Goal: Transaction & Acquisition: Purchase product/service

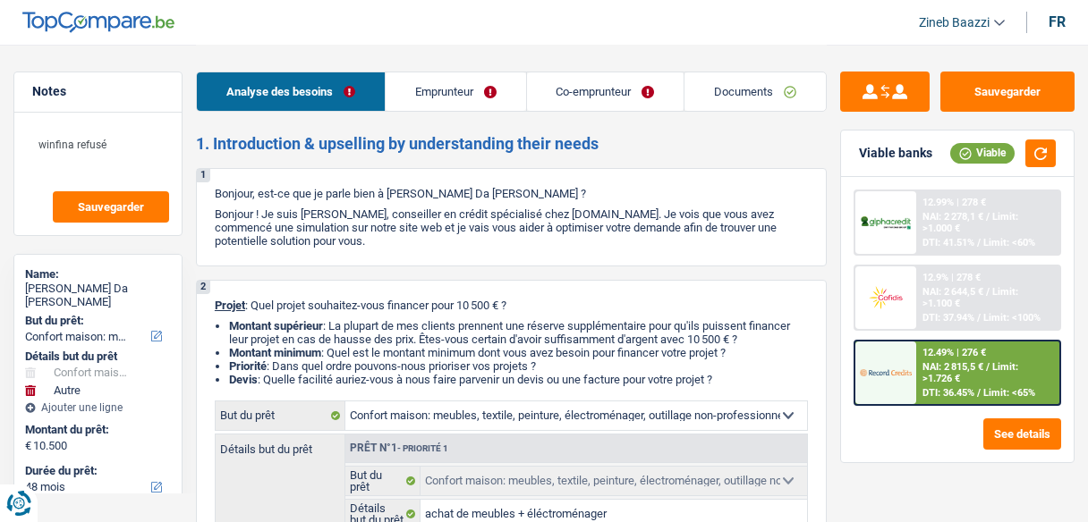
select select "household"
select select "other"
select select "48"
select select "household"
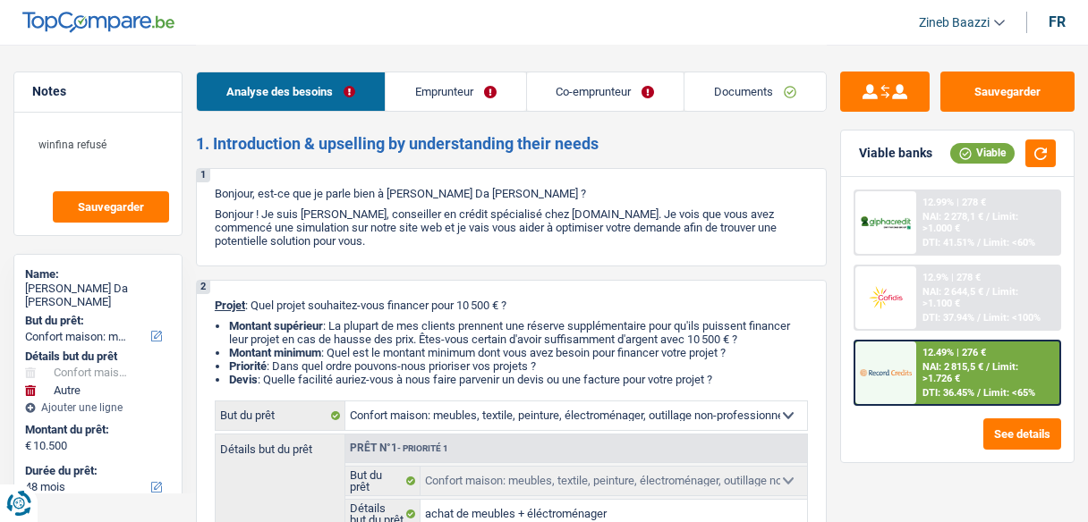
select select "household"
select select "false"
select select "other"
select select "48"
select select "privateEmployee"
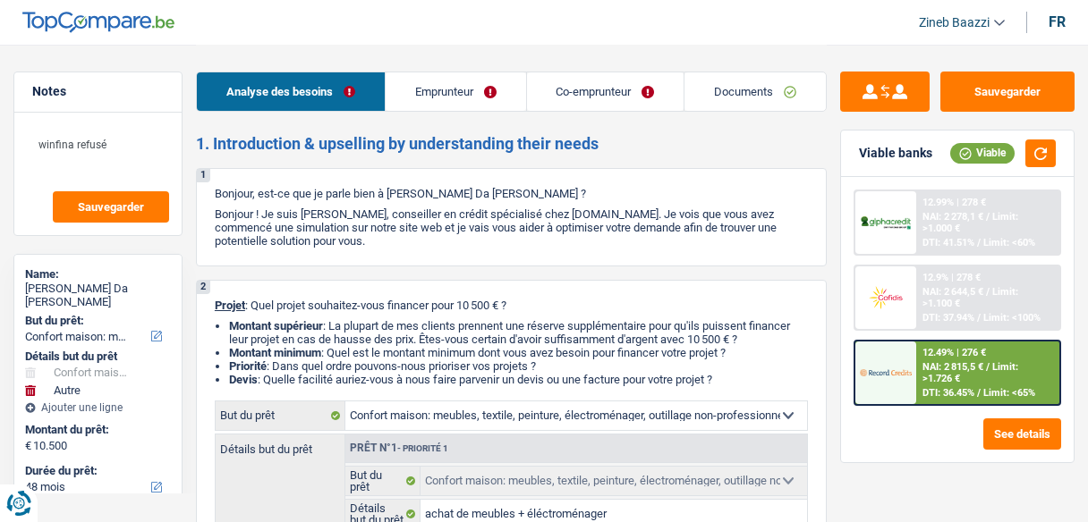
select select "publicEmployee"
select select "netSalary"
select select "mealVouchers"
select select "familyAllowances"
select select "netSalary"
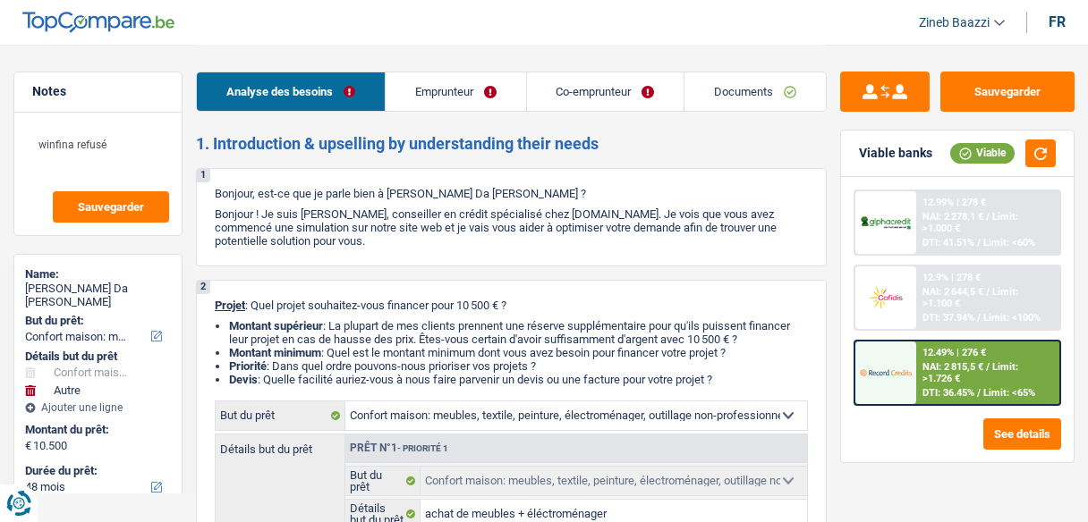
select select "mealVouchers"
select select "familyAllowances"
select select "rents"
select select "creditConsolidation"
select select "120"
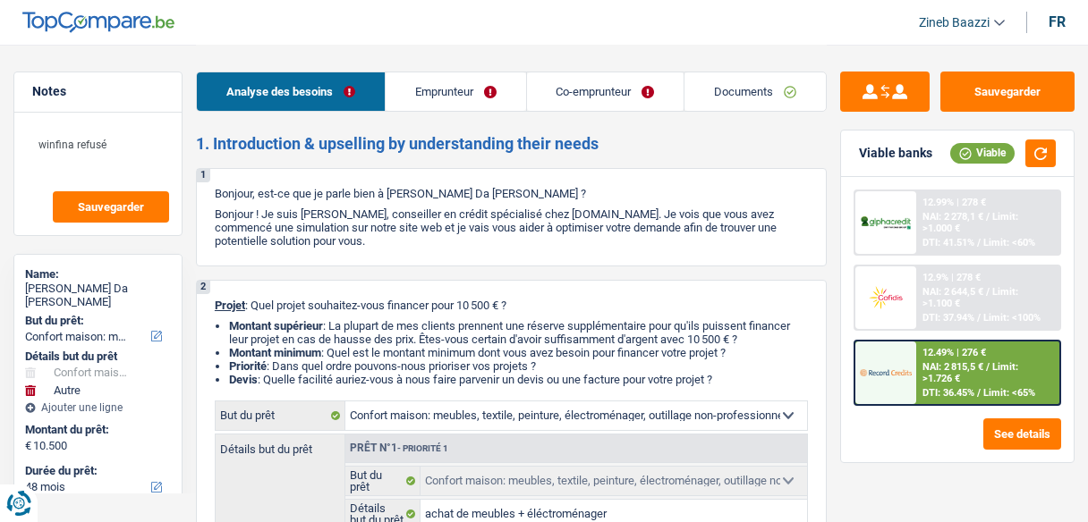
select select "household"
select select "false"
select select "other"
select select "48"
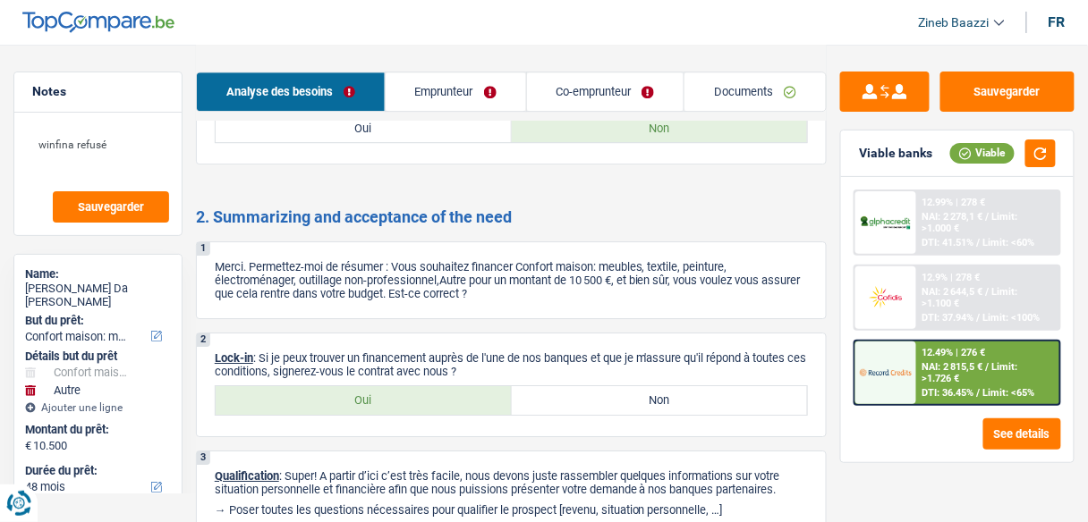
scroll to position [3120, 0]
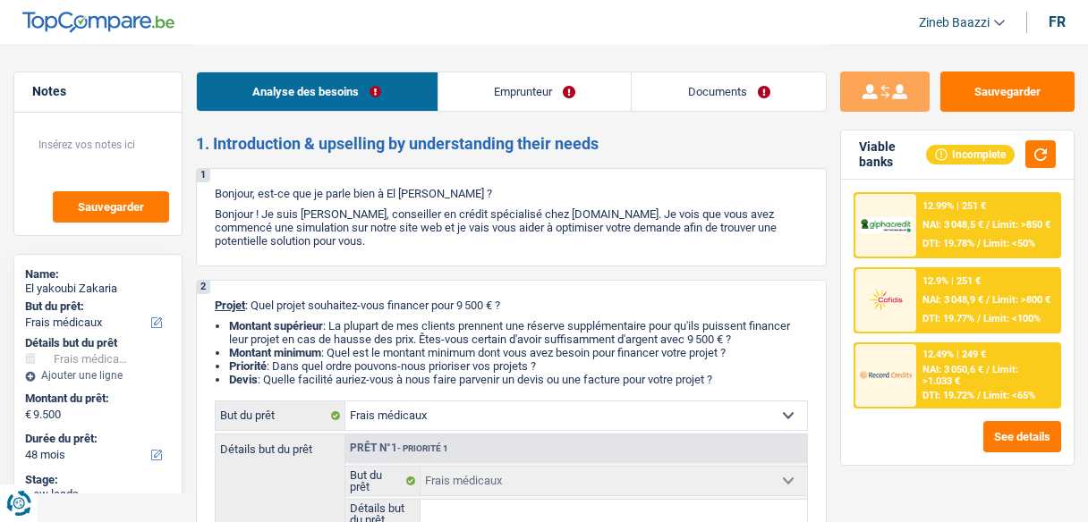
select select "medical"
select select "48"
select select "medical"
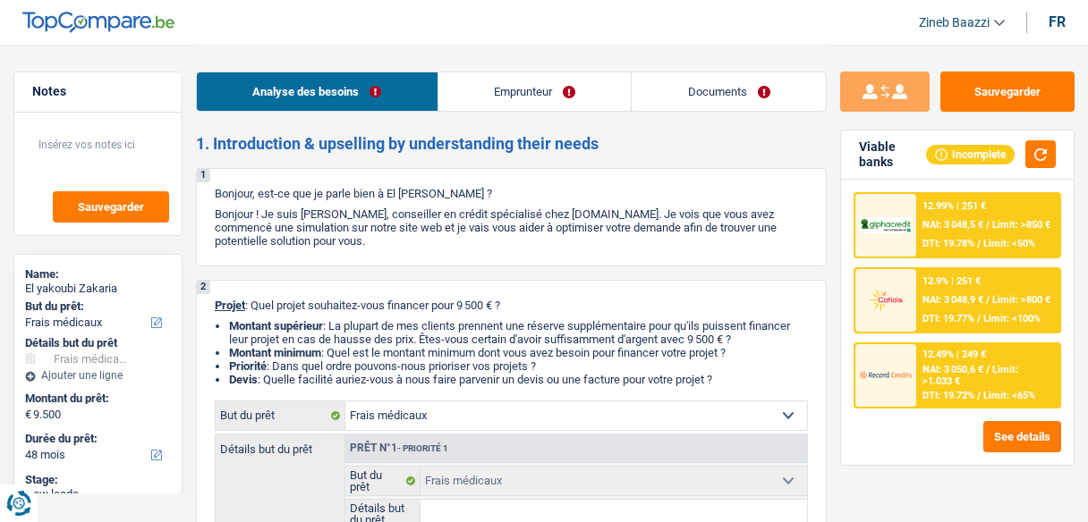
select select "48"
select select "publicEmployee"
select select "netSalary"
select select "mealVouchers"
select select "rents"
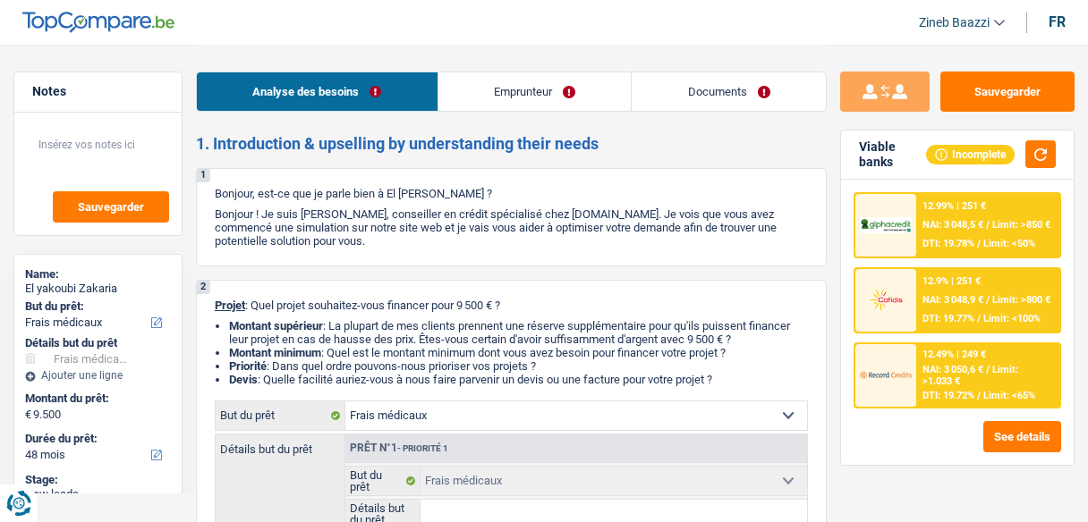
select select "medical"
select select "48"
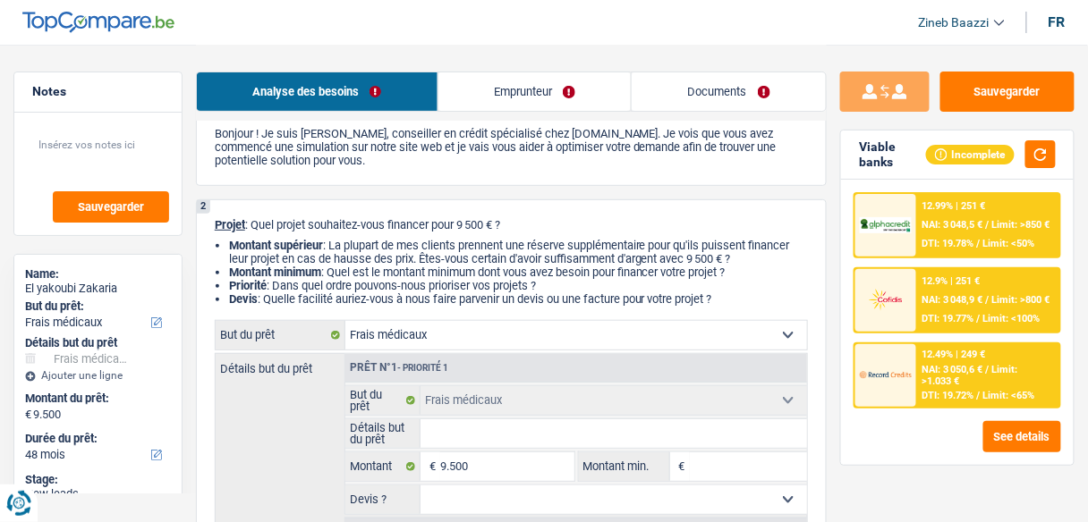
scroll to position [72, 0]
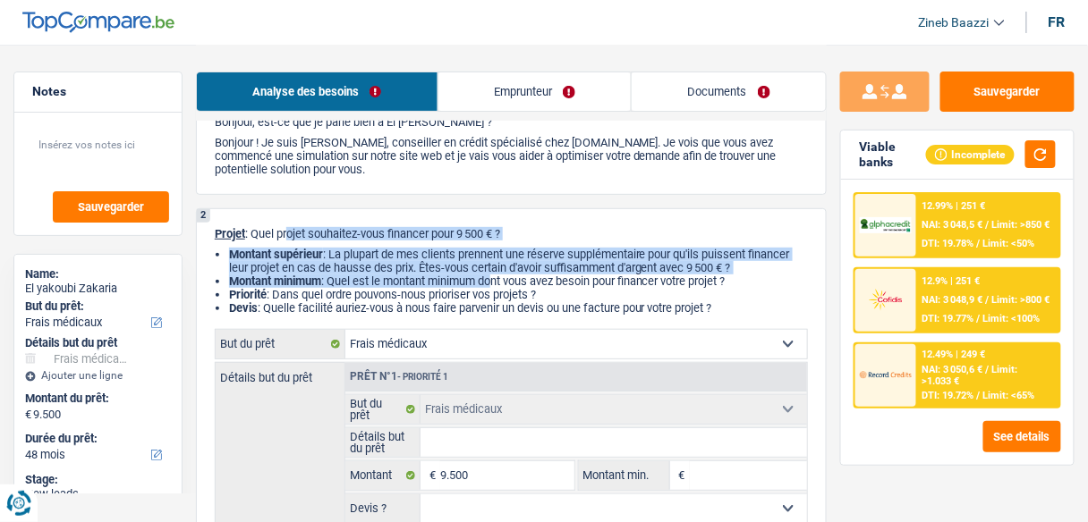
drag, startPoint x: 285, startPoint y: 238, endPoint x: 496, endPoint y: 280, distance: 214.4
click at [496, 280] on div "2 Projet : Quel projet souhaitez-vous financer pour 9 500 € ? Montant supérieur…" at bounding box center [511, 406] width 631 height 397
click at [496, 280] on li "Montant minimum : Quel est le montant minimum dont vous avez besoin pour financ…" at bounding box center [518, 281] width 579 height 13
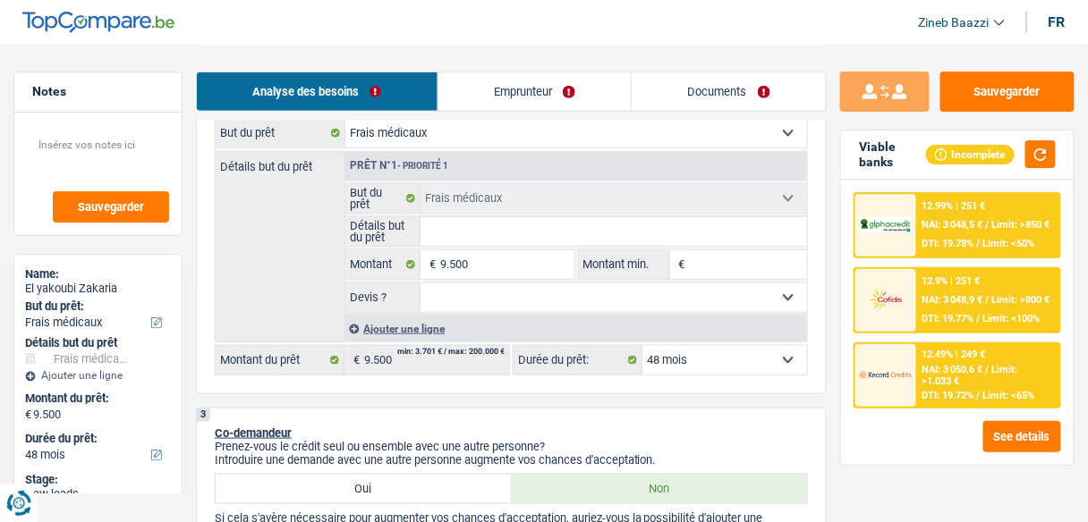
scroll to position [286, 0]
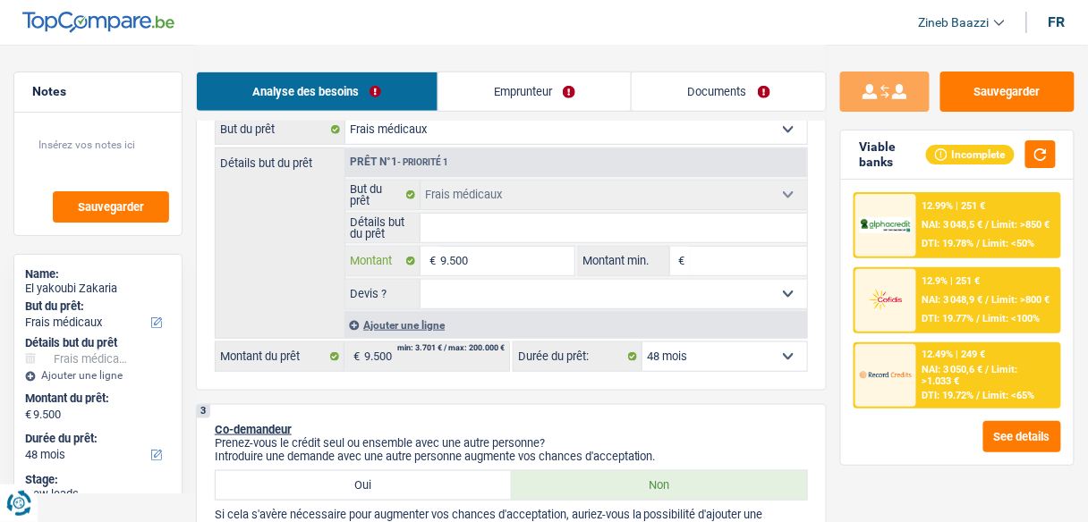
click at [475, 261] on input "9.500" at bounding box center [506, 261] width 133 height 29
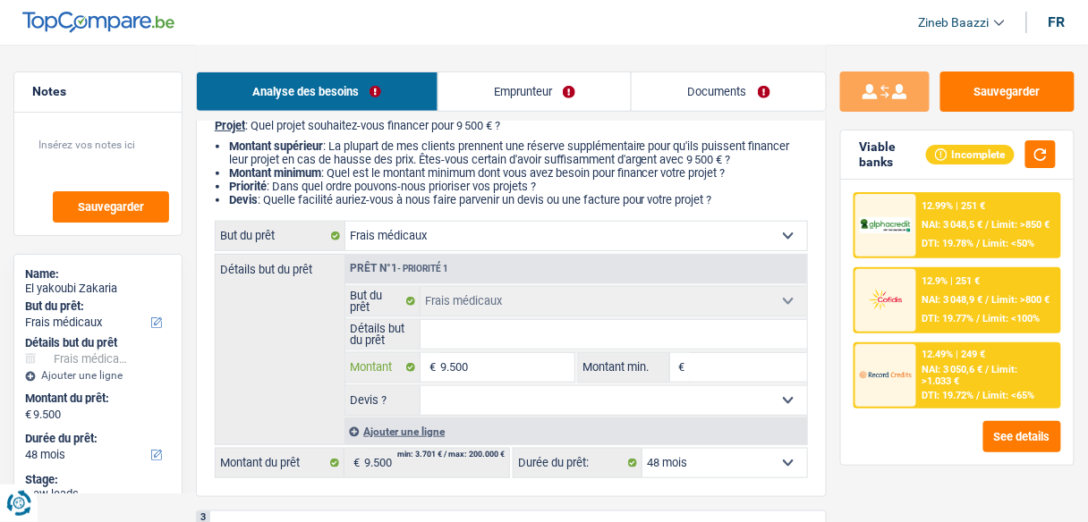
scroll to position [215, 0]
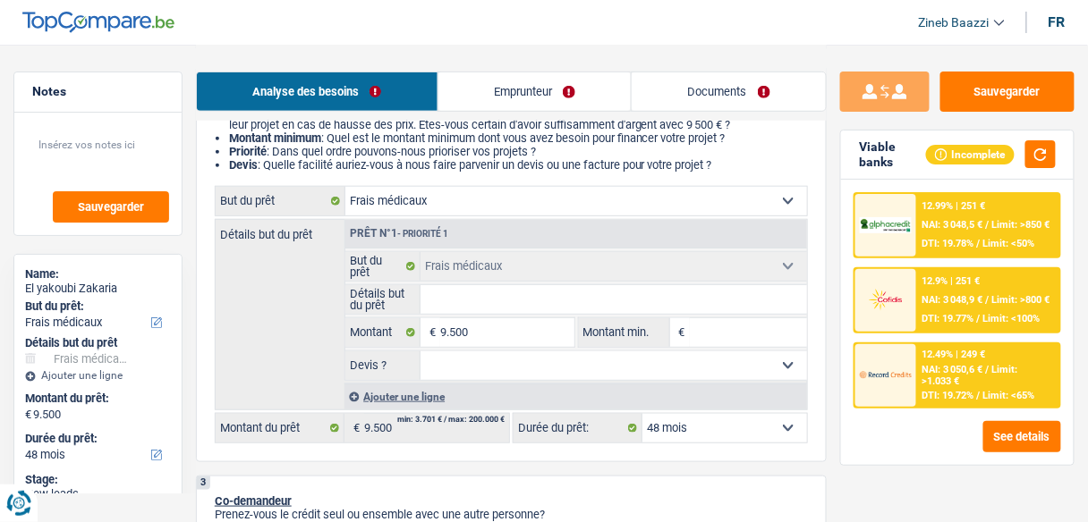
click at [471, 293] on input "Détails but du prêt" at bounding box center [613, 299] width 386 height 29
type input "p"
type input "po"
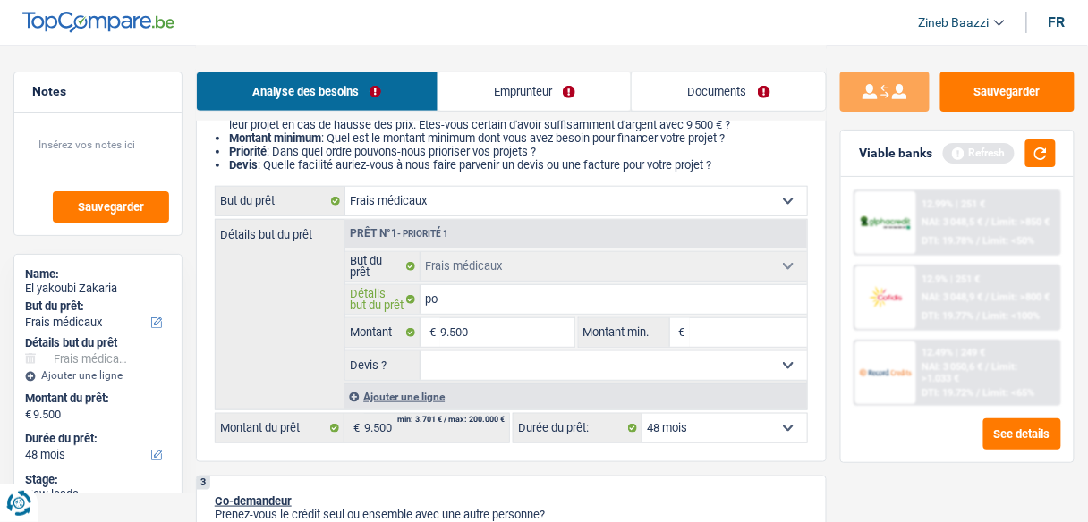
type input "pou"
type input "pour"
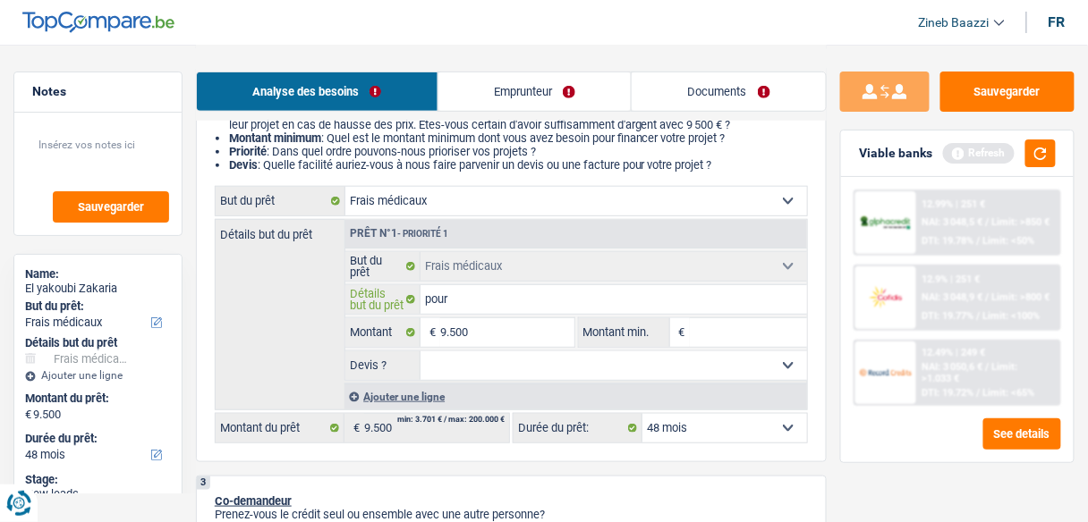
type input "pour"
type input "pour s"
type input "pour sa"
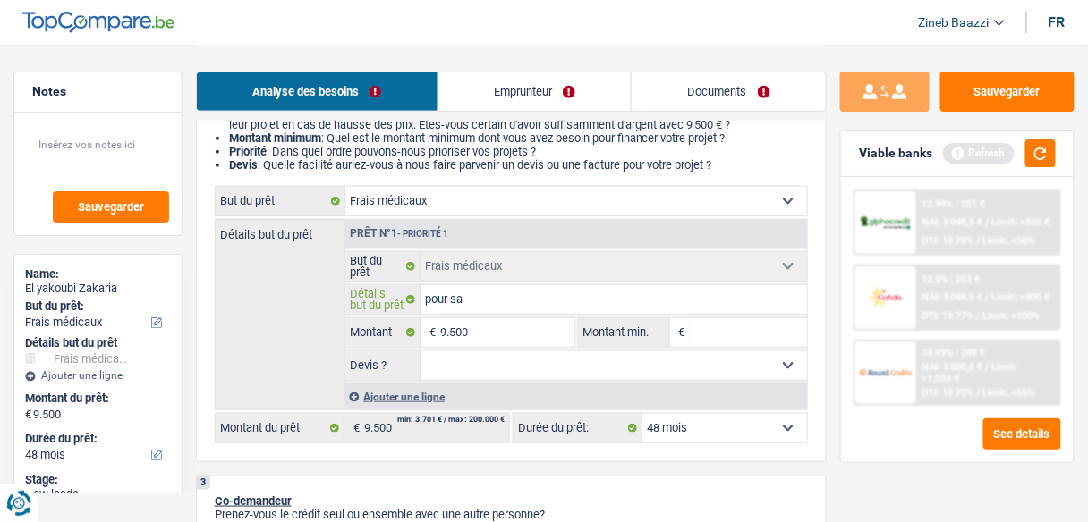
type input "pour sa"
type input "pour sa m"
type input "pour sa ma"
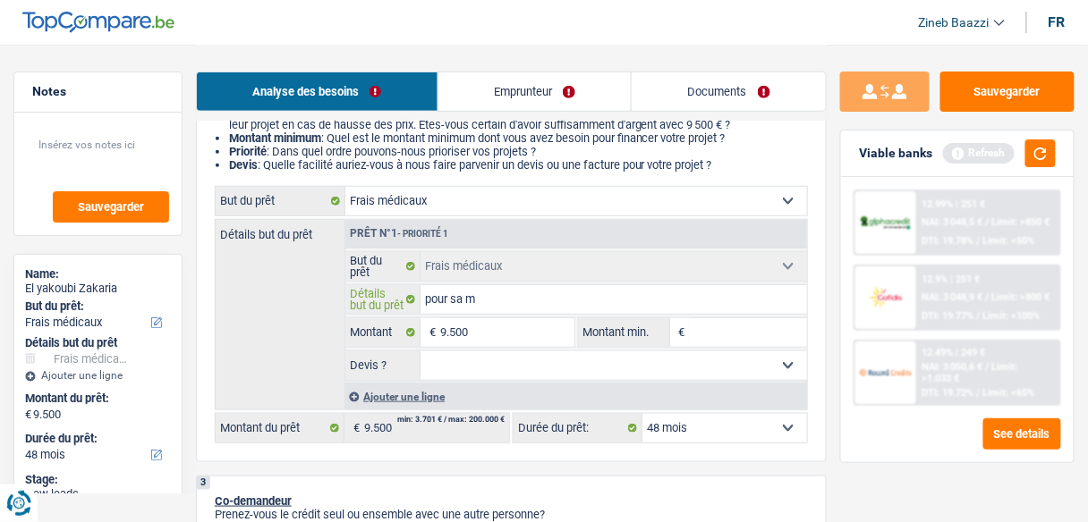
type input "pour sa ma"
type input "pour sa mam"
type input "pour sa mama"
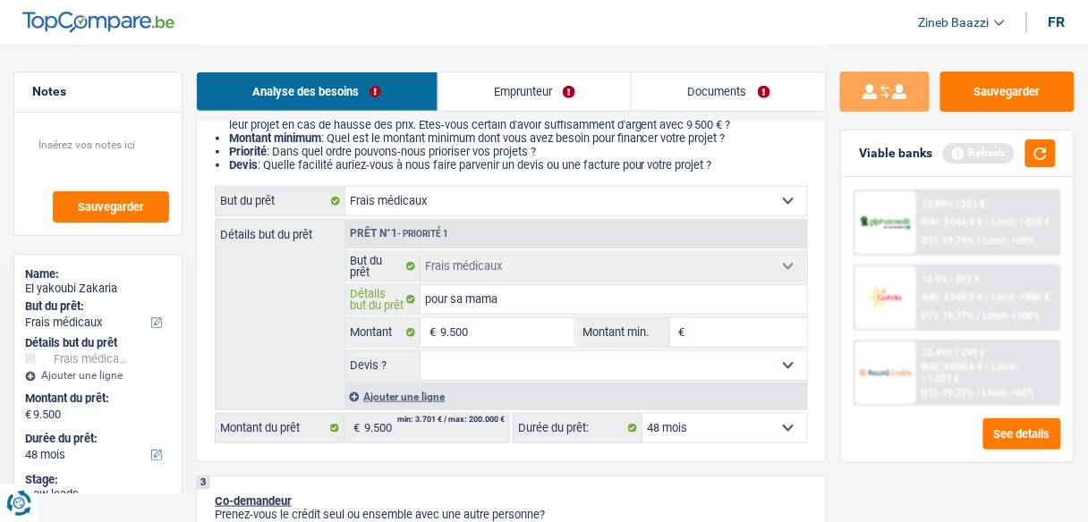
type input "pour sa maman"
type input "pour sa maman o"
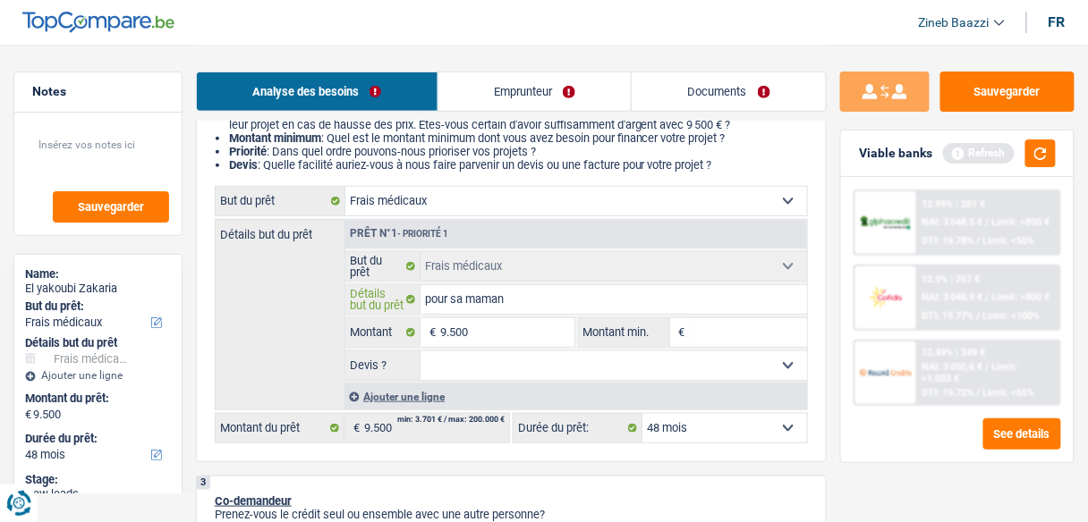
type input "pour sa maman o"
type input "pour sa maman op"
type input "pour sa maman opé"
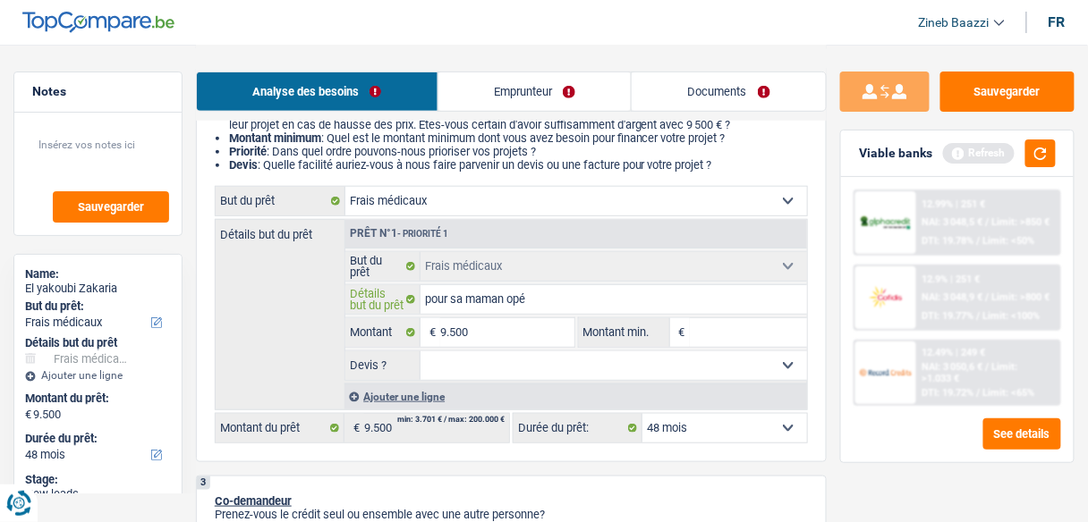
type input "pour sa maman opér"
type input "pour sa maman opéra"
type input "pour sa maman opérat"
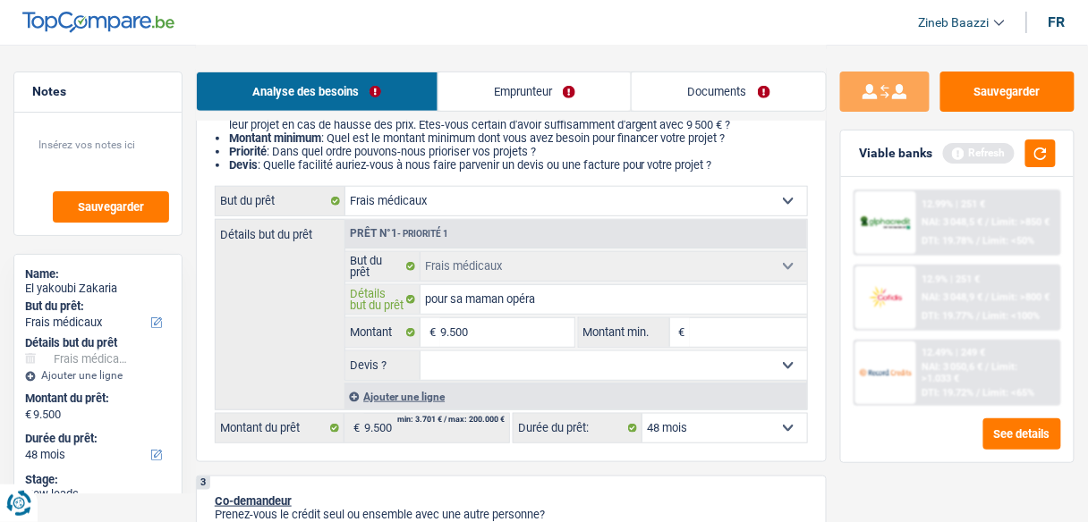
type input "pour sa maman opérat"
type input "pour sa maman opérati"
type input "pour sa maman opératio"
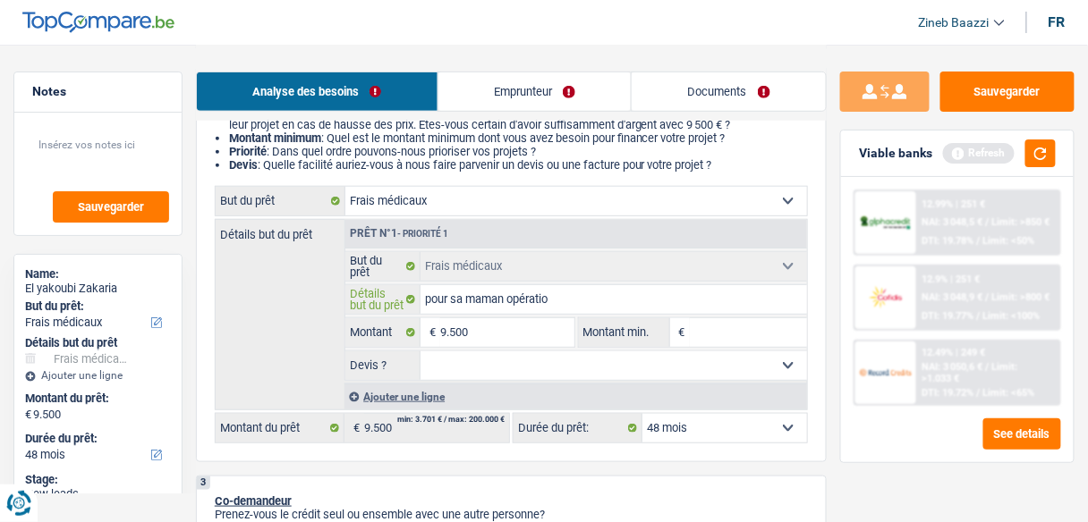
type input "pour sa maman opération"
type input "pour sa maman opération d"
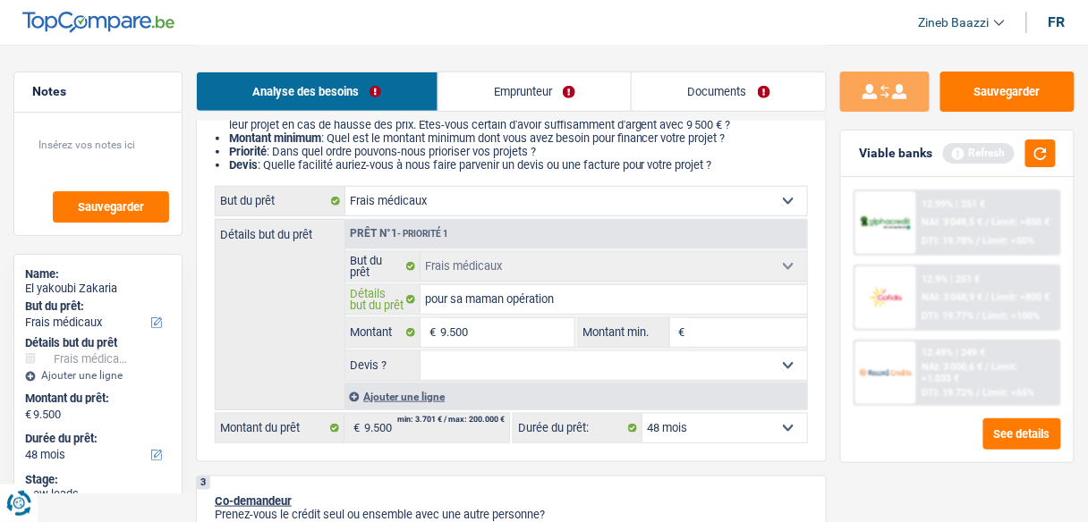
type input "pour sa maman opération d"
type input "pour sa maman opération de"
type input "pour sa maman opération des"
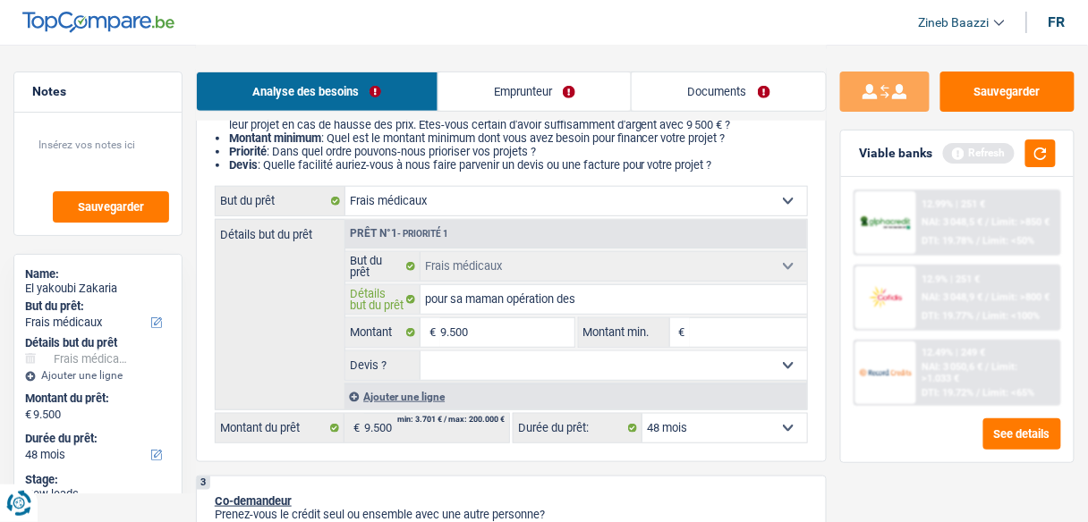
type input "pour sa maman opération des"
type input "pour sa maman opération des y"
type input "pour sa maman opération des ye"
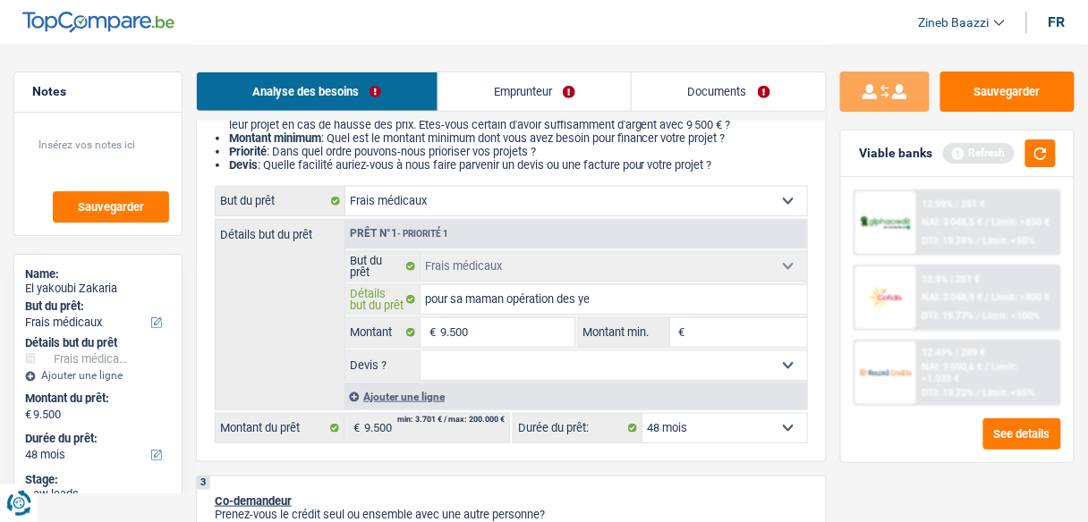
type input "pour sa maman opération des ye"
type input "pour sa maman opération des yeu"
type input "pour sa maman opération des yeux"
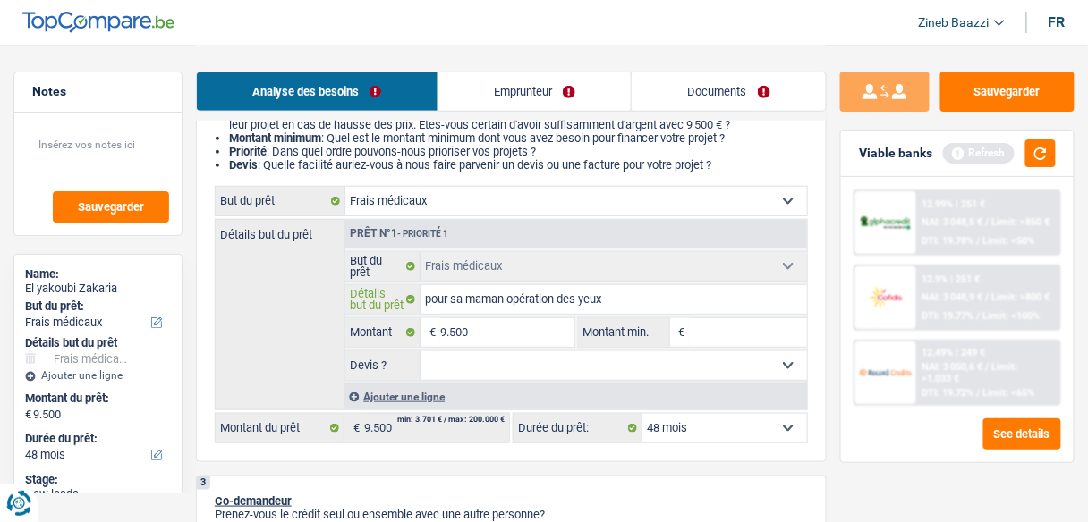
type input "pour sa maman opération des yeux"
click at [710, 329] on input "Montant min." at bounding box center [748, 332] width 117 height 29
click at [1046, 164] on button "button" at bounding box center [1040, 154] width 30 height 28
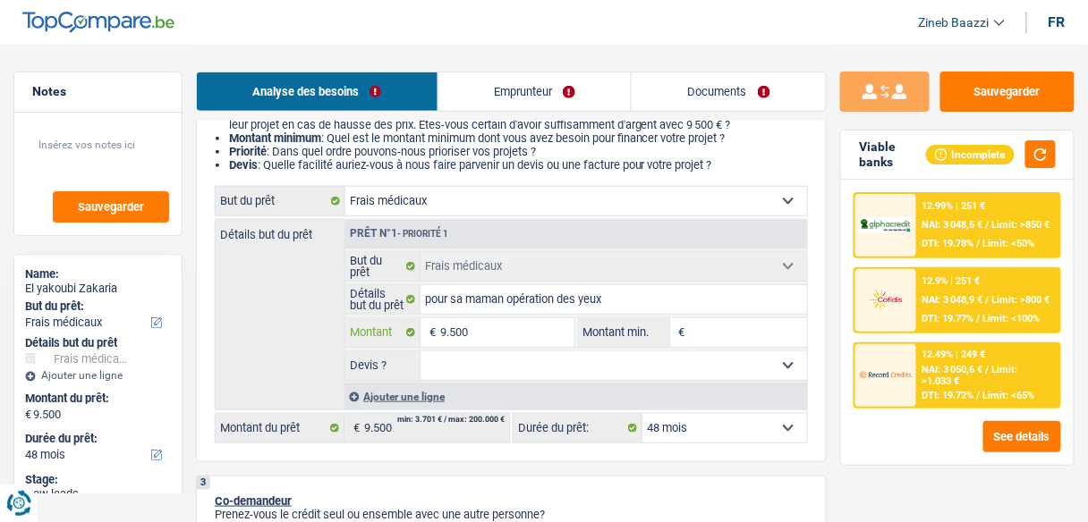
click at [461, 331] on input "9.500" at bounding box center [506, 332] width 133 height 29
click at [461, 330] on input "9.500" at bounding box center [506, 332] width 133 height 29
type input "1"
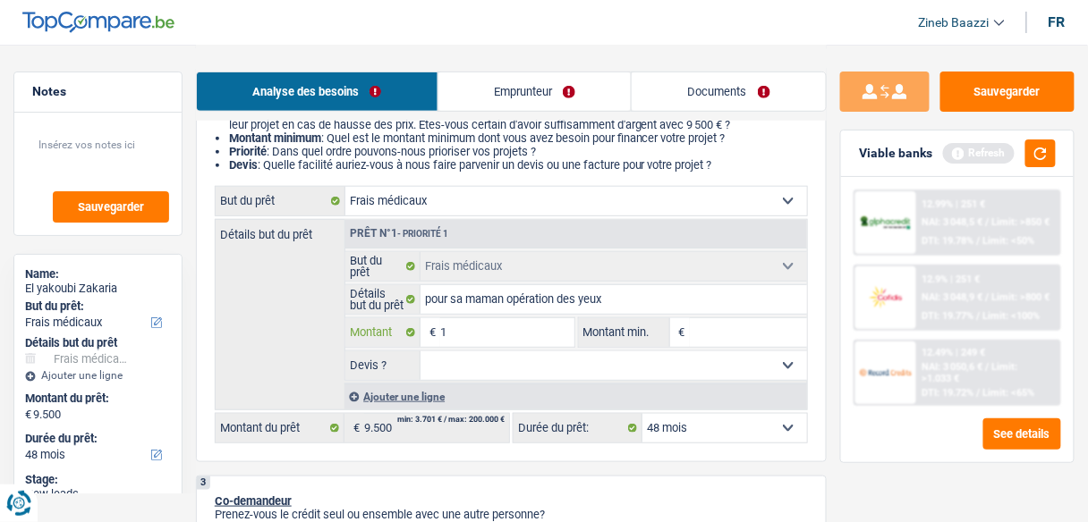
type input "10"
type input "100"
type input "1.000"
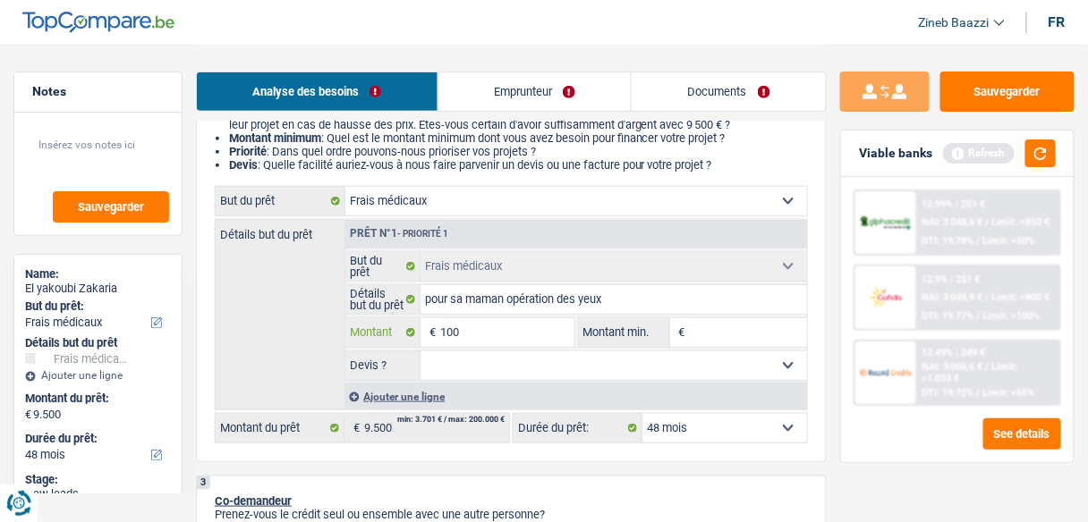
type input "1.000"
type input "10.000"
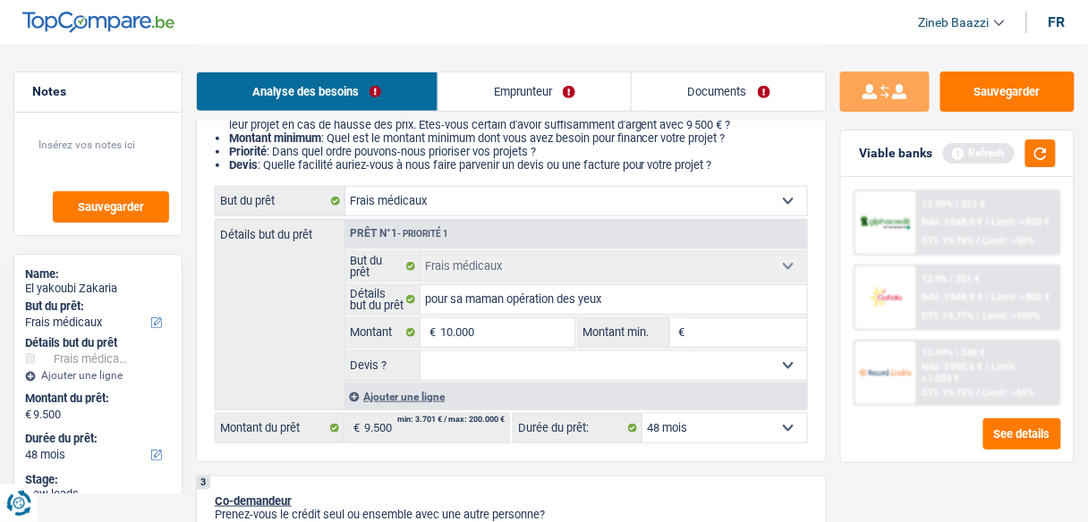
type input "10.000"
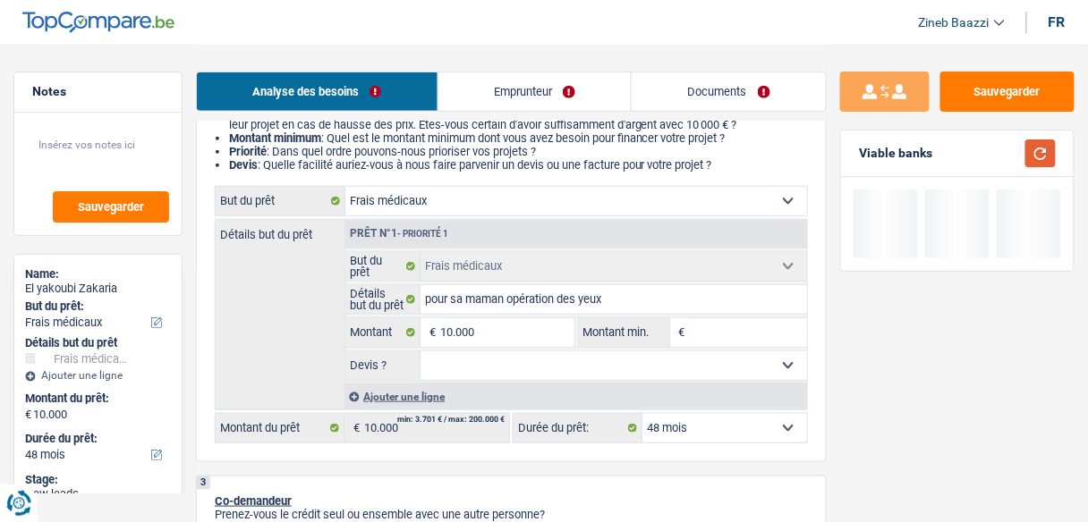
click at [1043, 133] on div "Viable banks" at bounding box center [957, 154] width 233 height 47
click at [1048, 151] on button "button" at bounding box center [1040, 154] width 30 height 28
type input "1"
type input "10"
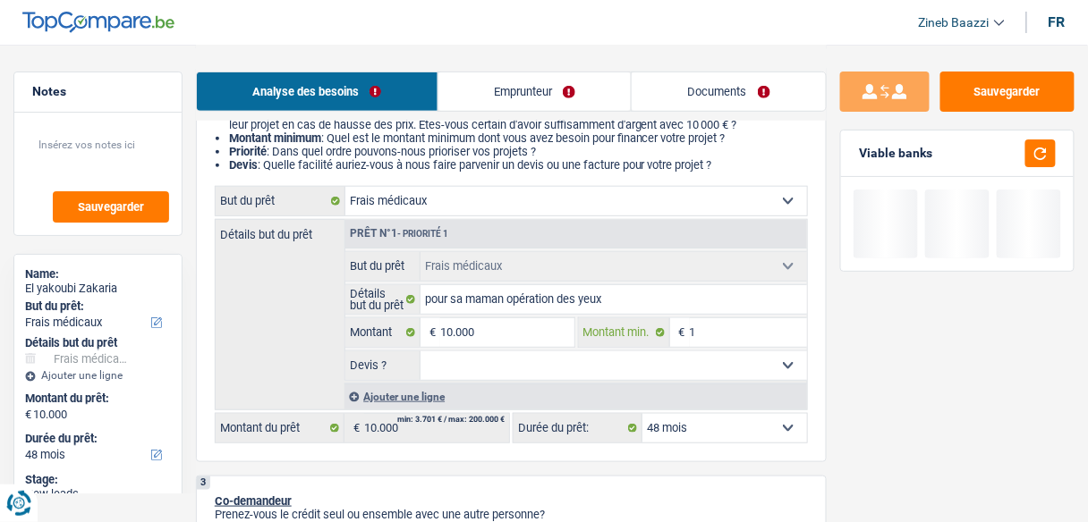
type input "10"
type input "100"
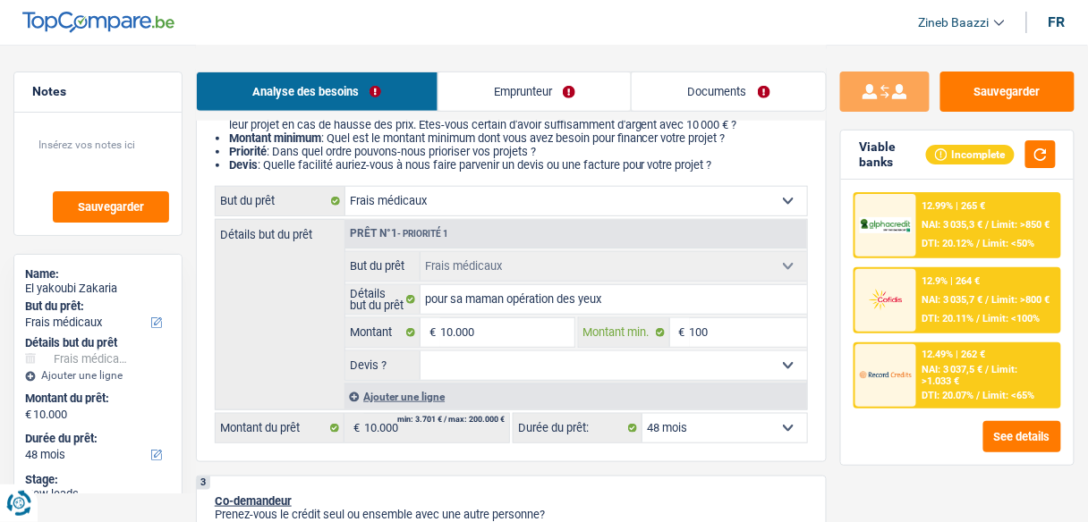
type input "1.000"
type input "10.000"
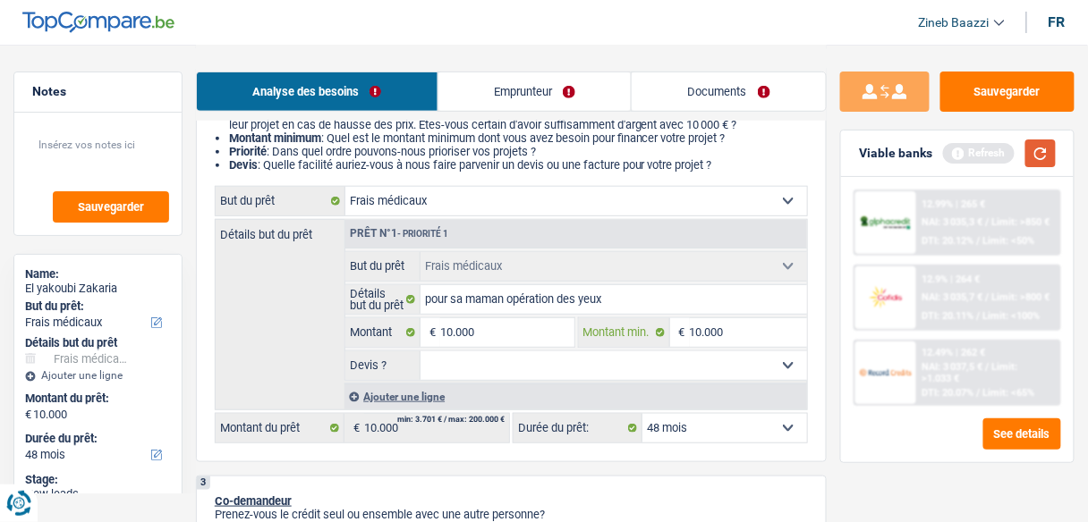
type input "10.000"
click at [1033, 148] on button "button" at bounding box center [1040, 154] width 30 height 28
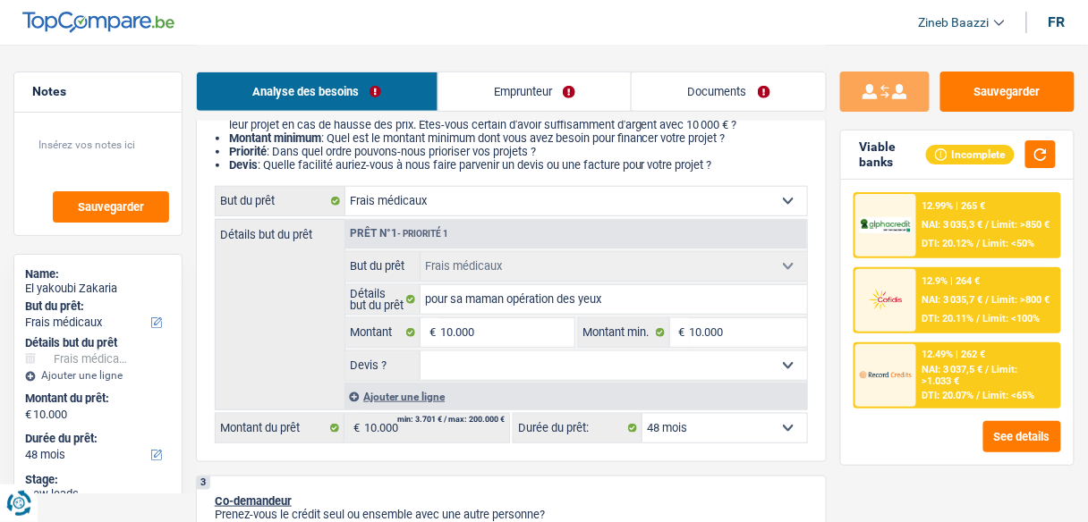
click at [584, 385] on div "Ajouter une ligne" at bounding box center [575, 397] width 463 height 26
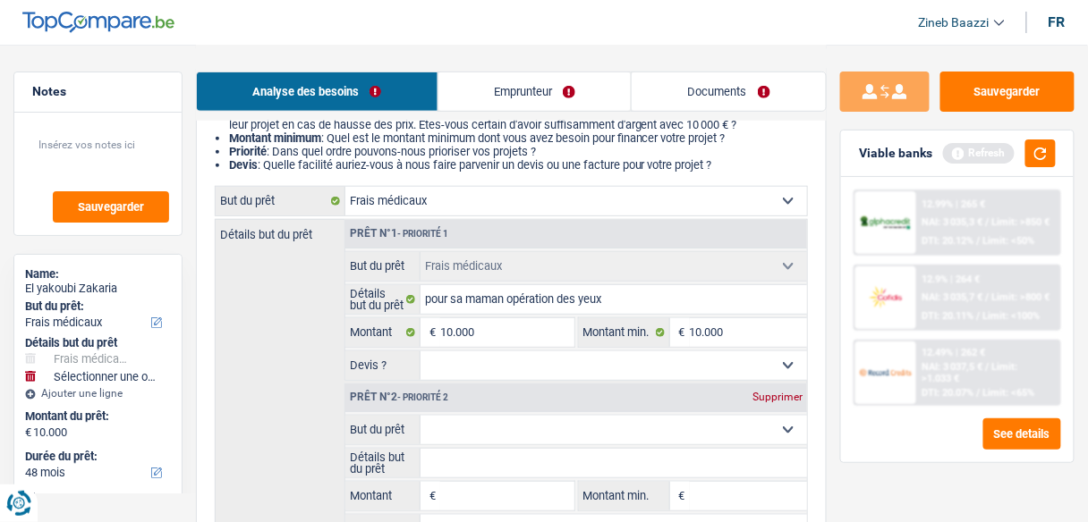
click at [740, 384] on div "Prêt n°2 - Priorité 2 Supprimer" at bounding box center [576, 398] width 462 height 29
click at [770, 392] on div "Supprimer" at bounding box center [777, 397] width 59 height 11
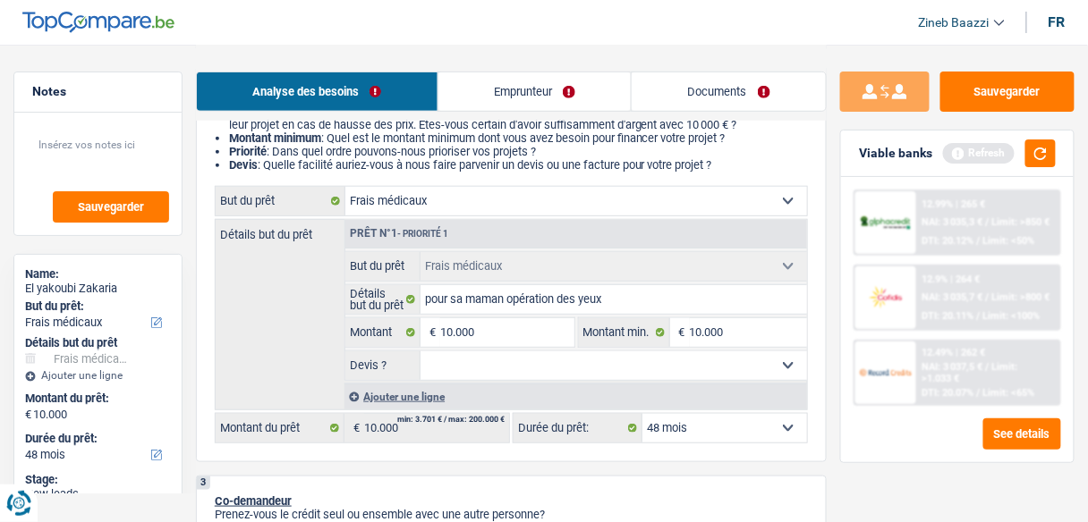
click at [544, 369] on select "Oui Non Non répondu Sélectionner une option" at bounding box center [613, 366] width 386 height 29
select select "false"
click at [420, 352] on select "Oui Non Non répondu Sélectionner une option" at bounding box center [613, 366] width 386 height 29
select select "false"
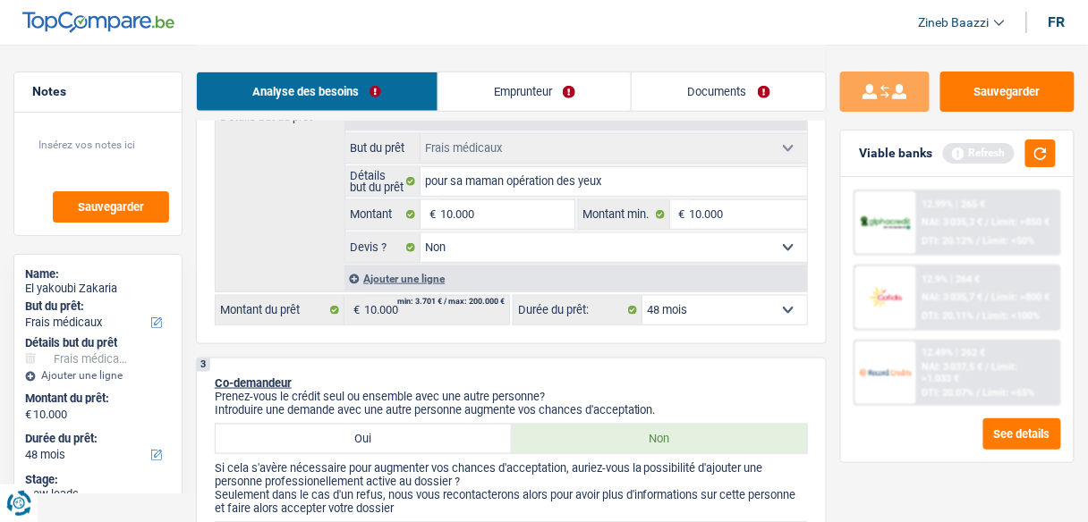
scroll to position [358, 0]
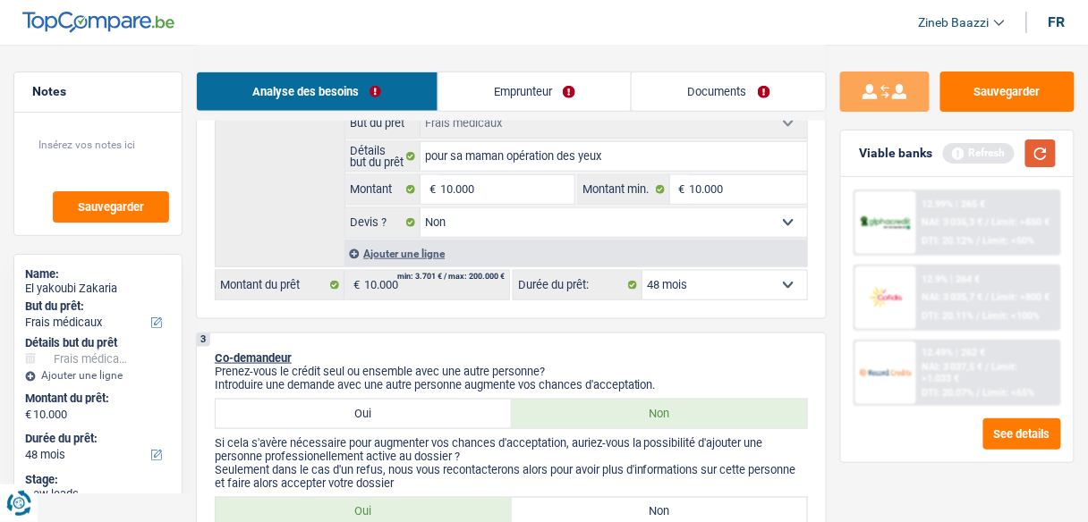
click at [1034, 158] on button "button" at bounding box center [1040, 154] width 30 height 28
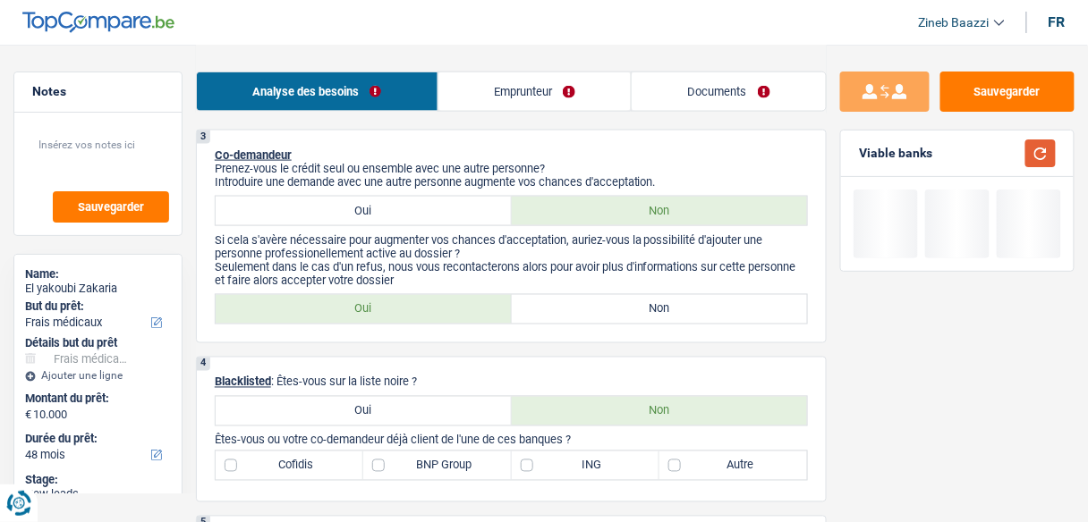
scroll to position [573, 0]
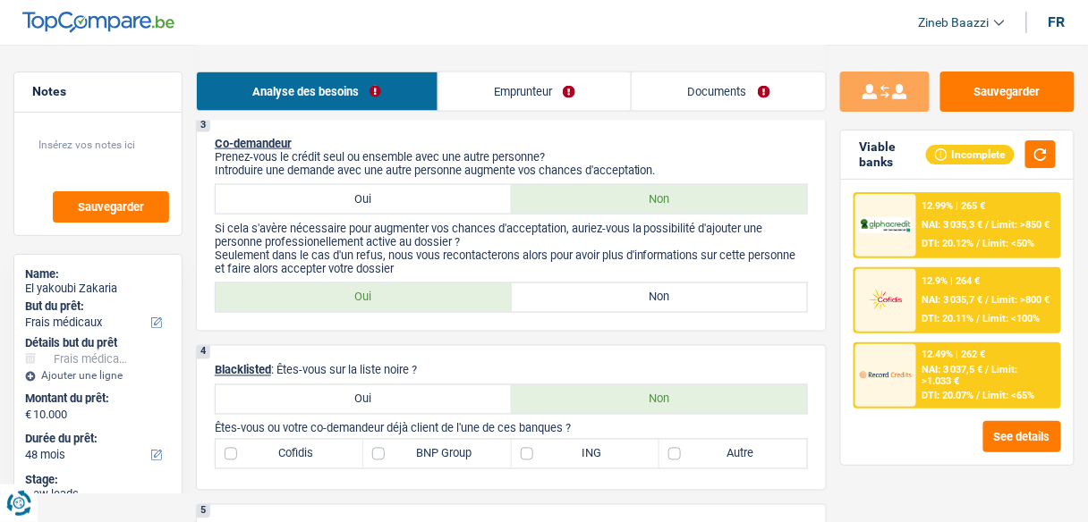
click at [592, 288] on label "Non" at bounding box center [660, 298] width 296 height 29
click at [592, 288] on input "Non" at bounding box center [660, 298] width 296 height 29
radio input "true"
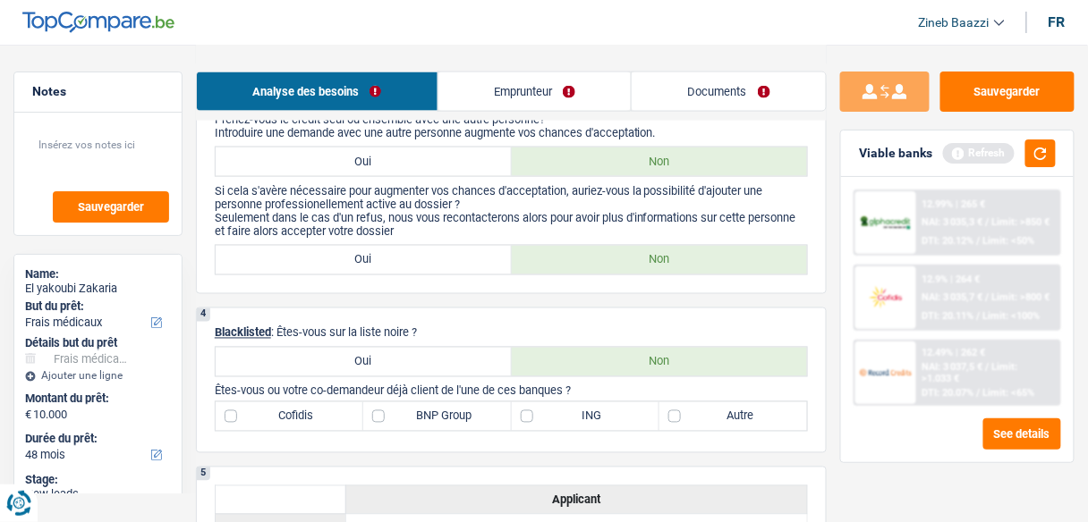
scroll to position [644, 0]
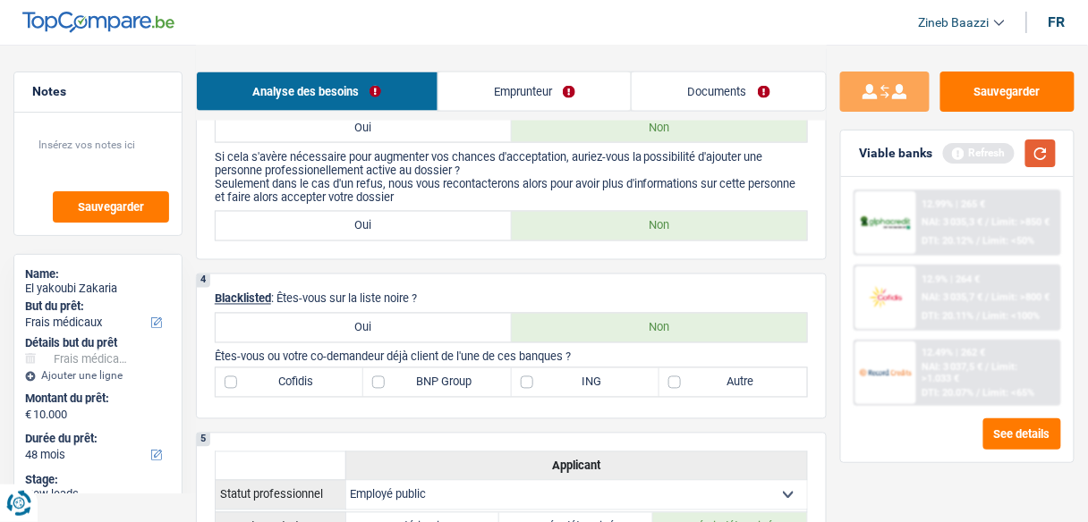
click at [1037, 149] on button "button" at bounding box center [1040, 154] width 30 height 28
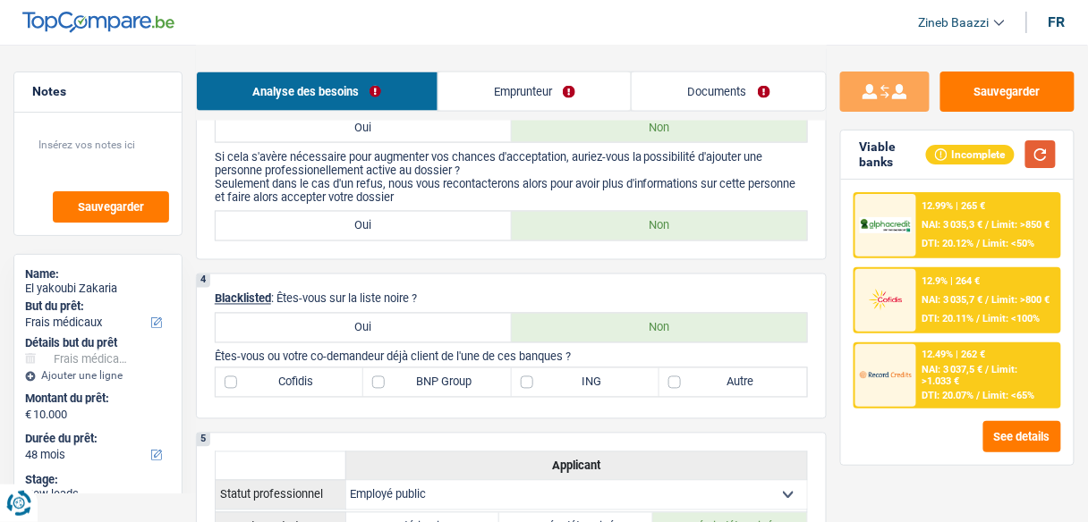
click at [1048, 146] on button "button" at bounding box center [1040, 154] width 30 height 28
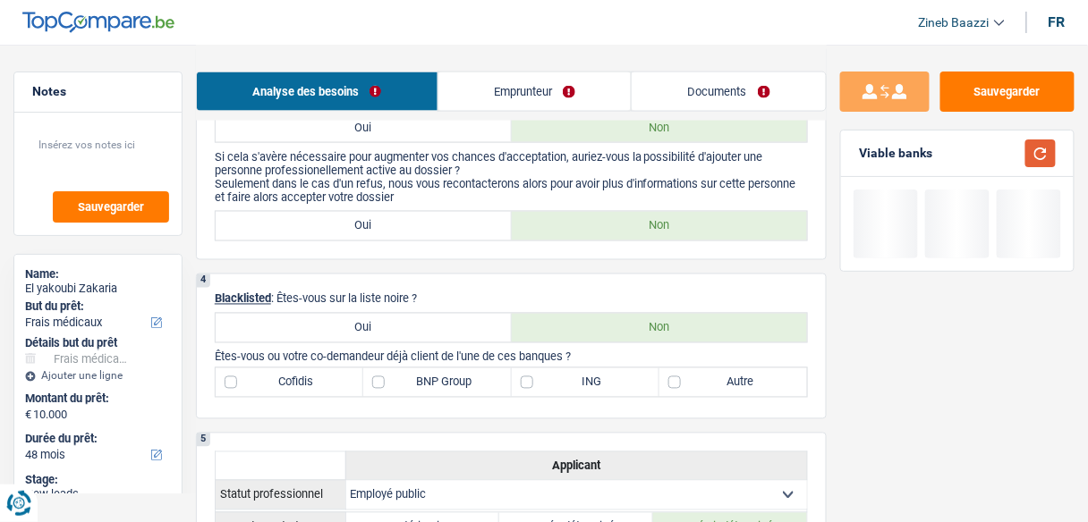
scroll to position [716, 0]
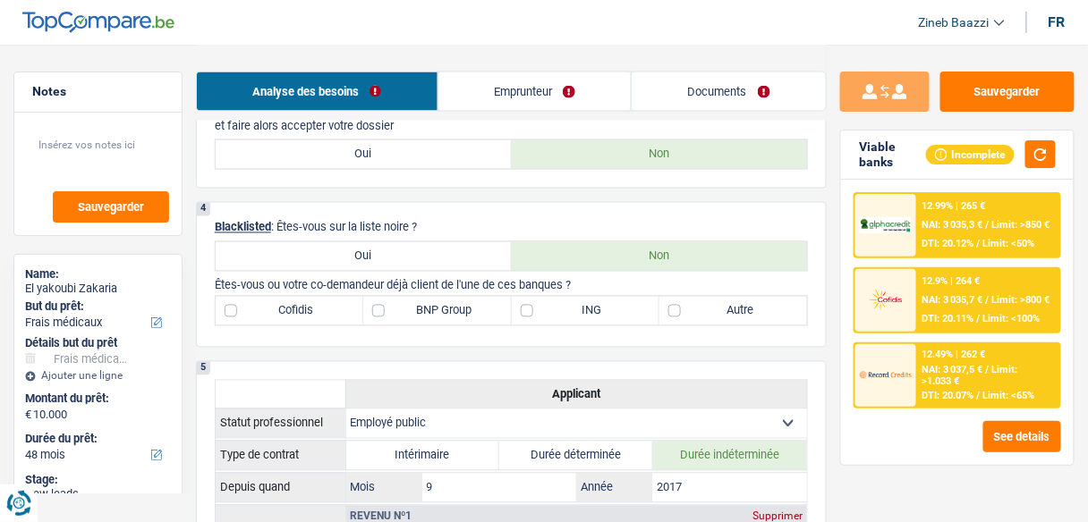
click at [536, 253] on label "Non" at bounding box center [660, 256] width 296 height 29
click at [536, 253] on input "Non" at bounding box center [660, 256] width 296 height 29
click at [560, 310] on label "ING" at bounding box center [586, 311] width 148 height 29
click at [560, 310] on input "ING" at bounding box center [586, 311] width 148 height 29
checkbox input "true"
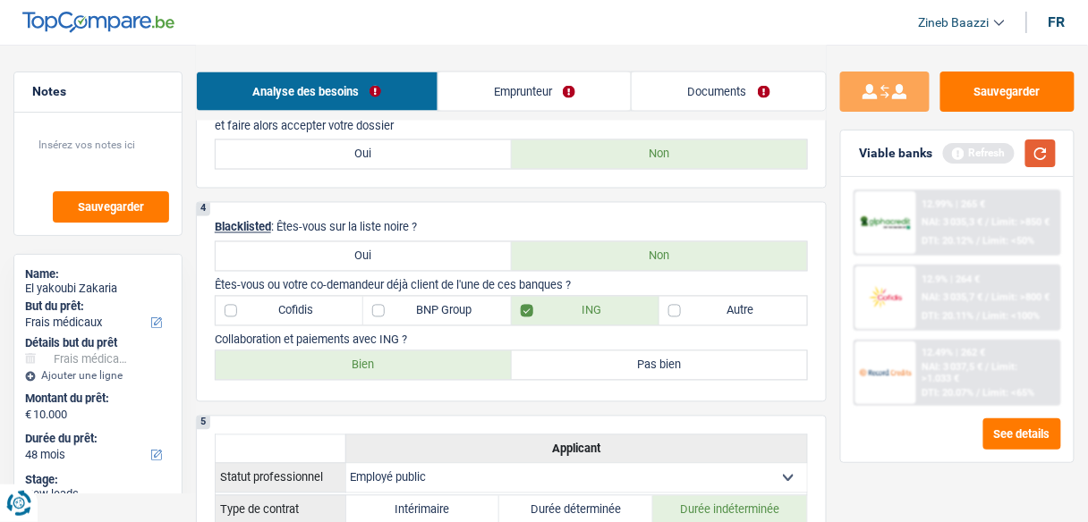
click at [1043, 154] on button "button" at bounding box center [1040, 154] width 30 height 28
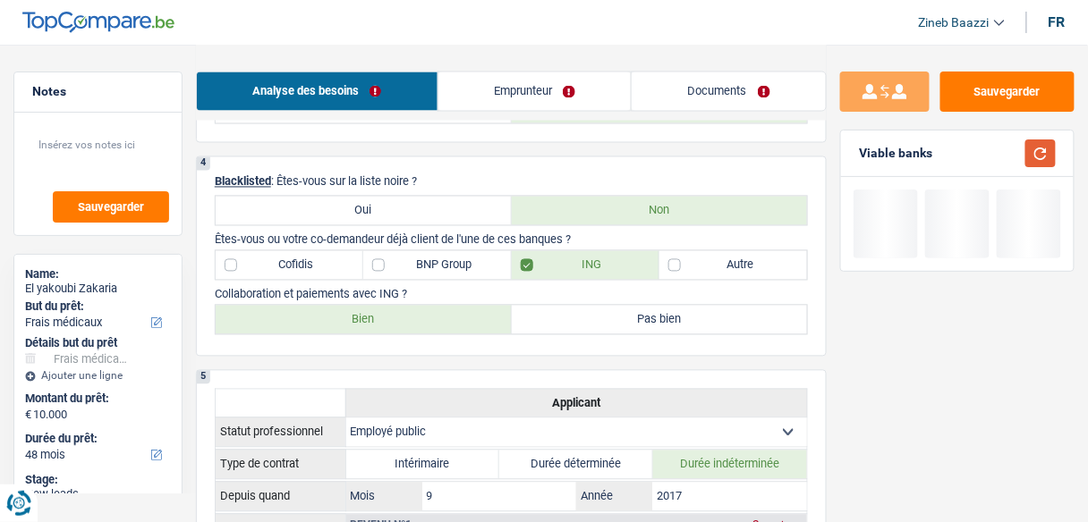
scroll to position [787, 0]
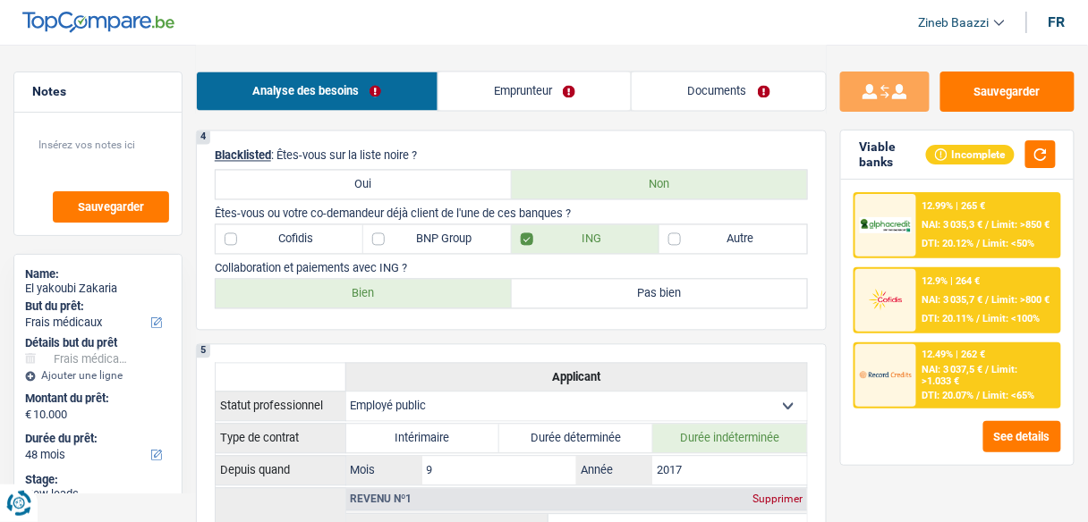
click at [703, 243] on label "Autre" at bounding box center [733, 239] width 148 height 29
click at [703, 243] on input "Autre" at bounding box center [733, 239] width 148 height 29
checkbox input "true"
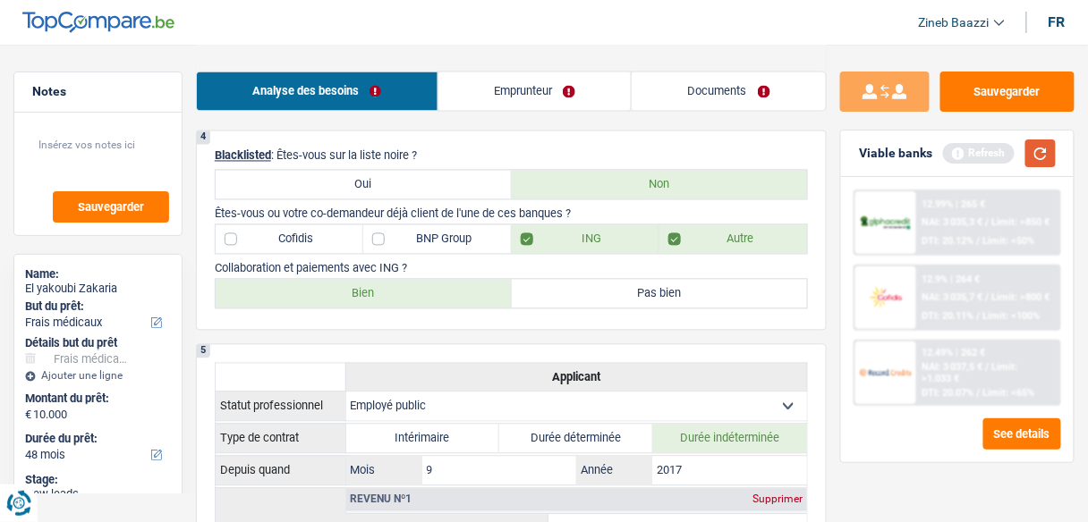
click at [1045, 150] on button "button" at bounding box center [1040, 154] width 30 height 28
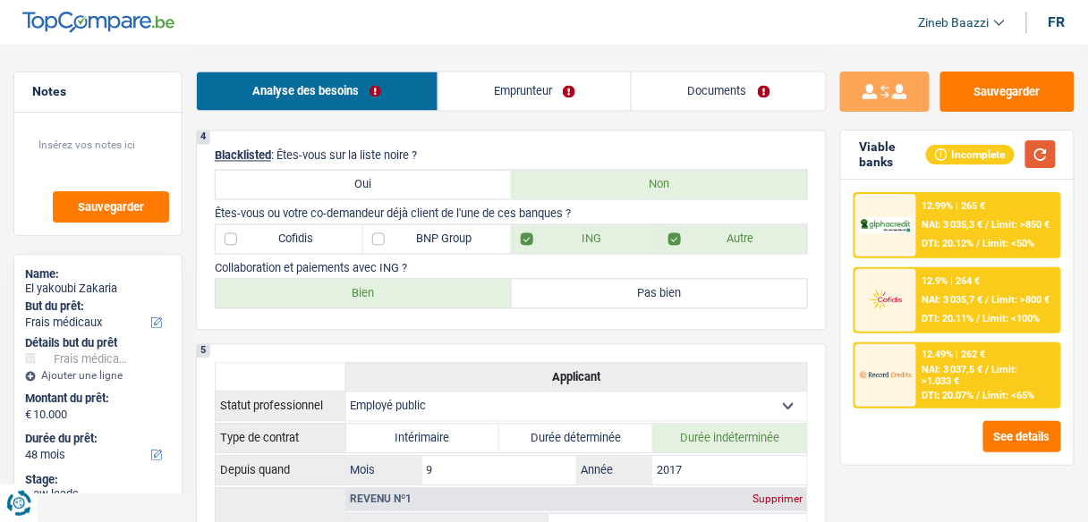
click at [1049, 150] on button "button" at bounding box center [1040, 154] width 30 height 28
click at [367, 293] on label "Bien" at bounding box center [364, 294] width 296 height 29
click at [367, 293] on input "Bien" at bounding box center [364, 294] width 296 height 29
radio input "true"
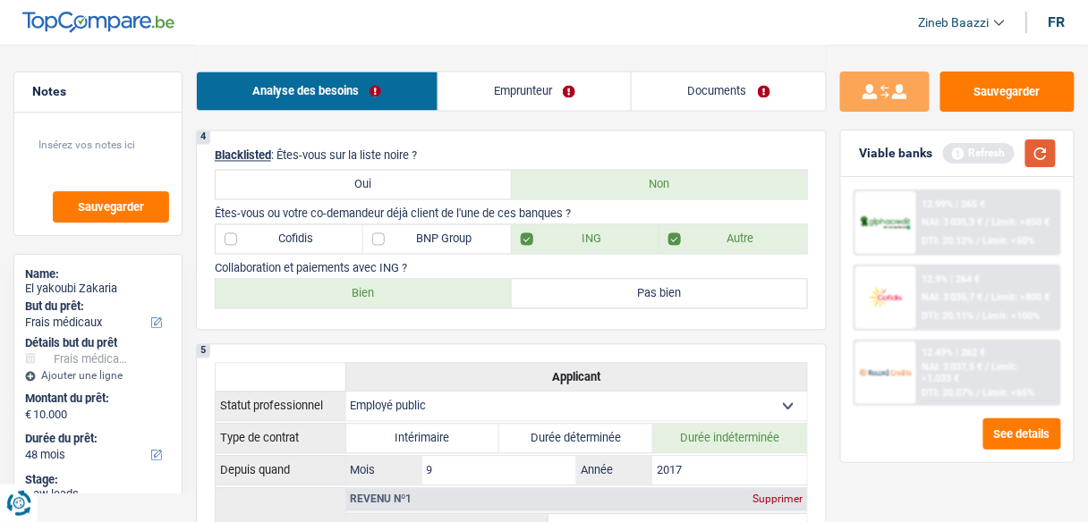
click at [1046, 152] on button "button" at bounding box center [1040, 154] width 30 height 28
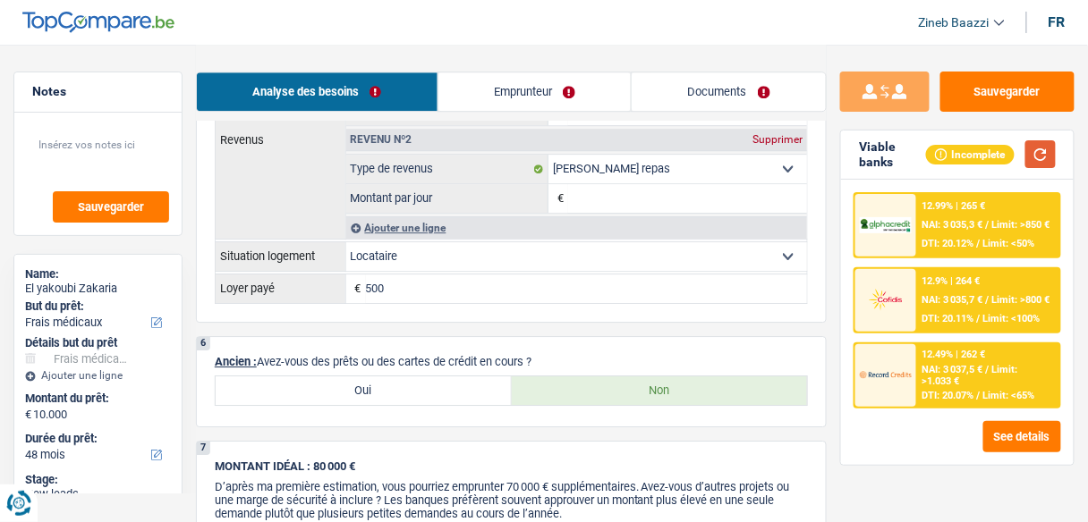
scroll to position [1002, 0]
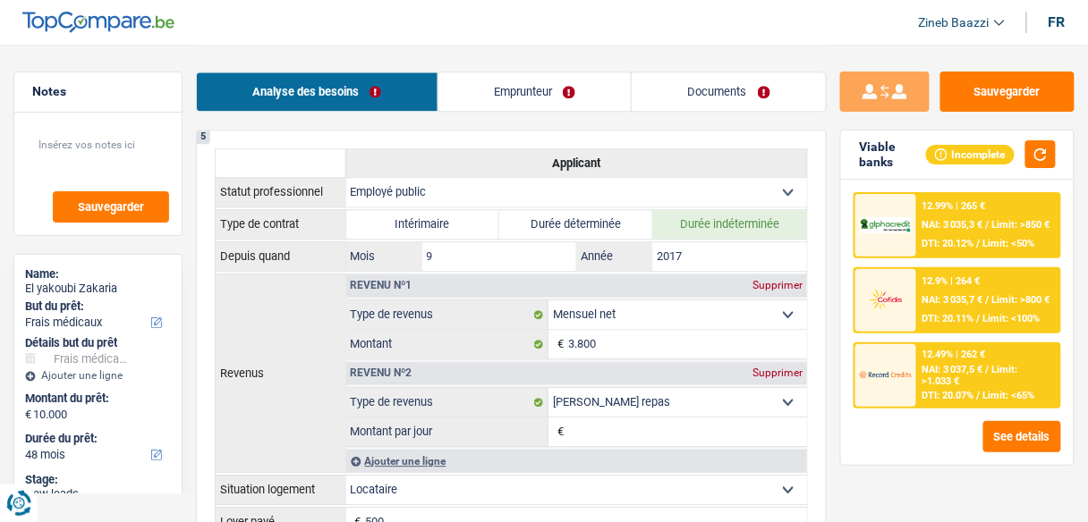
click at [481, 81] on link "Emprunteur" at bounding box center [534, 91] width 193 height 38
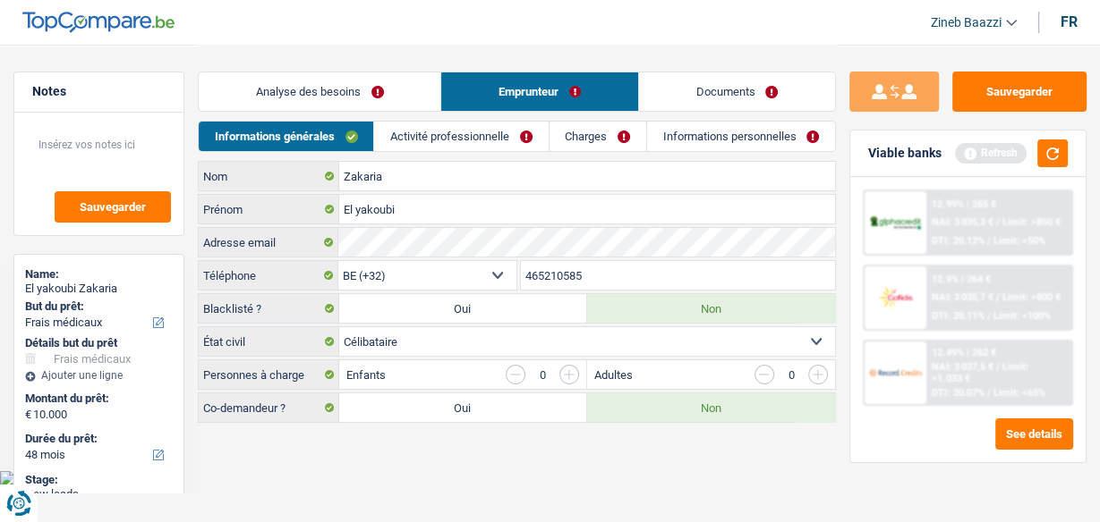
click at [372, 475] on body "Vous avez le contrôle de vos données Nous utilisons des cookies, tout comme nos…" at bounding box center [550, 243] width 1100 height 486
click at [430, 136] on link "Activité professionnelle" at bounding box center [461, 137] width 174 height 30
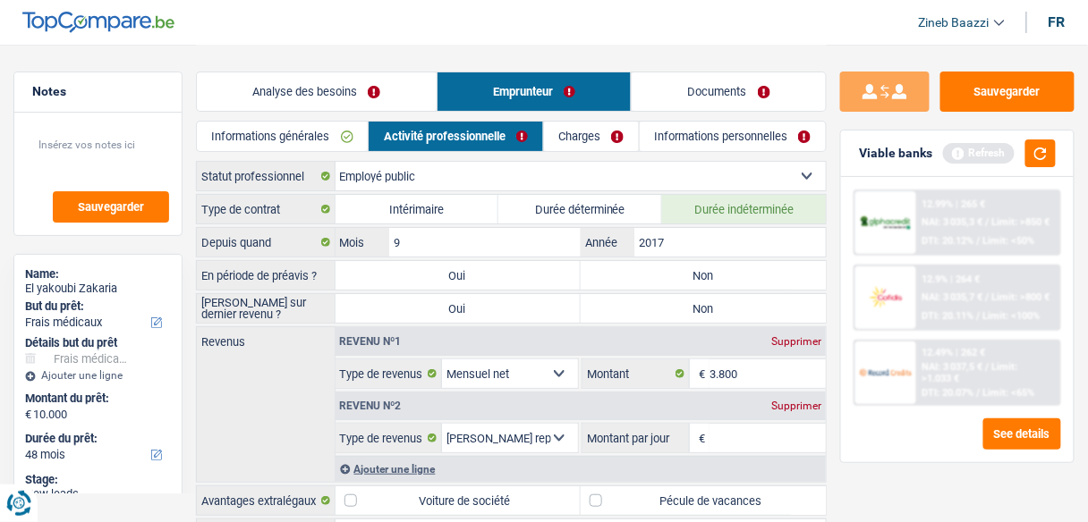
click at [683, 269] on label "Non" at bounding box center [703, 275] width 245 height 29
click at [683, 269] on input "Non" at bounding box center [703, 275] width 245 height 29
radio input "true"
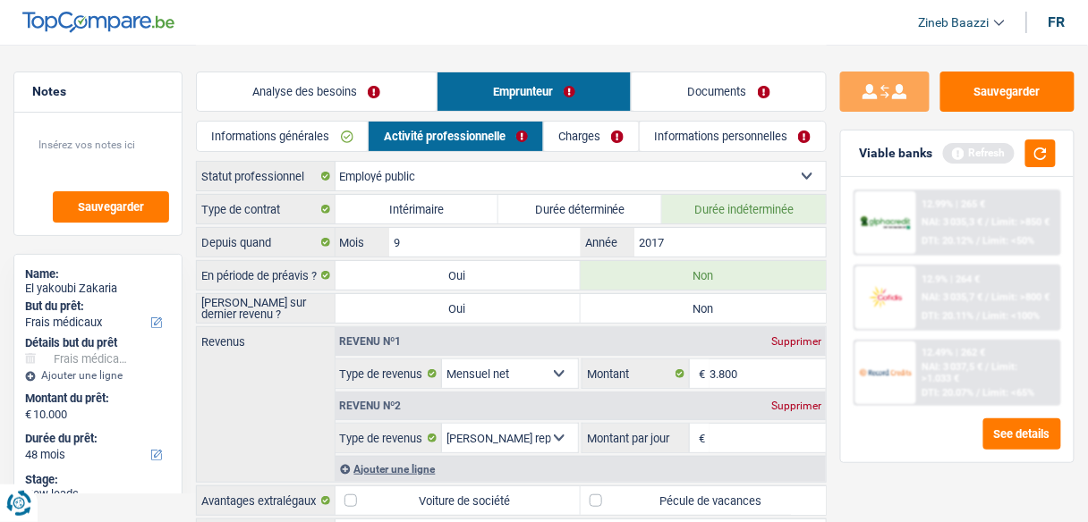
click at [698, 306] on label "Non" at bounding box center [703, 308] width 245 height 29
click at [698, 306] on input "Non" at bounding box center [703, 308] width 245 height 29
radio input "true"
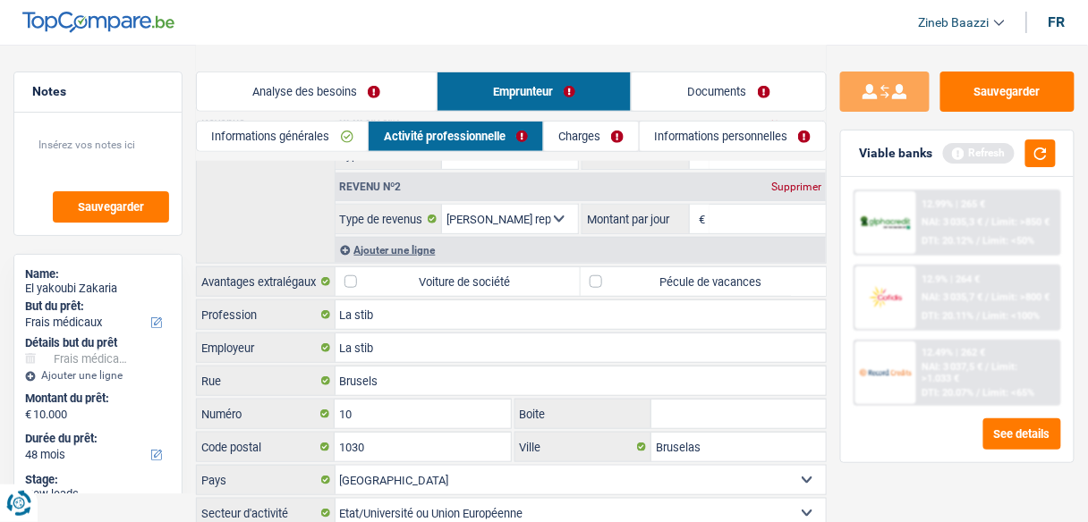
scroll to position [133, 0]
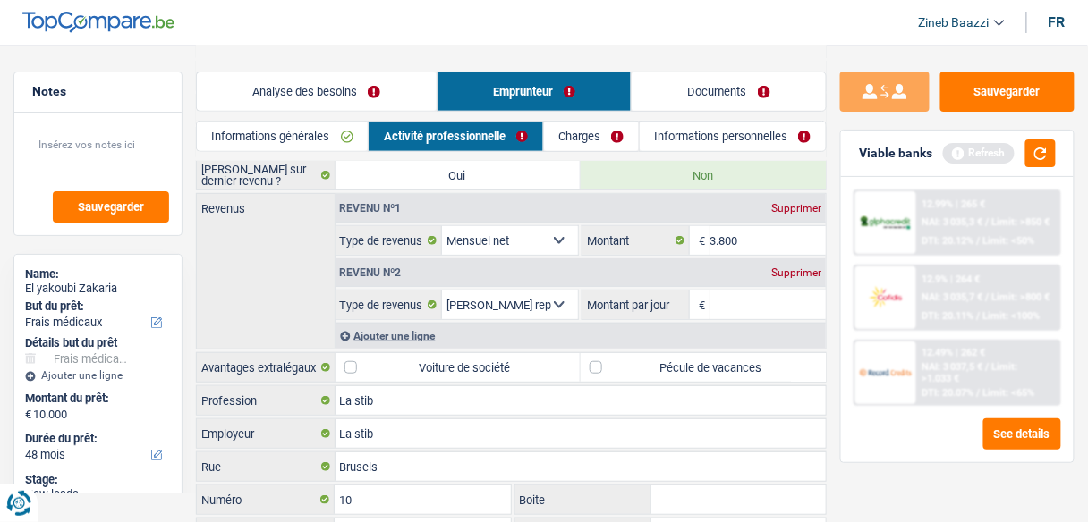
click at [751, 305] on input "Montant par jour" at bounding box center [767, 305] width 116 height 29
click at [791, 267] on div "Supprimer" at bounding box center [796, 272] width 59 height 11
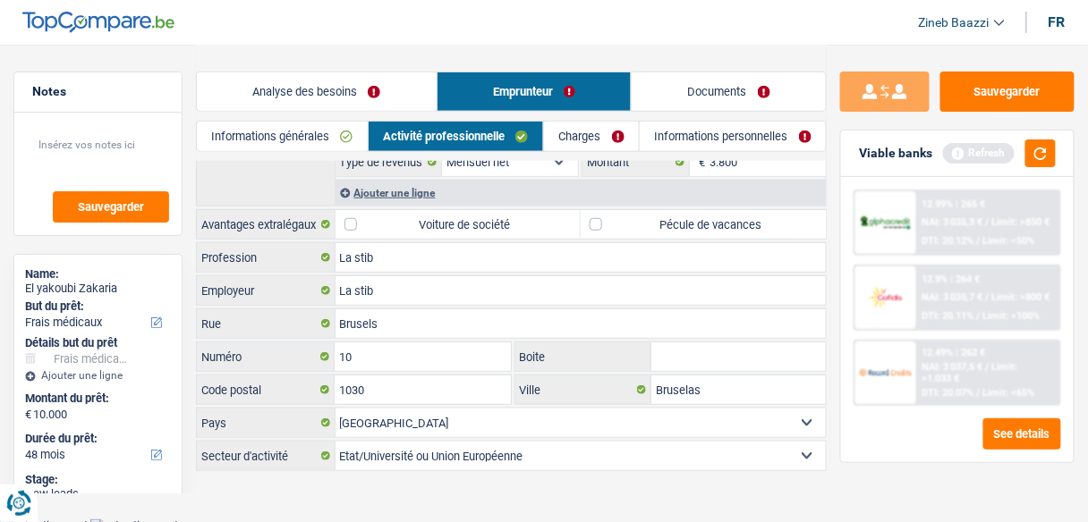
scroll to position [0, 0]
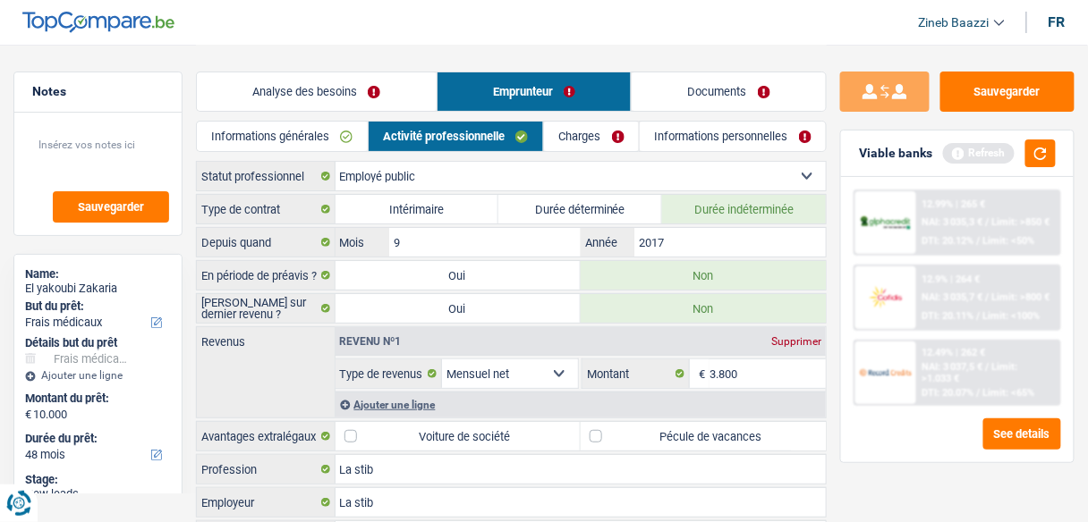
click at [590, 143] on link "Charges" at bounding box center [591, 137] width 95 height 30
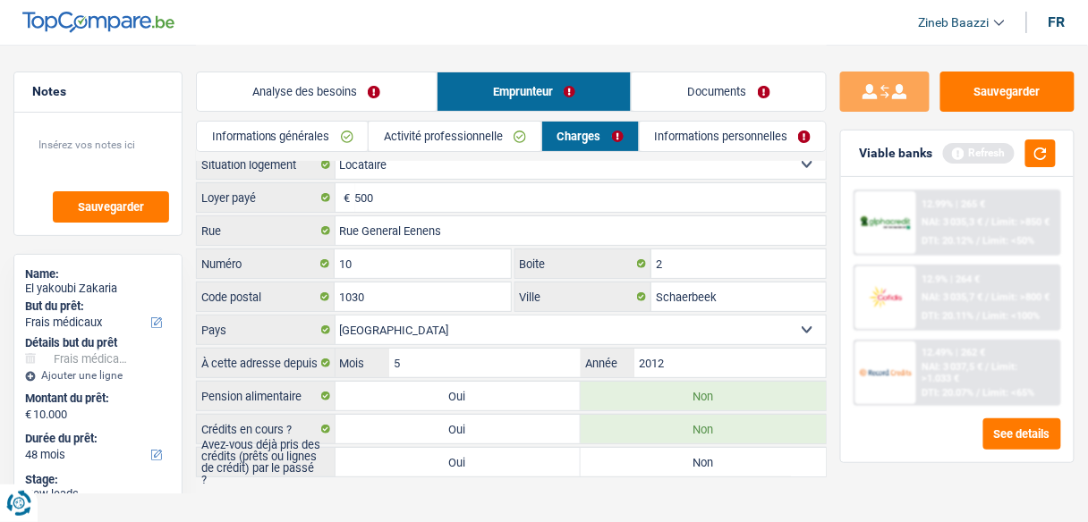
scroll to position [21, 0]
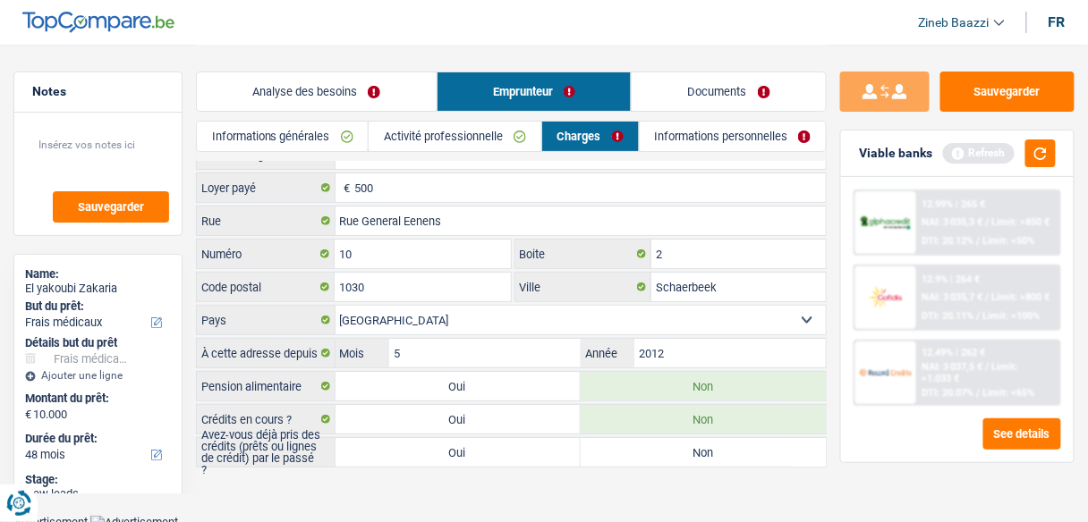
click at [438, 423] on label "Oui" at bounding box center [457, 419] width 245 height 29
click at [438, 423] on input "Oui" at bounding box center [457, 419] width 245 height 29
radio input "true"
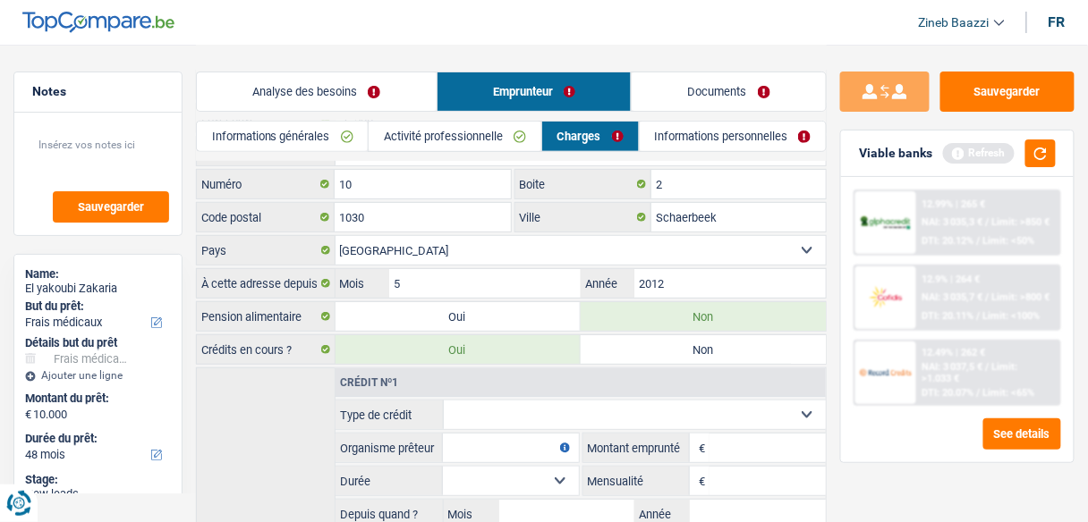
scroll to position [165, 0]
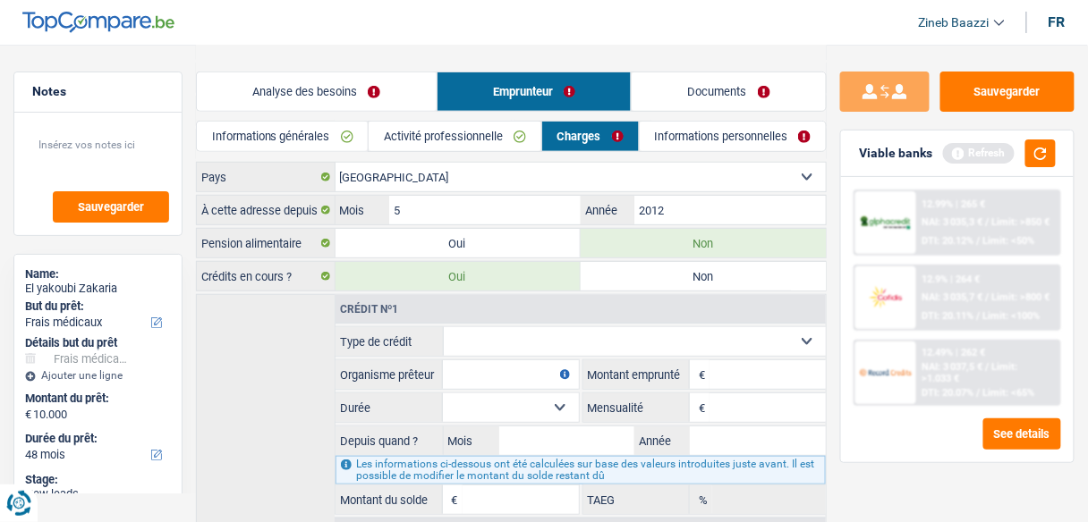
click at [461, 370] on input "Organisme prêteur" at bounding box center [511, 375] width 136 height 29
type input "Alpha crédit"
click at [723, 375] on input "Montant" at bounding box center [767, 375] width 116 height 29
click at [723, 405] on input "Mensualité" at bounding box center [767, 408] width 116 height 29
type input "400"
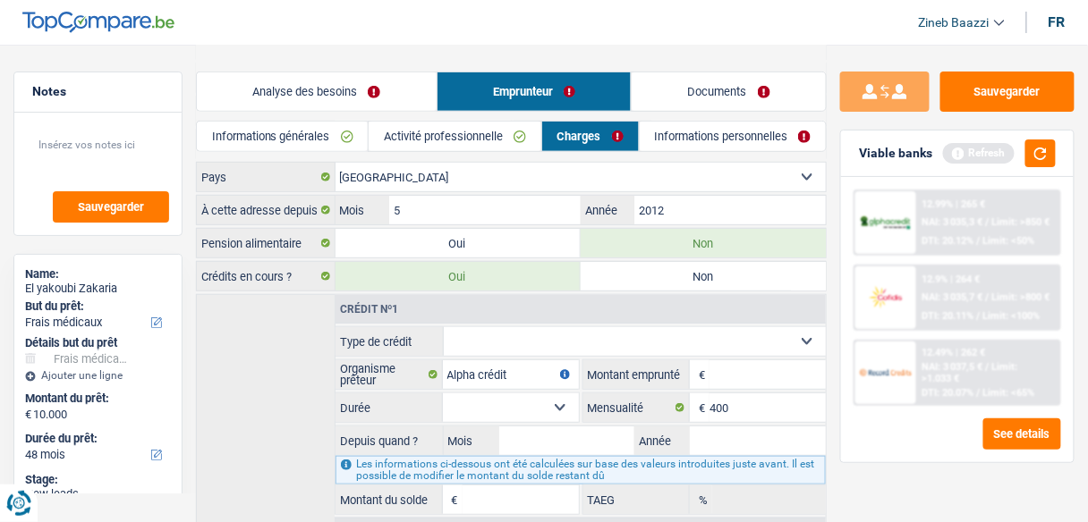
click at [695, 339] on select "Carte ou ouverture de crédit Prêt hypothécaire Vente à tempérament Prêt à tempé…" at bounding box center [635, 341] width 383 height 29
select select "carLoan"
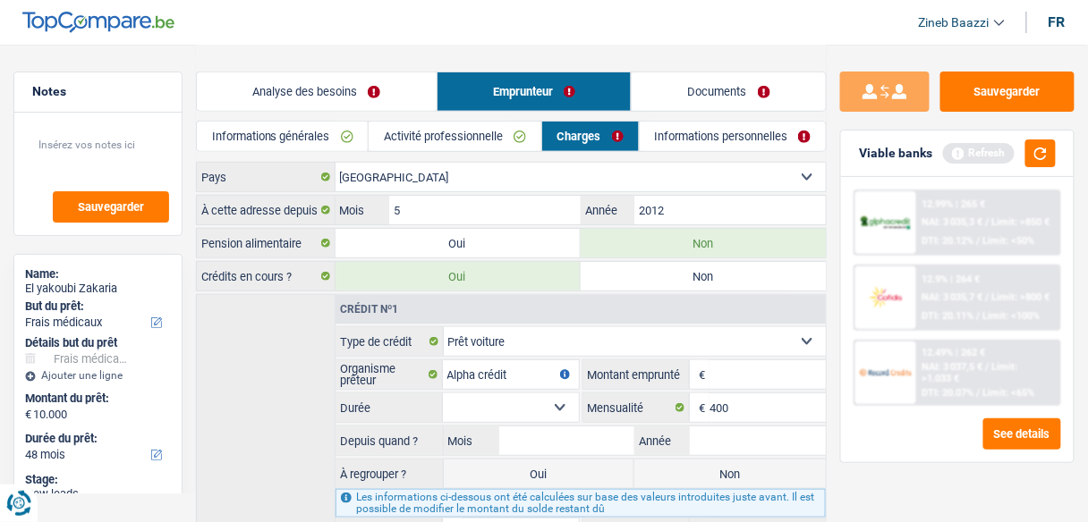
click at [768, 361] on input "Montant" at bounding box center [767, 375] width 116 height 29
type input "42.000"
click at [543, 411] on select "12 mois 18 mois 24 mois 30 mois 36 mois 42 mois 48 mois 60 mois 72 mois 84 mois…" at bounding box center [511, 408] width 136 height 29
select select "60"
click at [443, 394] on select "12 mois 18 mois 24 mois 30 mois 36 mois 42 mois 48 mois 60 mois 72 mois 84 mois…" at bounding box center [511, 408] width 136 height 29
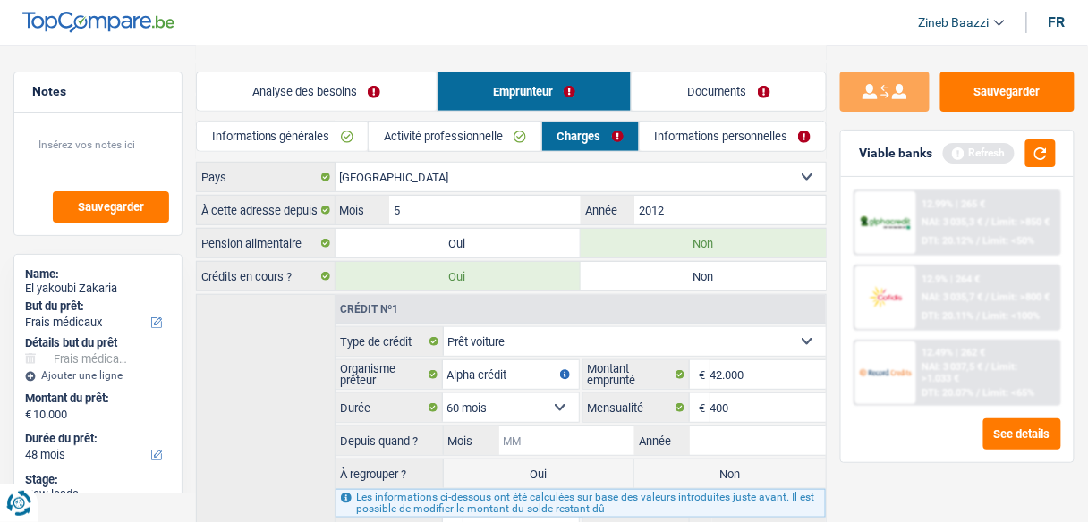
click at [537, 433] on input "Mois" at bounding box center [567, 441] width 136 height 29
type input "01"
type input "2022"
type input "7.415"
type input "0,00"
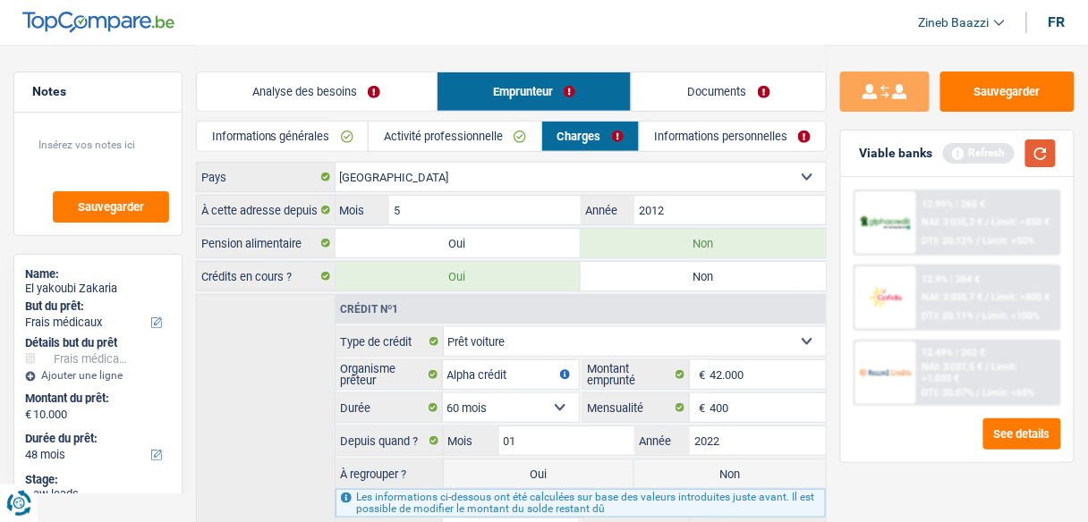
click at [1043, 149] on button "button" at bounding box center [1040, 154] width 30 height 28
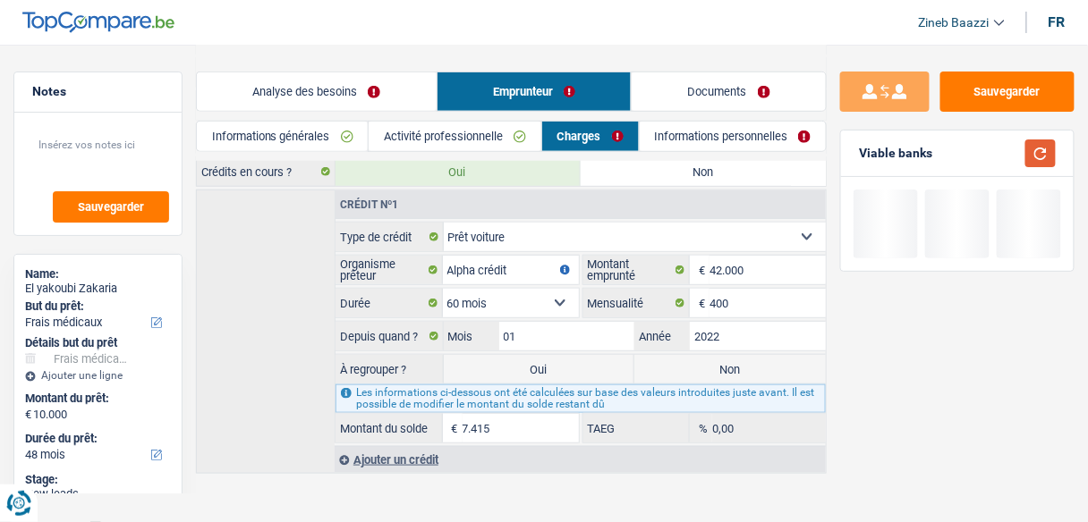
scroll to position [271, 0]
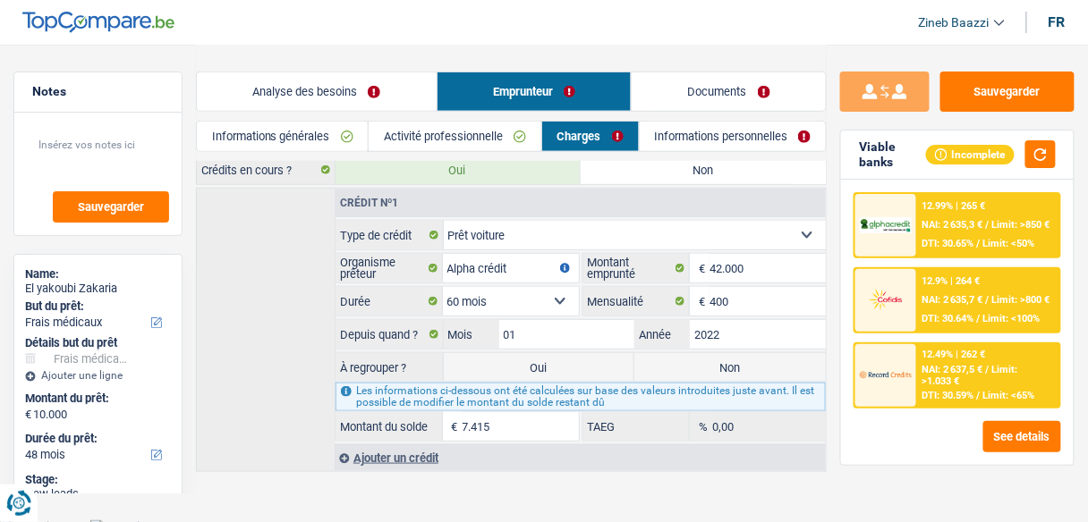
click at [734, 367] on label "Non" at bounding box center [729, 367] width 191 height 29
click at [734, 367] on input "Non" at bounding box center [729, 367] width 191 height 29
radio input "true"
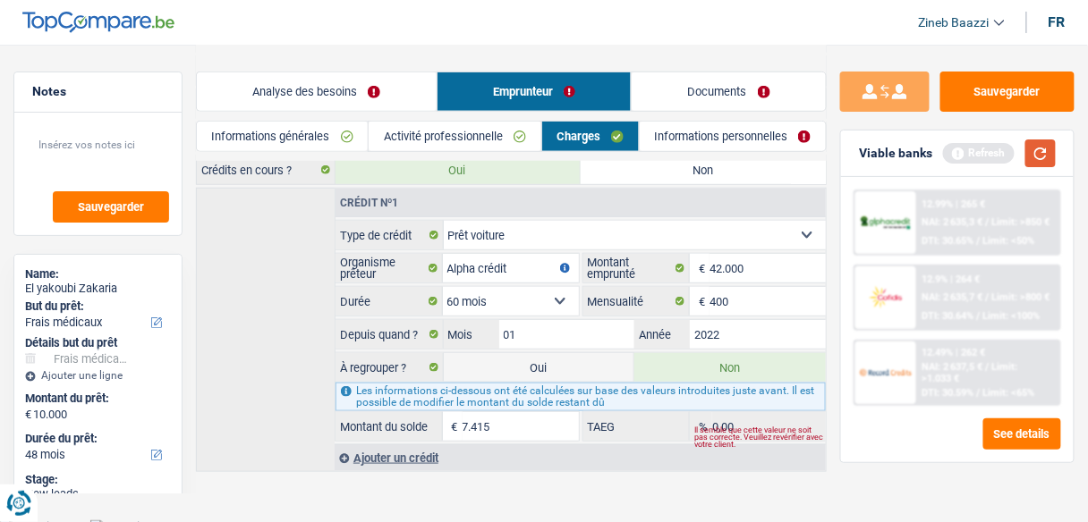
drag, startPoint x: 1023, startPoint y: 149, endPoint x: 1033, endPoint y: 151, distance: 11.1
click at [1032, 151] on div "Refresh" at bounding box center [999, 154] width 113 height 28
click at [1033, 151] on button "button" at bounding box center [1040, 154] width 30 height 28
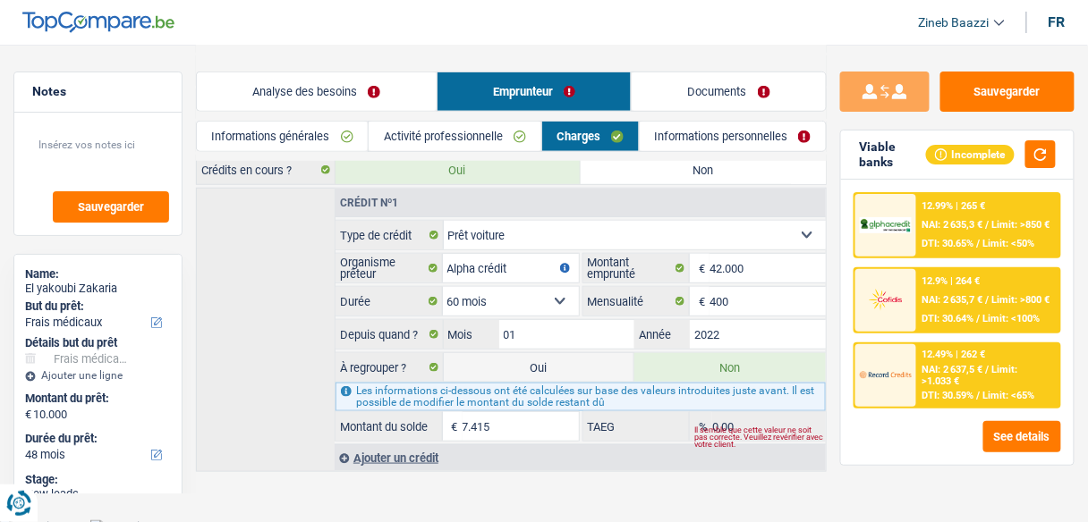
click at [510, 353] on label "Oui" at bounding box center [539, 367] width 191 height 29
click at [510, 353] on input "Oui" at bounding box center [539, 367] width 191 height 29
radio input "true"
type input "17.415"
radio input "false"
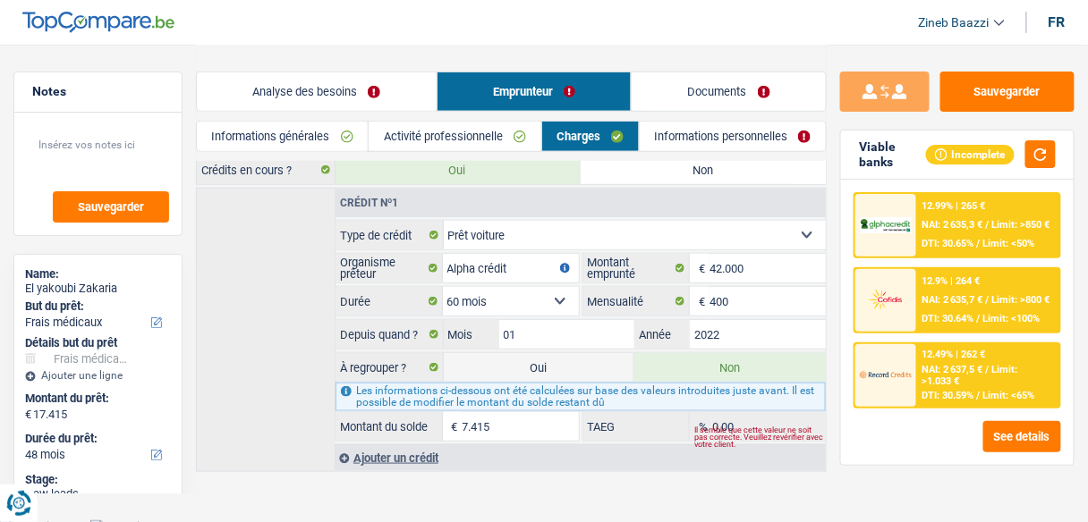
select select "refinancing"
select select "84"
select select "medical"
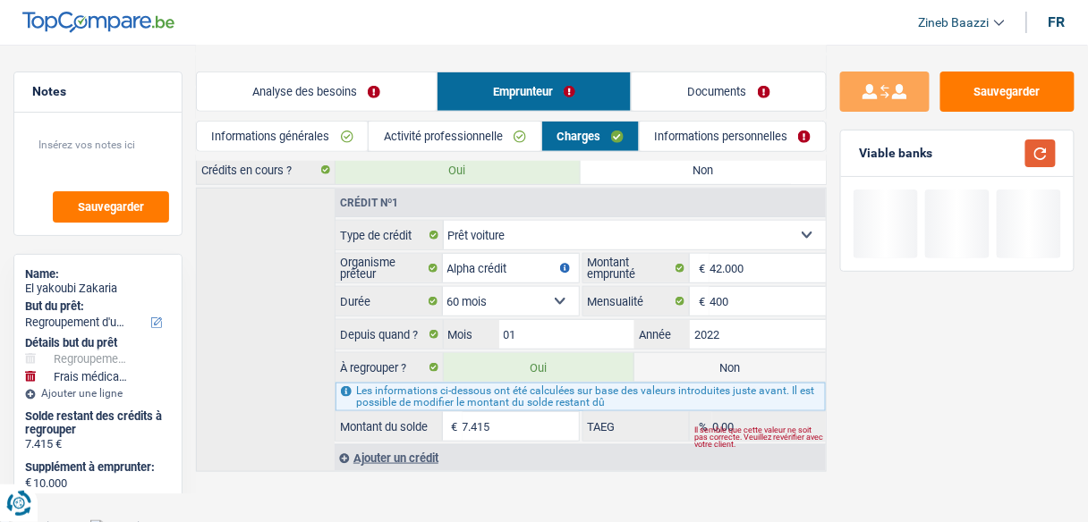
click at [1036, 151] on button "button" at bounding box center [1040, 154] width 30 height 28
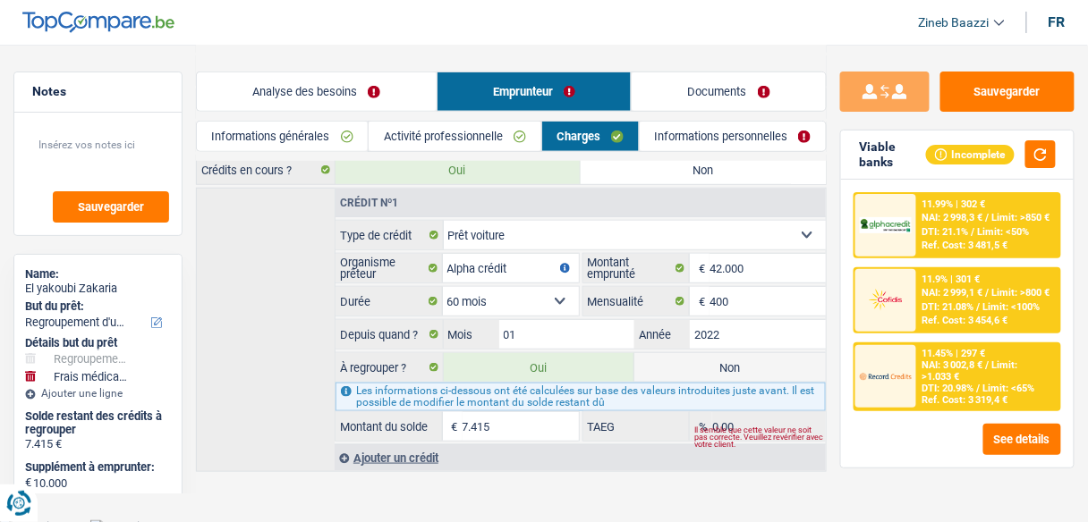
click at [318, 135] on link "Informations générales" at bounding box center [282, 137] width 171 height 30
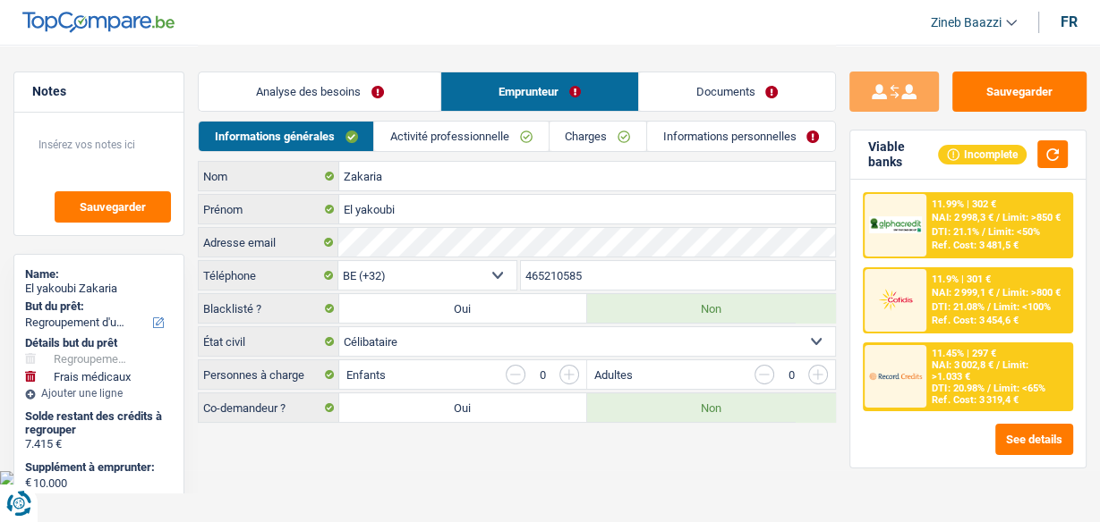
click at [327, 88] on link "Analyse des besoins" at bounding box center [320, 91] width 242 height 38
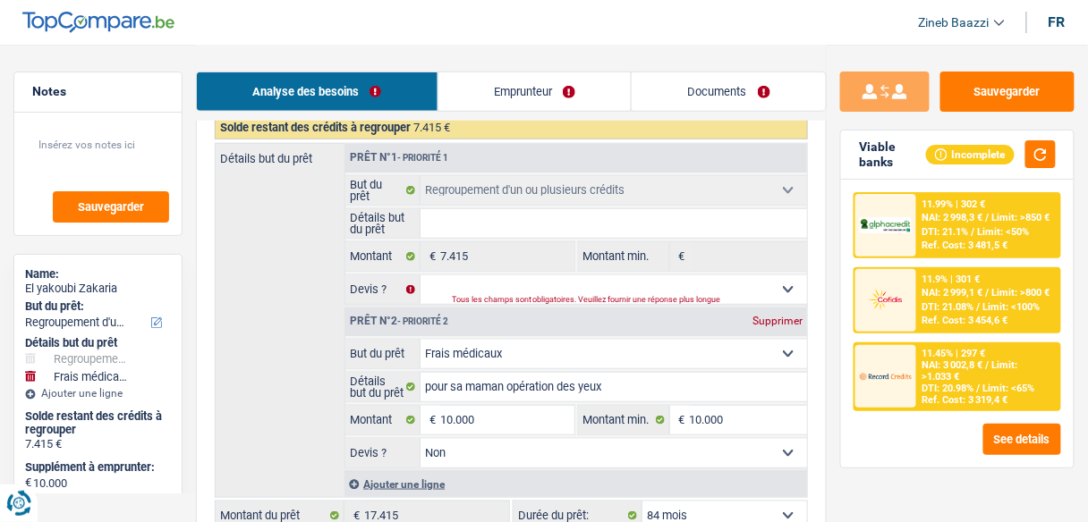
scroll to position [286, 0]
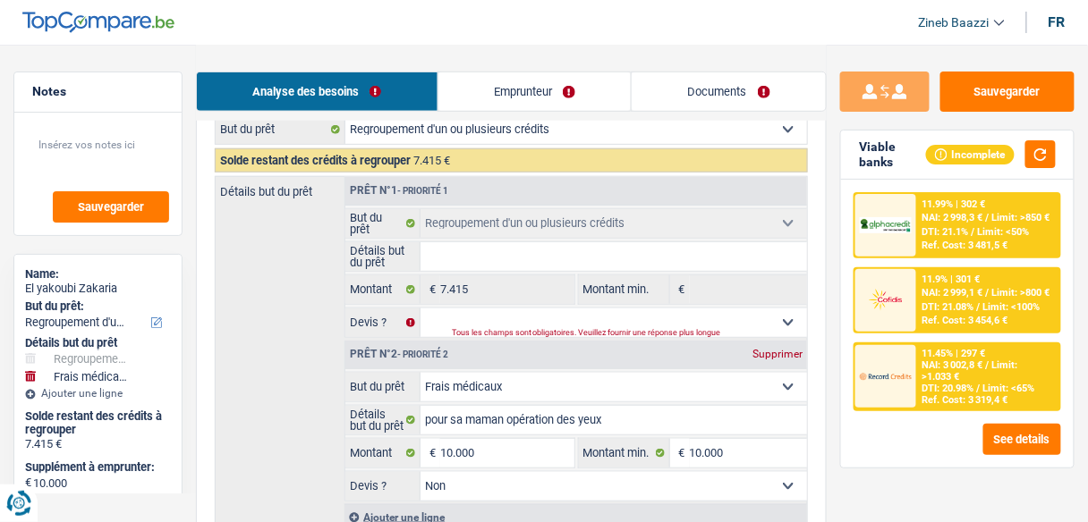
click at [649, 330] on div "Tous les champs sont obligatoires. Veuillez fournir une réponse plus longue" at bounding box center [611, 333] width 318 height 7
click at [575, 315] on select "Oui Non Non répondu Sélectionner une option" at bounding box center [613, 323] width 386 height 29
select select "yes"
click at [420, 309] on select "Oui Non Non répondu Sélectionner une option" at bounding box center [613, 323] width 386 height 29
select select "yes"
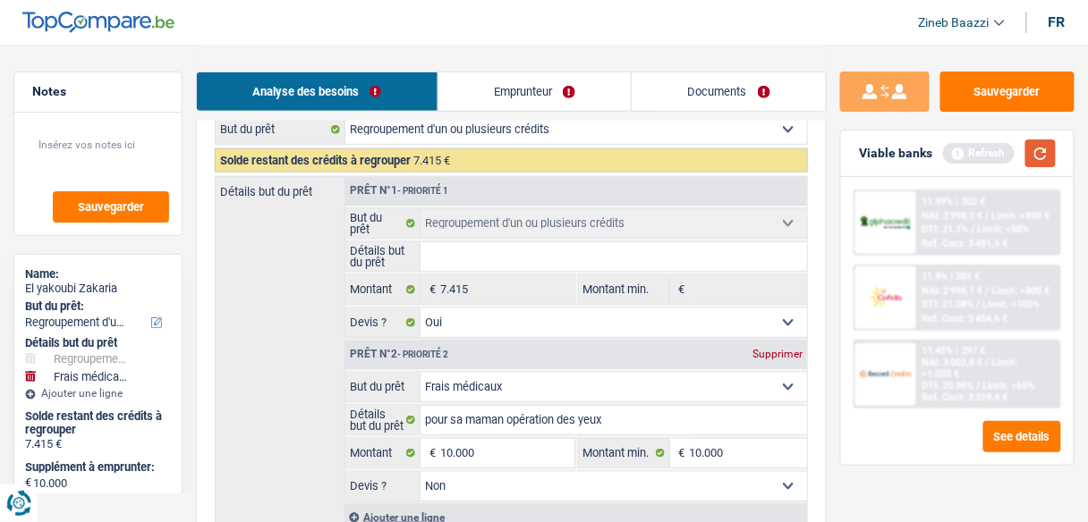
click at [1037, 145] on button "button" at bounding box center [1040, 154] width 30 height 28
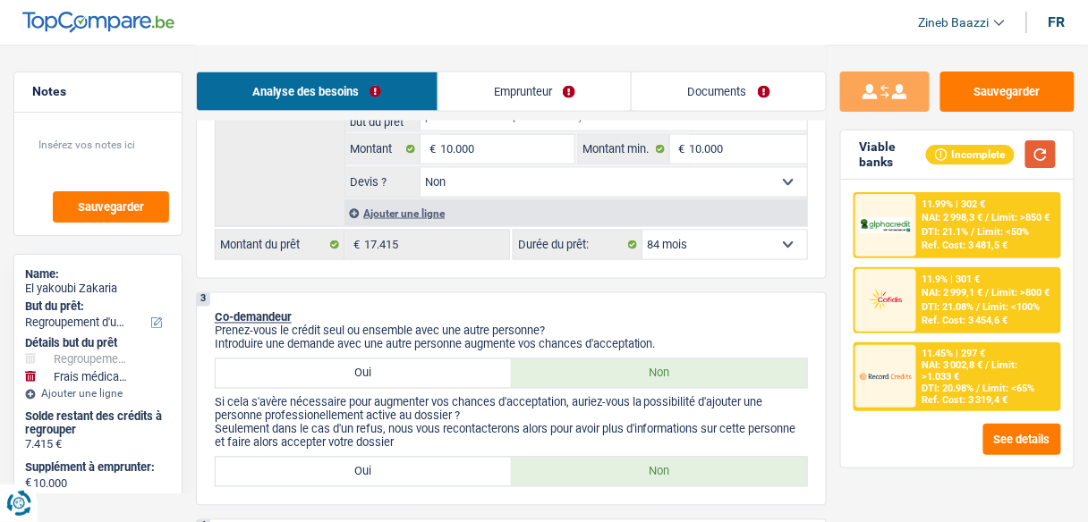
scroll to position [429, 0]
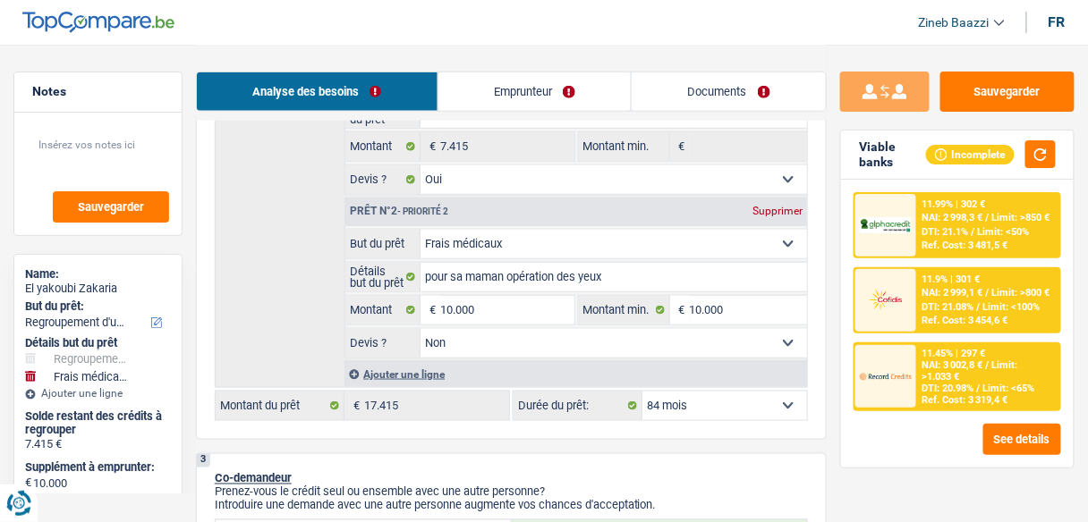
click at [679, 396] on select "12 mois 18 mois 24 mois 30 mois 36 mois 42 mois 48 mois 60 mois 72 mois 84 mois…" at bounding box center [724, 406] width 165 height 29
drag, startPoint x: 293, startPoint y: 291, endPoint x: 305, endPoint y: 287, distance: 12.2
click at [293, 291] on div "Détails but du prêt Prêt n°1 - Priorité 1 Confort maison: meubles, textile, pei…" at bounding box center [511, 210] width 593 height 355
click at [534, 89] on link "Emprunteur" at bounding box center [534, 91] width 193 height 38
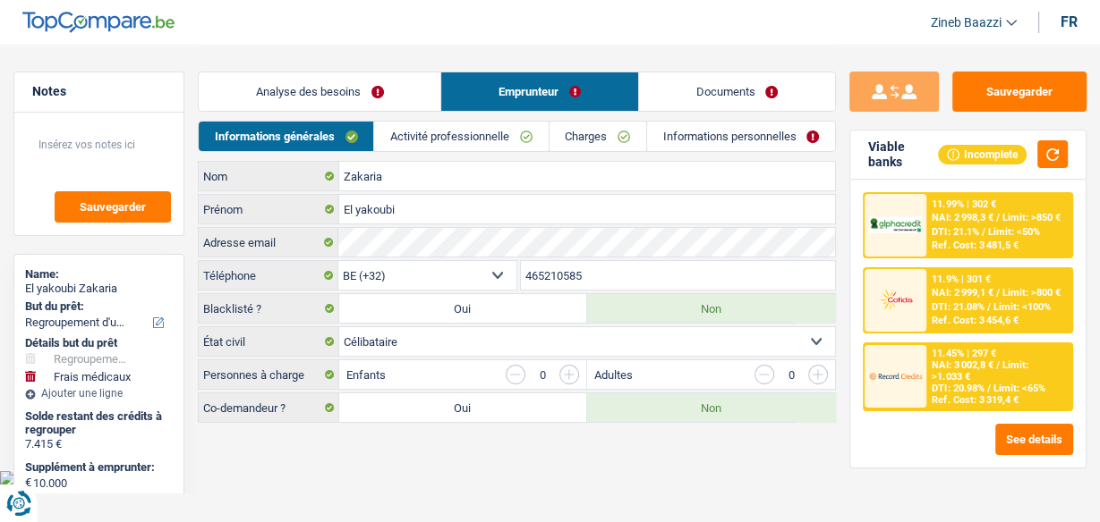
click at [983, 388] on span "DTI: 20.98%" at bounding box center [957, 389] width 52 height 12
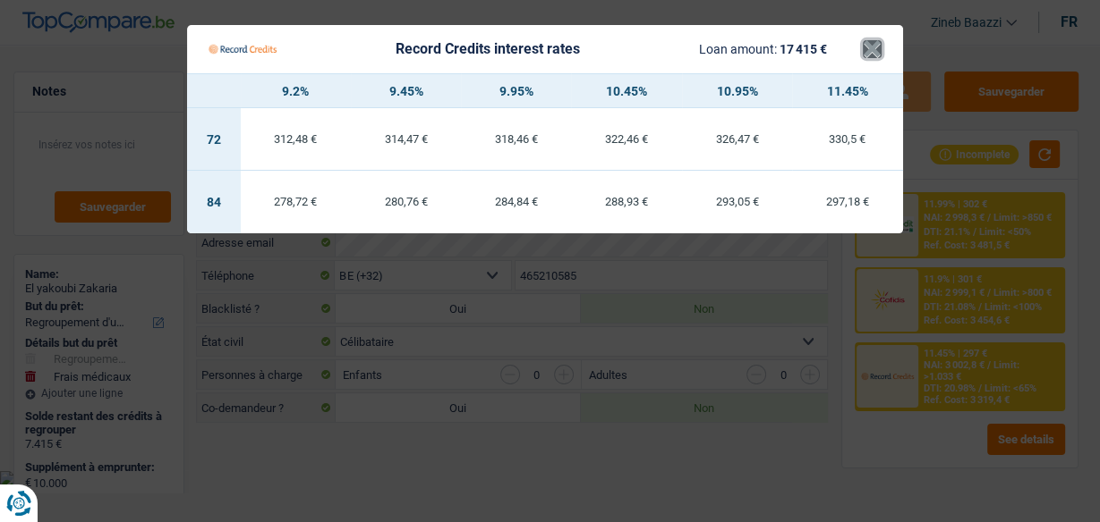
click at [879, 57] on button "×" at bounding box center [871, 49] width 19 height 18
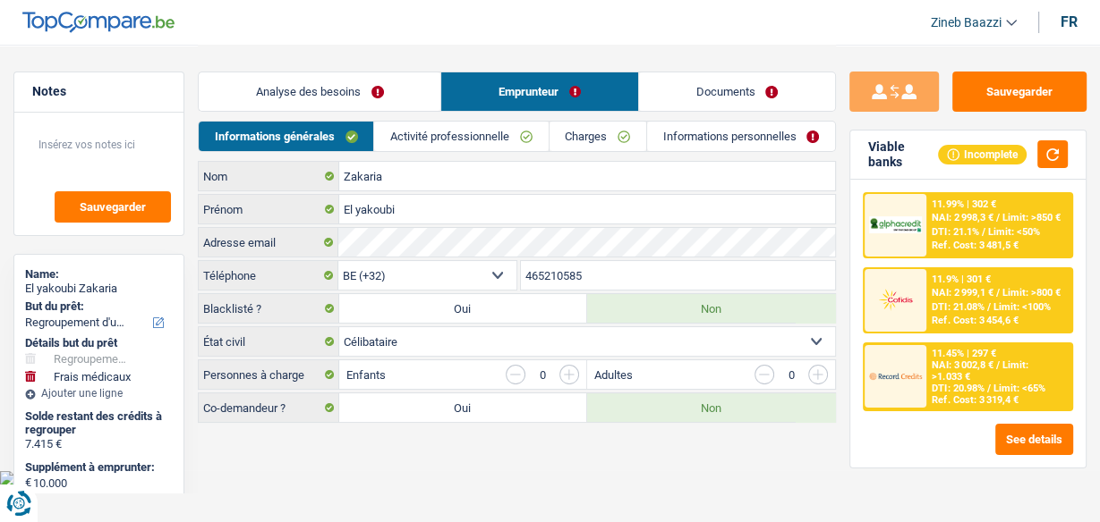
click at [456, 132] on link "Activité professionnelle" at bounding box center [461, 137] width 174 height 30
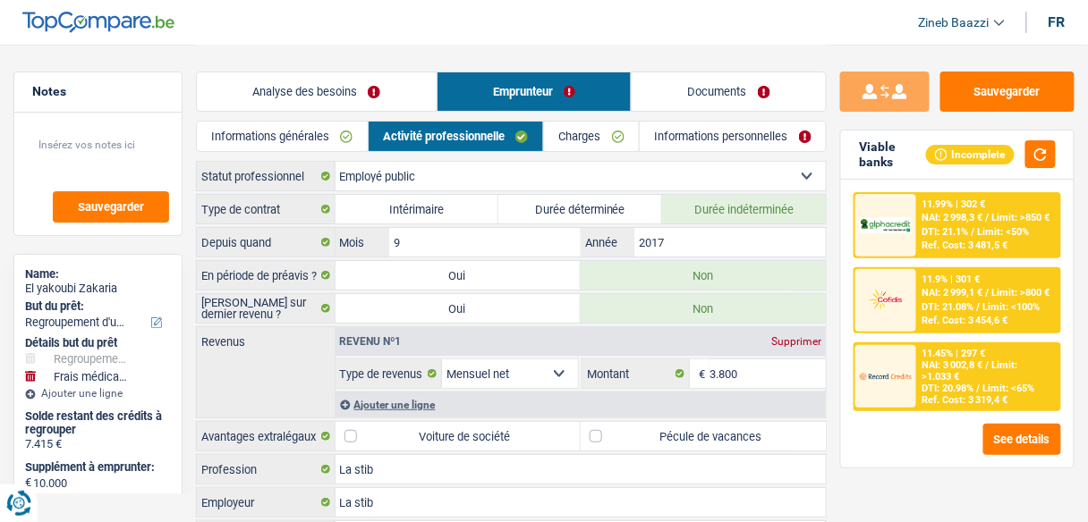
click at [590, 147] on link "Charges" at bounding box center [591, 137] width 95 height 30
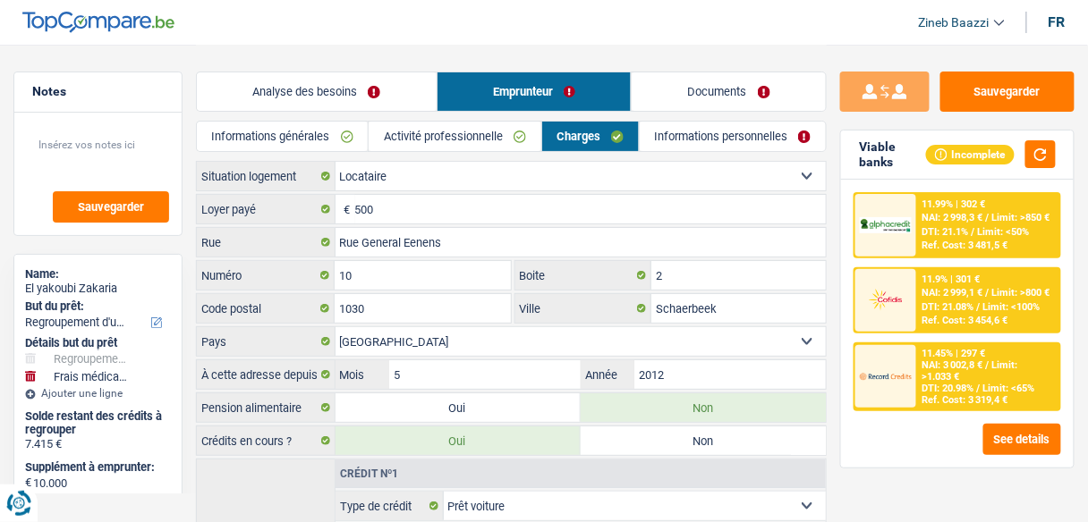
click at [490, 132] on link "Activité professionnelle" at bounding box center [455, 137] width 172 height 30
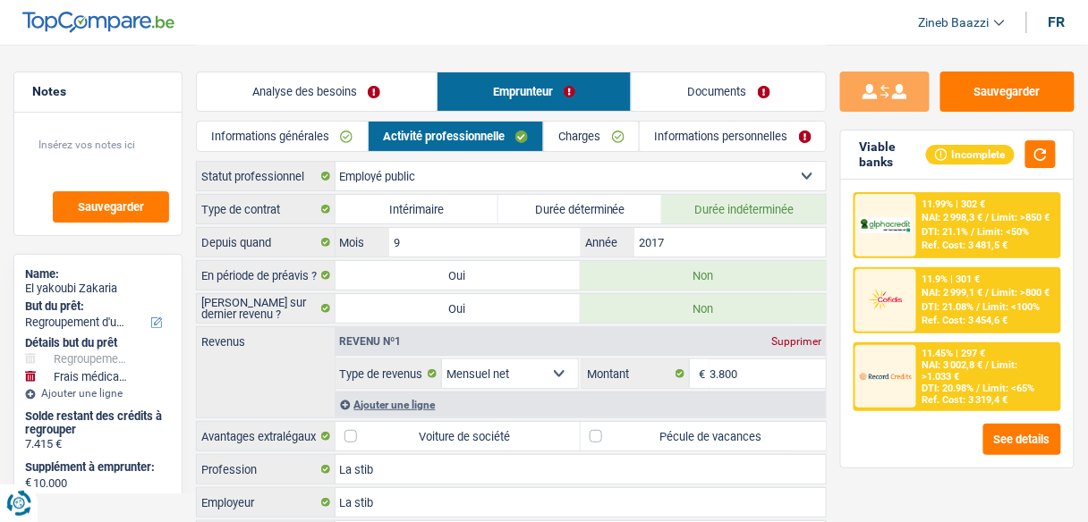
click at [602, 140] on link "Charges" at bounding box center [591, 137] width 95 height 30
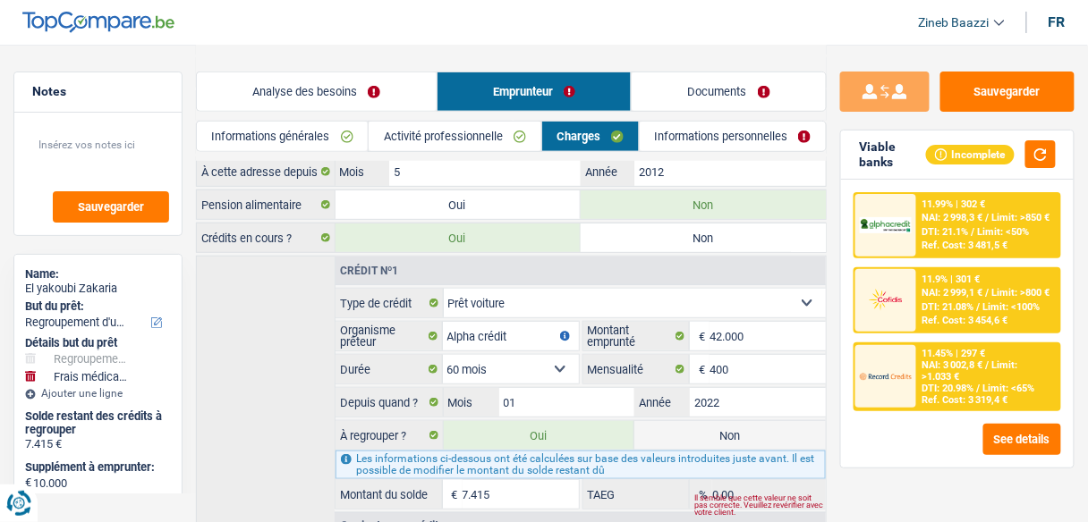
scroll to position [271, 0]
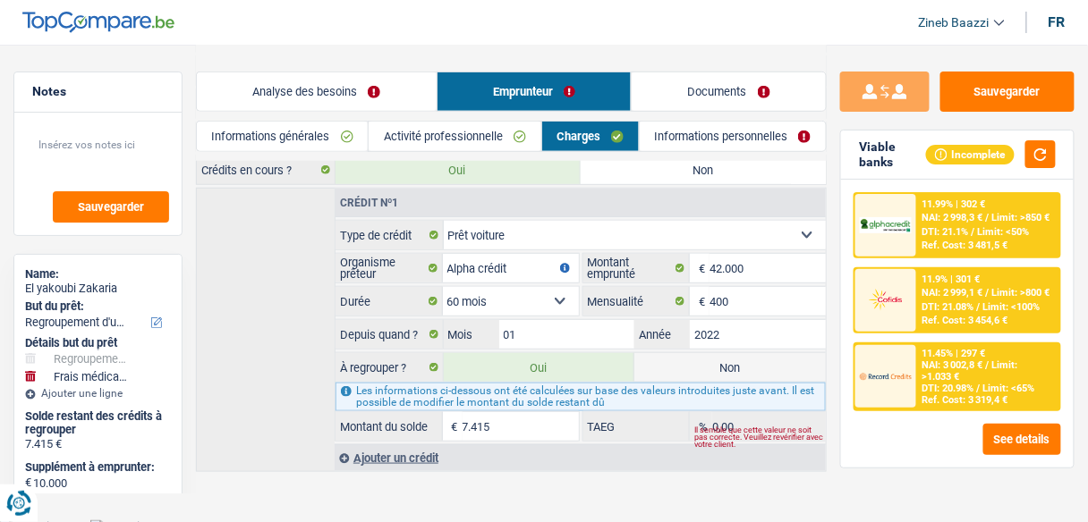
click at [986, 362] on span "/" at bounding box center [988, 366] width 4 height 12
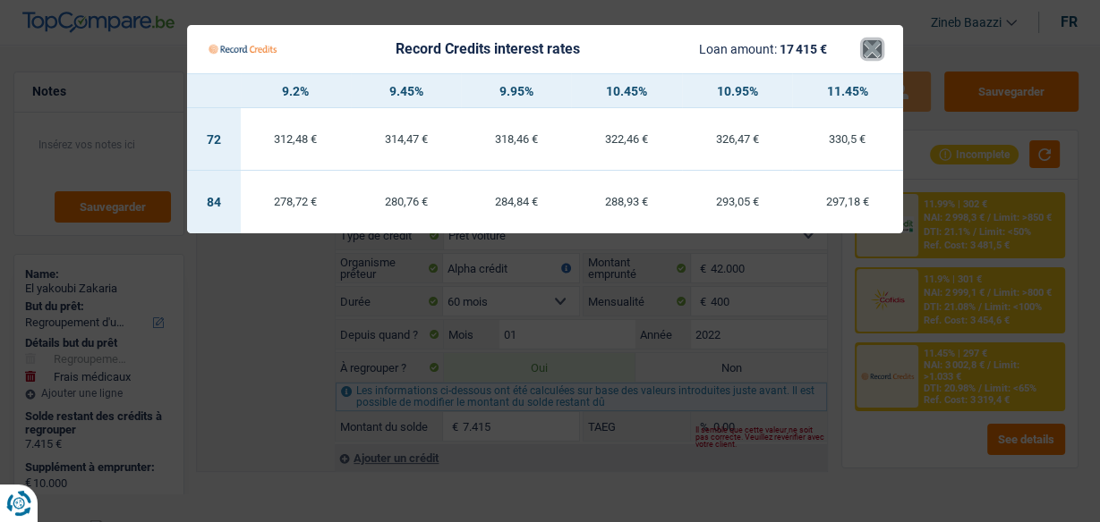
click at [866, 49] on button "×" at bounding box center [871, 49] width 19 height 18
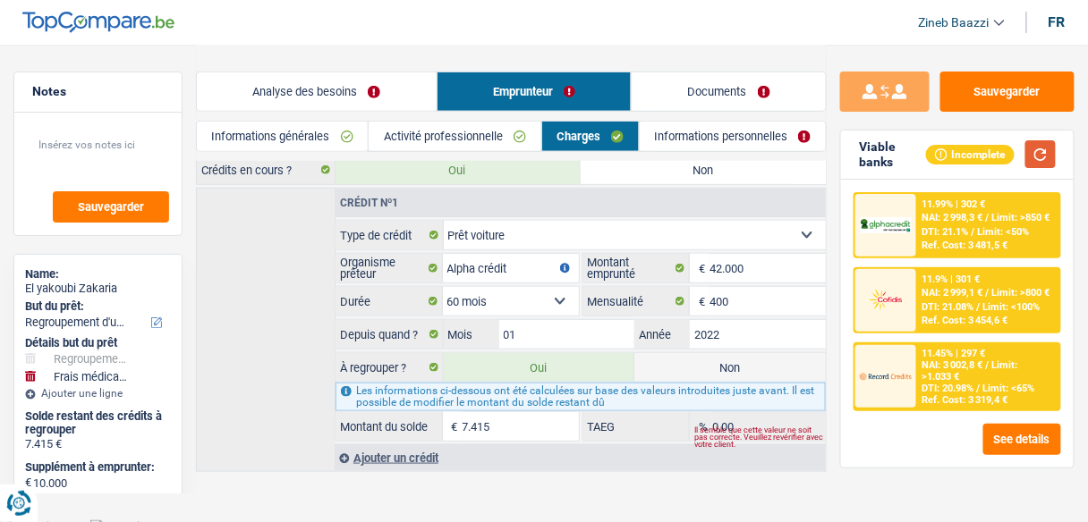
click at [1047, 160] on button "button" at bounding box center [1040, 154] width 30 height 28
click at [313, 132] on link "Informations générales" at bounding box center [282, 137] width 171 height 30
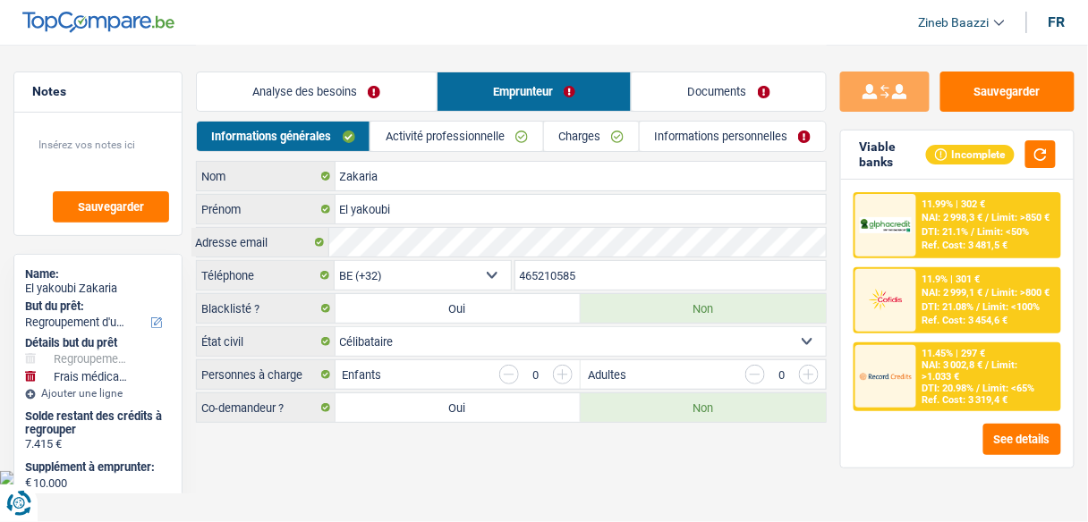
scroll to position [0, 0]
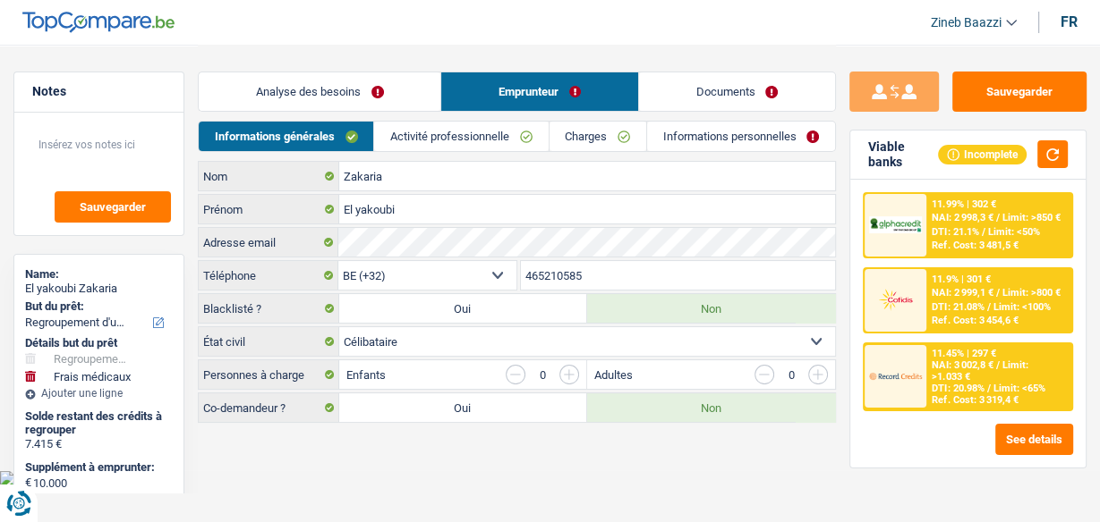
click at [687, 127] on link "Informations personnelles" at bounding box center [741, 137] width 188 height 30
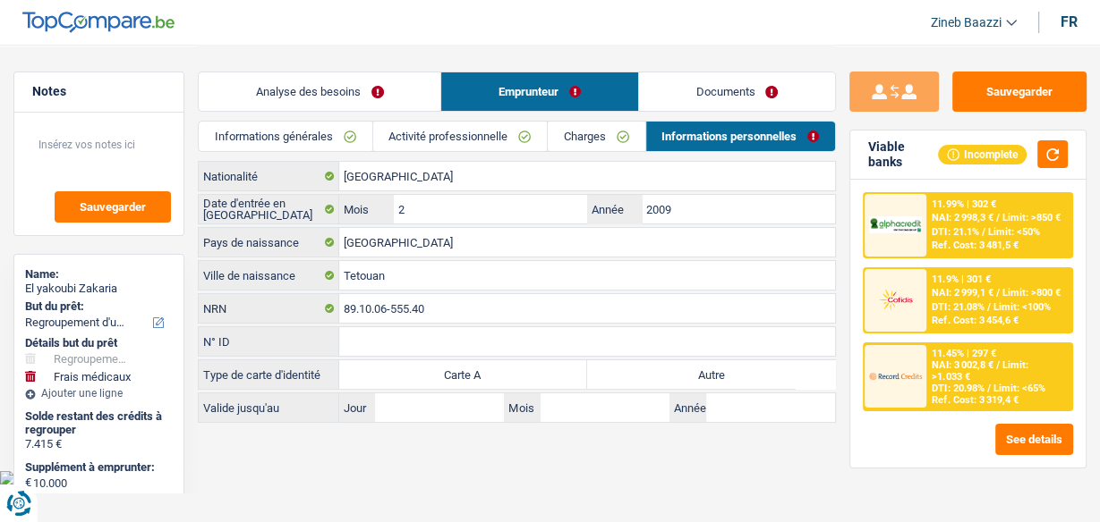
click at [594, 122] on link "Charges" at bounding box center [596, 137] width 97 height 30
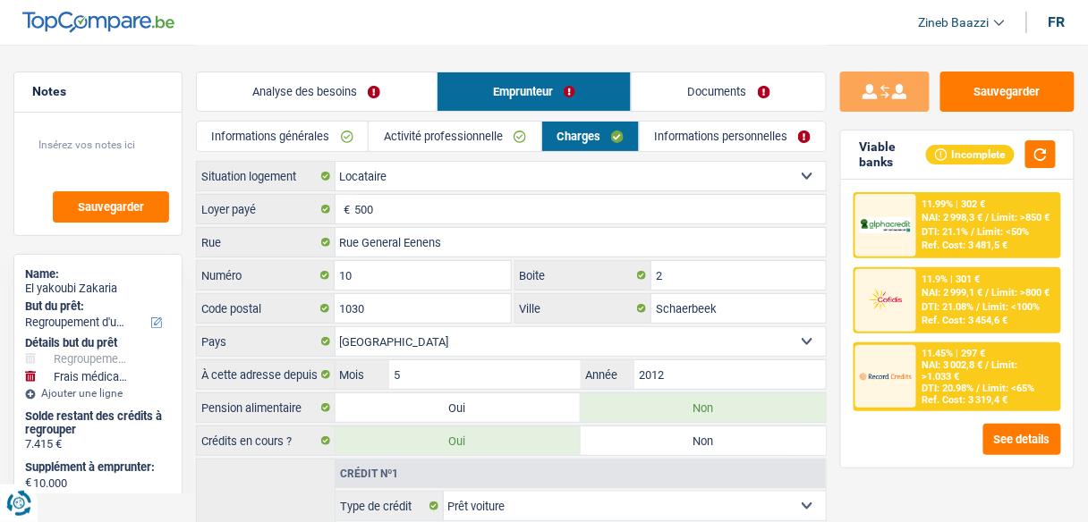
click at [506, 133] on link "Activité professionnelle" at bounding box center [455, 137] width 172 height 30
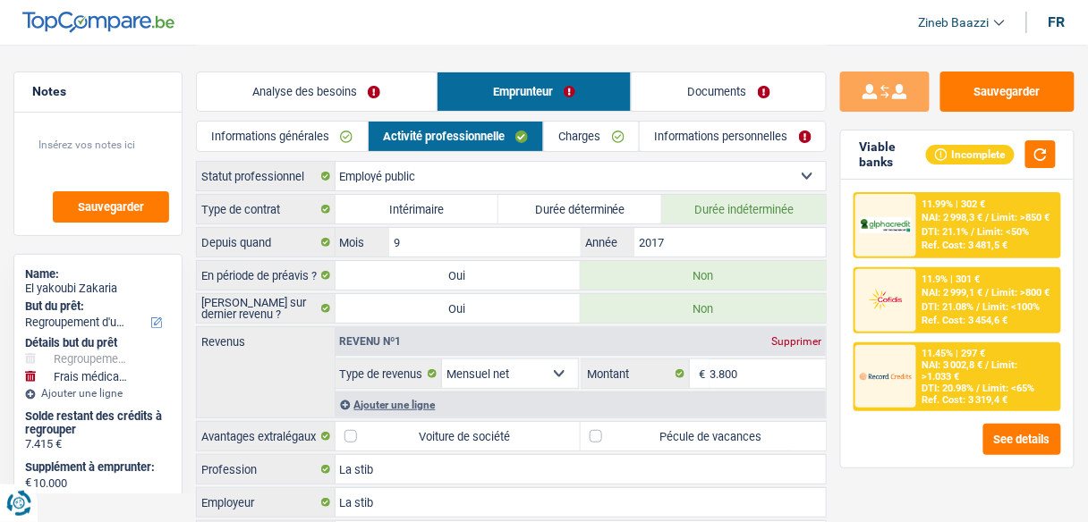
click at [354, 129] on link "Informations générales" at bounding box center [282, 137] width 171 height 30
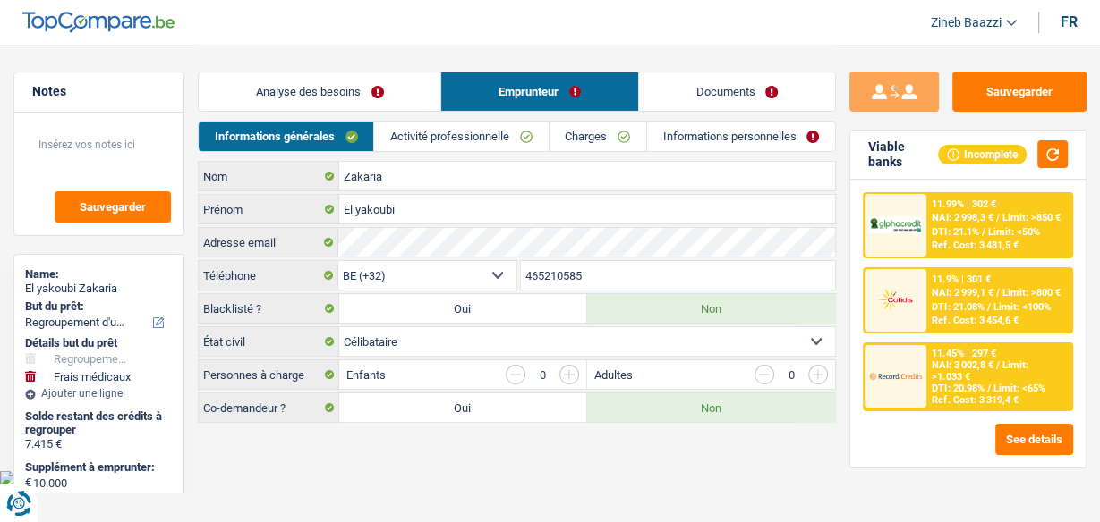
click at [391, 100] on link "Analyse des besoins" at bounding box center [320, 91] width 242 height 38
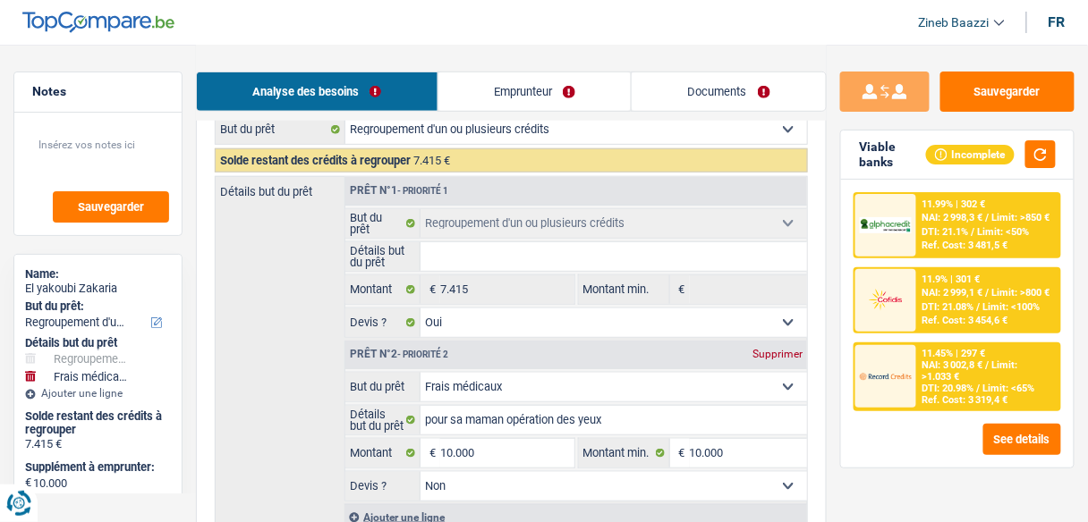
scroll to position [215, 0]
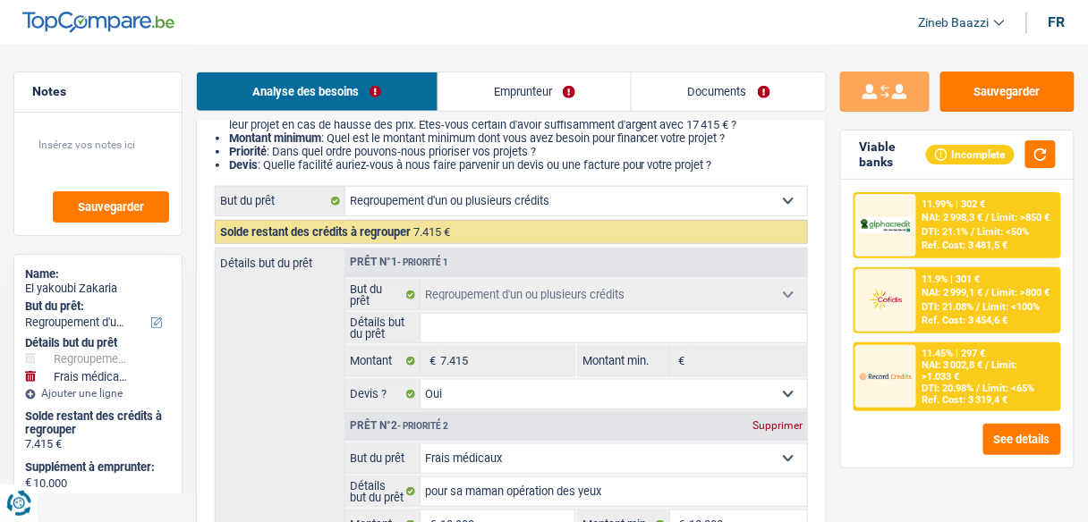
click at [525, 97] on link "Emprunteur" at bounding box center [534, 91] width 193 height 38
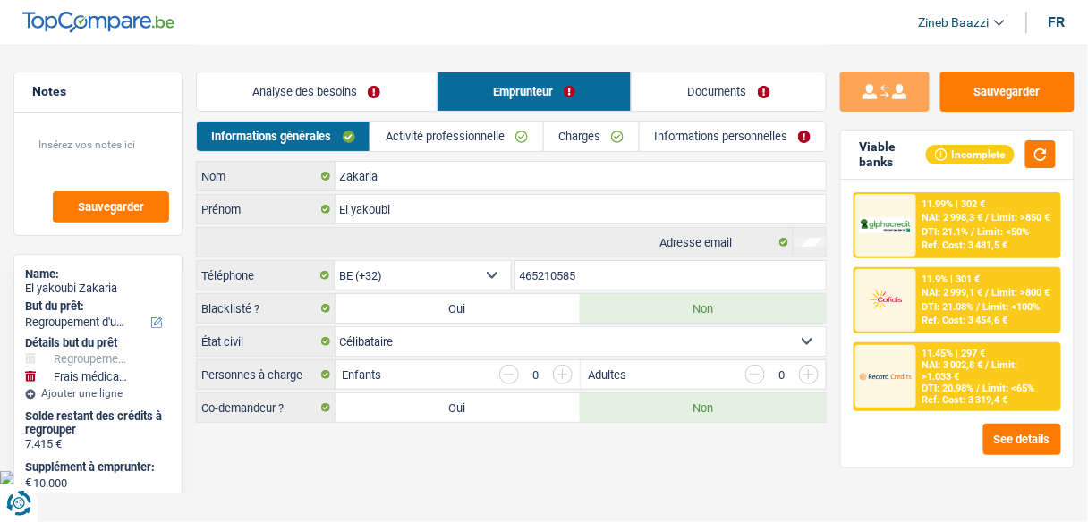
scroll to position [0, 0]
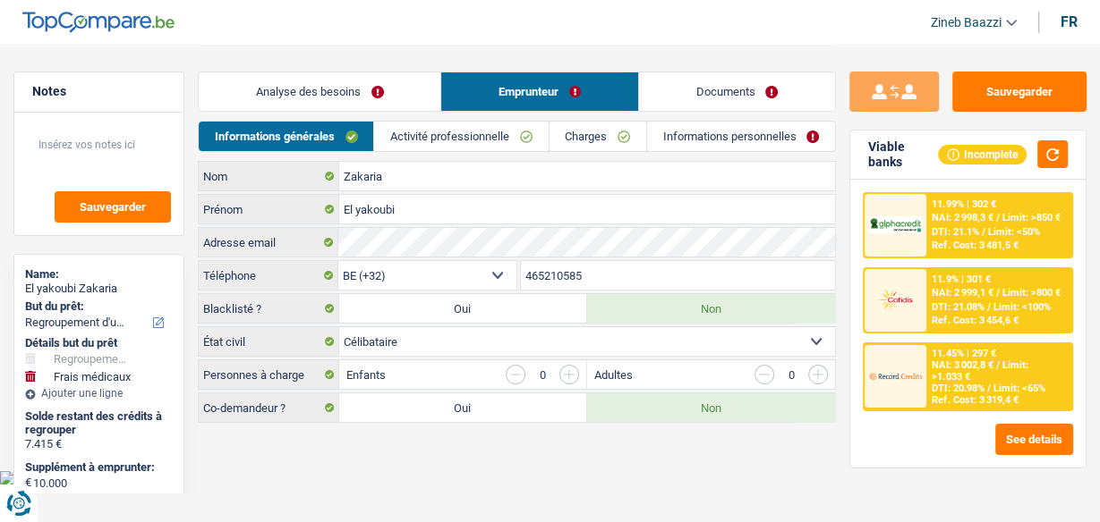
click at [606, 132] on link "Charges" at bounding box center [597, 137] width 97 height 30
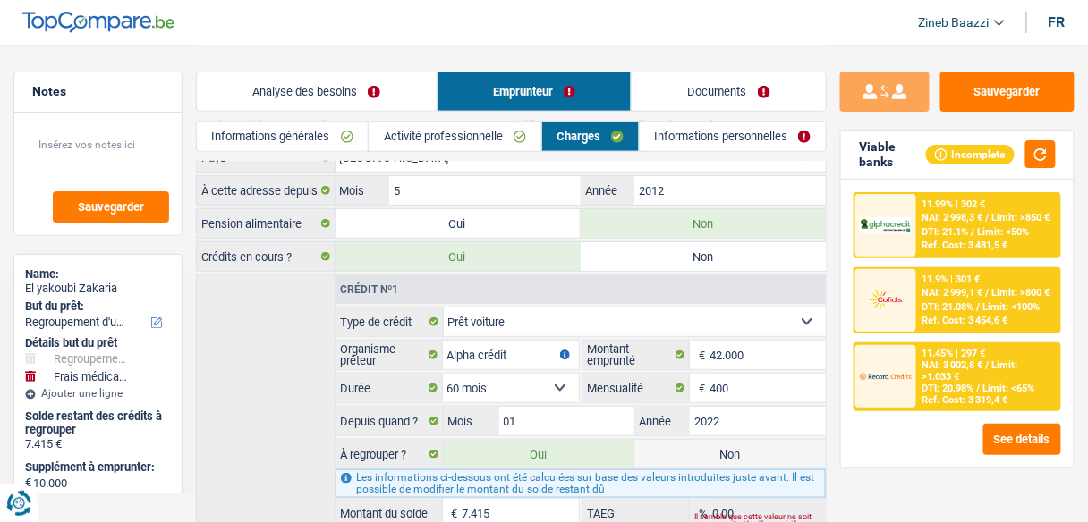
scroll to position [271, 0]
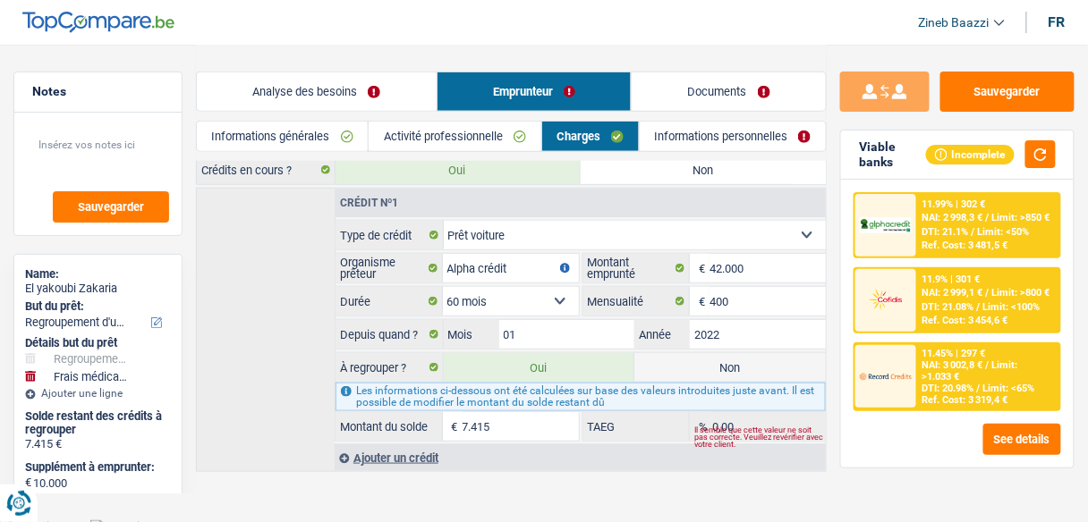
click at [274, 356] on div "Crédit nº1 Carte ou ouverture de crédit Prêt hypothécaire Vente à tempérament P…" at bounding box center [511, 330] width 631 height 284
click at [490, 431] on fieldset "7.415 € Montant du solde" at bounding box center [456, 427] width 243 height 30
click at [497, 420] on input "7.415" at bounding box center [521, 426] width 116 height 29
type input "1"
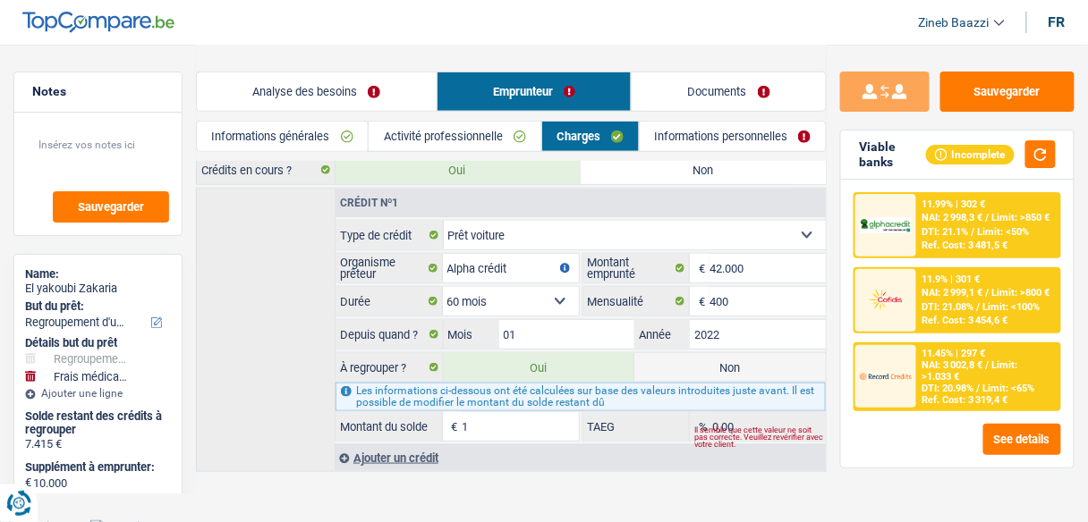
select select "60"
type input "10.001"
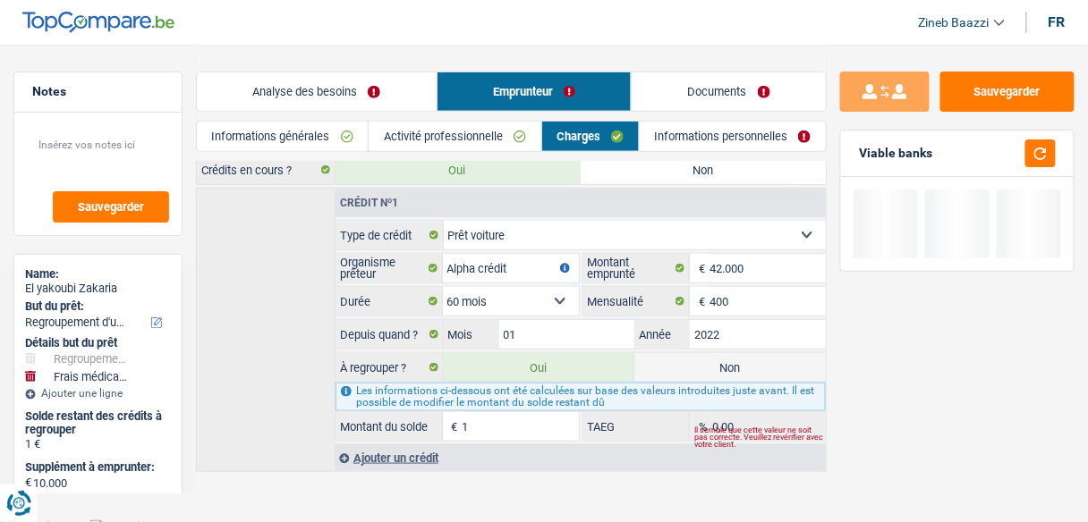
type input "19"
type input "10.019"
type input "192"
type input "10.192"
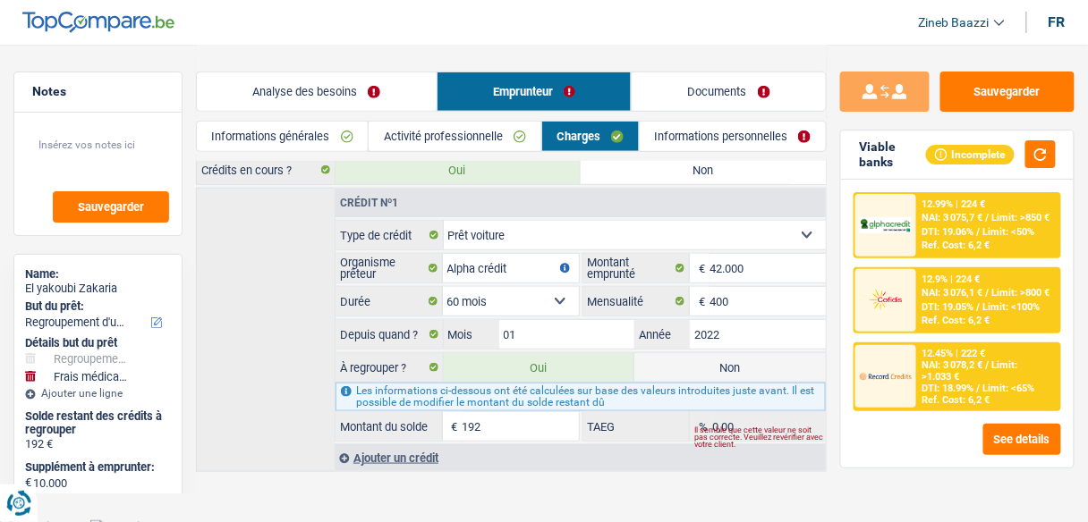
type input "1.920"
type input "11.920"
type input "19.200"
type input "29.200"
select select "120"
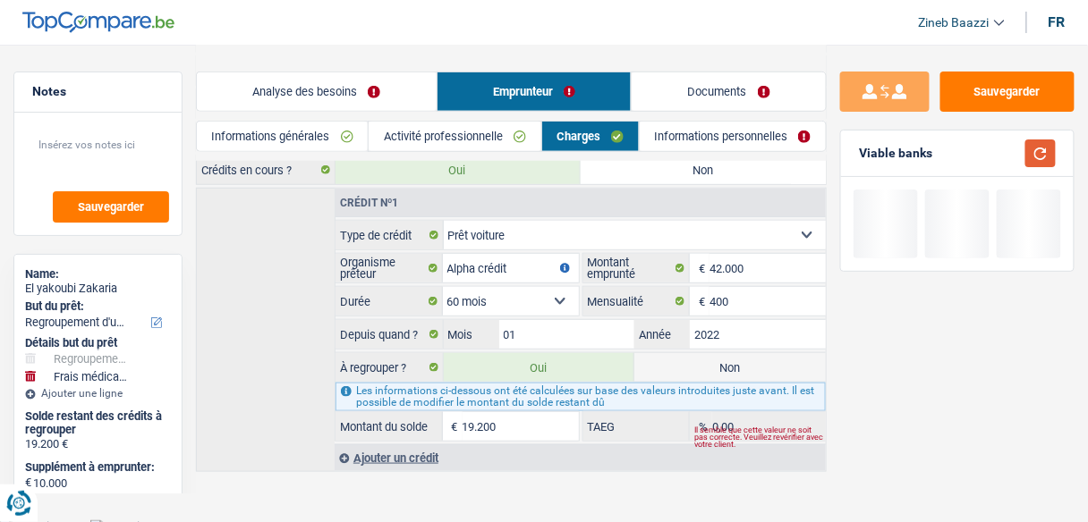
type input "19.200"
click at [1046, 154] on button "button" at bounding box center [1040, 154] width 30 height 28
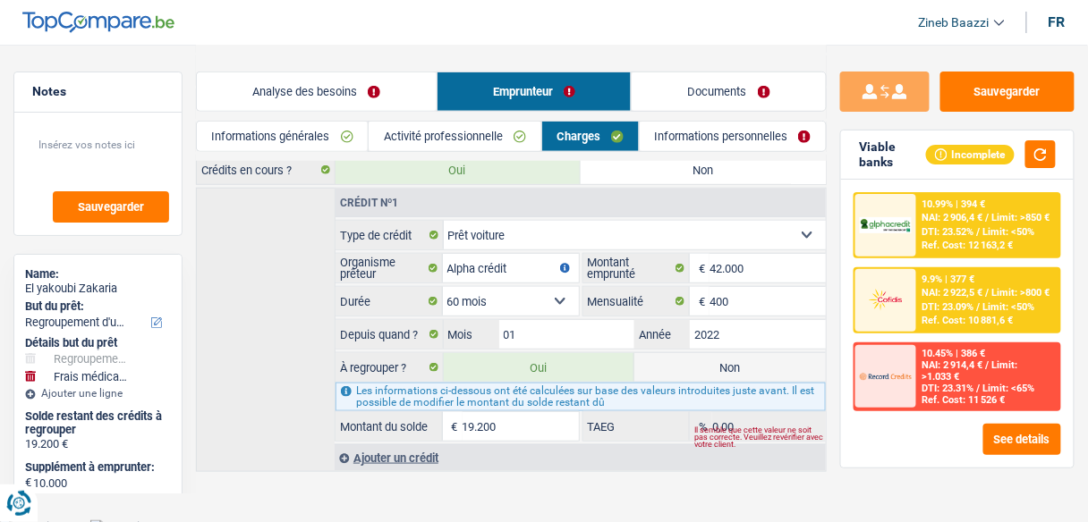
click at [281, 64] on div "Analyse des besoins Emprunteur Documents" at bounding box center [511, 83] width 631 height 76
click at [281, 72] on link "Analyse des besoins" at bounding box center [317, 91] width 240 height 38
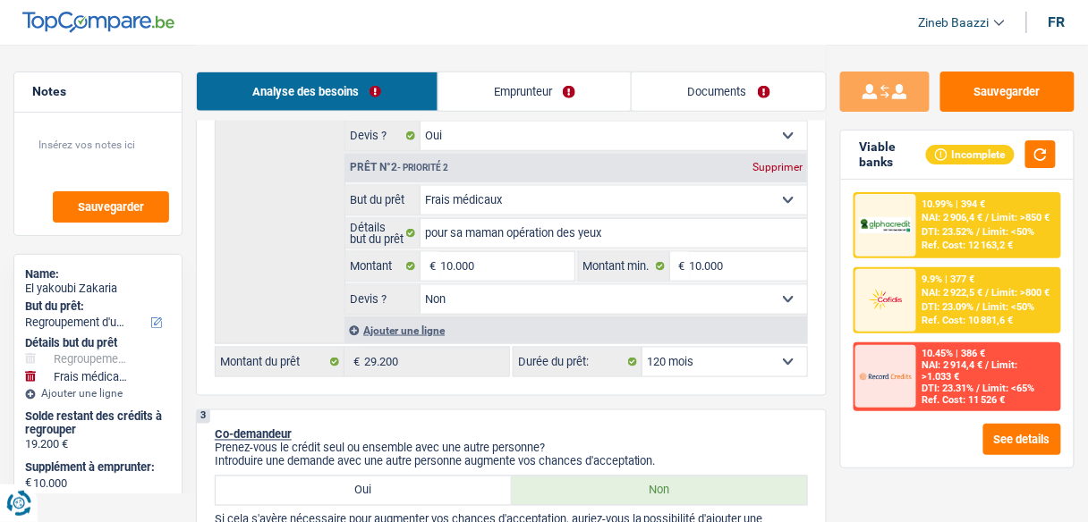
scroll to position [486, 0]
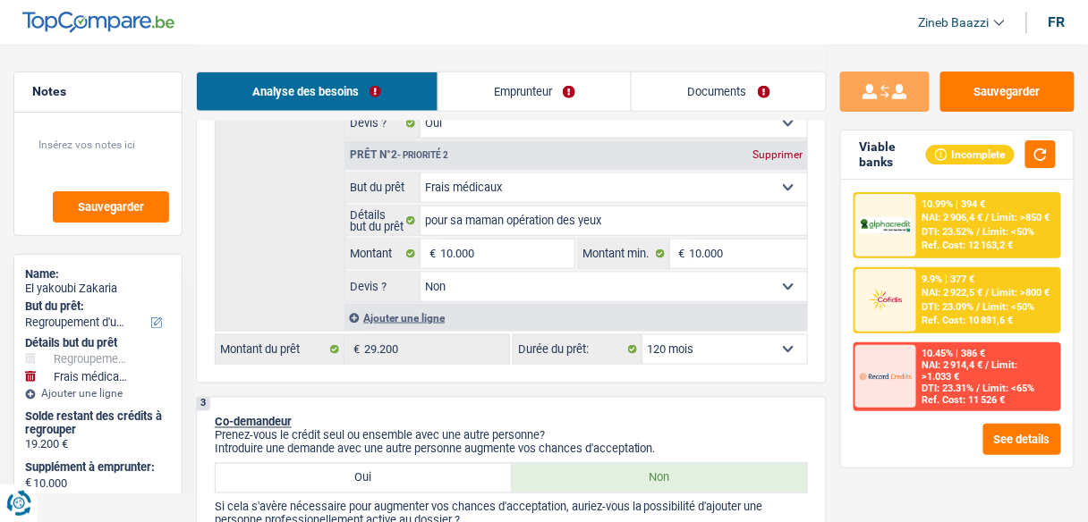
click at [769, 356] on select "12 mois 18 mois 24 mois 30 mois 36 mois 42 mois 48 mois 60 mois 72 mois 84 mois…" at bounding box center [724, 349] width 165 height 29
select select "84"
click at [642, 335] on select "12 mois 18 mois 24 mois 30 mois 36 mois 42 mois 48 mois 60 mois 72 mois 84 mois…" at bounding box center [724, 349] width 165 height 29
select select "84"
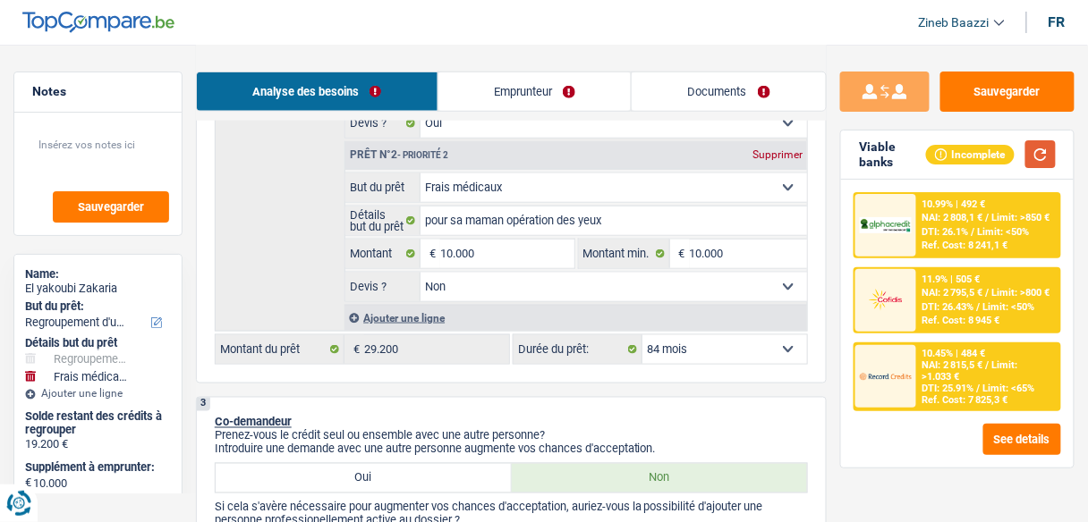
click at [1049, 141] on button "button" at bounding box center [1040, 154] width 30 height 28
click at [950, 424] on div "See details" at bounding box center [957, 439] width 208 height 31
click at [938, 407] on div "10.45% | 484 € NAI: 2 815,5 € / Limit: >1.033 € DTI: 25.91% / Limit: <65% Ref. …" at bounding box center [988, 376] width 142 height 65
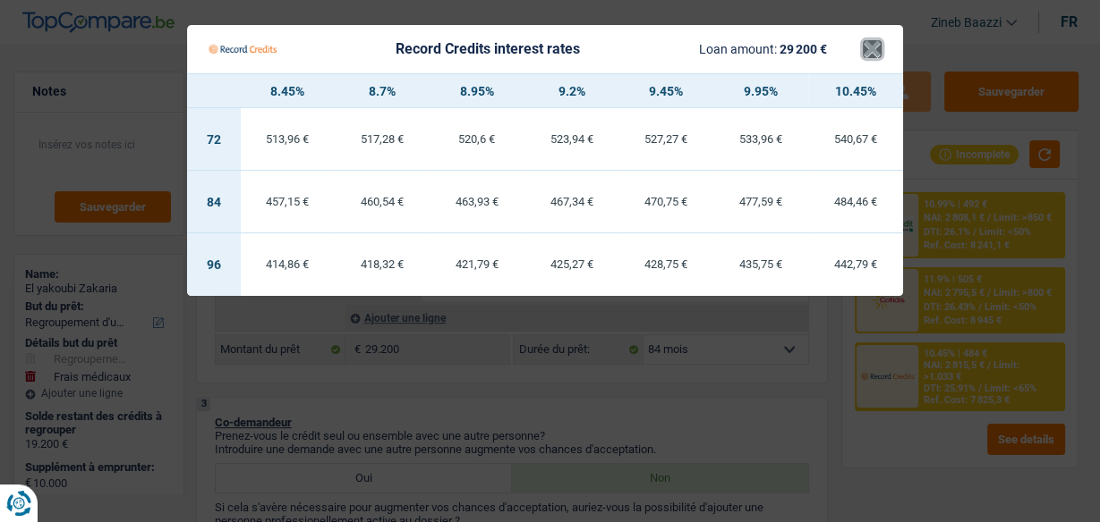
click at [874, 48] on button "×" at bounding box center [871, 49] width 19 height 18
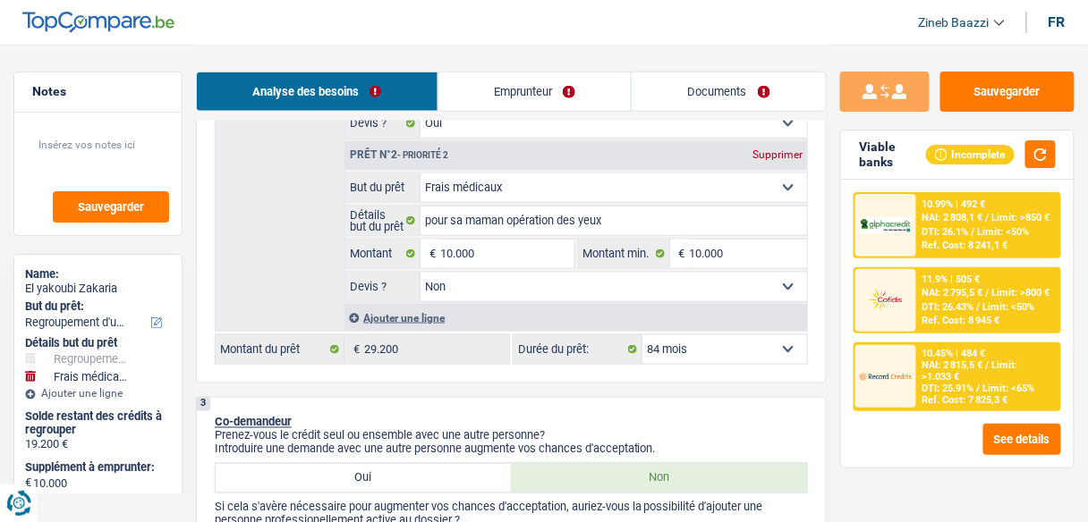
click at [954, 396] on div "Ref. Cost: 7 825,3 €" at bounding box center [965, 401] width 86 height 12
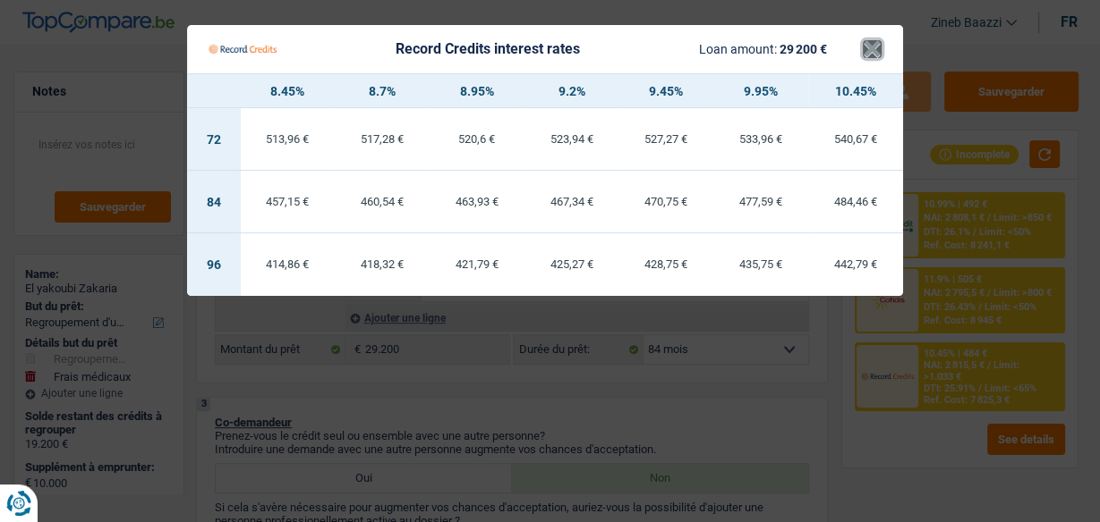
click at [871, 48] on button "×" at bounding box center [871, 49] width 19 height 18
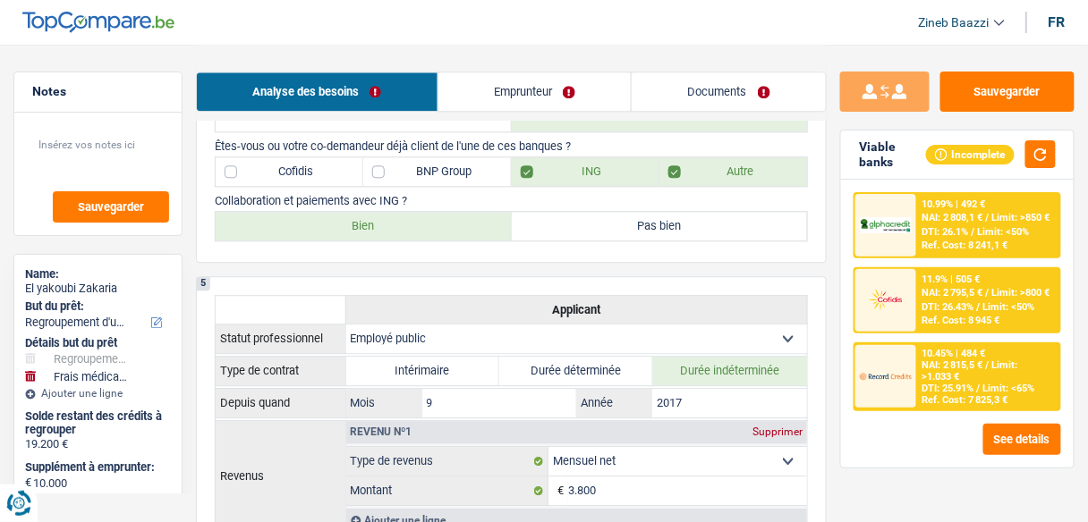
scroll to position [859, 0]
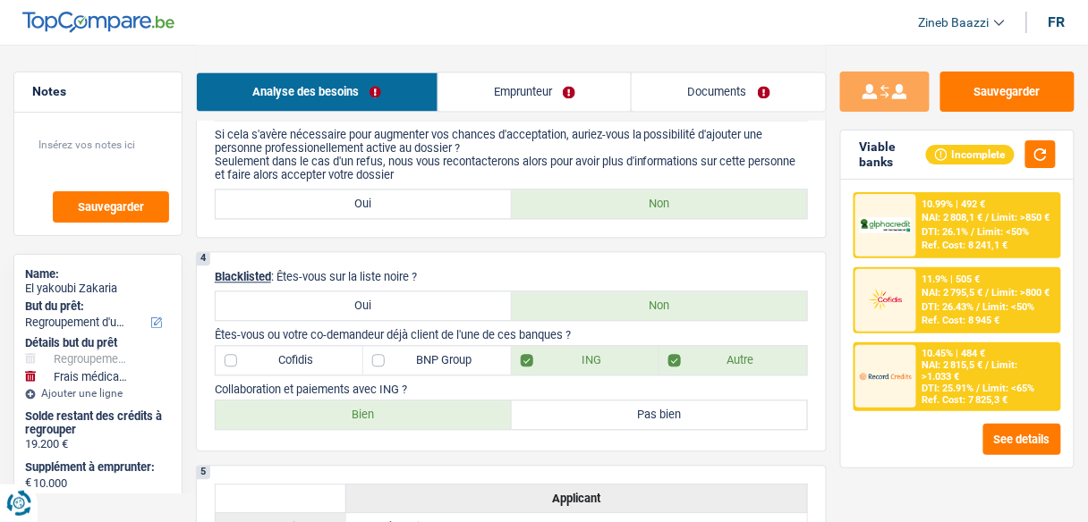
click at [418, 350] on label "BNP Group" at bounding box center [437, 360] width 148 height 29
click at [418, 350] on input "BNP Group" at bounding box center [437, 360] width 148 height 29
checkbox input "true"
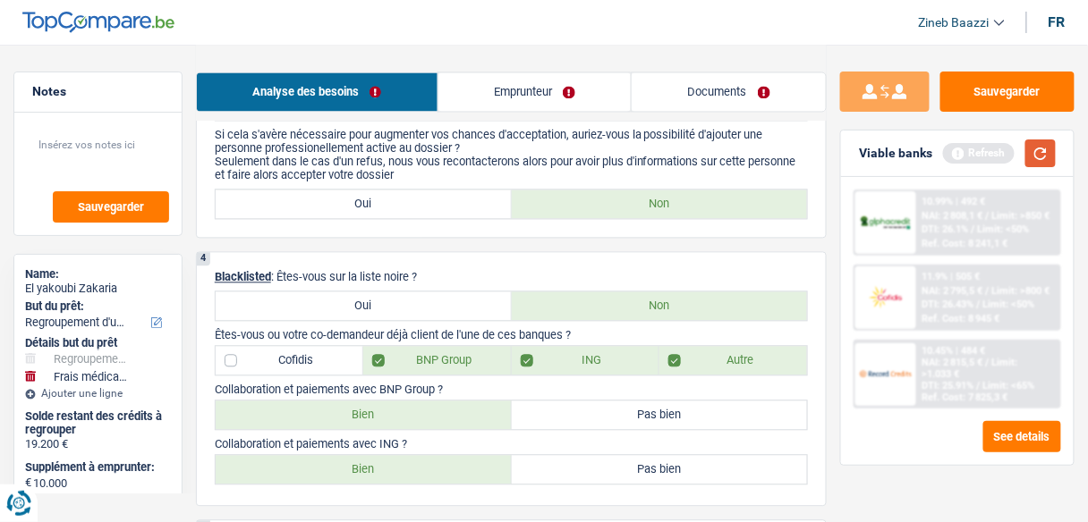
click at [1048, 153] on button "button" at bounding box center [1040, 154] width 30 height 28
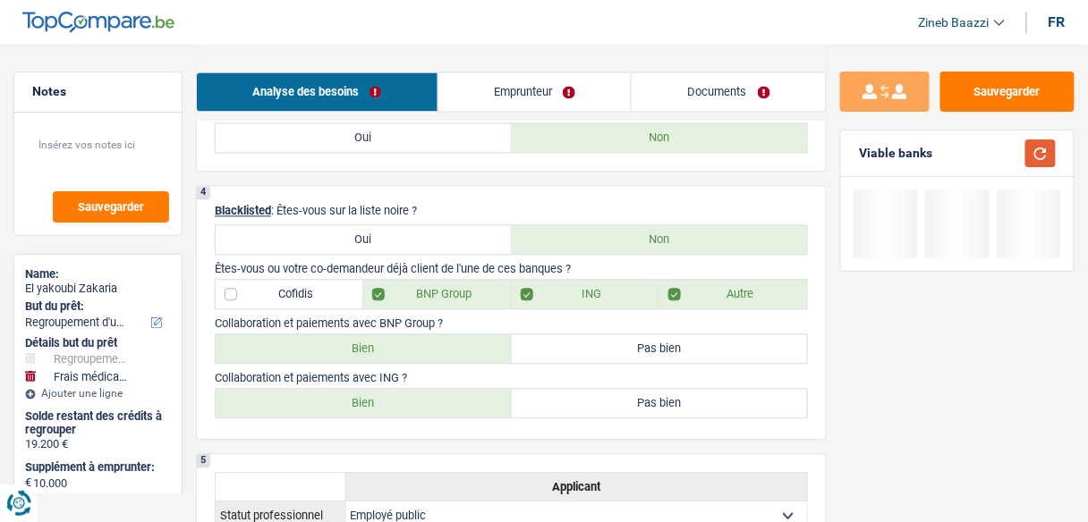
scroll to position [1002, 0]
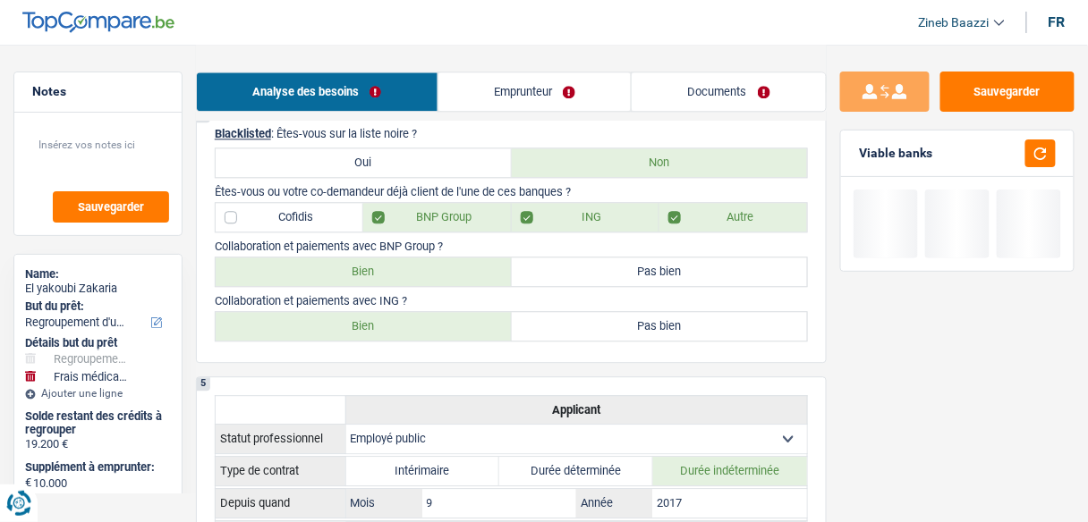
click at [456, 266] on label "Bien" at bounding box center [364, 272] width 296 height 29
click at [456, 266] on input "Bien" at bounding box center [364, 272] width 296 height 29
radio input "true"
click at [1046, 156] on button "button" at bounding box center [1040, 154] width 30 height 28
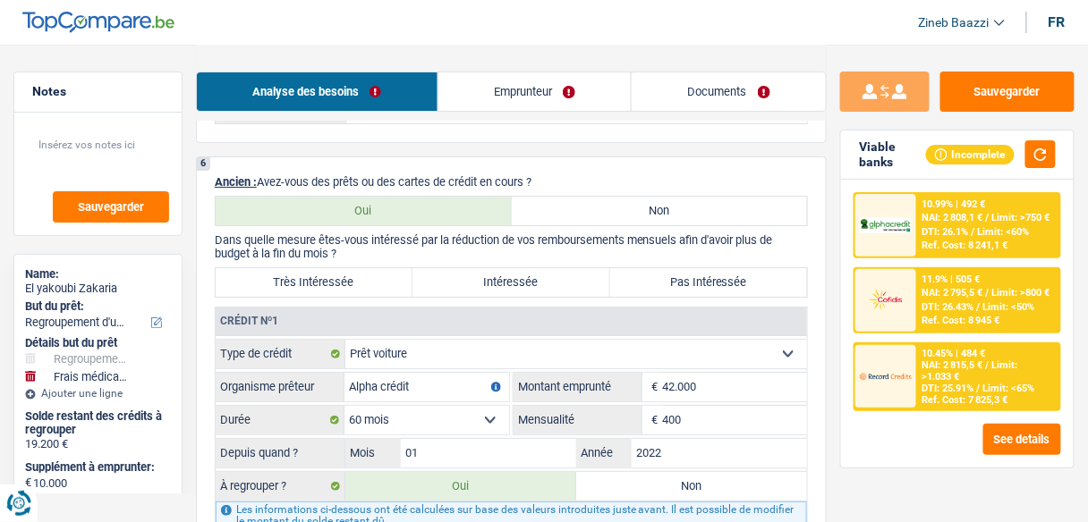
click at [559, 99] on link "Emprunteur" at bounding box center [534, 91] width 193 height 38
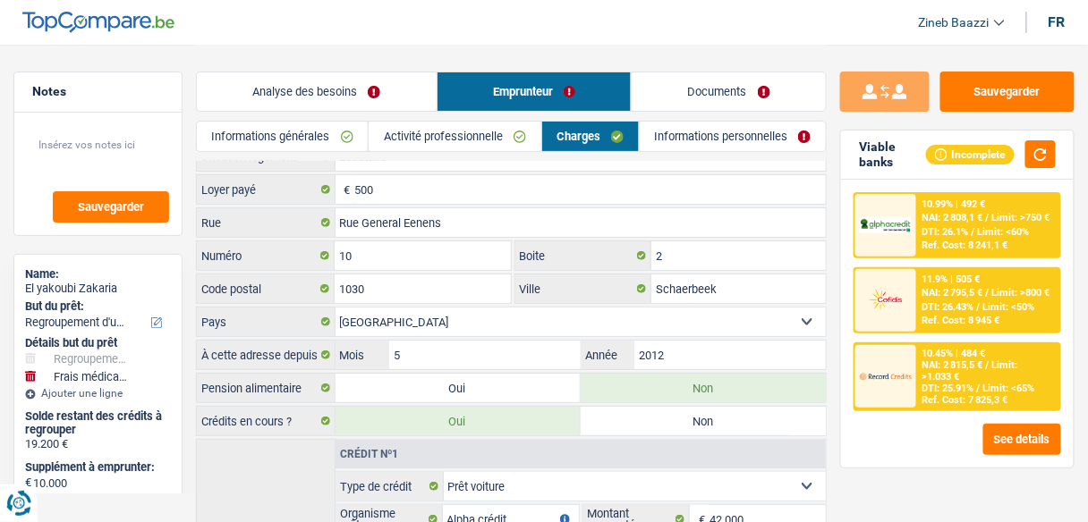
scroll to position [0, 0]
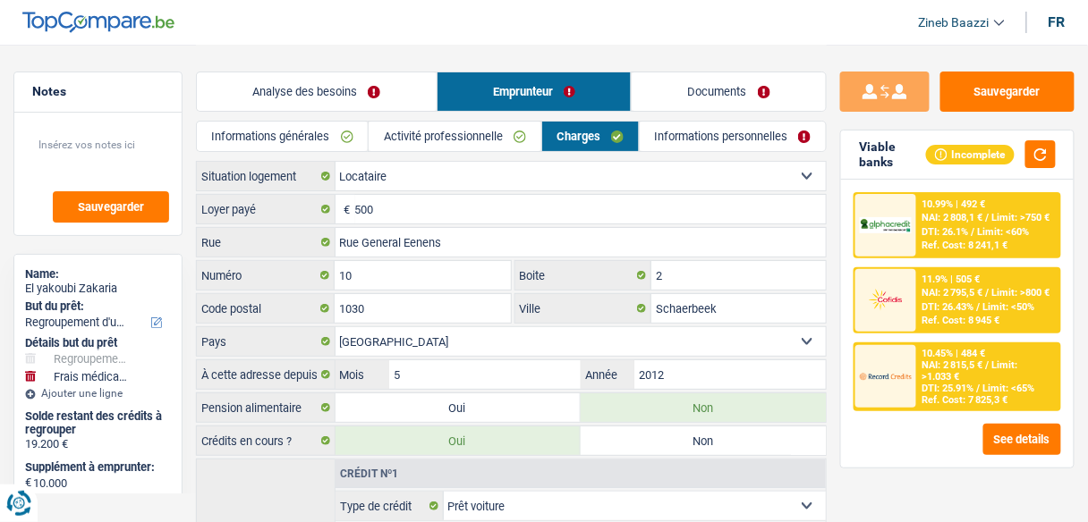
click at [681, 131] on link "Informations personnelles" at bounding box center [733, 137] width 186 height 30
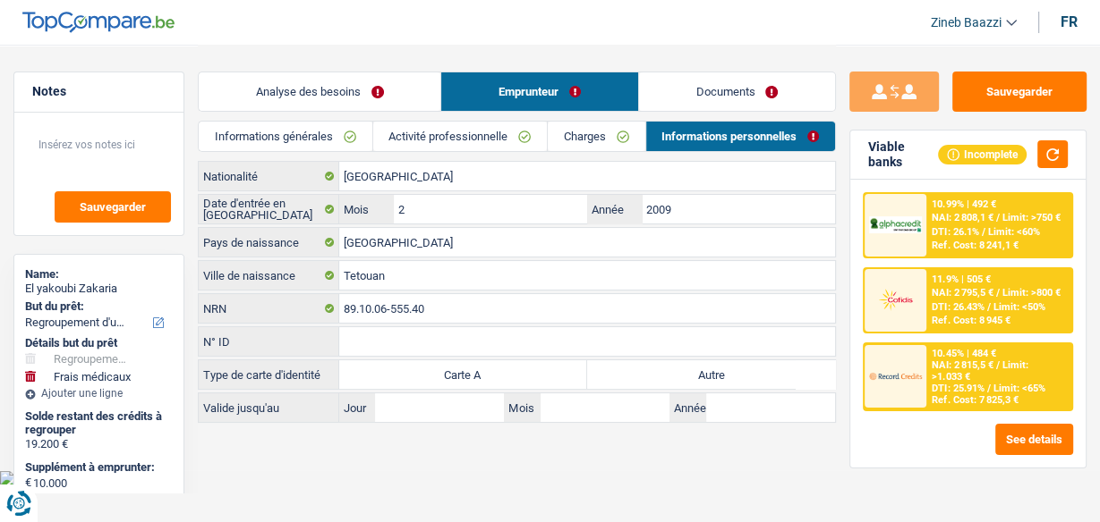
click at [590, 444] on main "Notes Sauvegarder Name: El yakoubi Zakaria But du prêt: Confort maison: meubles…" at bounding box center [550, 235] width 1100 height 471
click at [749, 105] on link "Documents" at bounding box center [737, 91] width 196 height 38
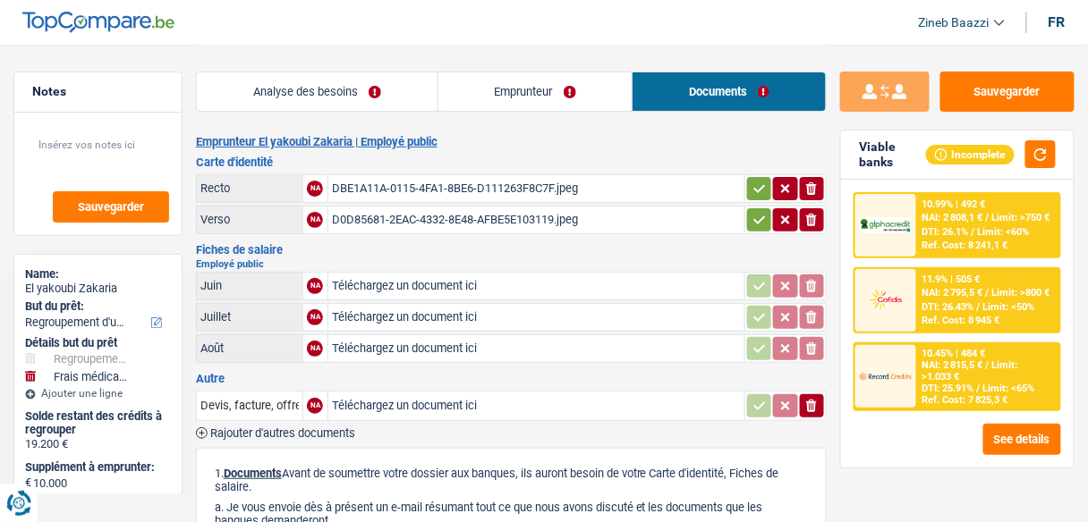
click at [486, 180] on div "DBE1A11A-0115-4FA1-8BE6-D111263F8C7F.jpeg" at bounding box center [536, 188] width 409 height 27
click at [504, 213] on div "D0D85681-2EAC-4332-8E48-AFBE5E103119.jpeg" at bounding box center [536, 220] width 409 height 27
click at [1041, 158] on button "button" at bounding box center [1040, 154] width 30 height 28
click at [522, 102] on link "Emprunteur" at bounding box center [535, 91] width 194 height 38
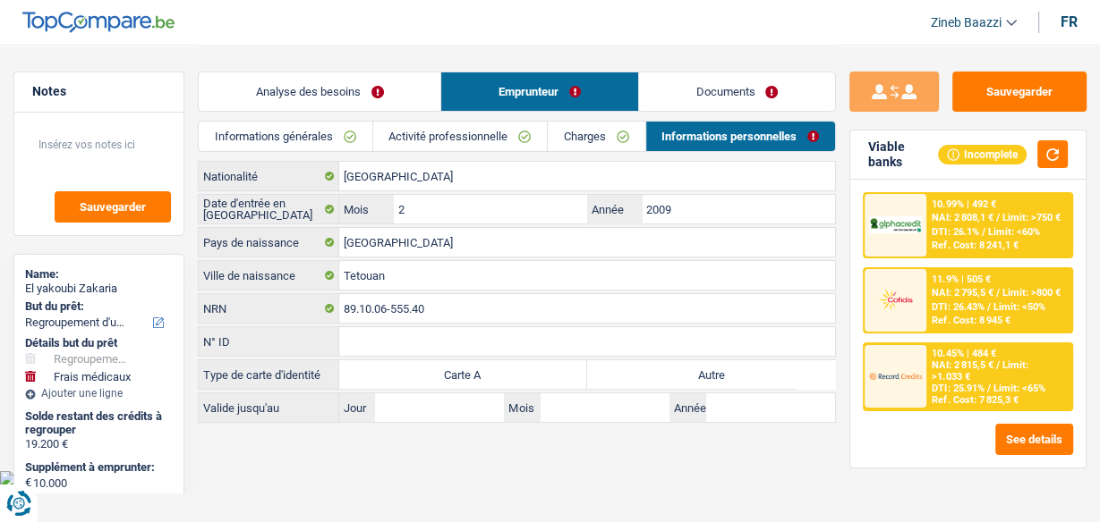
click at [407, 98] on link "Analyse des besoins" at bounding box center [320, 91] width 242 height 38
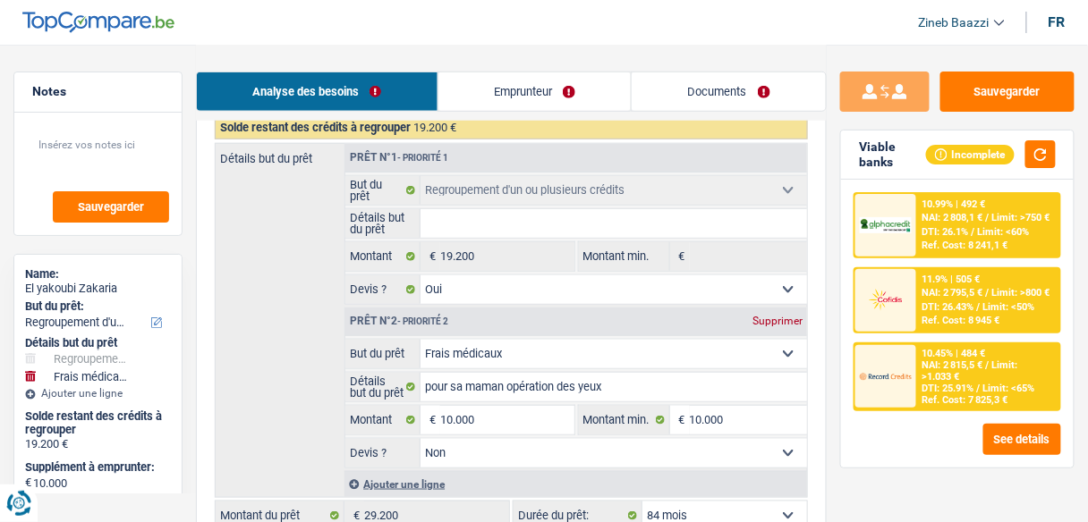
scroll to position [286, 0]
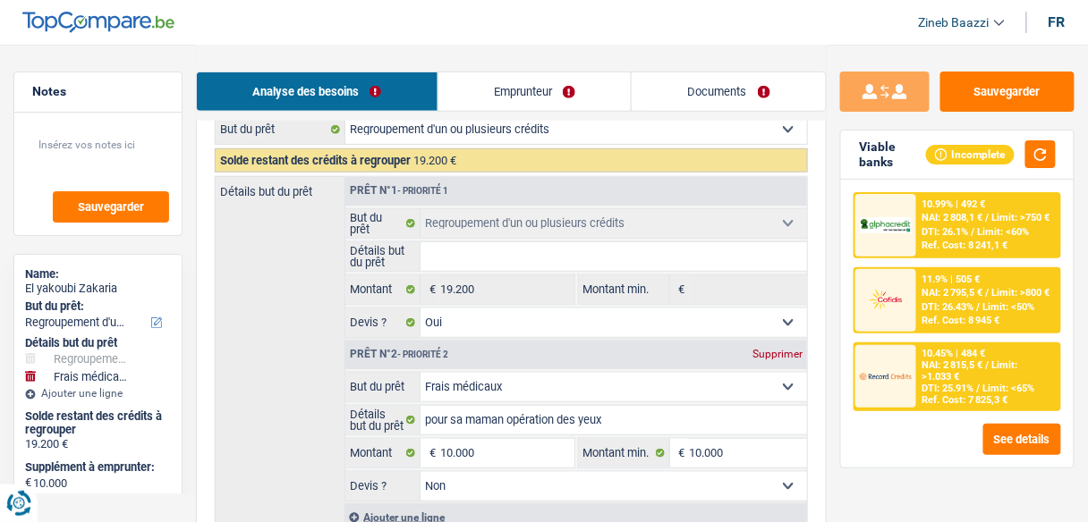
click at [450, 172] on div "Solde restant des crédits à regrouper 19.200 €" at bounding box center [511, 161] width 593 height 24
click at [450, 260] on input "Détails but du prêt" at bounding box center [613, 256] width 386 height 29
type input "r"
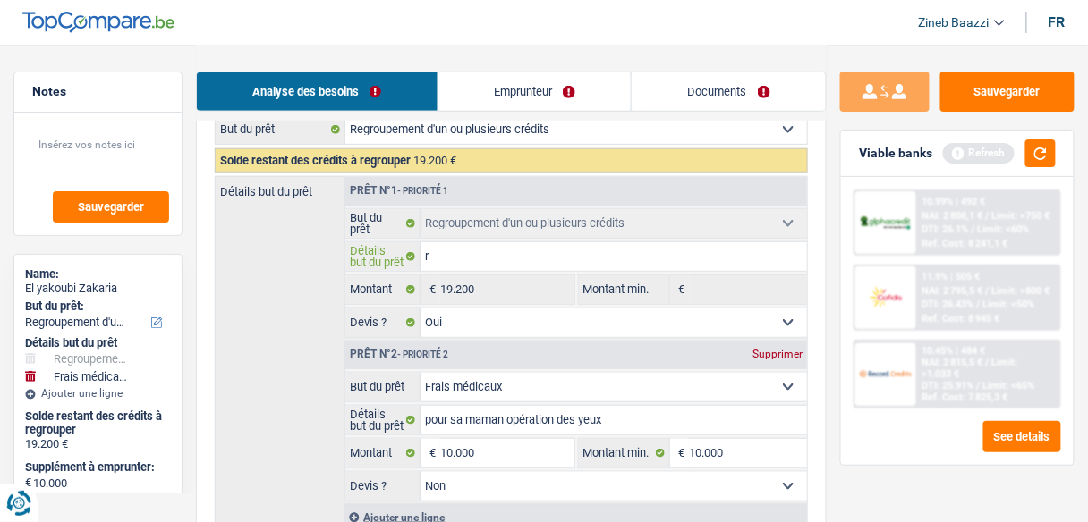
type input "re"
type input "reg"
type input "regr"
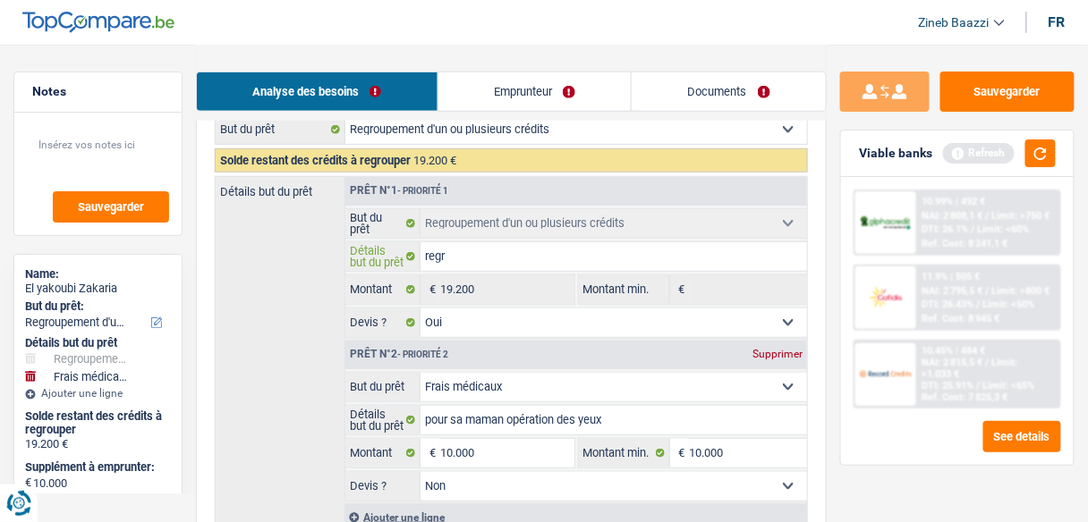
type input "regr"
type input "regro"
type input "regrou"
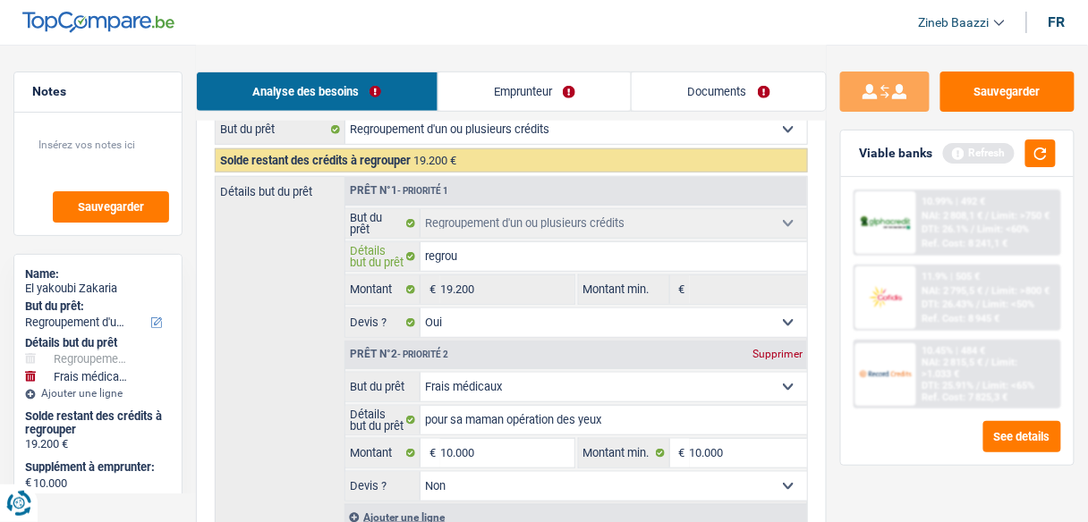
type input "regroup"
type input "regroupe"
type input "regroupem"
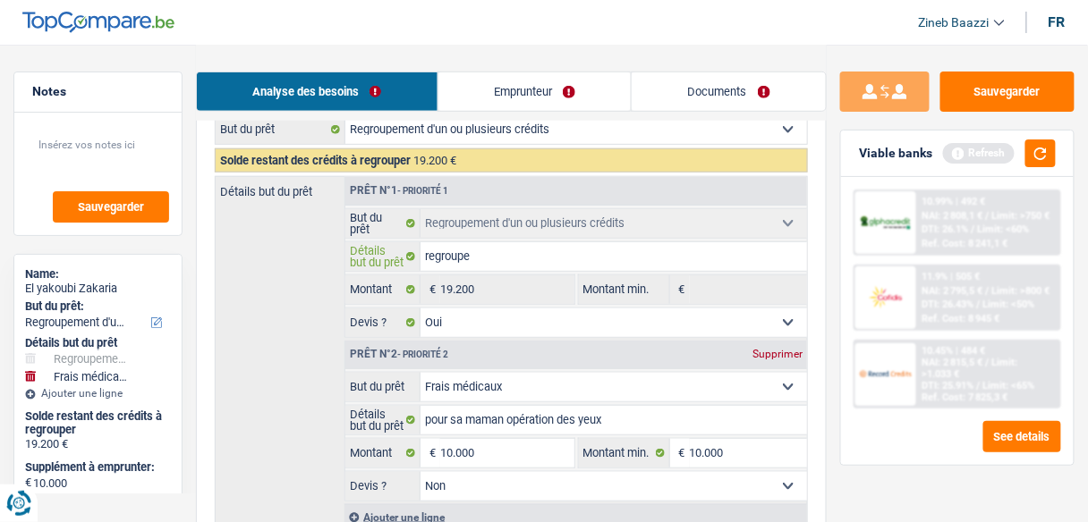
type input "regroupem"
type input "regroupeme"
type input "regroupemen"
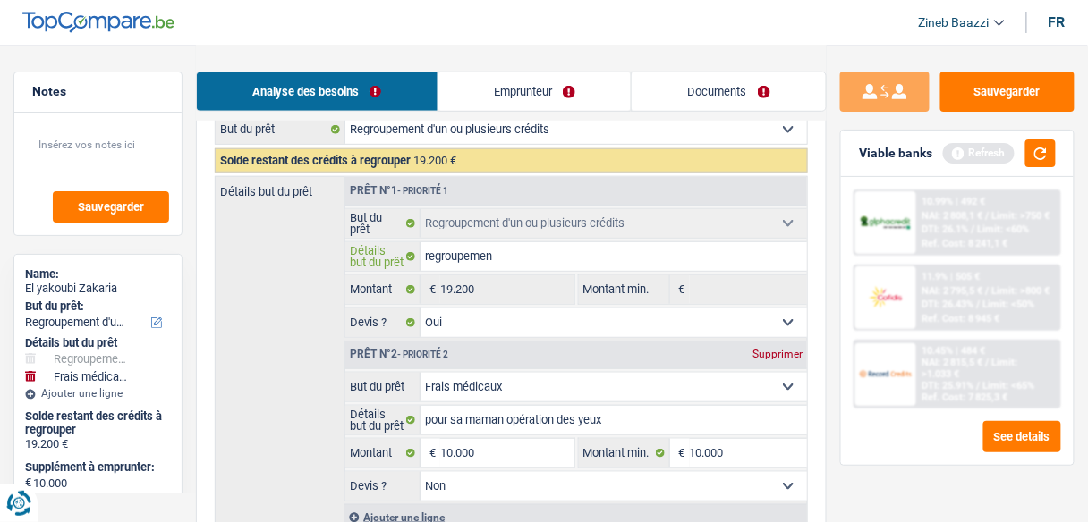
type input "regroupement"
type input "regroupements"
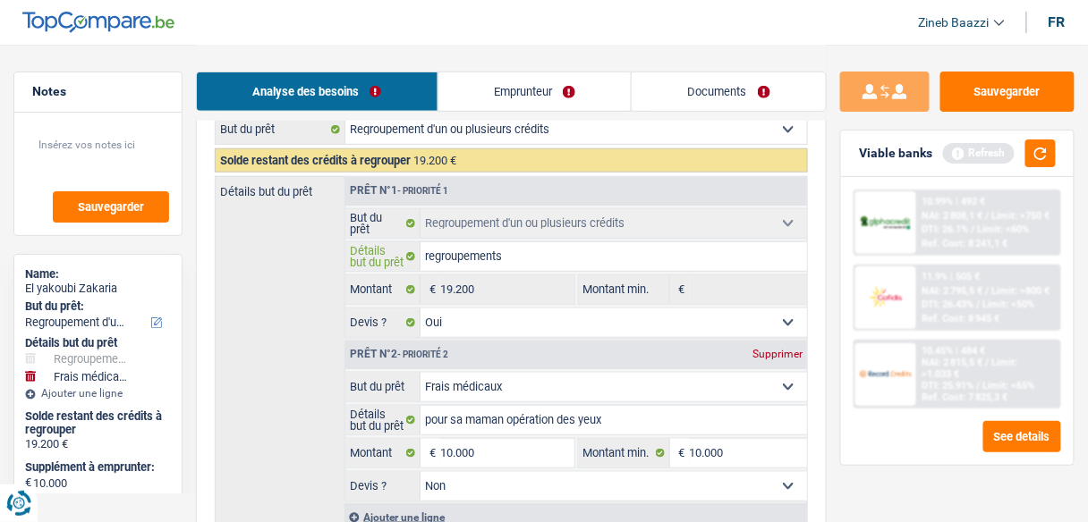
type input "regroupements"
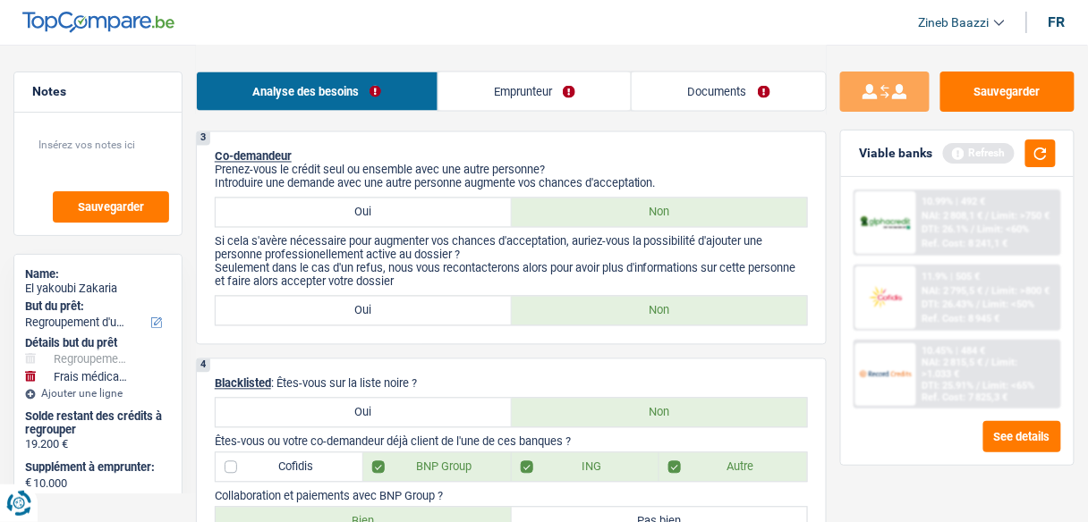
scroll to position [787, 0]
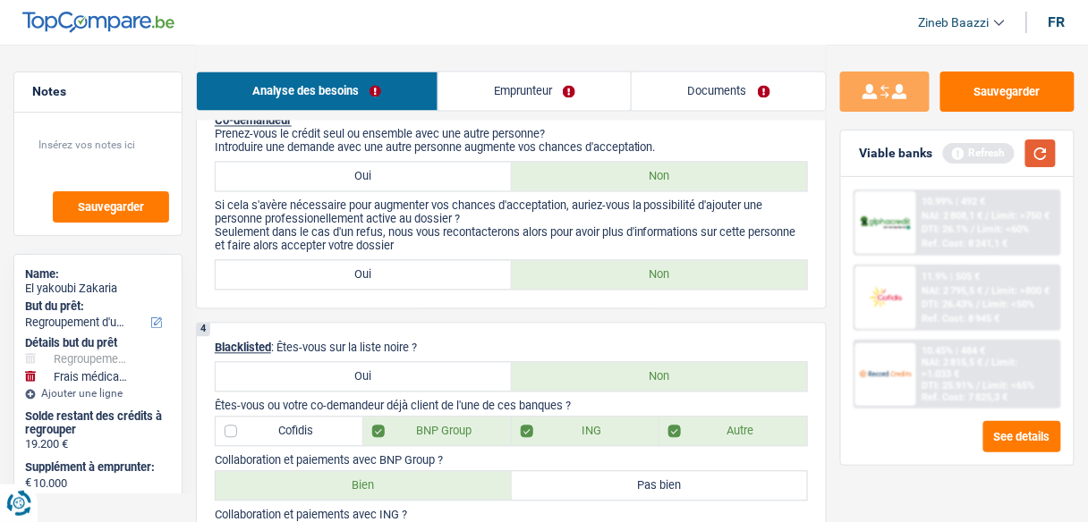
type input "regroupements"
click at [1036, 151] on button "button" at bounding box center [1040, 154] width 30 height 28
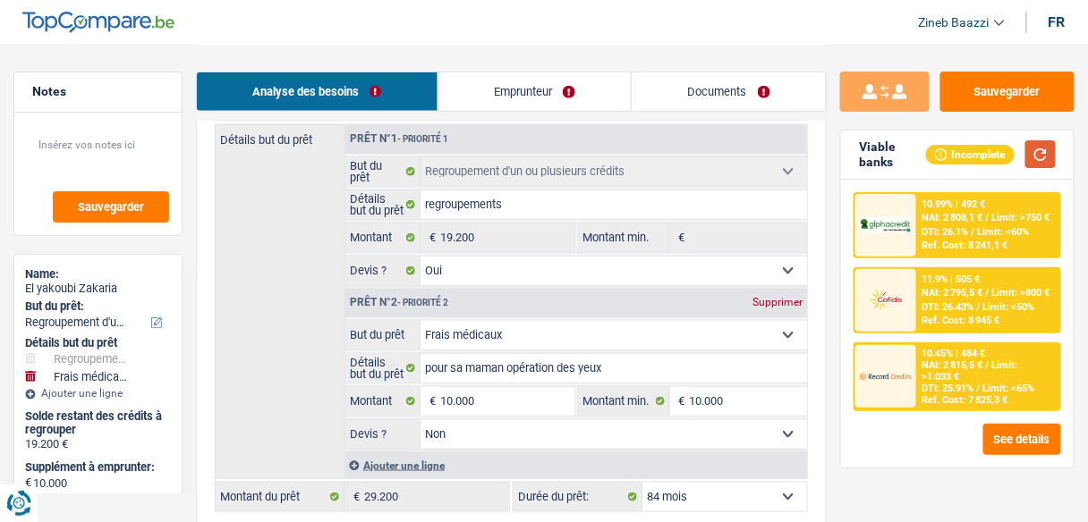
scroll to position [501, 0]
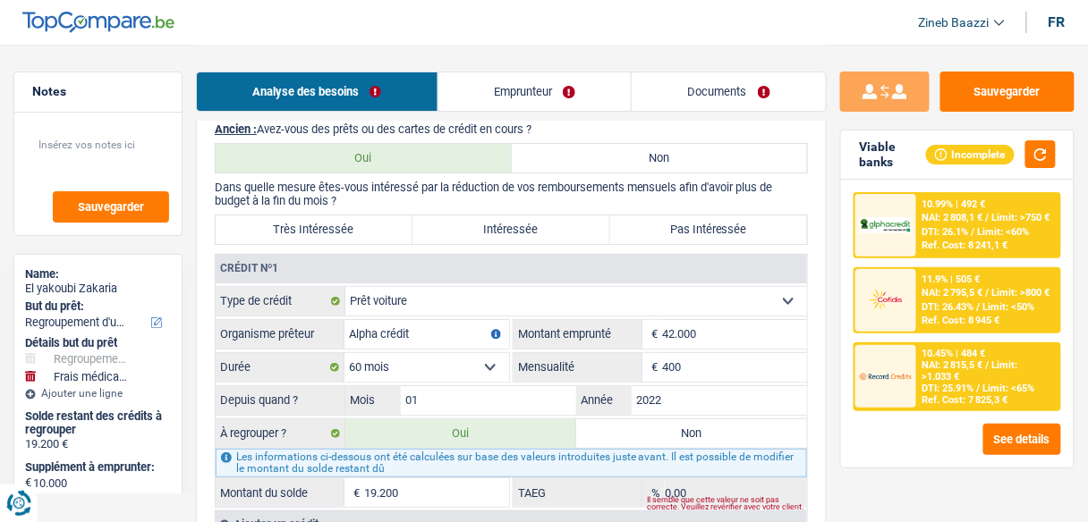
scroll to position [1431, 0]
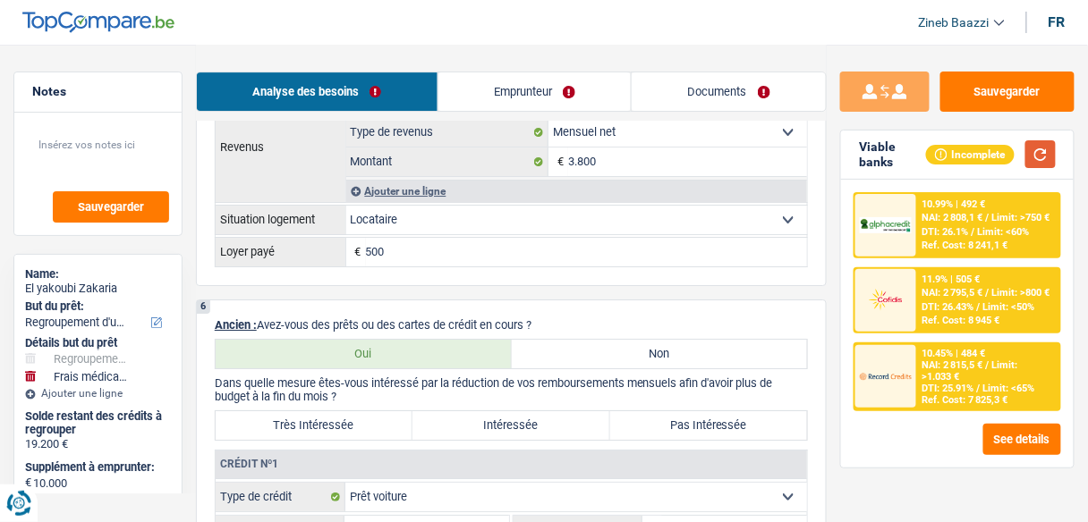
click at [1046, 145] on button "button" at bounding box center [1040, 154] width 30 height 28
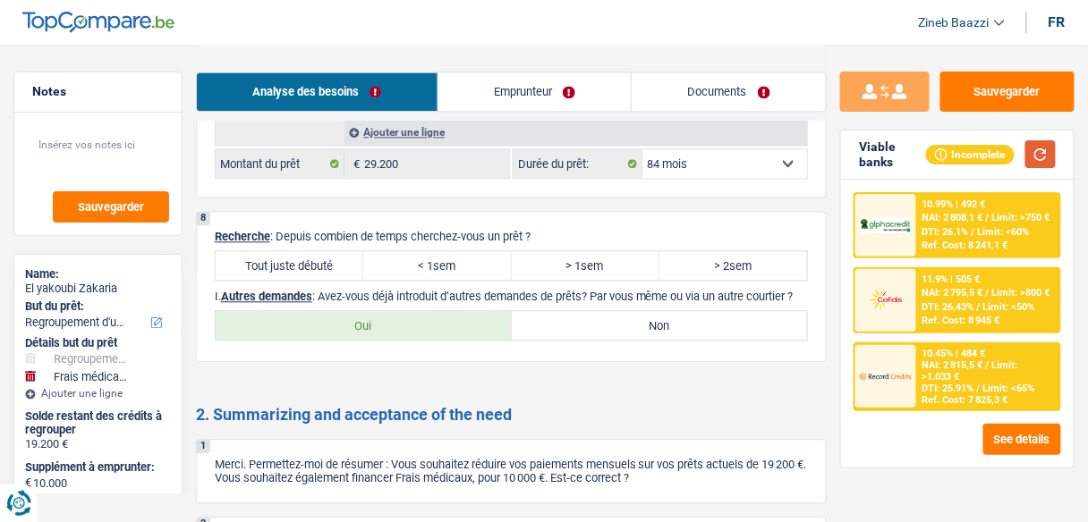
scroll to position [2577, 0]
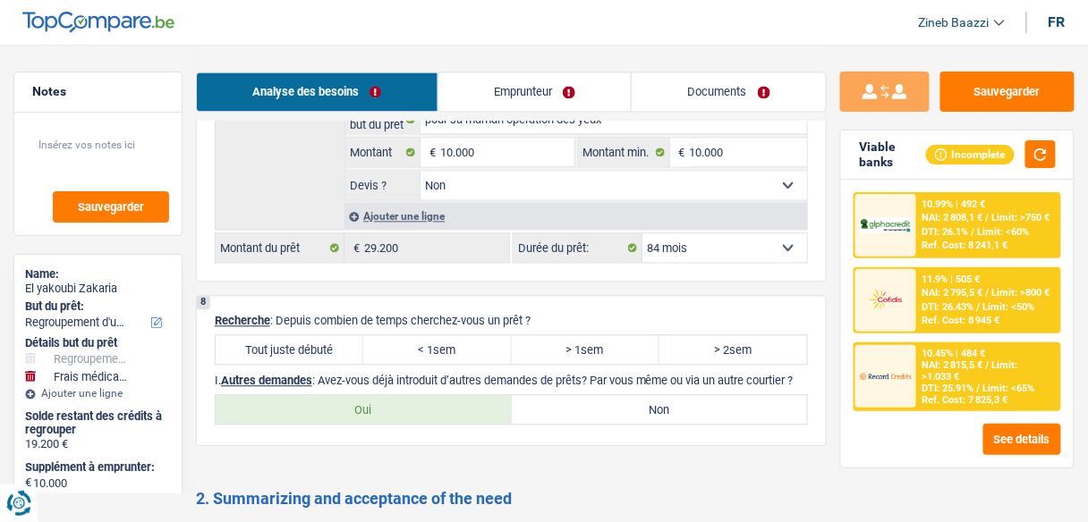
click at [304, 335] on label "Tout juste débuté" at bounding box center [290, 349] width 148 height 29
click at [304, 335] on input "Tout juste débuté" at bounding box center [290, 349] width 148 height 29
radio input "true"
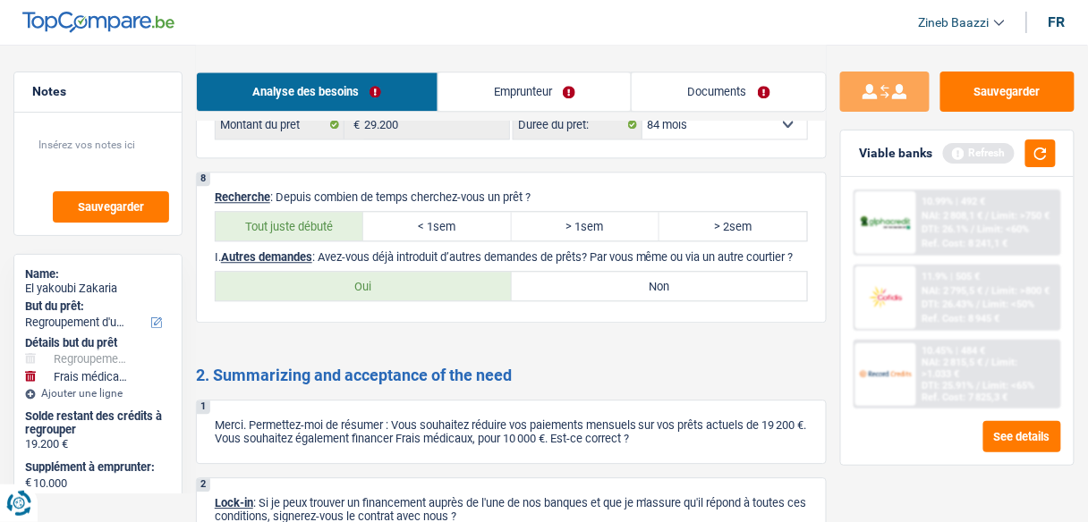
scroll to position [2629, 0]
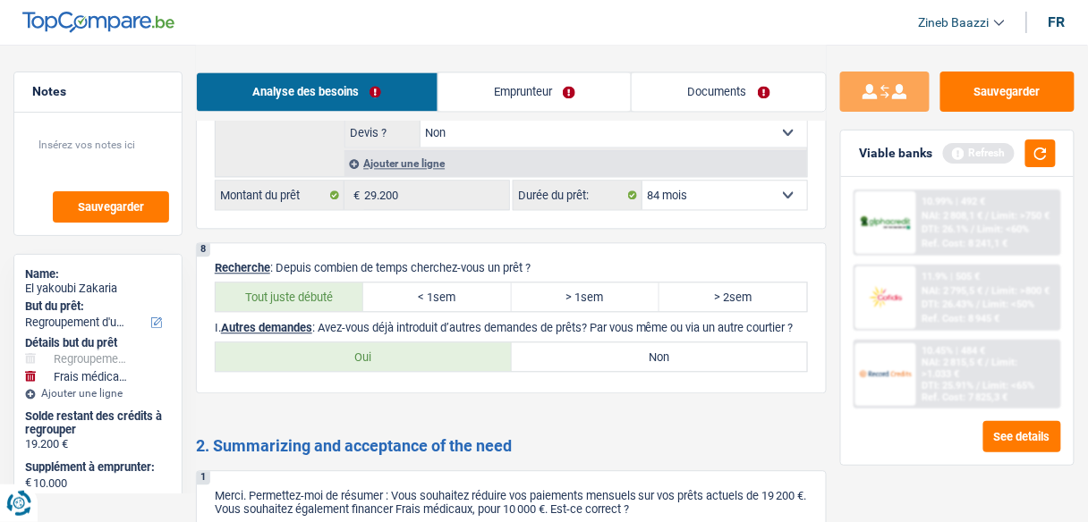
click at [679, 343] on label "Non" at bounding box center [660, 357] width 296 height 29
click at [679, 343] on input "Non" at bounding box center [660, 357] width 296 height 29
radio input "true"
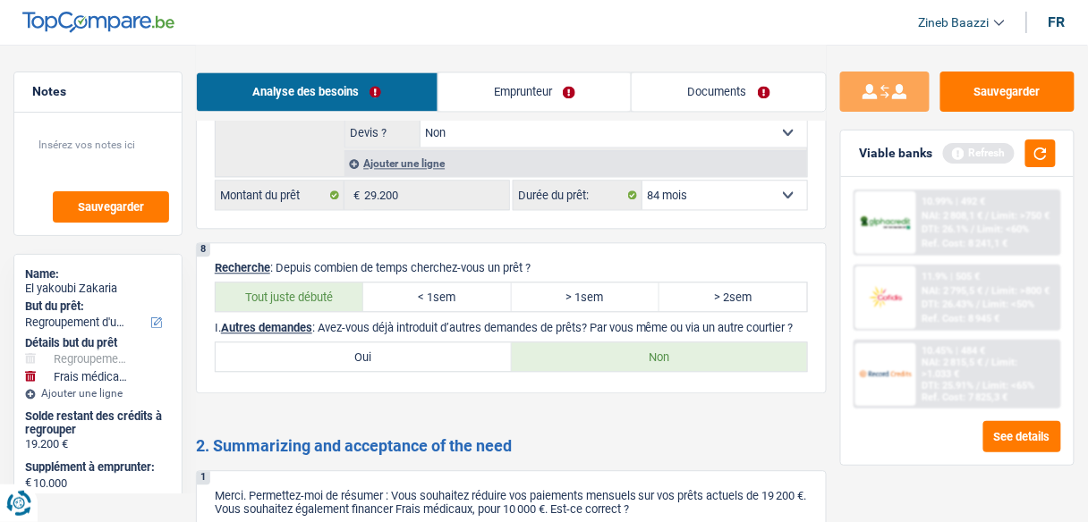
click at [726, 76] on link "Documents" at bounding box center [729, 91] width 194 height 38
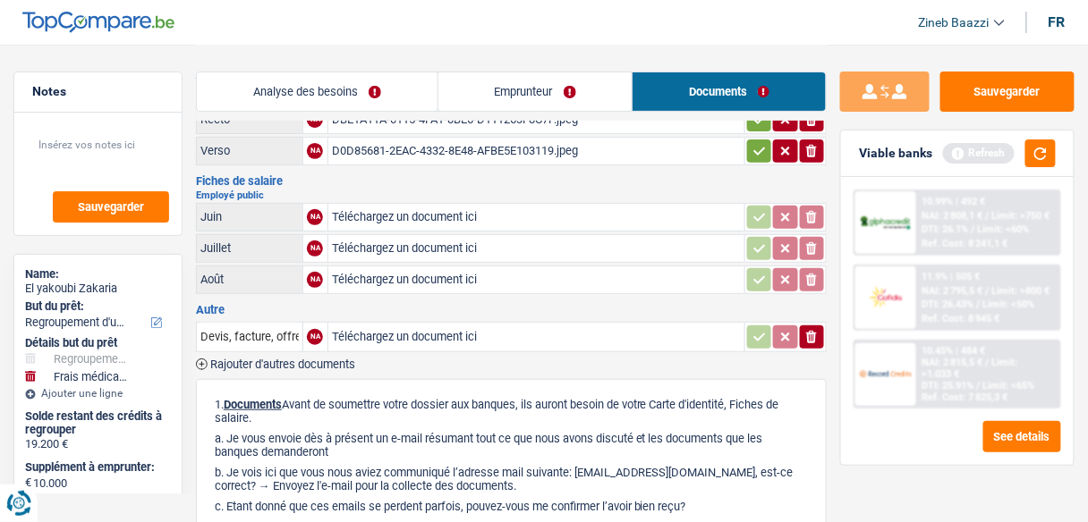
scroll to position [0, 0]
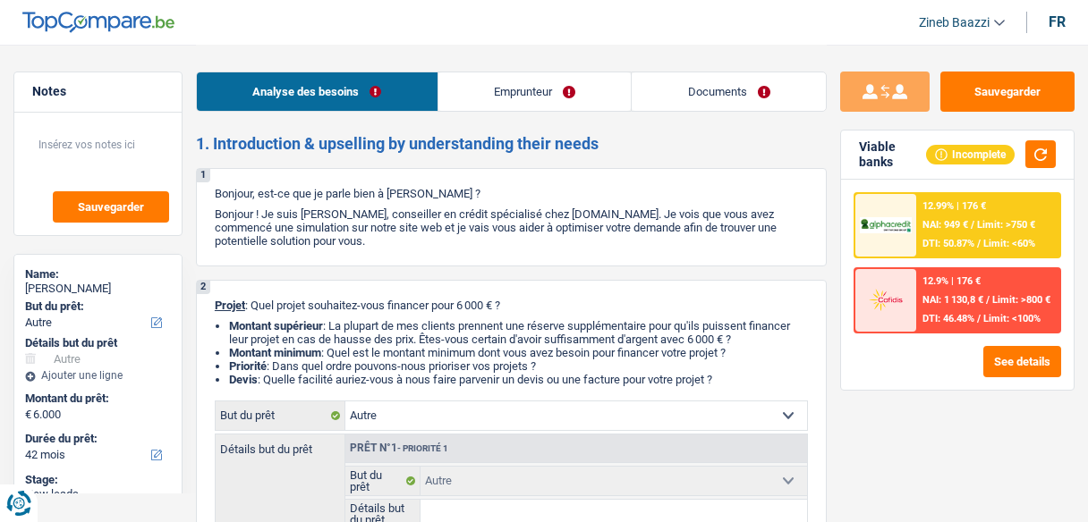
select select "other"
select select "42"
select select "other"
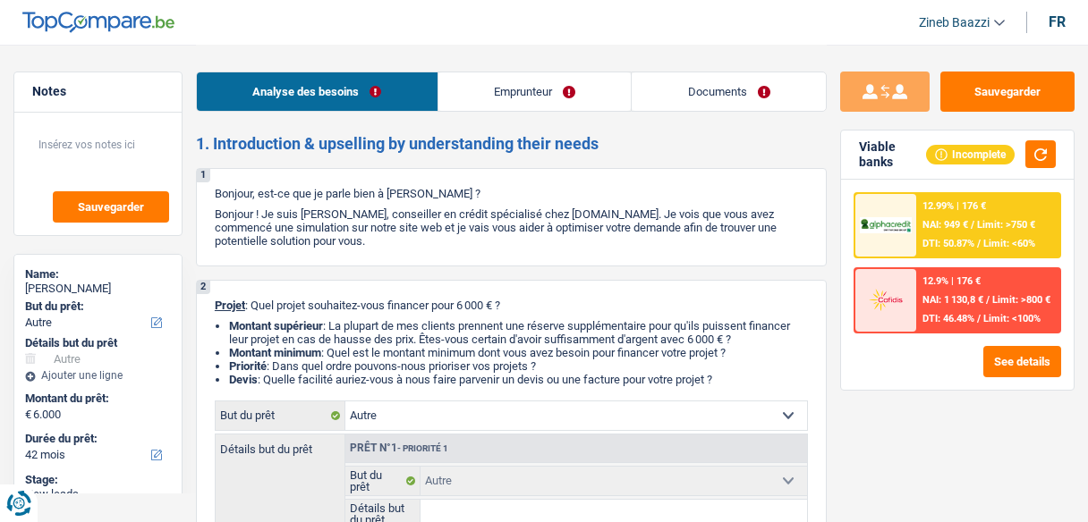
select select "42"
select select "independent"
select select "familyAllowances"
select select "netSalary"
select select "ownerWithMortgage"
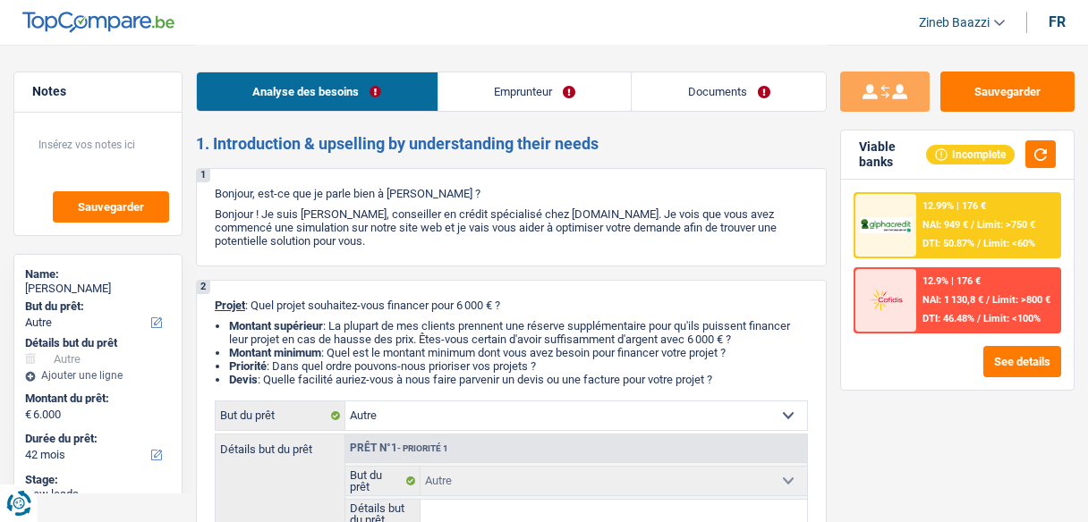
select select "mortgage"
select select "300"
select select "other"
select select "42"
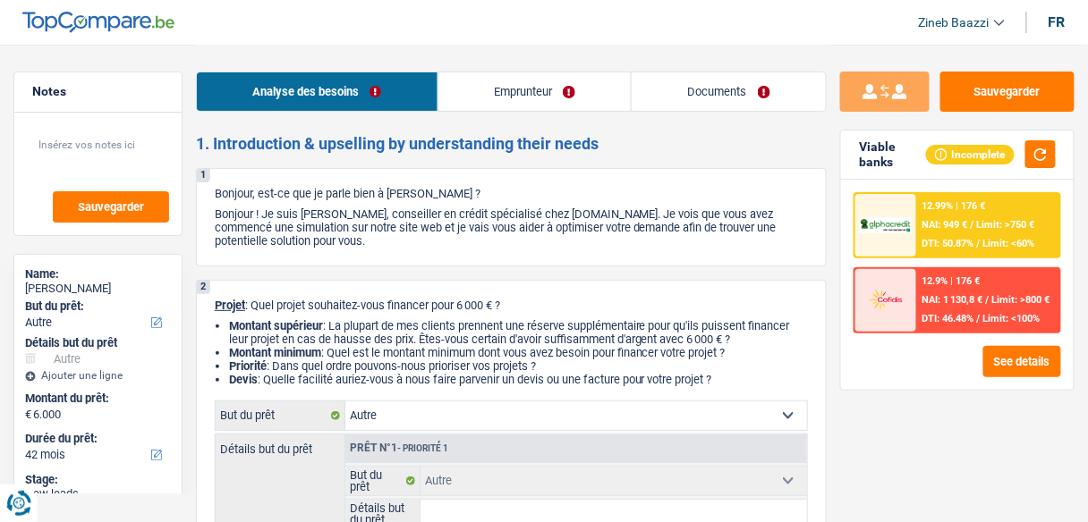
click at [530, 101] on link "Emprunteur" at bounding box center [534, 91] width 193 height 38
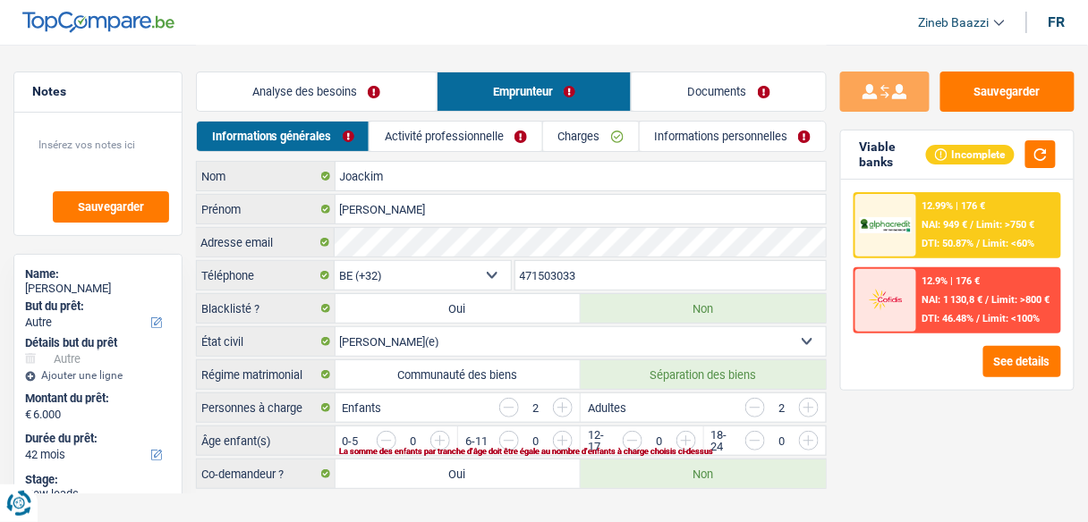
click at [437, 115] on div "Analyse des besoins Emprunteur Documents" at bounding box center [511, 83] width 631 height 76
click at [436, 125] on link "Activité professionnelle" at bounding box center [455, 137] width 173 height 30
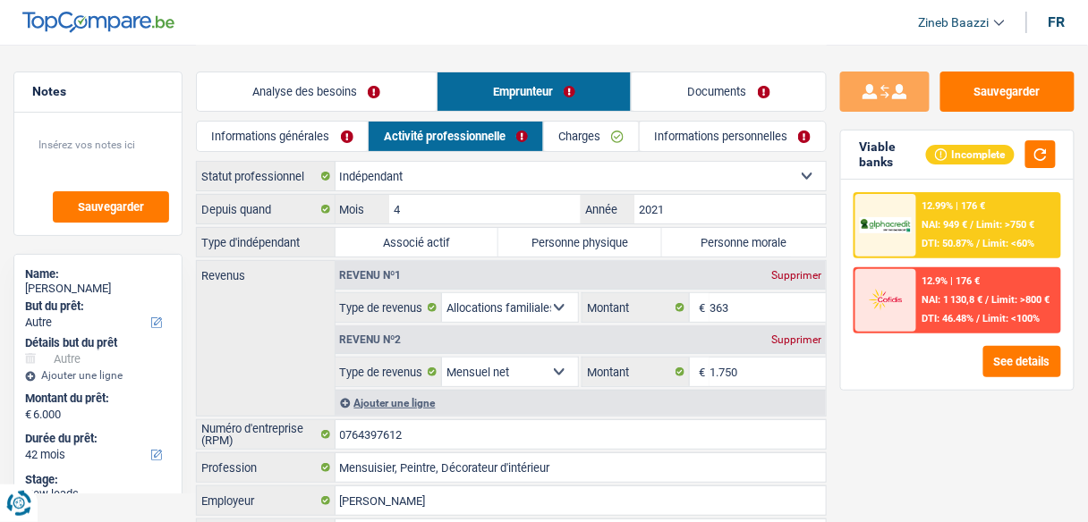
click at [421, 31] on header "Zineb Baazzi Se déconnecter fr" at bounding box center [544, 23] width 1088 height 46
click at [344, 133] on link "Informations générales" at bounding box center [282, 137] width 171 height 30
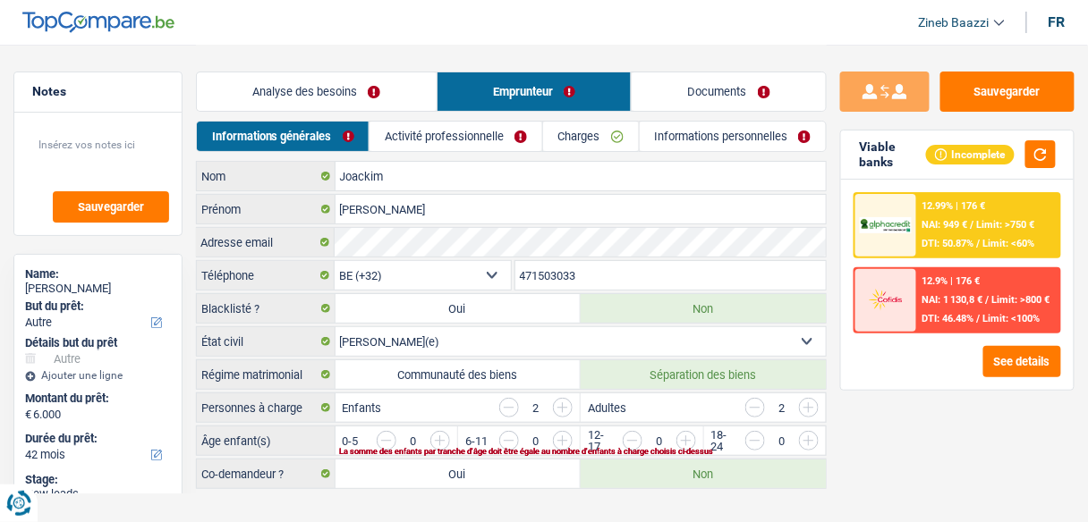
click at [330, 94] on link "Analyse des besoins" at bounding box center [317, 91] width 240 height 38
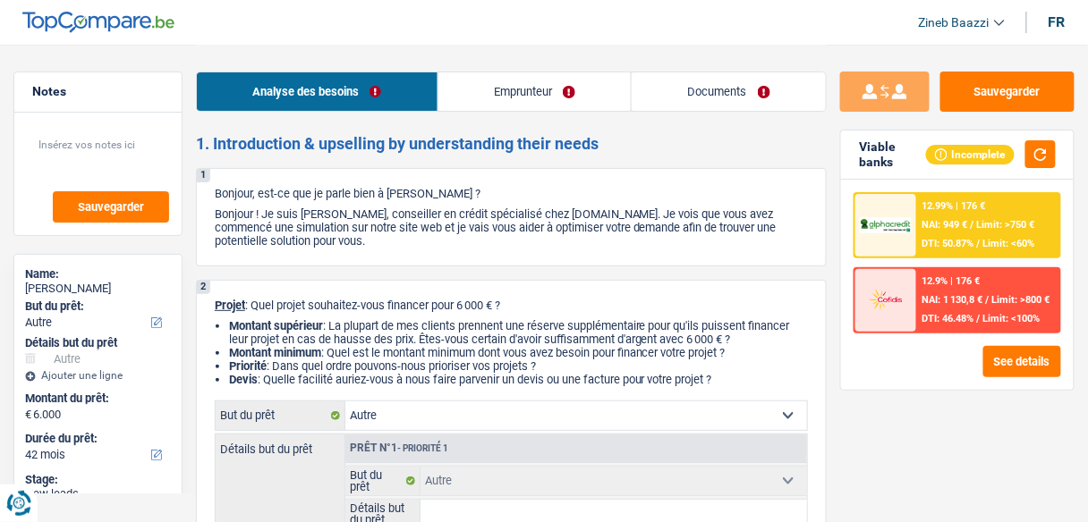
click at [535, 96] on link "Emprunteur" at bounding box center [534, 91] width 193 height 38
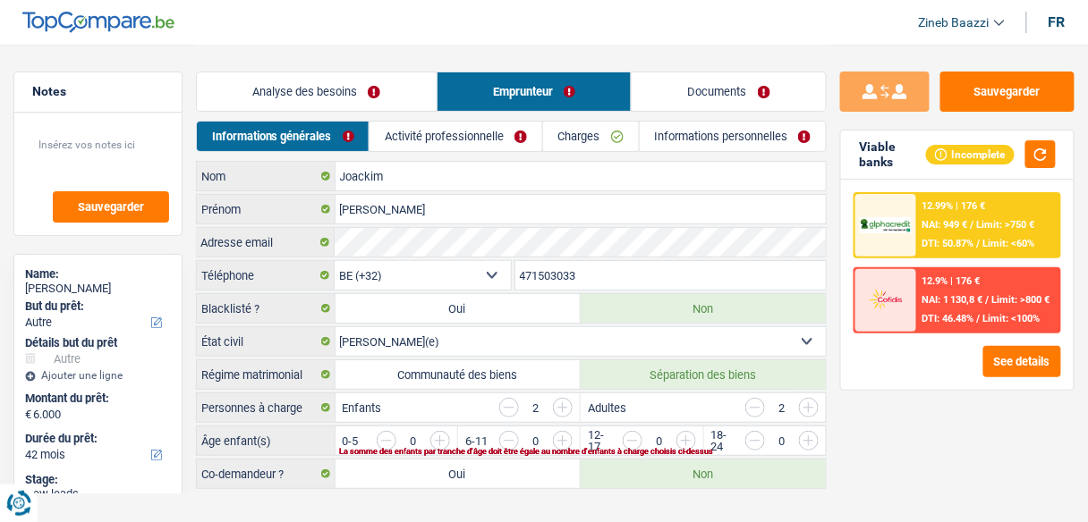
click at [673, 135] on link "Informations personnelles" at bounding box center [733, 137] width 187 height 30
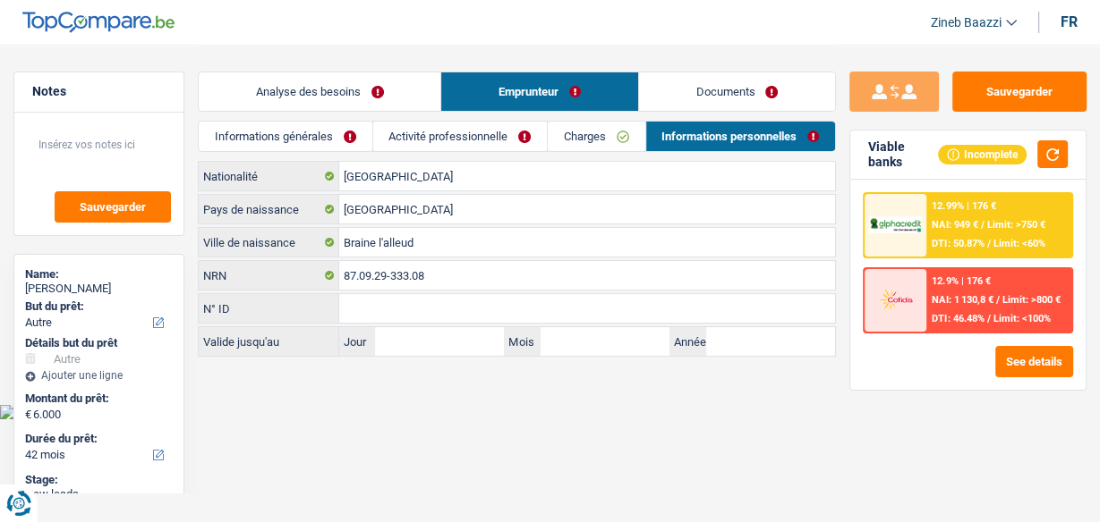
click at [597, 137] on link "Charges" at bounding box center [596, 137] width 97 height 30
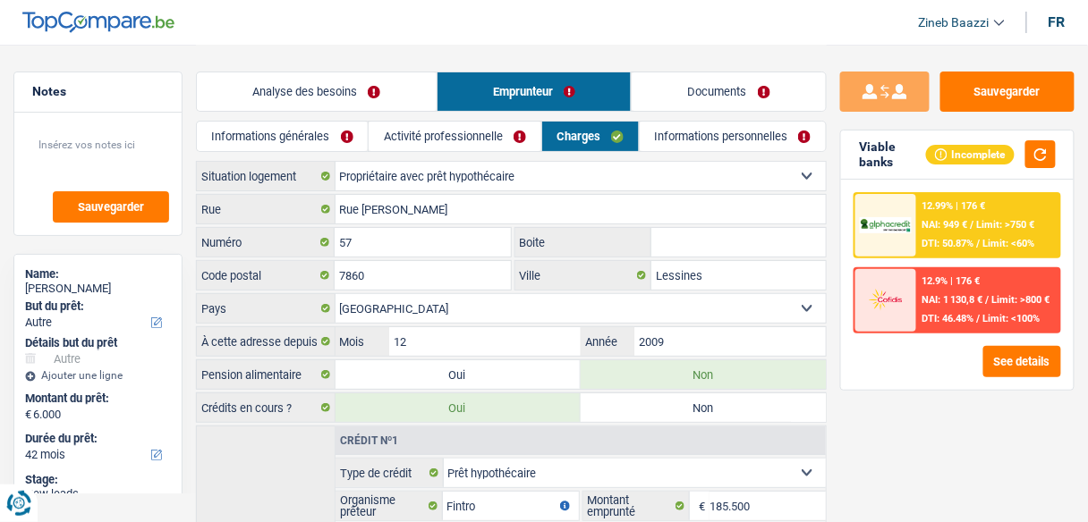
click at [485, 125] on link "Activité professionnelle" at bounding box center [455, 137] width 172 height 30
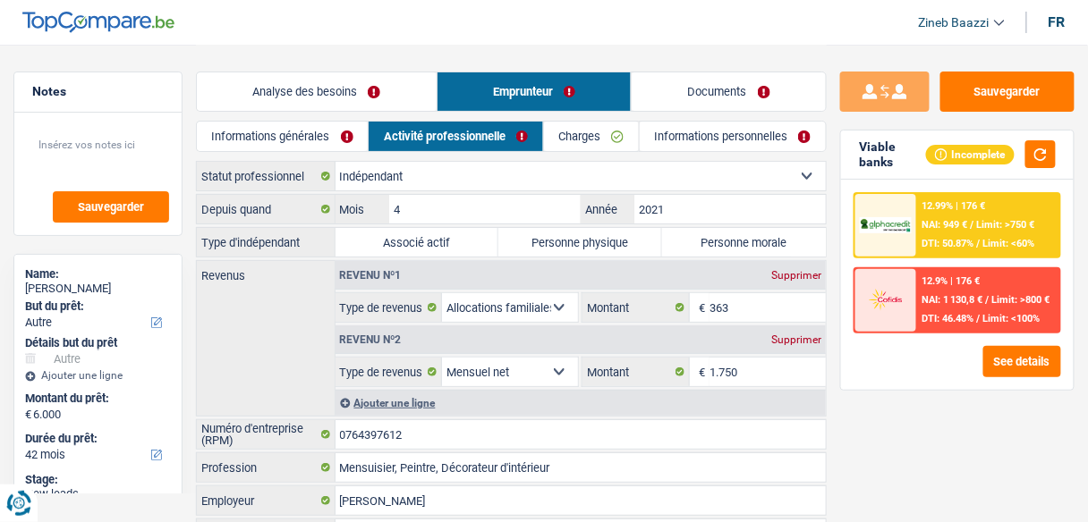
click at [996, 223] on span "Limit: >750 €" at bounding box center [1006, 225] width 58 height 12
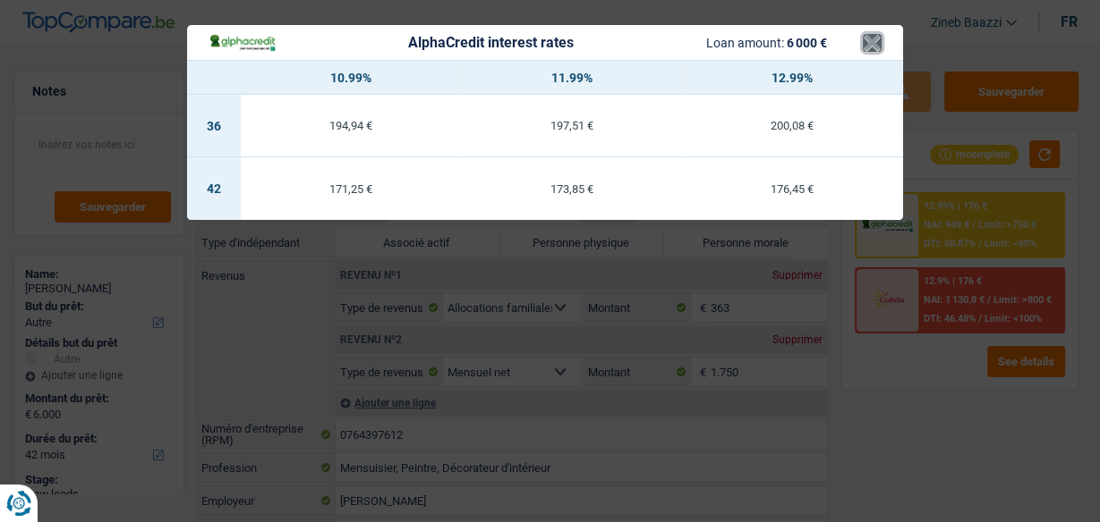
click at [868, 45] on button "×" at bounding box center [871, 43] width 19 height 18
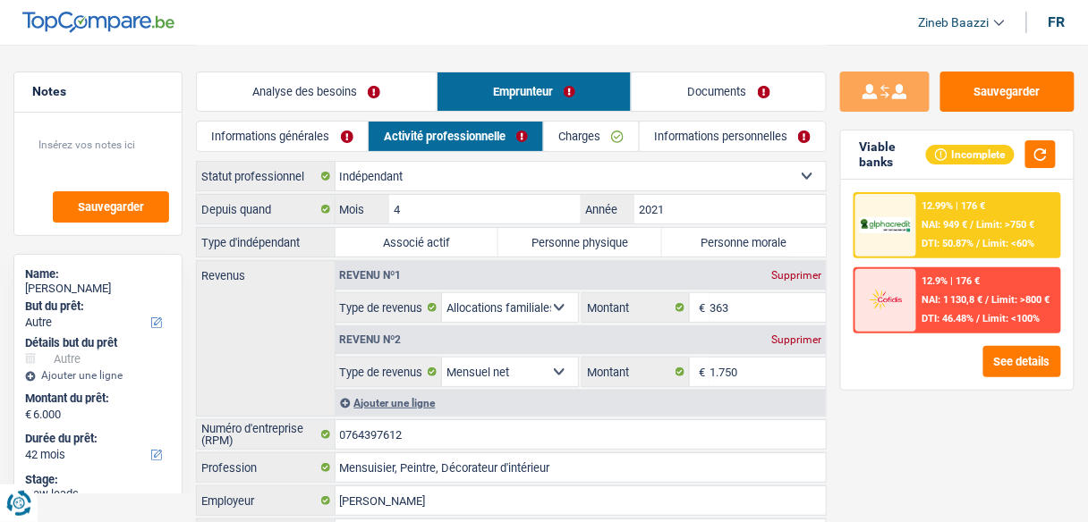
click at [310, 99] on link "Analyse des besoins" at bounding box center [317, 91] width 240 height 38
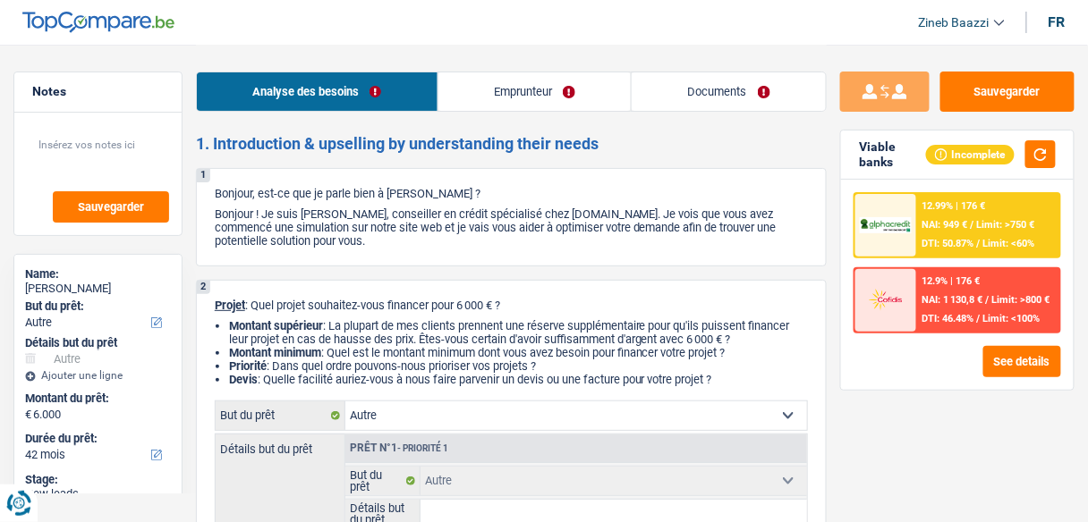
click at [496, 89] on link "Emprunteur" at bounding box center [534, 91] width 193 height 38
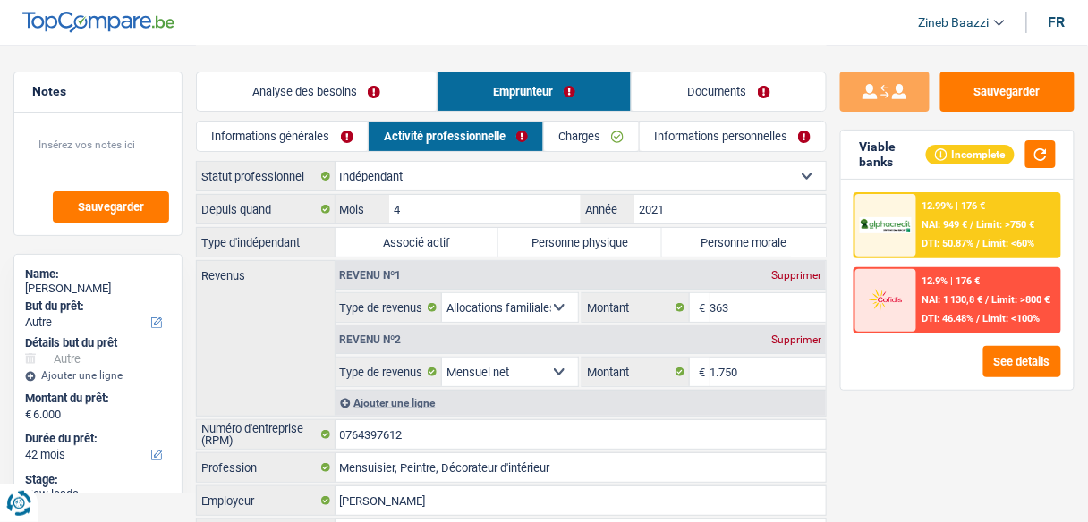
click at [284, 144] on link "Informations générales" at bounding box center [282, 137] width 171 height 30
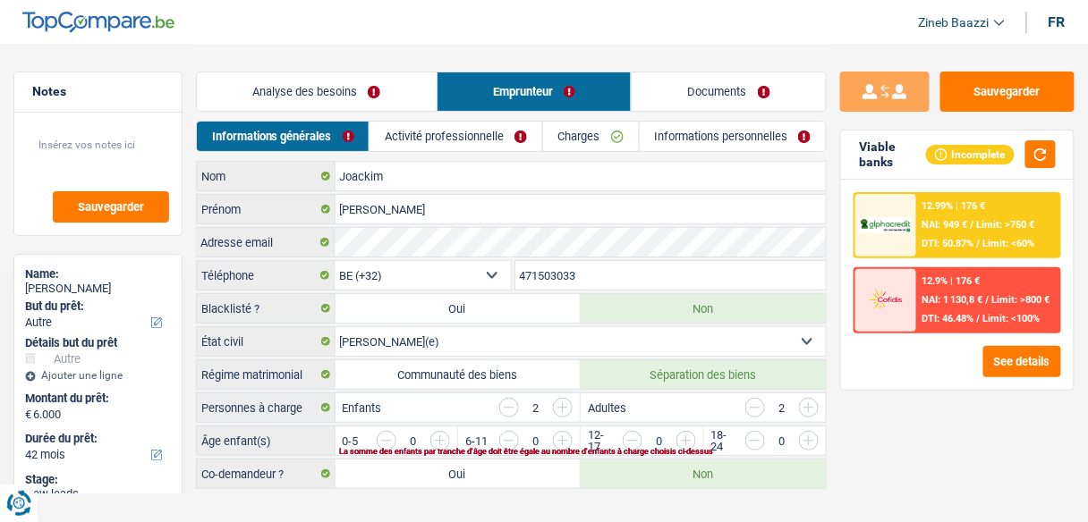
click at [288, 105] on link "Analyse des besoins" at bounding box center [317, 91] width 240 height 38
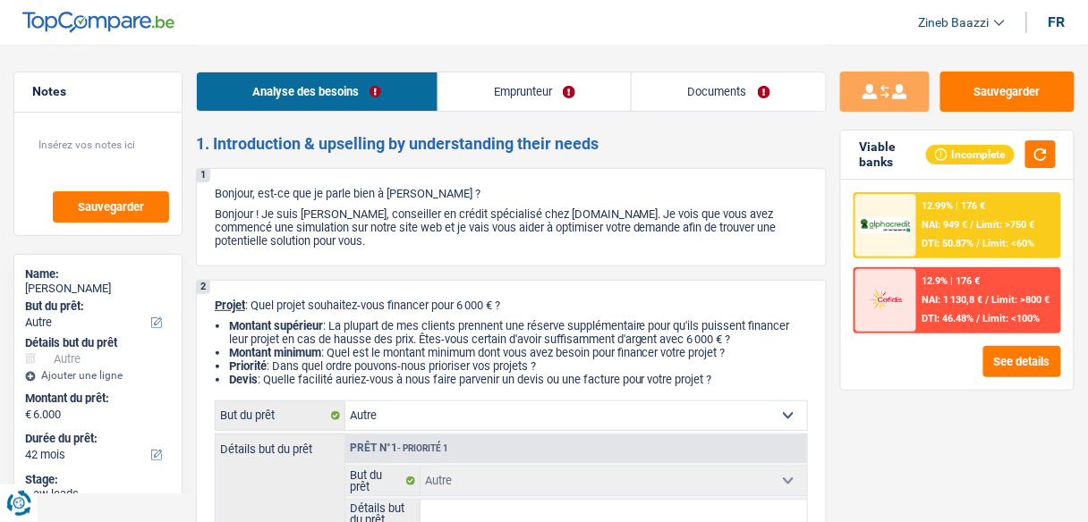
drag, startPoint x: 965, startPoint y: 290, endPoint x: 960, endPoint y: 268, distance: 22.1
click at [960, 269] on div "12.9% | 176 € NAI: 1 130,8 € / Limit: >800 € DTI: 46.48% / Limit: <100%" at bounding box center [988, 300] width 142 height 63
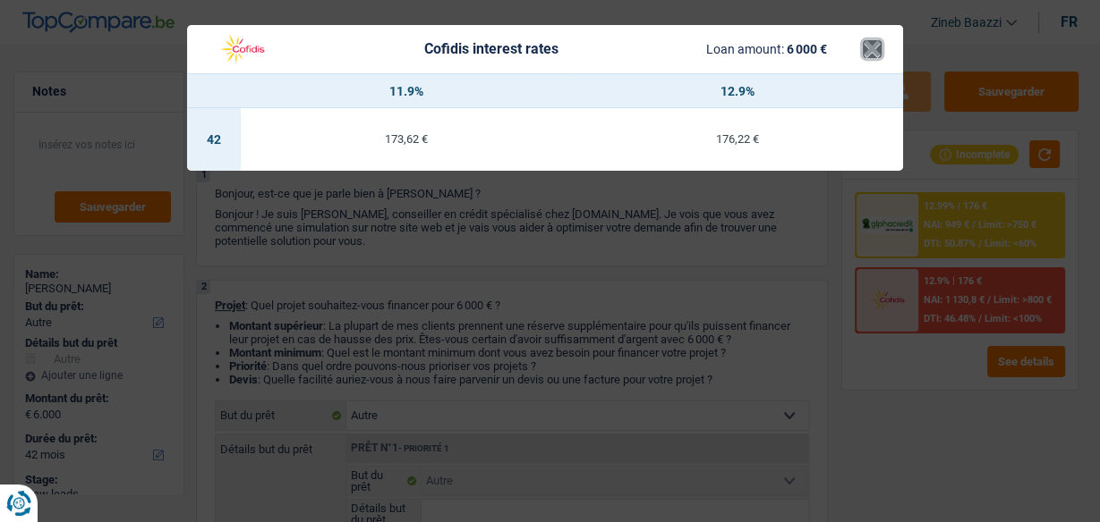
click at [871, 53] on button "×" at bounding box center [871, 49] width 19 height 18
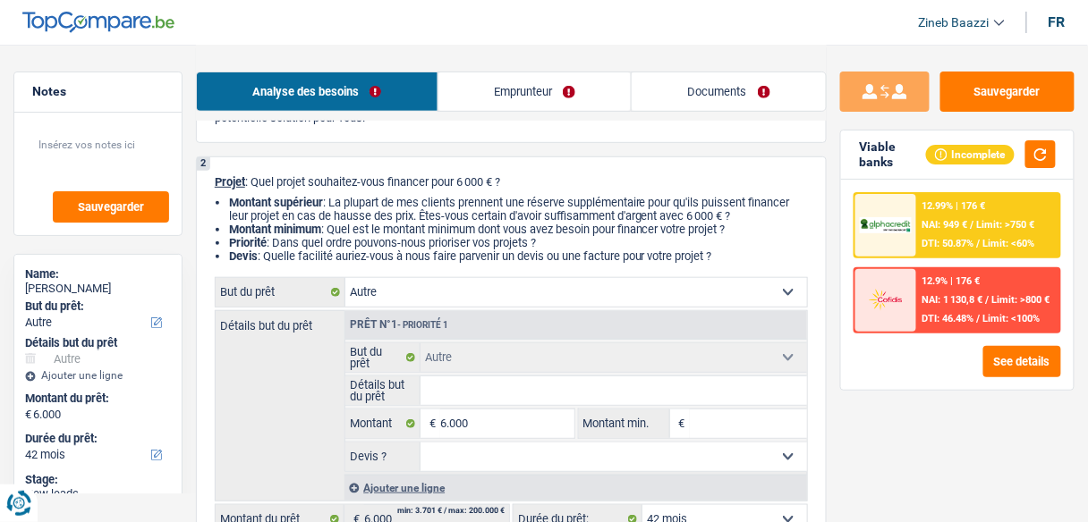
scroll to position [215, 0]
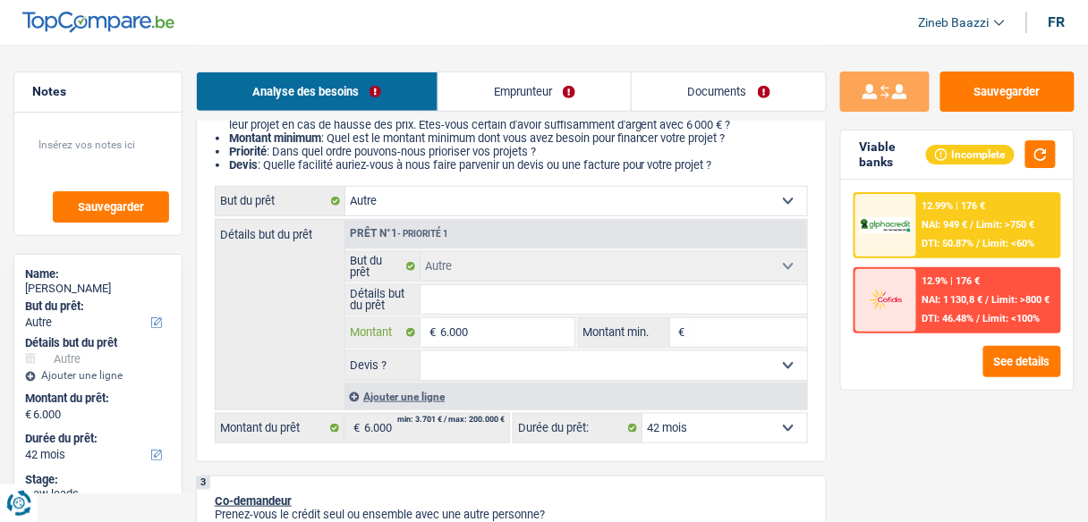
click at [449, 339] on input "6.000" at bounding box center [506, 332] width 133 height 29
click at [442, 338] on input "6.000" at bounding box center [506, 332] width 133 height 29
click at [449, 327] on input "6.000" at bounding box center [506, 332] width 133 height 29
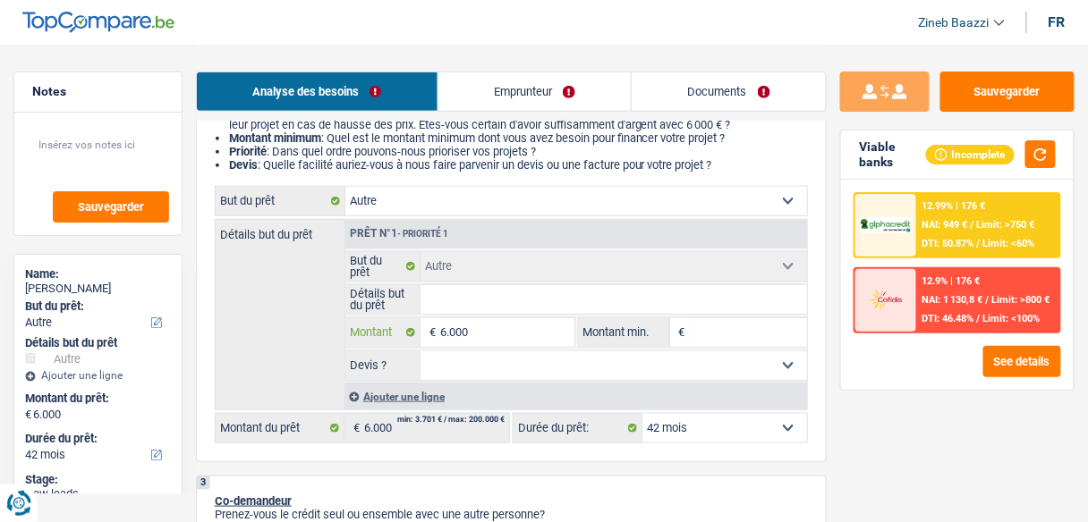
type input "7"
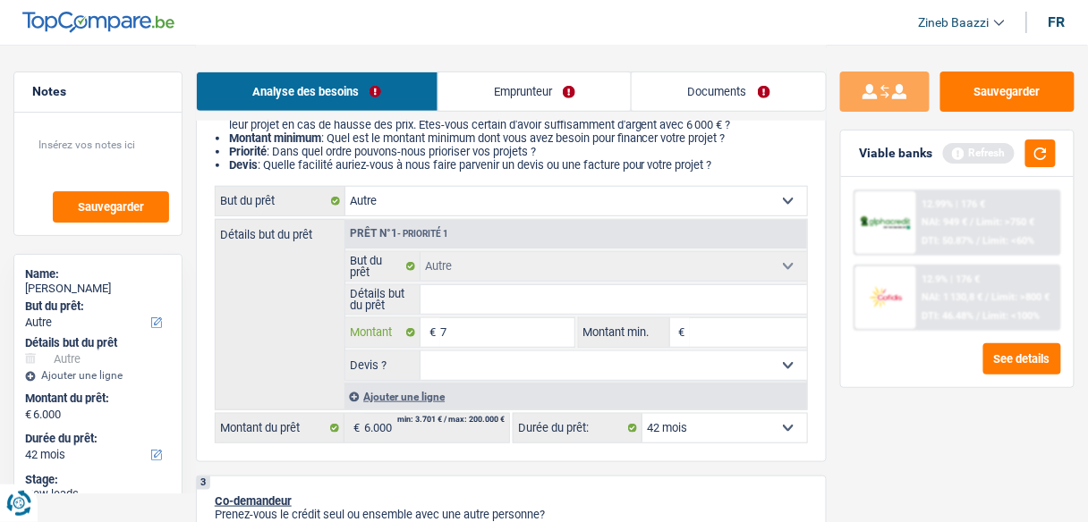
type input "70"
type input "700"
type input "7.000"
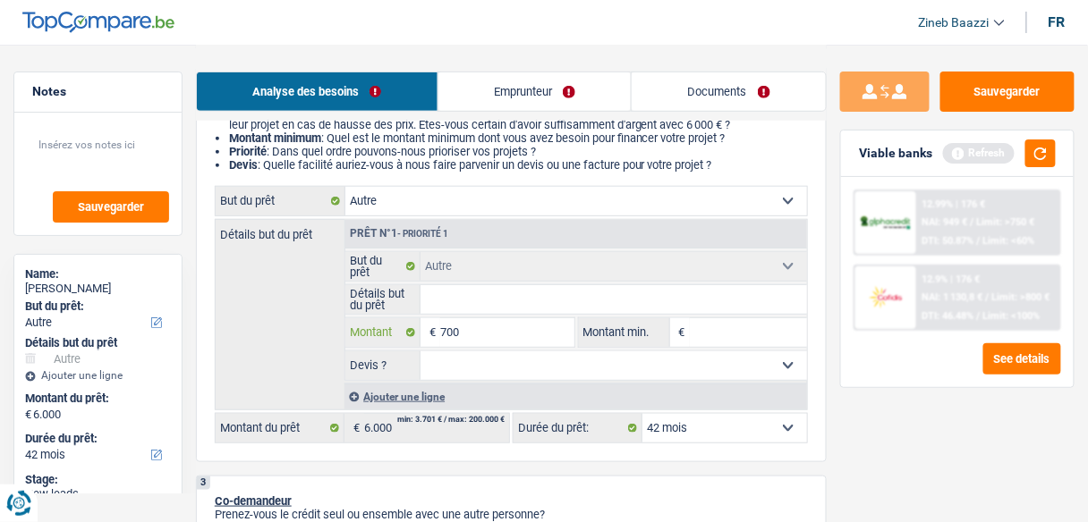
type input "7.000"
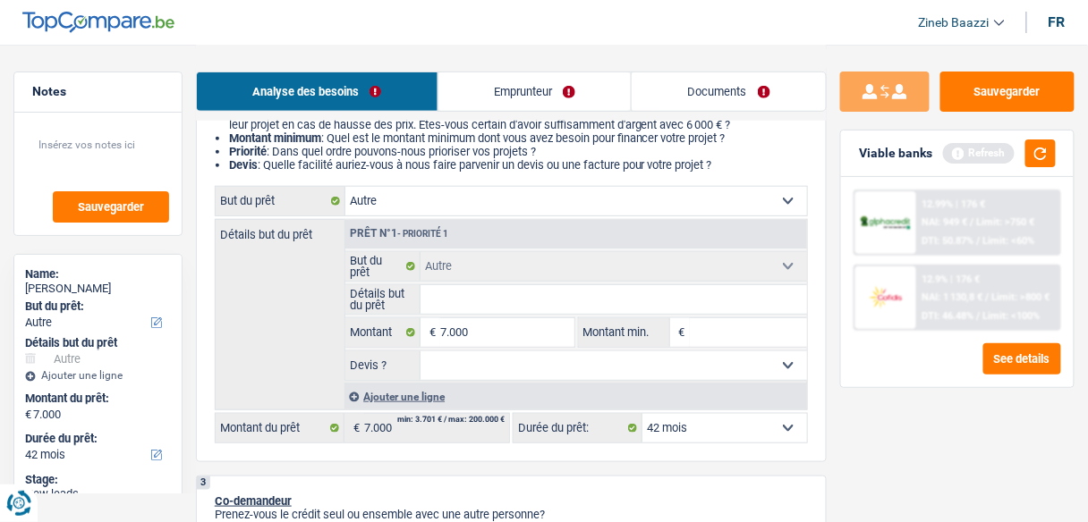
click at [706, 326] on input "Montant min." at bounding box center [748, 332] width 117 height 29
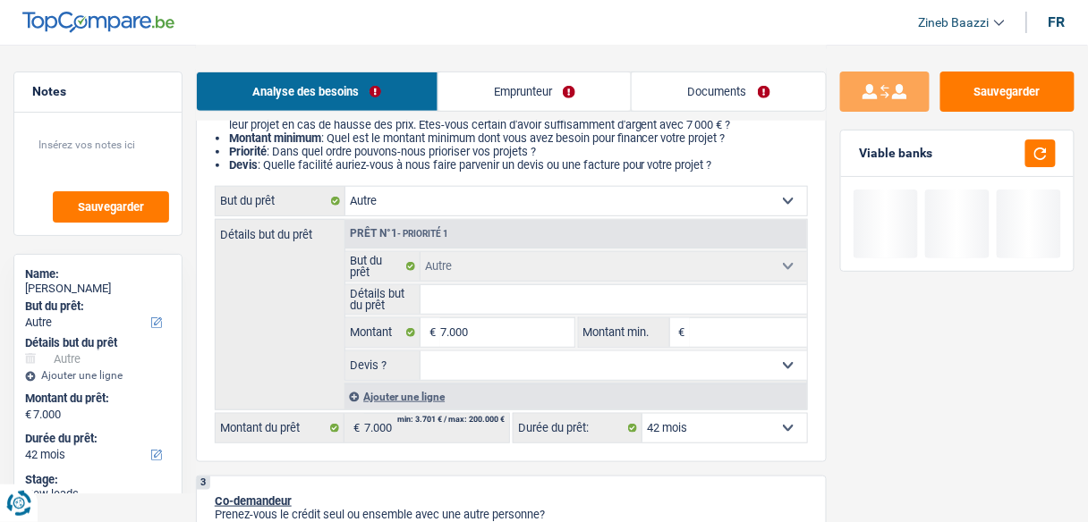
type input "6"
type input "60"
type input "600"
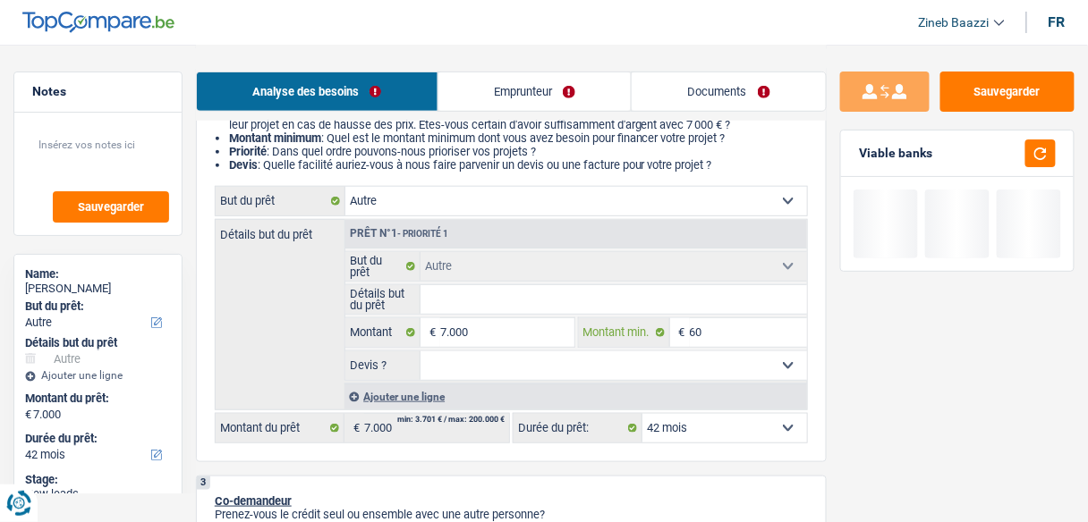
type input "600"
type input "6.000"
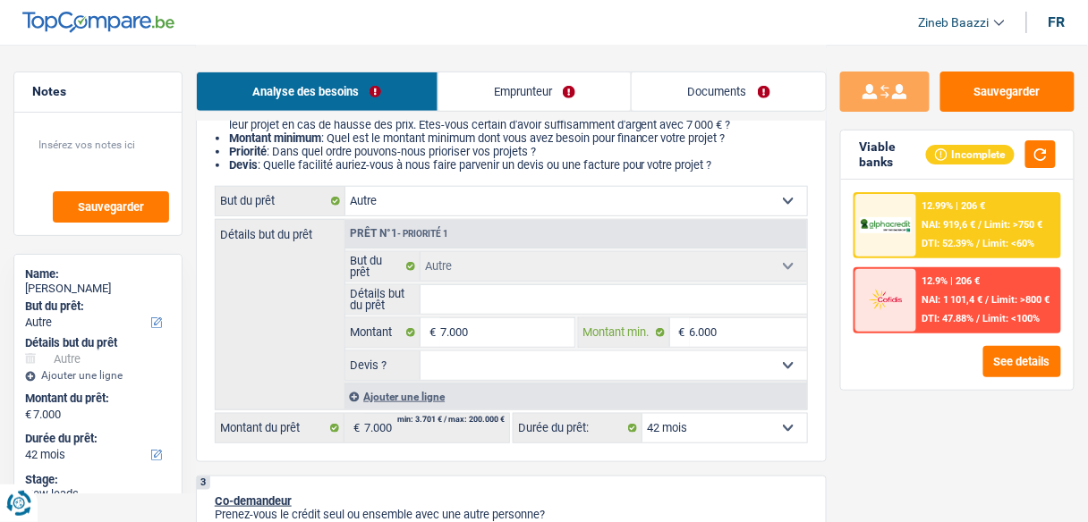
type input "6.000"
click at [494, 344] on input "7.000" at bounding box center [506, 332] width 133 height 29
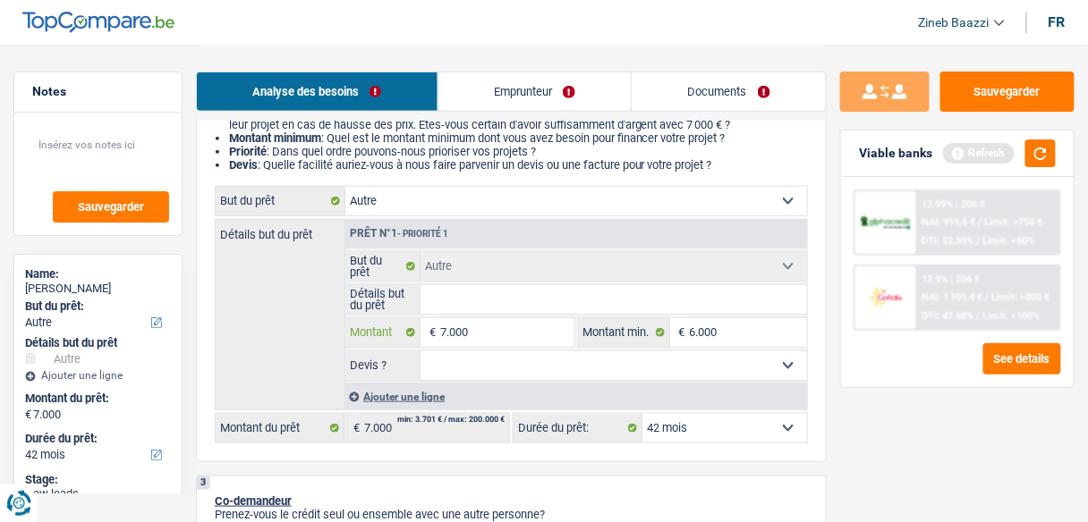
click at [494, 344] on input "7.000" at bounding box center [506, 332] width 133 height 29
type input "7"
type input "75"
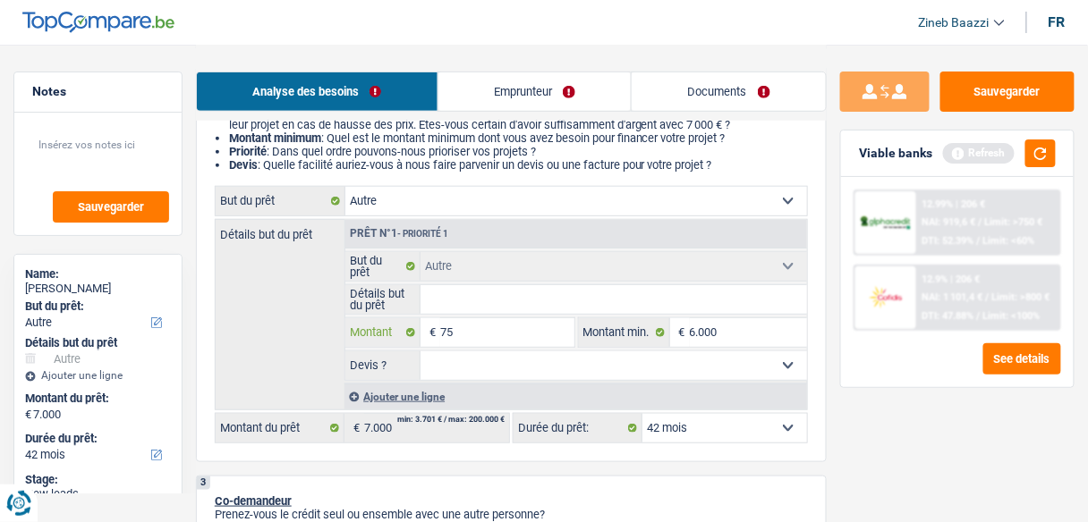
type input "750"
type input "7.500"
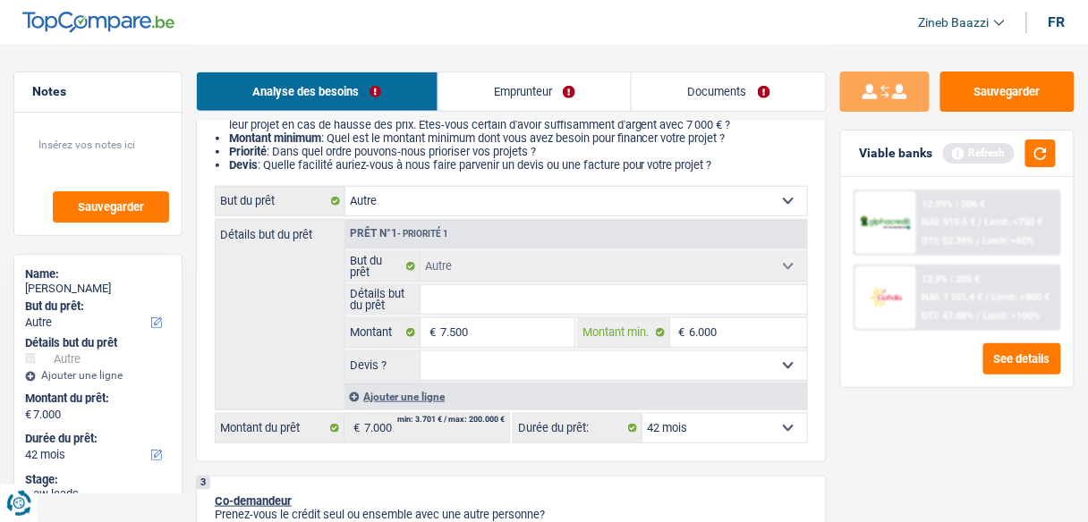
type input "7.500"
click at [692, 334] on input "6.000" at bounding box center [748, 332] width 117 height 29
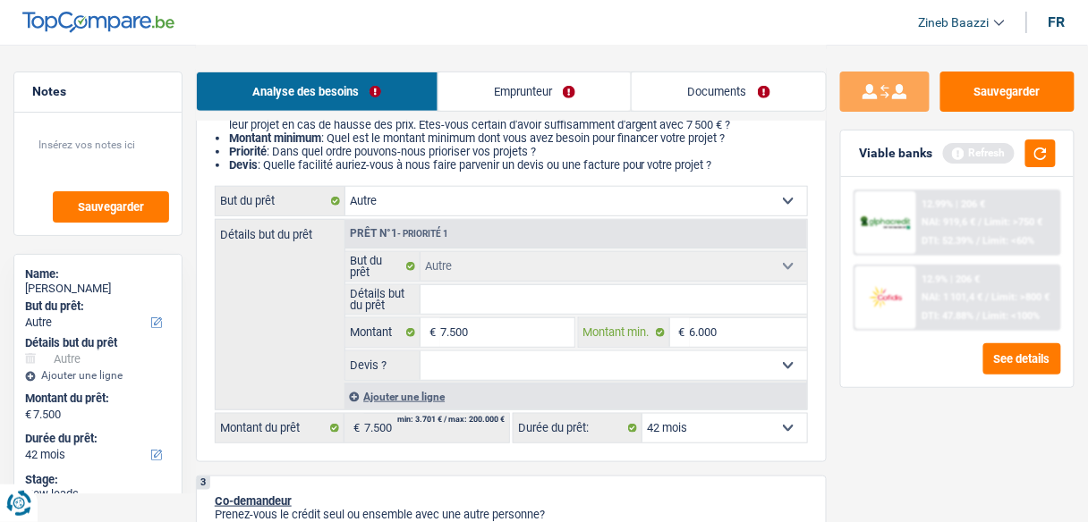
click at [692, 334] on input "6.000" at bounding box center [748, 332] width 117 height 29
type input "7"
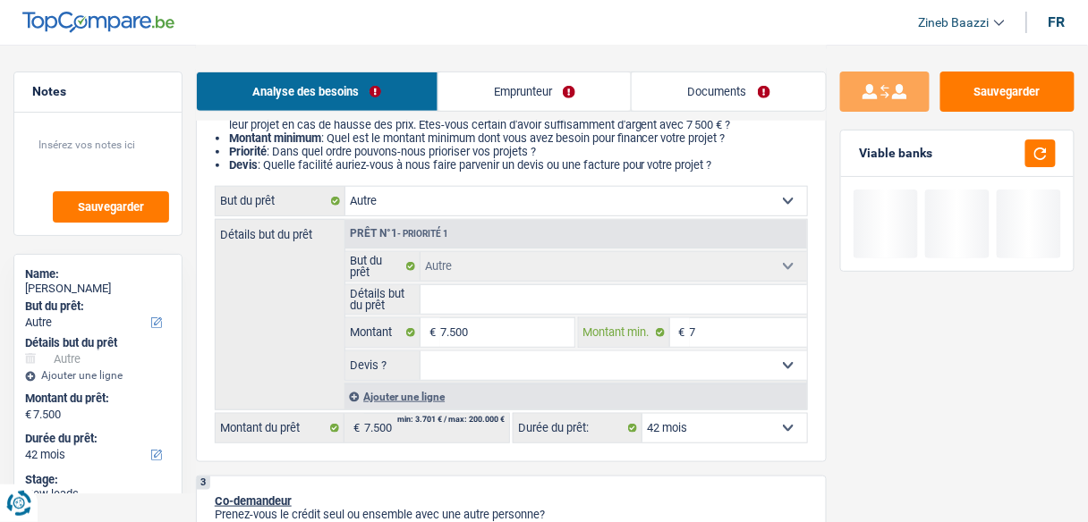
type input "75"
type input "750"
type input "7.500"
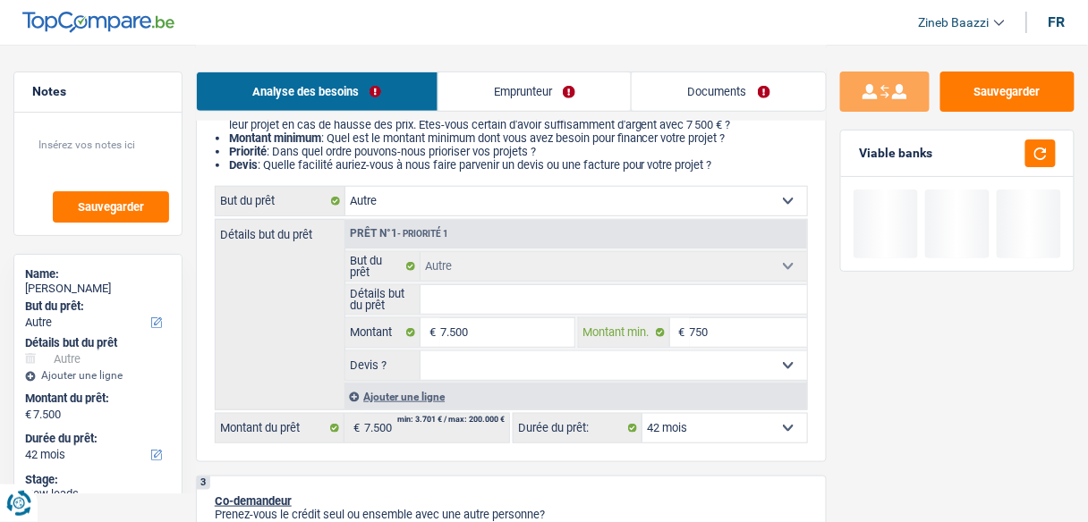
type input "7.500"
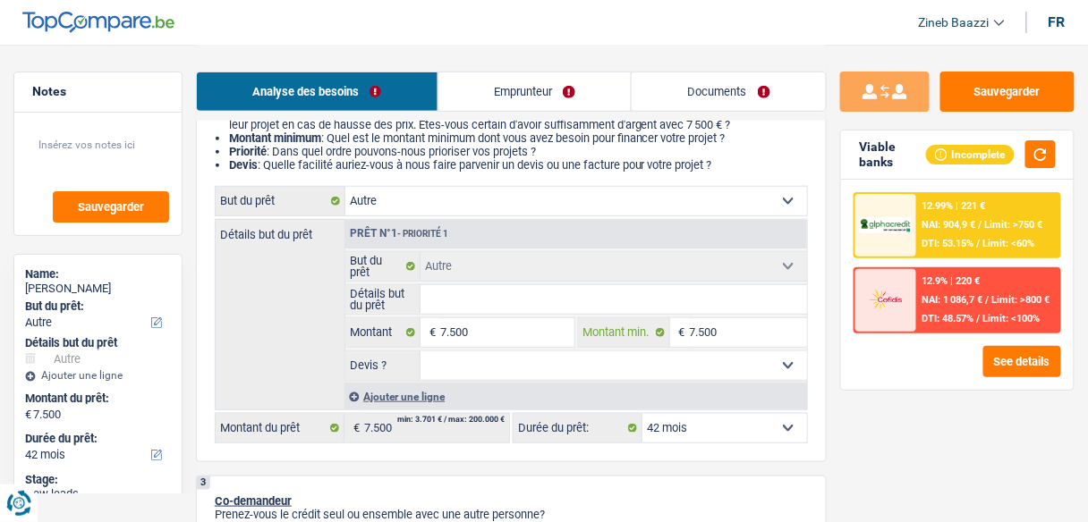
type input "7.500"
click at [557, 210] on select "Confort maison: meubles, textile, peinture, électroménager, outillage non-profe…" at bounding box center [576, 201] width 462 height 29
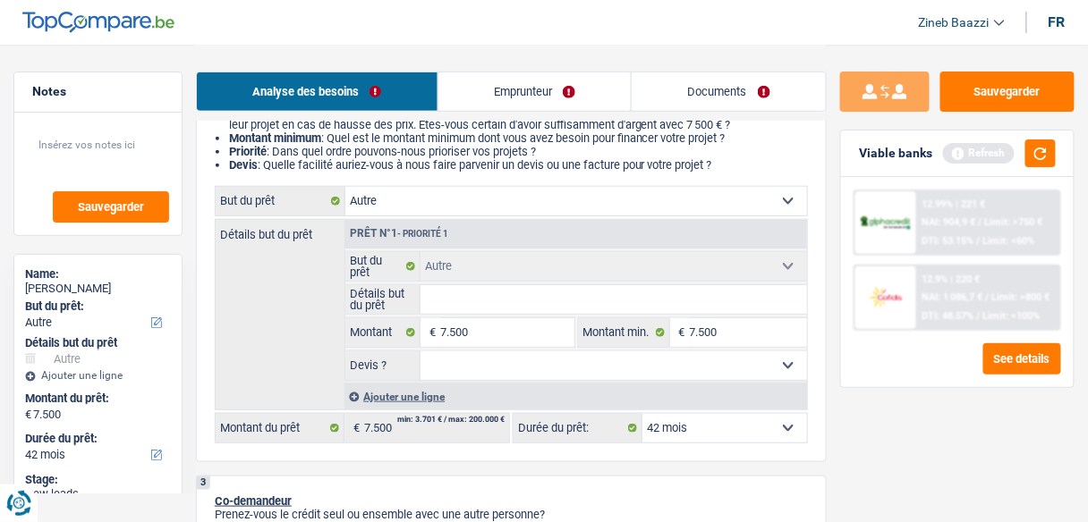
select select "household"
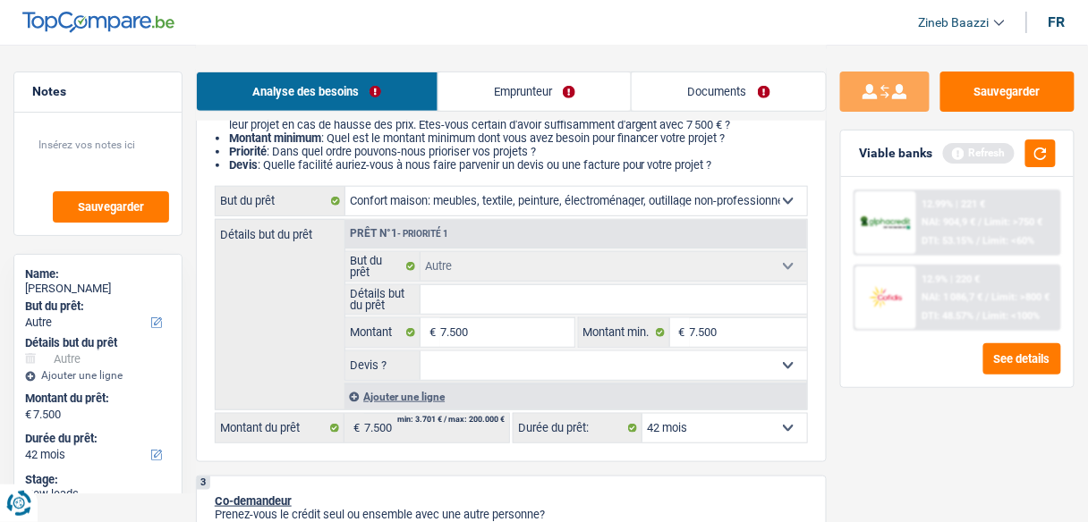
click at [345, 188] on select "Confort maison: meubles, textile, peinture, électroménager, outillage non-profe…" at bounding box center [576, 201] width 462 height 29
select select "household"
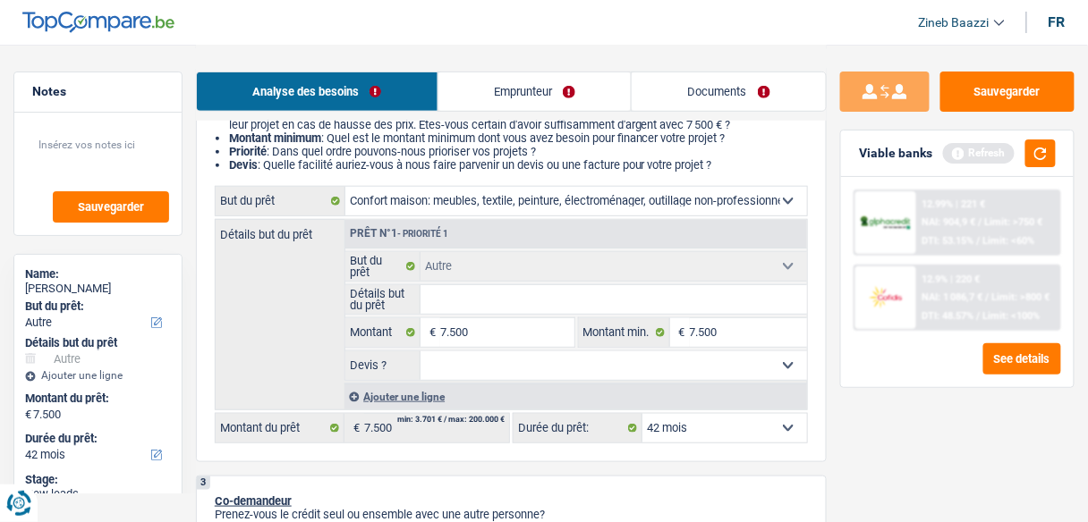
select select "household"
select select "other"
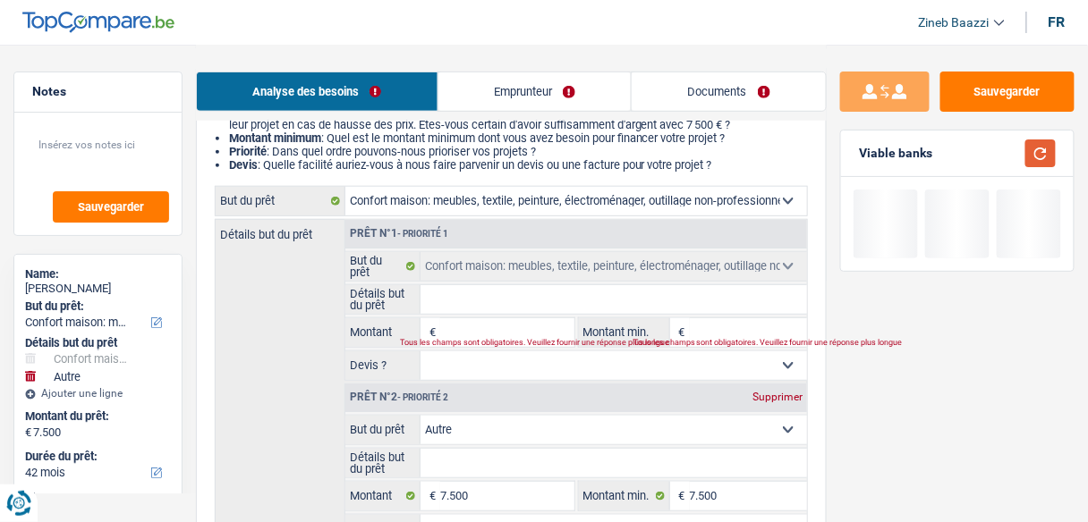
click at [1033, 155] on button "button" at bounding box center [1040, 154] width 30 height 28
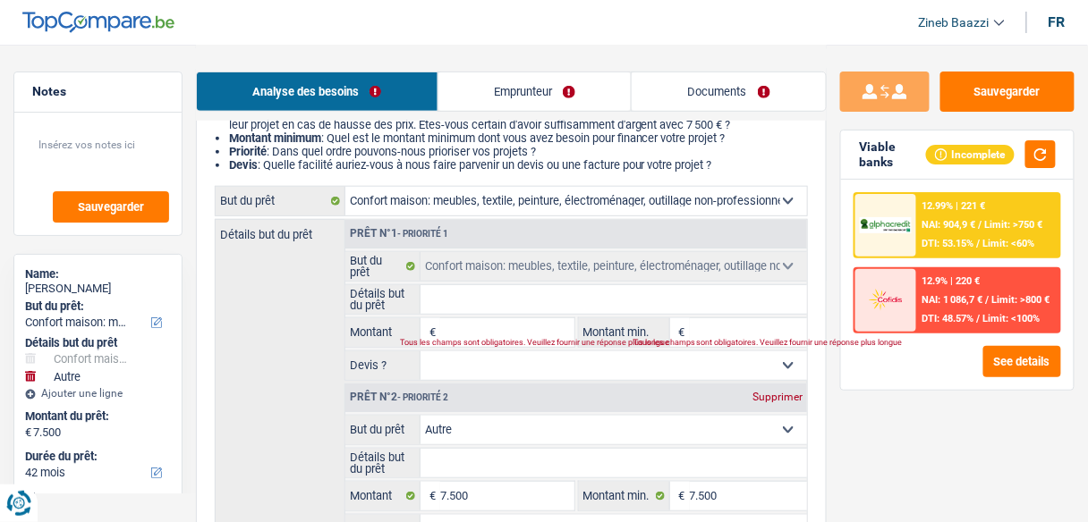
click at [688, 294] on input "Détails but du prêt" at bounding box center [613, 299] width 386 height 29
click at [522, 333] on input "Montant" at bounding box center [506, 332] width 133 height 29
type input "7"
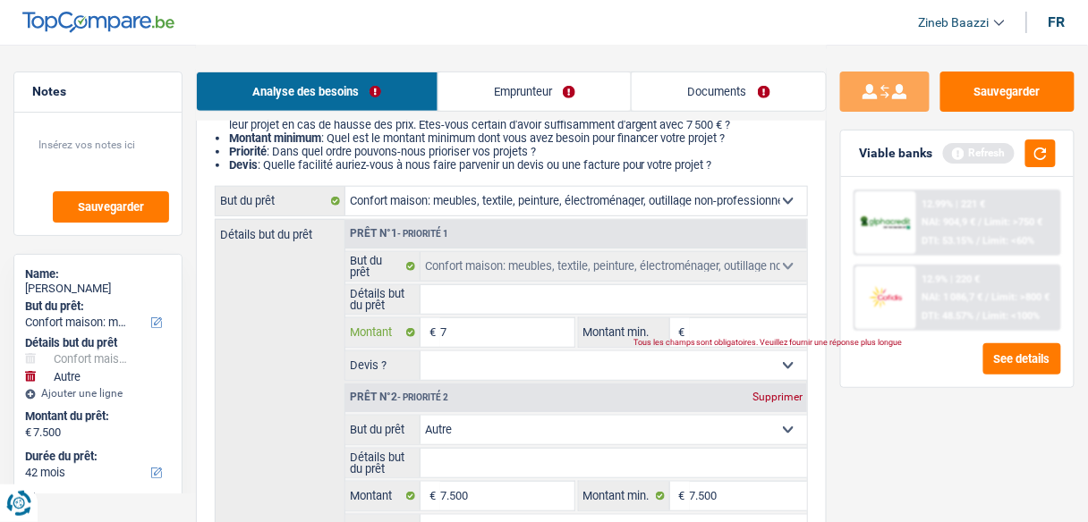
type input "75"
type input "750"
type input "7.500"
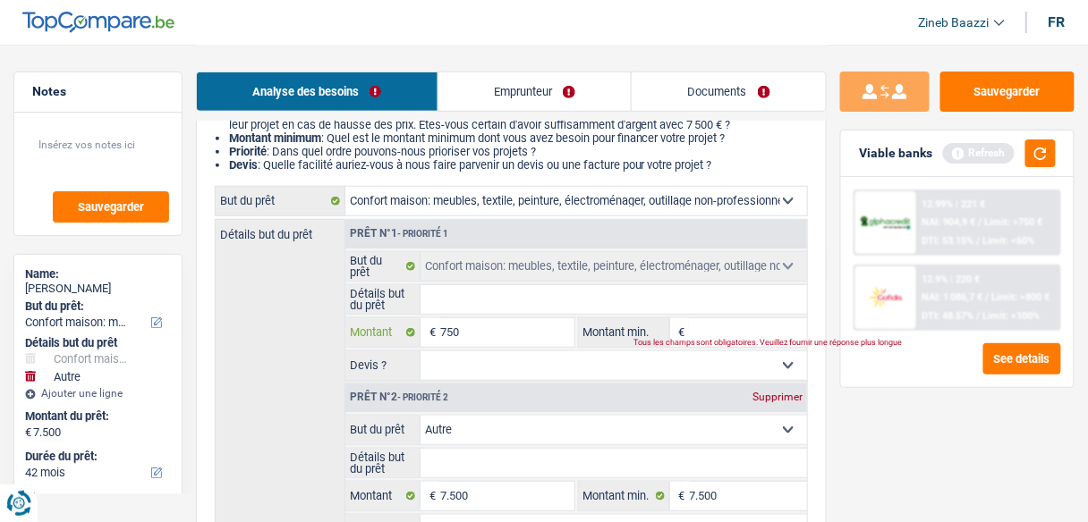
type input "7.500"
type input "15.000"
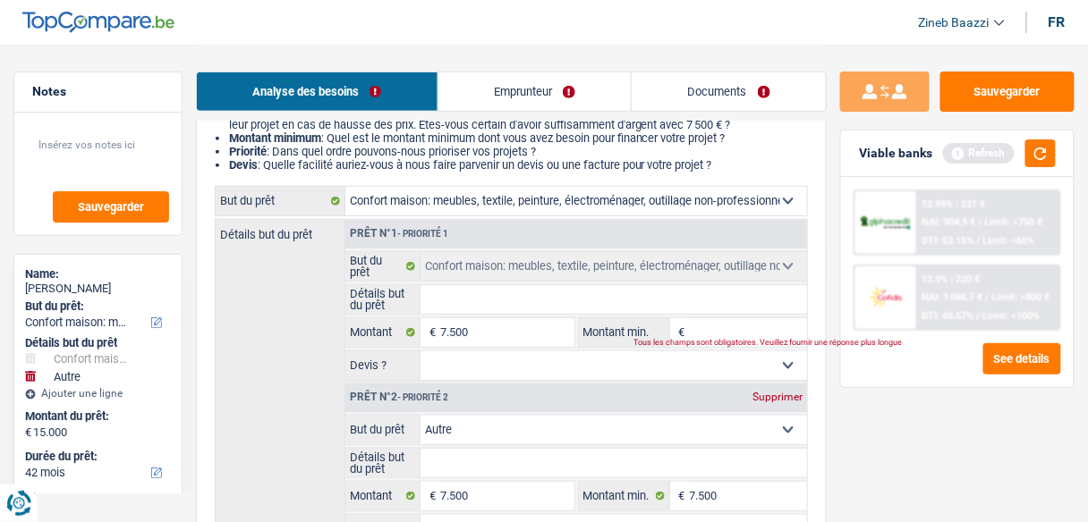
click at [739, 340] on div "Tous les champs sont obligatoires. Veuillez fournir une réponse plus longue" at bounding box center [711, 343] width 156 height 7
select select "60"
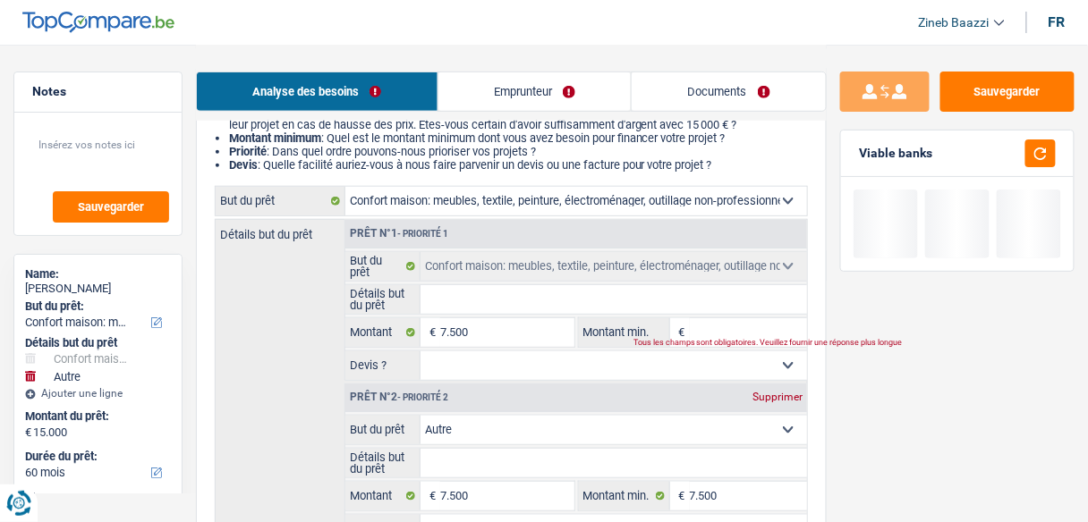
click at [733, 334] on input "Montant min." at bounding box center [748, 332] width 117 height 29
type input "7"
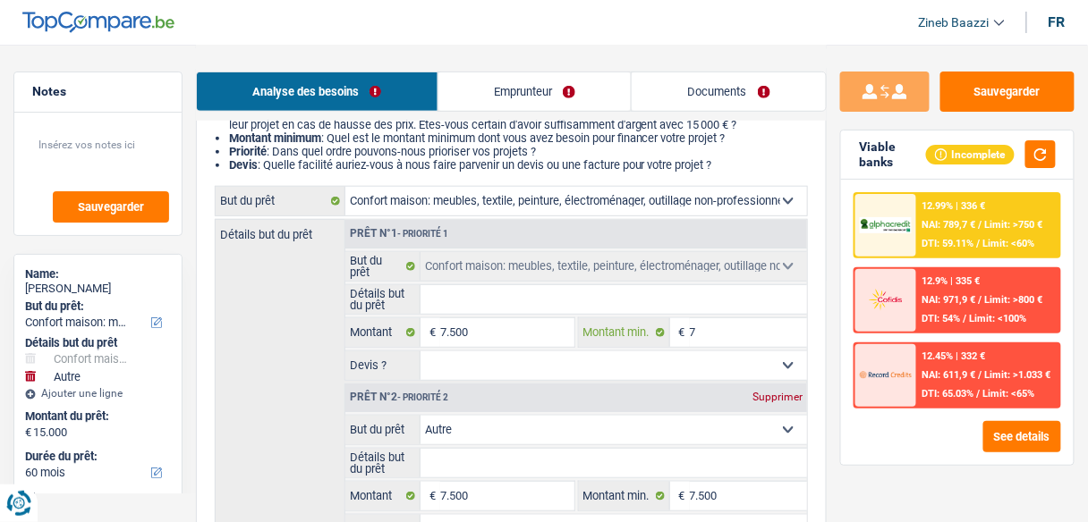
type input "75"
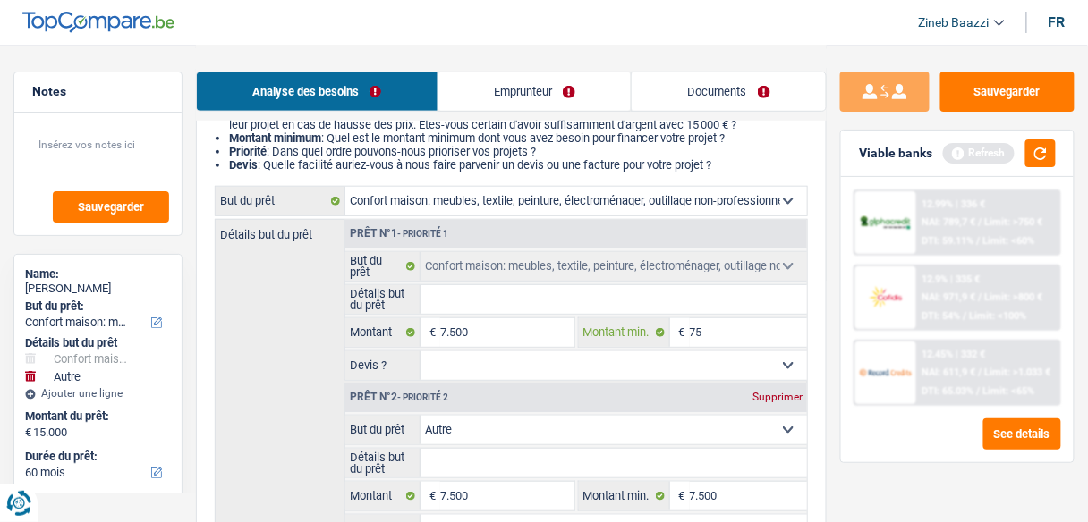
type input "750"
type input "7.500"
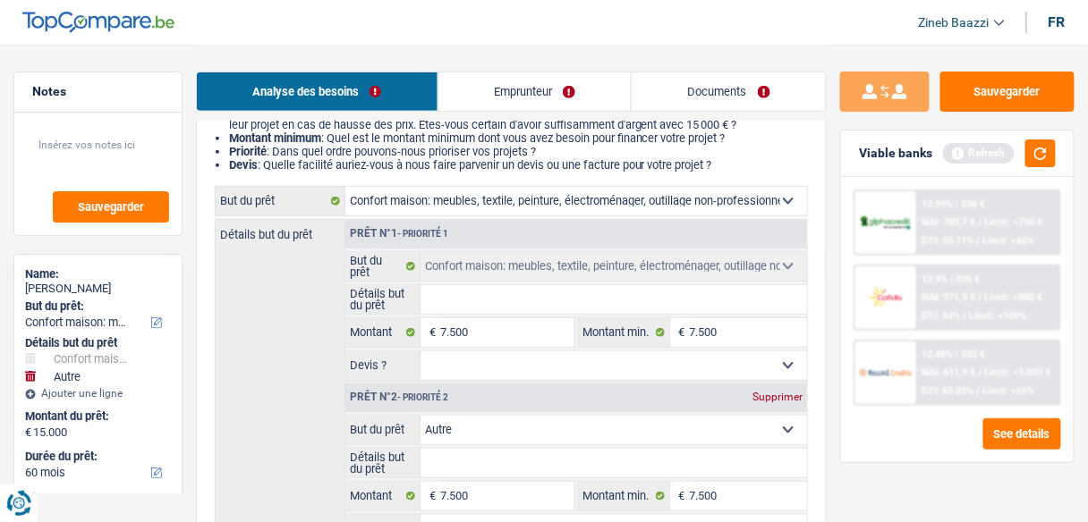
click at [776, 399] on div "Supprimer" at bounding box center [777, 397] width 59 height 11
type input "7.500"
select select "42"
type input "7.500"
select select "42"
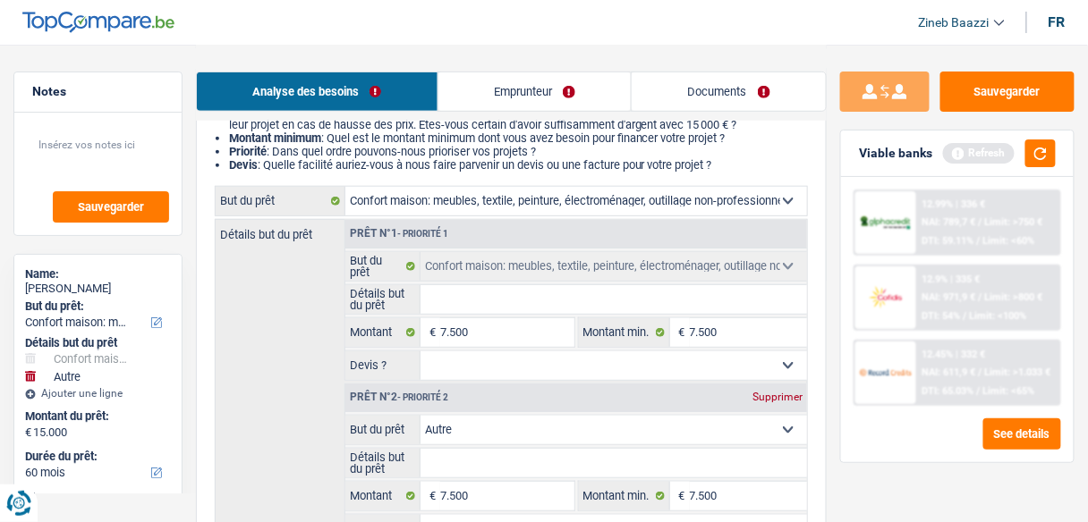
type input "7.500"
select select "42"
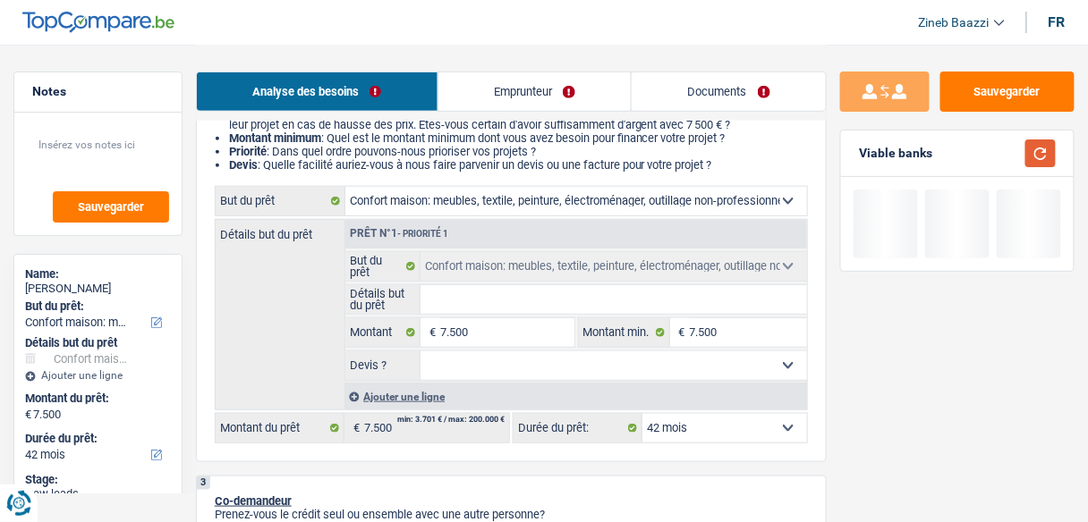
click at [1032, 153] on button "button" at bounding box center [1040, 154] width 30 height 28
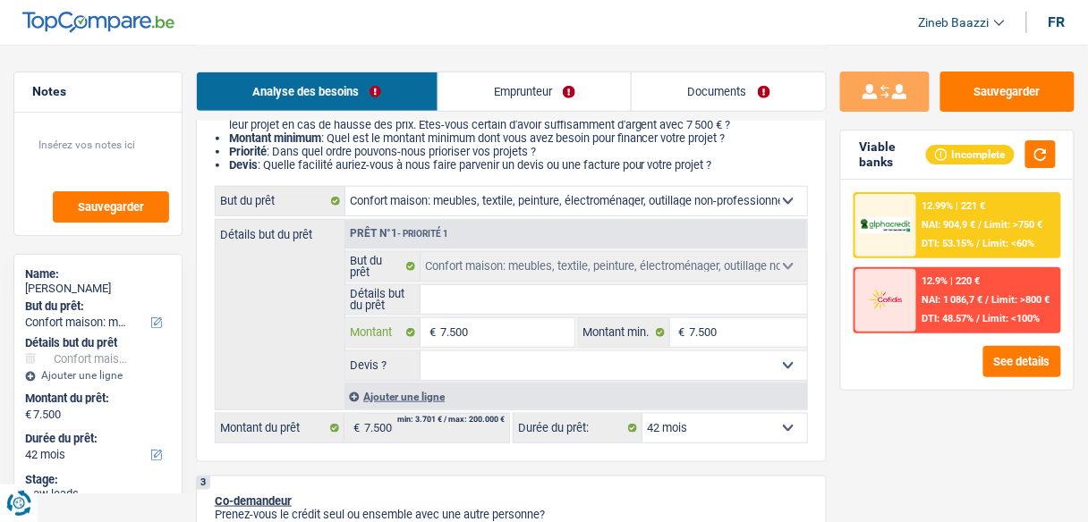
click at [461, 335] on input "7.500" at bounding box center [506, 332] width 133 height 29
click at [775, 423] on select "12 mois 18 mois 24 mois 30 mois 36 mois 42 mois Sélectionner une option" at bounding box center [724, 428] width 165 height 29
click at [764, 423] on select "12 mois 18 mois 24 mois 30 mois 36 mois 42 mois Sélectionner une option" at bounding box center [724, 428] width 165 height 29
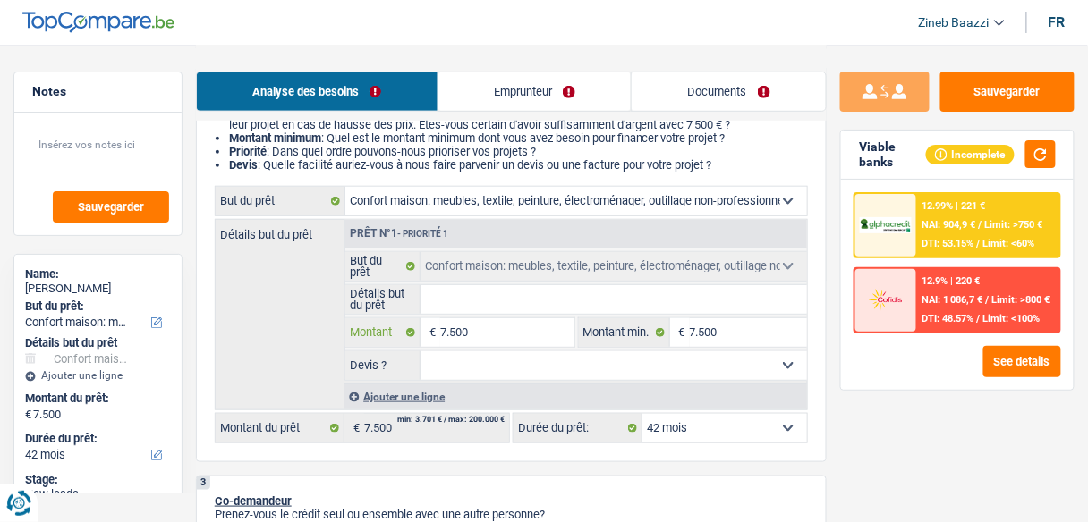
click at [442, 326] on input "7.500" at bounding box center [506, 332] width 133 height 29
click at [446, 328] on input "7.500" at bounding box center [506, 332] width 133 height 29
type input "6"
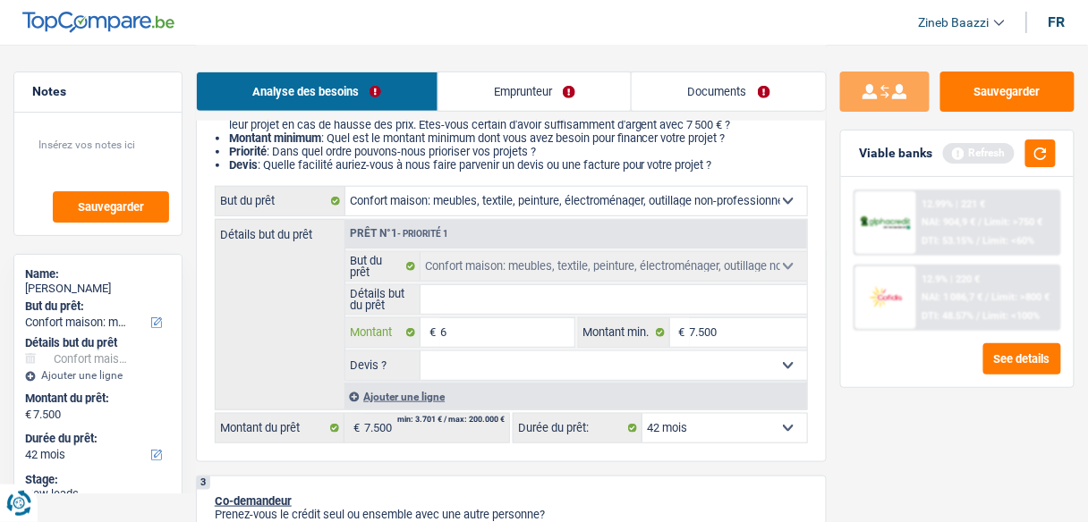
type input "60"
type input "600"
type input "6.000"
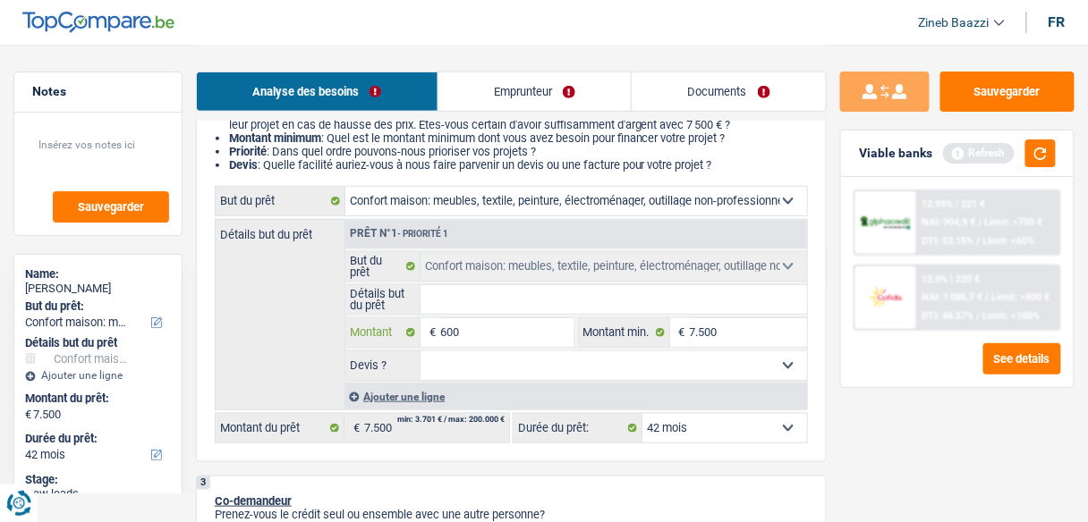
type input "6.000"
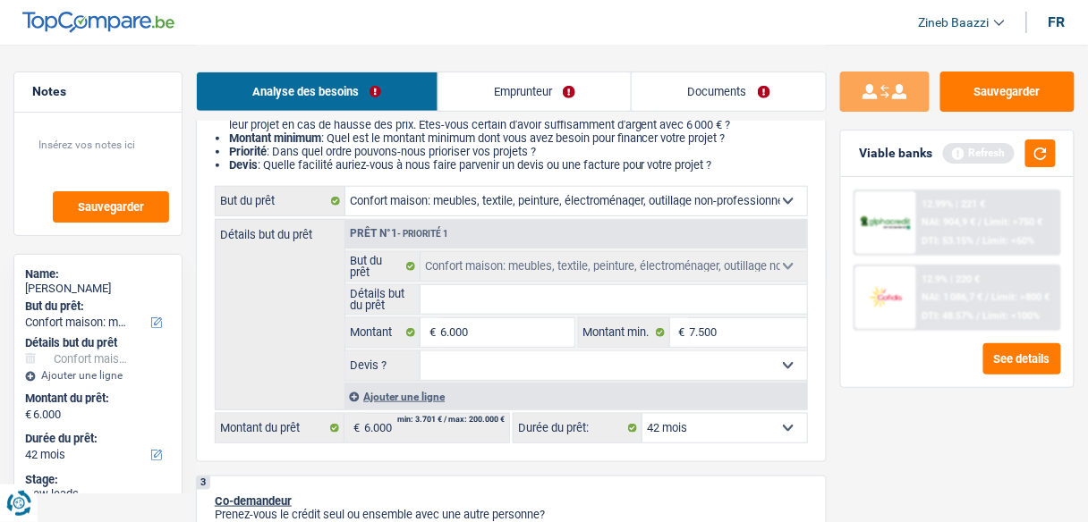
click at [730, 309] on input "Détails but du prêt" at bounding box center [613, 299] width 386 height 29
drag, startPoint x: 730, startPoint y: 309, endPoint x: 725, endPoint y: 318, distance: 10.4
click at [727, 313] on input "Détails but du prêt" at bounding box center [613, 299] width 386 height 29
click at [723, 326] on input "7.500" at bounding box center [748, 332] width 117 height 29
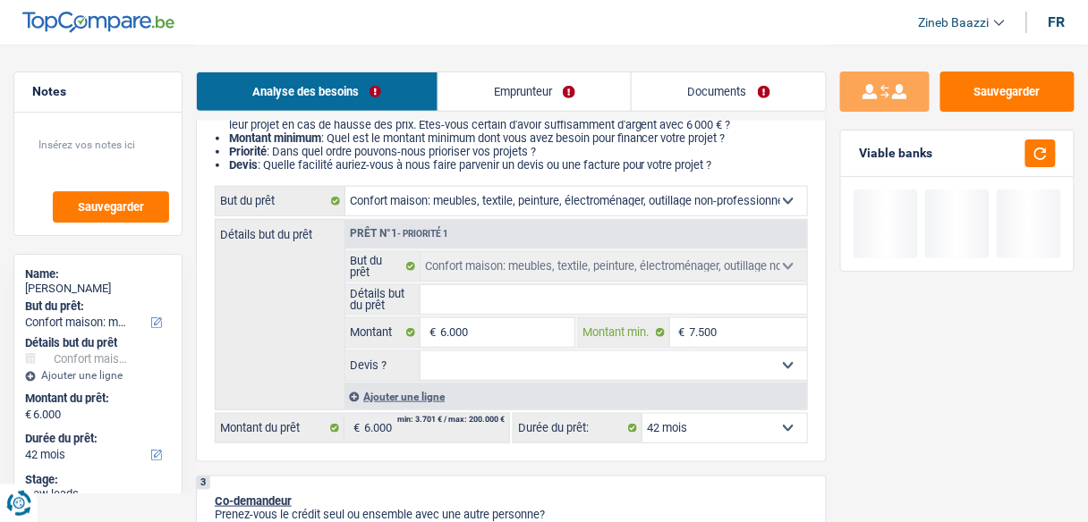
type input "6"
type input "60"
type input "600"
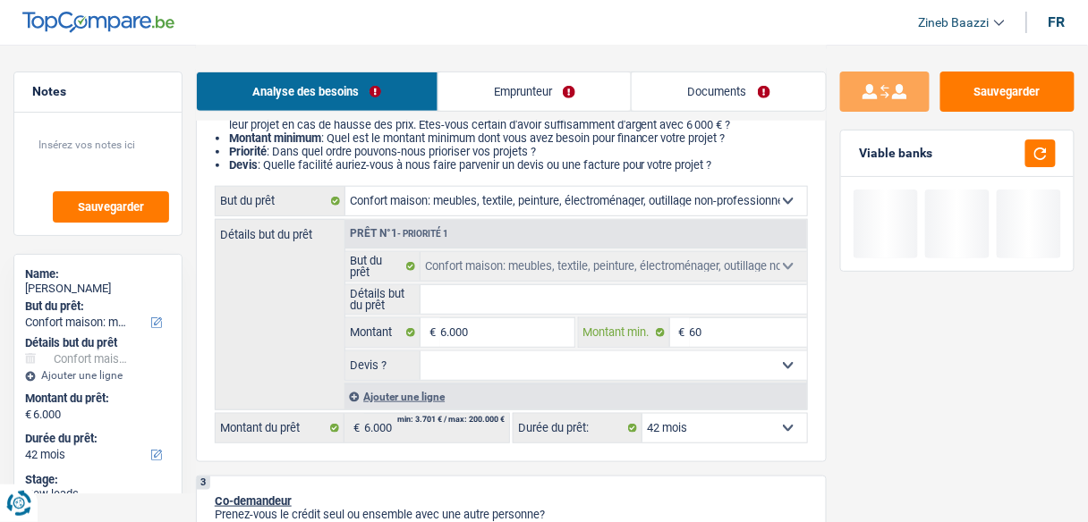
type input "600"
type input "6.000"
click at [920, 416] on div "Sauvegarder Viable banks" at bounding box center [957, 283] width 261 height 422
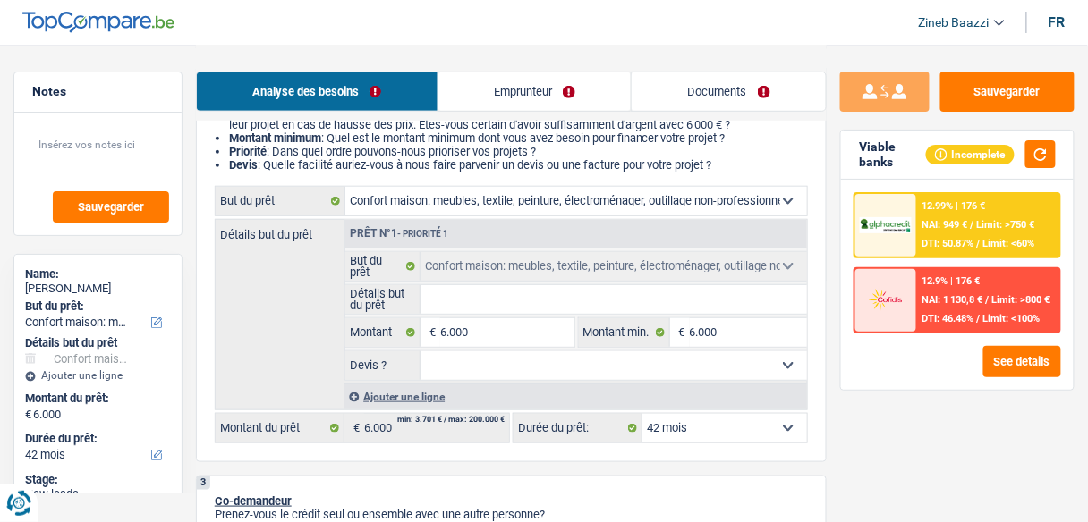
click at [980, 222] on span "Limit: >750 €" at bounding box center [1006, 225] width 58 height 12
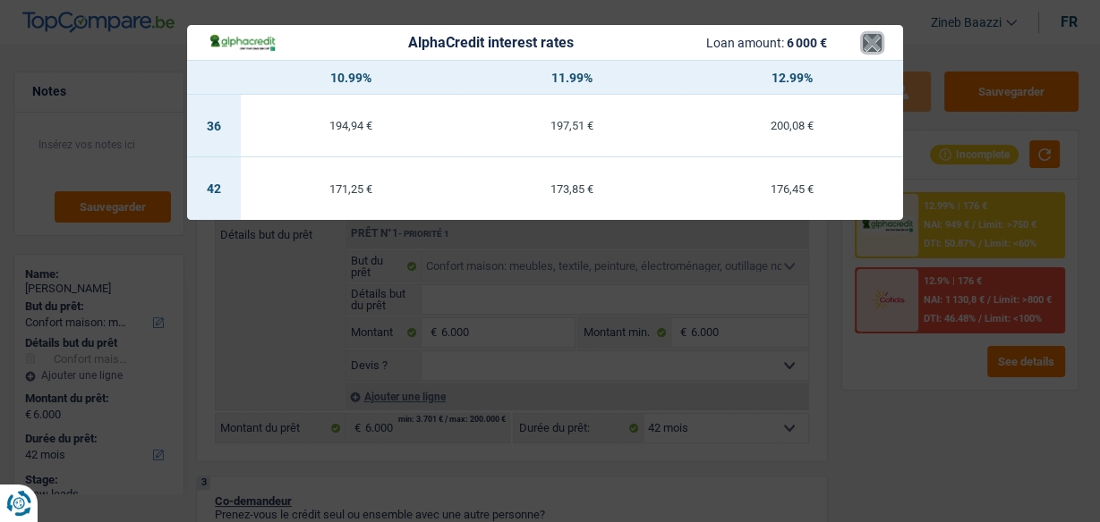
click at [865, 38] on button "×" at bounding box center [871, 43] width 19 height 18
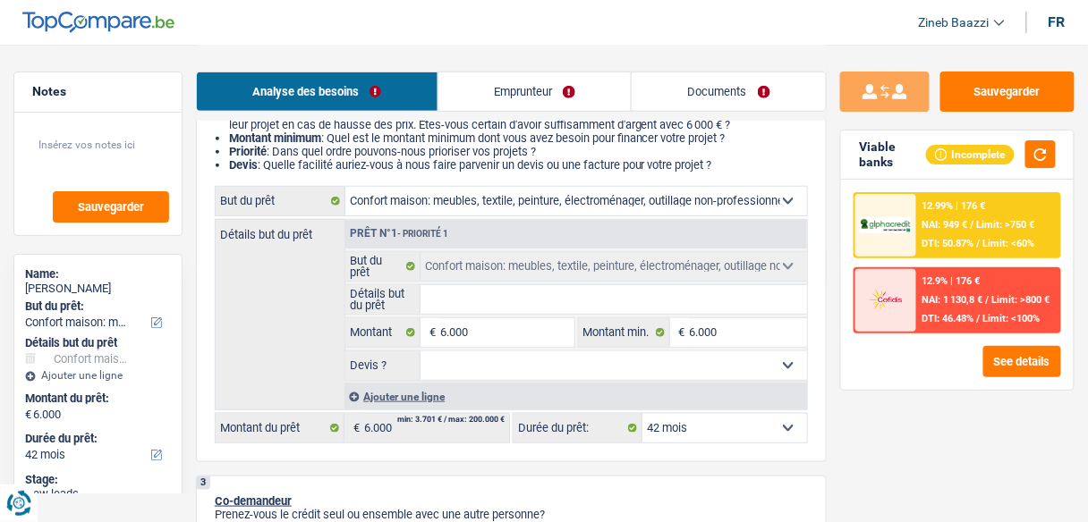
click at [917, 333] on div "12.99% | 176 € NAI: 949 € / Limit: >750 € DTI: 50.87% / Limit: <60% 12.9% | 176…" at bounding box center [957, 285] width 233 height 210
click at [911, 315] on div at bounding box center [885, 300] width 61 height 63
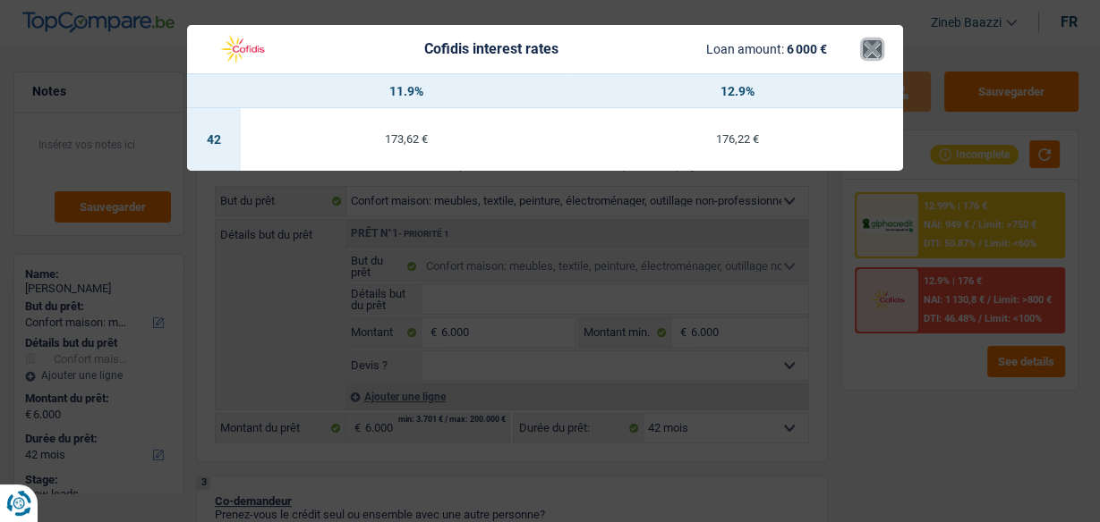
click at [873, 46] on button "×" at bounding box center [871, 49] width 19 height 18
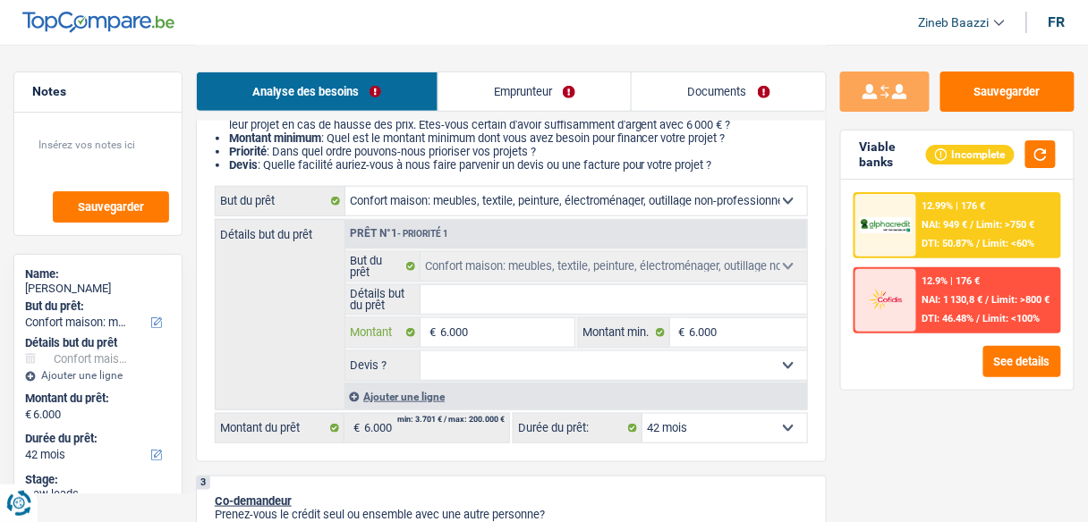
click at [486, 334] on input "6.000" at bounding box center [506, 332] width 133 height 29
type input "7"
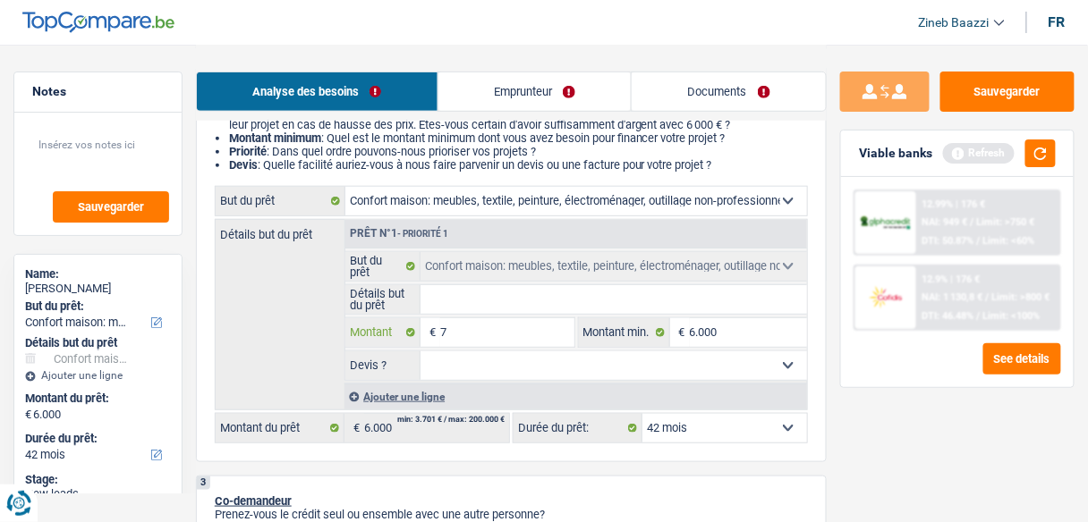
type input "75"
type input "750"
type input "7.500"
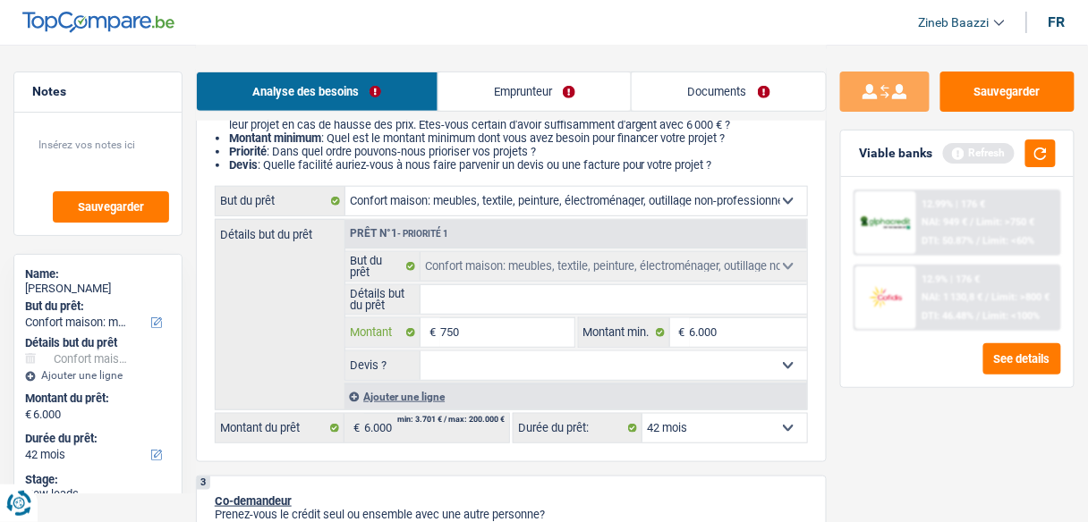
type input "7.500"
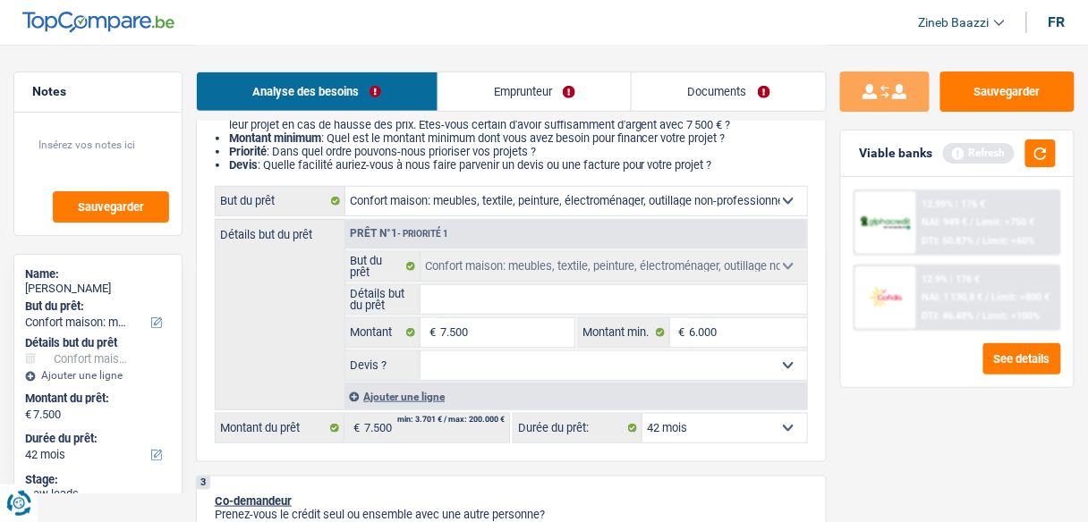
click at [1015, 442] on div "Sauvegarder Viable banks Refresh 12.99% | 176 € NAI: 949 € / Limit: >750 € DTI:…" at bounding box center [957, 283] width 261 height 422
click at [976, 434] on div "Sauvegarder Viable banks Refresh 12.99% | 176 € NAI: 949 € / Limit: >750 € DTI:…" at bounding box center [957, 283] width 261 height 422
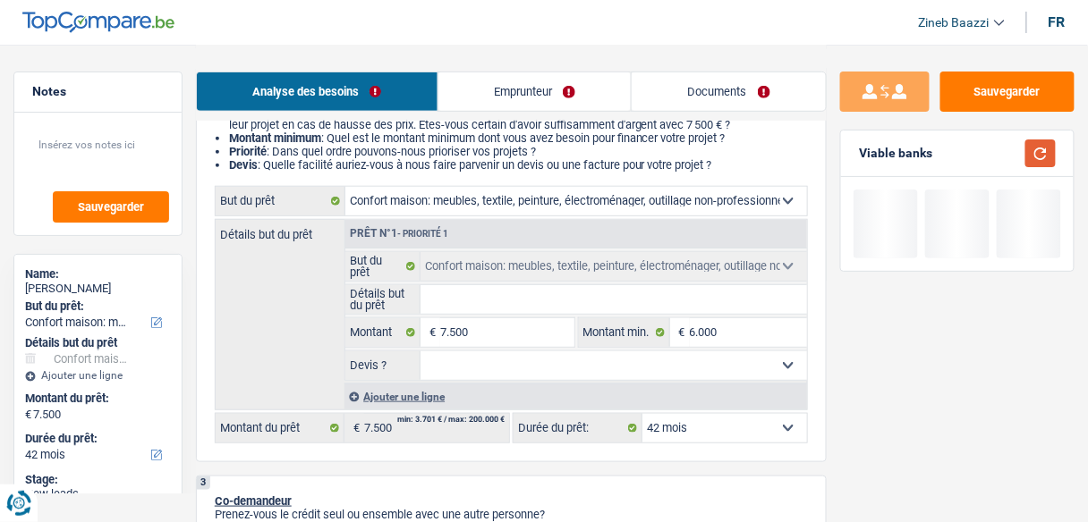
click at [1041, 164] on button "button" at bounding box center [1040, 154] width 30 height 28
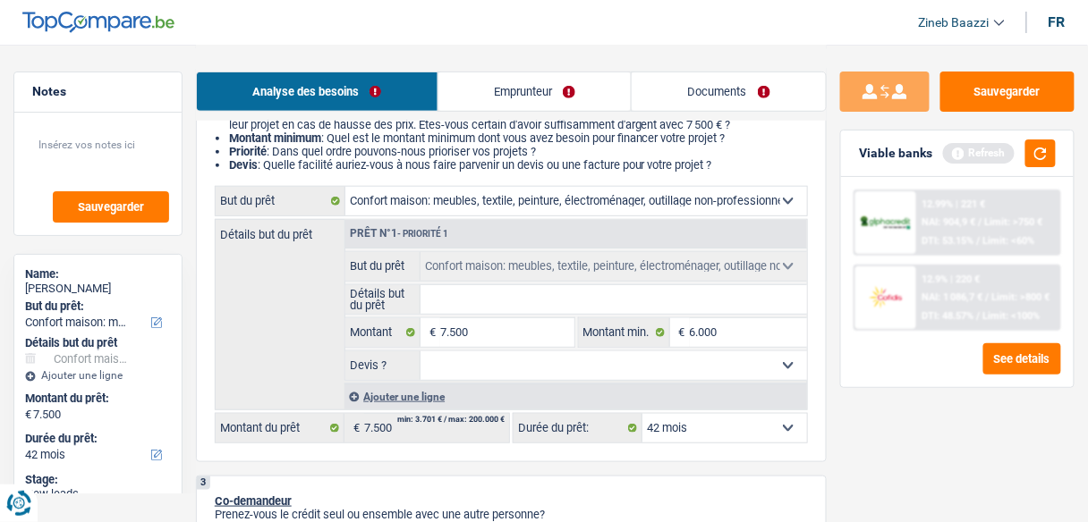
click at [669, 428] on select "12 mois 18 mois 24 mois 30 mois 36 mois 42 mois Sélectionner une option" at bounding box center [724, 428] width 165 height 29
click at [525, 331] on input "7.500" at bounding box center [506, 332] width 133 height 29
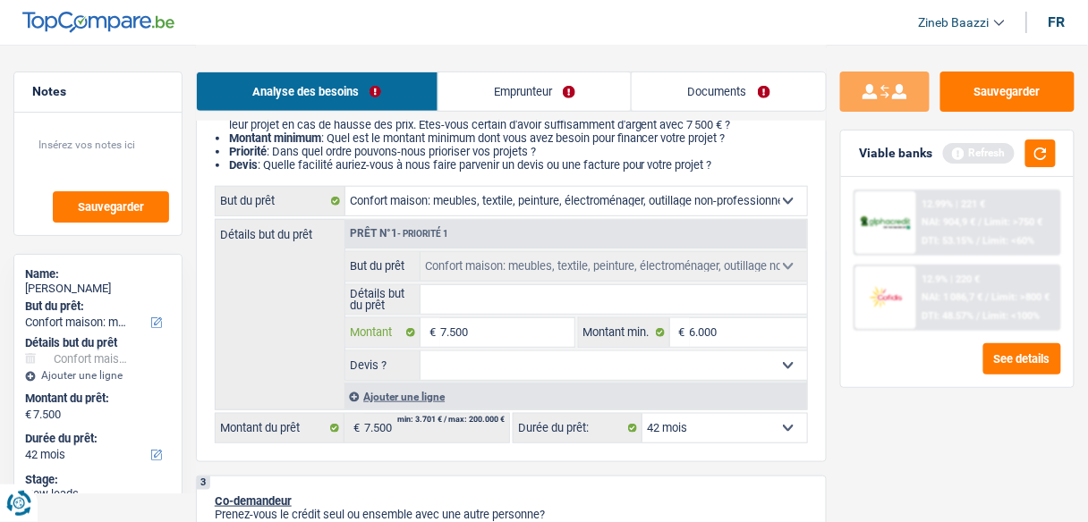
type input "1"
type input "10"
type input "100"
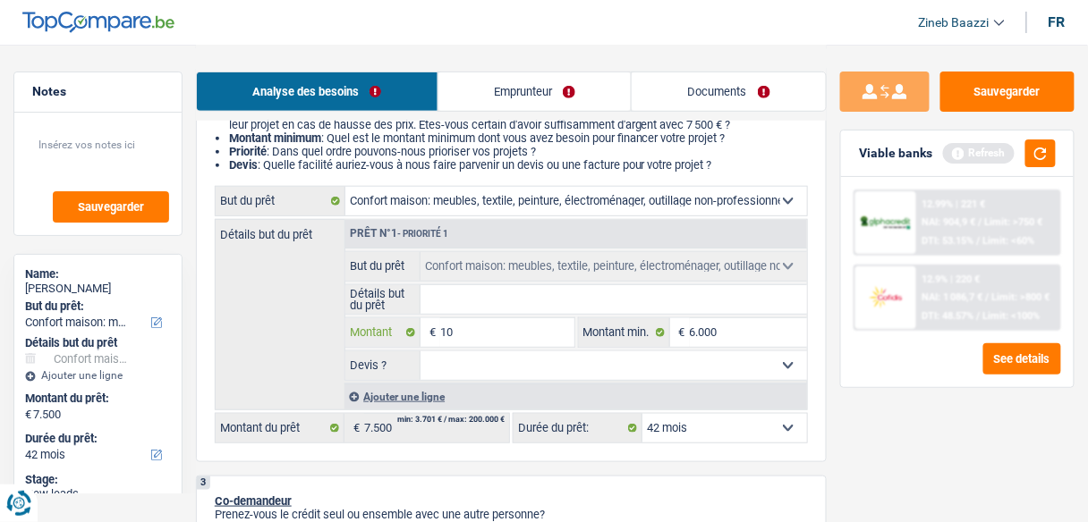
type input "100"
type input "1.000"
type input "10.000"
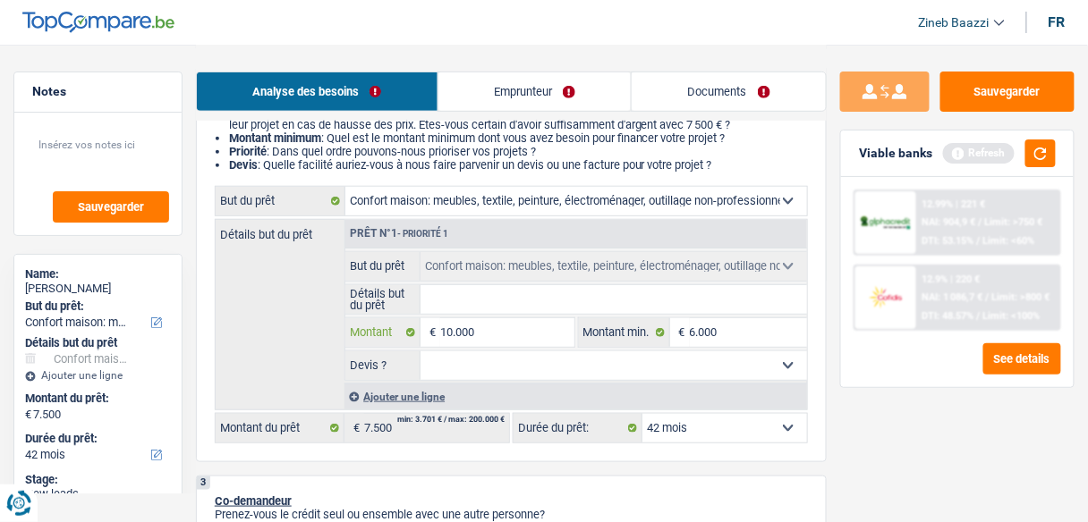
type input "10.000"
click at [1022, 163] on div "Refresh" at bounding box center [999, 154] width 113 height 28
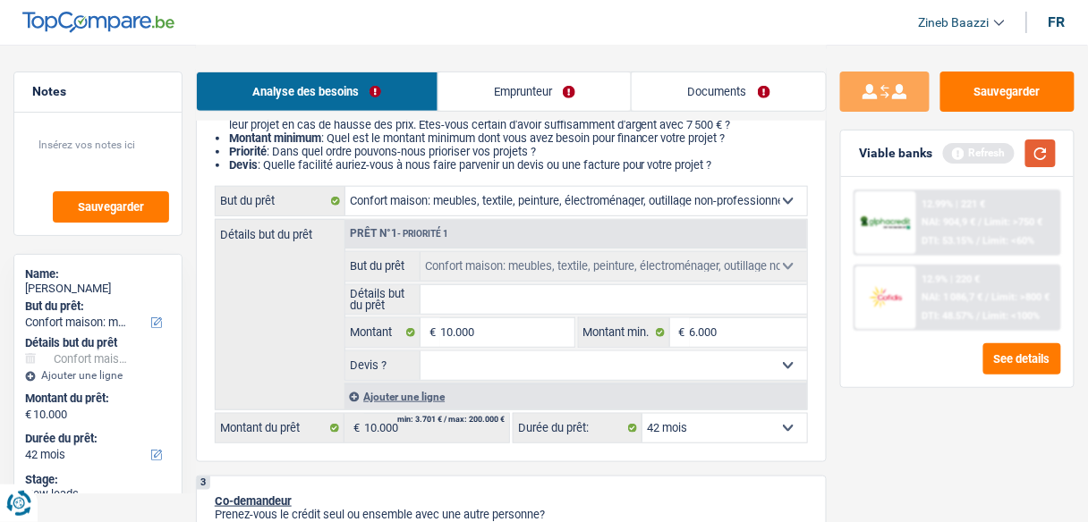
select select "48"
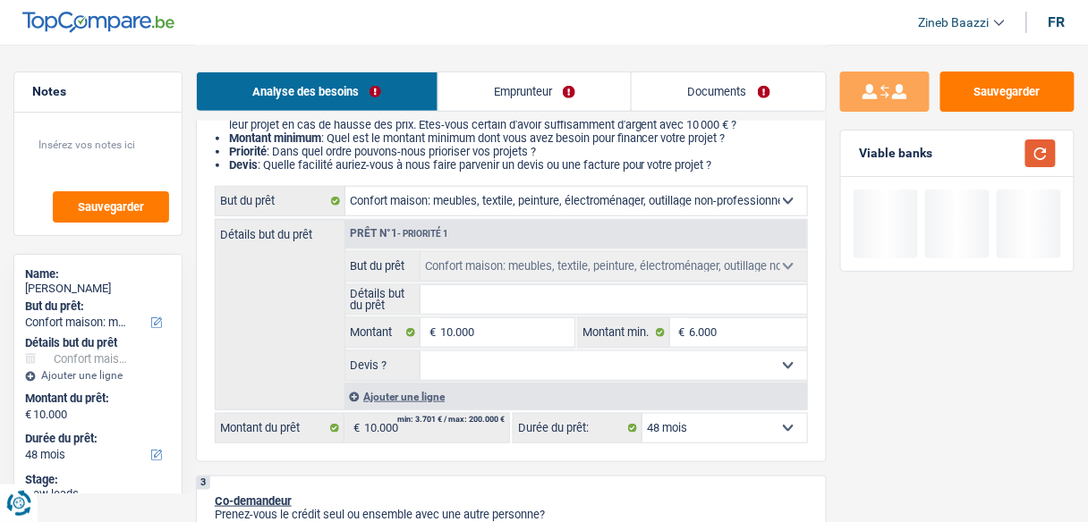
click at [1025, 160] on button "button" at bounding box center [1040, 154] width 30 height 28
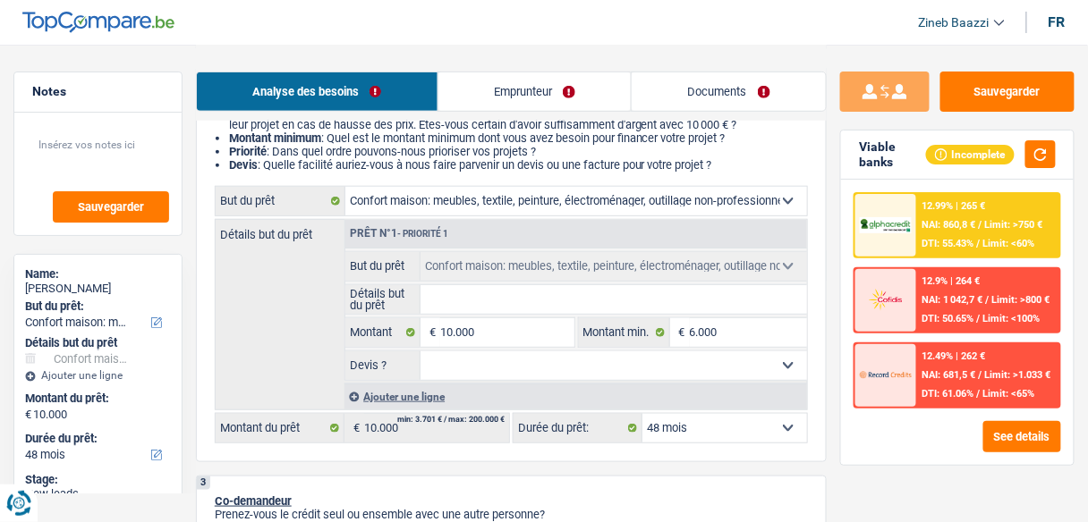
click at [933, 384] on div "12.49% | 262 € NAI: 681,5 € / Limit: >1.033 € DTI: 61.06% / Limit: <65%" at bounding box center [988, 375] width 142 height 63
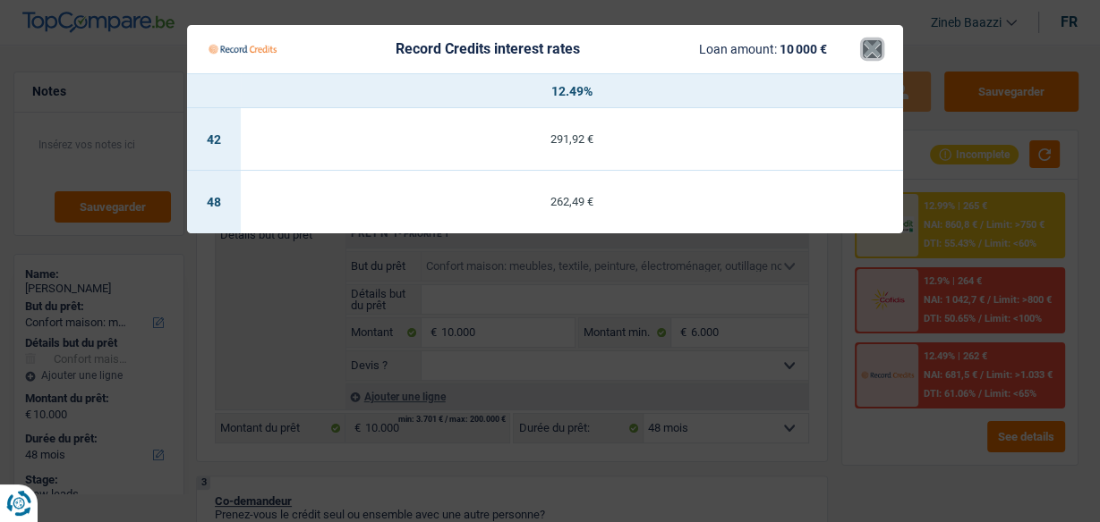
click at [868, 43] on button "×" at bounding box center [871, 49] width 19 height 18
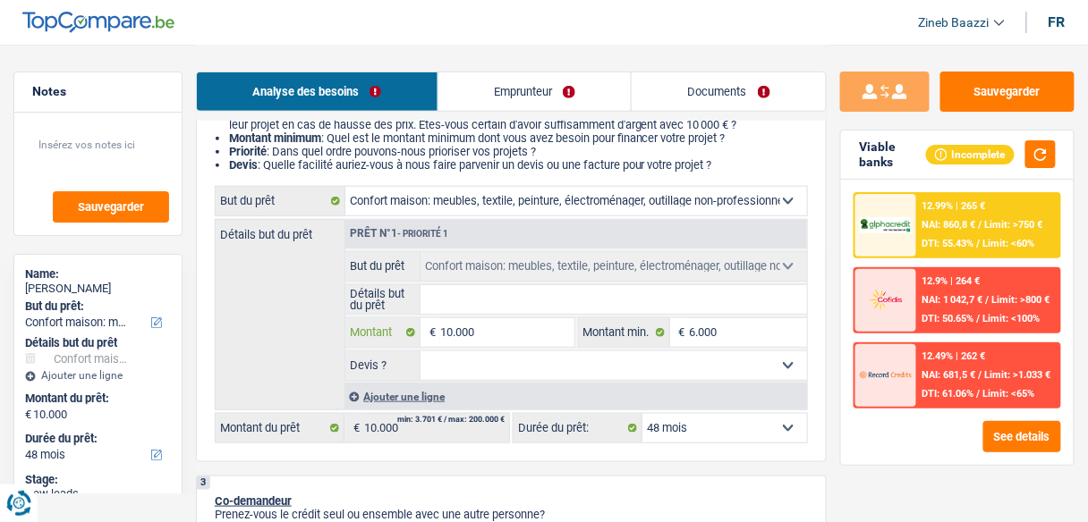
click at [537, 345] on input "10.000" at bounding box center [506, 332] width 133 height 29
click at [536, 344] on input "10.000" at bounding box center [506, 332] width 133 height 29
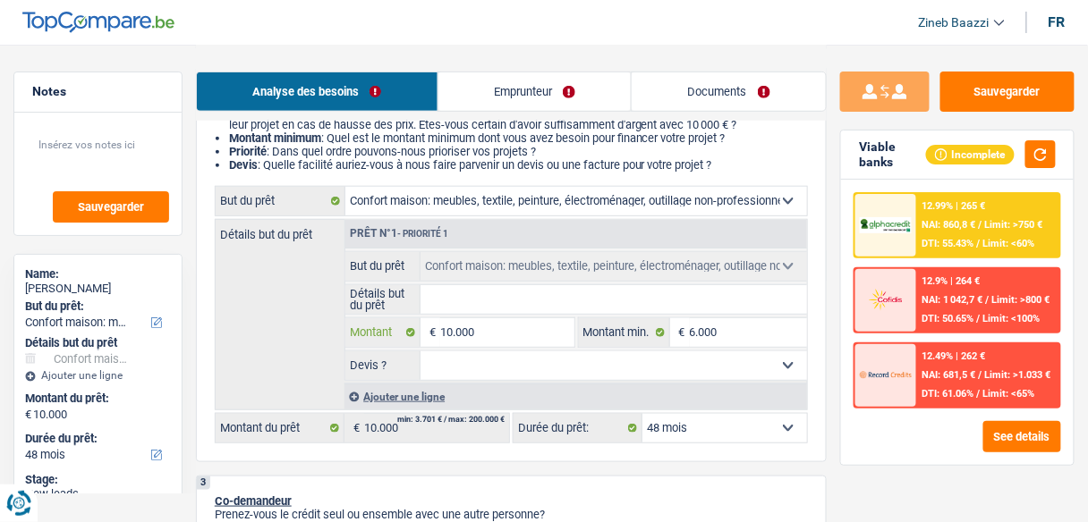
click at [536, 344] on input "10.000" at bounding box center [506, 332] width 133 height 29
type input "7"
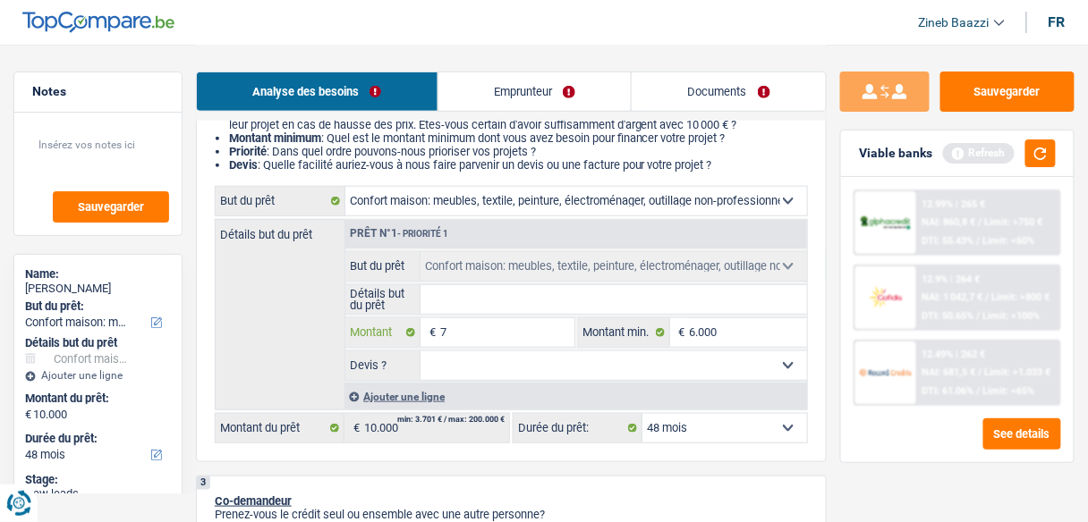
type input "70"
type input "700"
type input "7.000"
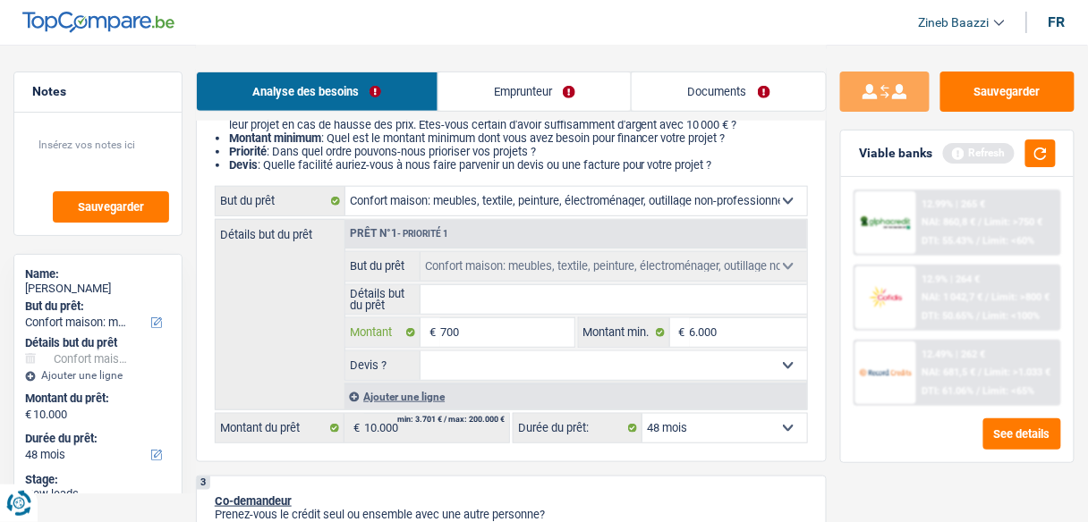
type input "7.000"
select select "42"
type input "7.000"
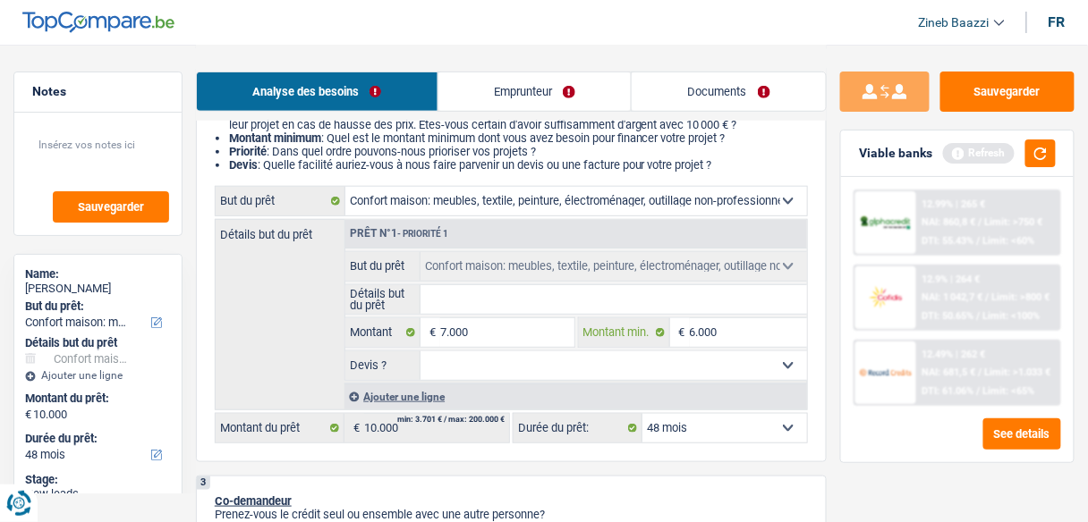
select select "42"
type input "7.000"
select select "42"
click at [725, 329] on input "6.000" at bounding box center [748, 332] width 117 height 29
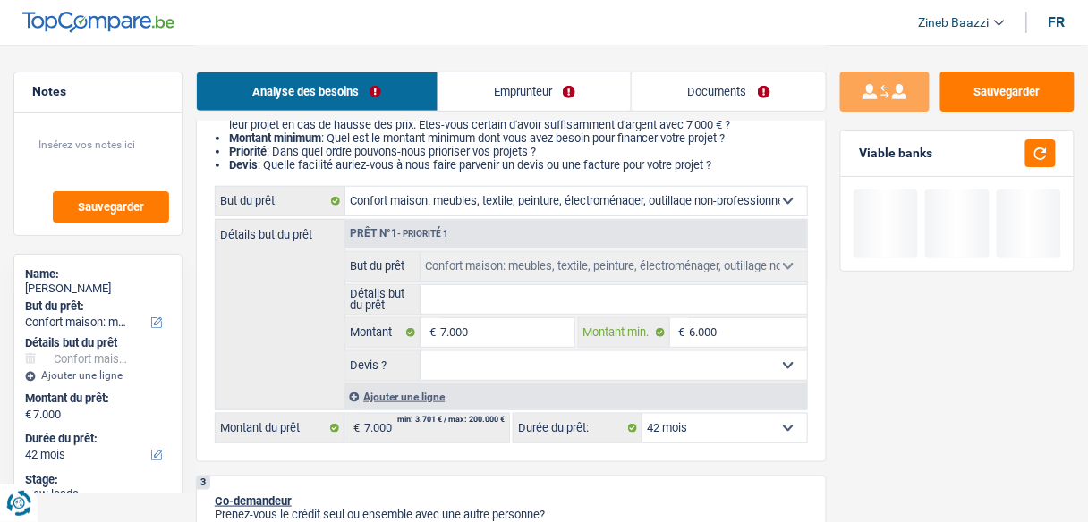
click at [725, 329] on input "6.000" at bounding box center [748, 332] width 117 height 29
drag, startPoint x: 1026, startPoint y: 159, endPoint x: 1040, endPoint y: 157, distance: 13.7
click at [1025, 159] on button "button" at bounding box center [1040, 154] width 30 height 28
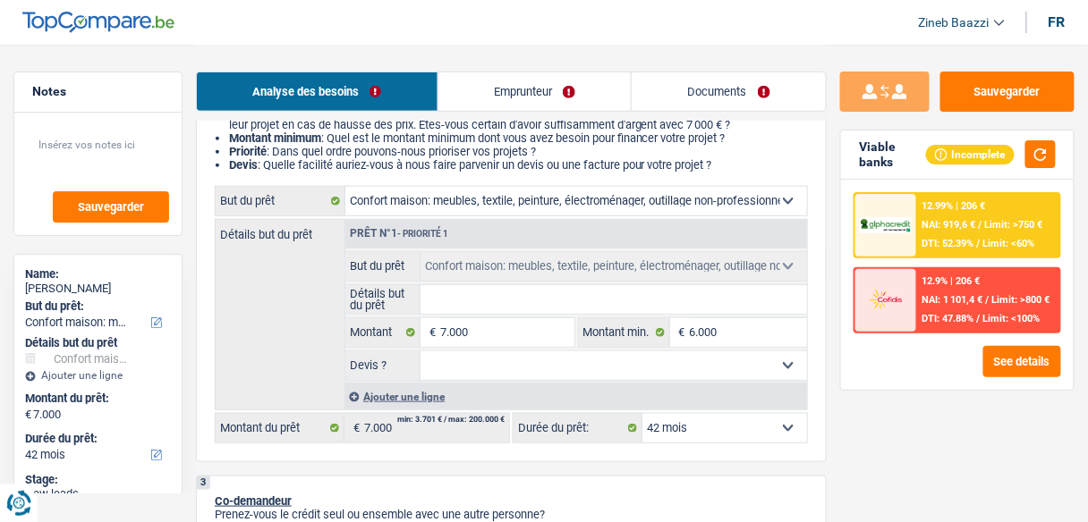
click at [703, 437] on select "12 mois 18 mois 24 mois 30 mois 36 mois 42 mois Sélectionner une option" at bounding box center [724, 428] width 165 height 29
click at [847, 420] on div "Sauvegarder Viable banks Incomplete 12.99% | 206 € NAI: 919,6 € / Limit: >750 €…" at bounding box center [957, 283] width 261 height 422
click at [924, 224] on span "NAI: 919,6 €" at bounding box center [949, 225] width 54 height 12
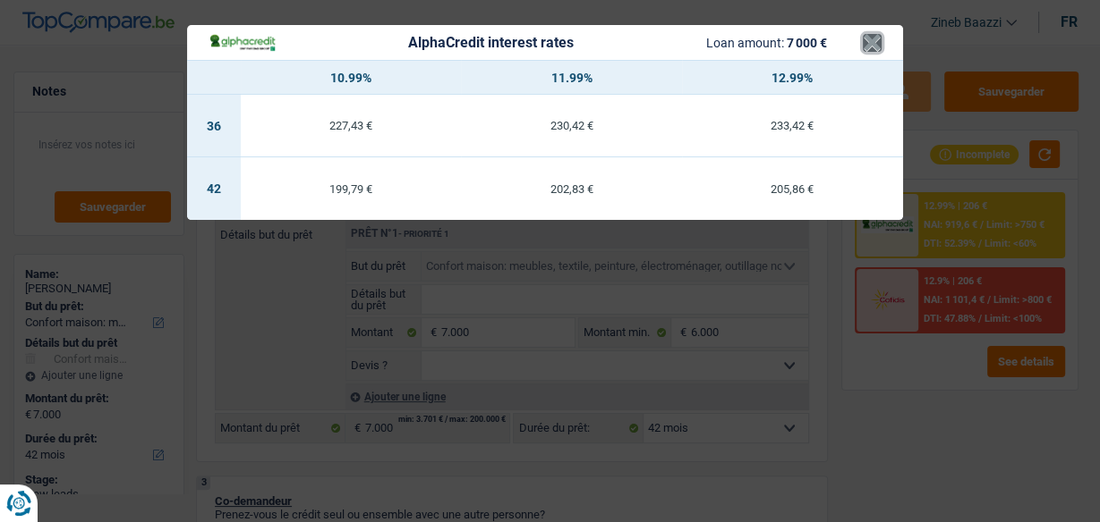
click at [866, 43] on button "×" at bounding box center [871, 43] width 19 height 18
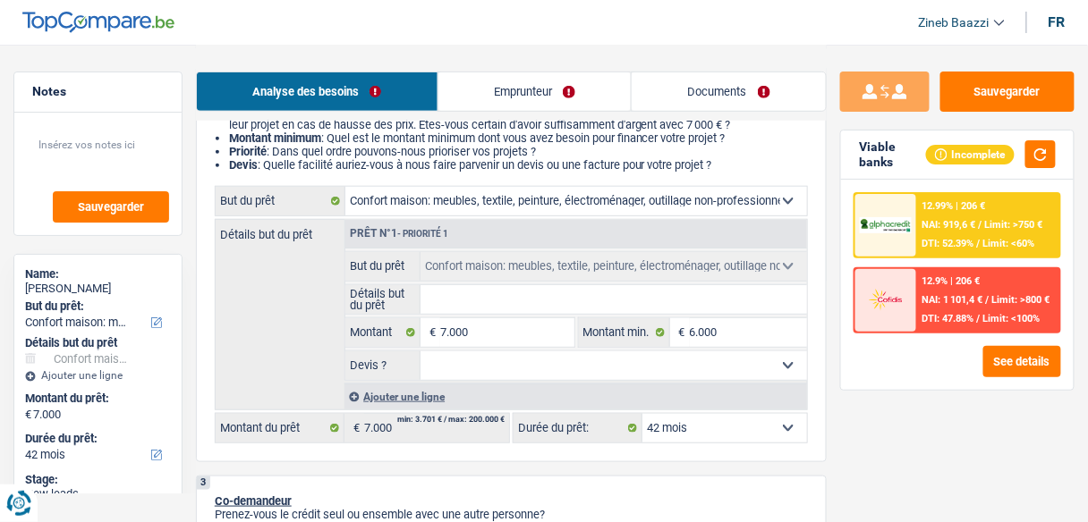
click at [970, 284] on div "12.9% | 206 €" at bounding box center [951, 282] width 58 height 12
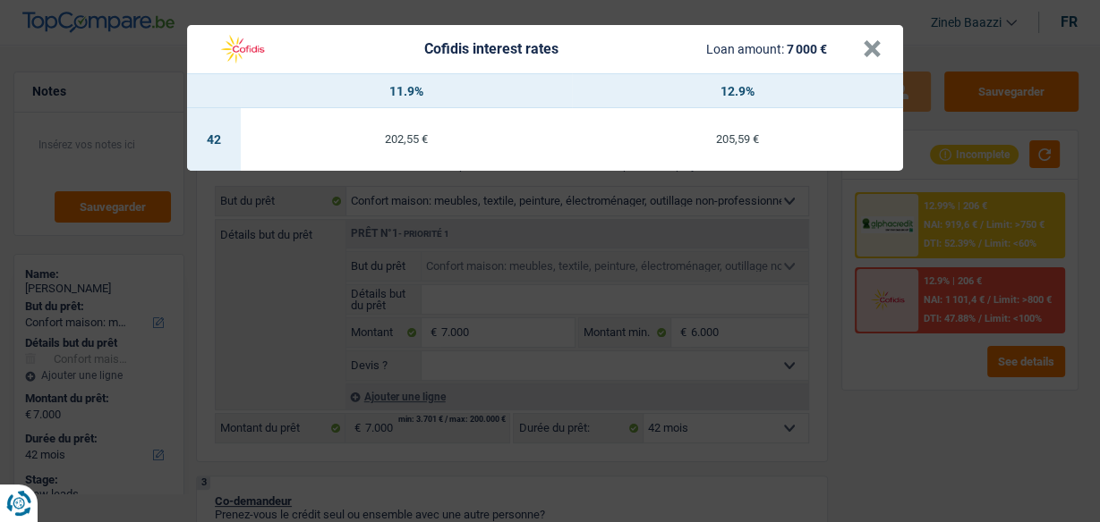
click at [882, 43] on header "Cofidis interest rates Loan amount: 7 000 € ×" at bounding box center [545, 49] width 716 height 48
click at [872, 47] on button "×" at bounding box center [871, 49] width 19 height 18
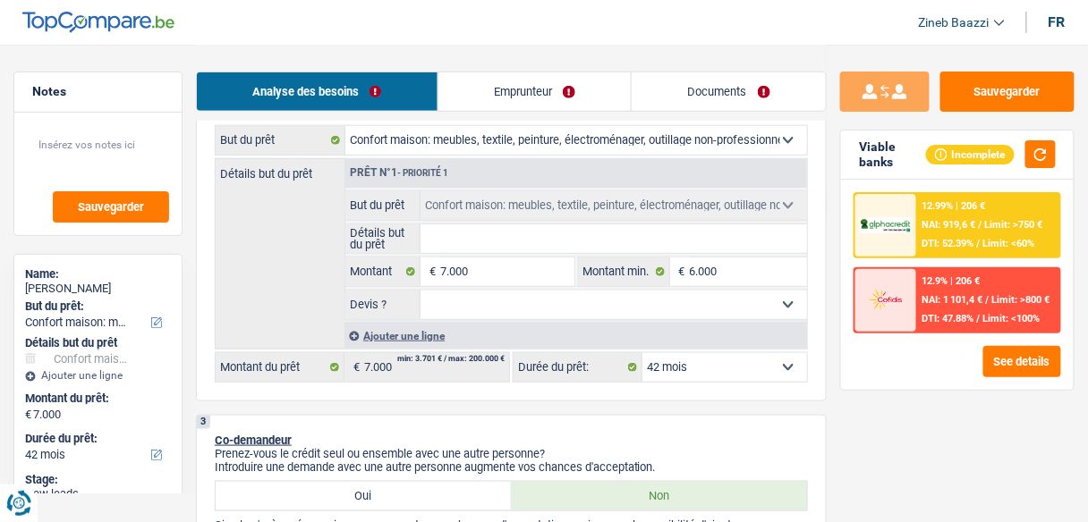
scroll to position [358, 0]
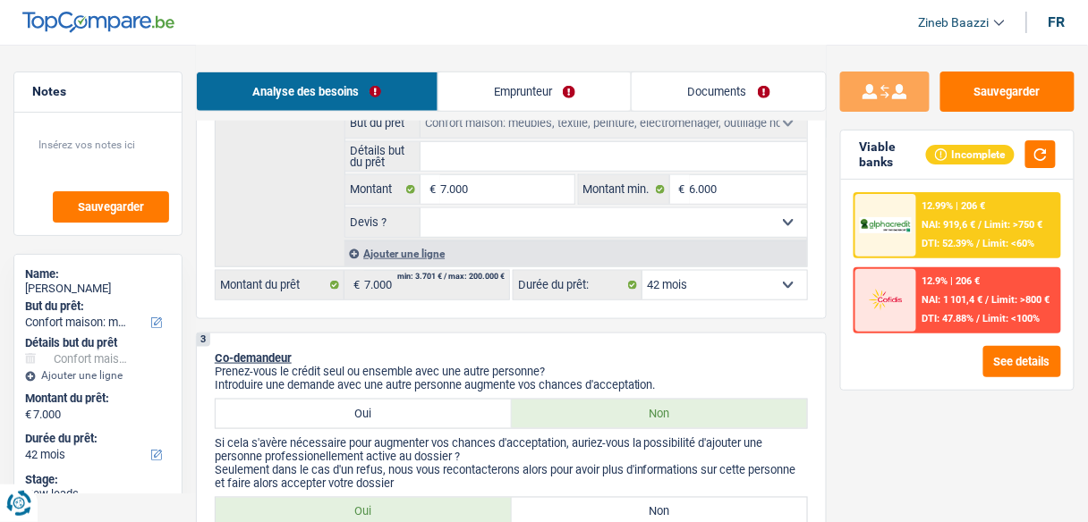
click at [408, 29] on header "Zineb Baazzi Se déconnecter fr" at bounding box center [544, 23] width 1088 height 46
click at [385, 28] on header "Zineb Baazzi Se déconnecter fr" at bounding box center [544, 23] width 1088 height 46
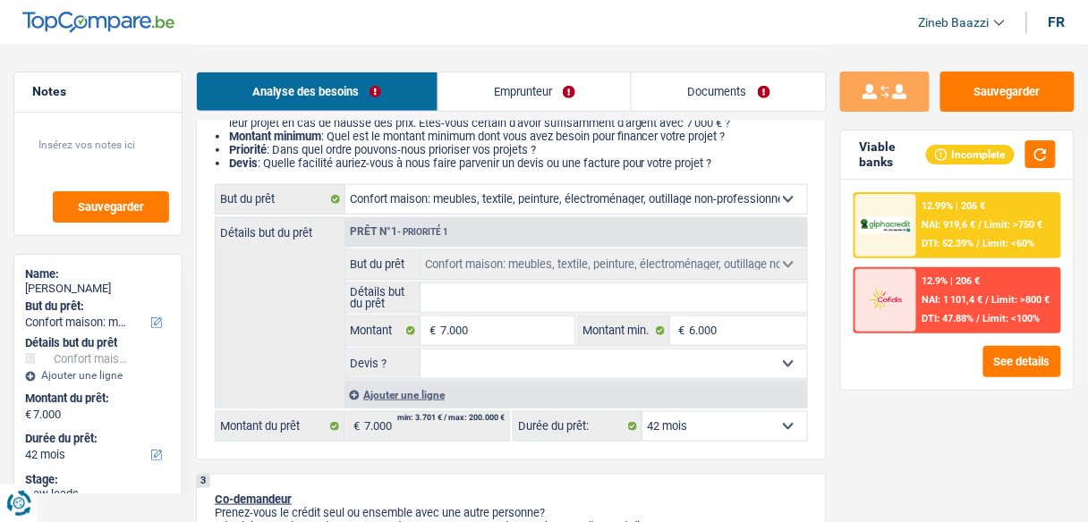
scroll to position [215, 0]
click at [480, 75] on link "Emprunteur" at bounding box center [534, 91] width 193 height 38
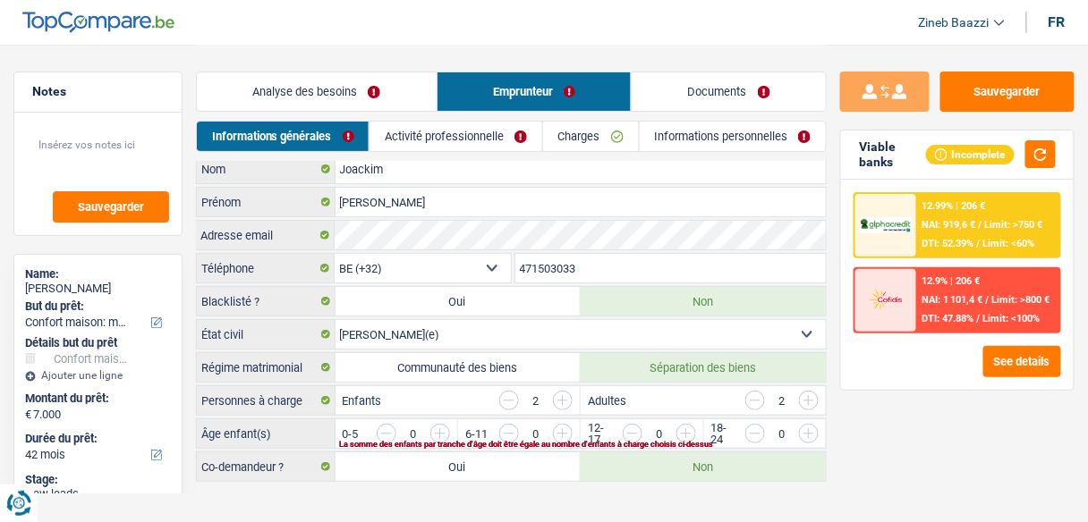
scroll to position [0, 0]
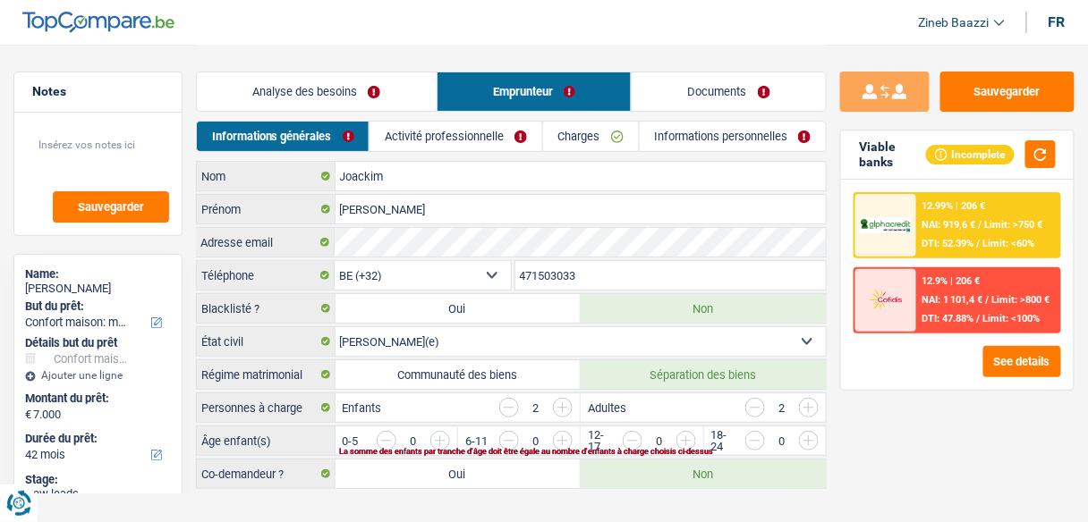
click at [428, 127] on link "Activité professionnelle" at bounding box center [455, 137] width 173 height 30
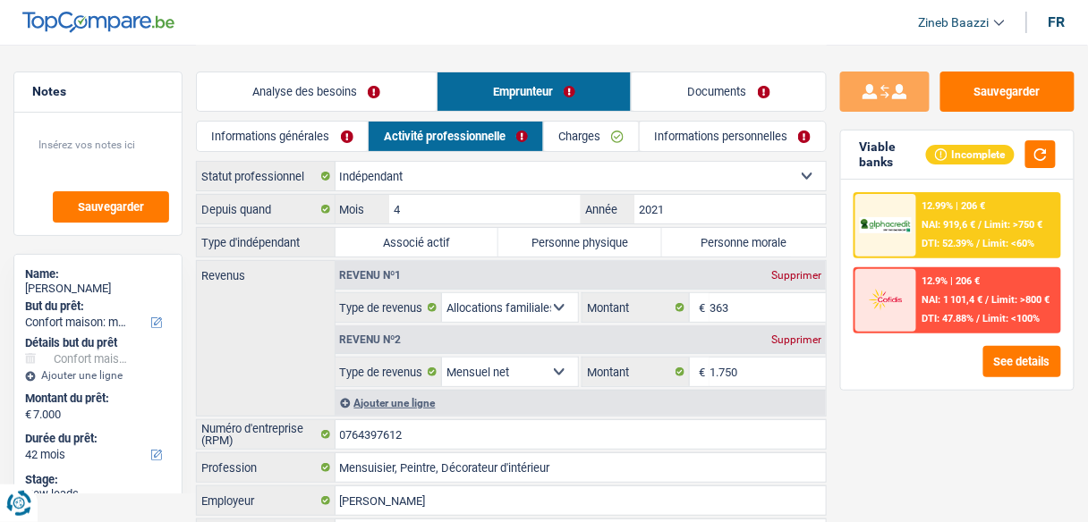
click at [274, 145] on link "Informations générales" at bounding box center [282, 137] width 171 height 30
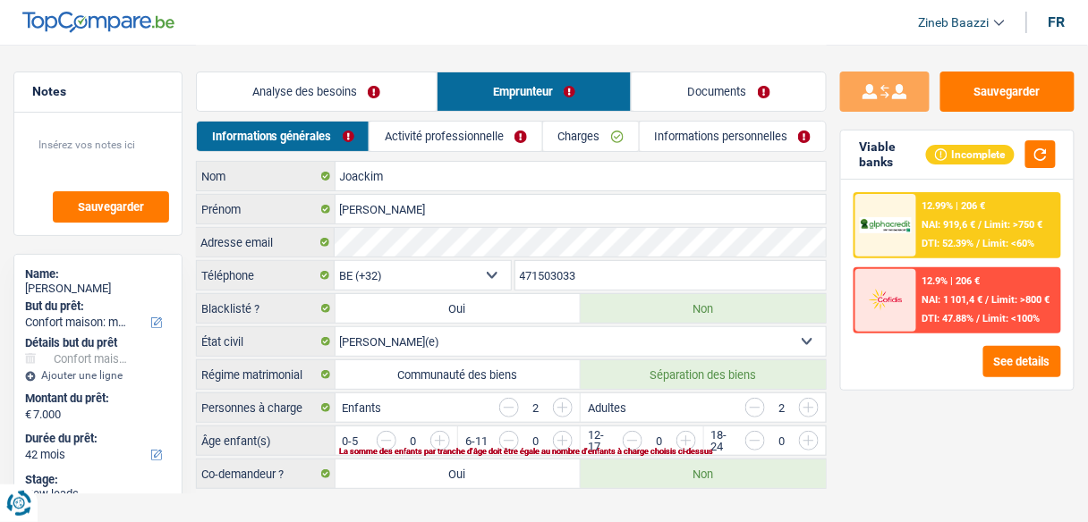
click at [501, 143] on link "Activité professionnelle" at bounding box center [455, 137] width 173 height 30
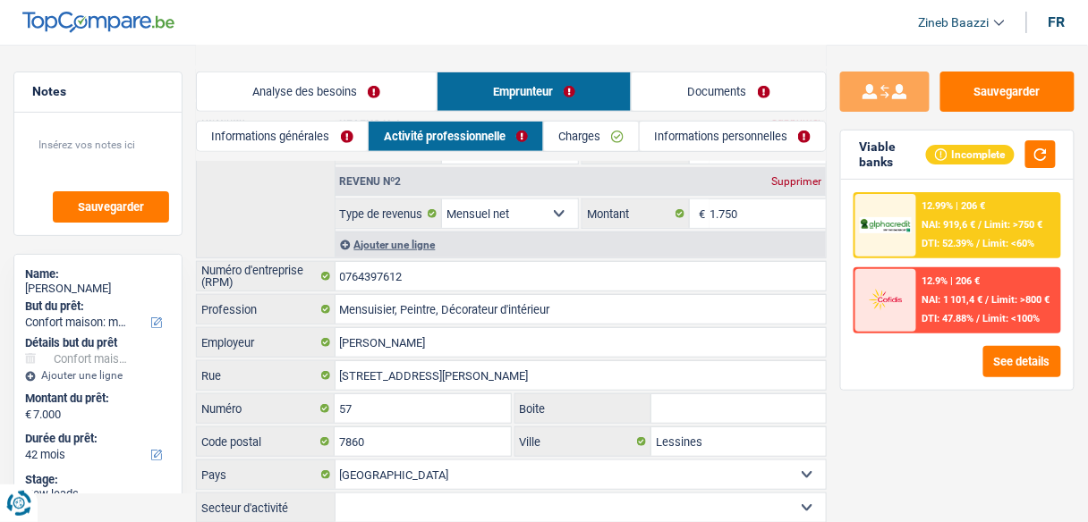
scroll to position [211, 0]
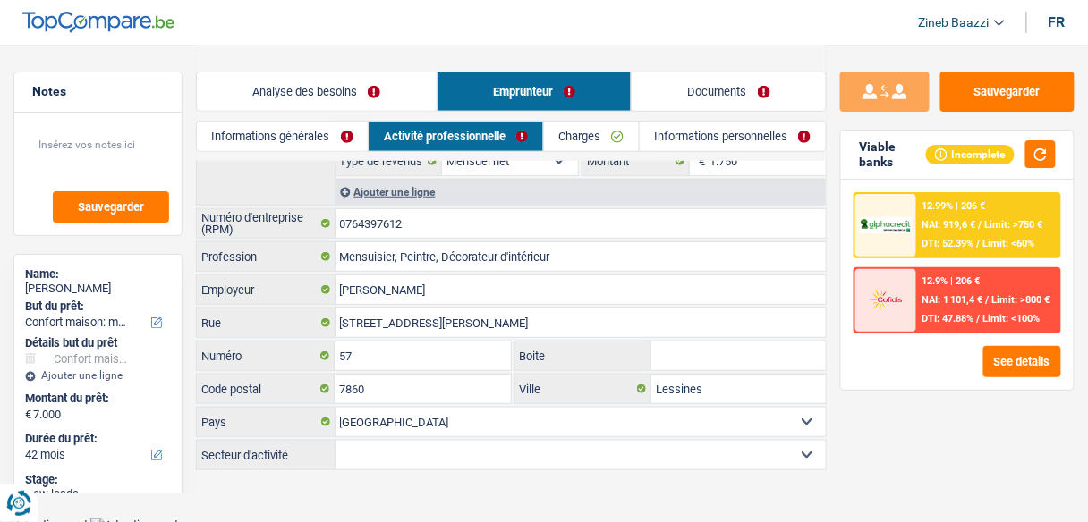
click at [721, 86] on link "Documents" at bounding box center [729, 91] width 194 height 38
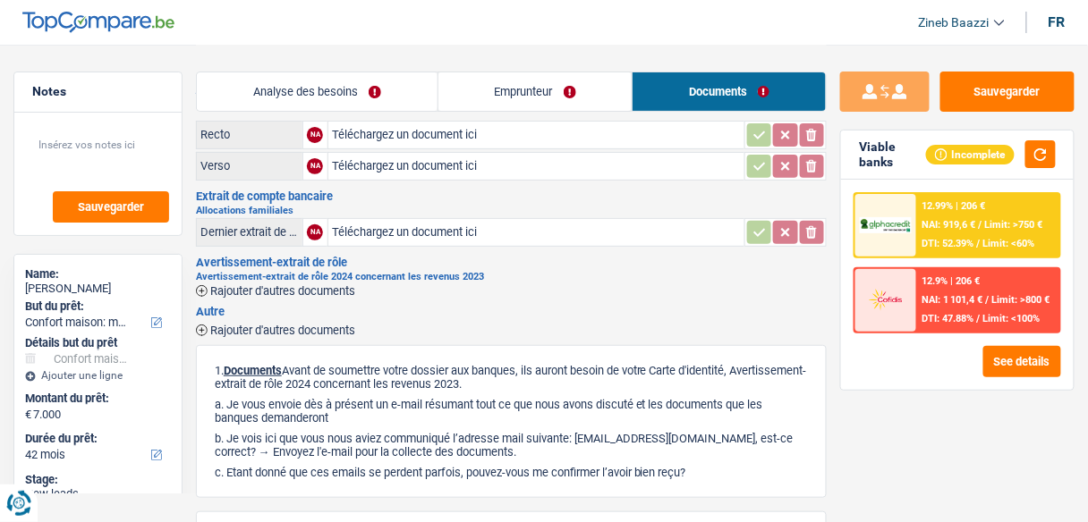
scroll to position [0, 0]
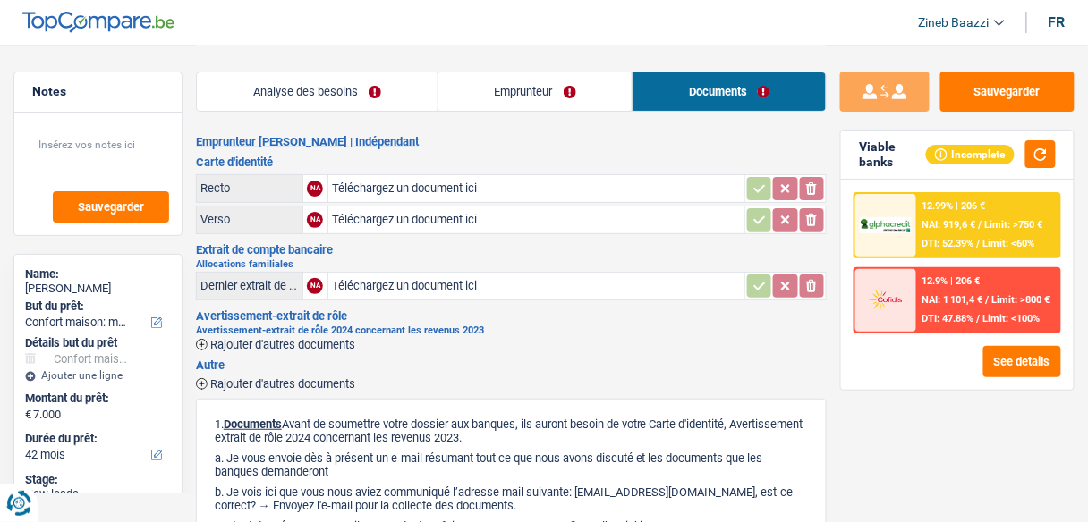
click at [421, 30] on header "Zineb Baazzi Se déconnecter fr" at bounding box center [544, 23] width 1088 height 46
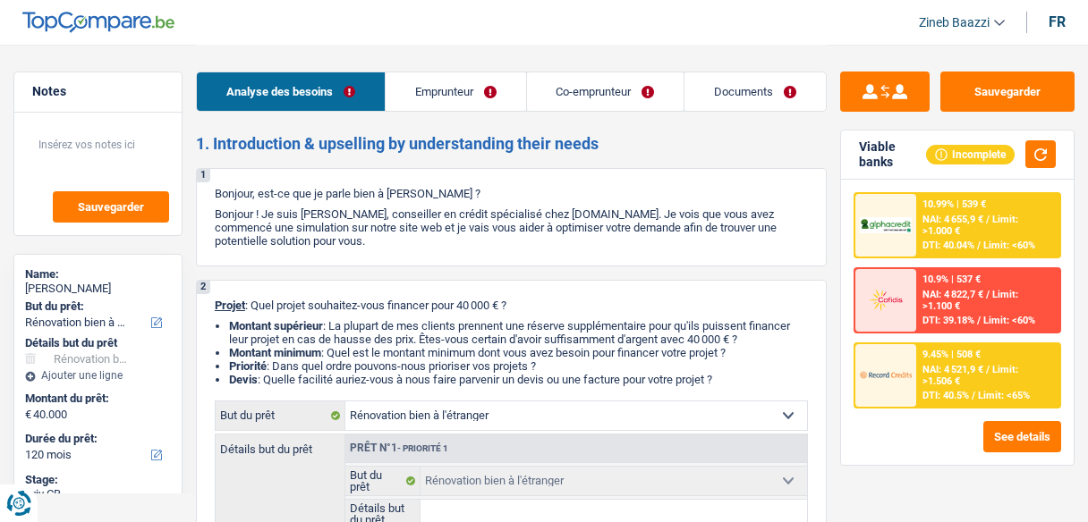
select select "renovatingAbroad"
select select "120"
select select "renovatingAbroad"
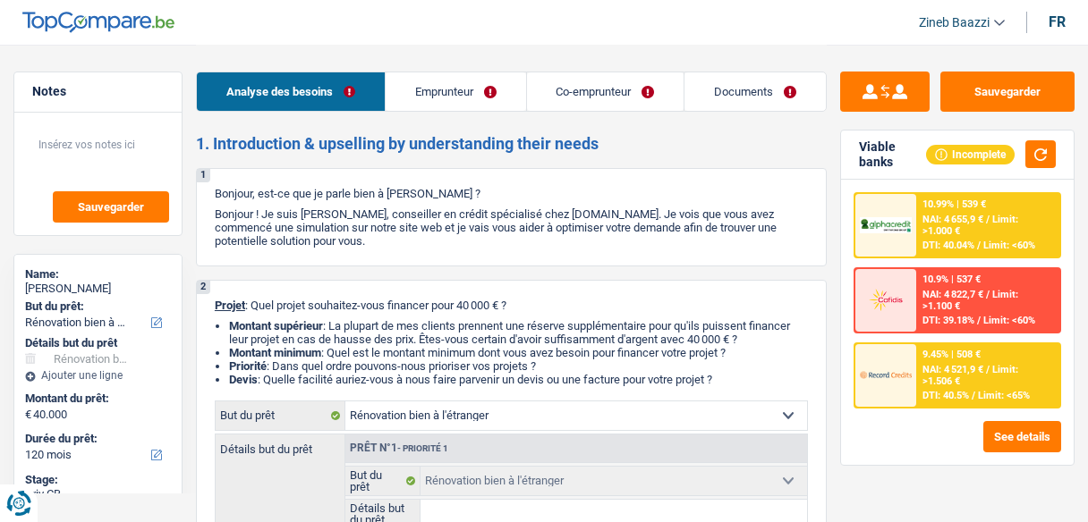
select select "120"
select select "privateEmployee"
select select "familyAllowances"
select select "netSalary"
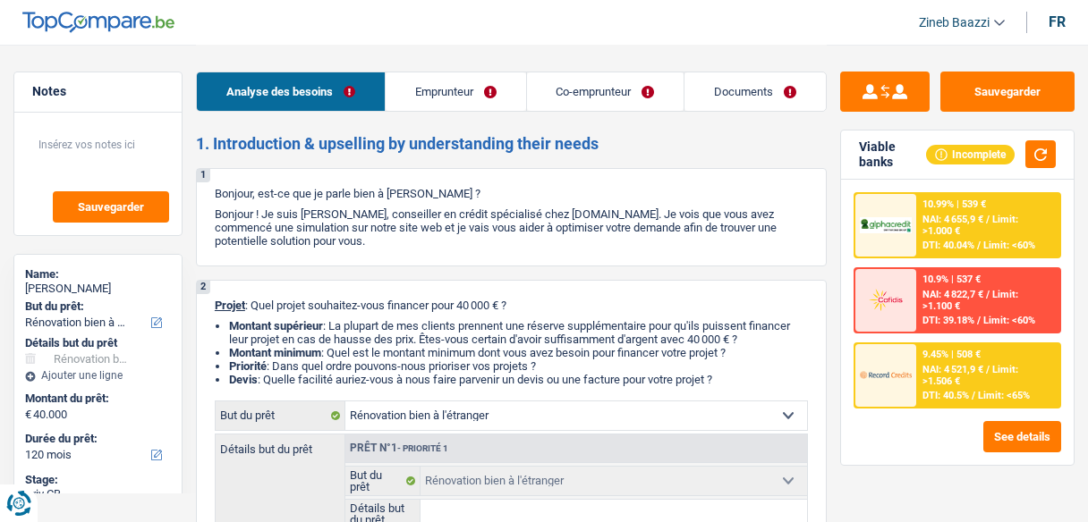
select select "mealVouchers"
select select "netSalary"
select select "mealVouchers"
select select "ownerWithMortgage"
select select "mortgage"
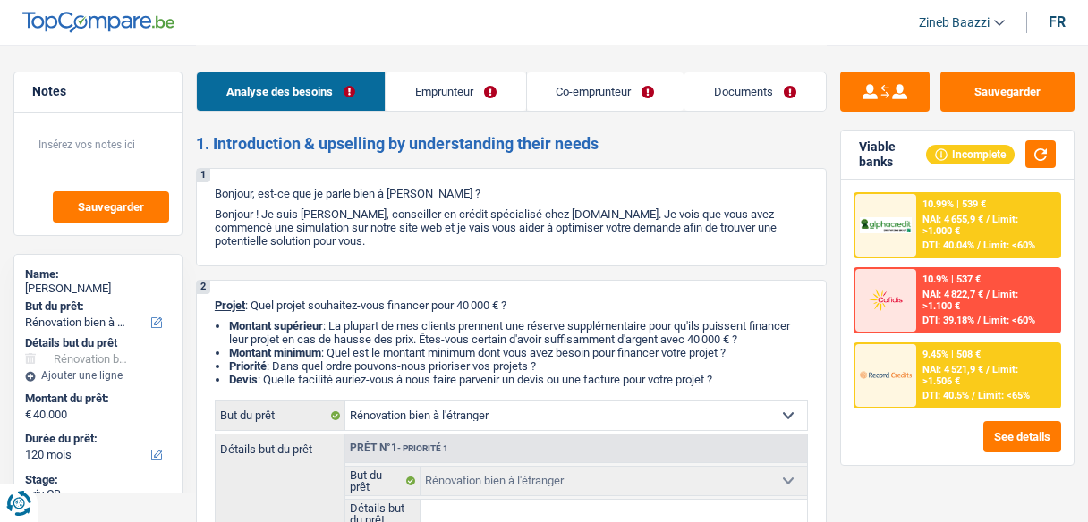
select select "300"
select select "renovatingAbroad"
select select "120"
click at [461, 78] on link "Emprunteur" at bounding box center [456, 91] width 140 height 38
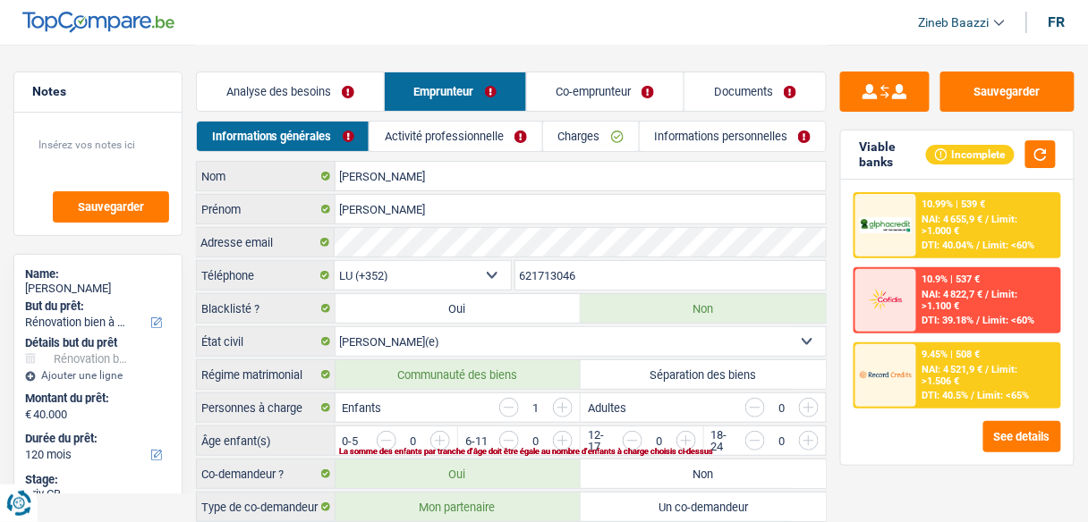
click at [559, 94] on link "Co-emprunteur" at bounding box center [605, 91] width 157 height 38
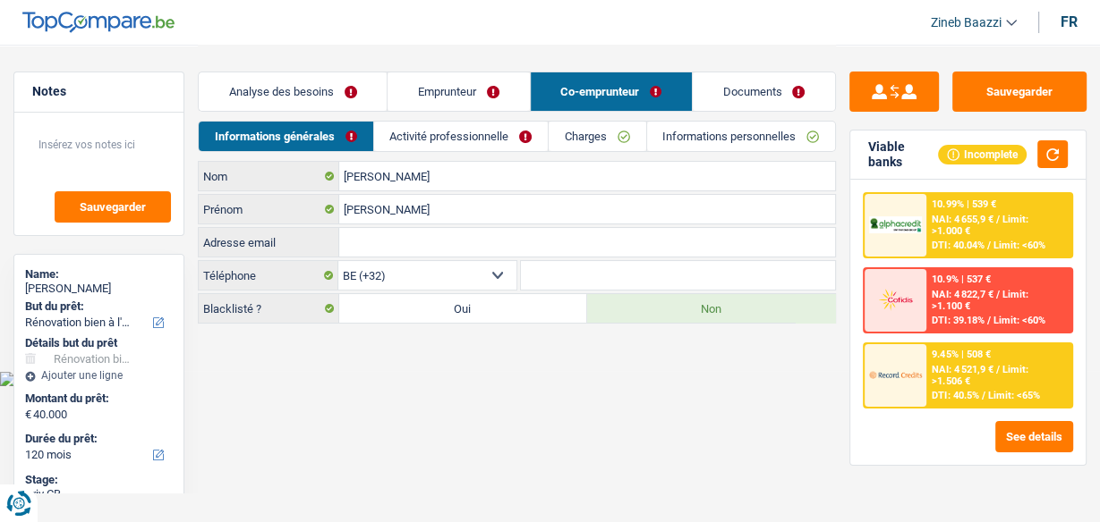
click at [471, 122] on link "Activité professionnelle" at bounding box center [461, 137] width 174 height 30
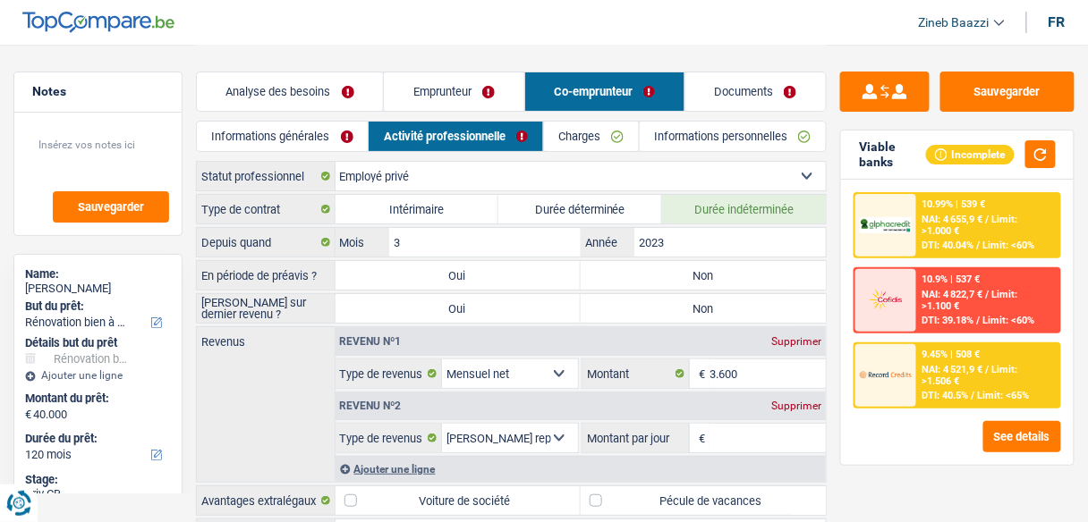
click at [598, 143] on link "Charges" at bounding box center [591, 137] width 95 height 30
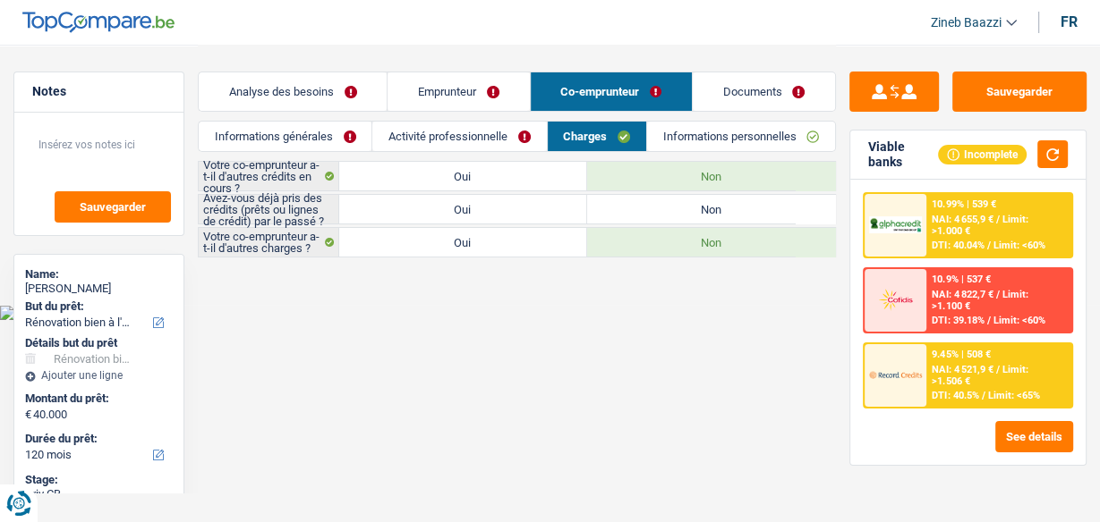
click at [450, 94] on link "Emprunteur" at bounding box center [457, 91] width 141 height 38
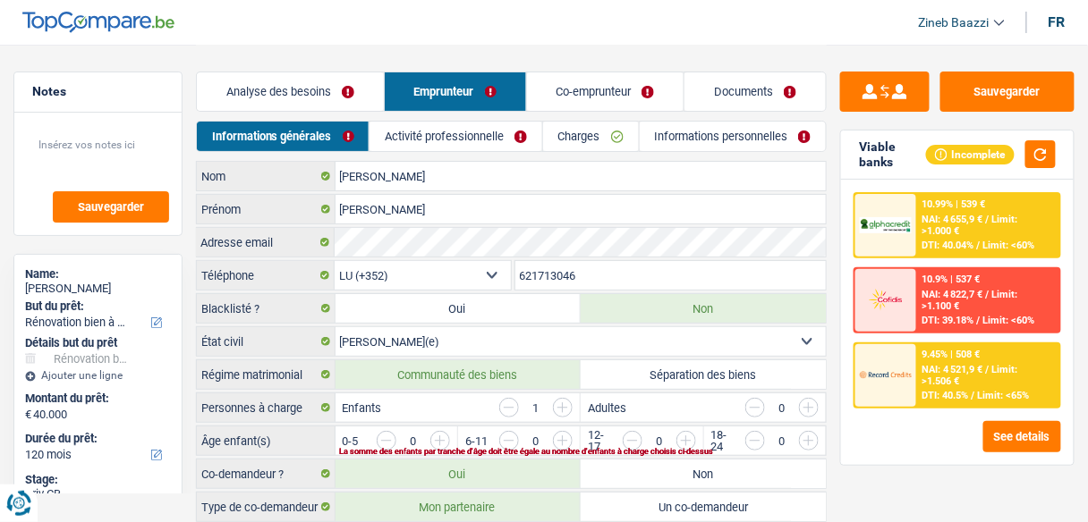
click at [583, 127] on link "Charges" at bounding box center [591, 137] width 96 height 30
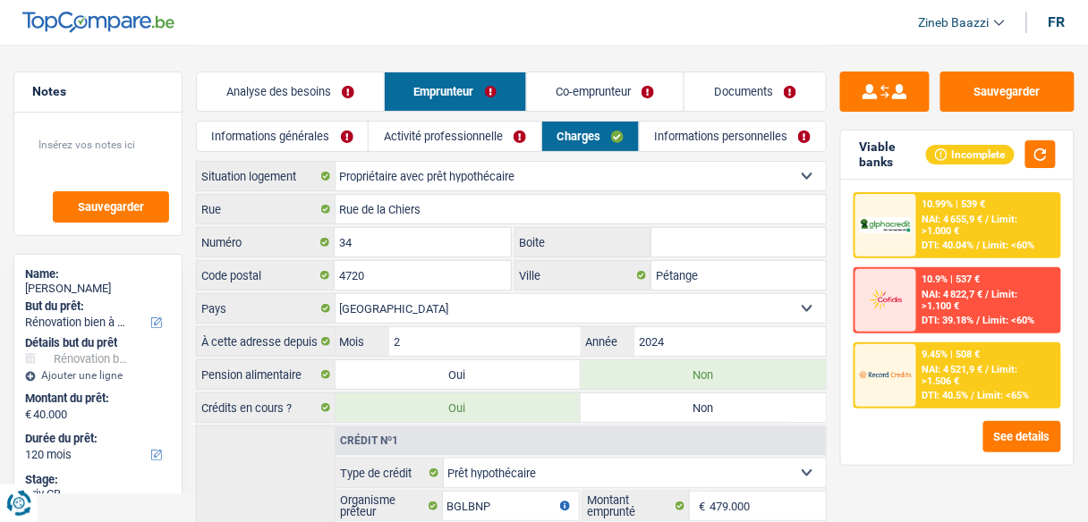
click at [510, 47] on div "Analyse des besoins Emprunteur Co-emprunteur Documents" at bounding box center [511, 83] width 631 height 76
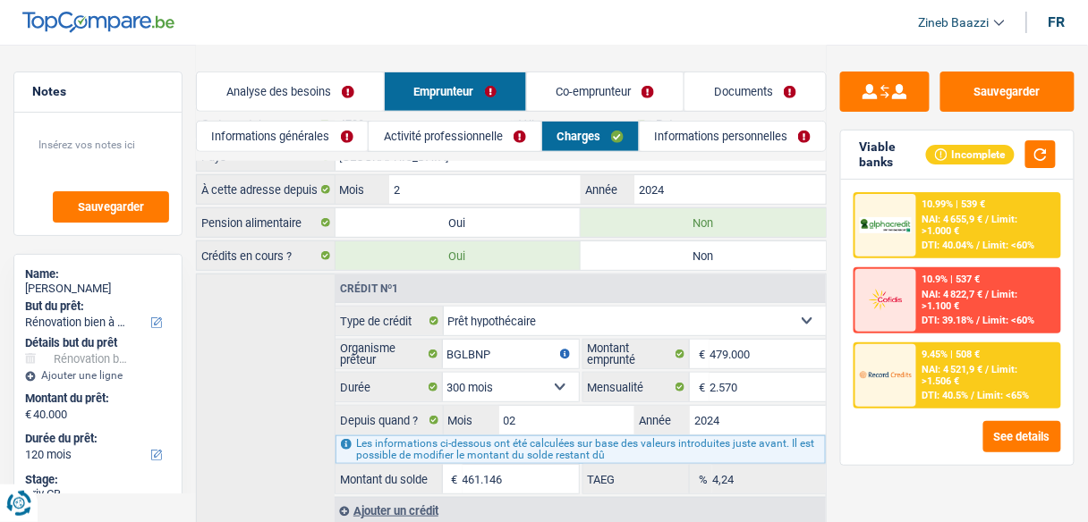
scroll to position [207, 0]
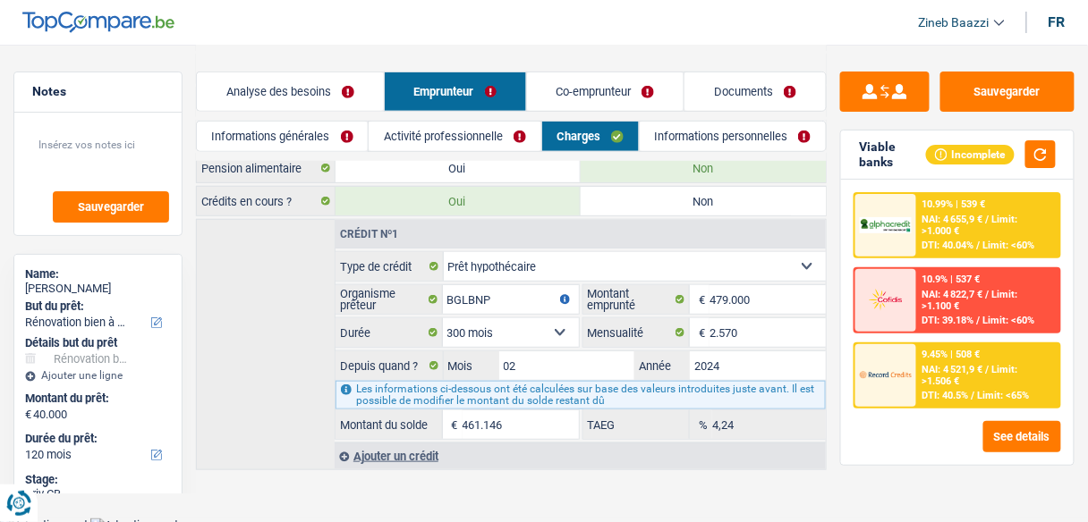
click at [266, 286] on div "Crédit nº1 Carte ou ouverture de crédit Prêt hypothécaire Vente à tempérament P…" at bounding box center [511, 344] width 631 height 251
click at [731, 89] on link "Documents" at bounding box center [754, 91] width 141 height 38
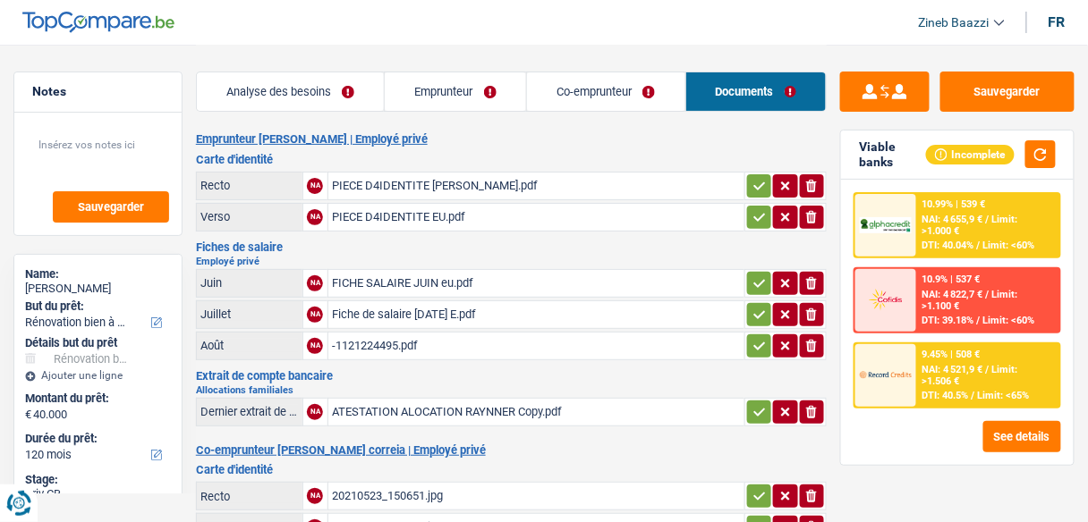
scroll to position [0, 0]
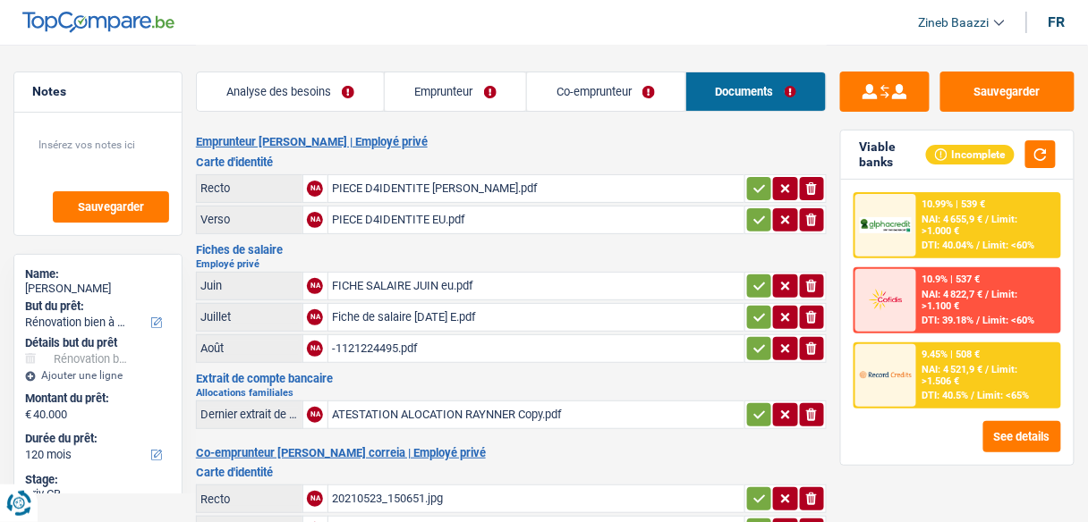
click at [398, 191] on div "PIECE D4IDENTITE EUCLIDES.pdf" at bounding box center [536, 188] width 409 height 27
click at [536, 142] on h2 "Emprunteur Euclides Baptista martins | Employé privé" at bounding box center [511, 142] width 631 height 14
click at [348, 45] on div "Analyse des besoins Emprunteur Co-emprunteur Documents" at bounding box center [511, 83] width 631 height 76
click at [354, 88] on link "Analyse des besoins" at bounding box center [291, 91] width 188 height 38
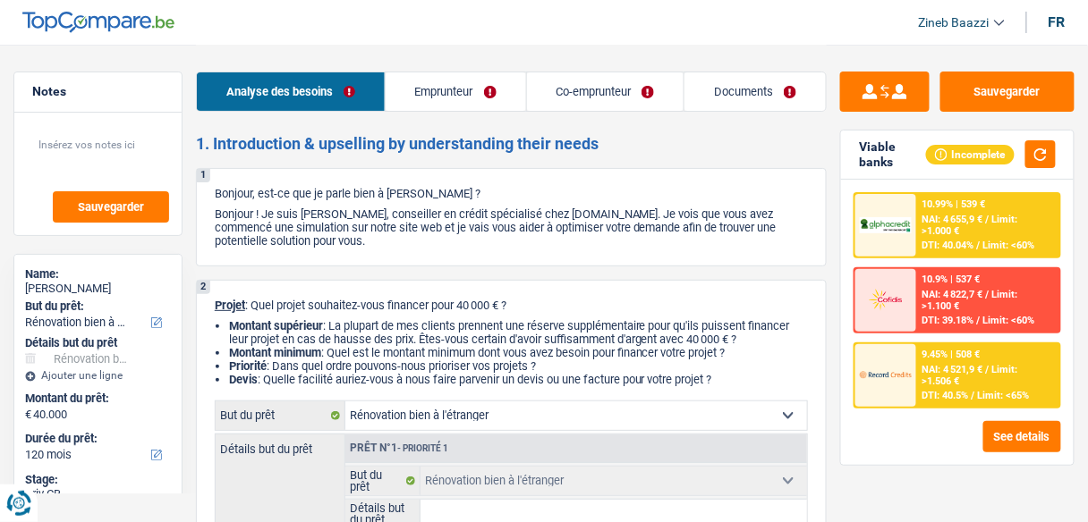
click at [594, 417] on select "Confort maison: meubles, textile, peinture, électroménager, outillage non-profe…" at bounding box center [576, 416] width 462 height 29
click at [327, 211] on p "Bonjour ! Je suis [PERSON_NAME], conseiller en crédit spécialisé chez [DOMAIN_N…" at bounding box center [511, 228] width 593 height 40
click at [556, 76] on link "Co-emprunteur" at bounding box center [605, 91] width 157 height 38
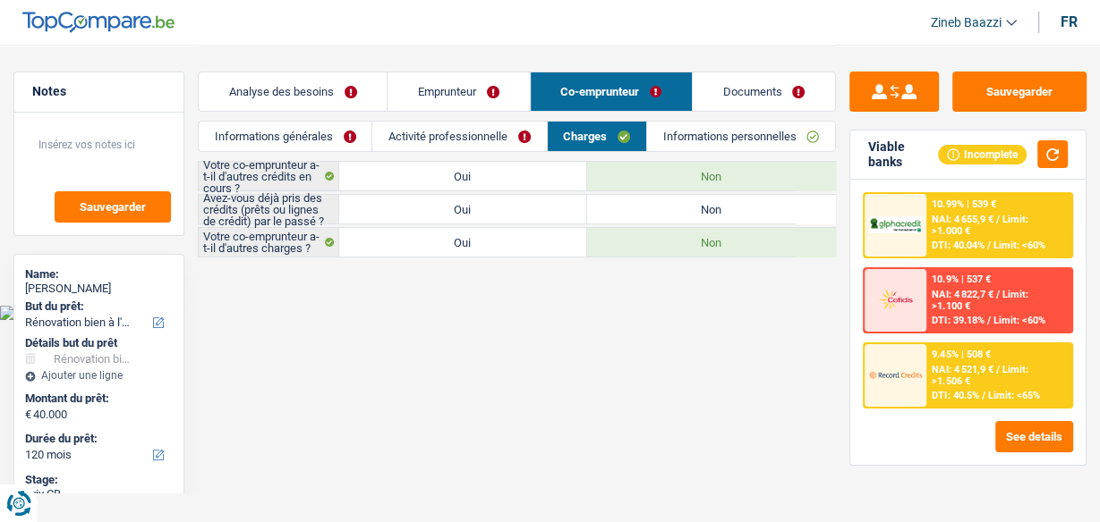
click at [499, 95] on link "Emprunteur" at bounding box center [457, 91] width 141 height 38
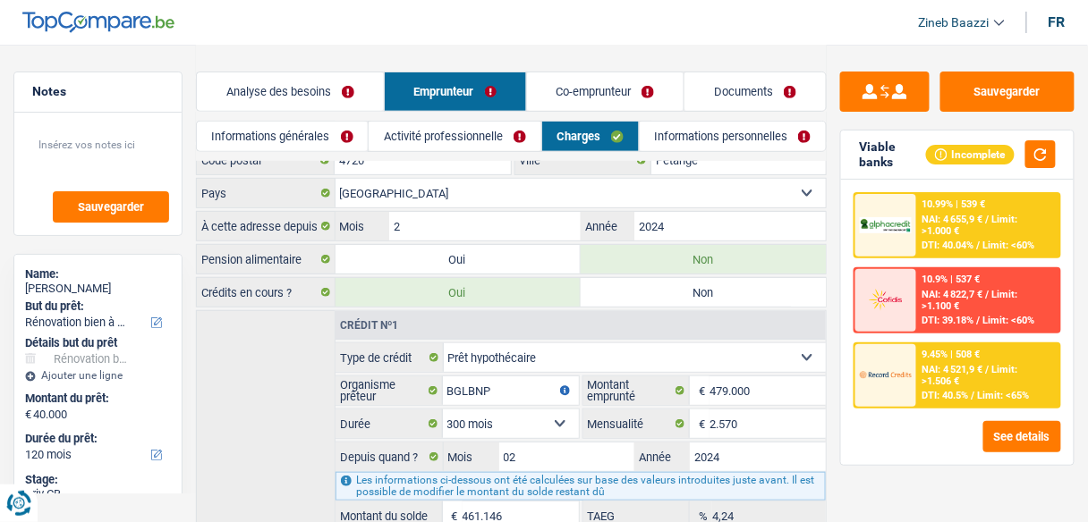
scroll to position [207, 0]
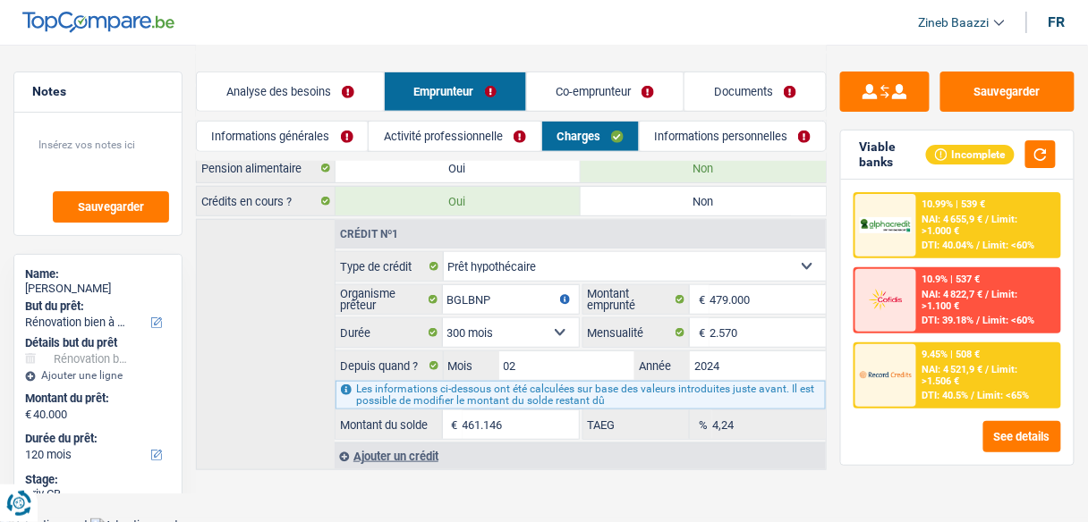
click at [285, 103] on link "Analyse des besoins" at bounding box center [290, 91] width 187 height 38
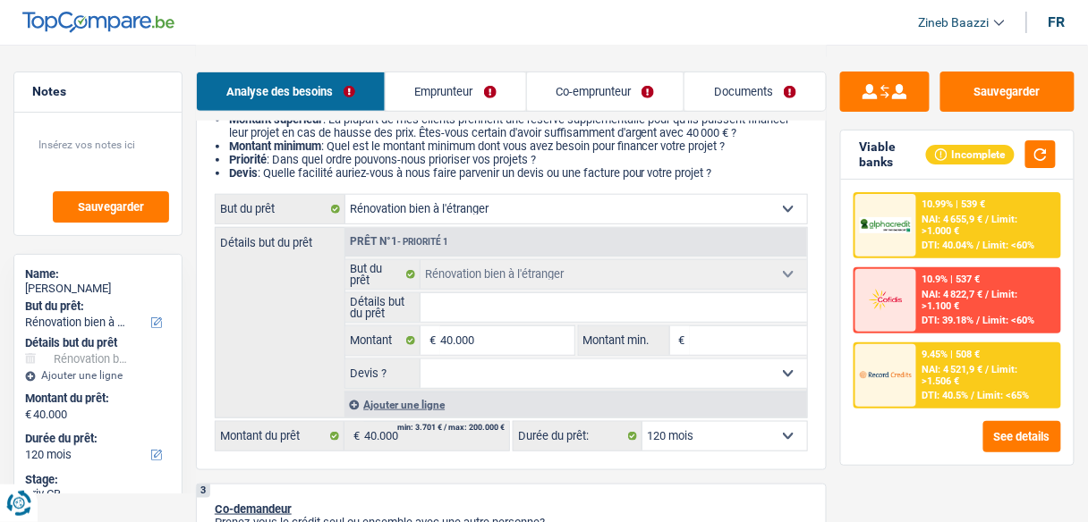
click at [437, 103] on link "Emprunteur" at bounding box center [456, 91] width 140 height 38
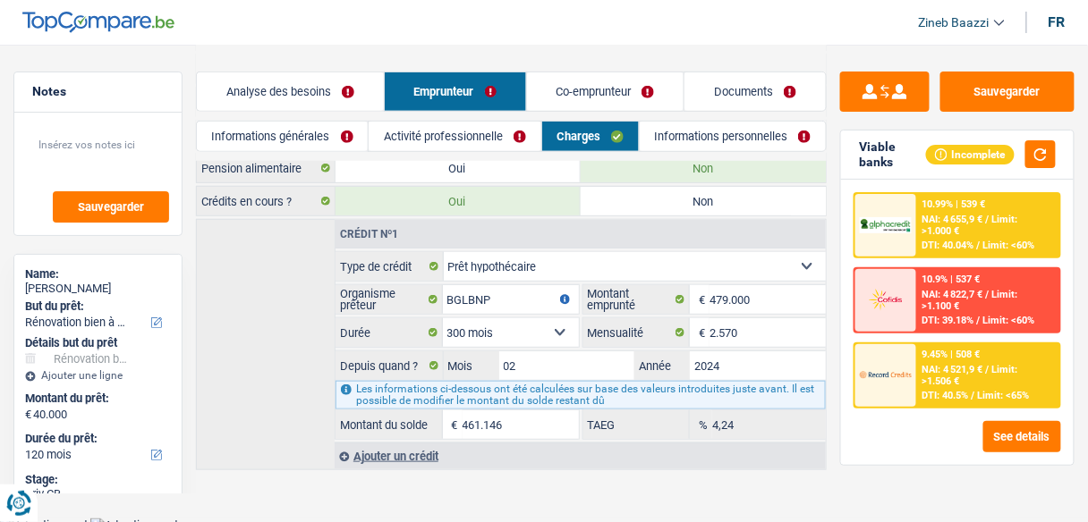
click at [351, 137] on link "Informations générales" at bounding box center [282, 137] width 171 height 30
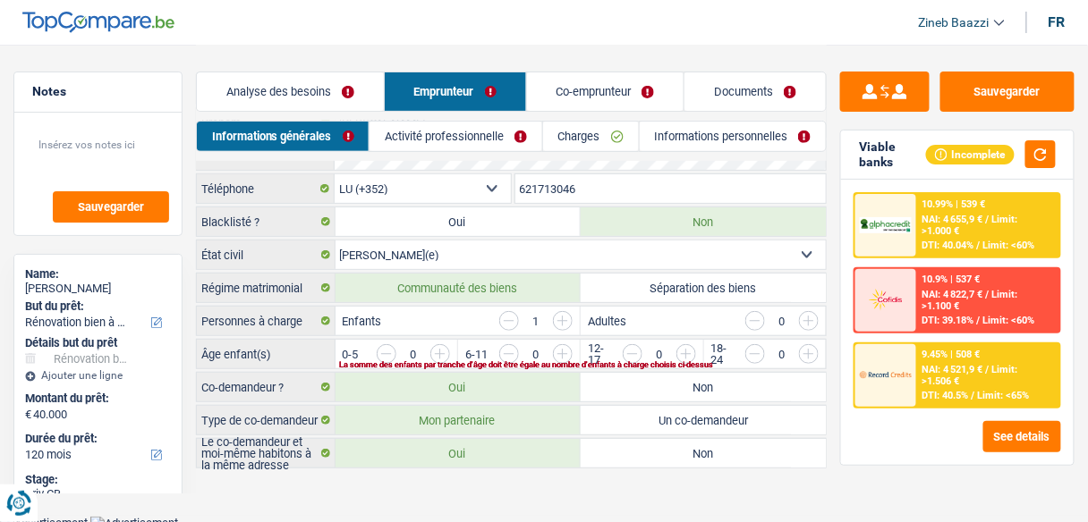
click at [348, 86] on link "Analyse des besoins" at bounding box center [290, 91] width 187 height 38
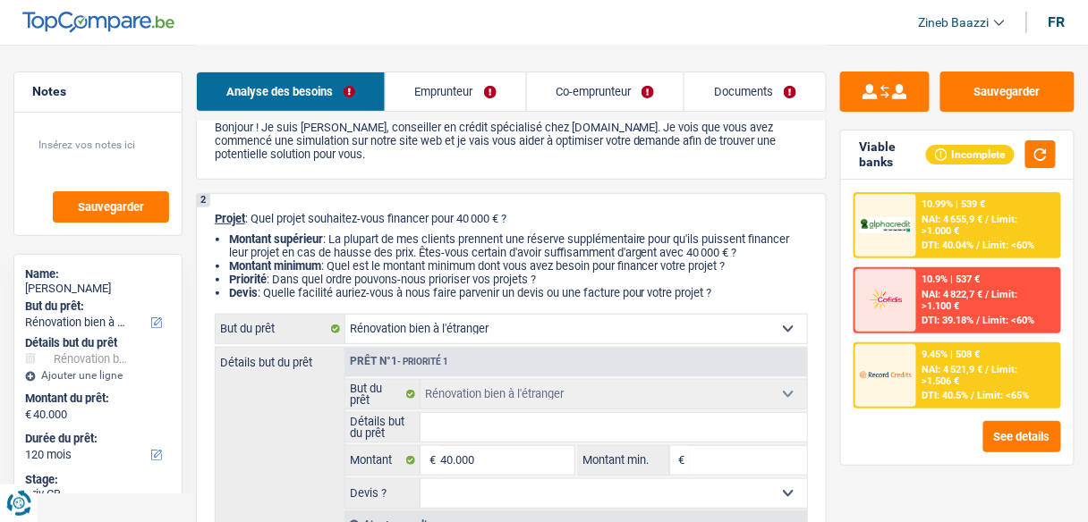
click at [412, 34] on header "Zineb Baazzi Se déconnecter fr" at bounding box center [544, 23] width 1088 height 46
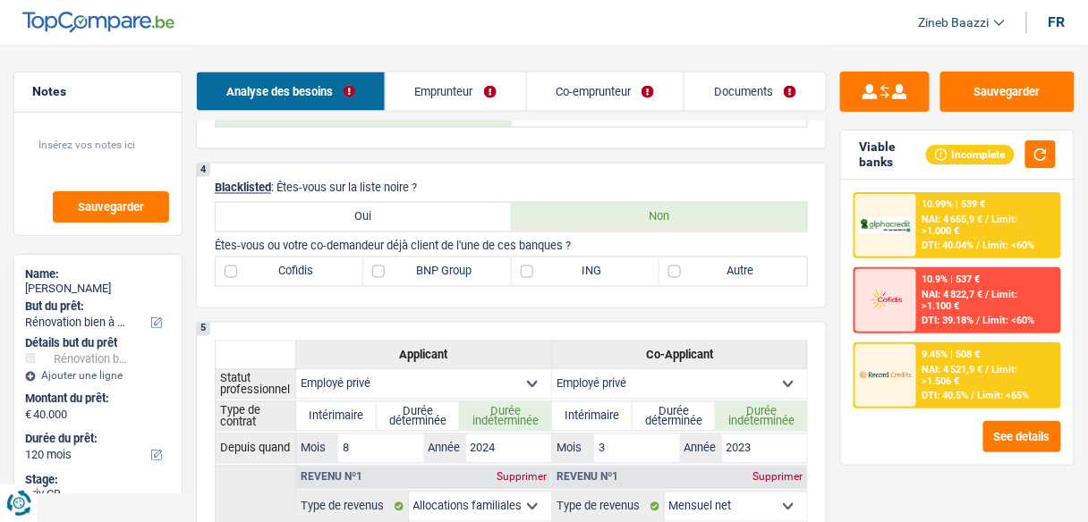
scroll to position [1017, 0]
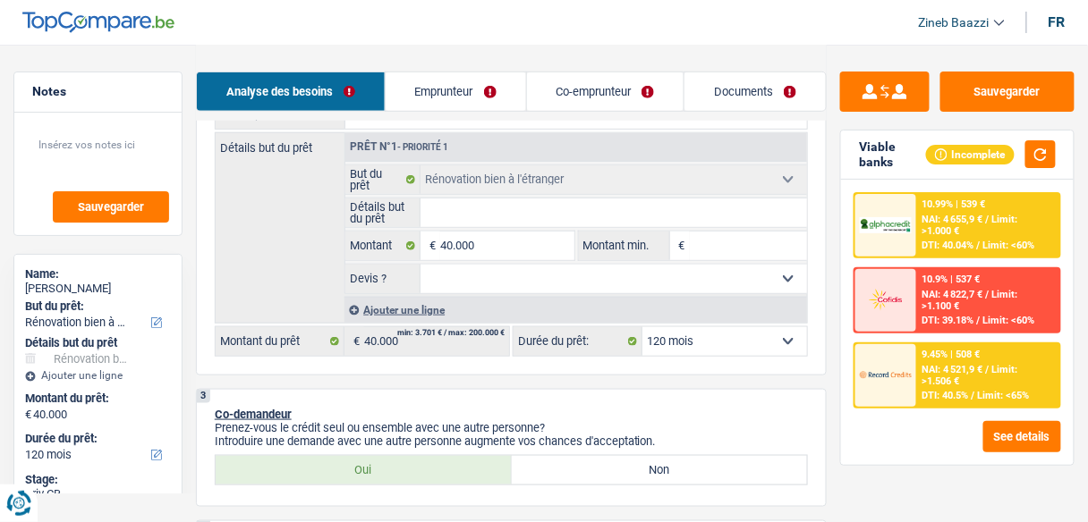
click at [444, 84] on link "Emprunteur" at bounding box center [456, 91] width 140 height 38
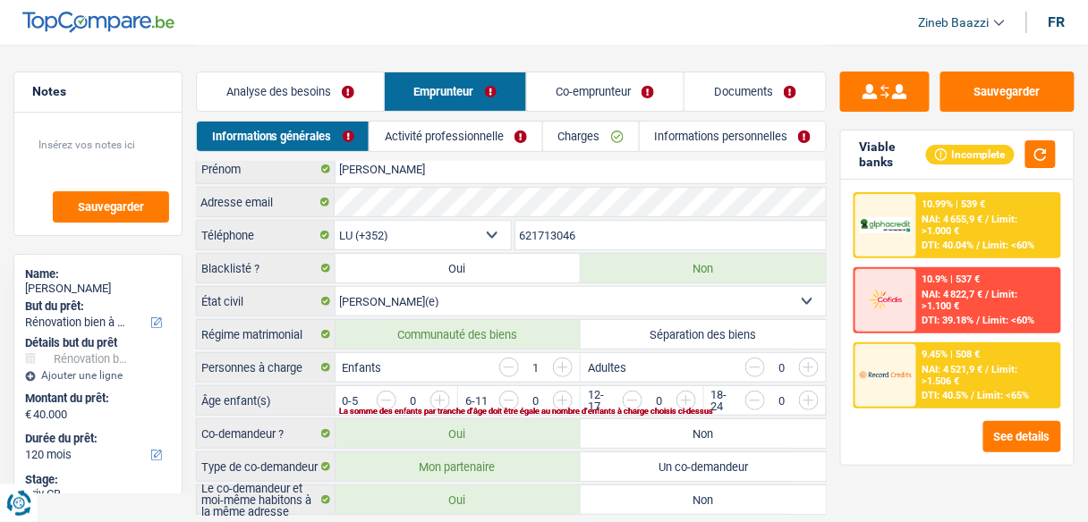
scroll to position [0, 0]
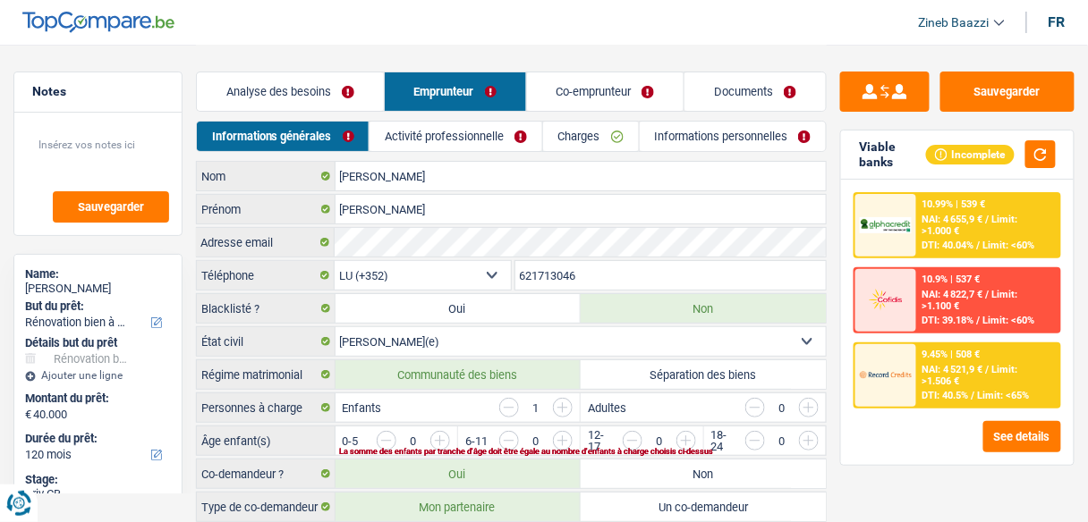
click at [327, 80] on link "Analyse des besoins" at bounding box center [290, 91] width 187 height 38
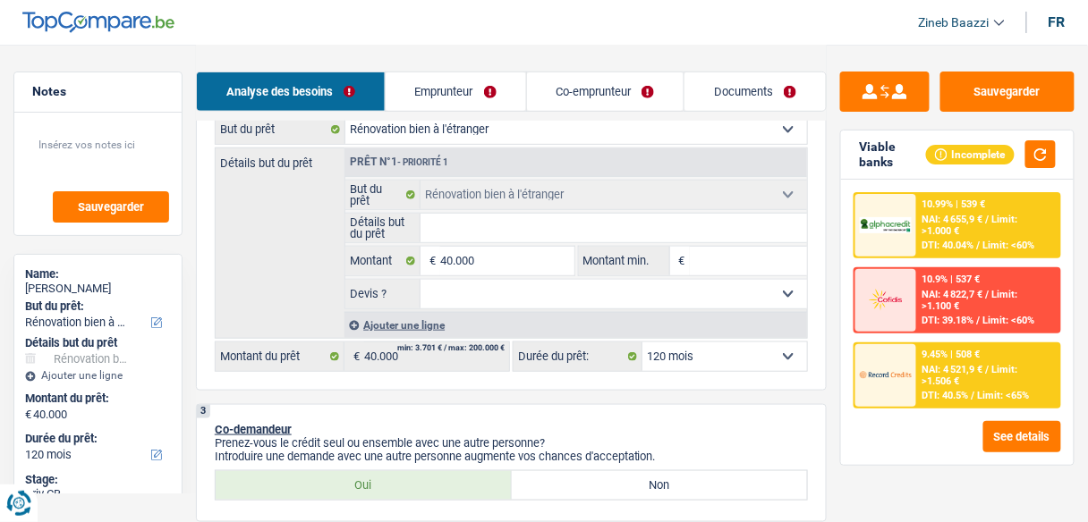
scroll to position [215, 0]
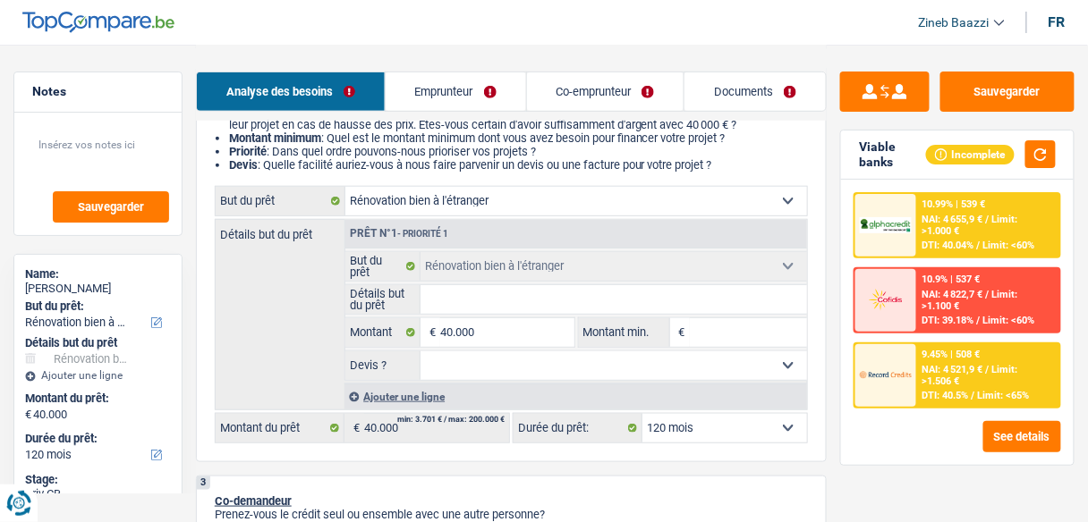
click at [401, 204] on select "Confort maison: meubles, textile, peinture, électroménager, outillage non-profe…" at bounding box center [576, 201] width 462 height 29
select select "household"
click at [345, 188] on select "Confort maison: meubles, textile, peinture, électroménager, outillage non-profe…" at bounding box center [576, 201] width 462 height 29
select select "household"
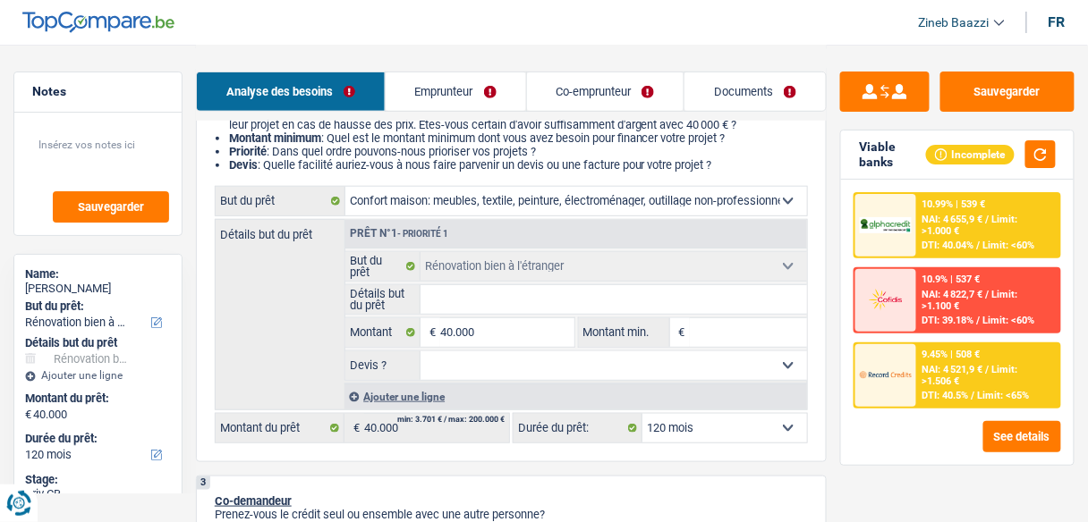
select select "household"
select select "renovatingAbroad"
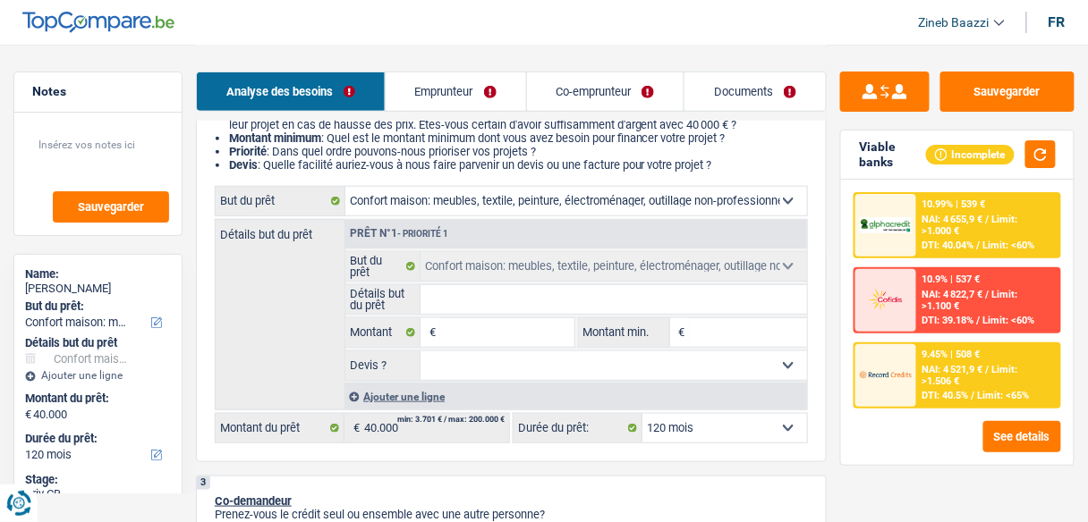
select select "renovatingAbroad"
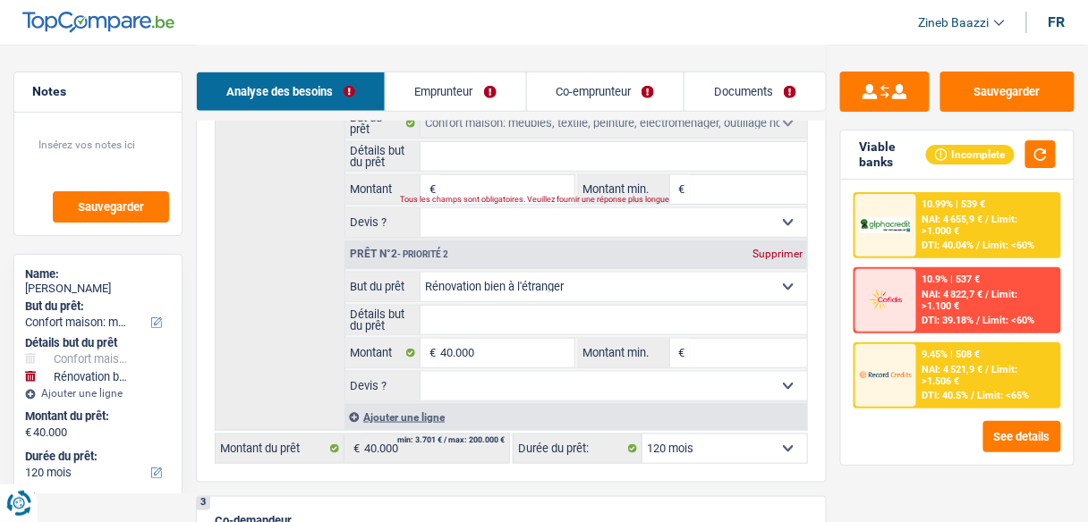
scroll to position [286, 0]
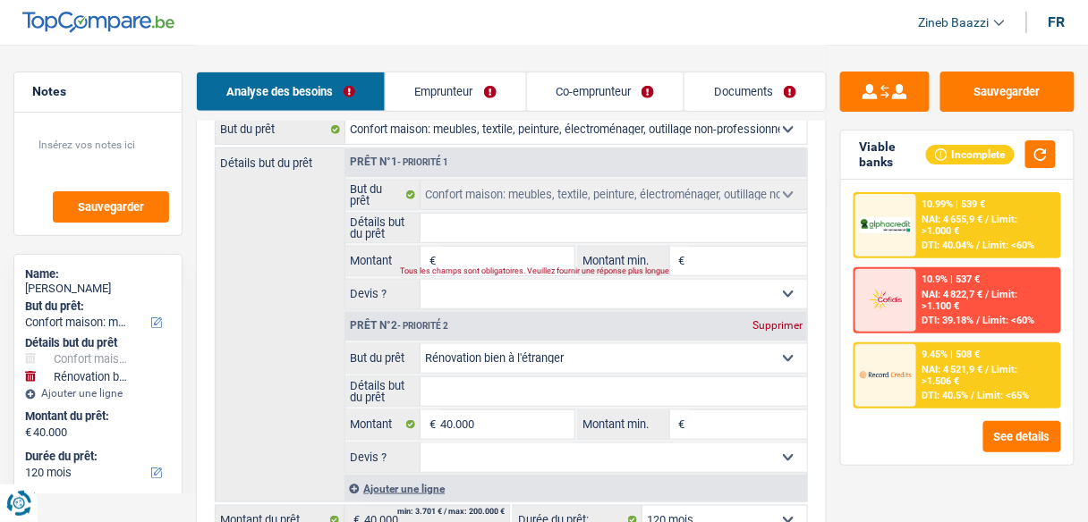
click at [464, 101] on link "Emprunteur" at bounding box center [456, 91] width 140 height 38
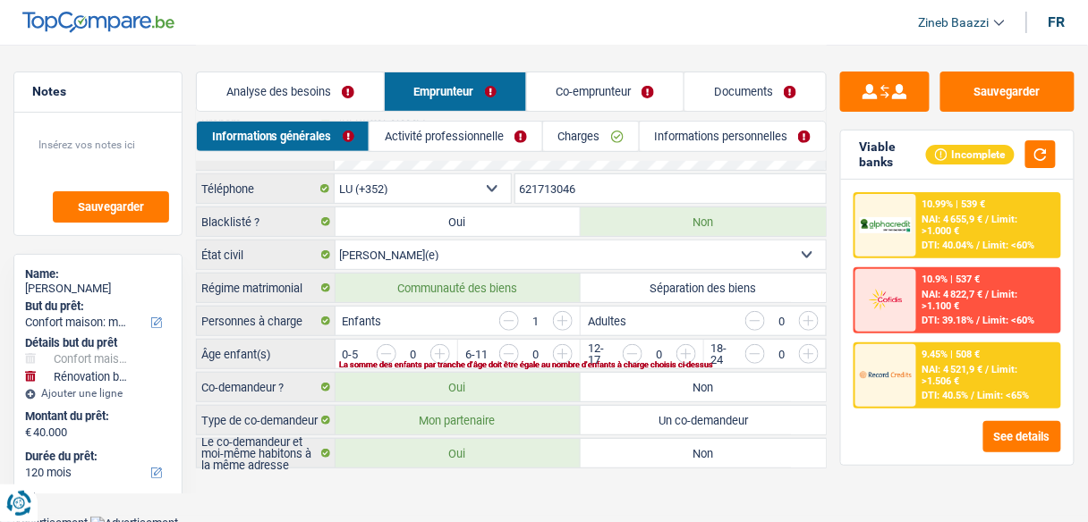
click at [454, 136] on link "Activité professionnelle" at bounding box center [455, 137] width 173 height 30
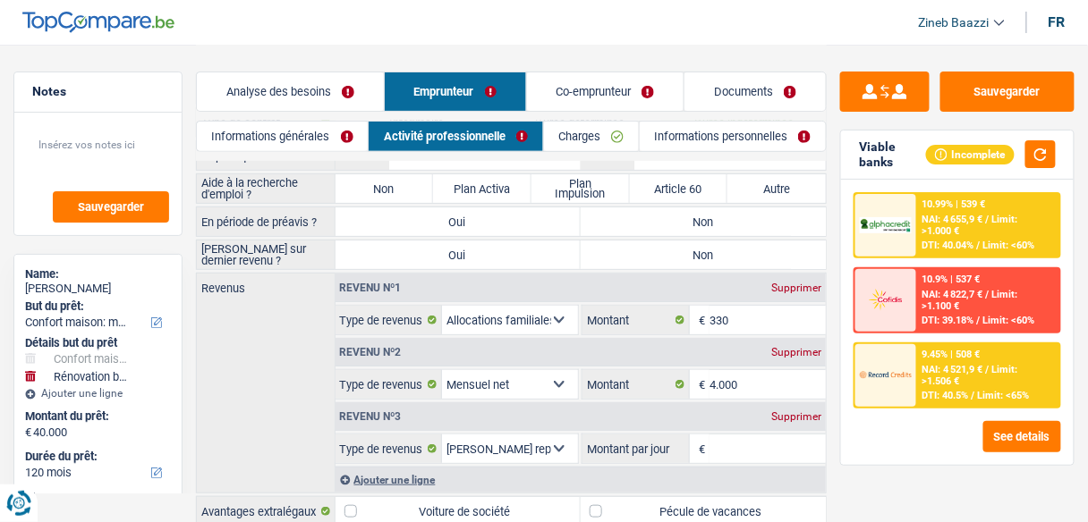
click at [311, 137] on link "Informations générales" at bounding box center [282, 137] width 171 height 30
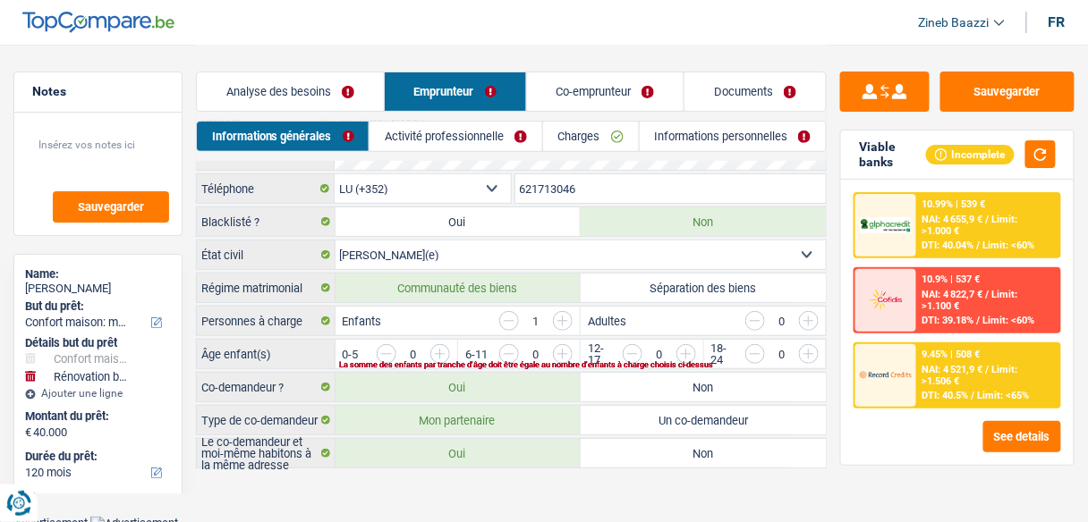
click at [426, 139] on link "Activité professionnelle" at bounding box center [455, 137] width 173 height 30
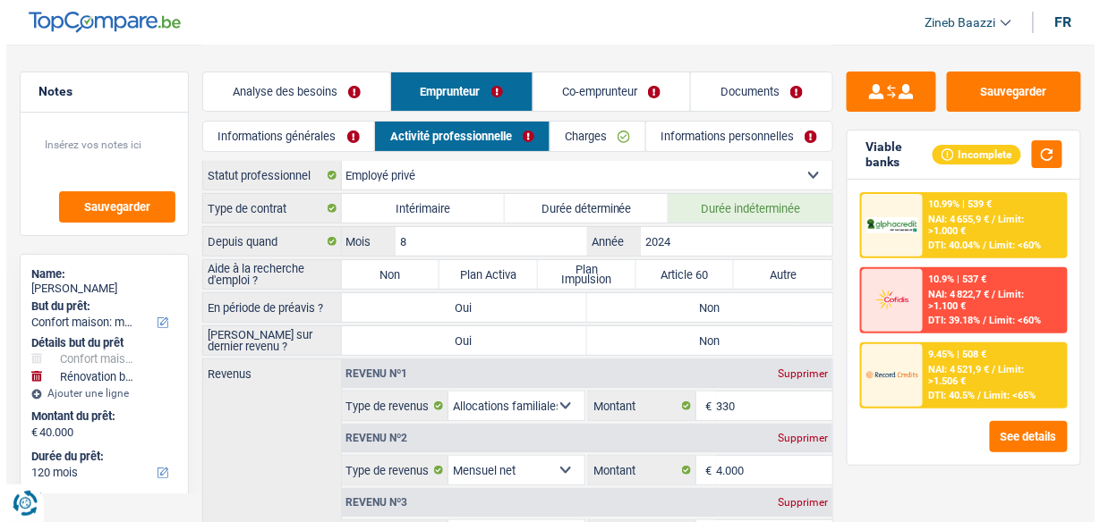
scroll to position [0, 0]
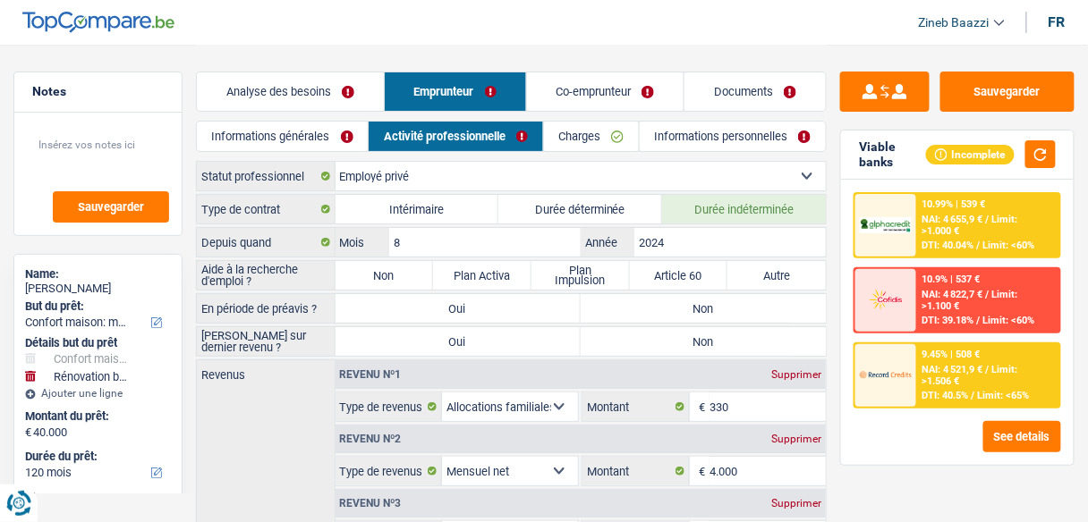
click at [579, 137] on link "Charges" at bounding box center [591, 137] width 95 height 30
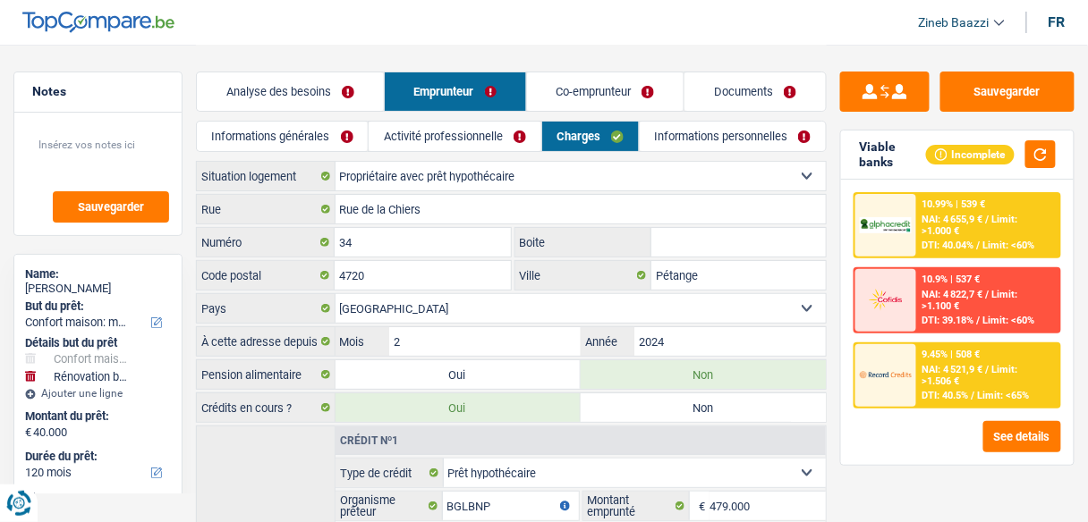
click at [710, 147] on link "Informations personnelles" at bounding box center [733, 137] width 186 height 30
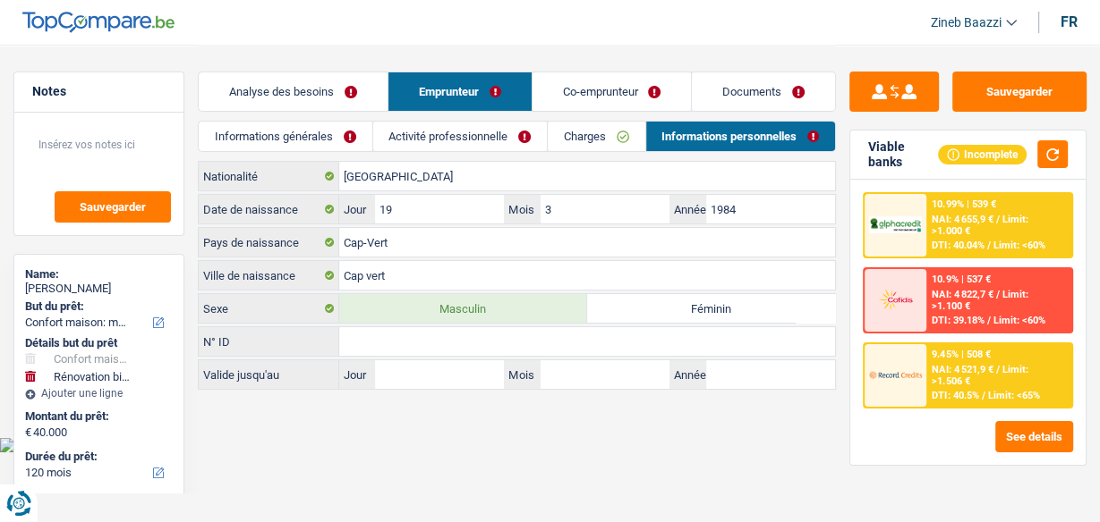
click at [590, 83] on link "Co-emprunteur" at bounding box center [611, 91] width 159 height 38
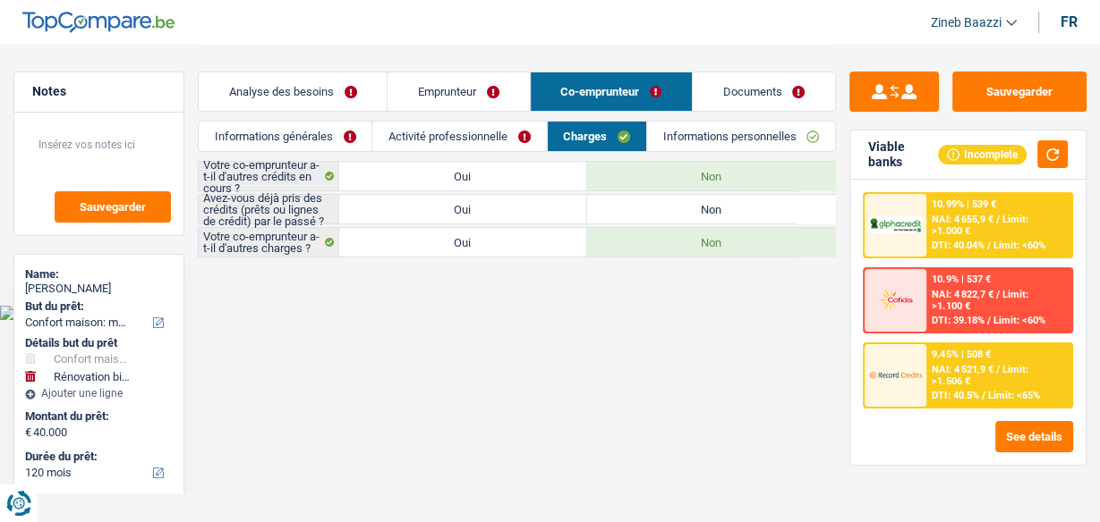
click at [500, 139] on link "Activité professionnelle" at bounding box center [459, 137] width 174 height 30
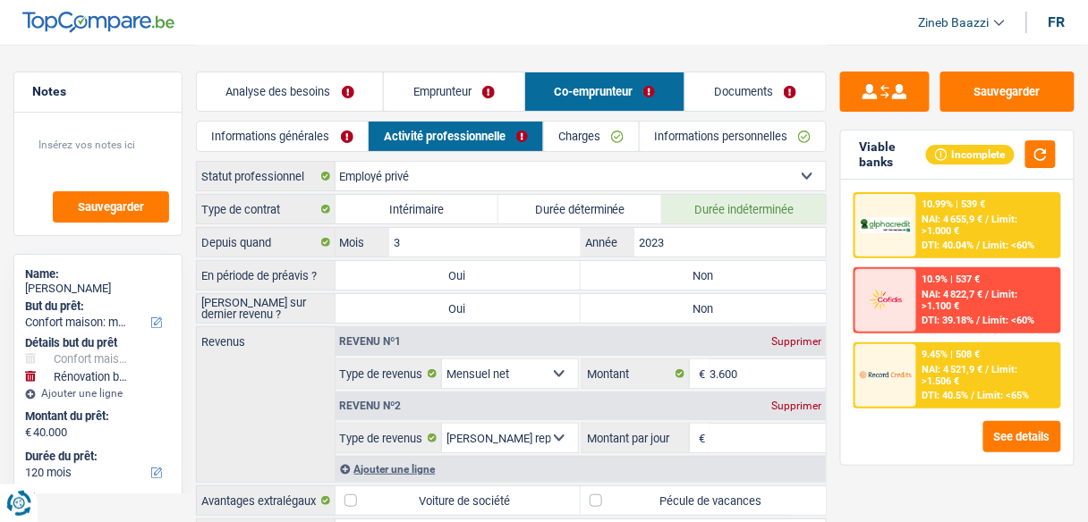
click at [338, 128] on link "Informations générales" at bounding box center [282, 137] width 171 height 30
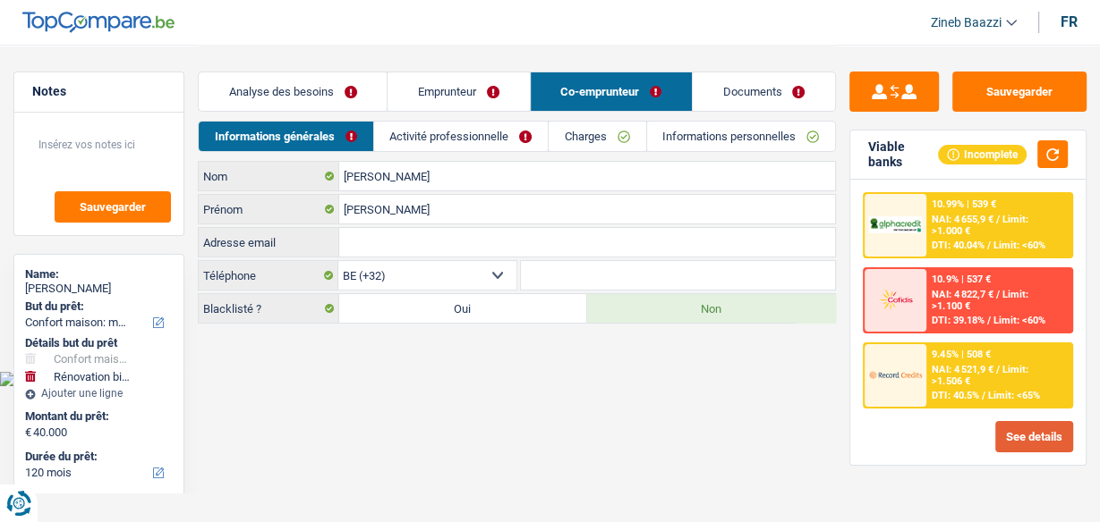
click at [1032, 425] on button "See details" at bounding box center [1034, 436] width 78 height 31
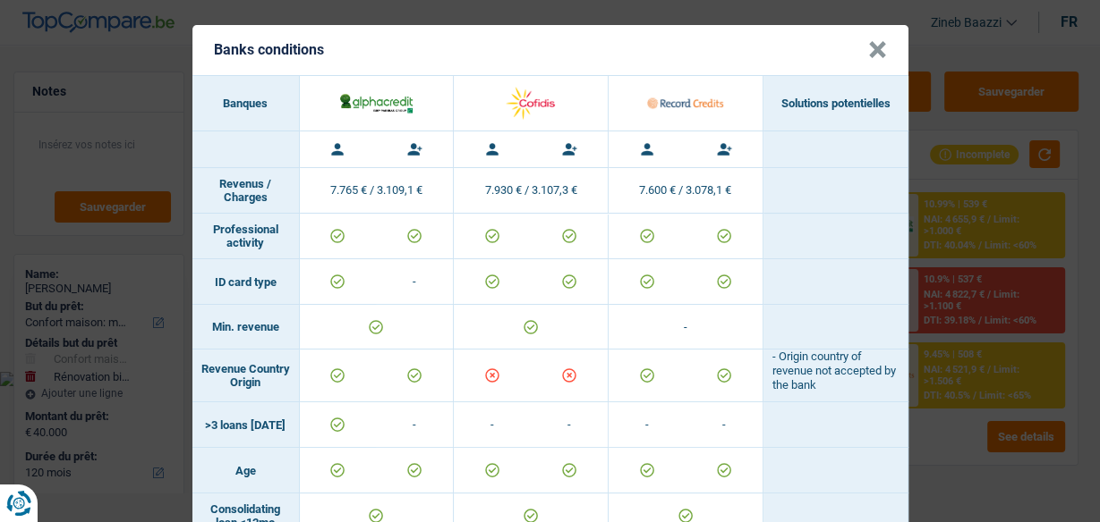
drag, startPoint x: 951, startPoint y: 280, endPoint x: 779, endPoint y: 113, distance: 239.8
click at [951, 280] on div "Banks conditions × Banques Solutions potentielles Revenus / Charges 7.765 € / 3…" at bounding box center [550, 261] width 1100 height 522
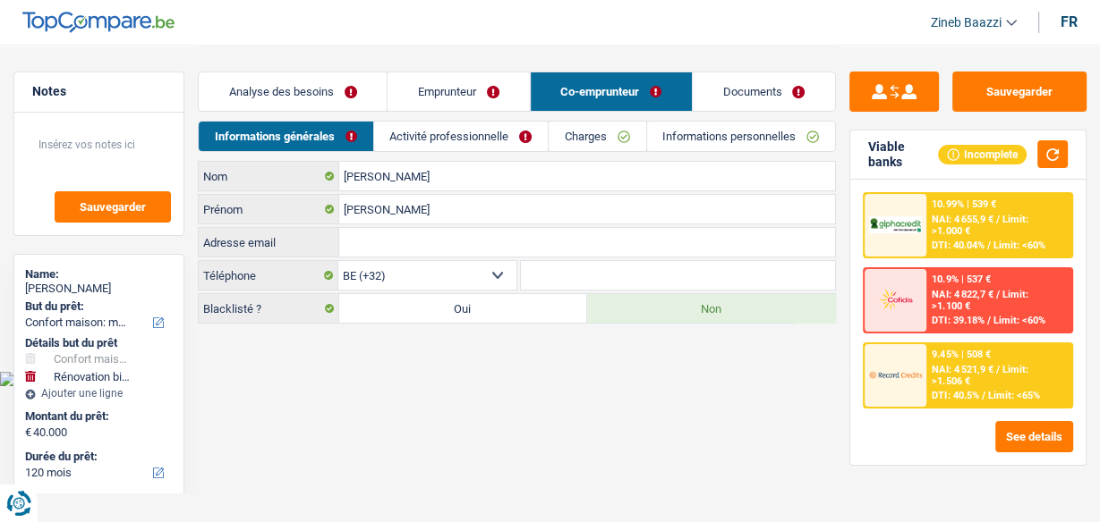
click at [483, 92] on link "Emprunteur" at bounding box center [457, 91] width 141 height 38
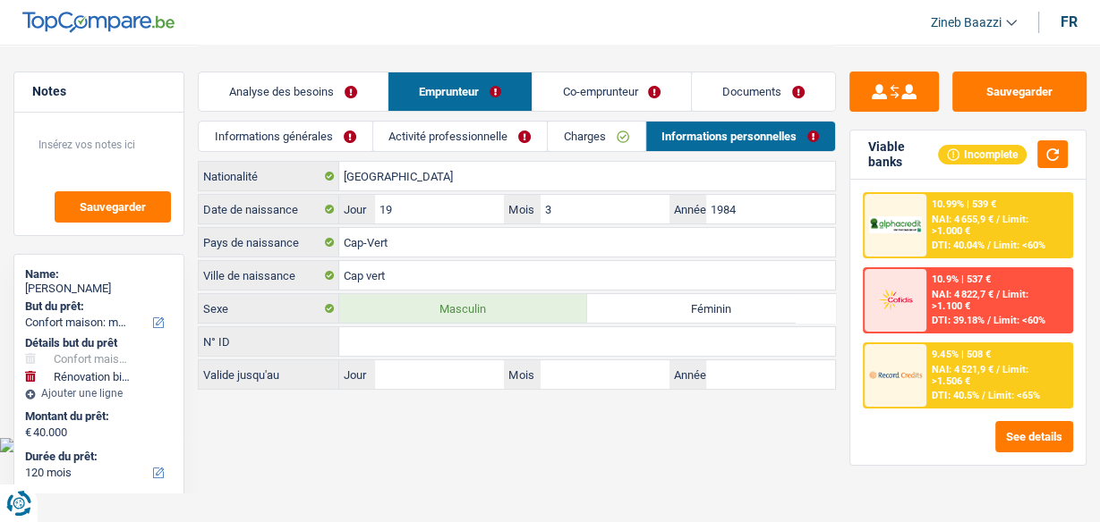
click at [641, 96] on link "Co-emprunteur" at bounding box center [611, 91] width 159 height 38
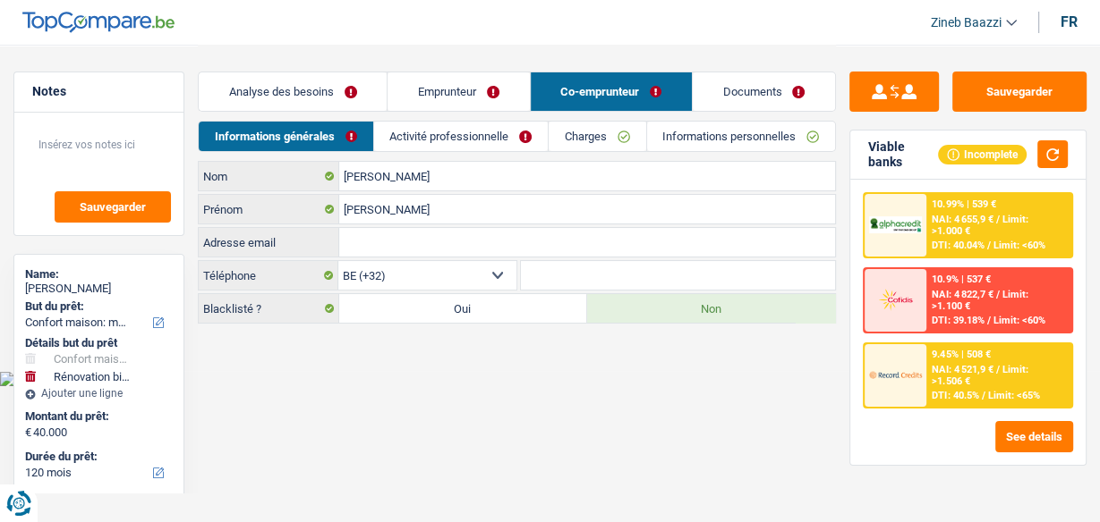
click at [720, 146] on link "Informations personnelles" at bounding box center [741, 137] width 188 height 30
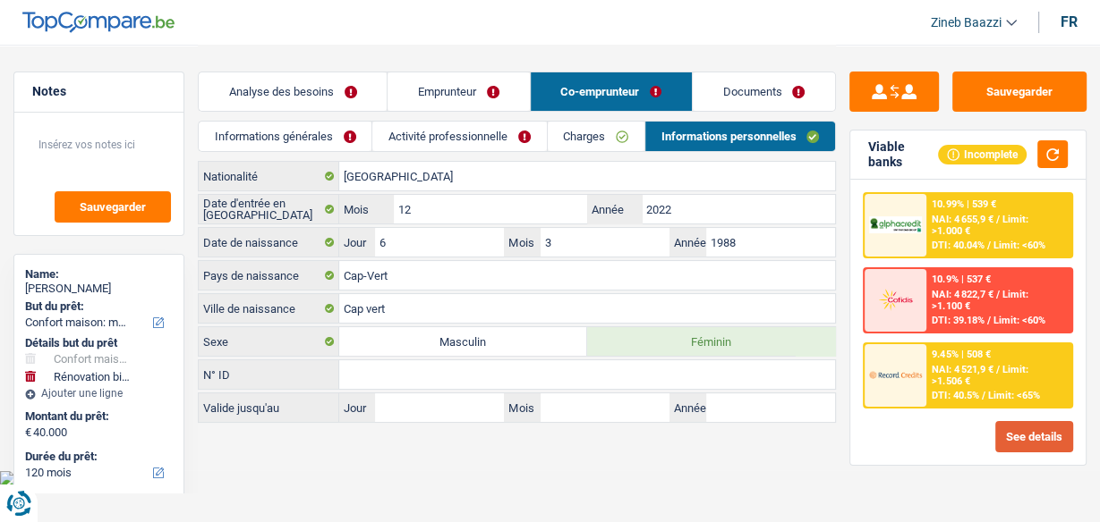
click at [1051, 447] on button "See details" at bounding box center [1034, 436] width 78 height 31
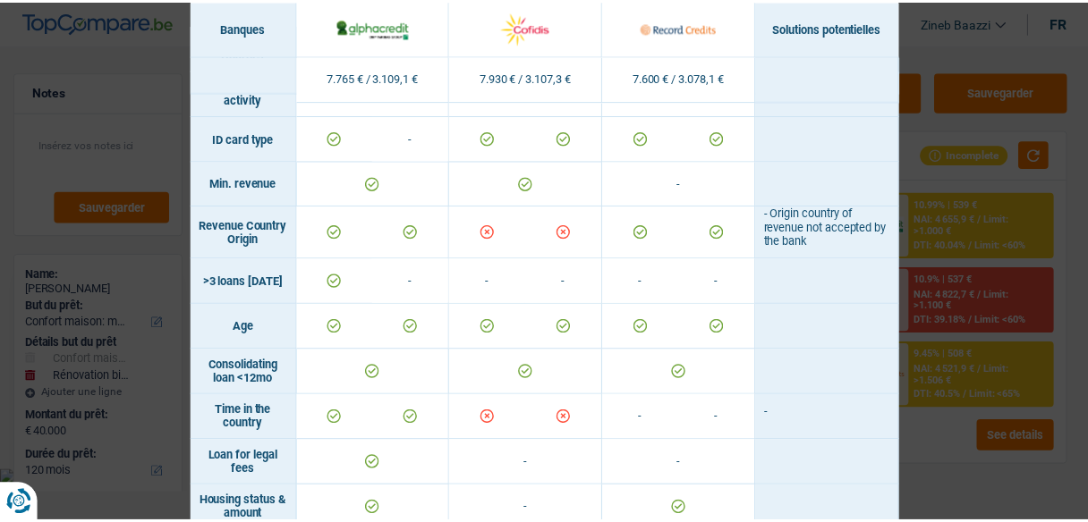
scroll to position [143, 0]
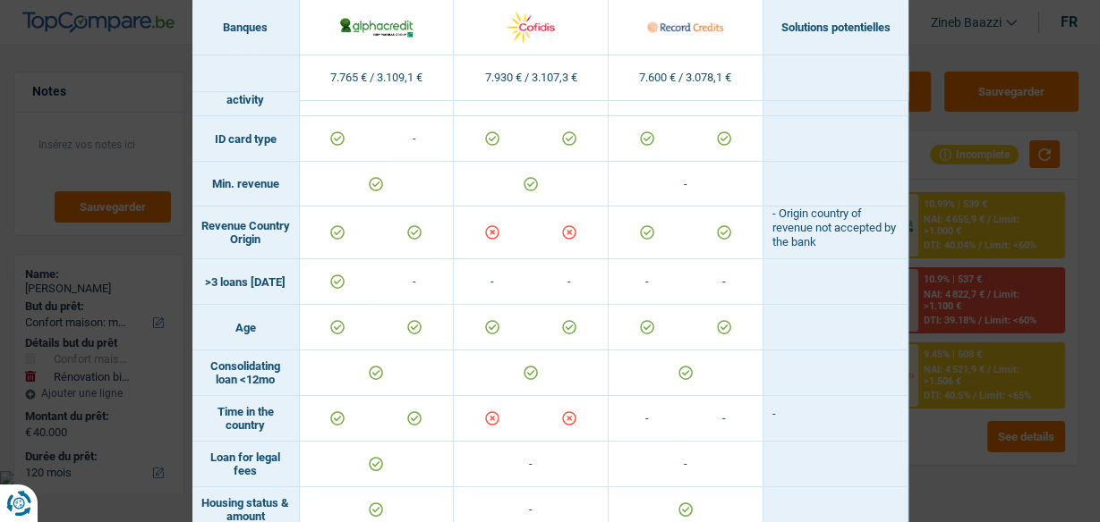
click at [226, 244] on td "Revenue Country Origin" at bounding box center [245, 233] width 107 height 53
click at [981, 382] on div "Banks conditions × Banques Solutions potentielles Revenus / Charges 7.765 € / 3…" at bounding box center [550, 261] width 1100 height 522
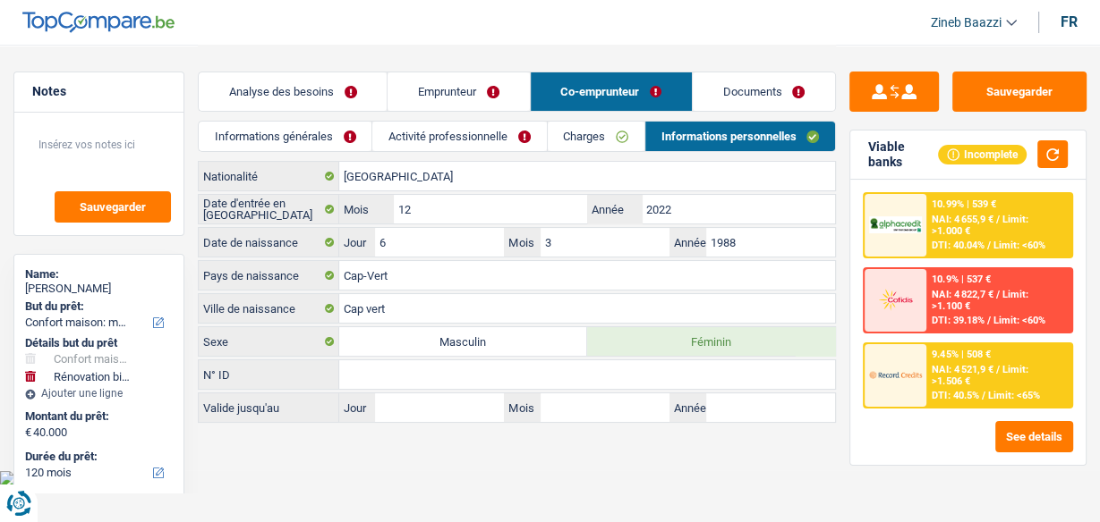
click at [298, 143] on link "Informations générales" at bounding box center [285, 137] width 173 height 30
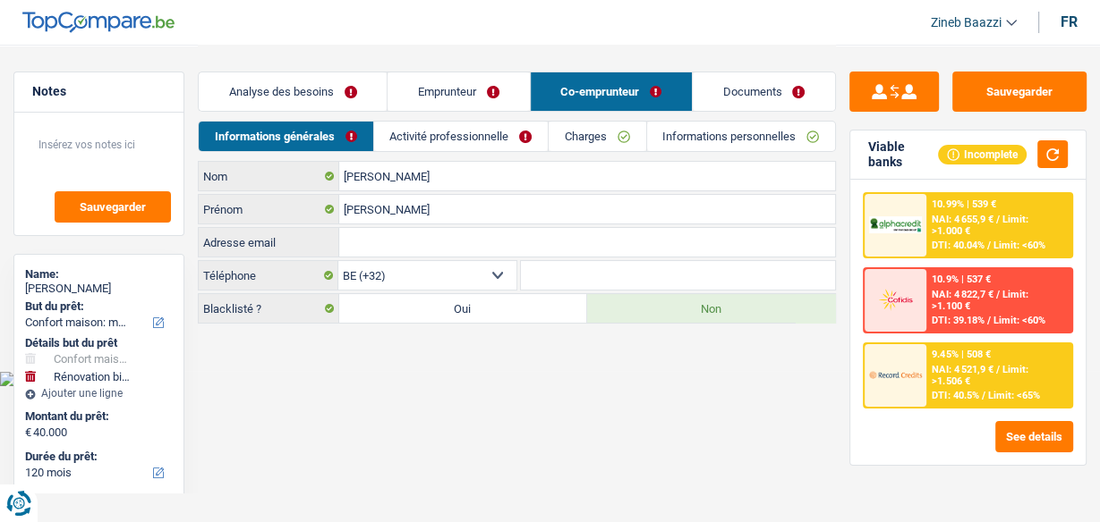
click at [326, 97] on link "Analyse des besoins" at bounding box center [293, 91] width 188 height 38
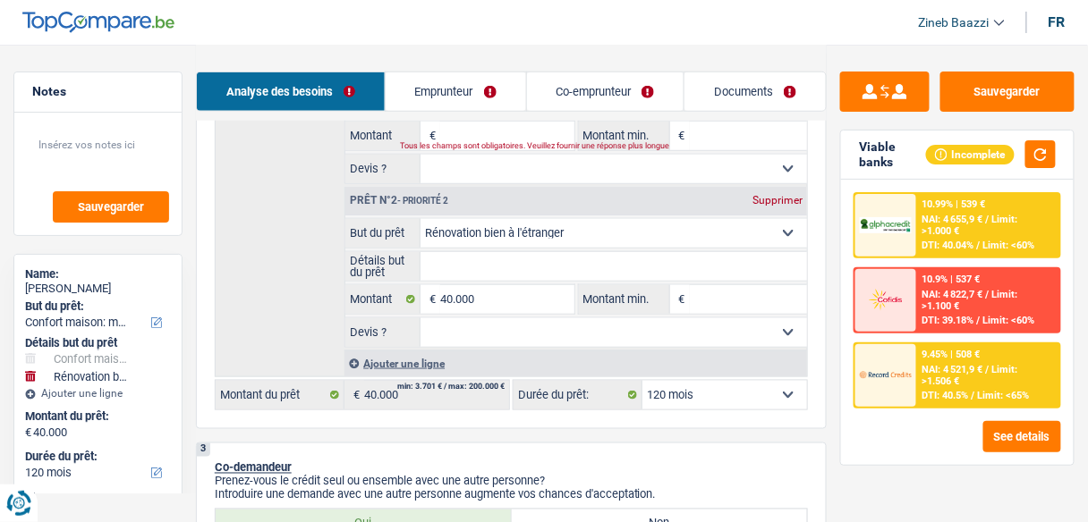
scroll to position [429, 0]
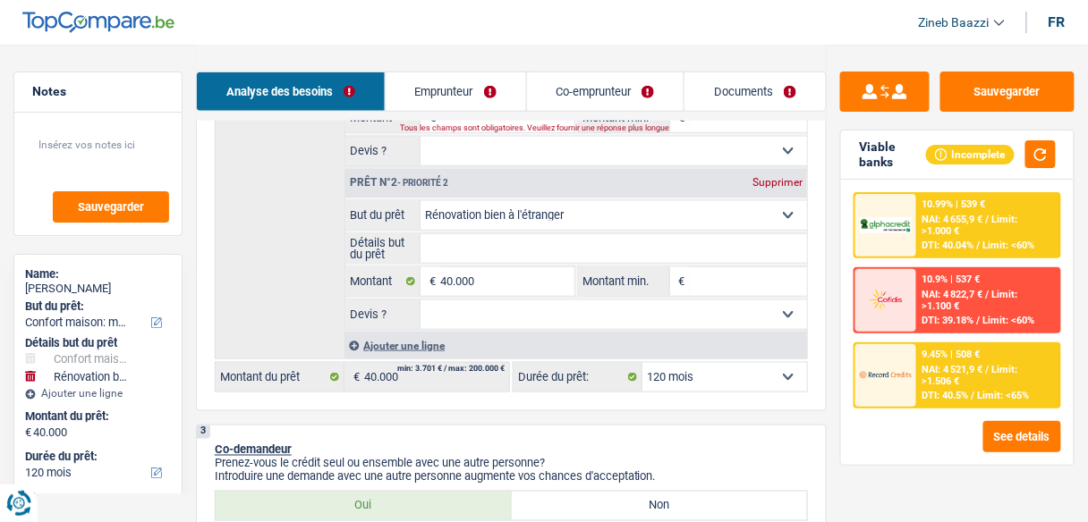
click at [465, 88] on link "Emprunteur" at bounding box center [456, 91] width 140 height 38
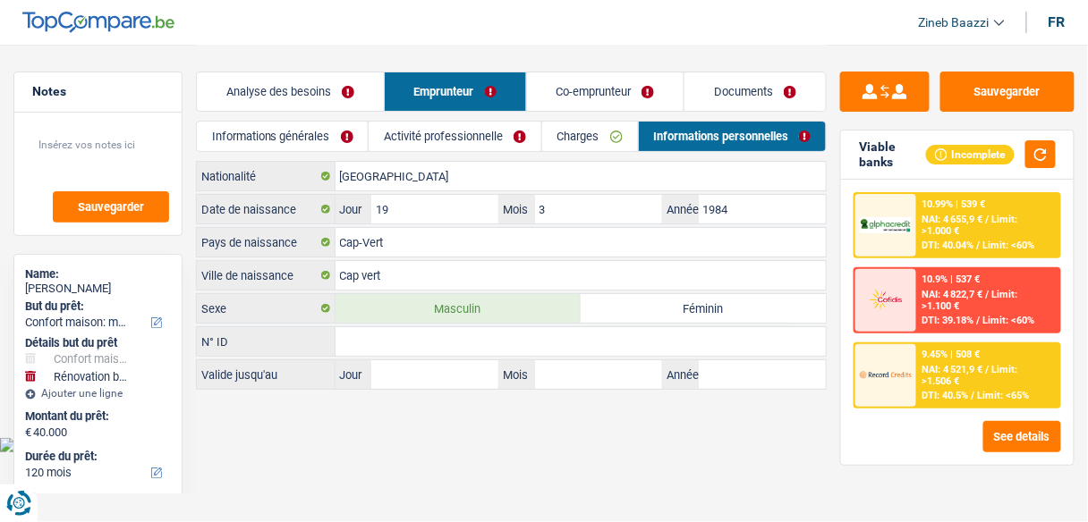
scroll to position [0, 0]
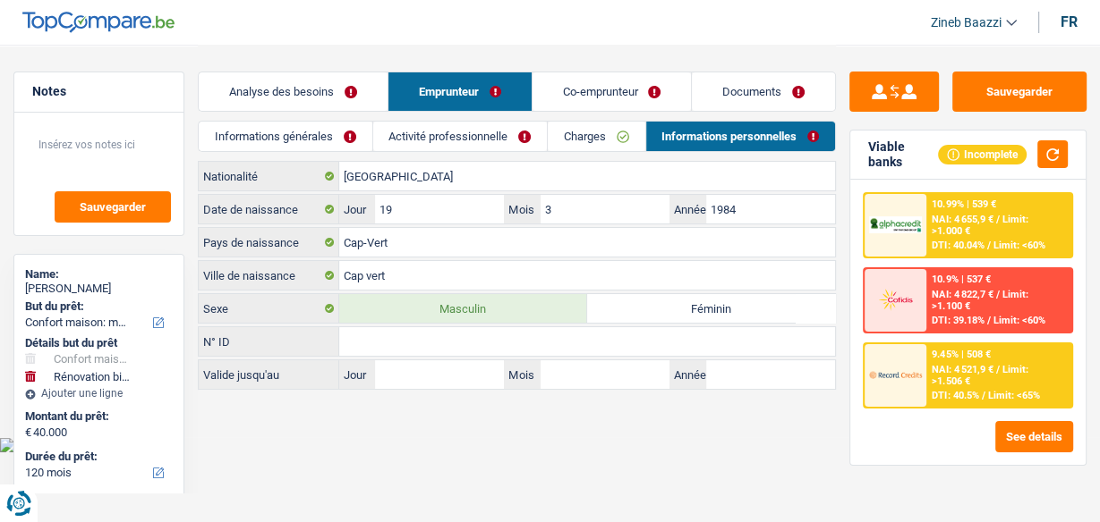
click at [496, 140] on link "Activité professionnelle" at bounding box center [460, 137] width 174 height 30
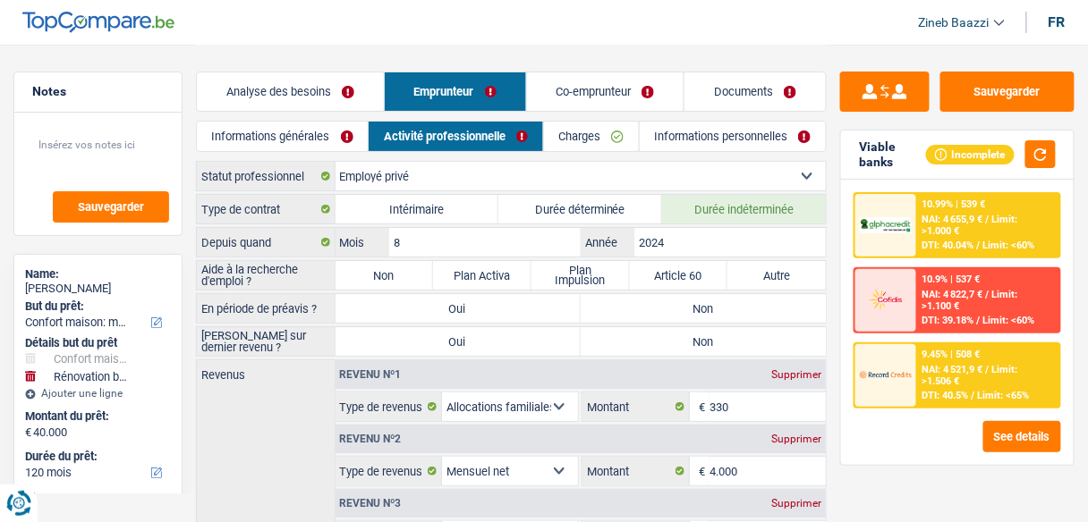
click at [596, 145] on link "Charges" at bounding box center [591, 137] width 95 height 30
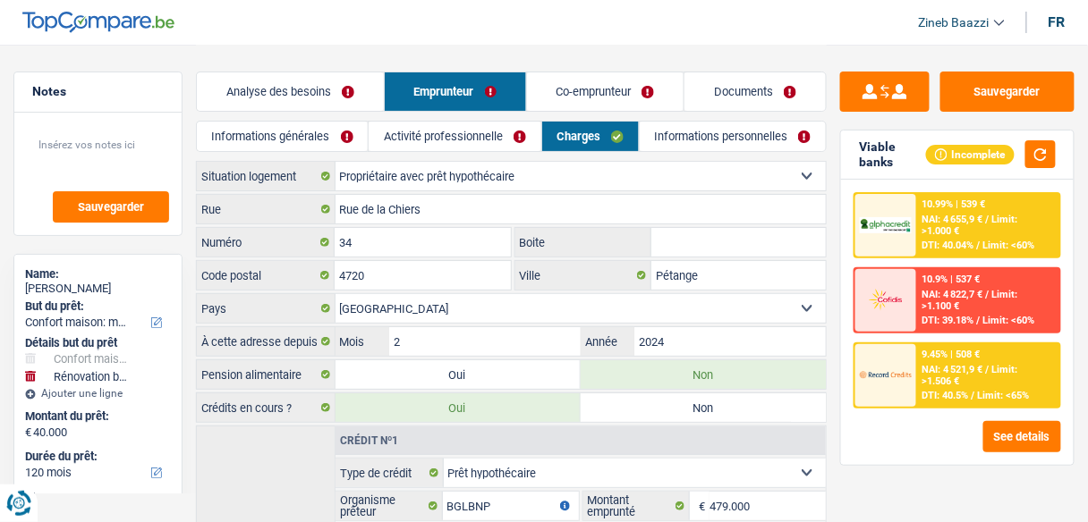
click at [318, 90] on link "Analyse des besoins" at bounding box center [290, 91] width 187 height 38
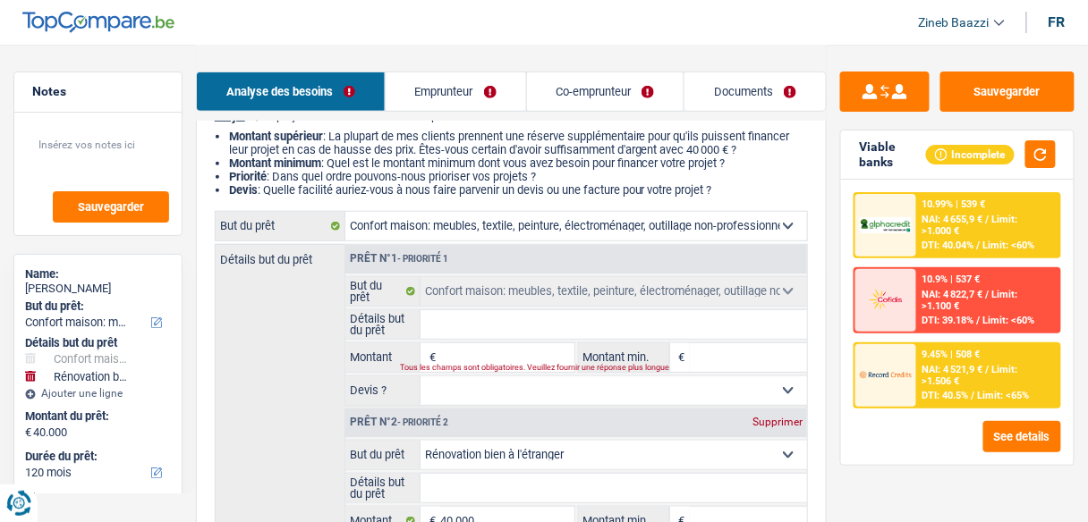
scroll to position [215, 0]
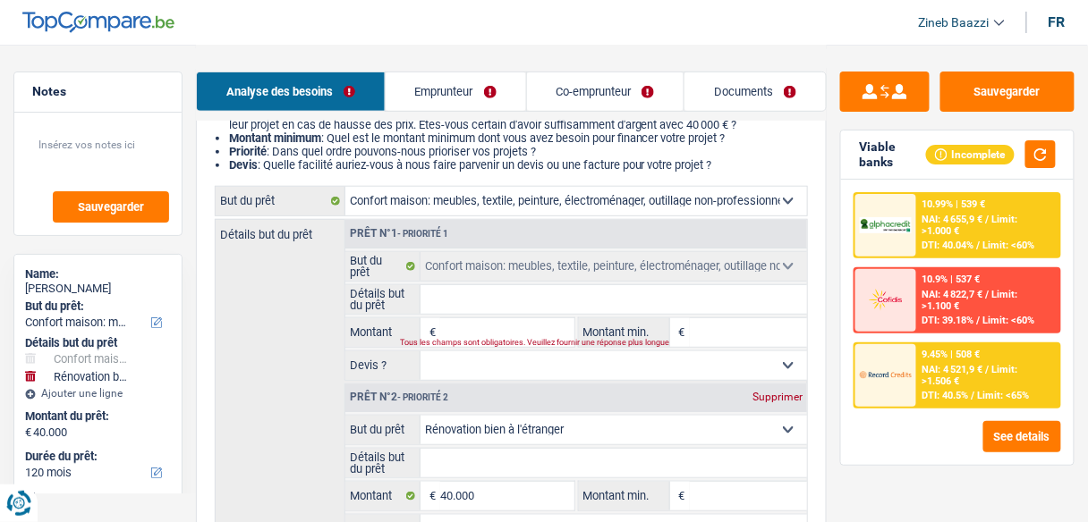
click at [464, 204] on select "Confort maison: meubles, textile, peinture, électroménager, outillage non-profe…" at bounding box center [576, 201] width 462 height 29
select select "houseOrGarden"
click at [345, 188] on select "Confort maison: meubles, textile, peinture, électroménager, outillage non-profe…" at bounding box center [576, 201] width 462 height 29
select select "houseOrGarden"
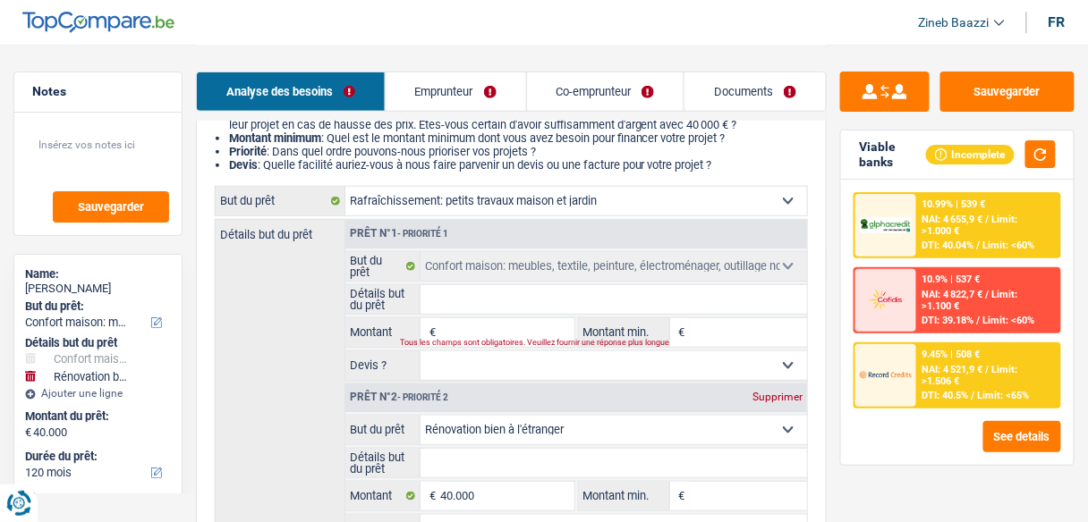
select select "houseOrGarden"
select select "household"
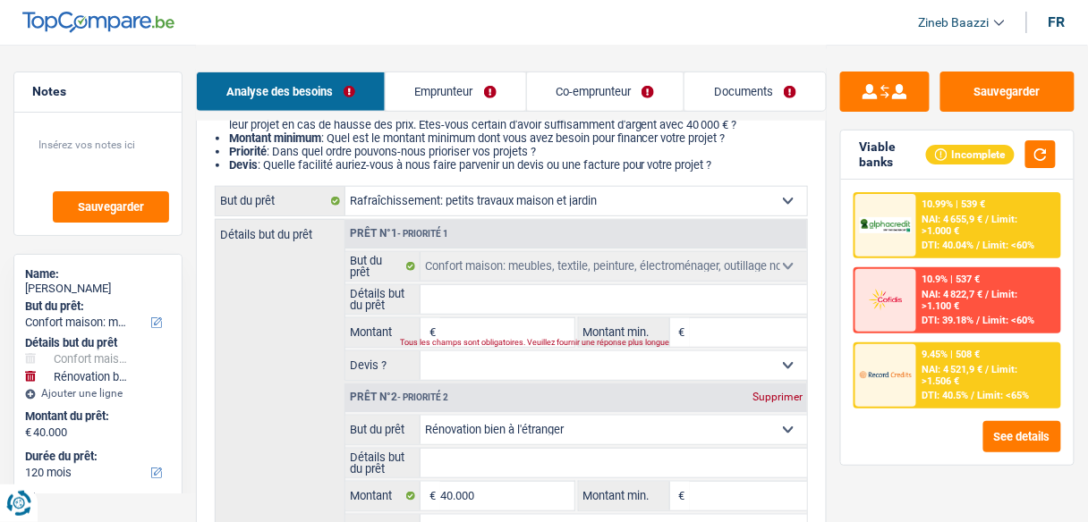
select select "household"
select select "renovatingAbroad"
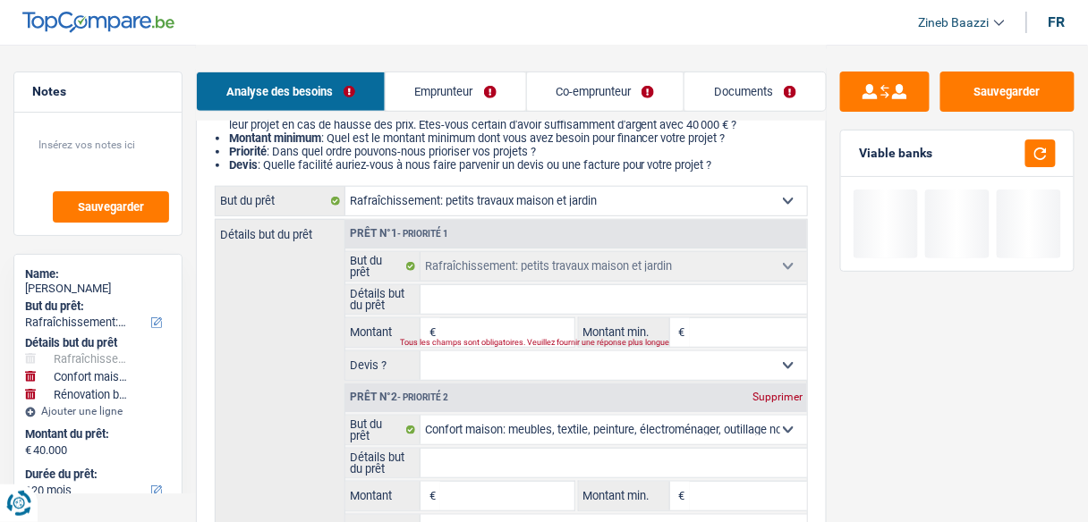
click at [518, 311] on input "Détails but du prêt" at bounding box center [613, 299] width 386 height 29
click at [480, 327] on input "Montant" at bounding box center [506, 332] width 133 height 29
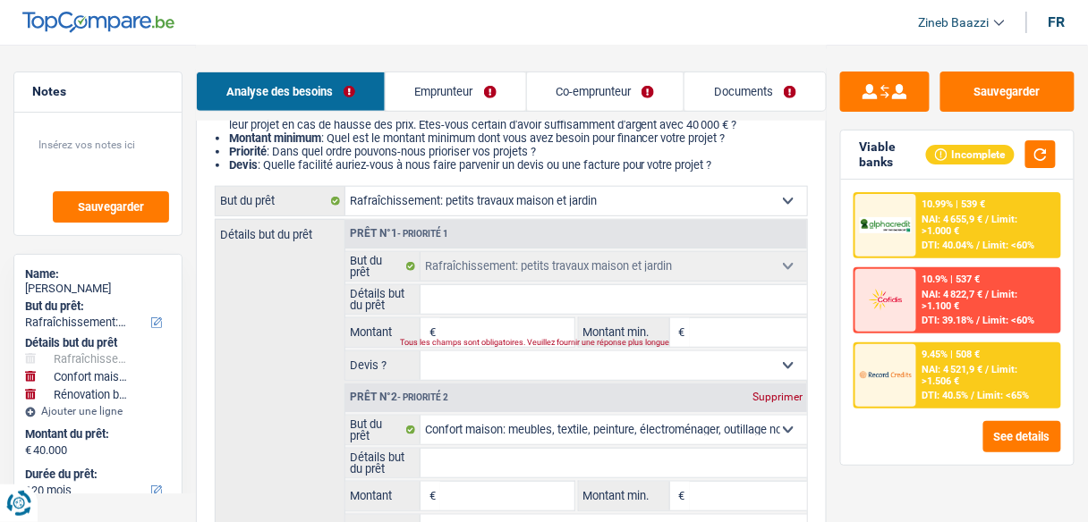
type input "2"
type input "25"
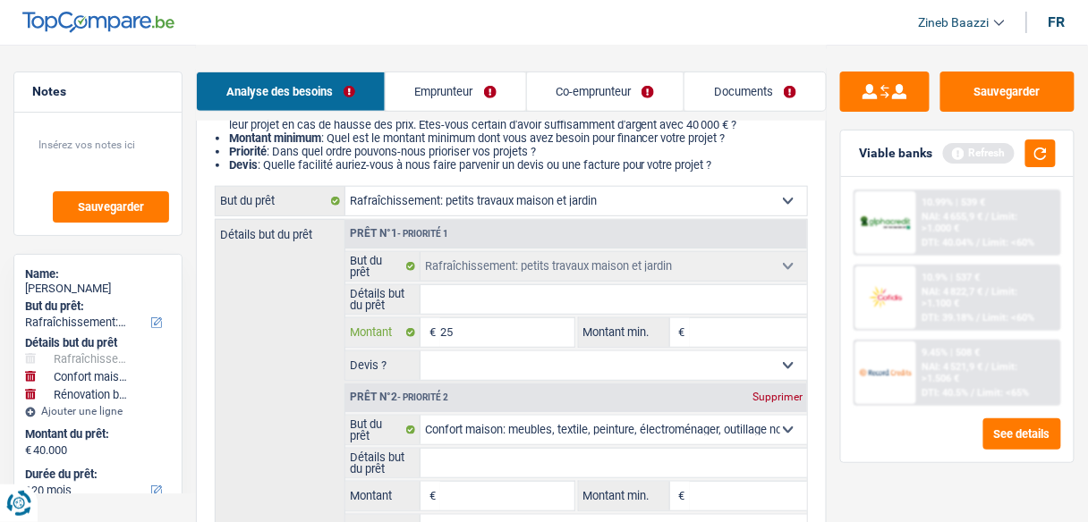
type input "250"
type input "2.500"
type input "25.000"
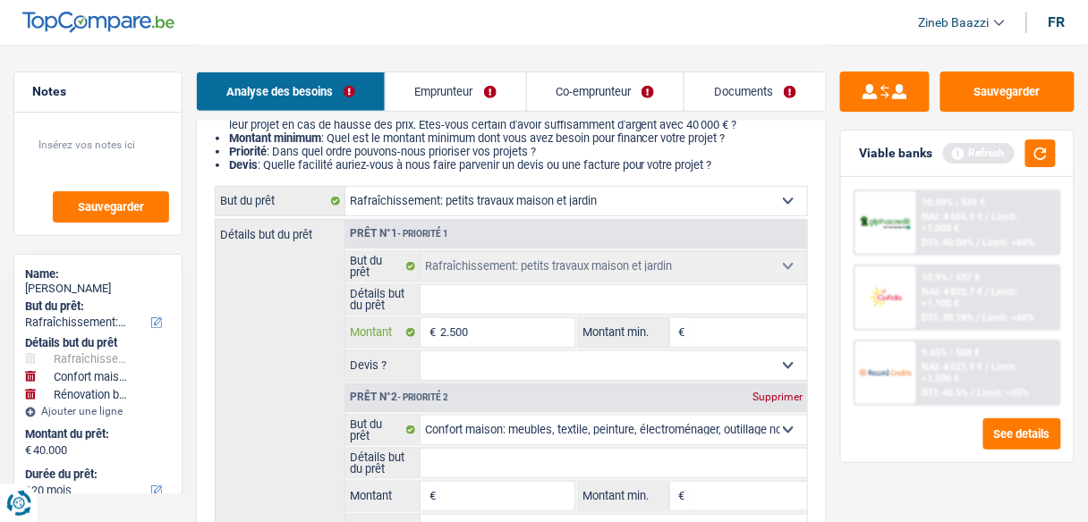
type input "25.000"
type input "65.000"
select select "144"
type input "65.000"
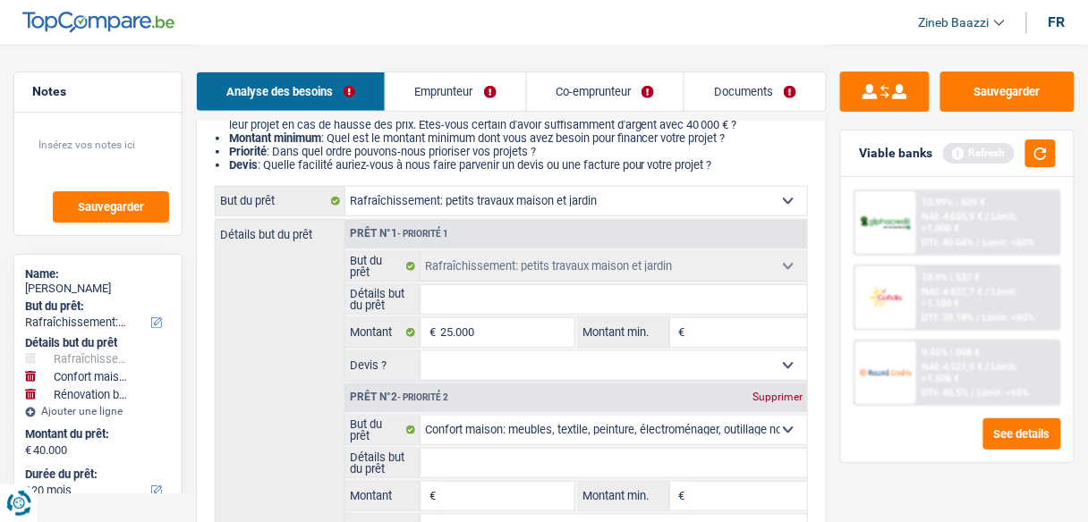
select select "144"
type input "65.000"
select select "144"
click at [708, 329] on input "Montant min." at bounding box center [748, 332] width 117 height 29
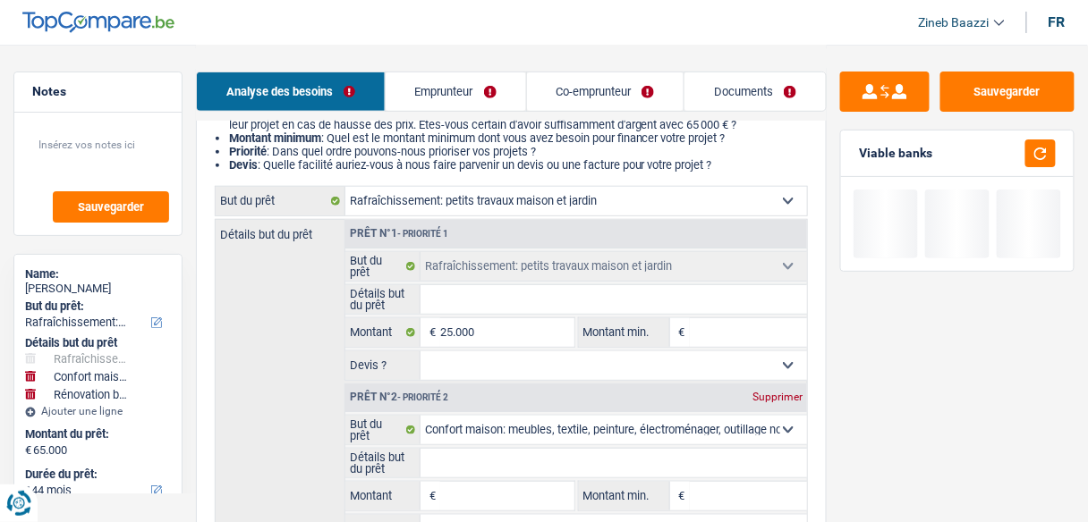
type input "2"
type input "25"
type input "250"
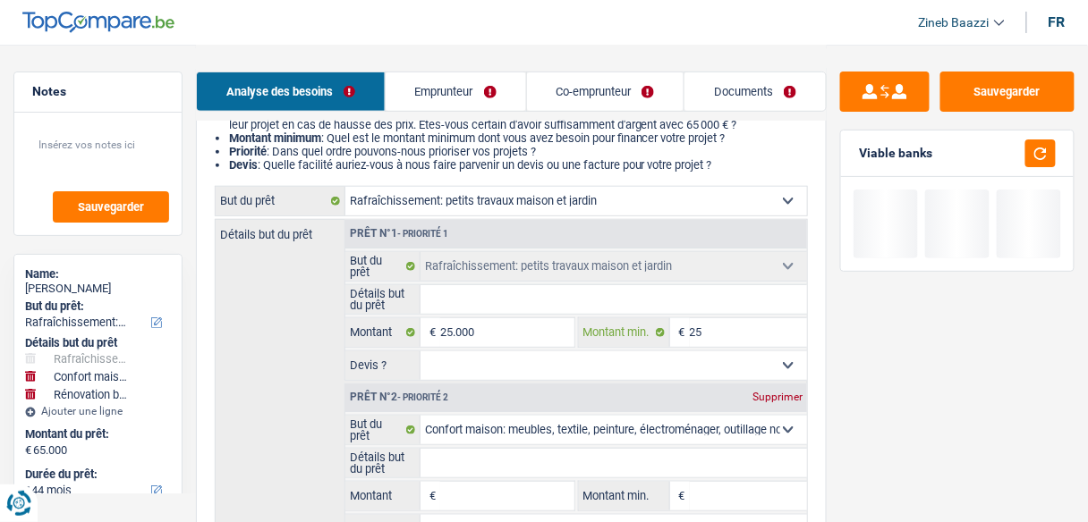
type input "250"
type input "2.500"
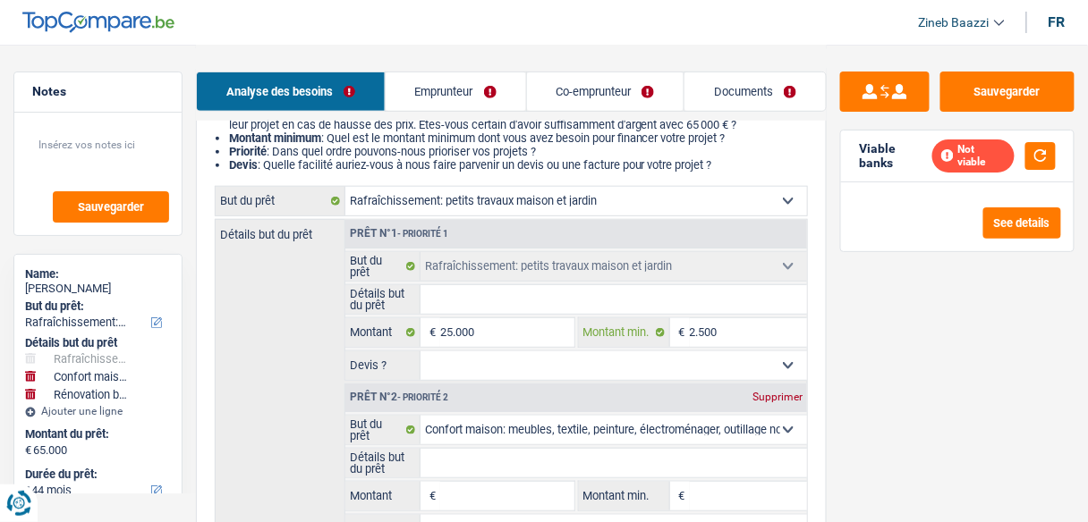
type input "25.000"
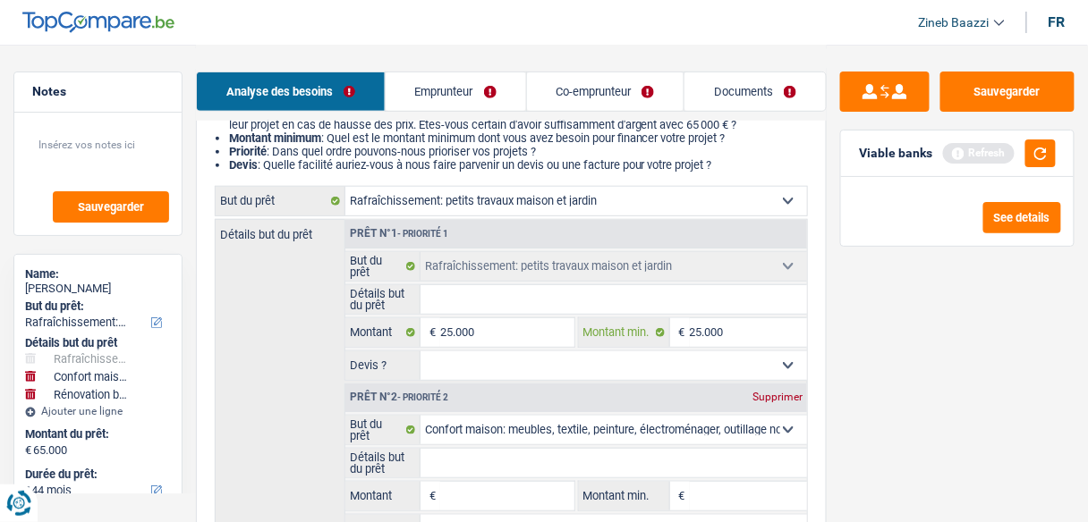
type input "25.000"
click at [1054, 153] on div "Viable banks Refresh" at bounding box center [957, 154] width 233 height 47
click at [1049, 153] on button "button" at bounding box center [1040, 154] width 30 height 28
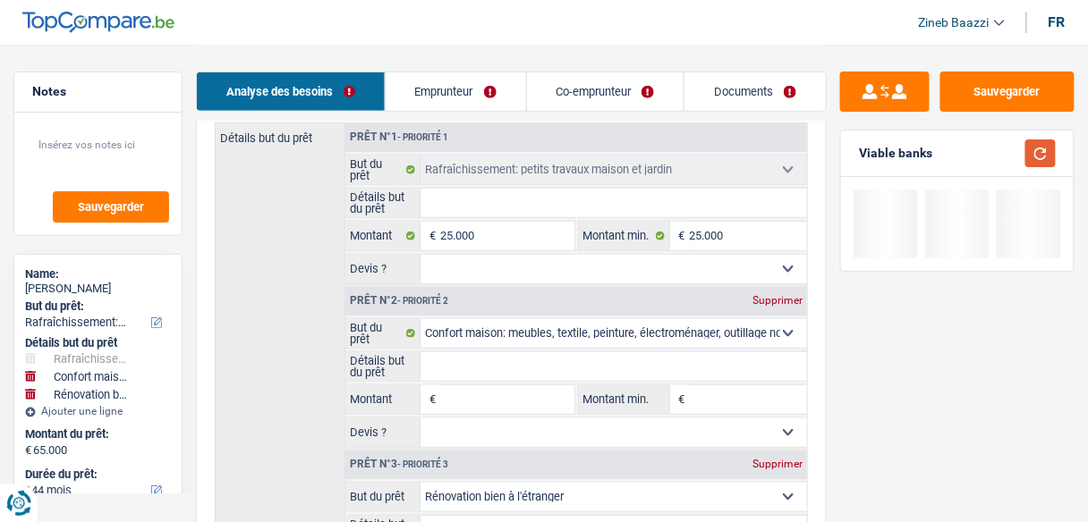
scroll to position [501, 0]
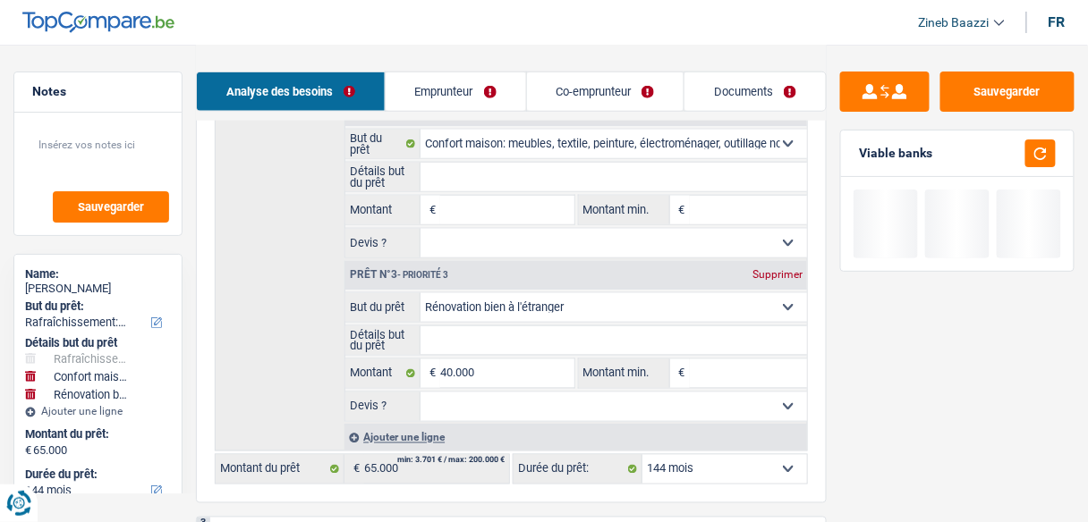
click at [769, 269] on div "Supprimer" at bounding box center [777, 274] width 59 height 11
type input "25.000"
select select "120"
type input "25.000"
select select "120"
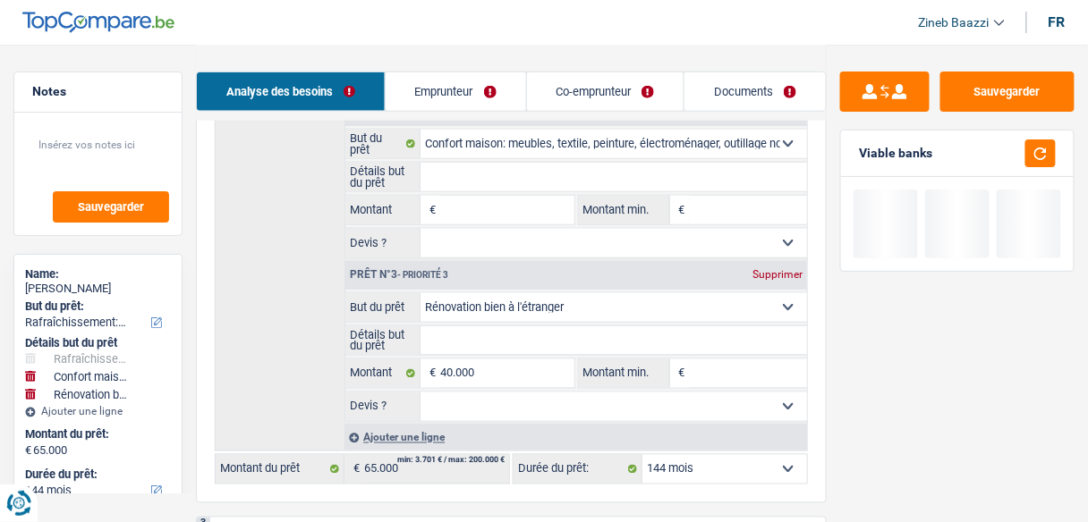
type input "25.000"
select select "120"
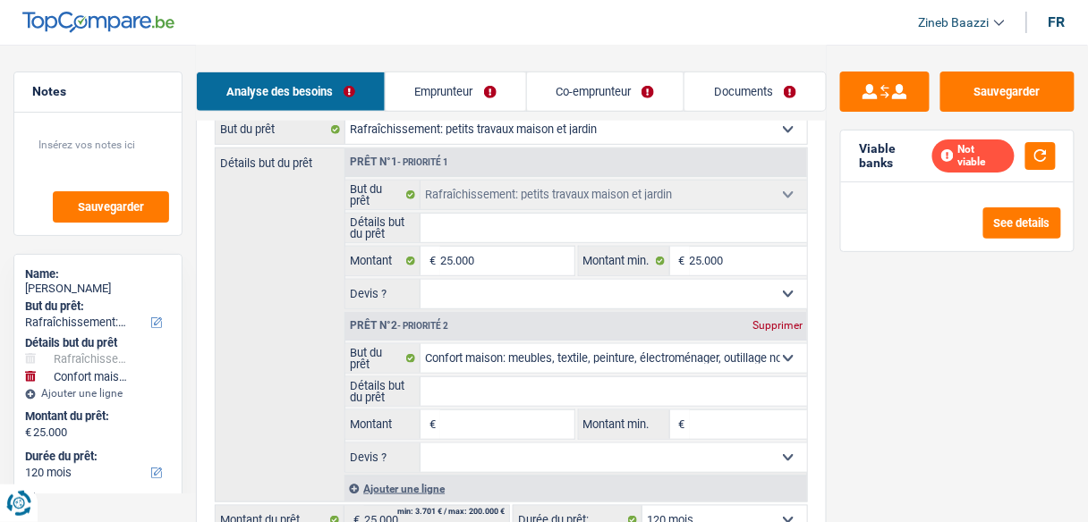
scroll to position [286, 0]
click at [1041, 151] on button "button" at bounding box center [1040, 156] width 30 height 28
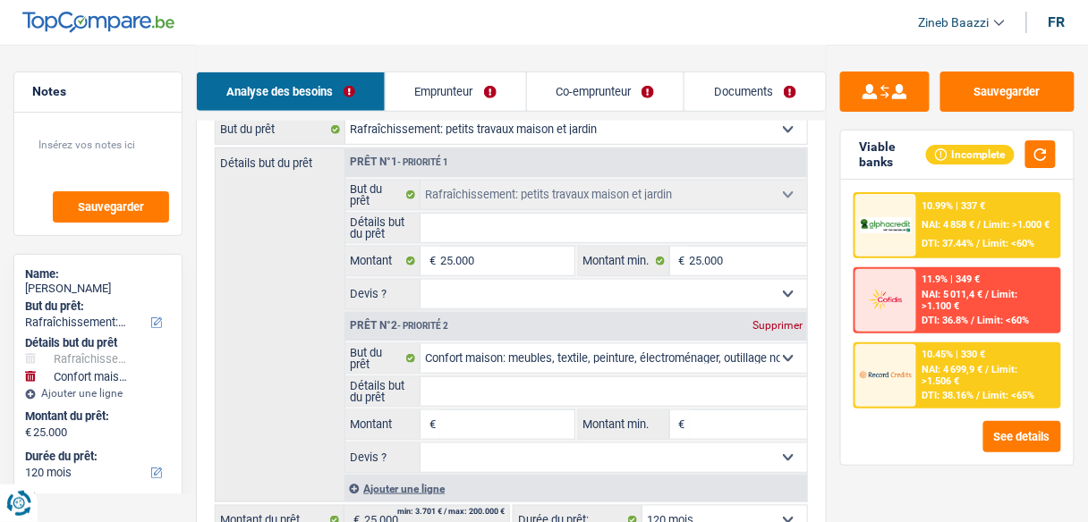
click at [534, 421] on input "Montant" at bounding box center [506, 425] width 133 height 29
type input "1"
type input "15"
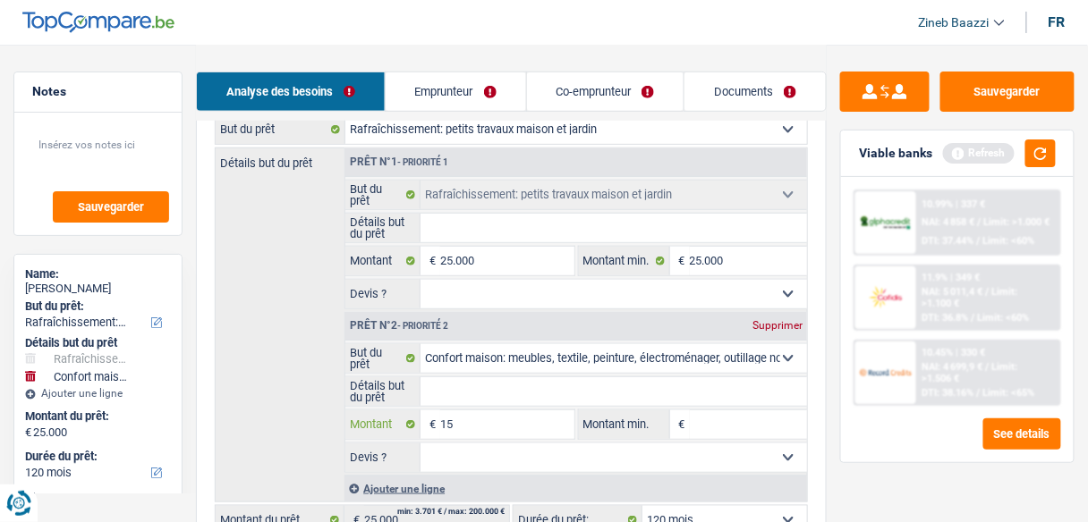
type input "150"
type input "1.500"
type input "15.000"
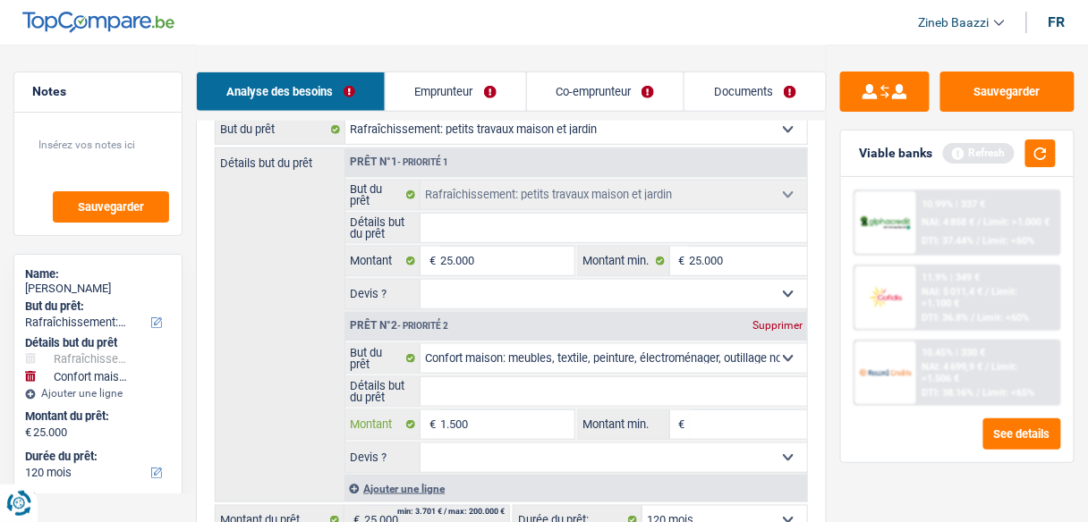
type input "15.000"
type input "40.000"
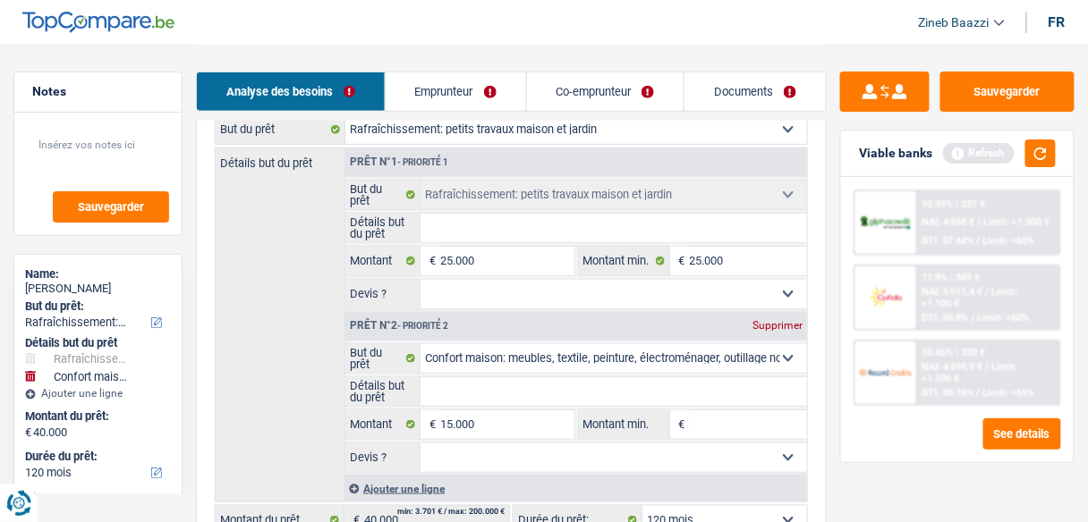
click at [693, 425] on input "Montant min." at bounding box center [748, 425] width 117 height 29
select select "144"
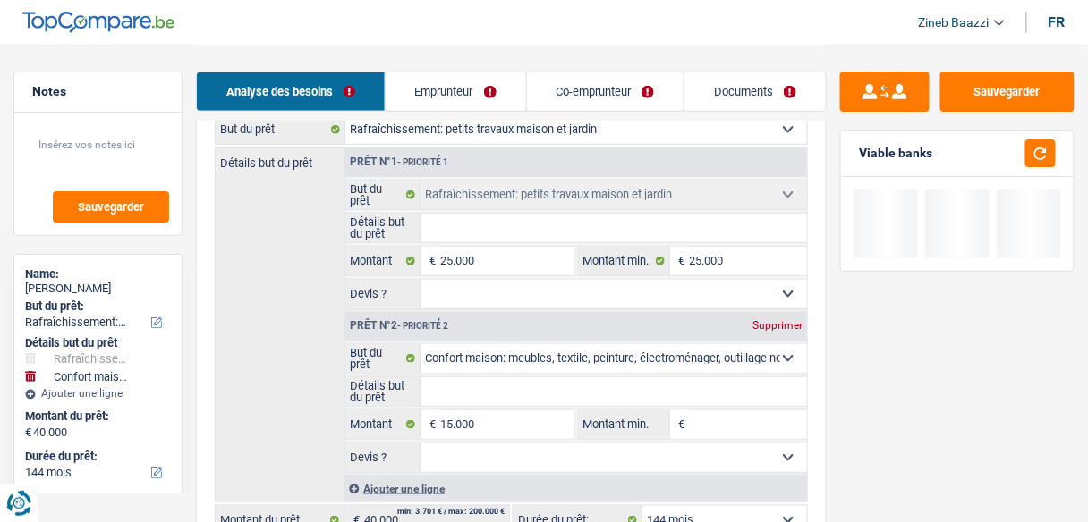
type input "1"
type input "15"
type input "150"
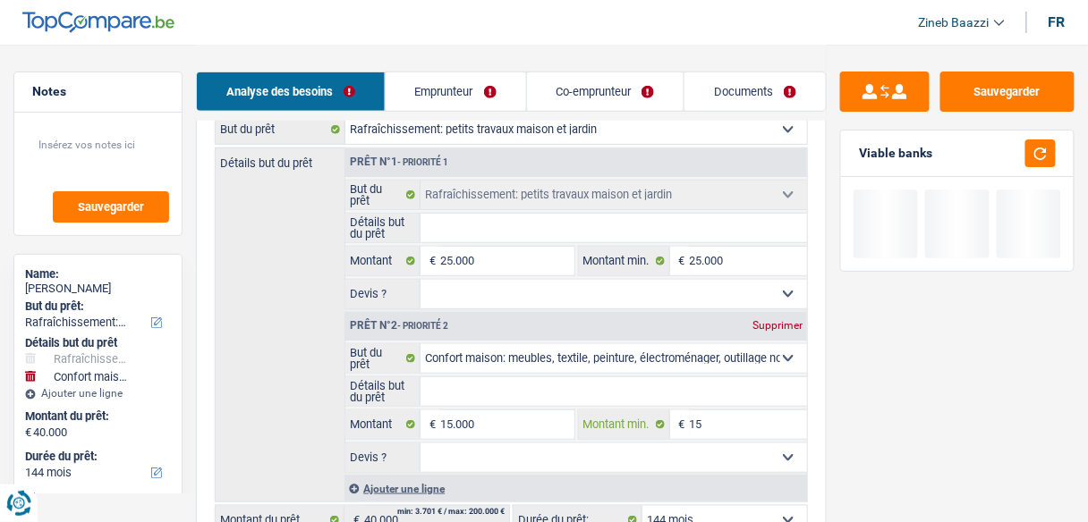
type input "150"
type input "1.500"
type input "15.000"
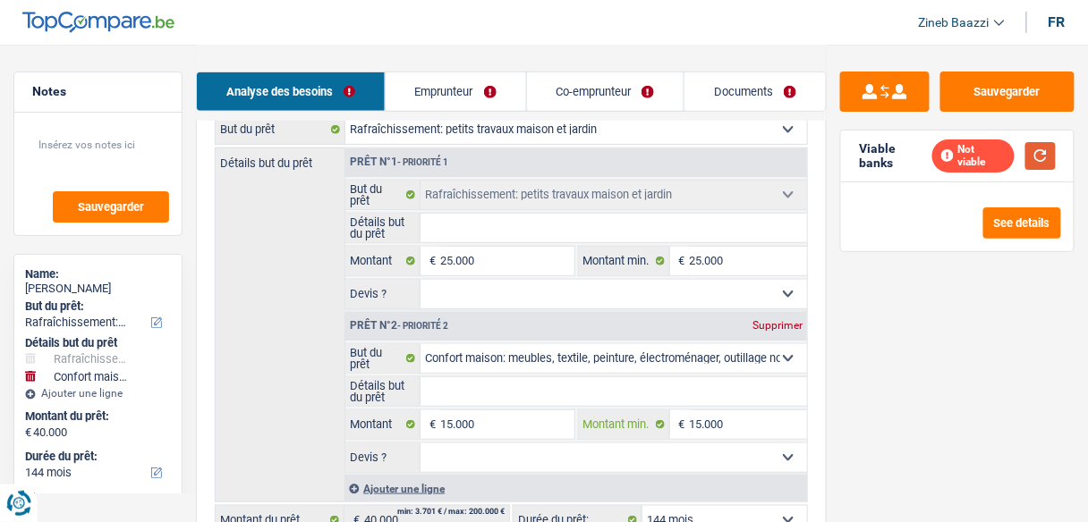
type input "15.000"
click at [1037, 166] on button "button" at bounding box center [1040, 156] width 30 height 28
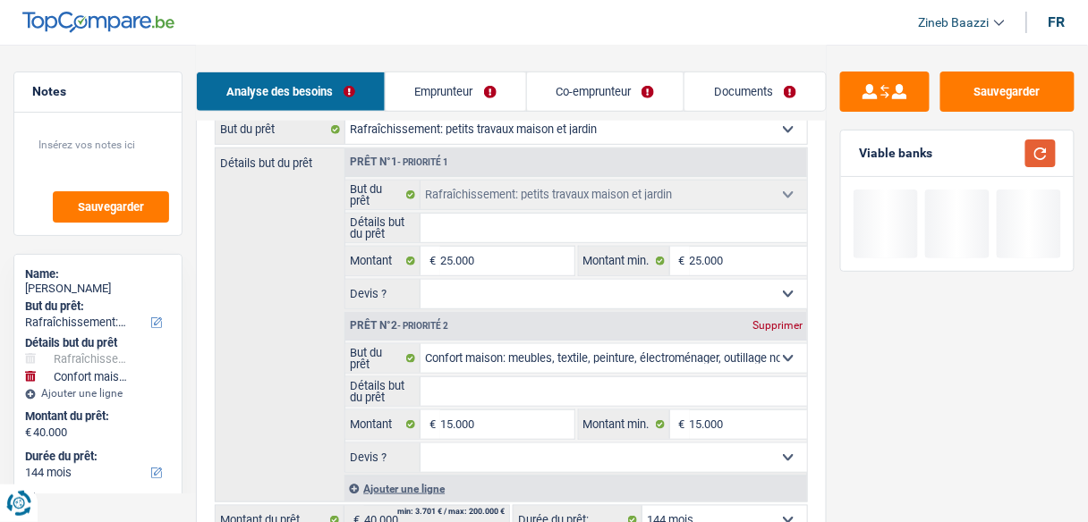
scroll to position [573, 0]
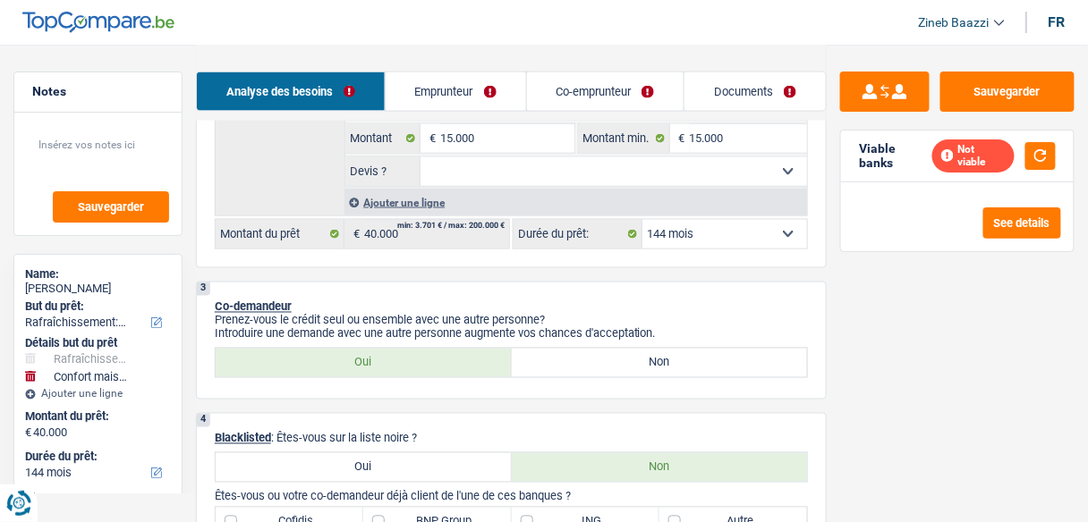
click at [696, 235] on select "12 mois 18 mois 24 mois 30 mois 36 mois 42 mois 48 mois 60 mois 72 mois 84 mois…" at bounding box center [724, 234] width 165 height 29
select select "120"
click at [642, 220] on select "12 mois 18 mois 24 mois 30 mois 36 mois 42 mois 48 mois 60 mois 72 mois 84 mois…" at bounding box center [724, 234] width 165 height 29
select select "120"
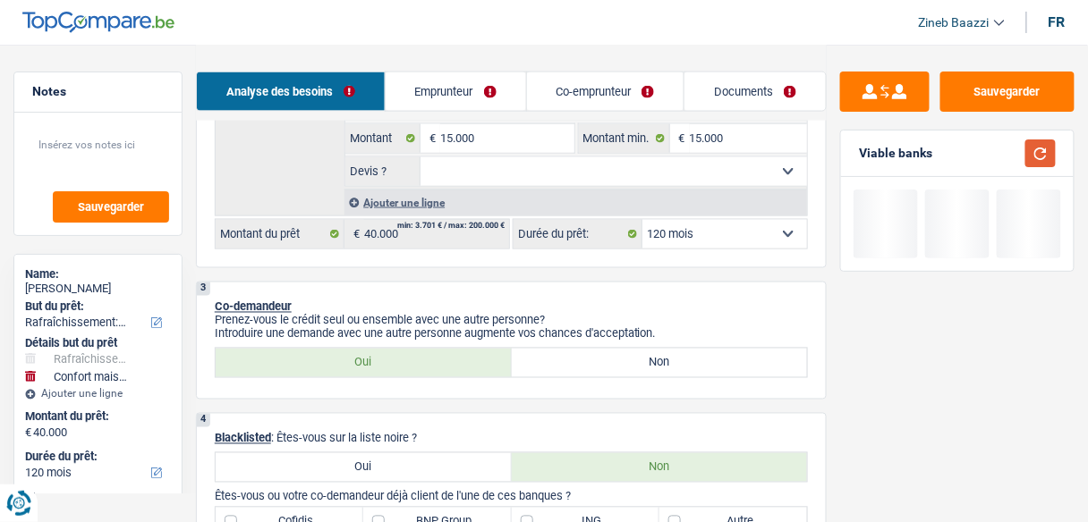
click at [1046, 155] on button "button" at bounding box center [1040, 154] width 30 height 28
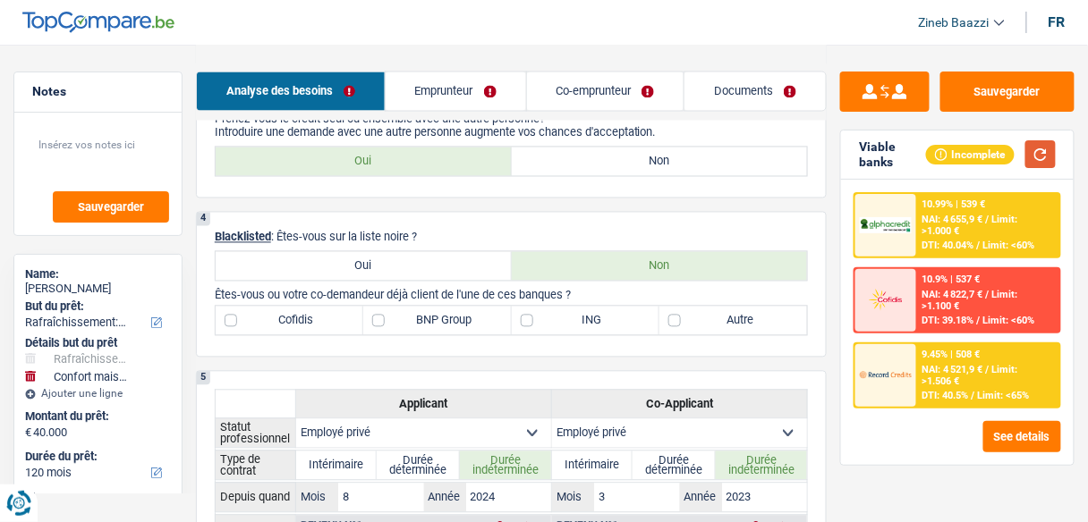
scroll to position [859, 0]
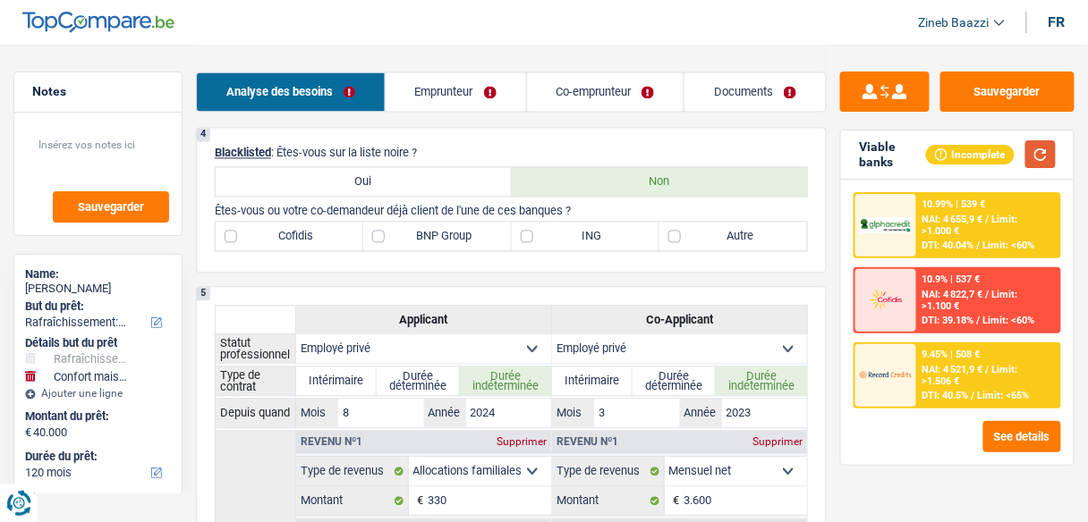
click at [1030, 157] on button "button" at bounding box center [1040, 154] width 30 height 28
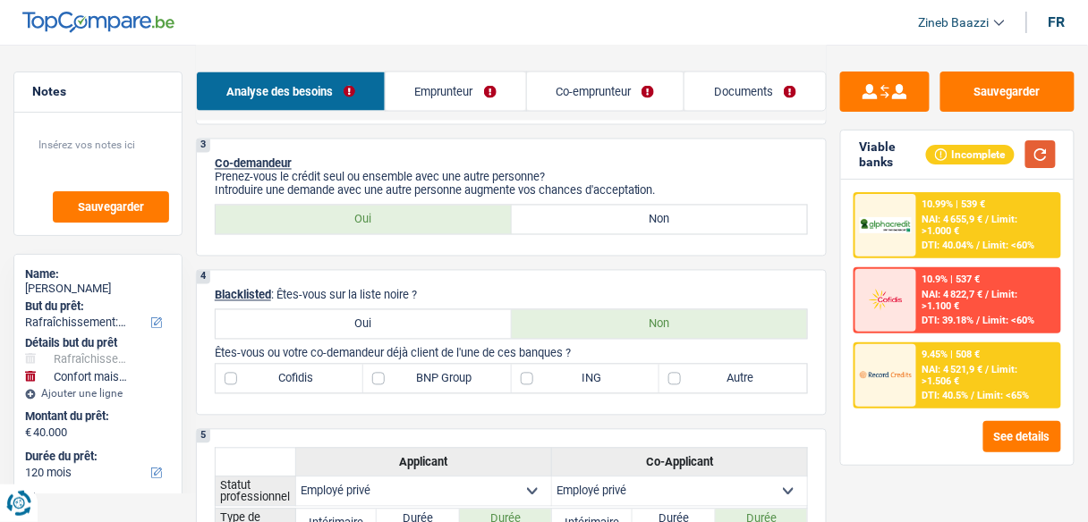
scroll to position [716, 0]
click at [416, 379] on label "BNP Group" at bounding box center [437, 379] width 148 height 29
click at [416, 379] on input "BNP Group" at bounding box center [437, 379] width 148 height 29
checkbox input "true"
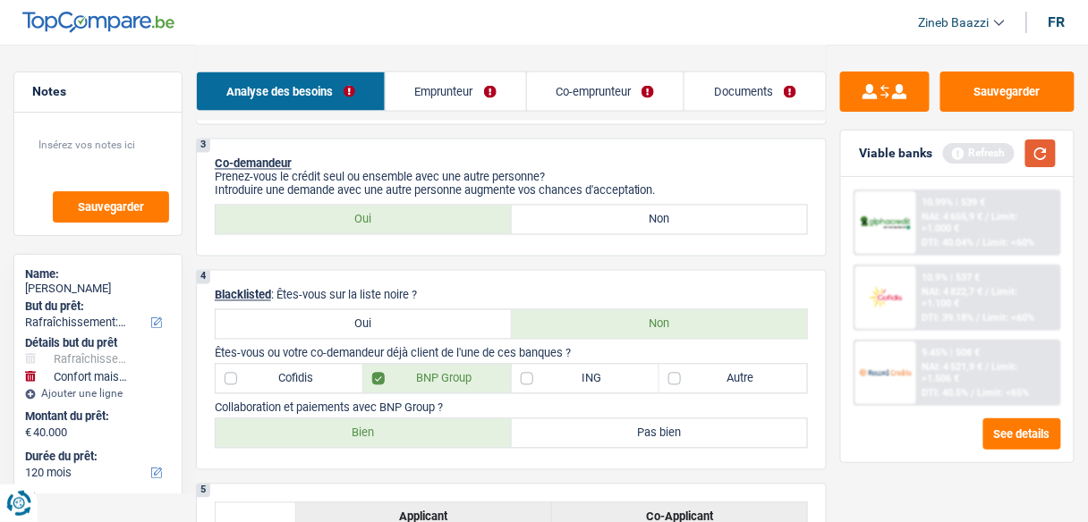
click at [1049, 142] on button "button" at bounding box center [1040, 154] width 30 height 28
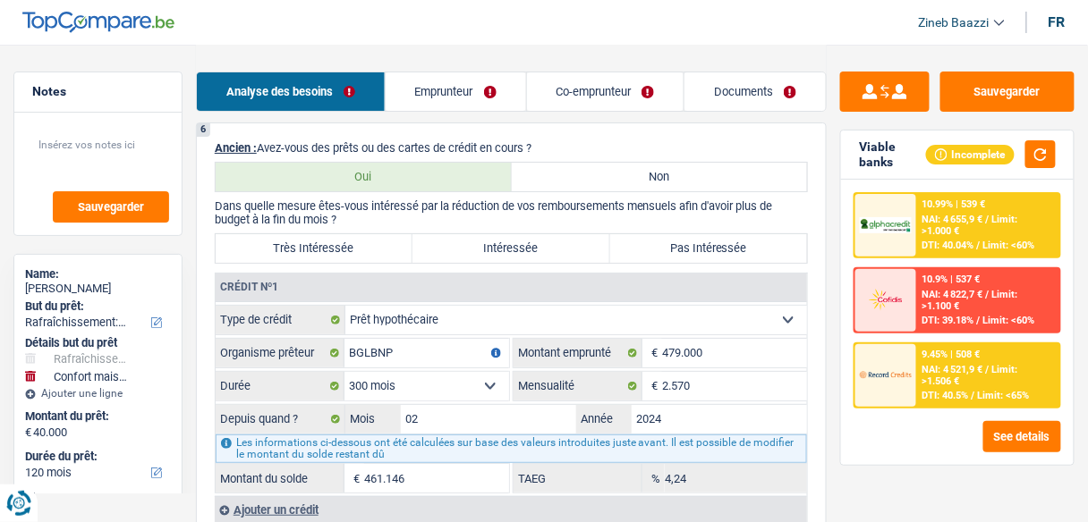
click at [467, 102] on link "Emprunteur" at bounding box center [456, 91] width 140 height 38
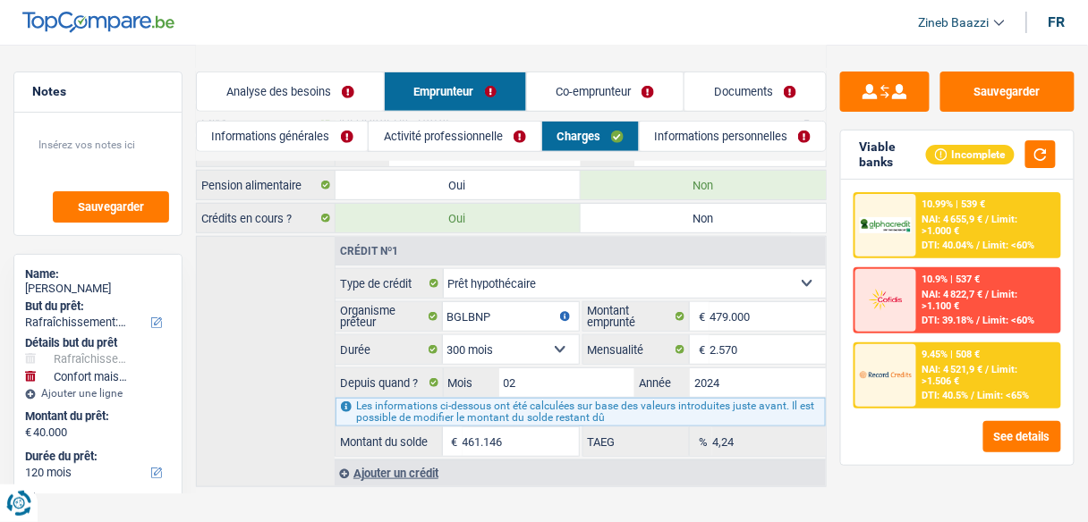
scroll to position [0, 0]
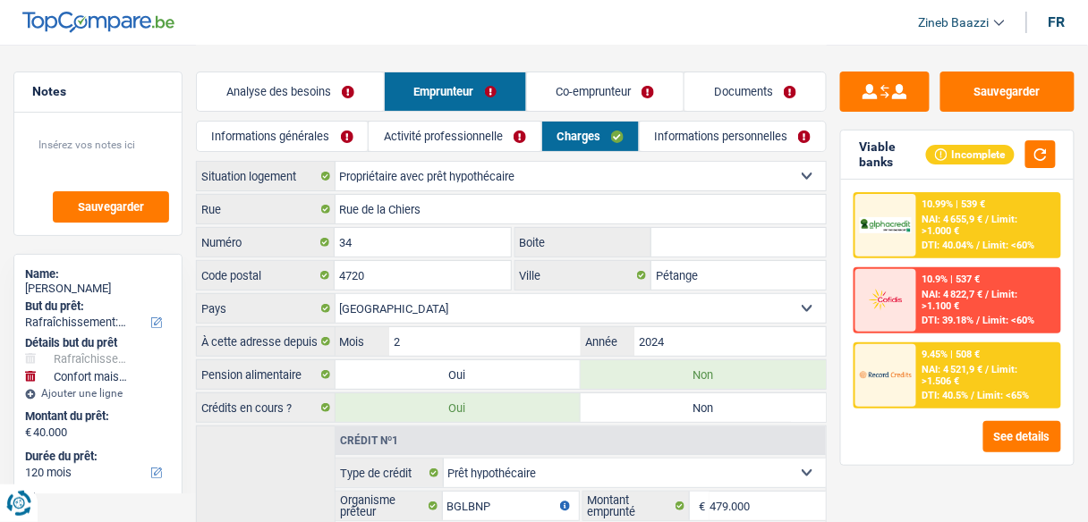
click at [421, 132] on link "Activité professionnelle" at bounding box center [455, 137] width 172 height 30
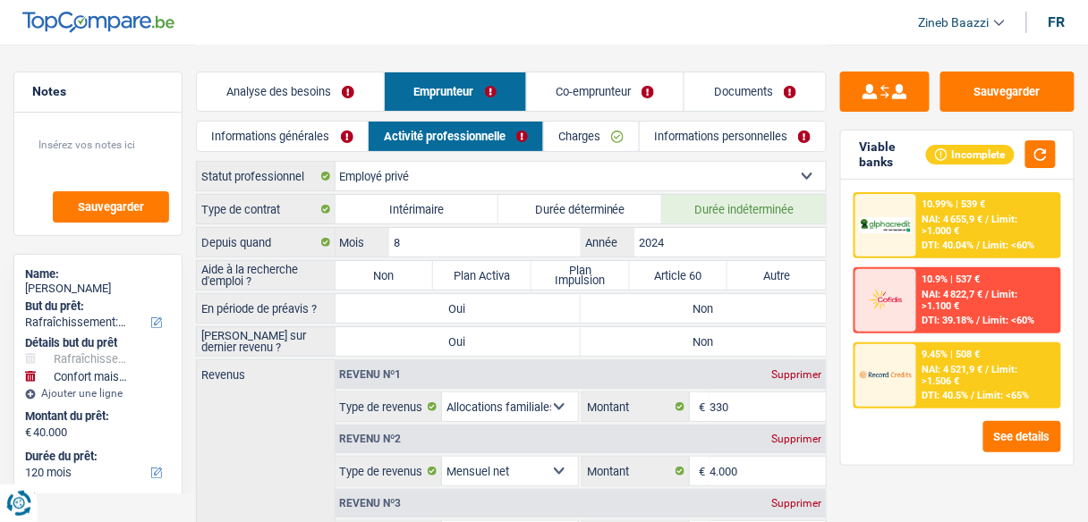
click at [302, 144] on link "Informations générales" at bounding box center [282, 137] width 171 height 30
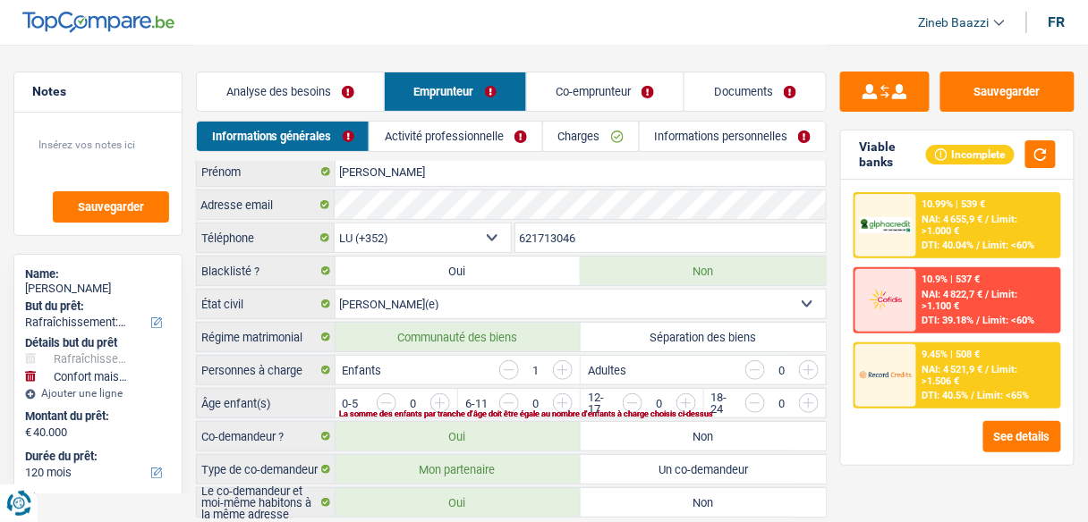
scroll to position [72, 0]
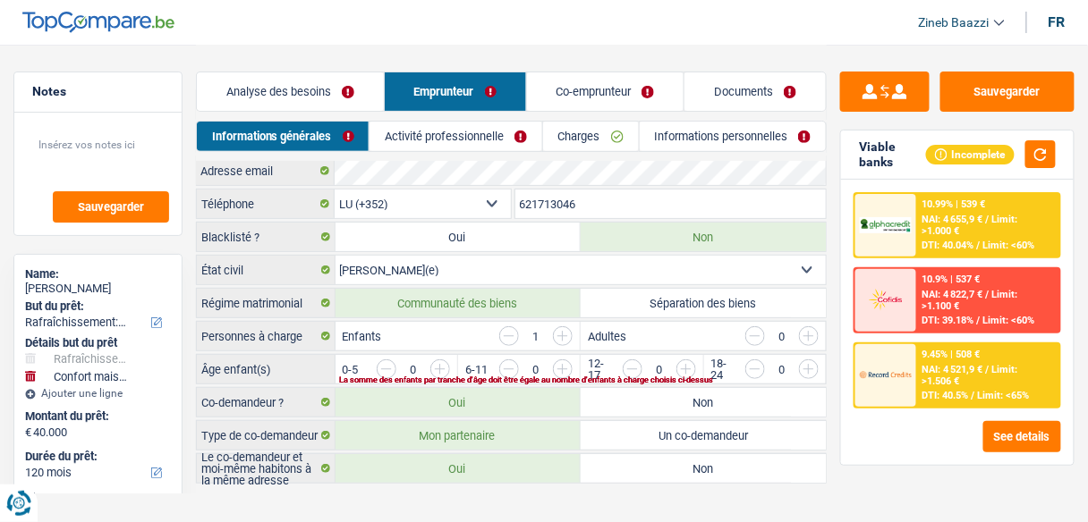
click at [566, 362] on input "button" at bounding box center [867, 374] width 629 height 29
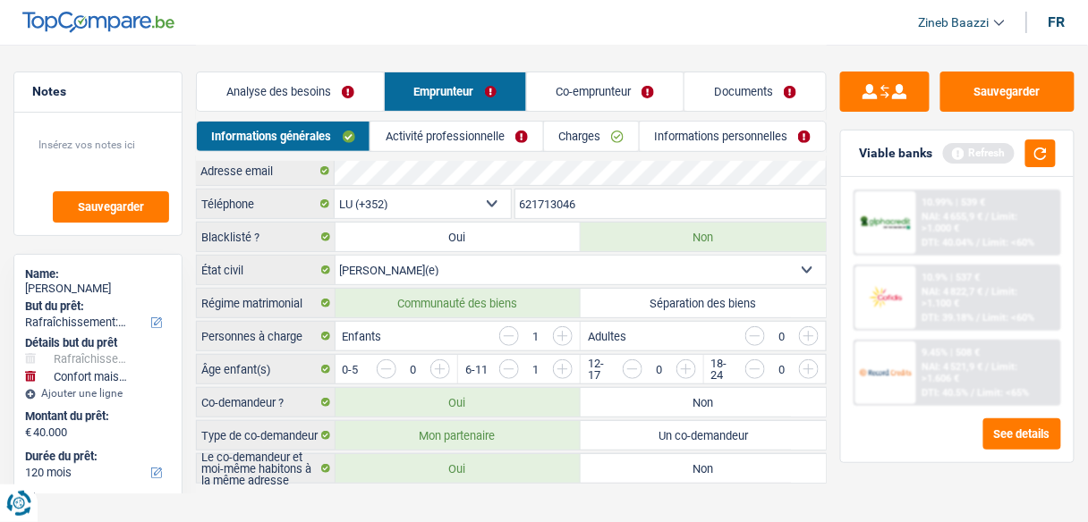
click at [471, 139] on link "Activité professionnelle" at bounding box center [456, 137] width 172 height 30
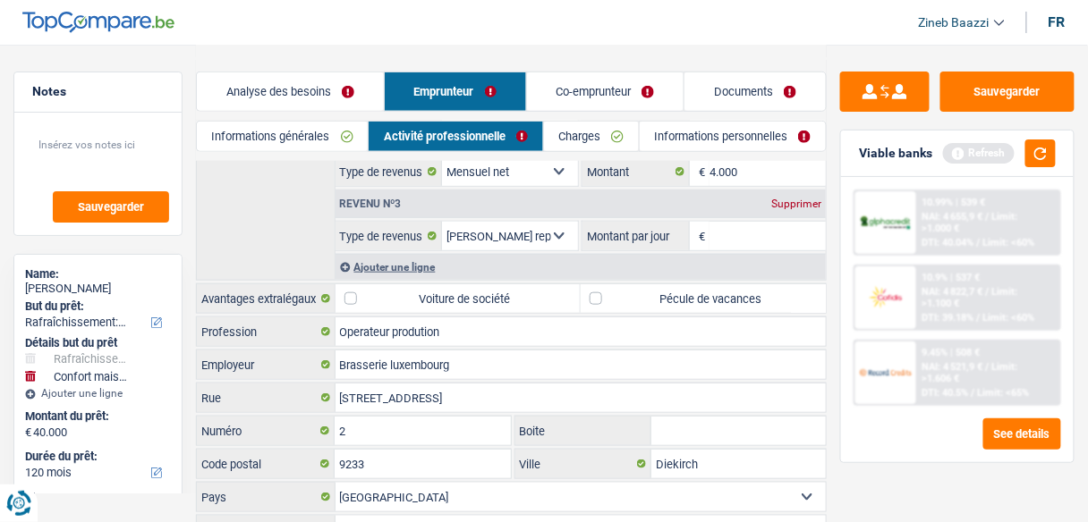
scroll to position [0, 0]
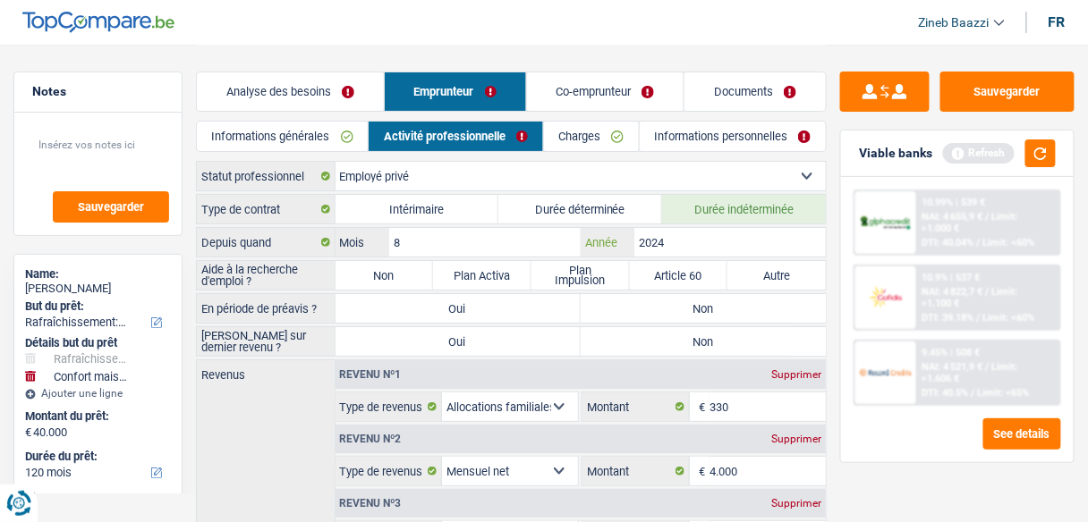
click at [696, 235] on input "2024" at bounding box center [729, 242] width 191 height 29
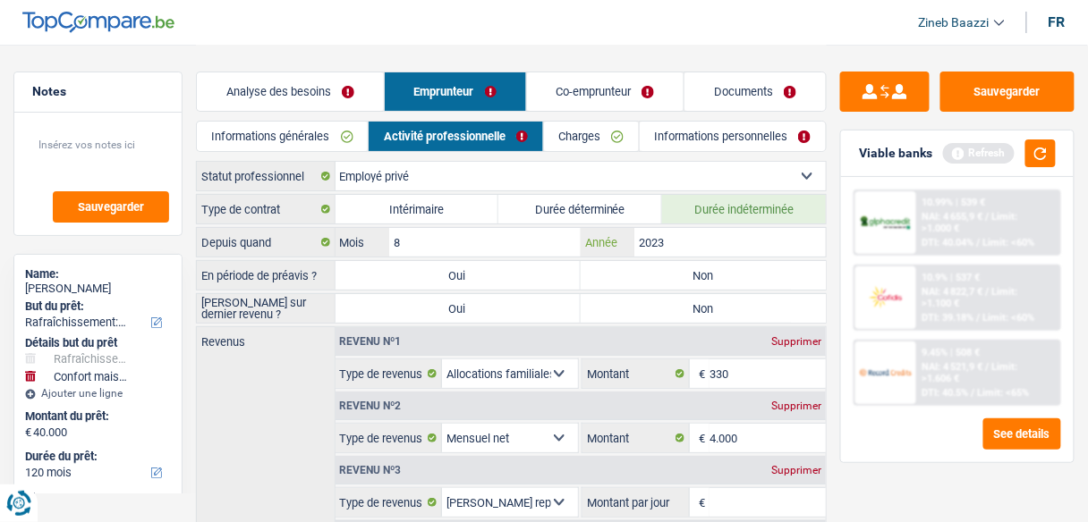
type input "2023"
click at [267, 402] on div "Revenus Revenu nº1 Supprimer Allocation d'handicap Allocations chômage Allocati…" at bounding box center [511, 437] width 631 height 221
click at [639, 288] on div "Type de contrat Intérimaire Durée déterminée Durée indéterminée Depuis quand 8 …" at bounding box center [511, 503] width 631 height 618
click at [722, 265] on label "Non" at bounding box center [703, 275] width 245 height 29
click at [722, 265] on input "Non" at bounding box center [703, 275] width 245 height 29
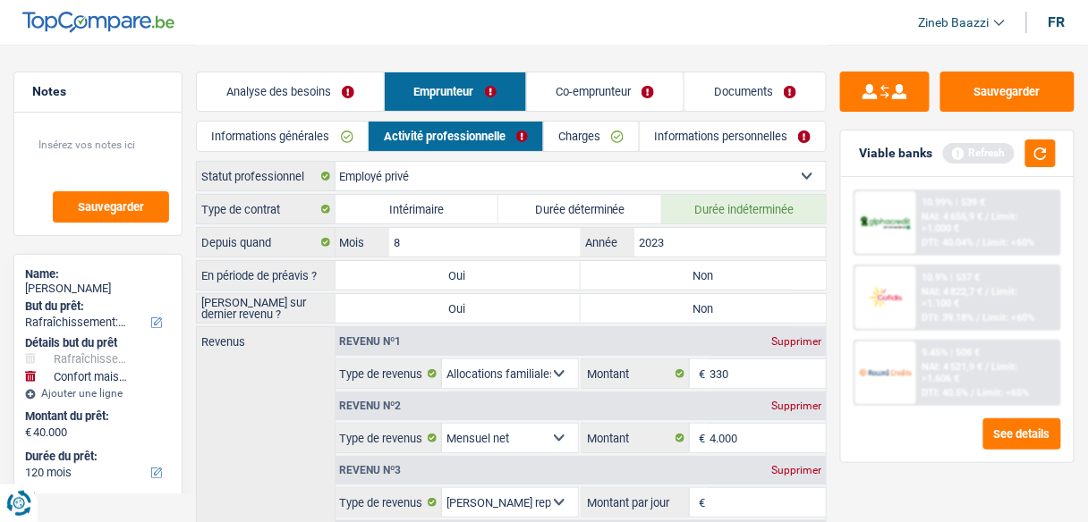
radio input "true"
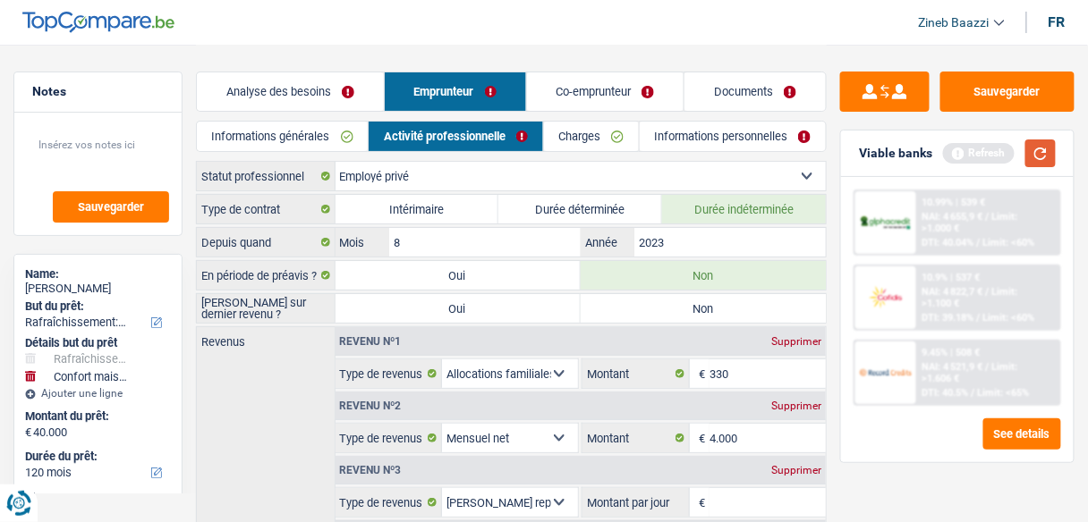
click at [1053, 154] on button "button" at bounding box center [1040, 154] width 30 height 28
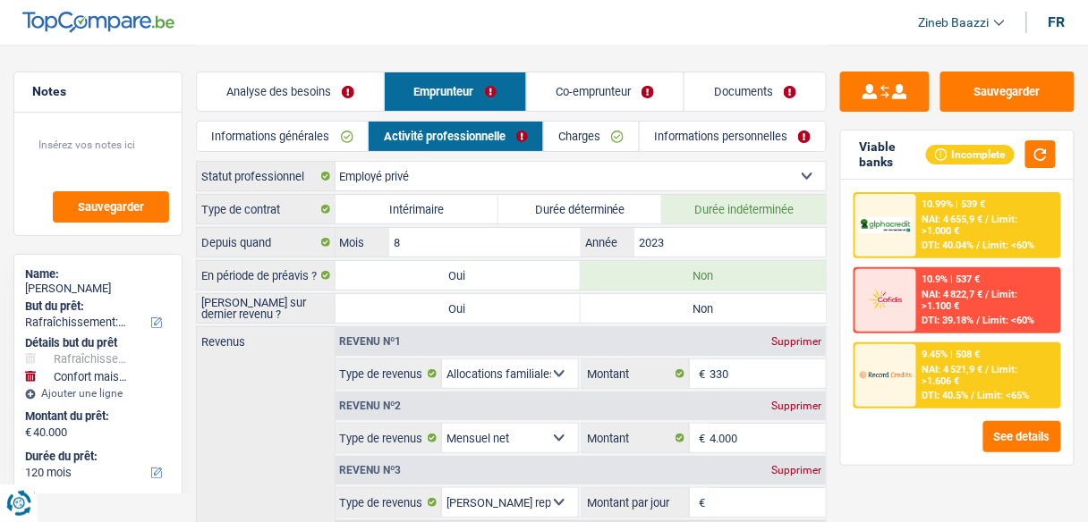
click at [620, 310] on label "Non" at bounding box center [703, 308] width 245 height 29
click at [620, 310] on input "Non" at bounding box center [703, 308] width 245 height 29
radio input "true"
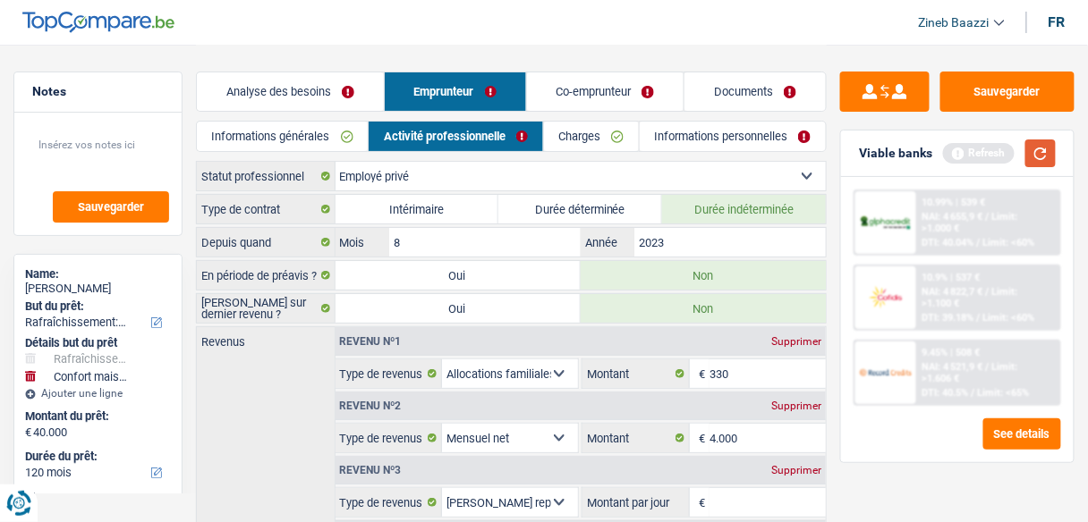
click at [1036, 156] on button "button" at bounding box center [1040, 154] width 30 height 28
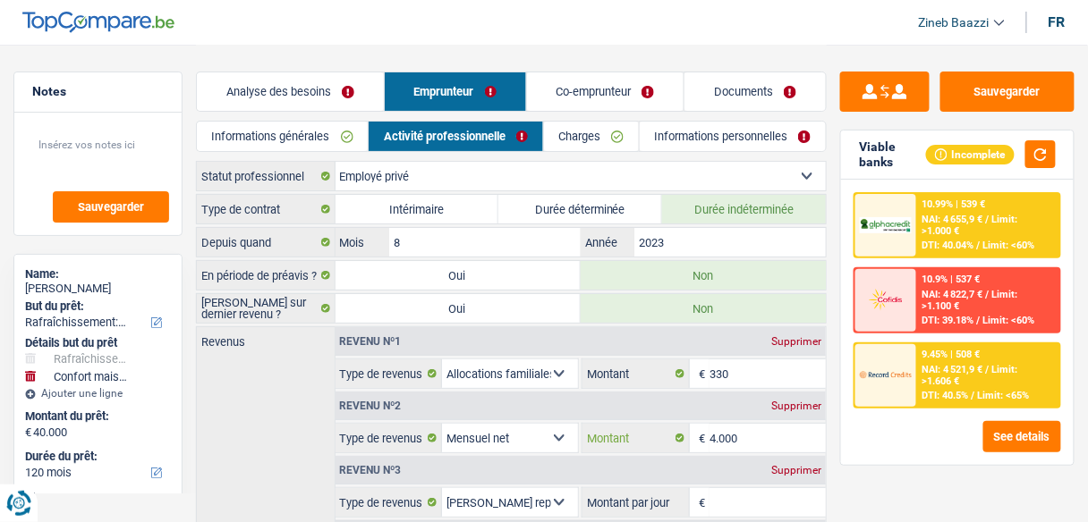
click at [749, 431] on input "4.000" at bounding box center [767, 438] width 116 height 29
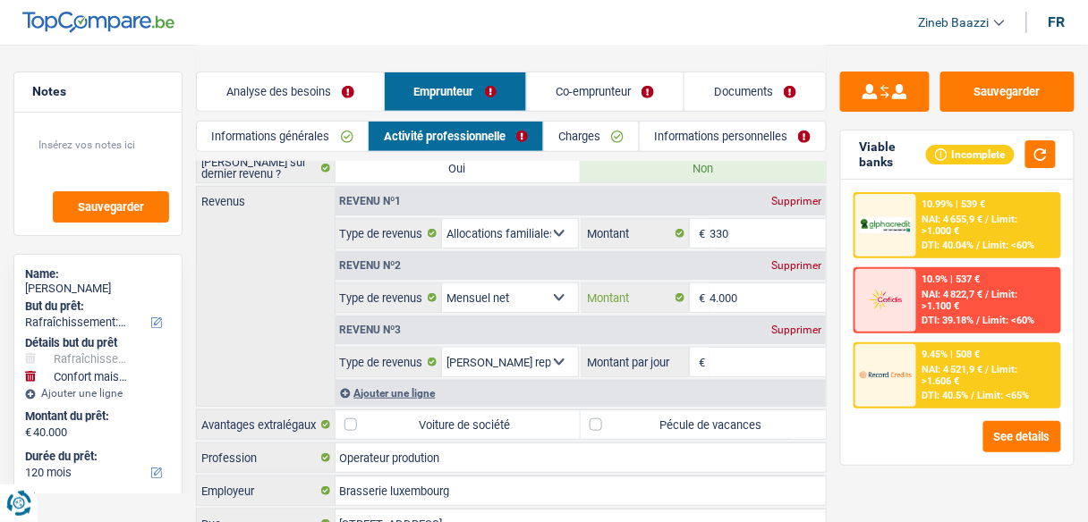
scroll to position [143, 0]
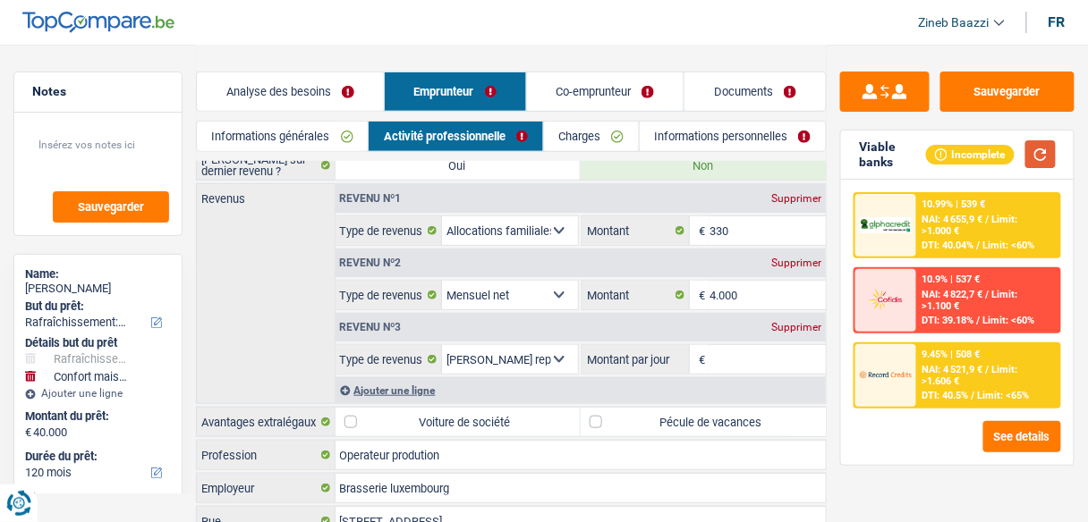
click at [1036, 159] on button "button" at bounding box center [1040, 154] width 30 height 28
click at [768, 347] on input "Montant par jour" at bounding box center [767, 359] width 116 height 29
click at [1016, 158] on div "Incomplete" at bounding box center [991, 154] width 130 height 28
click at [1032, 161] on button "button" at bounding box center [1040, 154] width 30 height 28
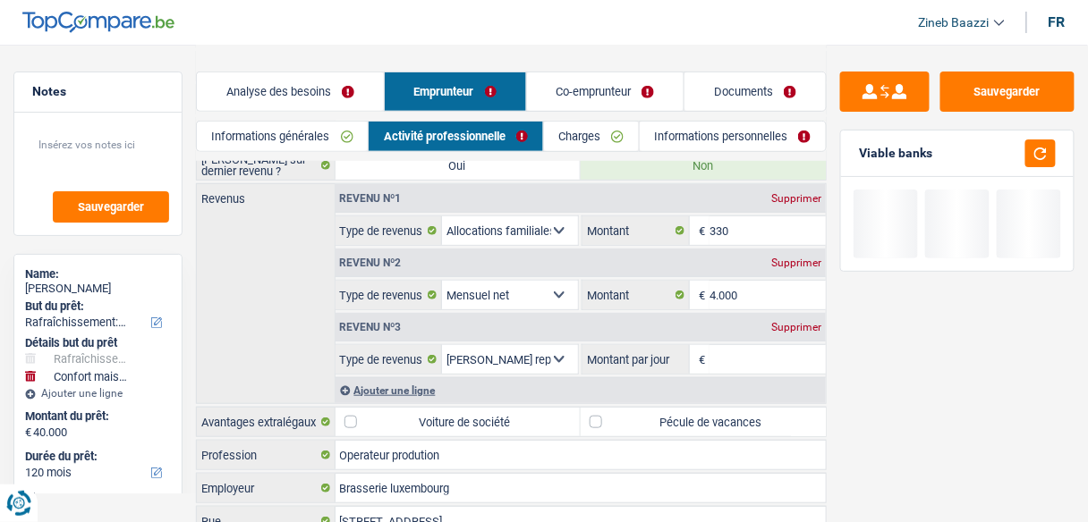
click at [806, 327] on div "Supprimer" at bounding box center [796, 327] width 59 height 11
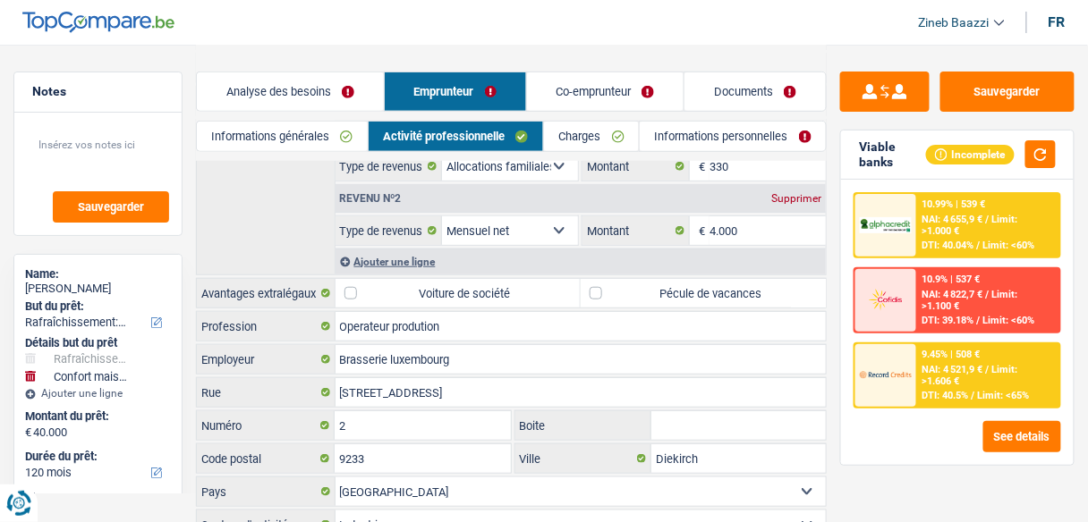
scroll to position [276, 0]
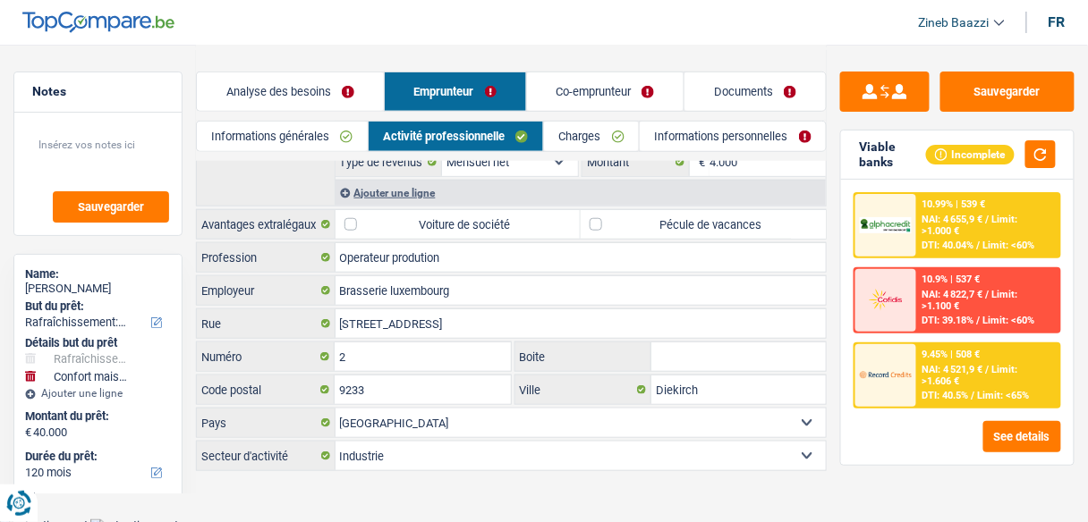
click at [577, 137] on link "Charges" at bounding box center [591, 137] width 95 height 30
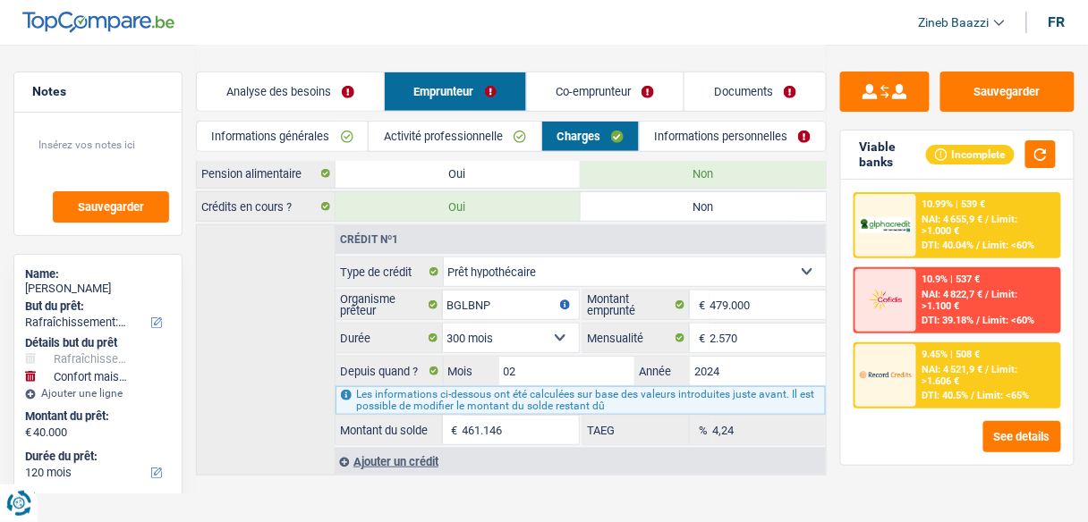
scroll to position [207, 0]
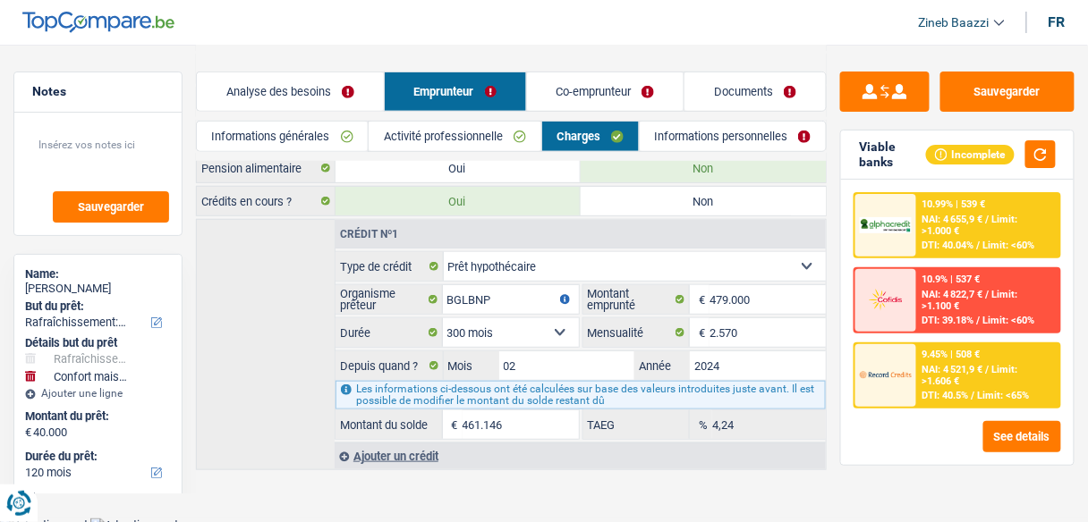
click at [227, 318] on div "Crédit nº1 Carte ou ouverture de crédit Prêt hypothécaire Vente à tempérament P…" at bounding box center [511, 344] width 631 height 251
click at [667, 133] on link "Informations personnelles" at bounding box center [733, 137] width 186 height 30
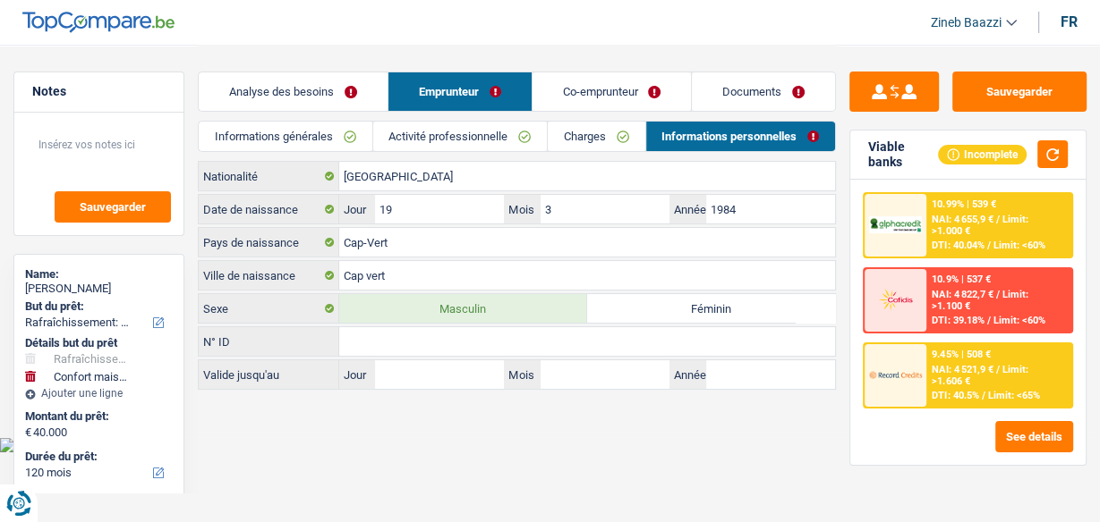
click at [412, 427] on main "Notes Sauvegarder Name: Euclides Baptista martins But du prêt: Confort maison: …" at bounding box center [550, 218] width 1100 height 437
click at [418, 167] on input "[GEOGRAPHIC_DATA]" at bounding box center [587, 176] width 496 height 29
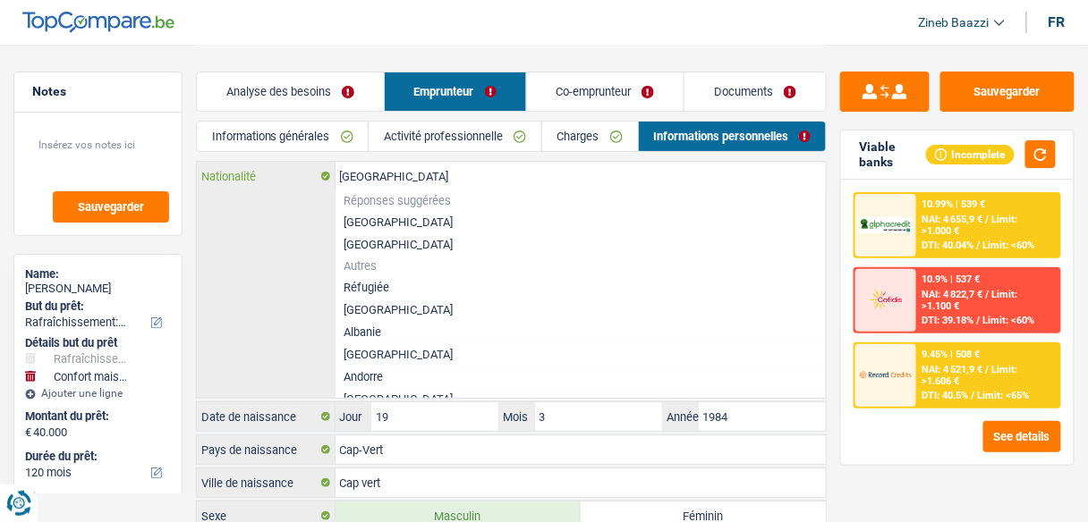
click at [417, 168] on input "[GEOGRAPHIC_DATA]" at bounding box center [580, 176] width 491 height 29
type input "p"
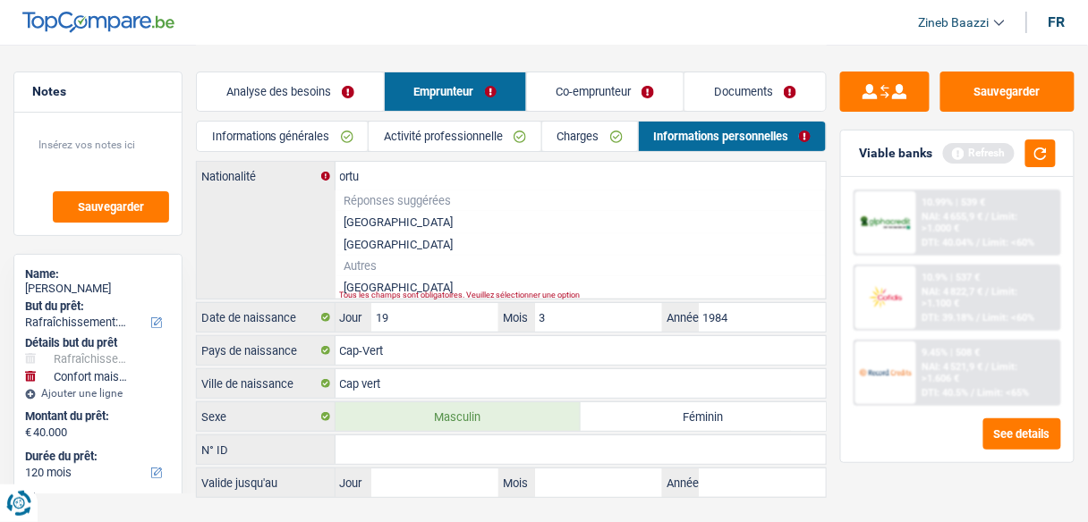
click at [375, 292] on div "Tous les champs sont obligatoires. Veuillez sélectionner une option" at bounding box center [558, 295] width 436 height 7
click at [372, 286] on li "Portugal" at bounding box center [580, 287] width 491 height 22
type input "Portugal"
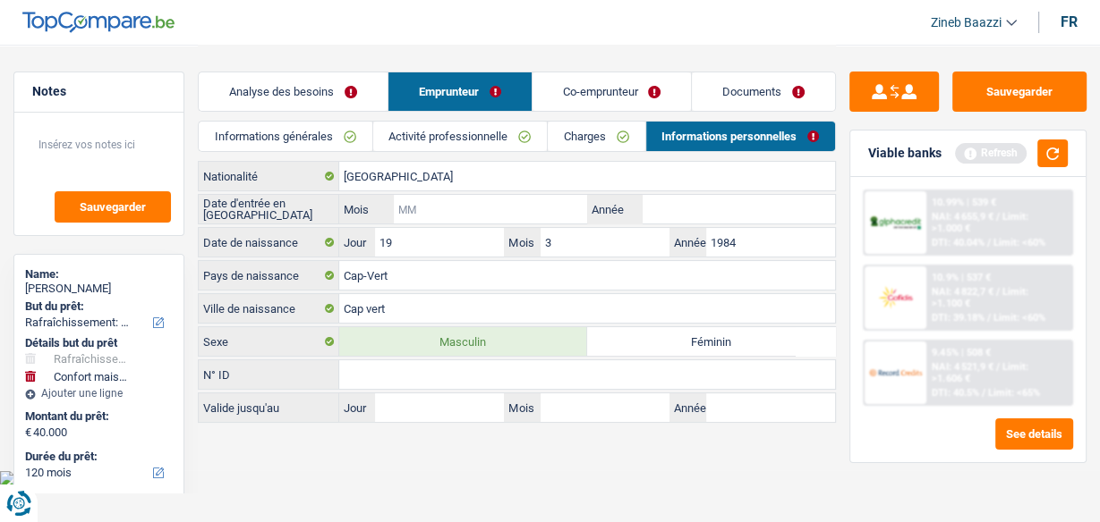
click at [433, 212] on input "Mois" at bounding box center [490, 209] width 193 height 29
click at [800, 211] on input "Année" at bounding box center [737, 209] width 193 height 29
type input "2022"
click at [471, 197] on input "Mois" at bounding box center [490, 209] width 193 height 29
type input "01"
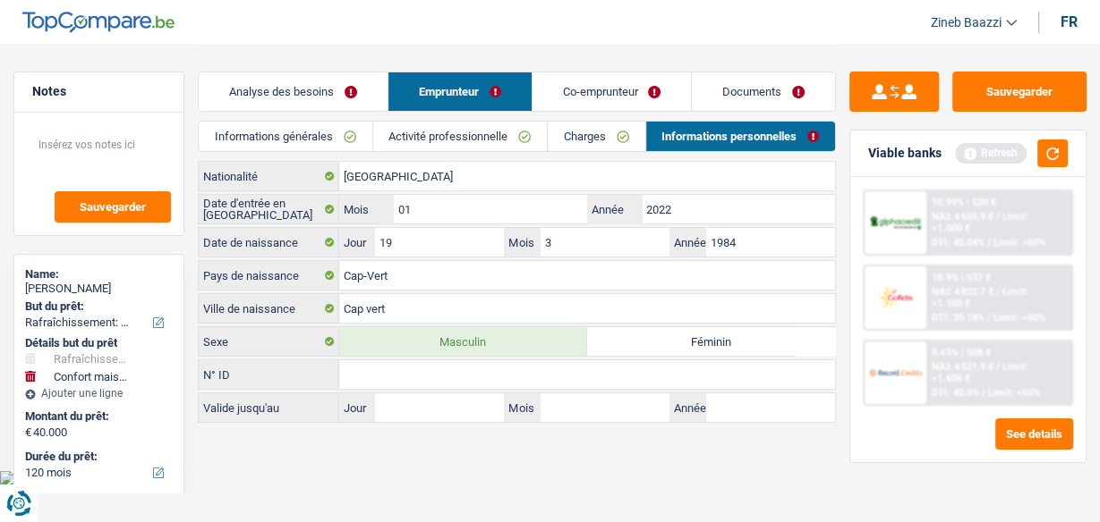
click at [540, 428] on main "Notes Sauvegarder Name: Euclides Baptista martins But du prêt: Confort maison: …" at bounding box center [550, 235] width 1100 height 471
click at [590, 469] on body "Vous avez le contrôle de vos données Nous utilisons des cookies, tout comme nos…" at bounding box center [550, 243] width 1100 height 486
click at [1043, 153] on button "button" at bounding box center [1052, 154] width 30 height 28
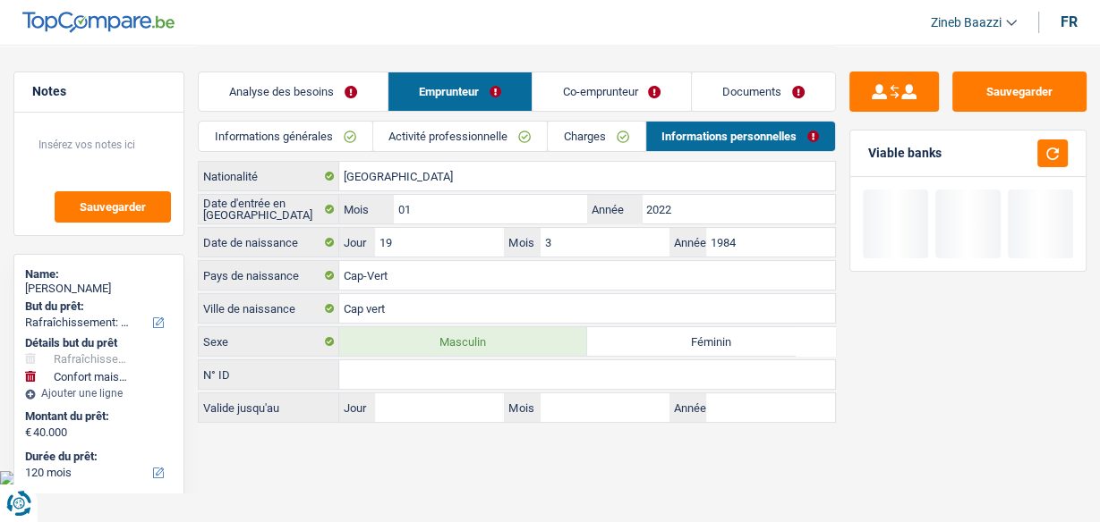
click at [318, 480] on html "Vous avez le contrôle de vos données Nous utilisons des cookies, tout comme nos…" at bounding box center [550, 243] width 1100 height 486
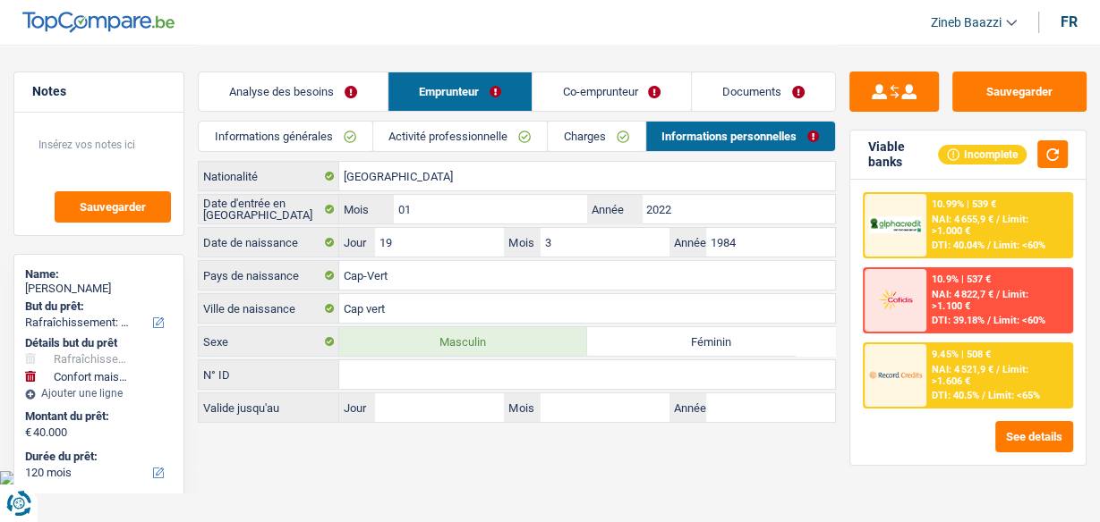
click at [412, 460] on main "Notes Sauvegarder Name: Euclides Baptista martins But du prêt: Confort maison: …" at bounding box center [550, 235] width 1100 height 471
click at [412, 315] on input "Cap vert" at bounding box center [587, 308] width 496 height 29
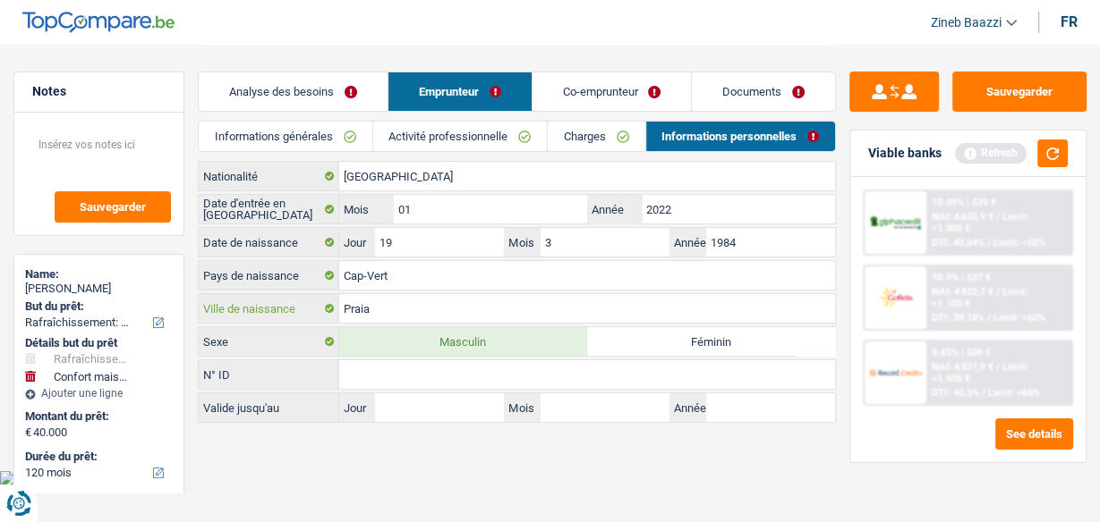
type input "Praia"
drag, startPoint x: 576, startPoint y: 494, endPoint x: 675, endPoint y: 472, distance: 100.7
click at [577, 486] on html "Vous avez le contrôle de vos données Nous utilisons des cookies, tout comme nos…" at bounding box center [550, 243] width 1100 height 486
click at [1052, 156] on button "button" at bounding box center [1052, 154] width 30 height 28
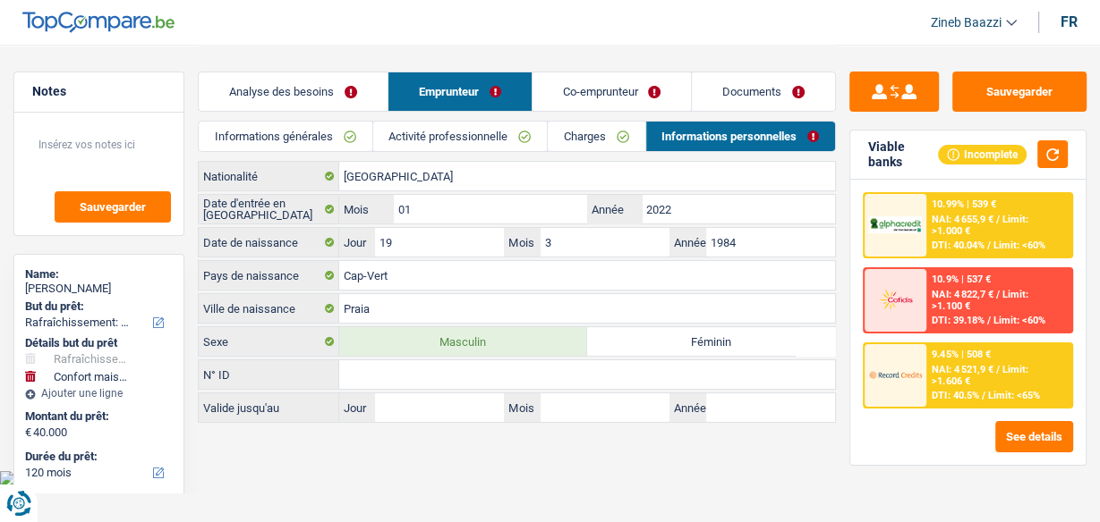
click at [565, 88] on link "Co-emprunteur" at bounding box center [611, 91] width 159 height 38
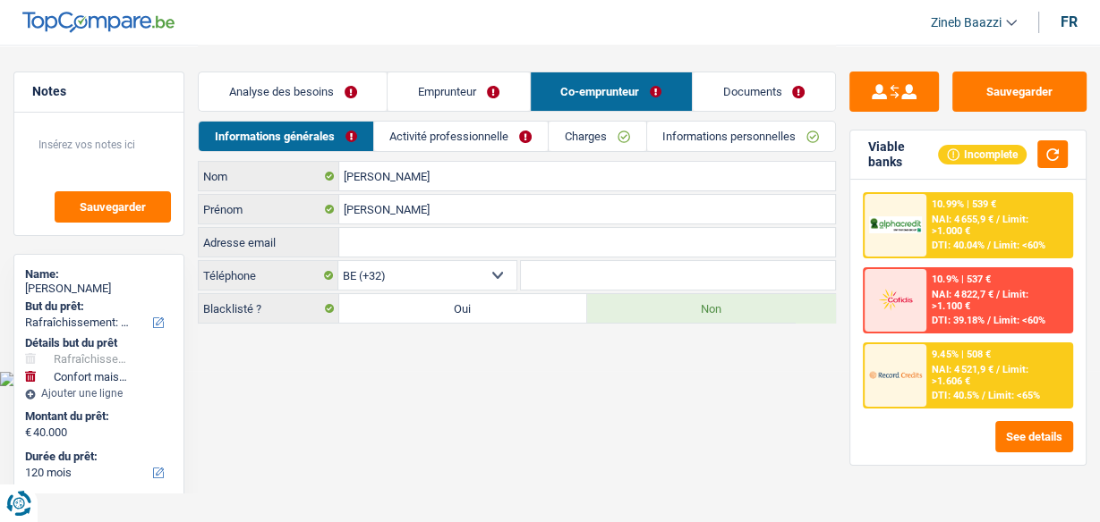
click at [402, 141] on link "Activité professionnelle" at bounding box center [461, 137] width 174 height 30
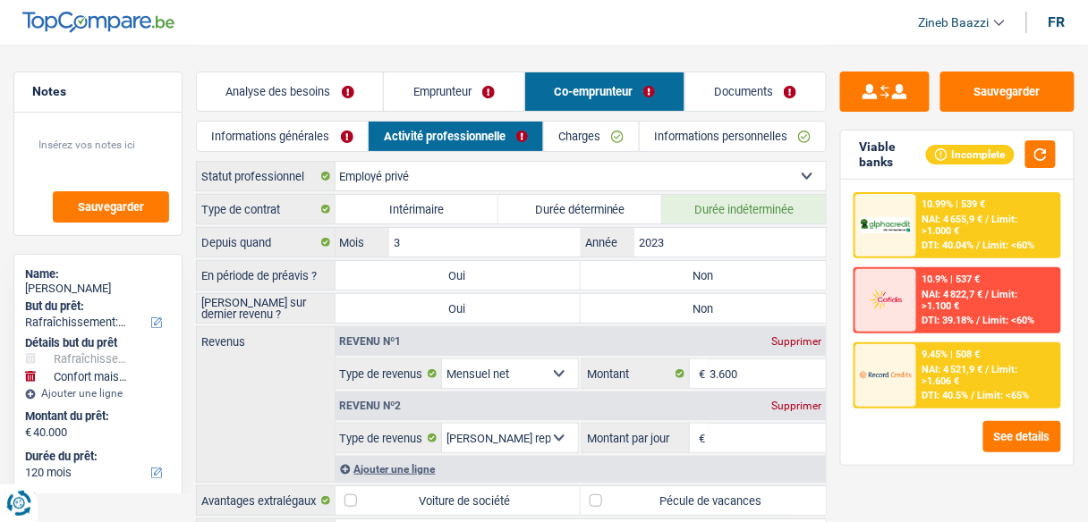
click at [622, 263] on label "Non" at bounding box center [703, 275] width 245 height 29
click at [622, 263] on input "Non" at bounding box center [703, 275] width 245 height 29
radio input "true"
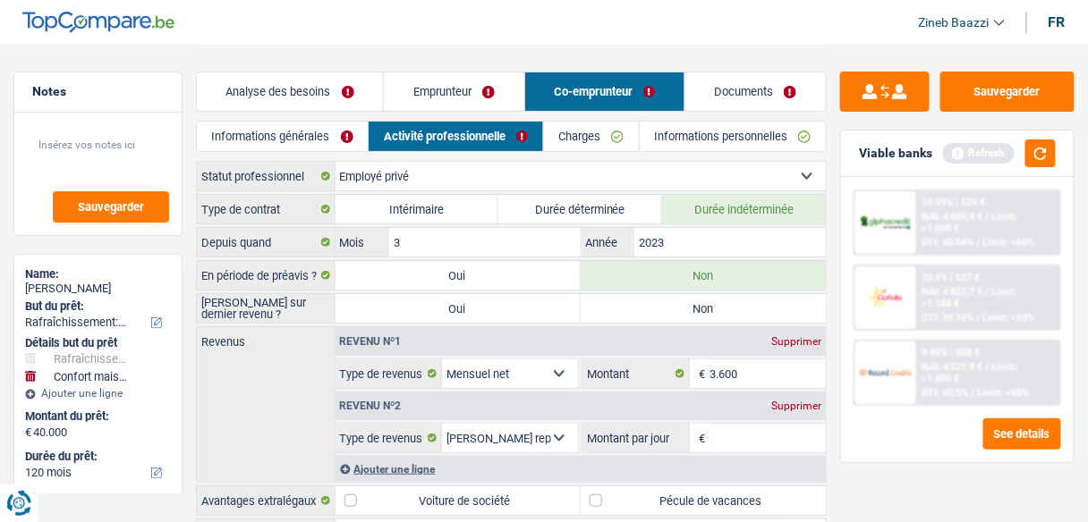
click at [632, 309] on label "Non" at bounding box center [703, 308] width 245 height 29
click at [632, 309] on input "Non" at bounding box center [703, 308] width 245 height 29
radio input "true"
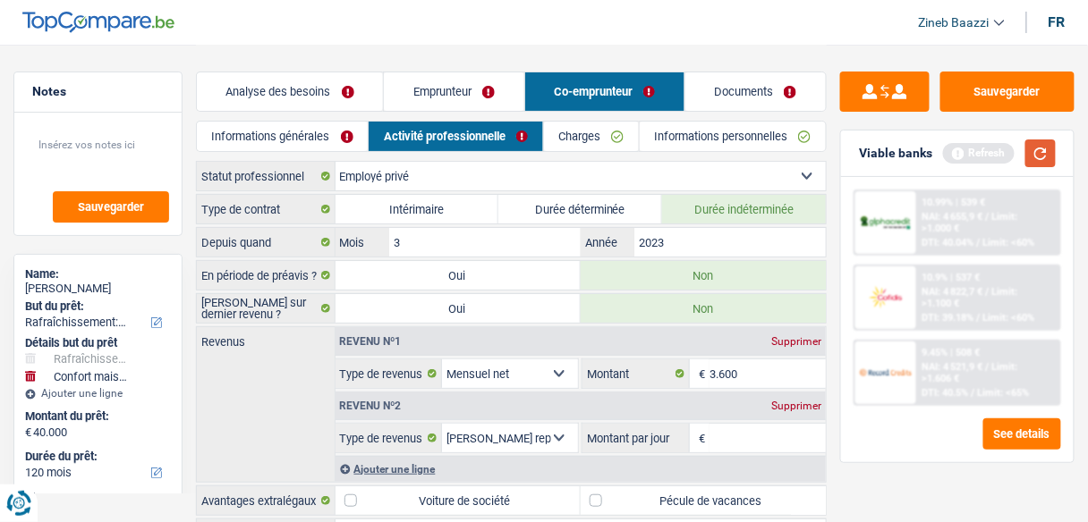
click at [1032, 154] on button "button" at bounding box center [1040, 154] width 30 height 28
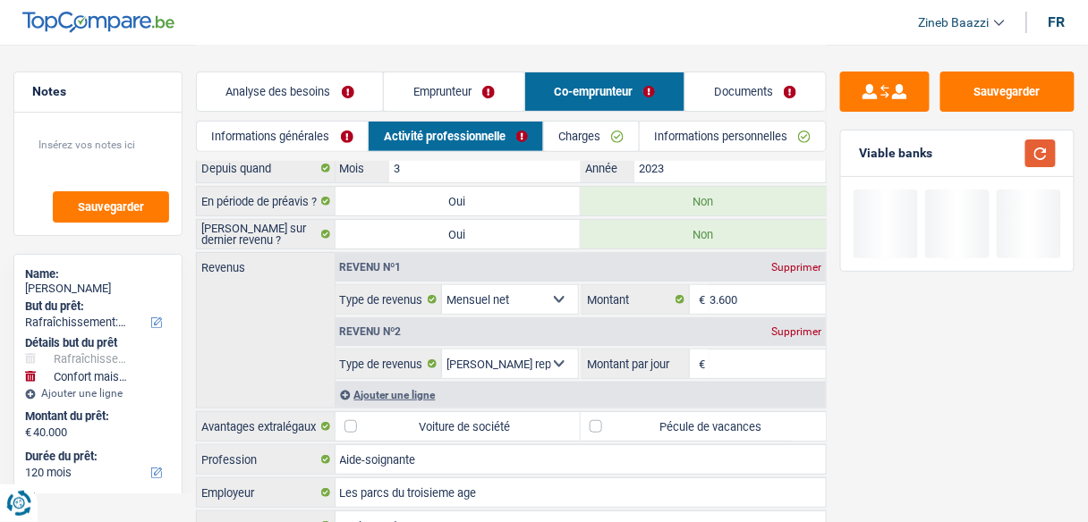
scroll to position [72, 0]
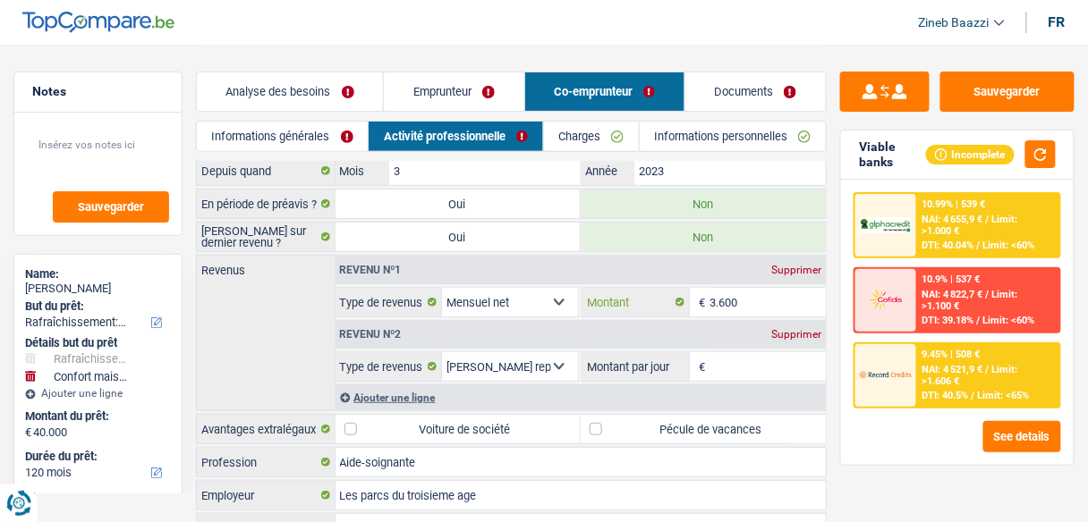
click at [749, 301] on input "3.600" at bounding box center [767, 302] width 116 height 29
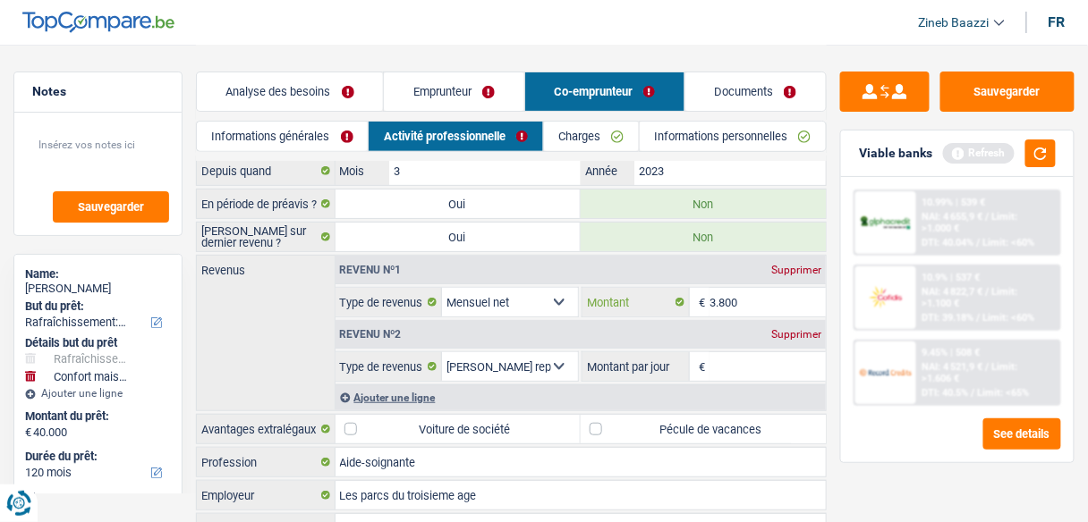
type input "3.800"
click at [283, 399] on div "Revenus Revenu nº1 Supprimer Allocation d'handicap Allocations chômage Allocati…" at bounding box center [511, 333] width 631 height 157
click at [1047, 154] on button "button" at bounding box center [1040, 154] width 30 height 28
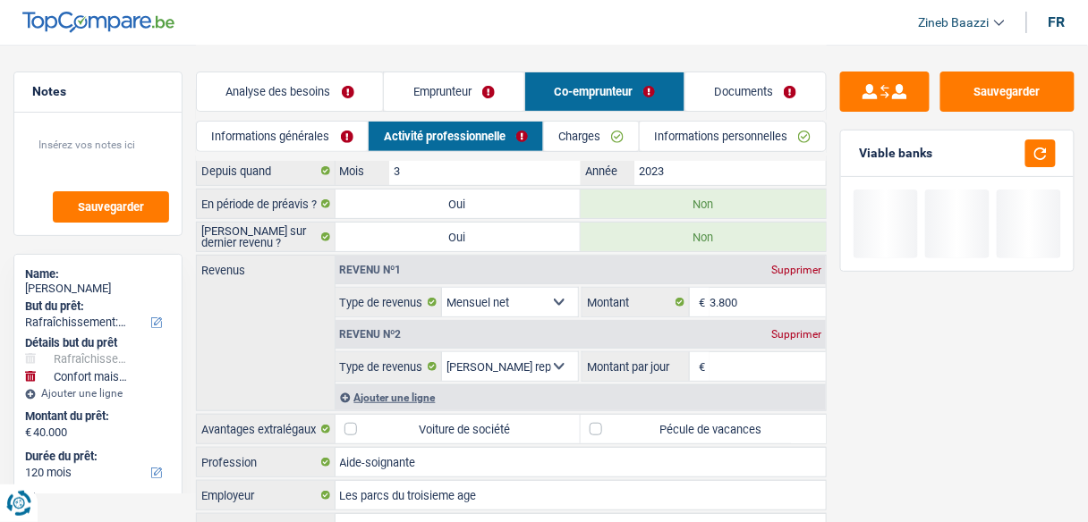
click at [802, 329] on div "Supprimer" at bounding box center [796, 334] width 59 height 11
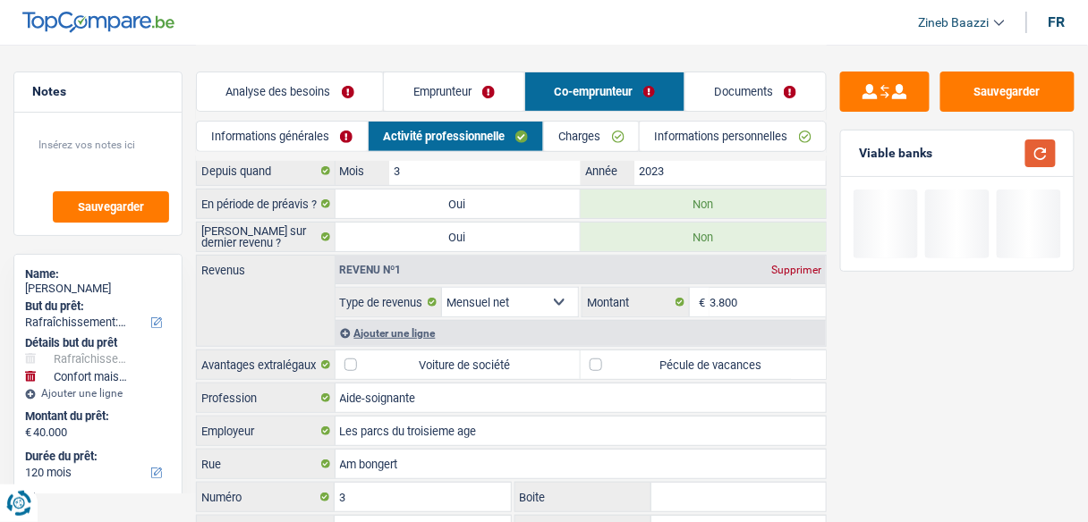
click at [1029, 146] on button "button" at bounding box center [1040, 154] width 30 height 28
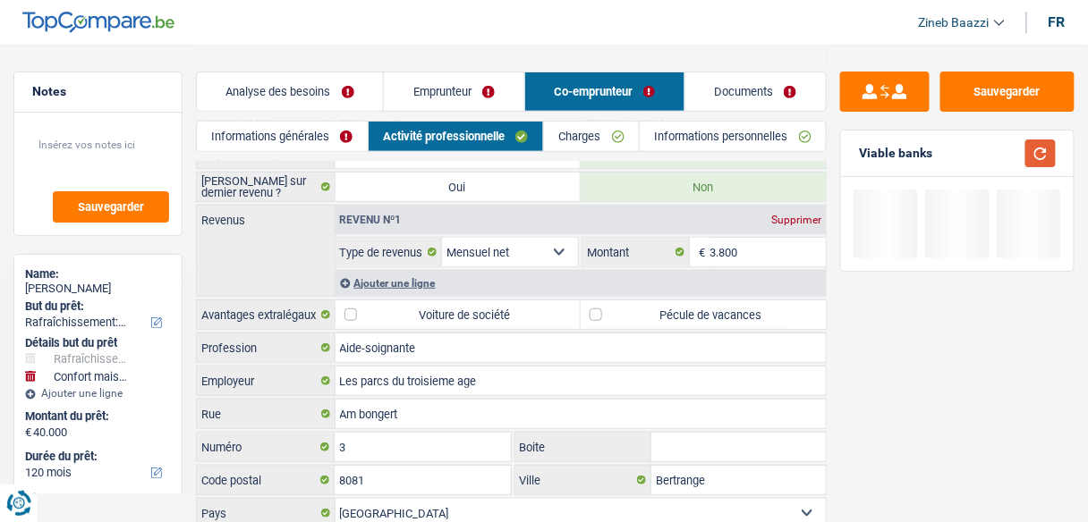
scroll to position [212, 0]
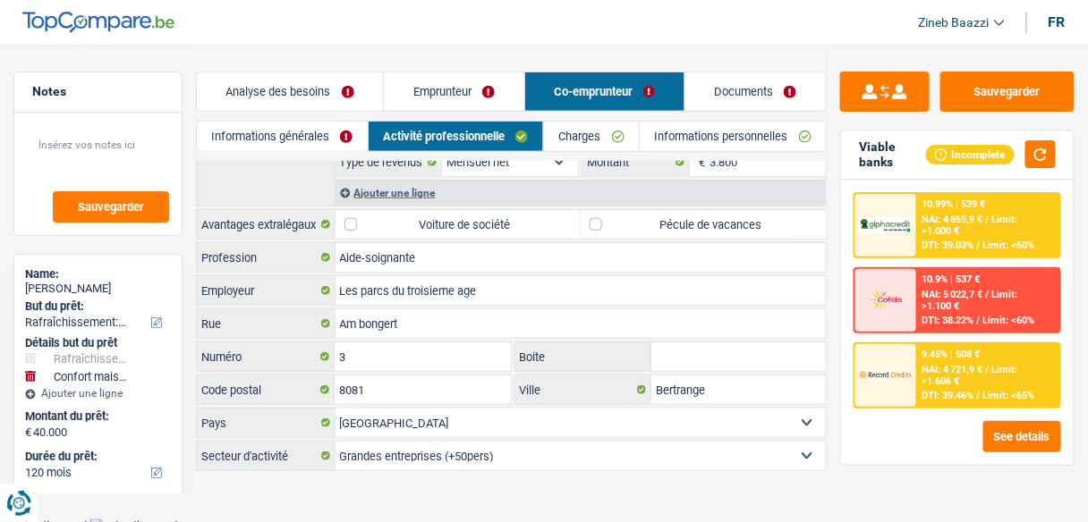
click at [587, 116] on div "Analyse des besoins Emprunteur Co-emprunteur Documents" at bounding box center [511, 83] width 631 height 76
click at [584, 124] on link "Charges" at bounding box center [591, 137] width 95 height 30
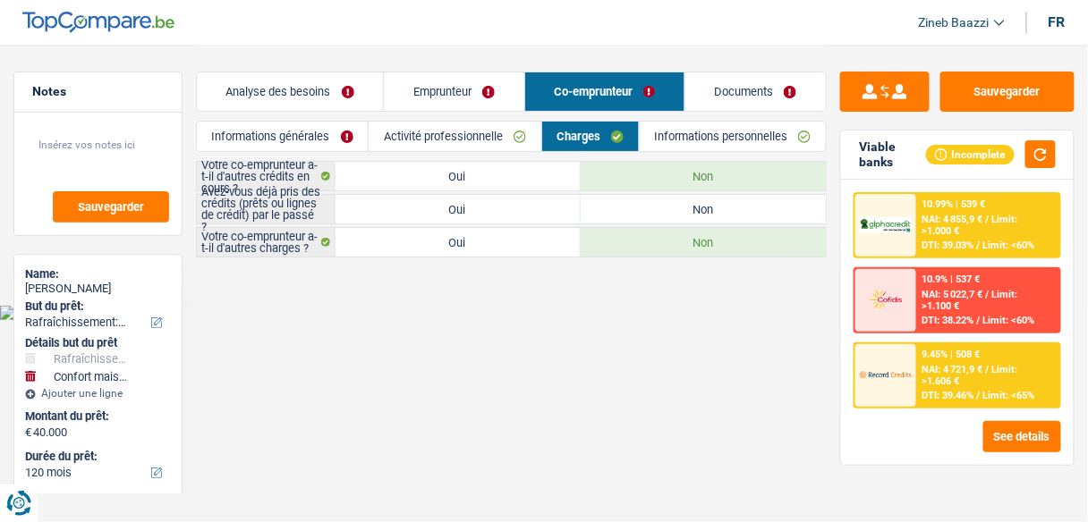
scroll to position [0, 0]
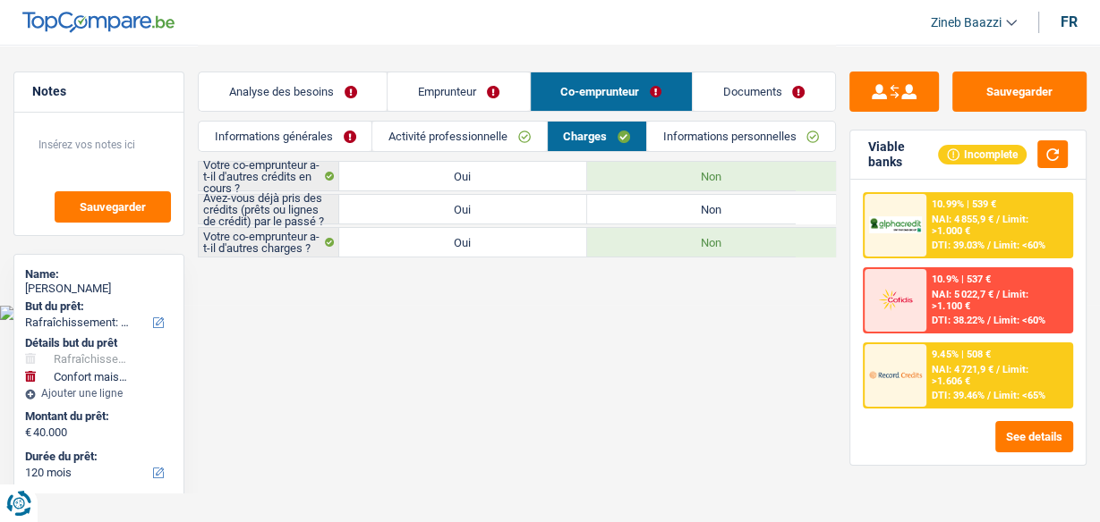
click at [515, 217] on label "Oui" at bounding box center [463, 209] width 248 height 29
click at [515, 217] on input "Oui" at bounding box center [463, 209] width 248 height 29
radio input "true"
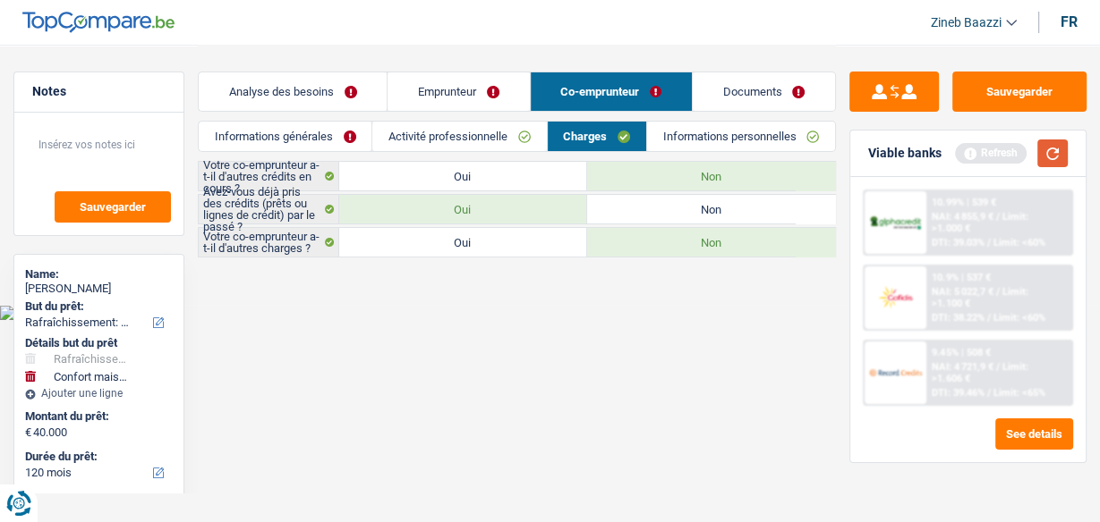
click at [1059, 163] on button "button" at bounding box center [1052, 154] width 30 height 28
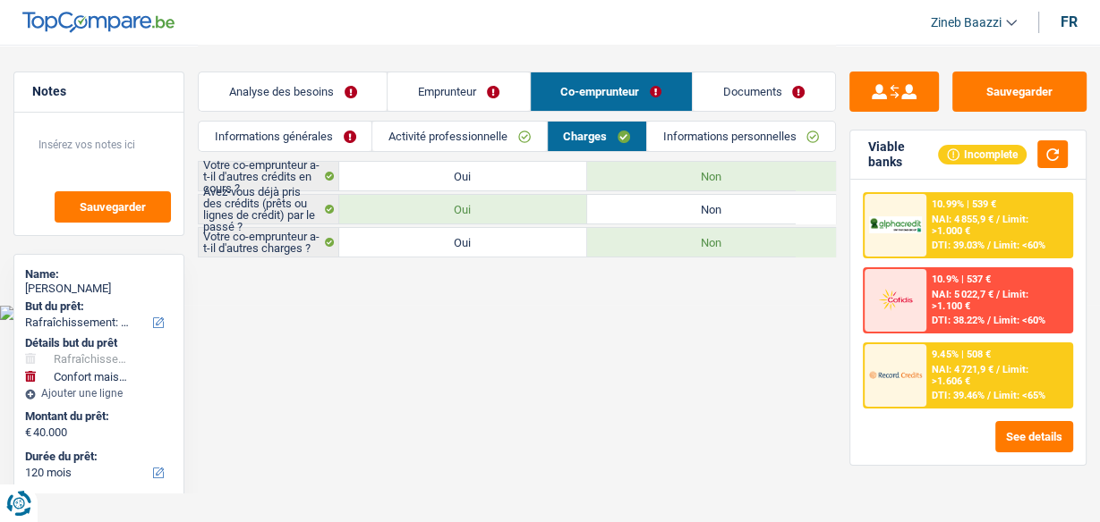
click at [729, 142] on link "Informations personnelles" at bounding box center [741, 137] width 188 height 30
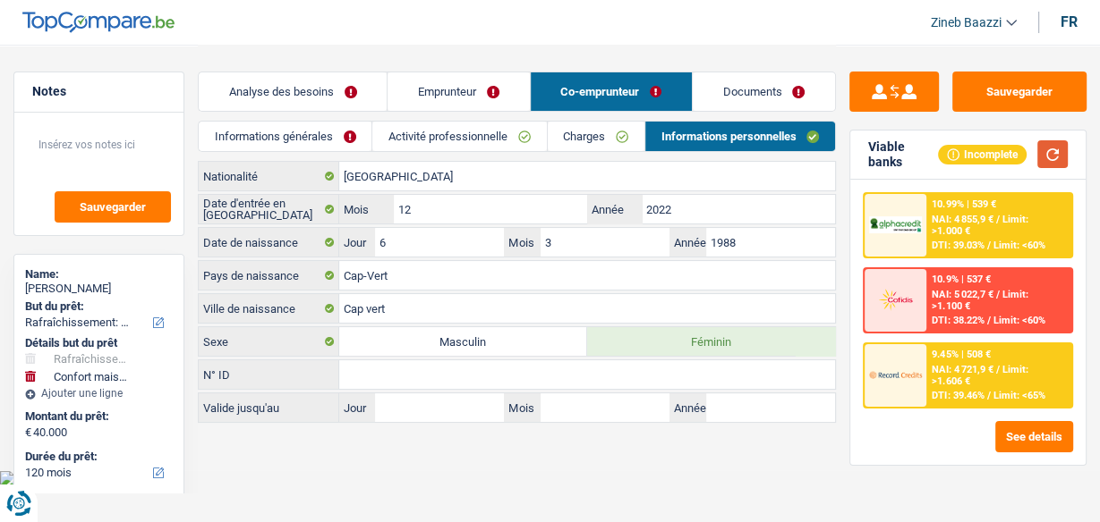
click at [1061, 154] on button "button" at bounding box center [1052, 154] width 30 height 28
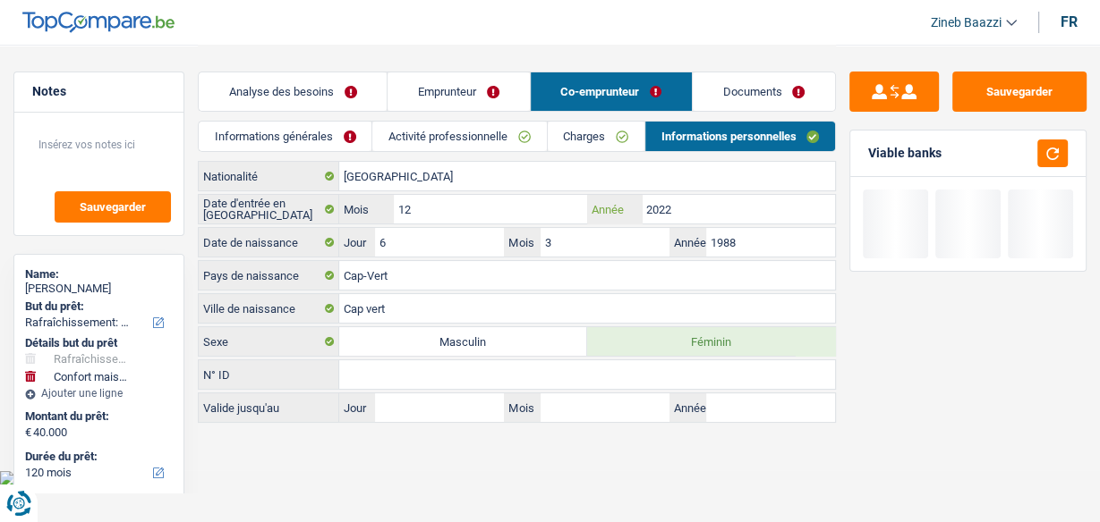
click at [745, 220] on input "2022" at bounding box center [737, 209] width 193 height 29
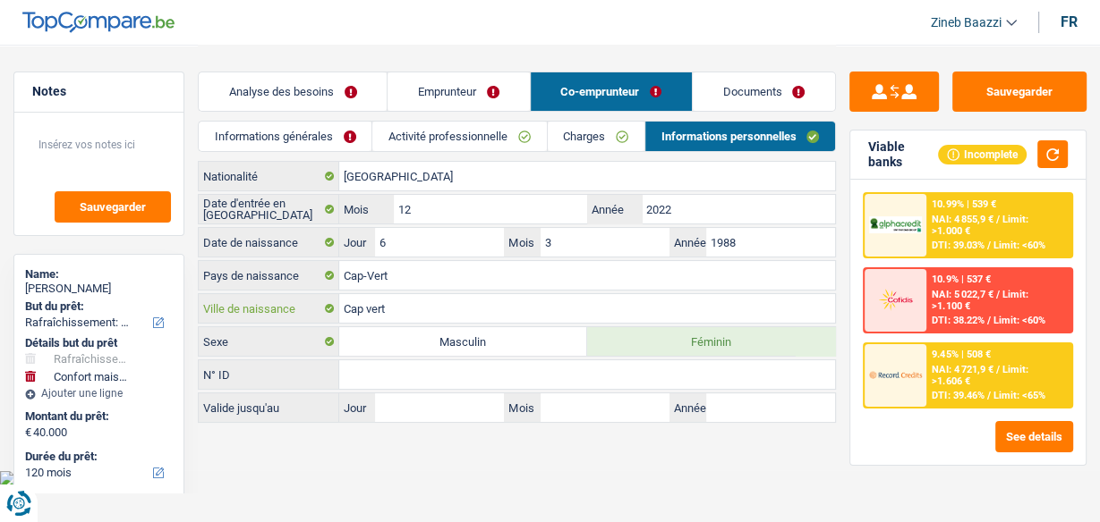
click at [389, 311] on input "Cap vert" at bounding box center [587, 308] width 496 height 29
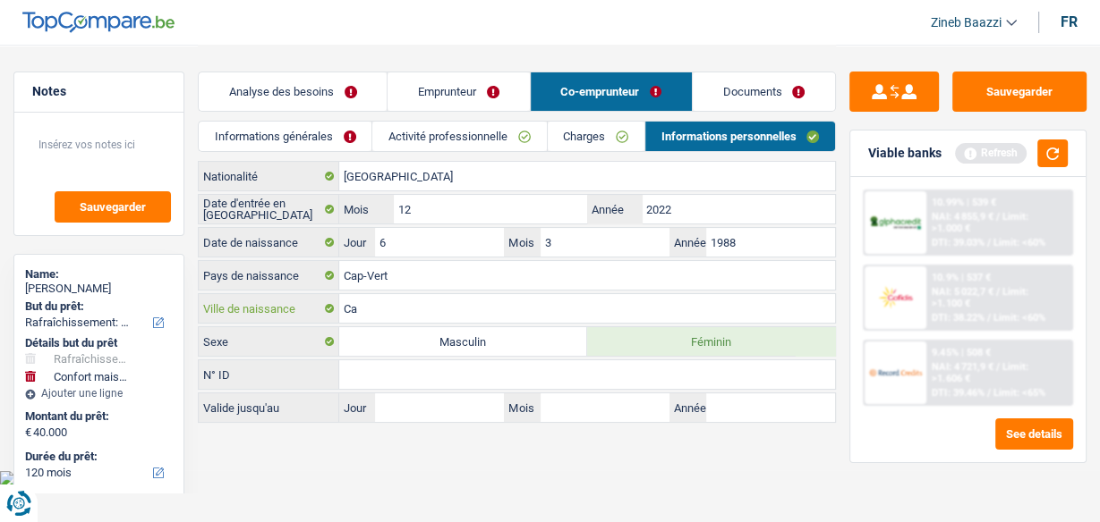
type input "C"
click at [1049, 154] on button "button" at bounding box center [1052, 154] width 30 height 28
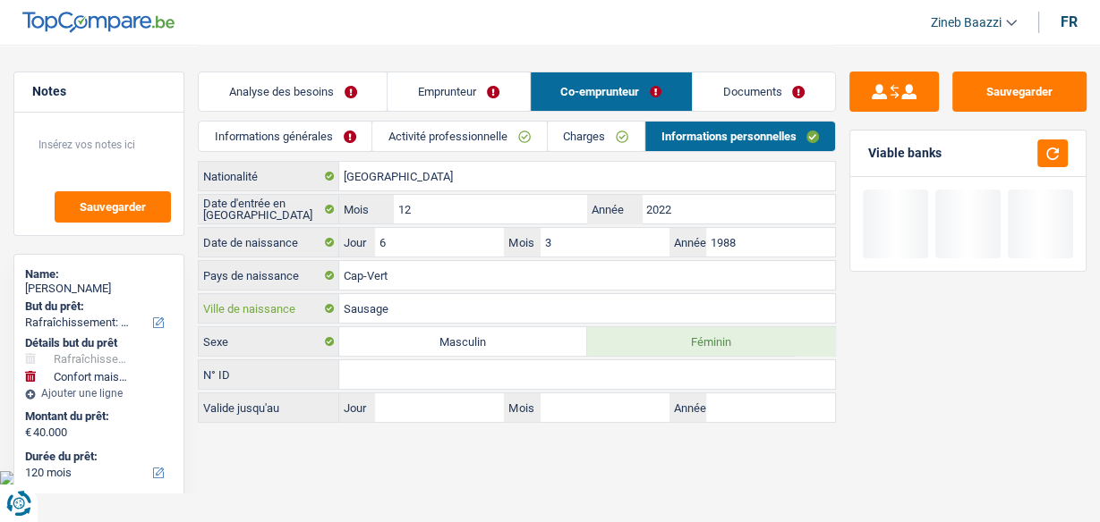
click at [397, 314] on input "Sausage" at bounding box center [587, 308] width 496 height 29
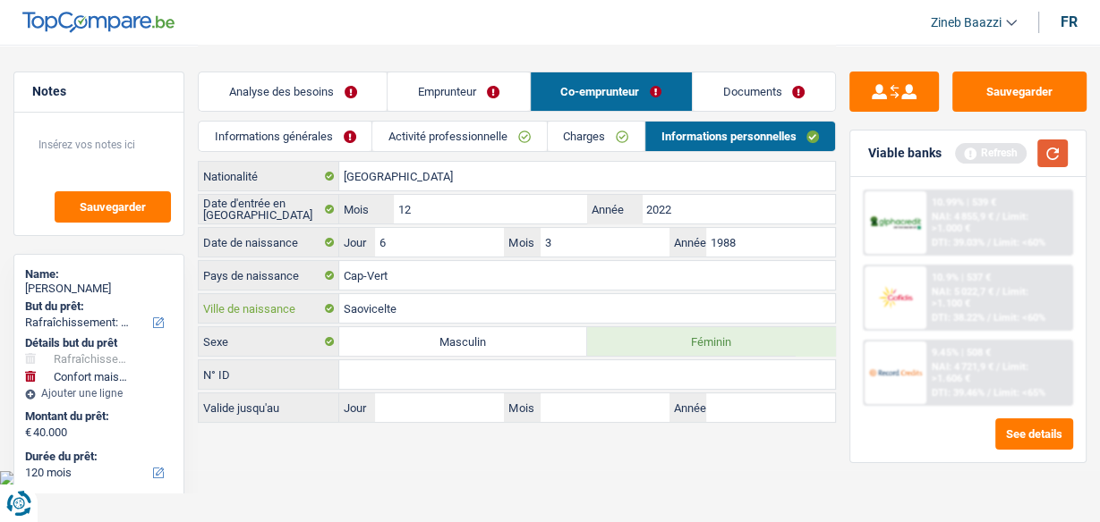
type input "Saovicelte"
click at [1060, 154] on button "button" at bounding box center [1052, 154] width 30 height 28
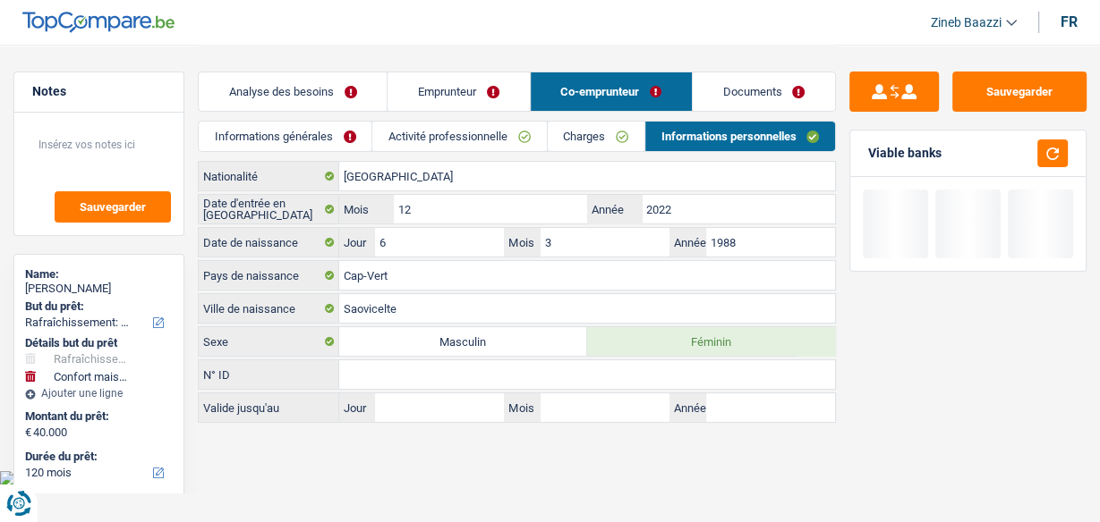
click at [757, 111] on ul "Analyse des besoins Emprunteur Co-emprunteur Documents" at bounding box center [517, 92] width 638 height 40
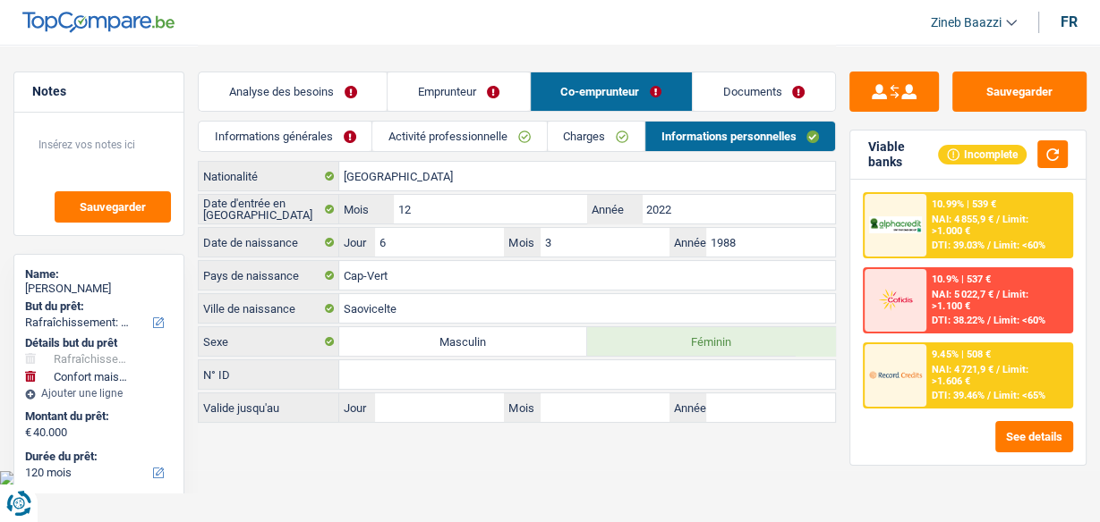
click at [739, 96] on link "Documents" at bounding box center [763, 91] width 142 height 38
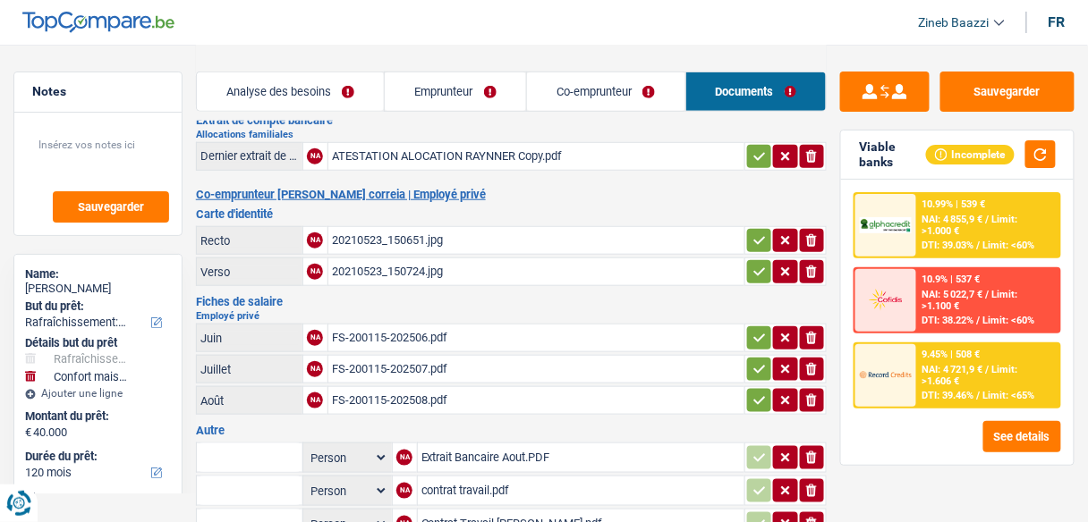
scroll to position [501, 0]
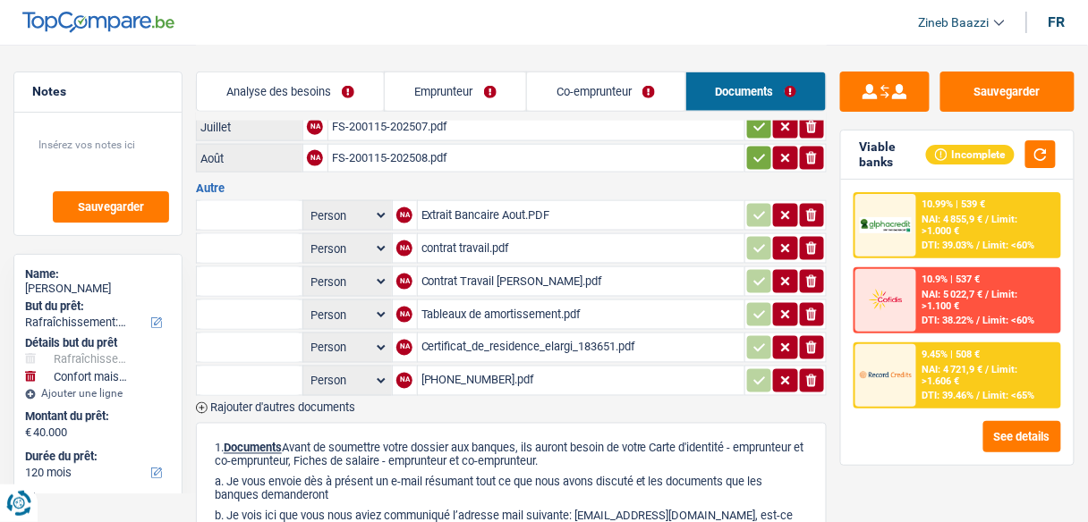
click at [293, 72] on link "Analyse des besoins" at bounding box center [291, 91] width 188 height 38
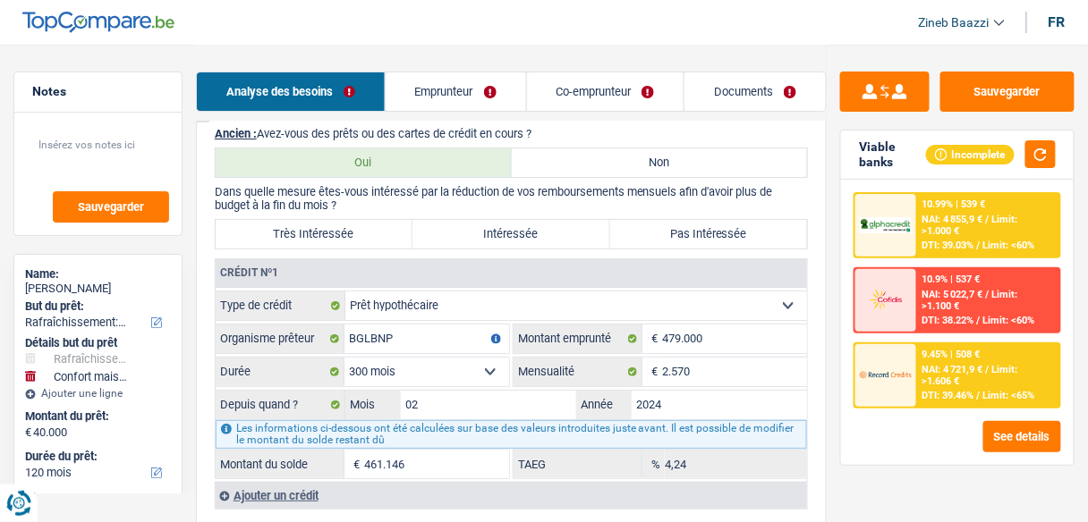
scroll to position [1575, 0]
click at [373, 231] on label "Très Intéressée" at bounding box center [314, 232] width 197 height 29
click at [373, 231] on input "Très Intéressée" at bounding box center [314, 232] width 197 height 29
radio input "true"
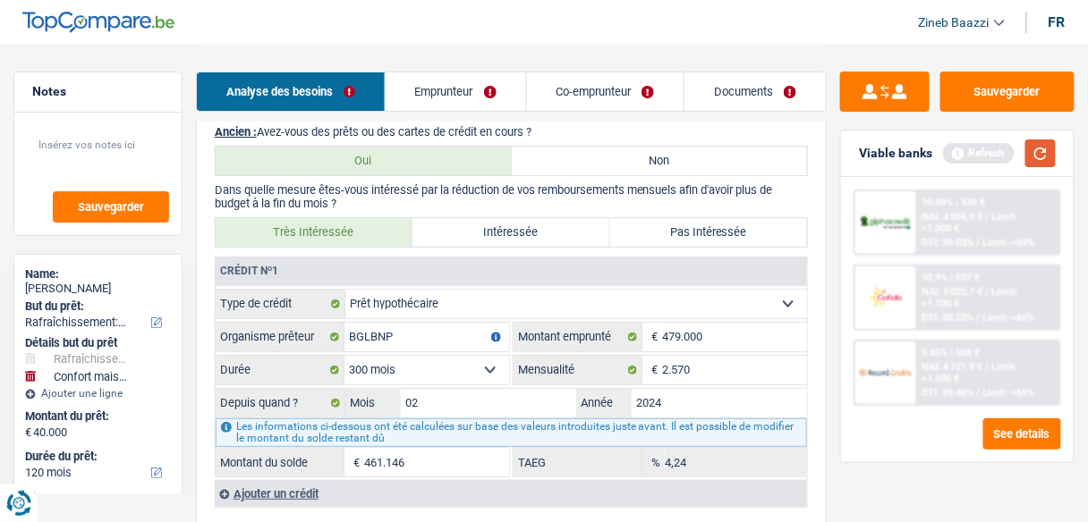
click at [1027, 156] on button "button" at bounding box center [1040, 154] width 30 height 28
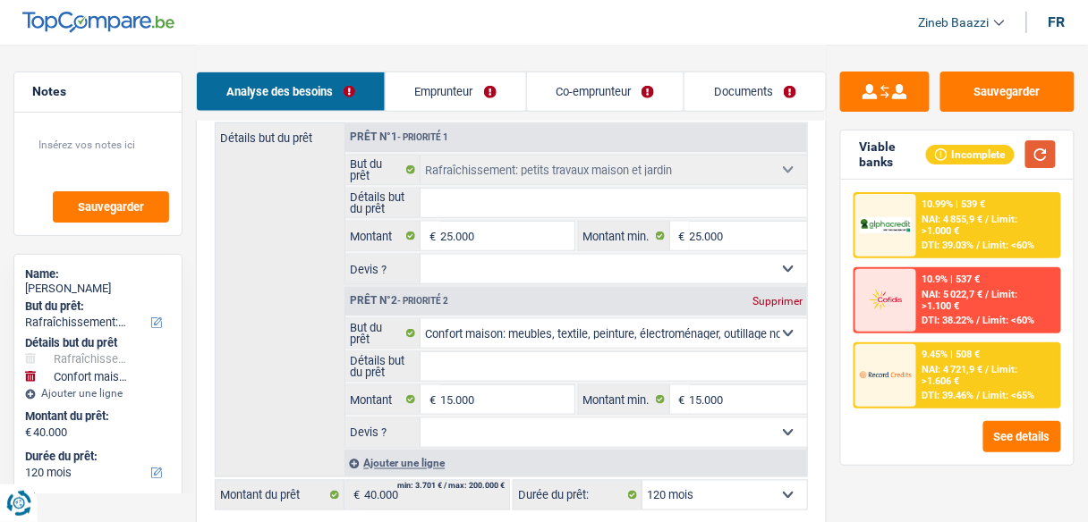
scroll to position [2219, 0]
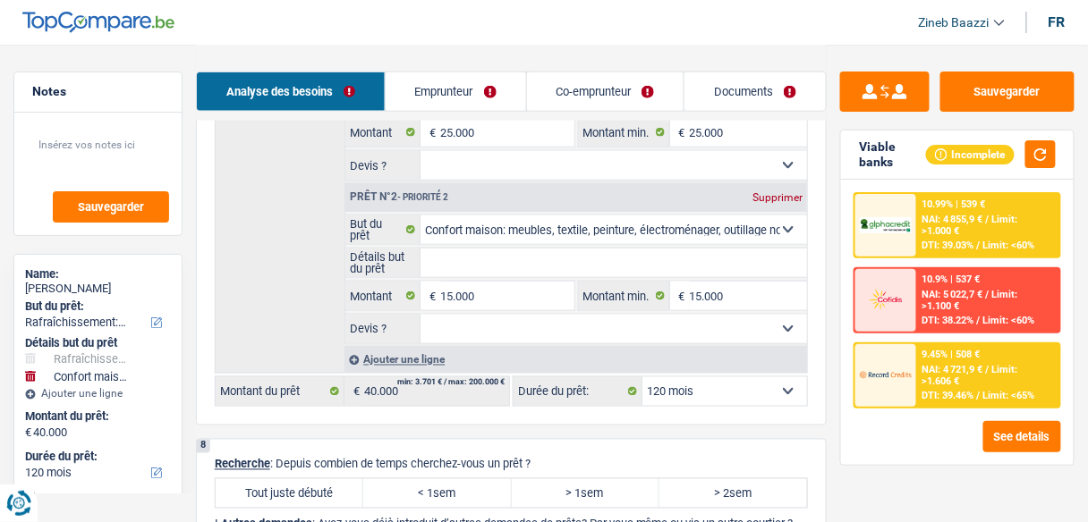
click at [941, 368] on span "NAI: 4 721,9 €" at bounding box center [952, 370] width 61 height 12
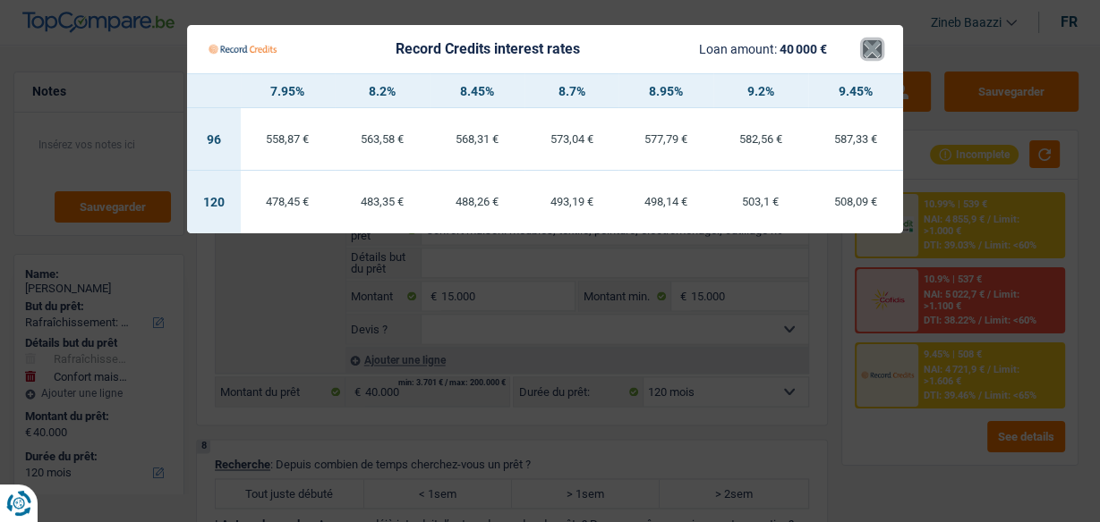
click at [866, 49] on button "×" at bounding box center [871, 49] width 19 height 18
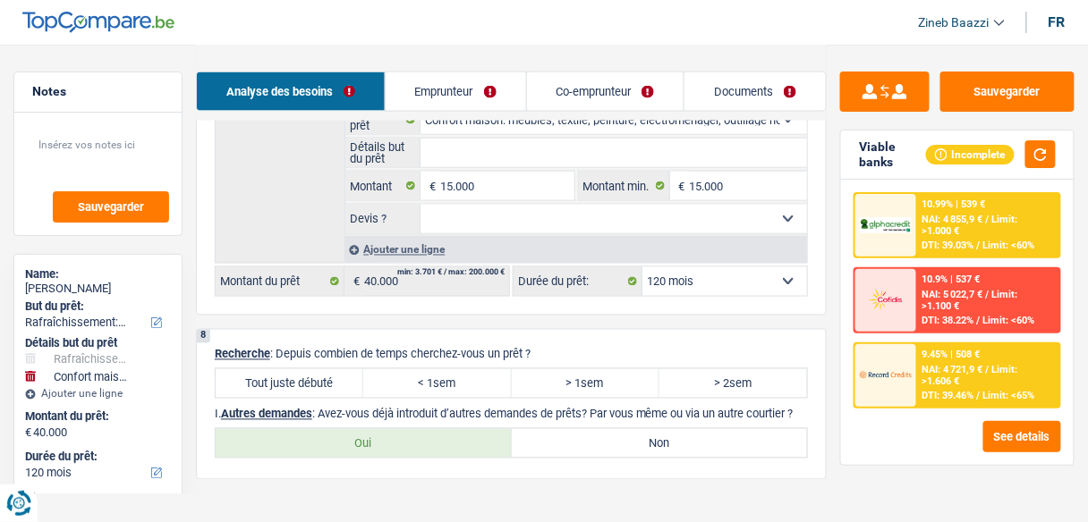
scroll to position [2362, 0]
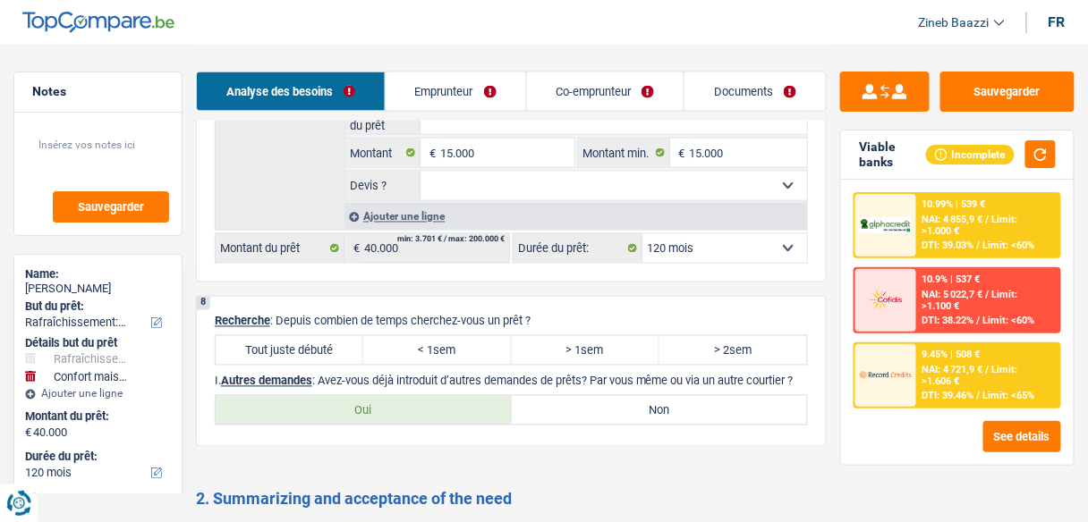
click at [744, 234] on select "12 mois 18 mois 24 mois 30 mois 36 mois 42 mois 48 mois 60 mois 72 mois 84 mois…" at bounding box center [724, 248] width 165 height 29
select select "84"
click at [642, 234] on select "12 mois 18 mois 24 mois 30 mois 36 mois 42 mois 48 mois 60 mois 72 mois 84 mois…" at bounding box center [724, 248] width 165 height 29
select select "84"
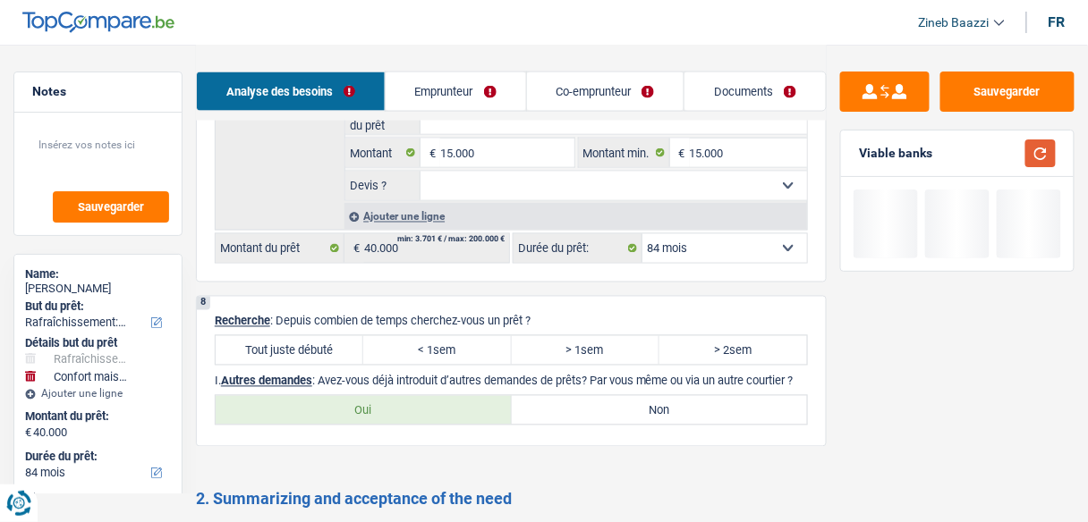
click at [1039, 147] on button "button" at bounding box center [1040, 154] width 30 height 28
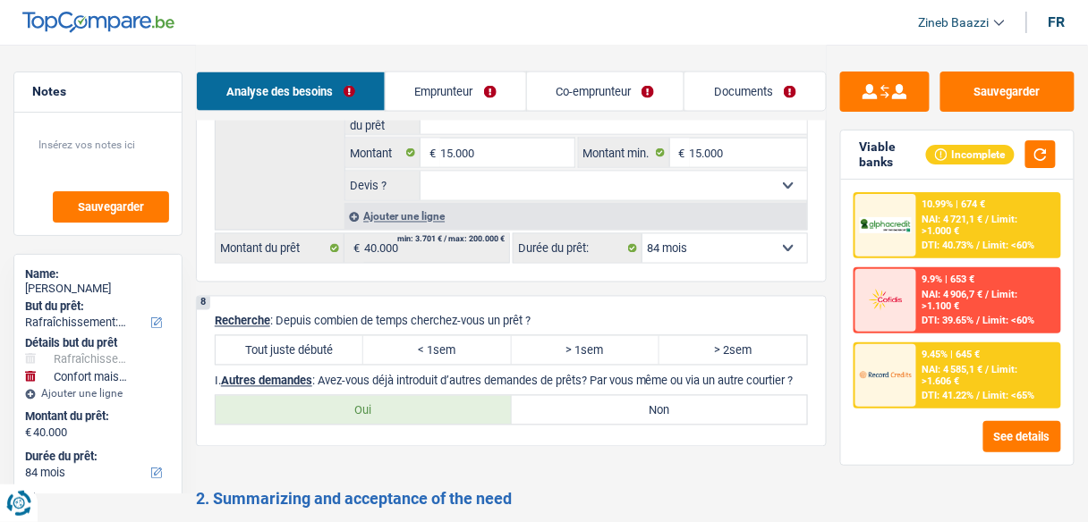
click at [904, 356] on div at bounding box center [885, 375] width 61 height 63
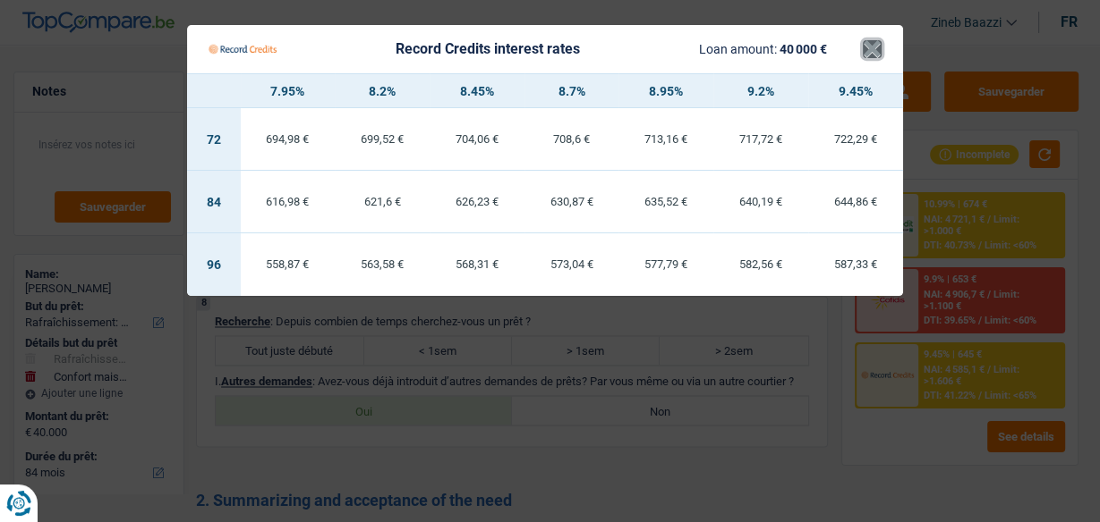
click at [878, 47] on button "×" at bounding box center [871, 49] width 19 height 18
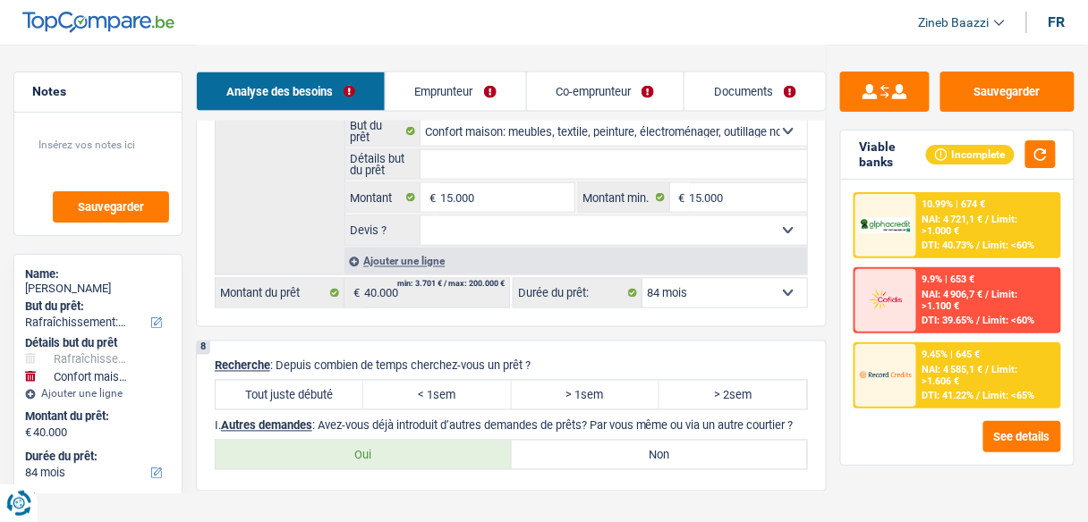
scroll to position [2433, 0]
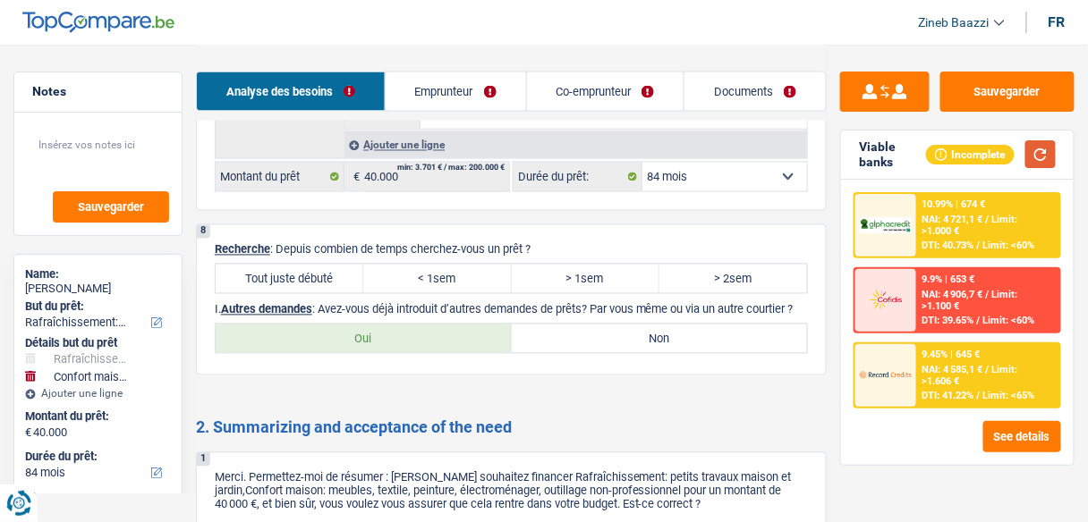
click at [1045, 157] on button "button" at bounding box center [1040, 154] width 30 height 28
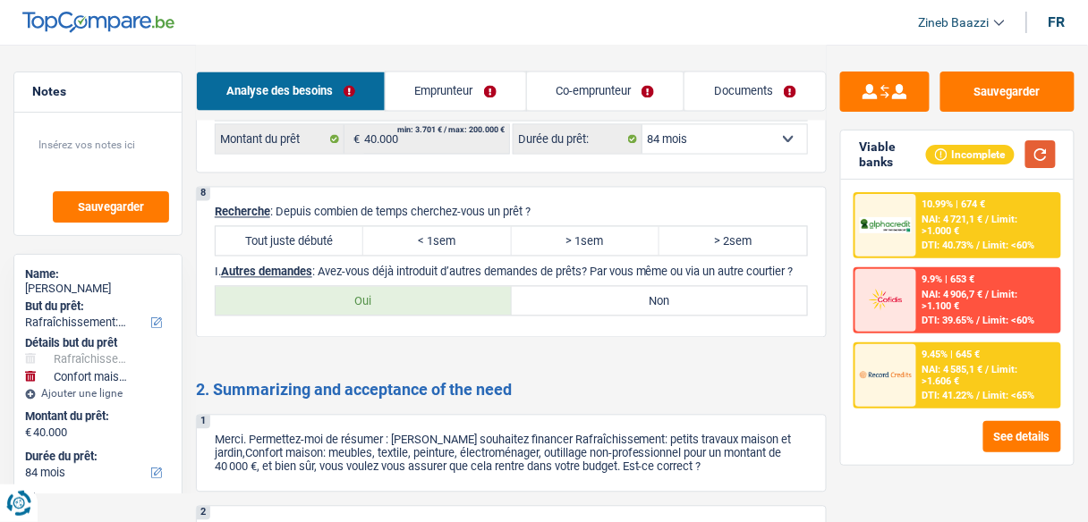
scroll to position [2505, 0]
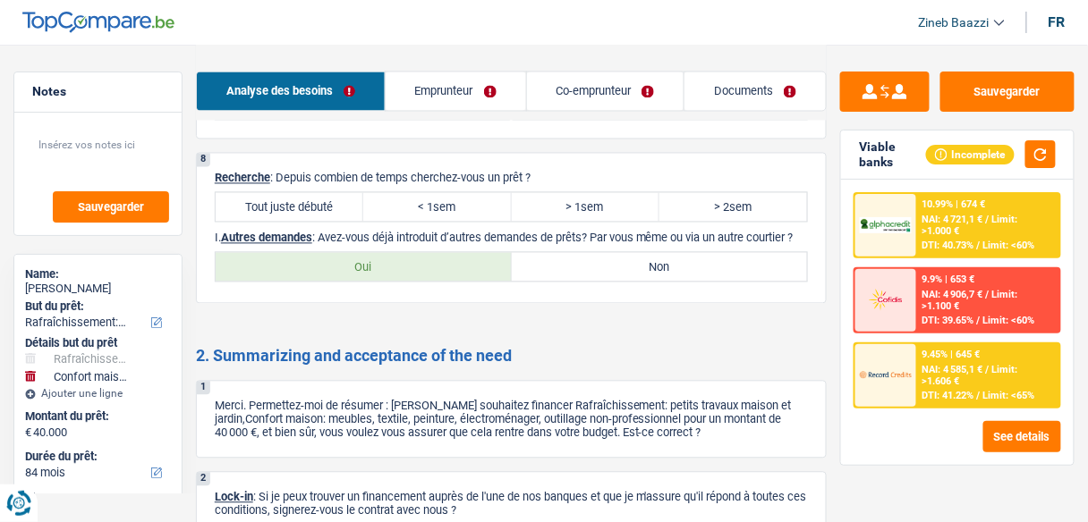
click at [917, 386] on div "9.45% | 645 € NAI: 4 585,1 € / Limit: >1.606 € DTI: 41.22% / Limit: <65%" at bounding box center [988, 375] width 142 height 63
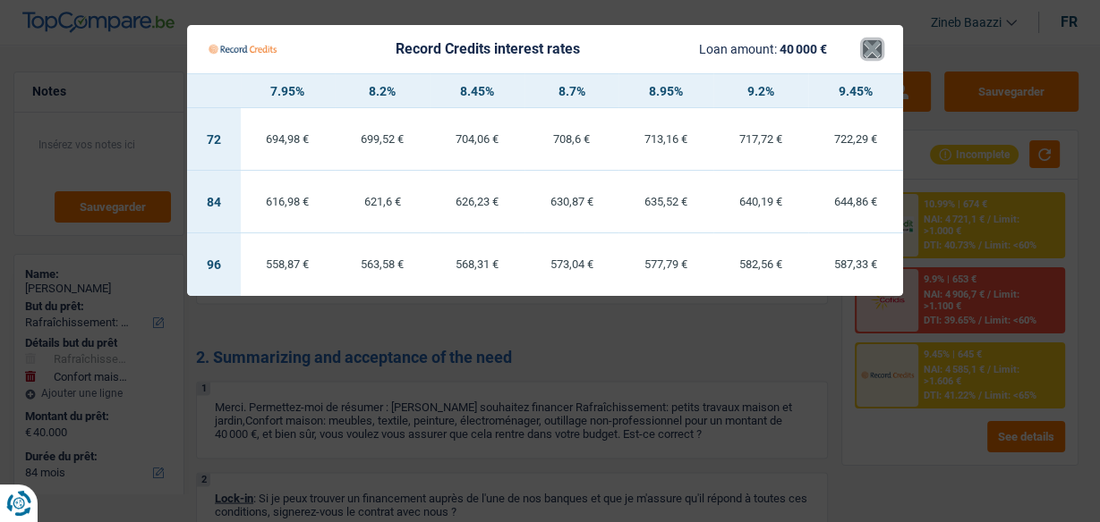
click at [871, 52] on button "×" at bounding box center [871, 49] width 19 height 18
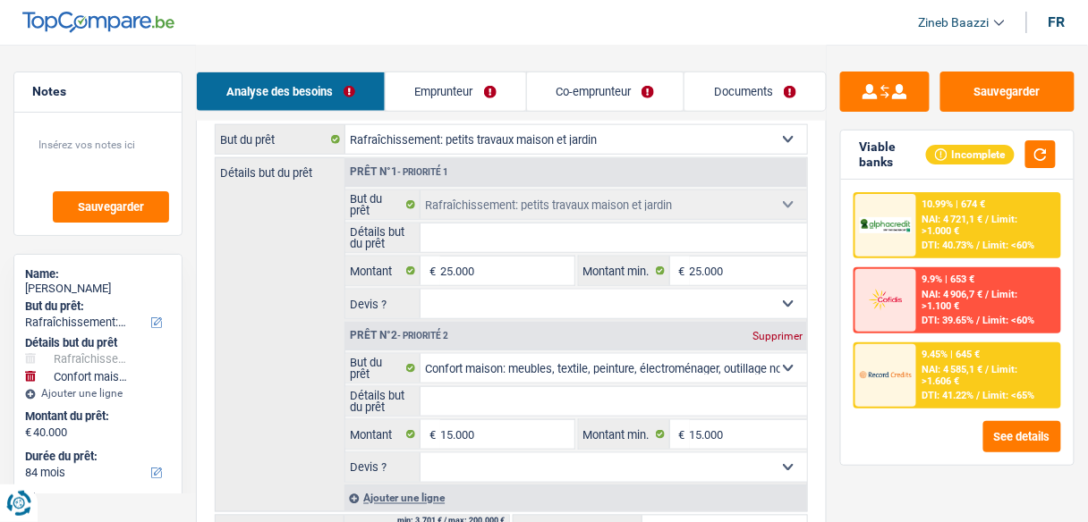
scroll to position [2073, 0]
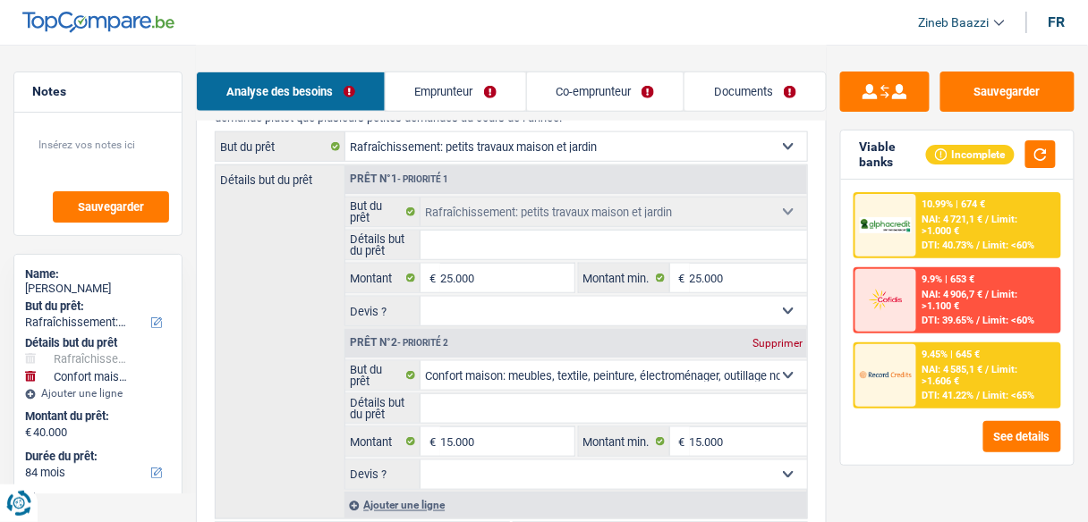
click at [472, 231] on input "Détails but du prêt" at bounding box center [613, 245] width 386 height 29
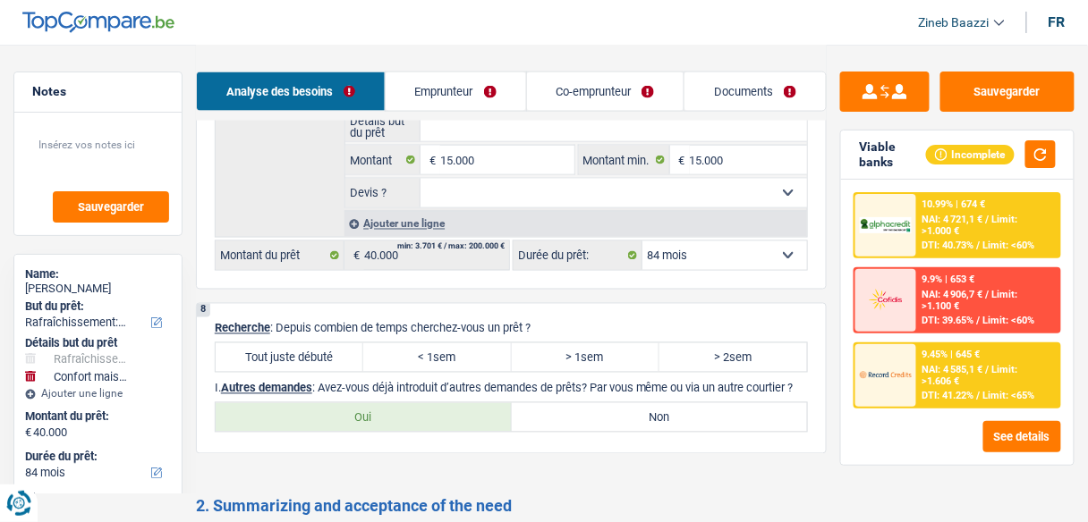
scroll to position [2359, 0]
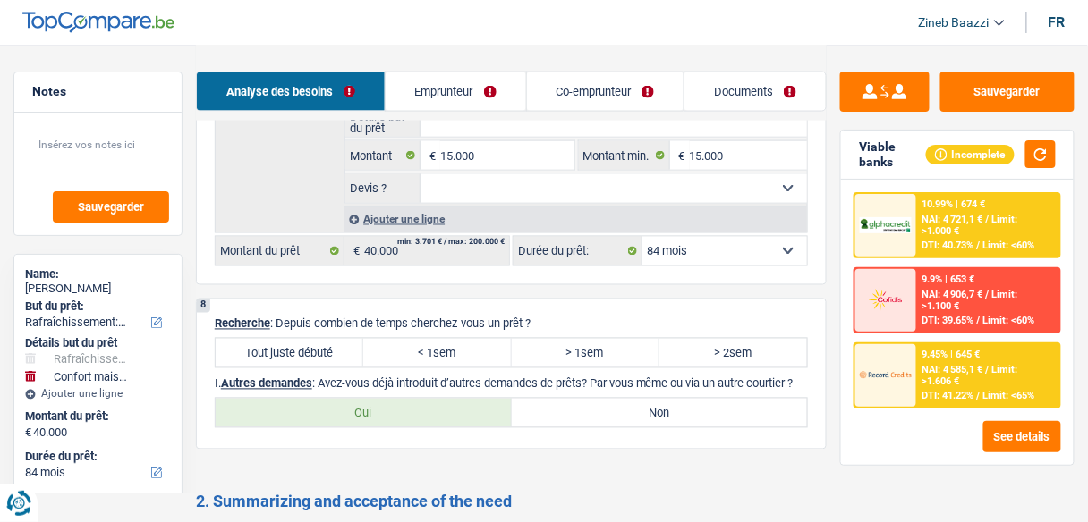
click at [311, 339] on label "Tout juste débuté" at bounding box center [290, 353] width 148 height 29
click at [311, 339] on input "Tout juste débuté" at bounding box center [290, 353] width 148 height 29
radio input "true"
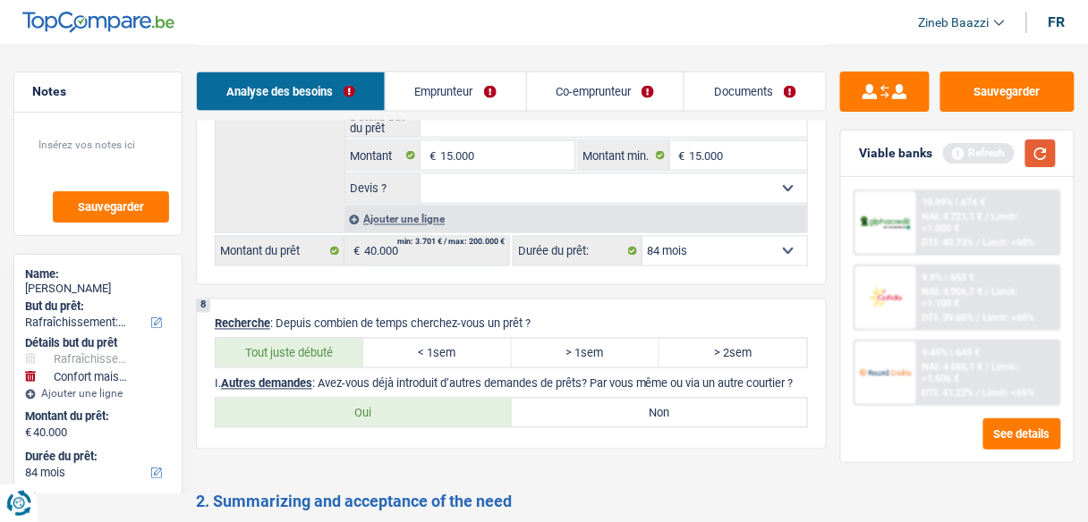
click at [1041, 150] on button "button" at bounding box center [1040, 154] width 30 height 28
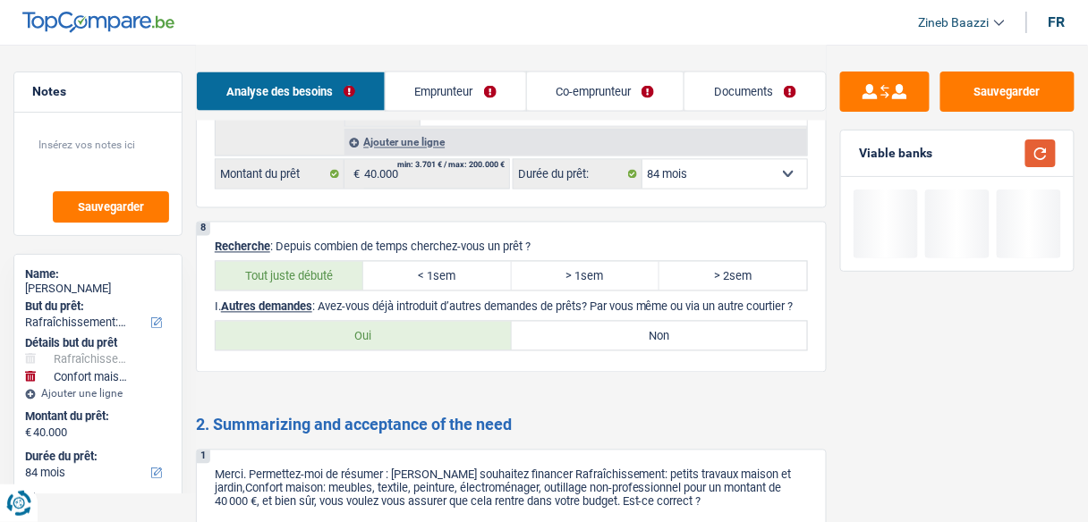
scroll to position [2574, 0]
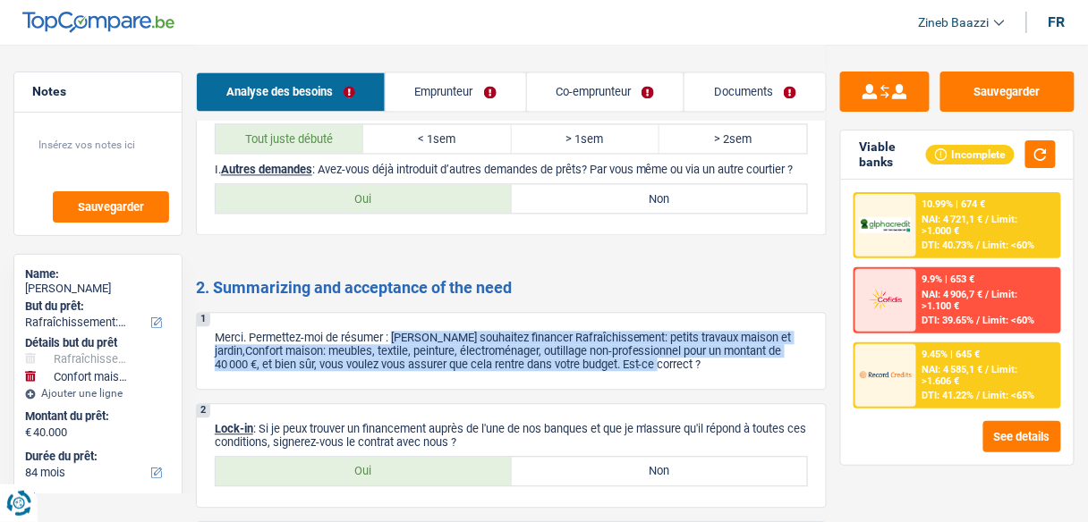
drag, startPoint x: 395, startPoint y: 326, endPoint x: 743, endPoint y: 350, distance: 349.7
click at [743, 350] on p "Merci. Permettez-moi de résumer : Vous souhaitez financer Rafraîchissement: pet…" at bounding box center [511, 351] width 593 height 40
drag, startPoint x: 740, startPoint y: 350, endPoint x: 391, endPoint y: 327, distance: 349.7
click at [391, 331] on p "Merci. Permettez-moi de résumer : Vous souhaitez financer Rafraîchissement: pet…" at bounding box center [511, 351] width 593 height 40
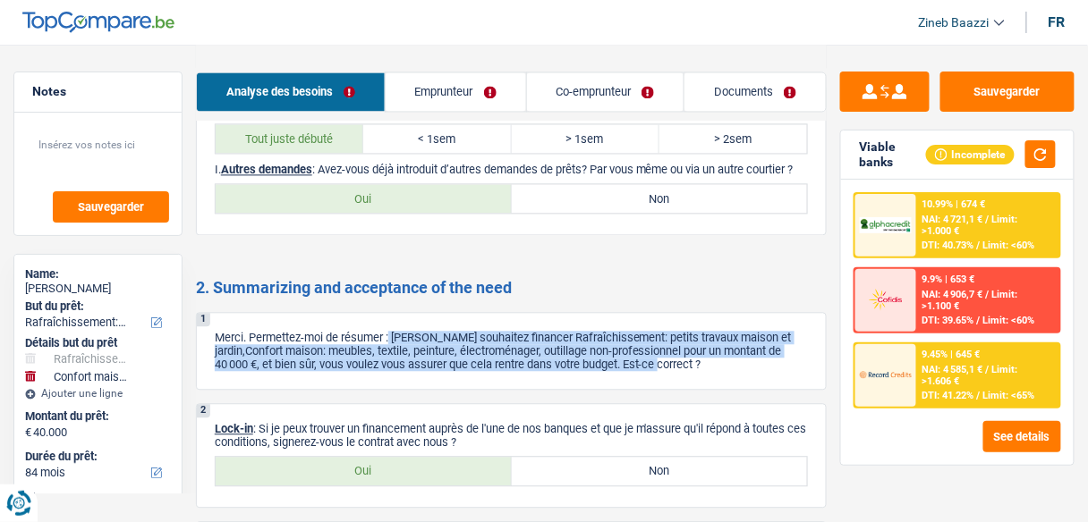
click at [391, 331] on p "Merci. Permettez-moi de résumer : Vous souhaitez financer Rafraîchissement: pet…" at bounding box center [511, 351] width 593 height 40
drag, startPoint x: 393, startPoint y: 325, endPoint x: 738, endPoint y: 351, distance: 346.3
click at [743, 349] on p "Merci. Permettez-moi de résumer : Vous souhaitez financer Rafraîchissement: pet…" at bounding box center [511, 351] width 593 height 40
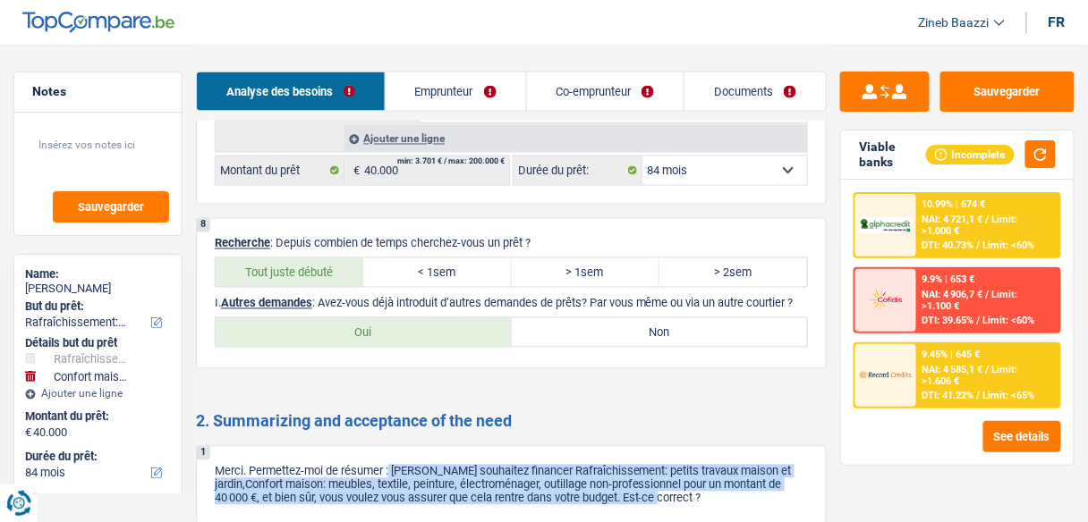
scroll to position [2431, 0]
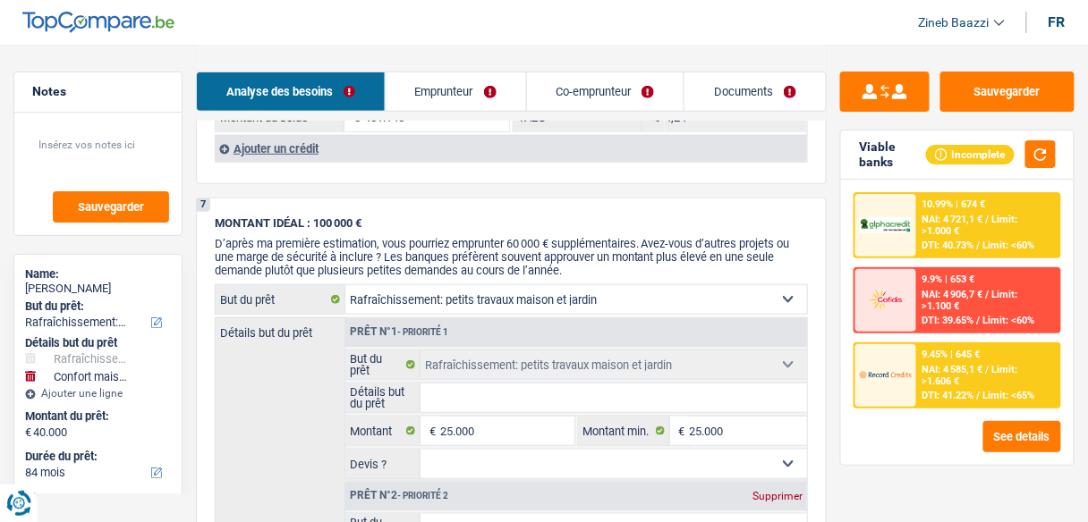
scroll to position [2001, 0]
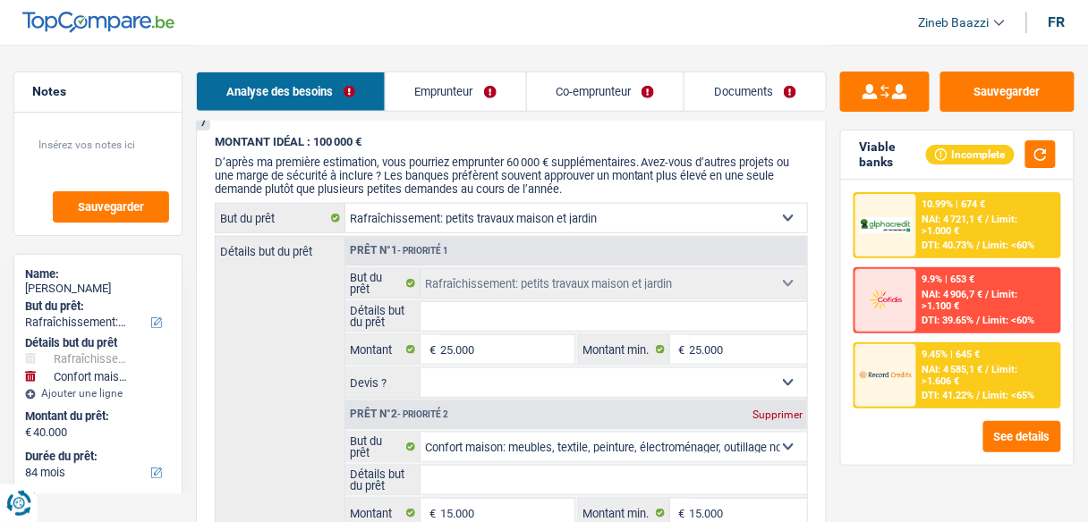
click at [454, 302] on input "Détails but du prêt" at bounding box center [613, 316] width 386 height 29
type input "t"
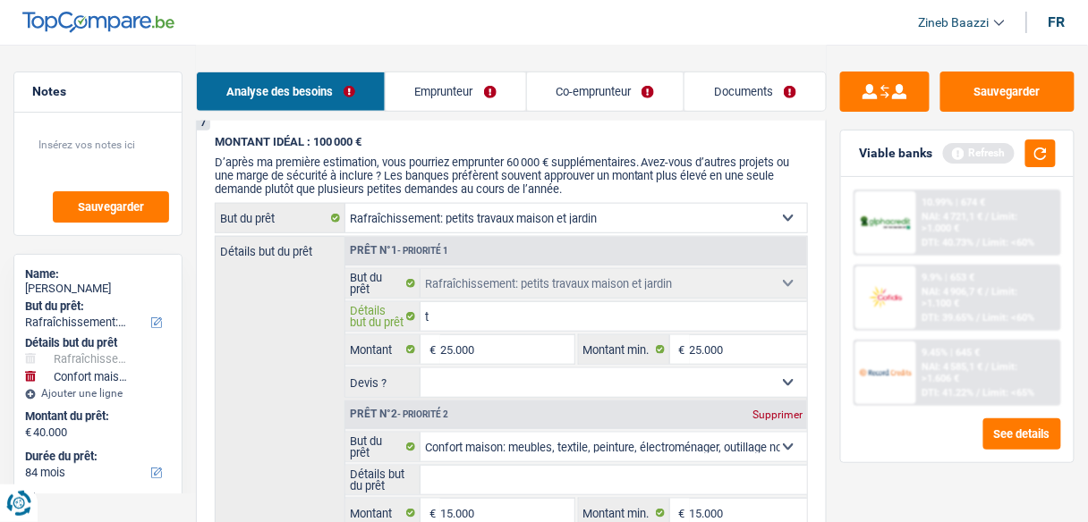
type input "tr"
type input "tra"
type input "trav"
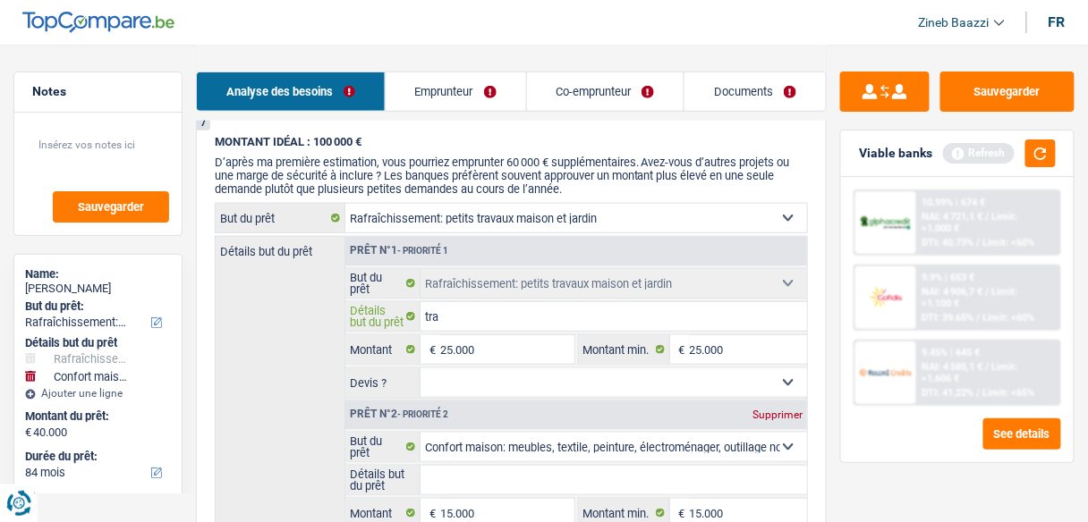
type input "trav"
type input "trava"
type input "travau"
type input "travaux"
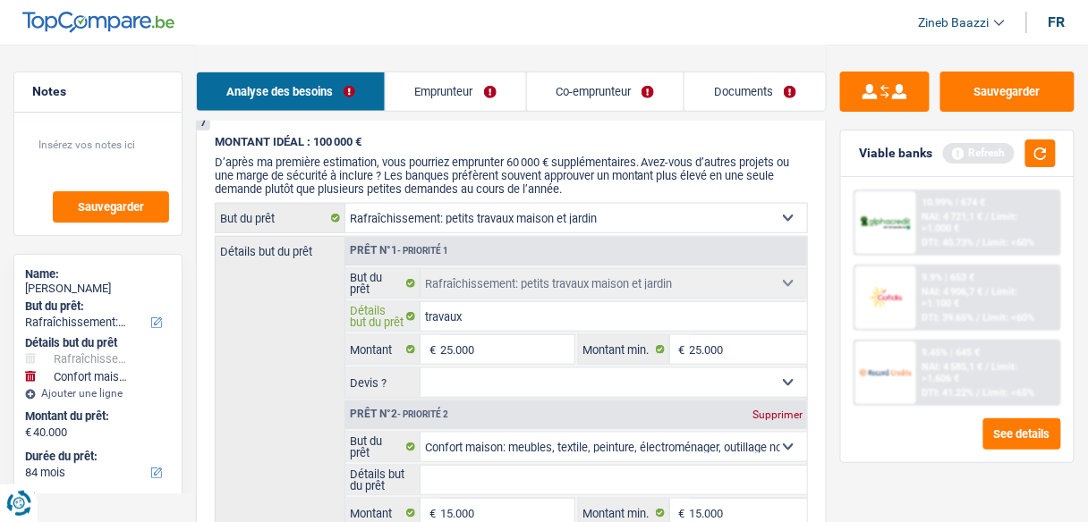
type input "travaux"
type input "travaux i"
type input "travaux in"
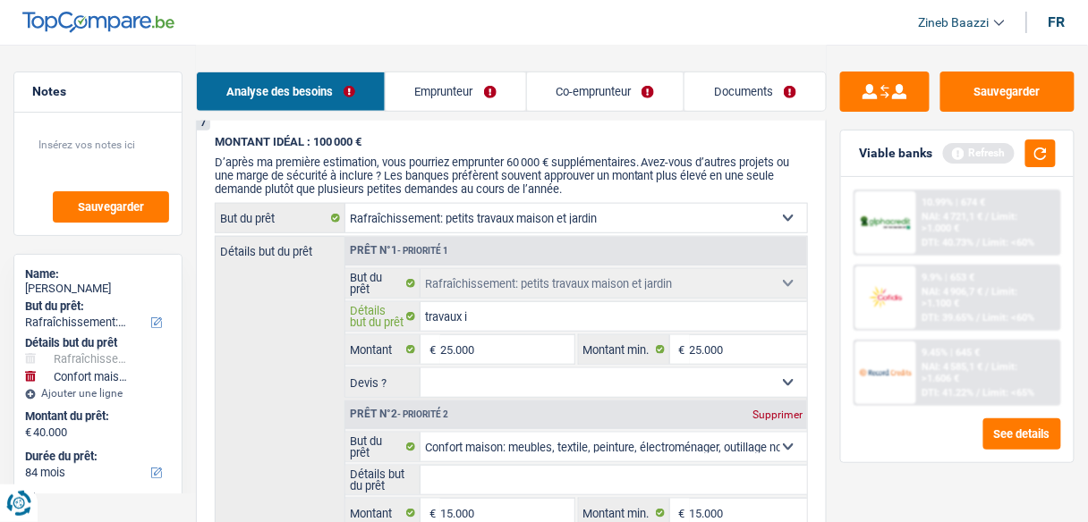
type input "travaux in"
type input "travaux int"
type input "travaux inte"
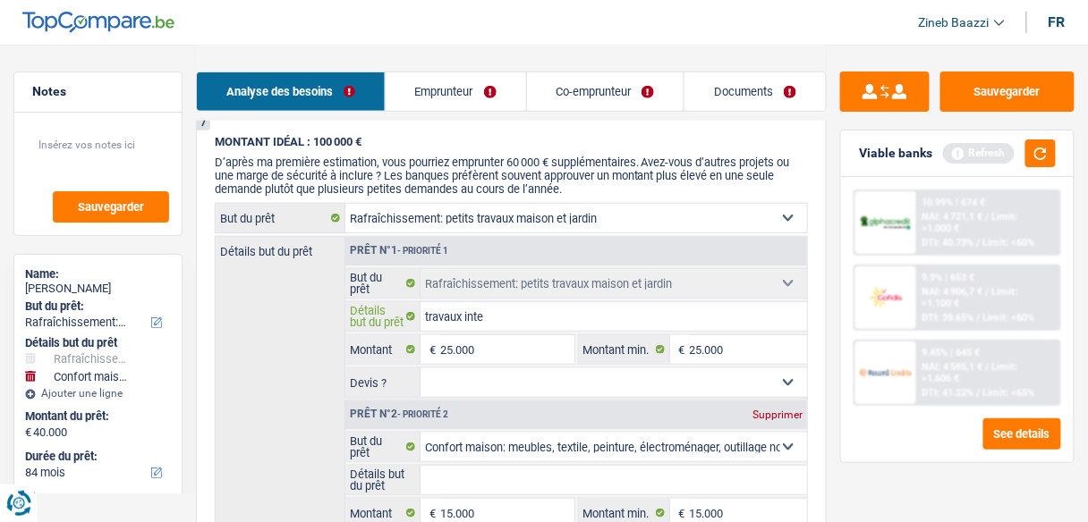
type input "travaux inter"
type input "travaux interi"
type input "travaux interir"
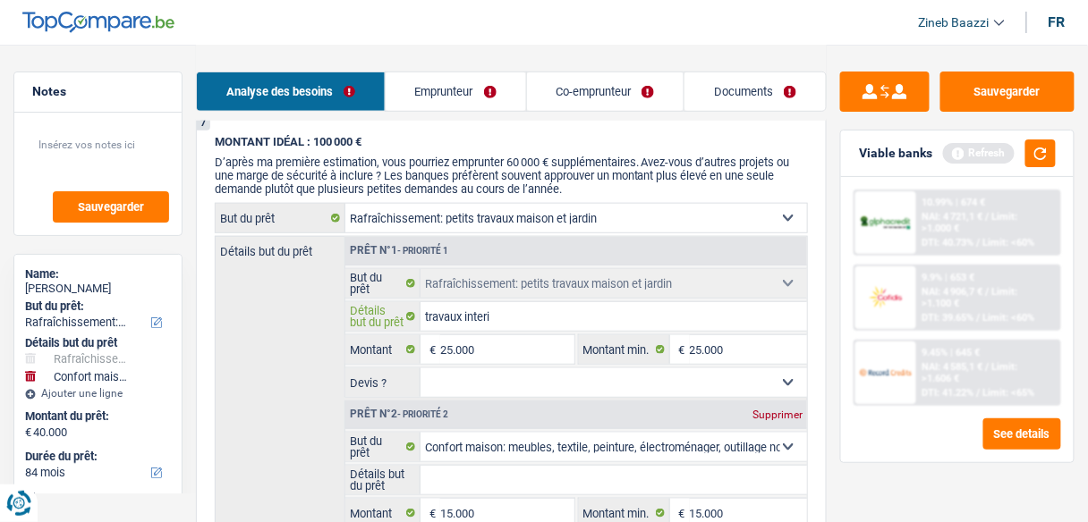
type input "travaux interir"
type input "travaux interiru"
type input "travaux interirue"
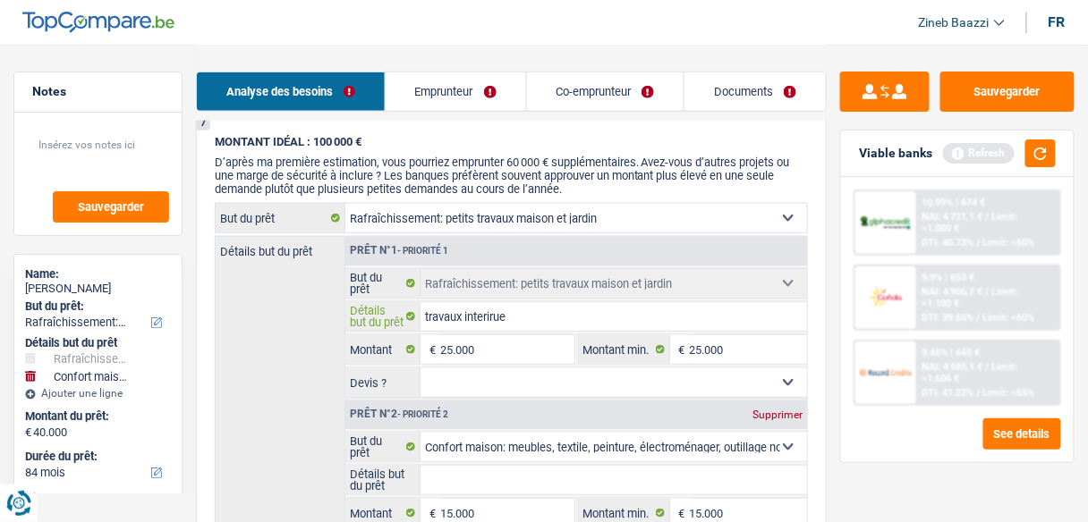
type input "travaux interirue"
type input "travaux interiru"
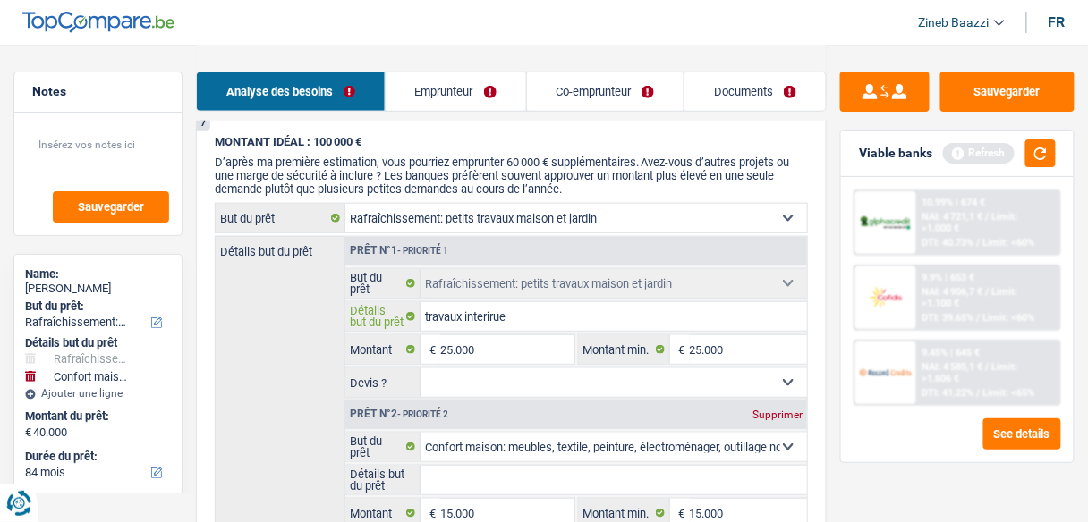
type input "travaux interiru"
type input "travaux interir"
type input "travaux interi"
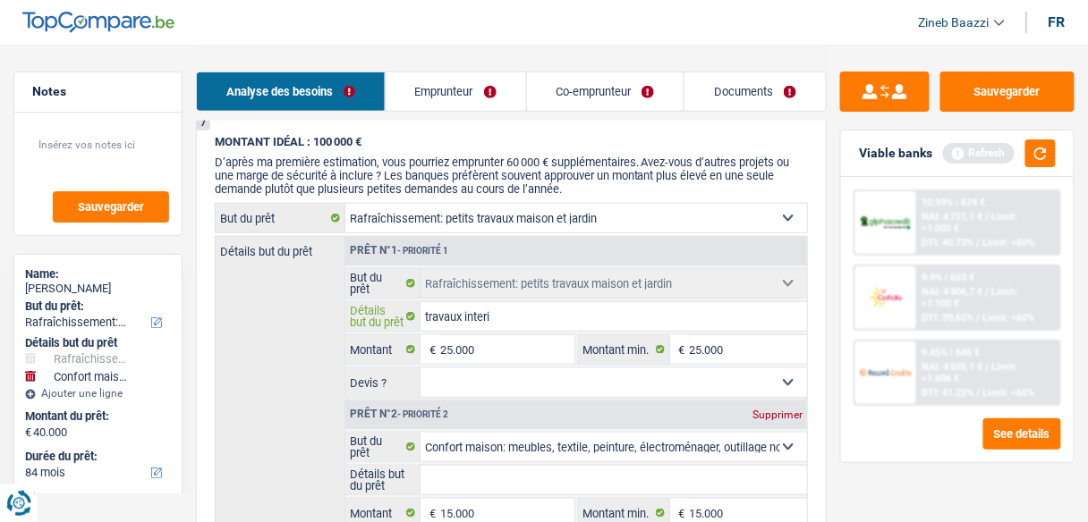
type input "travaux inter"
type input "travaux inte"
type input "travaux int"
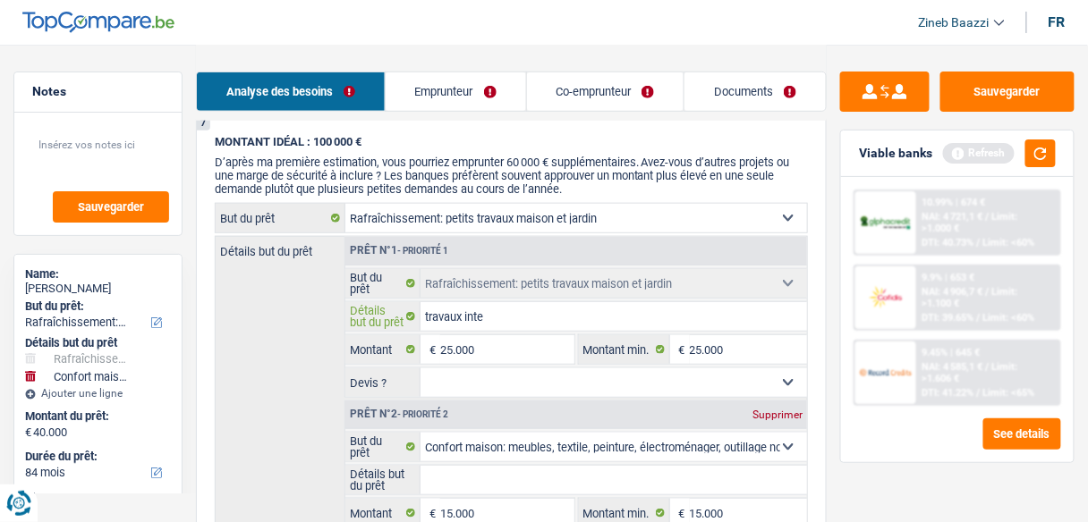
type input "travaux int"
type input "travaux inté"
type input "travaux intér"
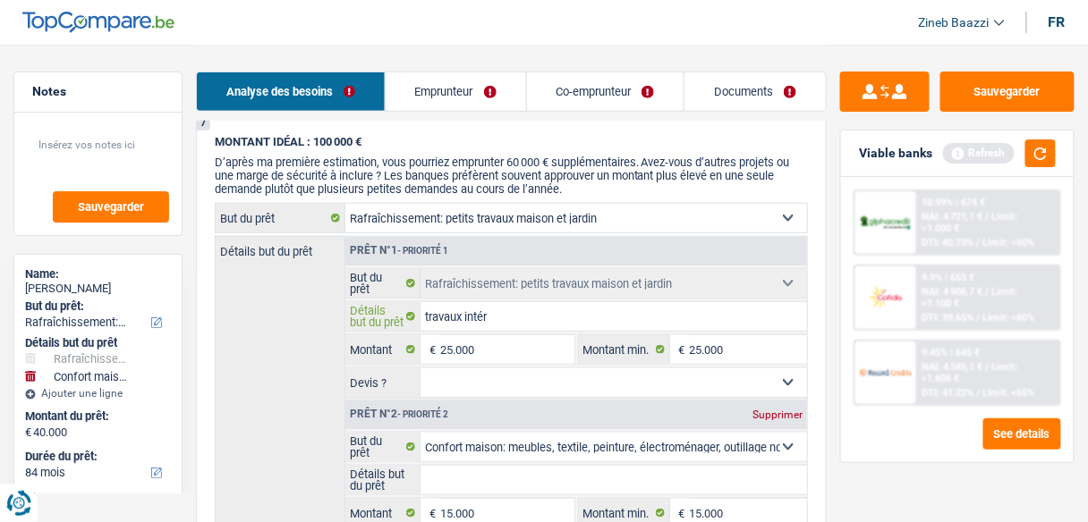
type input "travaux intéri"
type input "travaux intérie"
type input "travaux intérieu"
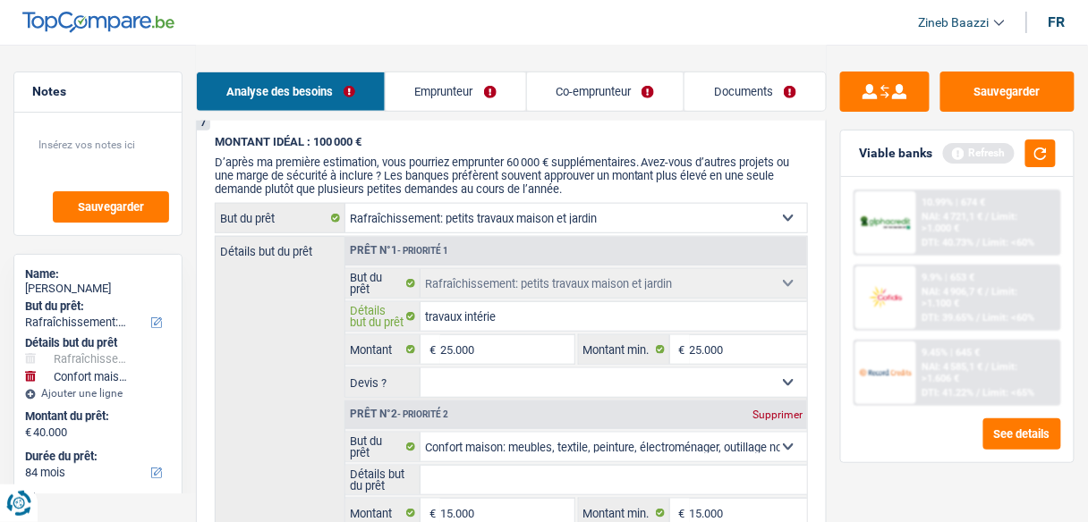
type input "travaux intérieu"
type input "travaux intérieur"
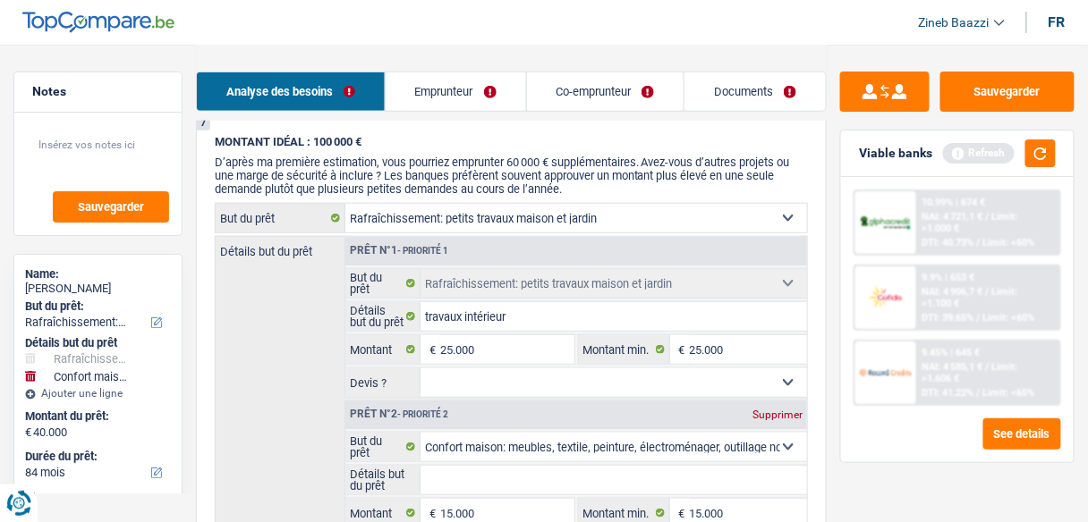
click at [455, 469] on input "Détails but du prêt" at bounding box center [613, 480] width 386 height 29
type input "a"
type input "ac"
type input "ach"
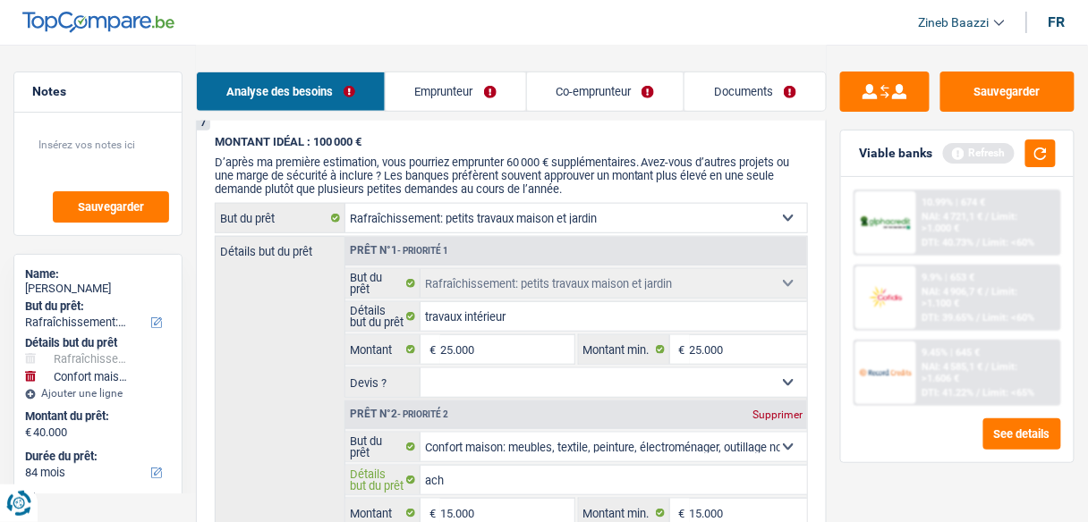
type input "acha"
type input "achat"
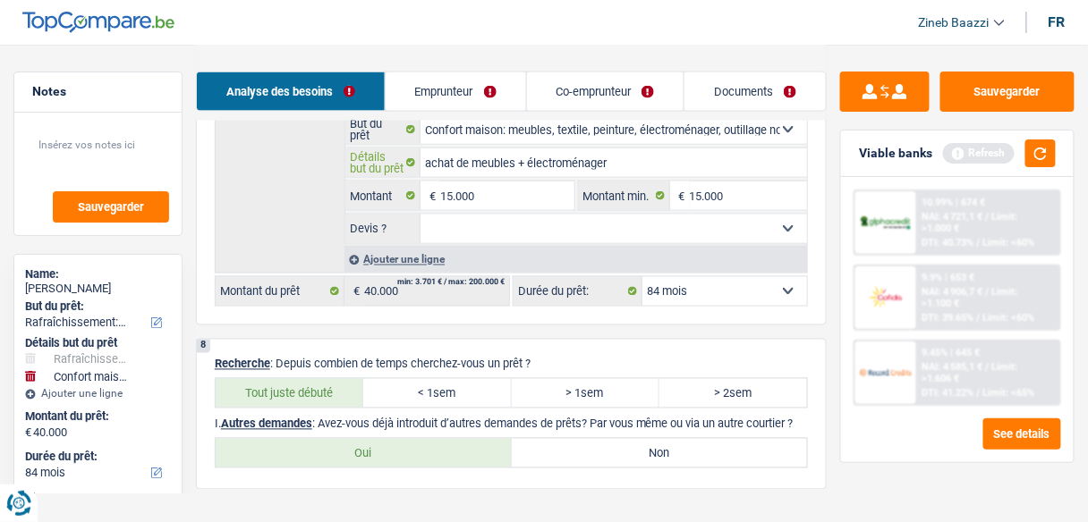
scroll to position [2431, 0]
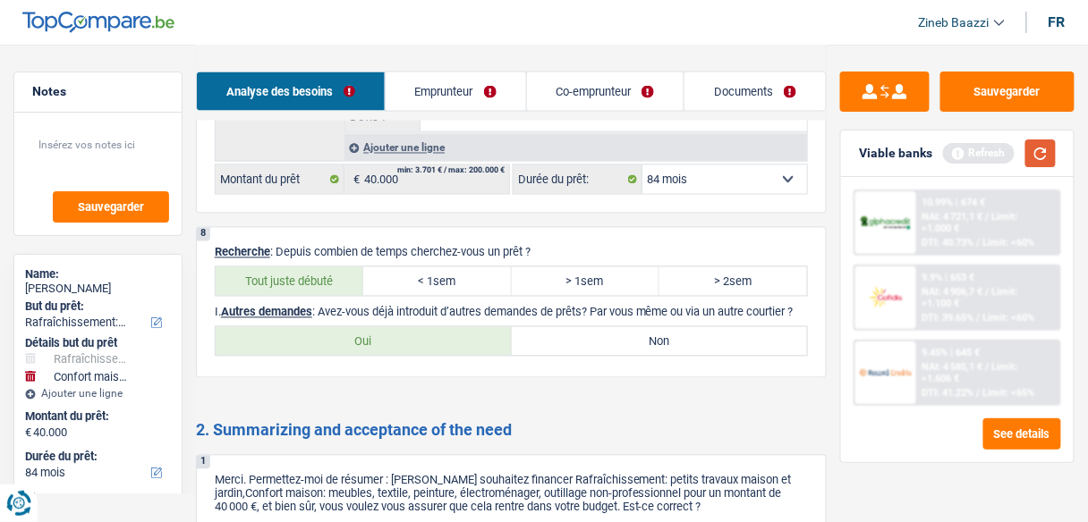
click at [1054, 157] on button "button" at bounding box center [1040, 154] width 30 height 28
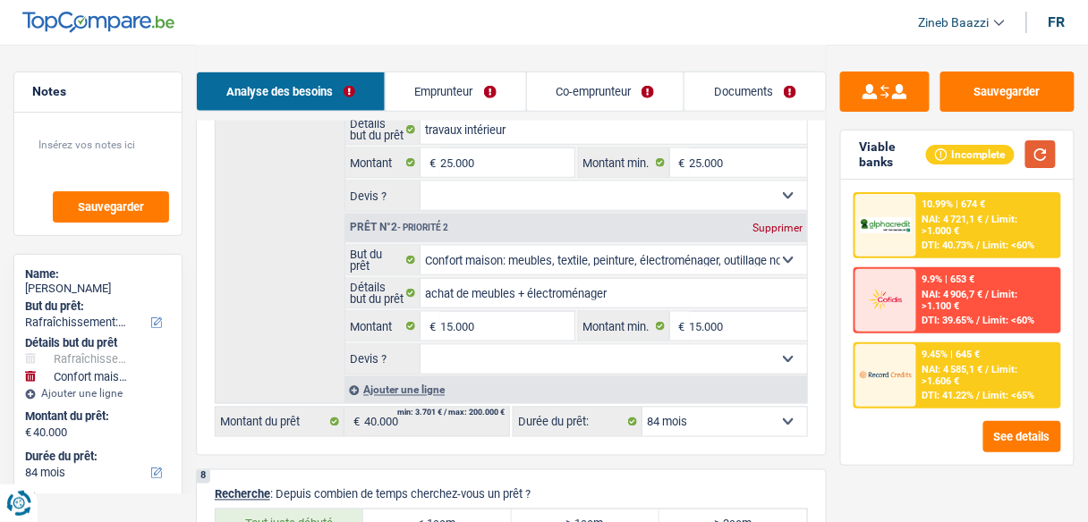
scroll to position [2001, 0]
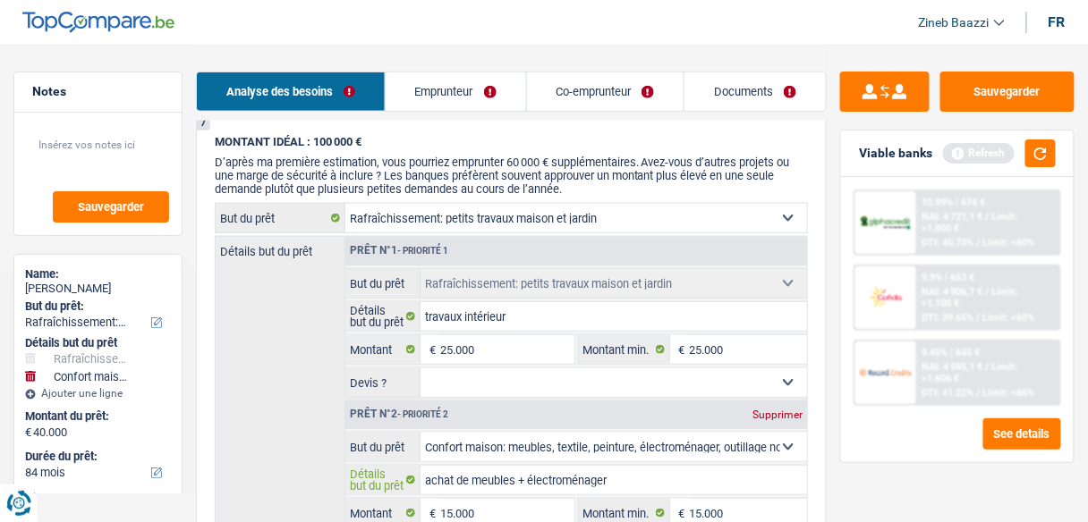
click at [620, 466] on input "achat de meubles + électroménager" at bounding box center [613, 480] width 386 height 29
click at [124, 147] on textarea at bounding box center [98, 152] width 142 height 54
paste textarea "achat de meubles + électroménager"
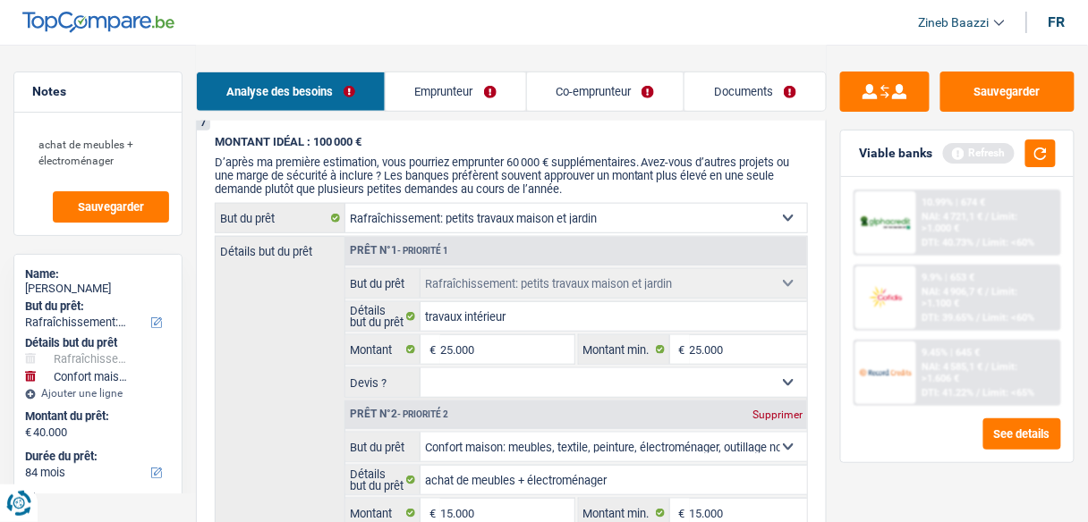
click at [138, 233] on div "achat de meubles + électroménager Sauvegarder" at bounding box center [97, 174] width 167 height 123
click at [132, 201] on span "Sauvegarder" at bounding box center [111, 207] width 66 height 12
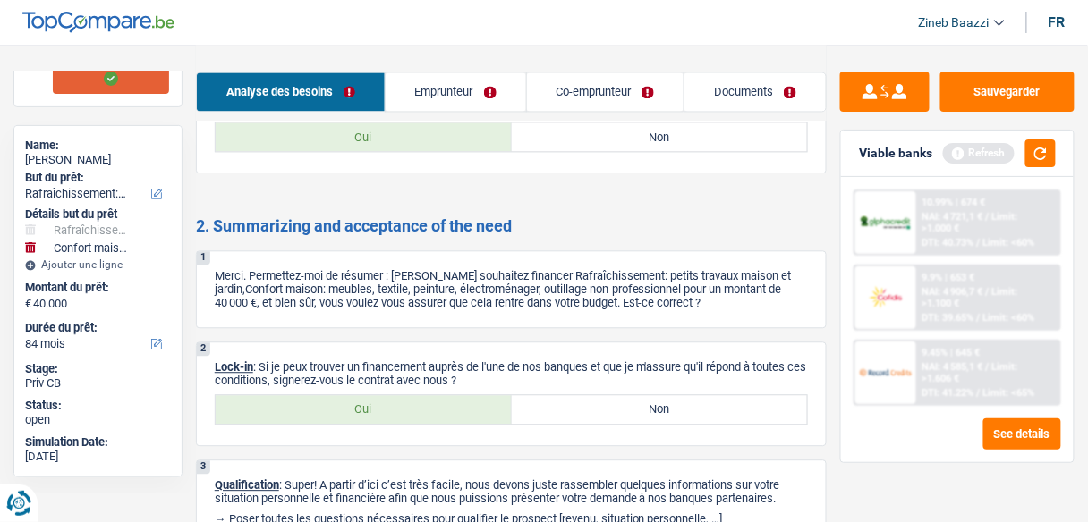
scroll to position [2717, 0]
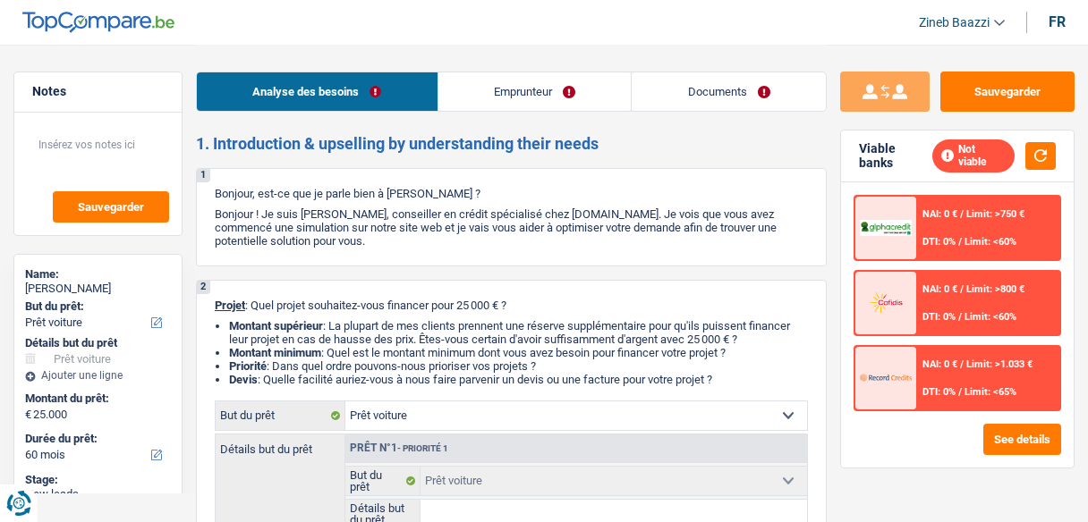
select select "car"
select select "60"
select select "car"
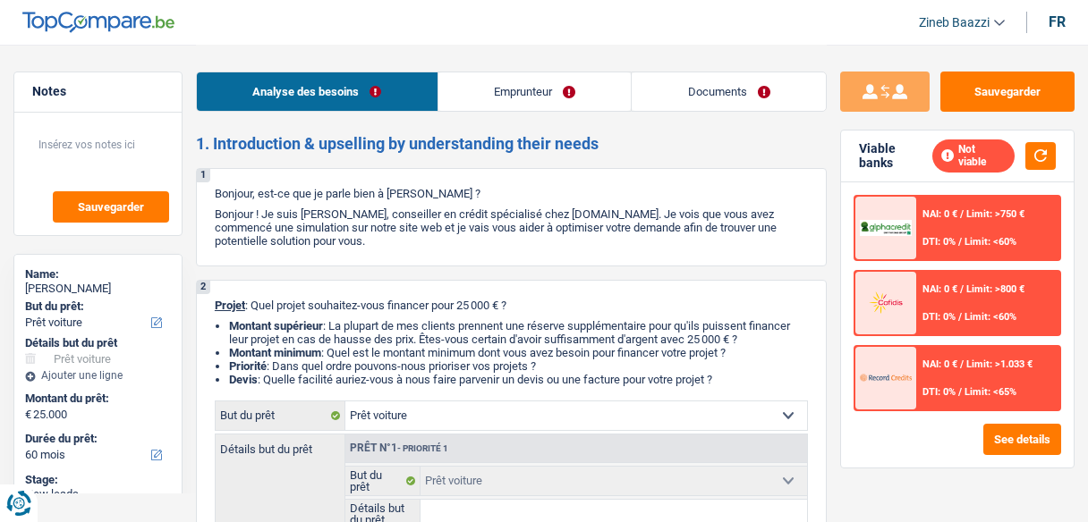
select select "60"
select select "publicEmployee"
select select "familyAllowances"
select select "netSalary"
select select "mealVouchers"
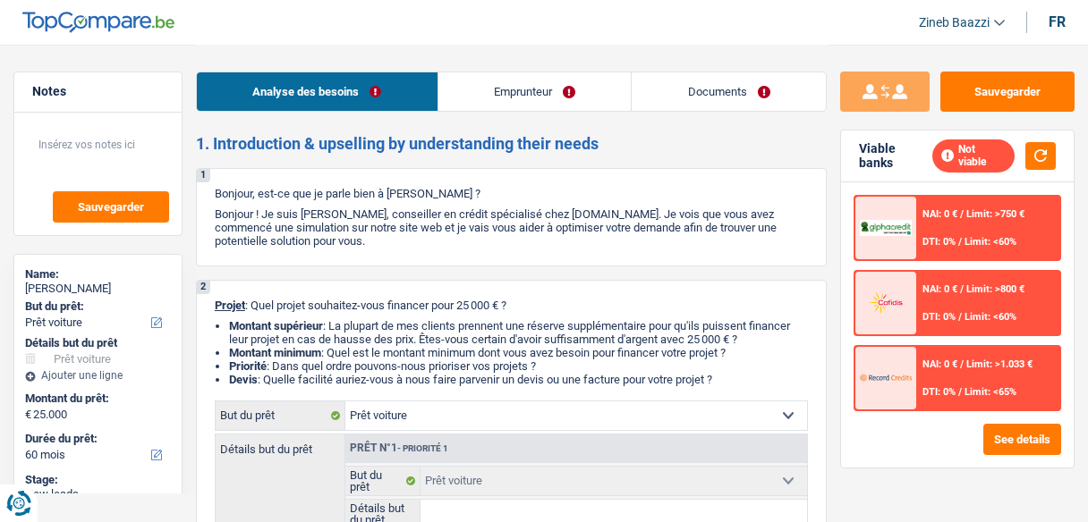
select select "ownerWithMortgage"
select select "mortgage"
select select "car"
select select "60"
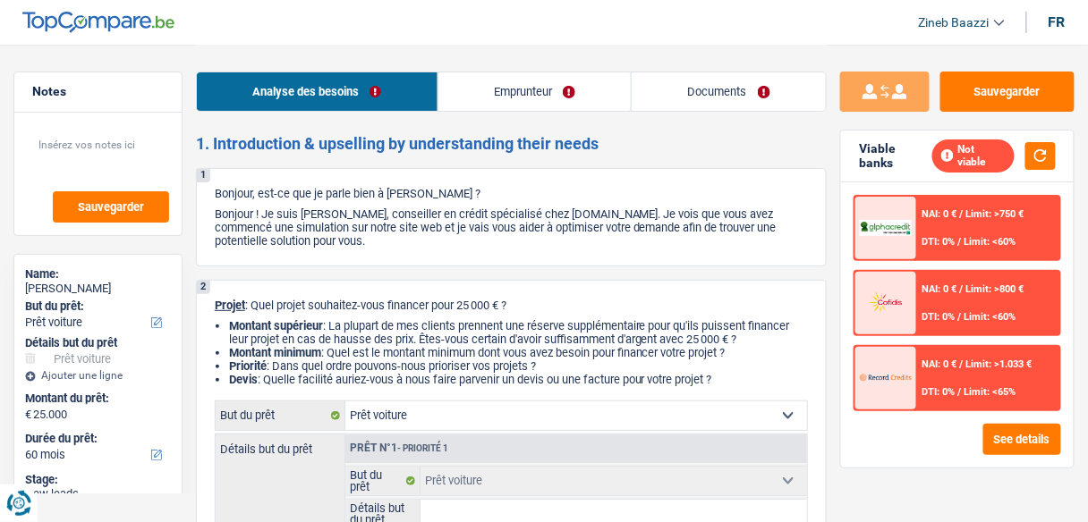
scroll to position [143, 0]
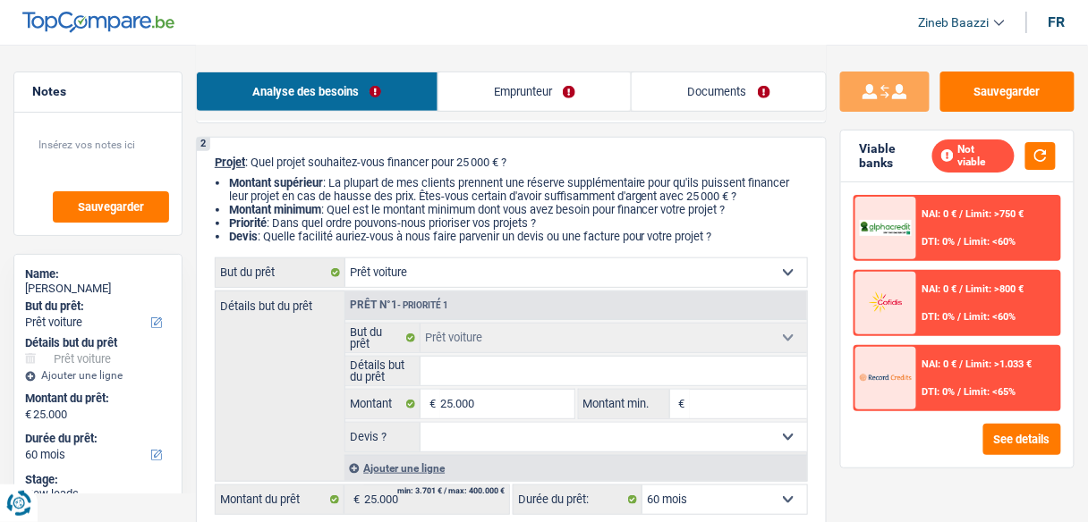
click at [434, 363] on input "Détails but du prêt" at bounding box center [613, 371] width 386 height 29
click at [718, 412] on input "Montant min." at bounding box center [748, 404] width 117 height 29
type input "2"
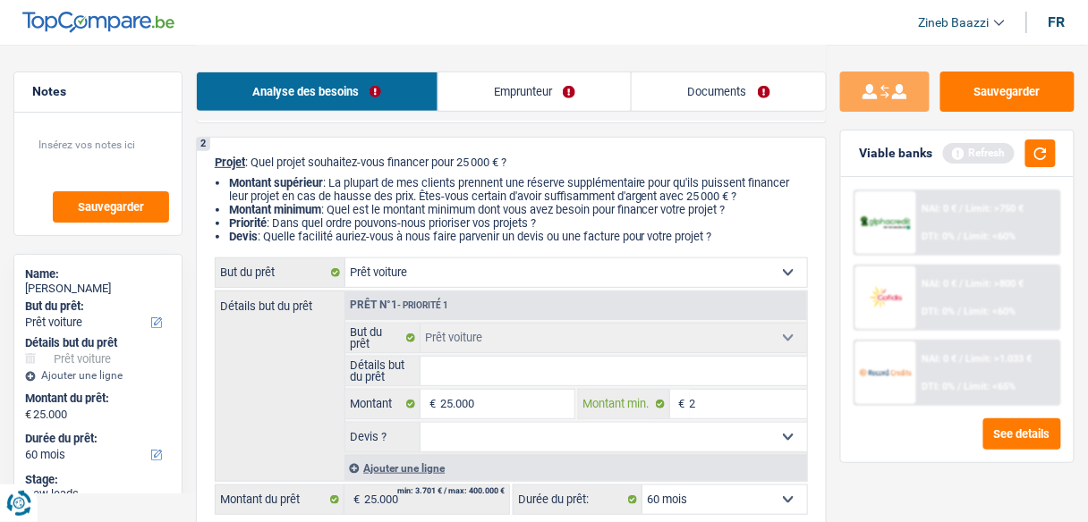
type input "25"
type input "250"
type input "2.500"
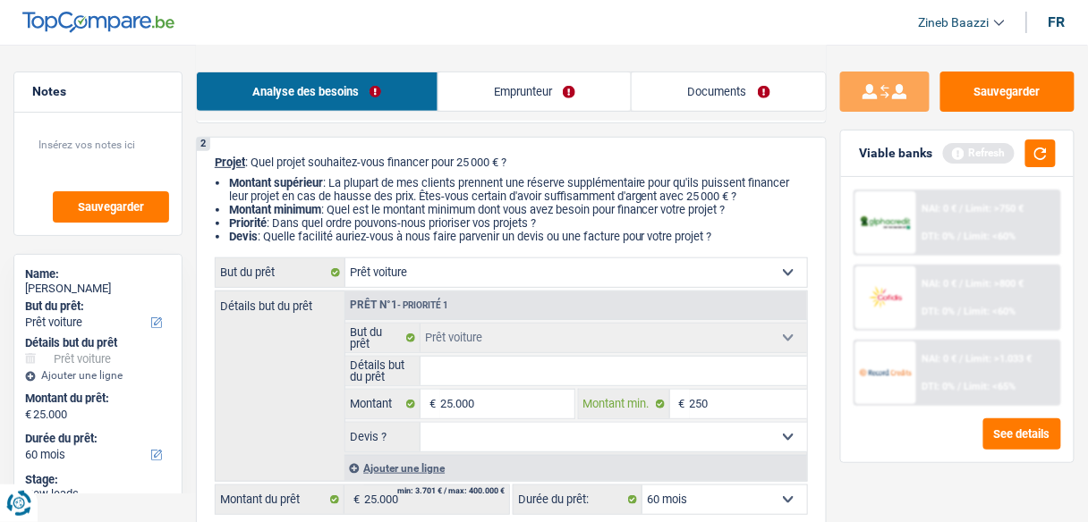
type input "2.500"
type input "25.000"
drag, startPoint x: 1015, startPoint y: 151, endPoint x: 1035, endPoint y: 151, distance: 19.7
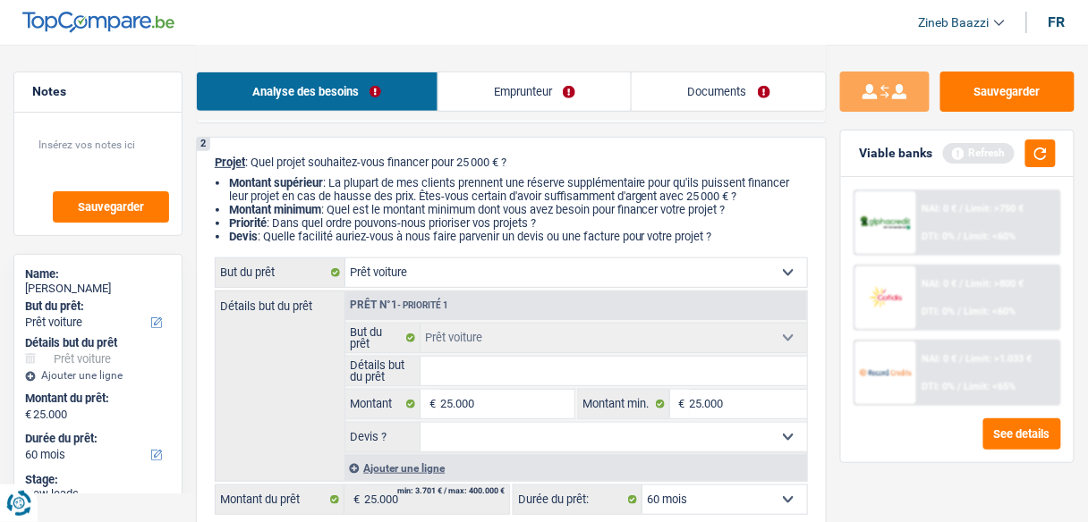
click at [1017, 151] on div "Refresh" at bounding box center [999, 154] width 113 height 28
click at [1035, 151] on button "button" at bounding box center [1040, 154] width 30 height 28
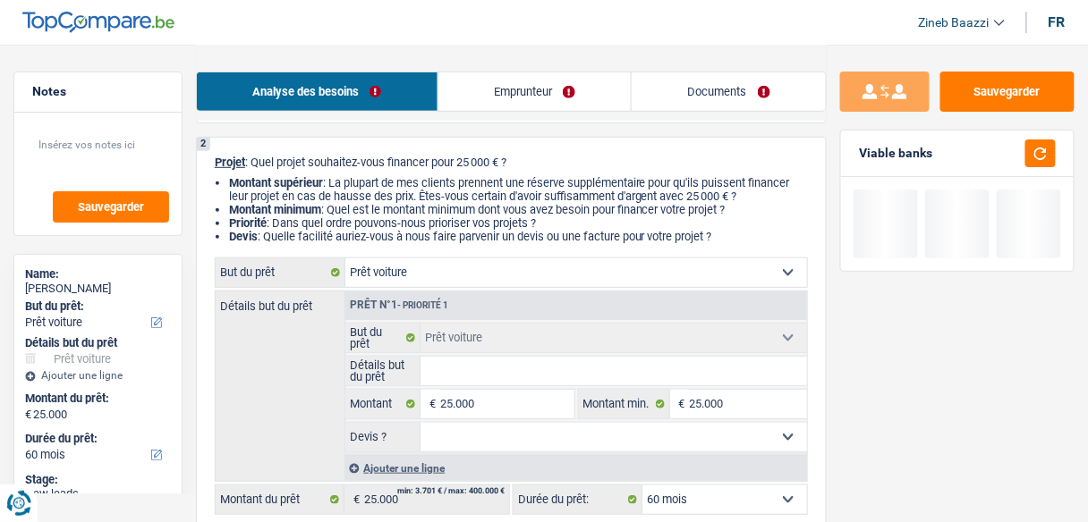
click at [553, 364] on input "Détails but du prêt" at bounding box center [613, 371] width 386 height 29
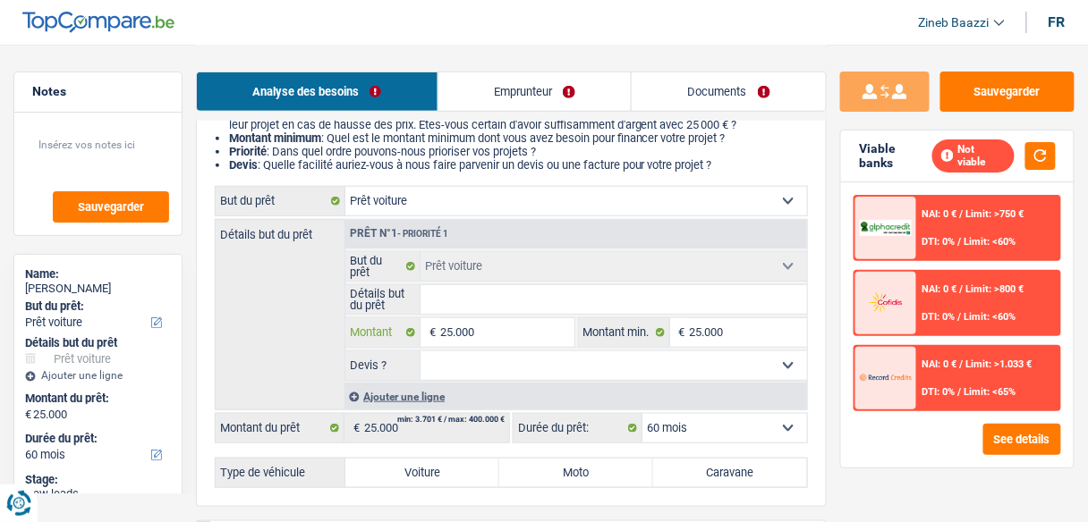
click at [510, 344] on input "25.000" at bounding box center [506, 332] width 133 height 29
type input "2"
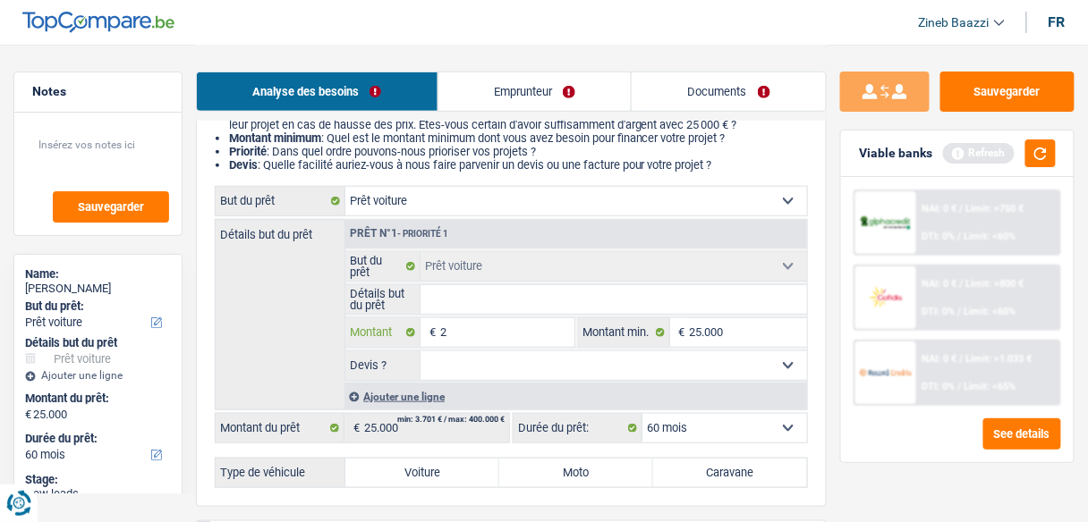
type input "26"
type input "269"
type input "2.690"
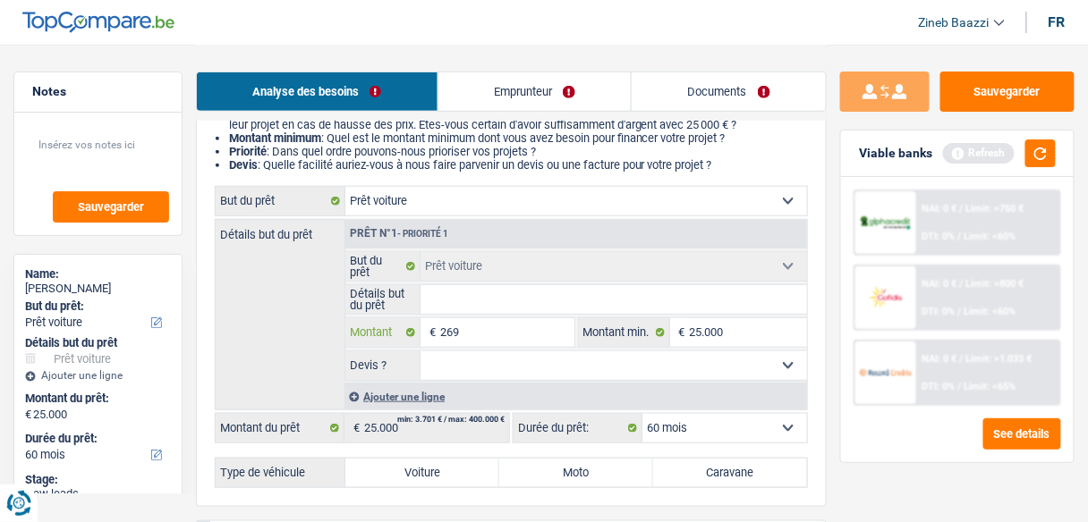
type input "2.690"
type input "26.900"
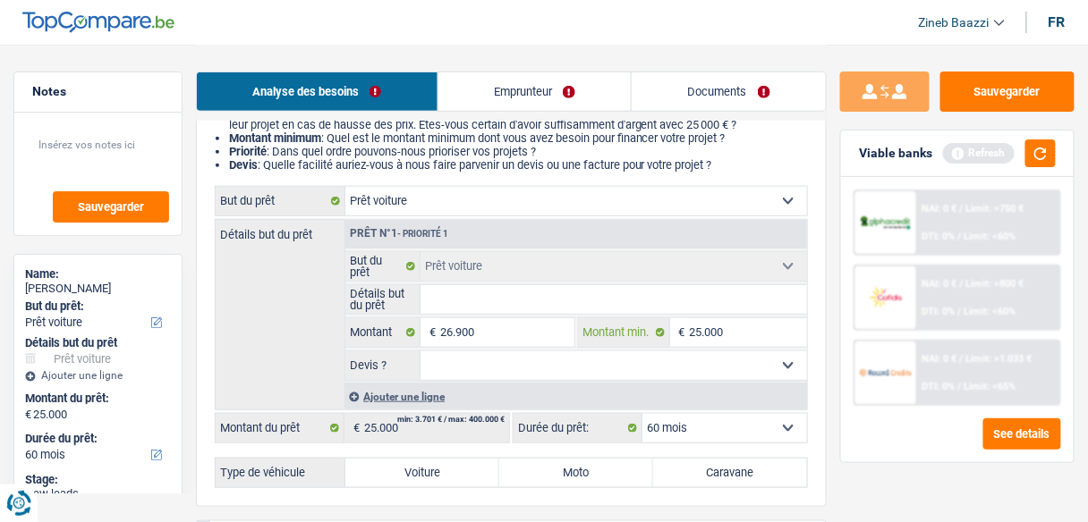
type input "26.900"
click at [709, 333] on input "25.000" at bounding box center [748, 332] width 117 height 29
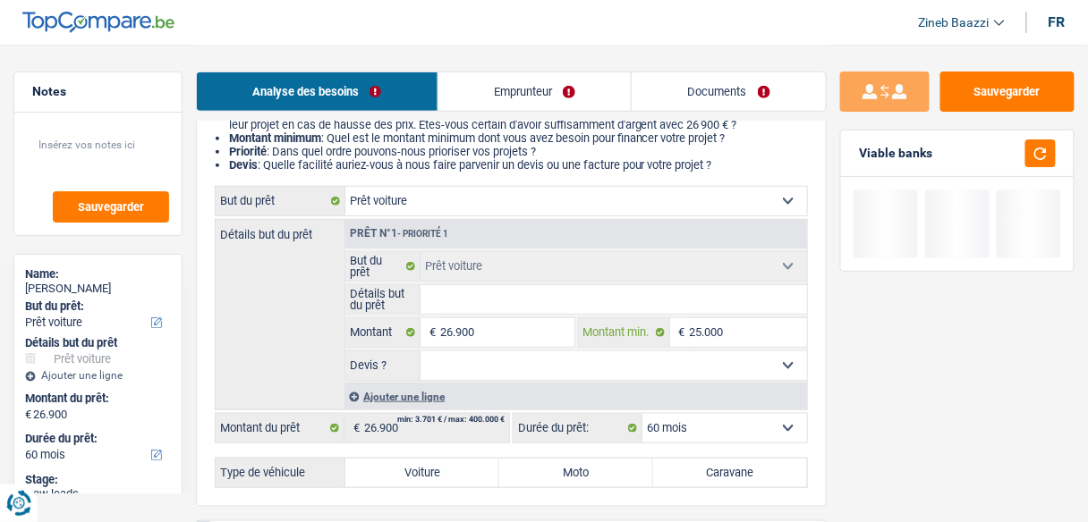
click at [709, 333] on input "25.000" at bounding box center [748, 332] width 117 height 29
type input "2"
type input "26"
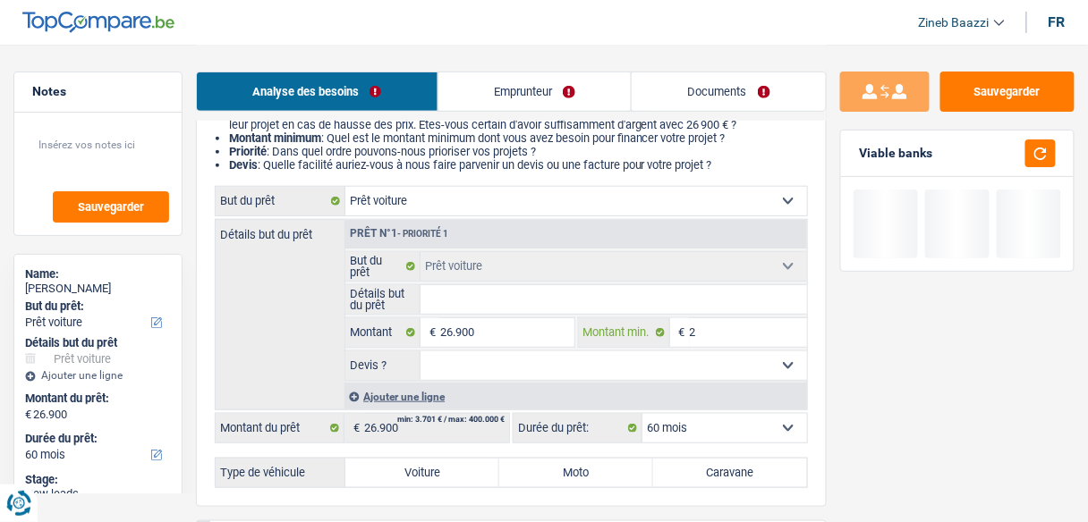
type input "26"
type input "260"
type input "2.600"
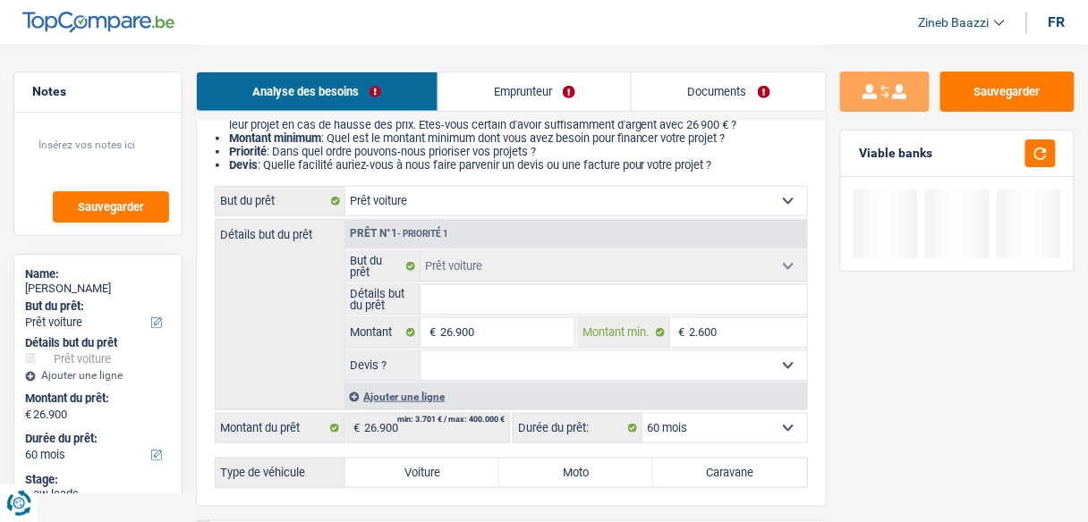
type input "260"
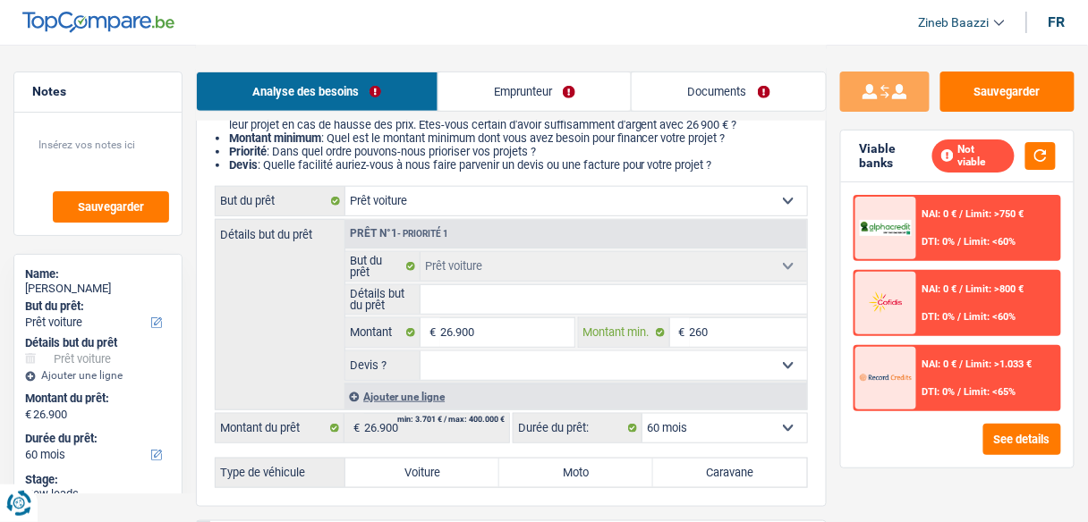
type input "26"
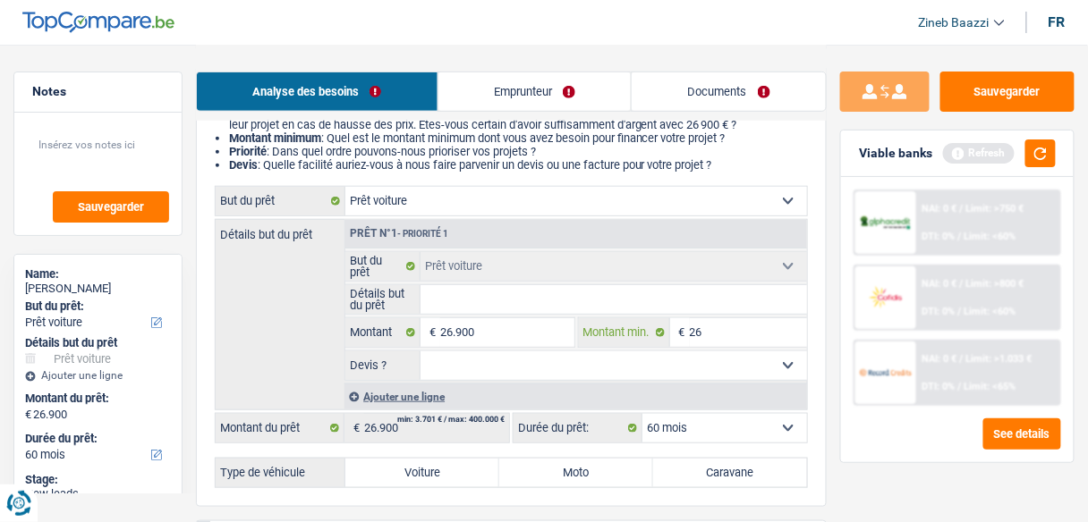
type input "269"
type input "2.690"
type input "26.900"
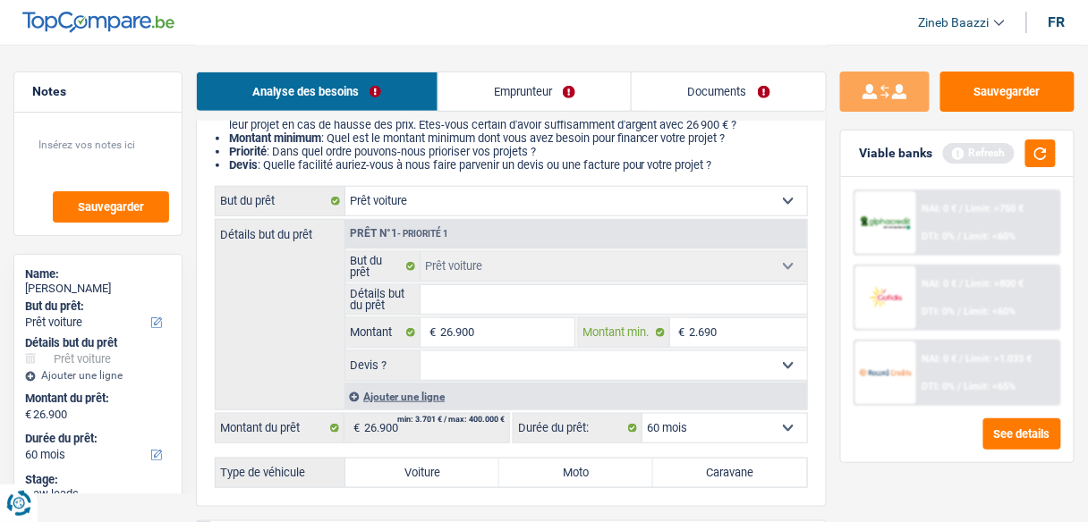
type input "26.900"
click at [571, 362] on select "Oui Non Non répondu Sélectionner une option" at bounding box center [613, 366] width 386 height 29
select select "false"
click at [420, 352] on select "Oui Non Non répondu Sélectionner une option" at bounding box center [613, 366] width 386 height 29
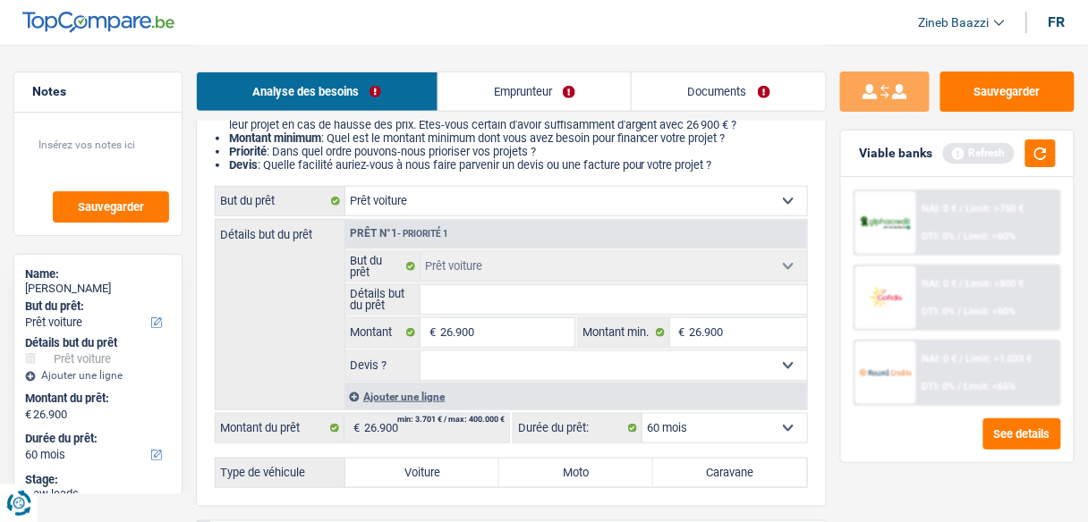
select select "false"
drag, startPoint x: 1058, startPoint y: 138, endPoint x: 1051, endPoint y: 155, distance: 18.4
click at [1051, 141] on div "Viable banks Refresh" at bounding box center [957, 154] width 233 height 47
click at [1051, 164] on button "button" at bounding box center [1040, 154] width 30 height 28
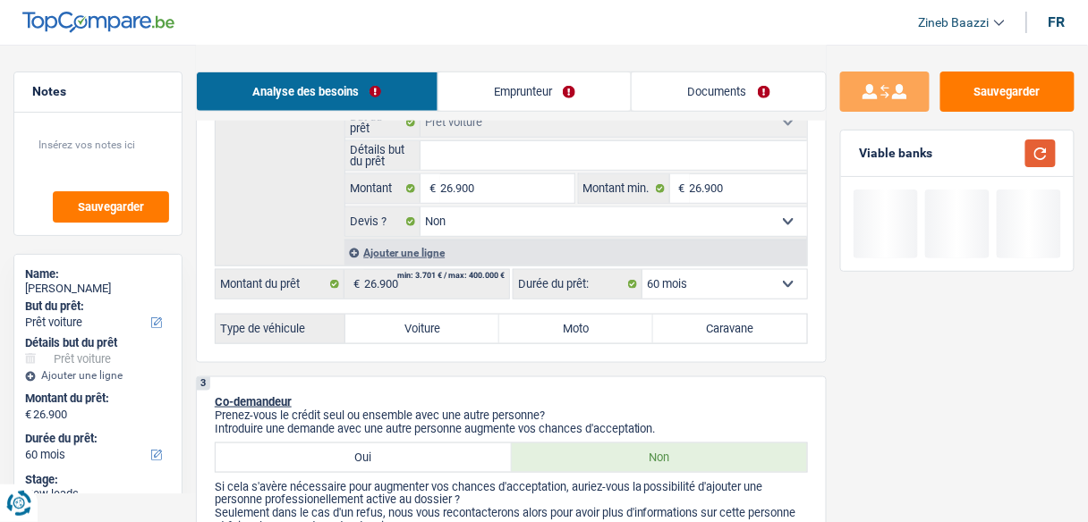
scroll to position [429, 0]
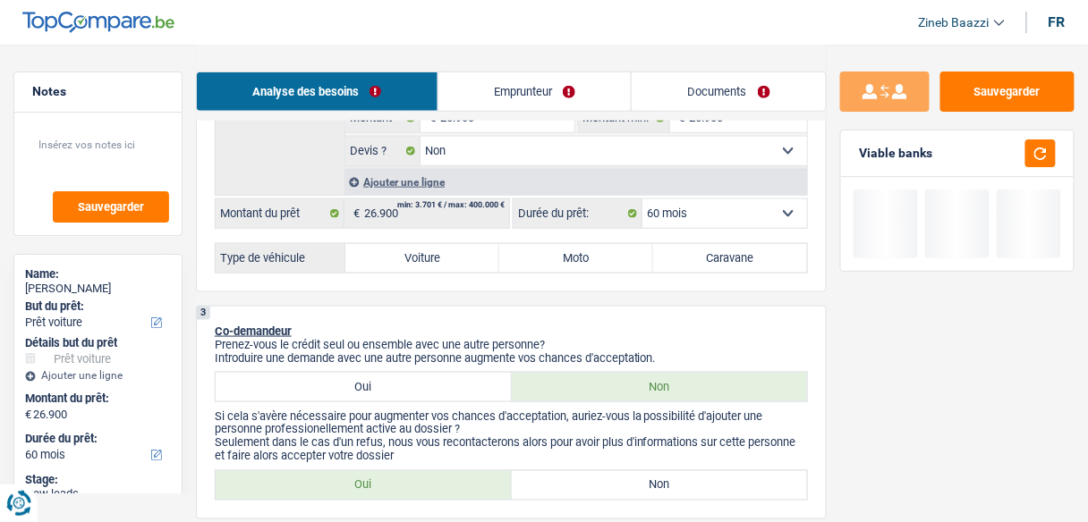
click at [433, 261] on label "Voiture" at bounding box center [422, 258] width 154 height 29
click at [433, 261] on input "Voiture" at bounding box center [422, 258] width 154 height 29
radio input "true"
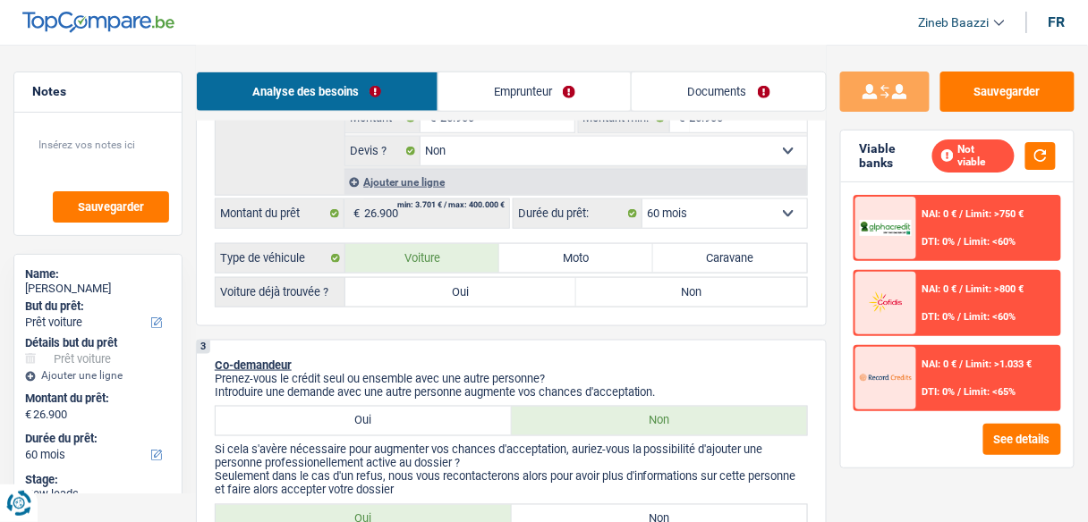
click at [644, 299] on label "Non" at bounding box center [691, 292] width 231 height 29
click at [644, 299] on input "Non" at bounding box center [691, 292] width 231 height 29
radio input "true"
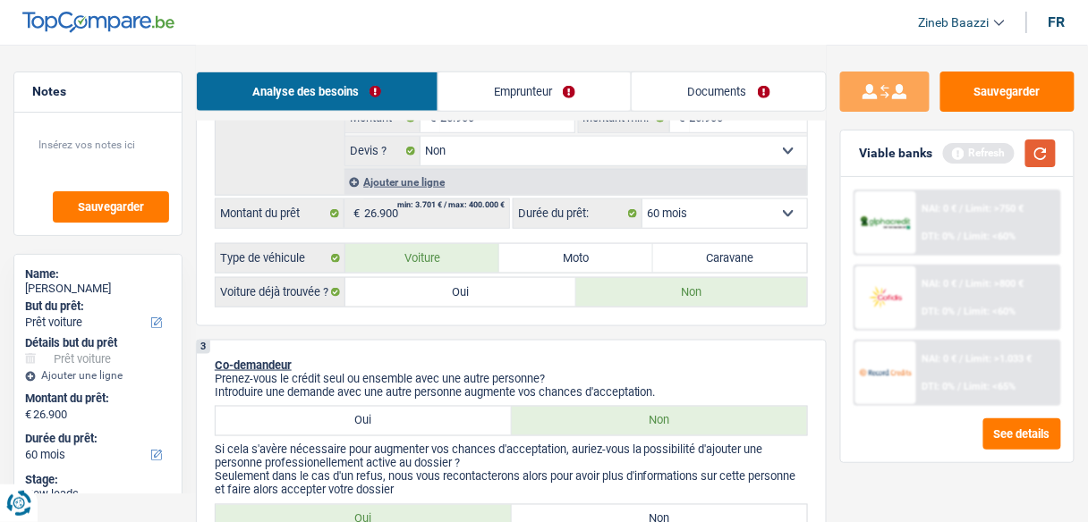
click at [1028, 159] on button "button" at bounding box center [1040, 154] width 30 height 28
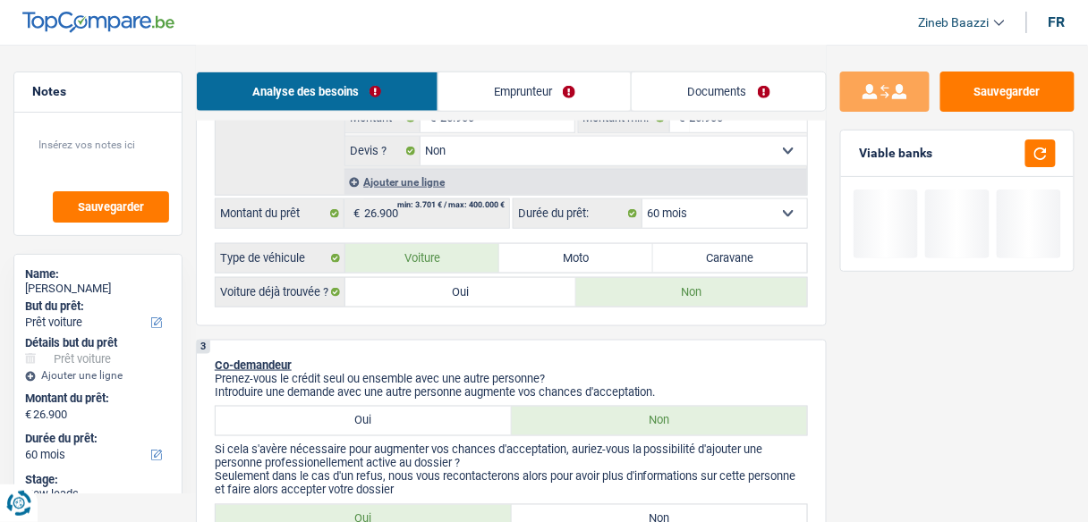
click at [732, 218] on select "12 mois 18 mois 24 mois 30 mois 36 mois 42 mois 48 mois 60 mois Sélectionner un…" at bounding box center [724, 214] width 165 height 29
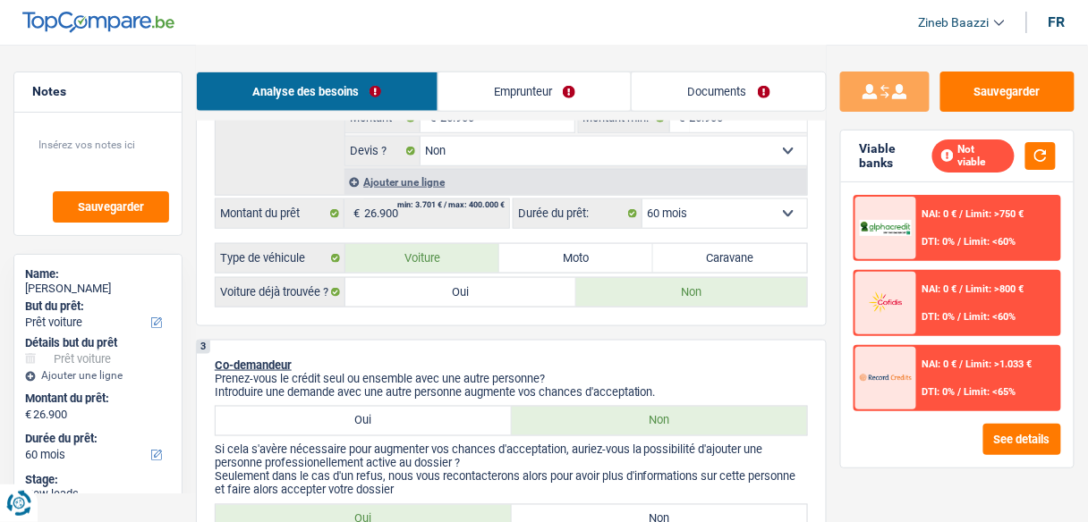
click at [683, 183] on div "Ajouter une ligne" at bounding box center [575, 182] width 463 height 26
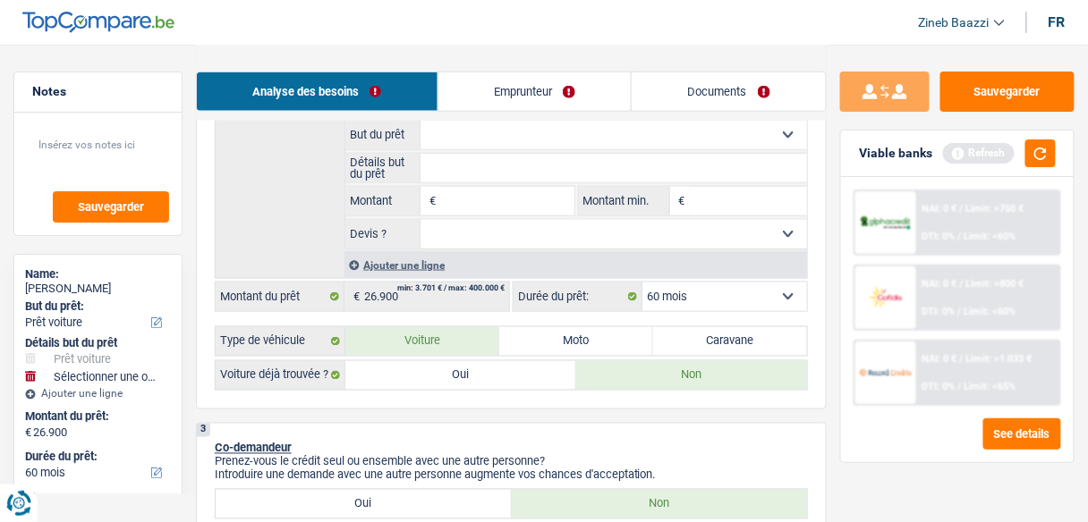
scroll to position [573, 0]
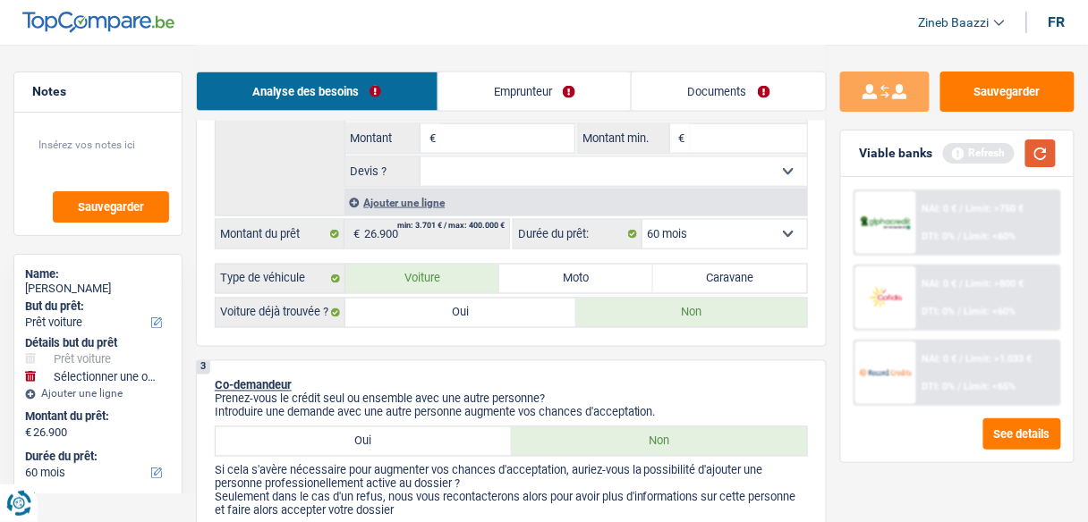
click at [1051, 148] on button "button" at bounding box center [1040, 154] width 30 height 28
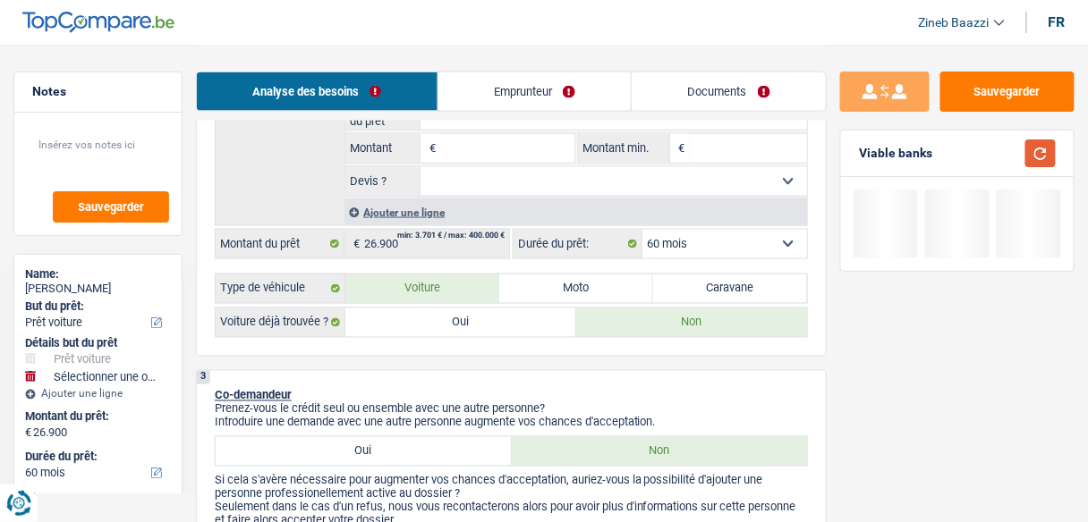
scroll to position [429, 0]
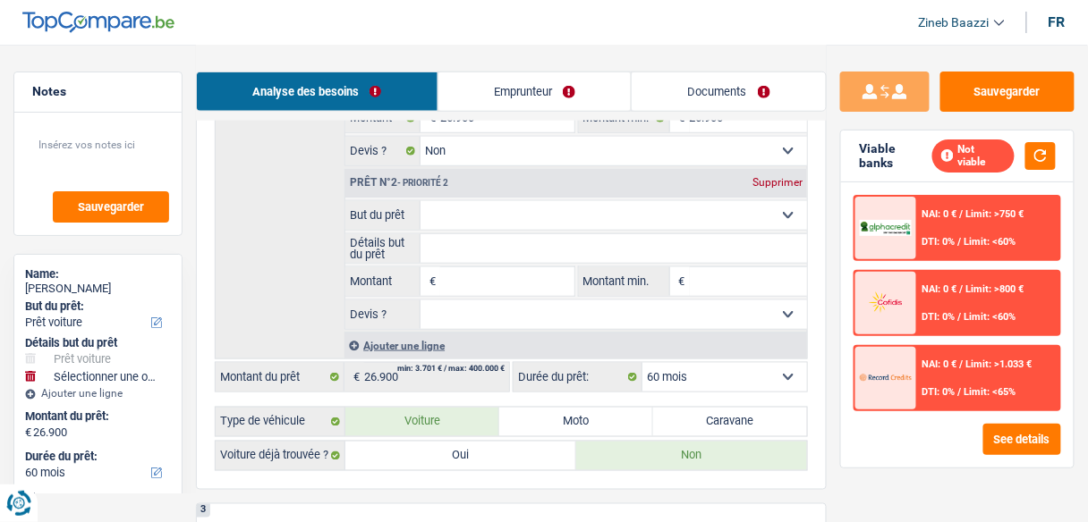
click at [761, 177] on div "Supprimer" at bounding box center [777, 182] width 59 height 11
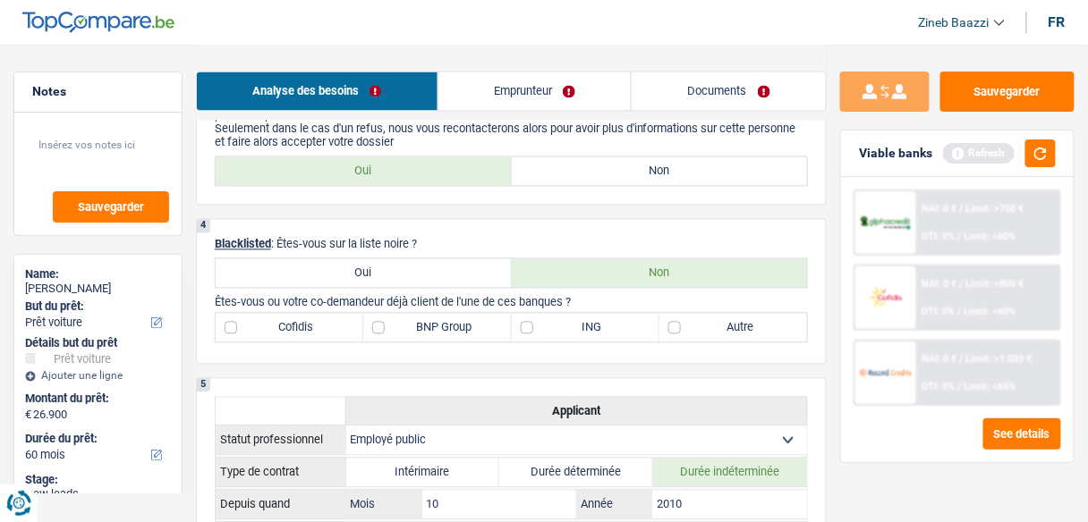
scroll to position [644, 0]
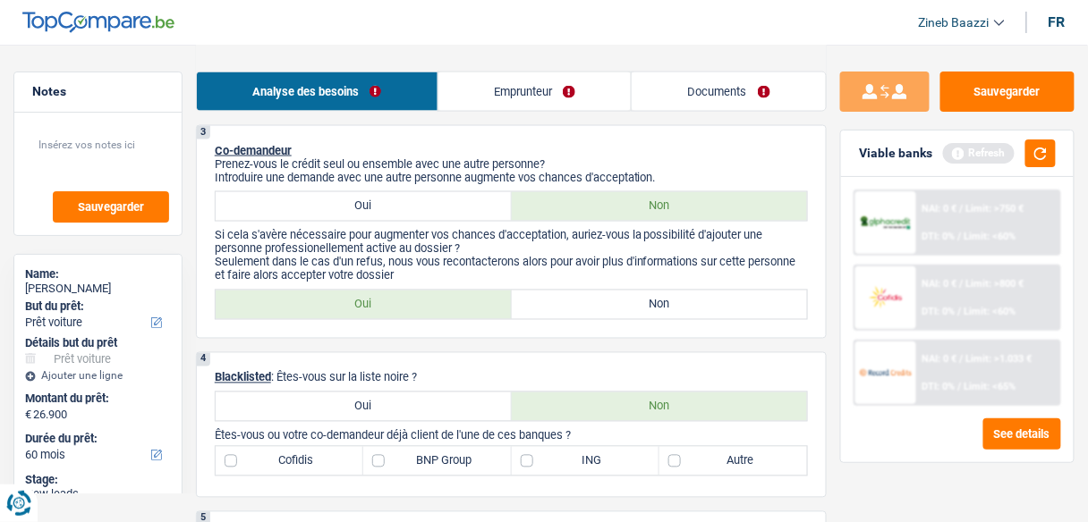
click at [579, 310] on label "Non" at bounding box center [660, 305] width 296 height 29
click at [579, 310] on input "Non" at bounding box center [660, 305] width 296 height 29
radio input "true"
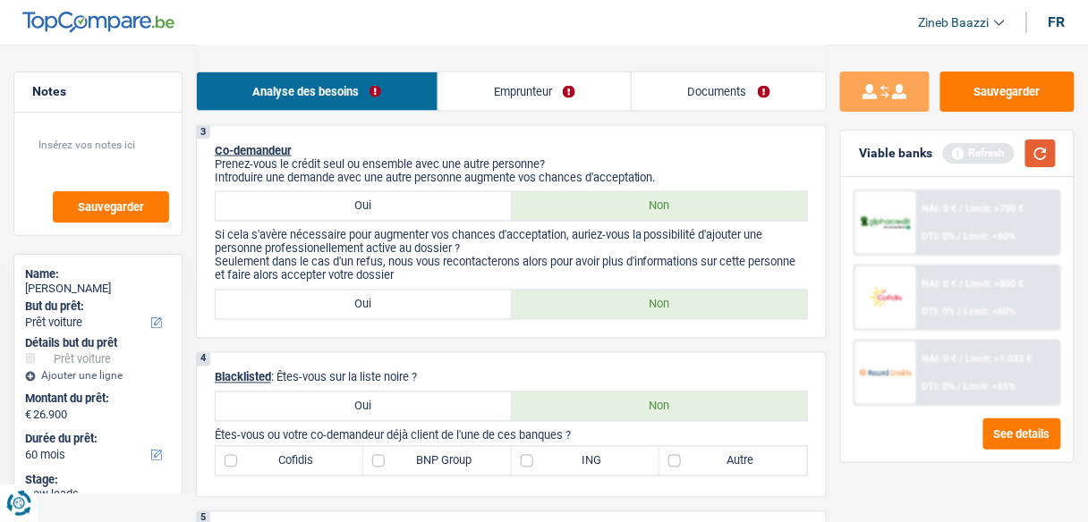
click at [1035, 154] on button "button" at bounding box center [1040, 154] width 30 height 28
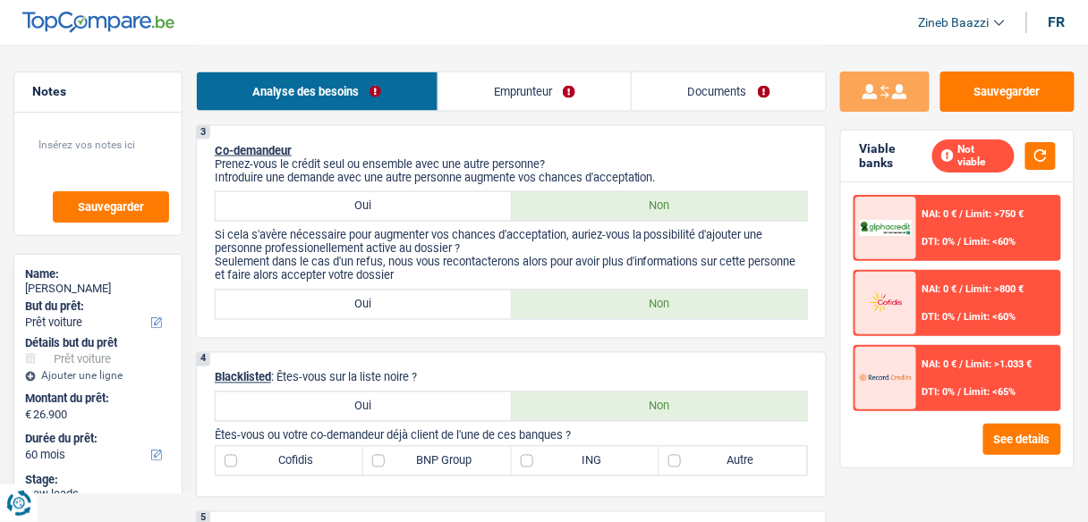
click at [386, 208] on label "Oui" at bounding box center [364, 206] width 296 height 29
click at [386, 208] on input "Oui" at bounding box center [364, 206] width 296 height 29
radio input "true"
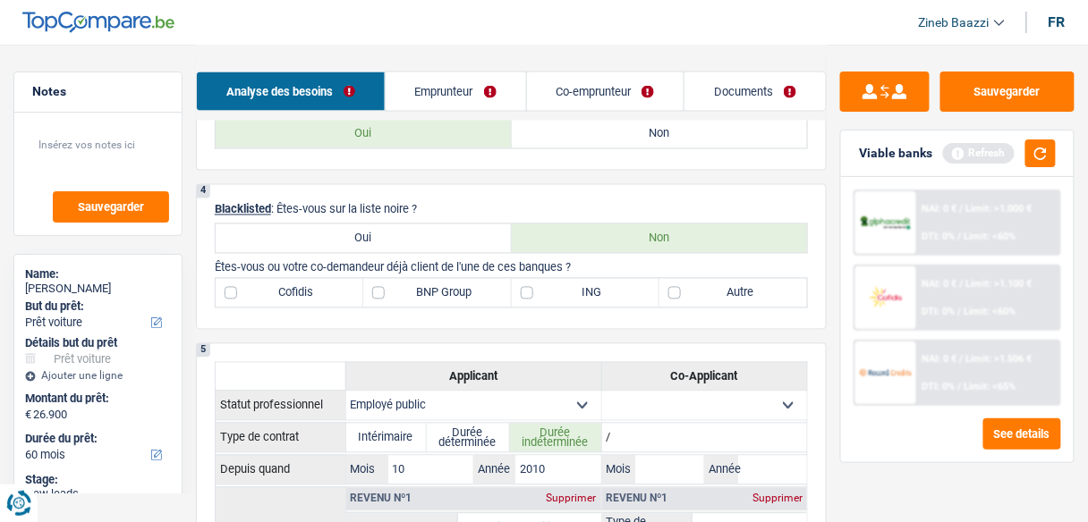
scroll to position [716, 0]
click at [1029, 155] on button "button" at bounding box center [1040, 154] width 30 height 28
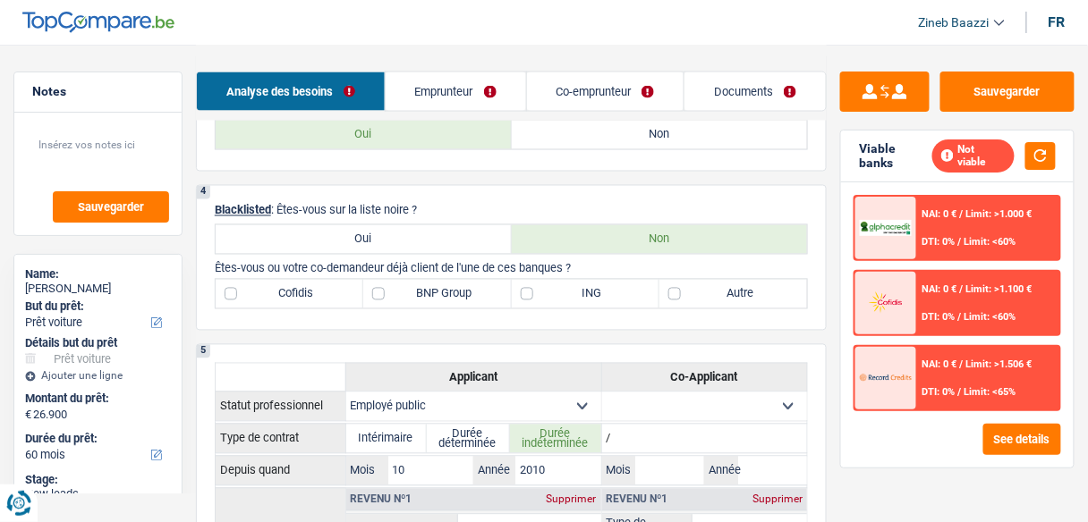
click at [730, 296] on label "Autre" at bounding box center [733, 294] width 148 height 29
click at [730, 296] on input "Autre" at bounding box center [733, 294] width 148 height 29
checkbox input "true"
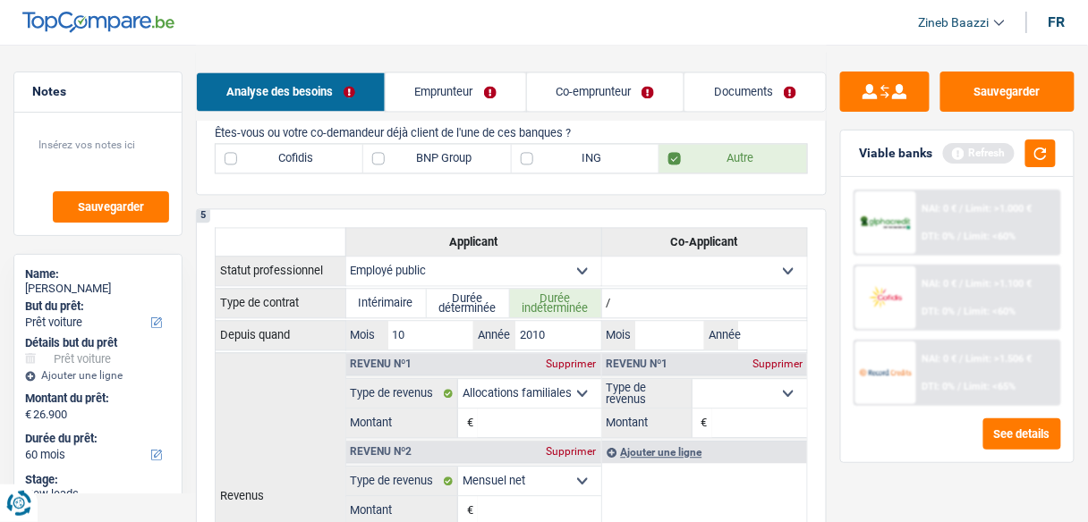
scroll to position [644, 0]
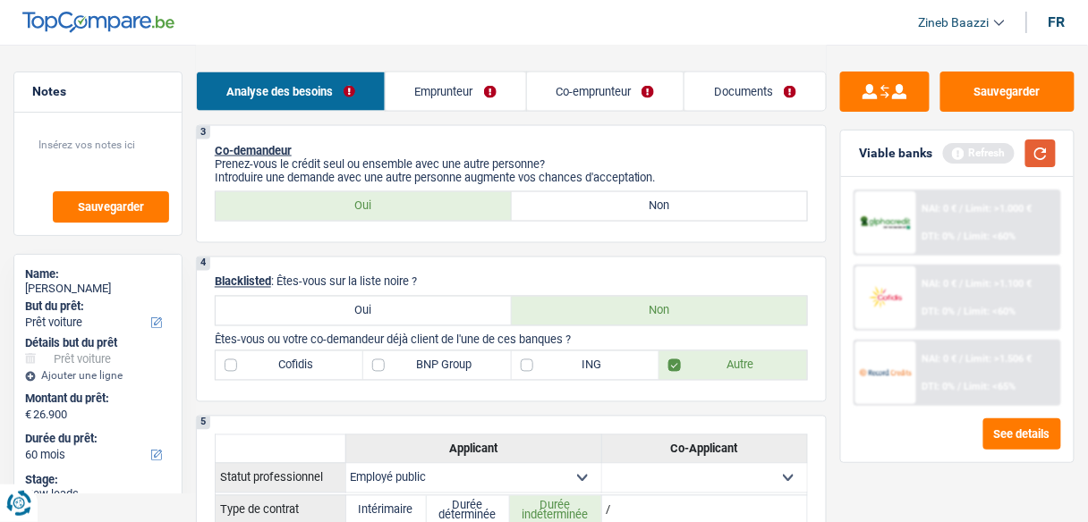
click at [1049, 154] on button "button" at bounding box center [1040, 154] width 30 height 28
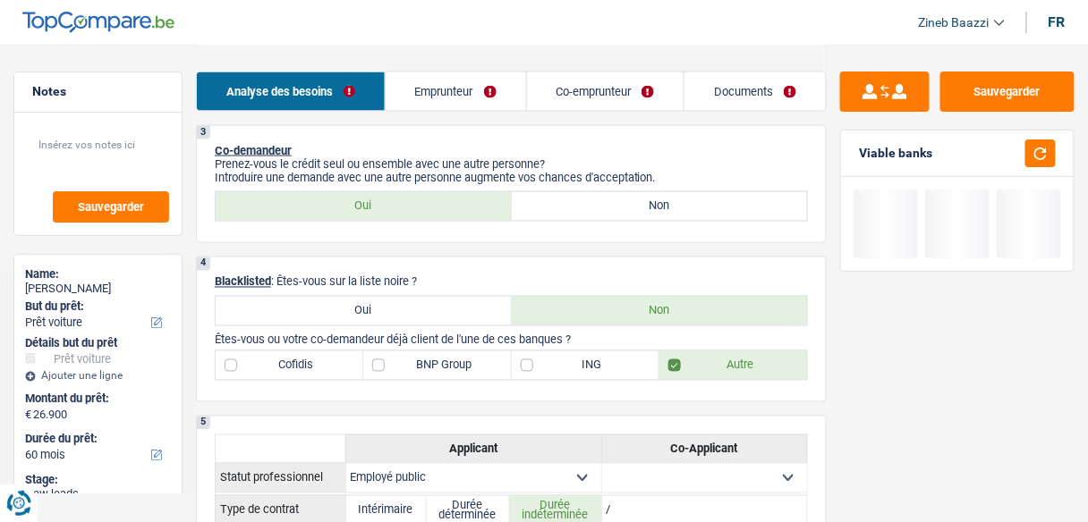
click at [480, 89] on link "Emprunteur" at bounding box center [456, 91] width 140 height 38
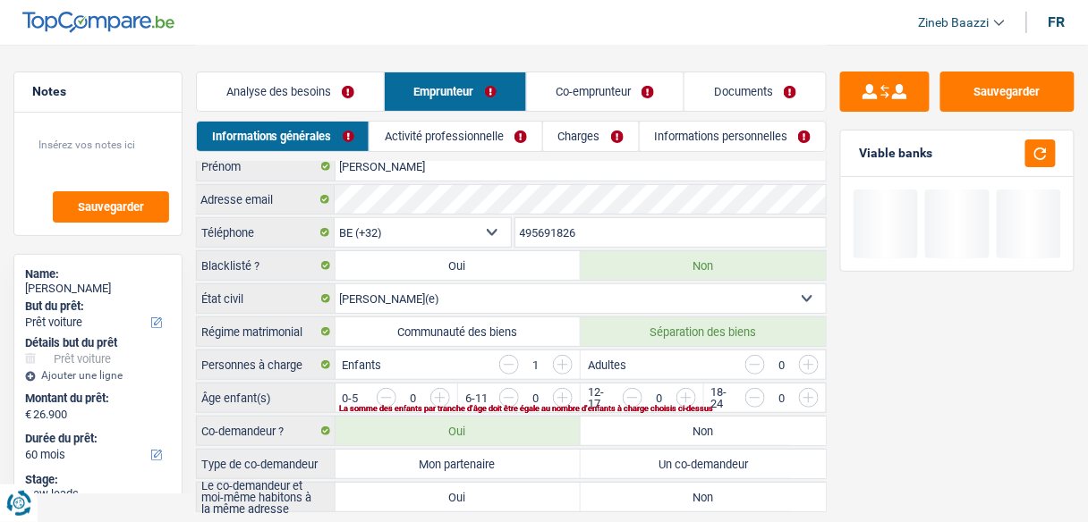
scroll to position [0, 0]
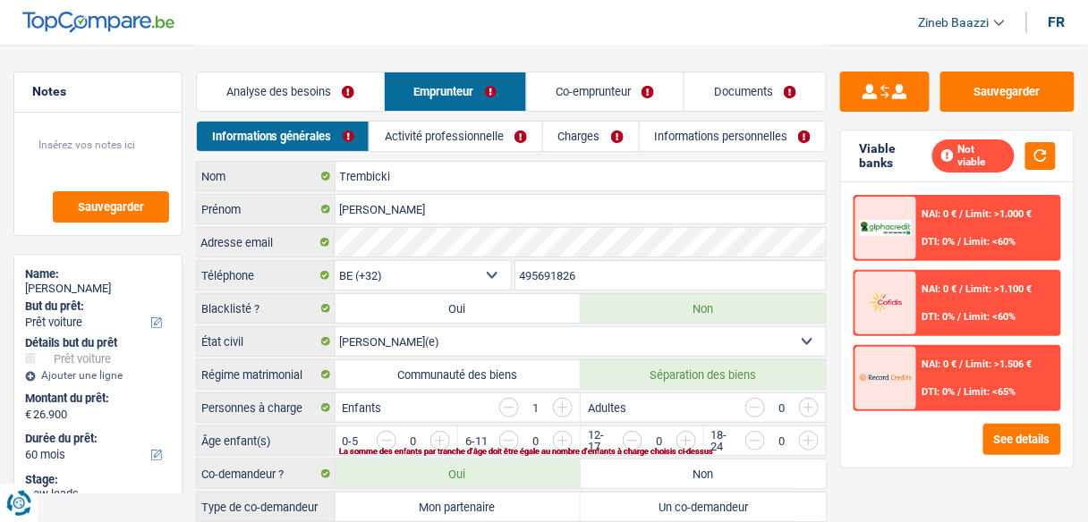
click at [412, 151] on li "Activité professionnelle" at bounding box center [456, 136] width 174 height 31
click at [414, 131] on link "Activité professionnelle" at bounding box center [455, 137] width 173 height 30
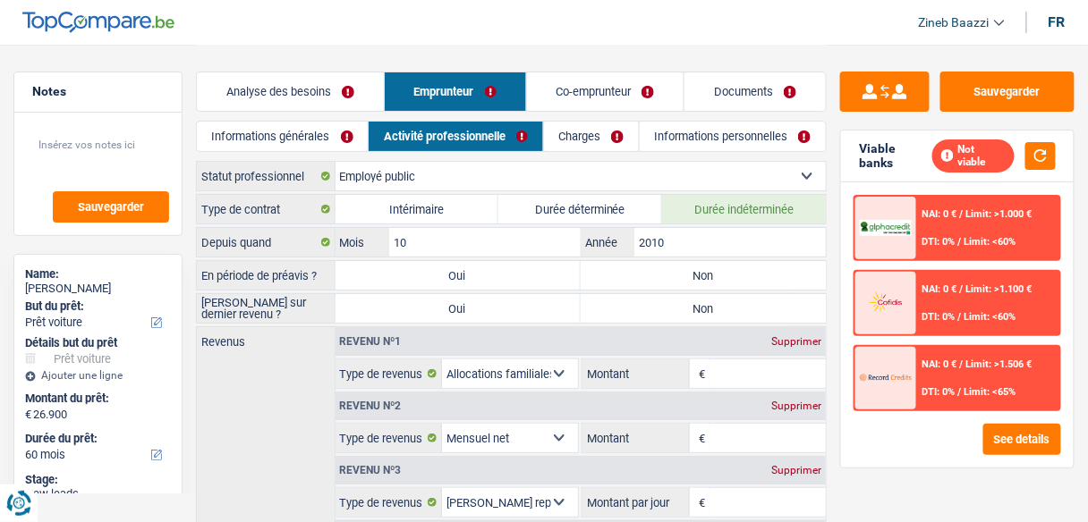
click at [667, 282] on label "Non" at bounding box center [703, 275] width 245 height 29
click at [667, 282] on input "Non" at bounding box center [703, 275] width 245 height 29
radio input "true"
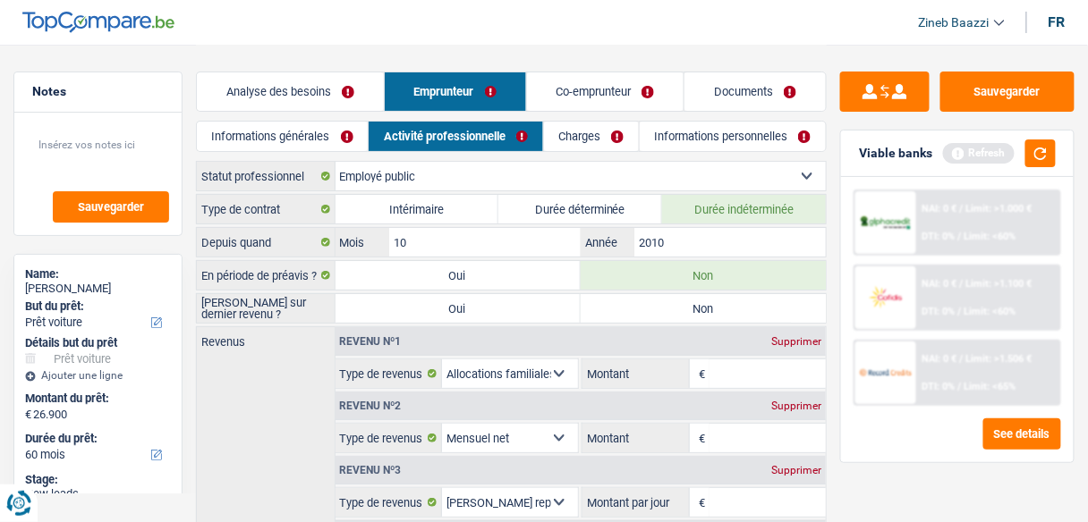
click at [657, 306] on label "Non" at bounding box center [703, 308] width 245 height 29
click at [657, 306] on input "Non" at bounding box center [703, 308] width 245 height 29
radio input "true"
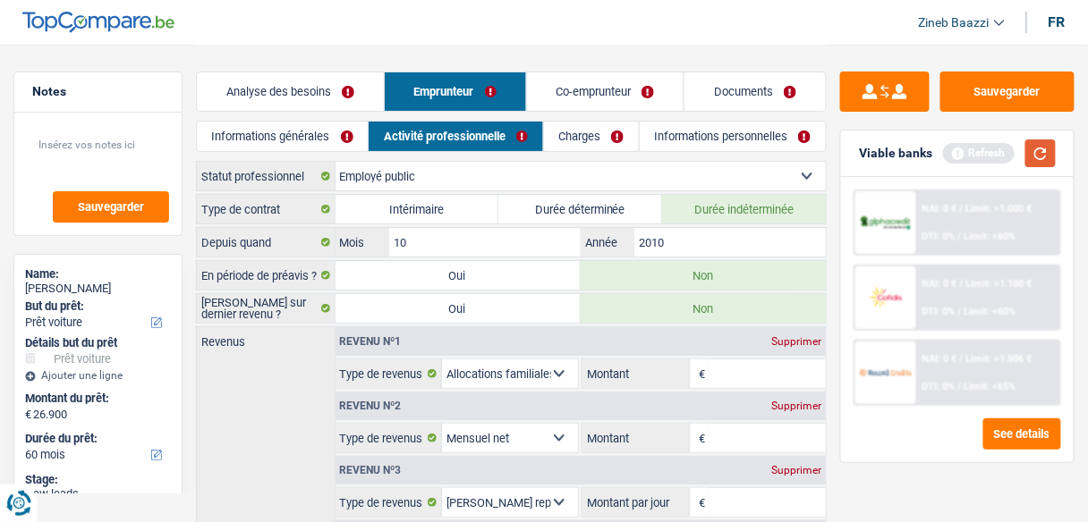
click at [1041, 153] on button "button" at bounding box center [1040, 154] width 30 height 28
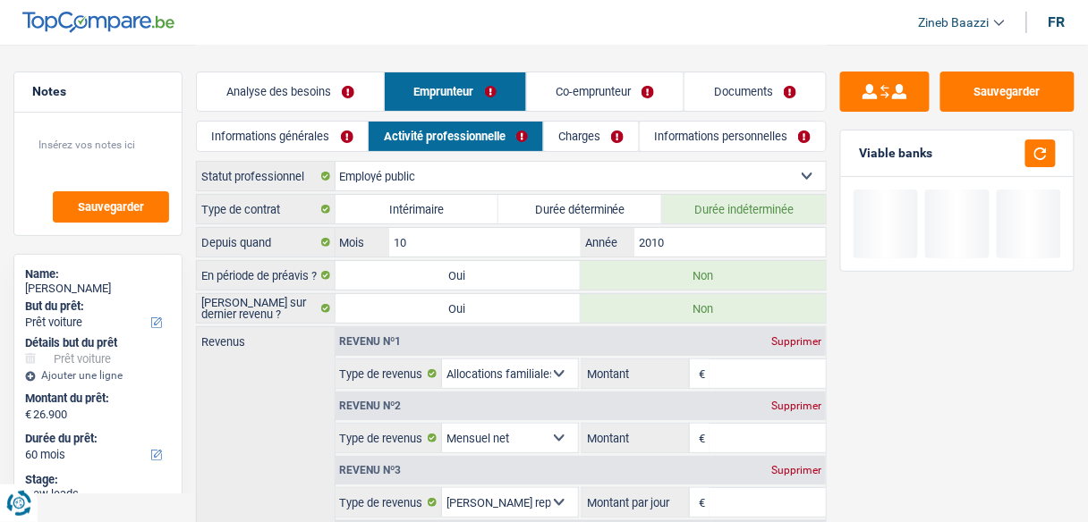
click at [747, 369] on input "Montant" at bounding box center [767, 374] width 116 height 29
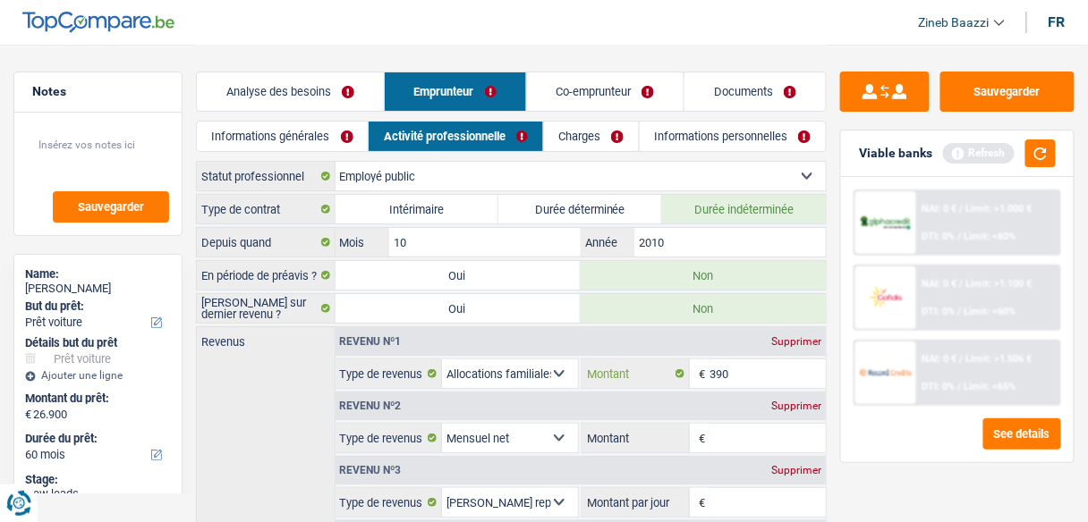
type input "390"
click at [759, 434] on input "Montant" at bounding box center [767, 438] width 116 height 29
click at [1032, 173] on div "Viable banks Refresh" at bounding box center [957, 154] width 233 height 47
click at [1033, 167] on div "Viable banks Refresh" at bounding box center [957, 154] width 233 height 47
click at [1042, 157] on button "button" at bounding box center [1040, 154] width 30 height 28
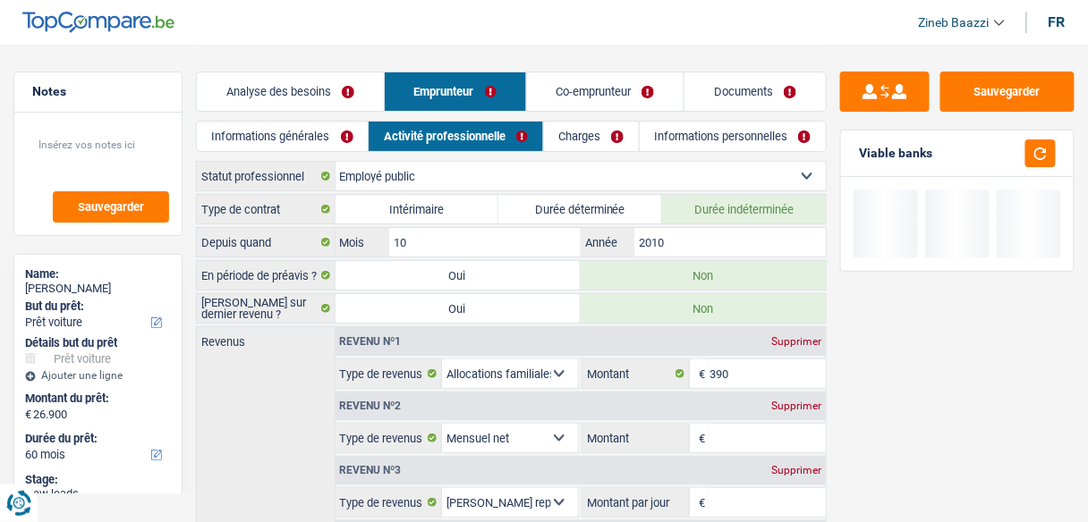
click at [788, 424] on input "Montant" at bounding box center [767, 438] width 116 height 29
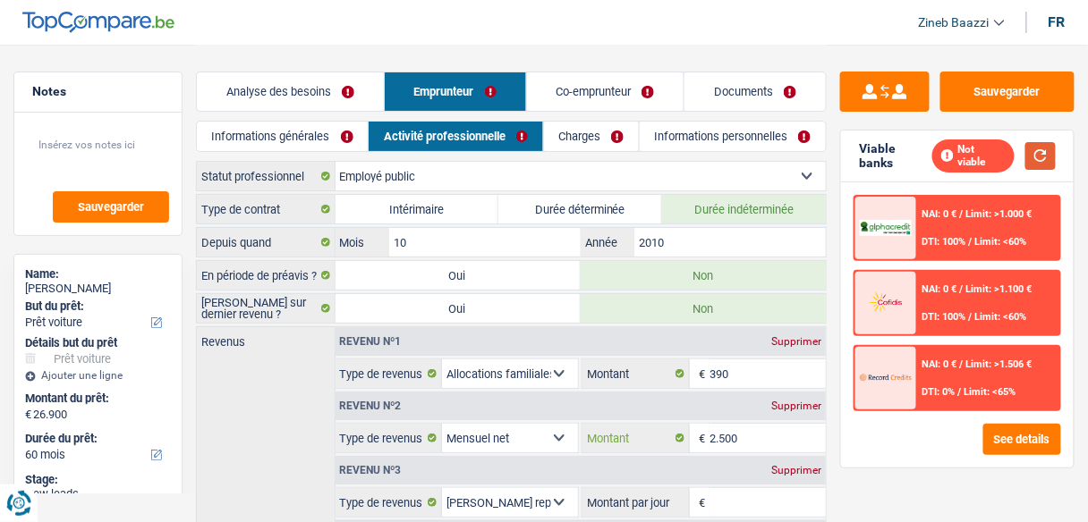
type input "2.500"
click at [1044, 150] on button "button" at bounding box center [1040, 156] width 30 height 28
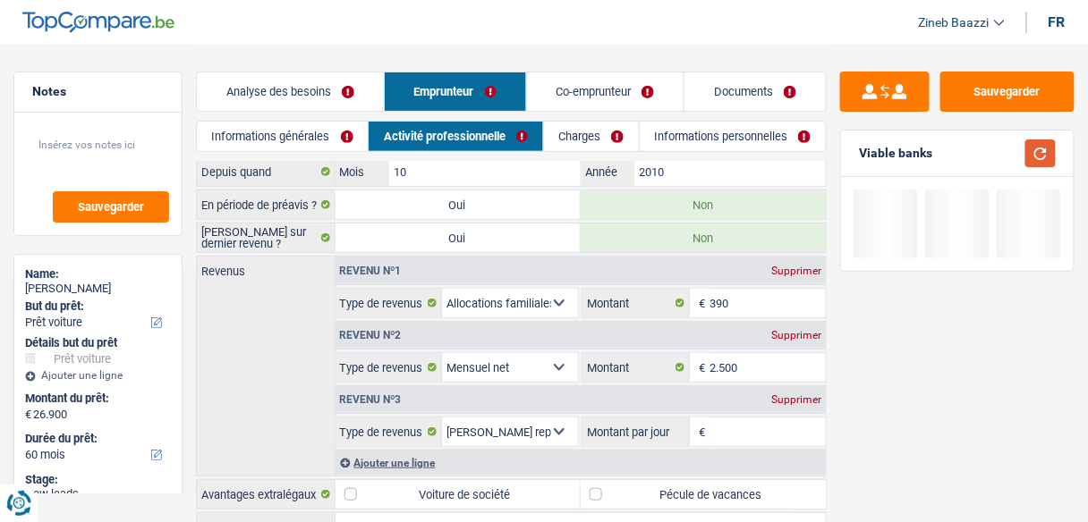
scroll to position [143, 0]
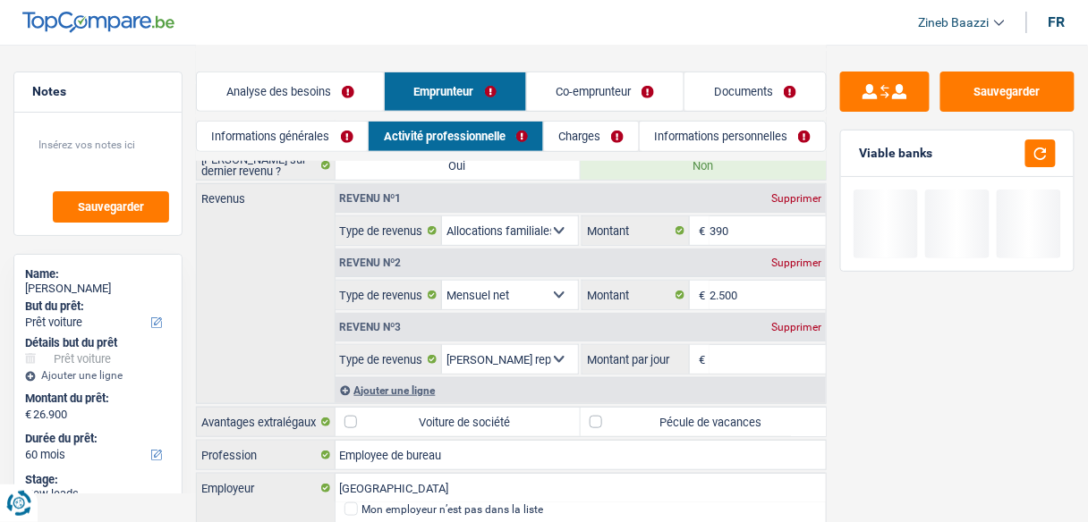
click at [773, 350] on input "Montant par jour" at bounding box center [767, 359] width 116 height 29
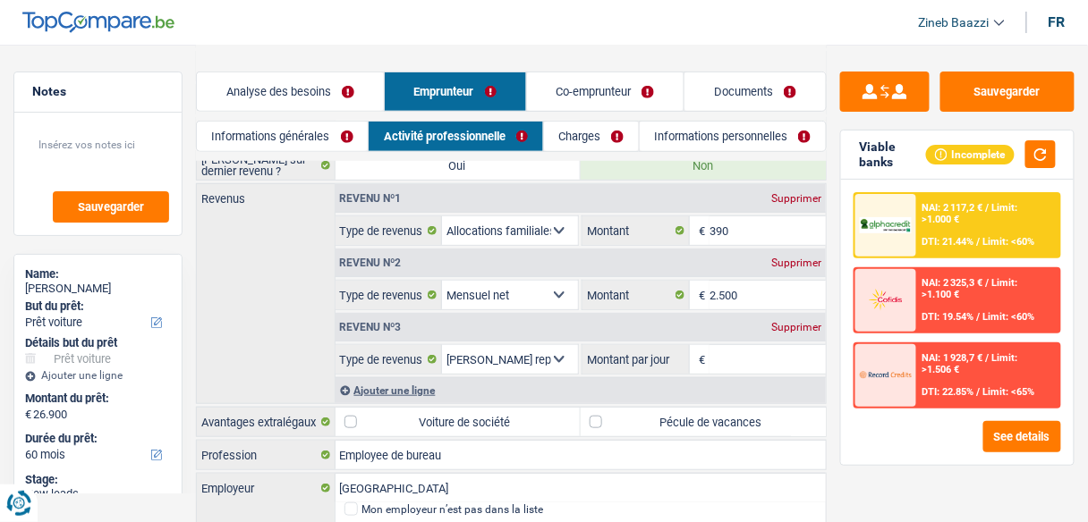
click at [791, 325] on div "Supprimer" at bounding box center [796, 327] width 59 height 11
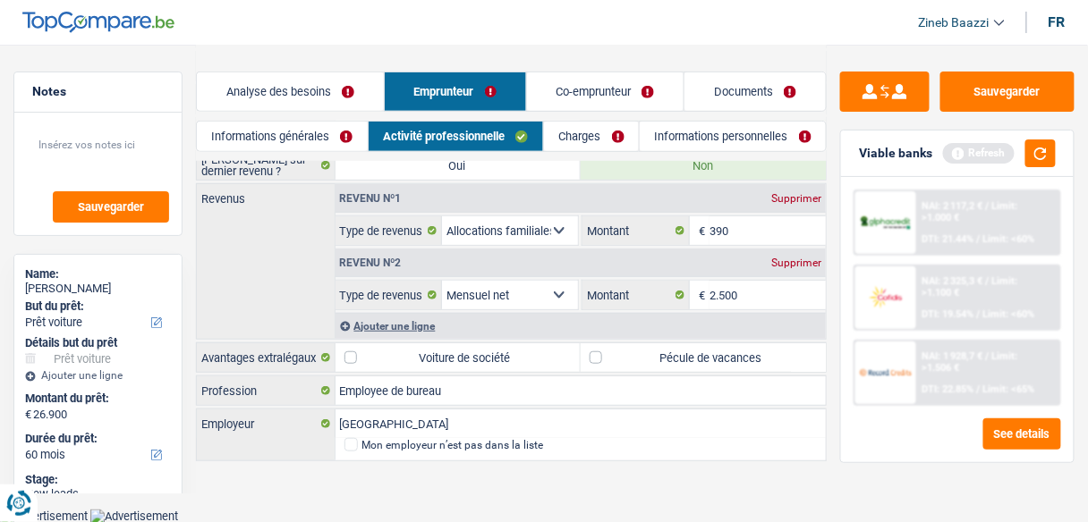
scroll to position [136, 0]
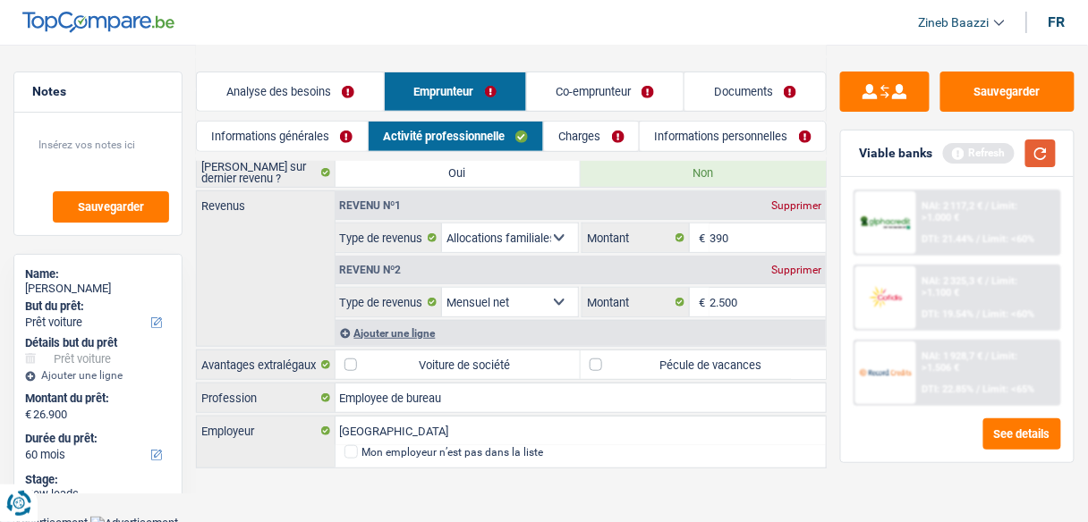
click at [1049, 154] on button "button" at bounding box center [1040, 154] width 30 height 28
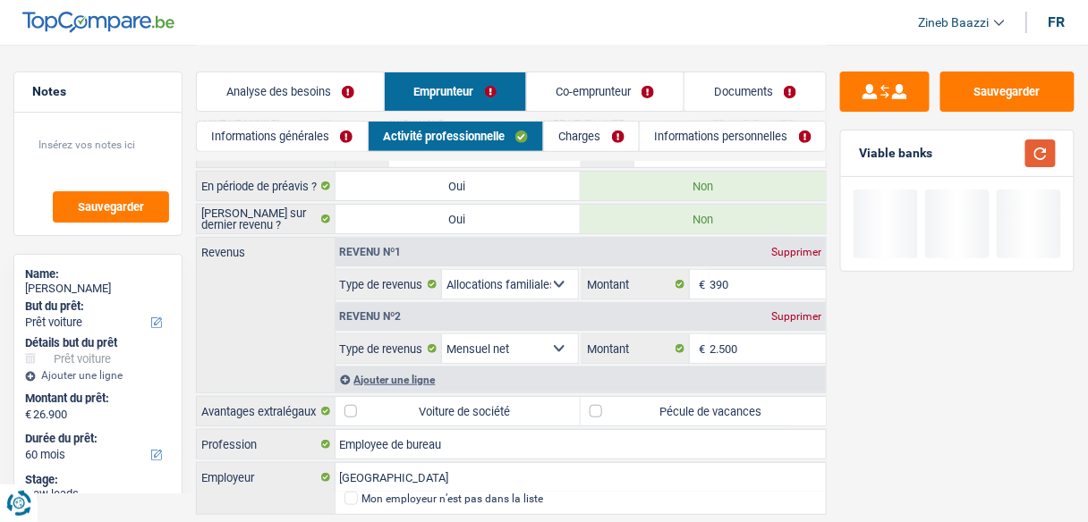
scroll to position [64, 0]
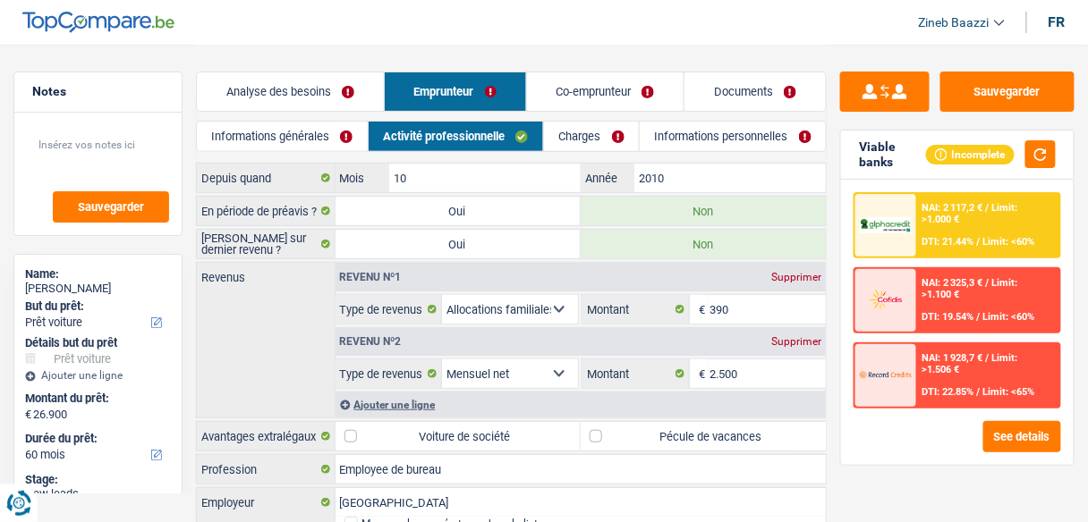
click at [577, 135] on link "Charges" at bounding box center [591, 137] width 95 height 30
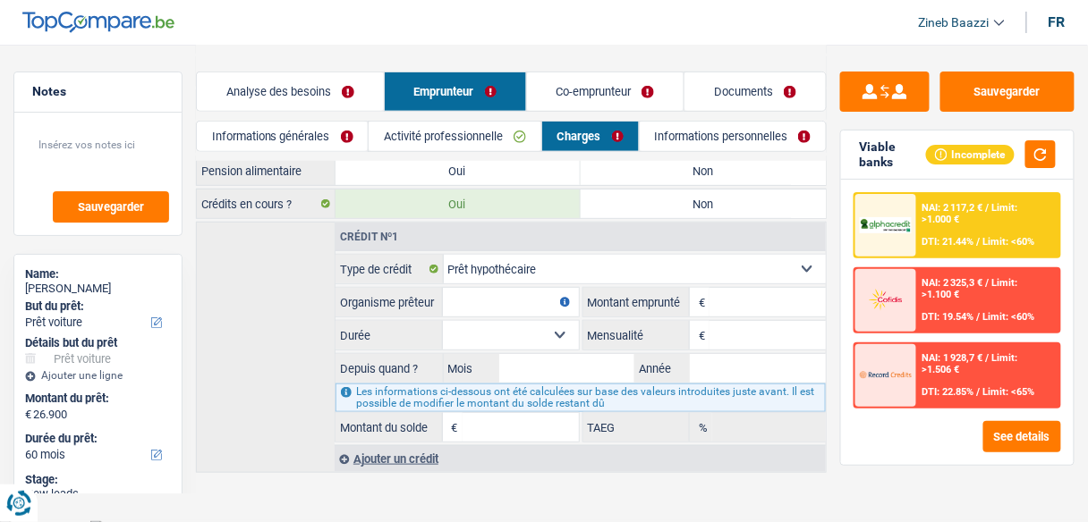
scroll to position [207, 0]
click at [508, 285] on input "Organisme prêteur" at bounding box center [511, 299] width 136 height 29
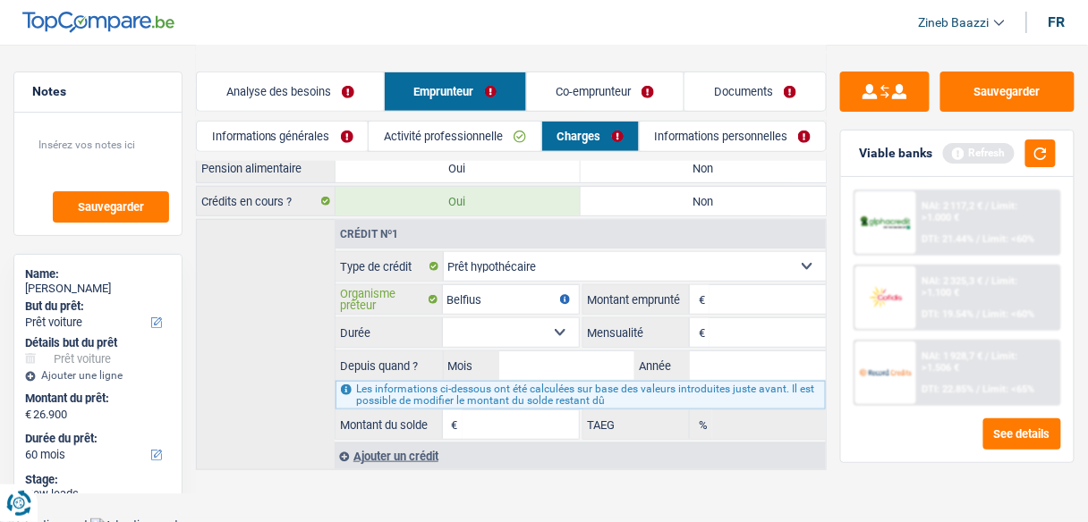
type input "Belfius"
click at [722, 291] on input "Montant" at bounding box center [767, 299] width 116 height 29
click at [395, 452] on div "Ajouter un crédit" at bounding box center [580, 456] width 491 height 27
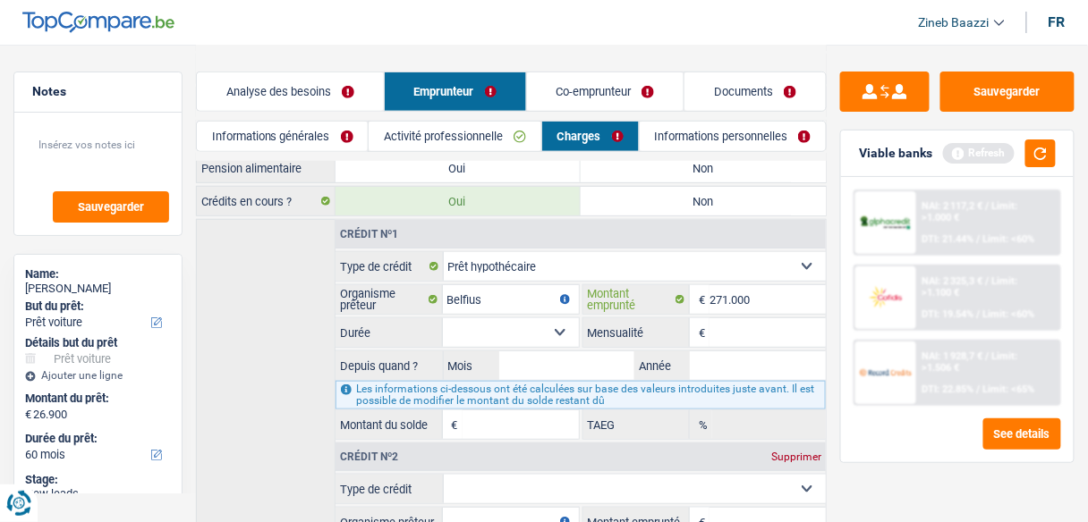
click at [725, 295] on input "271.000" at bounding box center [767, 299] width 116 height 29
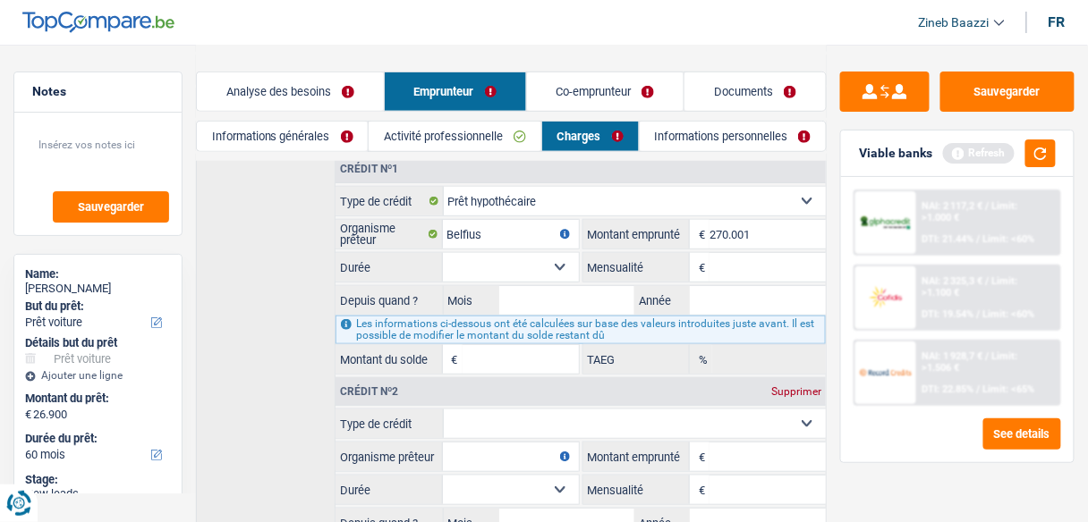
scroll to position [350, 0]
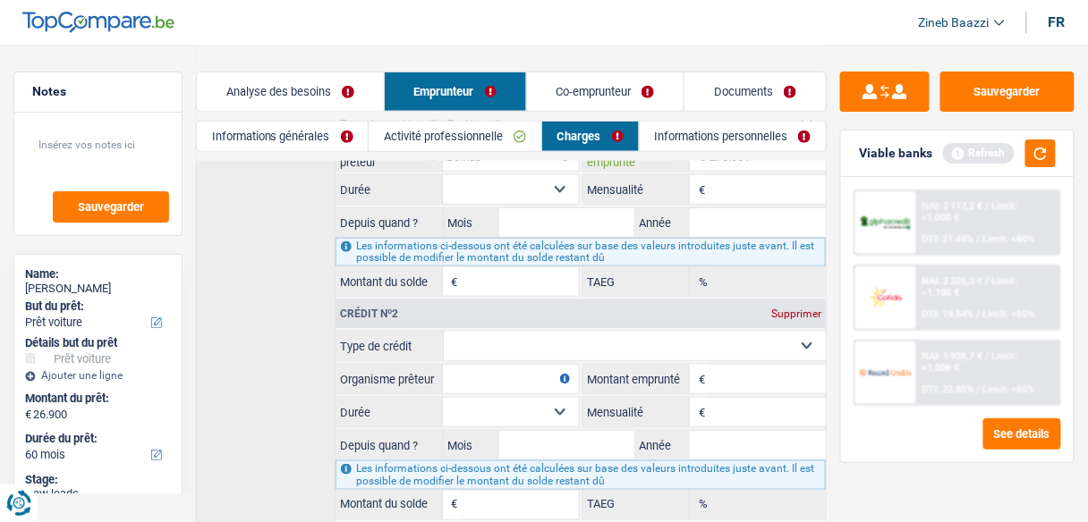
type input "270.001"
click at [722, 365] on input "Montant emprunté" at bounding box center [767, 379] width 116 height 29
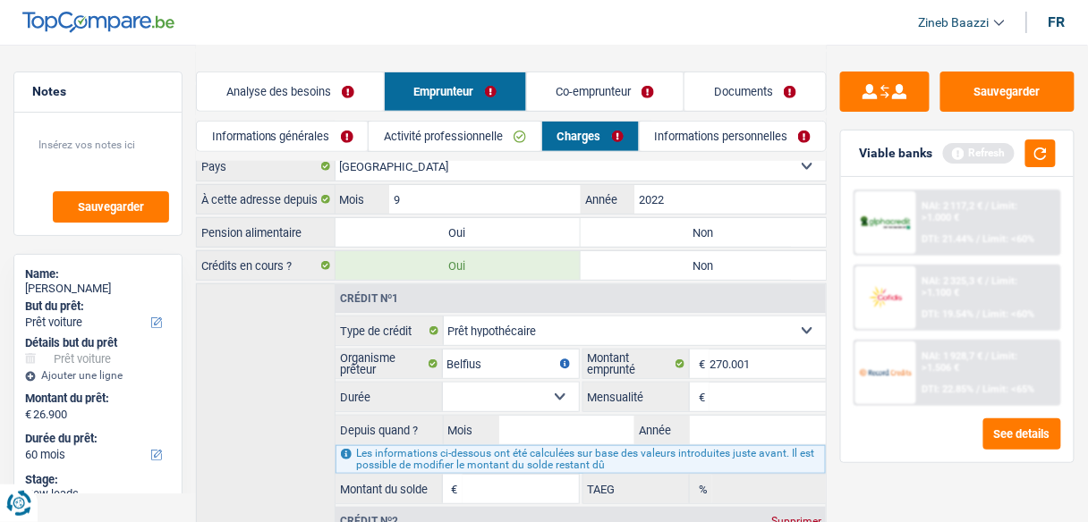
scroll to position [135, 0]
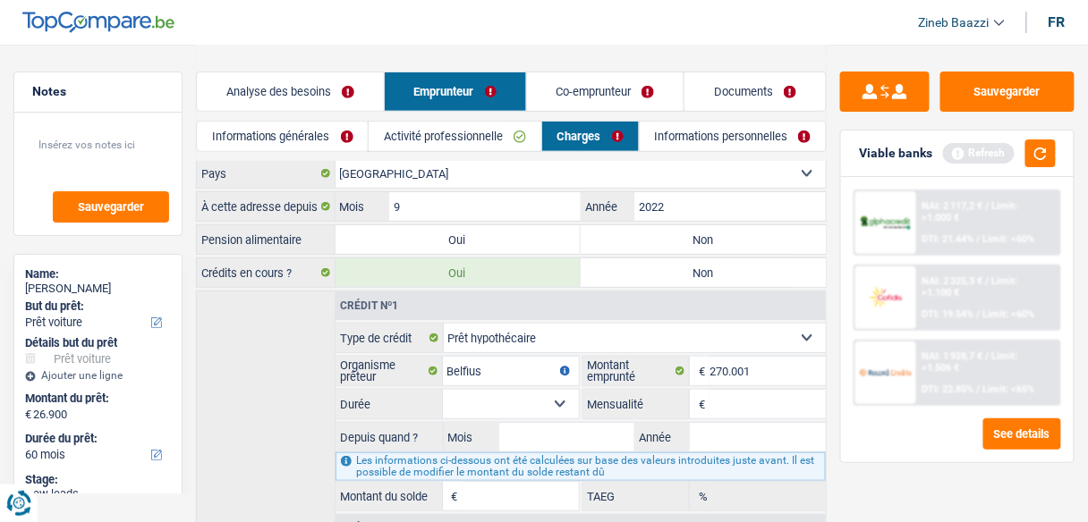
type input "260.000"
click at [709, 403] on input "Mensualité" at bounding box center [767, 404] width 116 height 29
click at [744, 390] on input "Mensualité" at bounding box center [767, 404] width 116 height 29
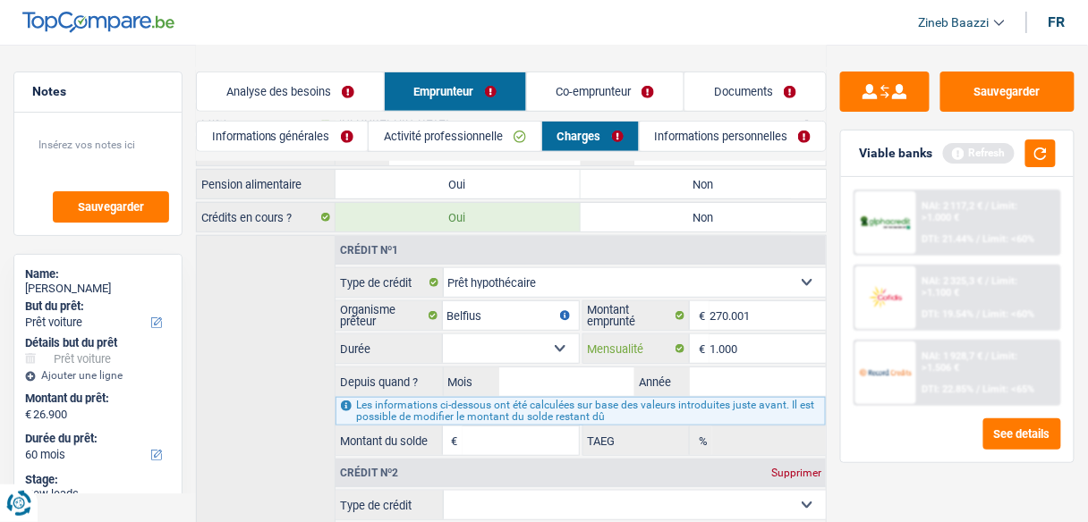
scroll to position [350, 0]
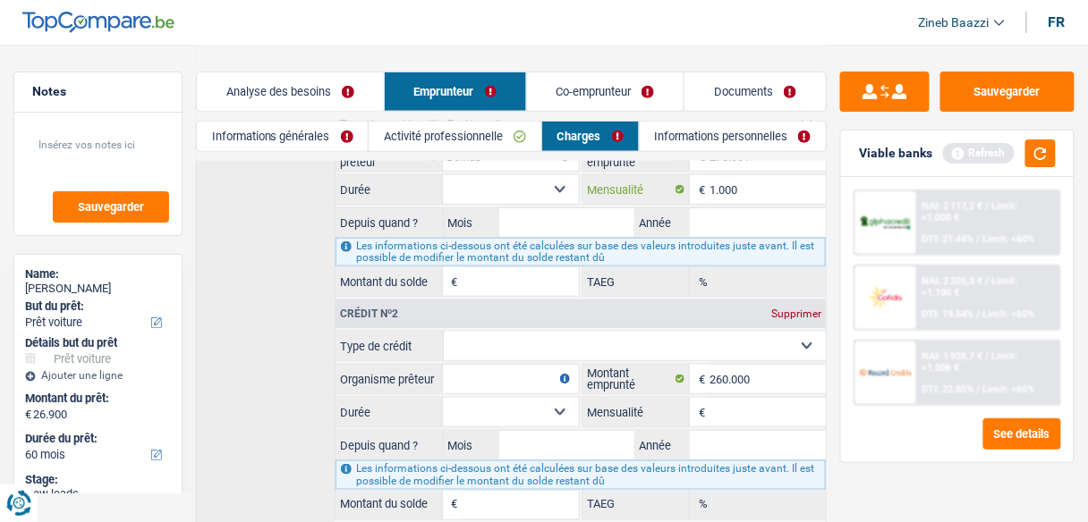
type input "1.000"
click at [744, 398] on input "Mensualité" at bounding box center [767, 412] width 116 height 29
type input "1.000"
click at [539, 342] on select "Carte ou ouverture de crédit Prêt hypothécaire Vente à tempérament Prêt à tempé…" at bounding box center [635, 346] width 383 height 29
select select "mortgage"
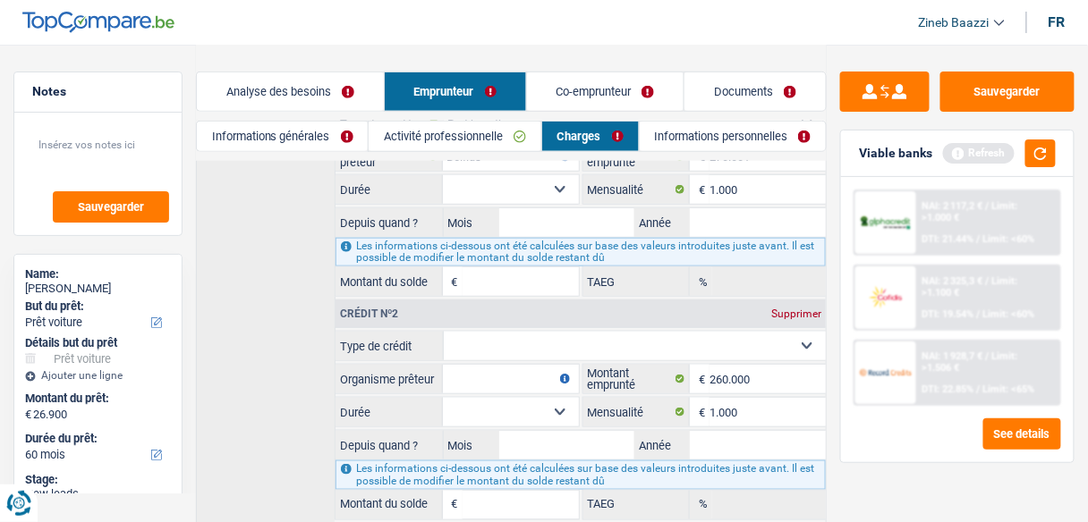
click at [444, 332] on select "Carte ou ouverture de crédit Prêt hypothécaire Vente à tempérament Prêt à tempé…" at bounding box center [635, 346] width 383 height 29
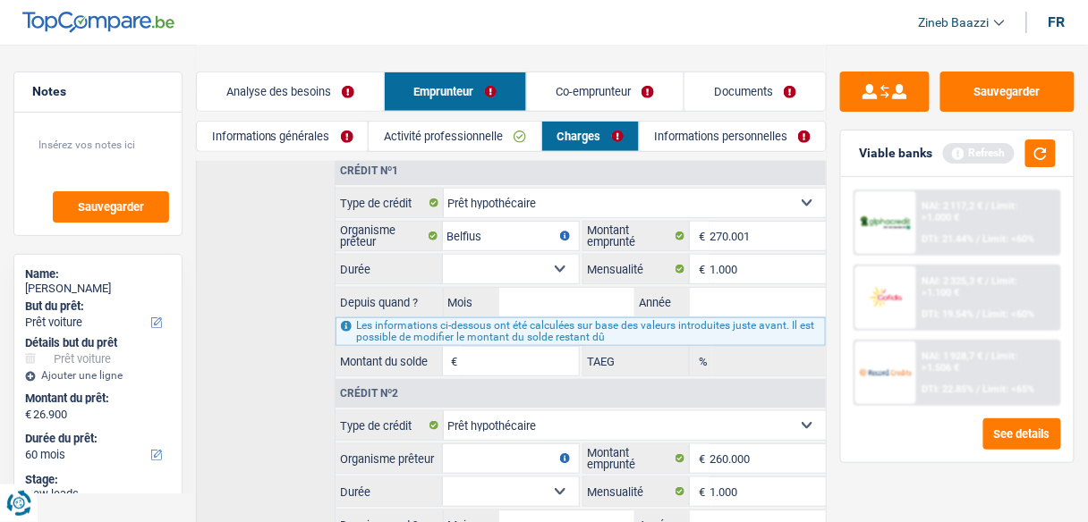
scroll to position [278, 0]
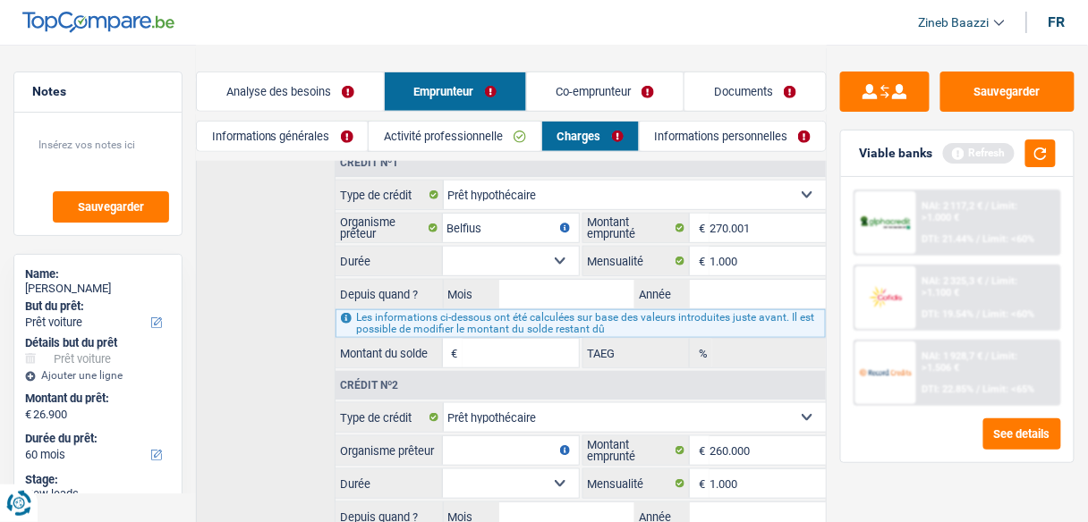
click at [488, 262] on select "120 mois 132 mois 144 mois 180 mois 240 mois 300 mois 360 mois 420 mois Sélecti…" at bounding box center [511, 261] width 136 height 29
select select "300"
click at [443, 247] on select "120 mois 132 mois 144 mois 180 mois 240 mois 300 mois 360 mois 420 mois Sélecti…" at bounding box center [511, 261] width 136 height 29
click at [538, 296] on input "Mois" at bounding box center [567, 294] width 136 height 29
type input "01"
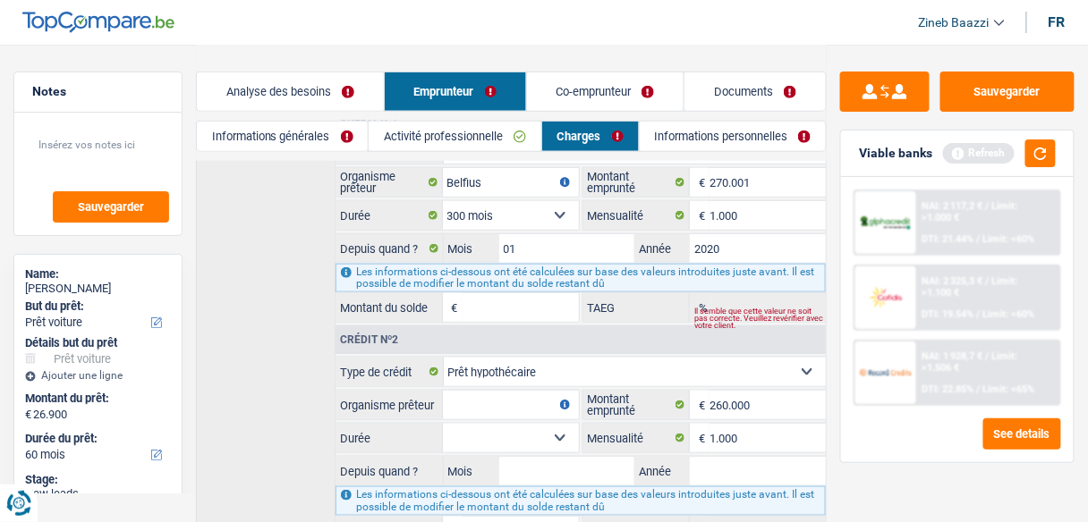
scroll to position [421, 0]
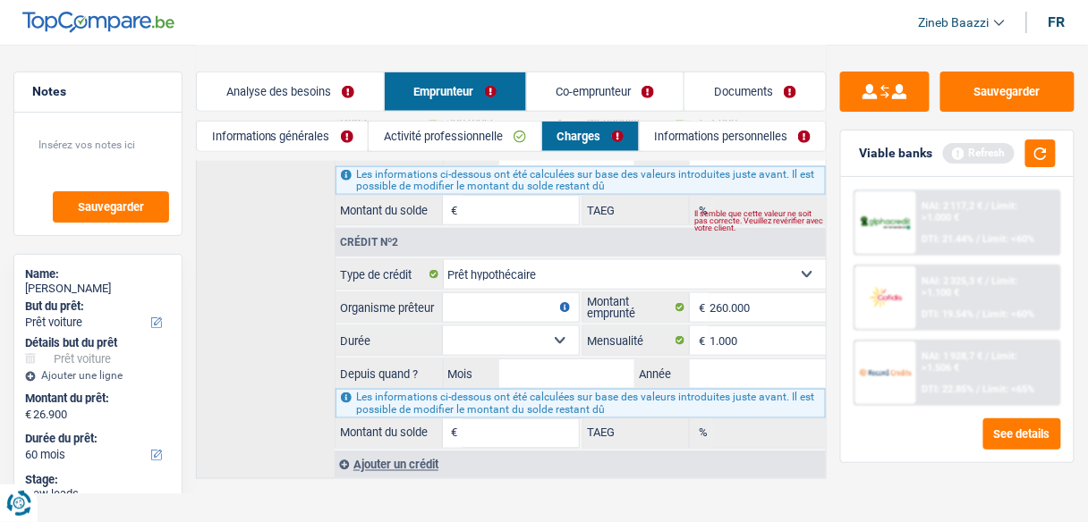
type input "2020"
type input "213.759"
type input "0,86"
click at [590, 363] on input "Mois" at bounding box center [567, 374] width 136 height 29
type input "01"
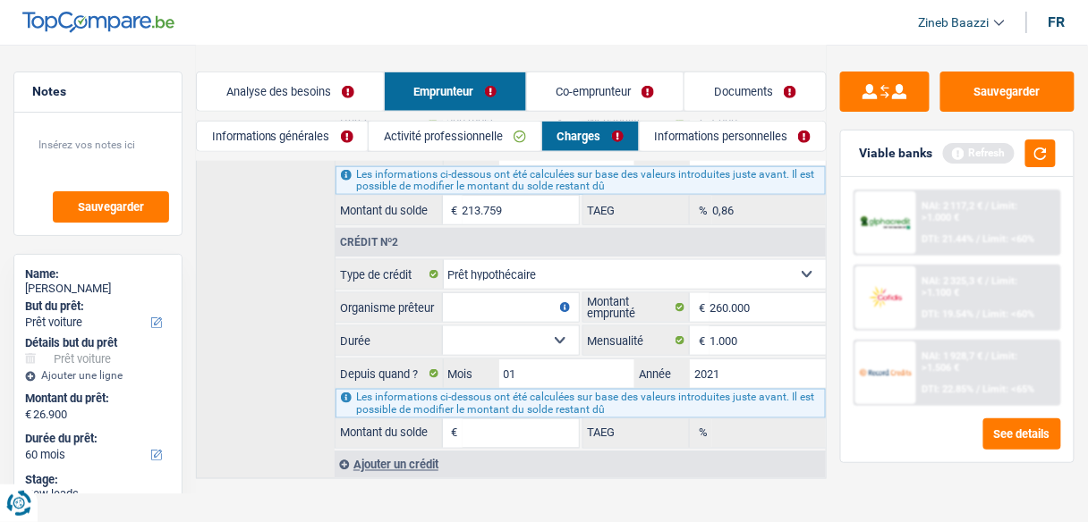
type input "2021"
click at [522, 307] on input "Organisme prêteur" at bounding box center [511, 307] width 136 height 29
type input "Belfius"
click at [512, 335] on select "120 mois 132 mois 144 mois 180 mois 240 mois 300 mois 360 mois 420 mois Sélecti…" at bounding box center [511, 341] width 136 height 29
select select "300"
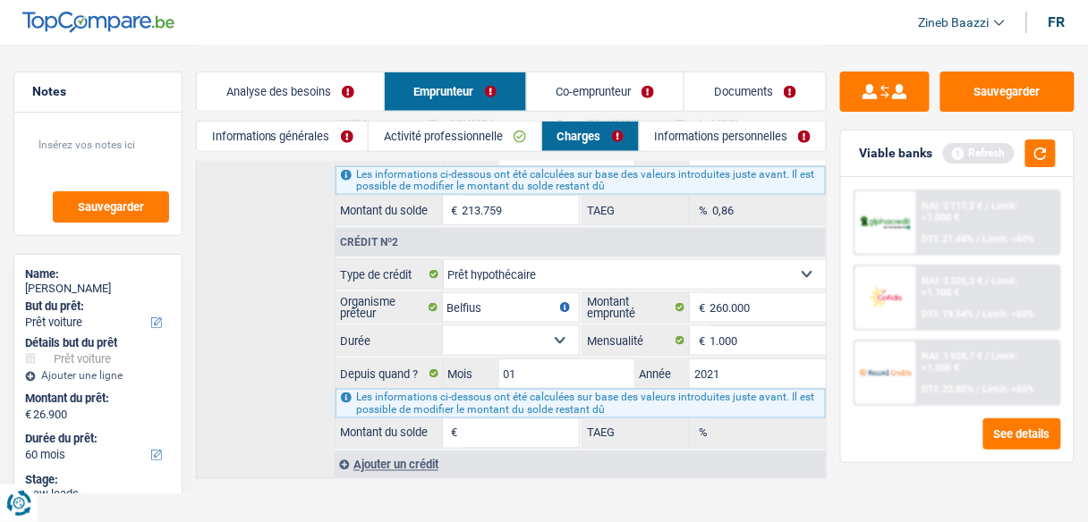
click at [443, 327] on select "120 mois 132 mois 144 mois 180 mois 240 mois 300 mois 360 mois 420 mois Sélecti…" at bounding box center [511, 341] width 136 height 29
type input "217.055"
type input "1,18"
click at [1039, 149] on button "button" at bounding box center [1040, 154] width 30 height 28
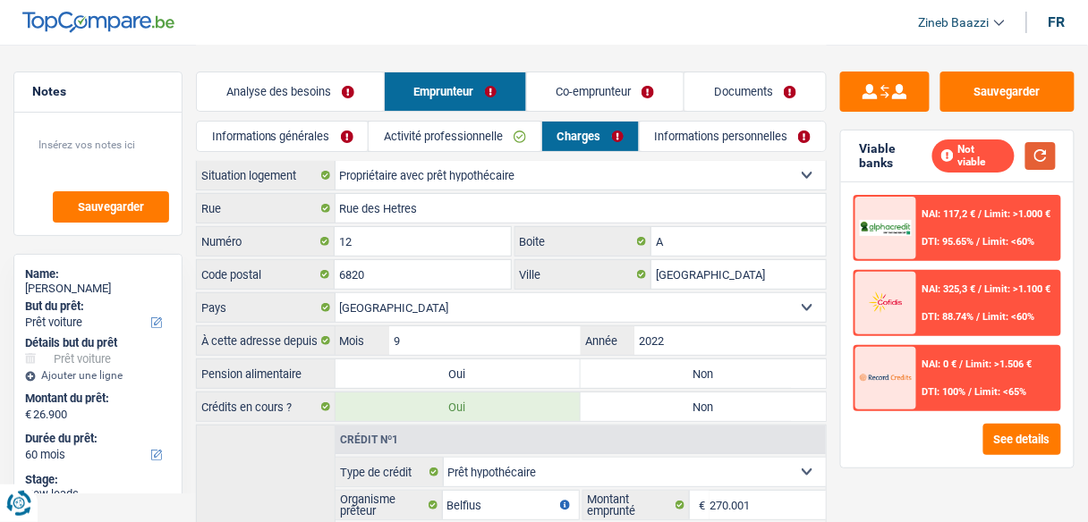
scroll to position [0, 0]
click at [692, 140] on link "Informations personnelles" at bounding box center [733, 137] width 187 height 30
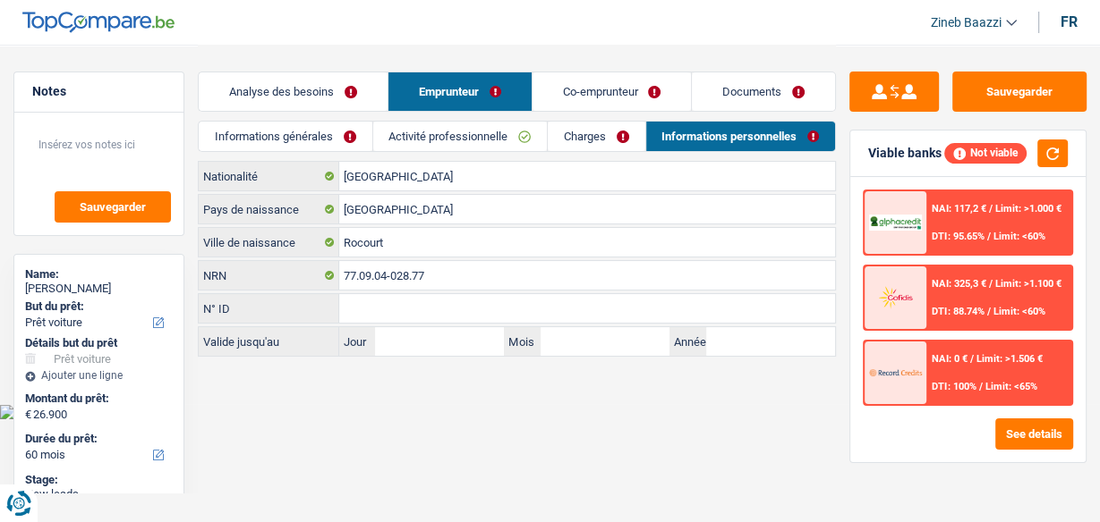
click at [575, 152] on div "Informations générales Activité professionnelle Charges Informations personnell…" at bounding box center [517, 141] width 638 height 40
click at [582, 131] on link "Charges" at bounding box center [596, 137] width 97 height 30
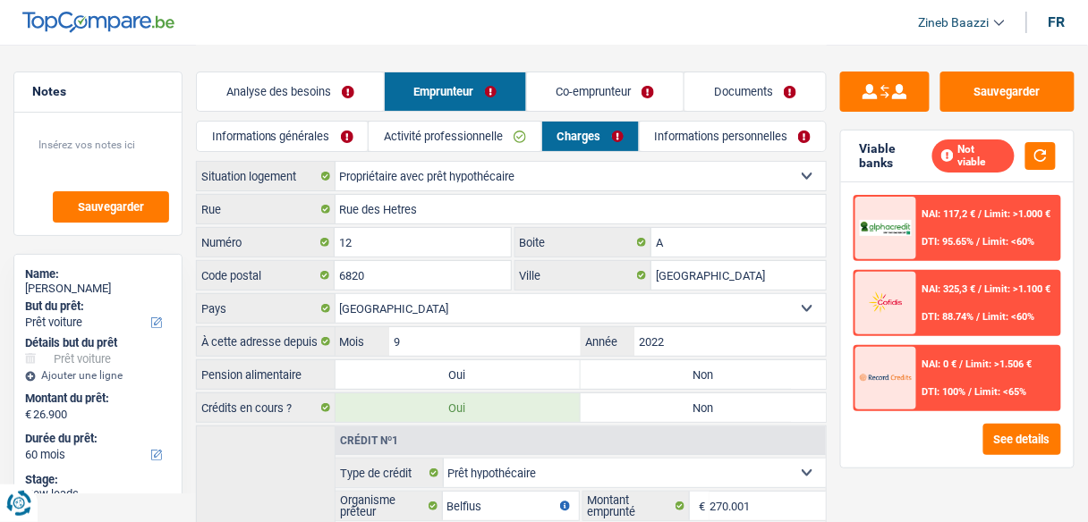
click at [641, 376] on label "Non" at bounding box center [703, 375] width 245 height 29
click at [641, 376] on input "Non" at bounding box center [703, 375] width 245 height 29
radio input "true"
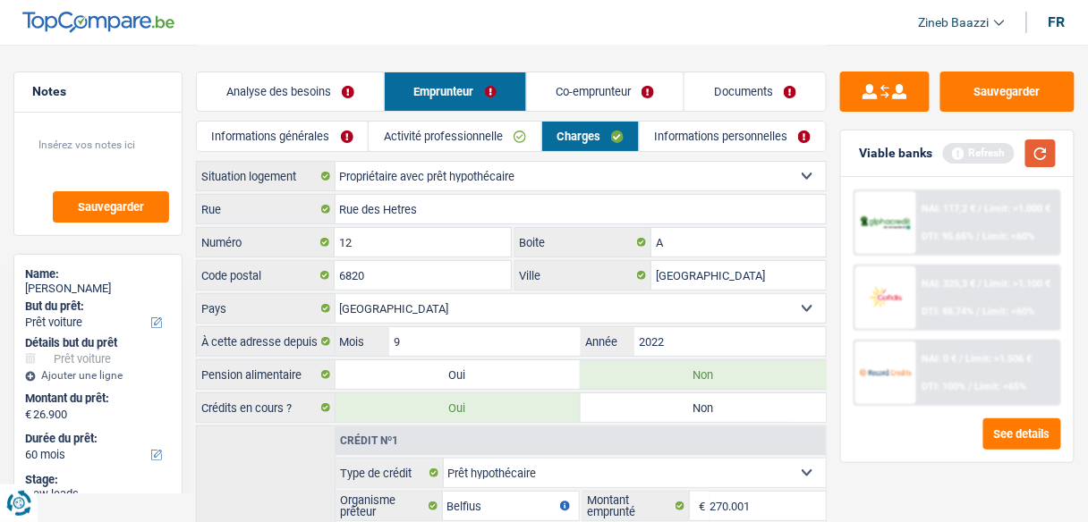
click at [1032, 148] on button "button" at bounding box center [1040, 154] width 30 height 28
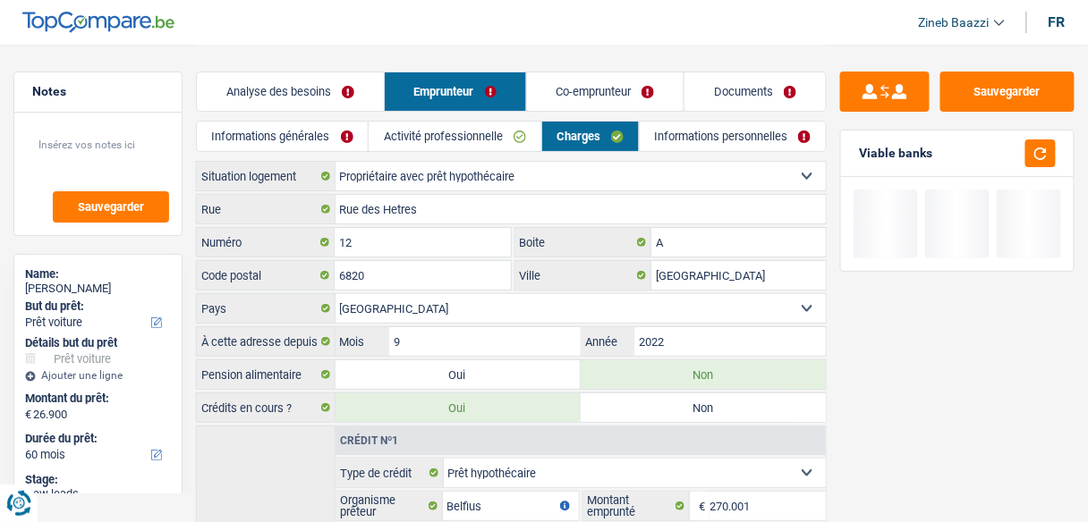
click at [589, 95] on link "Co-emprunteur" at bounding box center [605, 91] width 157 height 38
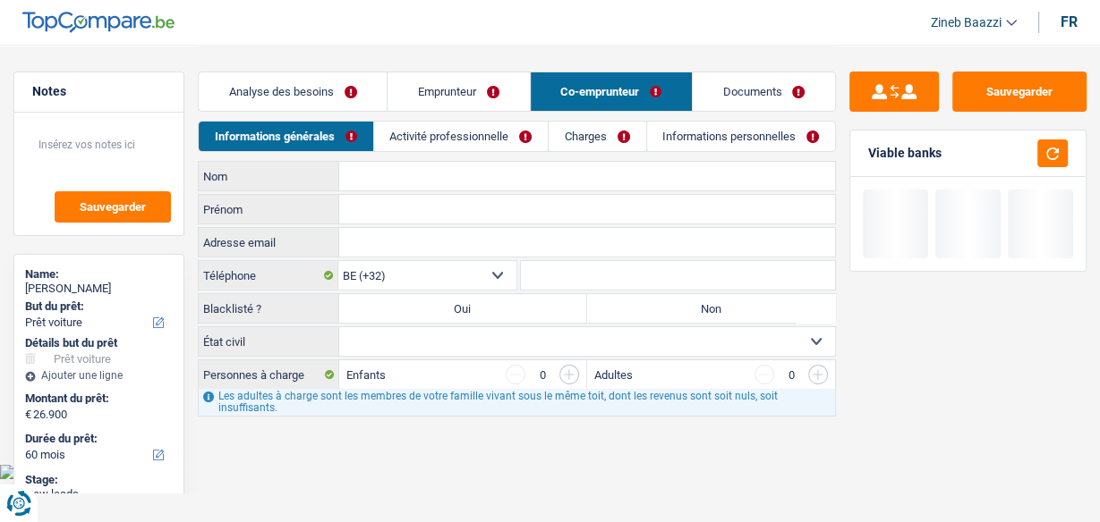
click at [432, 138] on link "Activité professionnelle" at bounding box center [461, 137] width 174 height 30
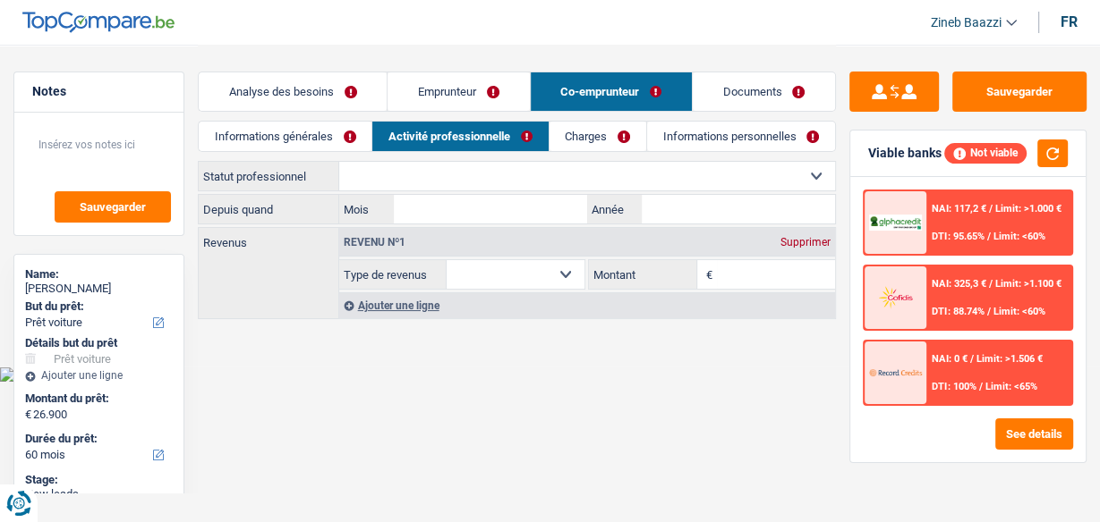
click at [415, 166] on select "Ouvrier Employé privé Employé public Invalide Indépendant Pensionné Chômeur Mut…" at bounding box center [587, 176] width 496 height 29
select select "worker"
click at [339, 162] on select "Ouvrier Employé privé Employé public Invalide Indépendant Pensionné Chômeur Mut…" at bounding box center [587, 176] width 496 height 29
select select "netSalary"
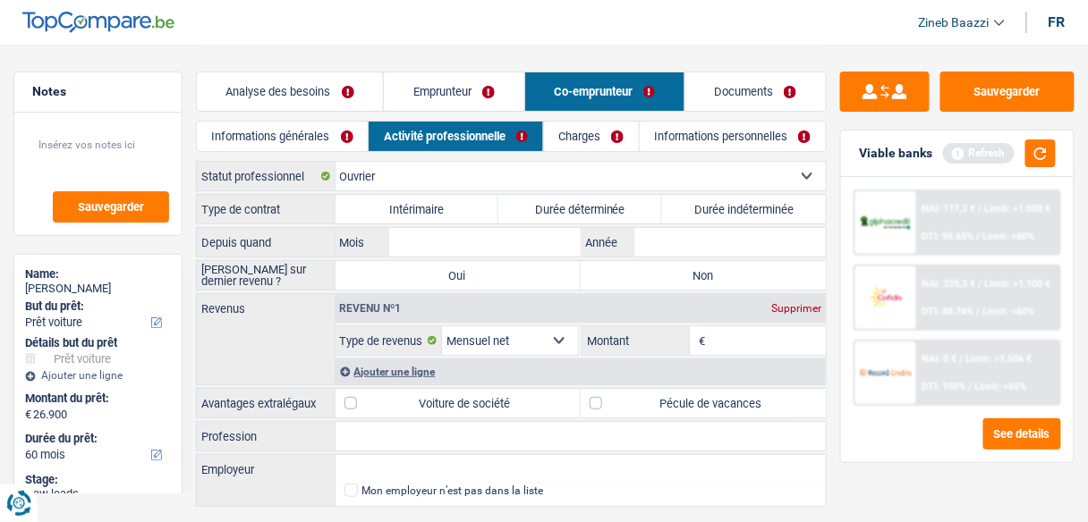
click at [708, 213] on label "Durée indéterminée" at bounding box center [744, 209] width 164 height 29
click at [708, 213] on input "Durée indéterminée" at bounding box center [744, 209] width 164 height 29
radio input "true"
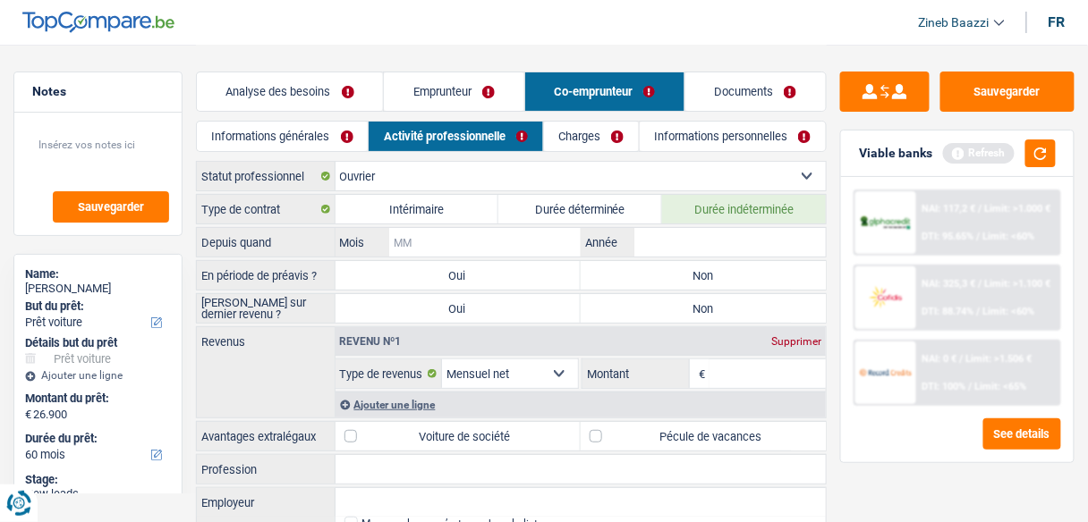
click at [469, 245] on input "Mois" at bounding box center [484, 242] width 191 height 29
type input "01"
type input "2001"
click at [653, 278] on label "Non" at bounding box center [703, 275] width 245 height 29
click at [653, 278] on input "Non" at bounding box center [703, 275] width 245 height 29
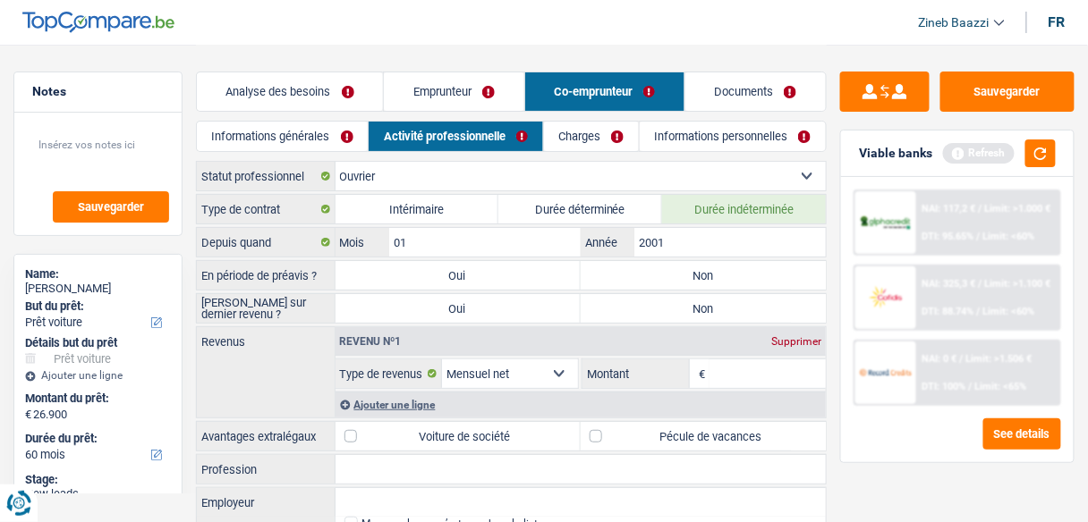
radio input "true"
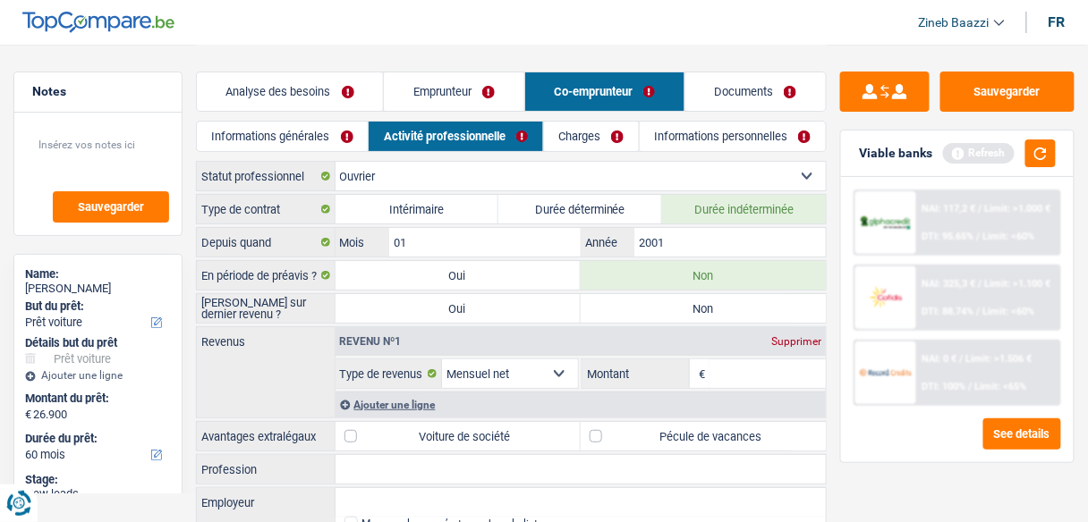
click at [637, 301] on label "Non" at bounding box center [703, 308] width 245 height 29
click at [637, 301] on input "Non" at bounding box center [703, 308] width 245 height 29
radio input "true"
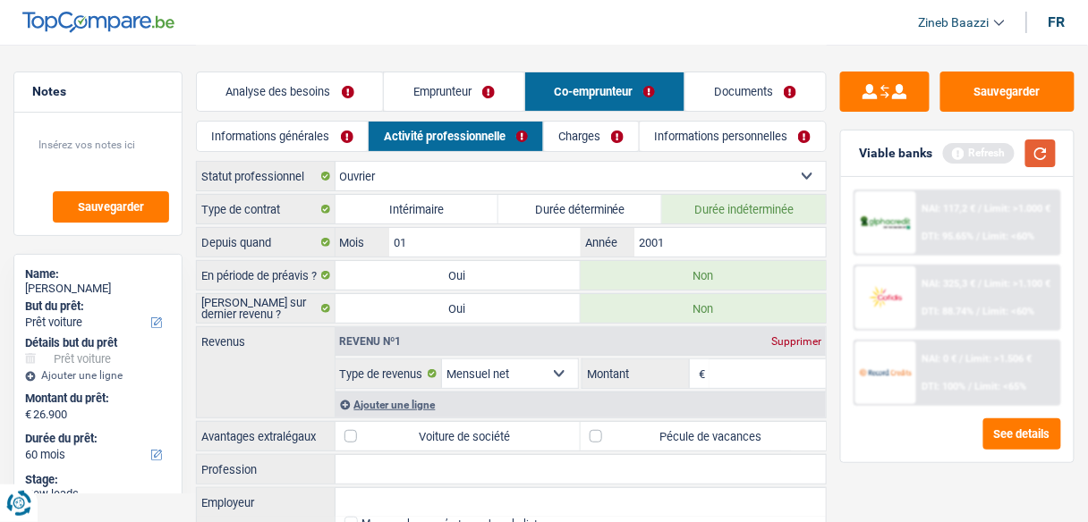
click at [1043, 143] on button "button" at bounding box center [1040, 154] width 30 height 28
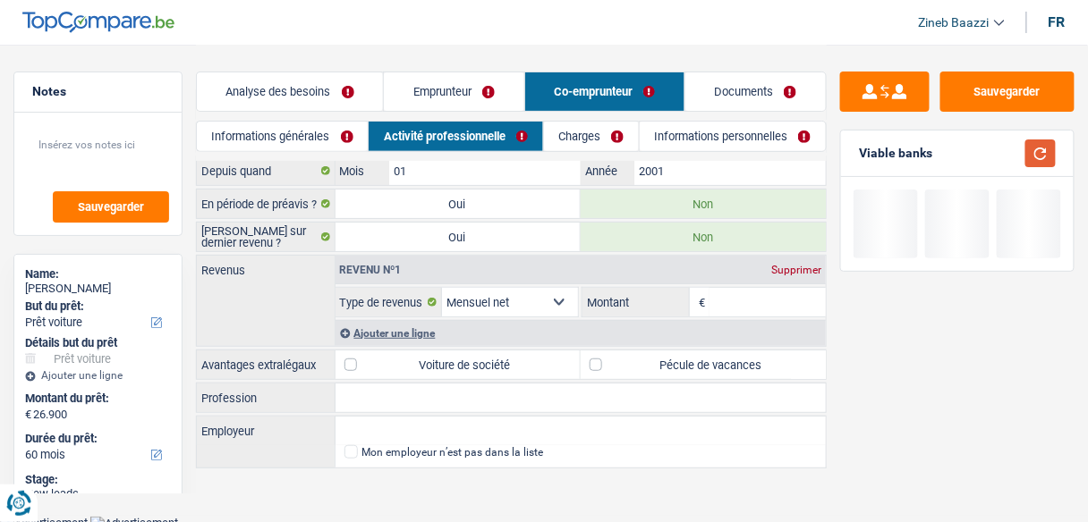
scroll to position [72, 0]
click at [743, 297] on input "Montant" at bounding box center [767, 301] width 116 height 29
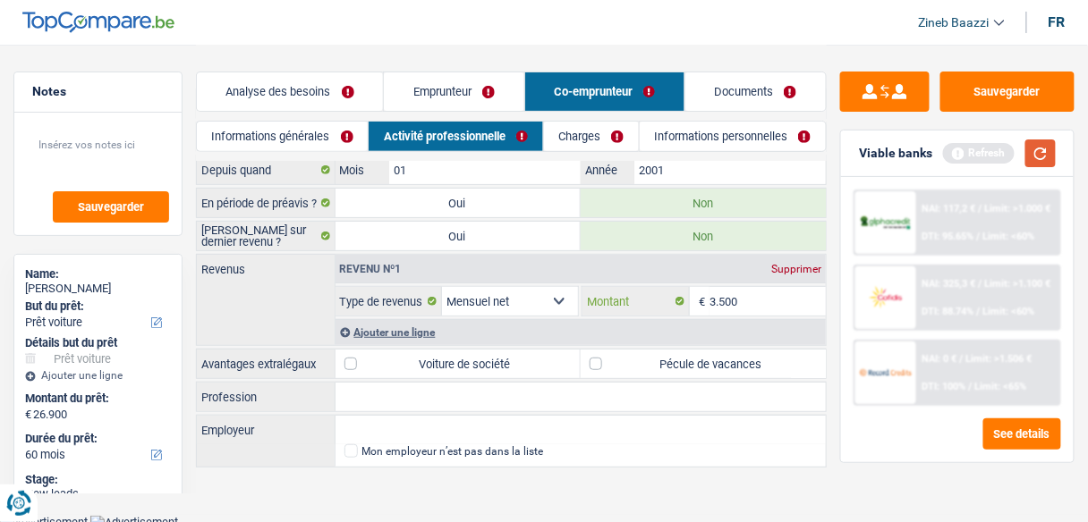
type input "3.500"
click at [1041, 156] on button "button" at bounding box center [1040, 154] width 30 height 28
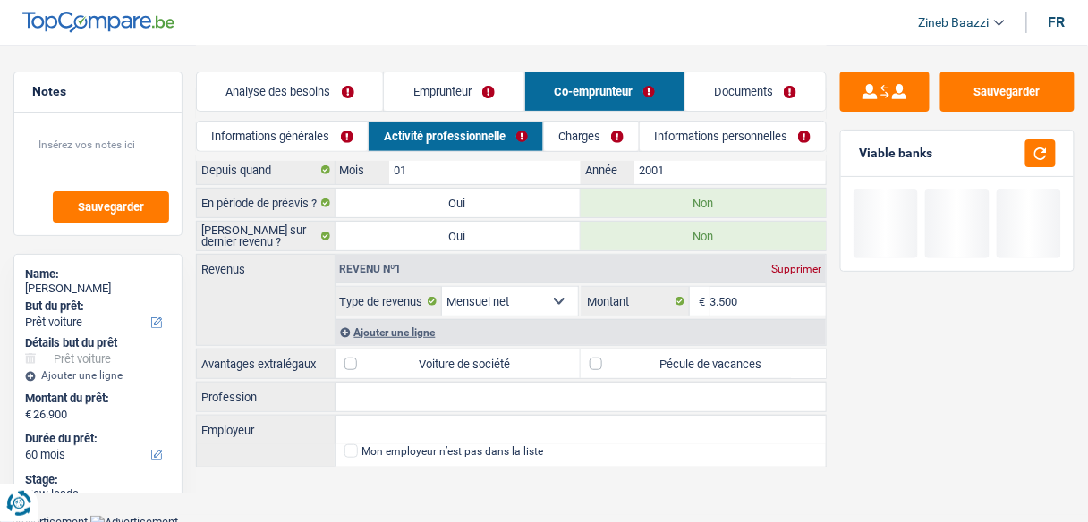
click at [416, 337] on div "Ajouter une ligne" at bounding box center [580, 332] width 491 height 26
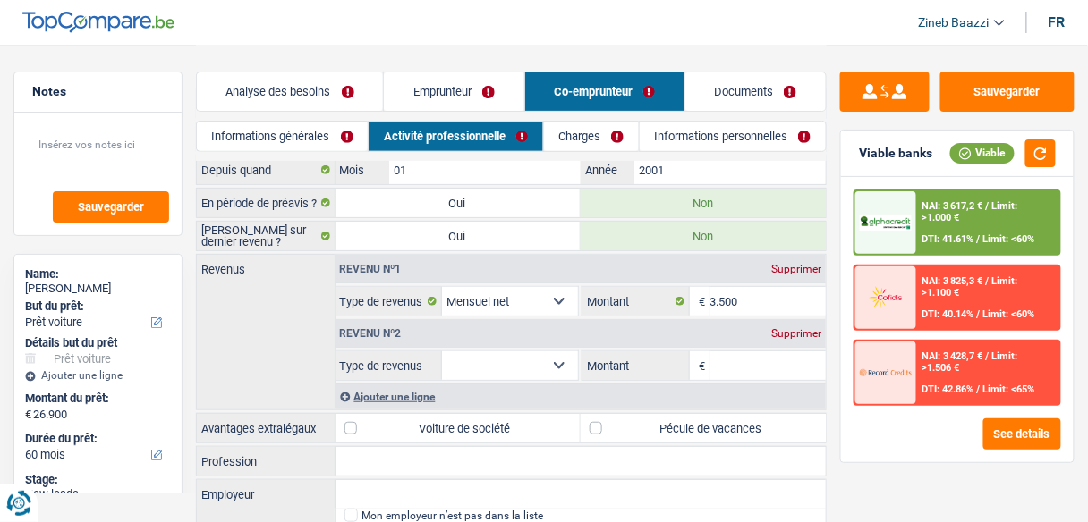
click at [528, 370] on select "Allocation d'handicap Allocations chômage Allocations familiales Chèques repas …" at bounding box center [510, 366] width 136 height 29
select select "rentalIncome"
click at [442, 352] on select "Allocation d'handicap Allocations chômage Allocations familiales Chèques repas …" at bounding box center [510, 366] width 136 height 29
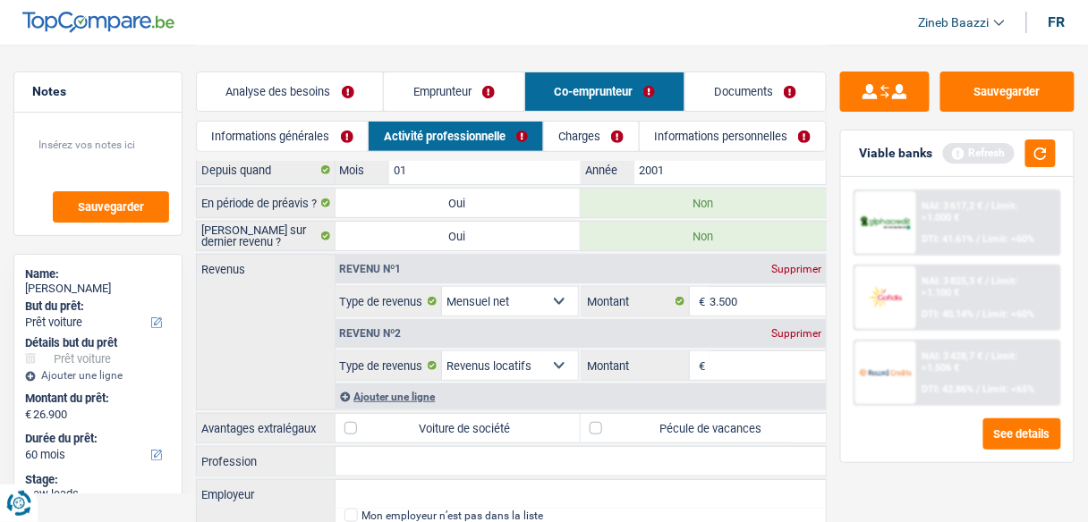
click at [726, 362] on input "Montant" at bounding box center [767, 366] width 116 height 29
type input "920"
click at [1041, 162] on button "button" at bounding box center [1040, 154] width 30 height 28
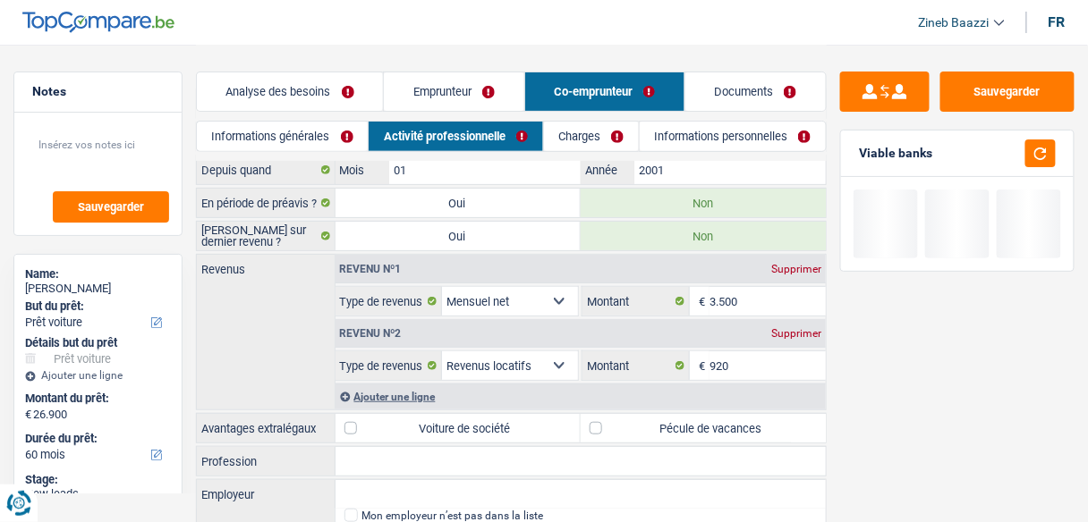
click at [282, 348] on div "Revenus Revenu nº1 Supprimer Allocation d'handicap Allocations chômage Allocati…" at bounding box center [511, 332] width 631 height 157
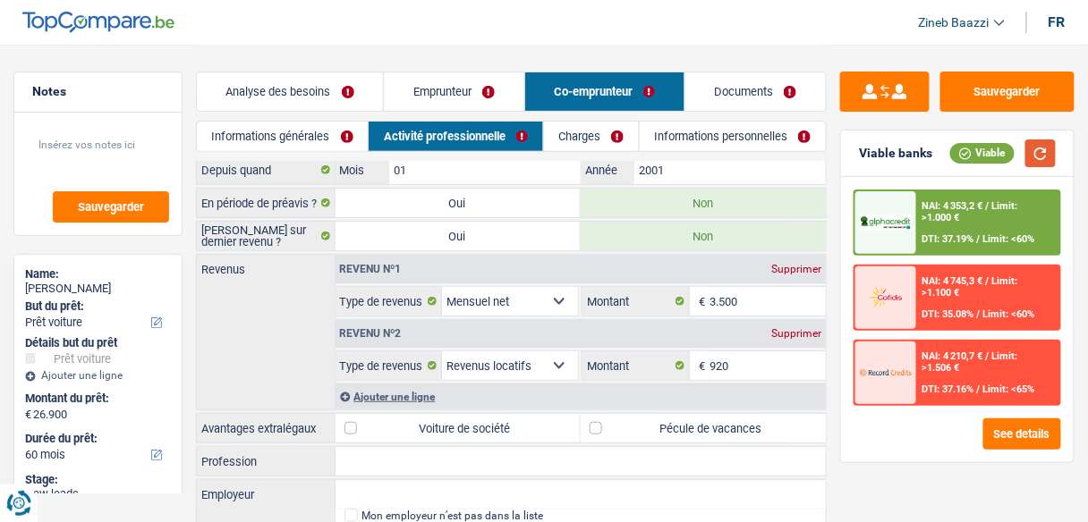
click at [1039, 155] on button "button" at bounding box center [1040, 154] width 30 height 28
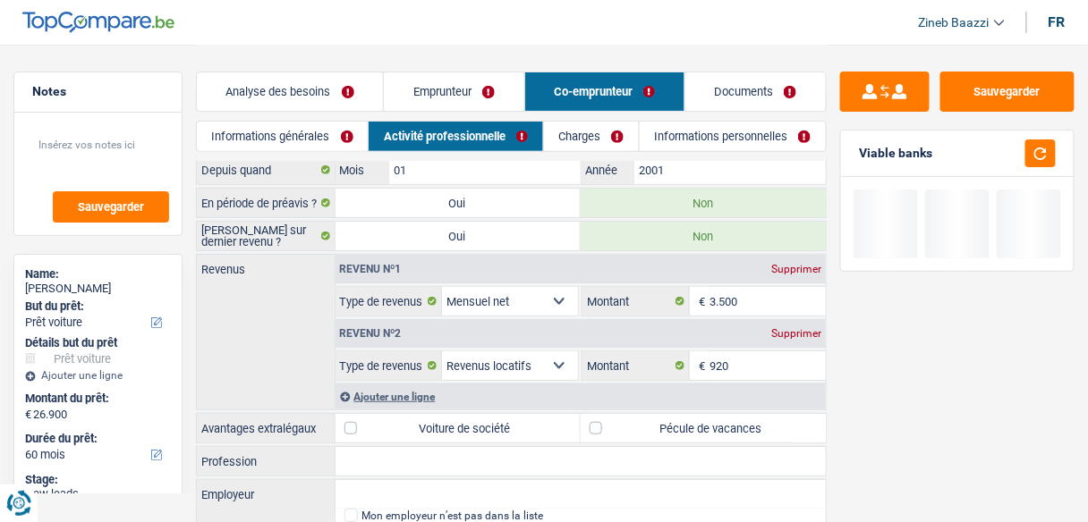
click at [287, 343] on div "Revenus Revenu nº1 Supprimer Allocation d'handicap Allocations chômage Allocati…" at bounding box center [511, 332] width 631 height 157
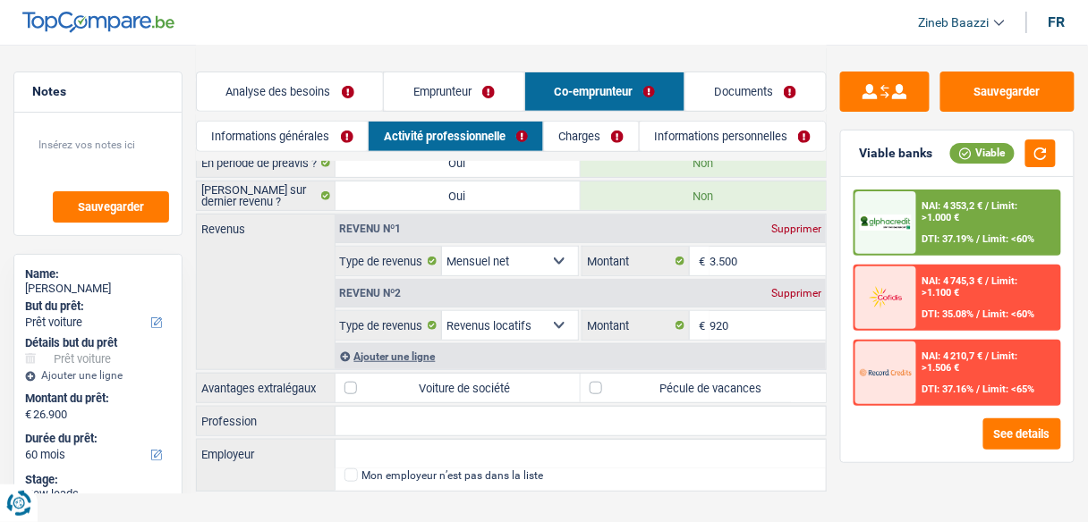
scroll to position [136, 0]
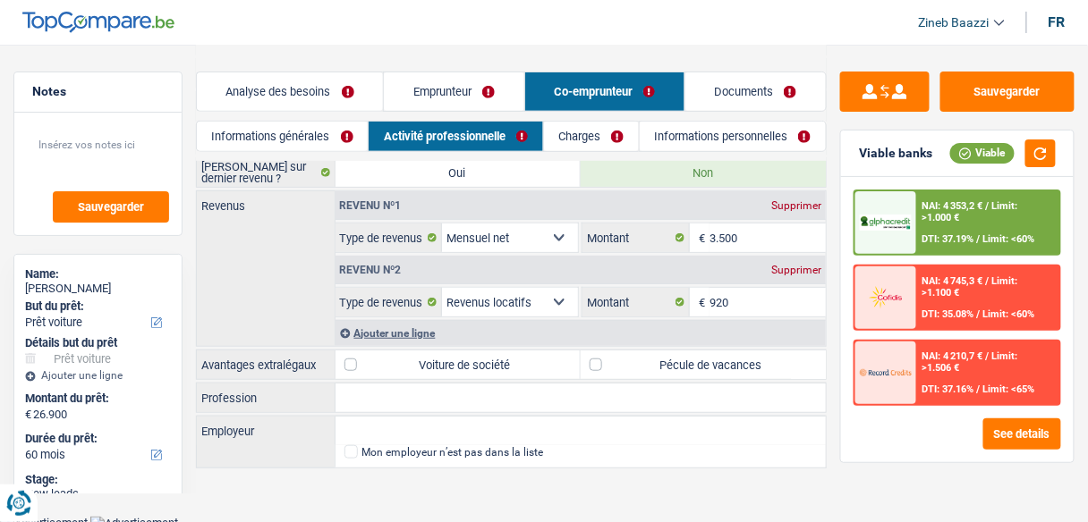
click at [594, 134] on link "Charges" at bounding box center [591, 137] width 95 height 30
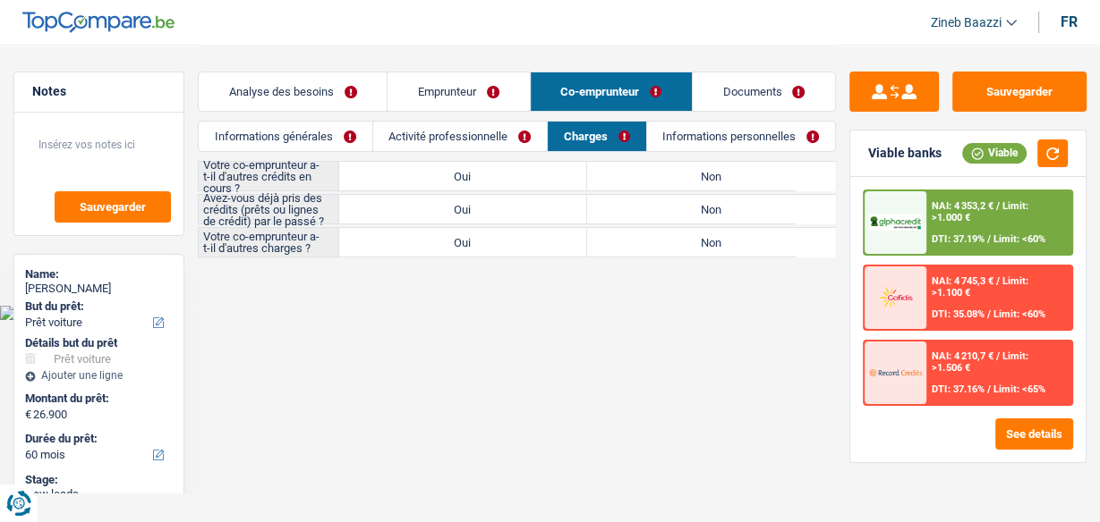
click at [608, 164] on label "Non" at bounding box center [711, 176] width 248 height 29
click at [608, 164] on input "Non" at bounding box center [711, 176] width 248 height 29
radio input "true"
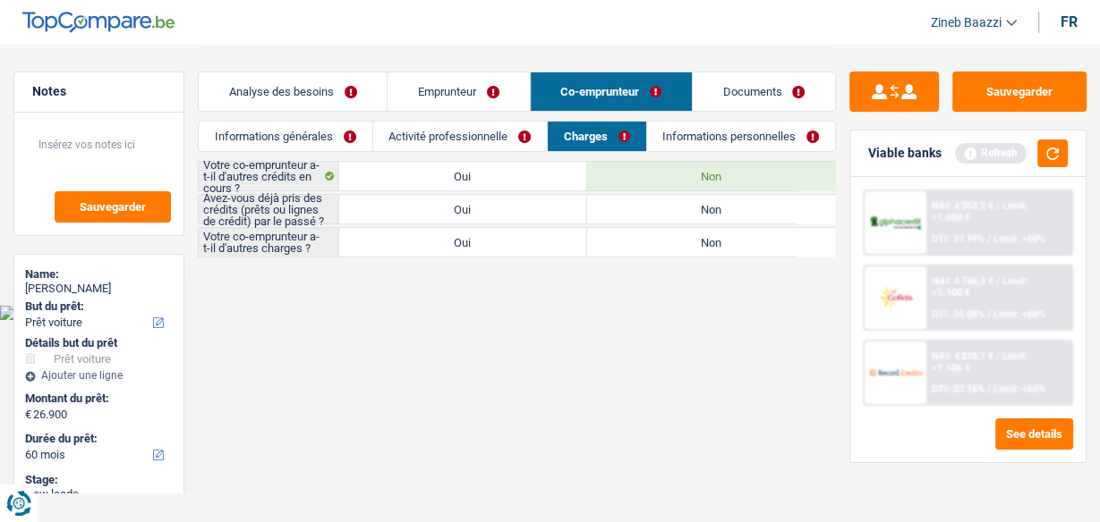
drag, startPoint x: 377, startPoint y: 205, endPoint x: 397, endPoint y: 221, distance: 26.1
click at [378, 205] on label "Oui" at bounding box center [463, 209] width 248 height 29
click at [378, 205] on input "Oui" at bounding box center [463, 209] width 248 height 29
radio input "true"
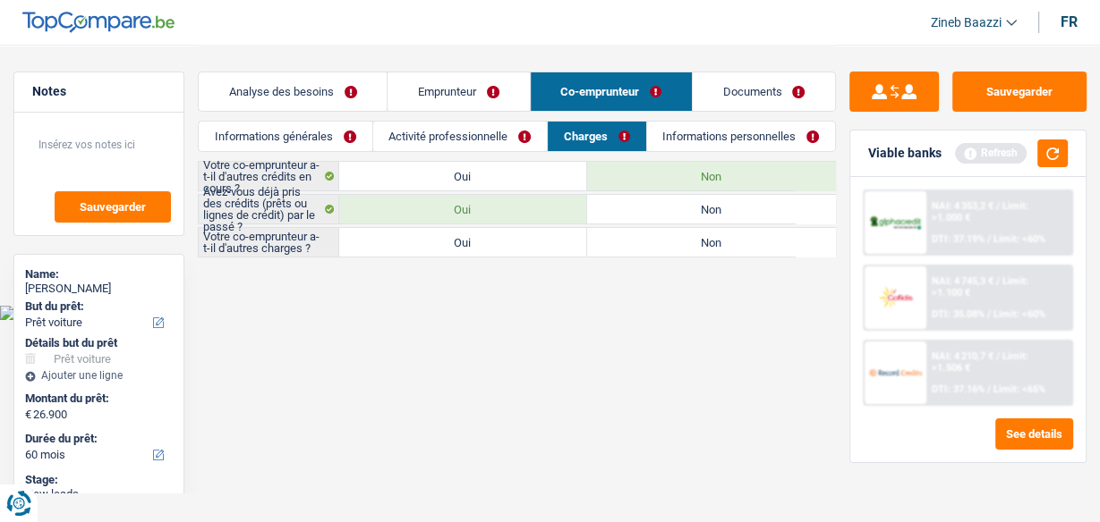
drag, startPoint x: 695, startPoint y: 243, endPoint x: 770, endPoint y: 233, distance: 75.9
click at [695, 243] on label "Non" at bounding box center [711, 242] width 248 height 29
click at [695, 243] on input "Non" at bounding box center [711, 242] width 248 height 29
radio input "true"
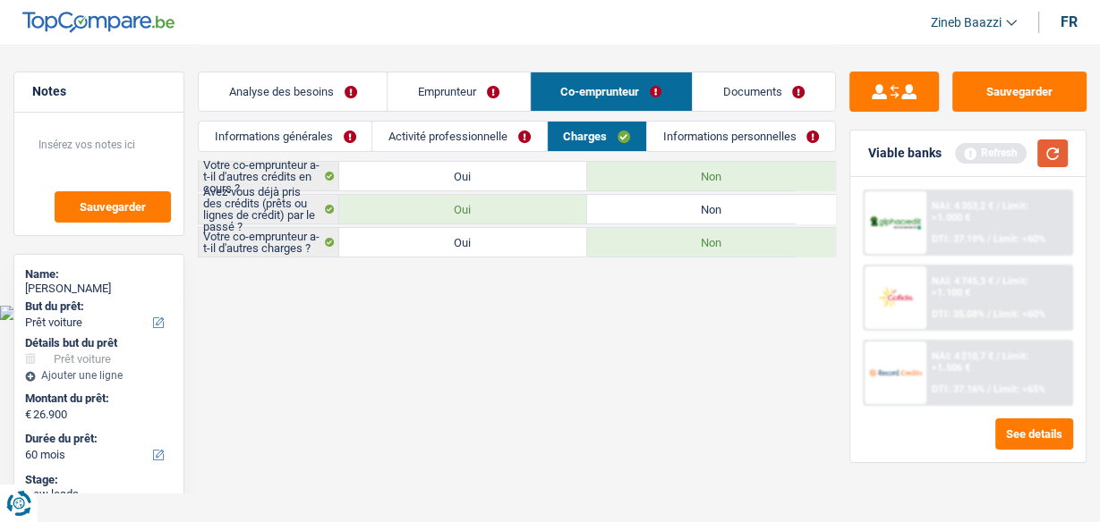
click at [1054, 159] on button "button" at bounding box center [1052, 154] width 30 height 28
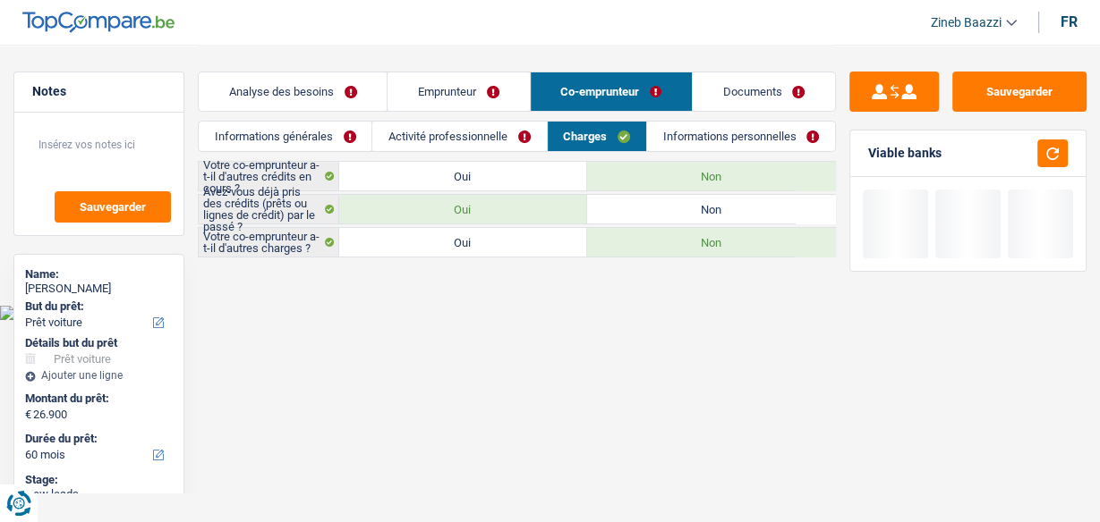
click at [746, 143] on link "Informations personnelles" at bounding box center [741, 137] width 188 height 30
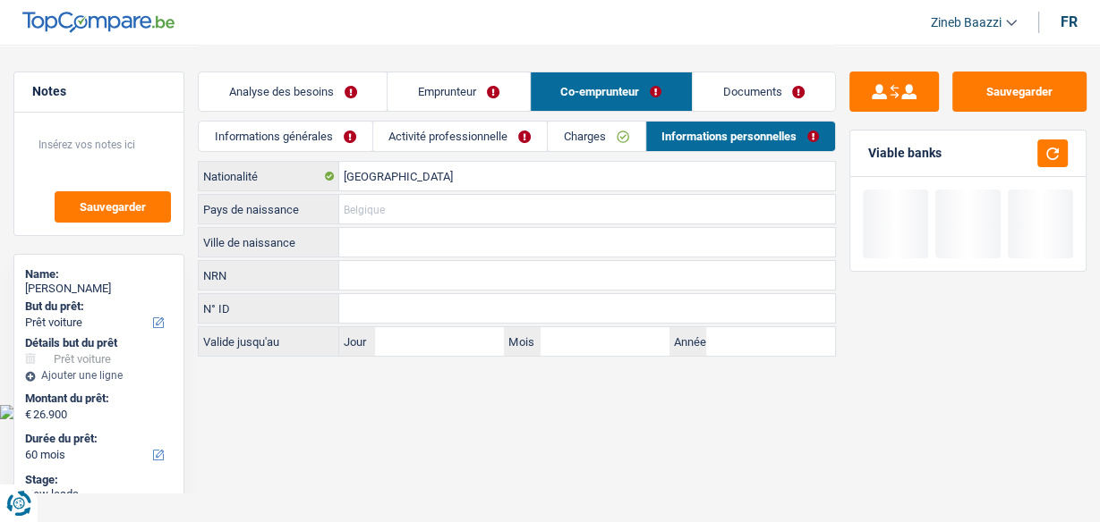
click at [409, 200] on input "Pays de naissance" at bounding box center [587, 209] width 496 height 29
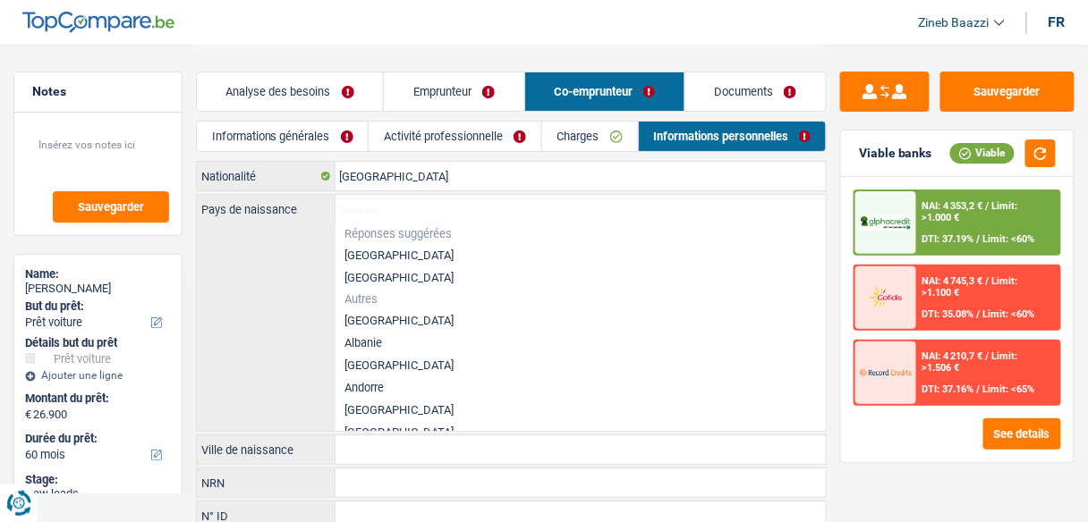
click at [351, 247] on li "[GEOGRAPHIC_DATA]" at bounding box center [580, 255] width 491 height 22
type input "[GEOGRAPHIC_DATA]"
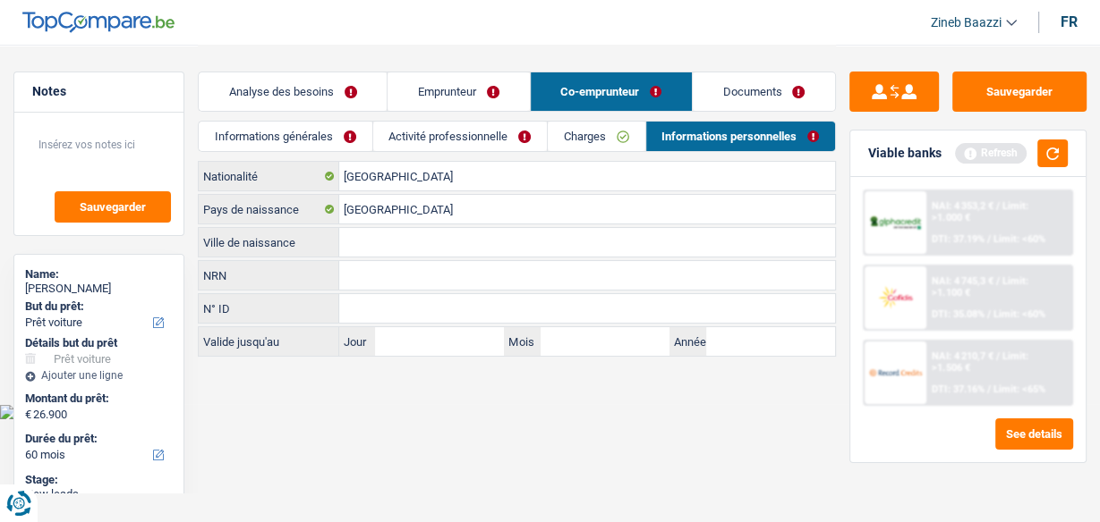
click at [356, 248] on input "Ville de naissance" at bounding box center [587, 242] width 496 height 29
type input "c"
type input "lobbes"
click at [316, 141] on link "Informations générales" at bounding box center [285, 137] width 173 height 30
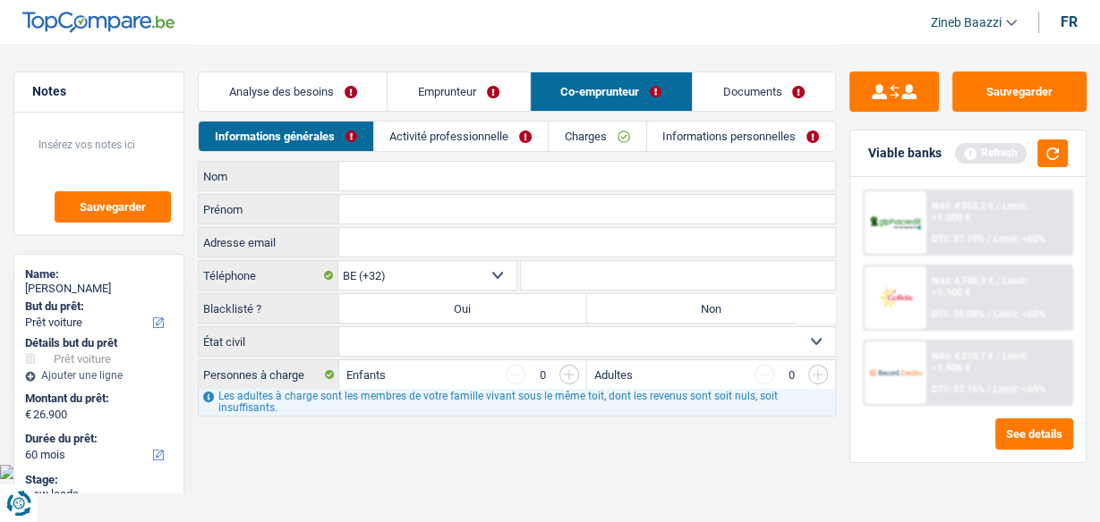
click at [313, 93] on link "Analyse des besoins" at bounding box center [293, 91] width 188 height 38
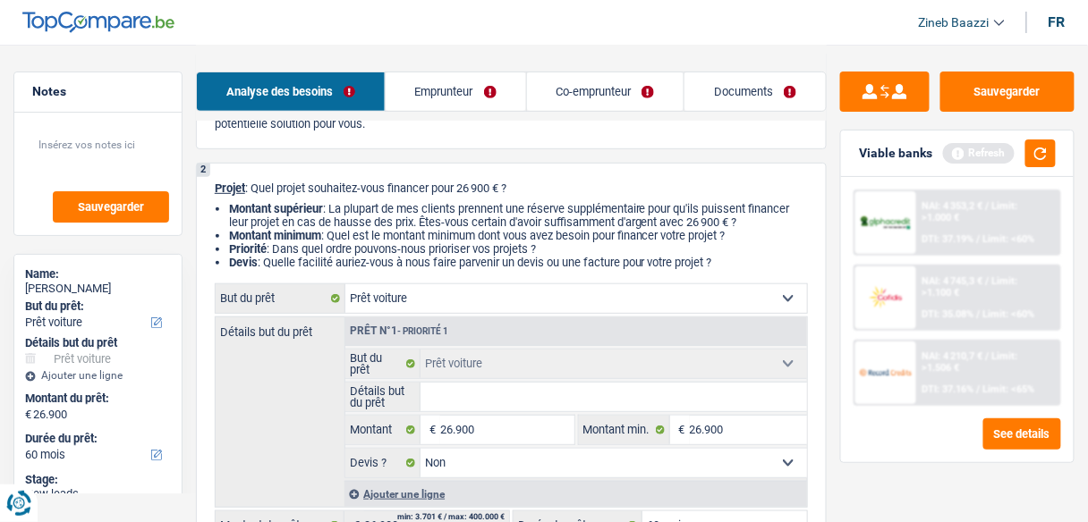
scroll to position [286, 0]
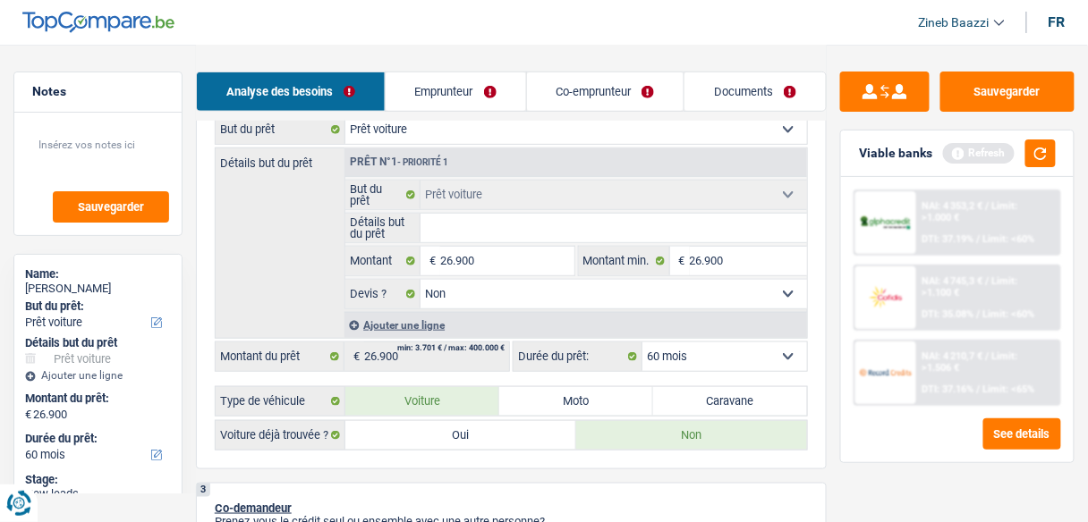
click at [454, 94] on link "Emprunteur" at bounding box center [456, 91] width 140 height 38
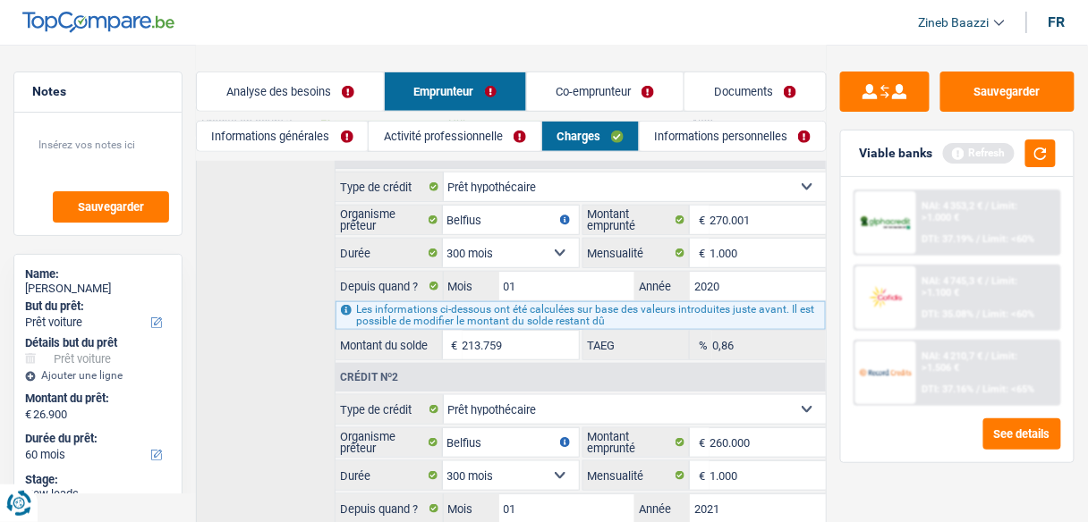
click at [577, 104] on link "Co-emprunteur" at bounding box center [605, 91] width 157 height 38
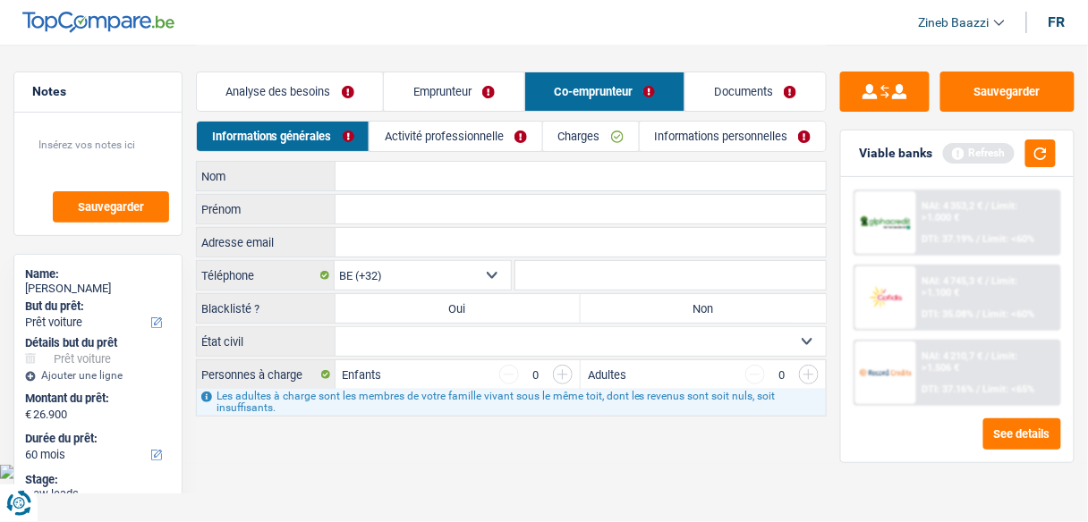
scroll to position [0, 0]
click at [731, 98] on link "Documents" at bounding box center [763, 91] width 142 height 38
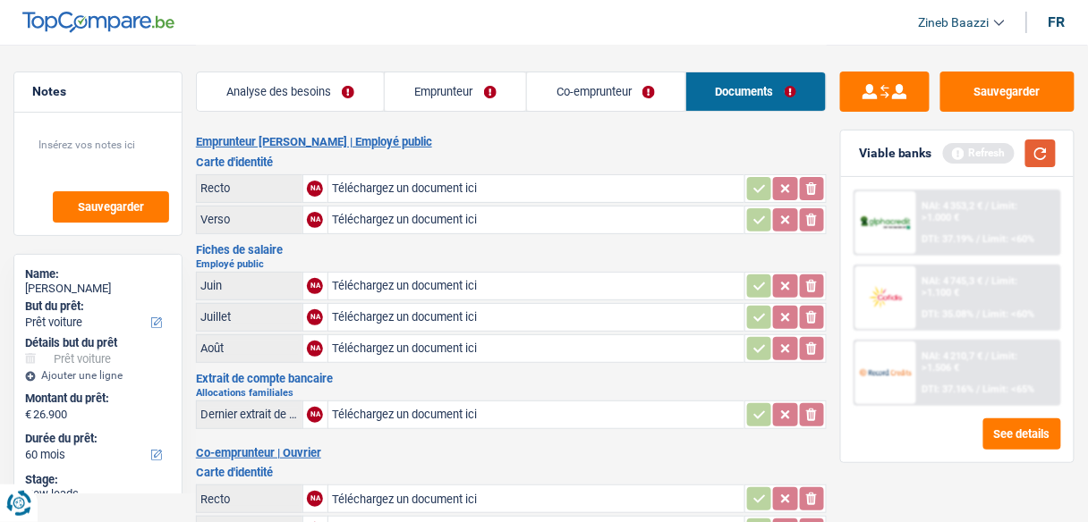
click at [1051, 151] on button "button" at bounding box center [1040, 154] width 30 height 28
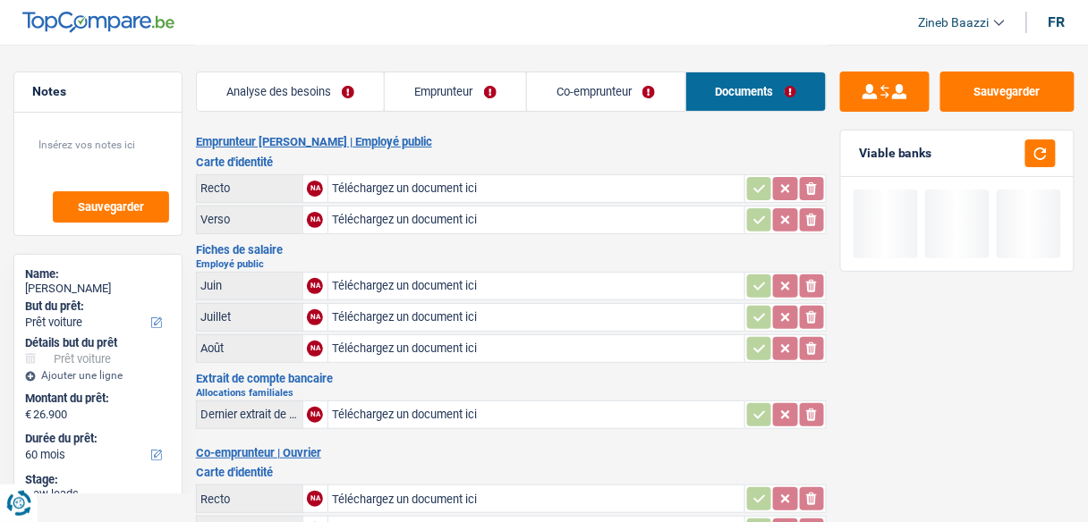
click at [467, 85] on link "Emprunteur" at bounding box center [455, 91] width 141 height 38
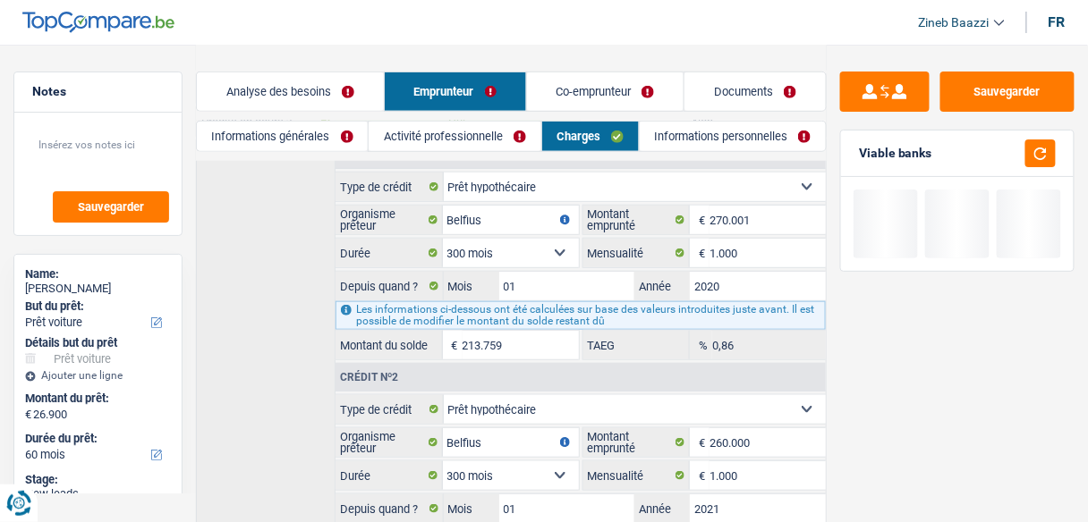
scroll to position [426, 0]
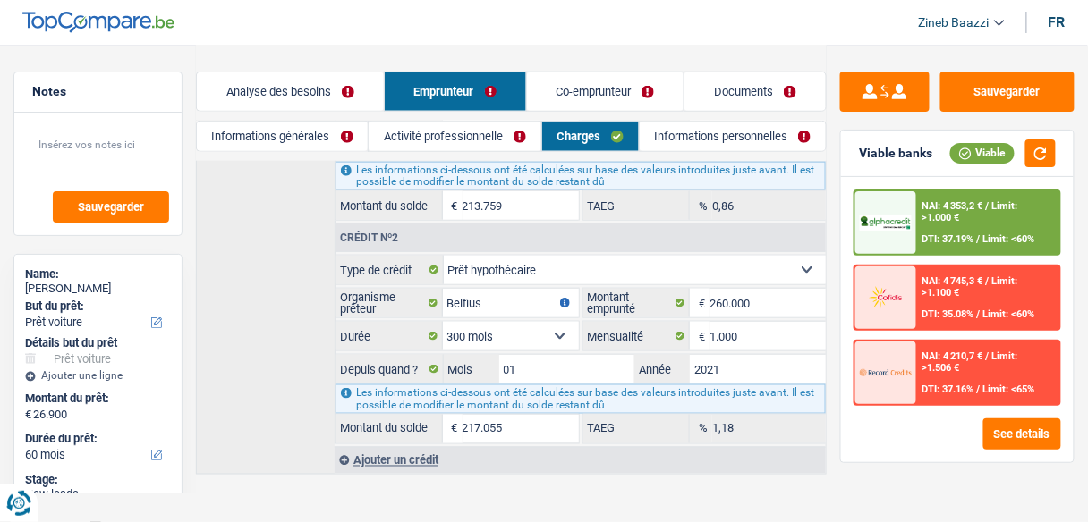
click at [661, 137] on link "Informations personnelles" at bounding box center [733, 137] width 186 height 30
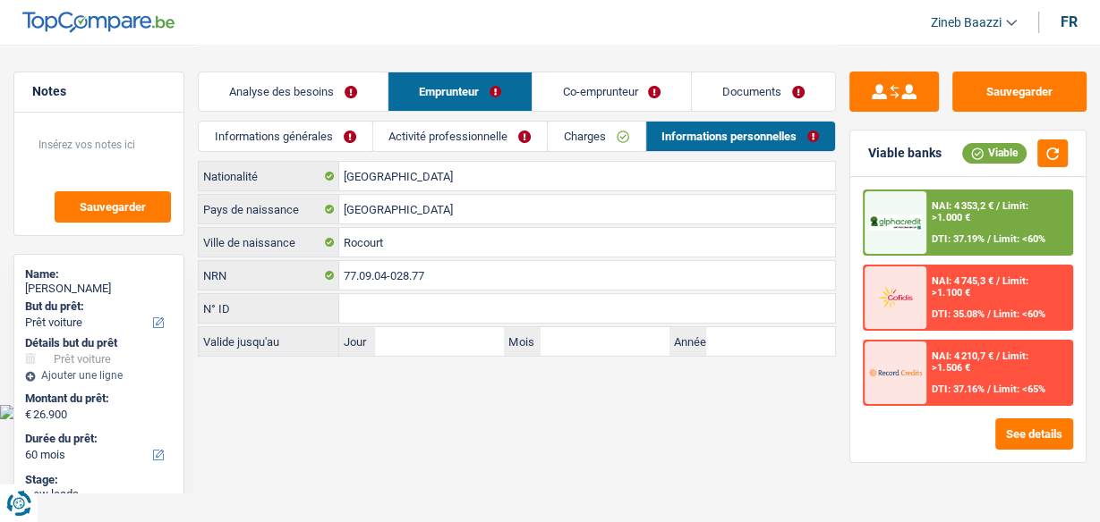
click at [480, 126] on link "Activité professionnelle" at bounding box center [460, 137] width 174 height 30
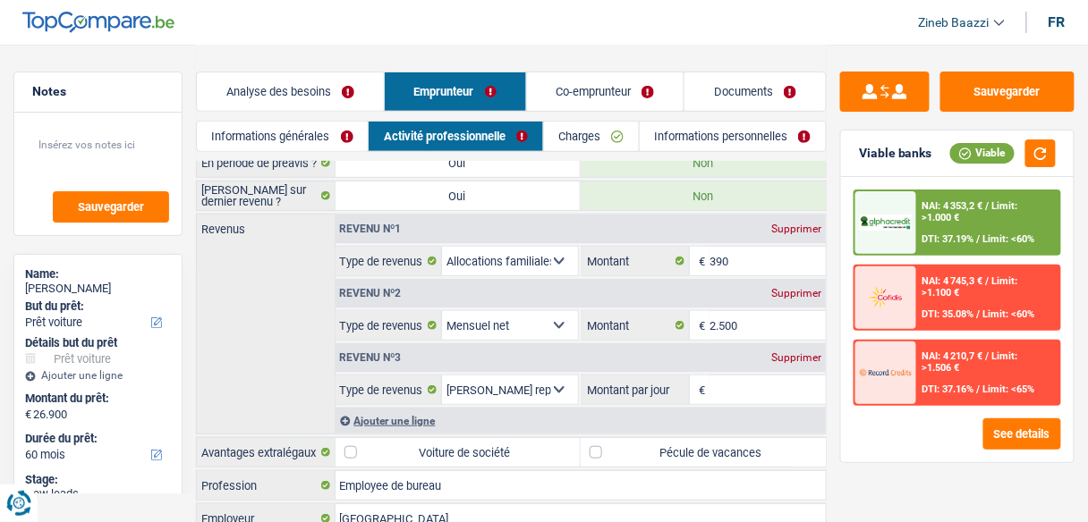
scroll to position [200, 0]
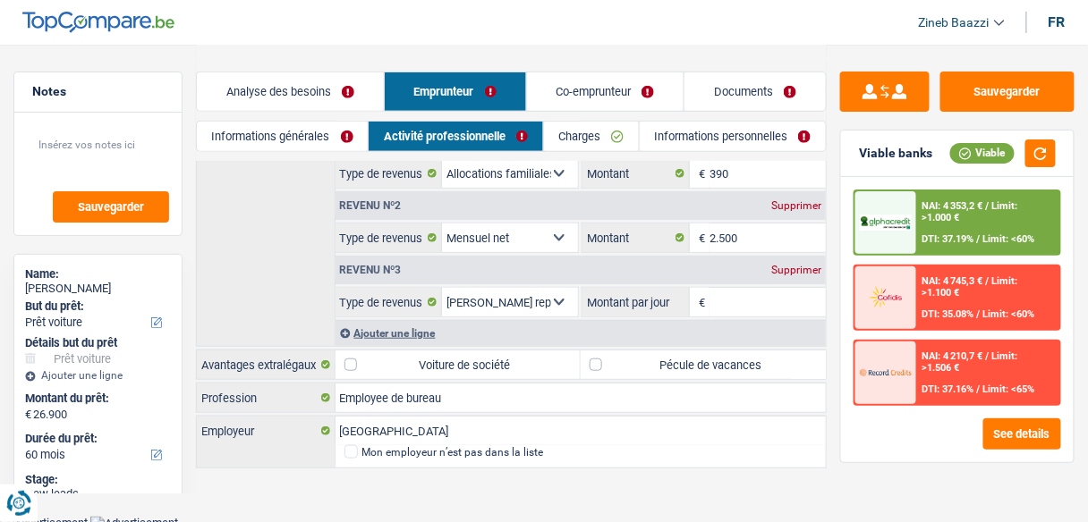
click at [781, 268] on div "Supprimer" at bounding box center [796, 270] width 59 height 11
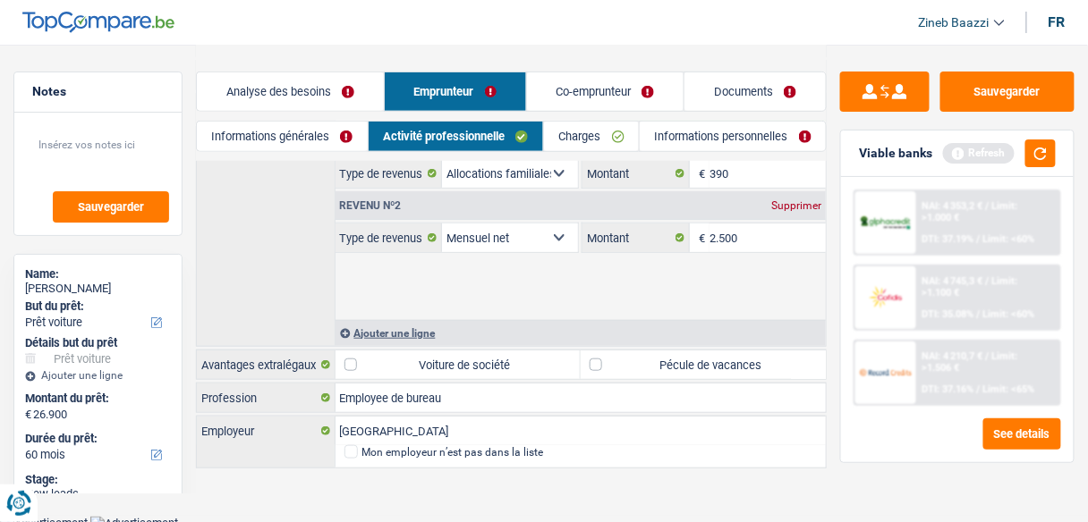
scroll to position [136, 0]
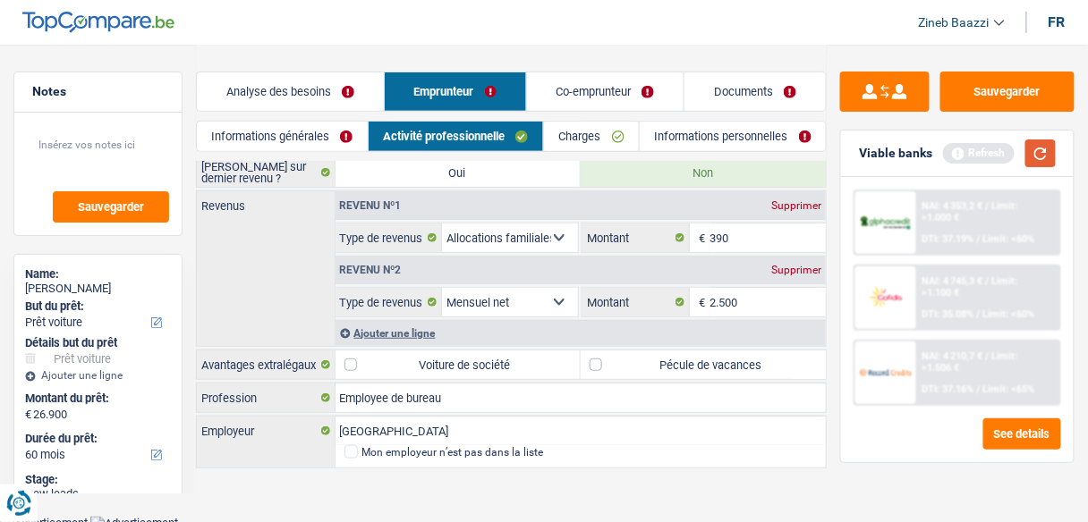
click at [1051, 163] on button "button" at bounding box center [1040, 154] width 30 height 28
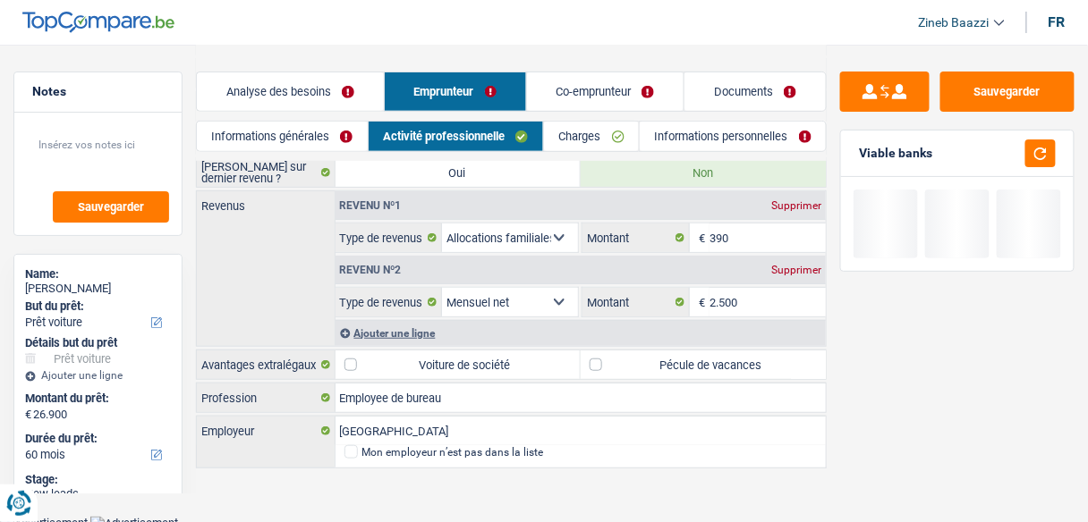
click at [293, 142] on link "Informations générales" at bounding box center [282, 137] width 171 height 30
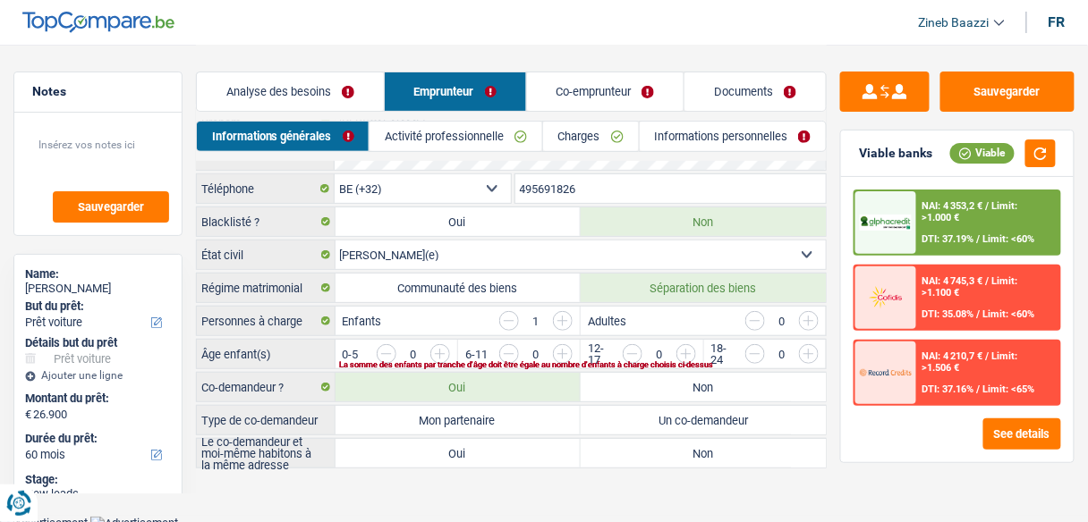
scroll to position [15, 0]
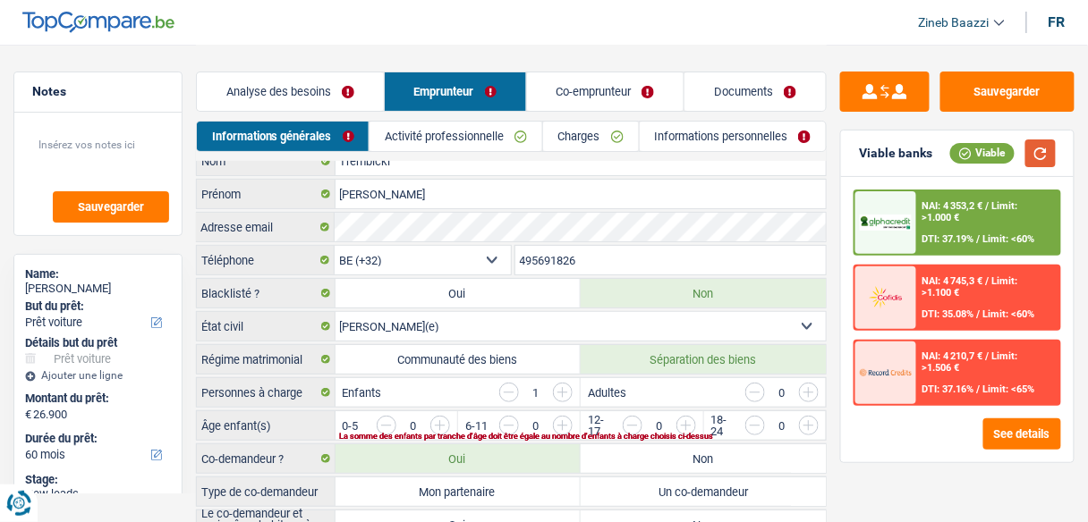
click at [1039, 158] on button "button" at bounding box center [1040, 154] width 30 height 28
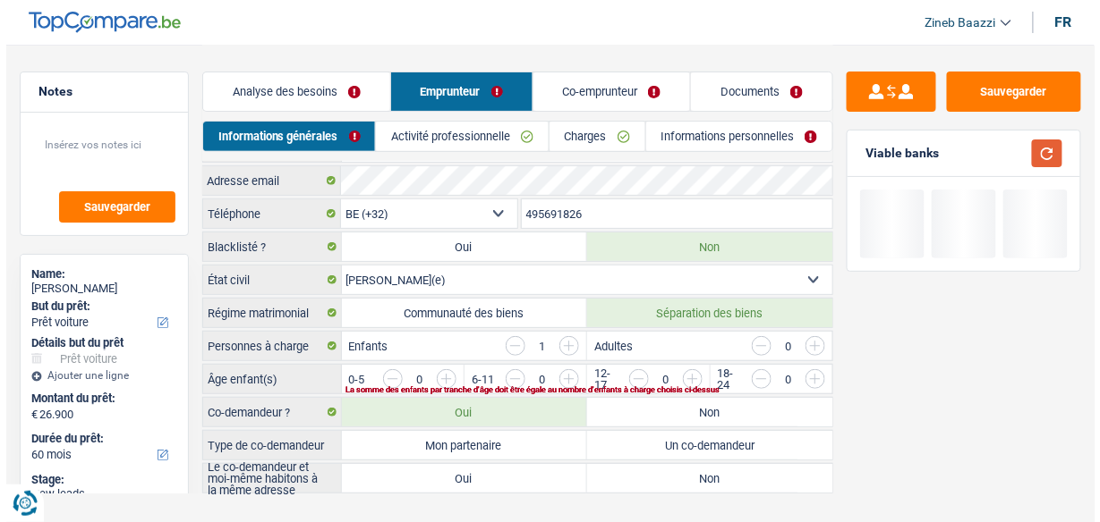
scroll to position [87, 0]
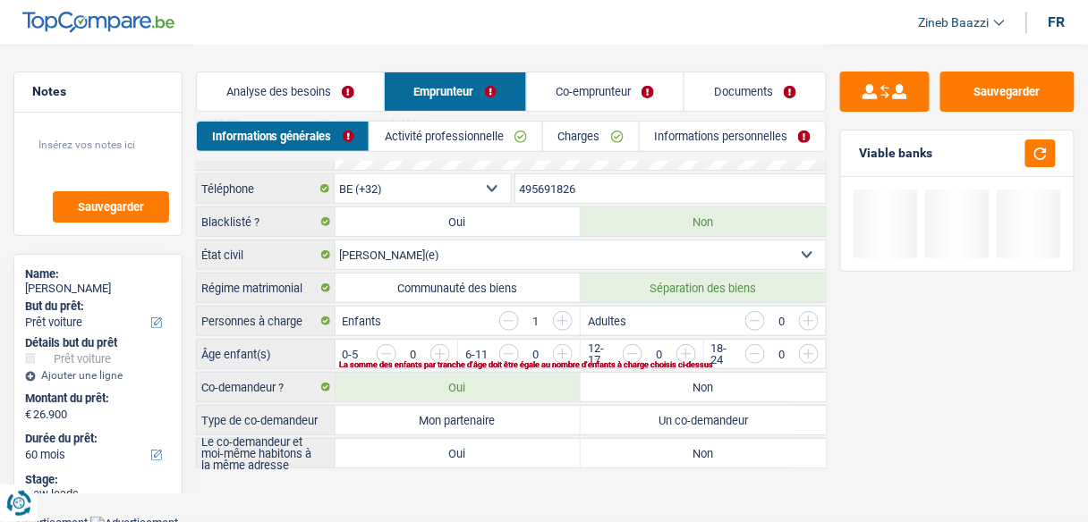
click at [690, 345] on input "button" at bounding box center [990, 358] width 629 height 29
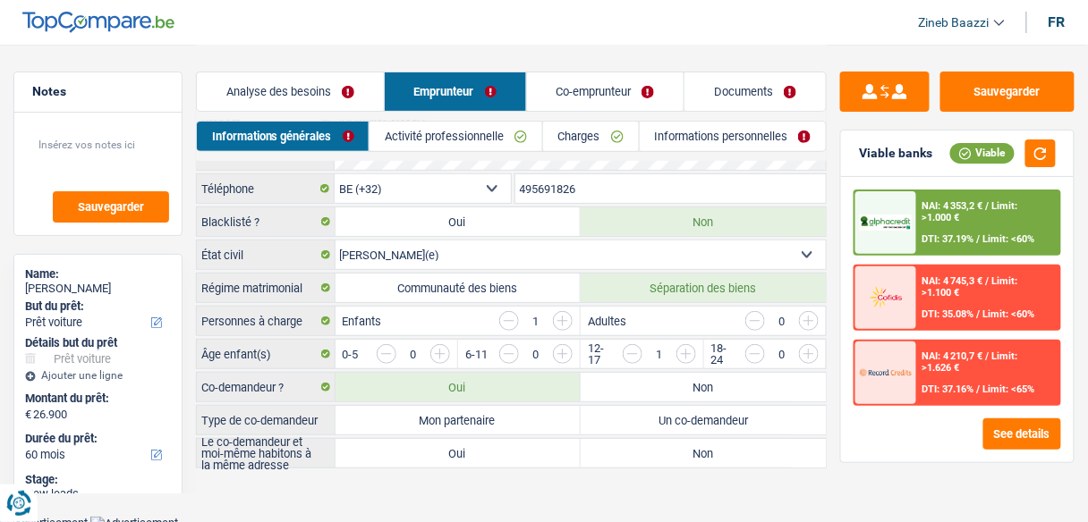
click at [503, 410] on label "Mon partenaire" at bounding box center [457, 420] width 245 height 29
click at [503, 410] on input "Mon partenaire" at bounding box center [457, 420] width 245 height 29
radio input "true"
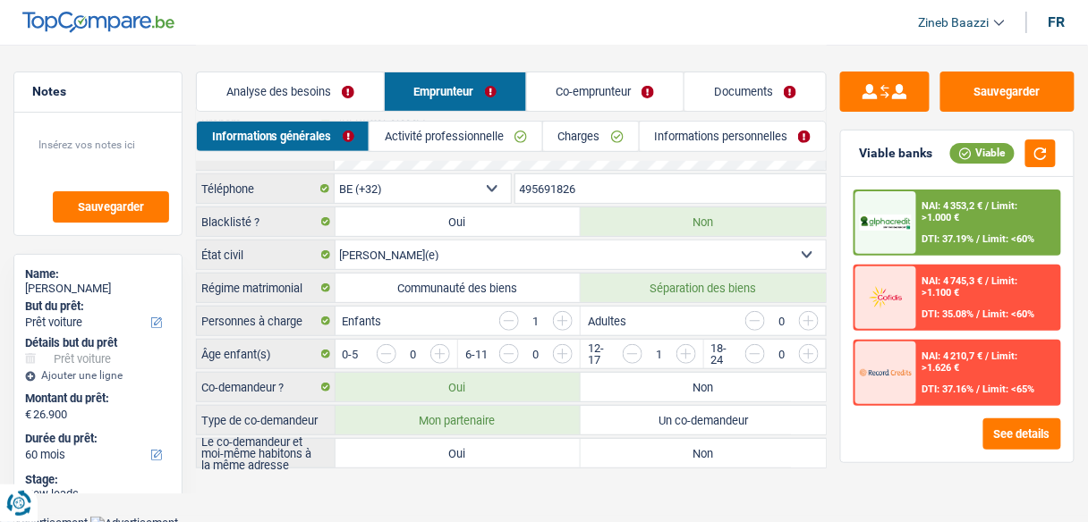
radio input "true"
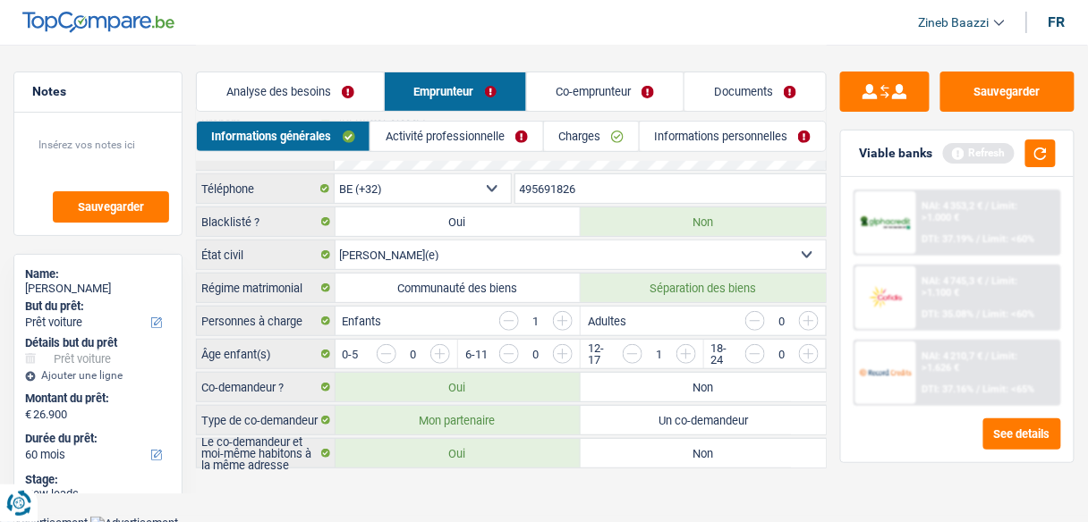
click at [494, 444] on label "Oui" at bounding box center [457, 453] width 245 height 29
click at [494, 444] on input "Oui" at bounding box center [457, 453] width 245 height 29
click at [1050, 148] on button "button" at bounding box center [1040, 154] width 30 height 28
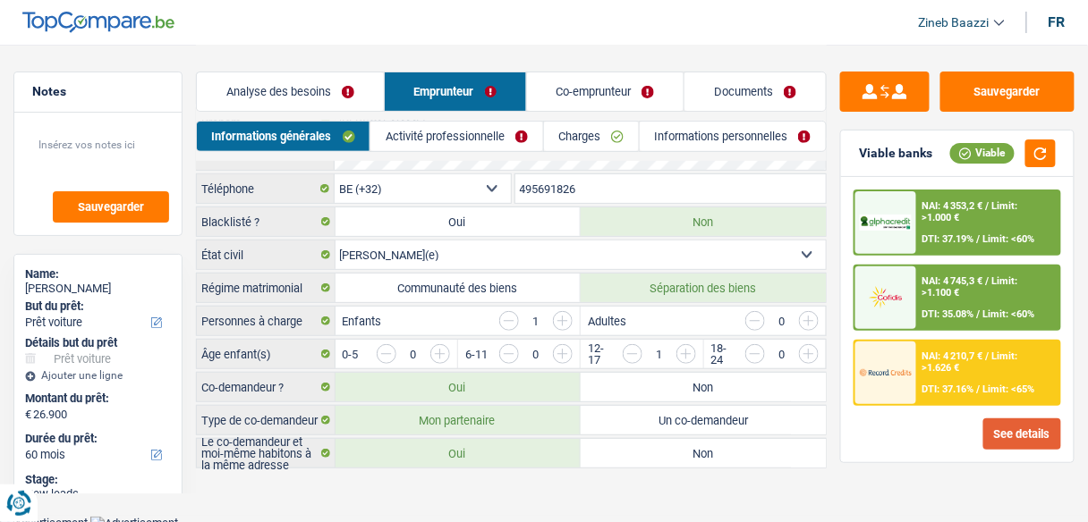
click at [1016, 436] on button "See details" at bounding box center [1022, 434] width 78 height 31
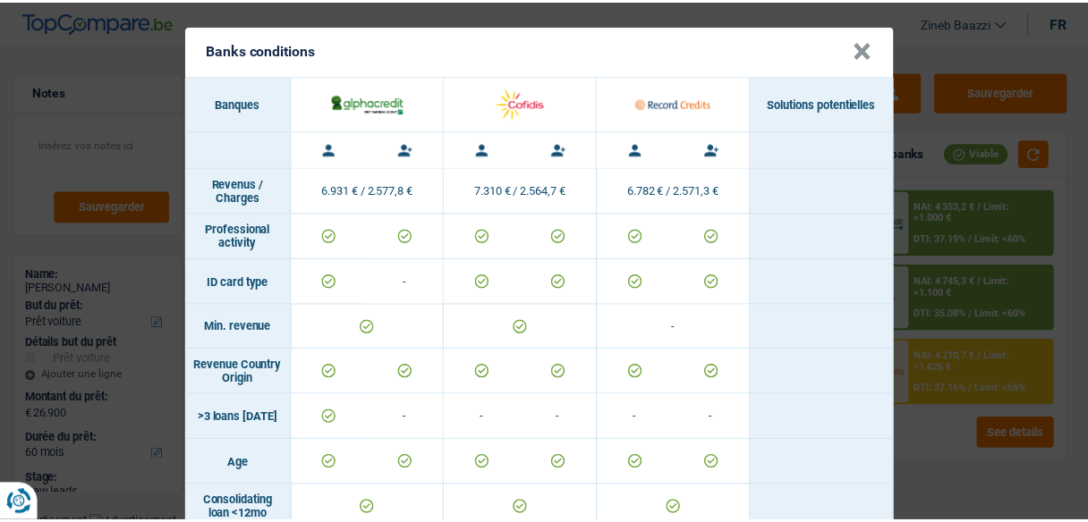
scroll to position [0, 0]
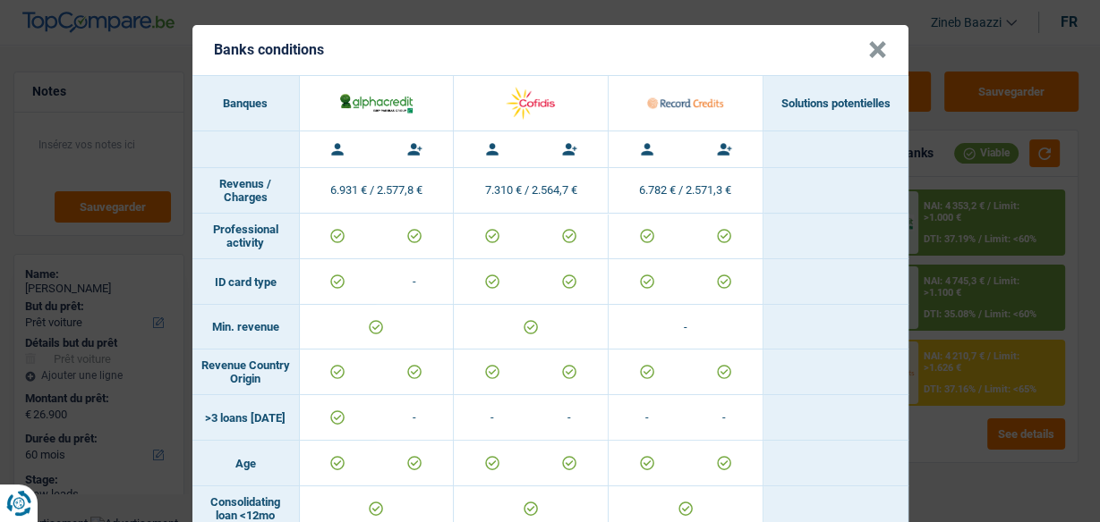
click at [868, 50] on button "×" at bounding box center [877, 50] width 19 height 18
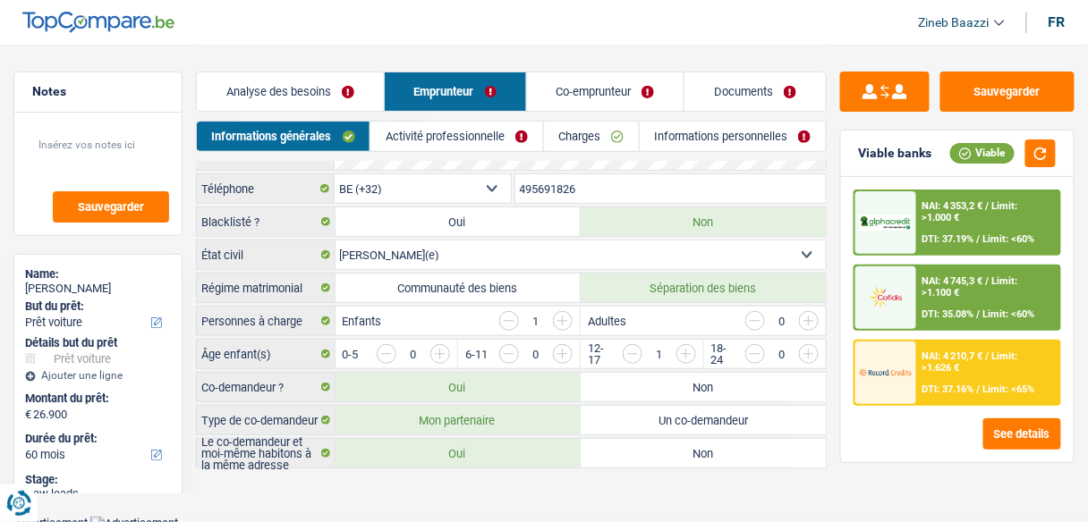
click at [933, 394] on span "DTI: 37.16%" at bounding box center [948, 390] width 52 height 12
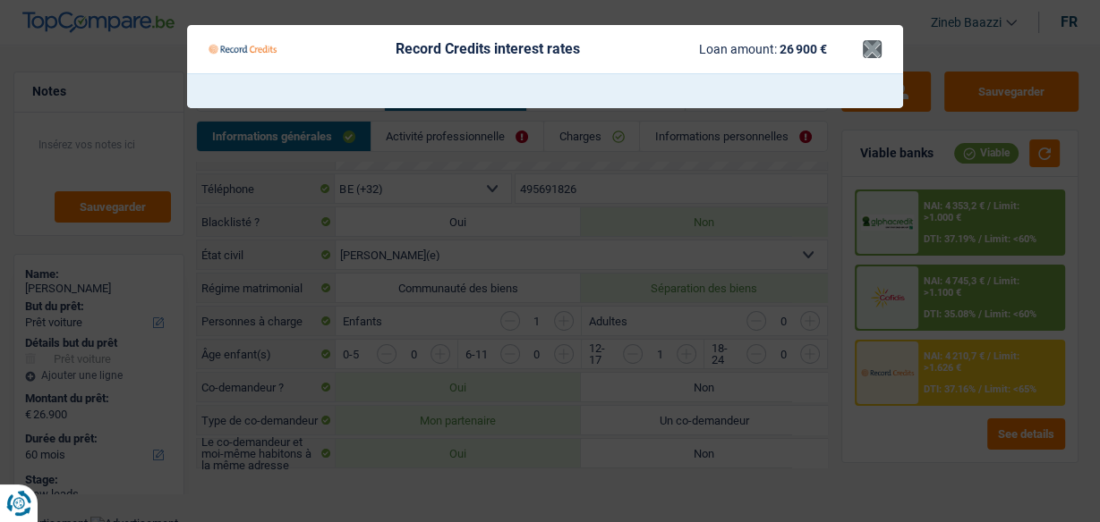
drag, startPoint x: 889, startPoint y: 47, endPoint x: 877, endPoint y: 52, distance: 13.3
click at [887, 49] on Credits___BV_modal_header_ "Record Credits interest rates Loan amount: 26 900 € ×" at bounding box center [545, 49] width 716 height 48
click at [877, 52] on button "×" at bounding box center [871, 49] width 19 height 18
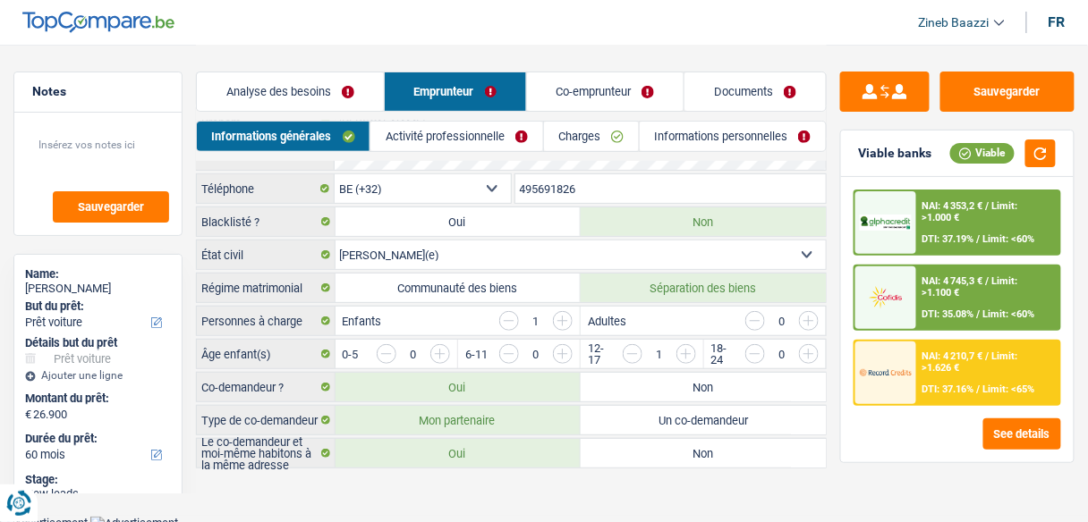
click at [979, 312] on span "/" at bounding box center [979, 315] width 4 height 12
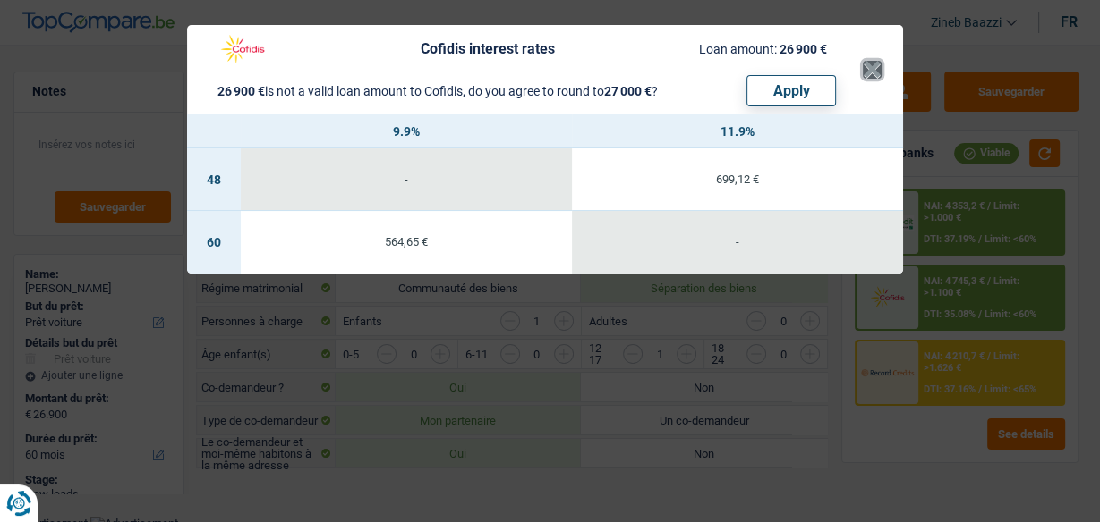
click at [864, 63] on button "×" at bounding box center [871, 70] width 19 height 18
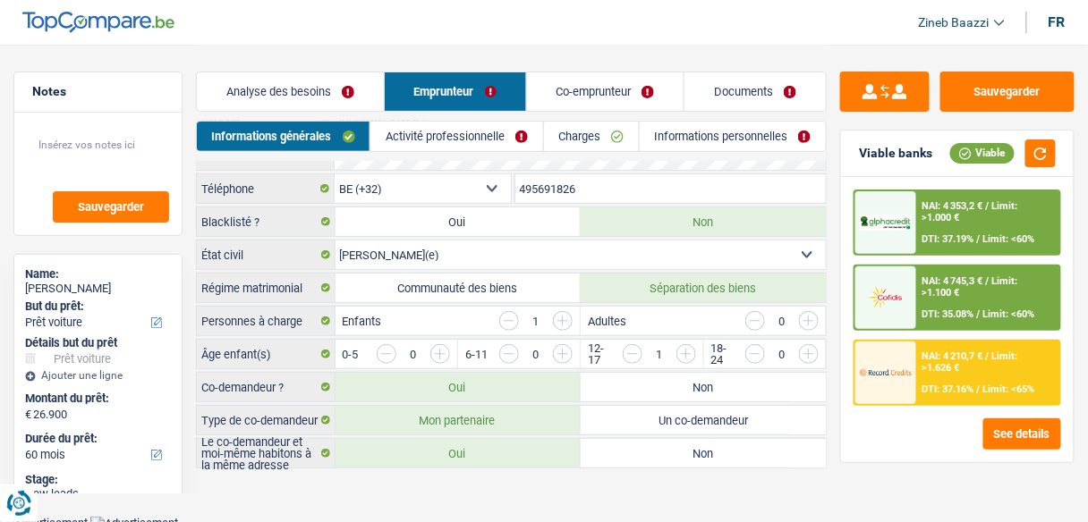
click at [917, 223] on div "NAI: 4 353,2 € / Limit: >1.000 € DTI: 37.19% / Limit: <60%" at bounding box center [988, 222] width 142 height 63
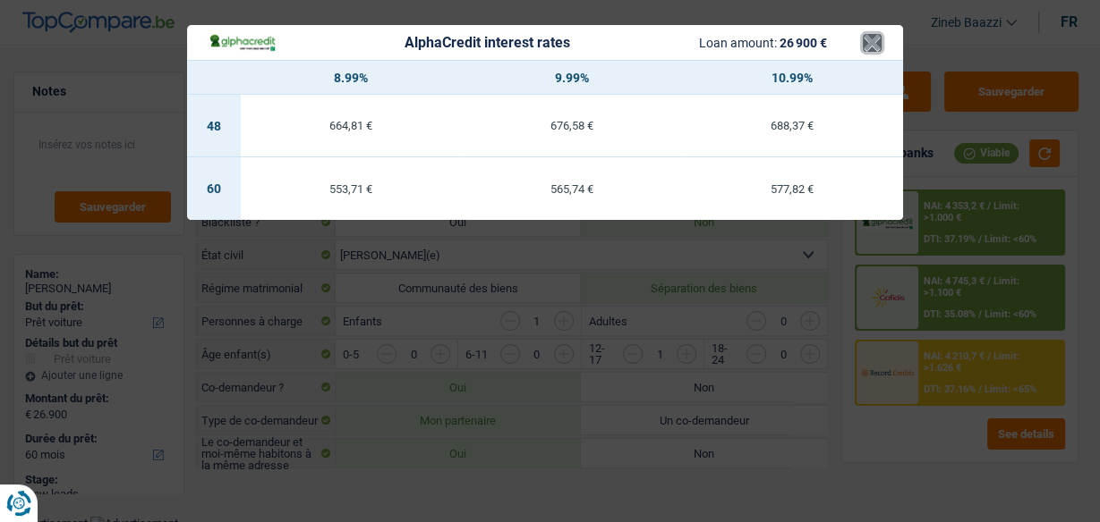
click at [874, 51] on button "×" at bounding box center [871, 43] width 19 height 18
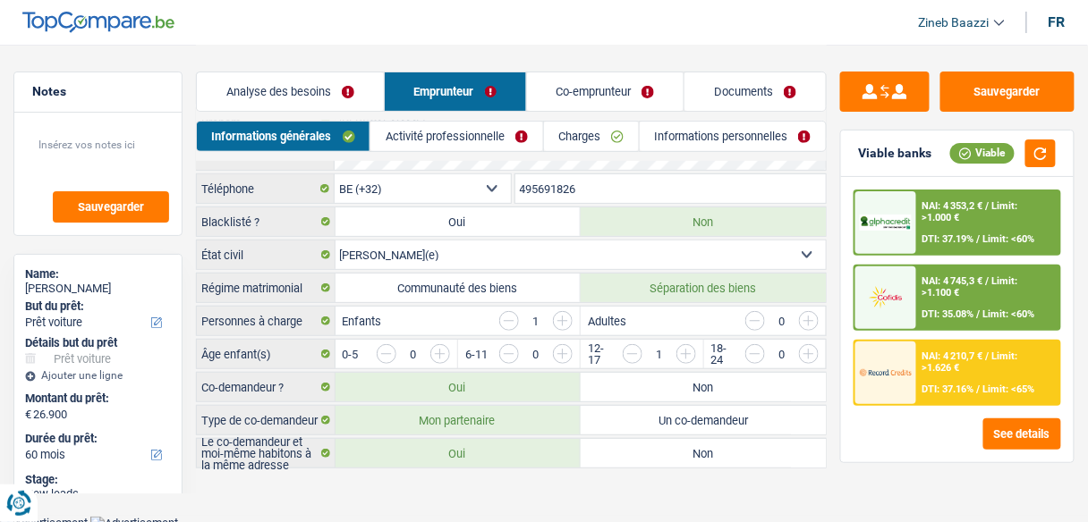
click at [939, 309] on span "DTI: 35.08%" at bounding box center [948, 315] width 52 height 12
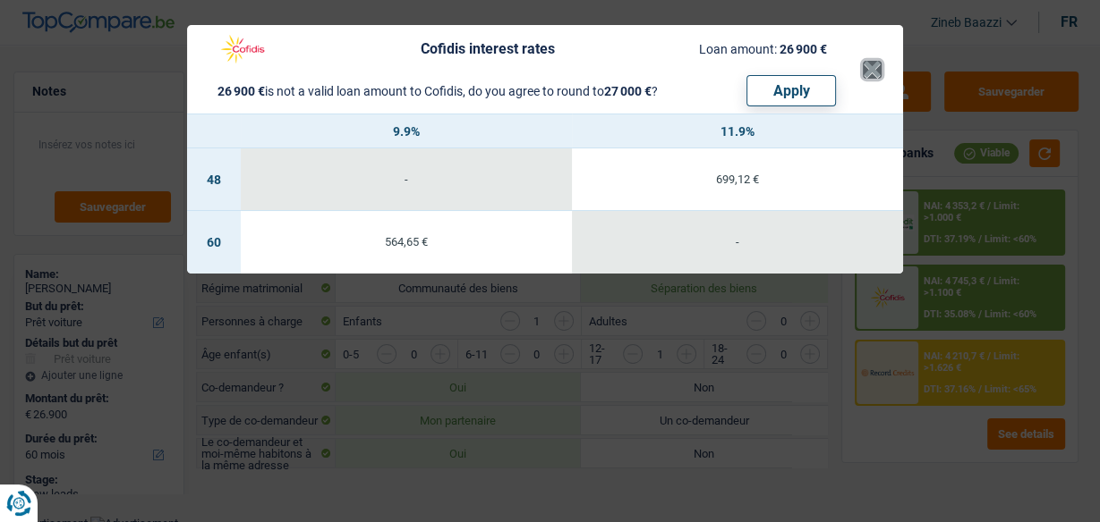
click at [873, 72] on button "×" at bounding box center [871, 70] width 19 height 18
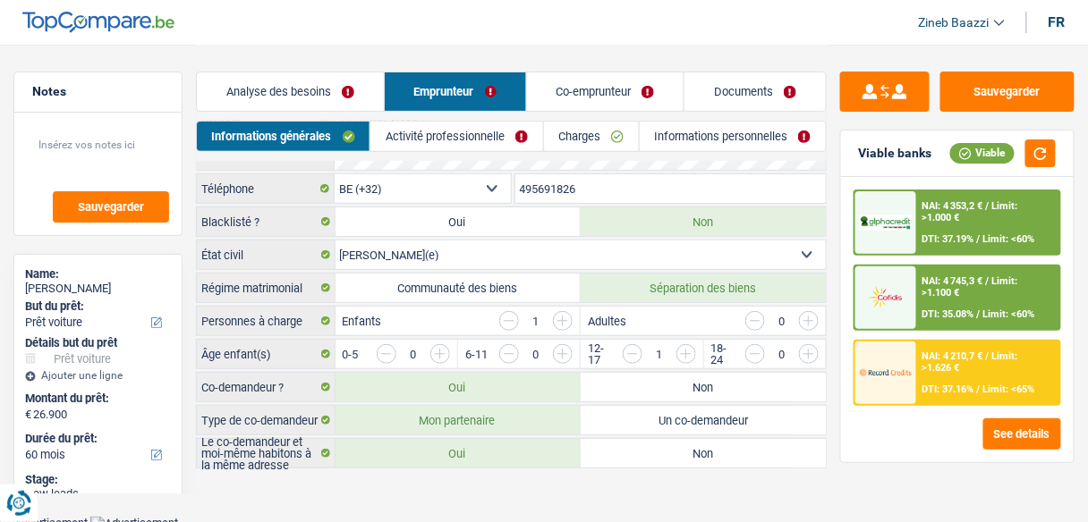
click at [931, 216] on span "Limit: >1.000 €" at bounding box center [970, 211] width 96 height 23
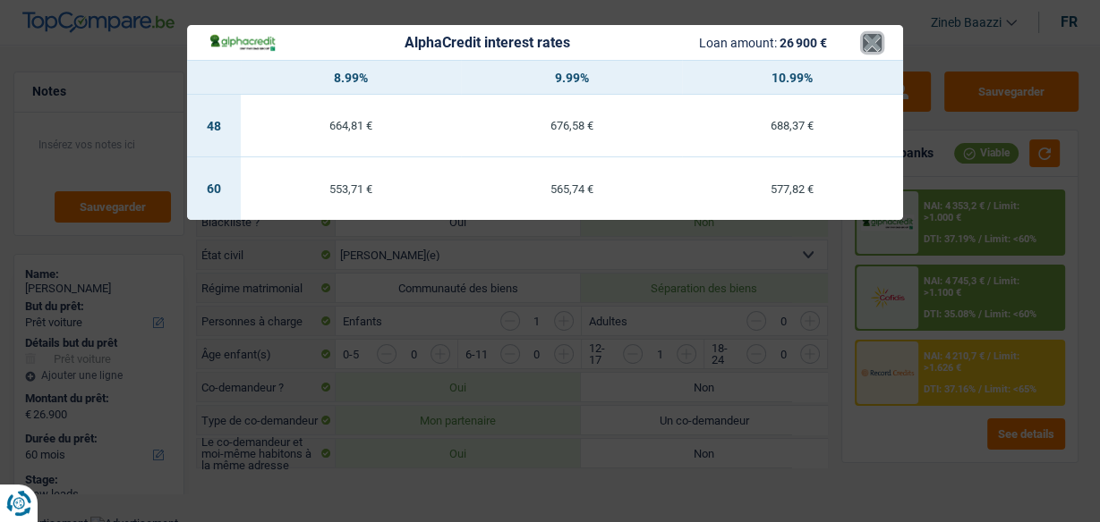
click at [862, 41] on button "×" at bounding box center [871, 43] width 19 height 18
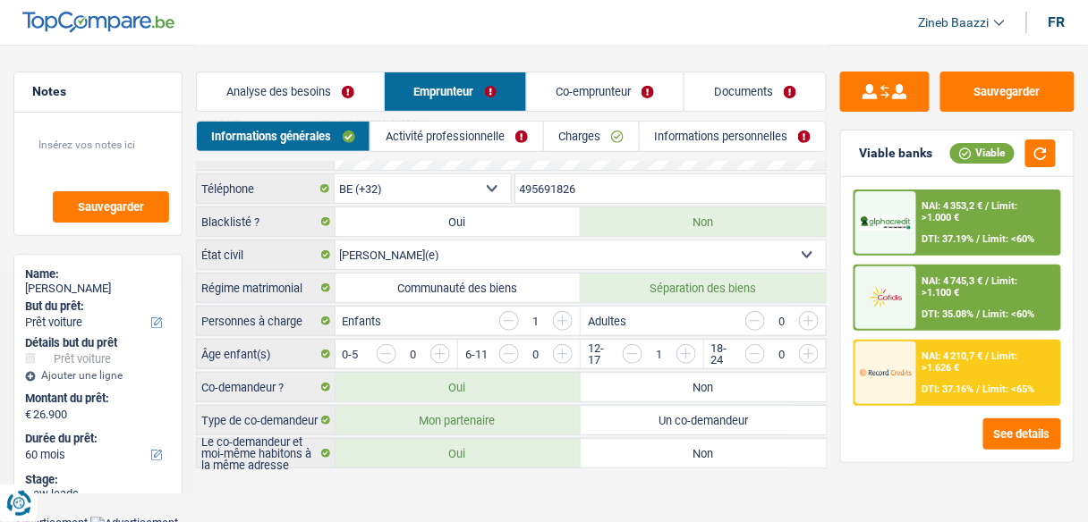
click at [857, 440] on div "See details" at bounding box center [957, 434] width 208 height 31
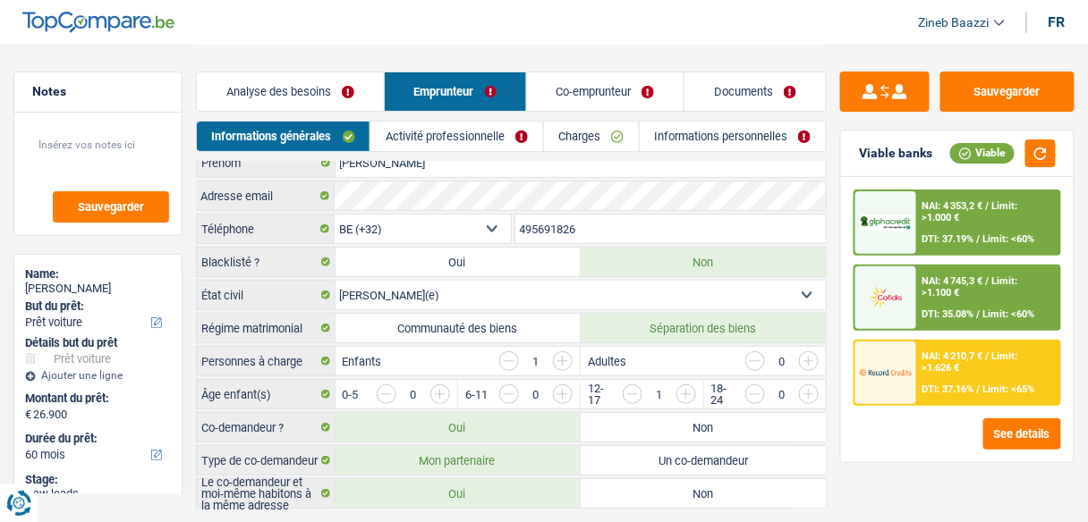
scroll to position [87, 0]
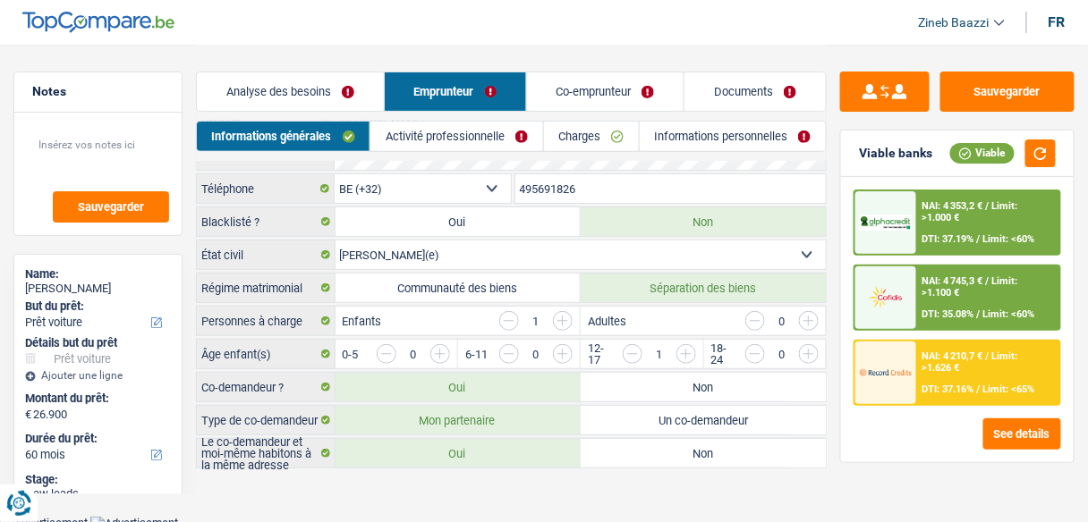
click at [657, 137] on link "Informations personnelles" at bounding box center [733, 137] width 186 height 30
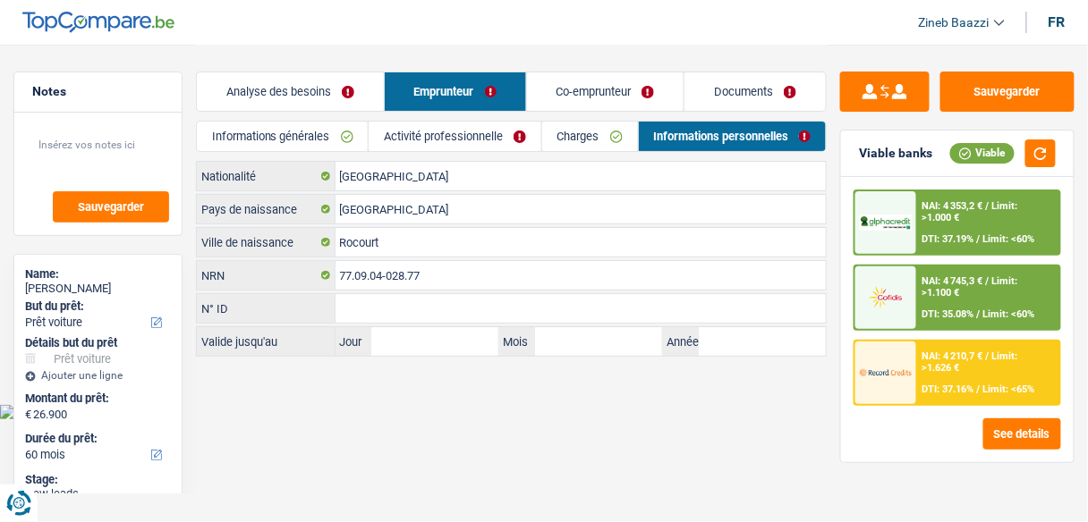
scroll to position [0, 0]
click at [573, 143] on link "Charges" at bounding box center [596, 137] width 97 height 30
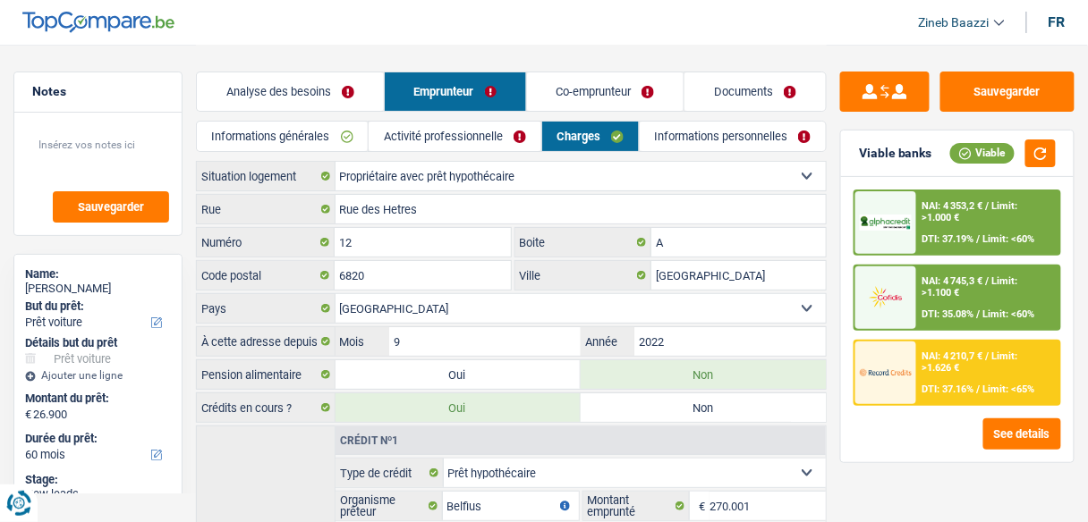
click at [494, 140] on link "Activité professionnelle" at bounding box center [455, 137] width 172 height 30
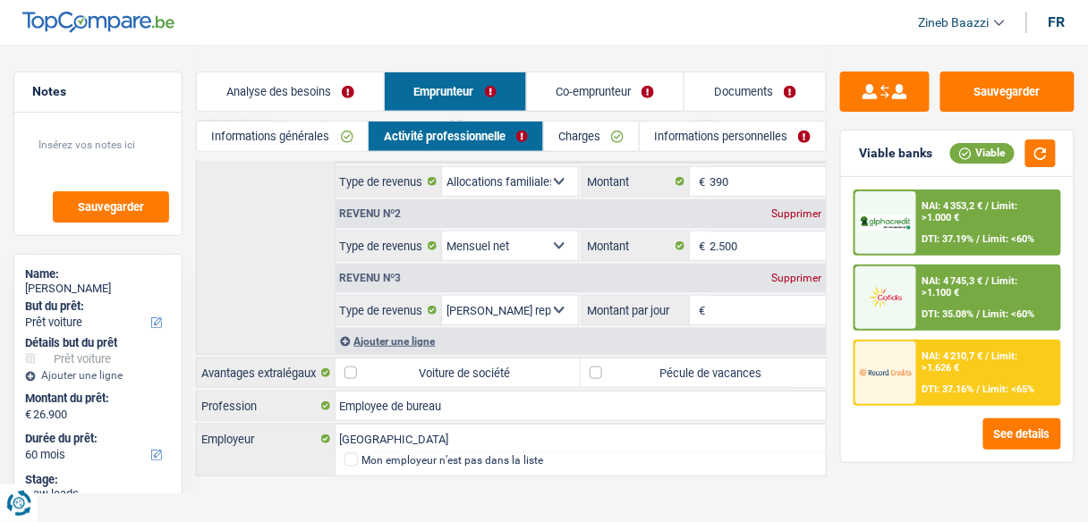
scroll to position [200, 0]
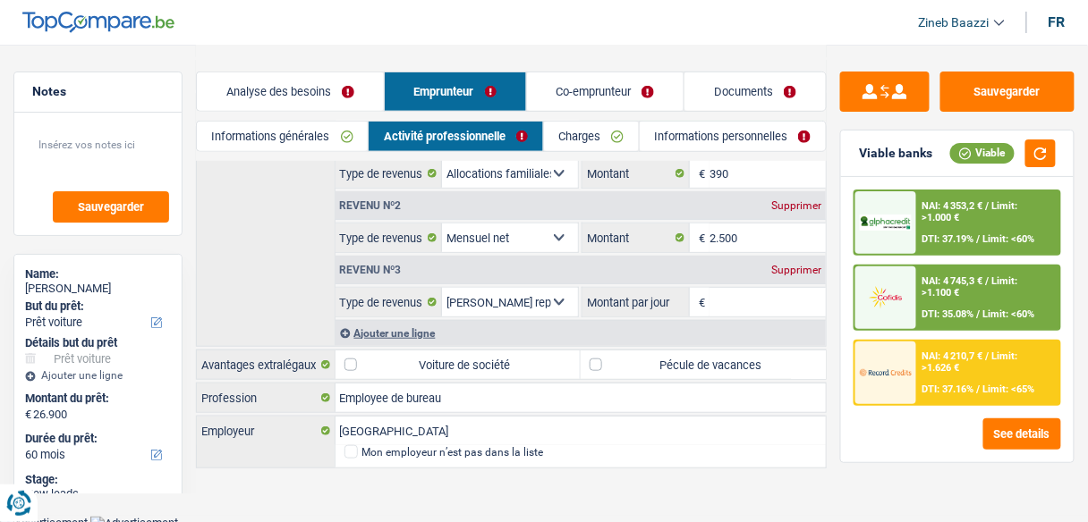
click at [795, 265] on div "Supprimer" at bounding box center [796, 270] width 59 height 11
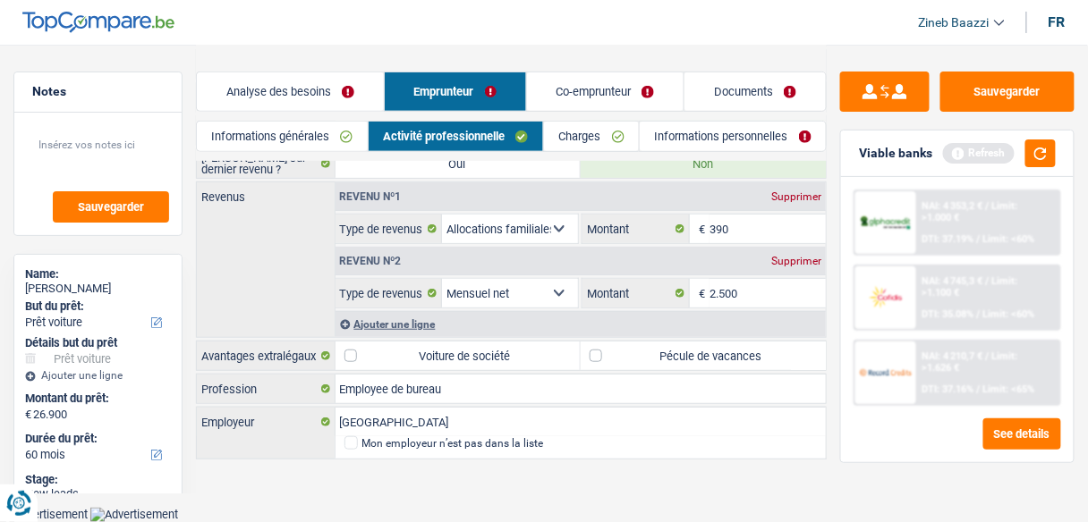
scroll to position [136, 0]
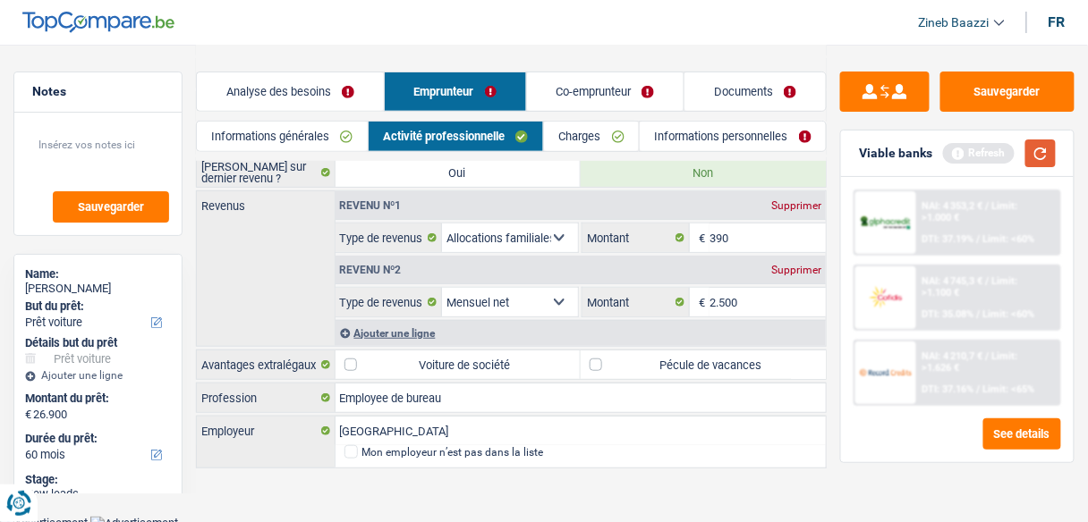
click at [1030, 148] on button "button" at bounding box center [1040, 154] width 30 height 28
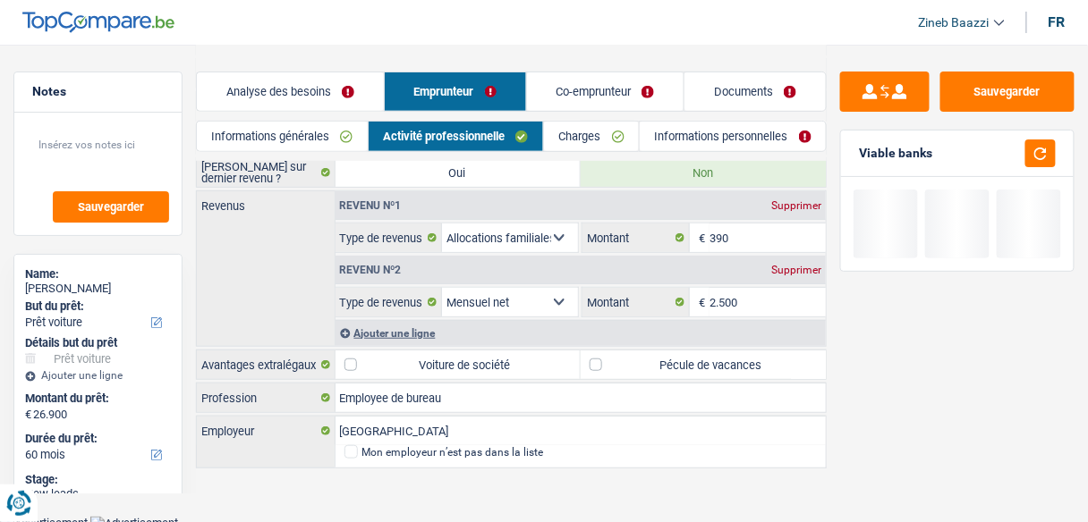
click at [274, 252] on div "Revenus Revenu nº1 Supprimer Allocation d'handicap Allocations chômage Allocati…" at bounding box center [511, 269] width 631 height 157
click at [300, 146] on link "Informations générales" at bounding box center [282, 137] width 171 height 30
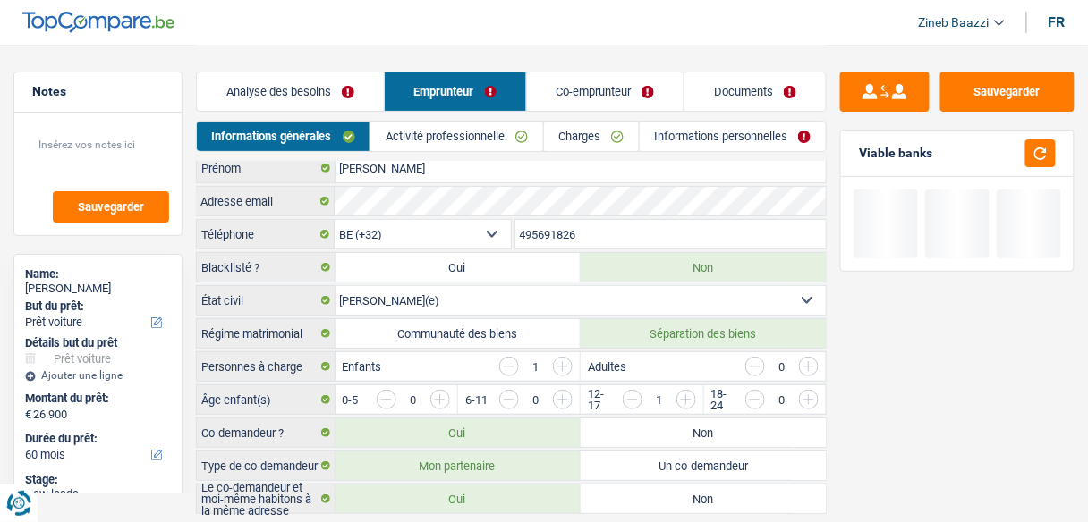
scroll to position [0, 0]
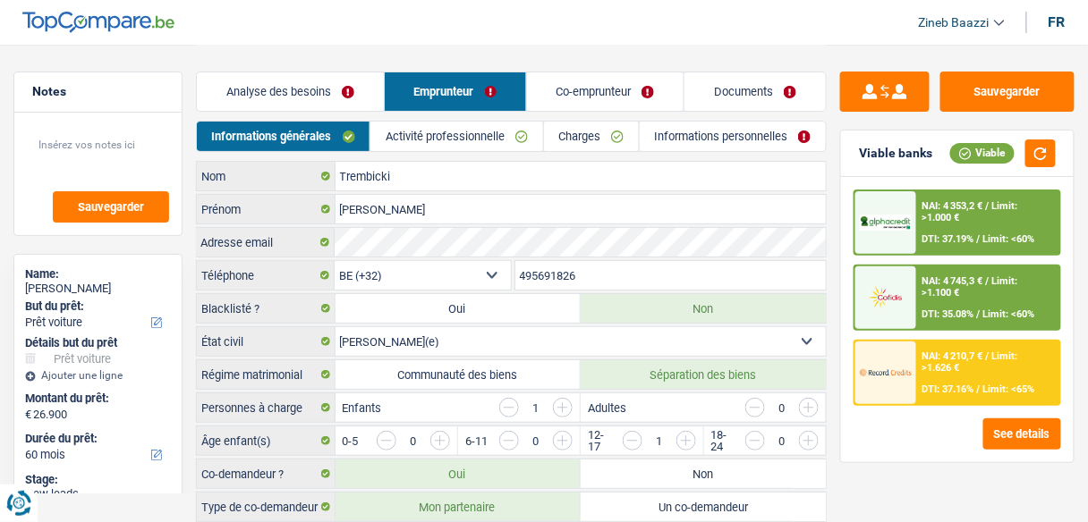
click at [268, 95] on link "Analyse des besoins" at bounding box center [290, 91] width 187 height 38
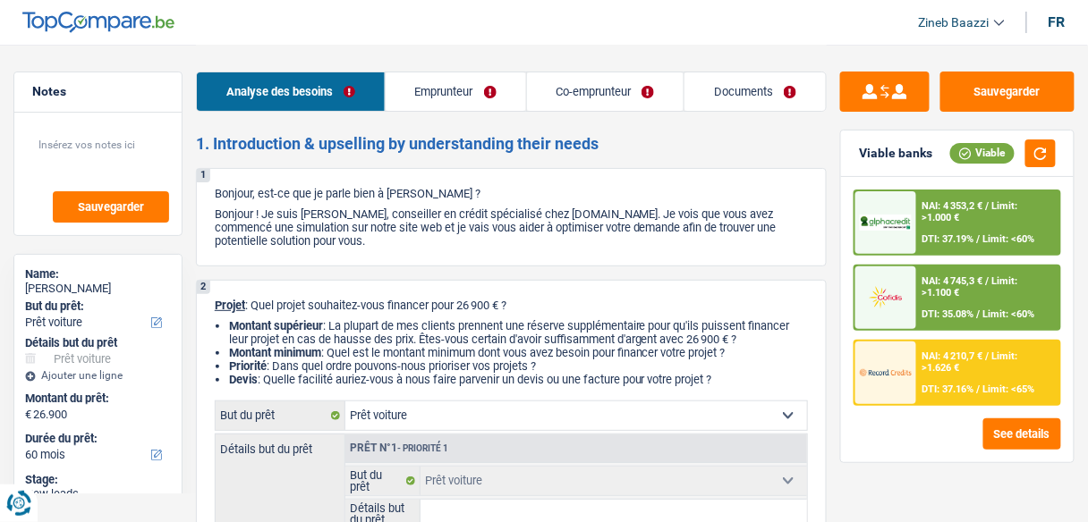
click at [741, 84] on link "Documents" at bounding box center [754, 91] width 141 height 38
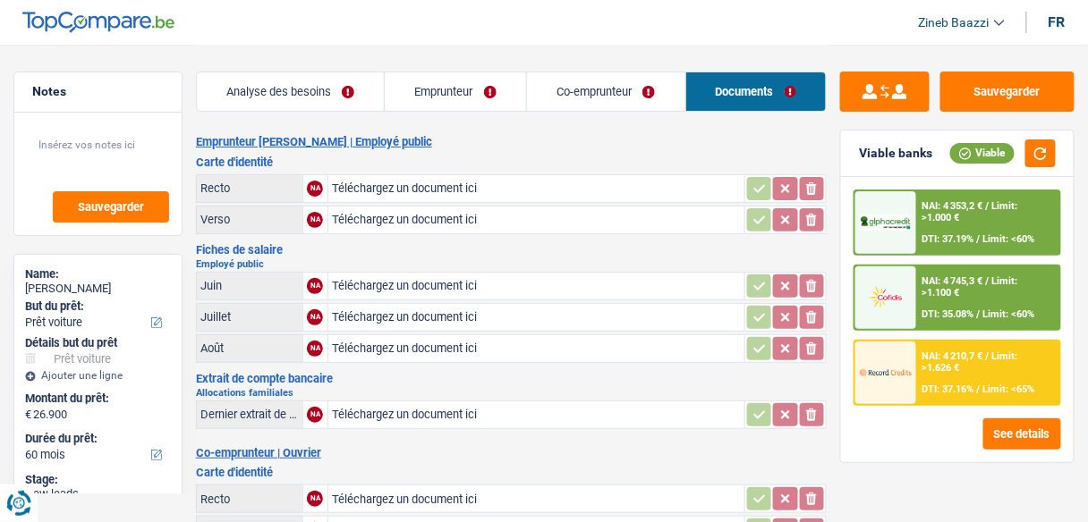
click at [446, 106] on link "Emprunteur" at bounding box center [455, 91] width 141 height 38
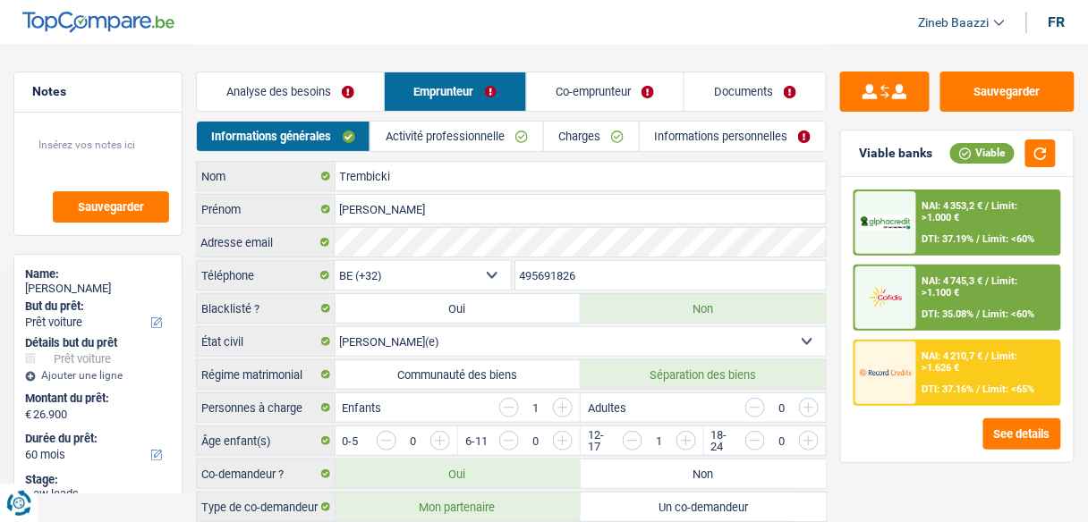
click at [564, 98] on link "Co-emprunteur" at bounding box center [605, 91] width 157 height 38
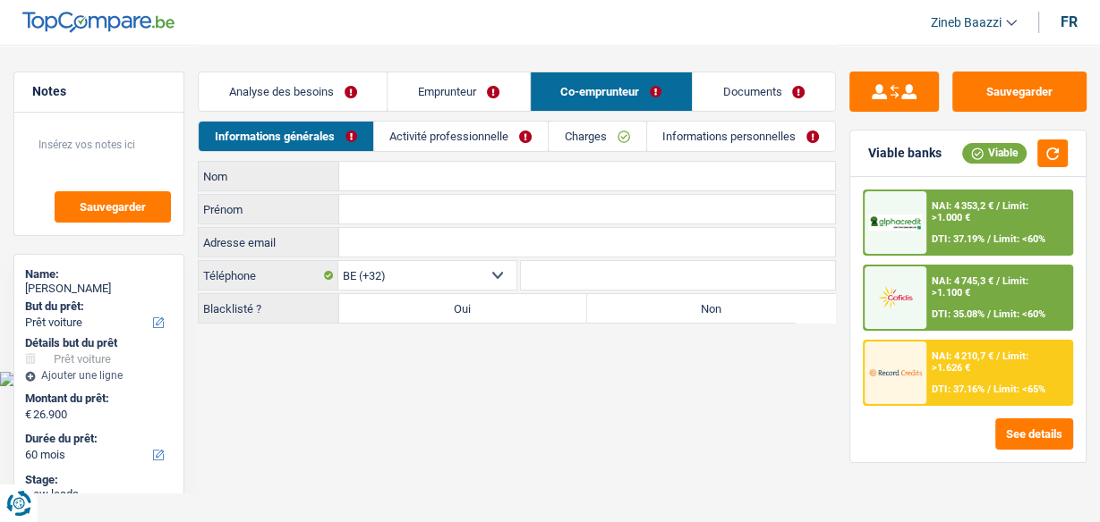
click at [324, 92] on link "Analyse des besoins" at bounding box center [293, 91] width 188 height 38
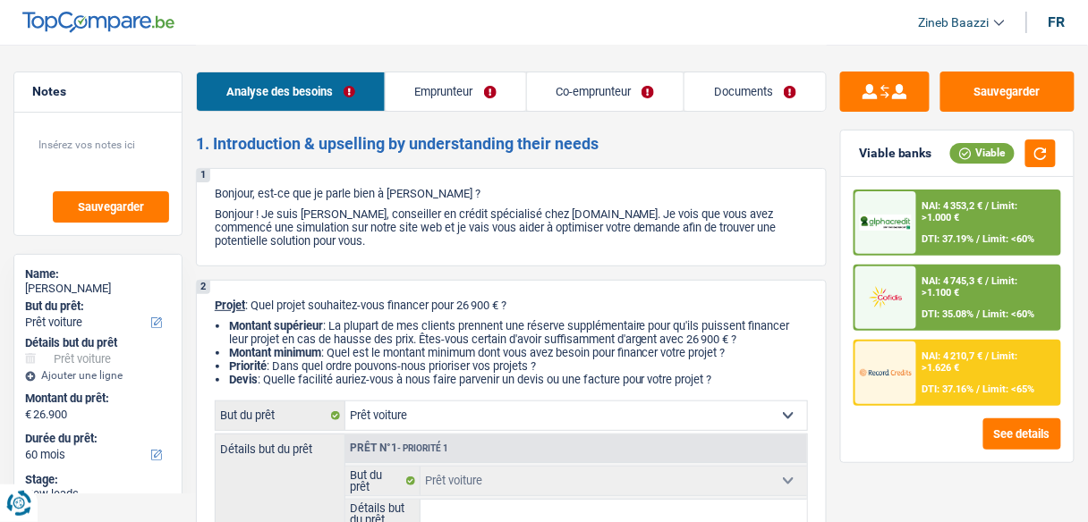
click at [453, 101] on link "Emprunteur" at bounding box center [456, 91] width 140 height 38
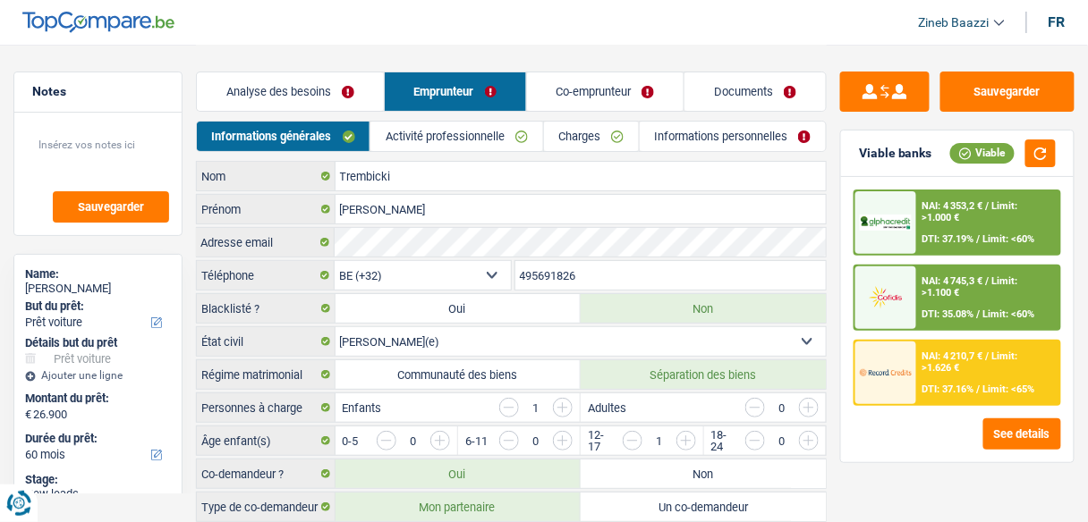
click at [454, 141] on link "Activité professionnelle" at bounding box center [456, 137] width 172 height 30
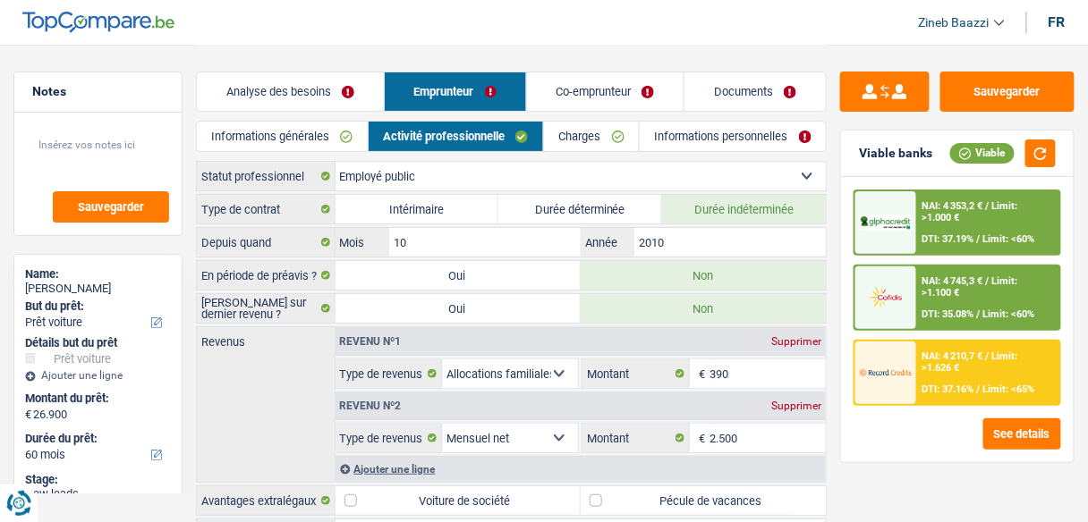
click at [674, 129] on link "Informations personnelles" at bounding box center [733, 137] width 186 height 30
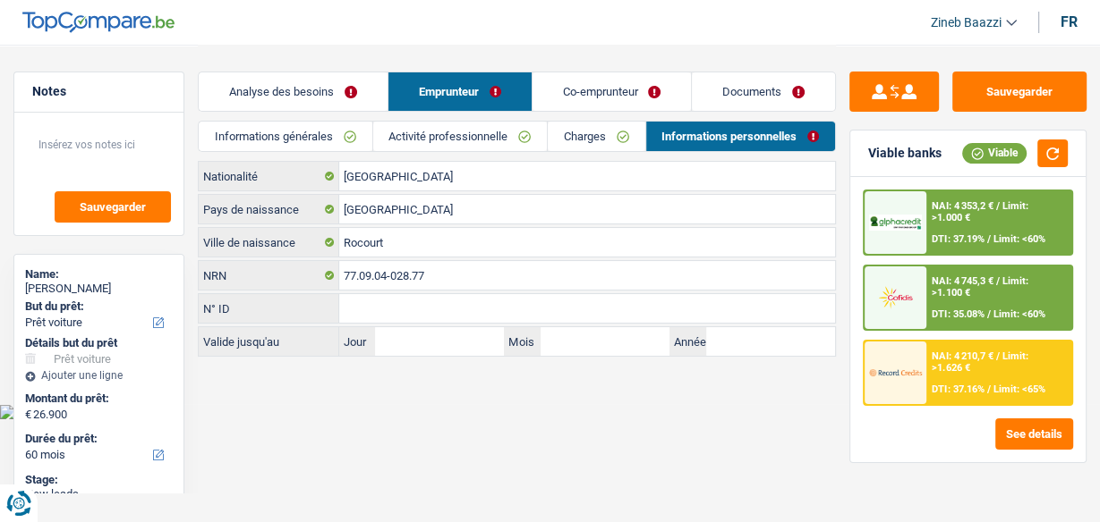
click at [607, 129] on link "Charges" at bounding box center [596, 137] width 97 height 30
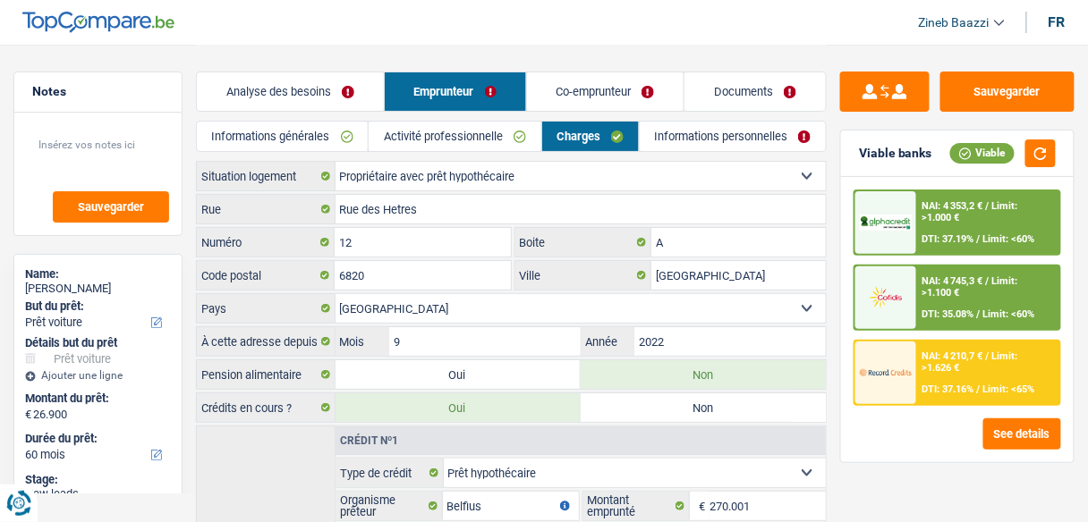
click at [443, 133] on link "Activité professionnelle" at bounding box center [455, 137] width 172 height 30
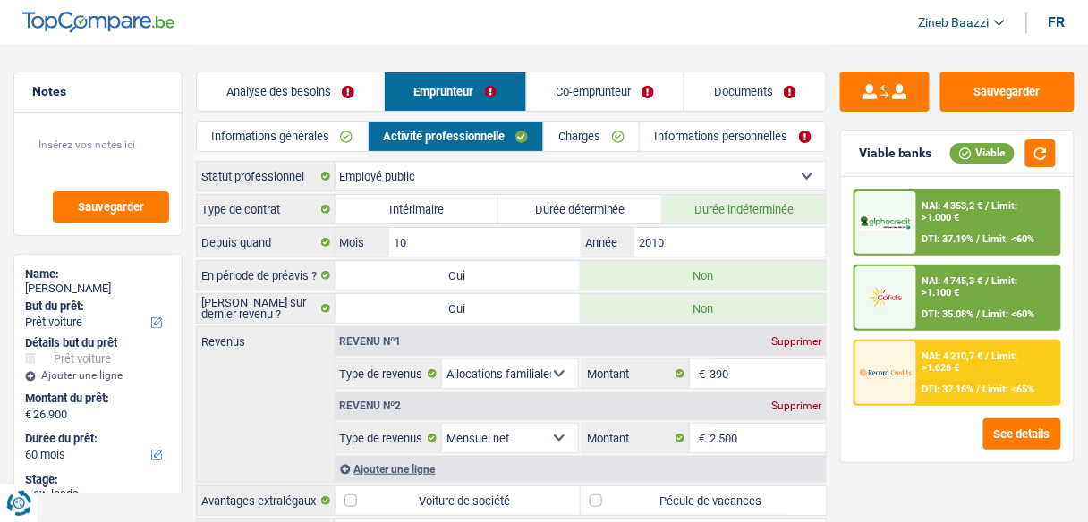
click at [330, 132] on link "Informations générales" at bounding box center [282, 137] width 171 height 30
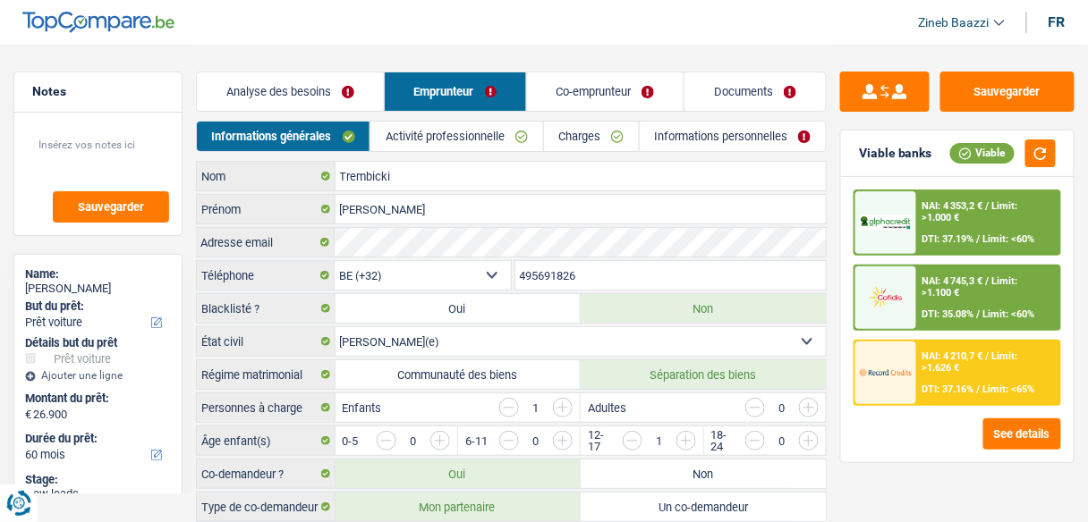
click at [314, 97] on link "Analyse des besoins" at bounding box center [290, 91] width 187 height 38
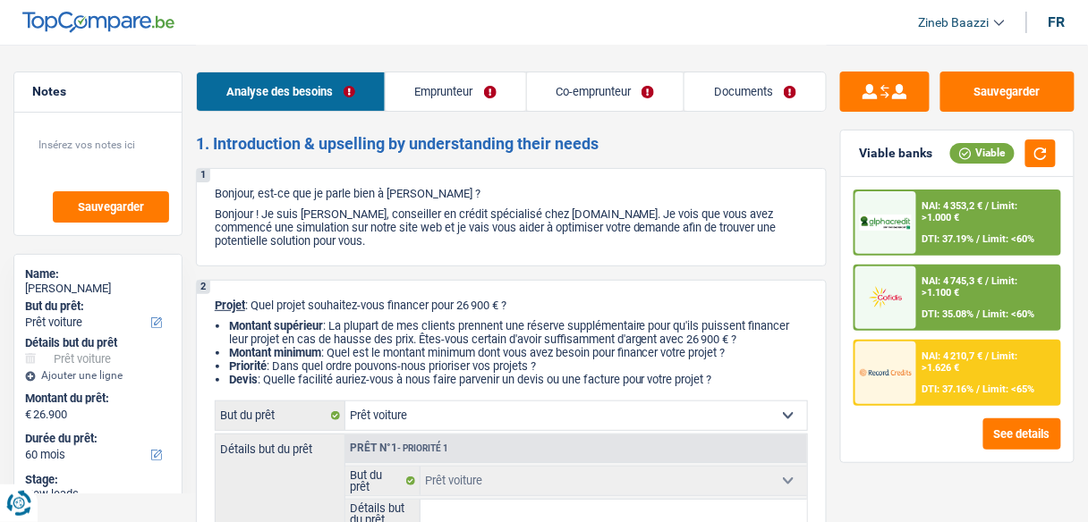
click at [415, 54] on div "Analyse des besoins Emprunteur Co-emprunteur Documents" at bounding box center [511, 83] width 631 height 76
click at [412, 109] on link "Emprunteur" at bounding box center [456, 91] width 140 height 38
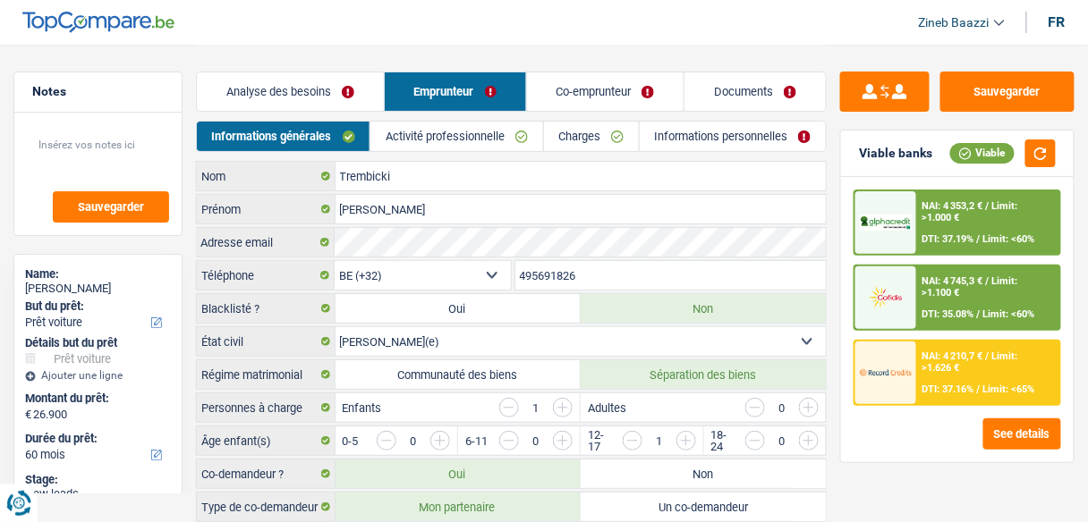
click at [577, 98] on link "Co-emprunteur" at bounding box center [605, 91] width 157 height 38
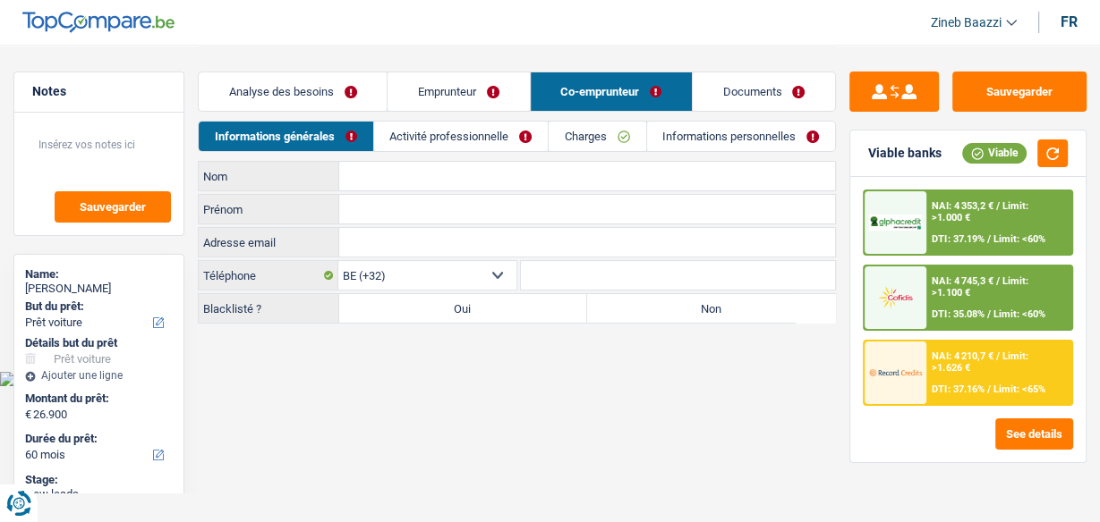
click at [741, 105] on link "Documents" at bounding box center [763, 91] width 142 height 38
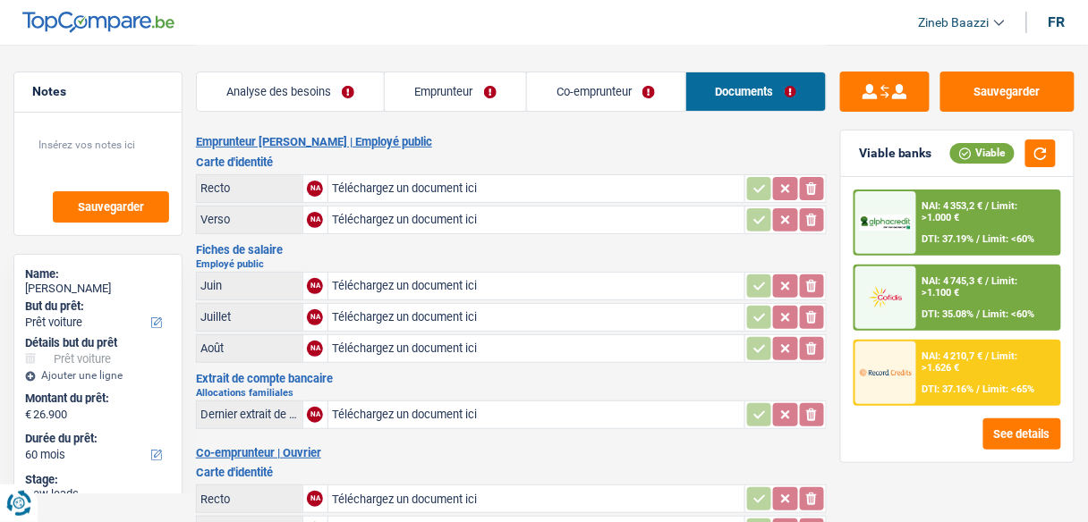
click at [299, 92] on link "Analyse des besoins" at bounding box center [291, 91] width 188 height 38
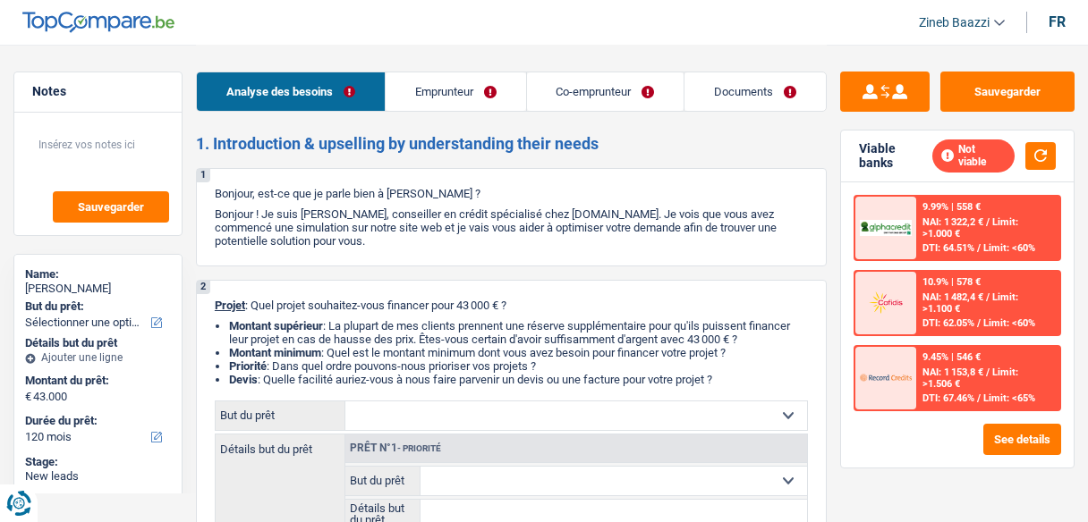
select select "120"
select select "worker"
select select "independent"
select select "netSalary"
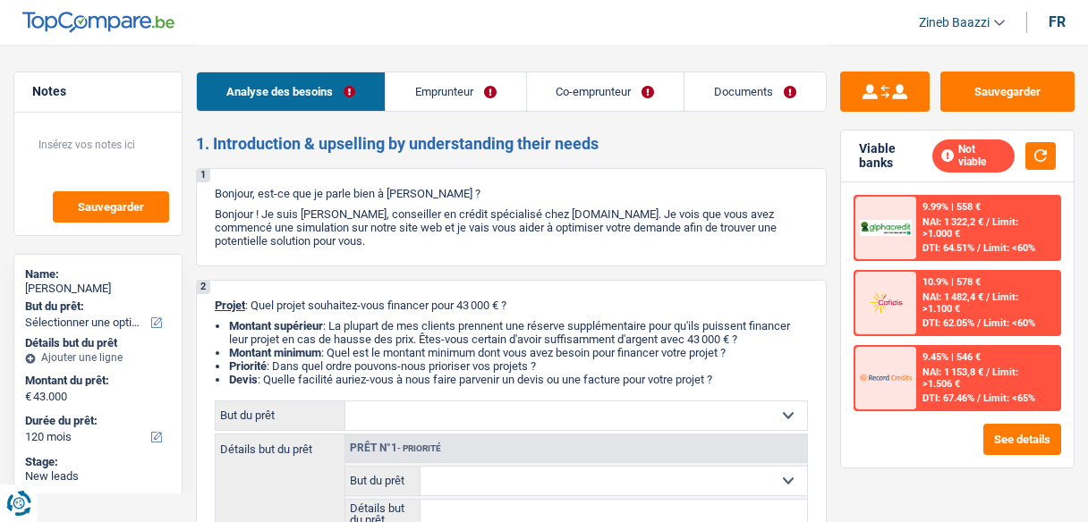
select select "mutualityIndemnity"
select select "familyAllowances"
select select "netSalary"
select select "ownerWithMortgage"
select select "mortgage"
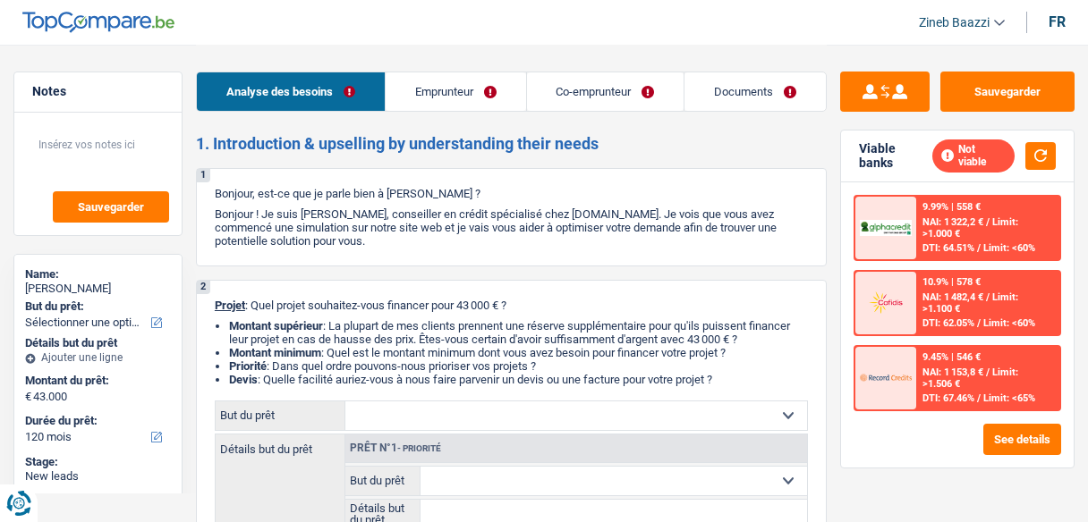
select select "120"
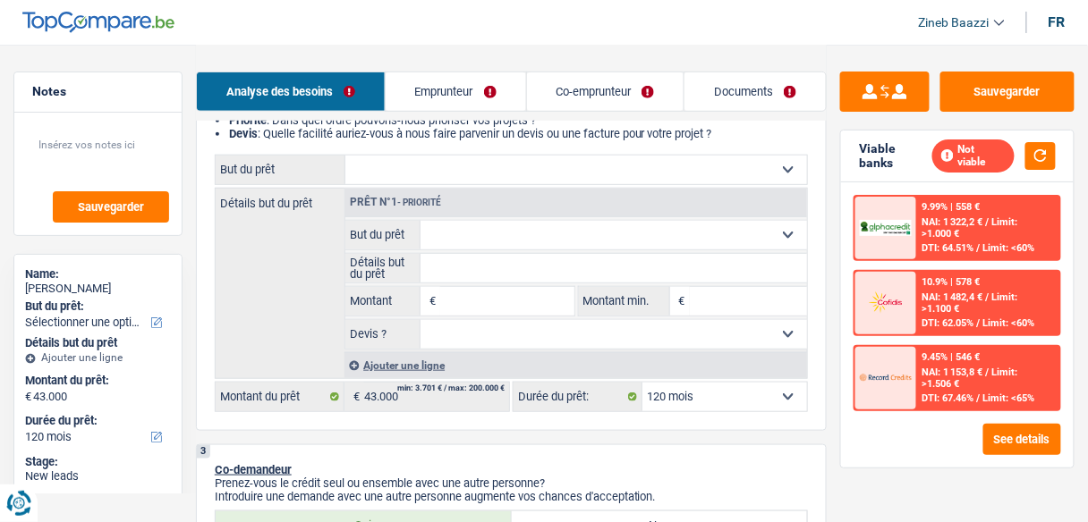
scroll to position [215, 0]
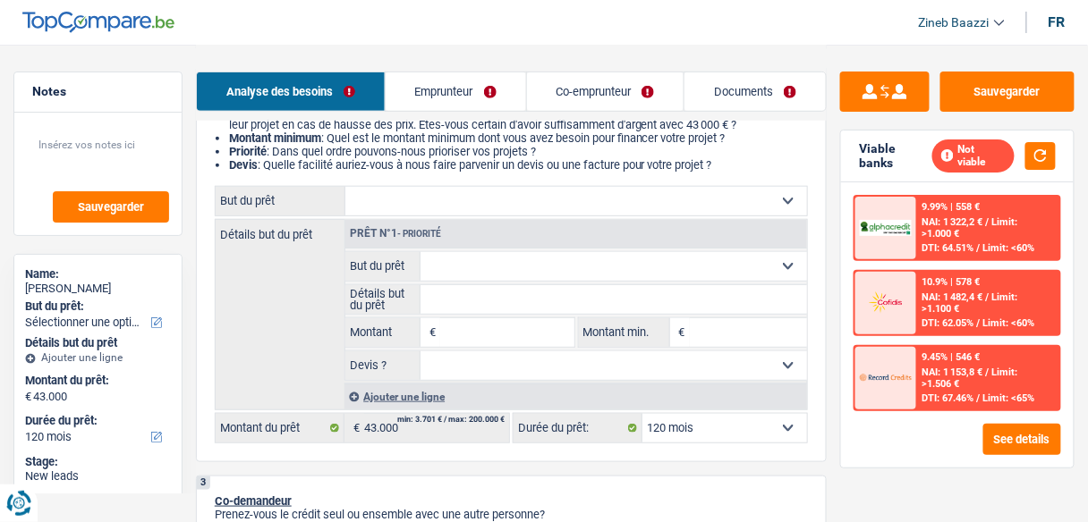
click at [519, 338] on input "Montant" at bounding box center [506, 332] width 133 height 29
type input "50.000"
select select "144"
type input "50.000"
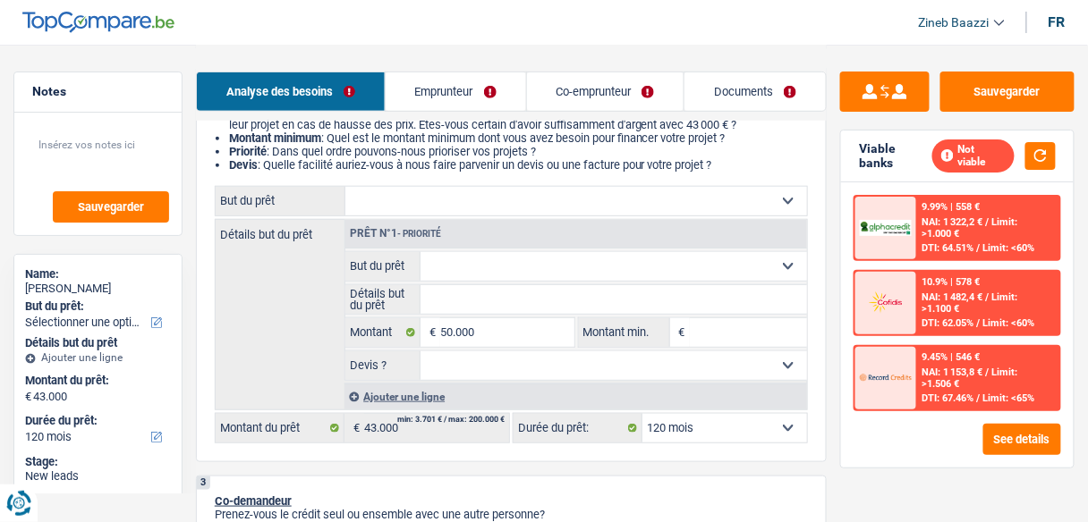
select select "144"
type input "50.000"
select select "144"
click at [724, 335] on input "Montant min." at bounding box center [748, 332] width 117 height 29
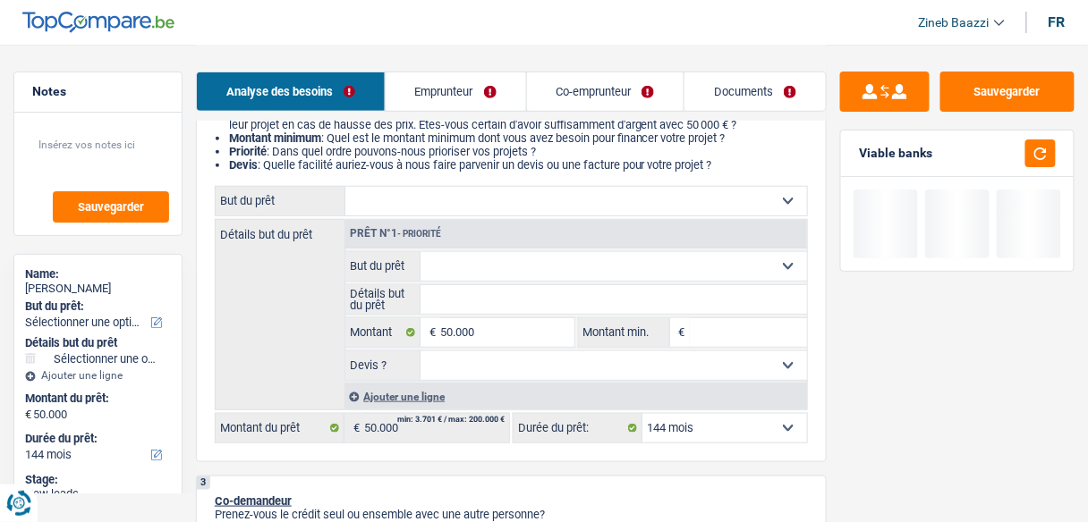
type input "5"
type input "50"
type input "500"
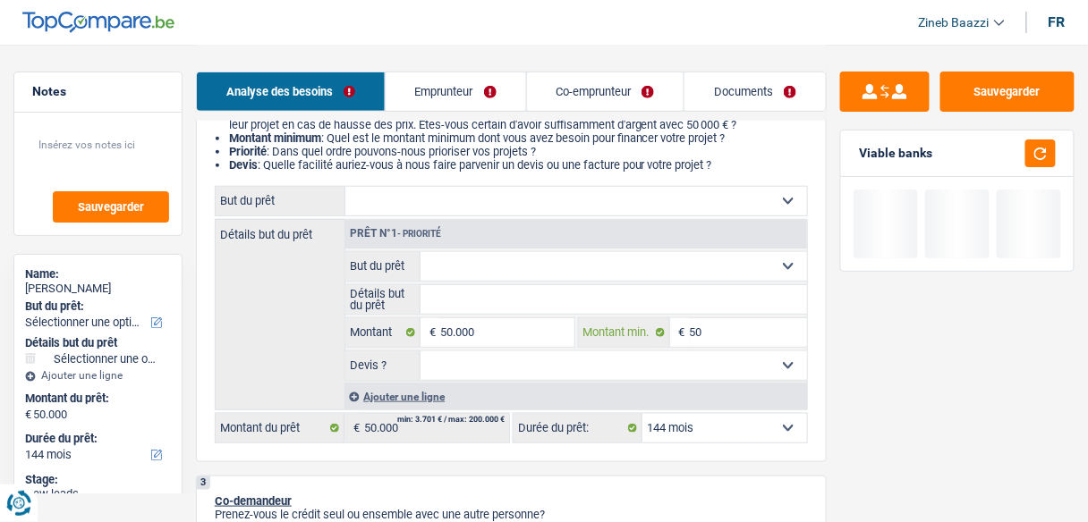
type input "500"
type input "5.000"
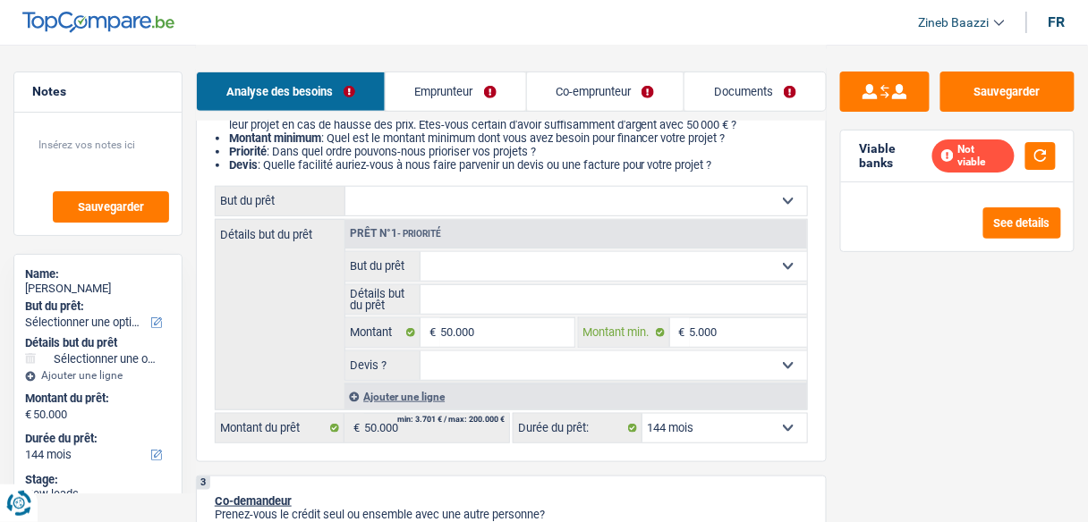
type input "50.000"
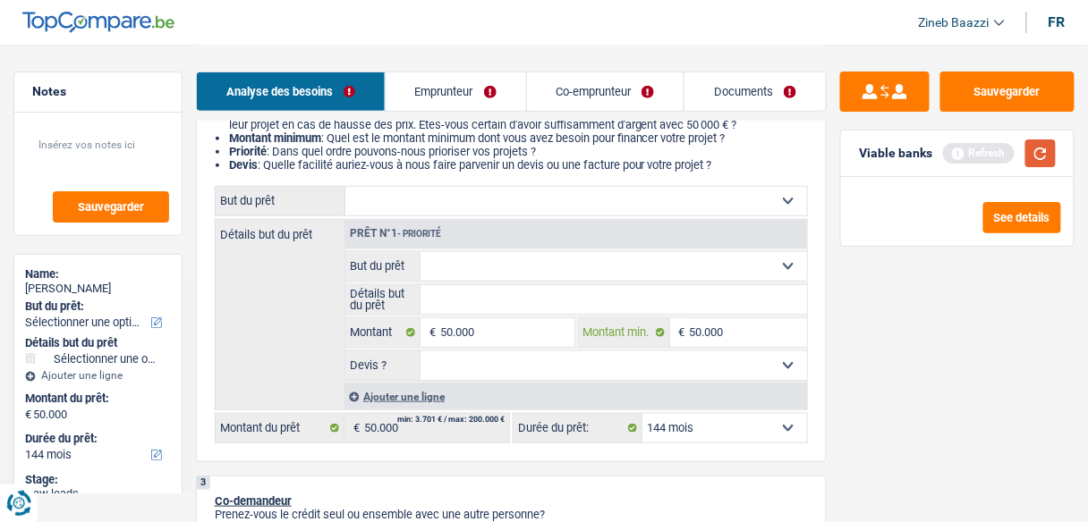
type input "50.000"
click at [1047, 145] on button "button" at bounding box center [1040, 154] width 30 height 28
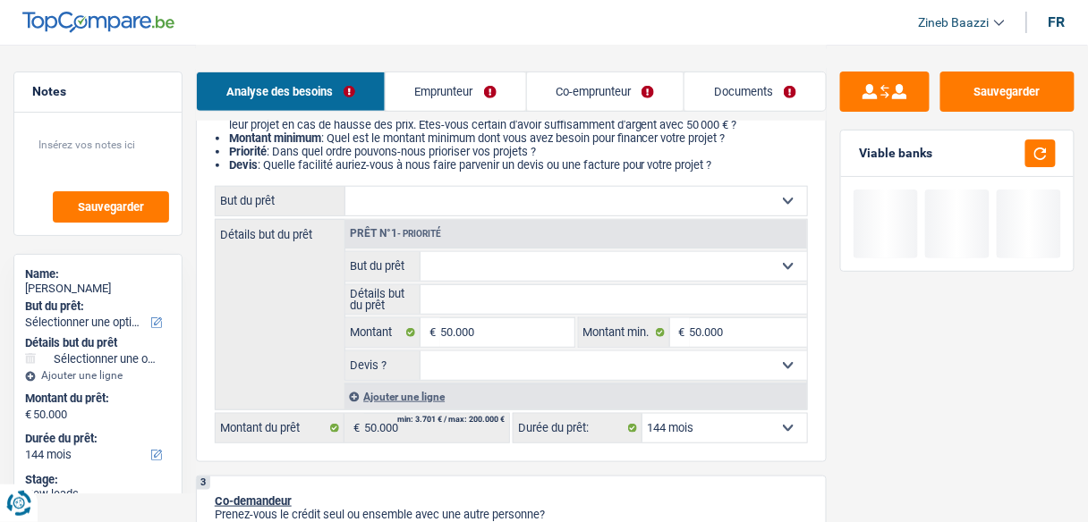
click at [443, 104] on link "Emprunteur" at bounding box center [456, 91] width 140 height 38
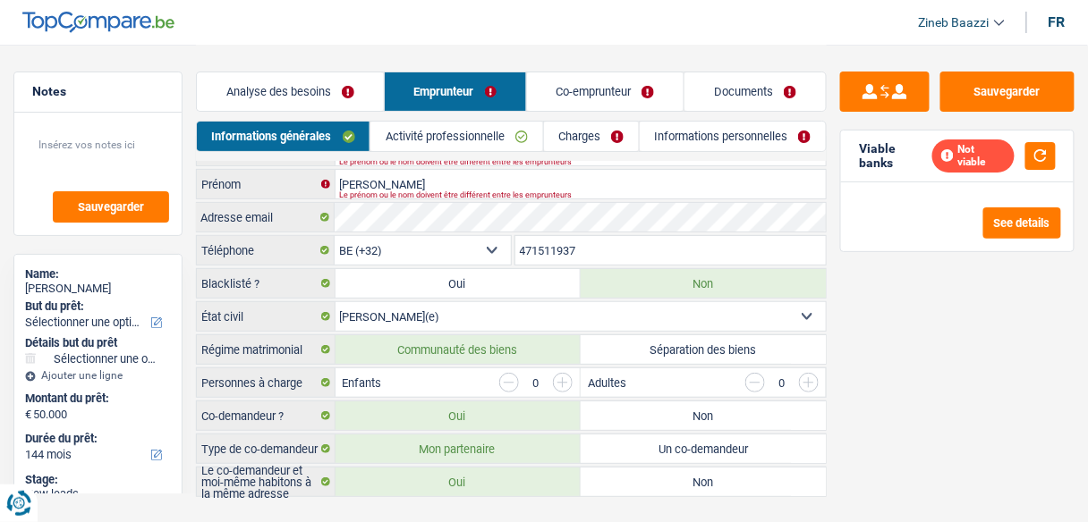
scroll to position [0, 0]
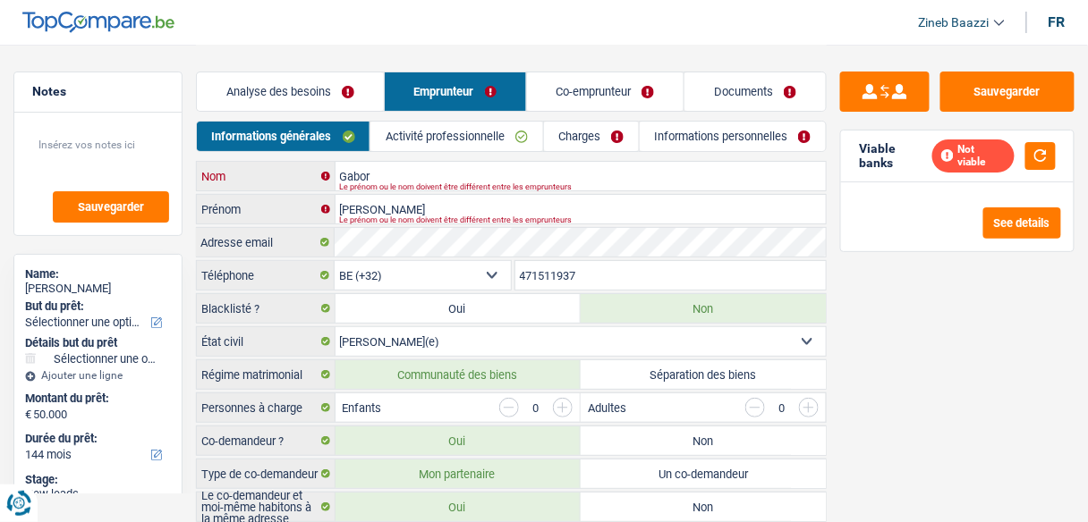
drag, startPoint x: 394, startPoint y: 178, endPoint x: 321, endPoint y: 176, distance: 72.5
click at [321, 176] on div "Gabor Nom" at bounding box center [511, 176] width 629 height 29
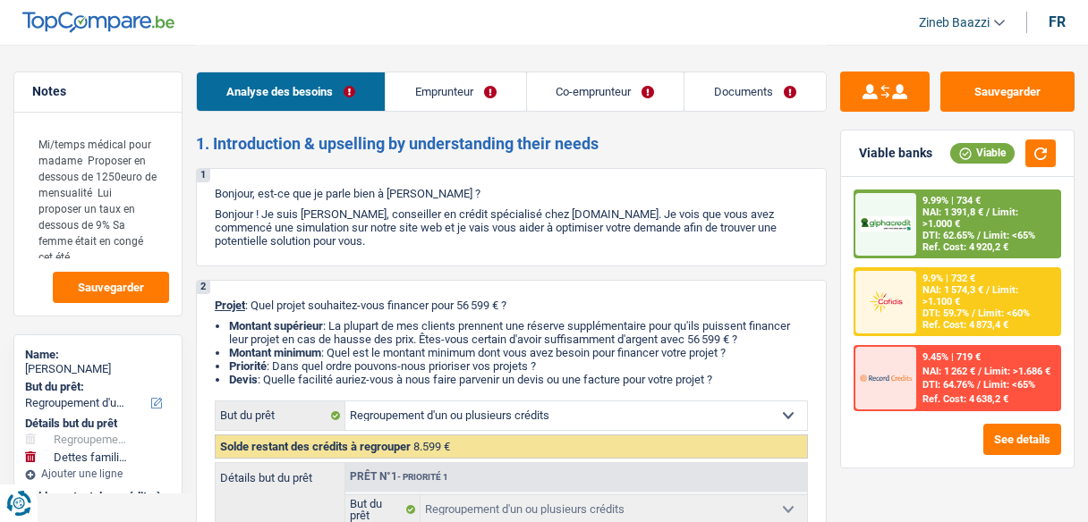
select select "refinancing"
select select "familyDebt"
select select "120"
select select "refinancing"
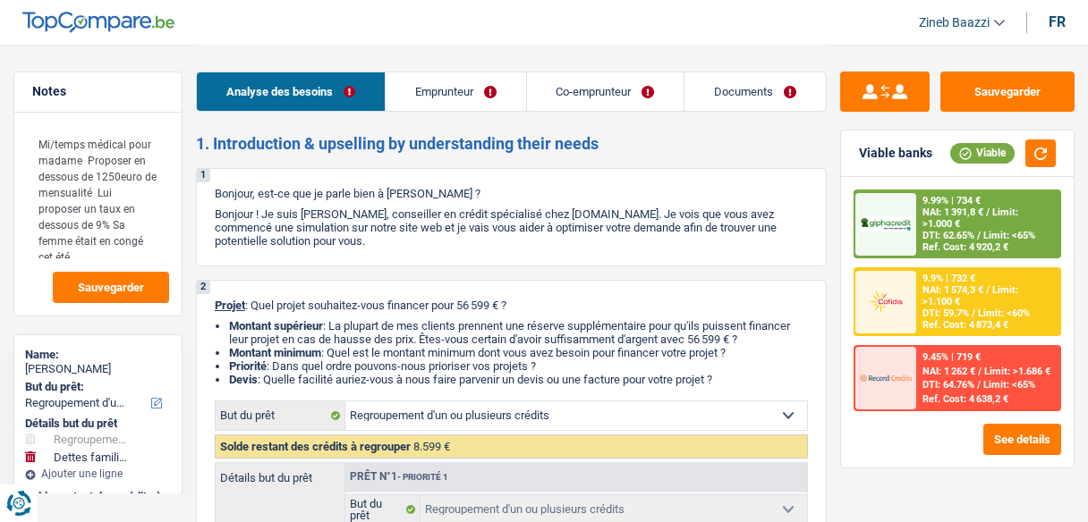
select select "refinancing"
select select "familyDebt"
select select "false"
select select "120"
select select "worker"
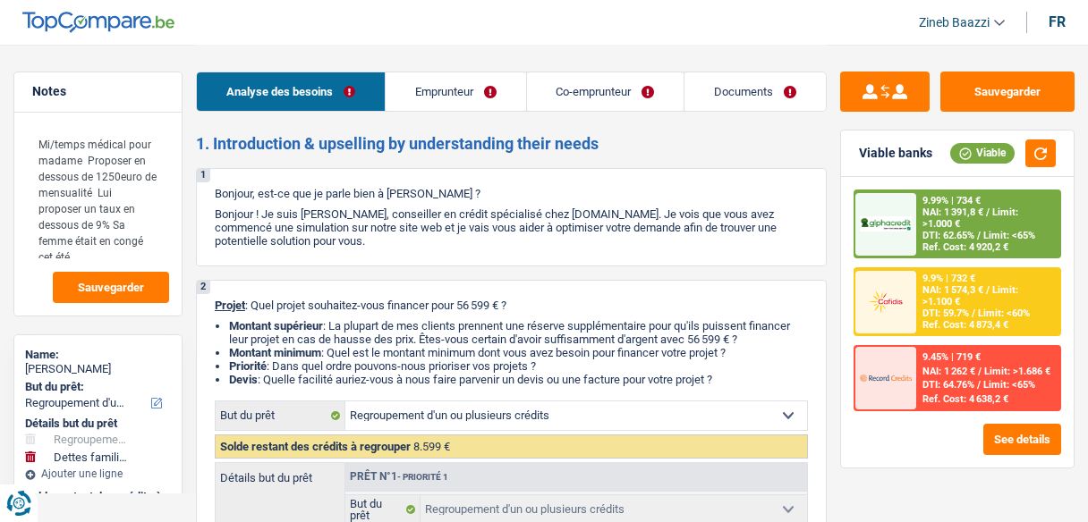
select select "independent"
select select "netSalary"
select select "mutualityIndemnity"
select select "familyAllowances"
select select "netSalary"
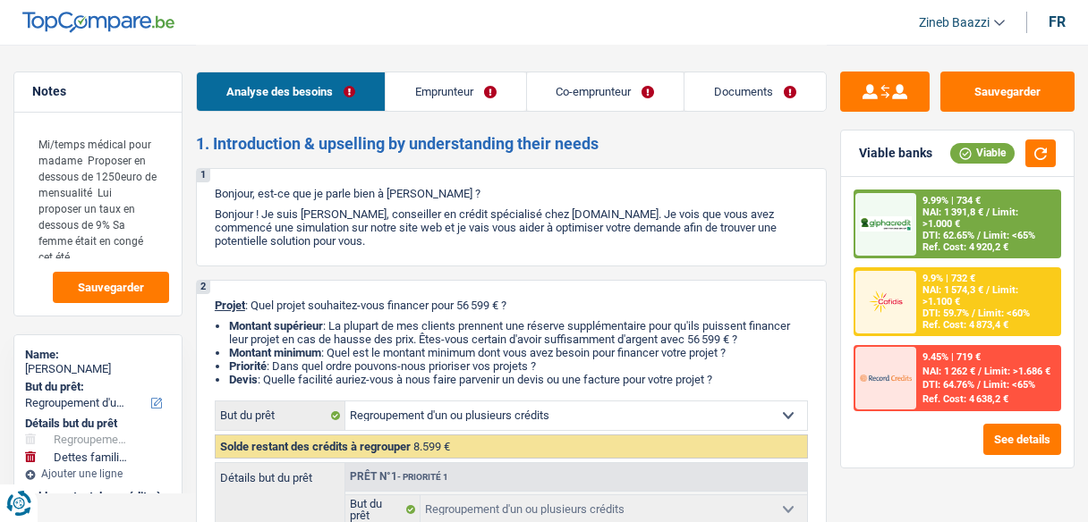
select select "ownerWithMortgage"
select select "mortgage"
select select "refinancing"
select select "familyDebt"
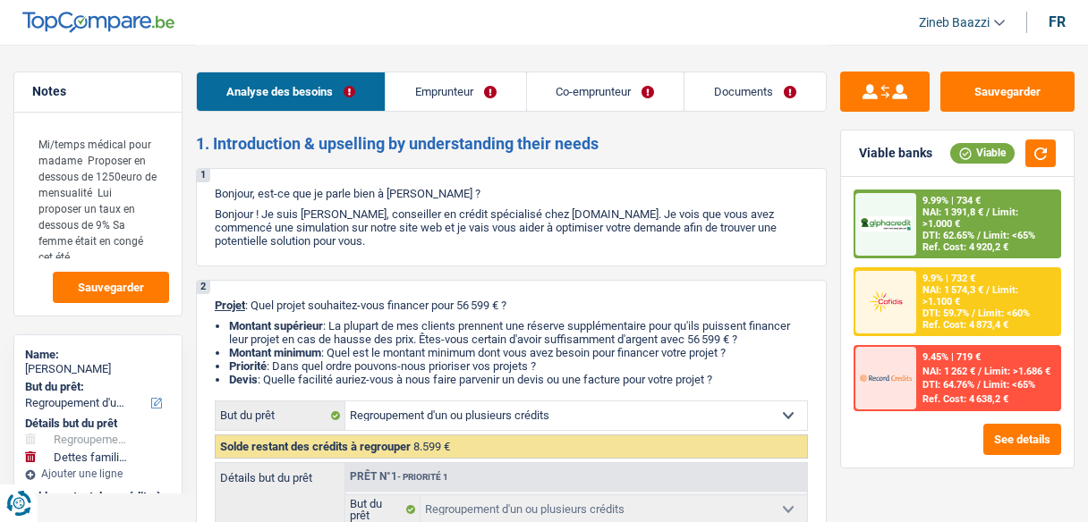
select select "false"
select select "120"
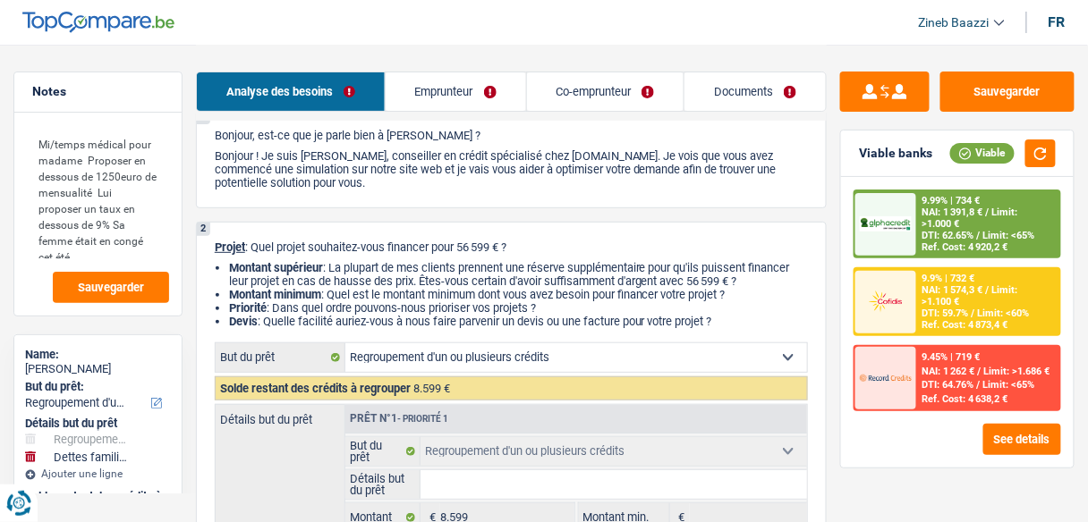
scroll to position [143, 0]
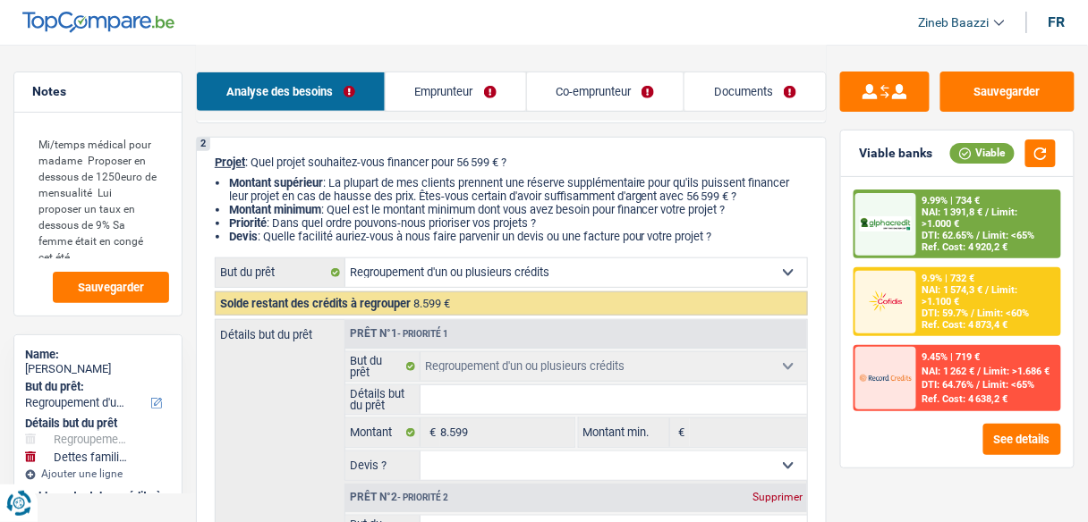
click at [446, 274] on select "Confort maison: meubles, textile, peinture, électroménager, outillage non-profe…" at bounding box center [576, 273] width 462 height 29
select select "household"
click at [345, 259] on select "Confort maison: meubles, textile, peinture, électroménager, outillage non-profe…" at bounding box center [576, 273] width 462 height 29
select select "household"
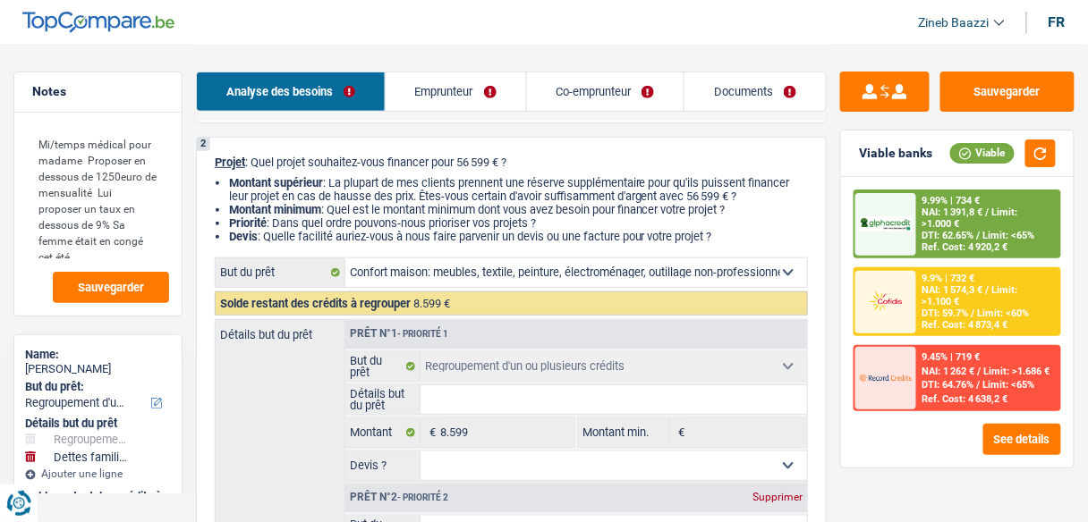
select select "familyDebt"
select select "144"
select select "household"
select select "familyDebt"
type input "Rembourser les parents pour une avance pour des travaux"
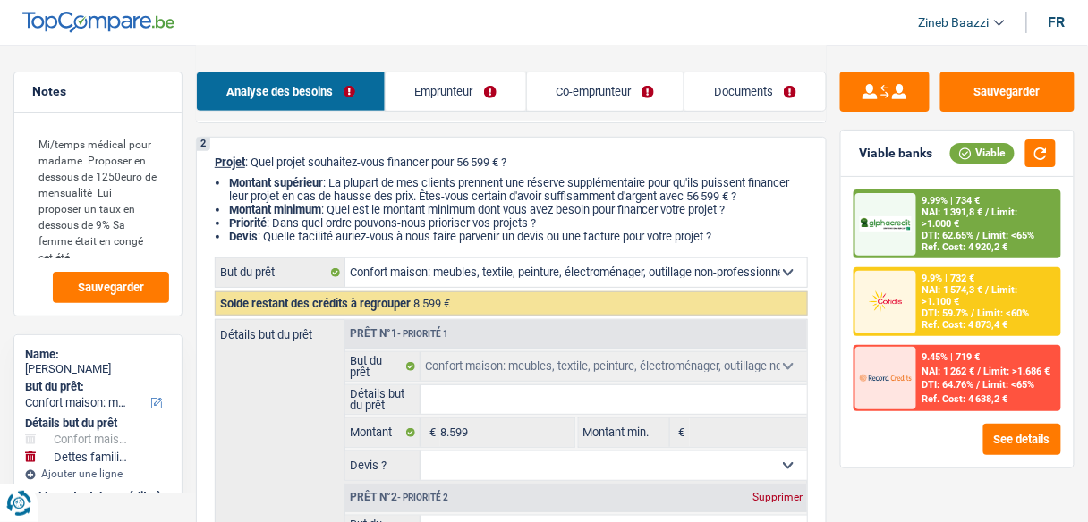
type input "48.000"
type input "35.000"
select select "false"
select select "144"
select select "household"
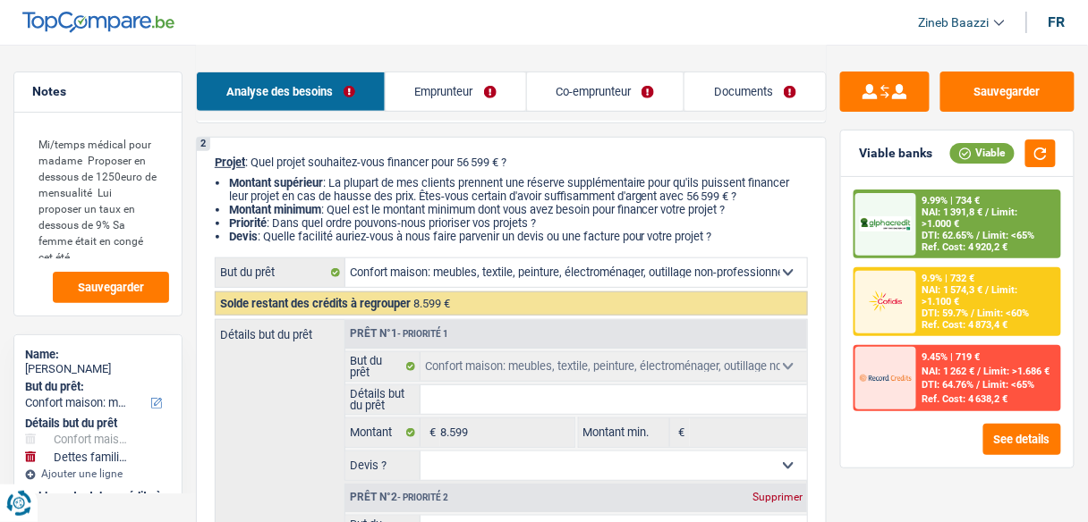
select select "household"
select select "familyDebt"
type input "Rembourser les parents pour une avance pour des travaux"
type input "48.000"
type input "35.000"
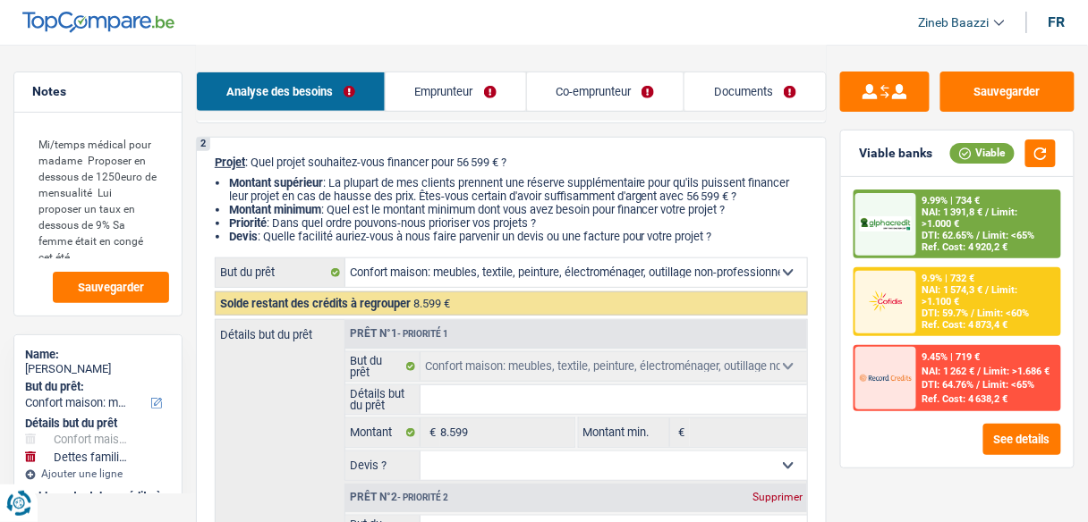
select select "false"
select select "144"
select select "familyDebt"
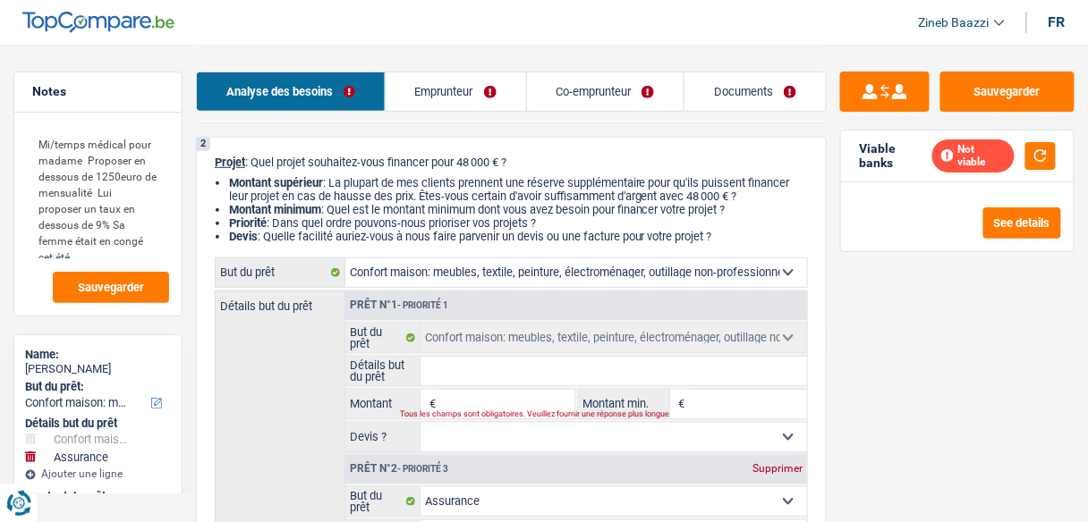
click at [463, 397] on input "Montant" at bounding box center [506, 404] width 133 height 29
click at [143, 251] on textarea "Mi/temps médical pour madame Proposer en dessous de 1250euro de mensualité Lui …" at bounding box center [98, 192] width 142 height 134
click at [454, 395] on input "Montant" at bounding box center [506, 404] width 133 height 29
click at [455, 94] on link "Emprunteur" at bounding box center [456, 91] width 140 height 38
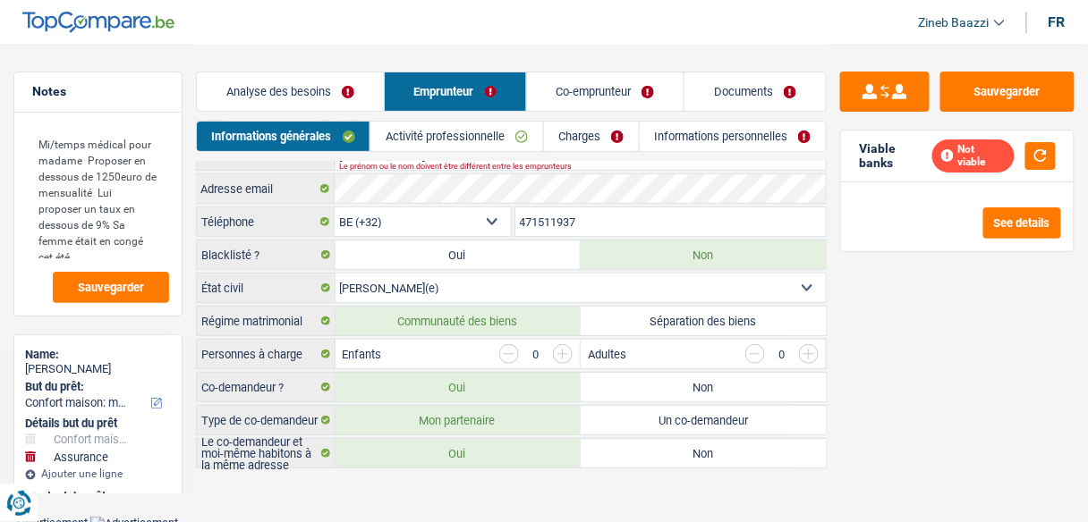
click at [602, 83] on link "Co-emprunteur" at bounding box center [605, 91] width 157 height 38
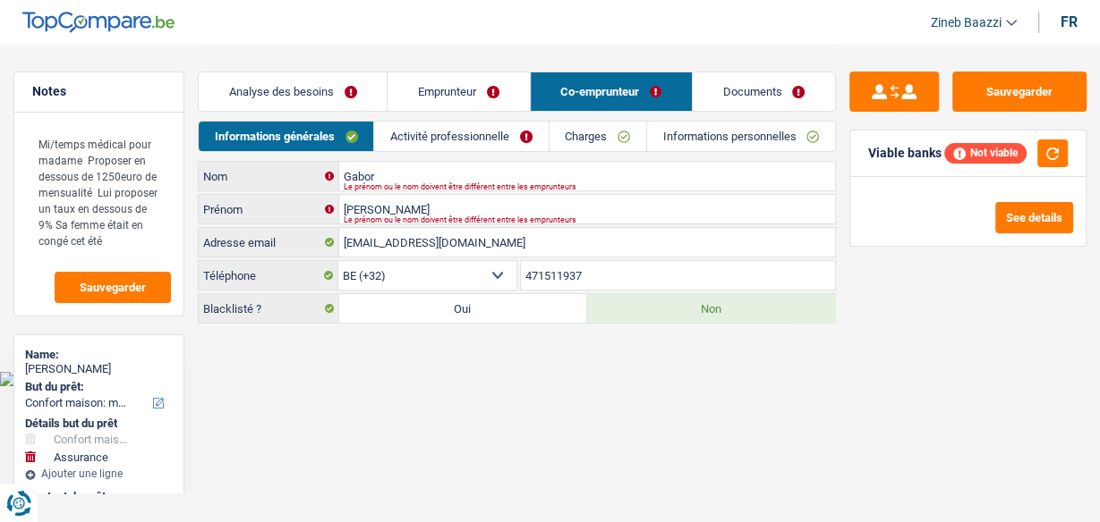
click at [569, 129] on link "Charges" at bounding box center [597, 137] width 97 height 30
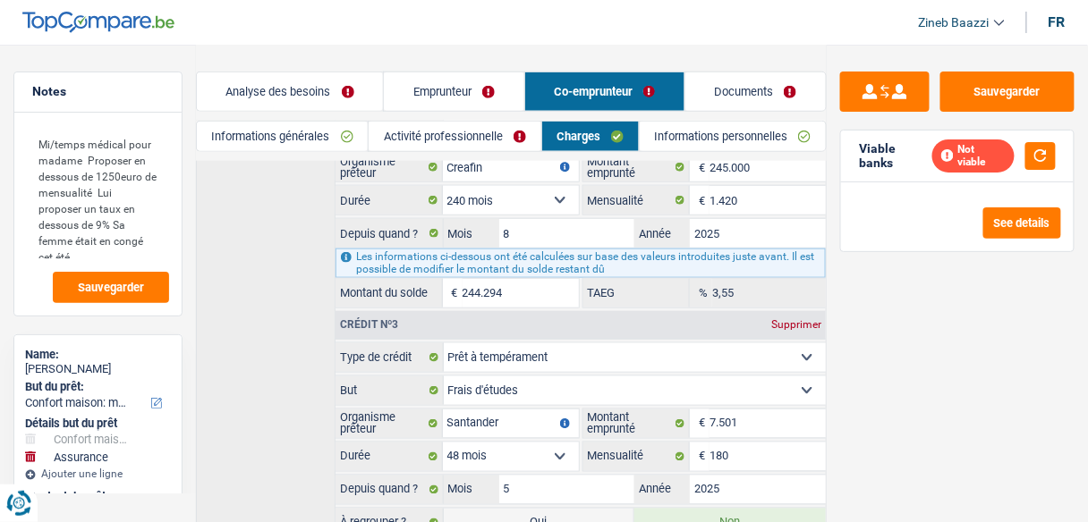
scroll to position [215, 0]
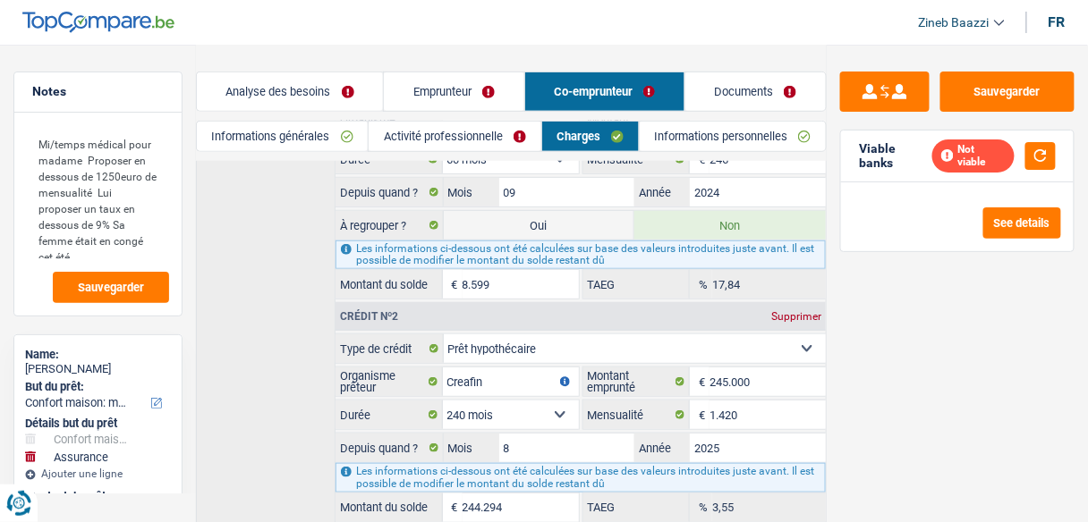
click at [562, 225] on label "Oui" at bounding box center [539, 225] width 191 height 29
click at [562, 225] on input "Oui" at bounding box center [539, 225] width 191 height 29
radio input "true"
radio input "false"
type input "56.599"
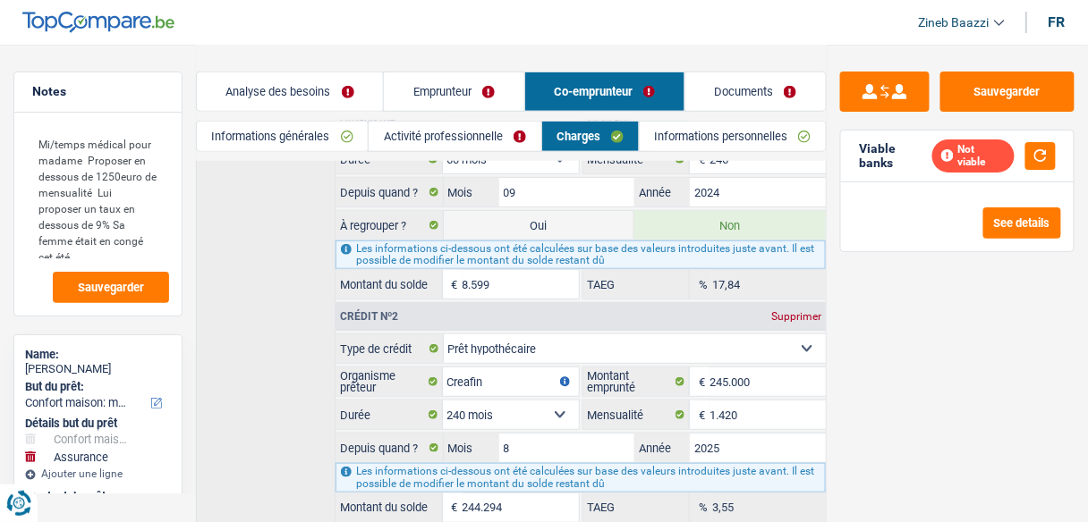
select select "refinancing"
select select "household"
select select "familyDebt"
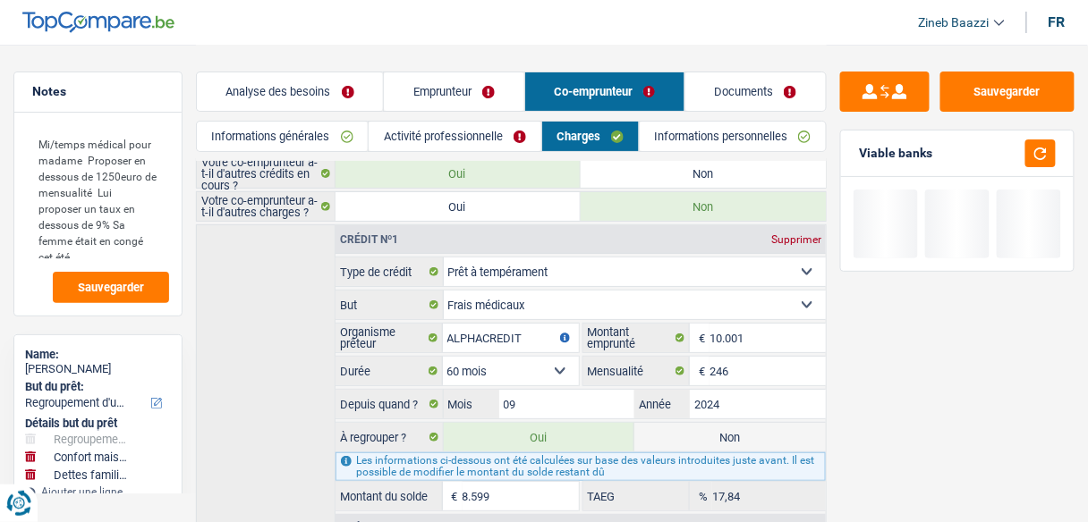
scroll to position [0, 0]
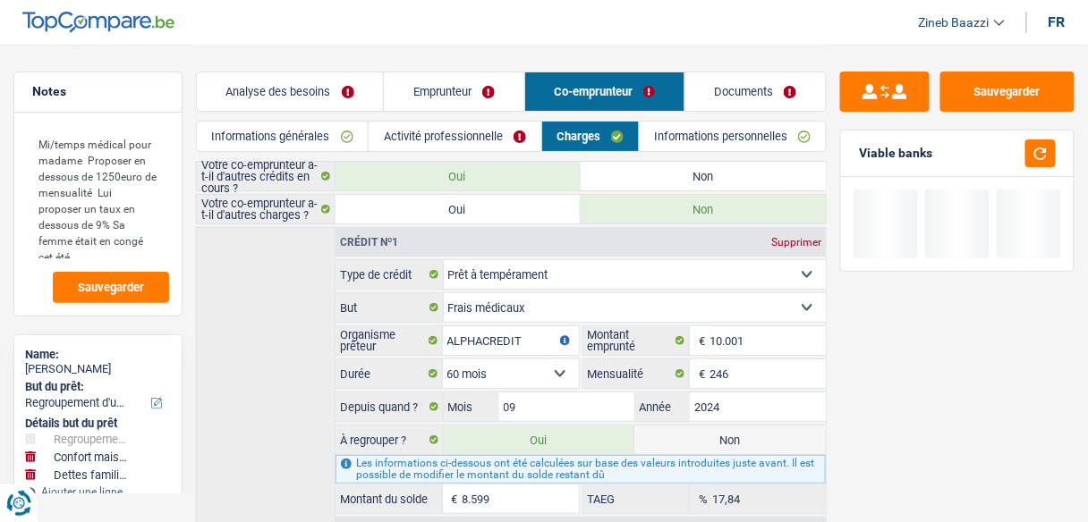
click at [319, 88] on link "Analyse des besoins" at bounding box center [290, 91] width 186 height 38
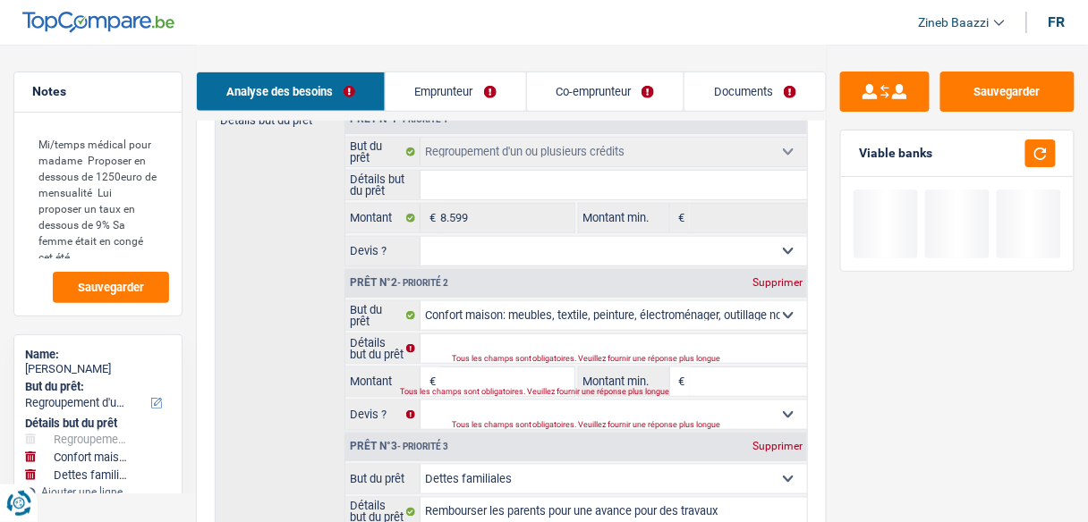
scroll to position [429, 0]
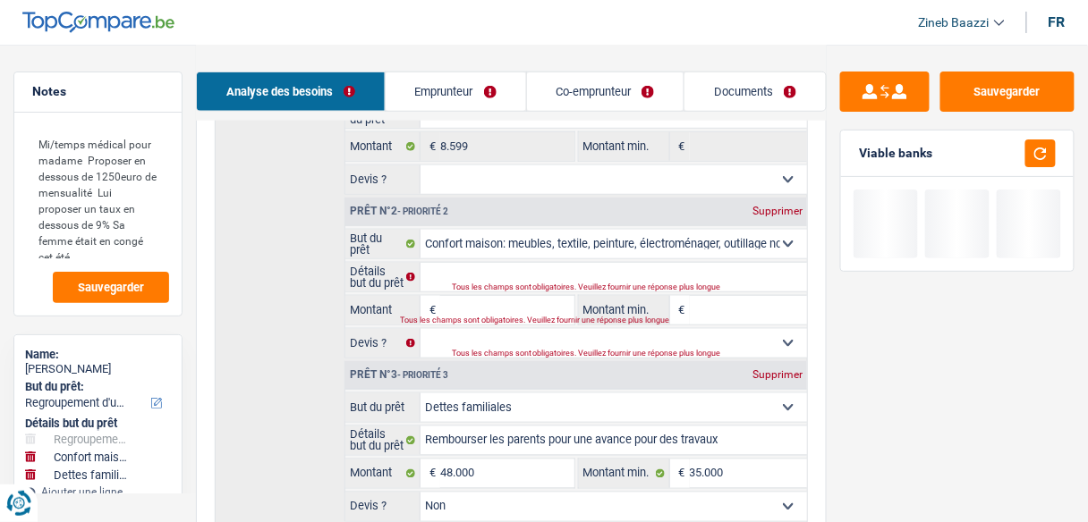
click at [769, 208] on div "Supprimer" at bounding box center [777, 211] width 59 height 11
select select "familyDebt"
type input "Rembourser les parents pour une avance pour des travaux"
type input "48.000"
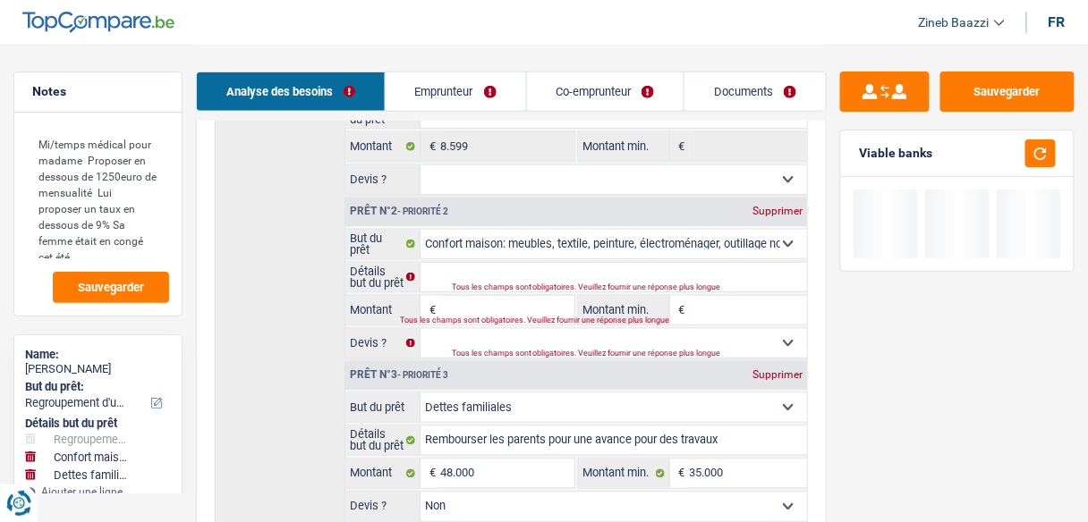
type input "35.000"
select select "false"
select select "familyDebt"
type input "Rembourser les parents pour une avance pour des travaux"
type input "48.000"
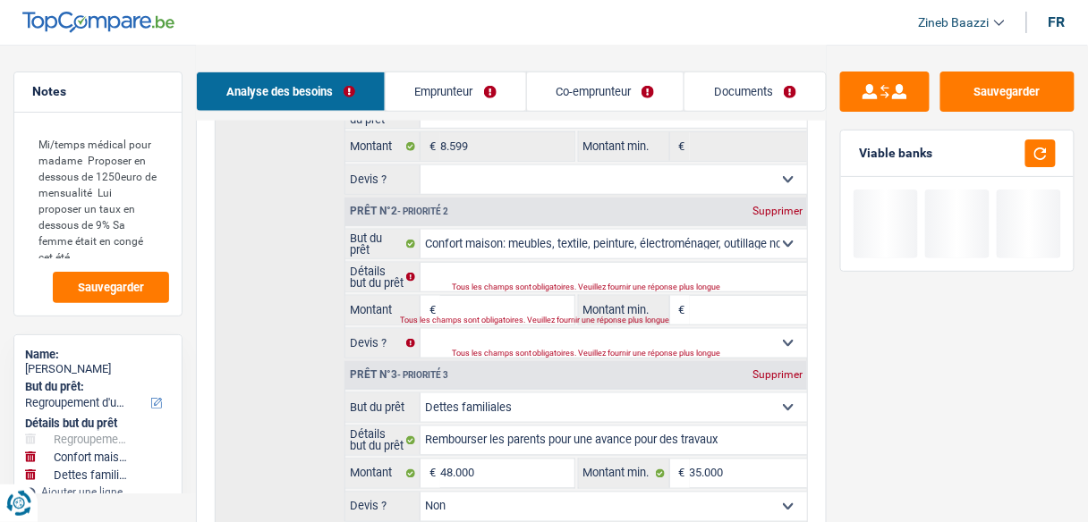
type input "35.000"
select select "false"
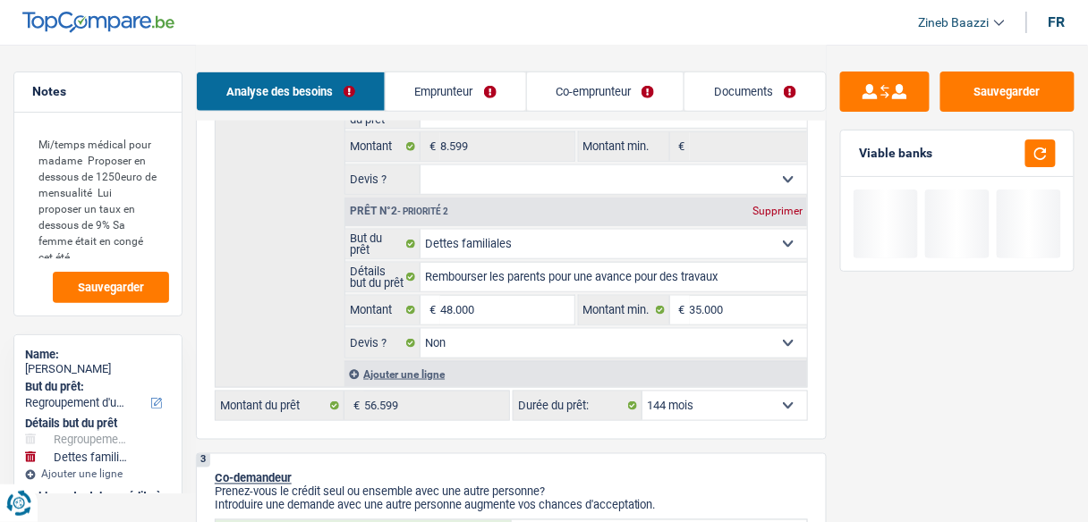
click at [763, 211] on div "Supprimer" at bounding box center [777, 211] width 59 height 11
select select "48"
type input "0"
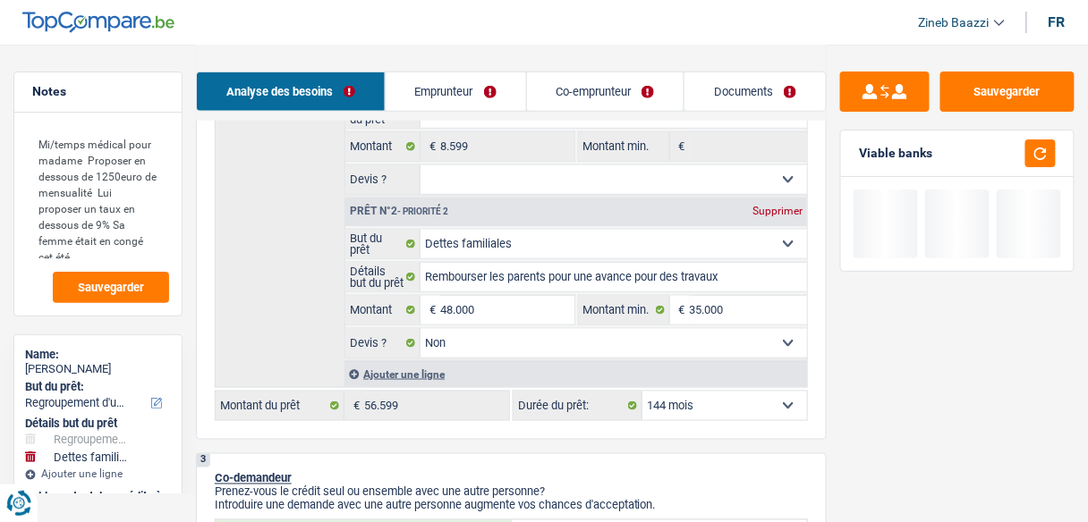
type input "8.599"
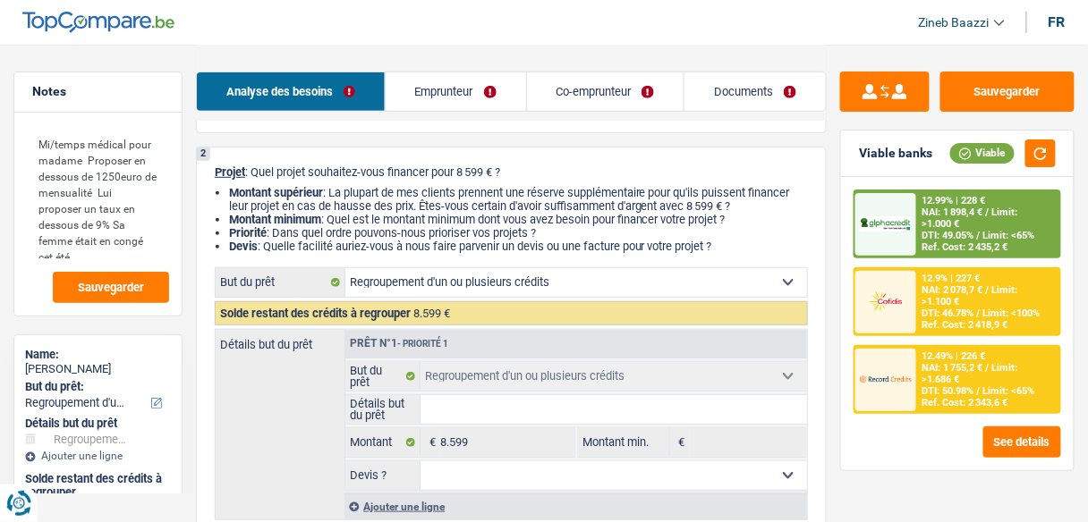
scroll to position [143, 0]
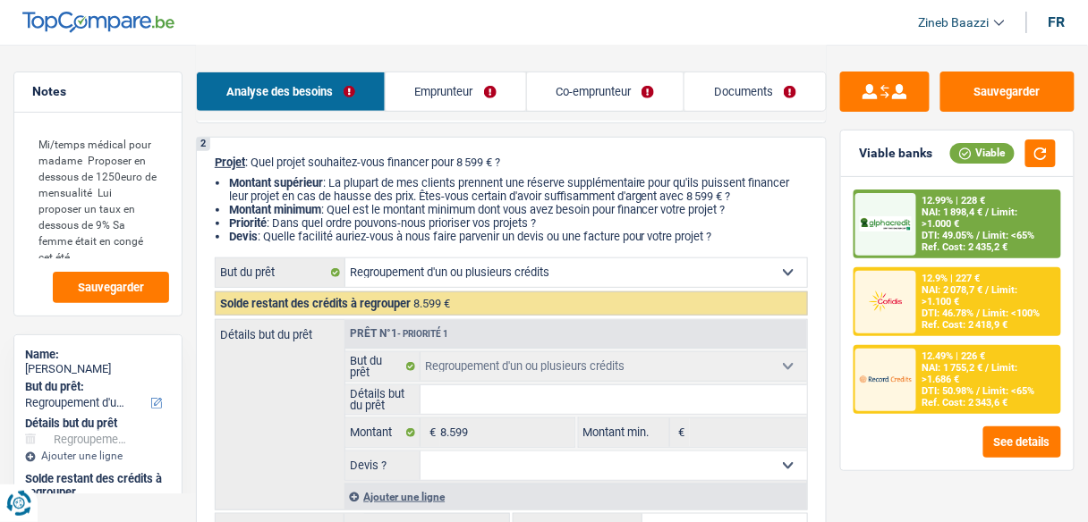
click at [469, 276] on select "Confort maison: meubles, textile, peinture, électroménager, outillage non-profe…" at bounding box center [576, 273] width 462 height 29
click at [287, 426] on div "Détails but du prêt Prêt n°1 - Priorité 1 Confort maison: meubles, textile, pei…" at bounding box center [511, 414] width 593 height 191
click at [471, 96] on link "Emprunteur" at bounding box center [456, 91] width 140 height 38
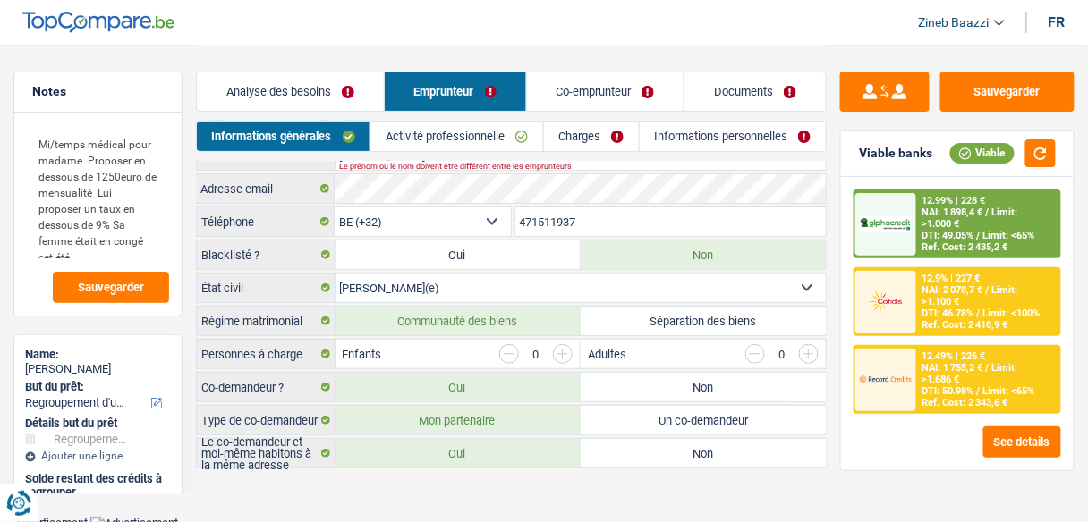
click at [585, 94] on link "Co-emprunteur" at bounding box center [605, 91] width 157 height 38
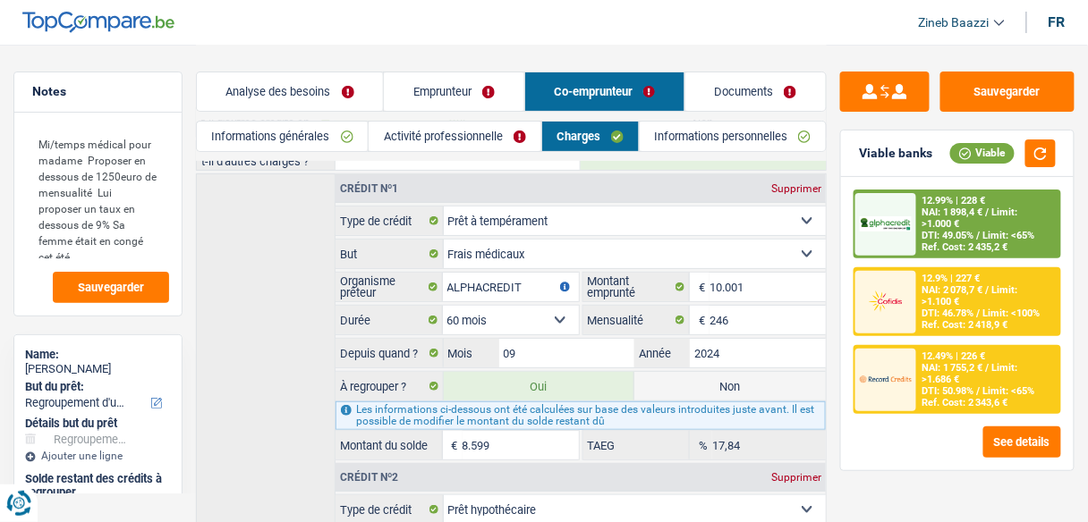
drag, startPoint x: 470, startPoint y: 87, endPoint x: 481, endPoint y: 97, distance: 15.2
click at [469, 86] on link "Emprunteur" at bounding box center [454, 91] width 140 height 38
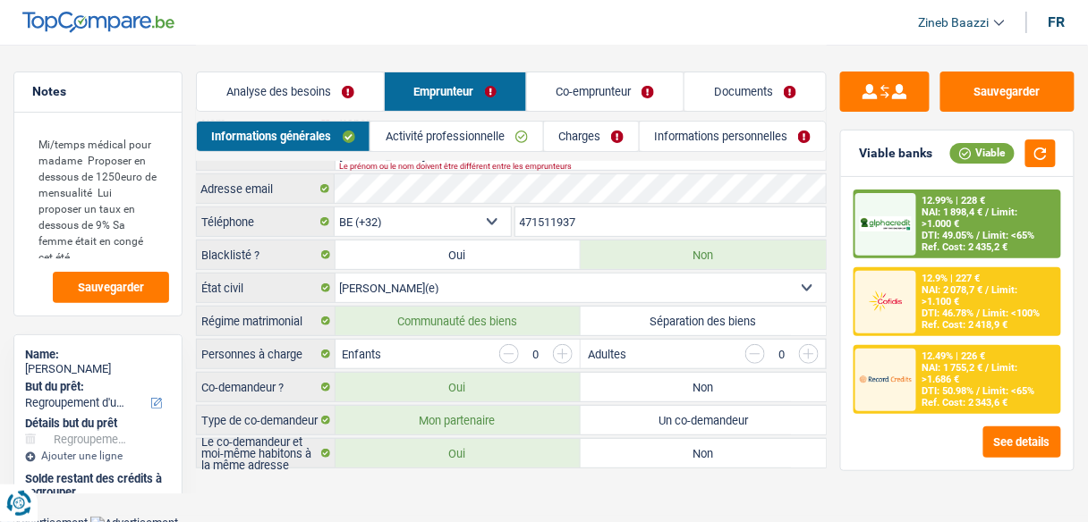
click at [578, 139] on link "Charges" at bounding box center [591, 137] width 95 height 30
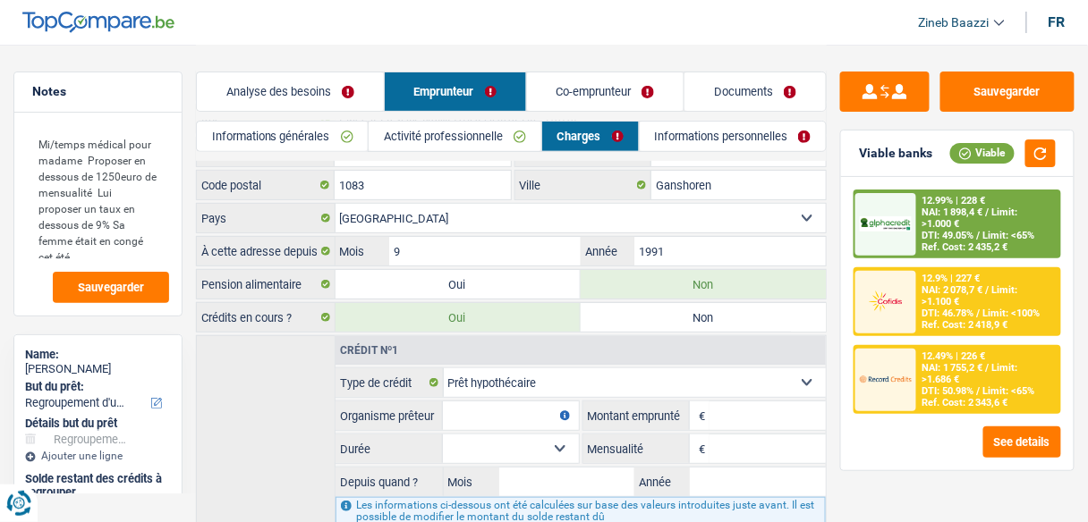
scroll to position [207, 0]
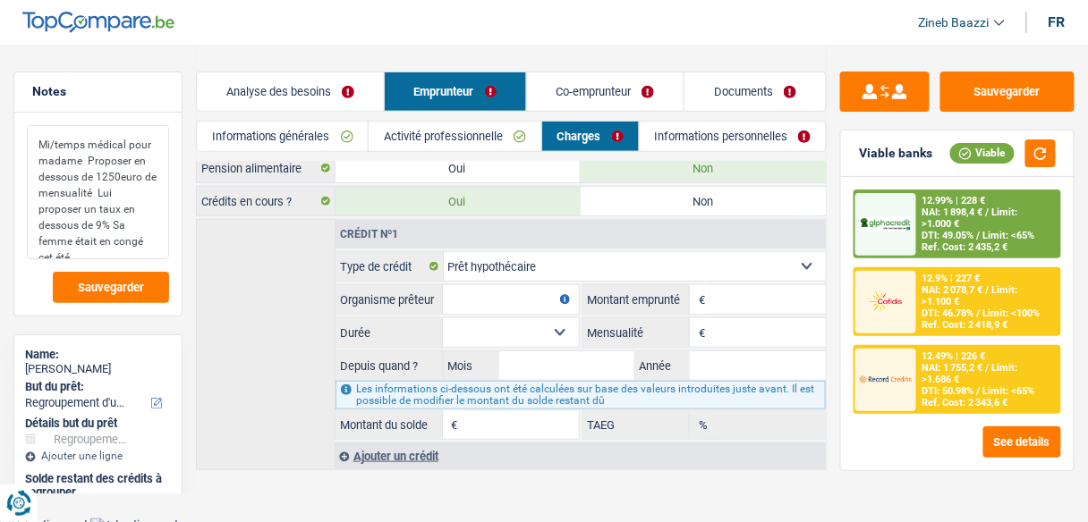
click at [146, 245] on textarea "Mi/temps médical pour madame Proposer en dessous de 1250euro de mensualité Lui …" at bounding box center [98, 192] width 142 height 134
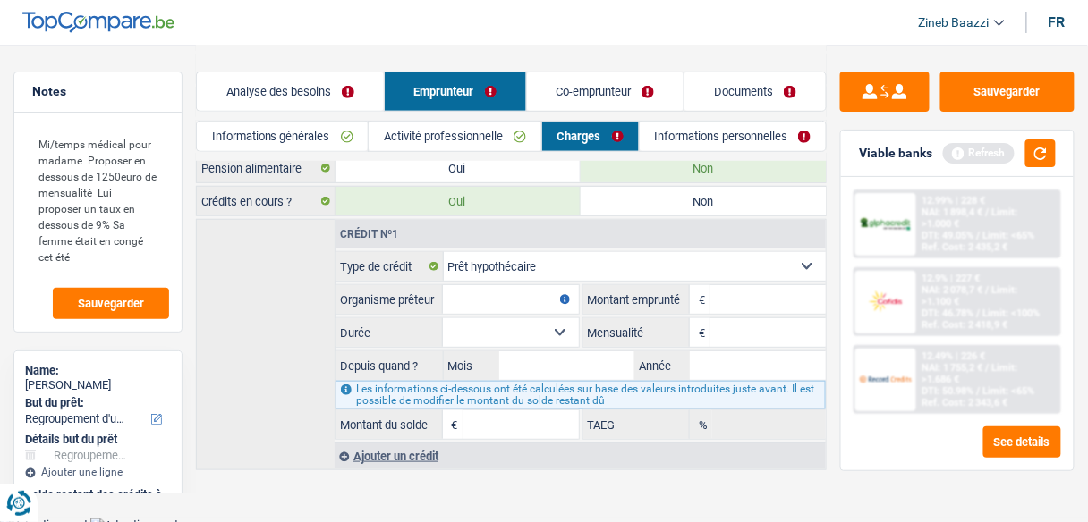
click at [338, 107] on link "Analyse des besoins" at bounding box center [290, 91] width 187 height 38
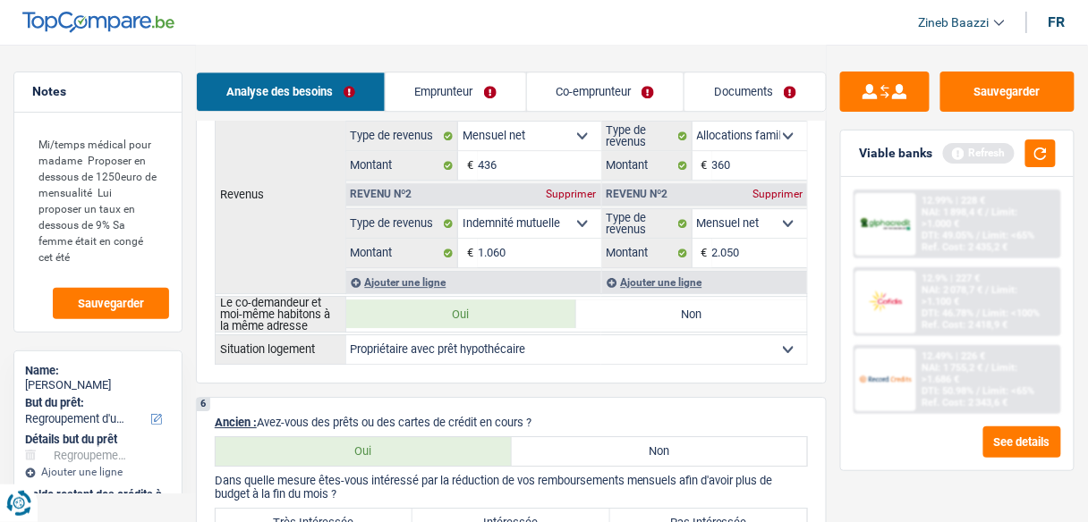
scroll to position [1280, 0]
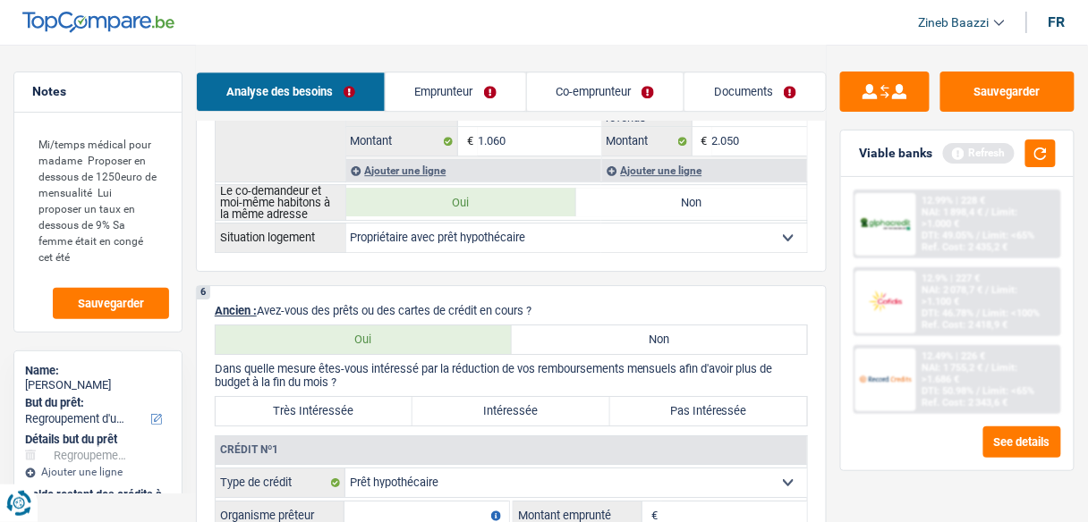
click at [433, 97] on link "Emprunteur" at bounding box center [456, 91] width 140 height 38
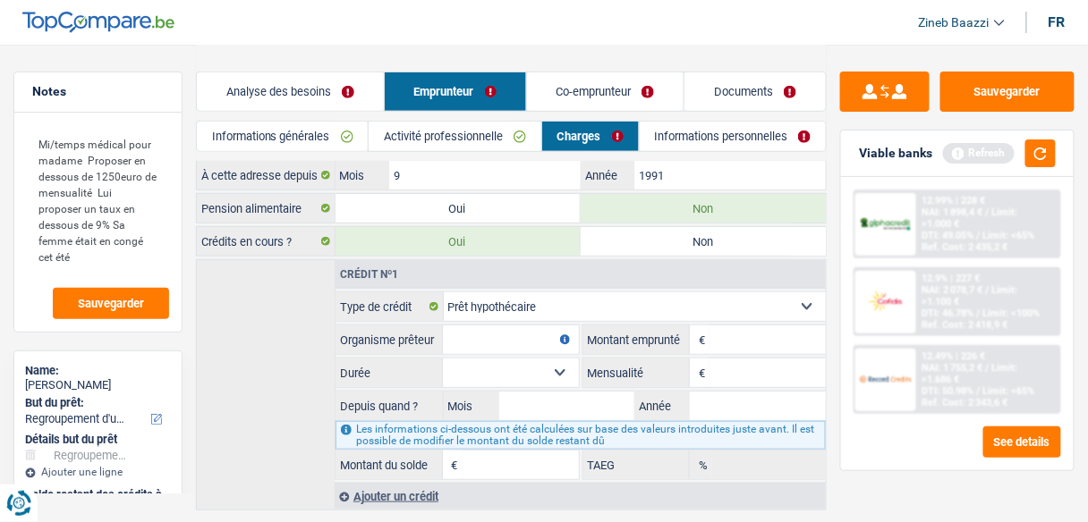
scroll to position [0, 0]
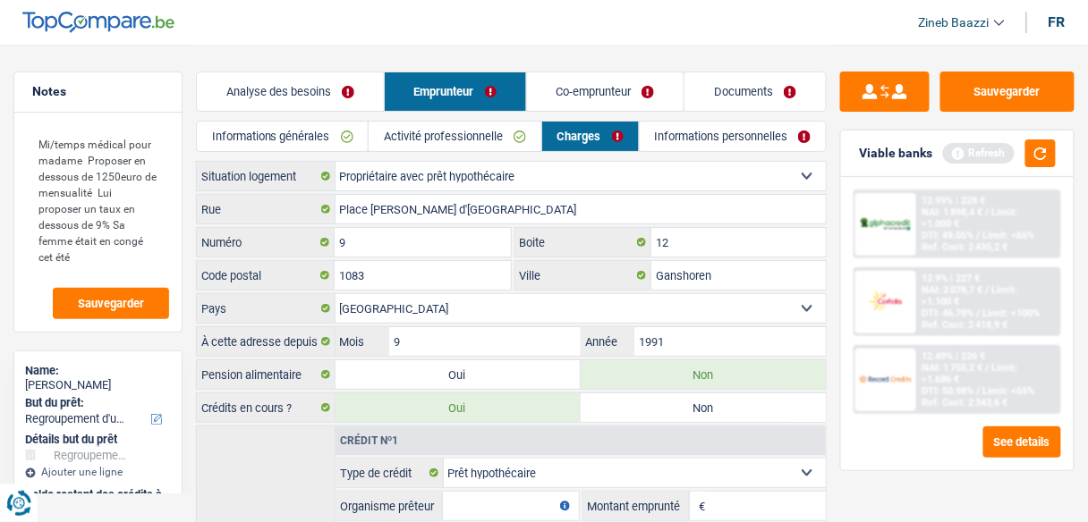
click at [282, 140] on link "Informations générales" at bounding box center [283, 137] width 172 height 30
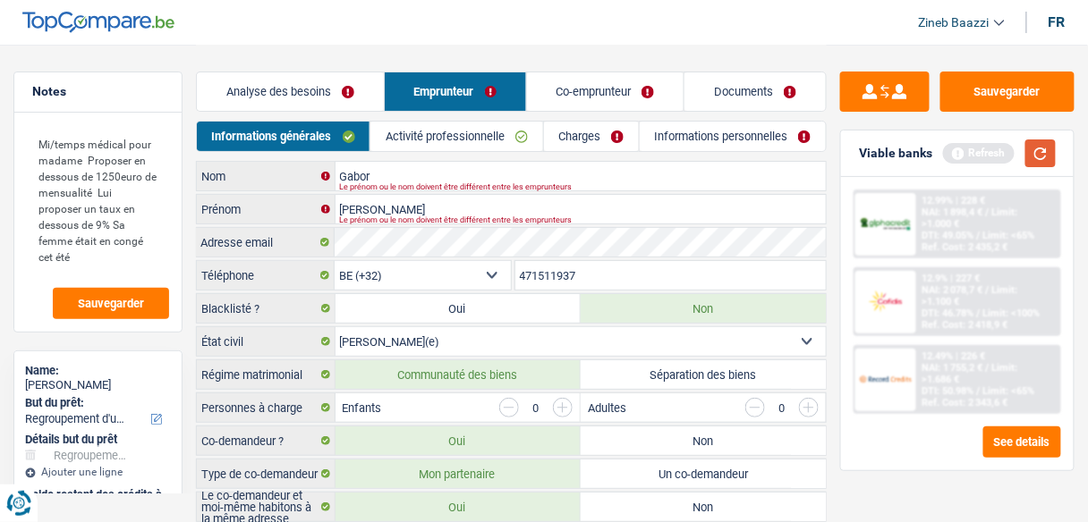
click at [1038, 156] on button "button" at bounding box center [1040, 154] width 30 height 28
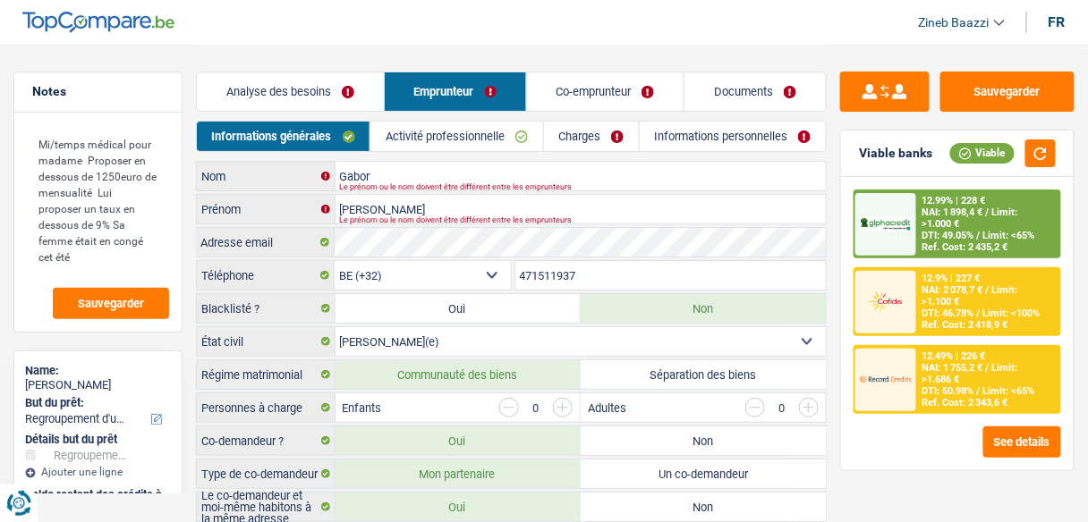
click at [322, 87] on link "Analyse des besoins" at bounding box center [290, 91] width 187 height 38
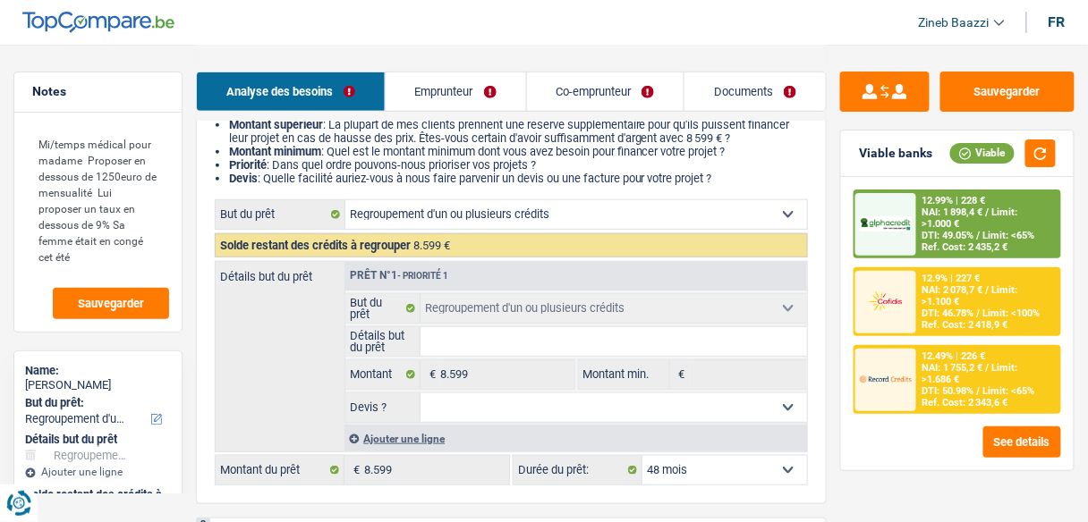
scroll to position [143, 0]
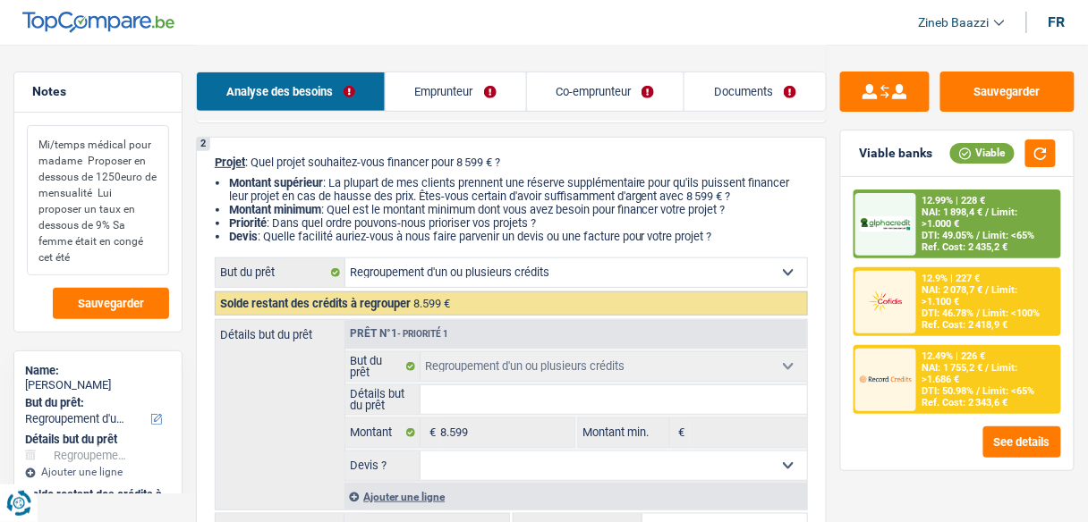
click at [119, 261] on textarea "Mi/temps médical pour madame Proposer en dessous de 1250euro de mensualité Lui …" at bounding box center [98, 200] width 142 height 150
click at [113, 261] on textarea "Mi/temps médical pour madame Proposer en dessous de 1250euro de mensualité Lui …" at bounding box center [98, 200] width 142 height 150
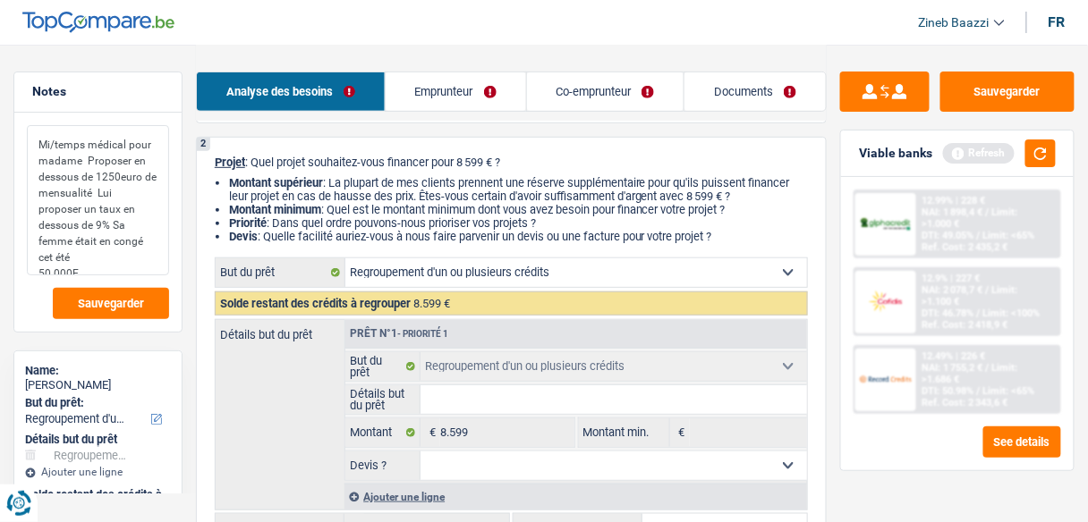
type textarea "Mi/temps médical pour madame Proposer en dessous de 1250euro de mensualité Lui …"
click at [469, 283] on select "Confort maison: meubles, textile, peinture, électroménager, outillage non-profe…" at bounding box center [576, 273] width 462 height 29
drag, startPoint x: 465, startPoint y: 391, endPoint x: 487, endPoint y: 382, distance: 23.3
click at [465, 391] on input "Détails but du prêt" at bounding box center [613, 400] width 386 height 29
click at [426, 90] on link "Emprunteur" at bounding box center [456, 91] width 140 height 38
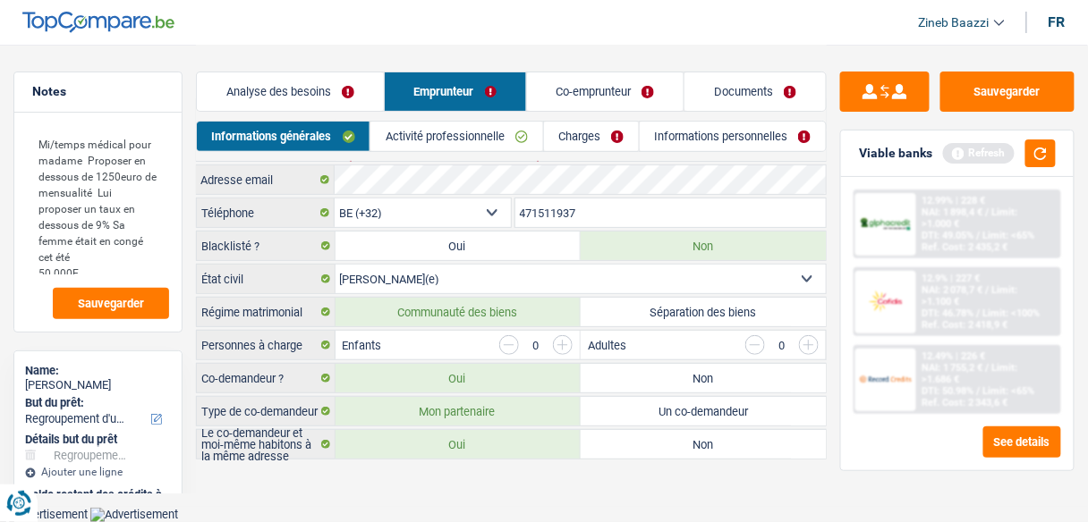
scroll to position [54, 0]
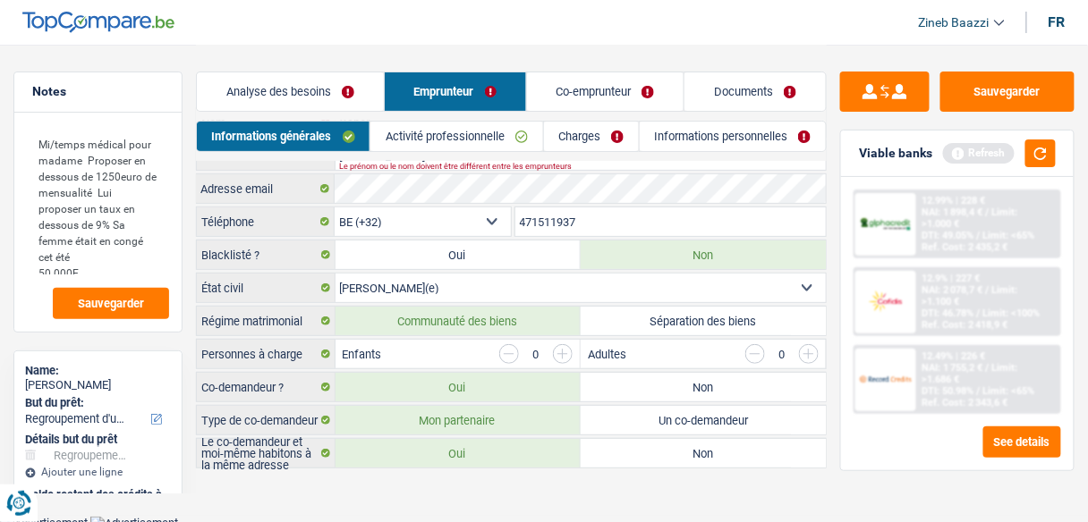
click at [563, 144] on link "Charges" at bounding box center [591, 137] width 95 height 30
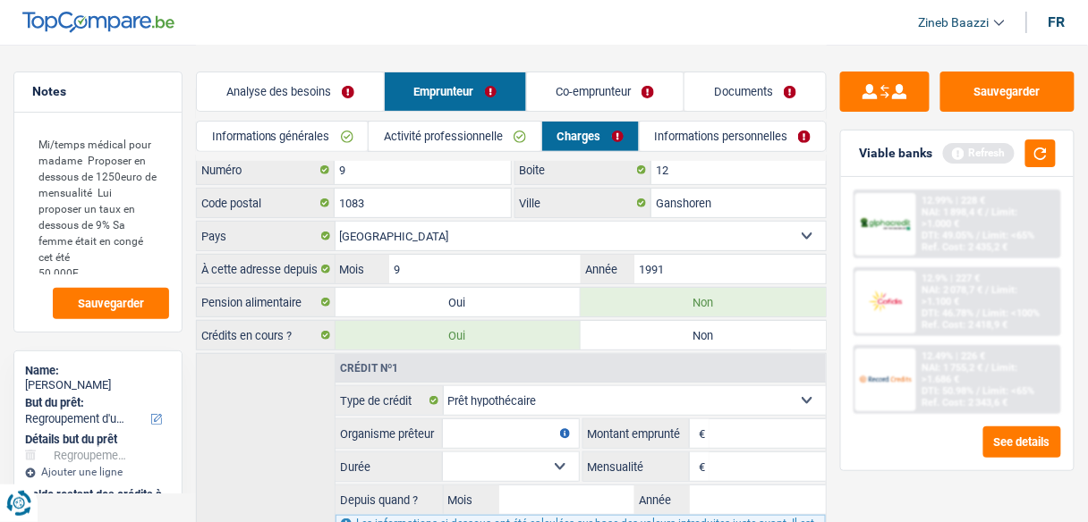
scroll to position [64, 0]
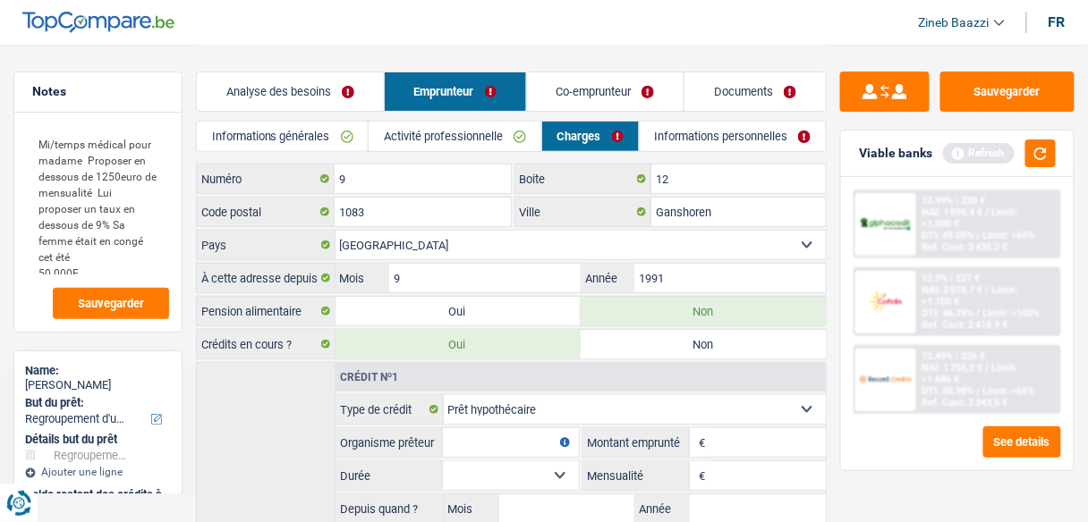
click at [647, 348] on label "Non" at bounding box center [703, 344] width 245 height 29
click at [647, 348] on input "Non" at bounding box center [703, 344] width 245 height 29
radio input "true"
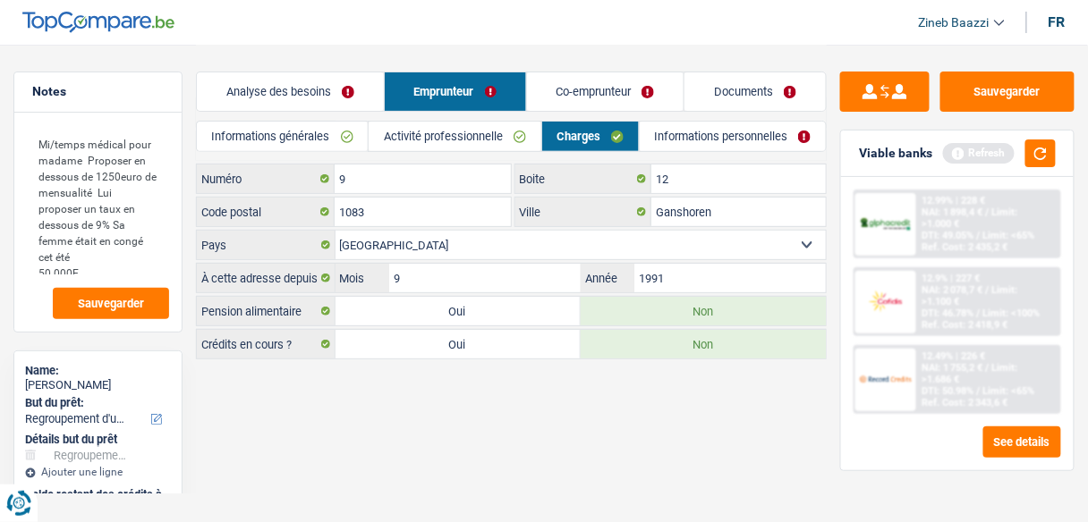
scroll to position [0, 0]
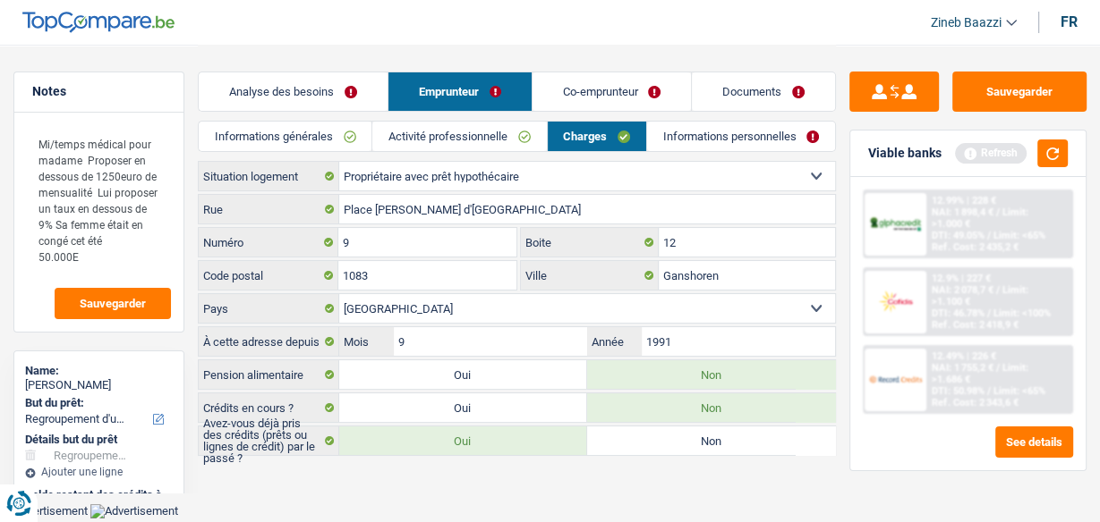
click at [335, 81] on link "Analyse des besoins" at bounding box center [293, 91] width 189 height 38
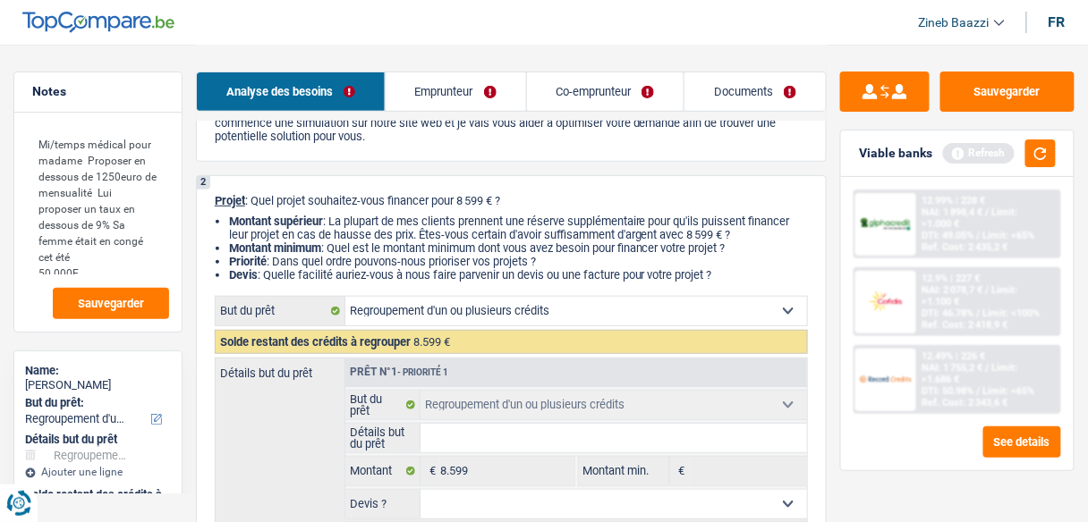
scroll to position [72, 0]
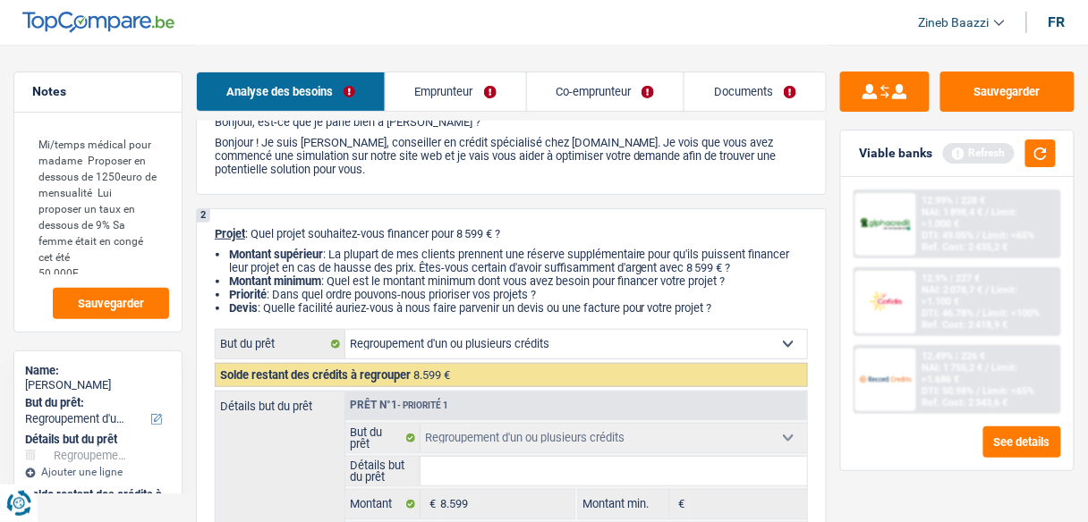
click at [465, 81] on link "Emprunteur" at bounding box center [456, 91] width 140 height 38
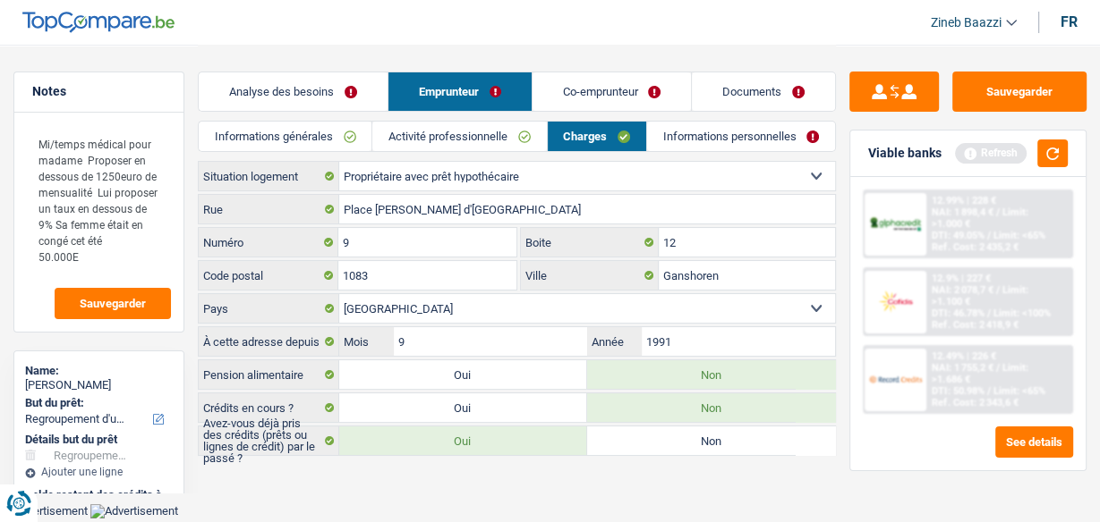
click at [282, 30] on header "Zineb Baazzi Se déconnecter fr" at bounding box center [550, 23] width 1100 height 46
click at [329, 94] on link "Analyse des besoins" at bounding box center [293, 91] width 189 height 38
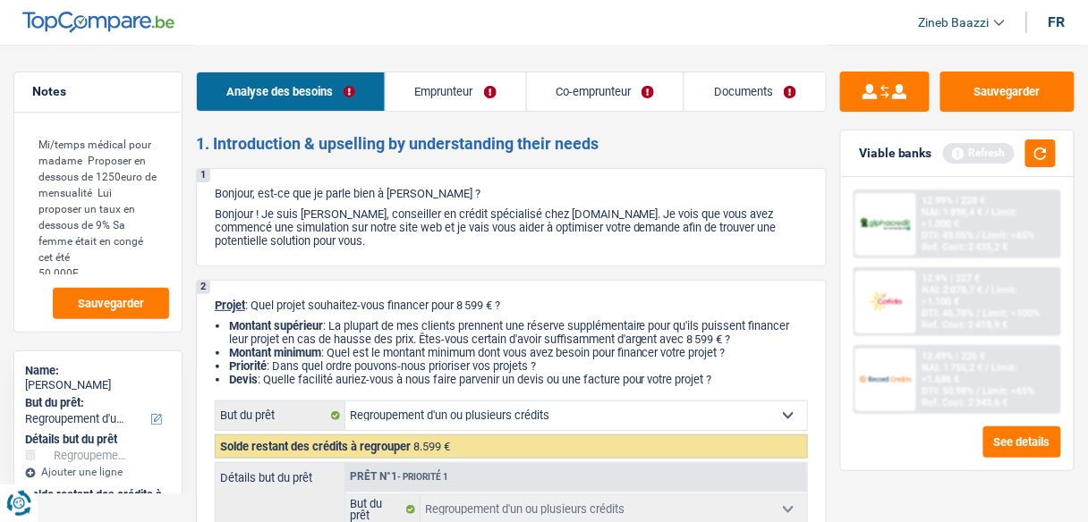
scroll to position [72, 0]
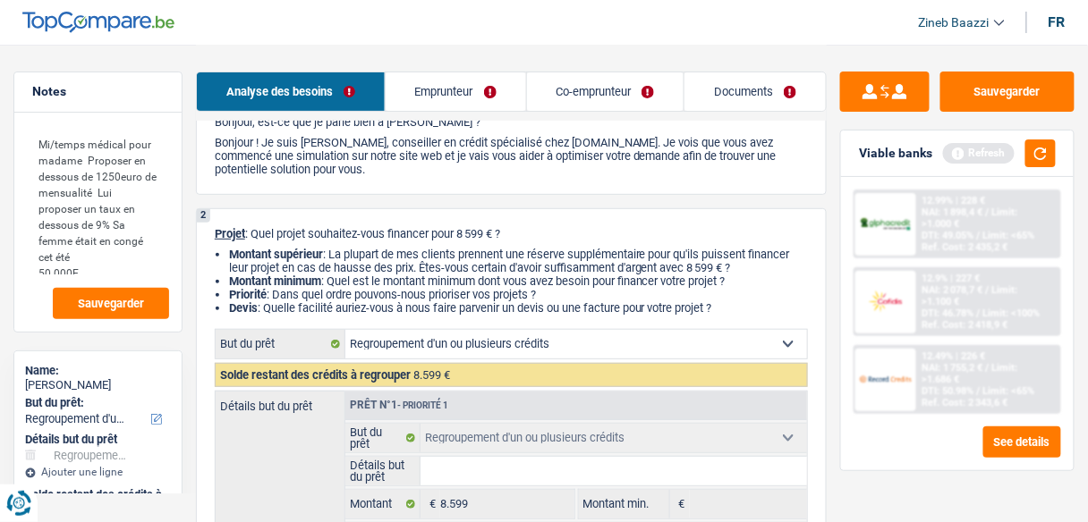
click at [438, 91] on link "Emprunteur" at bounding box center [456, 91] width 140 height 38
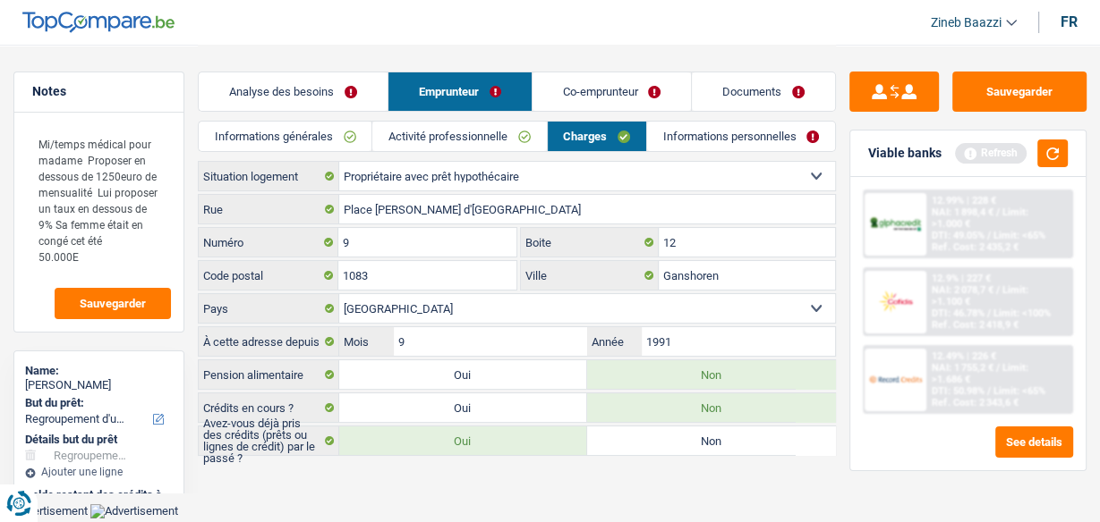
click at [293, 131] on link "Informations générales" at bounding box center [285, 137] width 173 height 30
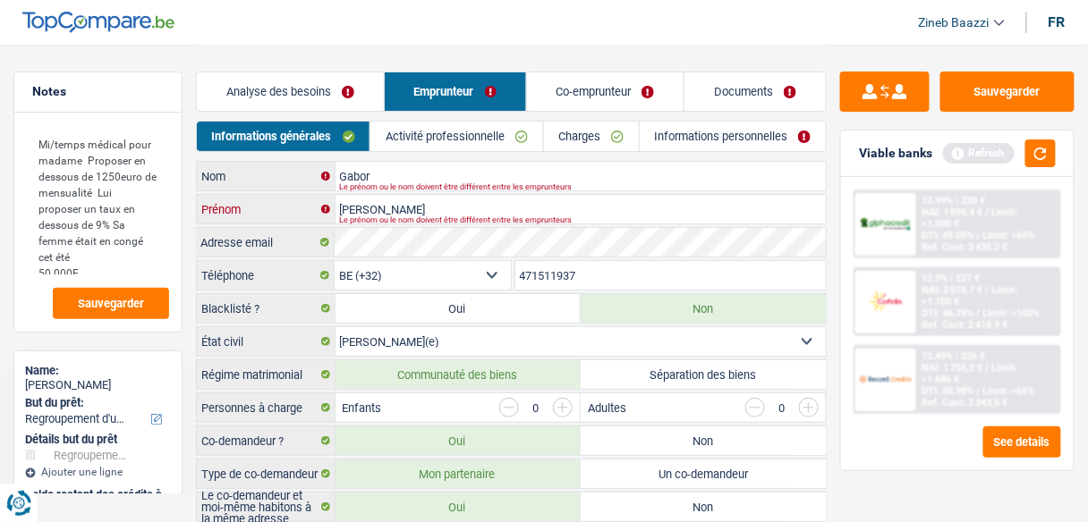
drag, startPoint x: 397, startPoint y: 223, endPoint x: 405, endPoint y: 210, distance: 14.9
click at [405, 210] on div "Gabor Nom Le prénom ou le nom doivent être différent entre les emprunteurs Dani…" at bounding box center [511, 341] width 631 height 361
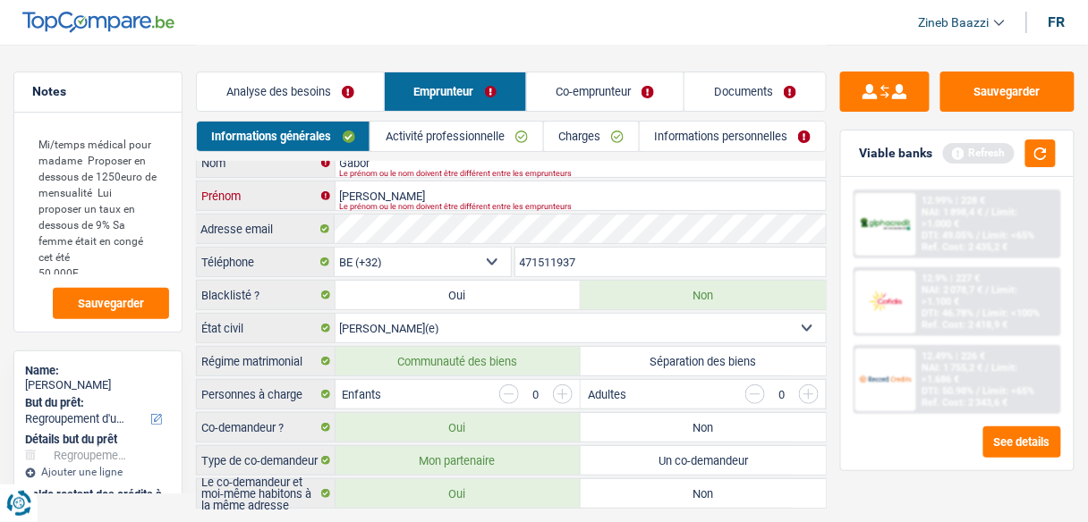
scroll to position [54, 0]
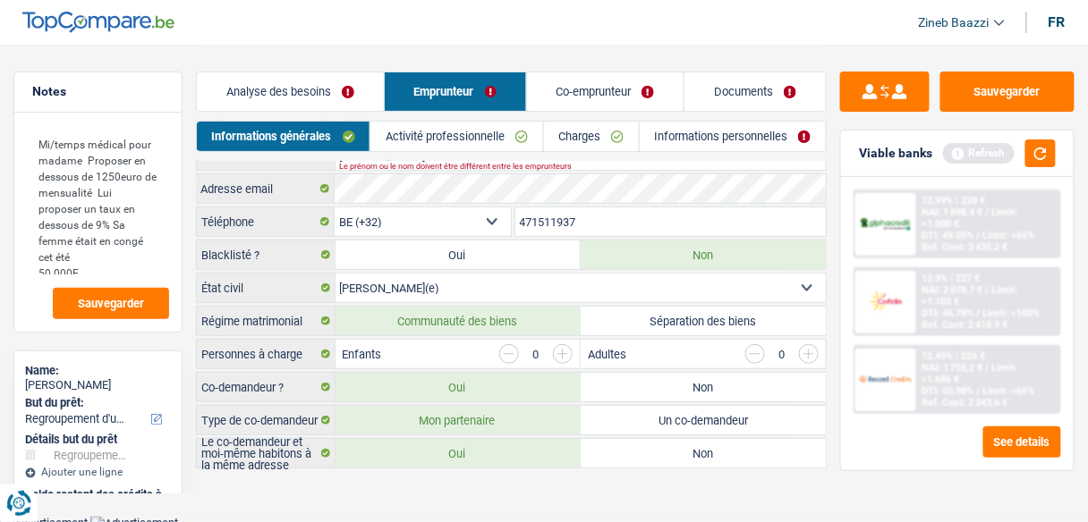
click at [438, 484] on main "Notes Mi/temps médical pour madame Proposer en dessous de 1250euro de mensualit…" at bounding box center [544, 231] width 1088 height 570
click at [114, 242] on textarea "Mi/temps médical pour madame Proposer en dessous de 1250euro de mensualité Lui …" at bounding box center [98, 200] width 142 height 150
click at [102, 267] on textarea "Mi/temps médical pour madame Proposer en dessous de 1250euro de mensualité Lui …" at bounding box center [98, 200] width 142 height 150
click at [114, 256] on textarea "Mi/temps médical pour madame Proposer en dessous de 1250euro de mensualité Lui …" at bounding box center [98, 200] width 142 height 150
click at [287, 92] on link "Analyse des besoins" at bounding box center [290, 91] width 187 height 38
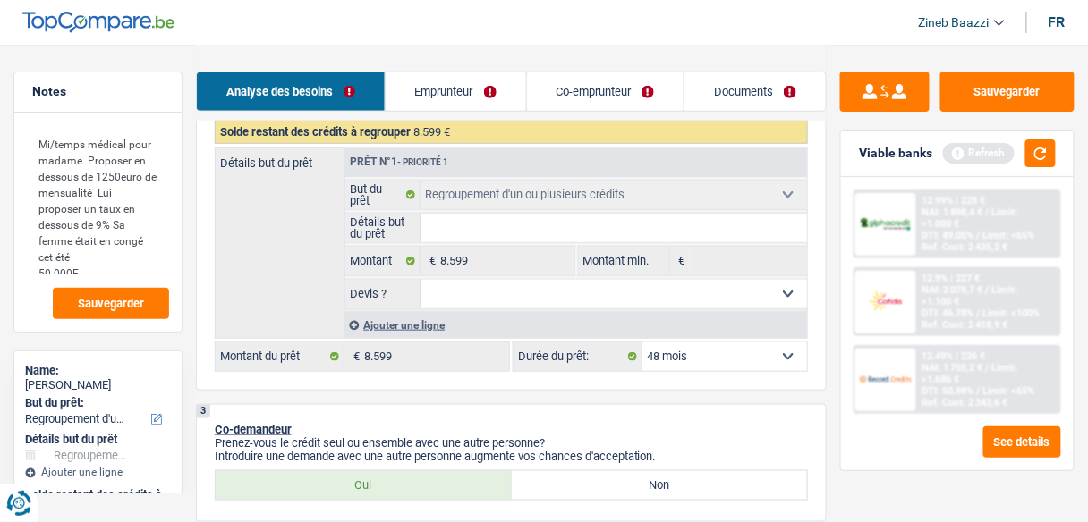
scroll to position [340, 0]
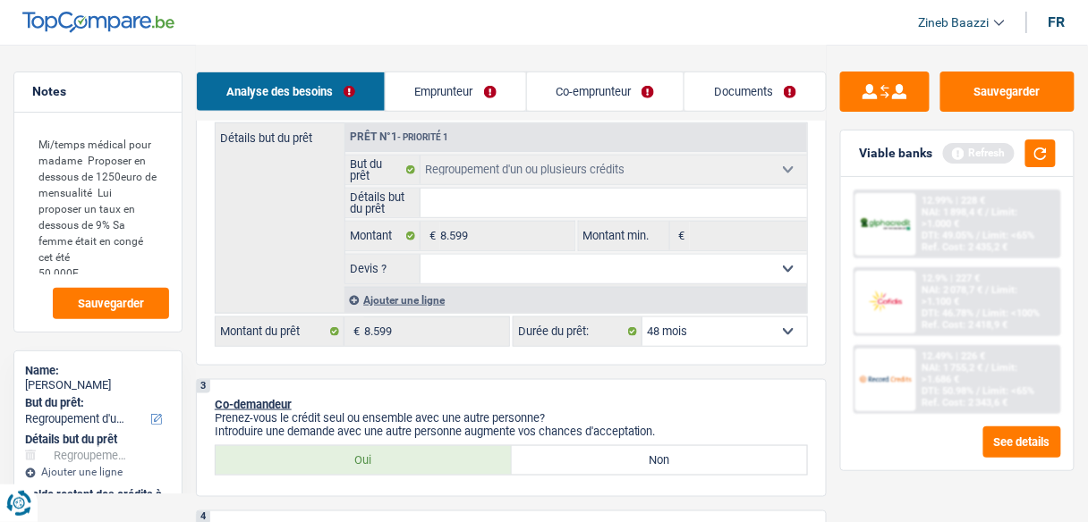
click at [421, 93] on link "Emprunteur" at bounding box center [456, 91] width 140 height 38
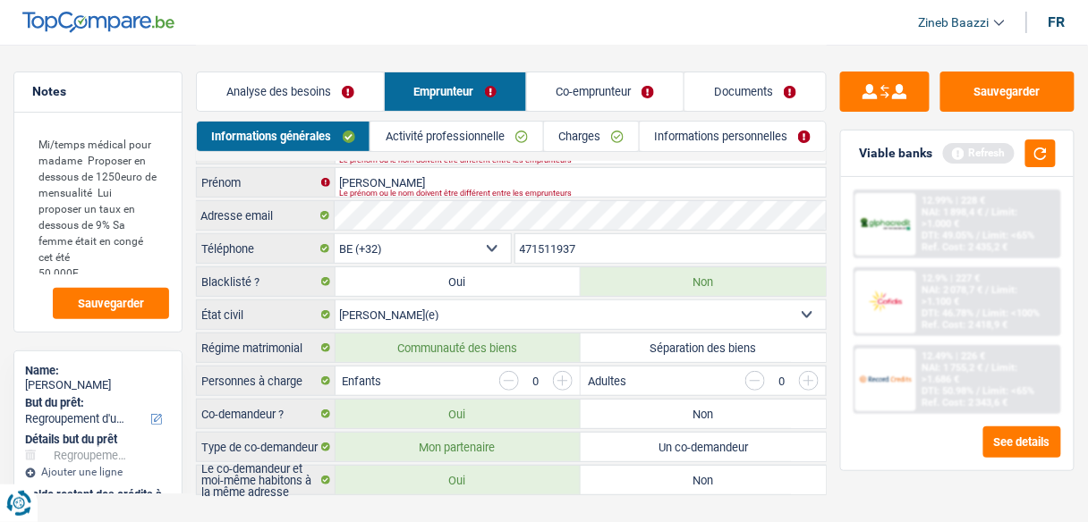
scroll to position [54, 0]
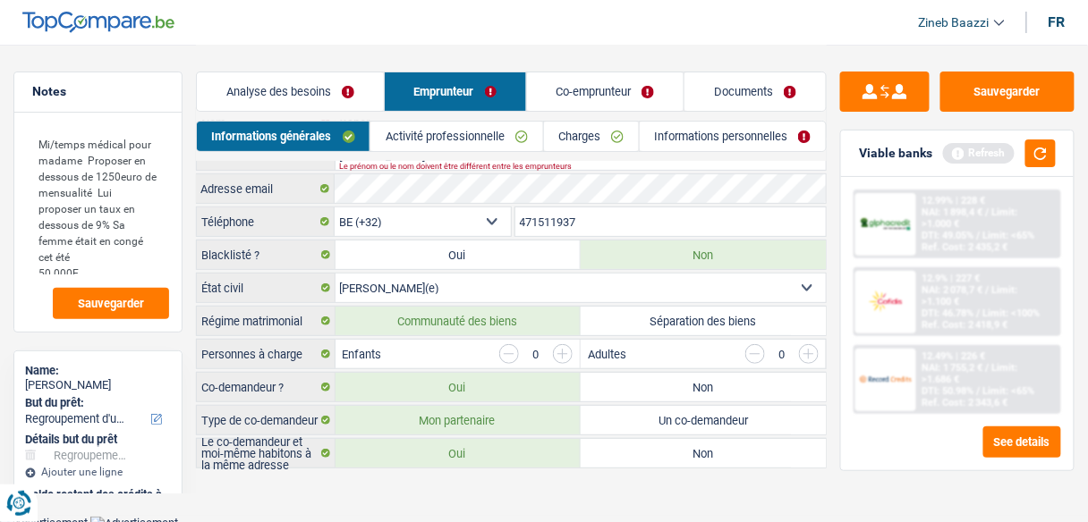
click at [432, 143] on link "Activité professionnelle" at bounding box center [456, 137] width 172 height 30
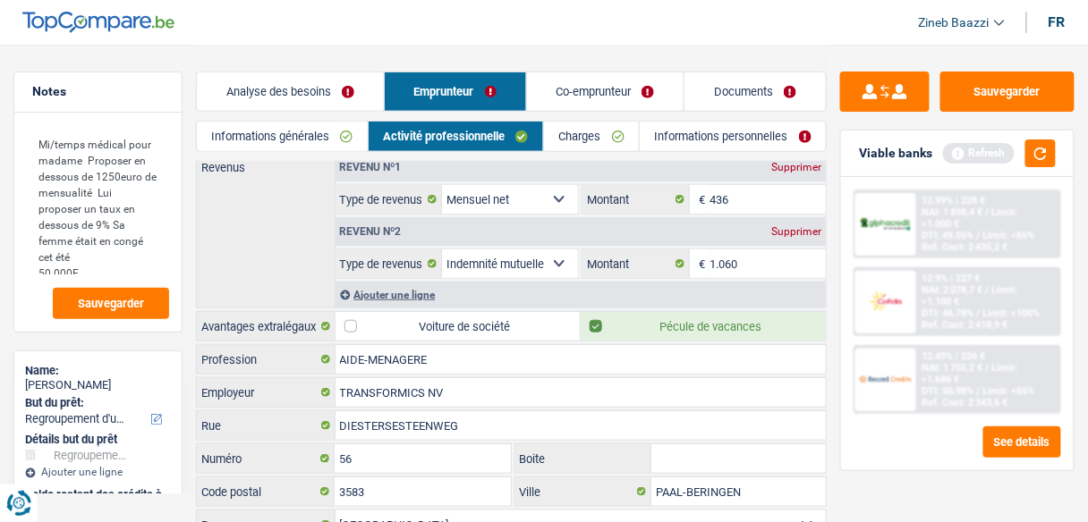
scroll to position [215, 0]
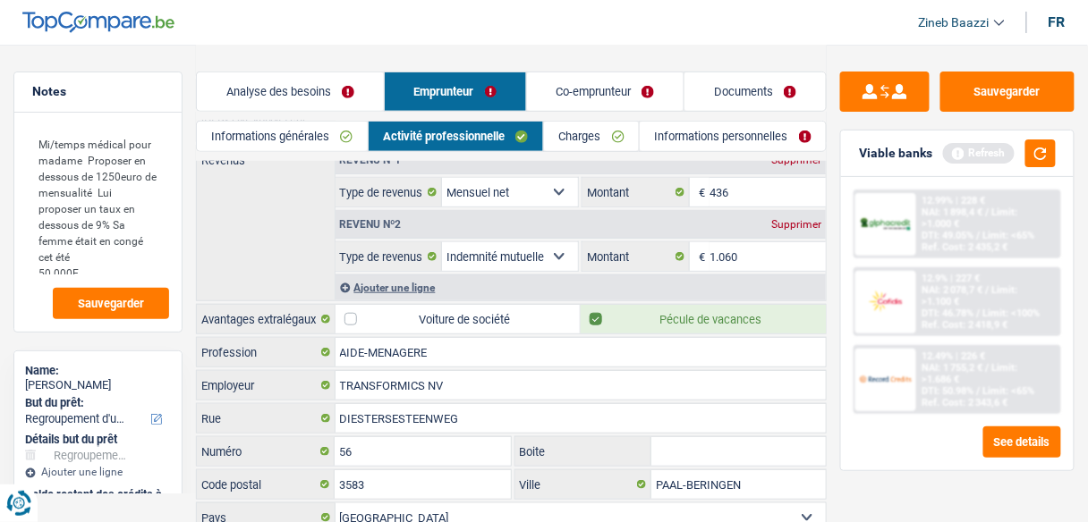
click at [565, 142] on link "Charges" at bounding box center [591, 137] width 95 height 30
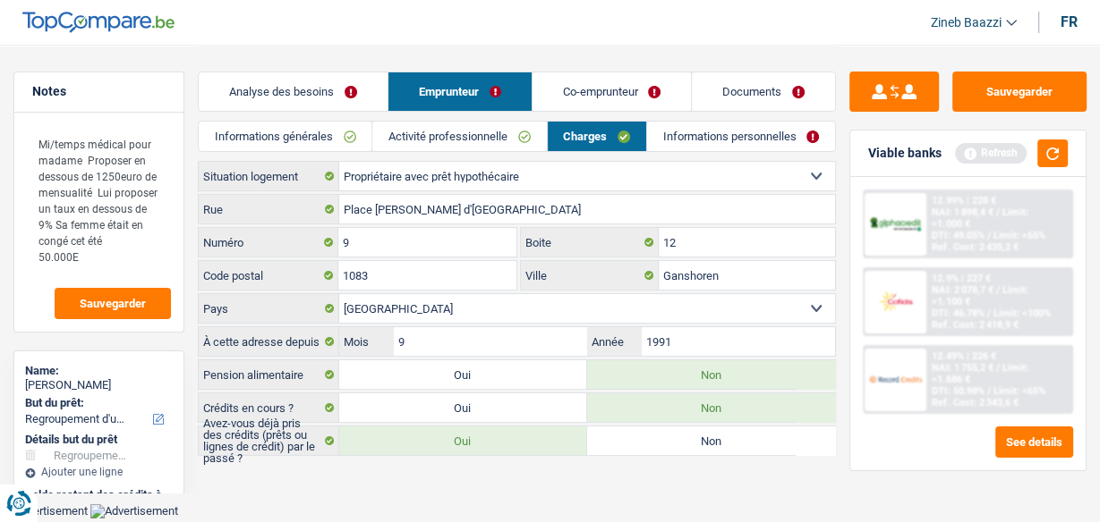
click at [288, 104] on link "Analyse des besoins" at bounding box center [293, 91] width 189 height 38
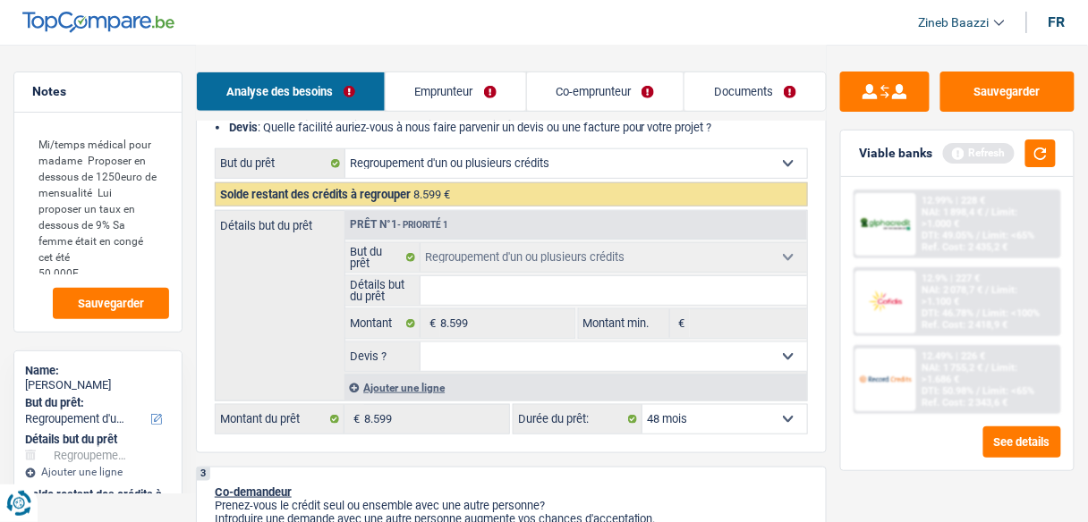
scroll to position [286, 0]
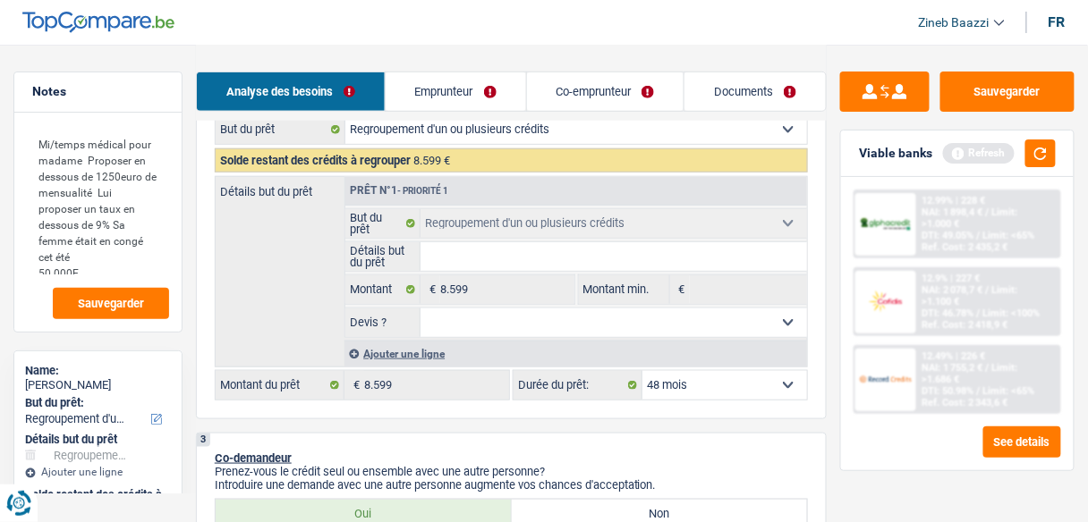
click at [483, 94] on link "Emprunteur" at bounding box center [456, 91] width 140 height 38
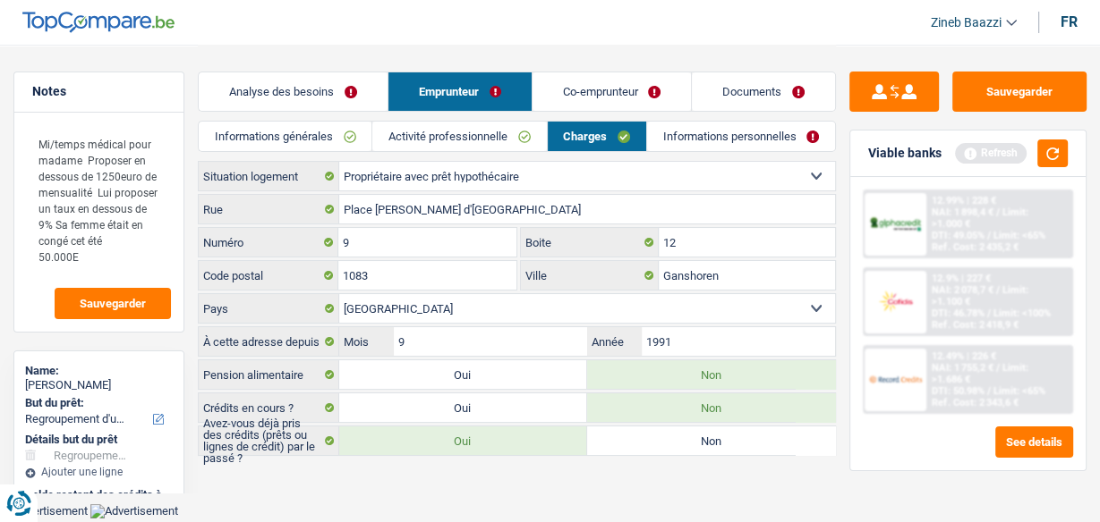
click at [440, 403] on label "Oui" at bounding box center [463, 408] width 248 height 29
click at [440, 403] on input "Oui" at bounding box center [463, 408] width 248 height 29
radio input "true"
select select "mortgage"
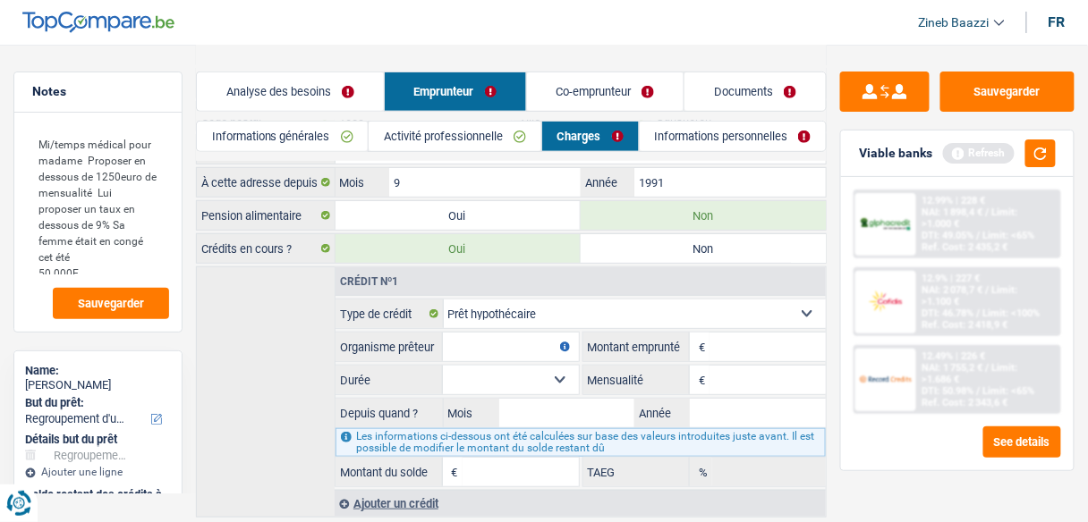
scroll to position [135, 0]
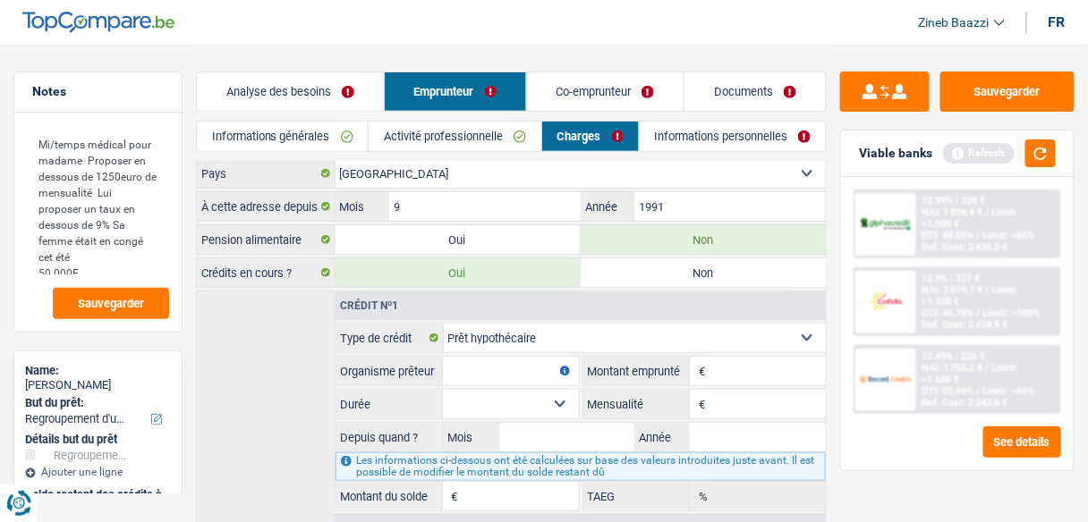
click at [490, 367] on input "Organisme prêteur" at bounding box center [511, 371] width 136 height 29
type input "Creafin"
click at [773, 357] on input "Montant" at bounding box center [767, 371] width 116 height 29
type input "245.000"
click at [743, 390] on input "Mensualité" at bounding box center [767, 404] width 116 height 29
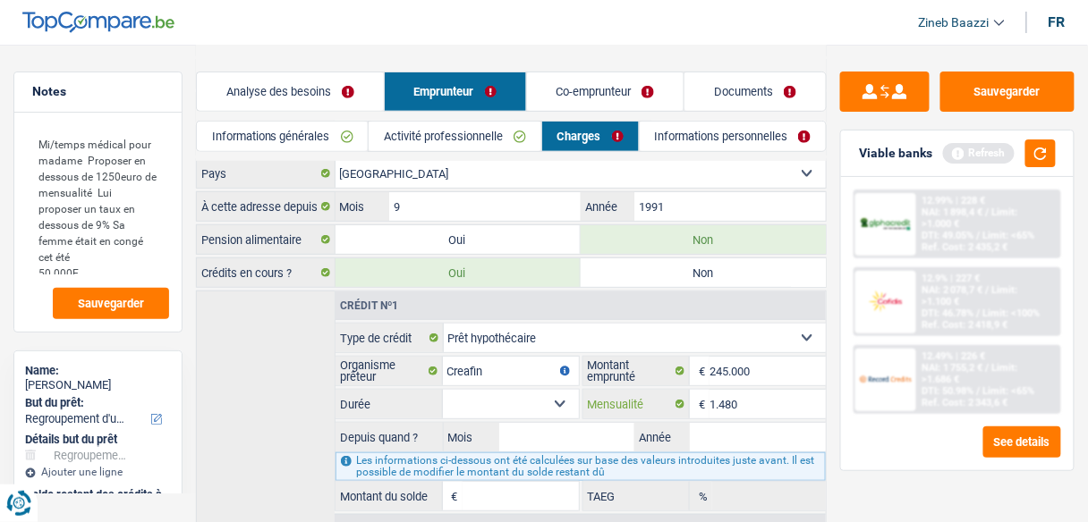
type input "1.480"
click at [483, 390] on select "120 mois 132 mois 144 mois 180 mois 240 mois 300 mois 360 mois 420 mois Sélecti…" at bounding box center [511, 404] width 136 height 29
select select "240"
click at [443, 390] on select "120 mois 132 mois 144 mois 180 mois 240 mois 300 mois 360 mois 420 mois Sélecti…" at bounding box center [511, 404] width 136 height 29
click at [561, 431] on input "Mois" at bounding box center [567, 437] width 136 height 29
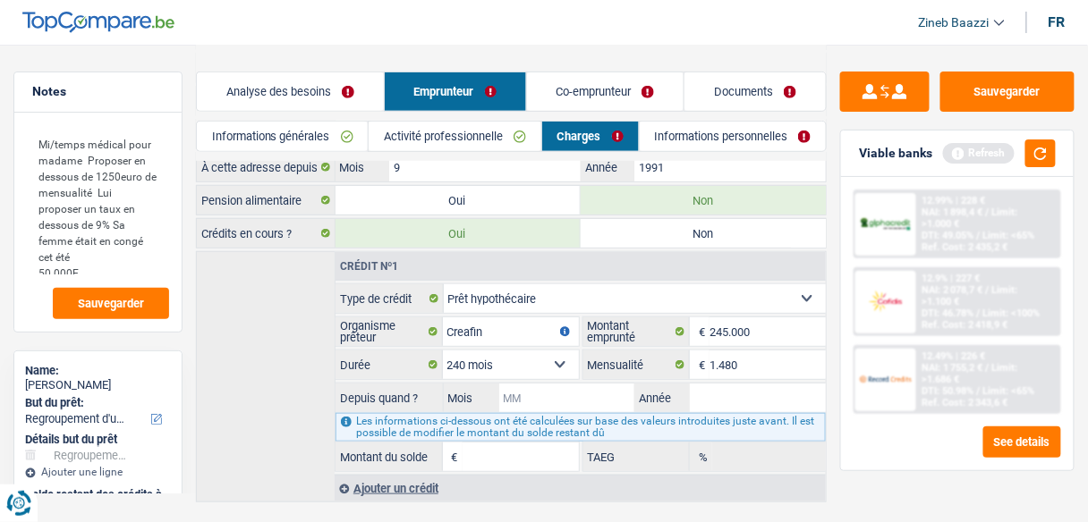
scroll to position [207, 0]
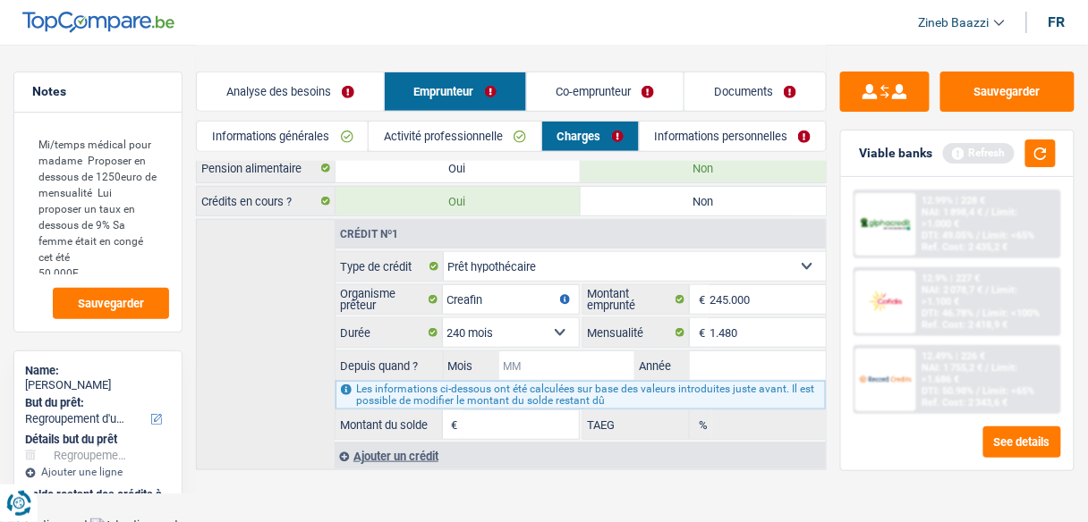
click at [539, 358] on input "Mois" at bounding box center [567, 366] width 136 height 29
click at [545, 354] on input "Mois" at bounding box center [567, 366] width 136 height 29
type input "02"
type input "1"
type input "2019"
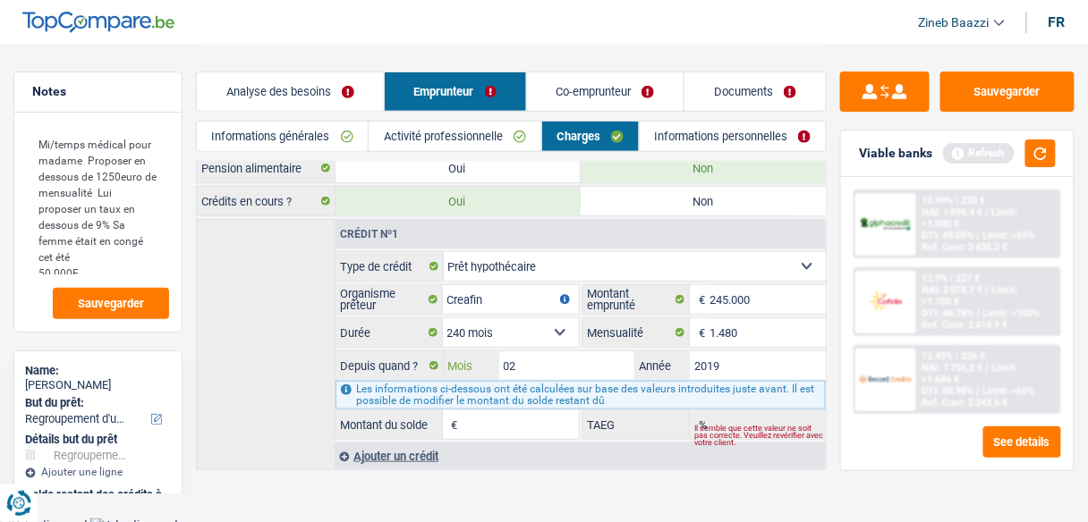
type input "184.573"
type input "4,04"
click at [577, 359] on input "02" at bounding box center [567, 366] width 136 height 29
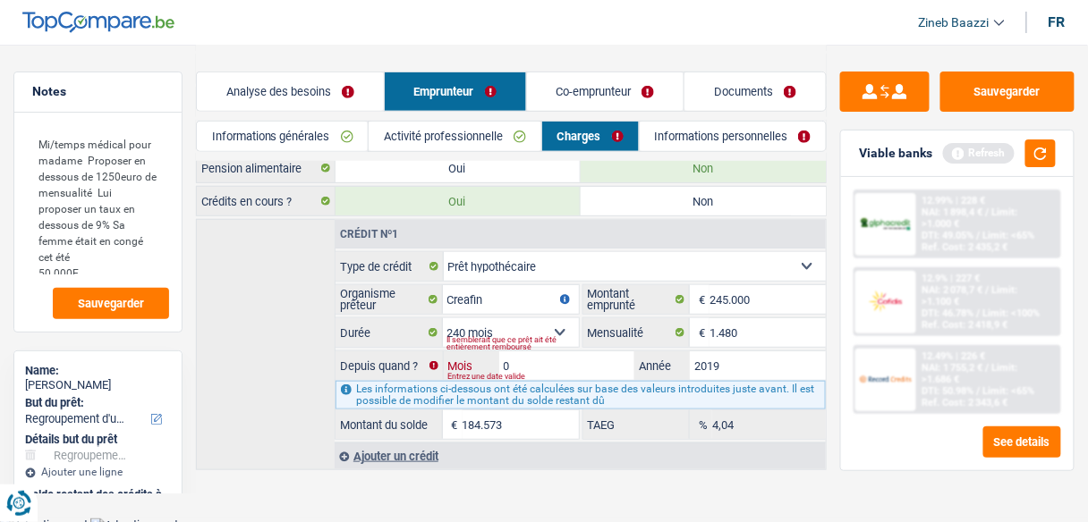
type input "01"
type input "183.702"
type input "2019"
click at [485, 367] on label "Mois" at bounding box center [471, 366] width 55 height 29
click at [0, 0] on input "01" at bounding box center [0, 0] width 0 height 0
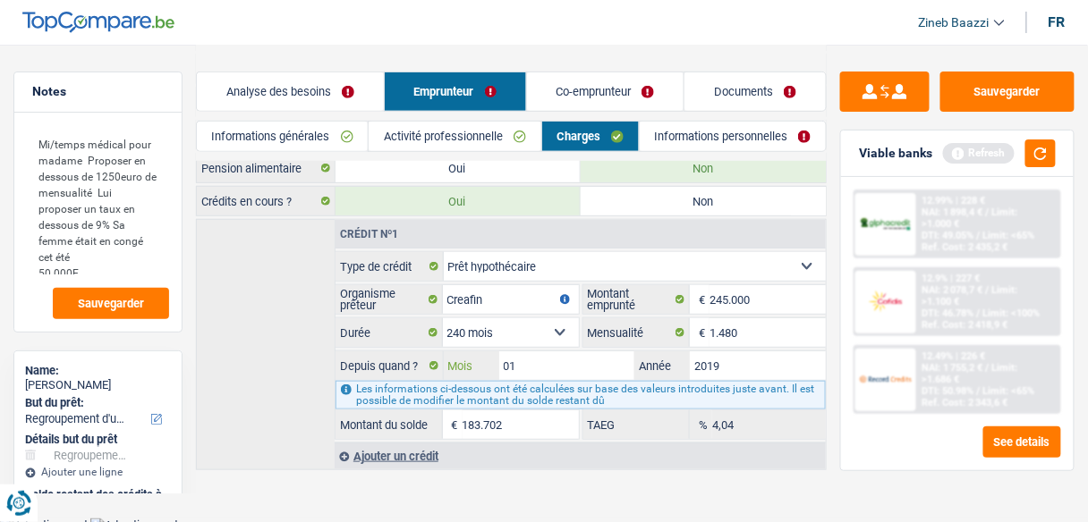
click at [539, 352] on input "01" at bounding box center [567, 366] width 136 height 29
type input "0"
type input "12"
type input "193.120"
click at [1034, 159] on button "button" at bounding box center [1040, 154] width 30 height 28
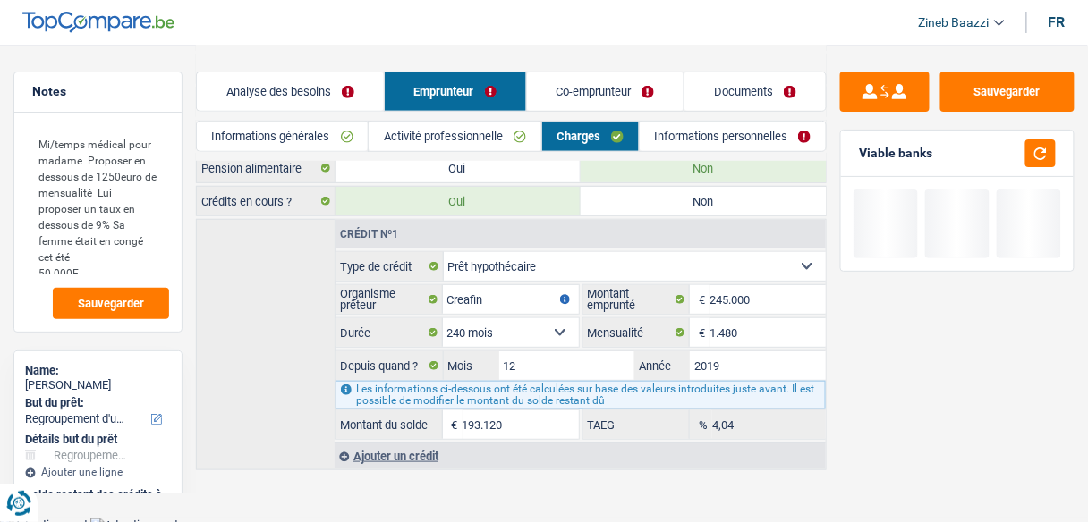
click at [399, 480] on main "Notes Mi/temps médical pour madame Proposer en dessous de 1250euro de mensualit…" at bounding box center [544, 155] width 1088 height 725
click at [393, 451] on div "Ajouter un crédit" at bounding box center [580, 456] width 491 height 27
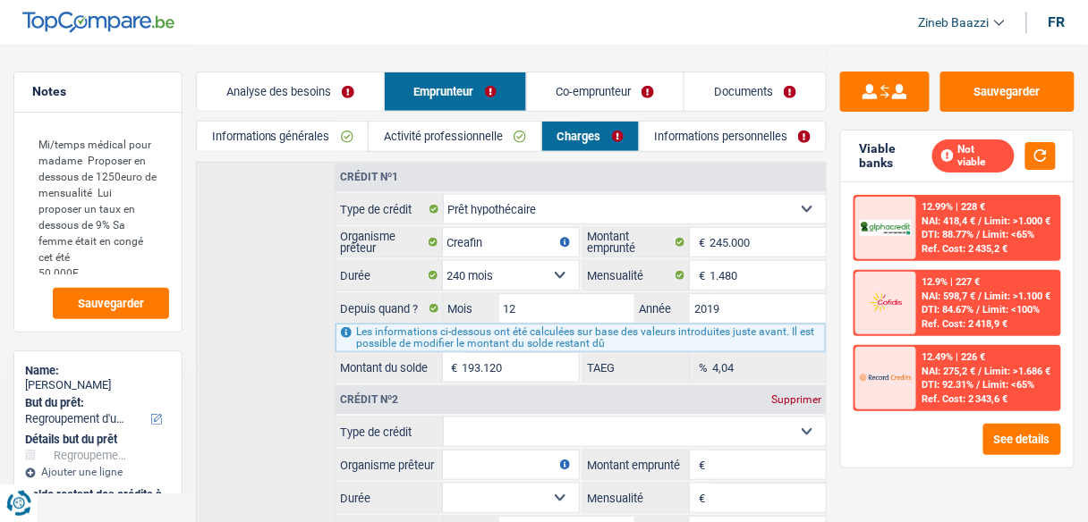
scroll to position [350, 0]
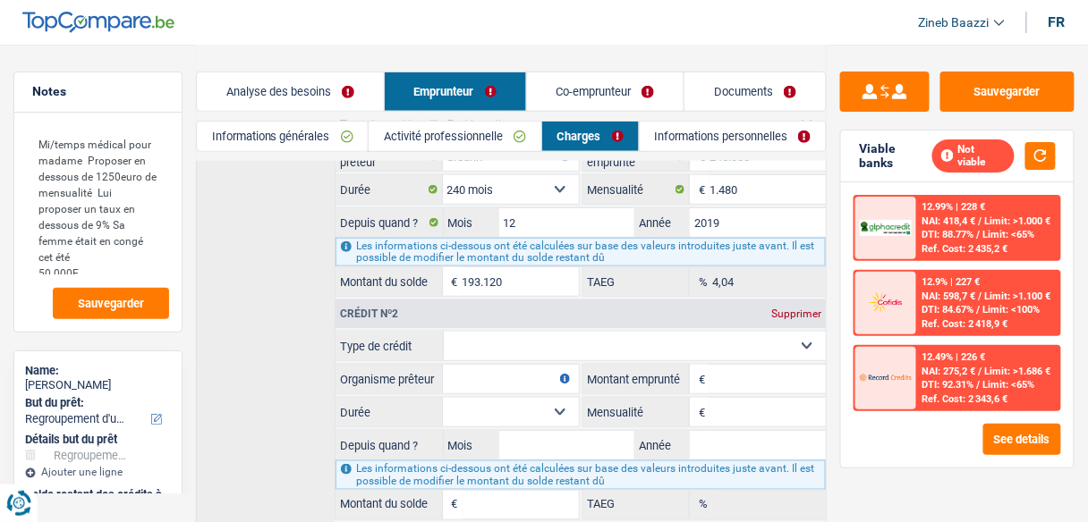
click at [491, 332] on select "Carte ou ouverture de crédit Prêt hypothécaire Vente à tempérament Prêt à tempé…" at bounding box center [635, 346] width 383 height 29
click at [277, 352] on div "Crédit nº1 Carte ou ouverture de crédit Prêt hypothécaire Vente à tempérament P…" at bounding box center [511, 313] width 631 height 475
click at [508, 335] on select "Carte ou ouverture de crédit Prêt hypothécaire Vente à tempérament Prêt à tempé…" at bounding box center [635, 346] width 383 height 29
drag, startPoint x: 551, startPoint y: 333, endPoint x: 575, endPoint y: 344, distance: 26.4
click at [551, 333] on select "Carte ou ouverture de crédit Prêt hypothécaire Vente à tempérament Prêt à tempé…" at bounding box center [635, 346] width 383 height 29
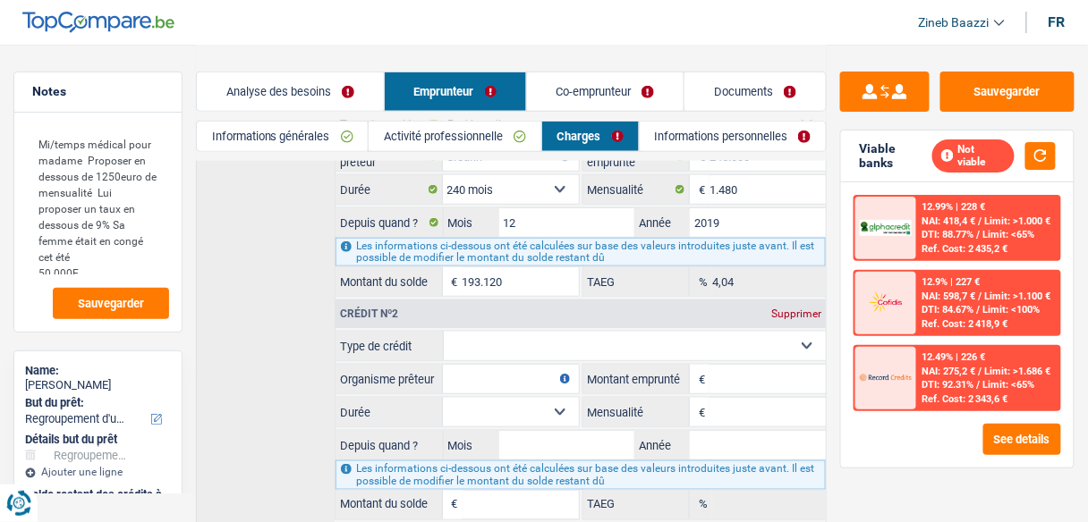
click at [720, 372] on input "Montant emprunté" at bounding box center [767, 379] width 116 height 29
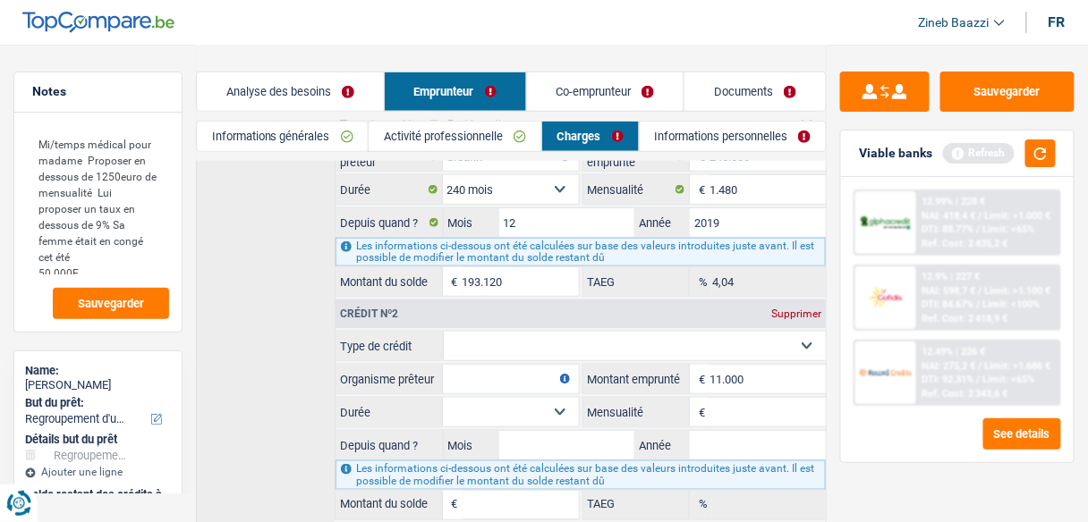
type input "11.000"
click at [522, 365] on input "Organisme prêteur" at bounding box center [511, 379] width 136 height 29
type input "Alpha crédit"
click at [505, 347] on select "Carte ou ouverture de crédit Prêt hypothécaire Vente à tempérament Prêt à tempé…" at bounding box center [635, 346] width 383 height 29
select select "personalLoan"
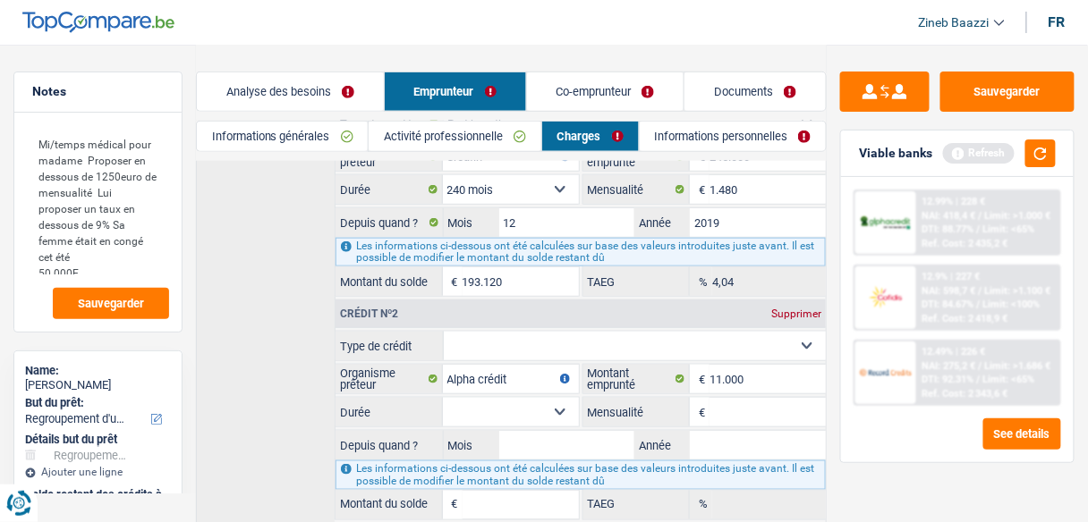
type input "0"
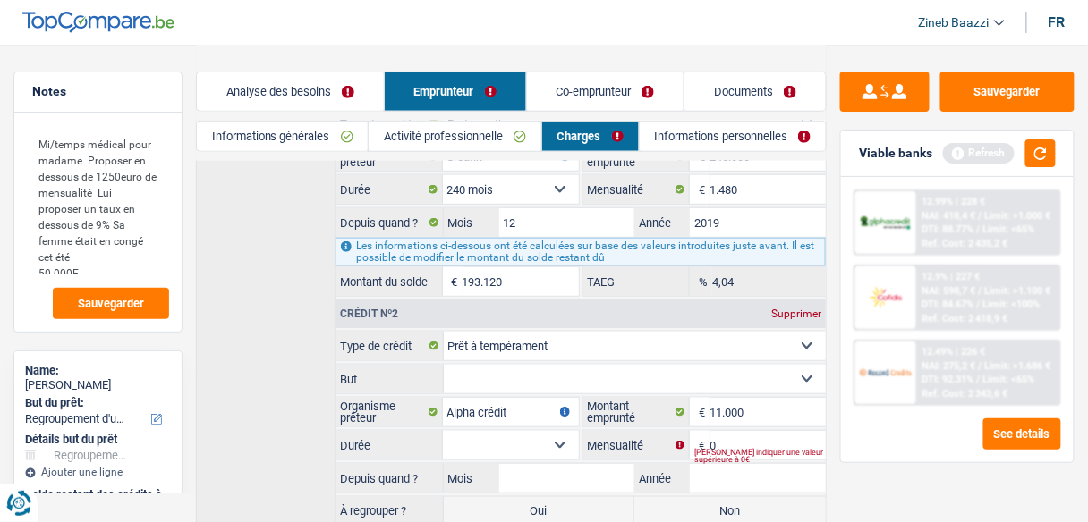
click at [485, 383] on fieldset "Confort maison: meubles, textile, peinture, électroménager, outillage non-profe…" at bounding box center [580, 379] width 490 height 30
click at [482, 383] on select "Confort maison: meubles, textile, peinture, électroménager, outillage non-profe…" at bounding box center [635, 379] width 383 height 29
select select "medicalFees"
click at [444, 365] on select "Confort maison: meubles, textile, peinture, électroménager, outillage non-profe…" at bounding box center [635, 379] width 383 height 29
click at [492, 434] on select "12 mois 18 mois 24 mois 30 mois 36 mois 42 mois 48 mois 60 mois Sélectionner un…" at bounding box center [511, 445] width 136 height 29
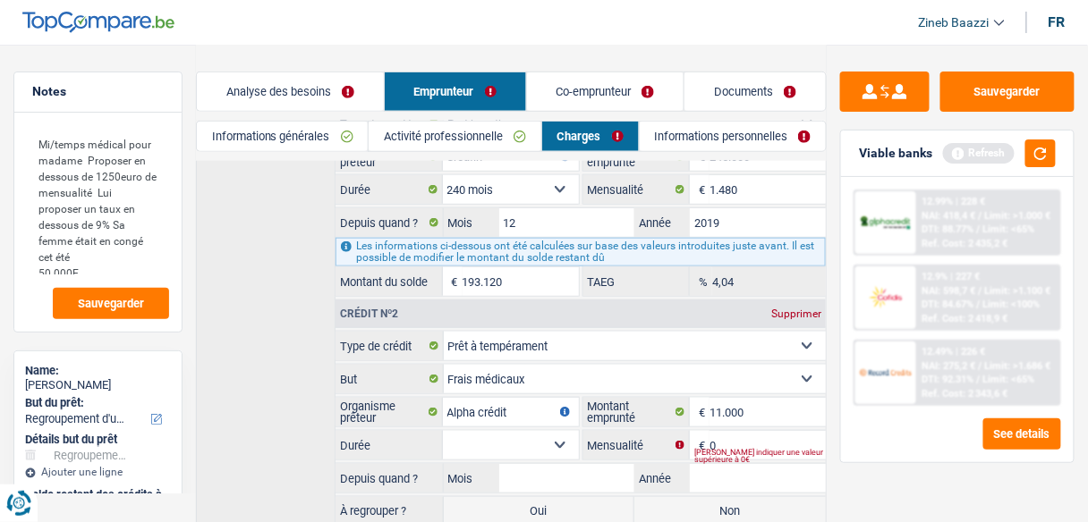
select select "60"
click at [443, 431] on select "12 mois 18 mois 24 mois 30 mois 36 mois 42 mois 48 mois 60 mois Sélectionner un…" at bounding box center [511, 445] width 136 height 29
click at [722, 431] on input "0" at bounding box center [767, 445] width 116 height 29
type input "246"
click at [544, 464] on input "Mois" at bounding box center [567, 478] width 136 height 29
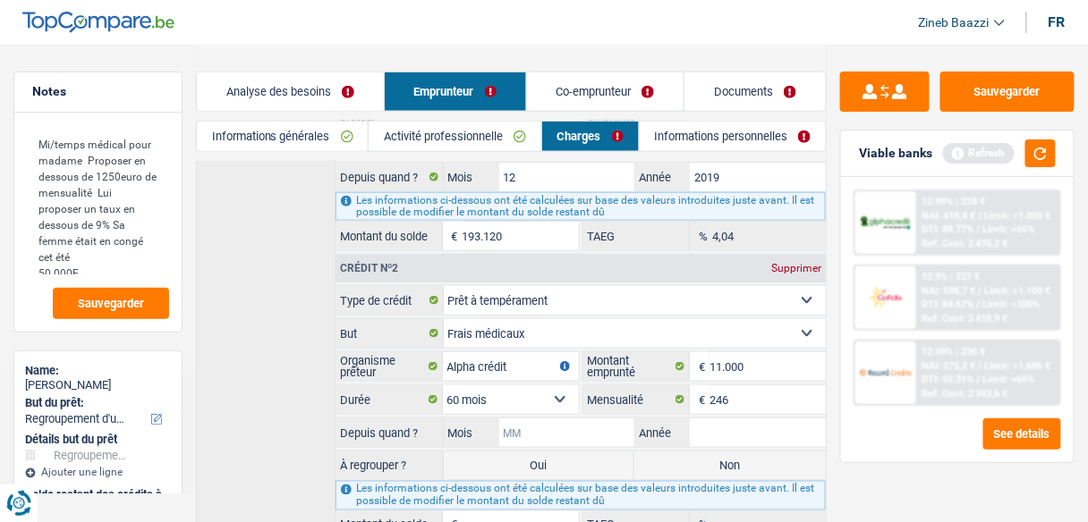
scroll to position [421, 0]
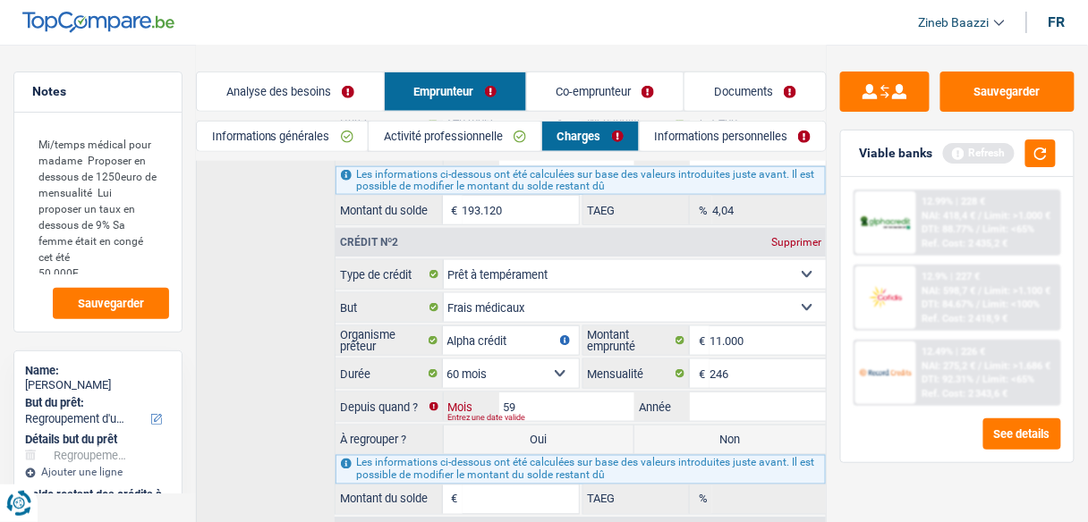
type input "5"
type input "09"
type input "2024"
type input "9.301"
type input "12,95"
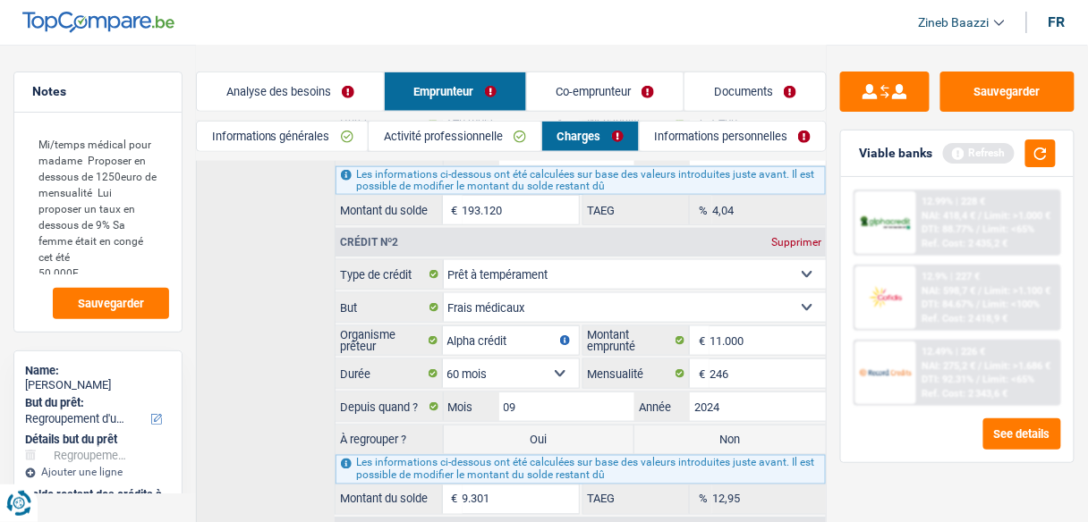
click at [515, 487] on input "9.301" at bounding box center [521, 500] width 116 height 29
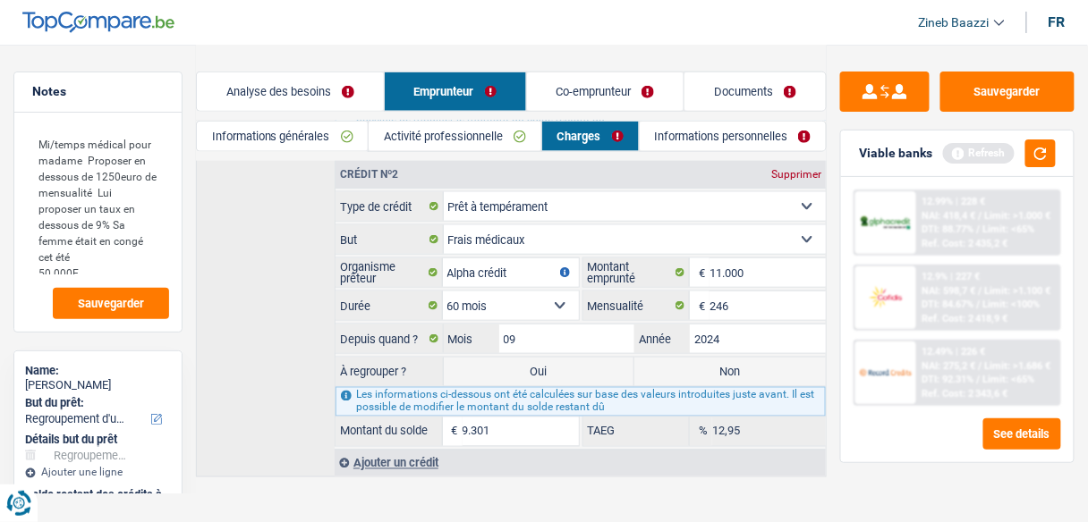
scroll to position [490, 0]
click at [491, 417] on input "9.301" at bounding box center [521, 431] width 116 height 29
type input "9.300"
click at [497, 457] on div "Ajouter un crédit" at bounding box center [580, 462] width 491 height 27
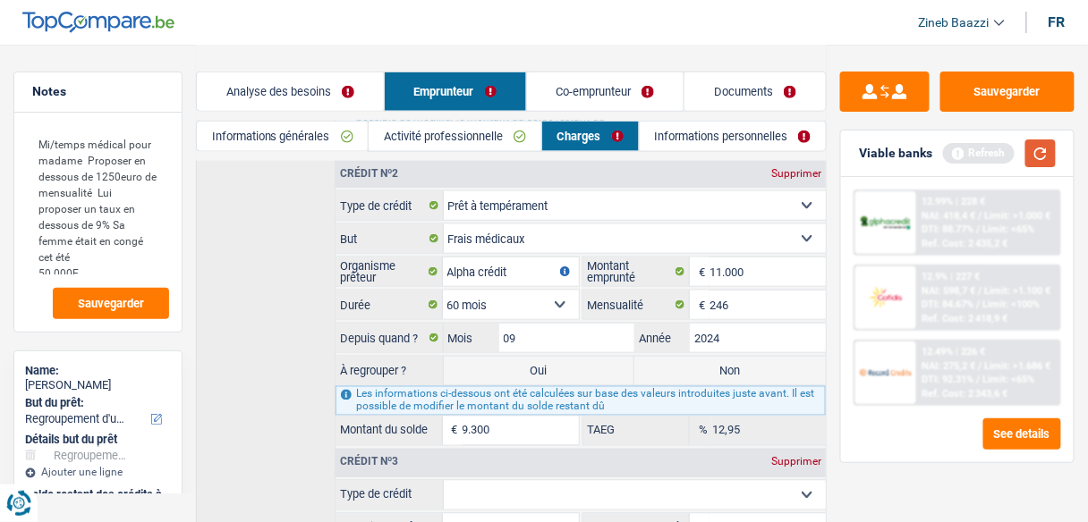
click at [1041, 156] on button "button" at bounding box center [1040, 154] width 30 height 28
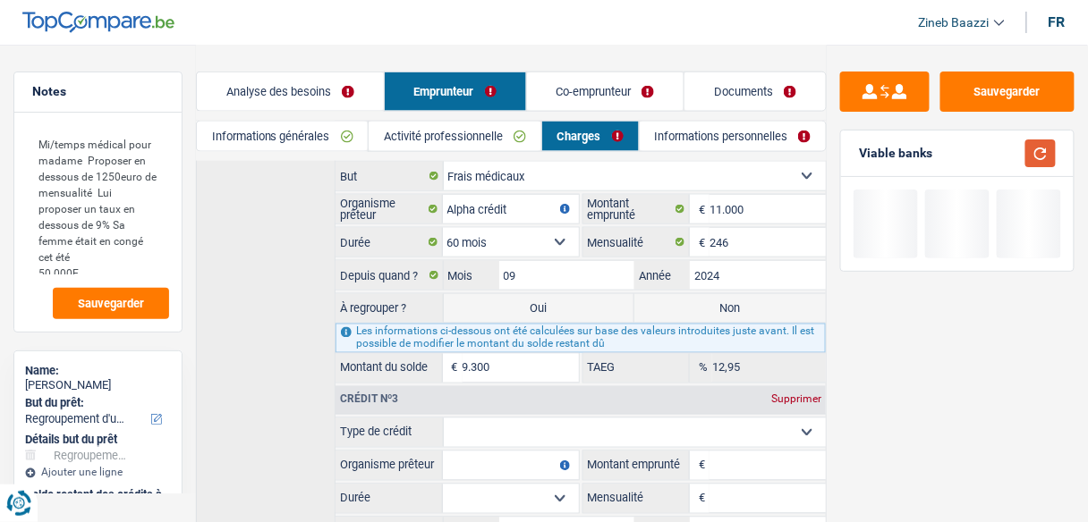
scroll to position [705, 0]
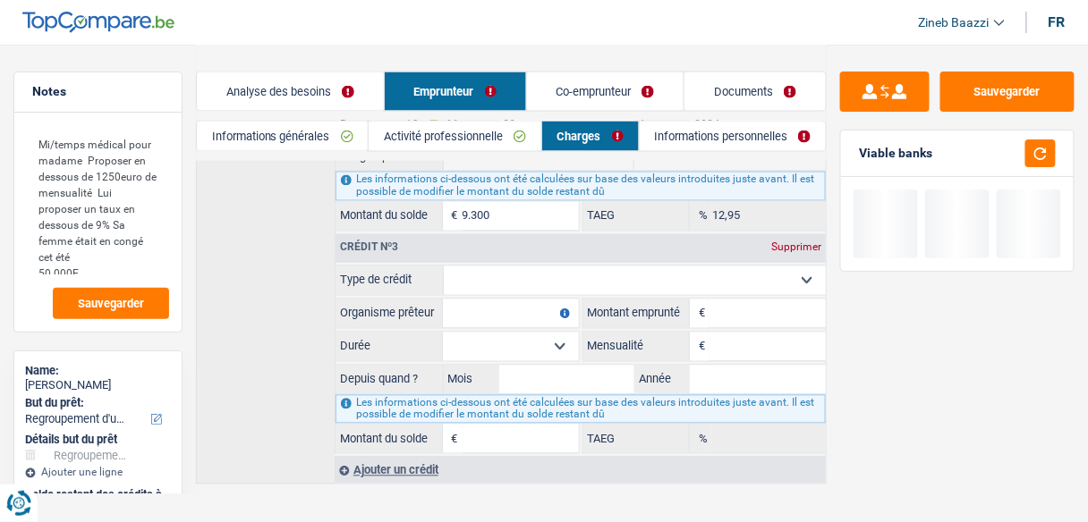
click at [499, 275] on select "Carte ou ouverture de crédit Prêt hypothécaire Vente à tempérament Prêt à tempé…" at bounding box center [635, 281] width 383 height 29
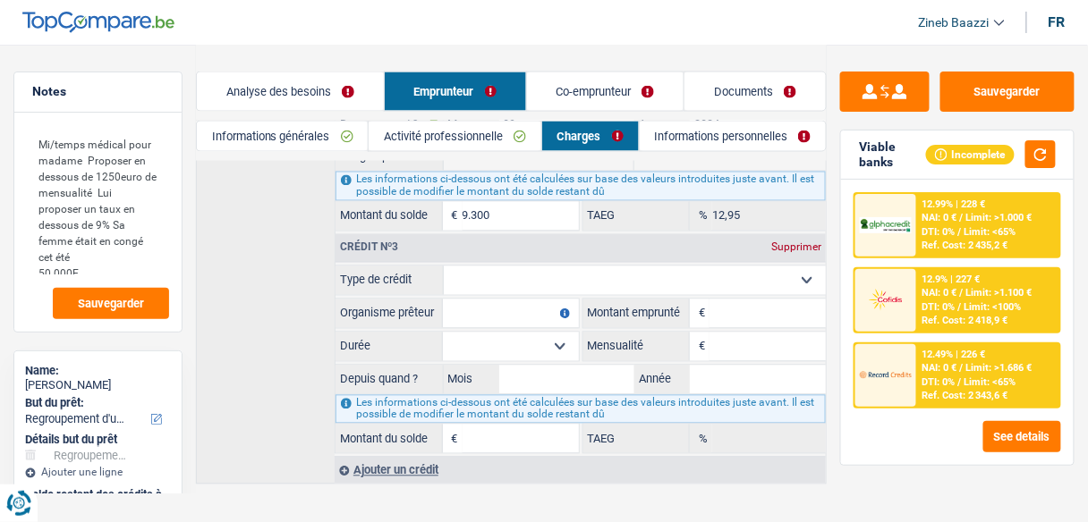
click at [301, 309] on div "Crédit nº1 Carte ou ouverture de crédit Prêt hypothécaire Vente à tempérament P…" at bounding box center [511, 103] width 631 height 764
click at [719, 300] on input "Montant emprunté" at bounding box center [767, 314] width 116 height 29
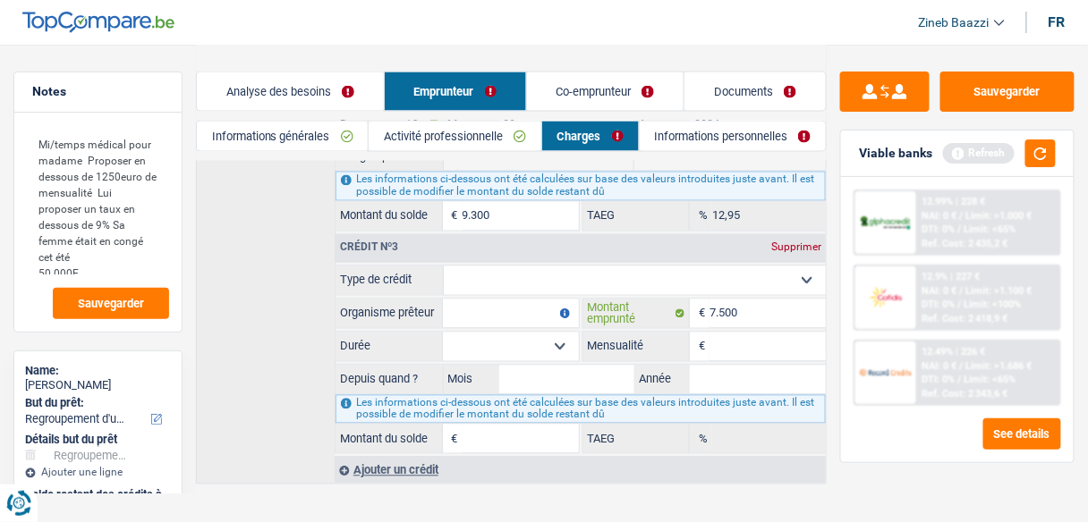
type input "7.500"
click at [496, 312] on fieldset "Organisme prêteur Veillez à ne pas indiquer le nom du courtier, mais bien le no…" at bounding box center [456, 314] width 243 height 30
click at [494, 303] on input "Organisme prêteur" at bounding box center [511, 314] width 136 height 29
type input "satander"
click at [526, 366] on input "Mois" at bounding box center [567, 380] width 136 height 29
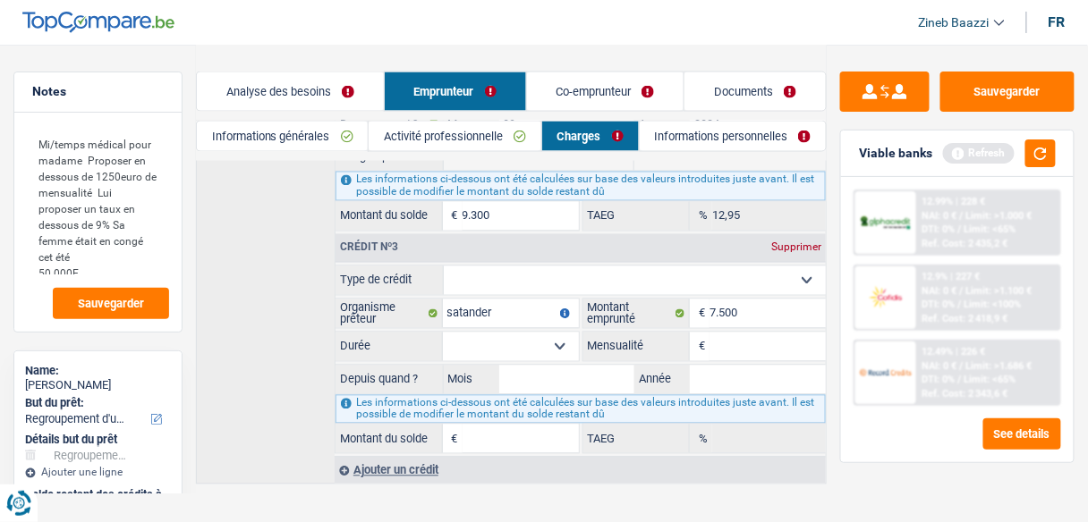
click at [735, 335] on input "Mensualité" at bounding box center [767, 347] width 116 height 29
type input "180"
click at [582, 375] on input "Mois" at bounding box center [567, 380] width 136 height 29
type input "05"
type input "2025"
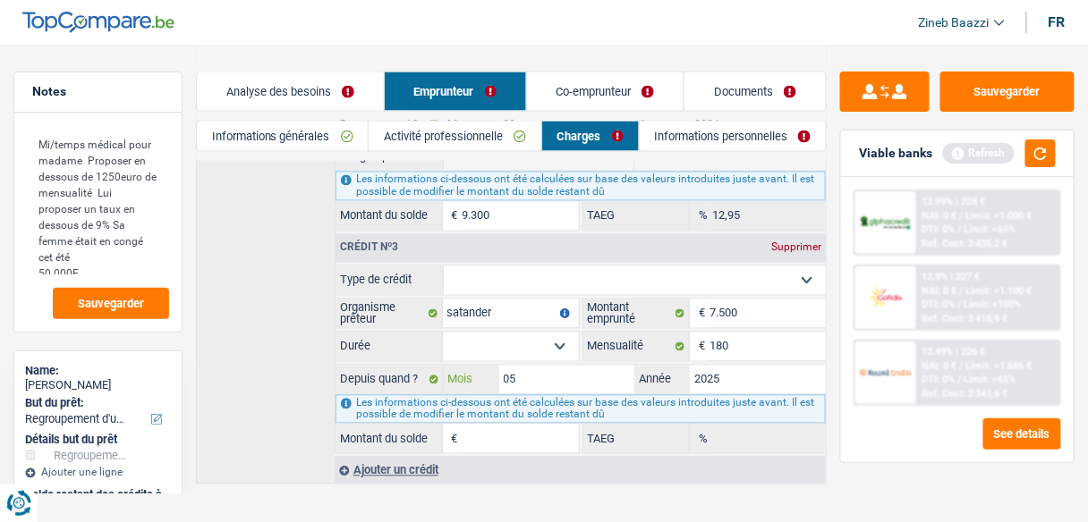
click at [571, 366] on input "05" at bounding box center [567, 380] width 136 height 29
type input "04"
click at [496, 335] on select "12 mois 18 mois 24 mois 30 mois 36 mois 42 mois Sélectionner une option" at bounding box center [511, 347] width 136 height 29
select select "42"
click at [443, 333] on select "12 mois 18 mois 24 mois 30 mois 36 mois 42 mois Sélectionner une option" at bounding box center [511, 347] width 136 height 29
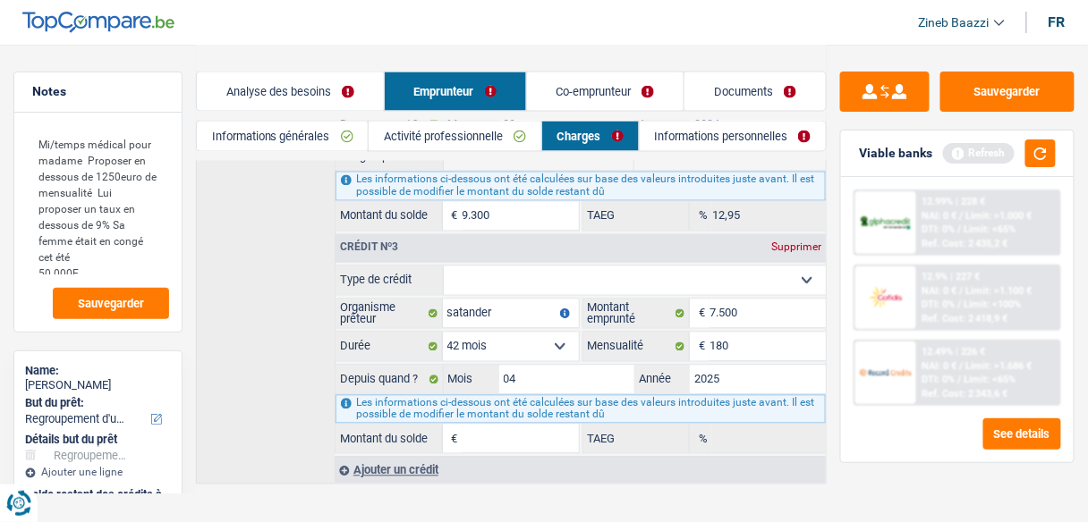
click at [525, 279] on select "Carte ou ouverture de crédit Prêt hypothécaire Vente à tempérament Prêt à tempé…" at bounding box center [635, 281] width 383 height 29
select select "personalLoan"
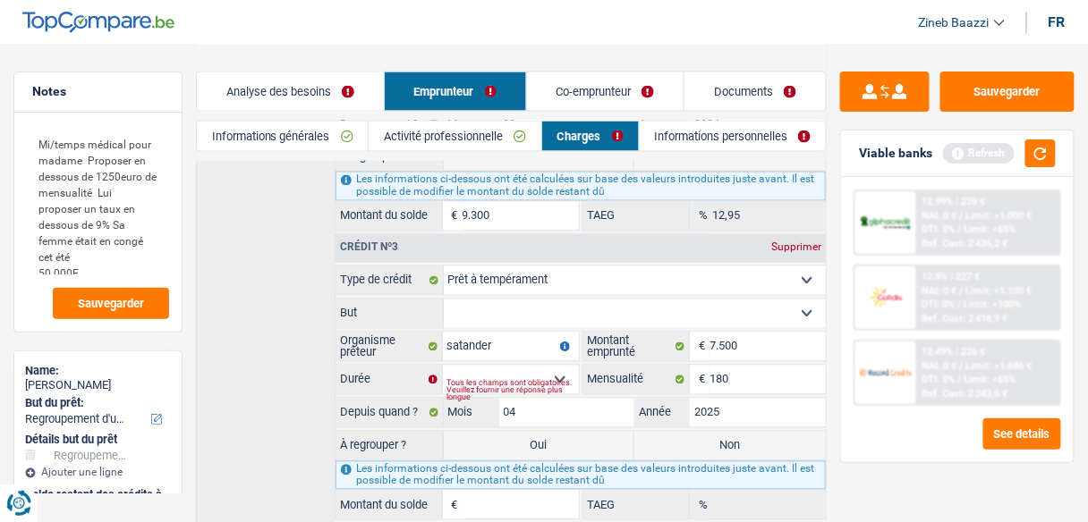
click at [485, 300] on select "Confort maison: meubles, textile, peinture, électroménager, outillage non-profe…" at bounding box center [635, 314] width 383 height 29
click at [284, 333] on div "Crédit nº1 Carte ou ouverture de crédit Prêt hypothécaire Vente à tempérament P…" at bounding box center [511, 136] width 631 height 830
click at [515, 387] on div "Tous les champs sont obligatoires. Veuillez fournir une réponse plus longue" at bounding box center [513, 390] width 132 height 7
click at [559, 366] on select "12 mois 18 mois 24 mois 30 mois 36 mois 42 mois Sélectionner une option" at bounding box center [511, 380] width 136 height 29
select select "42"
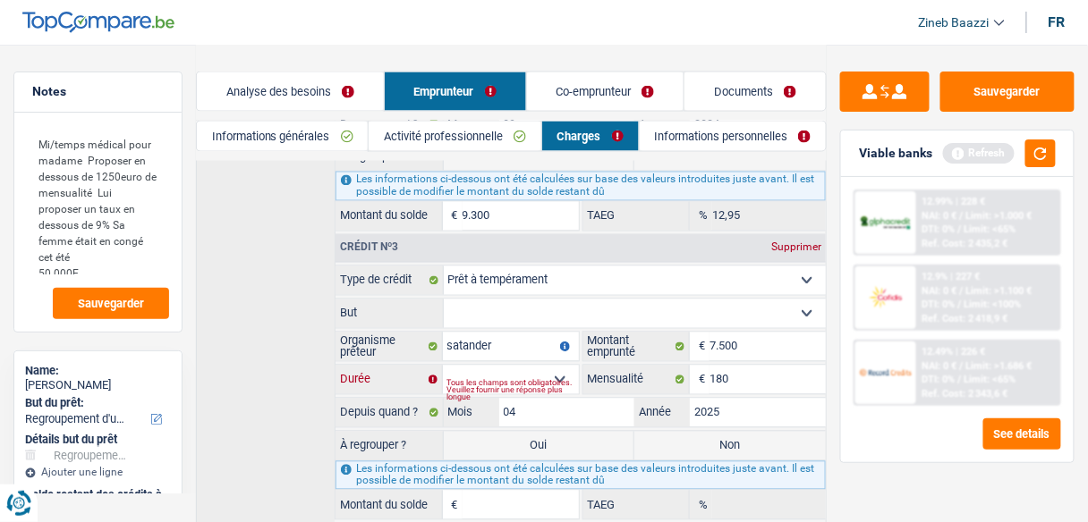
click at [443, 366] on select "12 mois 18 mois 24 mois 30 mois 36 mois 42 mois Sélectionner une option" at bounding box center [511, 380] width 136 height 29
type input "6.614"
type input "0,45"
click at [526, 307] on select "Confort maison: meubles, textile, peinture, électroménager, outillage non-profe…" at bounding box center [635, 314] width 383 height 29
select select "other"
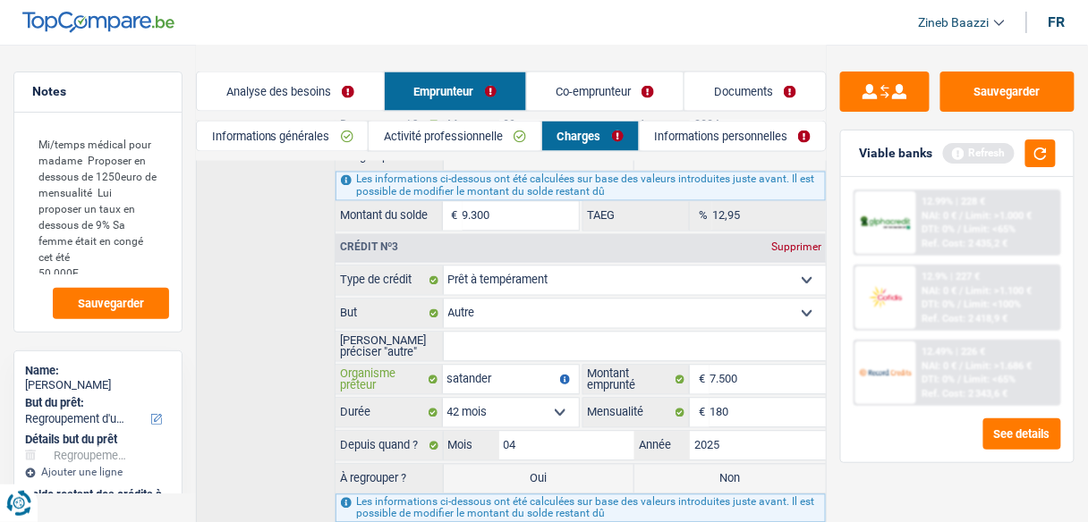
click at [544, 366] on input "satander" at bounding box center [511, 380] width 136 height 29
click at [539, 337] on input "Veuillez préciser "autre"" at bounding box center [635, 347] width 383 height 29
type input "aide familiales"
click at [675, 465] on label "Non" at bounding box center [729, 479] width 191 height 29
click at [675, 465] on input "Non" at bounding box center [729, 479] width 191 height 29
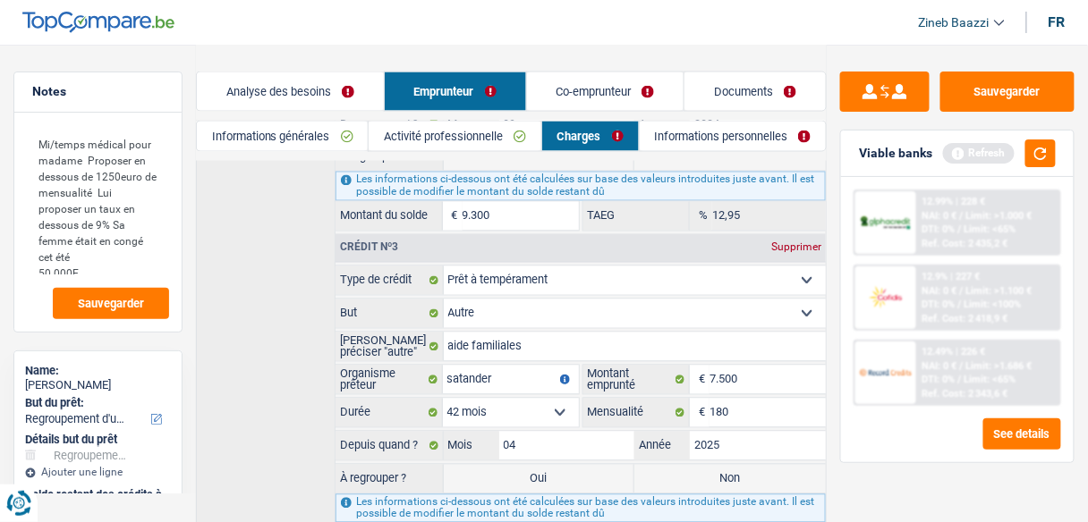
radio input "true"
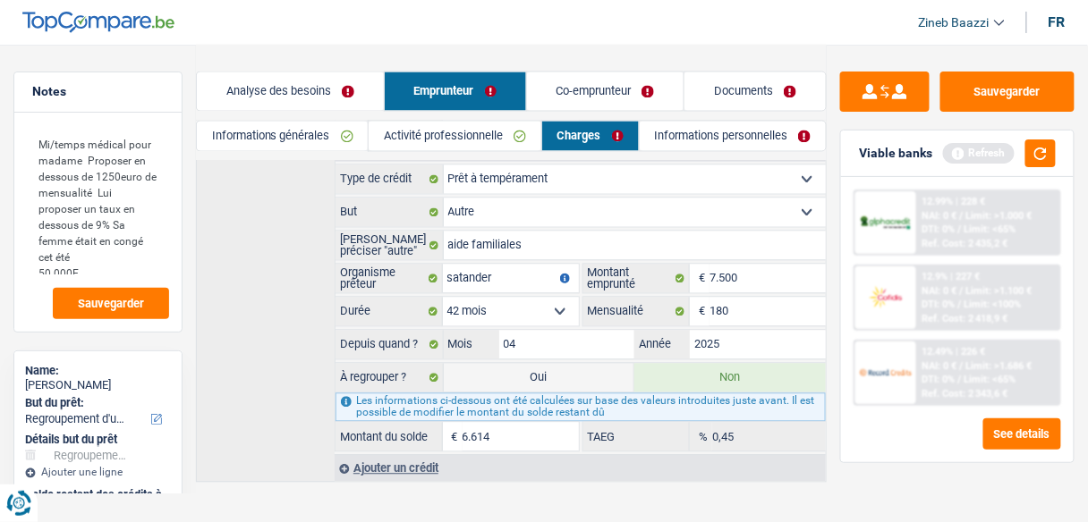
scroll to position [807, 0]
click at [491, 422] on input "6.614" at bounding box center [521, 436] width 116 height 29
type input "7.000"
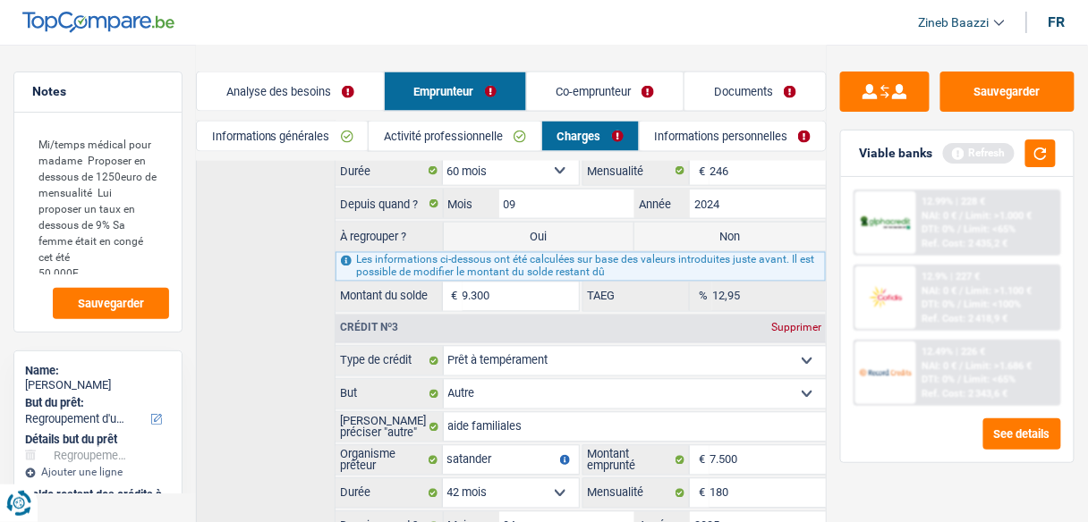
scroll to position [592, 0]
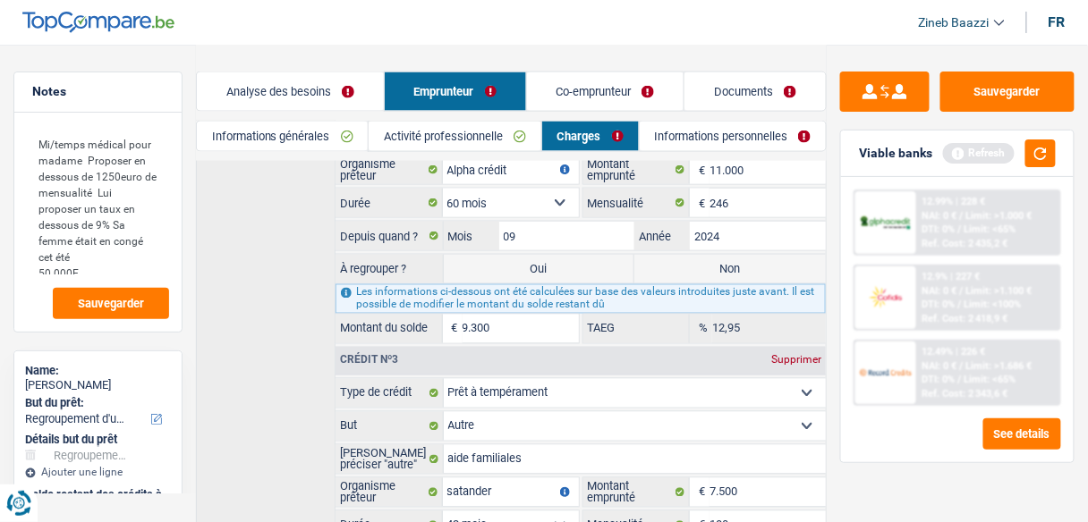
click at [1068, 149] on div "Viable banks Refresh" at bounding box center [957, 154] width 233 height 47
click at [1043, 152] on button "button" at bounding box center [1040, 154] width 30 height 28
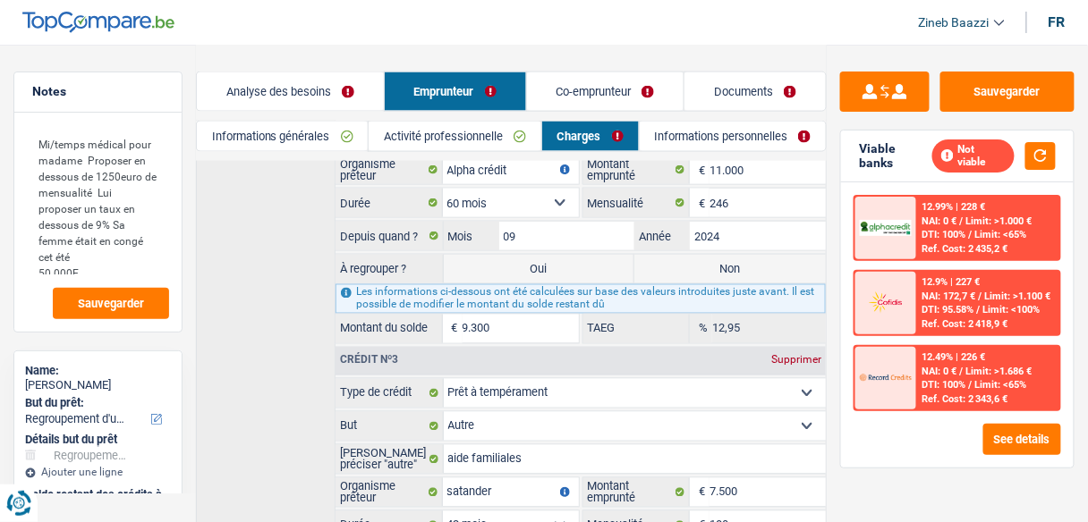
click at [543, 255] on label "Oui" at bounding box center [539, 269] width 191 height 29
click at [543, 255] on input "Oui" at bounding box center [539, 269] width 191 height 29
radio input "true"
type input "17.899"
select select "84"
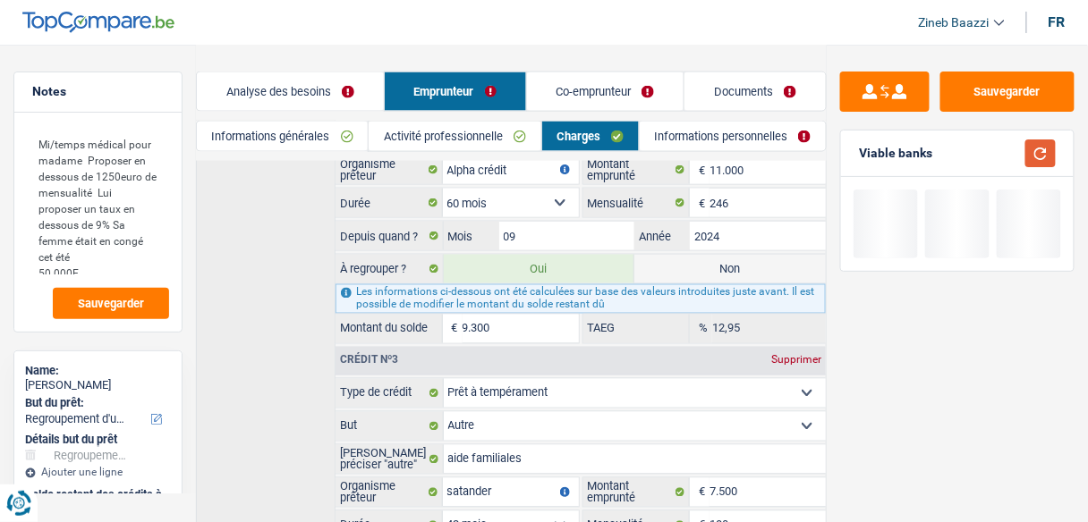
click at [1040, 162] on button "button" at bounding box center [1040, 154] width 30 height 28
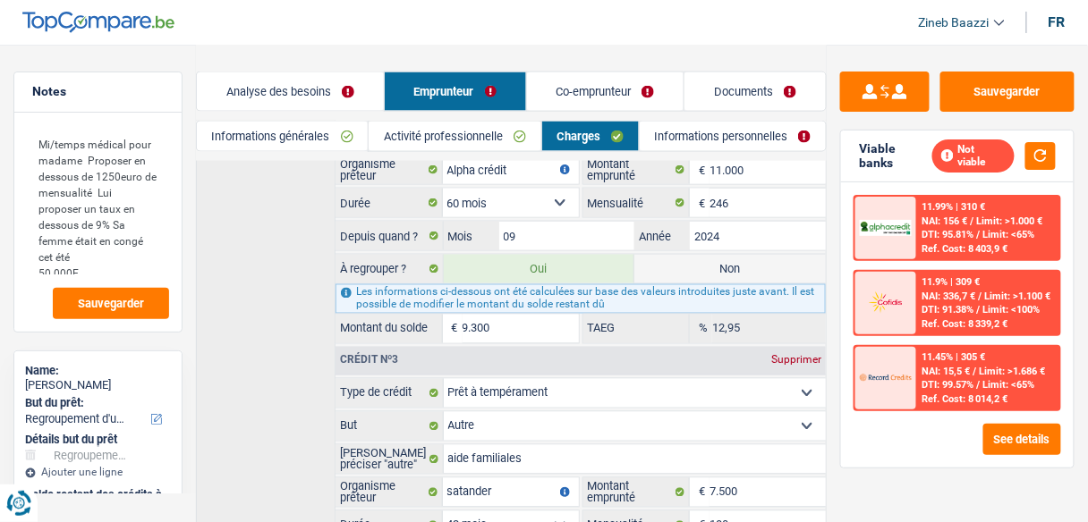
click at [648, 255] on label "Non" at bounding box center [729, 269] width 191 height 29
click at [648, 255] on input "Non" at bounding box center [729, 269] width 191 height 29
radio input "true"
select select "48"
type input "8.599"
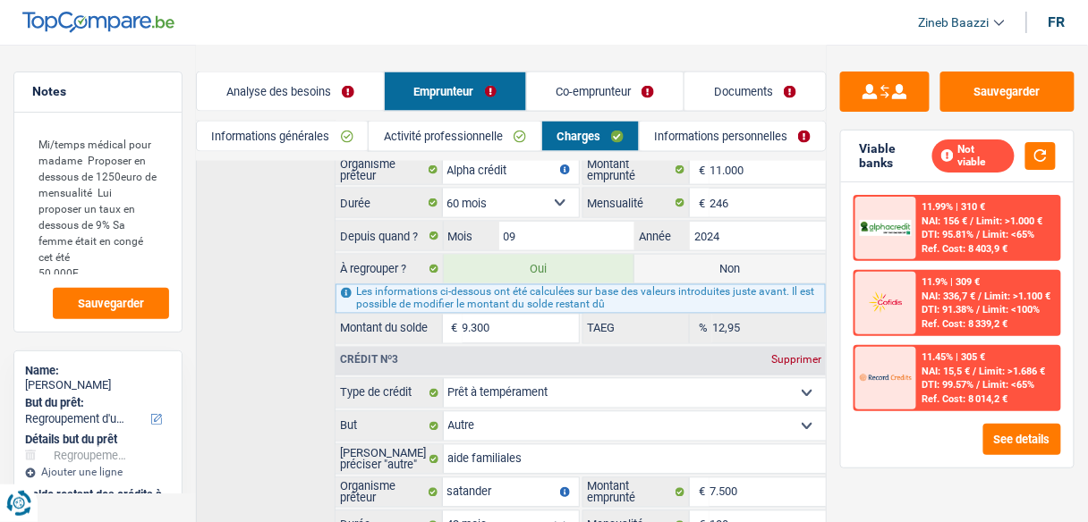
radio input "false"
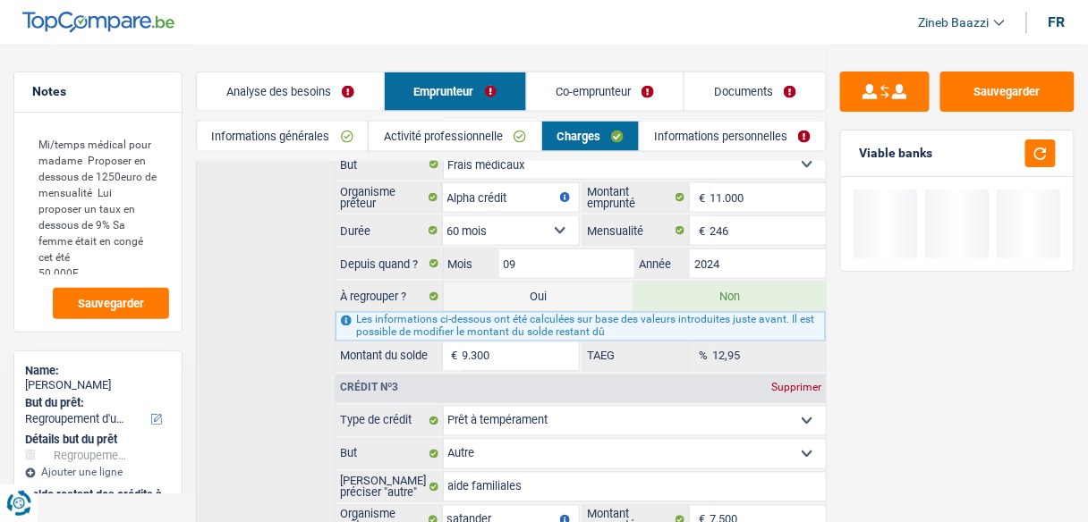
scroll to position [807, 0]
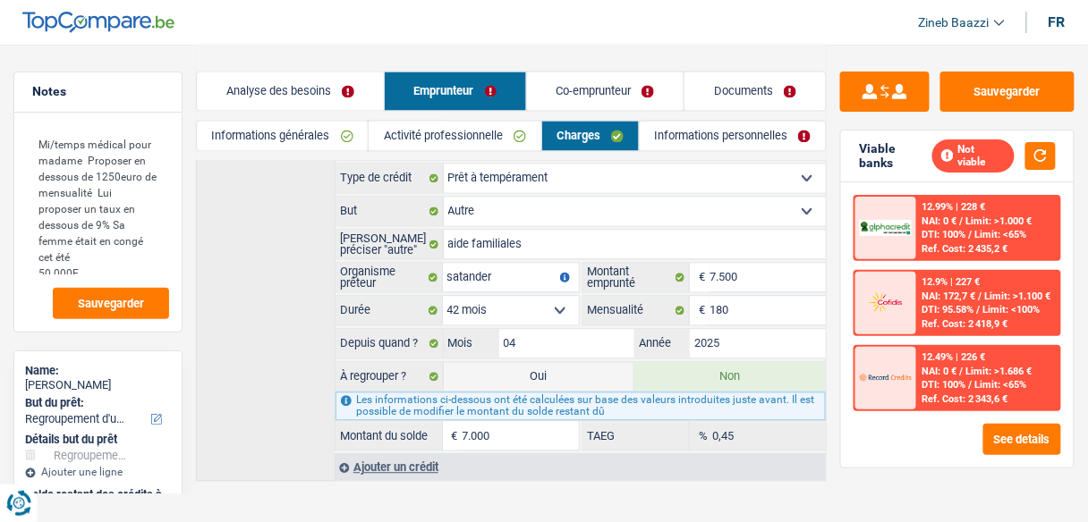
click at [565, 363] on label "Oui" at bounding box center [539, 377] width 191 height 29
click at [565, 363] on input "Oui" at bounding box center [539, 377] width 191 height 29
radio input "true"
type input "15.599"
radio input "false"
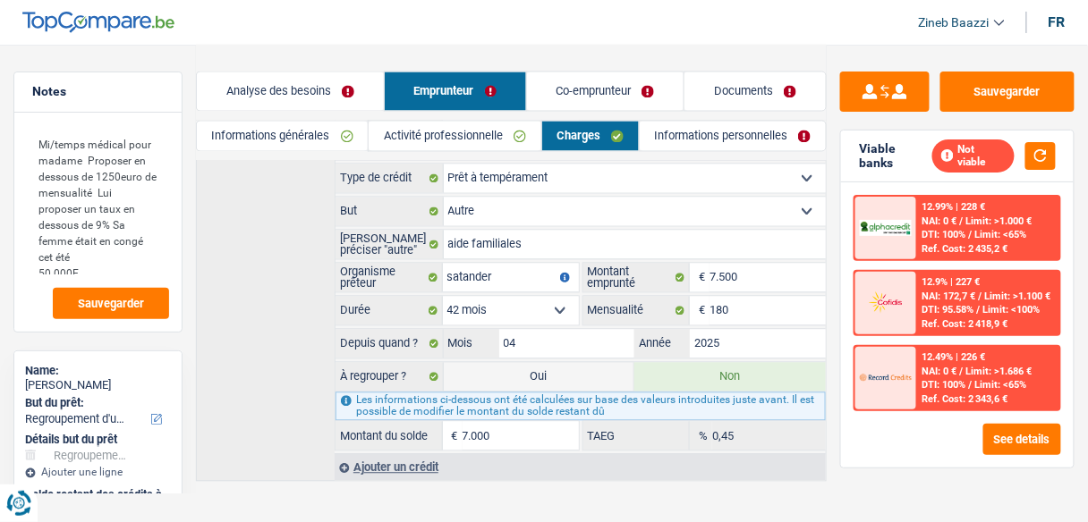
select select "84"
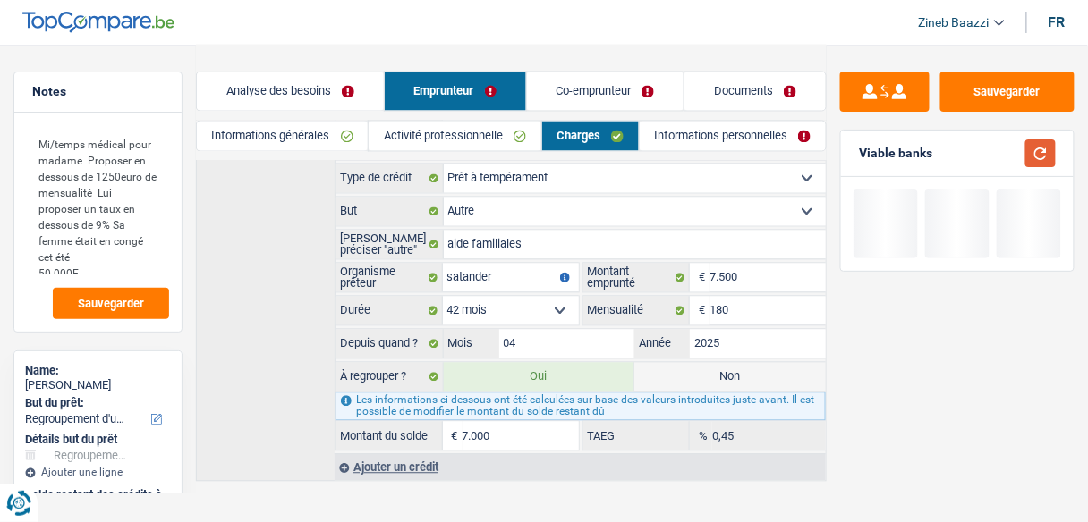
click at [1046, 152] on button "button" at bounding box center [1040, 154] width 30 height 28
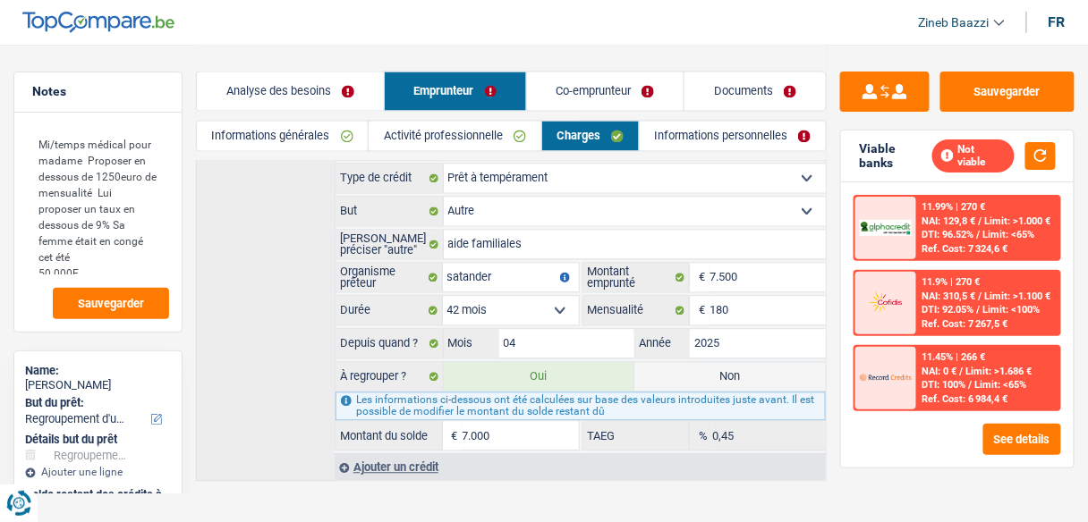
click at [673, 363] on label "Non" at bounding box center [729, 377] width 191 height 29
click at [673, 363] on input "Non" at bounding box center [729, 377] width 191 height 29
radio input "true"
select select "48"
type input "8.599"
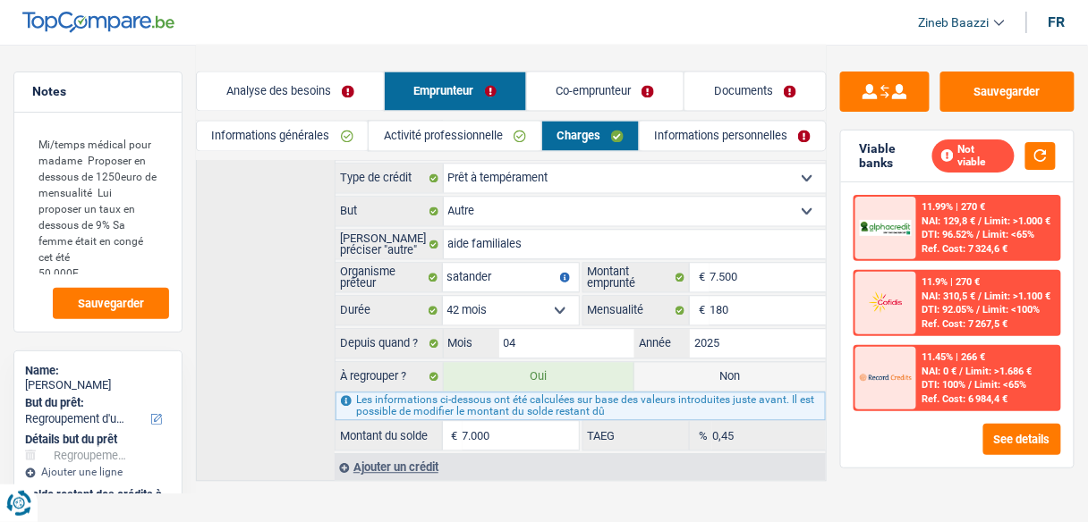
radio input "false"
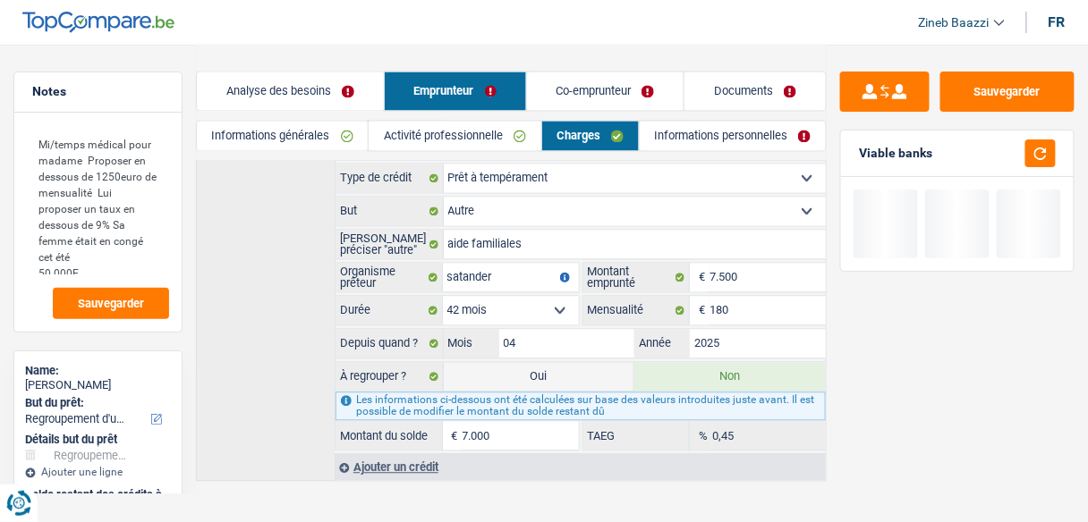
click at [467, 131] on link "Activité professionnelle" at bounding box center [455, 137] width 172 height 30
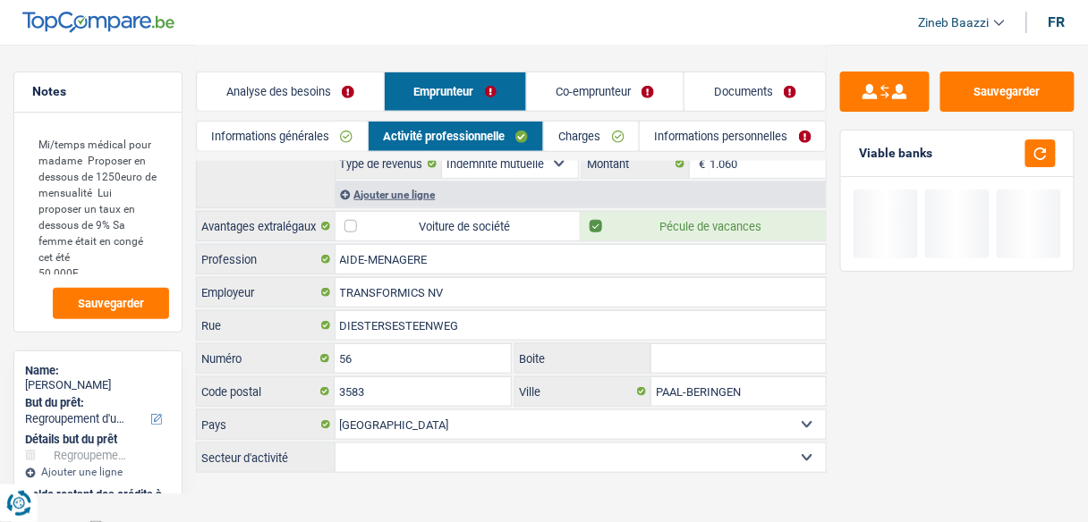
scroll to position [0, 0]
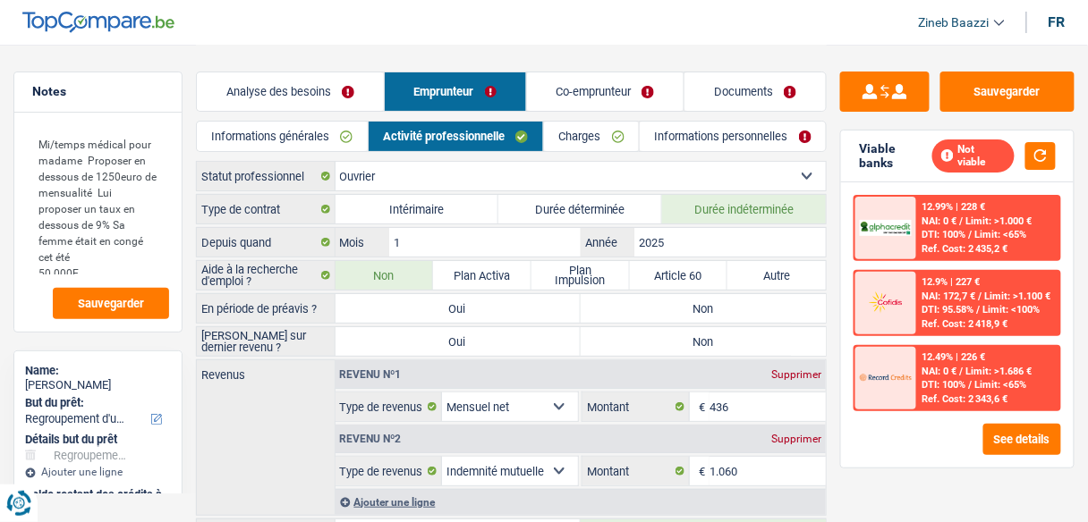
click at [640, 298] on label "Non" at bounding box center [703, 308] width 245 height 29
click at [640, 298] on input "Non" at bounding box center [703, 308] width 245 height 29
radio input "true"
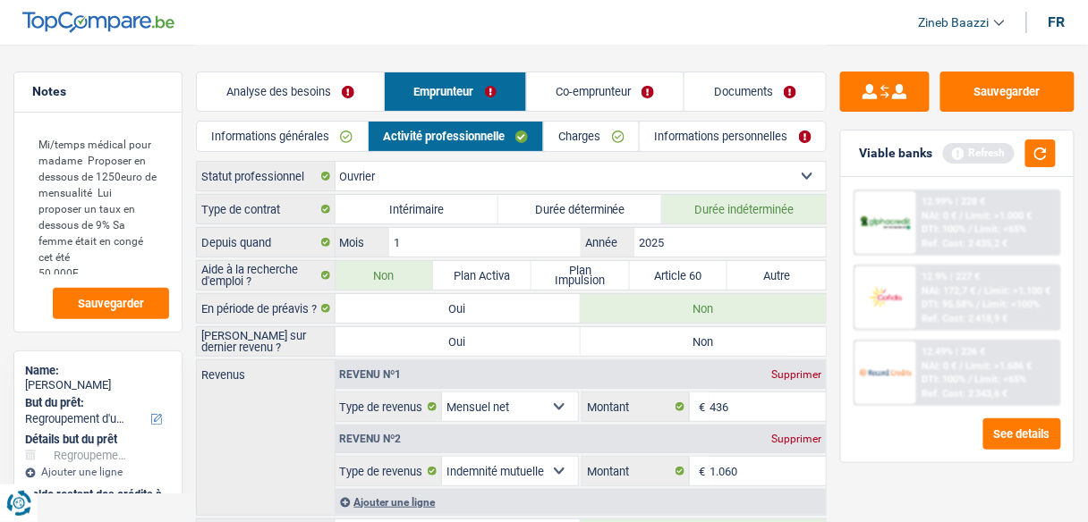
click at [640, 344] on label "Non" at bounding box center [703, 341] width 245 height 29
click at [640, 344] on input "Non" at bounding box center [703, 341] width 245 height 29
radio input "true"
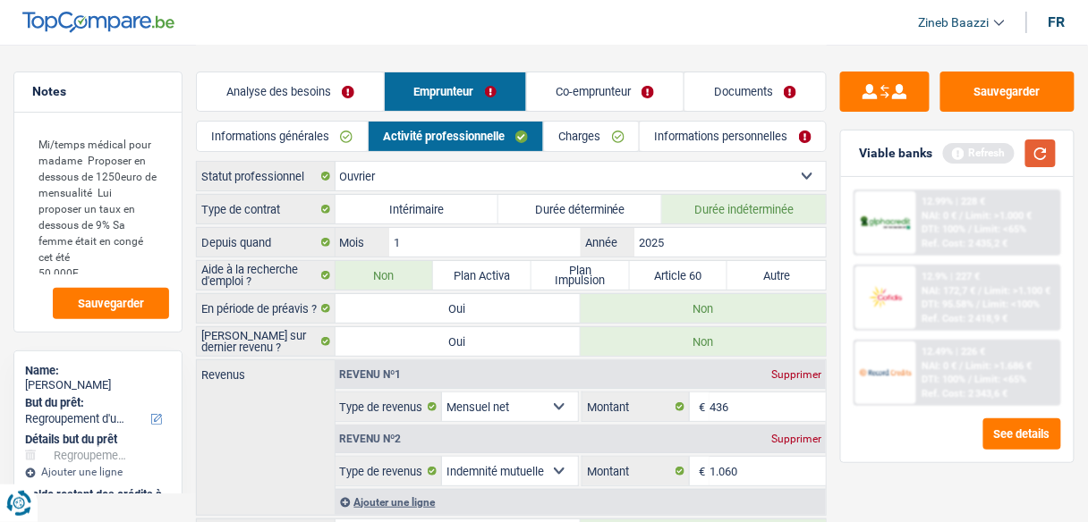
click at [1043, 158] on button "button" at bounding box center [1040, 154] width 30 height 28
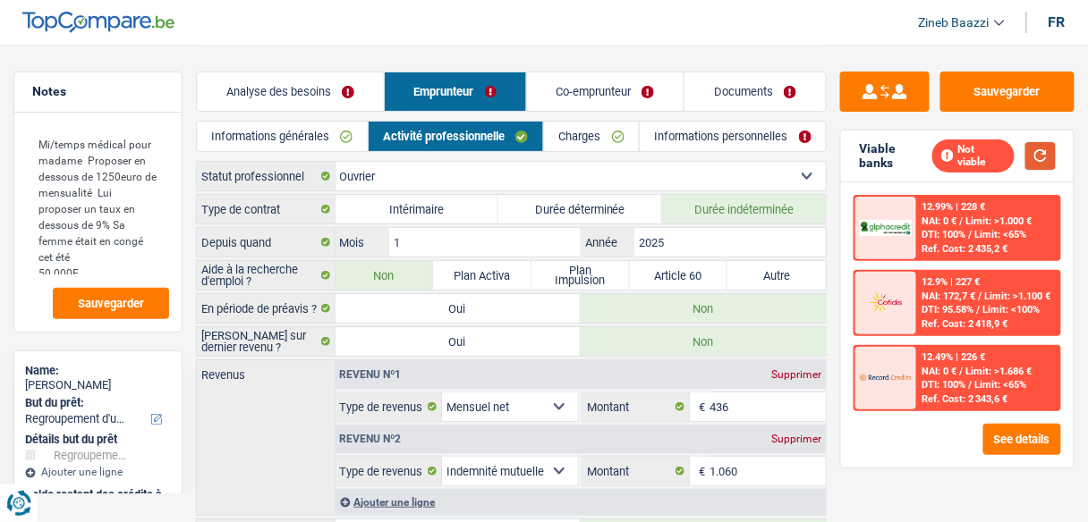
click at [1038, 145] on button "button" at bounding box center [1040, 156] width 30 height 28
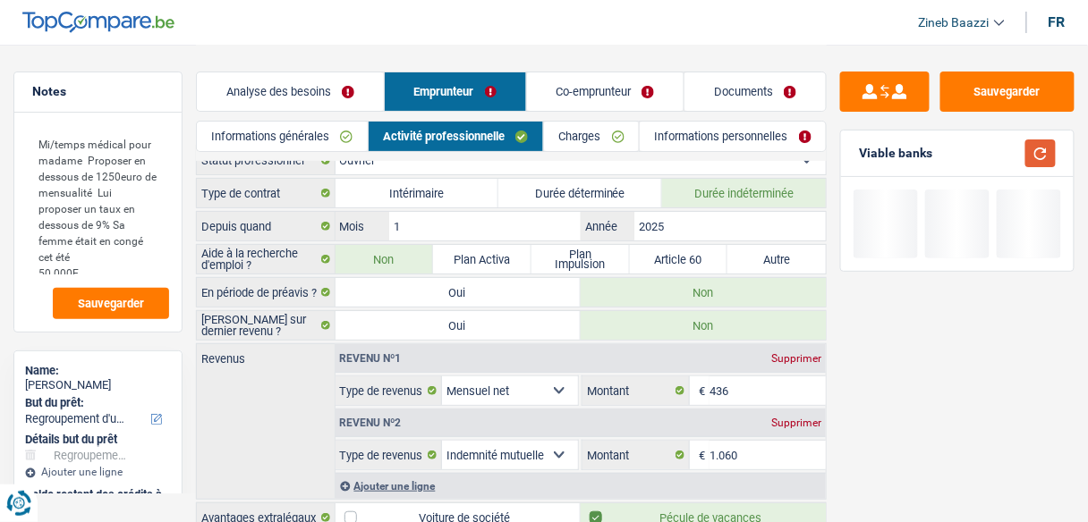
scroll to position [72, 0]
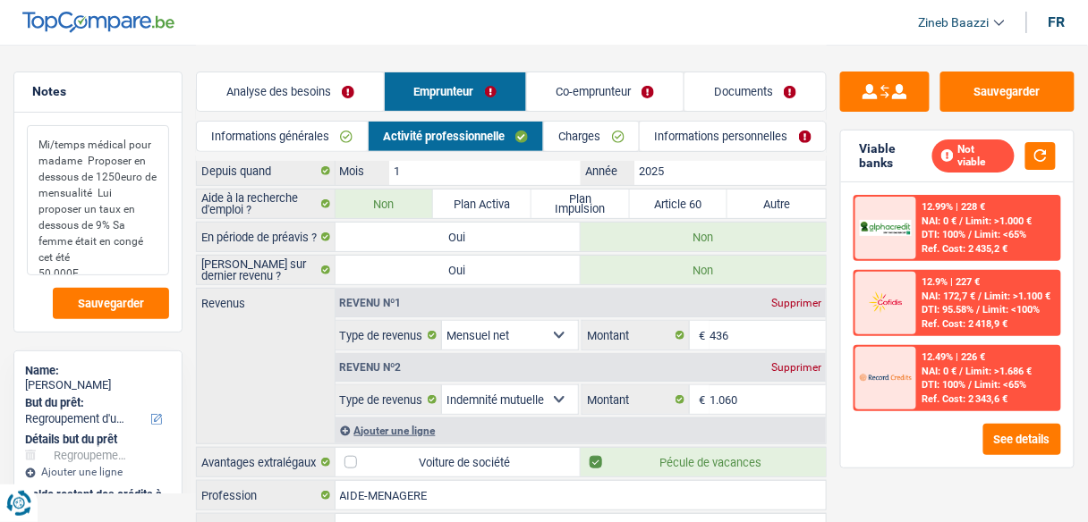
click at [123, 270] on textarea "Mi/temps médical pour madame Proposer en dessous de 1250euro de mensualité Lui …" at bounding box center [98, 200] width 142 height 150
click at [721, 399] on input "1.060" at bounding box center [767, 400] width 116 height 29
click at [722, 399] on input "1.060" at bounding box center [767, 400] width 116 height 29
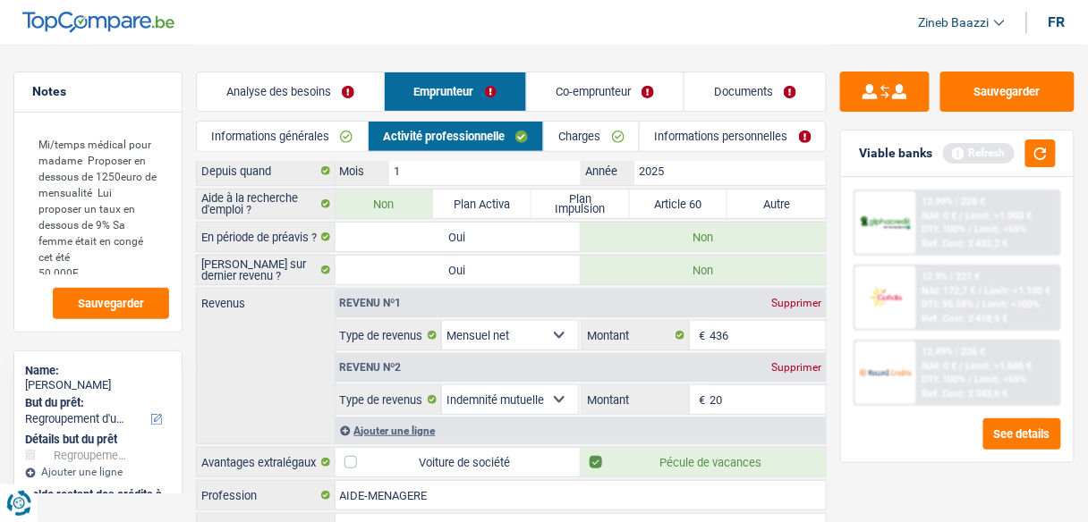
type input "2"
type input "1.850"
click at [1032, 151] on button "button" at bounding box center [1040, 154] width 30 height 28
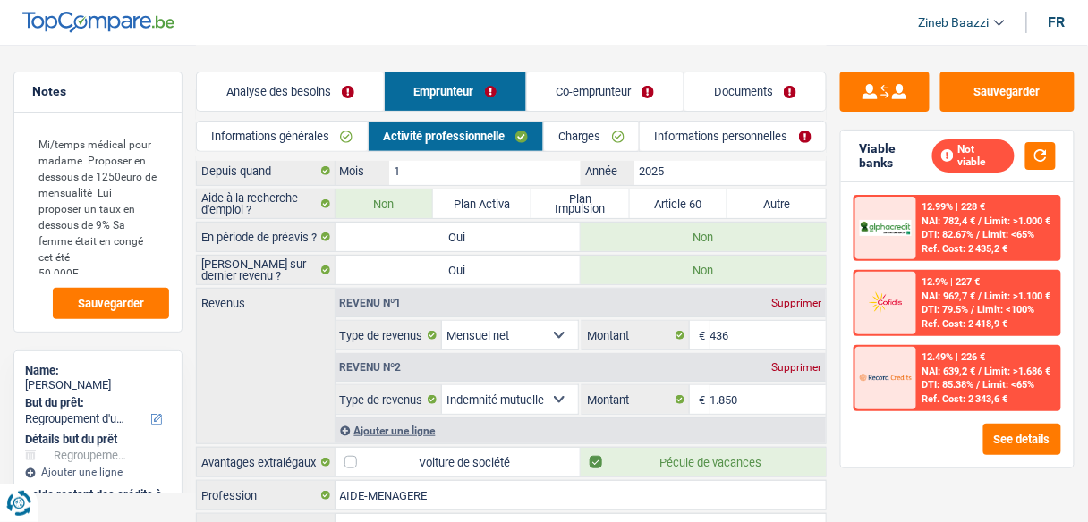
click at [556, 327] on select "Allocation d'handicap Allocations chômage Allocations familiales Chèques repas …" at bounding box center [510, 335] width 136 height 29
select select "familyAllowances"
click at [442, 321] on select "Allocation d'handicap Allocations chômage Allocations familiales Chèques repas …" at bounding box center [510, 335] width 136 height 29
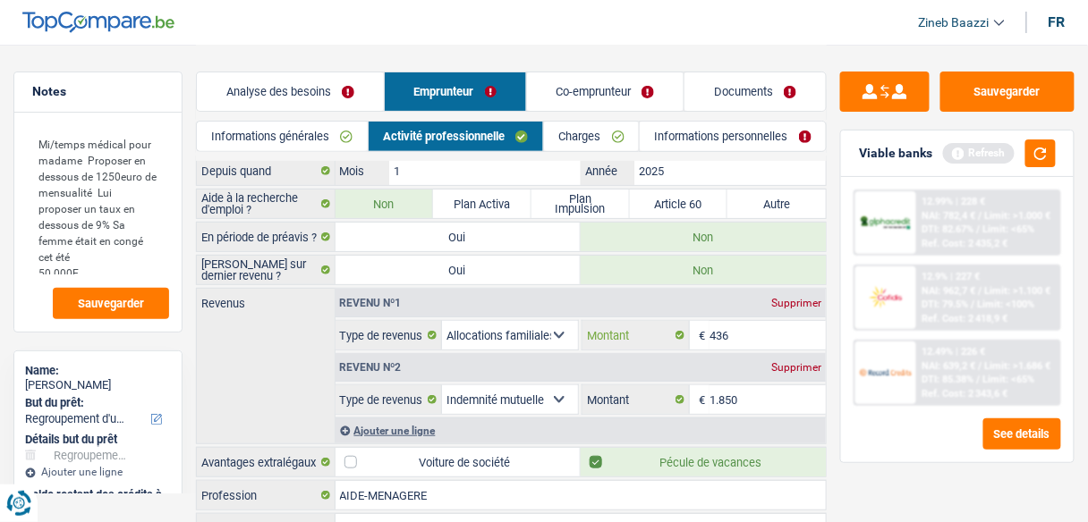
click at [737, 337] on input "436" at bounding box center [767, 335] width 116 height 29
type input "360"
click at [1040, 161] on button "button" at bounding box center [1040, 154] width 30 height 28
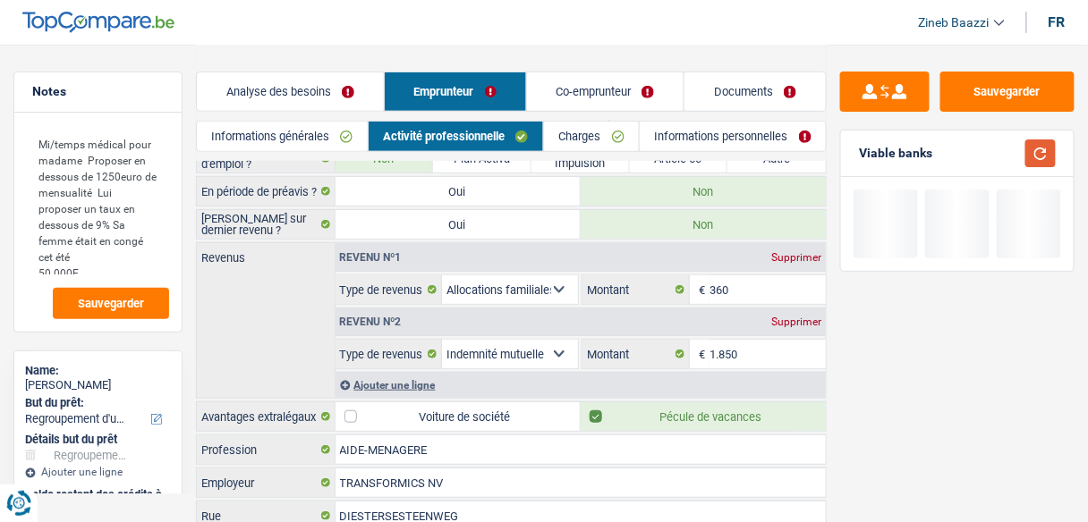
scroll to position [143, 0]
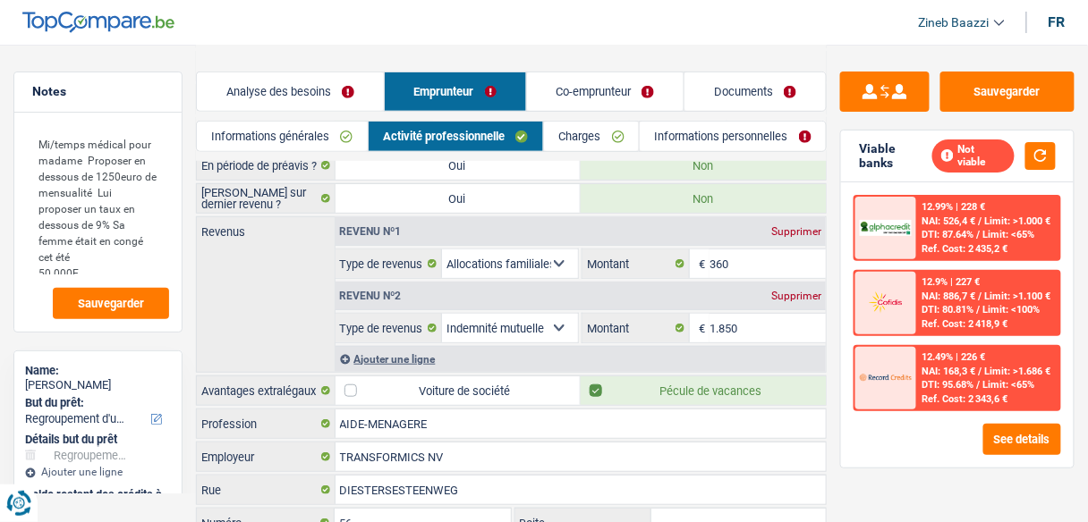
click at [389, 352] on div "Ajouter une ligne" at bounding box center [580, 359] width 491 height 26
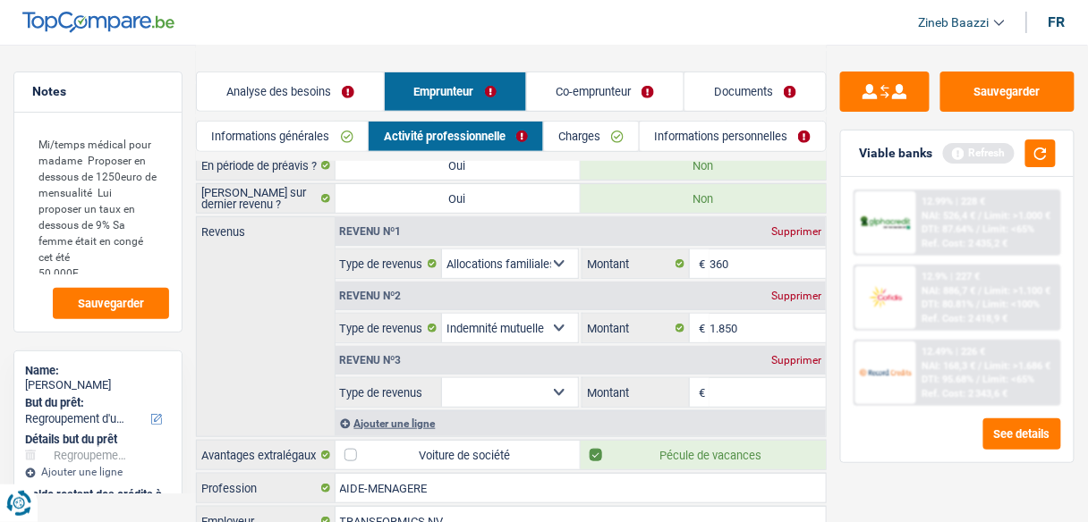
click at [514, 386] on select "Allocation d'handicap Allocations chômage Allocations familiales Chèques repas …" at bounding box center [510, 392] width 136 height 29
select select "mealVouchers"
click at [442, 378] on select "Allocation d'handicap Allocations chômage Allocations familiales Chèques repas …" at bounding box center [510, 392] width 136 height 29
click at [740, 395] on input "Montant par jour" at bounding box center [767, 392] width 116 height 29
click at [1044, 137] on div "Viable banks Refresh" at bounding box center [957, 154] width 233 height 47
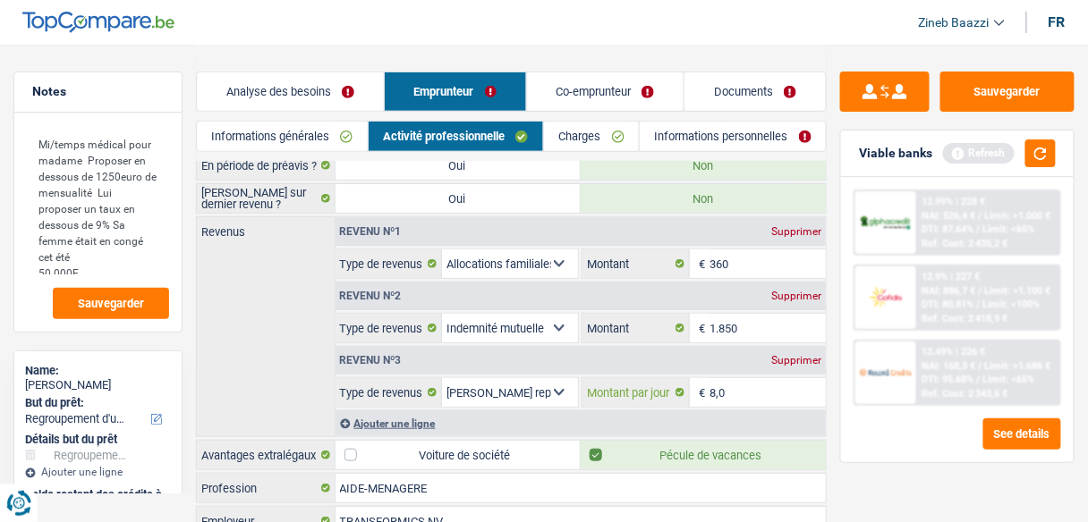
click at [740, 379] on input "8,0" at bounding box center [767, 392] width 116 height 29
type input "8"
type input "4"
type input "5,0"
click at [1043, 157] on button "button" at bounding box center [1040, 154] width 30 height 28
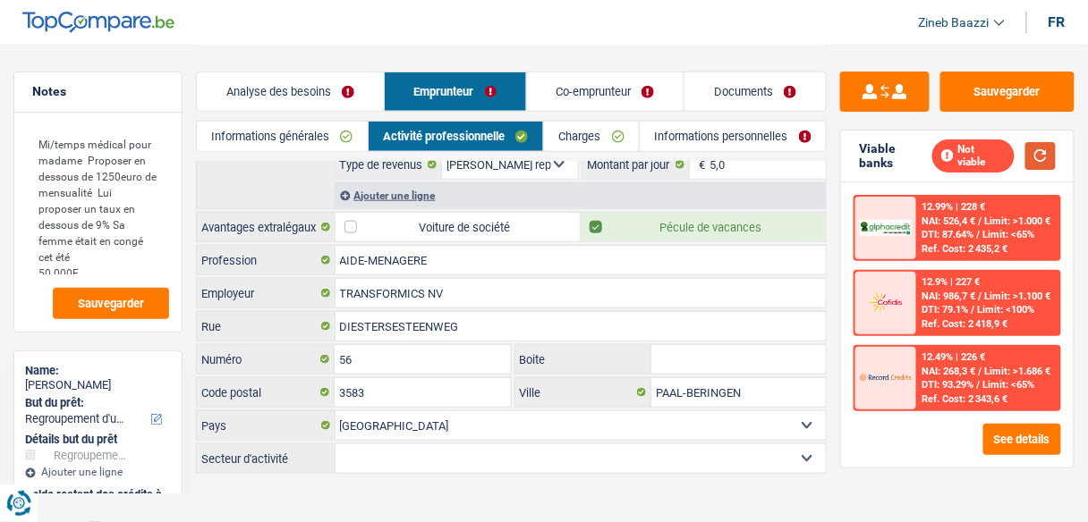
scroll to position [372, 0]
click at [565, 127] on link "Charges" at bounding box center [591, 137] width 95 height 30
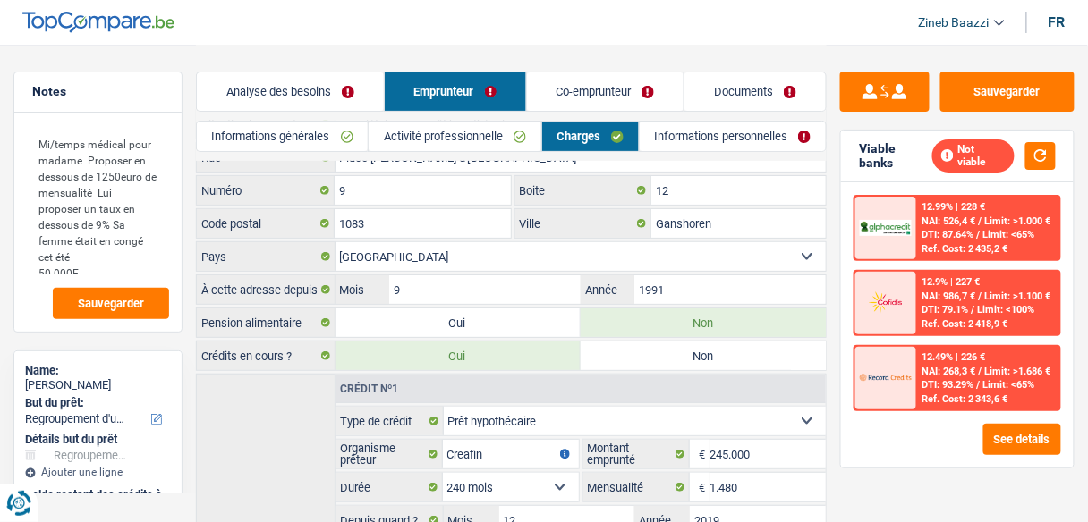
scroll to position [0, 0]
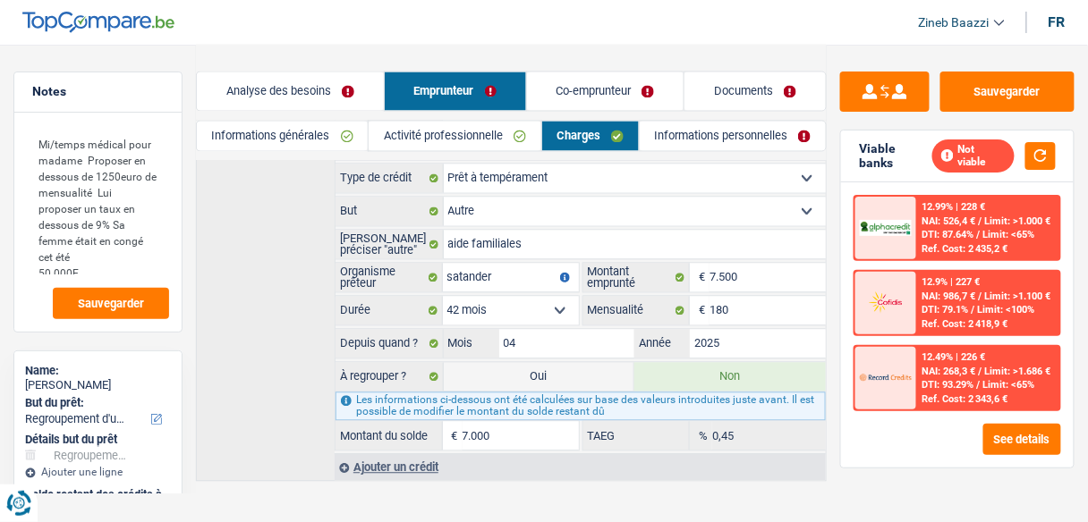
click at [581, 91] on link "Co-emprunteur" at bounding box center [605, 91] width 157 height 38
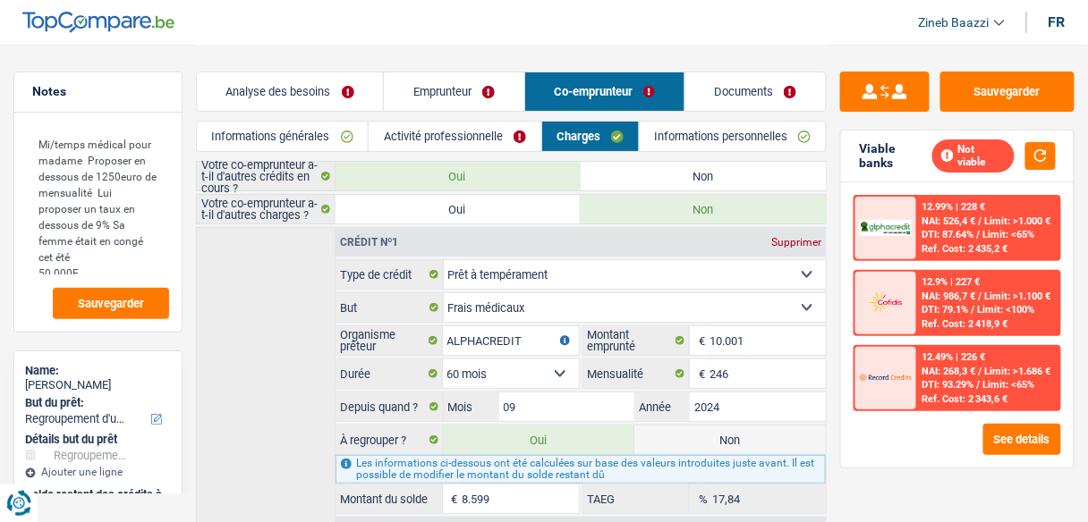
click at [415, 131] on link "Activité professionnelle" at bounding box center [455, 137] width 172 height 30
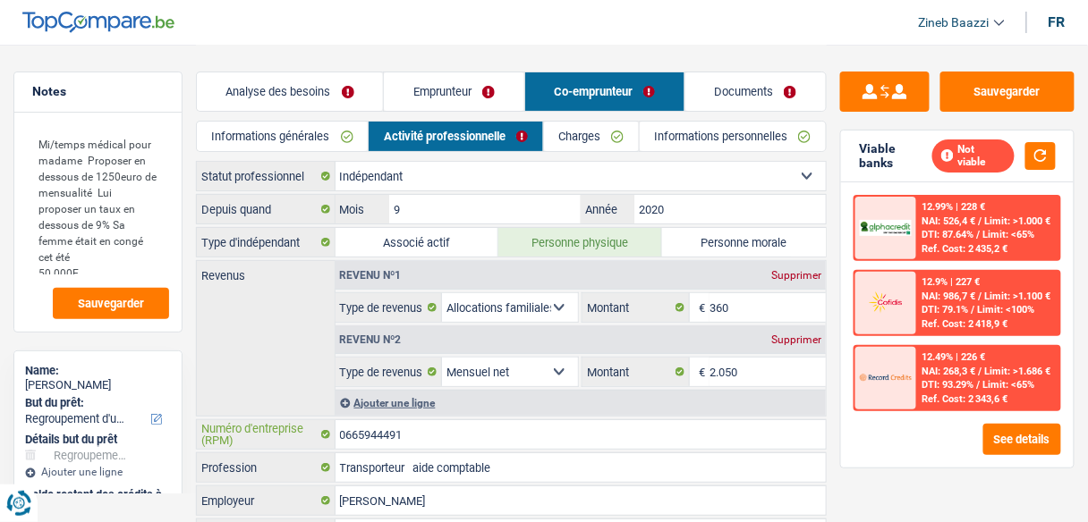
click at [394, 426] on input "0665944491" at bounding box center [580, 434] width 491 height 29
click at [86, 262] on textarea "Mi/temps médical pour madame Proposer en dessous de 1250euro de mensualité Lui …" at bounding box center [98, 200] width 142 height 150
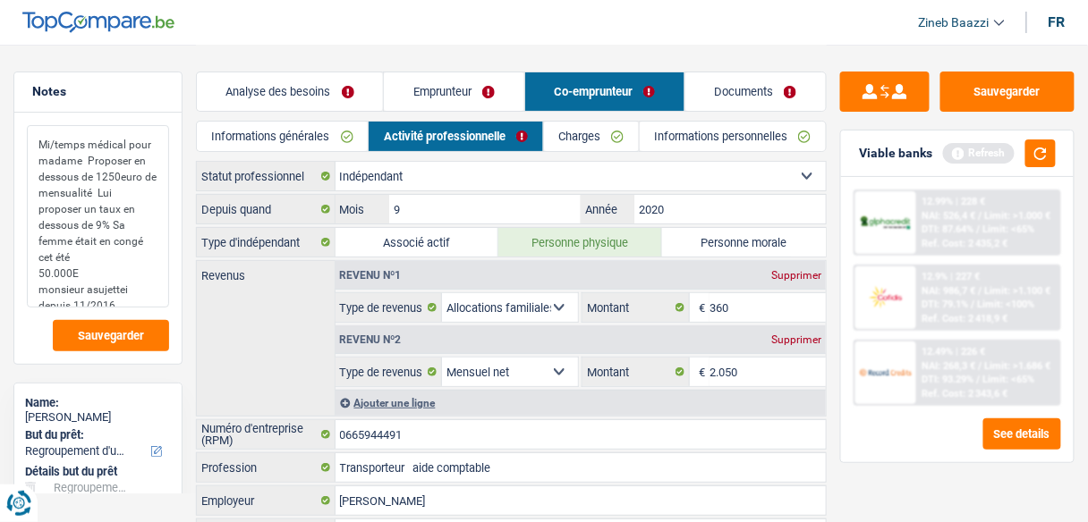
type textarea "Mi/temps médical pour madame Proposer en dessous de 1250euro de mensualité Lui …"
click at [575, 132] on link "Charges" at bounding box center [591, 137] width 95 height 30
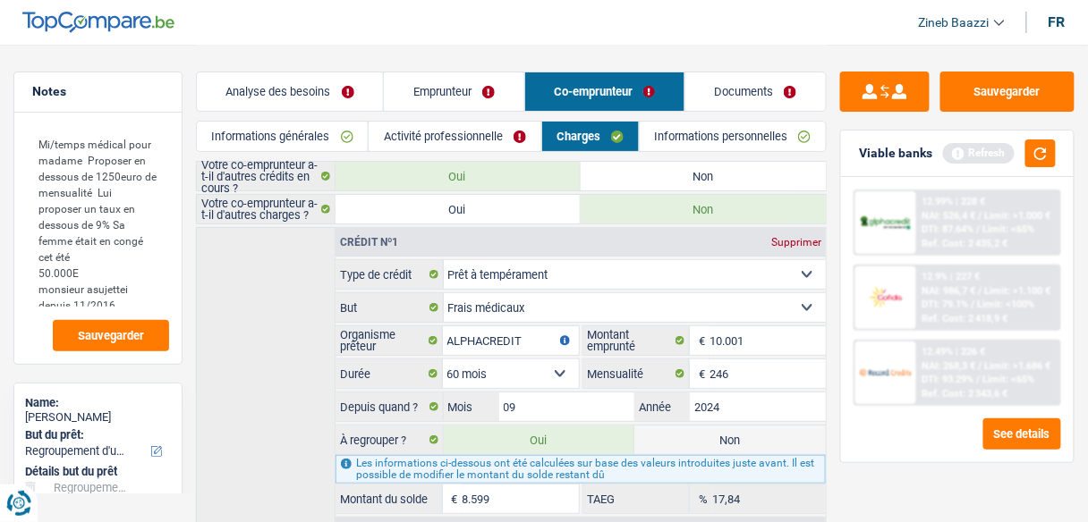
click at [675, 145] on link "Informations personnelles" at bounding box center [733, 137] width 186 height 30
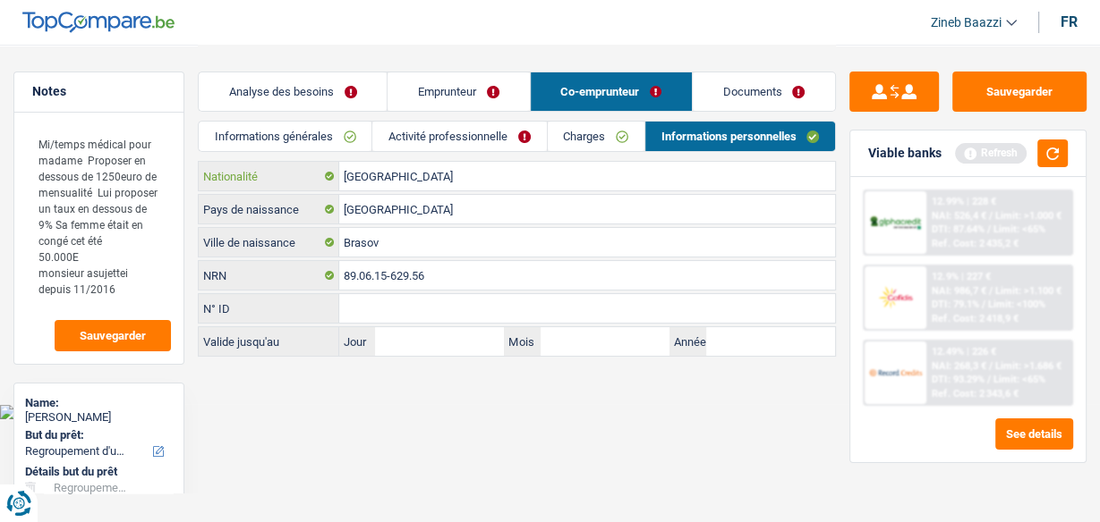
click at [393, 171] on input "[GEOGRAPHIC_DATA]" at bounding box center [587, 176] width 496 height 29
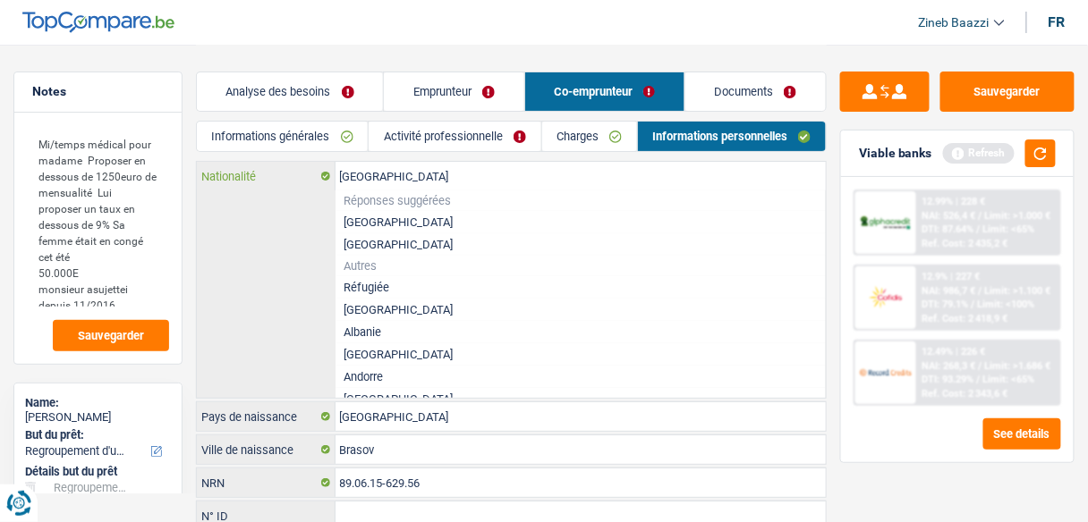
click at [393, 171] on input "[GEOGRAPHIC_DATA]" at bounding box center [580, 176] width 491 height 29
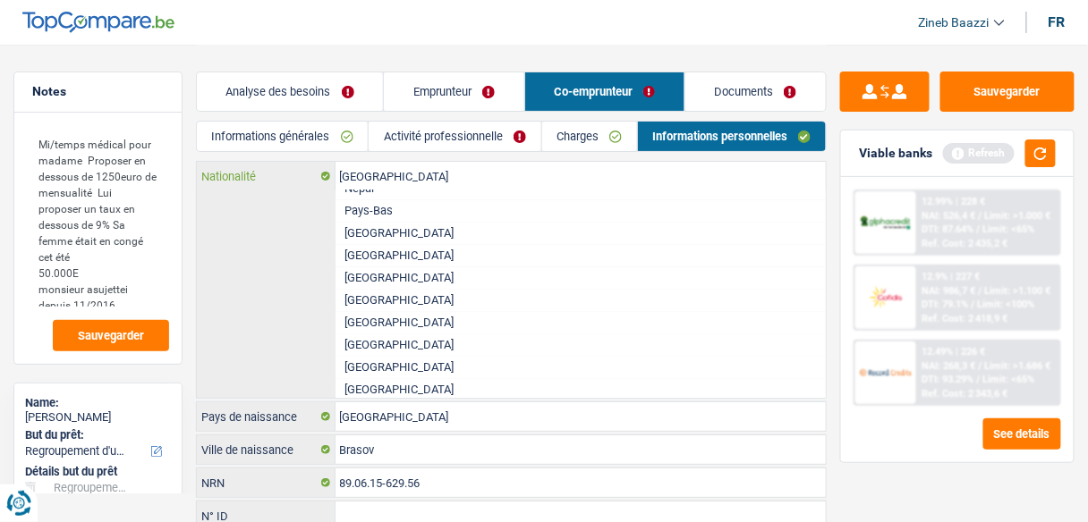
scroll to position [2777, 0]
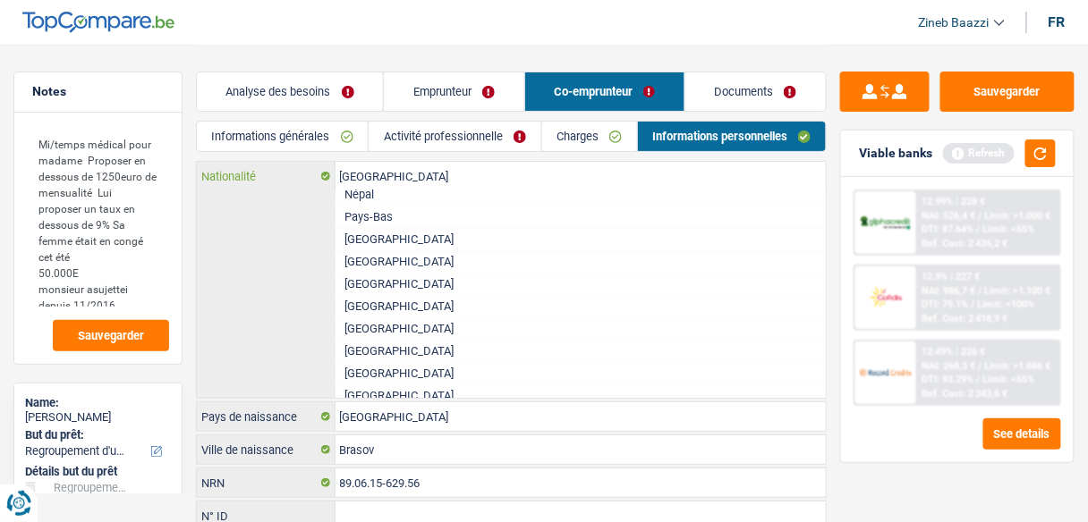
type input "r"
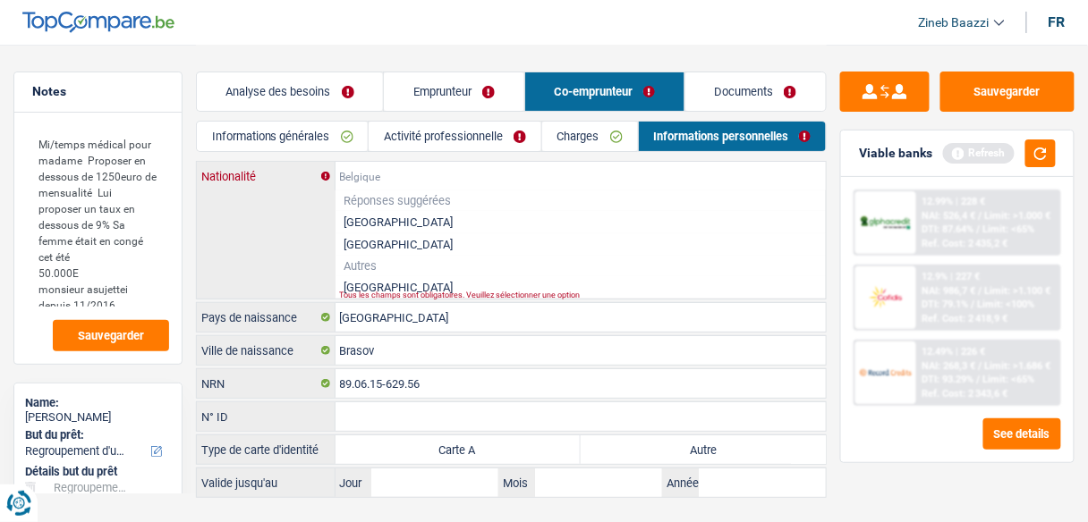
scroll to position [0, 0]
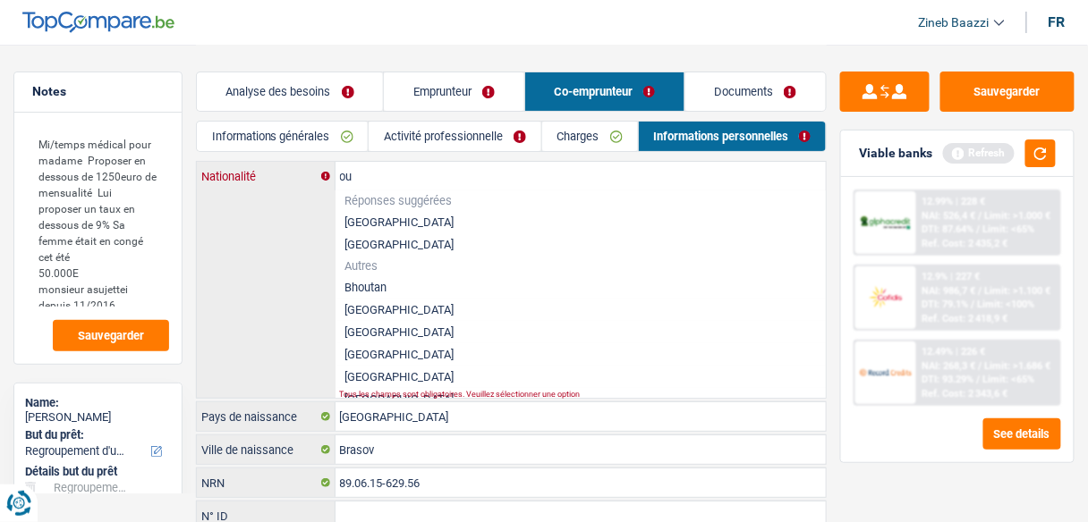
type input "o"
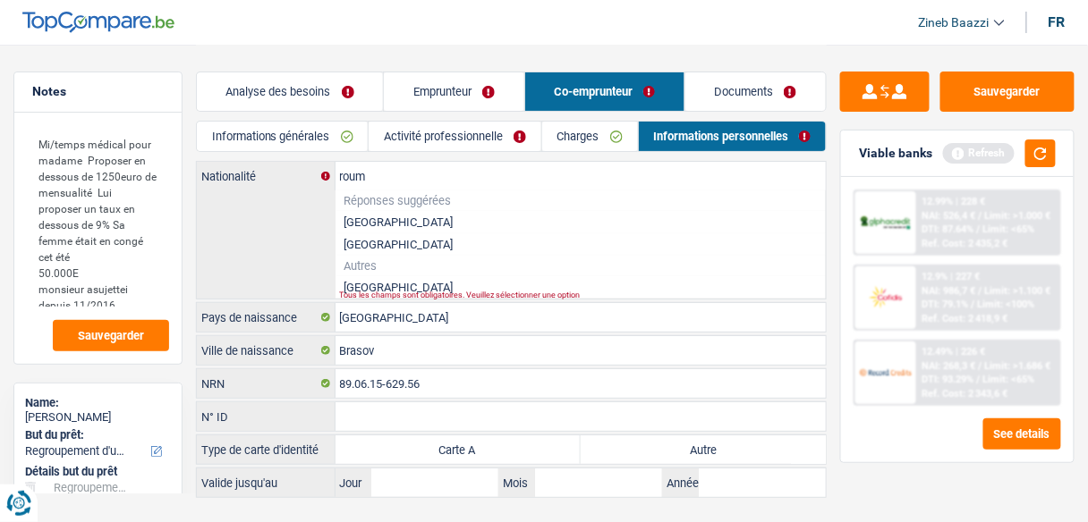
click at [362, 284] on li "Roumanie" at bounding box center [580, 287] width 491 height 22
type input "Roumanie"
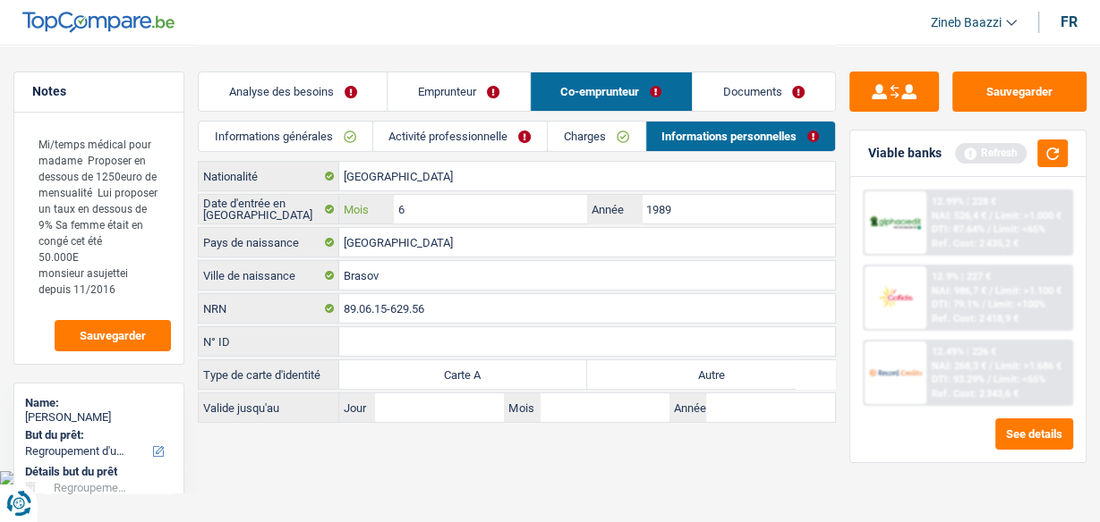
click at [507, 210] on input "6" at bounding box center [490, 209] width 193 height 29
type input "09"
type input "1"
type input "2015"
click at [411, 448] on main "Notes Mi/temps médical pour madame Proposer en dessous de 1250euro de mensualit…" at bounding box center [550, 235] width 1100 height 471
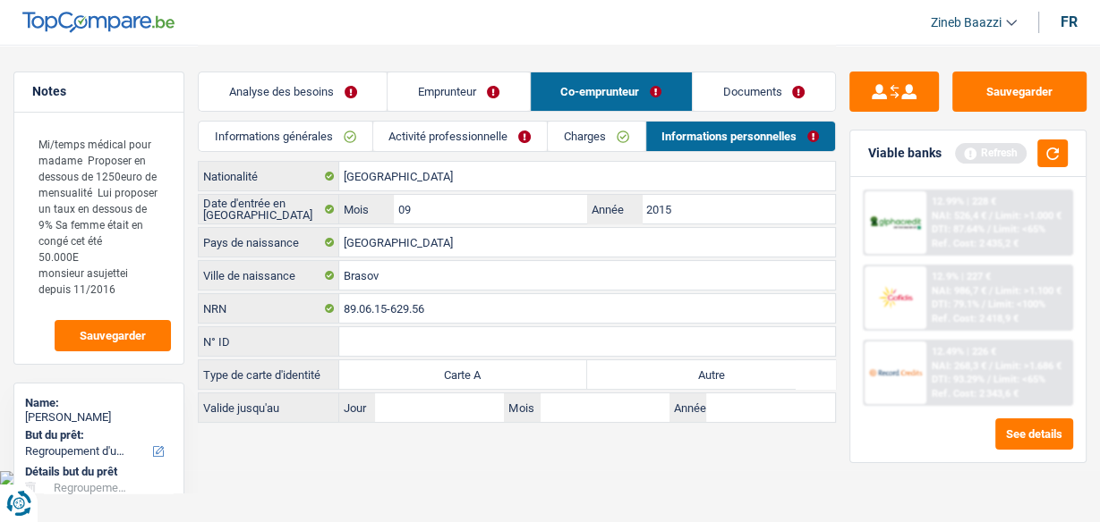
click at [476, 81] on link "Emprunteur" at bounding box center [457, 91] width 141 height 38
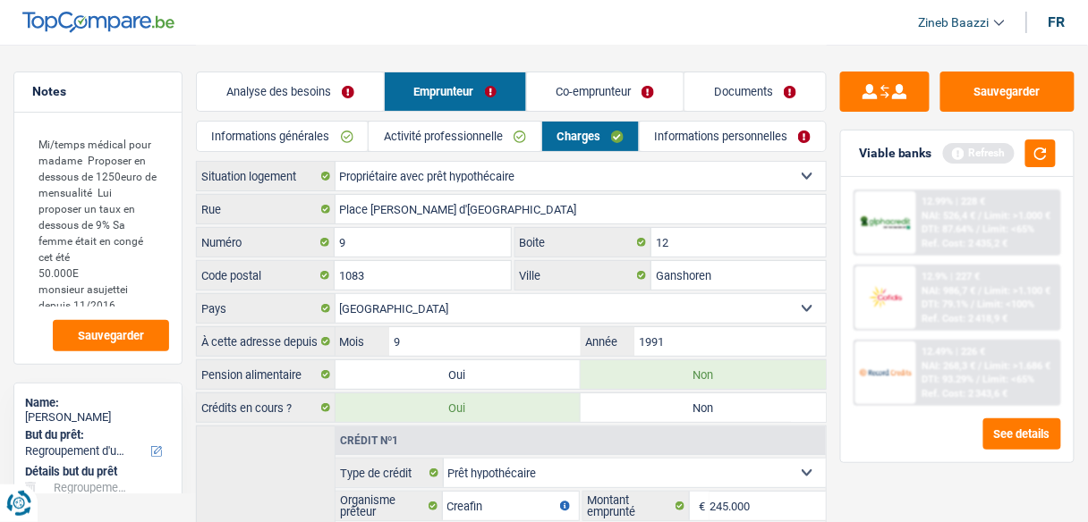
click at [689, 131] on link "Informations personnelles" at bounding box center [733, 137] width 186 height 30
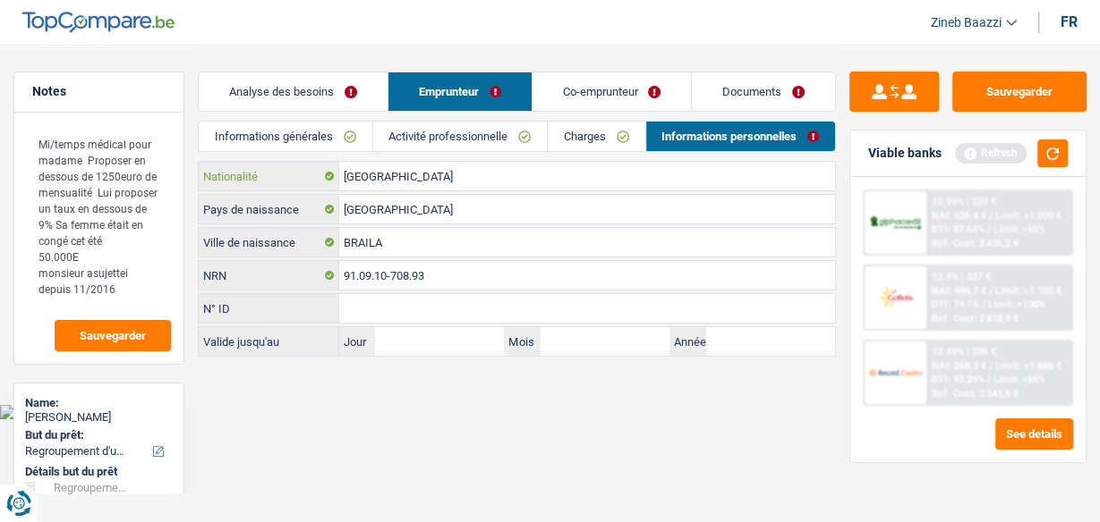
click at [395, 170] on input "[GEOGRAPHIC_DATA]" at bounding box center [587, 176] width 496 height 29
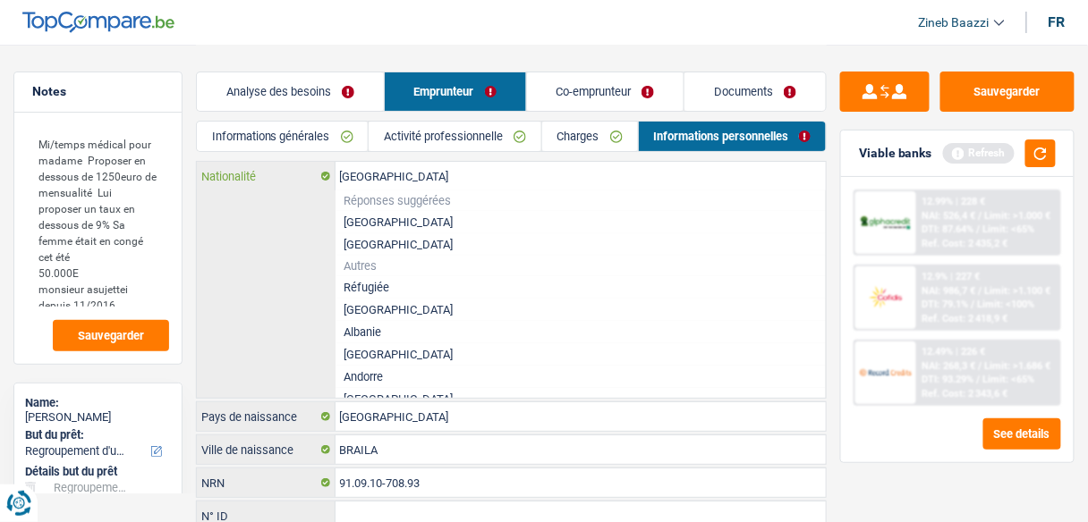
type input "Belgiqu"
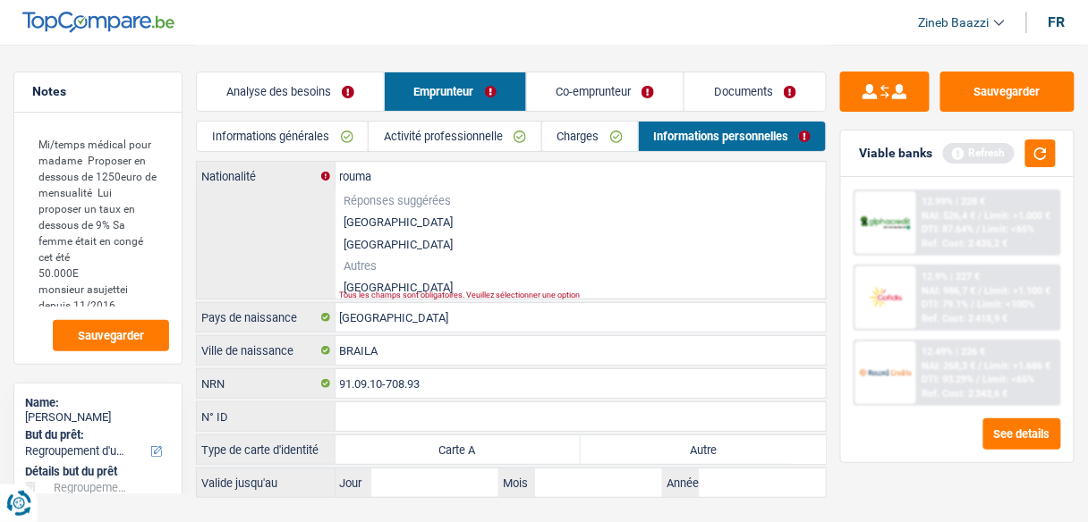
click at [371, 286] on li "Roumanie" at bounding box center [580, 287] width 491 height 22
type input "Roumanie"
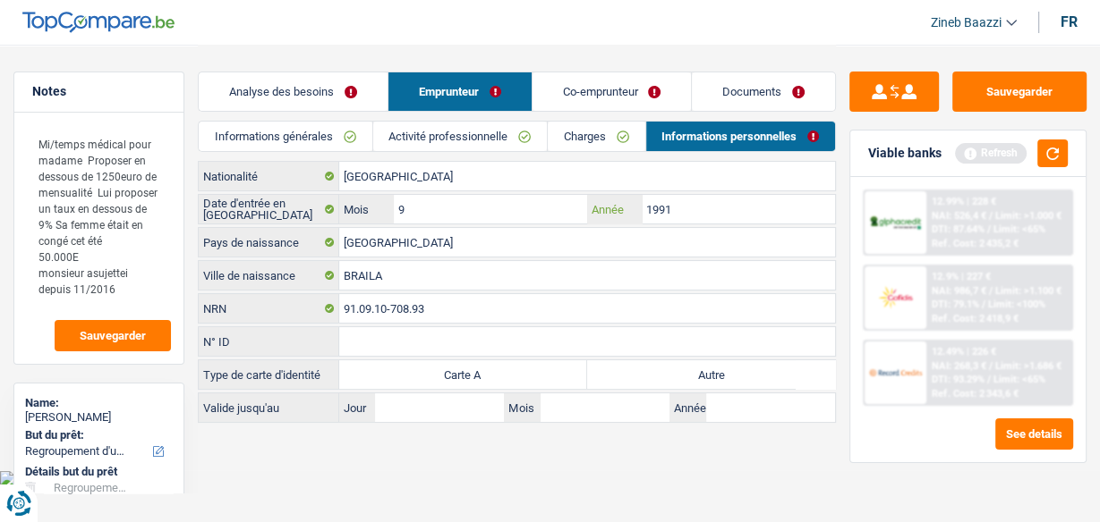
click at [698, 206] on input "1991" at bounding box center [737, 209] width 193 height 29
click at [539, 207] on input "9" at bounding box center [490, 209] width 193 height 29
type input "3"
click at [698, 212] on input "1991" at bounding box center [737, 209] width 193 height 29
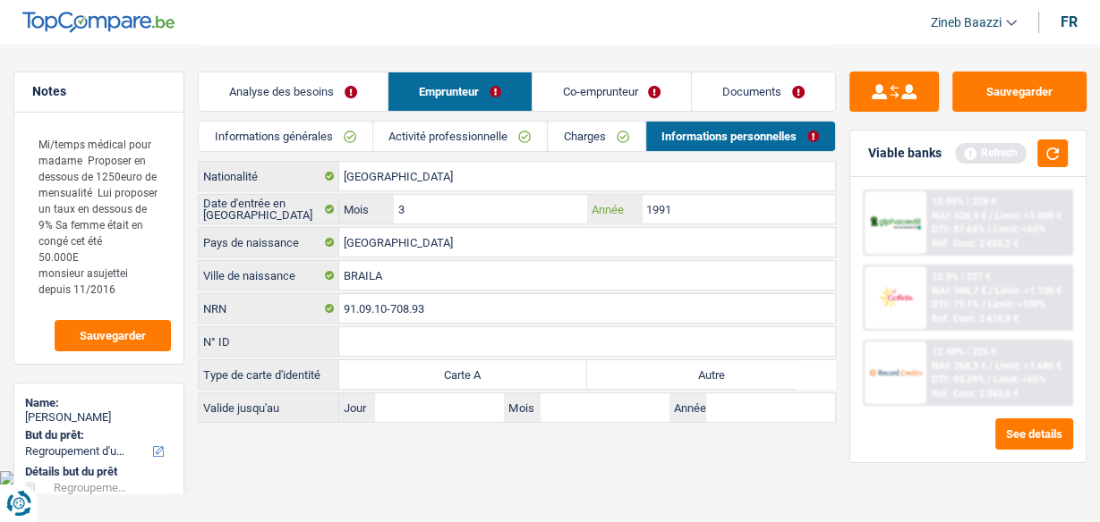
click at [698, 212] on input "1991" at bounding box center [737, 209] width 193 height 29
type input "2016"
click at [591, 480] on html "Vous avez le contrôle de vos données Nous utilisons des cookies, tout comme nos…" at bounding box center [550, 243] width 1100 height 486
click at [1047, 157] on button "button" at bounding box center [1052, 154] width 30 height 28
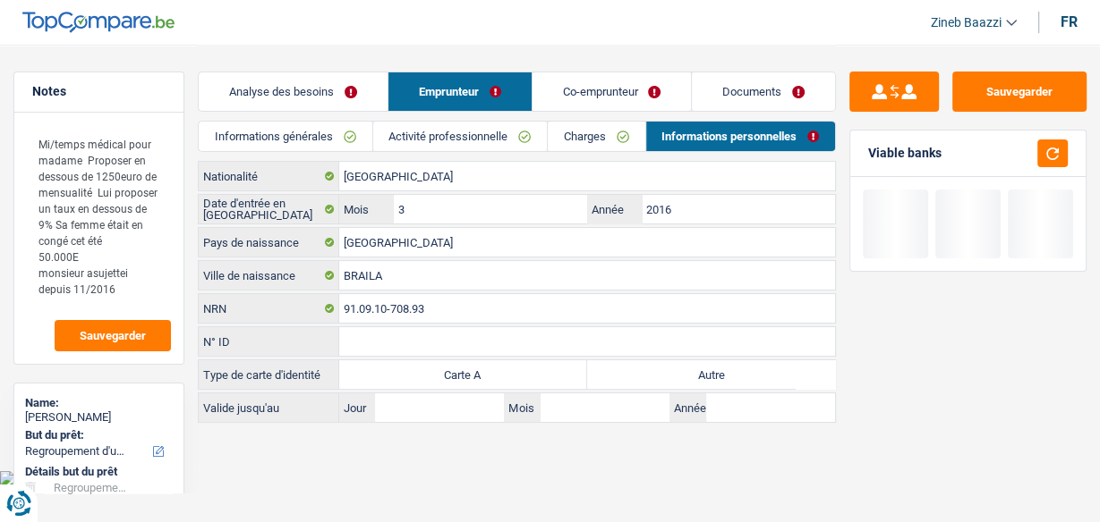
drag, startPoint x: 259, startPoint y: 119, endPoint x: 284, endPoint y: 96, distance: 33.5
click at [259, 119] on div "Analyse des besoins Emprunteur Co-emprunteur Documents" at bounding box center [517, 83] width 638 height 76
click at [291, 86] on link "Analyse des besoins" at bounding box center [293, 91] width 189 height 38
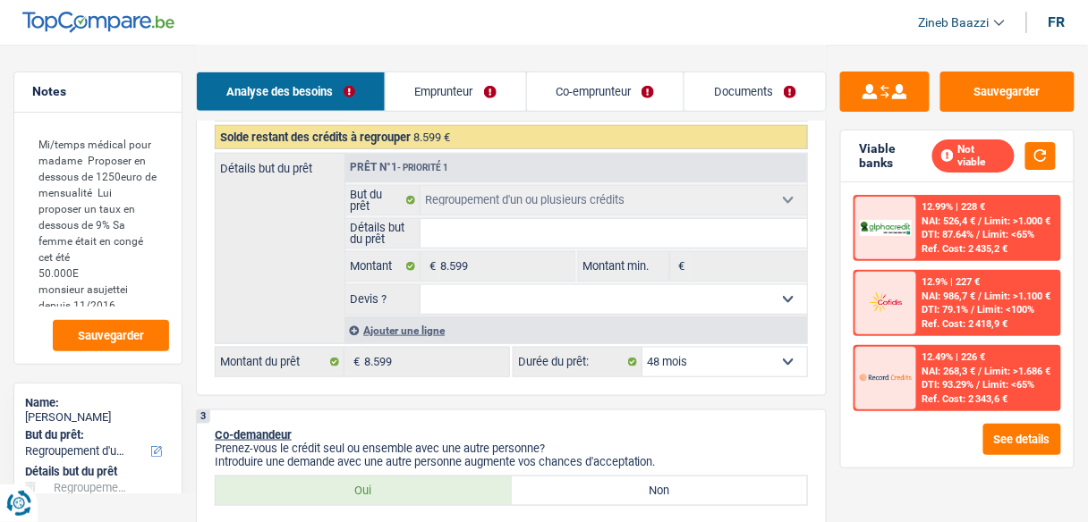
scroll to position [429, 0]
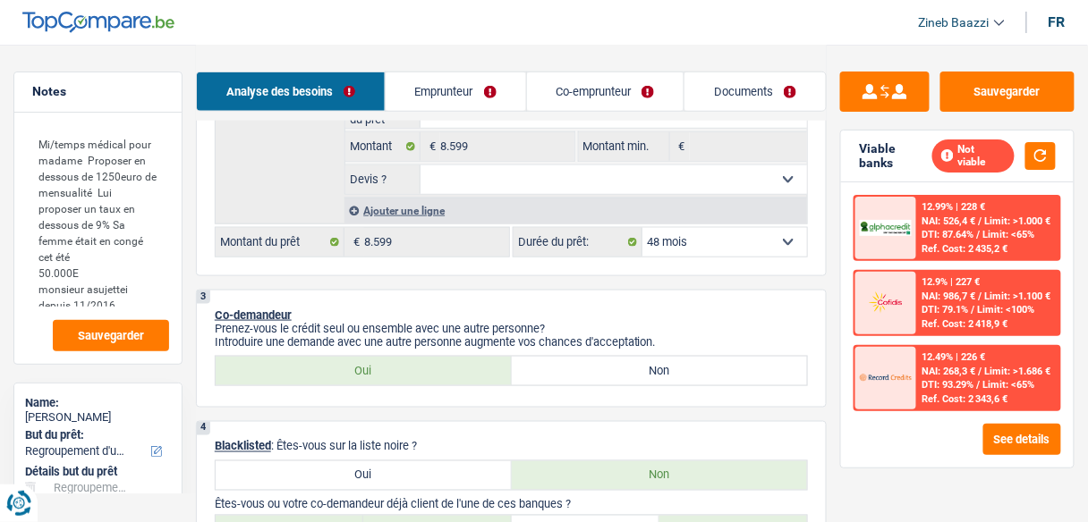
click at [413, 204] on div "Ajouter une ligne" at bounding box center [575, 211] width 463 height 26
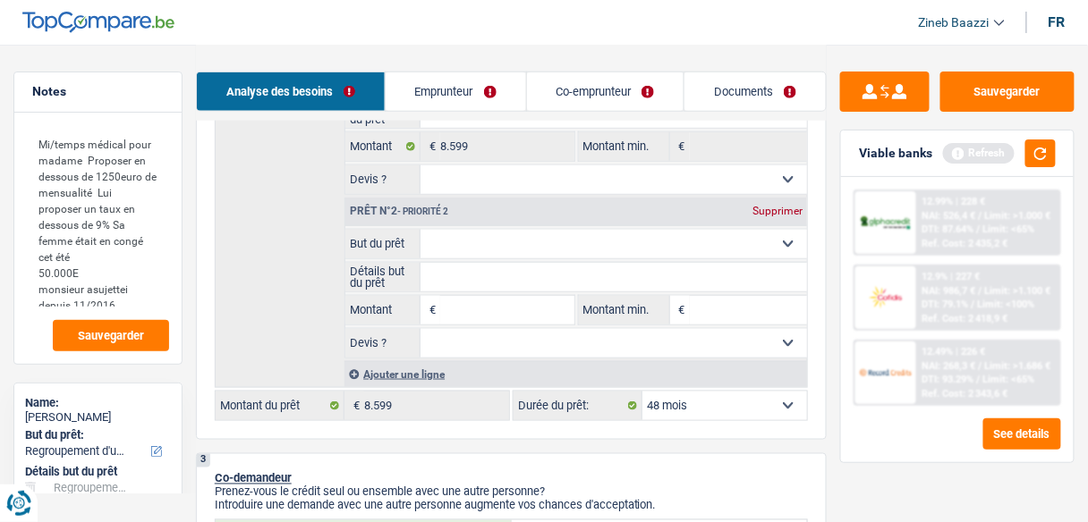
click at [486, 243] on select "Confort maison: meubles, textile, peinture, électroménager, outillage non-profe…" at bounding box center [613, 244] width 386 height 29
select select "household"
click at [420, 230] on select "Confort maison: meubles, textile, peinture, électroménager, outillage non-profe…" at bounding box center [613, 244] width 386 height 29
select select "household"
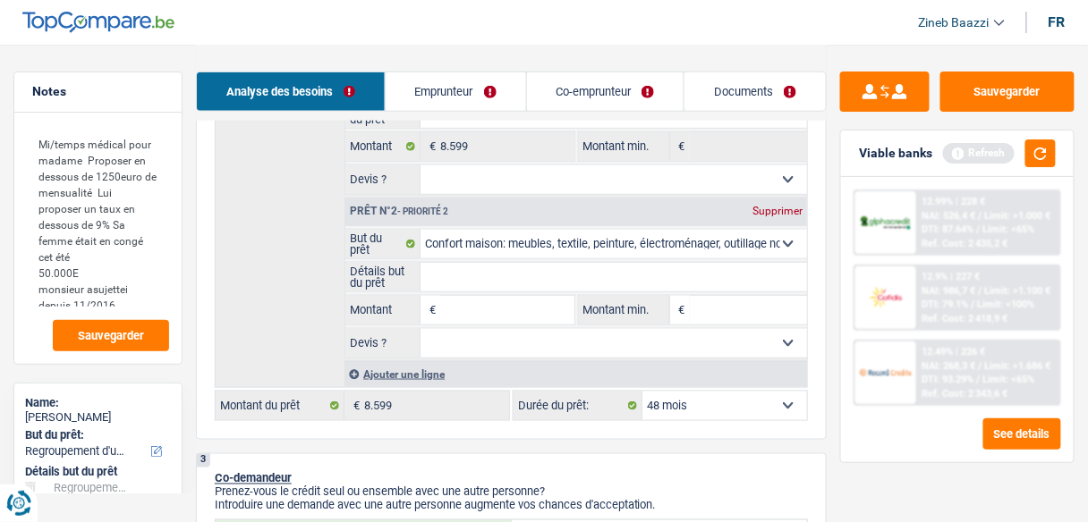
click at [480, 300] on input "Montant" at bounding box center [506, 310] width 133 height 29
type input "4"
type input "43"
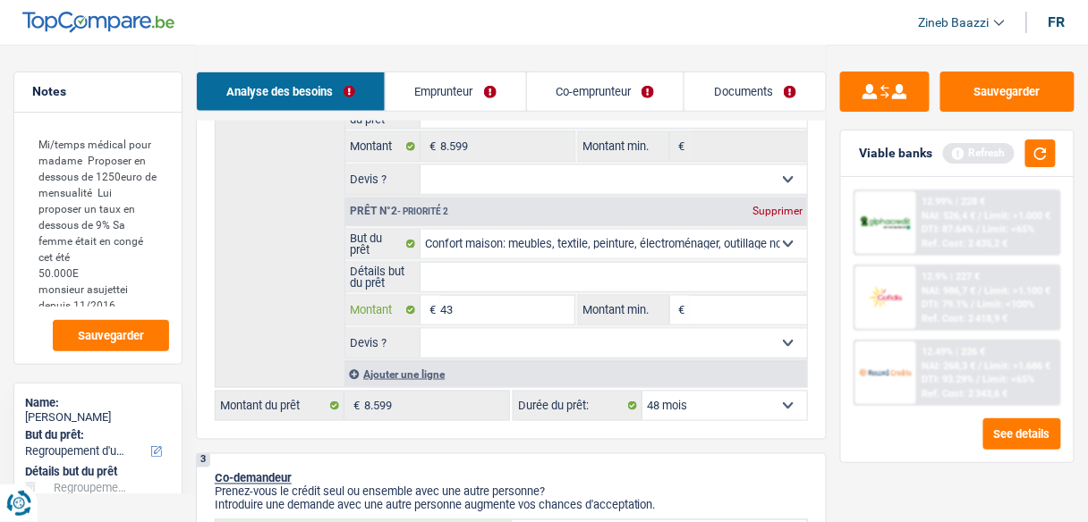
type input "430"
type input "4.300"
type input "43.000"
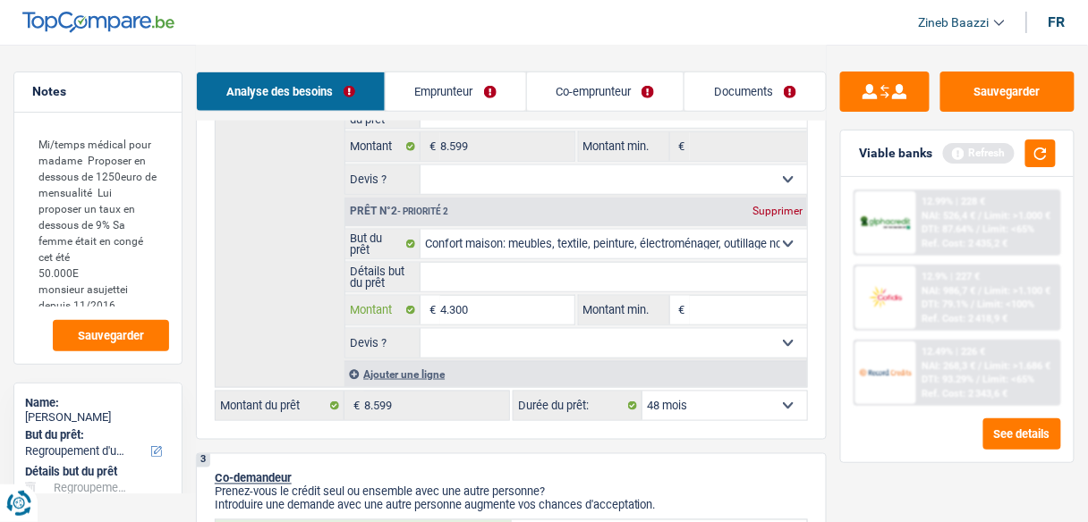
type input "43.000"
type input "51.599"
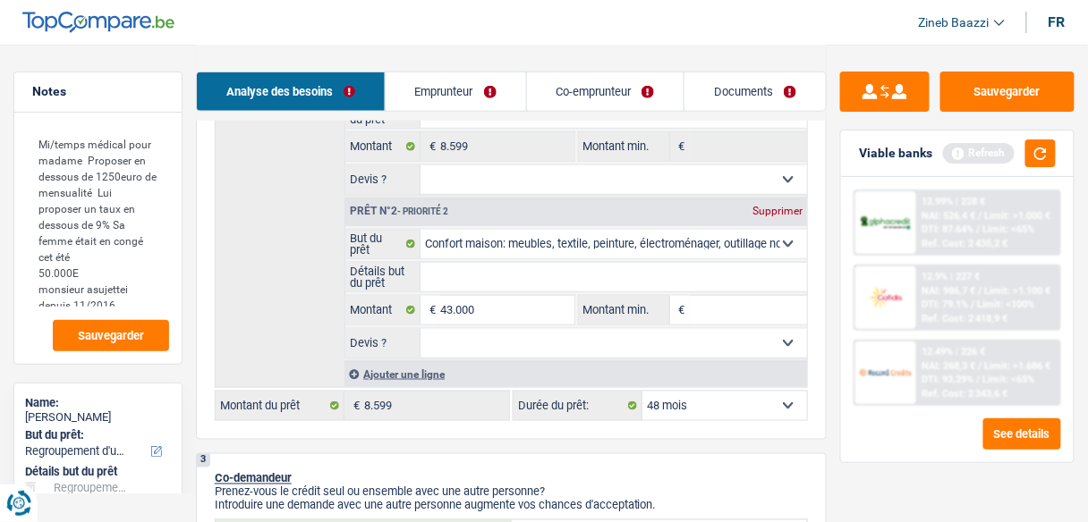
type input "51.599"
click at [701, 304] on input "Montant min." at bounding box center [748, 310] width 117 height 29
select select "144"
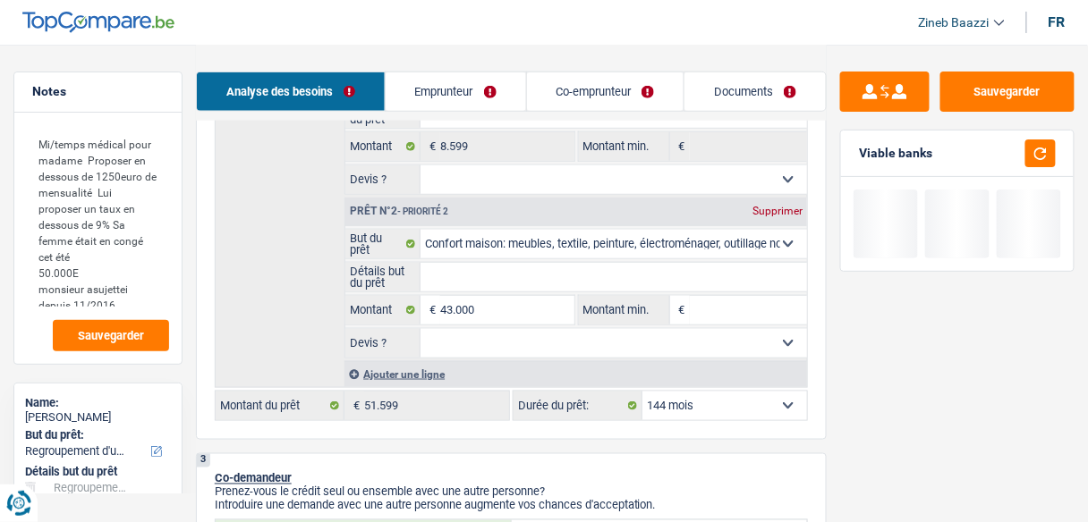
type input "4"
type input "43"
type input "430"
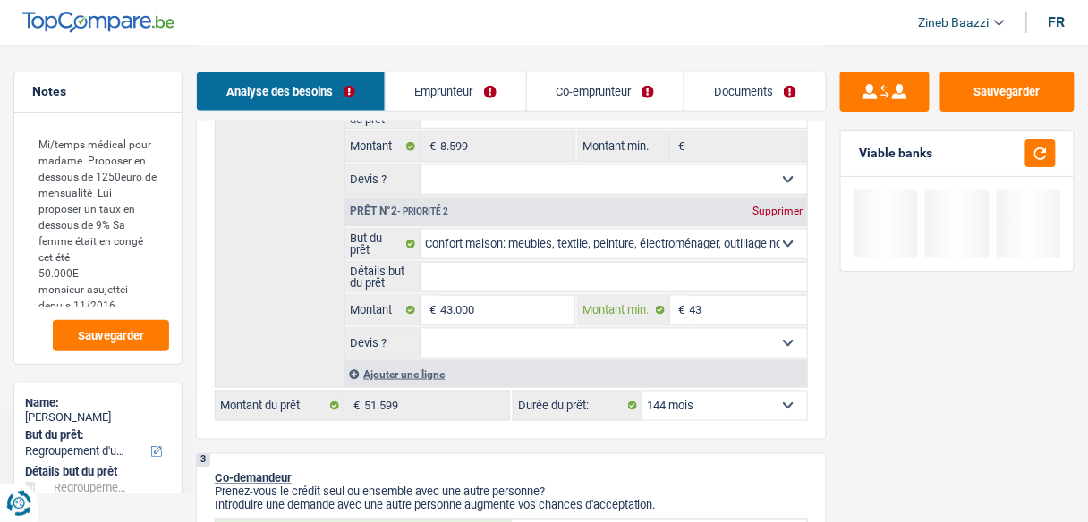
type input "430"
type input "4.300"
type input "43.000"
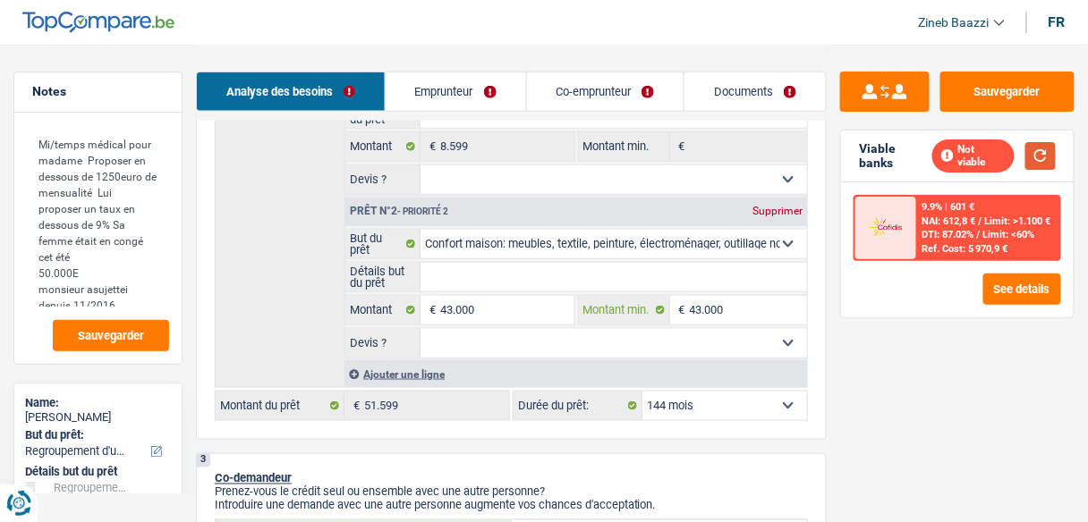
type input "43.000"
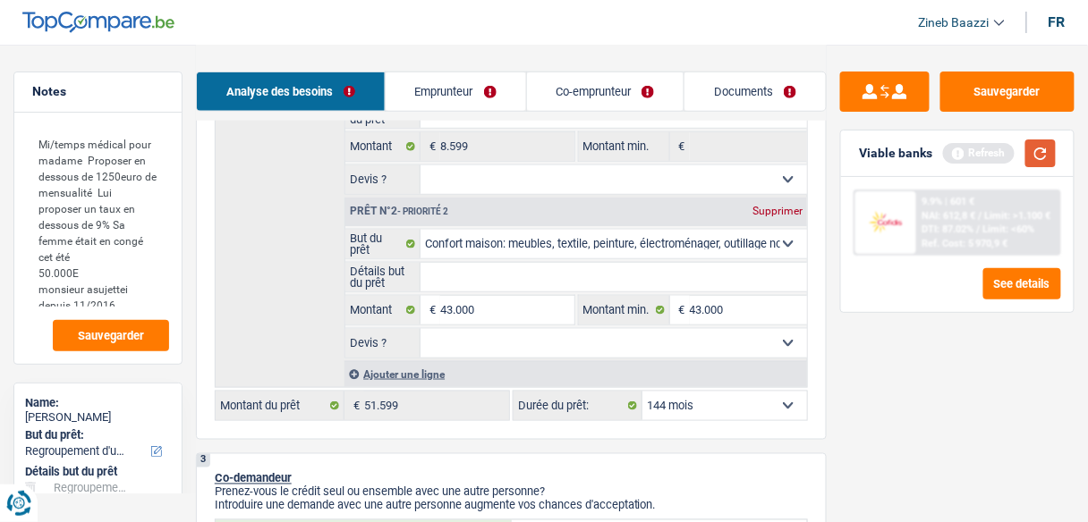
click at [1037, 152] on button "button" at bounding box center [1040, 154] width 30 height 28
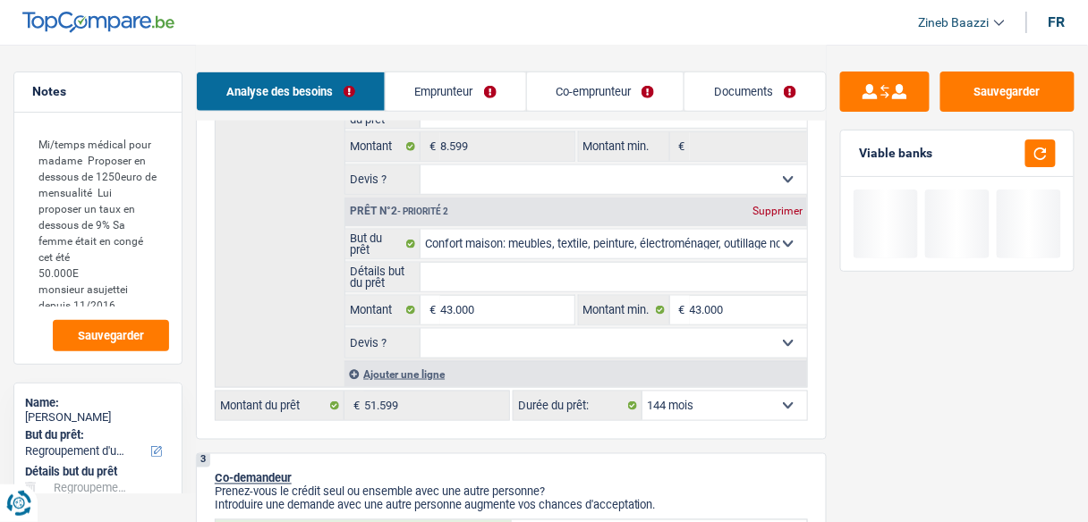
click at [691, 401] on select "12 mois 18 mois 24 mois 30 mois 36 mois 42 mois 48 mois 60 mois 72 mois 84 mois…" at bounding box center [724, 406] width 165 height 29
select select "120"
click at [642, 392] on select "12 mois 18 mois 24 mois 30 mois 36 mois 42 mois 48 mois 60 mois 72 mois 84 mois…" at bounding box center [724, 406] width 165 height 29
select select "120"
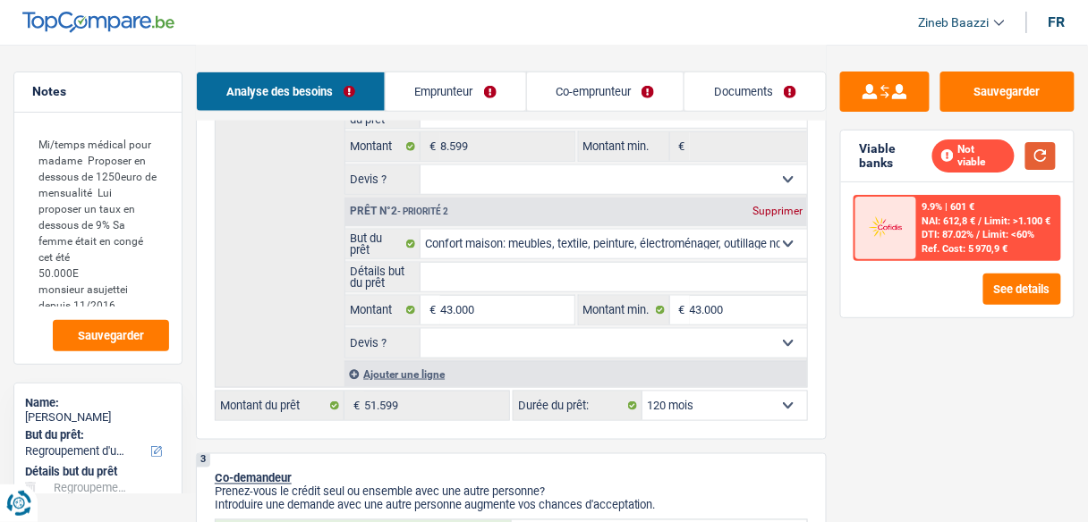
click at [1027, 166] on button "button" at bounding box center [1040, 156] width 30 height 28
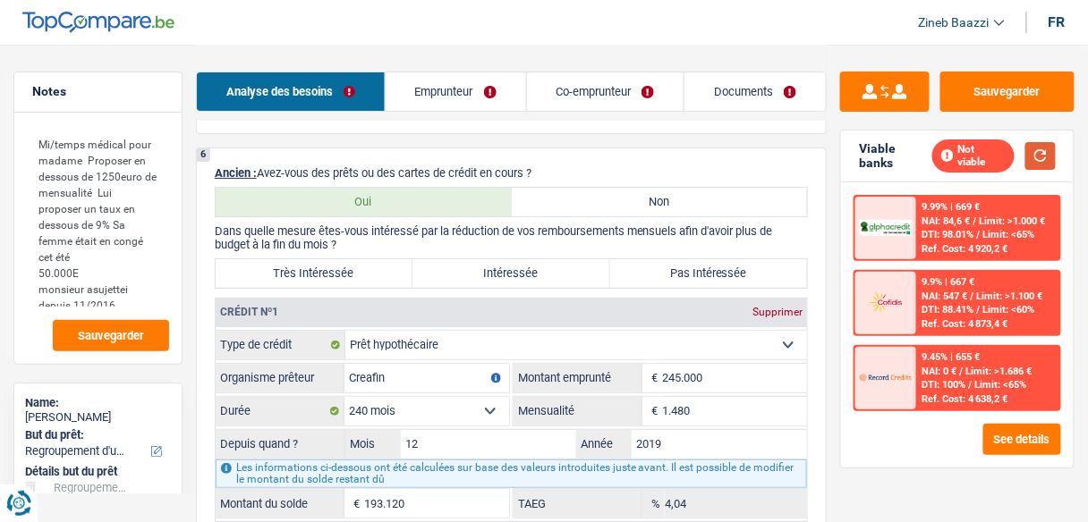
scroll to position [1575, 0]
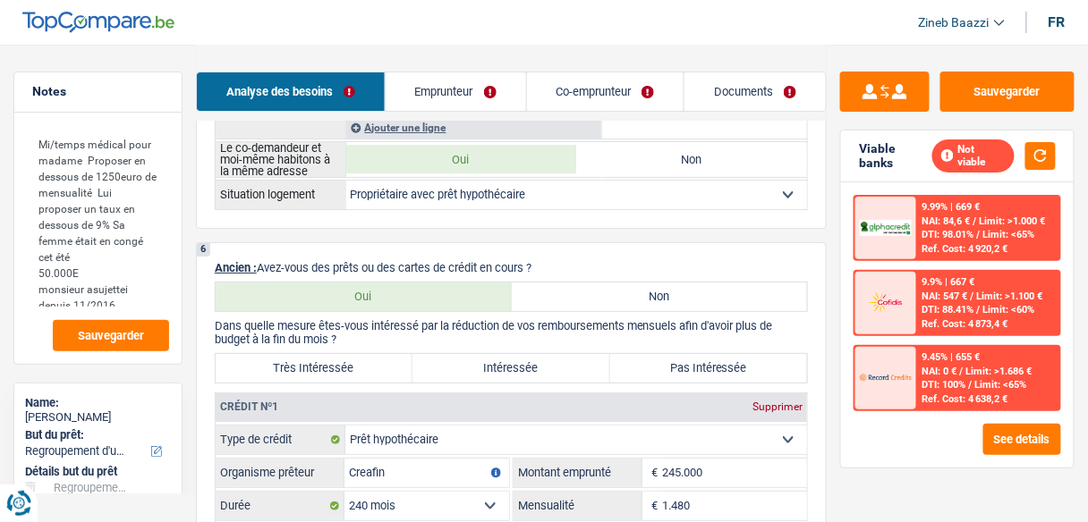
click at [363, 363] on label "Très Intéressée" at bounding box center [314, 368] width 197 height 29
click at [363, 363] on input "Très Intéressée" at bounding box center [314, 368] width 197 height 29
radio input "true"
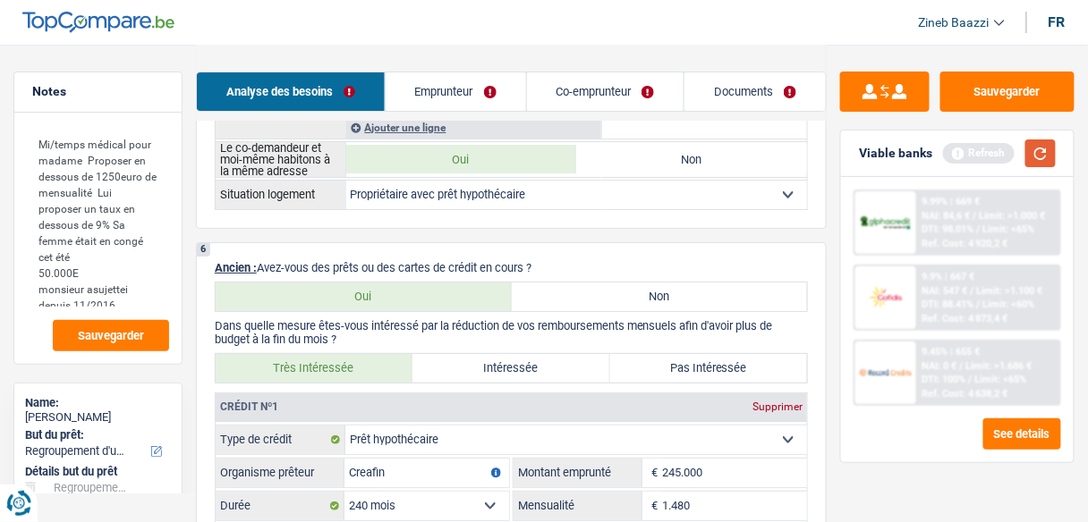
click at [1044, 161] on button "button" at bounding box center [1040, 154] width 30 height 28
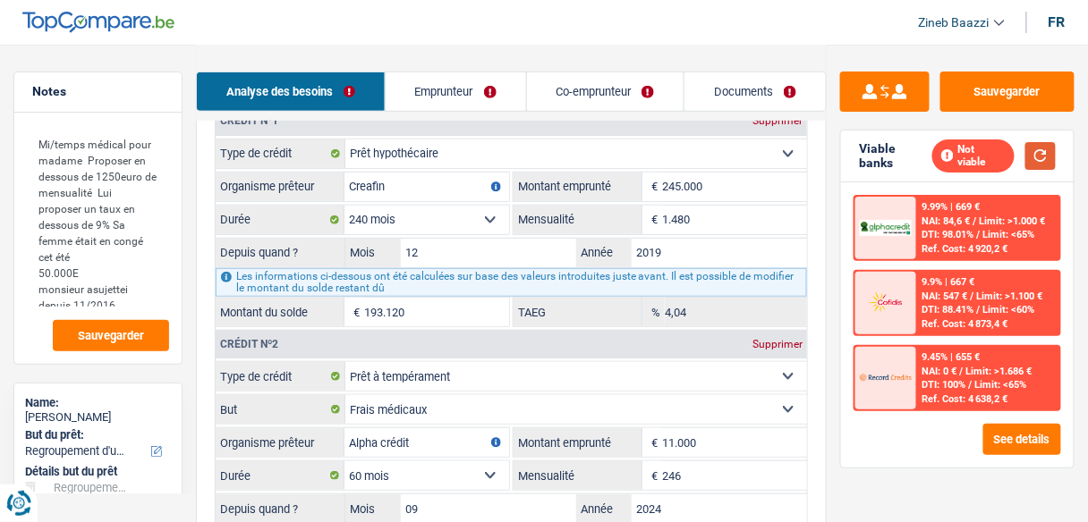
scroll to position [1503, 0]
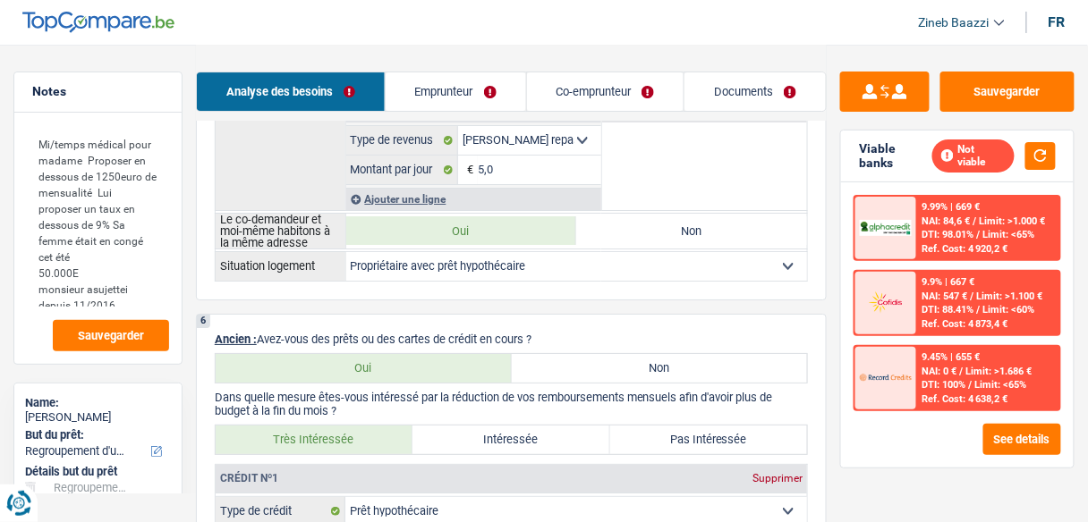
click at [450, 78] on link "Emprunteur" at bounding box center [456, 91] width 140 height 38
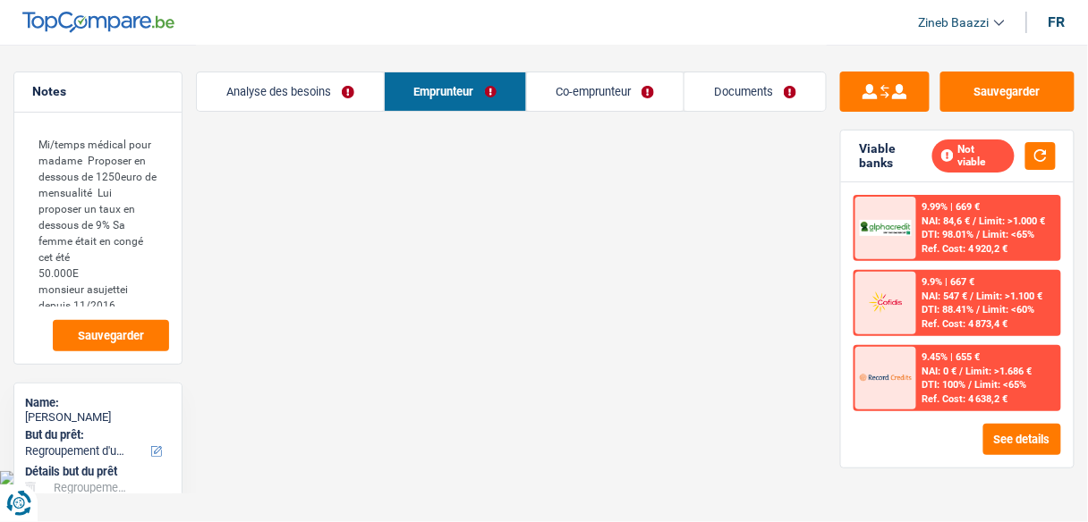
scroll to position [0, 0]
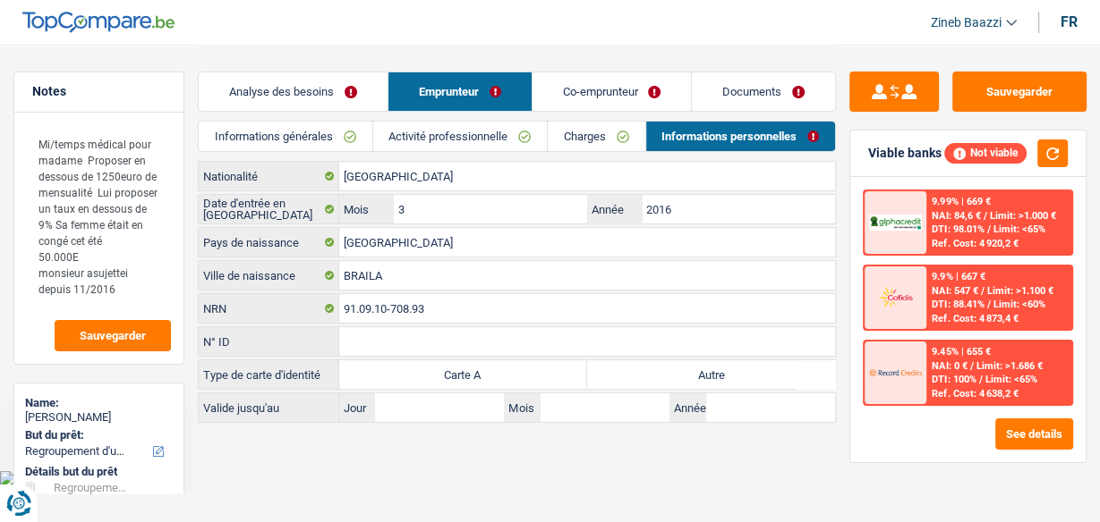
click at [471, 135] on link "Activité professionnelle" at bounding box center [460, 137] width 174 height 30
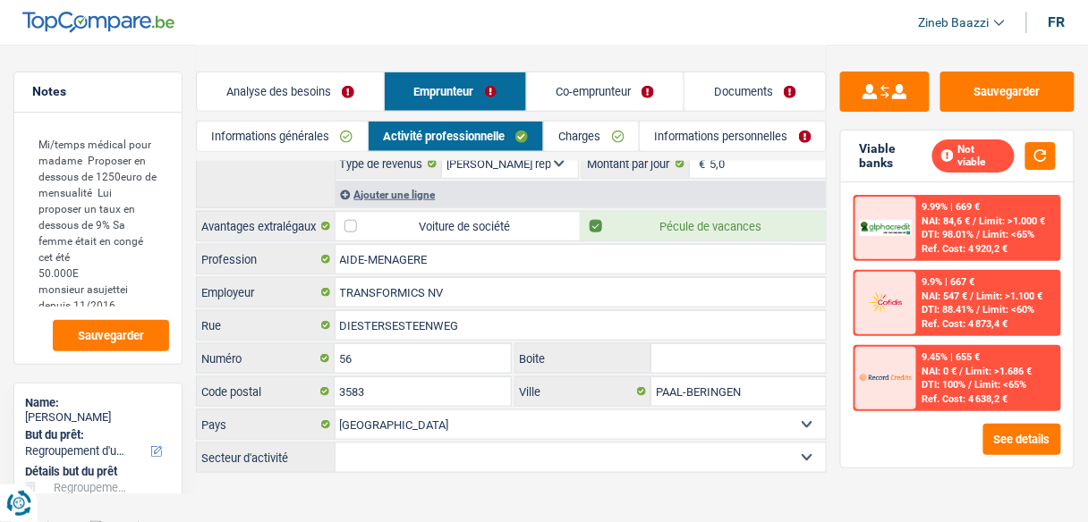
scroll to position [372, 0]
click at [567, 130] on link "Charges" at bounding box center [591, 137] width 95 height 30
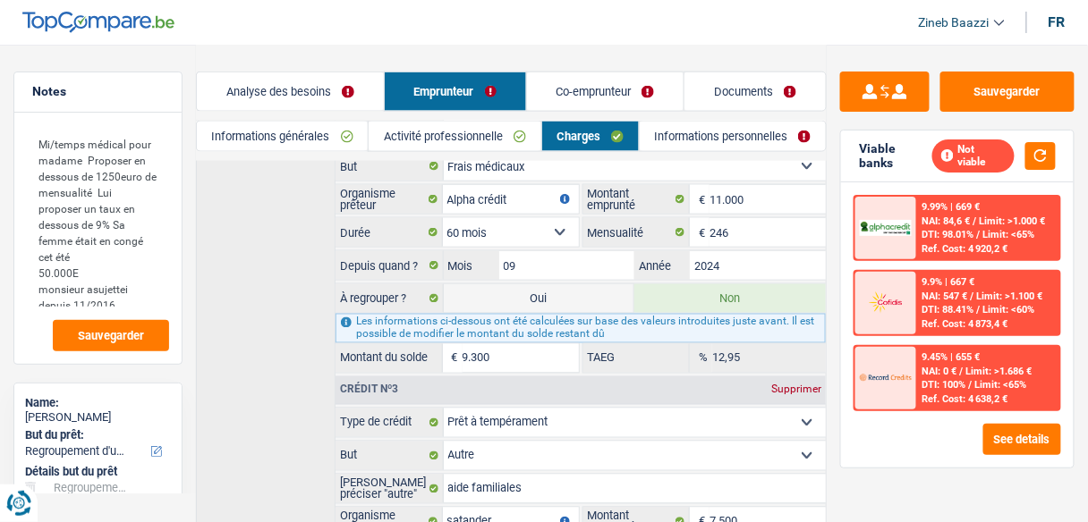
scroll to position [573, 0]
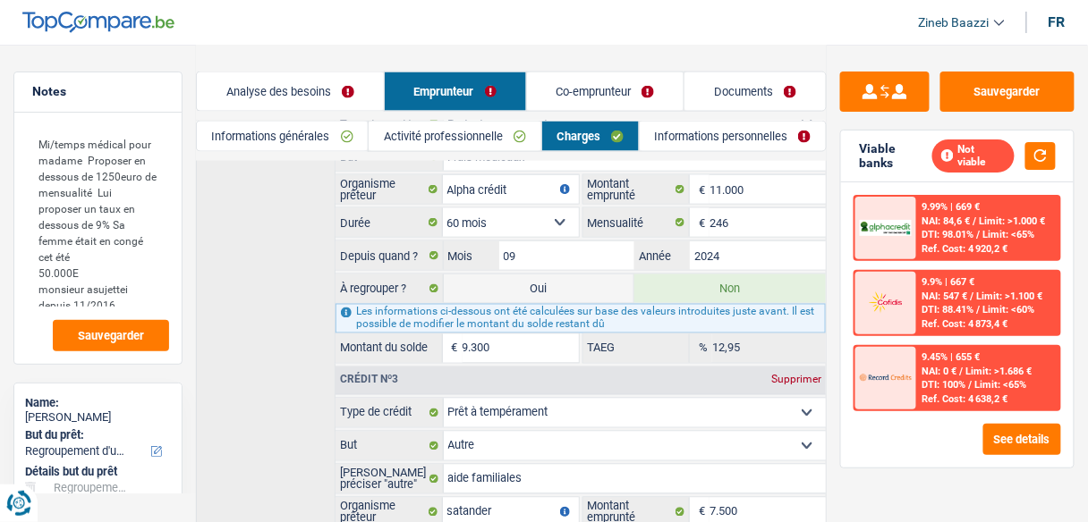
click at [679, 275] on label "Non" at bounding box center [729, 289] width 191 height 29
click at [679, 275] on input "Non" at bounding box center [729, 289] width 191 height 29
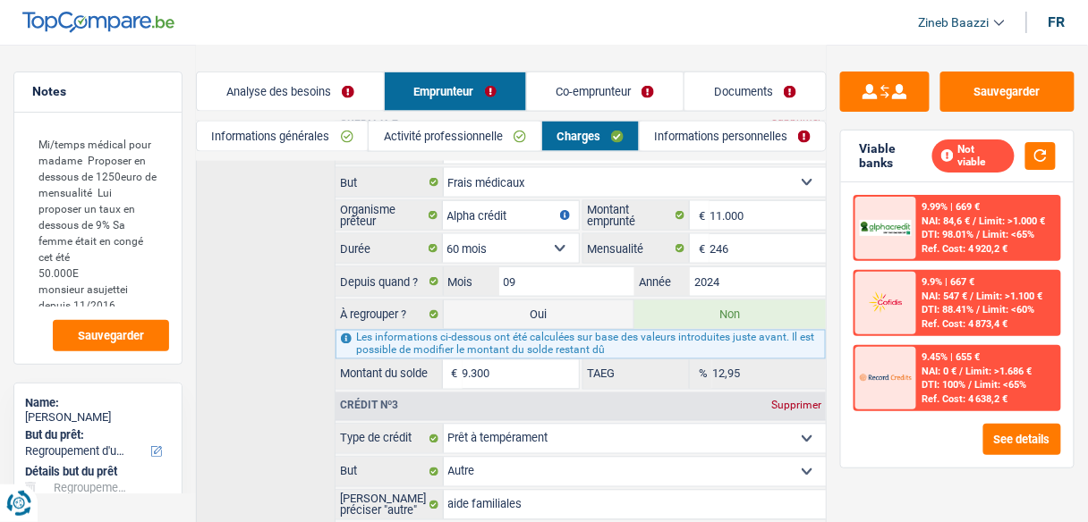
scroll to position [501, 0]
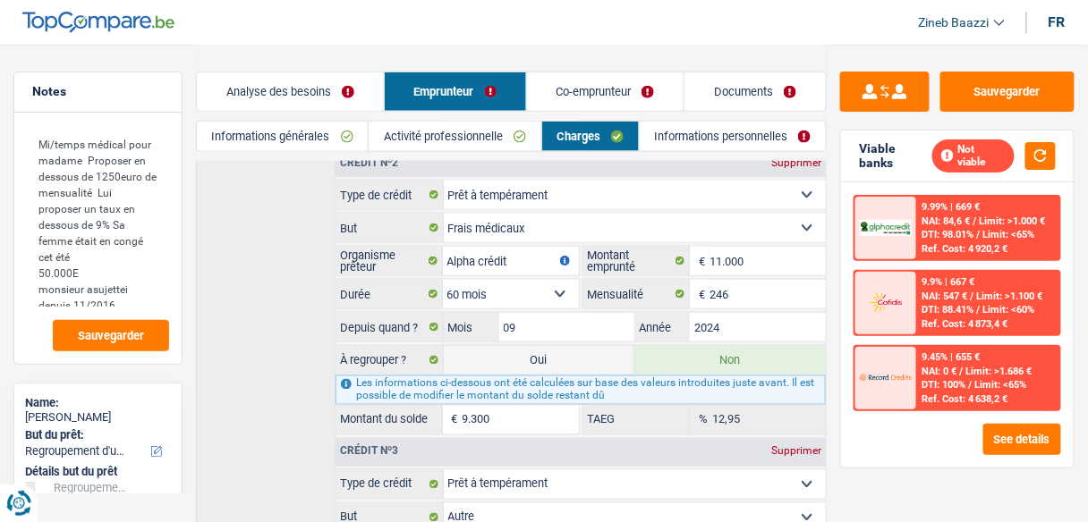
click at [569, 346] on label "Oui" at bounding box center [539, 360] width 191 height 29
click at [569, 346] on input "Oui" at bounding box center [539, 360] width 191 height 29
radio input "true"
select select "144"
type input "60.899"
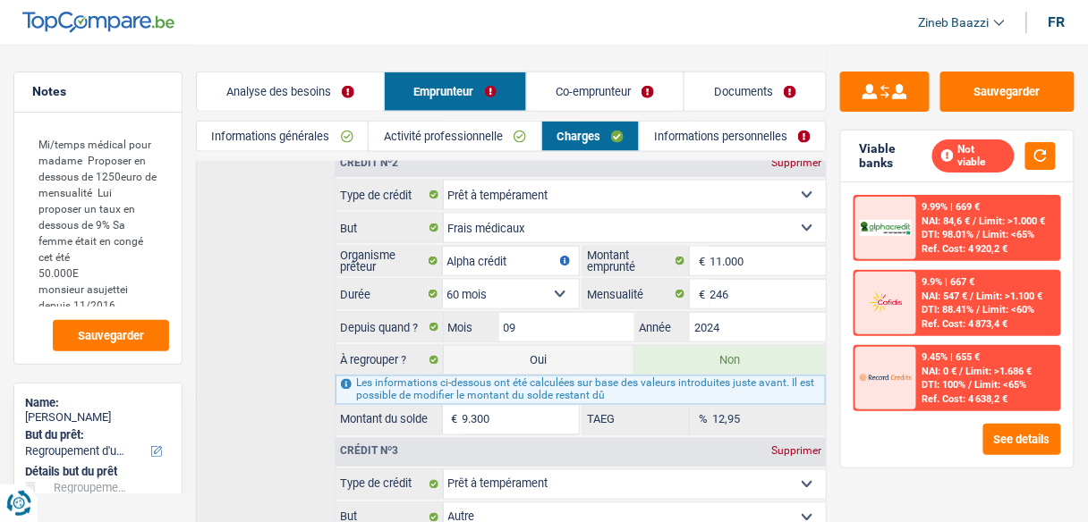
radio input "false"
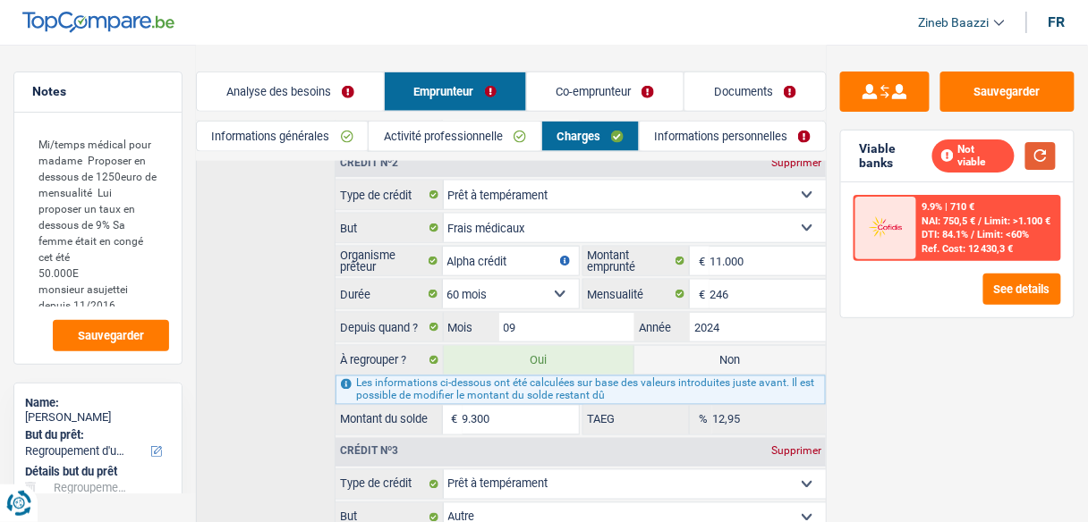
click at [1040, 150] on button "button" at bounding box center [1040, 156] width 30 height 28
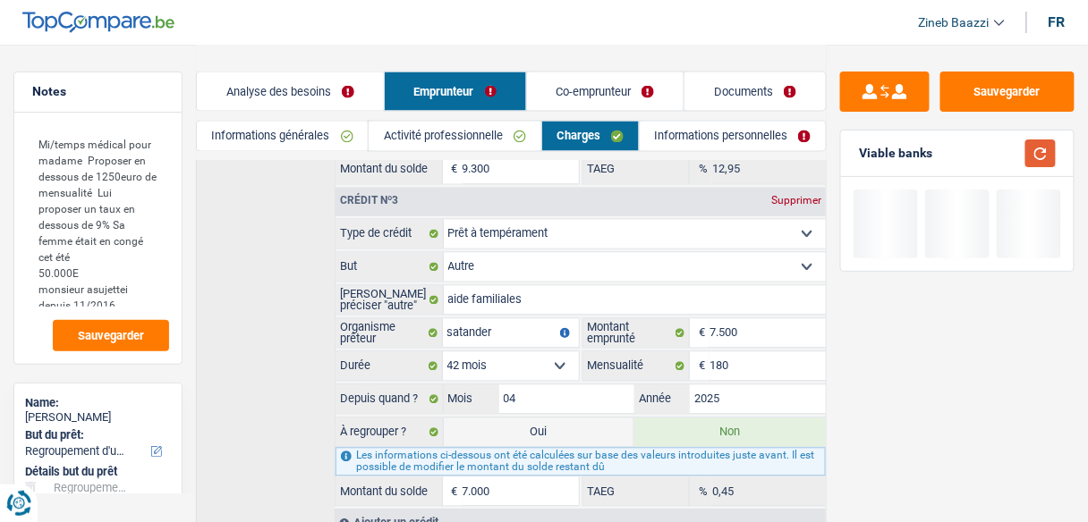
scroll to position [807, 0]
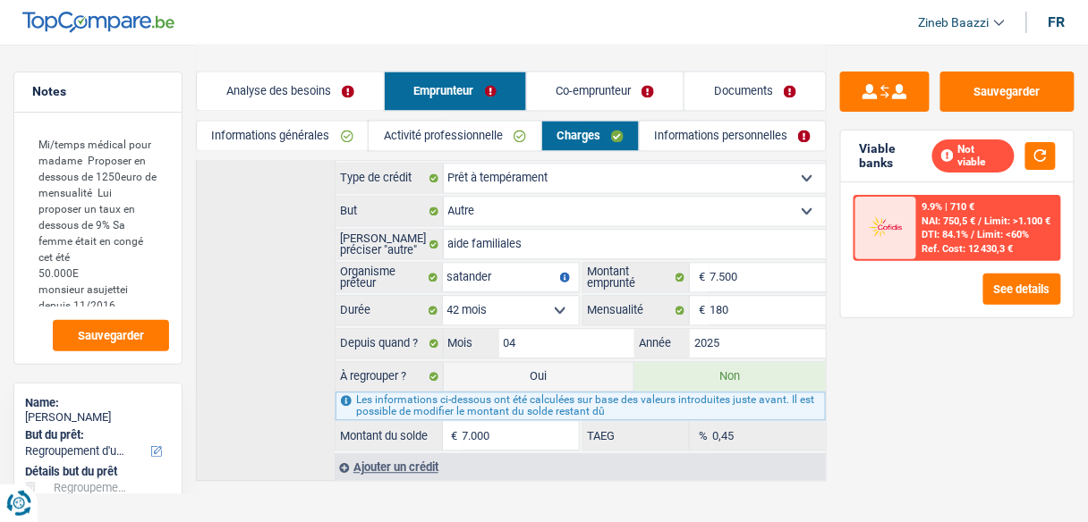
click at [609, 363] on label "Oui" at bounding box center [539, 377] width 191 height 29
click at [609, 363] on input "Oui" at bounding box center [539, 377] width 191 height 29
radio input "true"
type input "67.899"
radio input "false"
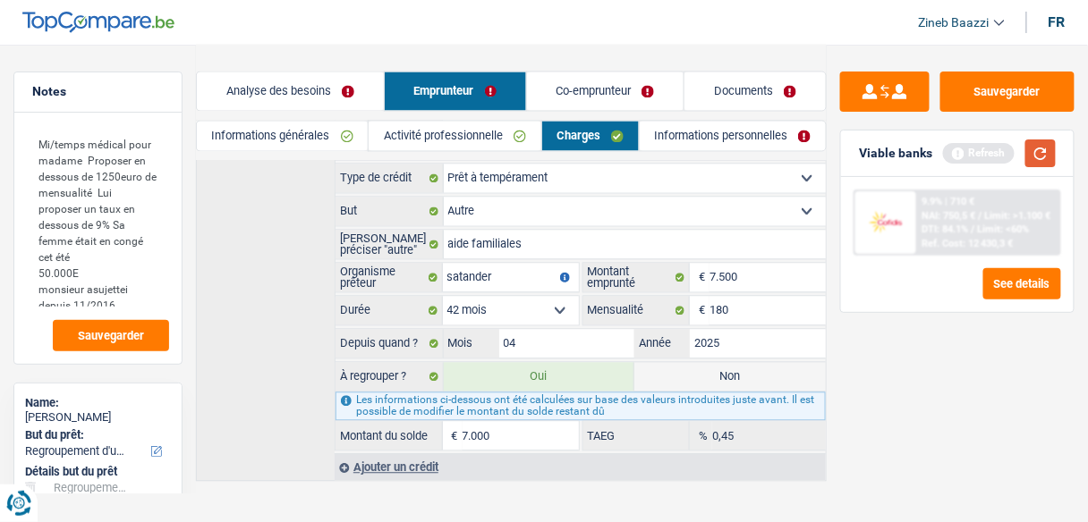
click at [1033, 151] on button "button" at bounding box center [1040, 154] width 30 height 28
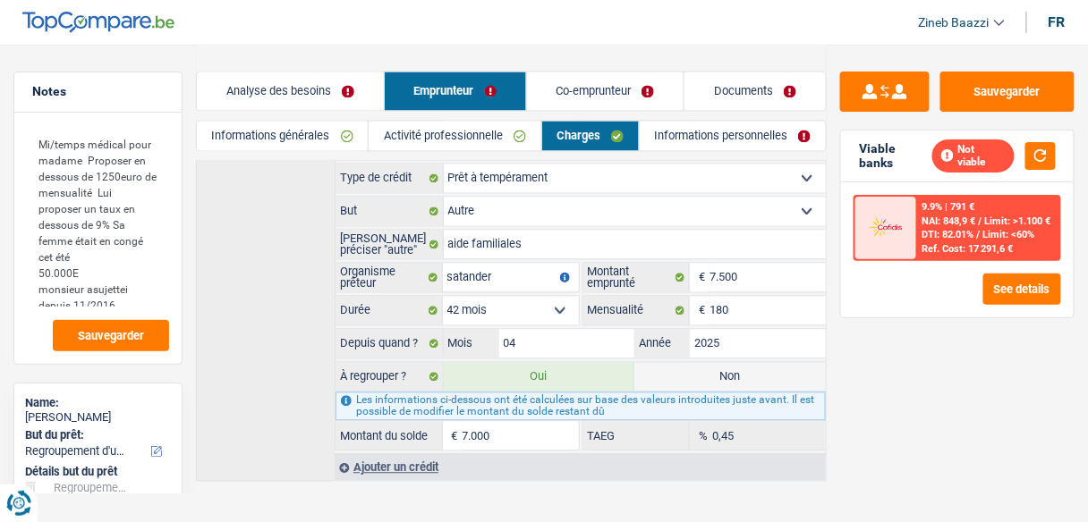
click at [313, 89] on link "Analyse des besoins" at bounding box center [290, 91] width 187 height 38
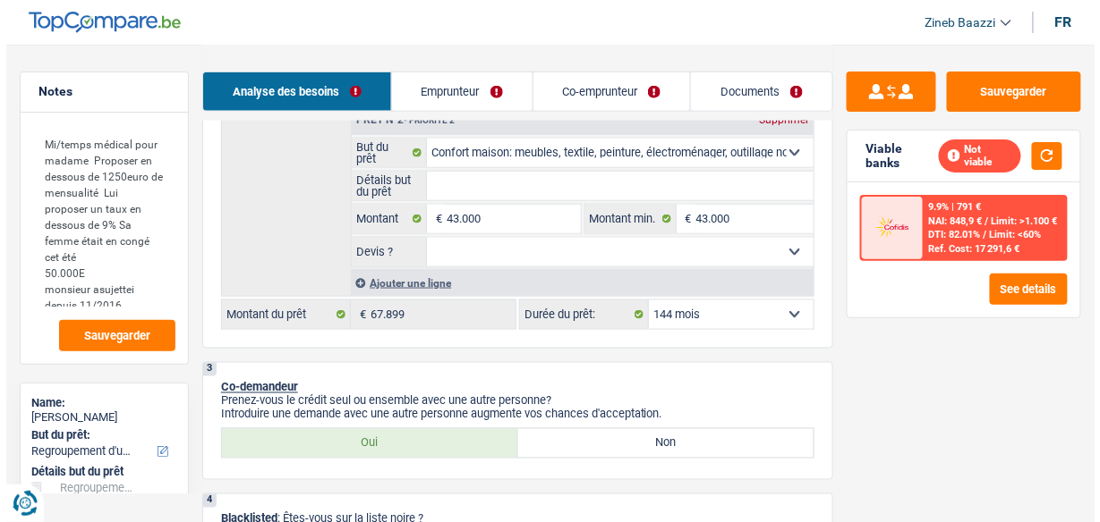
scroll to position [449, 0]
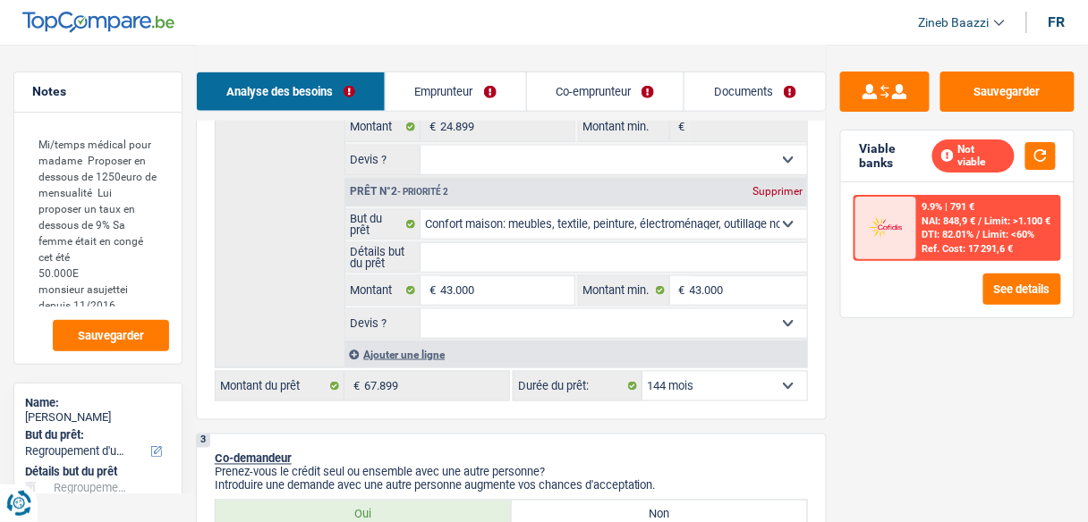
drag, startPoint x: 708, startPoint y: 354, endPoint x: 693, endPoint y: 389, distance: 37.7
click at [700, 374] on div "Confort maison: meubles, textile, peinture, électroménager, outillage non-profe…" at bounding box center [511, 177] width 593 height 450
click at [693, 389] on select "12 mois 18 mois 24 mois 30 mois 36 mois 42 mois 48 mois 60 mois 72 mois 84 mois…" at bounding box center [724, 386] width 165 height 29
select select "120"
click at [642, 372] on select "12 mois 18 mois 24 mois 30 mois 36 mois 42 mois 48 mois 60 mois 72 mois 84 mois…" at bounding box center [724, 386] width 165 height 29
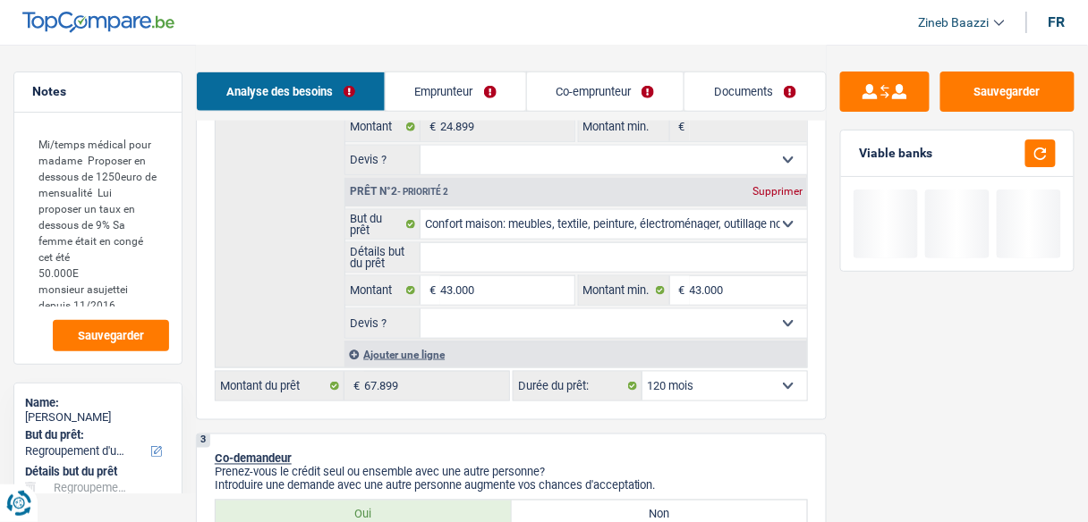
select select "120"
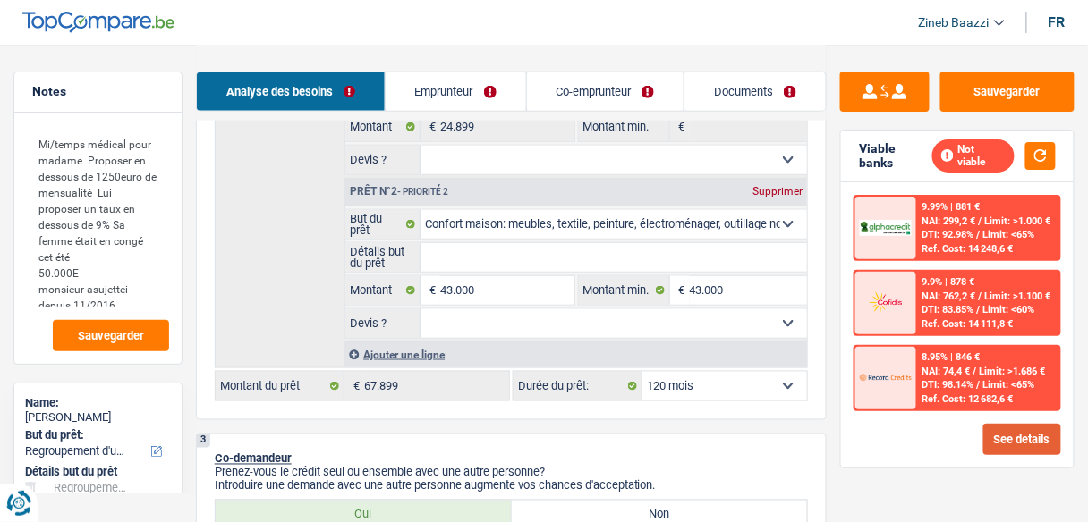
click at [1020, 447] on button "See details" at bounding box center [1022, 439] width 78 height 31
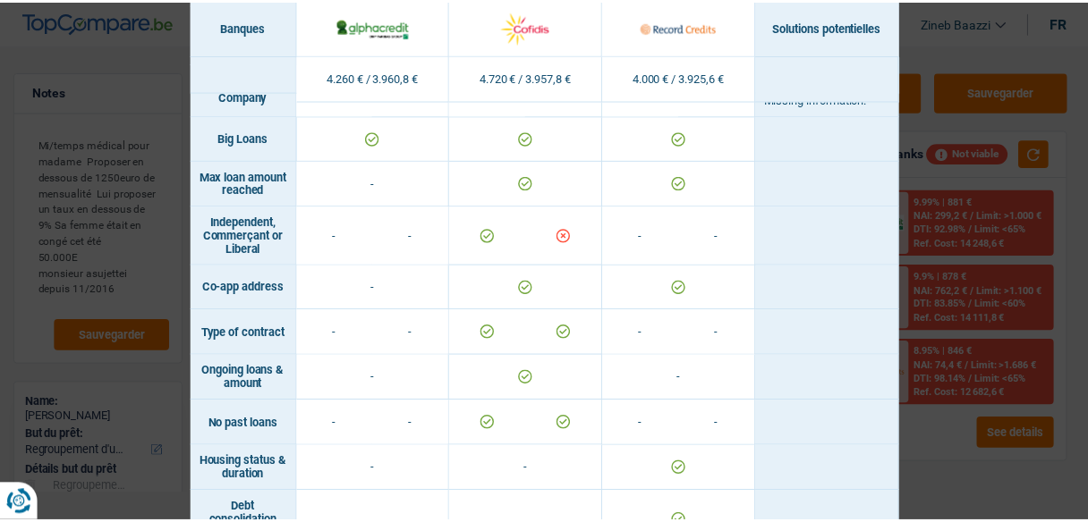
scroll to position [1575, 0]
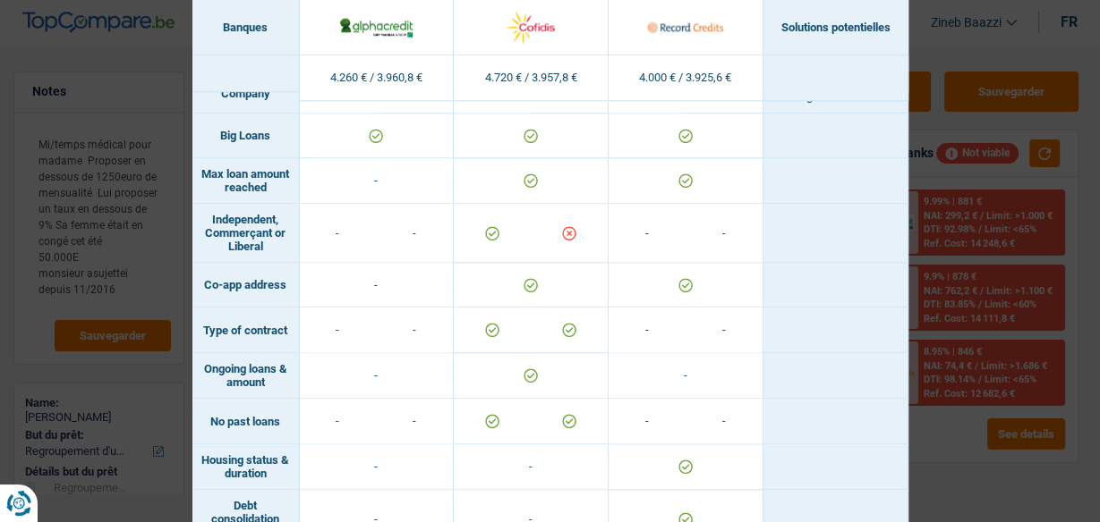
click at [931, 61] on div "Banks conditions × Banques Solutions potentielles Revenus / Charges 4.260 € / 3…" at bounding box center [550, 261] width 1100 height 522
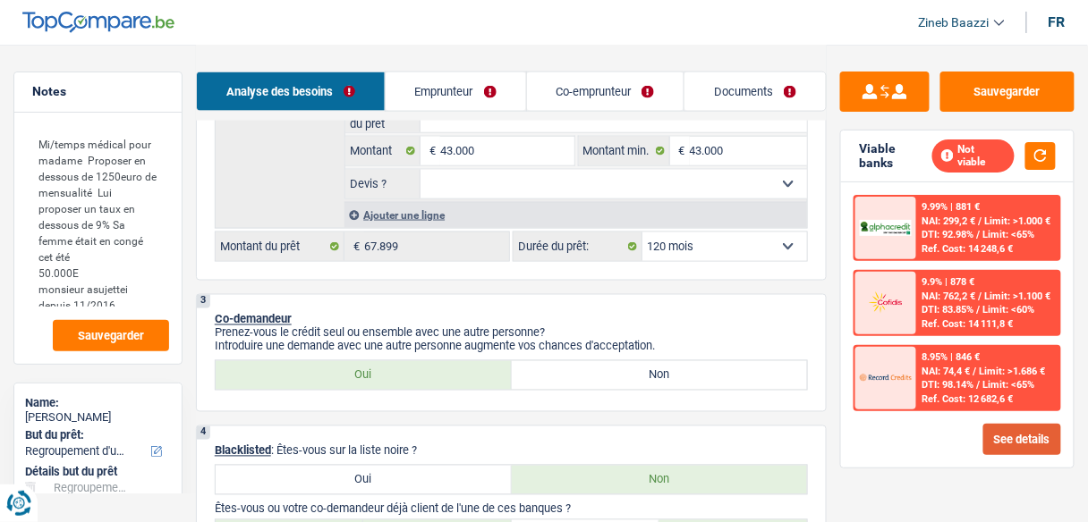
scroll to position [592, 0]
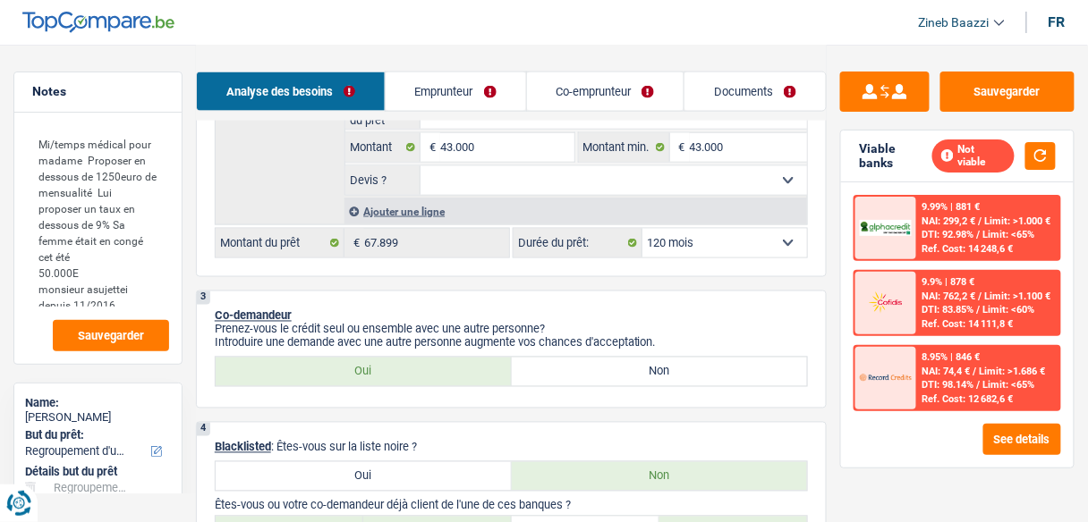
drag, startPoint x: 720, startPoint y: 242, endPoint x: 705, endPoint y: 260, distance: 24.2
click at [720, 242] on select "12 mois 18 mois 24 mois 30 mois 36 mois 42 mois 48 mois 60 mois 72 mois 84 mois…" at bounding box center [724, 243] width 165 height 29
click at [642, 229] on select "12 mois 18 mois 24 mois 30 mois 36 mois 42 mois 48 mois 60 mois 72 mois 84 mois…" at bounding box center [724, 243] width 165 height 29
click at [628, 310] on p "Co-demandeur" at bounding box center [511, 316] width 593 height 13
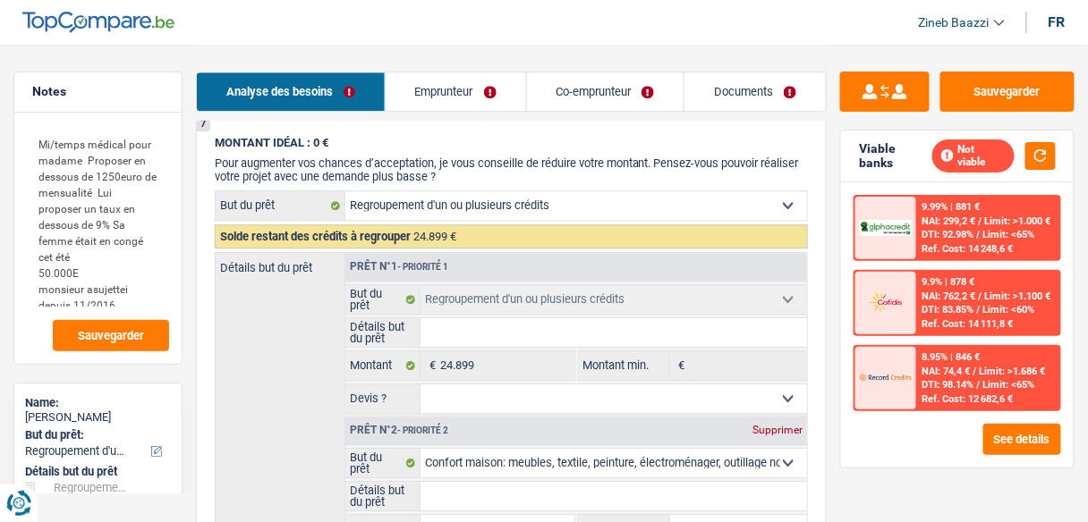
scroll to position [2883, 0]
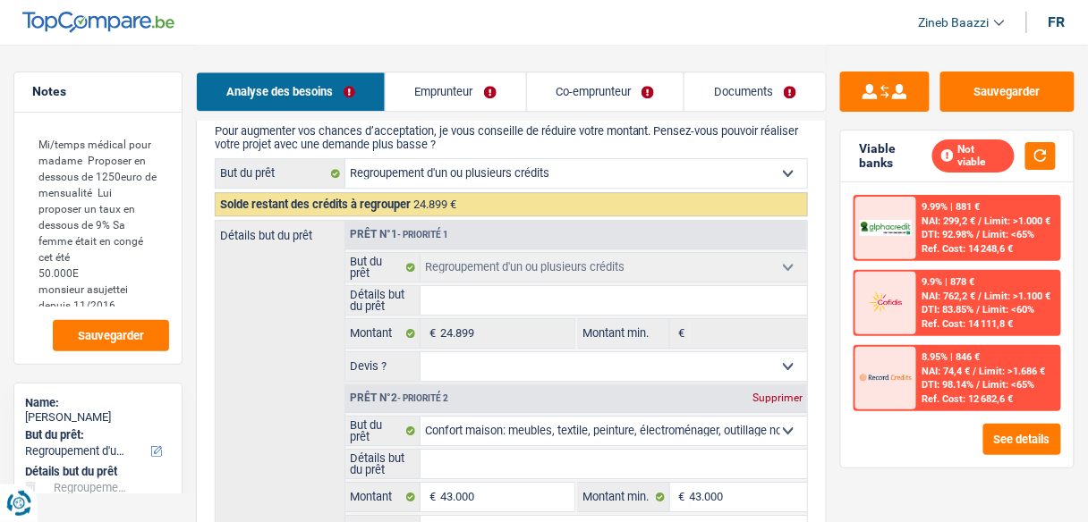
click at [598, 115] on div "Analyse des besoins Emprunteur Co-emprunteur Documents" at bounding box center [511, 83] width 631 height 76
click at [590, 95] on link "Co-emprunteur" at bounding box center [605, 91] width 157 height 38
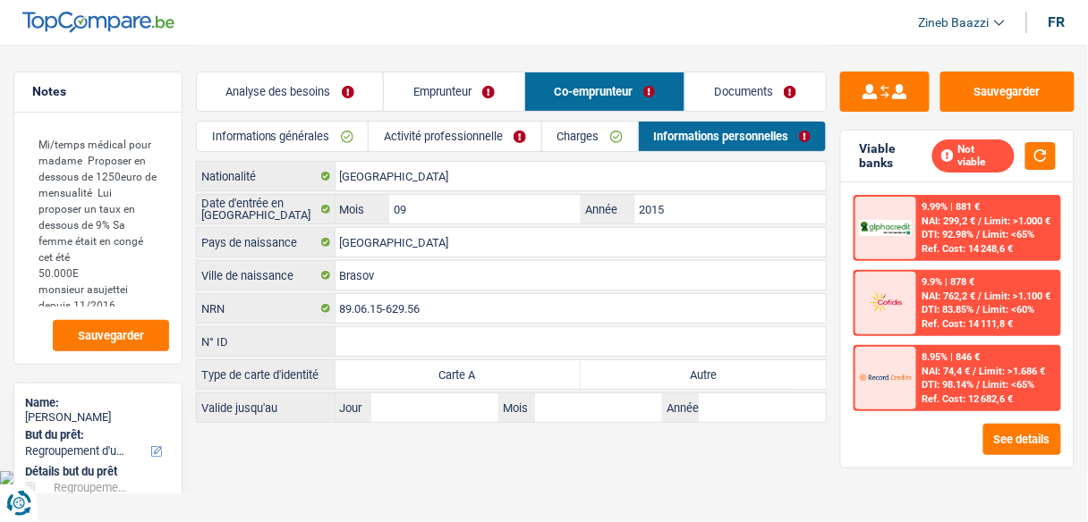
scroll to position [0, 0]
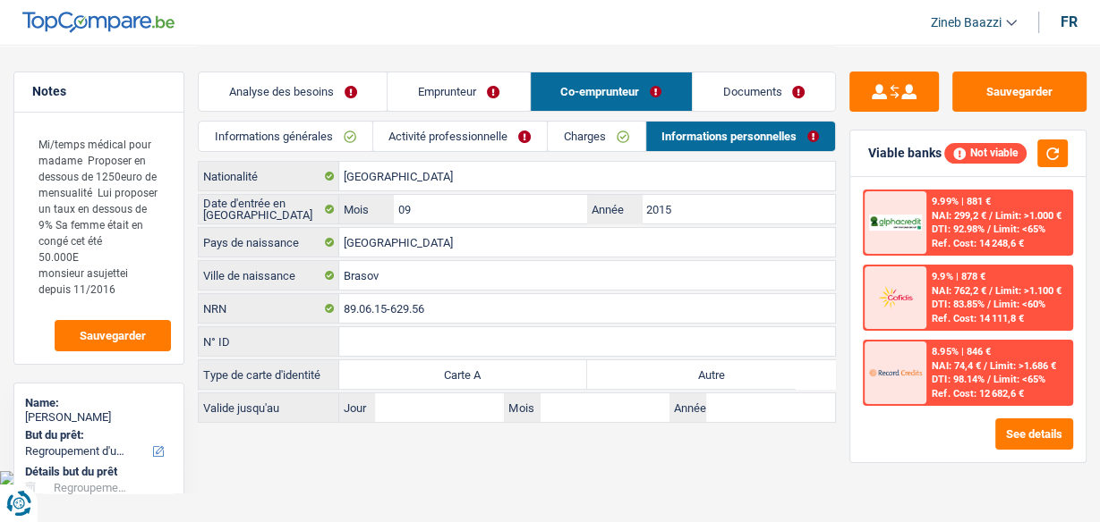
click at [594, 140] on link "Charges" at bounding box center [596, 137] width 97 height 30
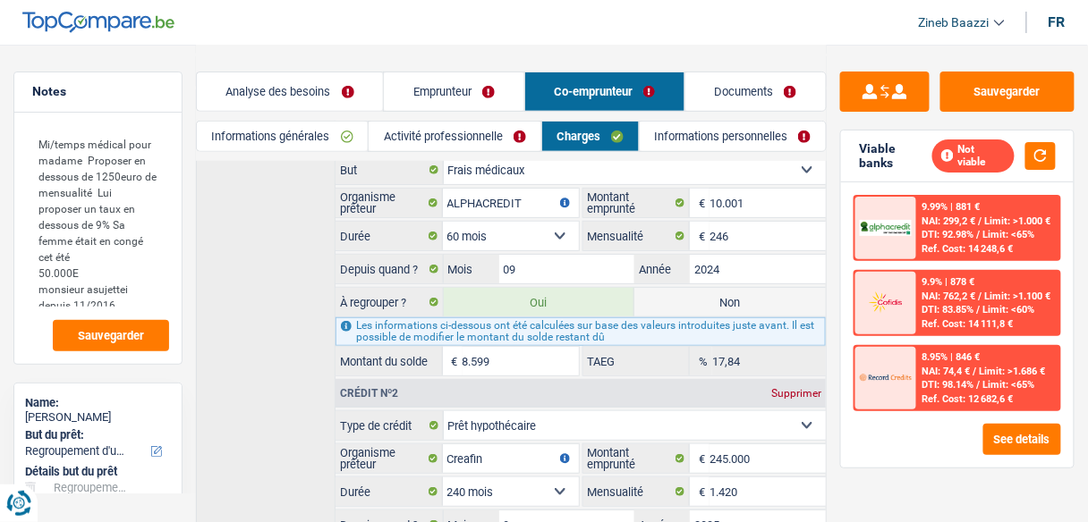
scroll to position [143, 0]
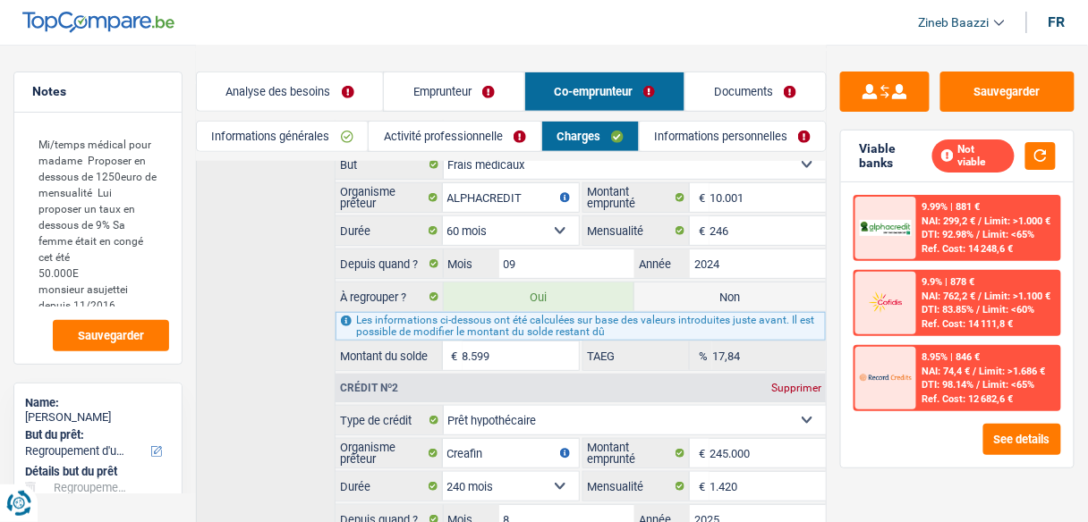
click at [704, 296] on label "Non" at bounding box center [729, 297] width 191 height 29
click at [704, 296] on input "Non" at bounding box center [729, 297] width 191 height 29
radio input "true"
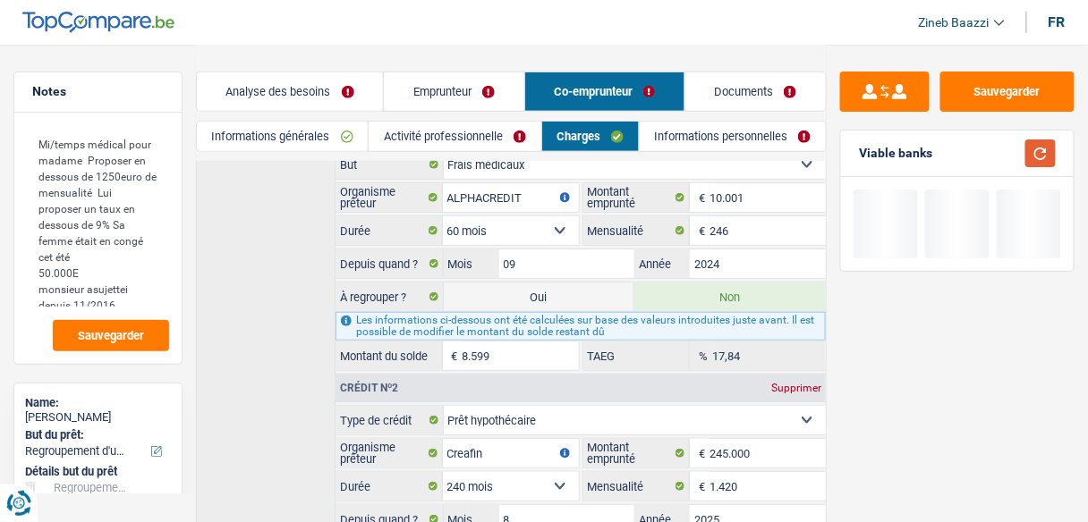
click at [1038, 156] on button "button" at bounding box center [1040, 154] width 30 height 28
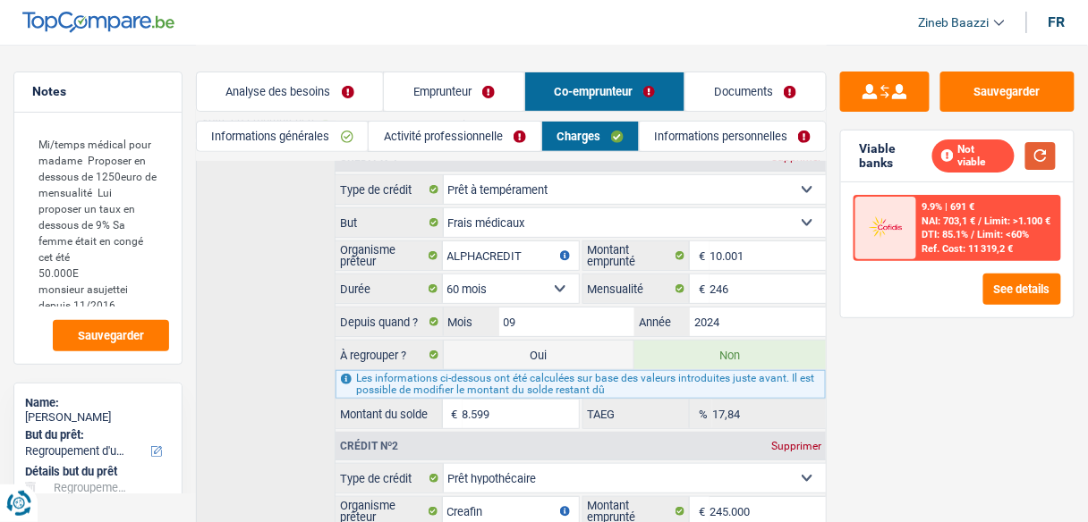
scroll to position [0, 0]
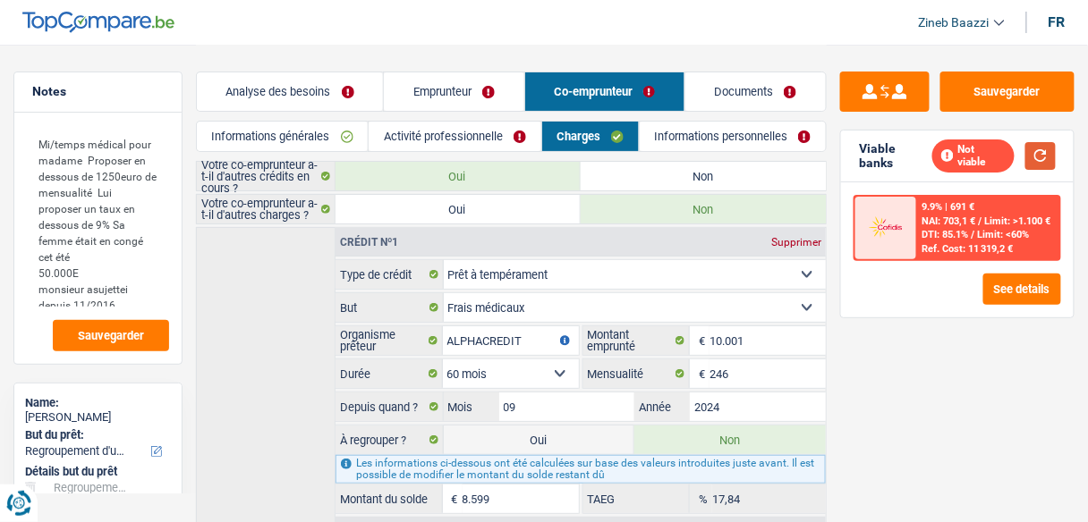
click at [1045, 150] on button "button" at bounding box center [1040, 156] width 30 height 28
click at [466, 141] on link "Activité professionnelle" at bounding box center [455, 137] width 172 height 30
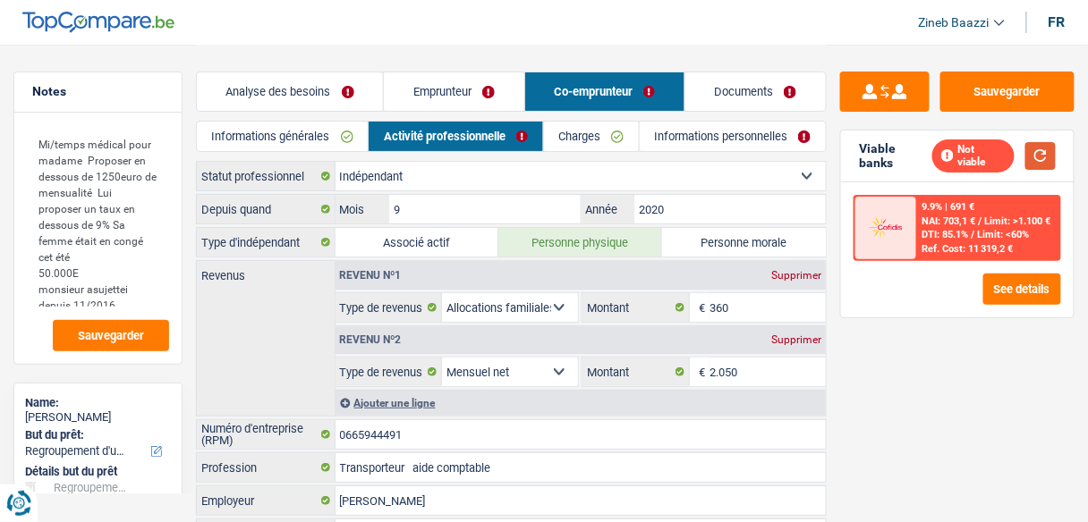
click at [1036, 159] on button "button" at bounding box center [1040, 156] width 30 height 28
click at [438, 92] on link "Emprunteur" at bounding box center [454, 91] width 140 height 38
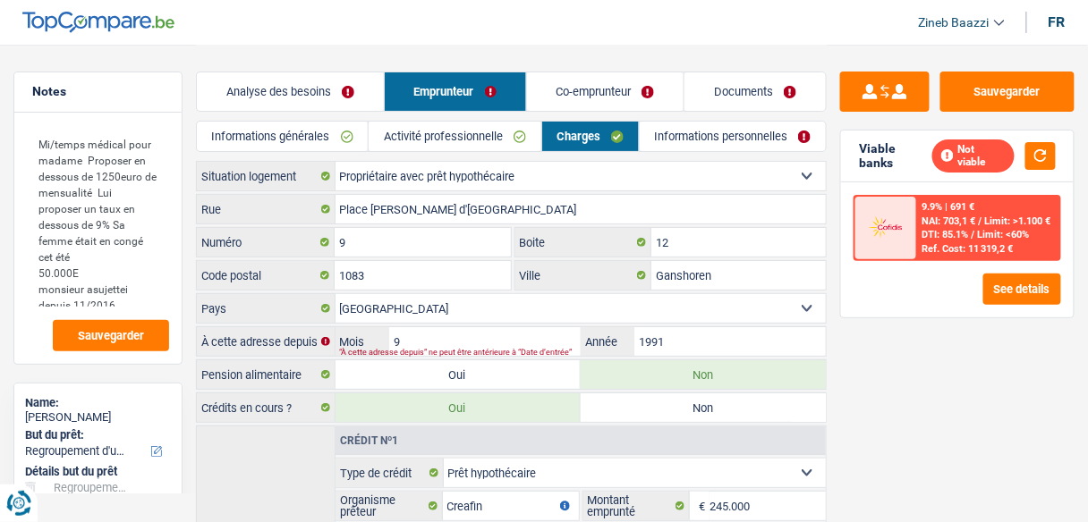
click at [302, 139] on link "Informations générales" at bounding box center [282, 137] width 171 height 30
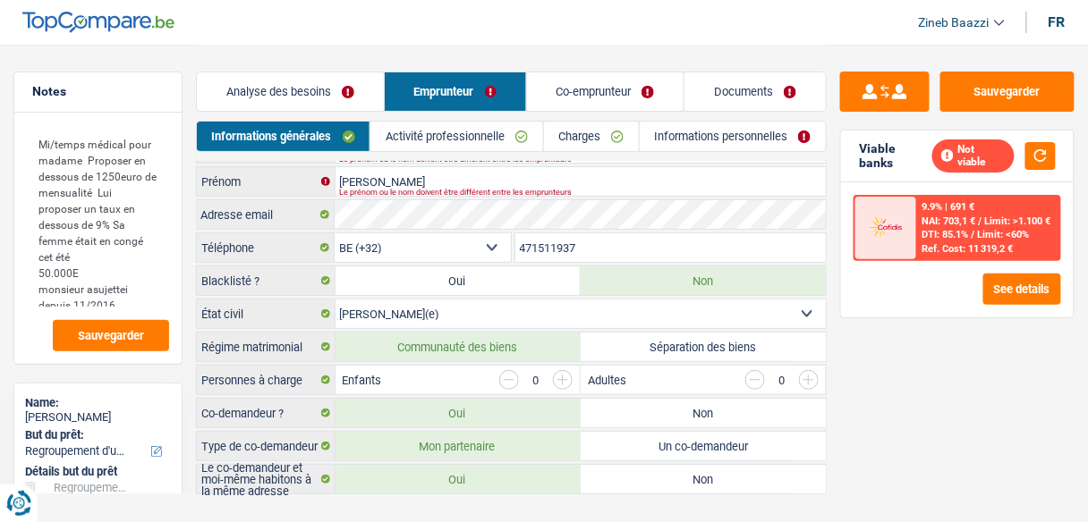
scroll to position [54, 0]
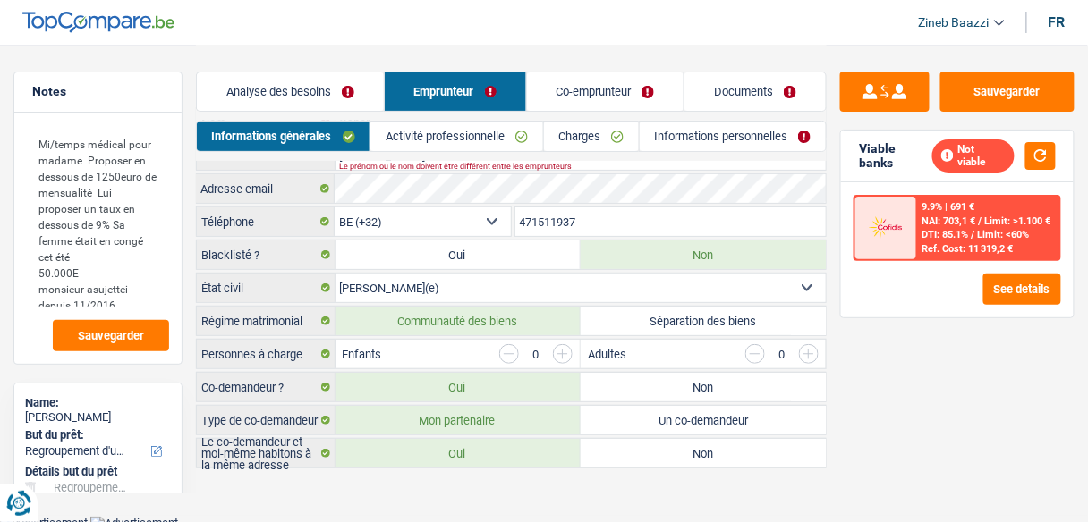
click at [452, 134] on link "Activité professionnelle" at bounding box center [456, 137] width 172 height 30
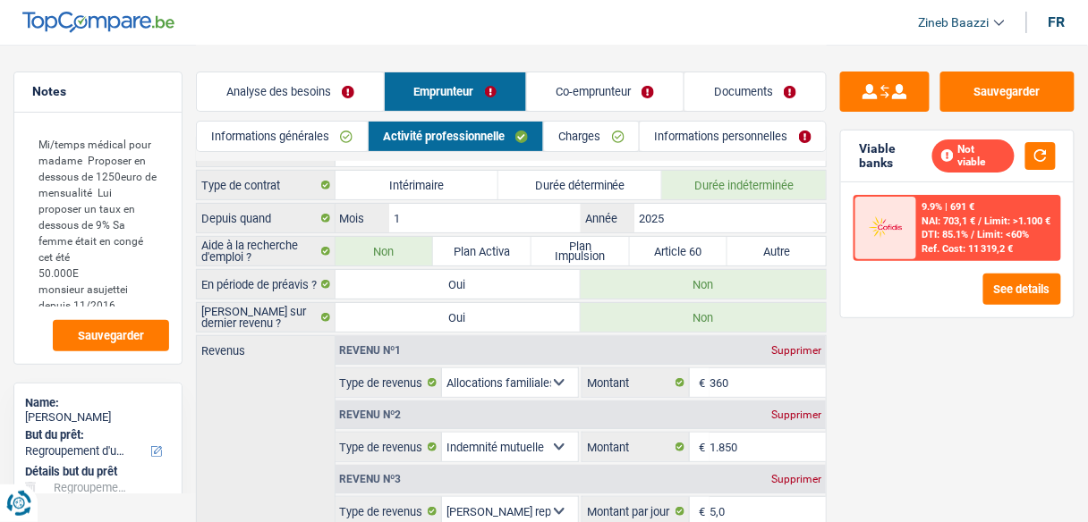
scroll to position [14, 0]
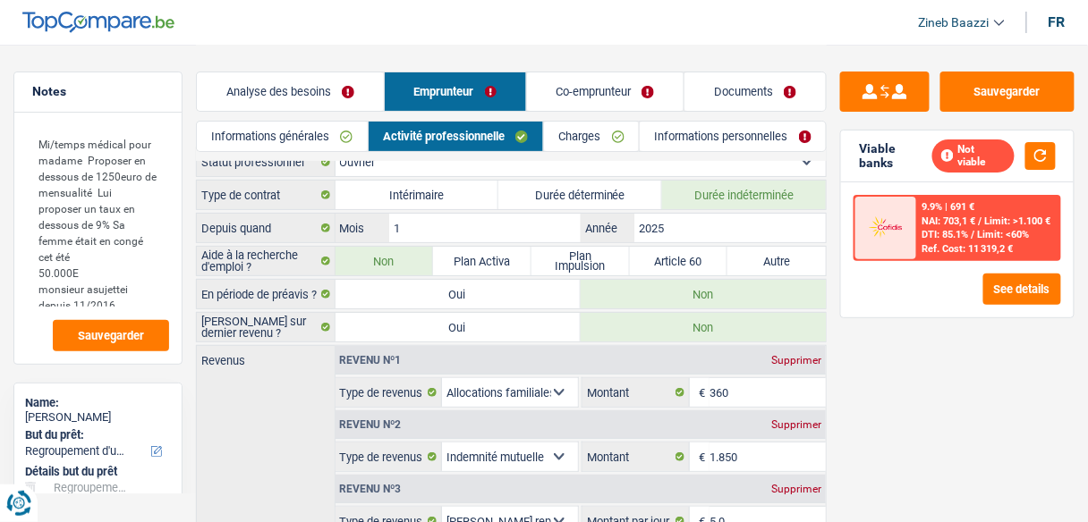
click at [287, 135] on link "Informations générales" at bounding box center [282, 137] width 171 height 30
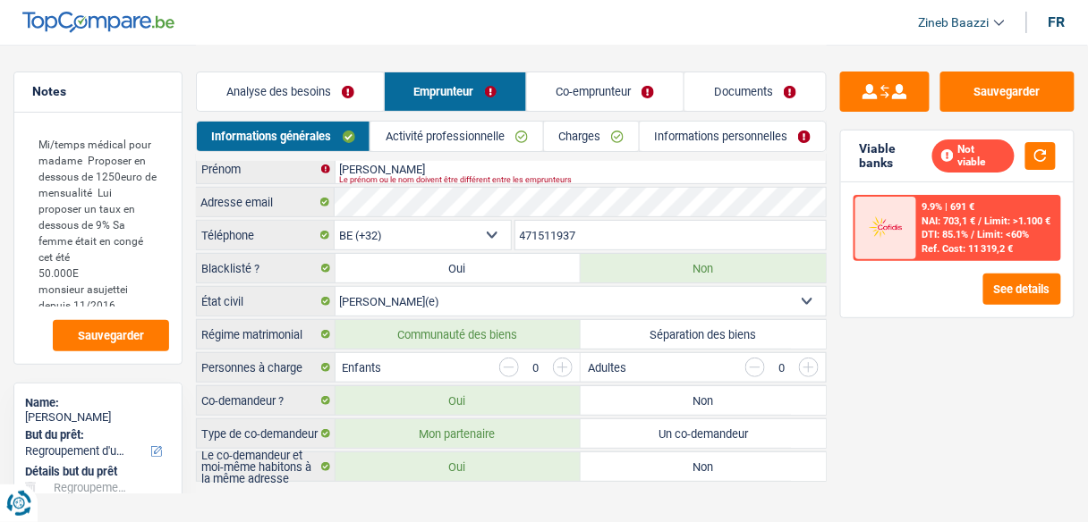
scroll to position [54, 0]
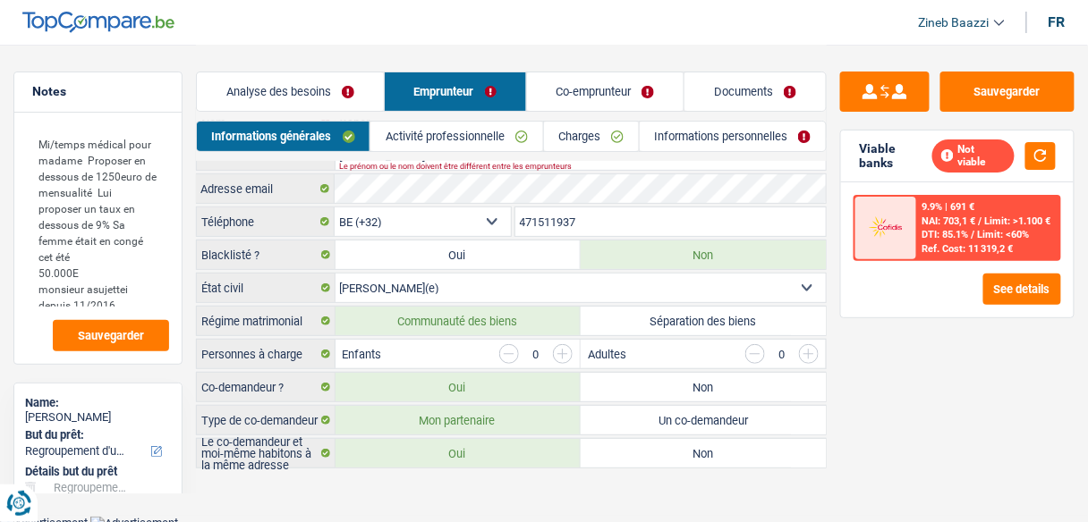
click at [566, 351] on input "button" at bounding box center [563, 354] width 20 height 20
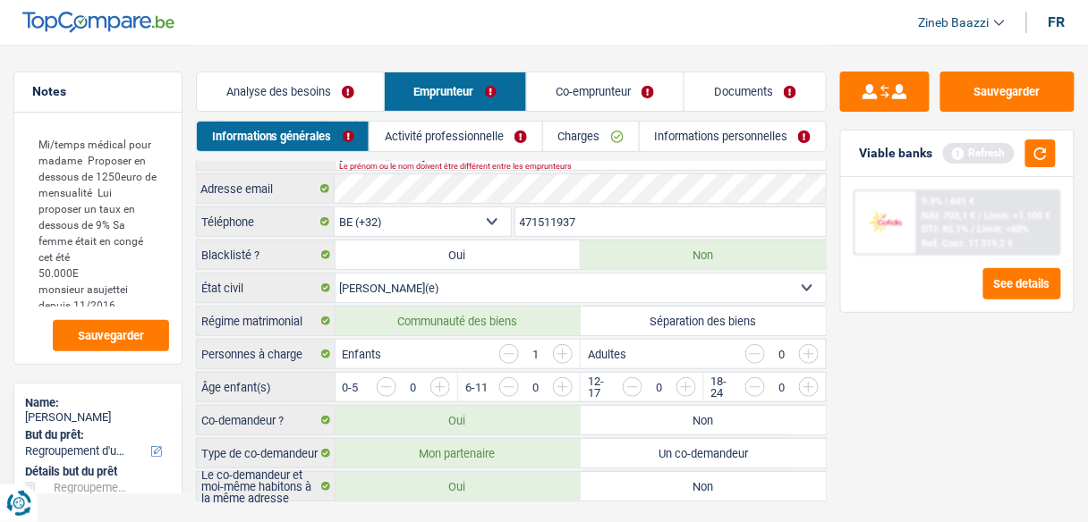
click at [566, 351] on input "button" at bounding box center [563, 354] width 20 height 20
click at [446, 385] on input "button" at bounding box center [744, 392] width 629 height 29
click at [569, 378] on input "button" at bounding box center [867, 392] width 629 height 29
click at [1054, 164] on button "button" at bounding box center [1040, 154] width 30 height 28
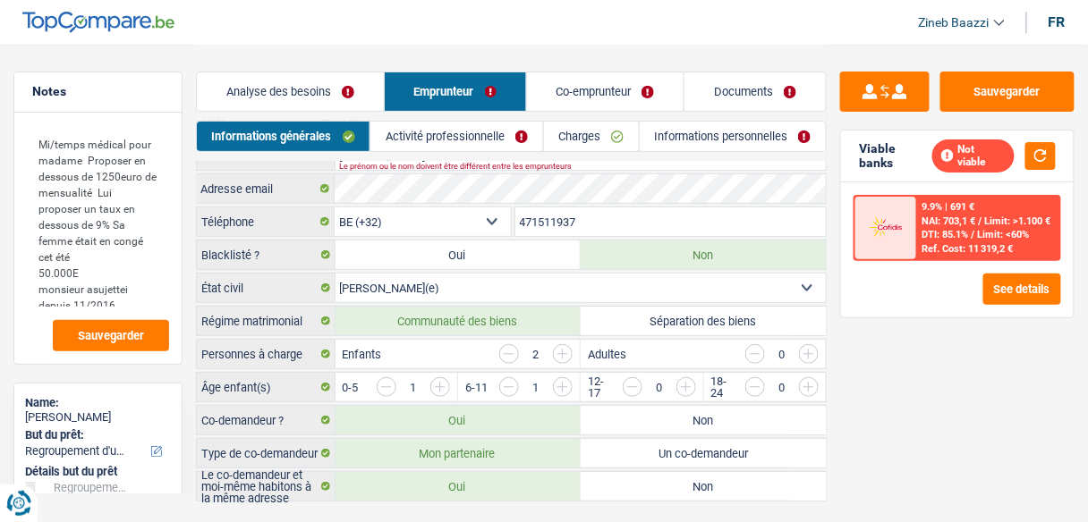
click at [438, 132] on link "Activité professionnelle" at bounding box center [456, 137] width 172 height 30
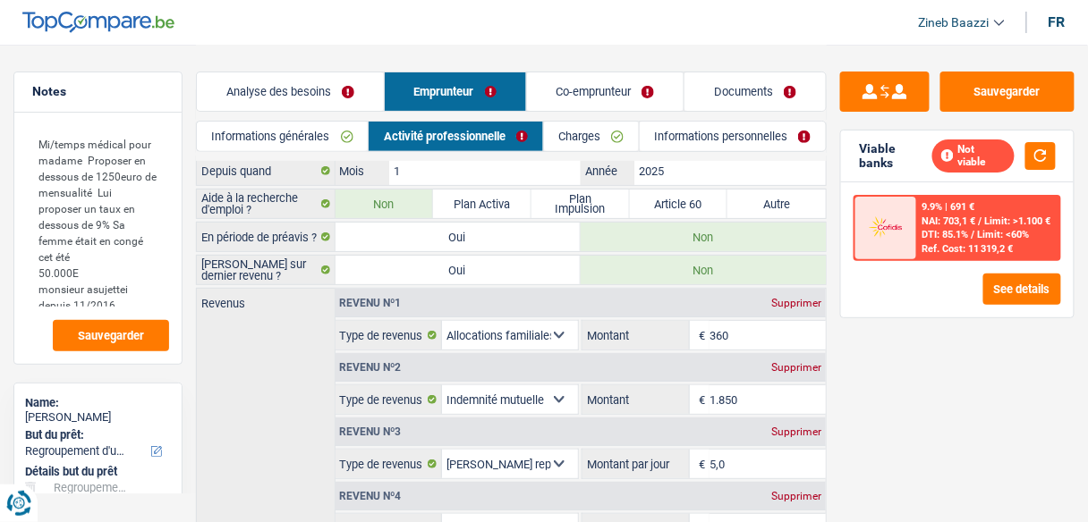
scroll to position [143, 0]
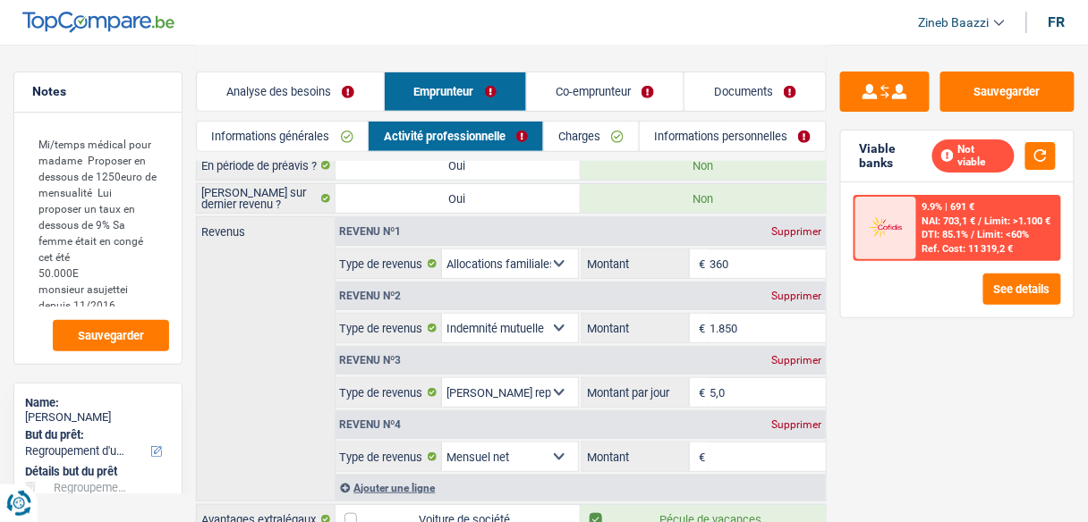
click at [787, 420] on div "Supprimer" at bounding box center [796, 425] width 59 height 11
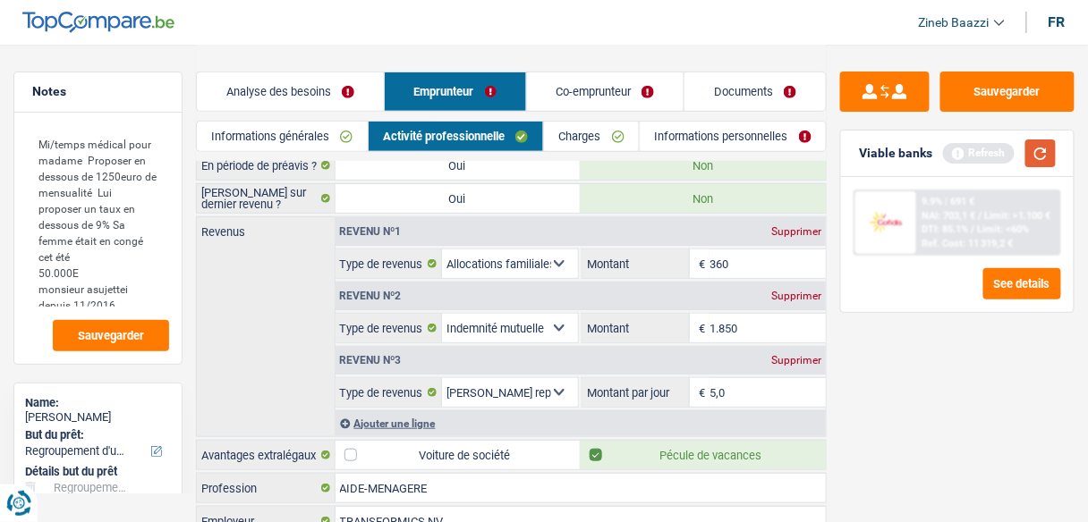
click at [1043, 157] on button "button" at bounding box center [1040, 154] width 30 height 28
click at [397, 419] on div "Ajouter une ligne" at bounding box center [580, 424] width 491 height 26
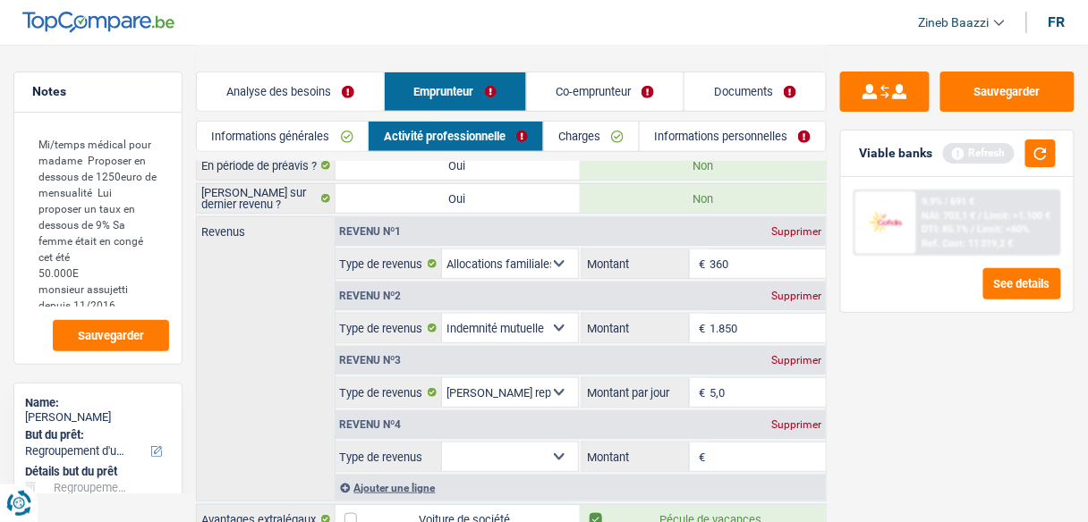
click at [505, 475] on div "Ajouter une ligne" at bounding box center [580, 488] width 491 height 26
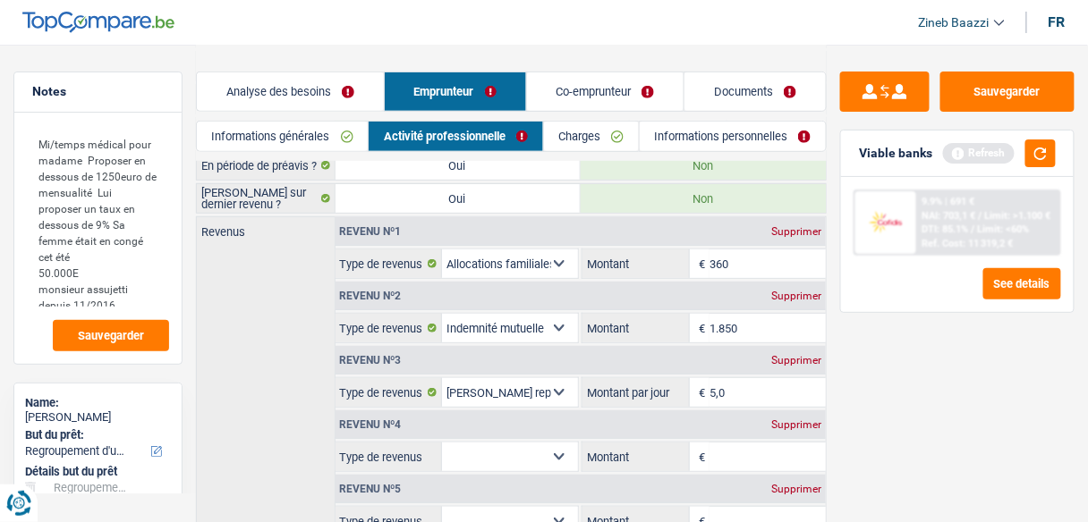
scroll to position [286, 0]
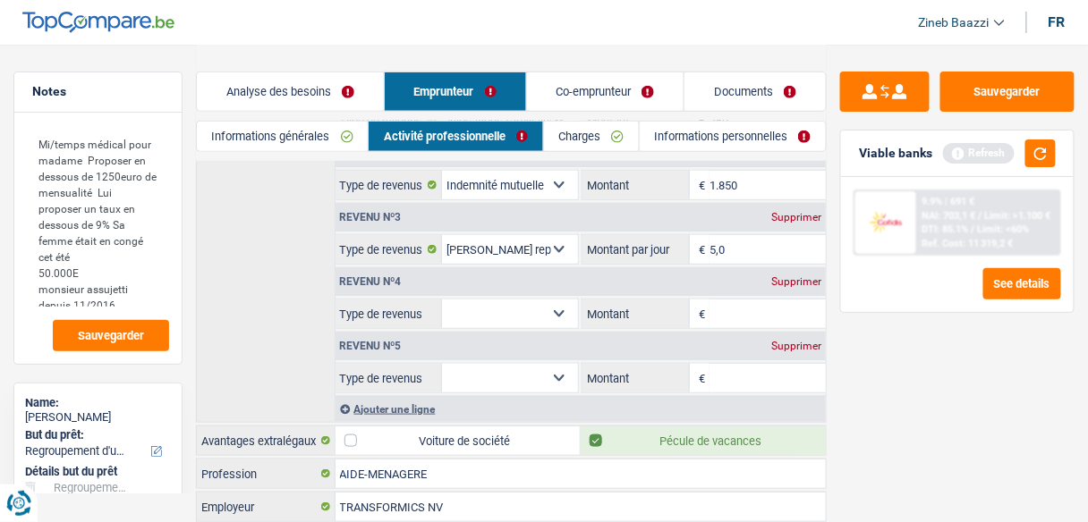
click at [785, 341] on div "Supprimer" at bounding box center [796, 346] width 59 height 11
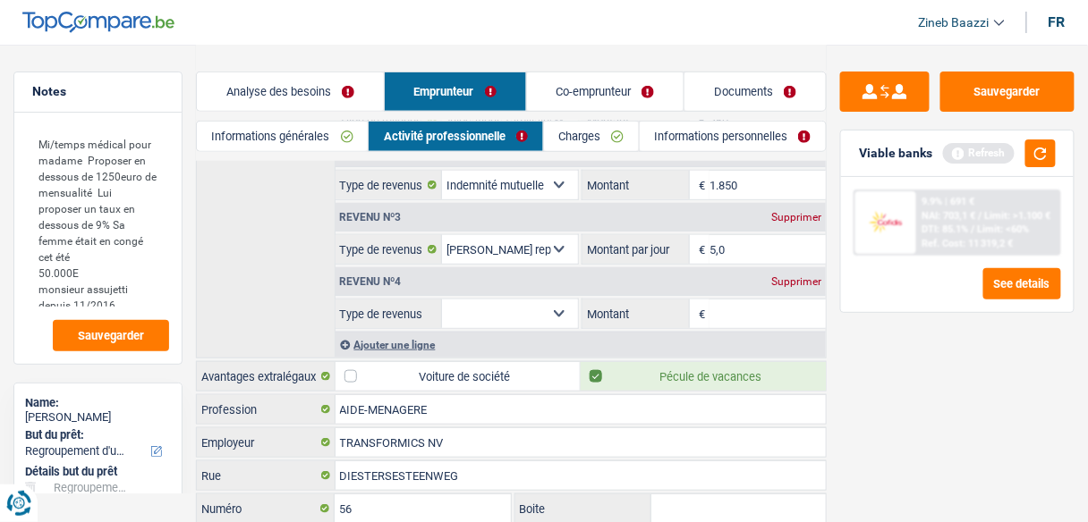
click at [535, 301] on select "Allocation d'handicap Allocations chômage Allocations familiales Chèques repas …" at bounding box center [510, 314] width 136 height 29
click at [442, 300] on select "Allocation d'handicap Allocations chômage Allocations familiales Chèques repas …" at bounding box center [510, 314] width 136 height 29
click at [747, 300] on input "Montant" at bounding box center [767, 314] width 116 height 29
click at [1029, 160] on button "button" at bounding box center [1040, 154] width 30 height 28
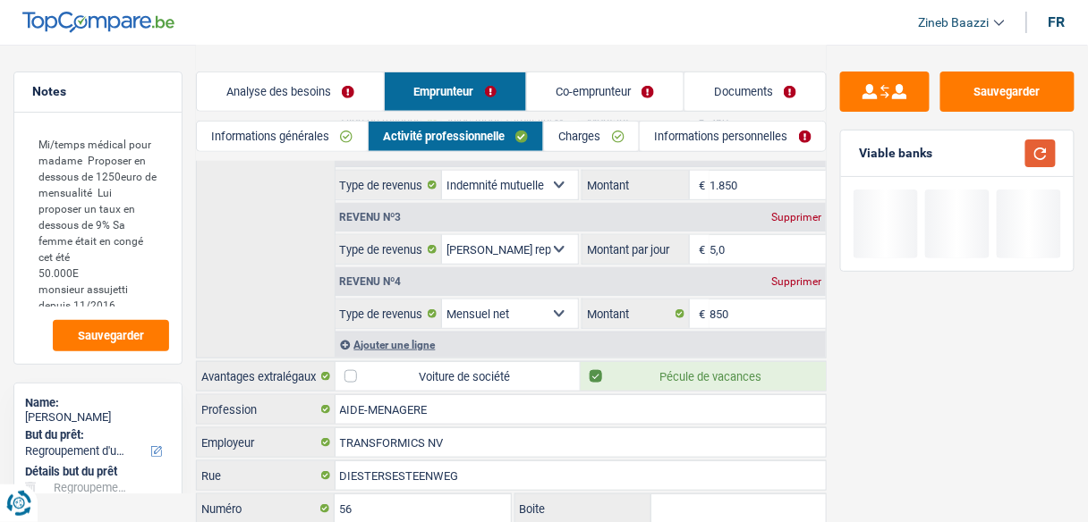
scroll to position [215, 0]
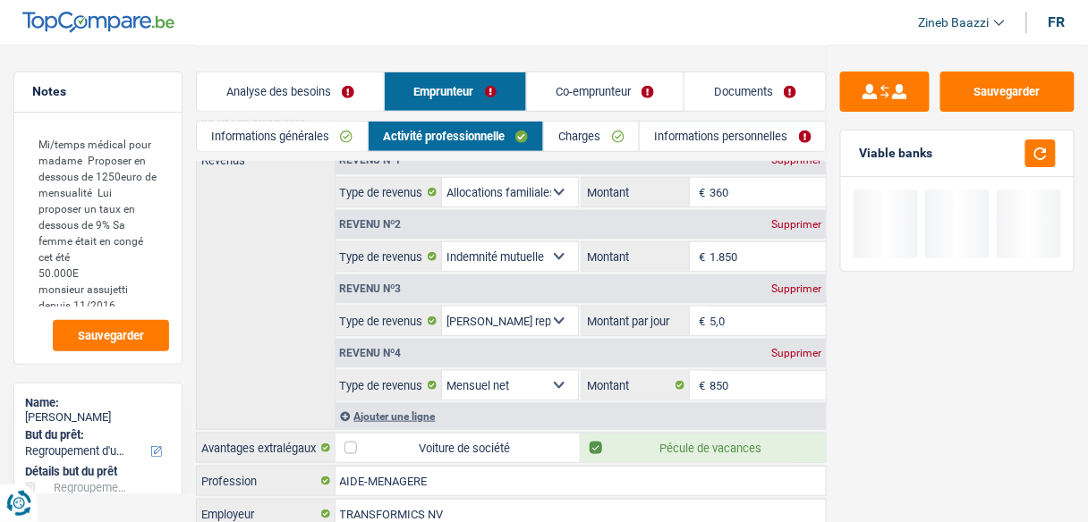
click at [759, 250] on input "1.850" at bounding box center [767, 256] width 116 height 29
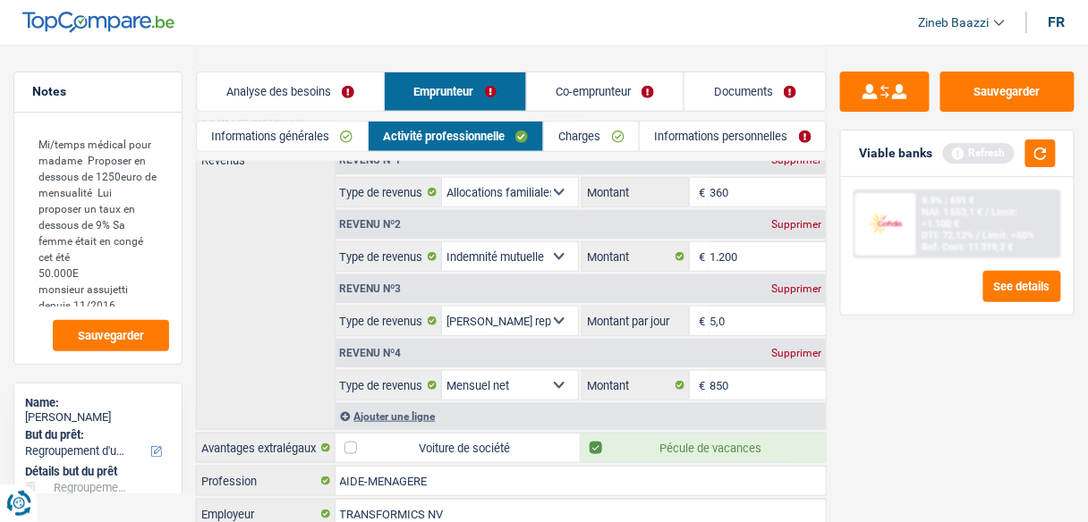
click at [903, 332] on div "Sauvegarder Viable banks Refresh 9.9% | 691 € NAI: 1 553,1 € / Limit: >1.100 € …" at bounding box center [957, 283] width 261 height 422
click at [1035, 149] on button "button" at bounding box center [1040, 154] width 30 height 28
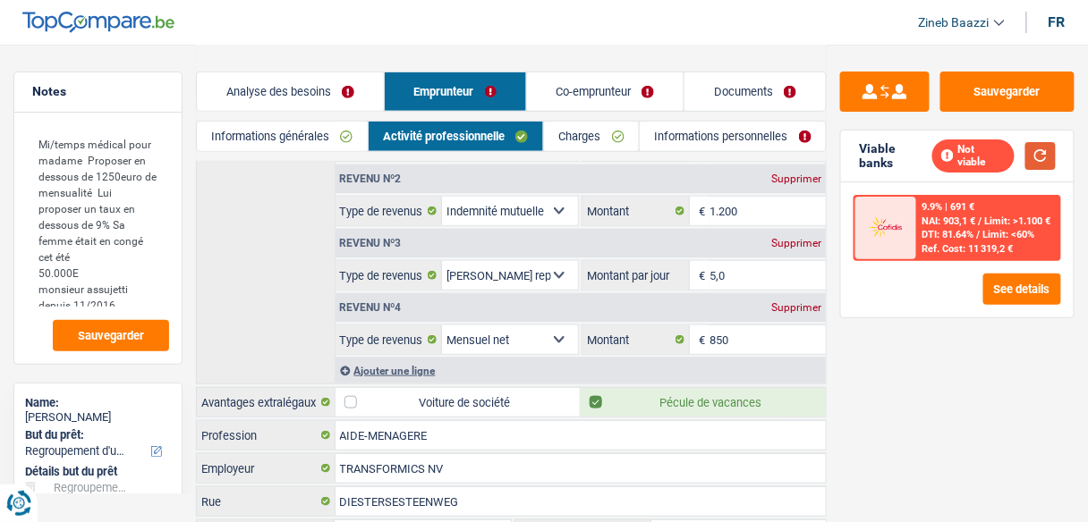
scroll to position [286, 0]
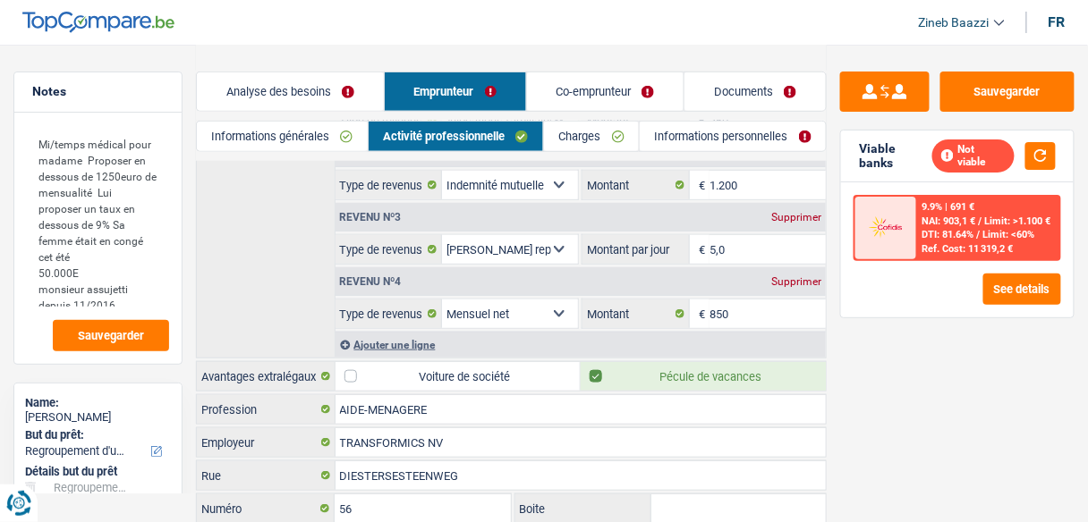
click at [1007, 158] on div "Not viable" at bounding box center [973, 156] width 82 height 33
click at [1029, 157] on button "button" at bounding box center [1040, 156] width 30 height 28
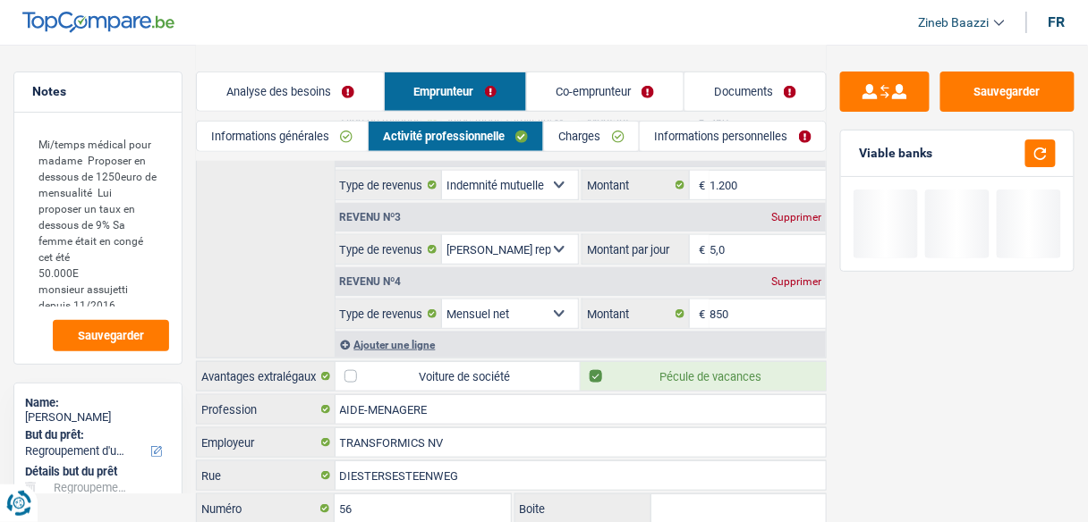
click at [595, 148] on link "Charges" at bounding box center [591, 137] width 95 height 30
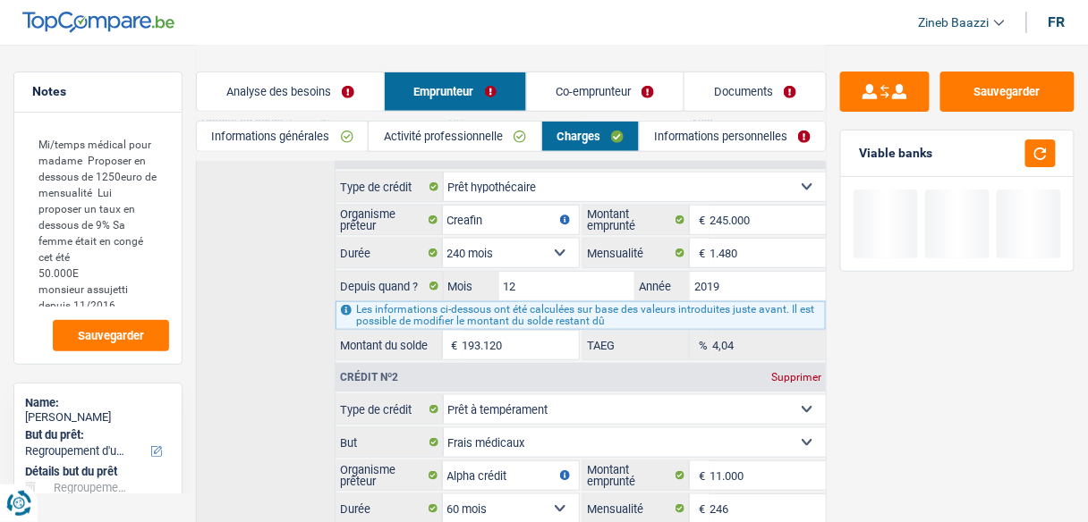
click at [579, 89] on link "Co-emprunteur" at bounding box center [605, 91] width 157 height 38
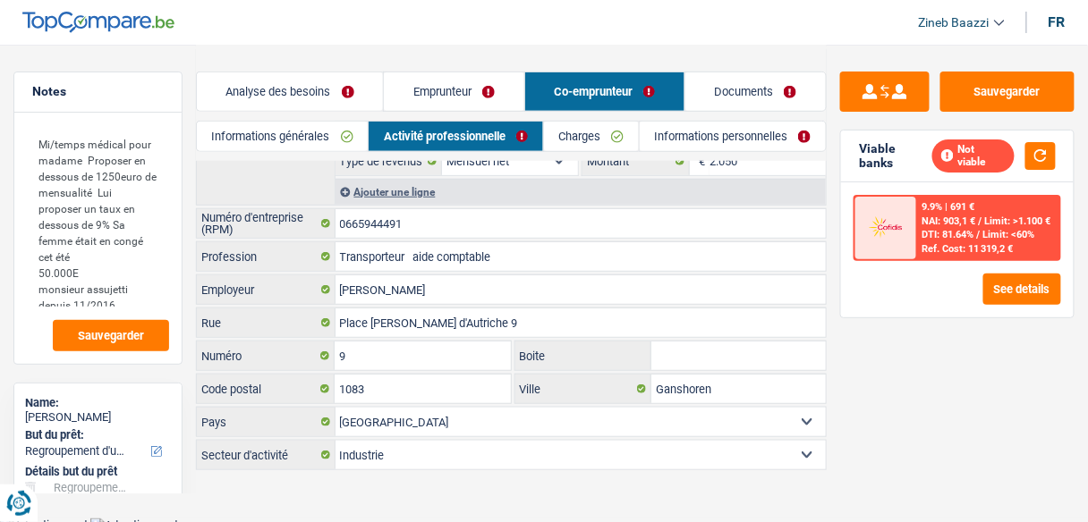
click at [601, 133] on link "Charges" at bounding box center [591, 137] width 95 height 30
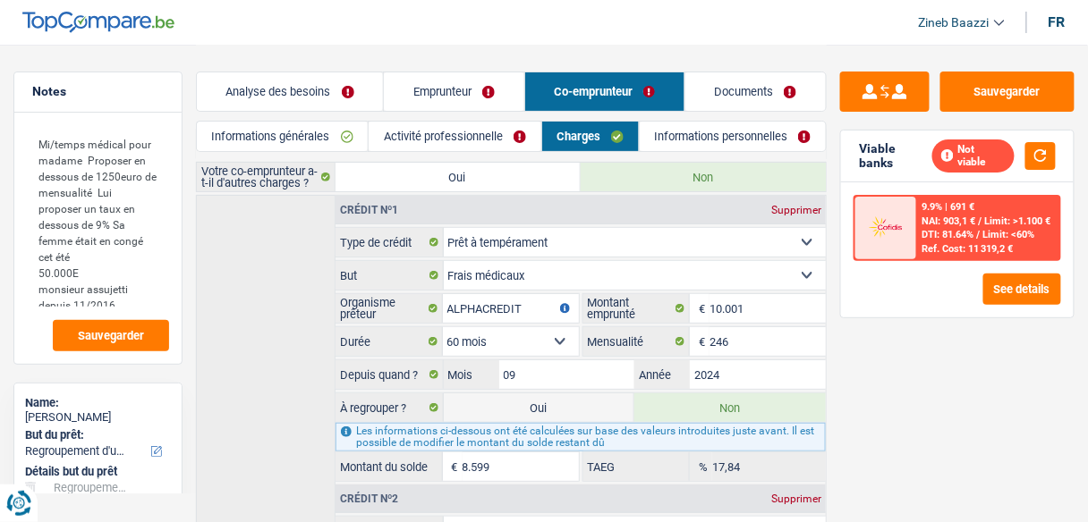
scroll to position [0, 0]
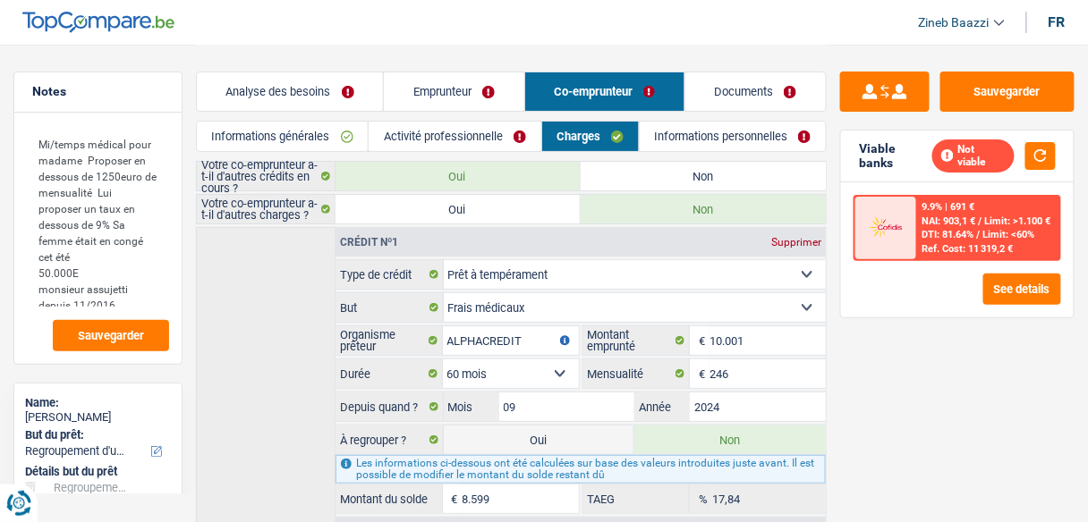
click at [515, 129] on link "Activité professionnelle" at bounding box center [455, 137] width 172 height 30
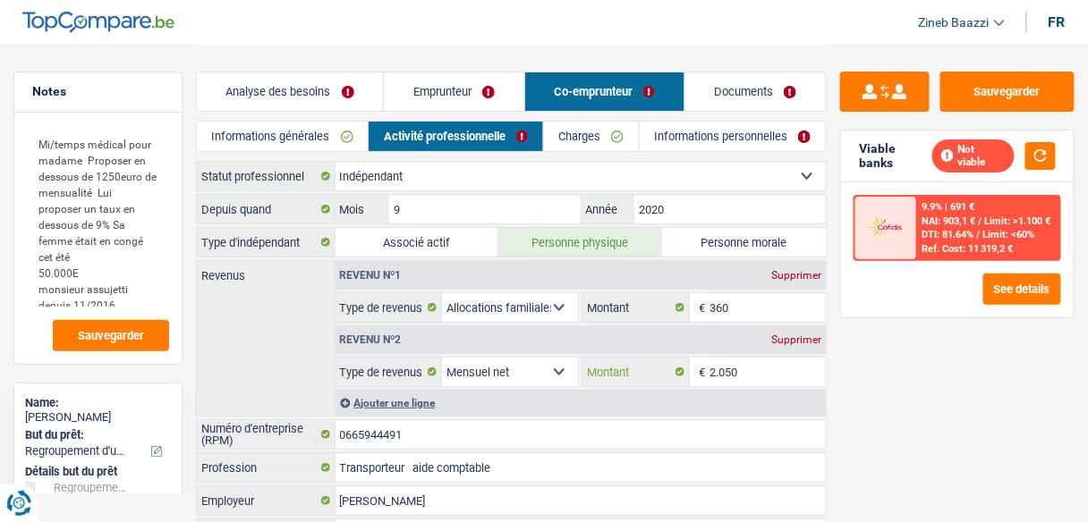
click at [755, 375] on input "2.050" at bounding box center [767, 372] width 116 height 29
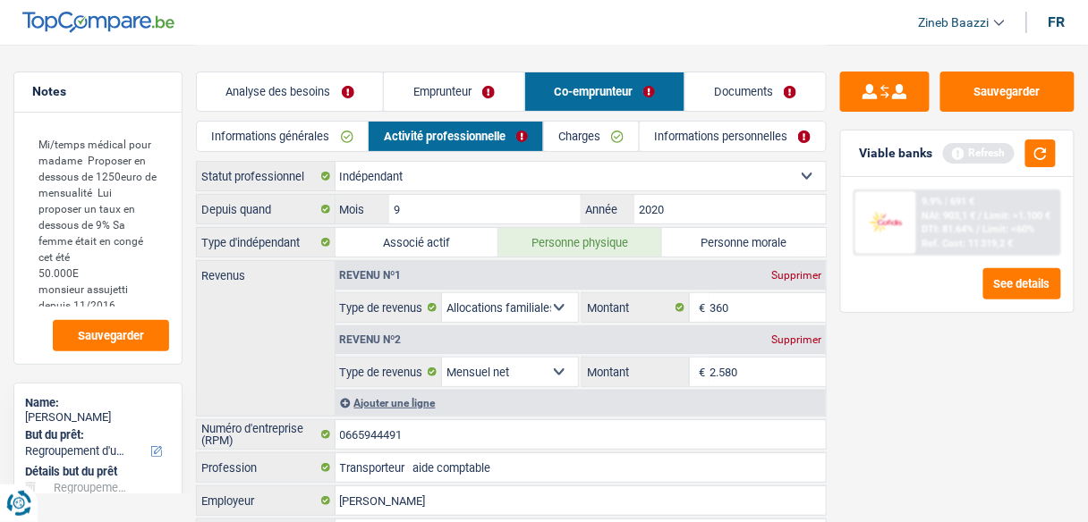
click at [904, 372] on div "Sauvegarder Viable banks Refresh 9.9% | 691 € NAI: 903,1 € / Limit: >1.100 € DT…" at bounding box center [957, 283] width 261 height 422
click at [1046, 158] on button "button" at bounding box center [1040, 154] width 30 height 28
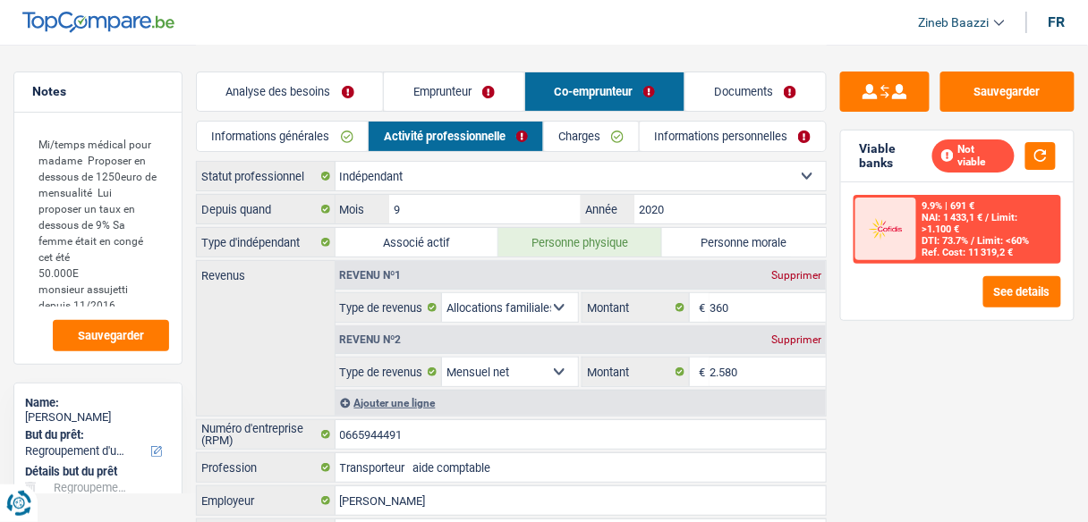
click at [792, 270] on div "Supprimer" at bounding box center [796, 275] width 59 height 11
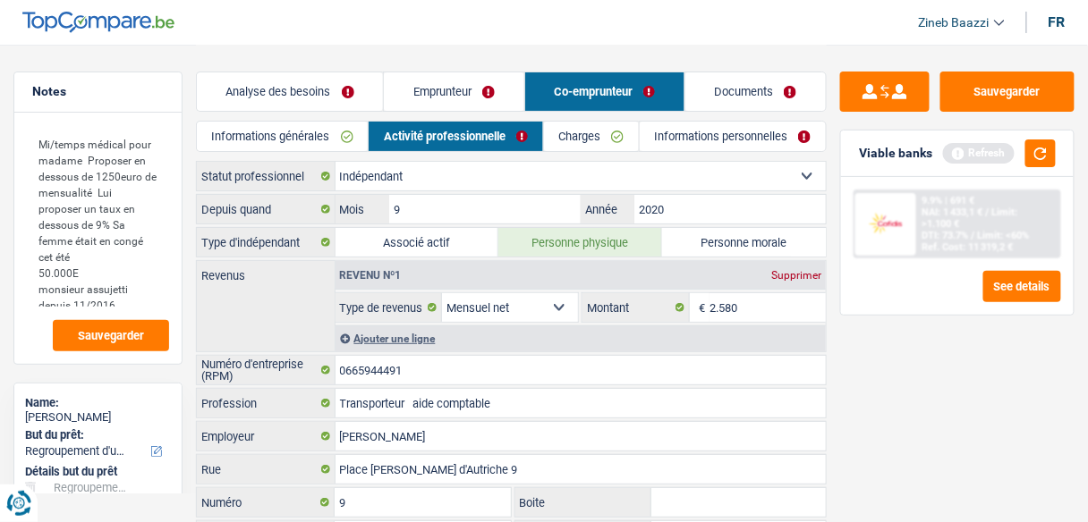
click at [438, 96] on link "Emprunteur" at bounding box center [454, 91] width 140 height 38
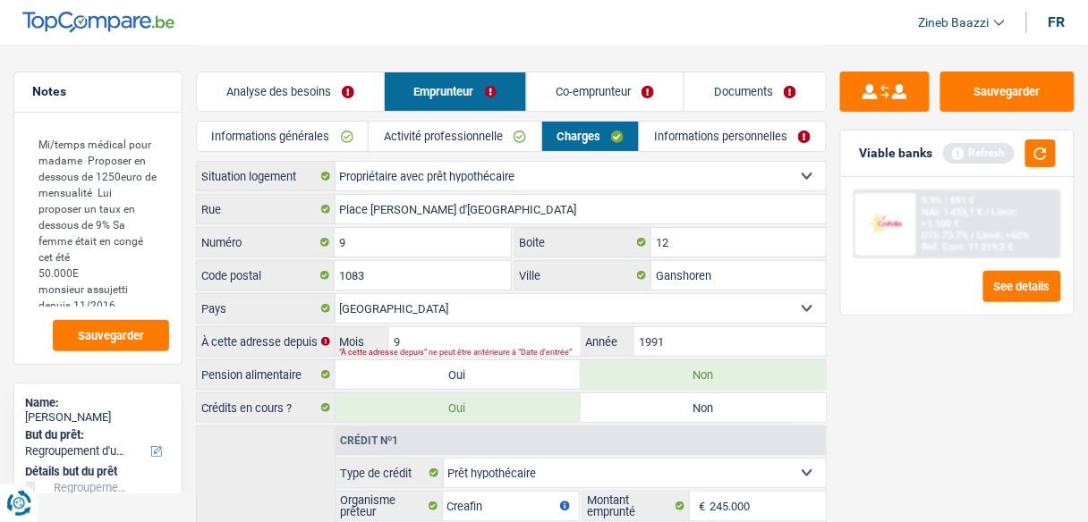
click at [465, 122] on link "Activité professionnelle" at bounding box center [455, 137] width 172 height 30
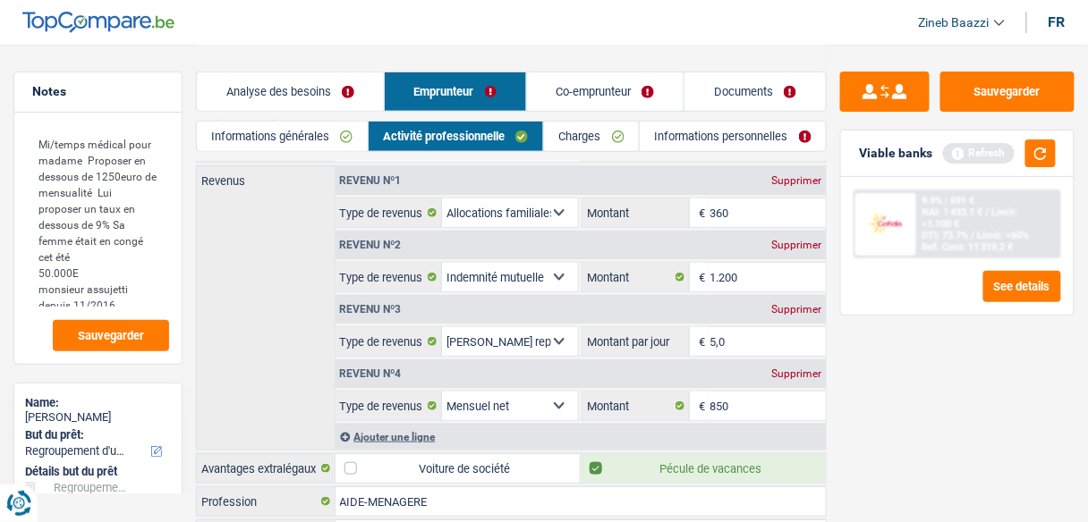
scroll to position [358, 0]
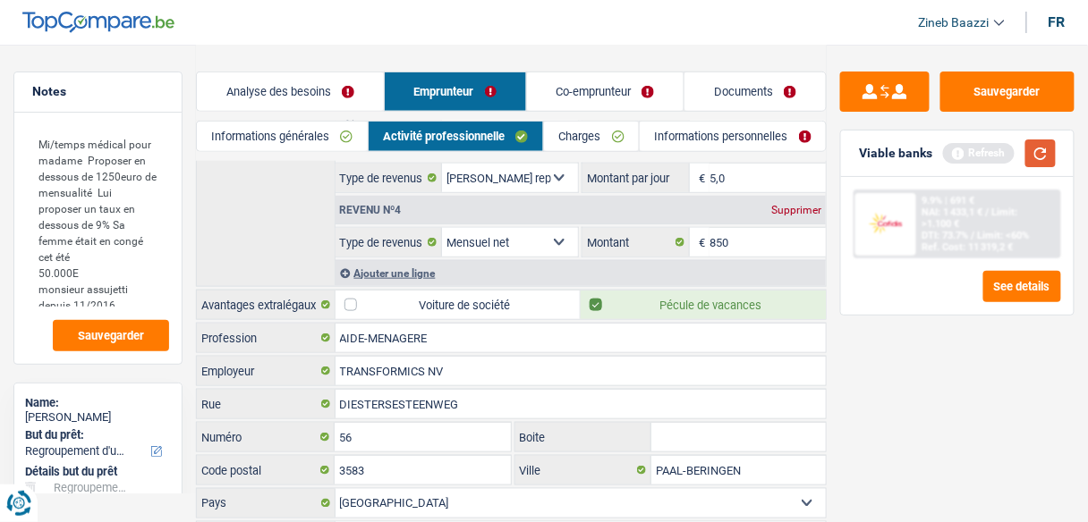
click at [1043, 148] on button "button" at bounding box center [1040, 154] width 30 height 28
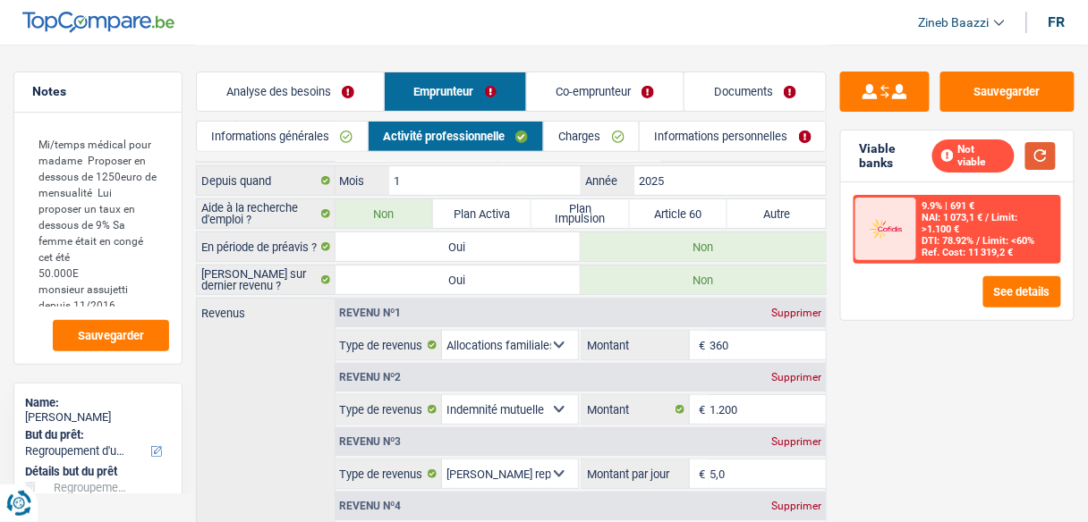
scroll to position [0, 0]
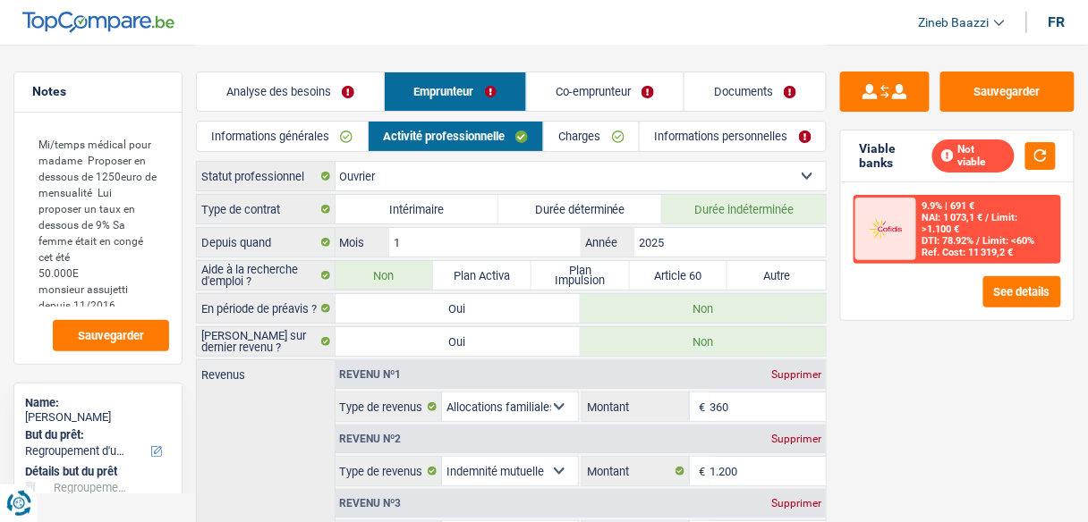
click at [301, 92] on link "Analyse des besoins" at bounding box center [290, 91] width 187 height 38
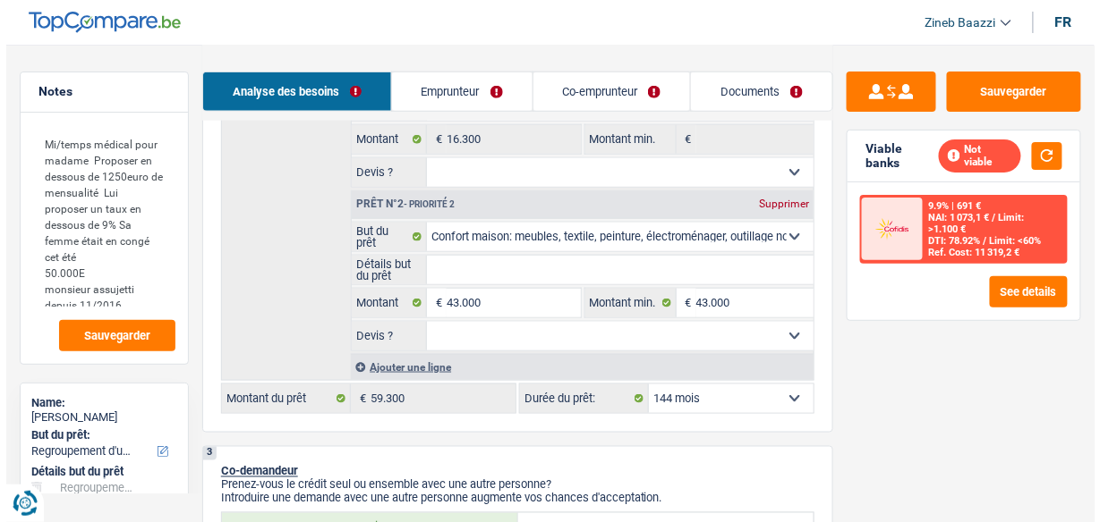
scroll to position [501, 0]
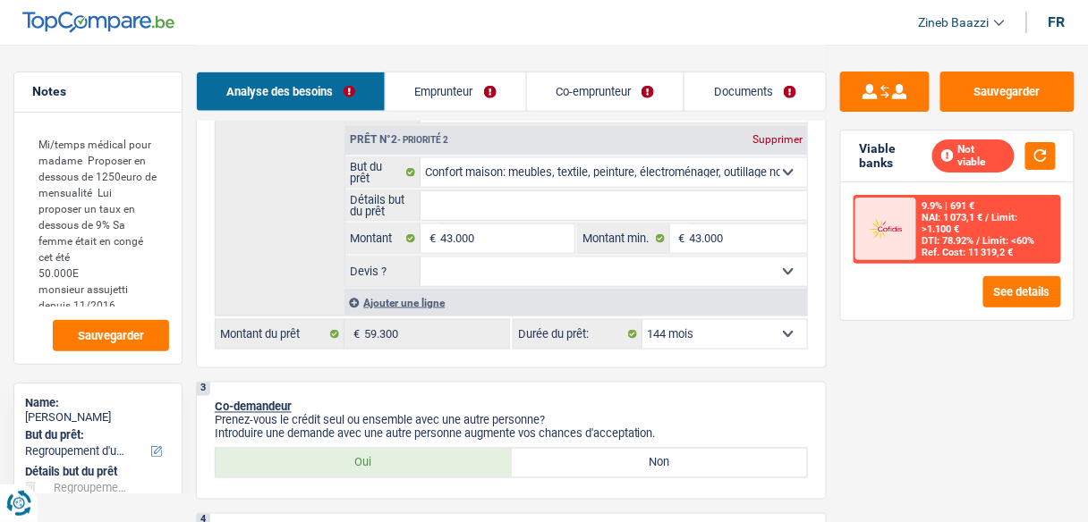
click at [698, 338] on select "12 mois 18 mois 24 mois 30 mois 36 mois 42 mois 48 mois 60 mois 72 mois 84 mois…" at bounding box center [724, 334] width 165 height 29
click at [642, 320] on select "12 mois 18 mois 24 mois 30 mois 36 mois 42 mois 48 mois 60 mois 72 mois 84 mois…" at bounding box center [724, 334] width 165 height 29
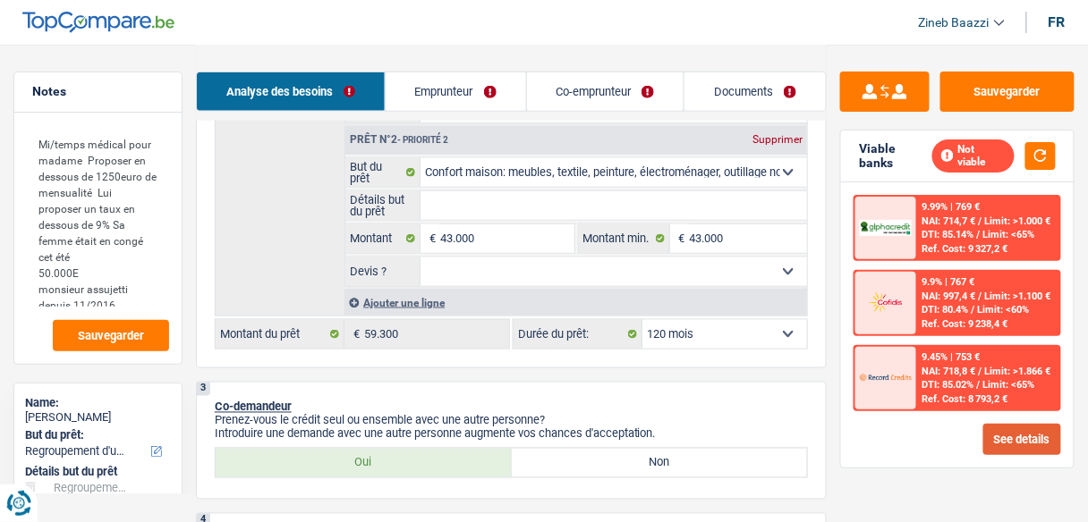
click at [1006, 436] on button "See details" at bounding box center [1022, 439] width 78 height 31
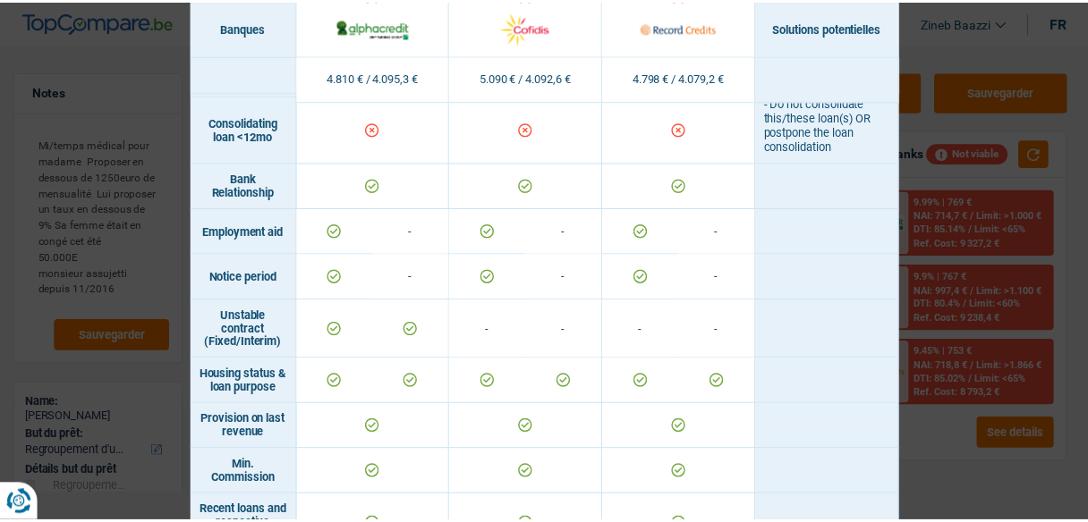
scroll to position [1074, 0]
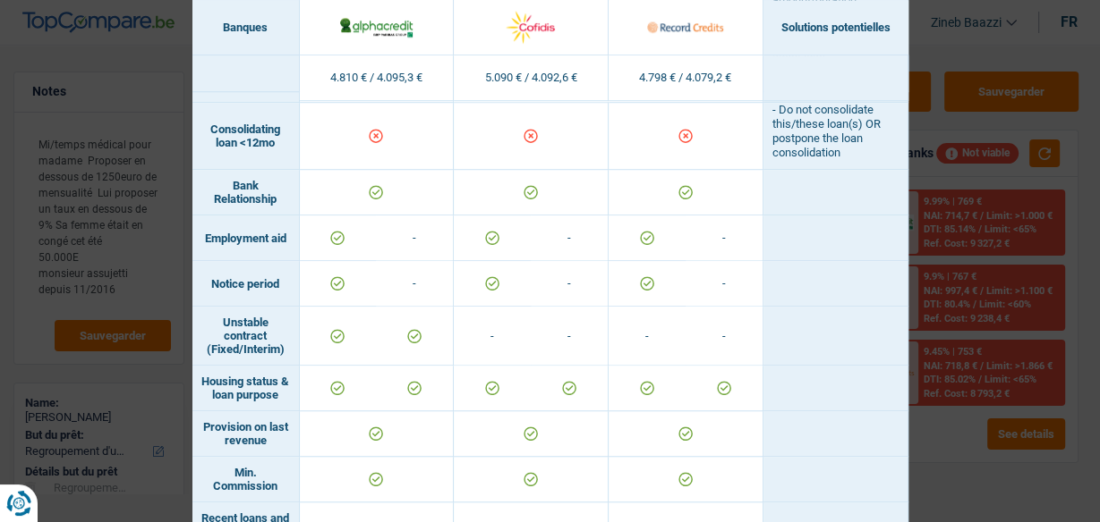
click at [935, 34] on div "Banks conditions × Banques Solutions potentielles Revenus / Charges 4.810 € / 4…" at bounding box center [550, 261] width 1100 height 522
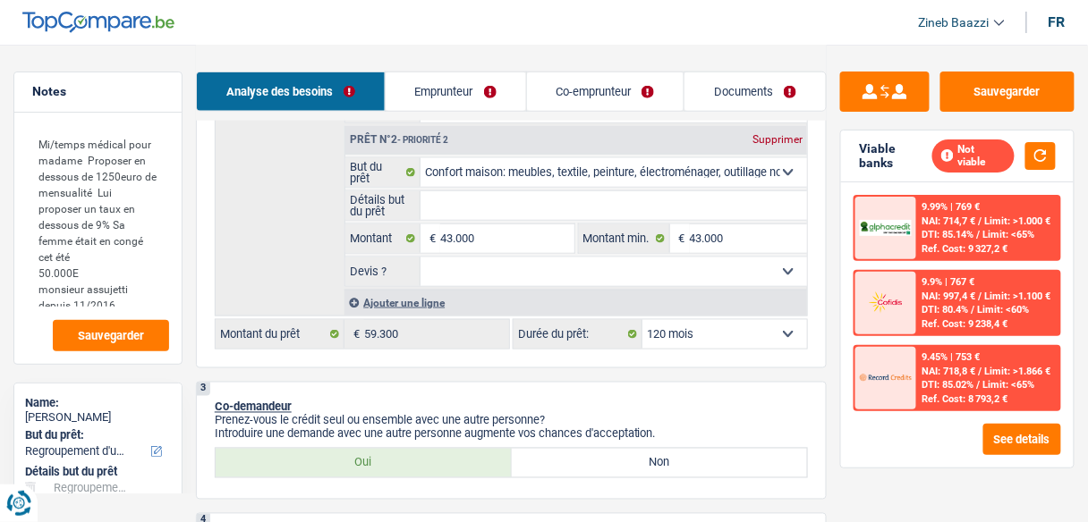
click at [562, 94] on link "Co-emprunteur" at bounding box center [605, 91] width 157 height 38
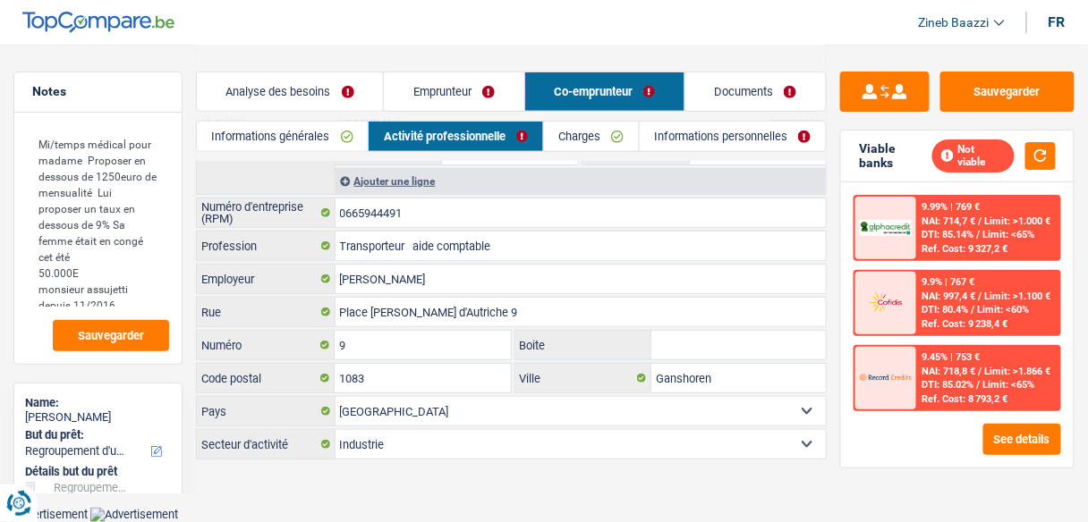
scroll to position [148, 0]
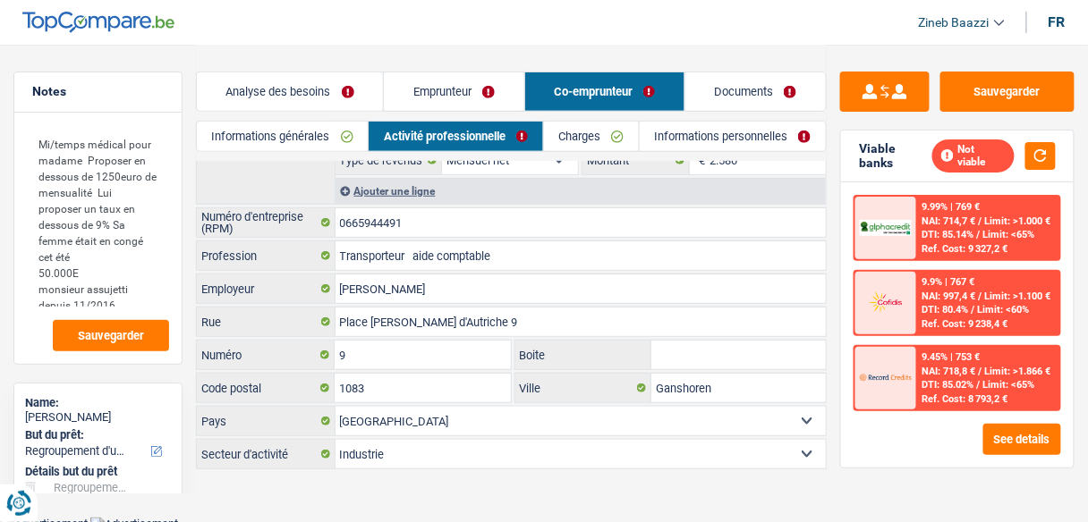
click at [449, 84] on link "Emprunteur" at bounding box center [454, 91] width 140 height 38
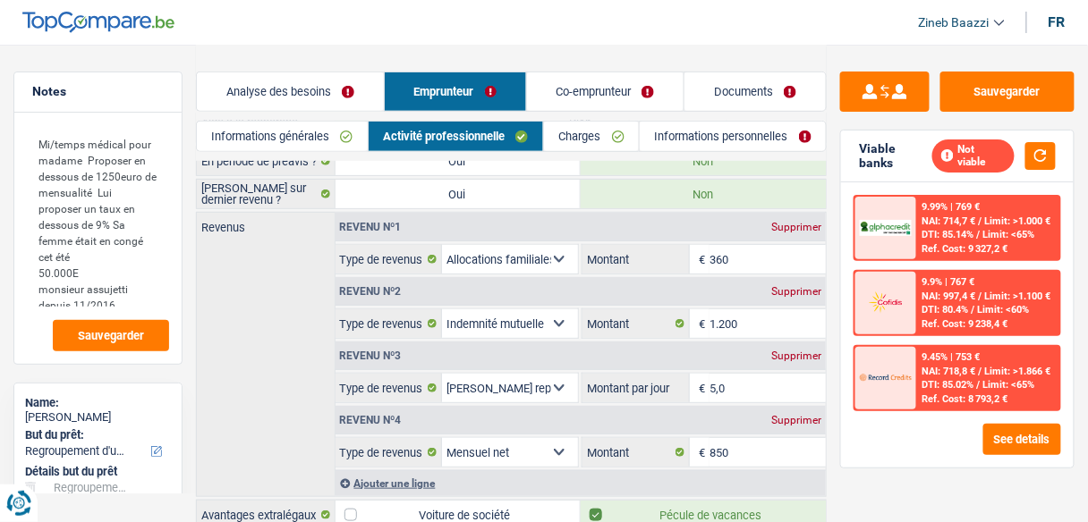
click at [598, 137] on link "Charges" at bounding box center [591, 137] width 95 height 30
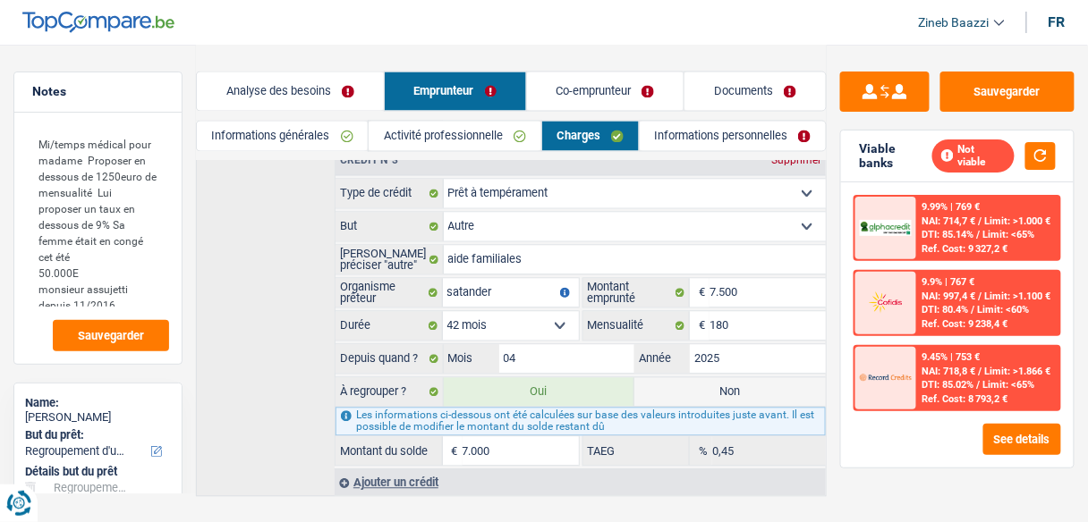
scroll to position [807, 0]
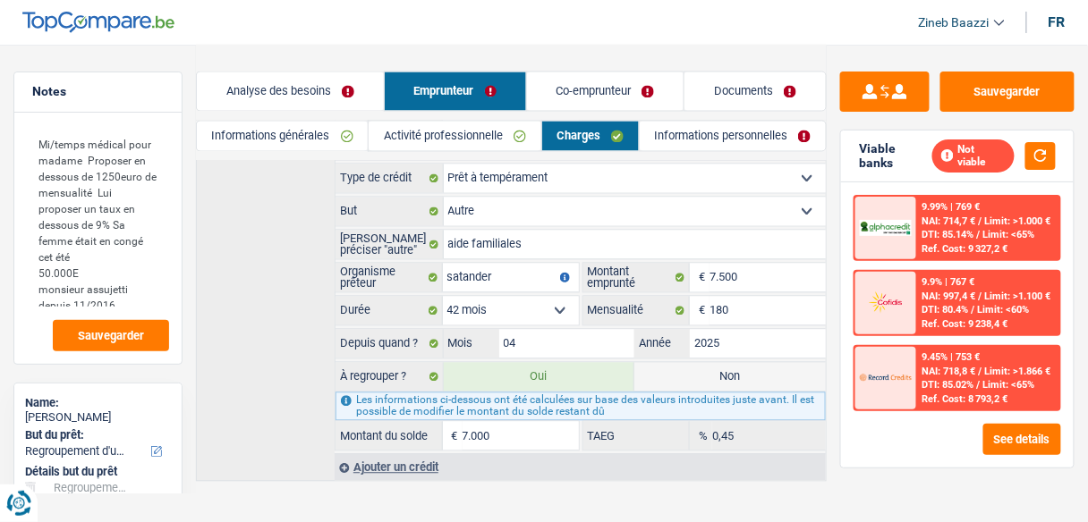
click at [672, 363] on label "Non" at bounding box center [729, 377] width 191 height 29
click at [672, 363] on input "Non" at bounding box center [729, 377] width 191 height 29
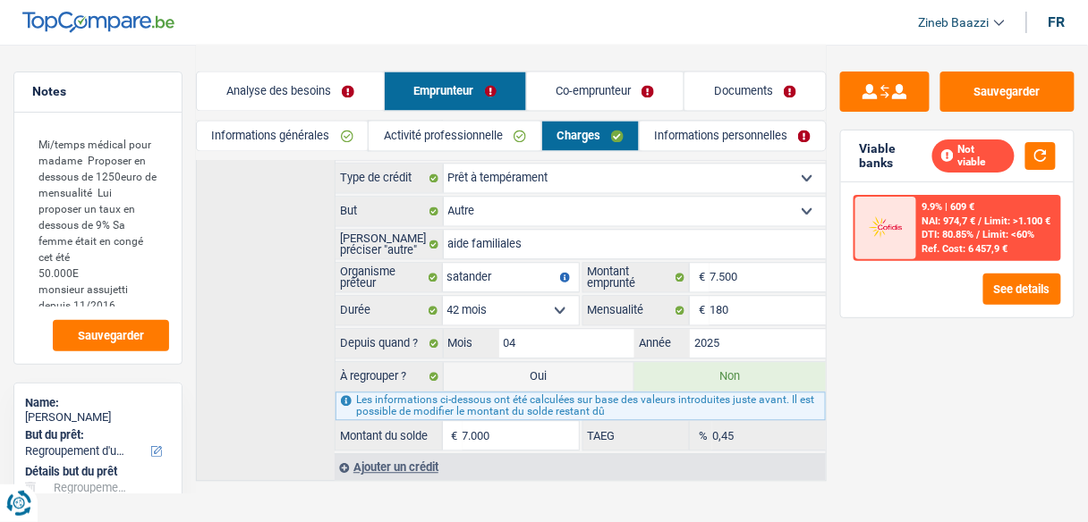
click at [278, 80] on link "Analyse des besoins" at bounding box center [290, 91] width 187 height 38
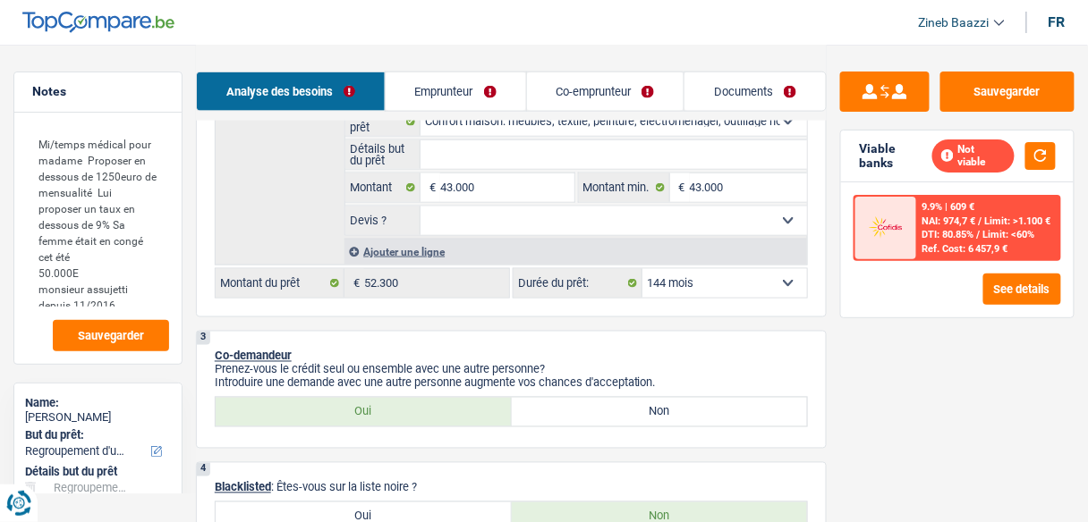
scroll to position [449, 0]
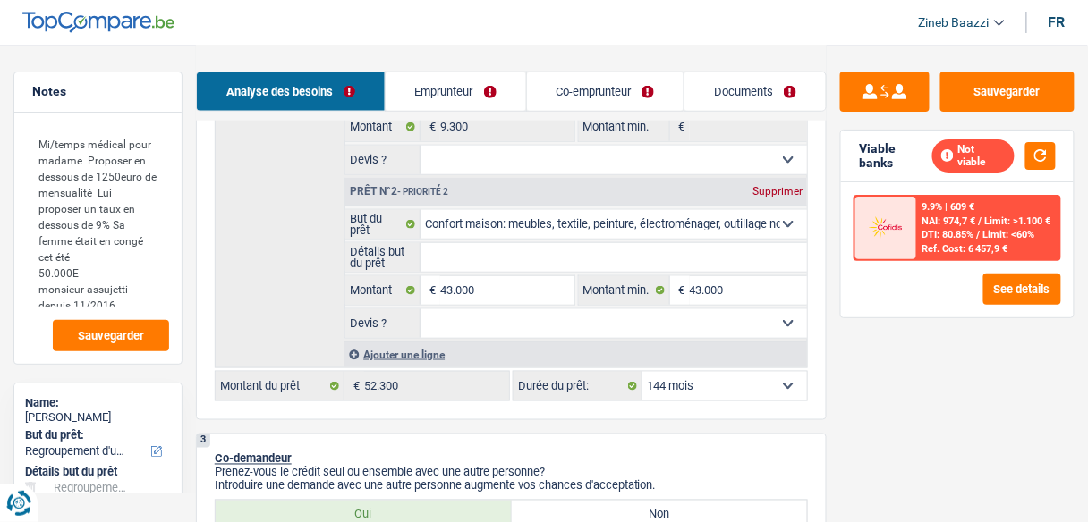
click at [710, 377] on select "12 mois 18 mois 24 mois 30 mois 36 mois 42 mois 48 mois 60 mois 72 mois 84 mois…" at bounding box center [724, 386] width 165 height 29
click at [642, 372] on select "12 mois 18 mois 24 mois 30 mois 36 mois 42 mois 48 mois 60 mois 72 mois 84 mois…" at bounding box center [724, 386] width 165 height 29
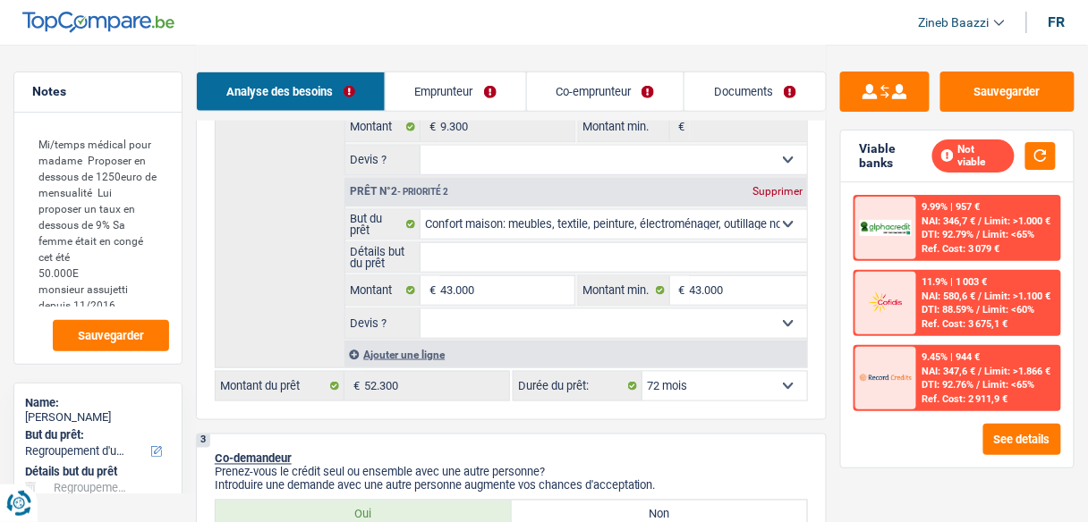
click at [700, 383] on select "12 mois 18 mois 24 mois 30 mois 36 mois 42 mois 48 mois 60 mois 72 mois 84 mois…" at bounding box center [724, 386] width 165 height 29
click at [642, 372] on select "12 mois 18 mois 24 mois 30 mois 36 mois 42 mois 48 mois 60 mois 72 mois 84 mois…" at bounding box center [724, 386] width 165 height 29
click at [706, 376] on select "12 mois 18 mois 24 mois 30 mois 36 mois 42 mois 48 mois 60 mois 72 mois 84 mois…" at bounding box center [724, 386] width 165 height 29
click at [642, 372] on select "12 mois 18 mois 24 mois 30 mois 36 mois 42 mois 48 mois 60 mois 72 mois 84 mois…" at bounding box center [724, 386] width 165 height 29
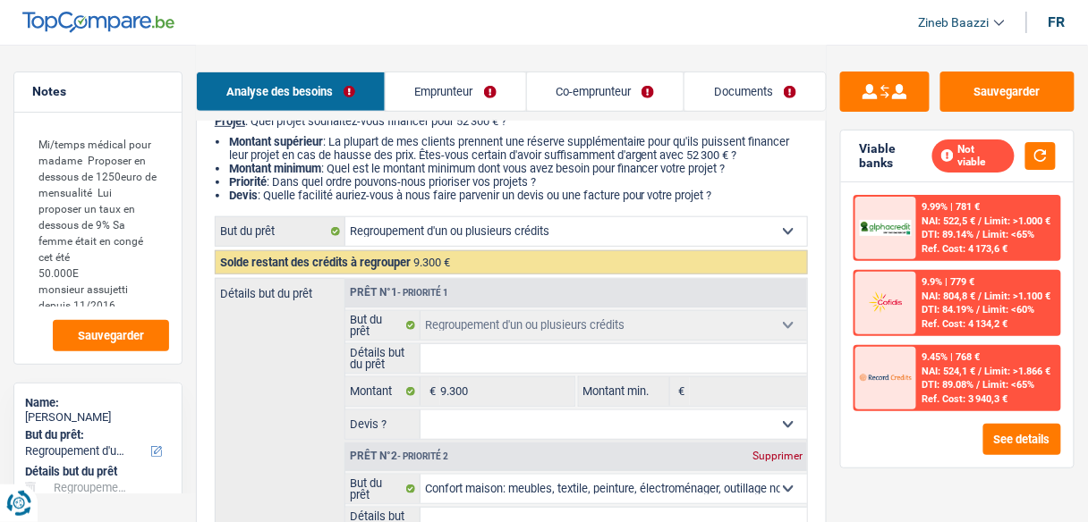
scroll to position [163, 0]
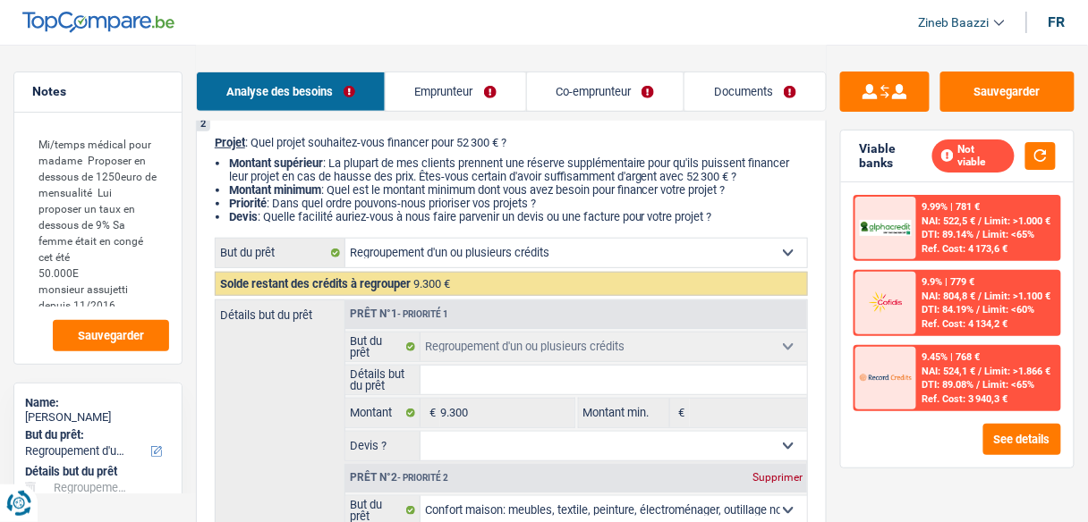
click at [454, 106] on link "Emprunteur" at bounding box center [456, 91] width 140 height 38
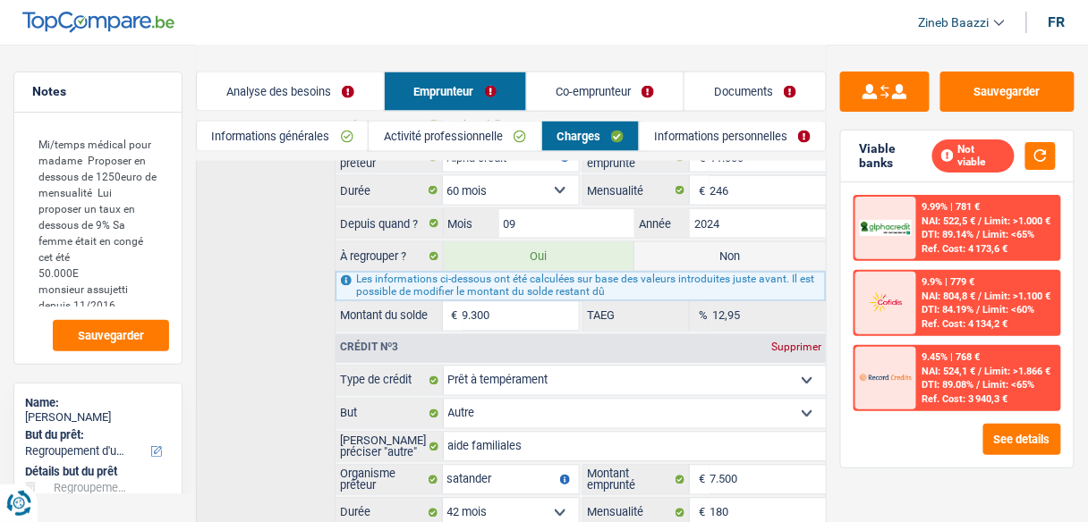
scroll to position [592, 0]
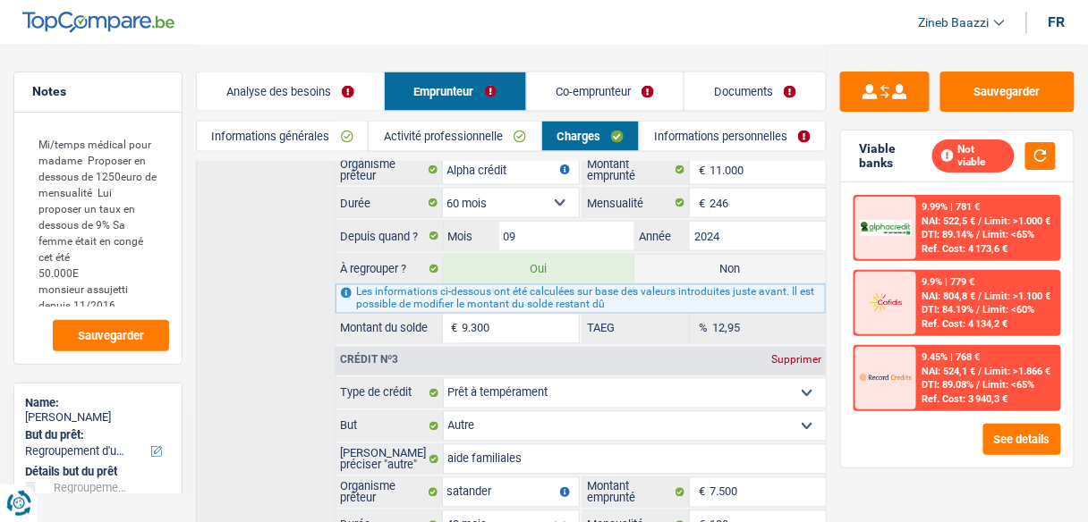
click at [706, 268] on label "Non" at bounding box center [729, 269] width 191 height 29
click at [706, 268] on input "Non" at bounding box center [729, 269] width 191 height 29
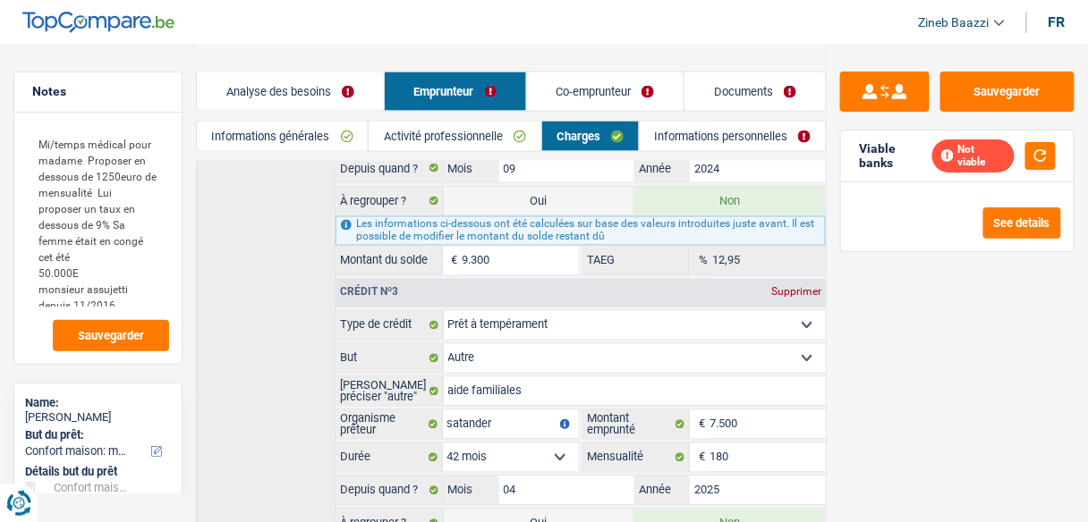
scroll to position [807, 0]
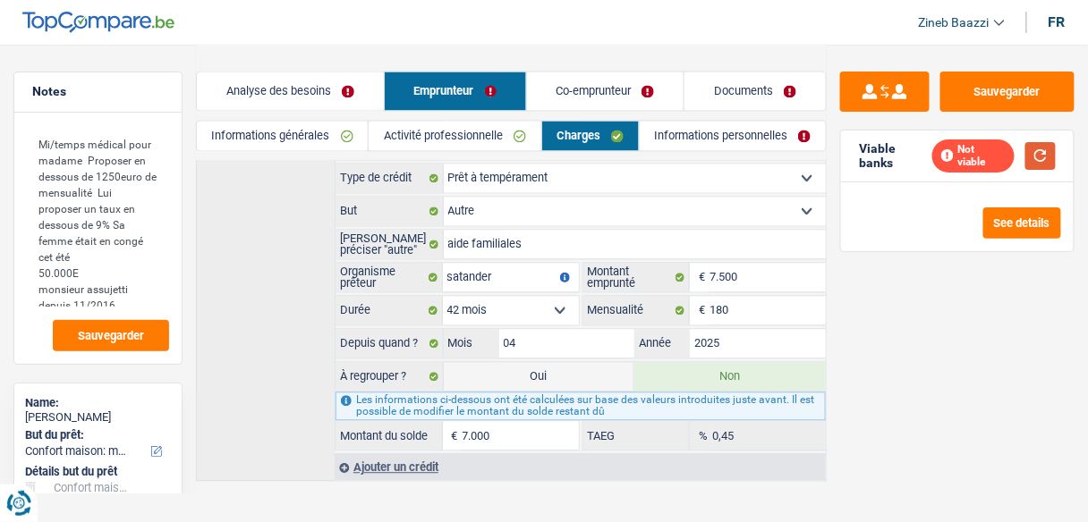
click at [1035, 153] on button "button" at bounding box center [1040, 156] width 30 height 28
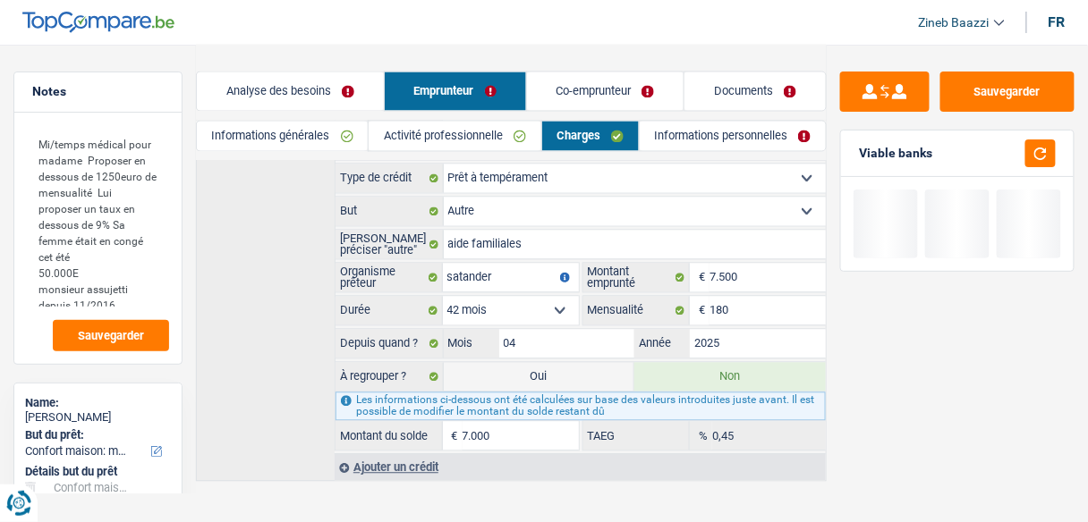
click at [344, 88] on link "Analyse des besoins" at bounding box center [290, 91] width 187 height 38
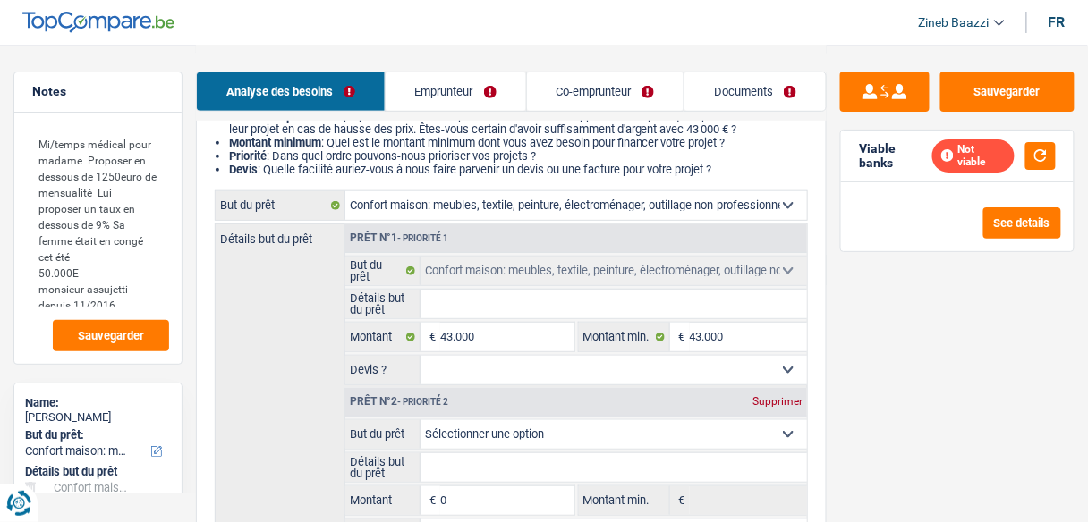
scroll to position [306, 0]
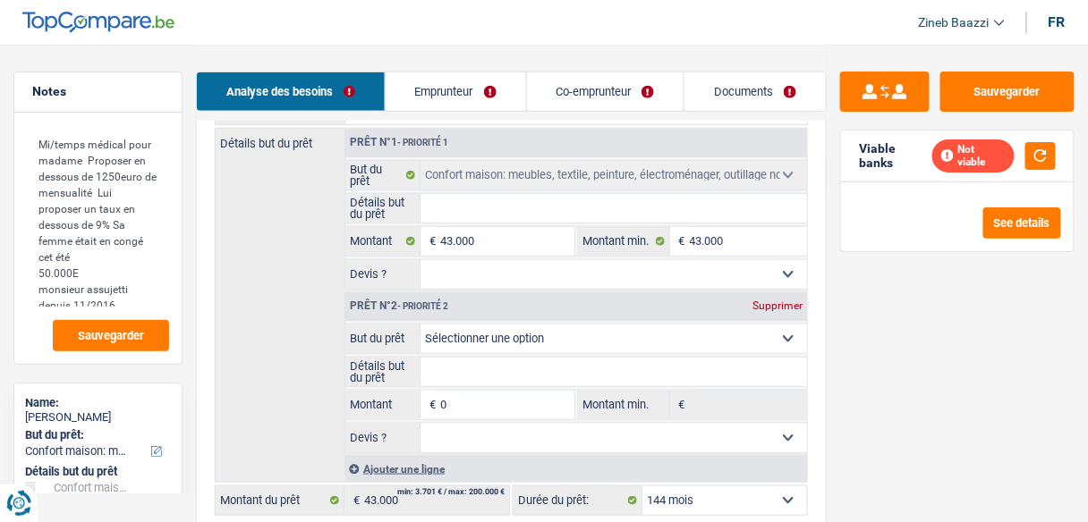
click at [767, 301] on div "Supprimer" at bounding box center [777, 306] width 59 height 11
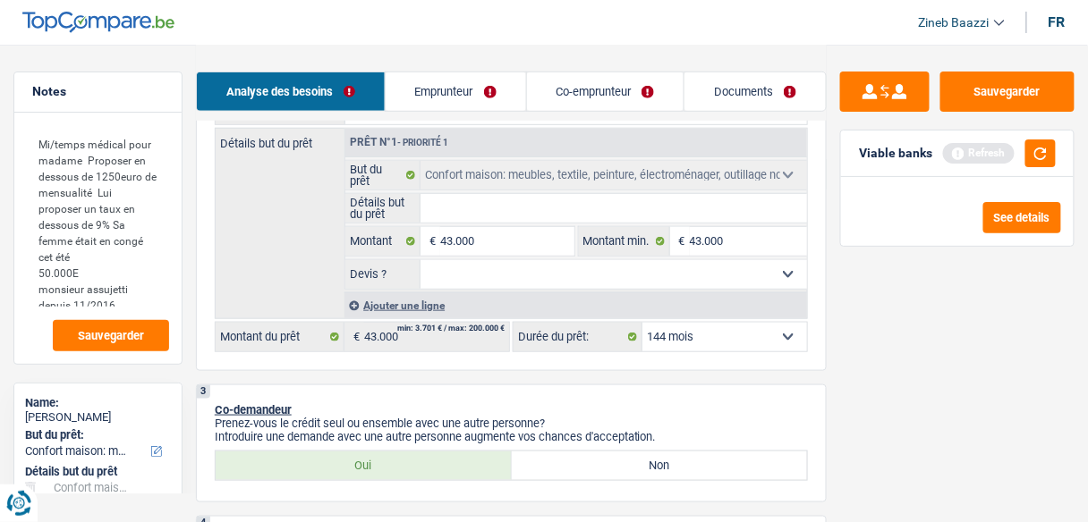
click at [722, 336] on select "12 mois 18 mois 24 mois 30 mois 36 mois 42 mois 48 mois 60 mois 72 mois 84 mois…" at bounding box center [724, 337] width 165 height 29
click at [642, 323] on select "12 mois 18 mois 24 mois 30 mois 36 mois 42 mois 48 mois 60 mois 72 mois 84 mois…" at bounding box center [724, 337] width 165 height 29
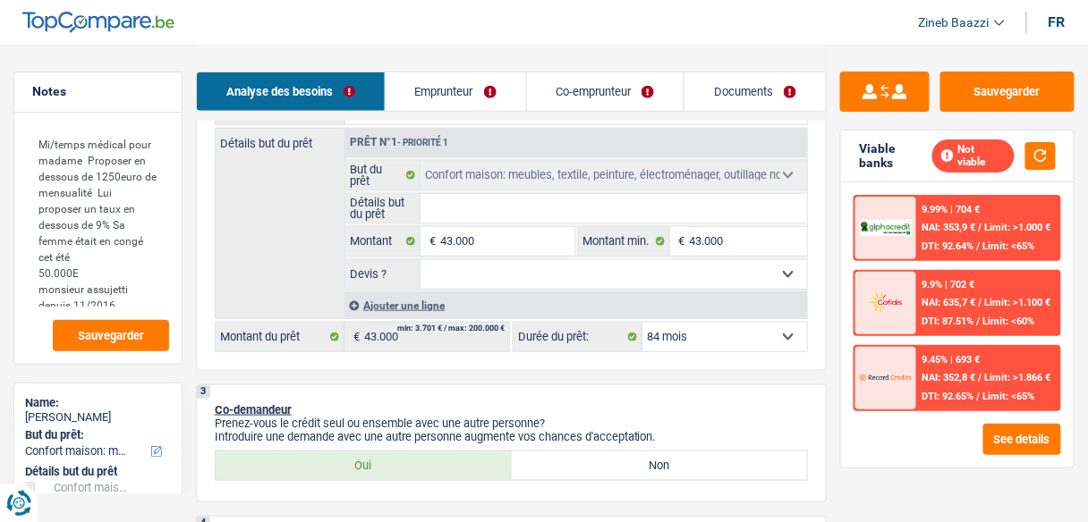
click at [682, 340] on select "12 mois 18 mois 24 mois 30 mois 36 mois 42 mois 48 mois 60 mois 72 mois 84 mois…" at bounding box center [724, 337] width 165 height 29
click at [642, 323] on select "12 mois 18 mois 24 mois 30 mois 36 mois 42 mois 48 mois 60 mois 72 mois 84 mois…" at bounding box center [724, 337] width 165 height 29
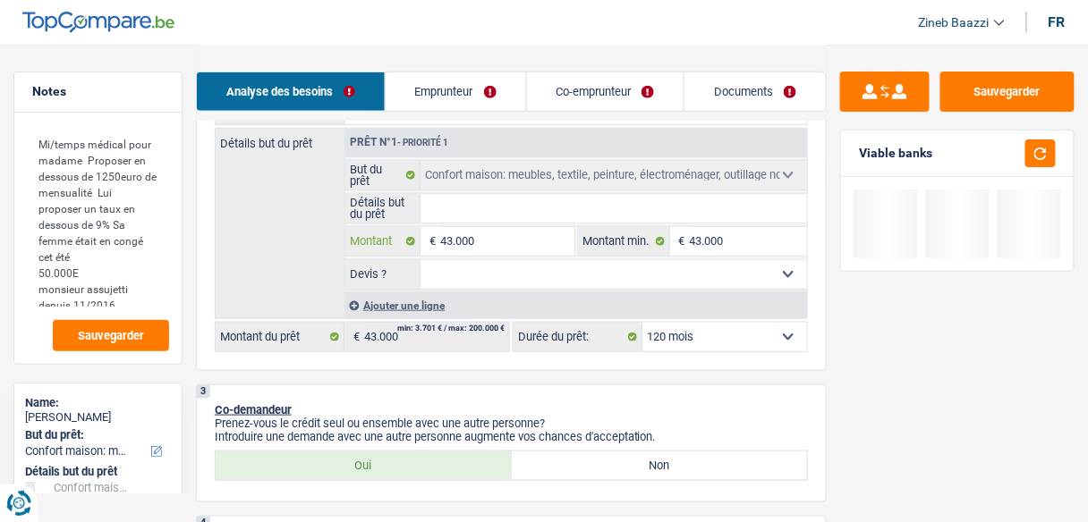
click at [469, 250] on input "43.000" at bounding box center [506, 241] width 133 height 29
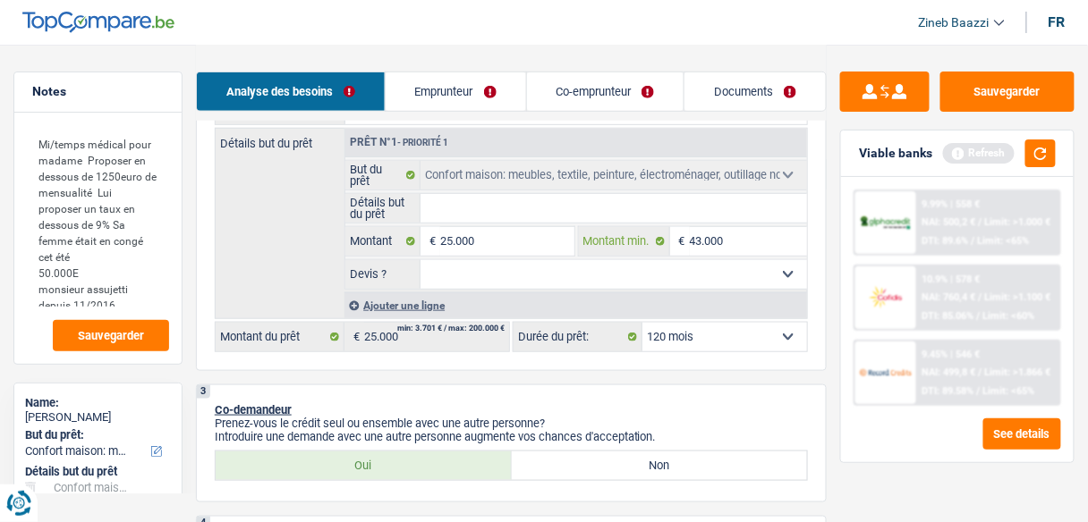
click at [720, 230] on input "43.000" at bounding box center [748, 241] width 117 height 29
click at [1038, 153] on button "button" at bounding box center [1040, 154] width 30 height 28
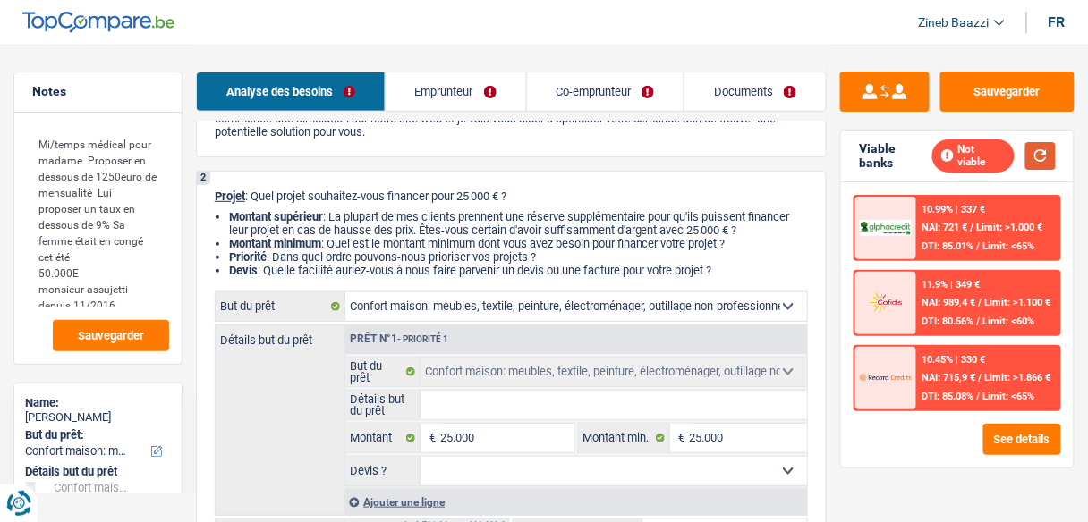
scroll to position [286, 0]
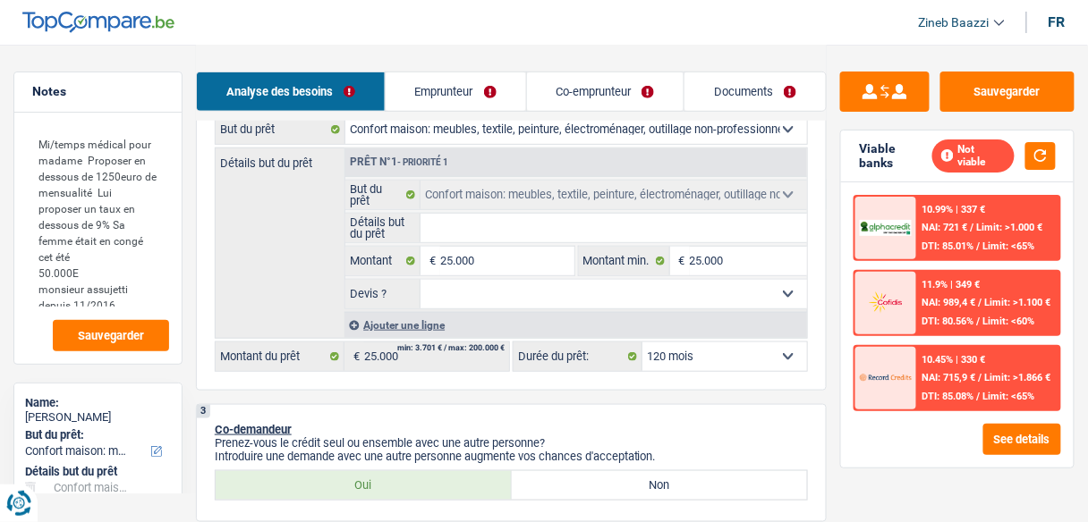
click at [723, 352] on select "12 mois 18 mois 24 mois 30 mois 36 mois 42 mois 48 mois 60 mois 72 mois 84 mois…" at bounding box center [724, 357] width 165 height 29
click at [642, 343] on select "12 mois 18 mois 24 mois 30 mois 36 mois 42 mois 48 mois 60 mois 72 mois 84 mois…" at bounding box center [724, 357] width 165 height 29
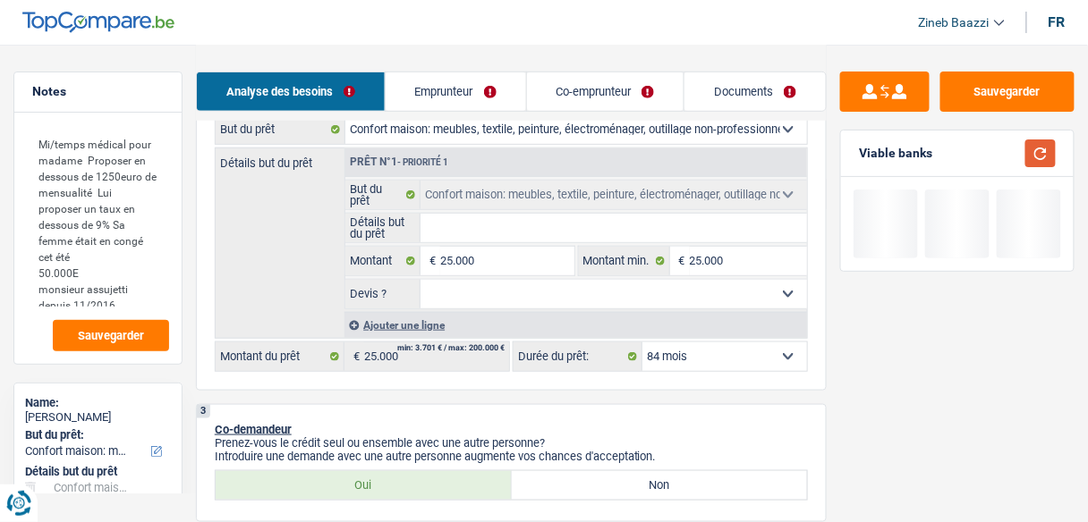
click at [1049, 153] on button "button" at bounding box center [1040, 154] width 30 height 28
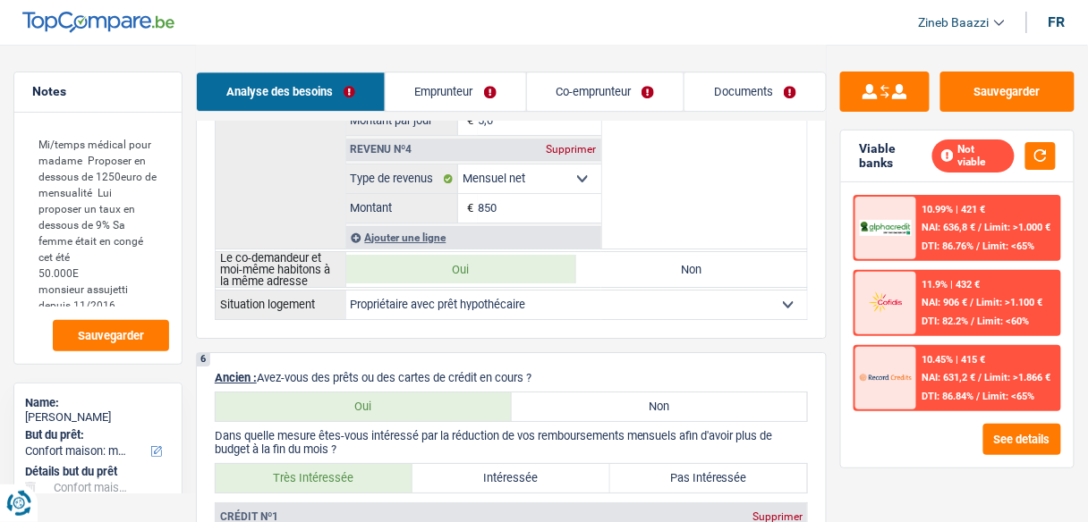
click at [471, 110] on link "Emprunteur" at bounding box center [456, 91] width 140 height 38
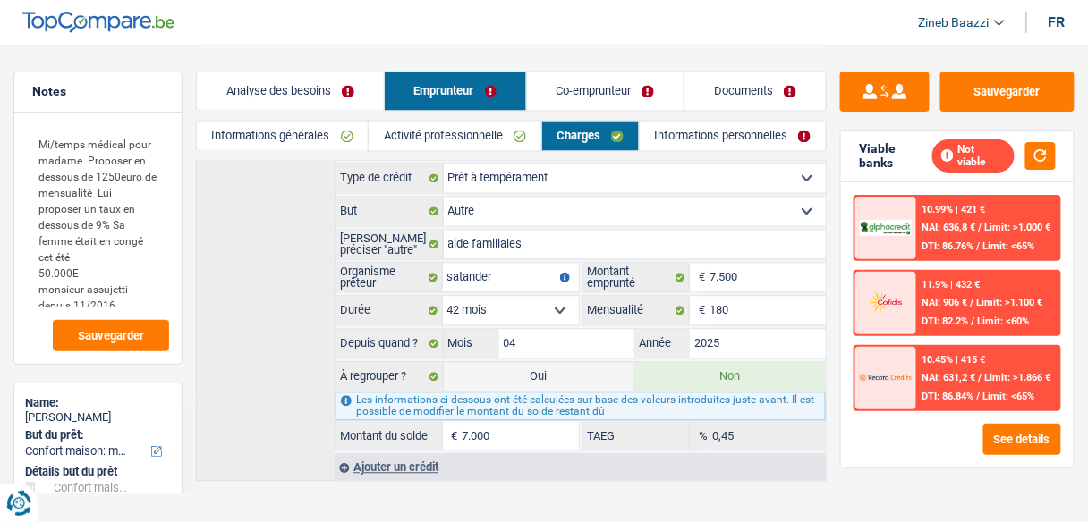
click at [310, 137] on link "Informations générales" at bounding box center [282, 137] width 171 height 30
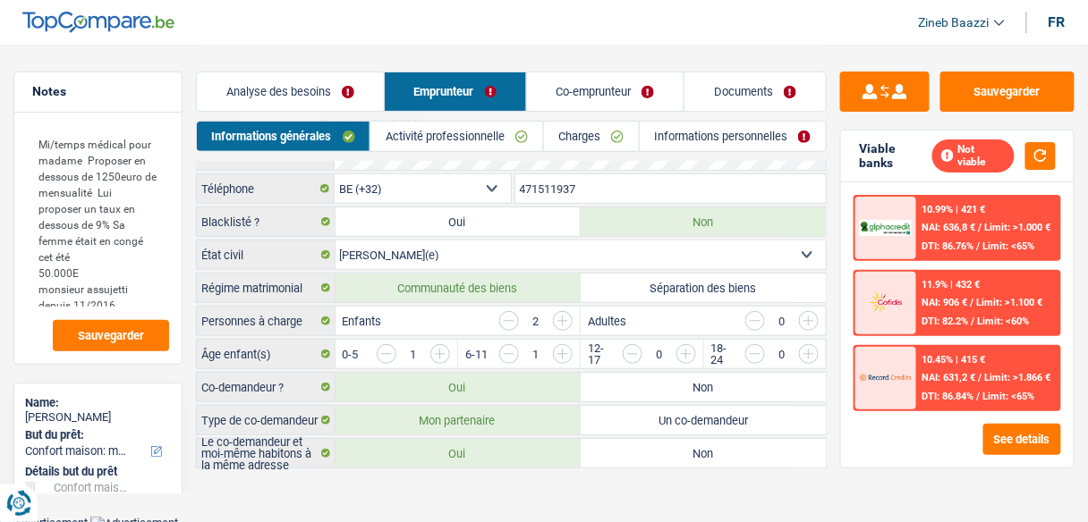
click at [504, 142] on link "Activité professionnelle" at bounding box center [456, 137] width 172 height 30
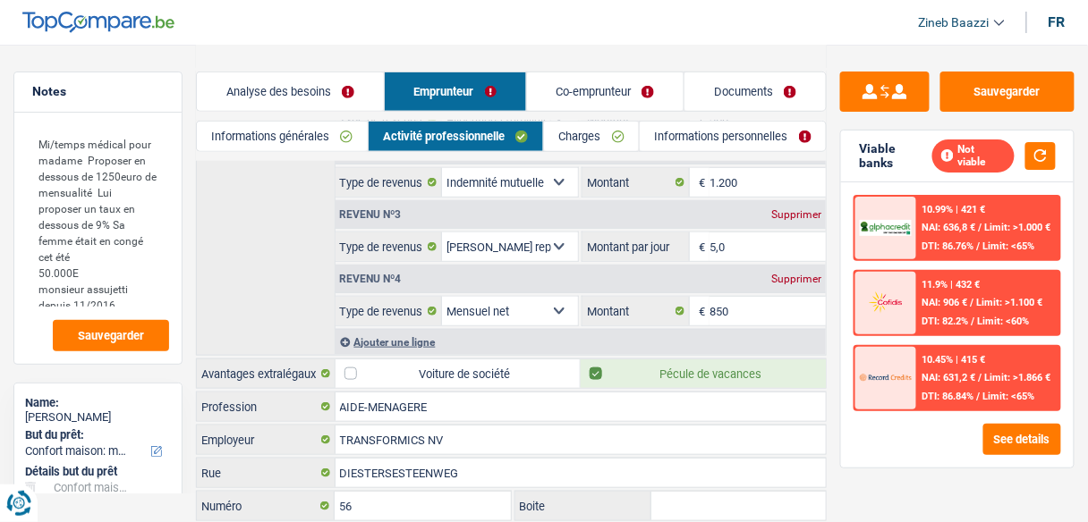
scroll to position [301, 0]
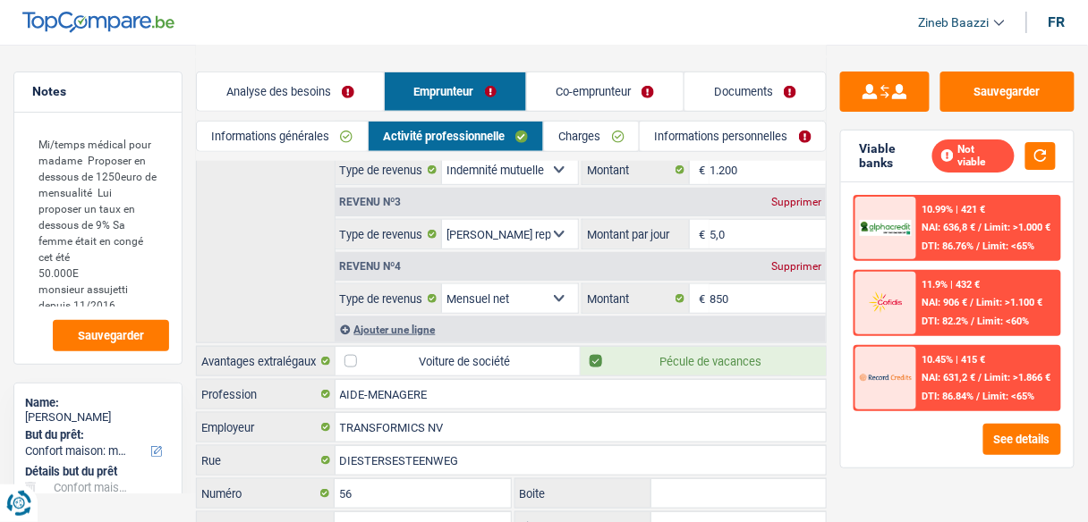
click at [596, 149] on link "Charges" at bounding box center [591, 137] width 95 height 30
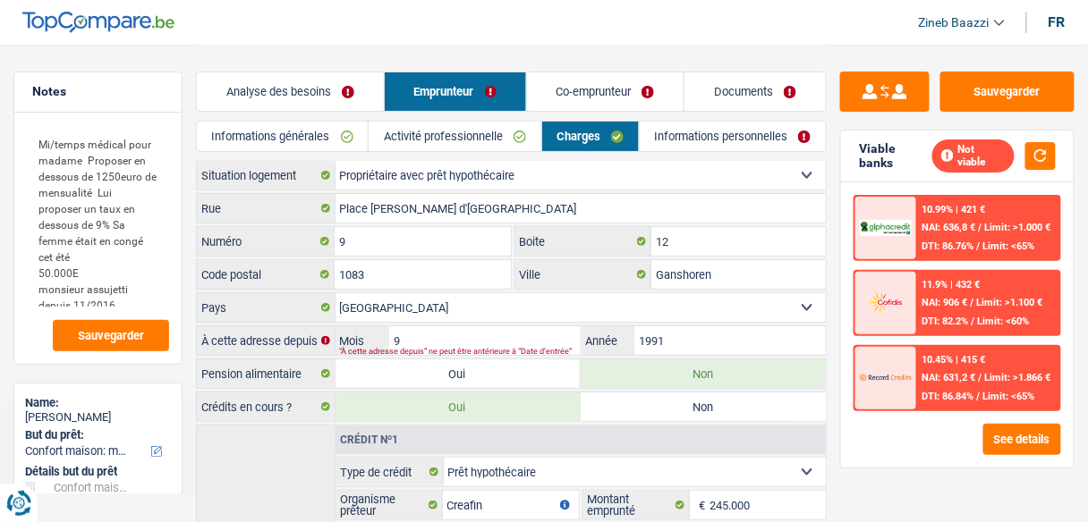
scroll to position [0, 0]
click at [714, 134] on link "Informations personnelles" at bounding box center [733, 137] width 186 height 30
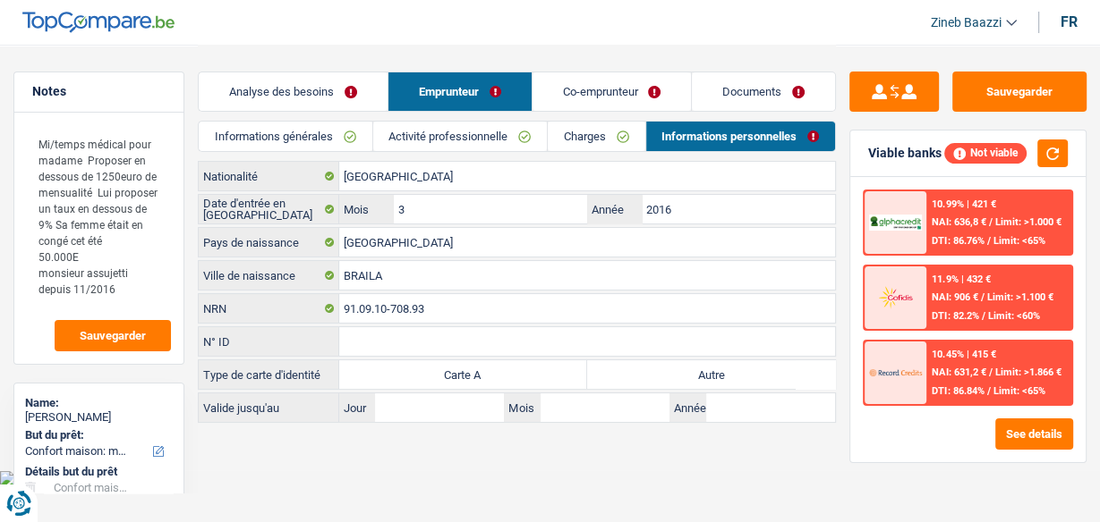
click at [626, 86] on link "Co-emprunteur" at bounding box center [611, 91] width 159 height 38
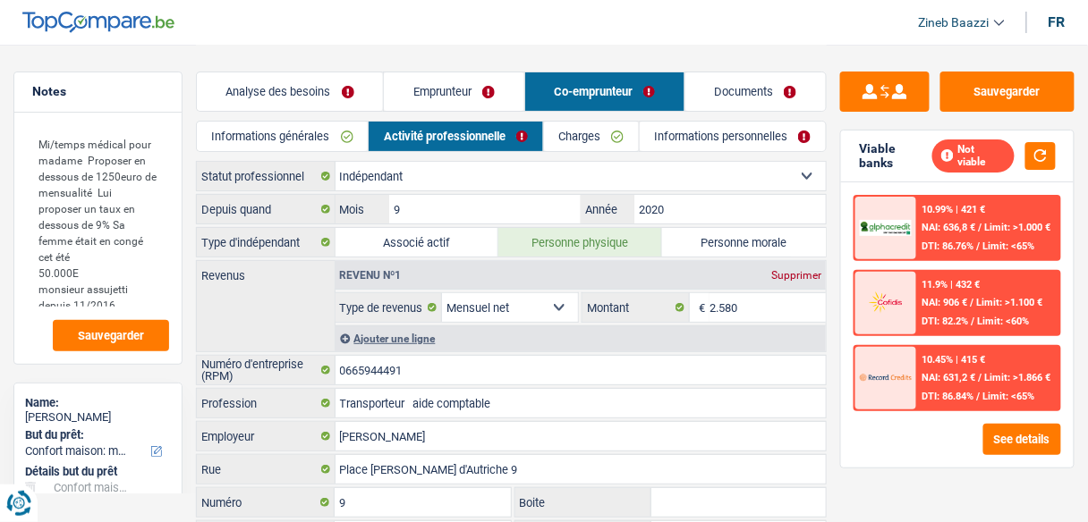
drag, startPoint x: 510, startPoint y: 102, endPoint x: 616, endPoint y: 132, distance: 110.7
click at [509, 102] on link "Emprunteur" at bounding box center [454, 91] width 140 height 38
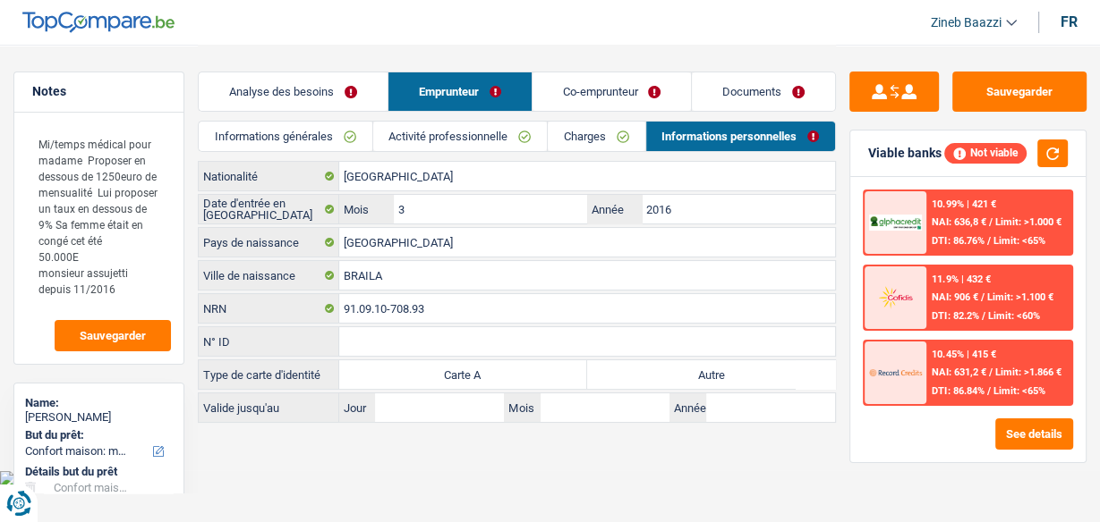
click at [692, 369] on label "Autre" at bounding box center [711, 375] width 248 height 29
click at [692, 369] on input "Autre" at bounding box center [711, 375] width 248 height 29
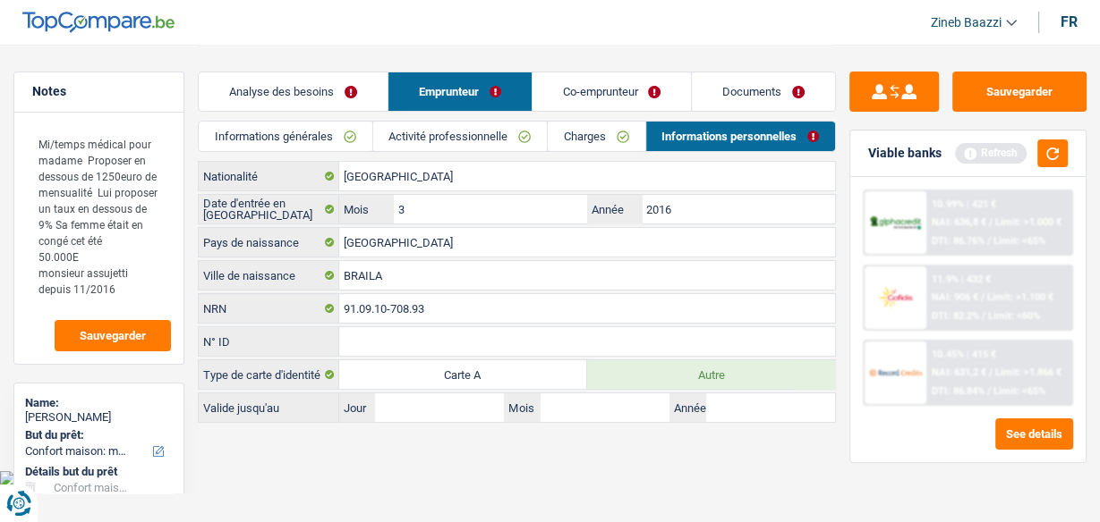
click at [608, 93] on link "Co-emprunteur" at bounding box center [611, 91] width 159 height 38
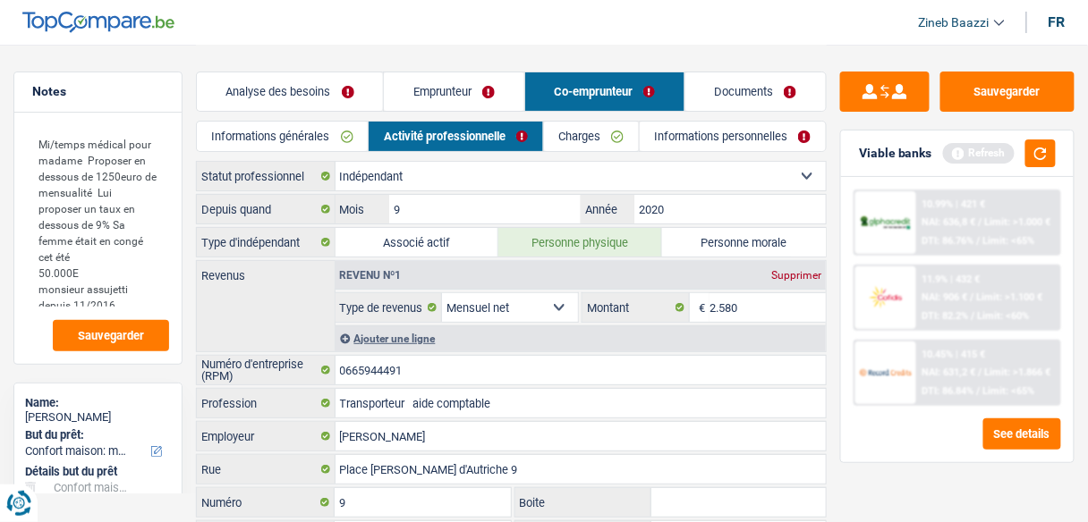
click at [303, 134] on link "Informations générales" at bounding box center [282, 137] width 171 height 30
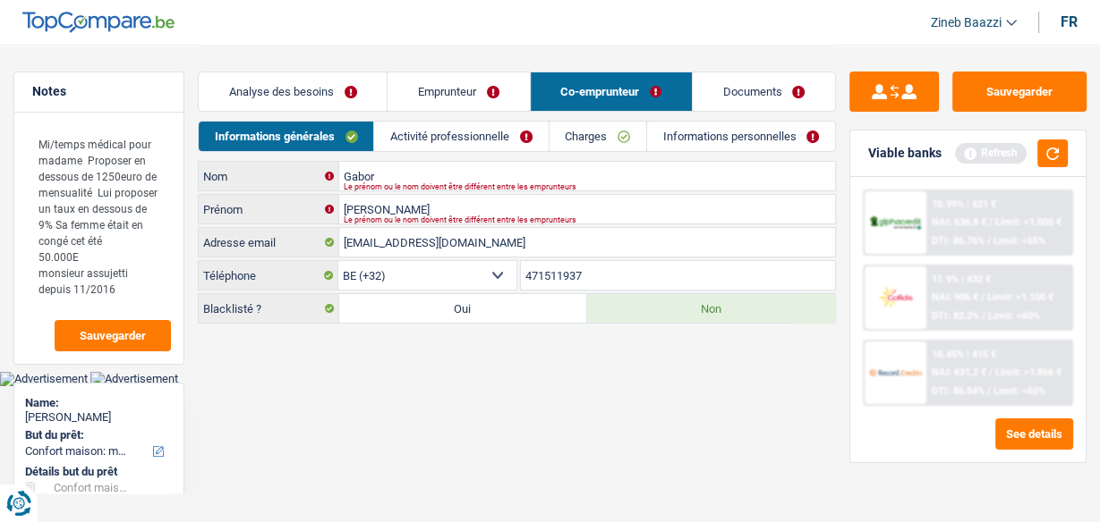
click at [503, 132] on link "Activité professionnelle" at bounding box center [461, 137] width 174 height 30
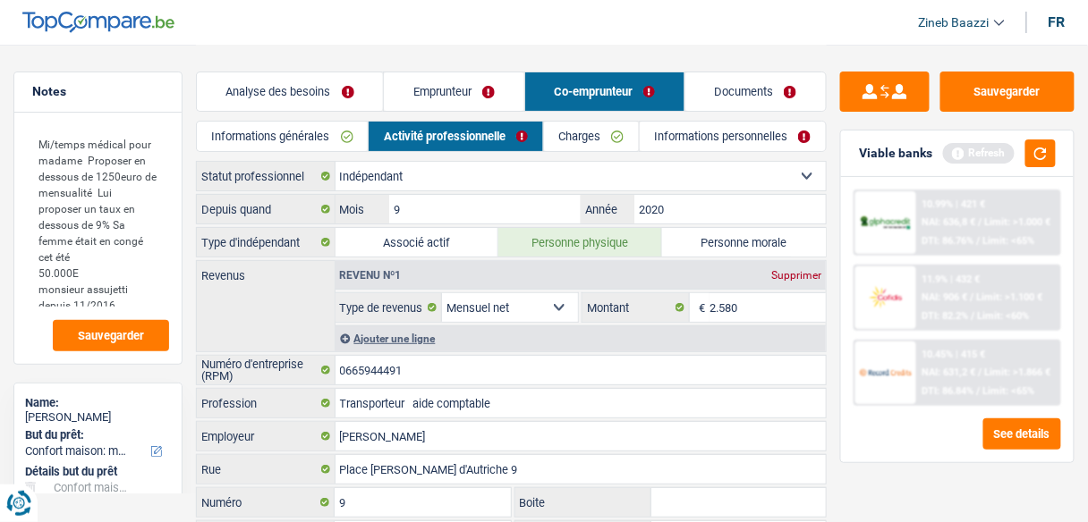
click at [596, 135] on link "Charges" at bounding box center [591, 137] width 95 height 30
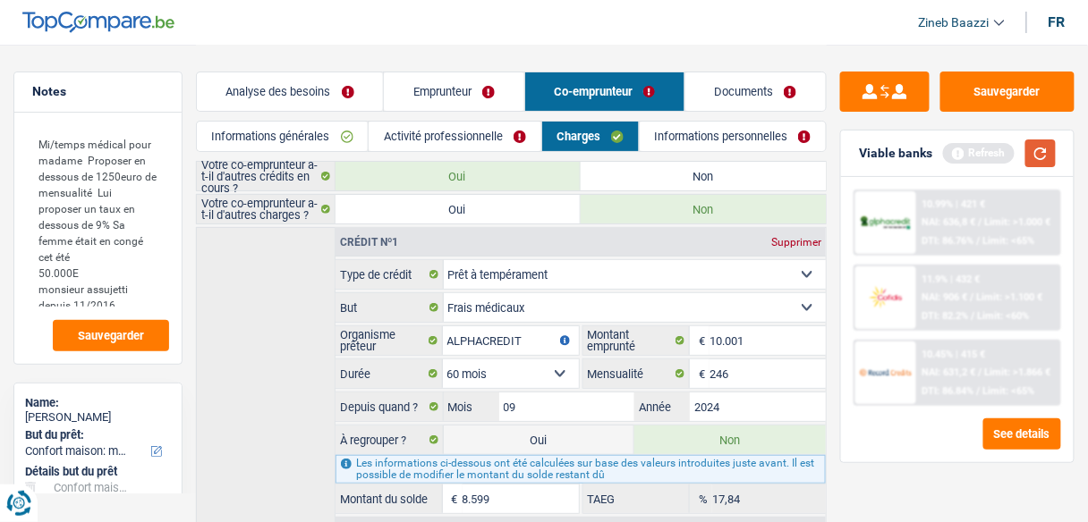
click at [1037, 154] on button "button" at bounding box center [1040, 154] width 30 height 28
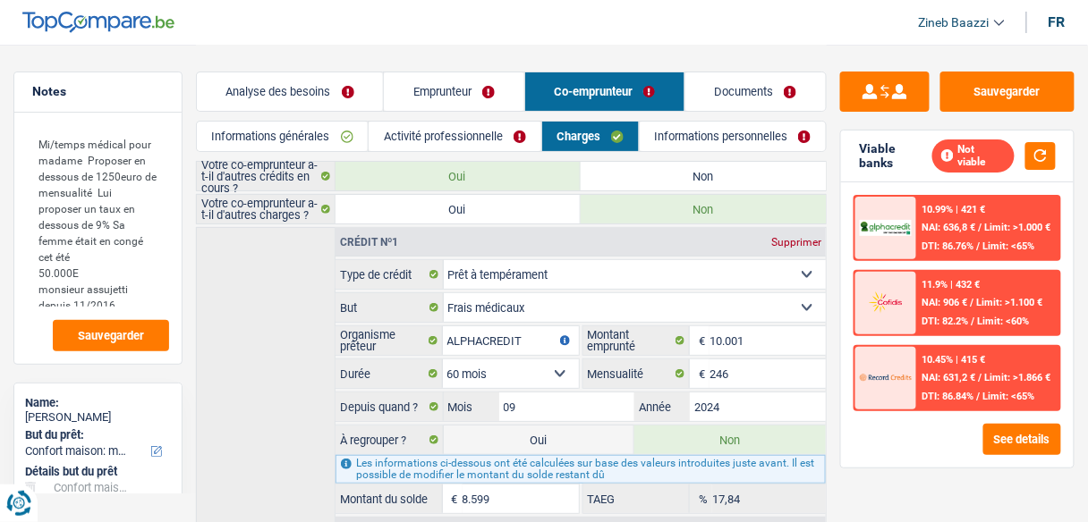
click at [463, 87] on link "Emprunteur" at bounding box center [454, 91] width 140 height 38
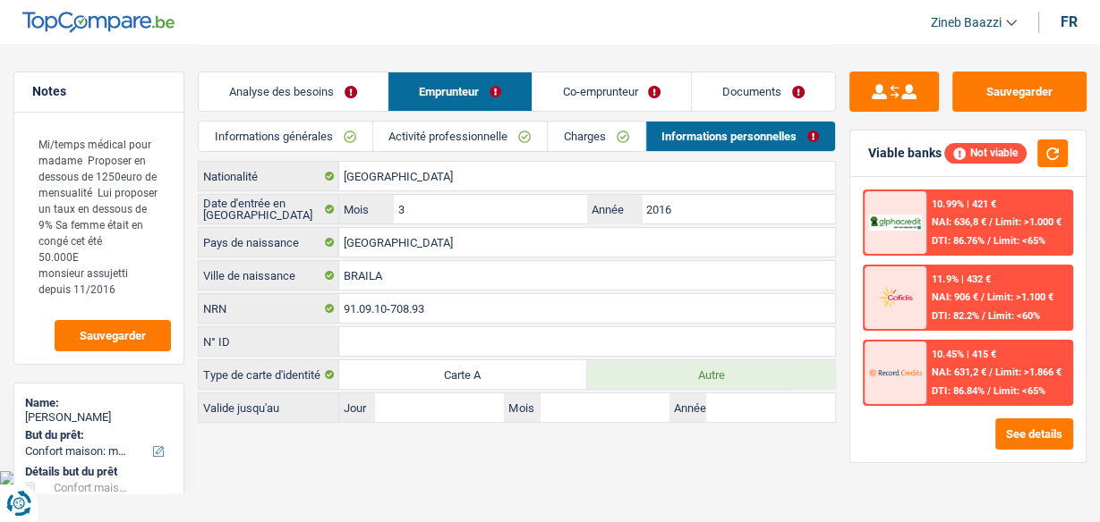
click at [358, 100] on link "Analyse des besoins" at bounding box center [293, 91] width 189 height 38
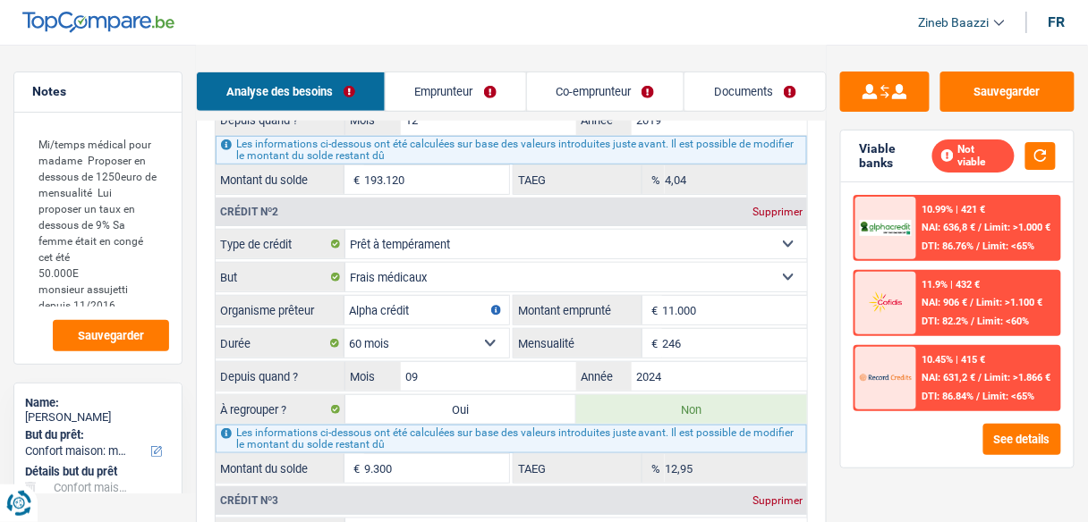
scroll to position [2076, 0]
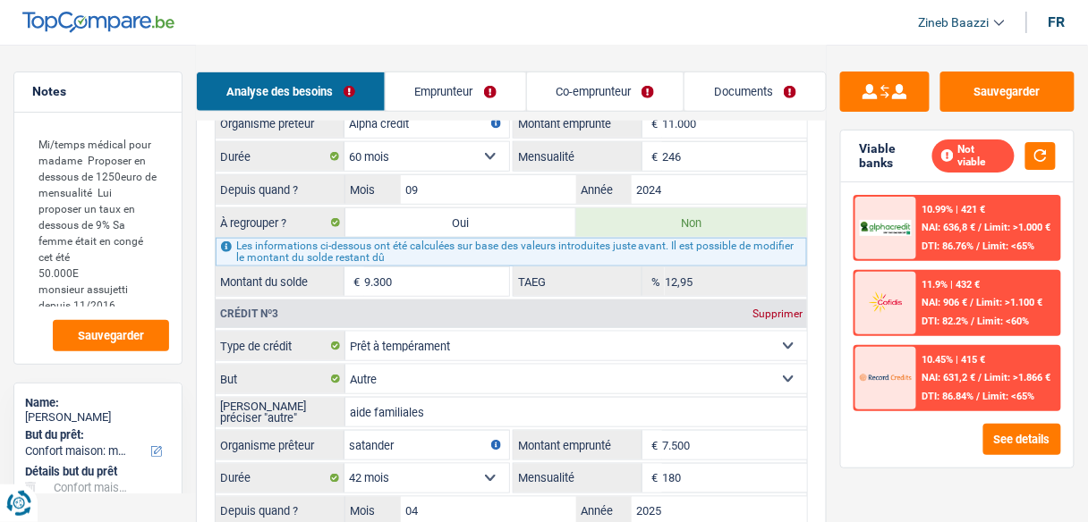
click at [528, 208] on label "Oui" at bounding box center [460, 222] width 231 height 29
click at [528, 208] on input "Oui" at bounding box center [460, 222] width 231 height 29
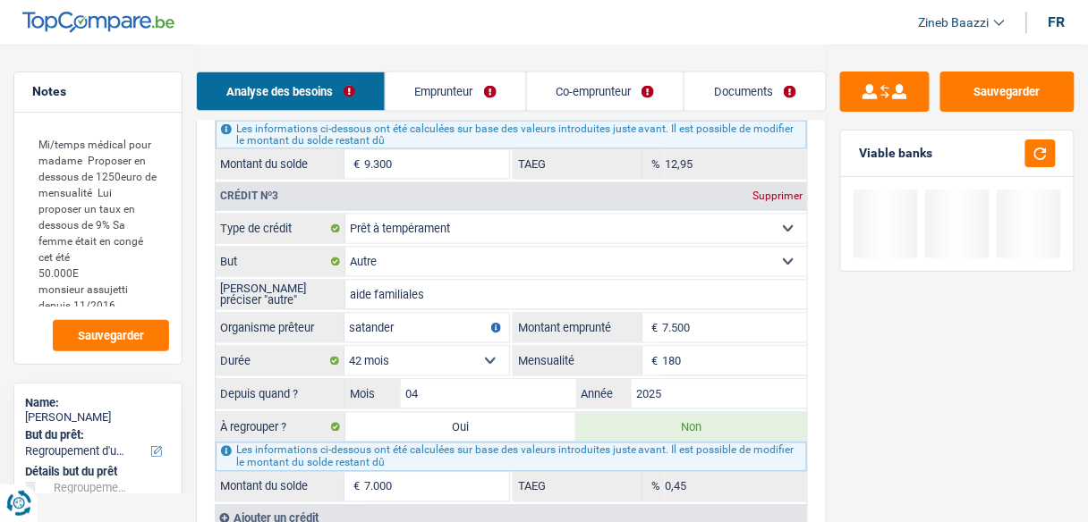
scroll to position [2505, 0]
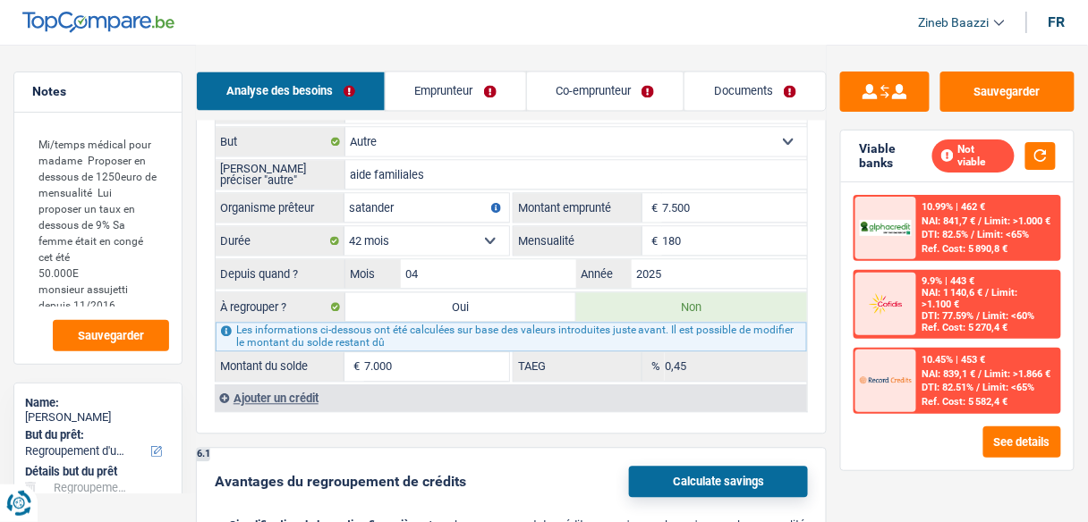
click at [559, 96] on link "Co-emprunteur" at bounding box center [605, 91] width 157 height 38
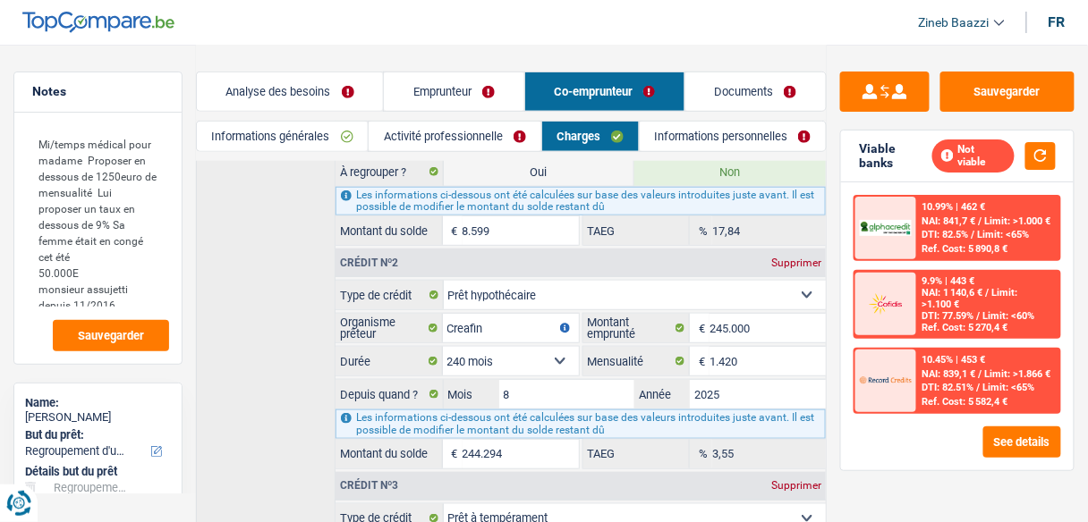
scroll to position [150, 0]
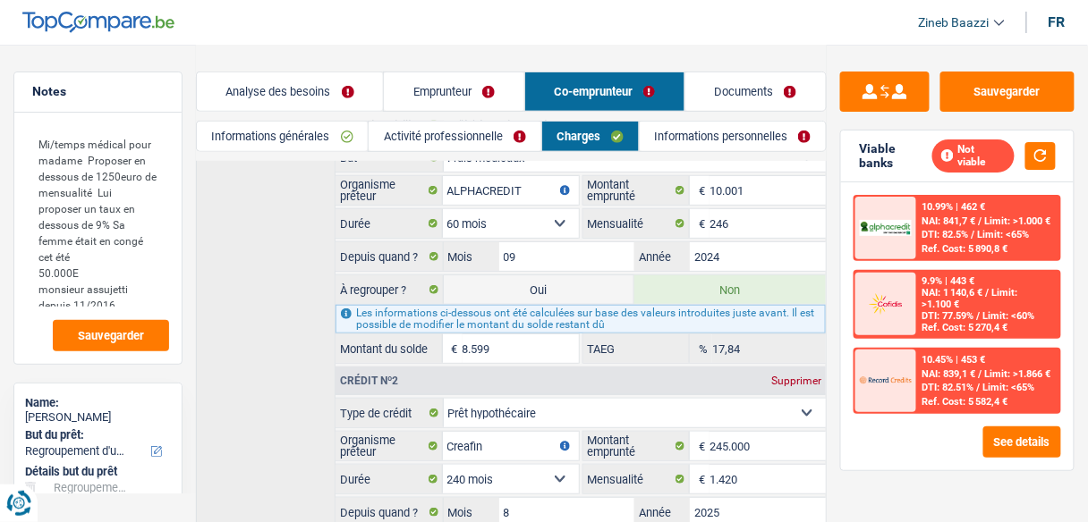
click at [593, 276] on label "Oui" at bounding box center [539, 290] width 191 height 29
click at [593, 276] on input "Oui" at bounding box center [539, 290] width 191 height 29
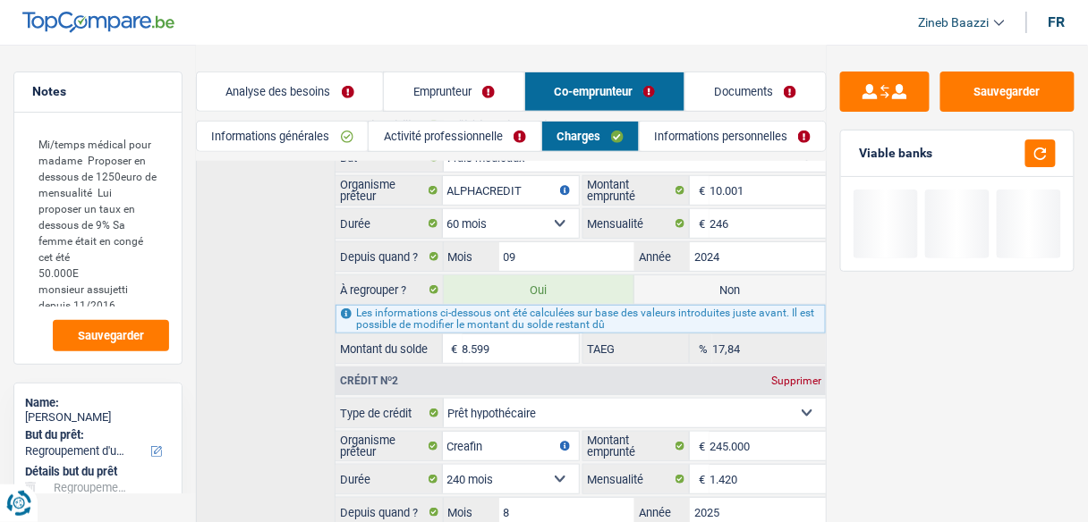
scroll to position [0, 0]
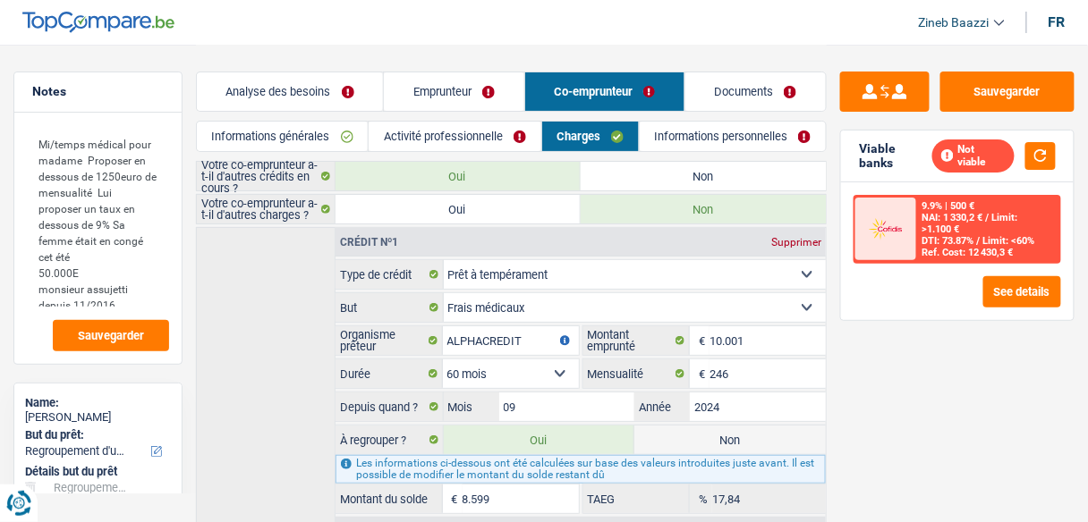
click at [270, 92] on link "Analyse des besoins" at bounding box center [290, 91] width 186 height 38
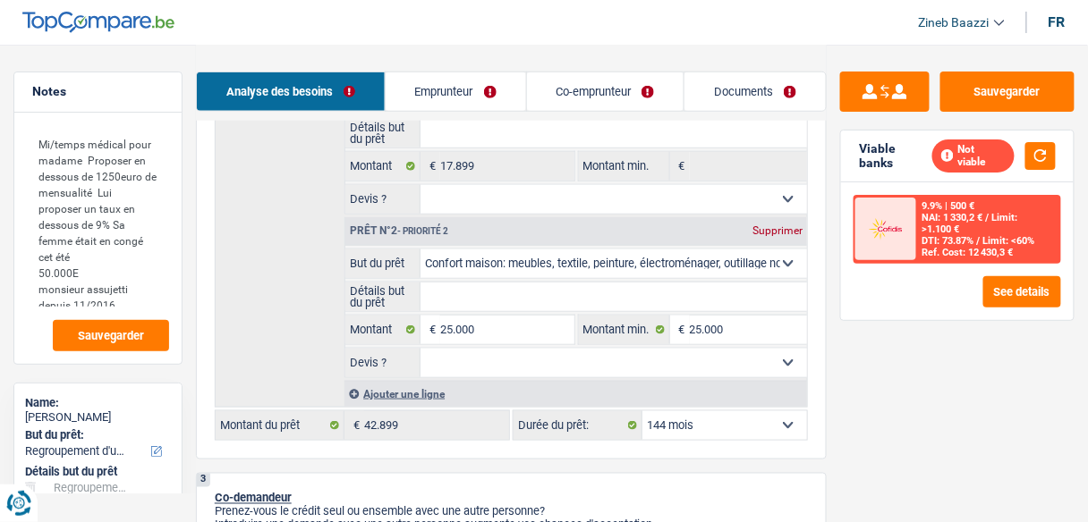
scroll to position [429, 0]
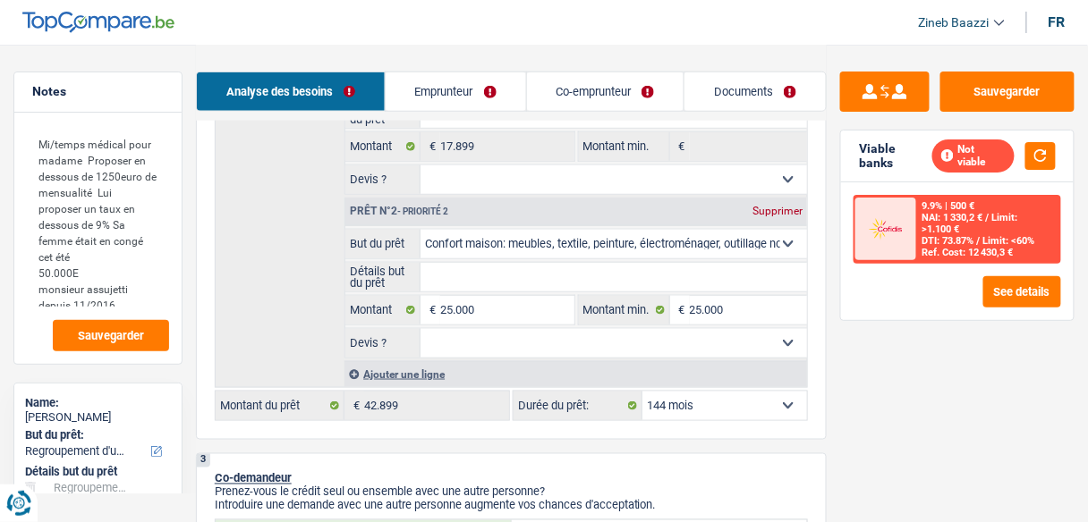
click at [721, 403] on select "12 mois 18 mois 24 mois 30 mois 36 mois 42 mois 48 mois 60 mois 72 mois 84 mois…" at bounding box center [724, 406] width 165 height 29
click at [642, 392] on select "12 mois 18 mois 24 mois 30 mois 36 mois 42 mois 48 mois 60 mois 72 mois 84 mois…" at bounding box center [724, 406] width 165 height 29
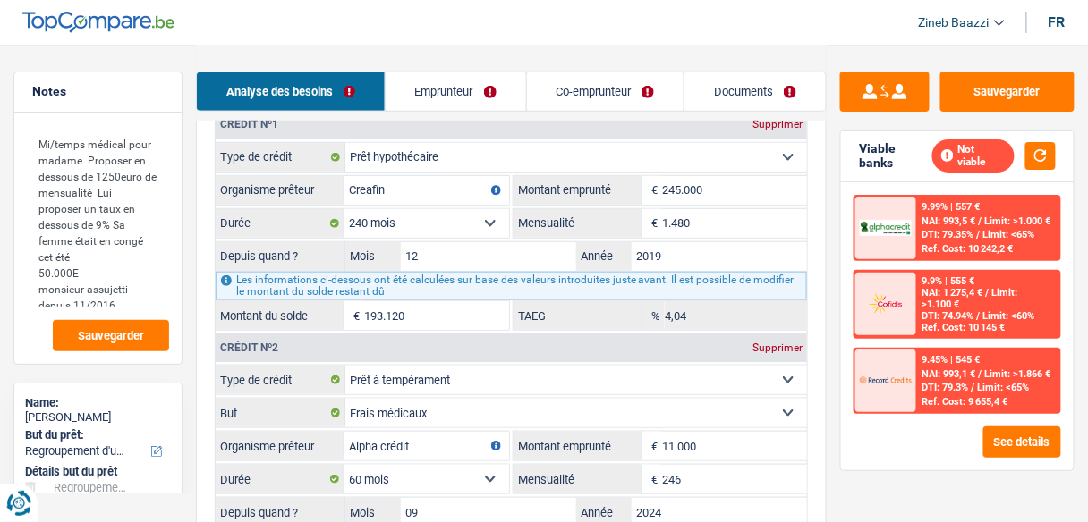
scroll to position [1789, 0]
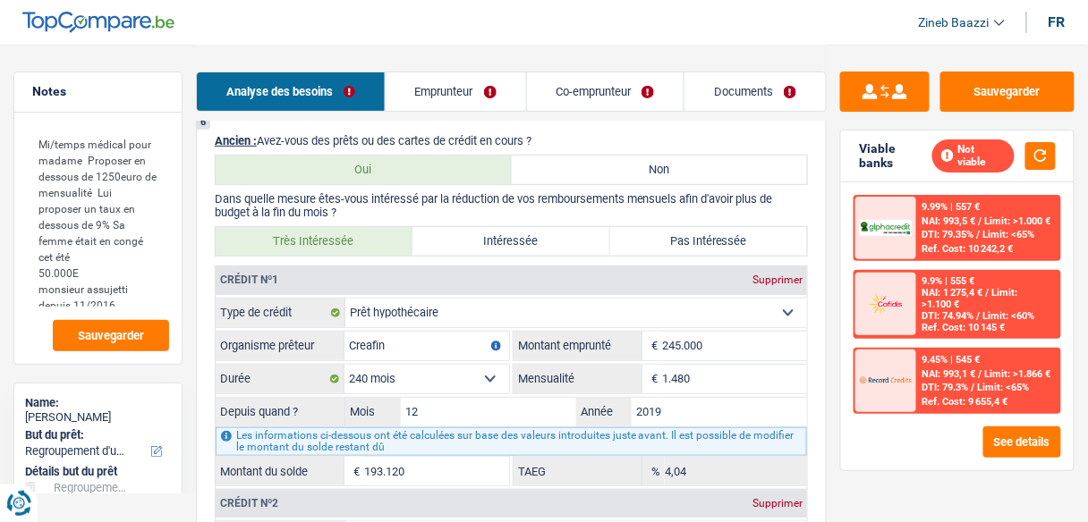
click at [480, 80] on link "Emprunteur" at bounding box center [456, 91] width 140 height 38
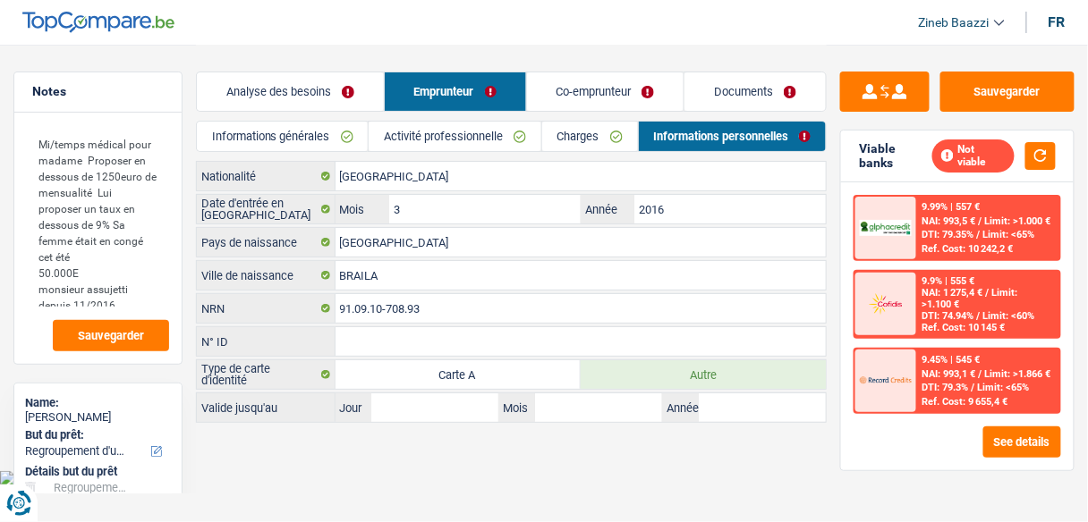
scroll to position [0, 0]
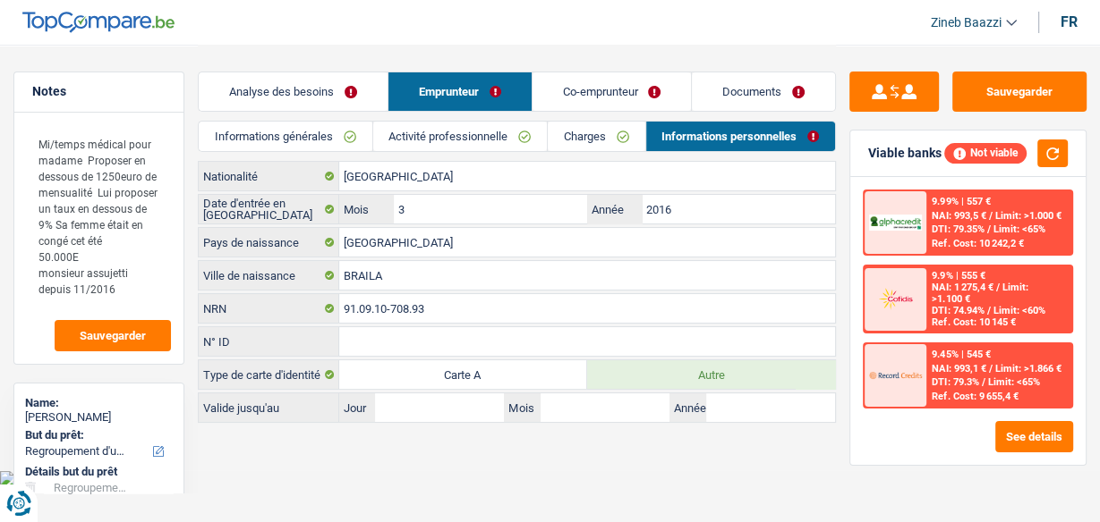
click at [334, 132] on link "Informations générales" at bounding box center [285, 137] width 173 height 30
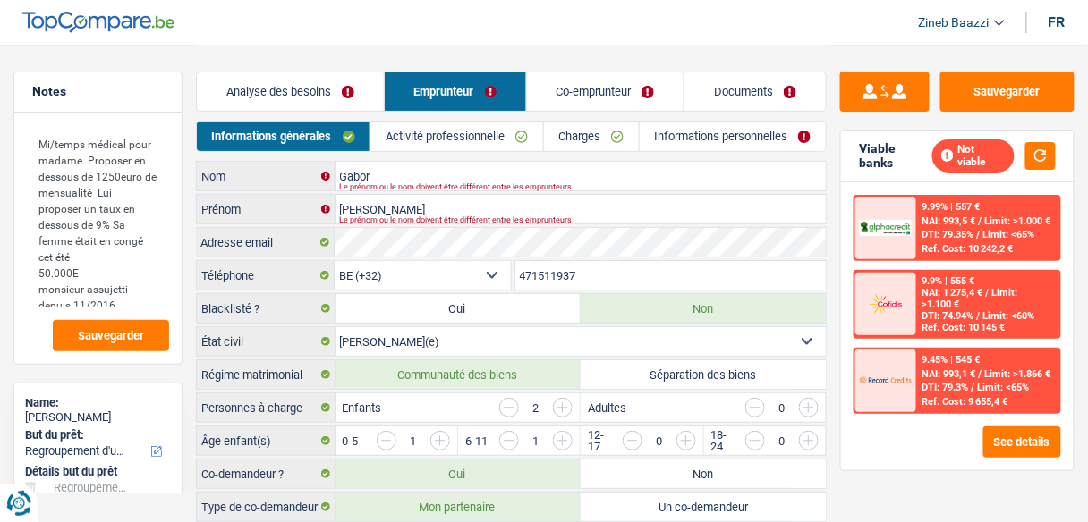
click at [456, 141] on link "Activité professionnelle" at bounding box center [456, 137] width 172 height 30
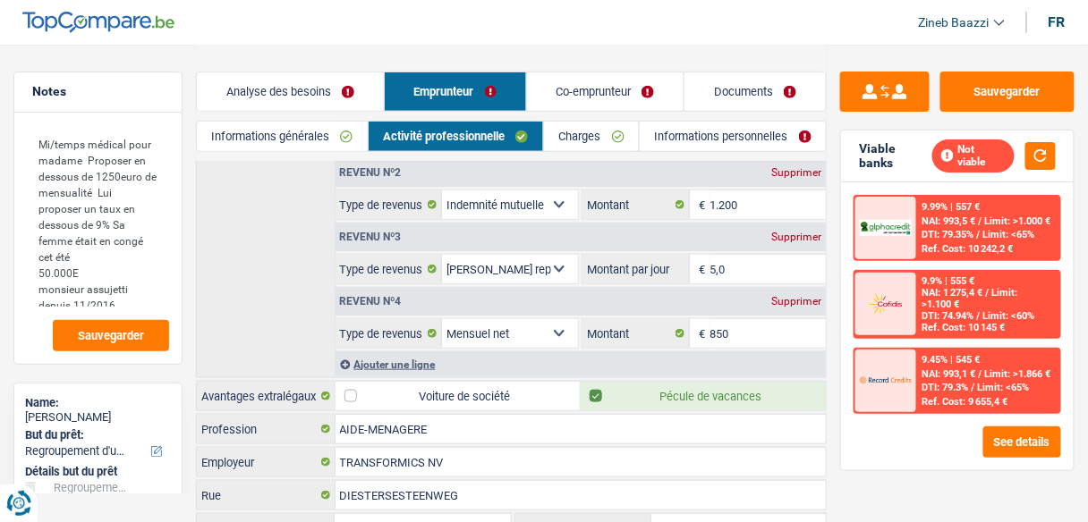
scroll to position [78, 0]
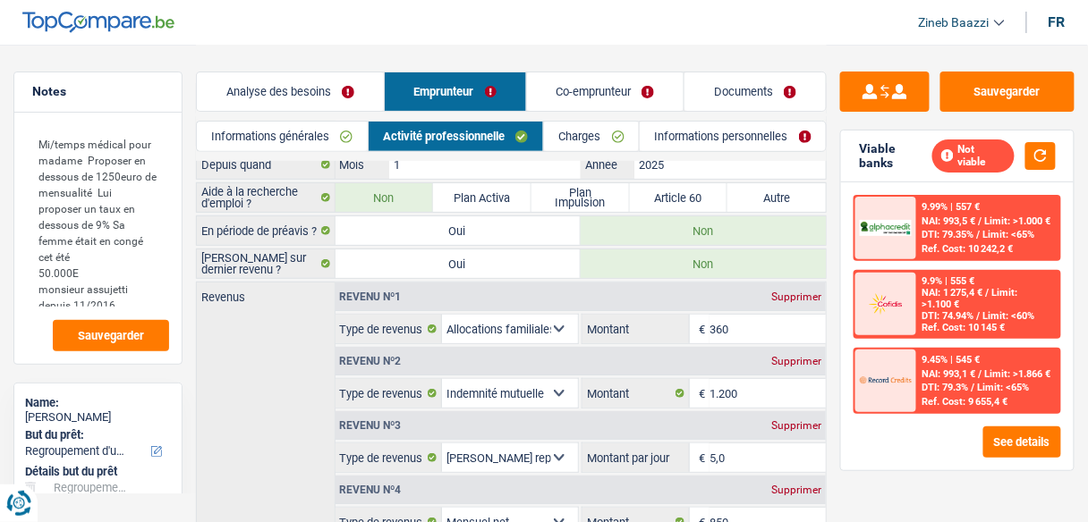
click at [597, 132] on link "Charges" at bounding box center [591, 137] width 95 height 30
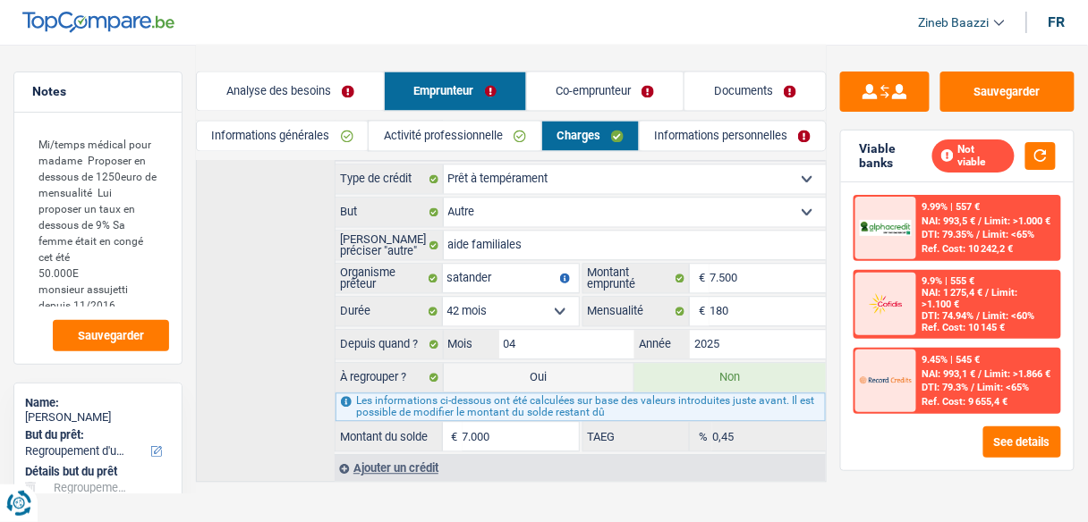
scroll to position [807, 0]
click at [634, 91] on link "Co-emprunteur" at bounding box center [605, 91] width 157 height 38
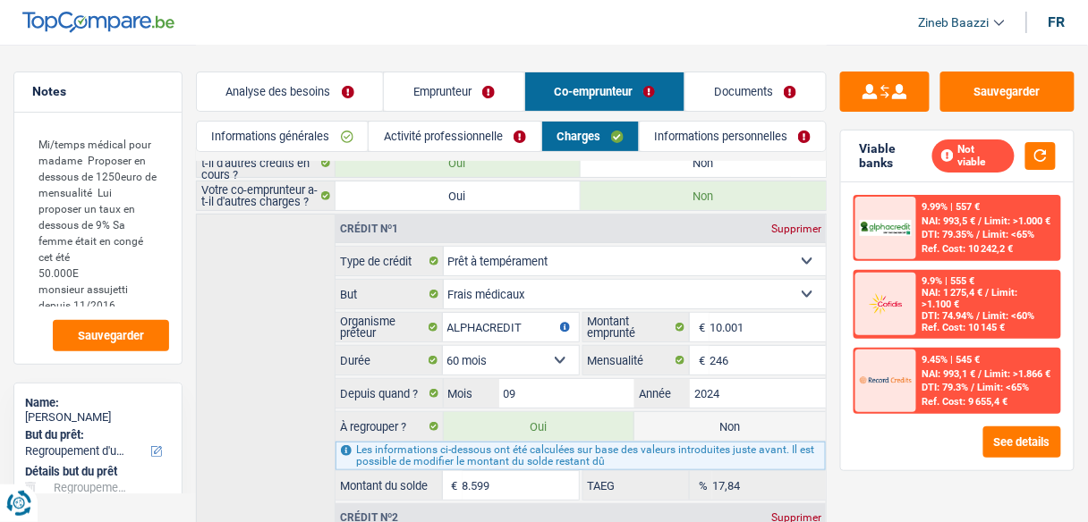
scroll to position [7, 0]
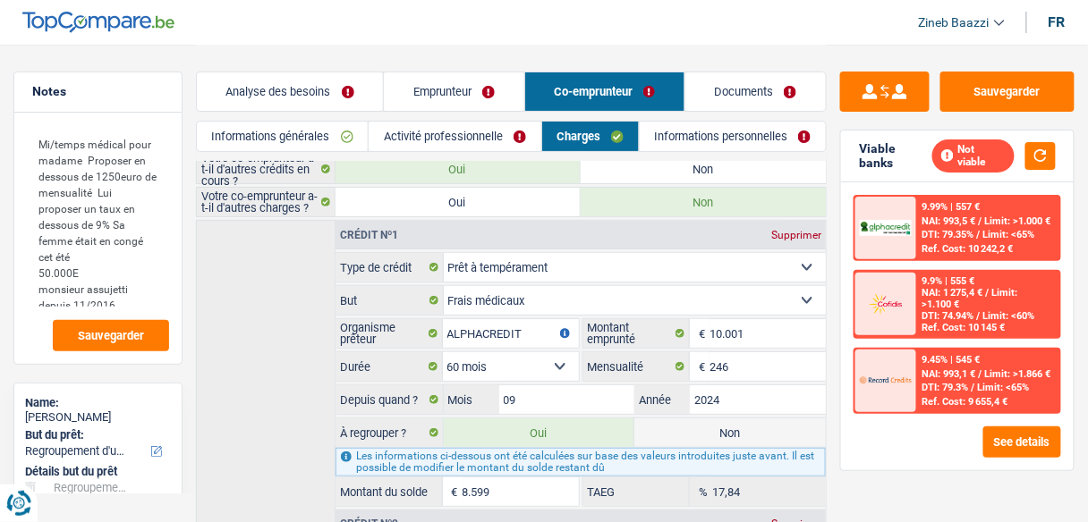
click at [331, 87] on link "Analyse des besoins" at bounding box center [290, 91] width 186 height 38
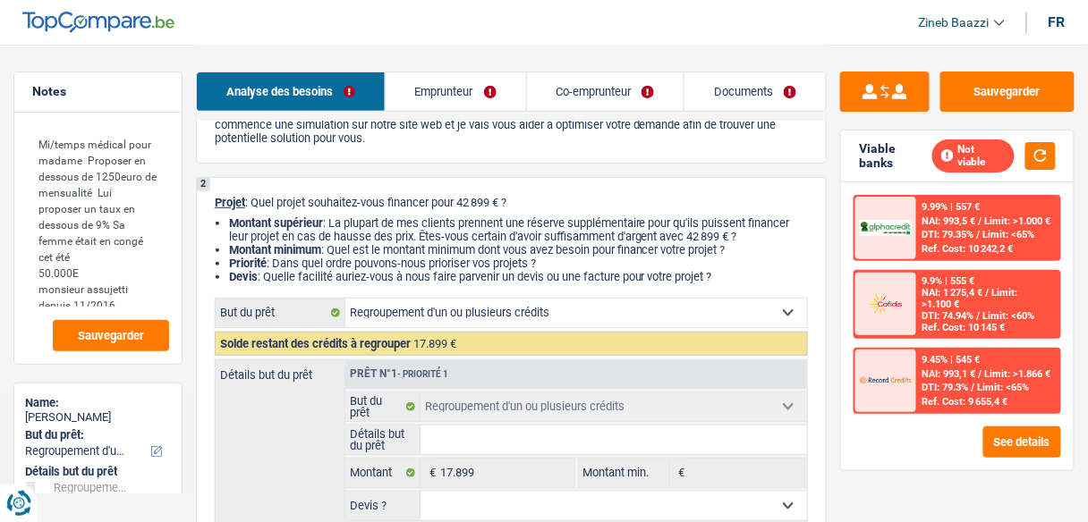
scroll to position [365, 0]
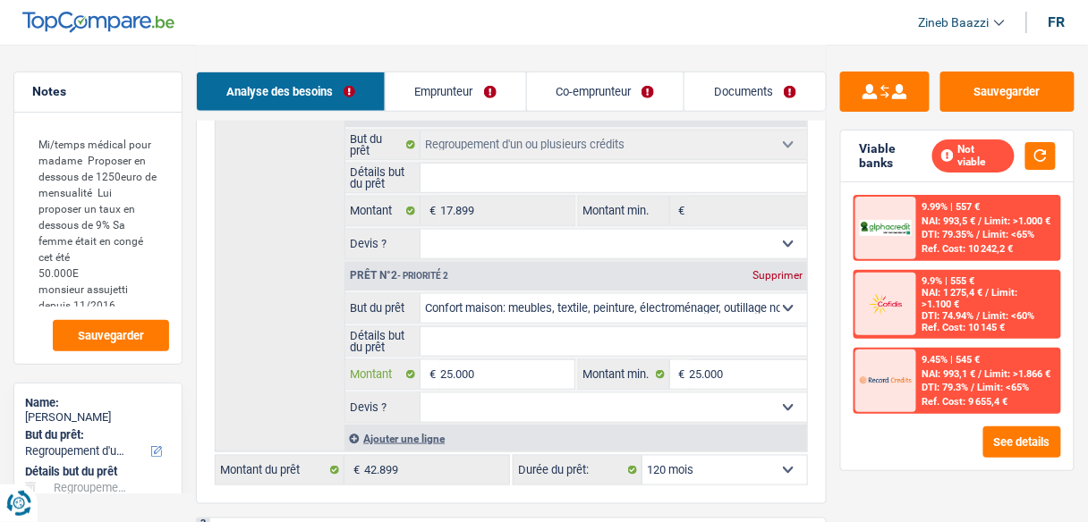
click at [497, 372] on input "25.000" at bounding box center [506, 375] width 133 height 29
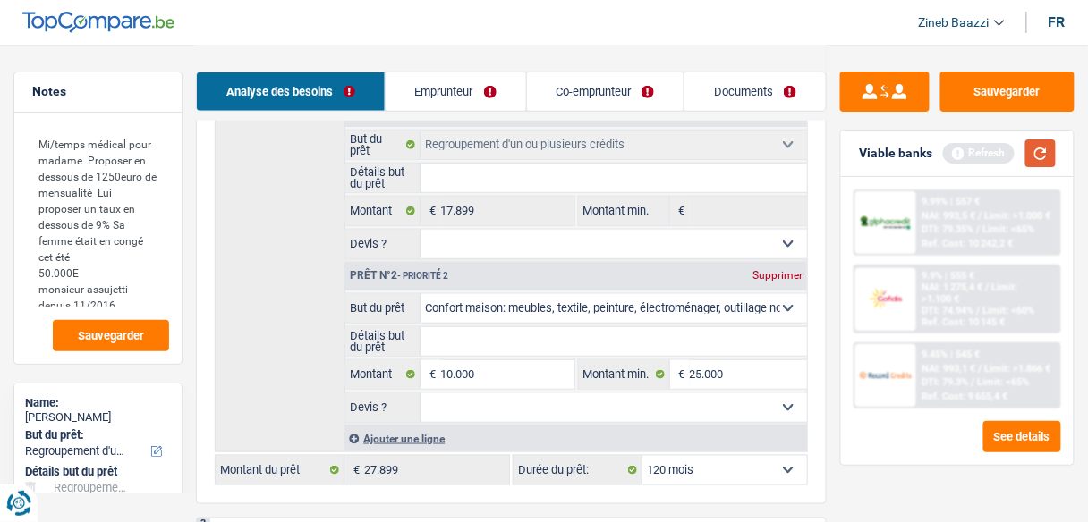
click at [1032, 160] on button "button" at bounding box center [1040, 154] width 30 height 28
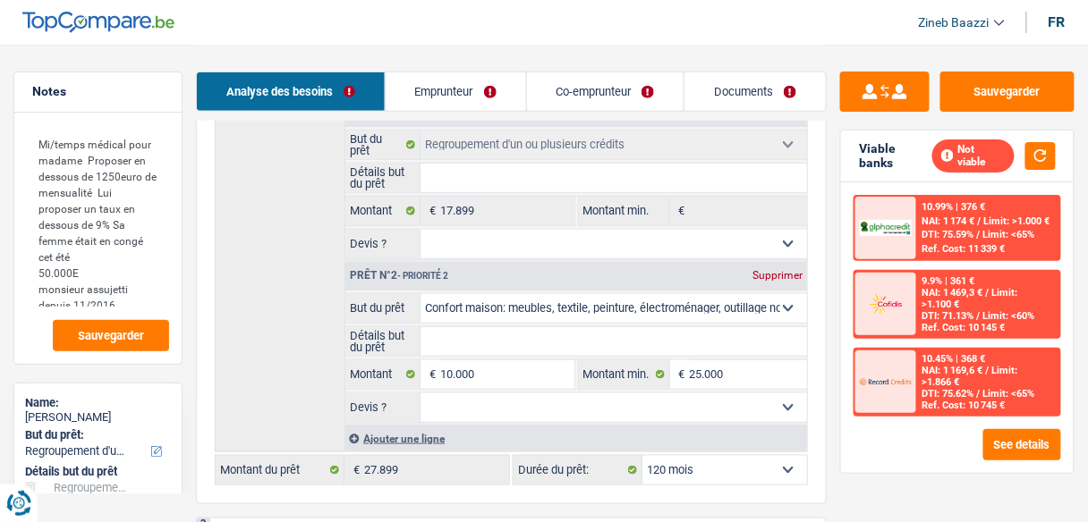
drag, startPoint x: 726, startPoint y: 466, endPoint x: 735, endPoint y: 454, distance: 14.7
click at [726, 466] on select "12 mois 18 mois 24 mois 30 mois 36 mois 42 mois 48 mois 60 mois 72 mois 84 mois…" at bounding box center [724, 470] width 165 height 29
click at [949, 471] on div "Sauvegarder Viable banks Not viable 10.99% | 376 € NAI: 1 174 € / Limit: >1.000…" at bounding box center [957, 283] width 261 height 422
click at [479, 366] on input "10.000" at bounding box center [506, 375] width 133 height 29
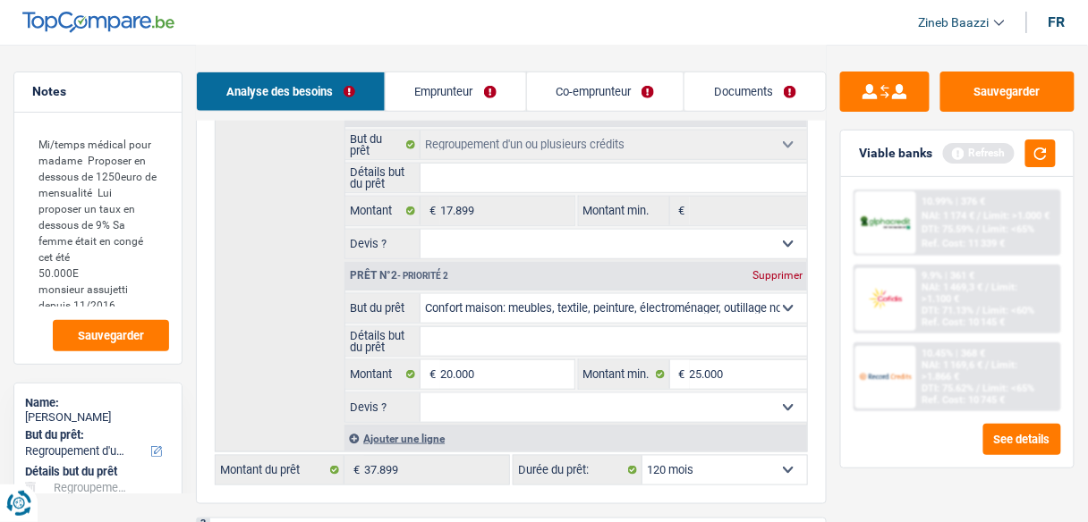
click at [896, 466] on div "Sauvegarder Viable banks Refresh 10.99% | 376 € NAI: 1 174 € / Limit: >1.000 € …" at bounding box center [957, 283] width 261 height 422
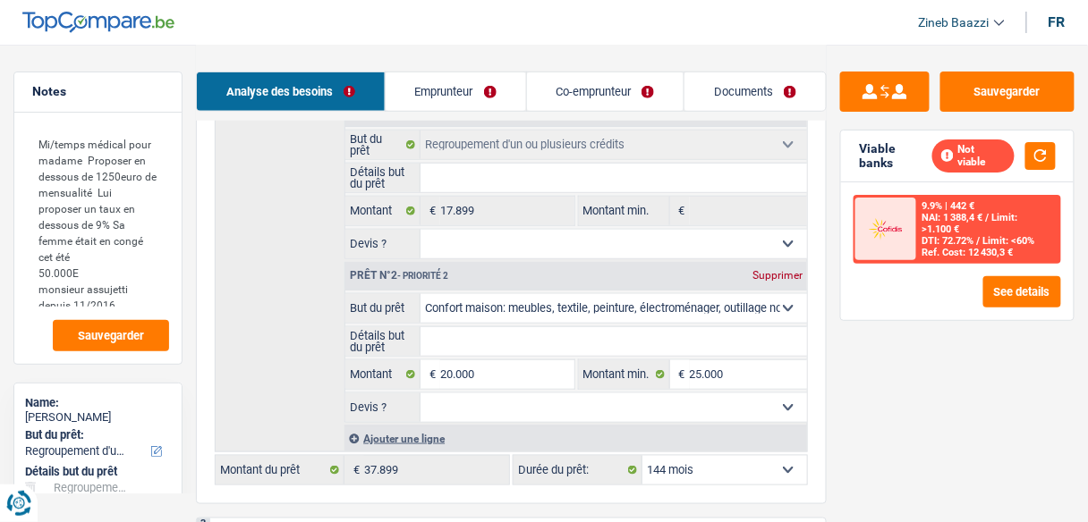
click at [964, 433] on div "Sauvegarder Viable banks Not viable 9.9% | 442 € NAI: 1 388,4 € / Limit: >1.100…" at bounding box center [957, 283] width 261 height 422
click at [467, 78] on link "Emprunteur" at bounding box center [456, 91] width 140 height 38
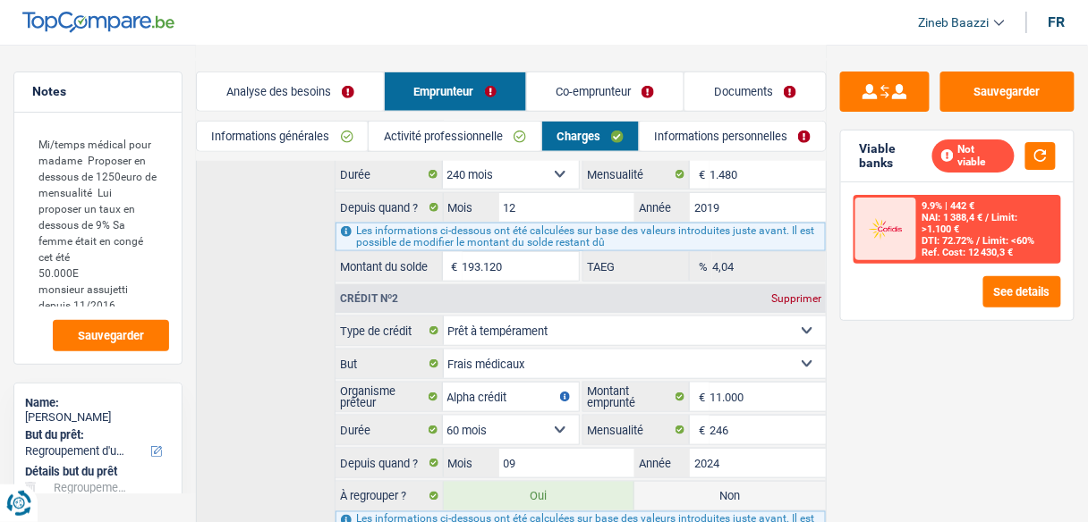
click at [504, 128] on link "Activité professionnelle" at bounding box center [455, 137] width 172 height 30
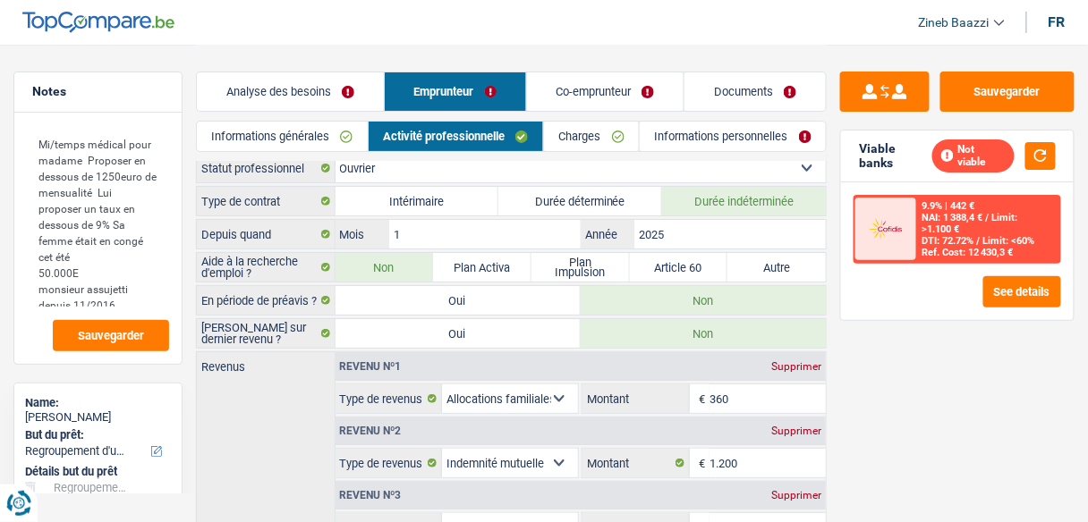
scroll to position [0, 0]
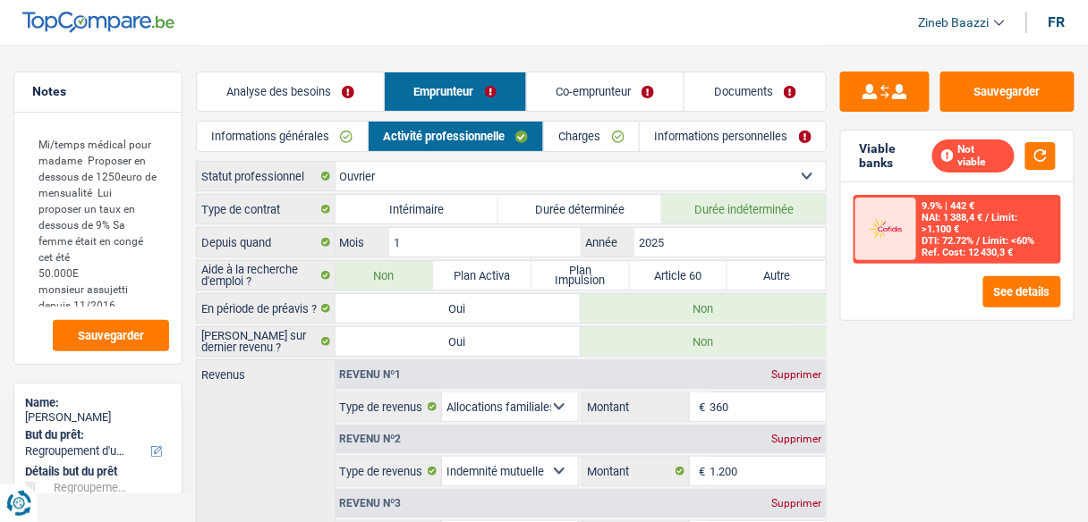
click at [612, 95] on link "Co-emprunteur" at bounding box center [605, 91] width 157 height 38
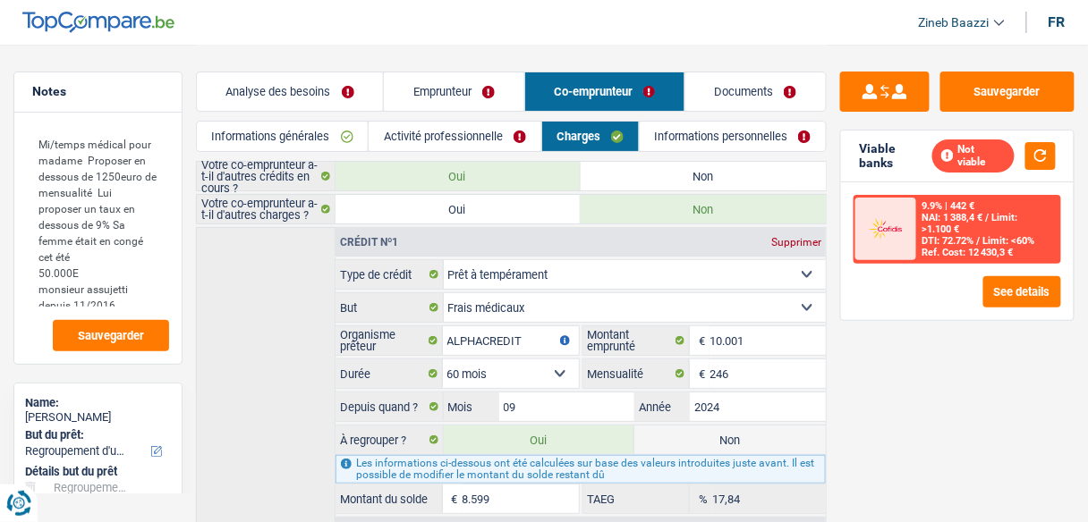
click at [503, 138] on link "Activité professionnelle" at bounding box center [455, 137] width 172 height 30
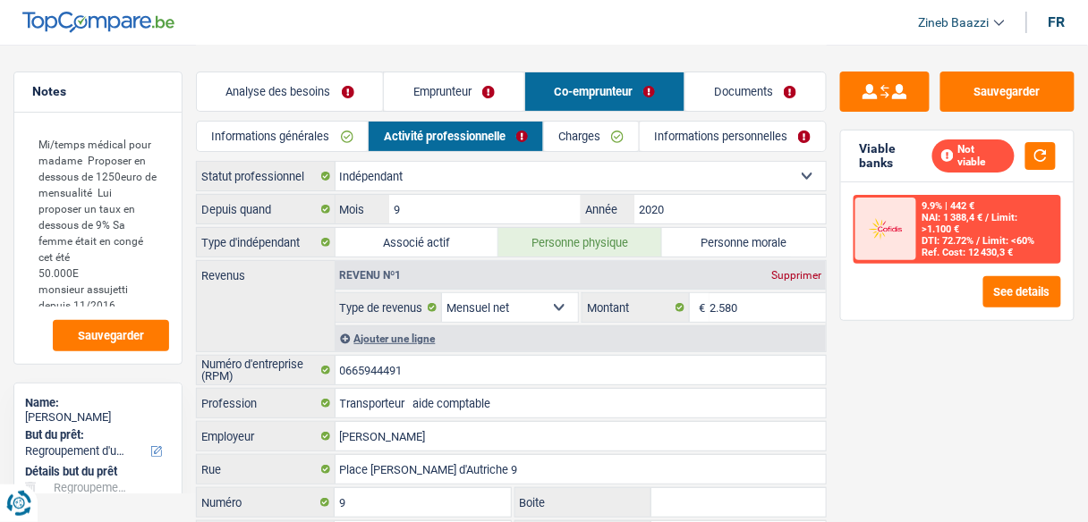
click at [709, 141] on link "Informations personnelles" at bounding box center [733, 137] width 186 height 30
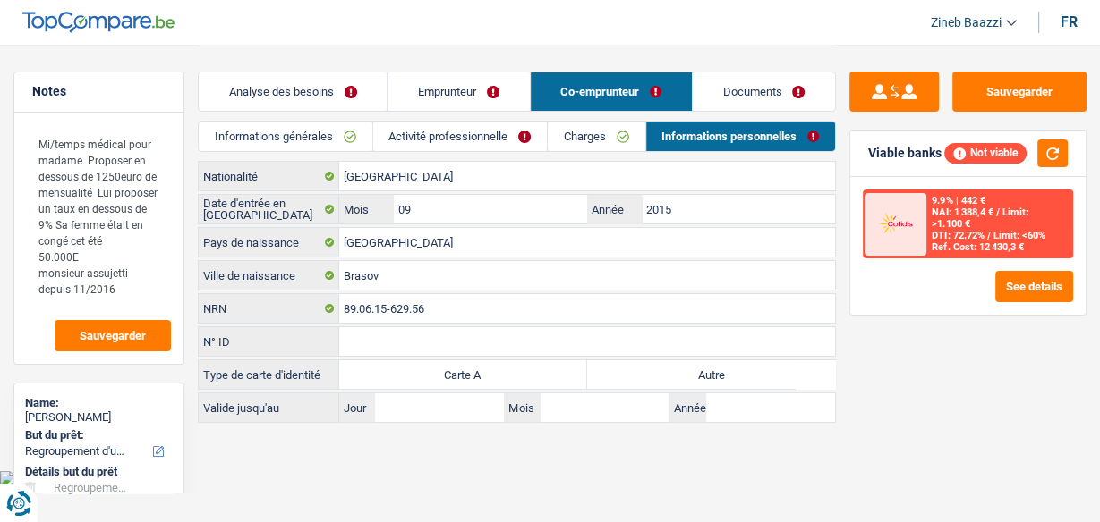
click at [687, 370] on label "Autre" at bounding box center [711, 375] width 248 height 29
click at [687, 370] on input "Autre" at bounding box center [711, 375] width 248 height 29
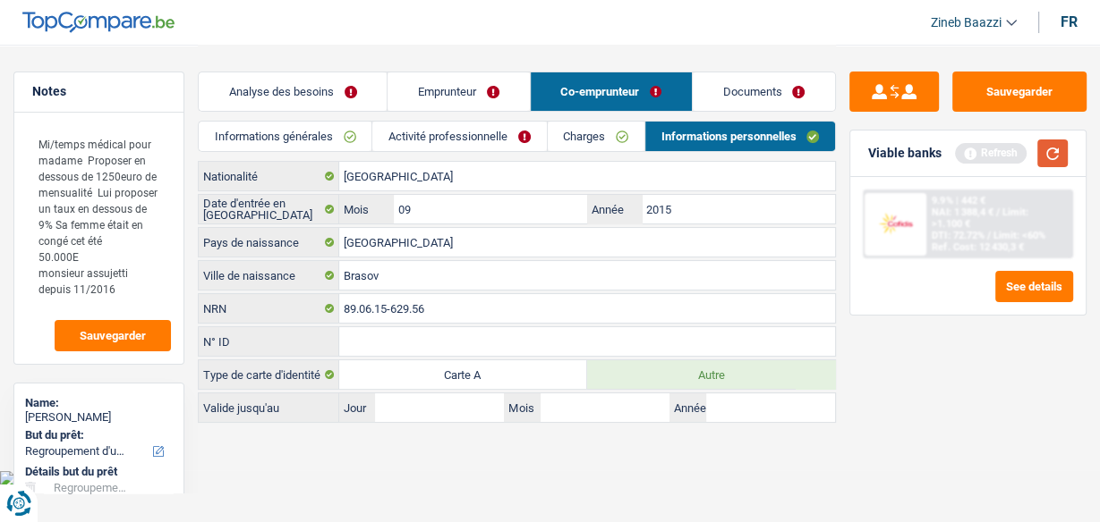
click at [1056, 155] on button "button" at bounding box center [1052, 154] width 30 height 28
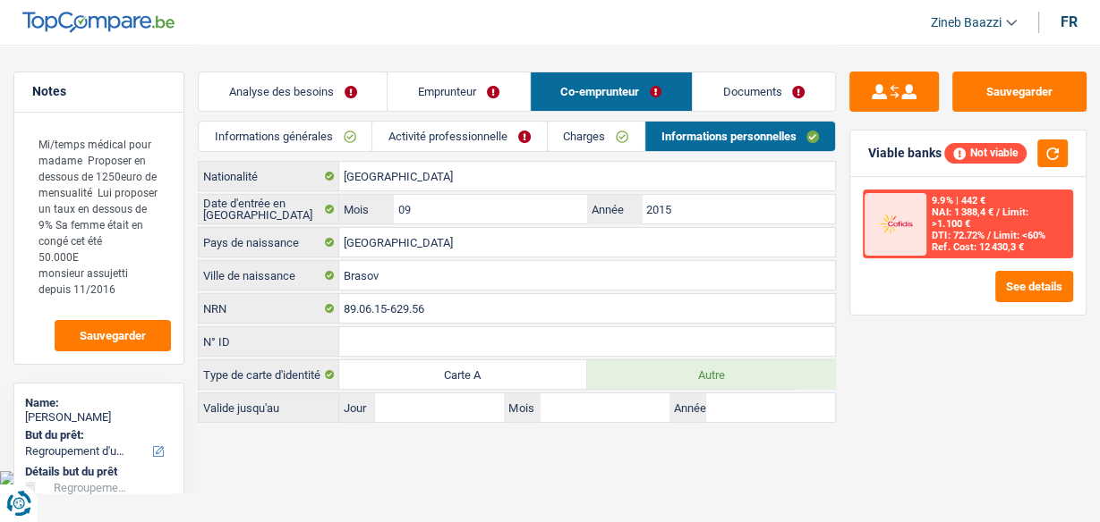
click at [344, 93] on link "Analyse des besoins" at bounding box center [293, 91] width 188 height 38
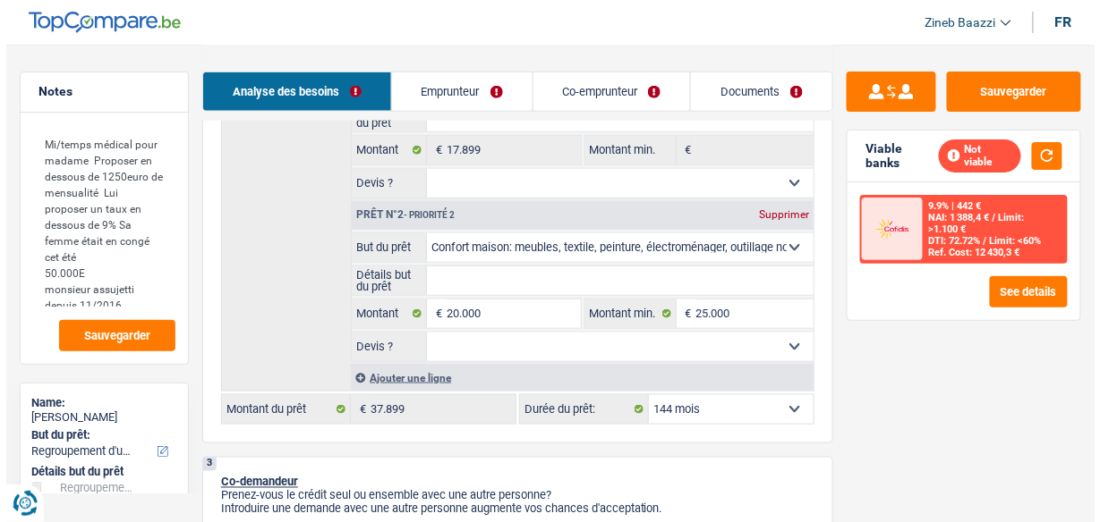
scroll to position [501, 0]
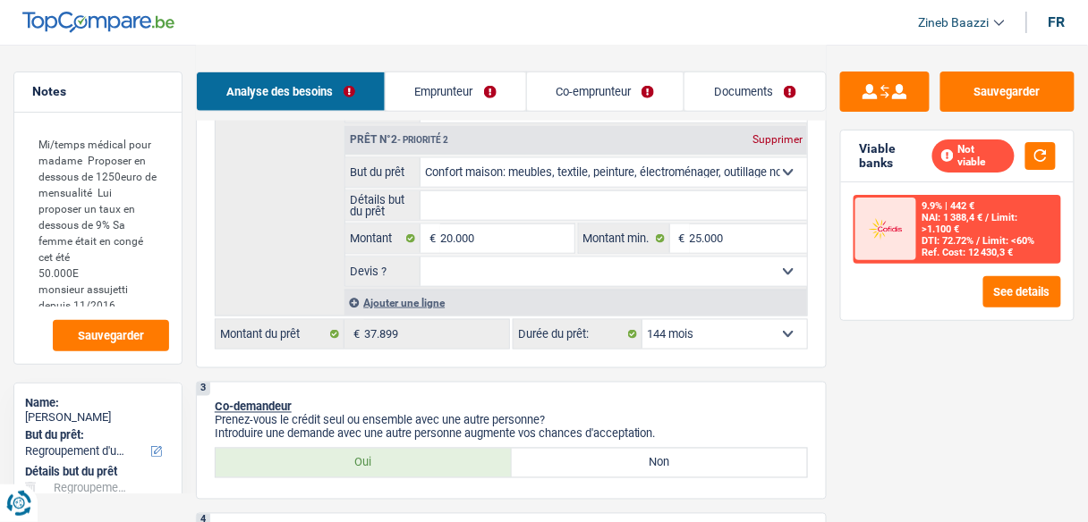
drag, startPoint x: 757, startPoint y: 335, endPoint x: 759, endPoint y: 323, distance: 12.7
click at [757, 335] on select "12 mois 18 mois 24 mois 30 mois 36 mois 42 mois 48 mois 60 mois 72 mois 84 mois…" at bounding box center [724, 334] width 165 height 29
click at [642, 320] on select "12 mois 18 mois 24 mois 30 mois 36 mois 42 mois 48 mois 60 mois 72 mois 84 mois…" at bounding box center [724, 334] width 165 height 29
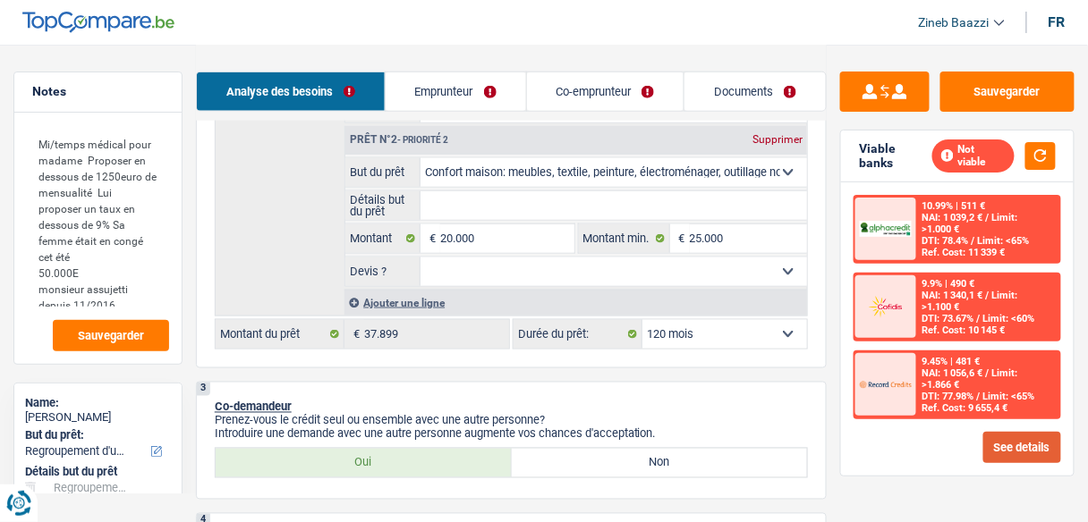
click at [1017, 437] on button "See details" at bounding box center [1022, 447] width 78 height 31
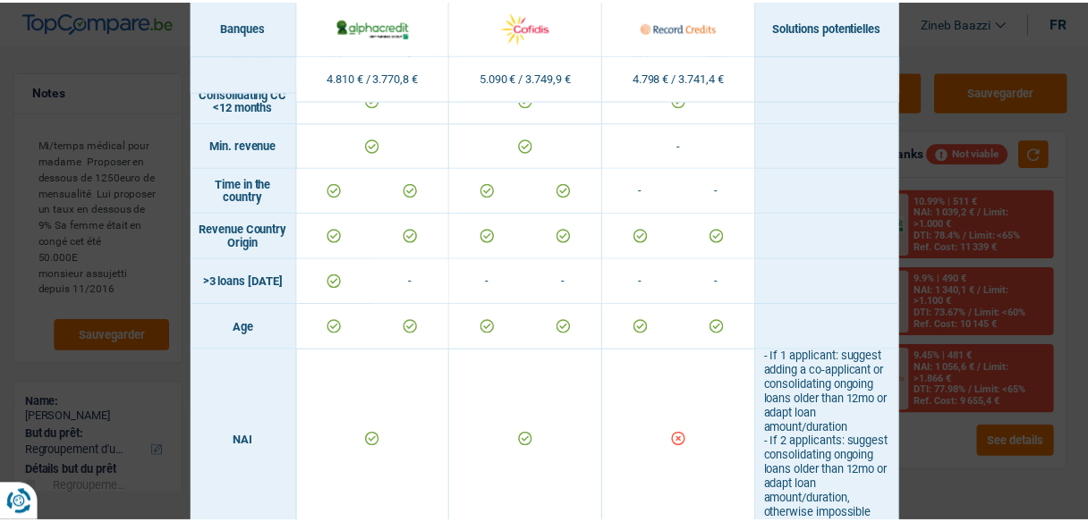
scroll to position [312, 0]
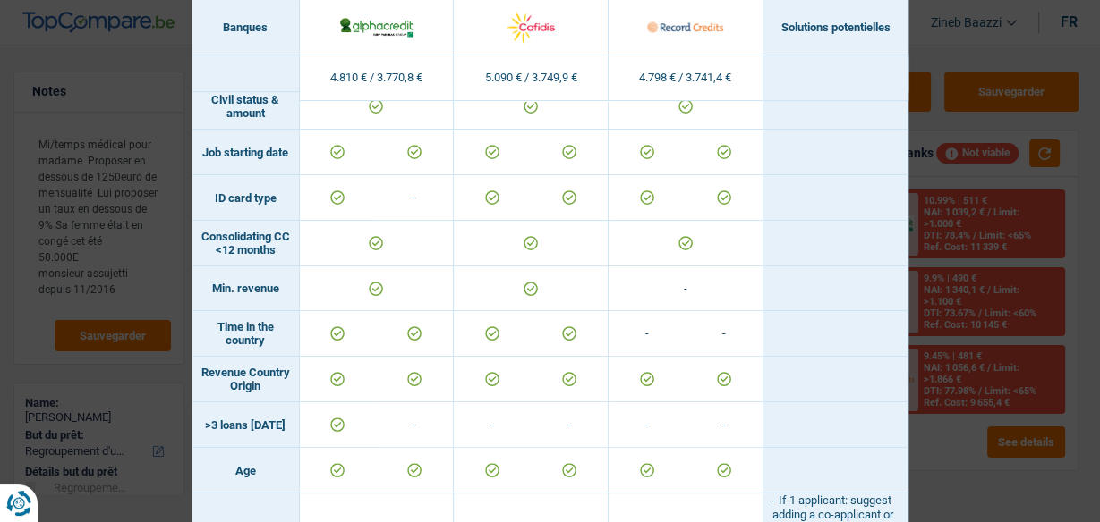
click at [1009, 263] on div "Banks conditions × Banques Solutions potentielles Revenus / Charges 4.810 € / 3…" at bounding box center [550, 261] width 1100 height 522
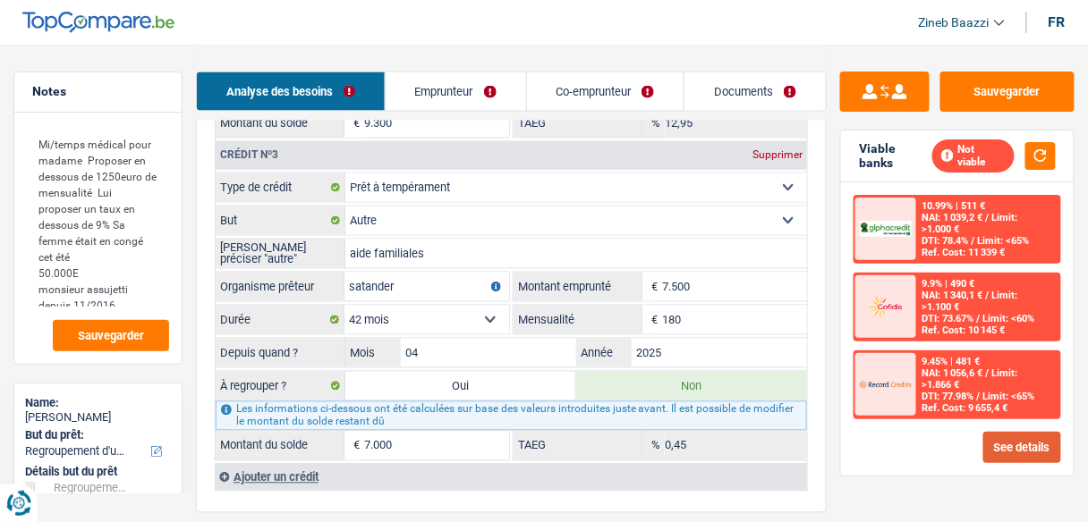
scroll to position [2433, 0]
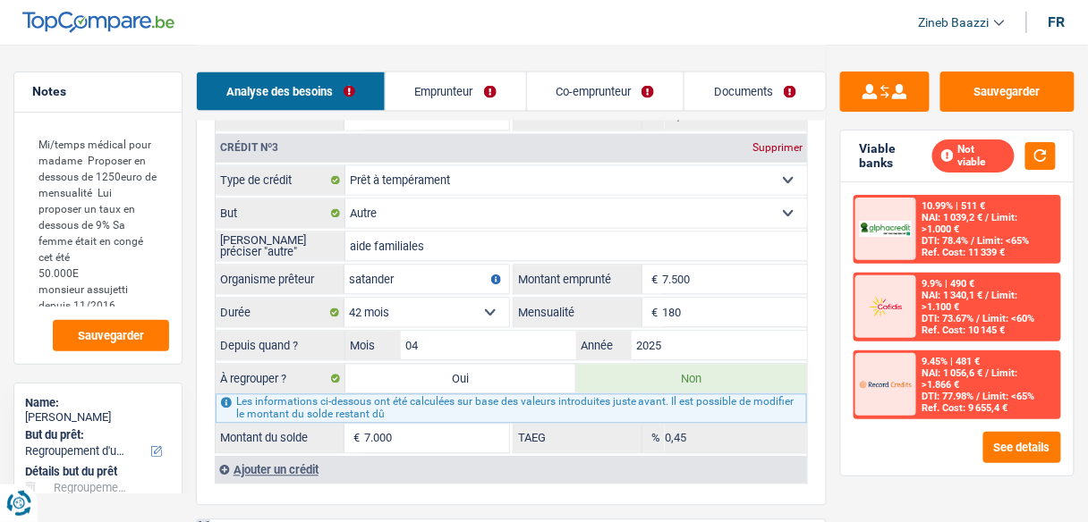
click at [589, 109] on link "Co-emprunteur" at bounding box center [605, 91] width 157 height 38
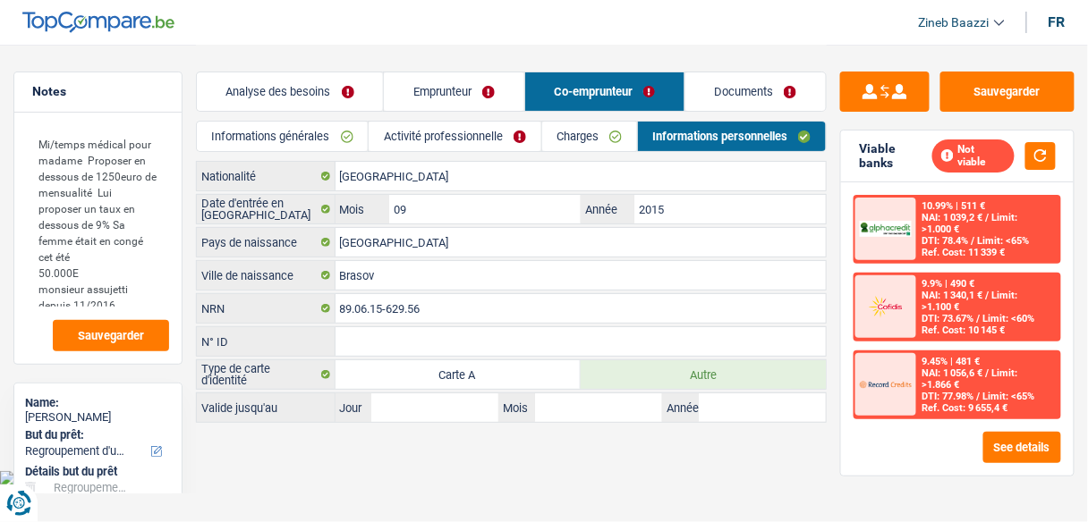
scroll to position [0, 0]
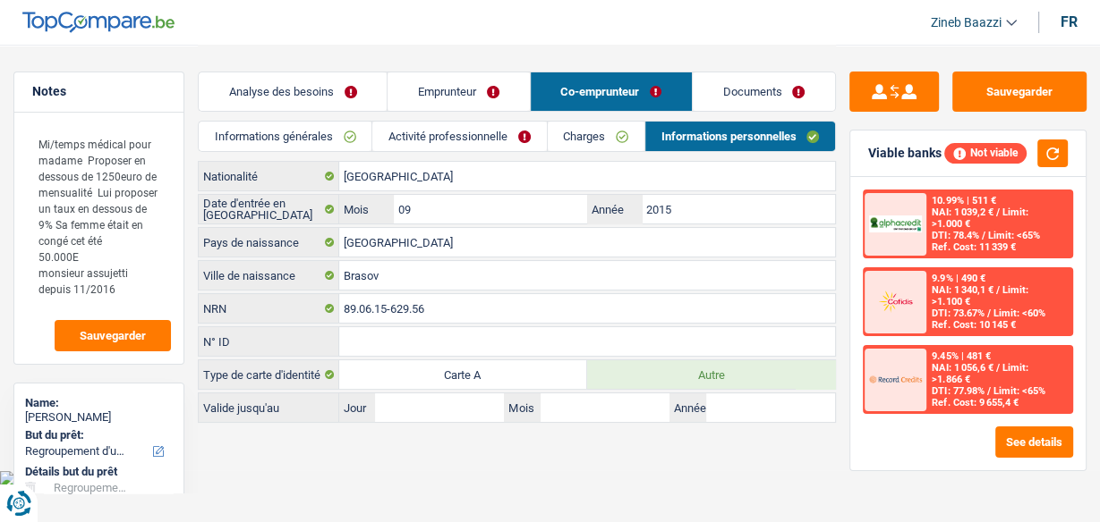
click at [611, 135] on link "Charges" at bounding box center [596, 137] width 97 height 30
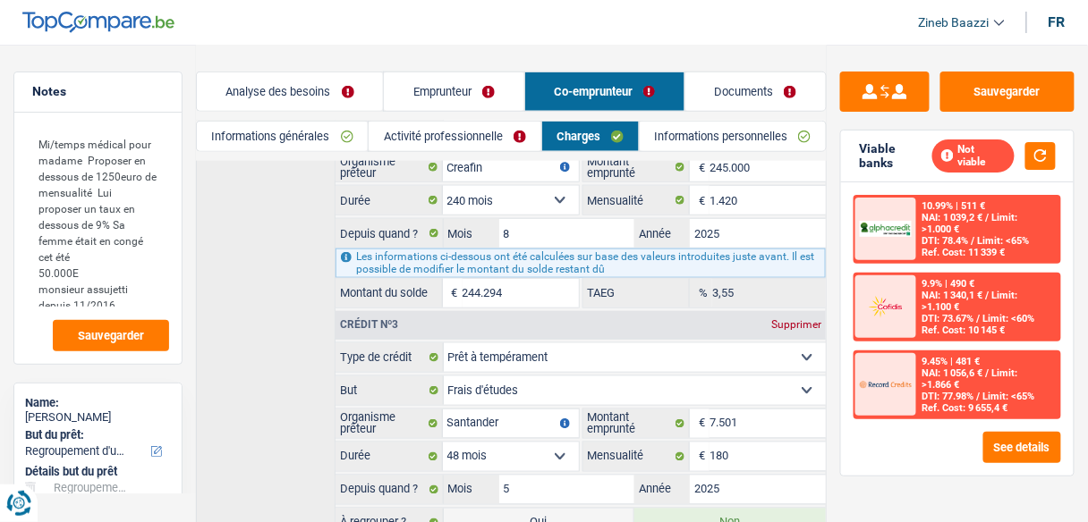
scroll to position [580, 0]
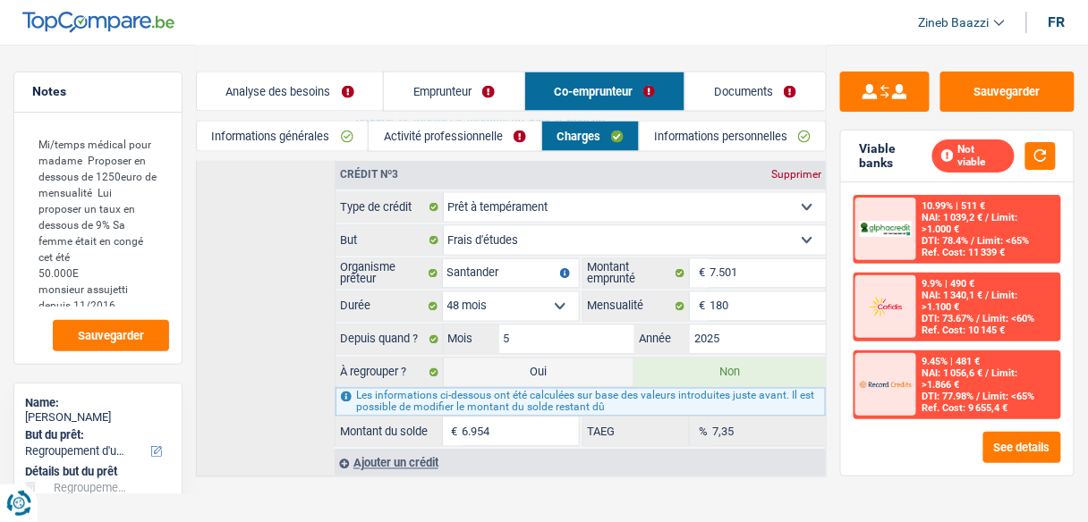
click at [486, 85] on link "Emprunteur" at bounding box center [454, 91] width 140 height 38
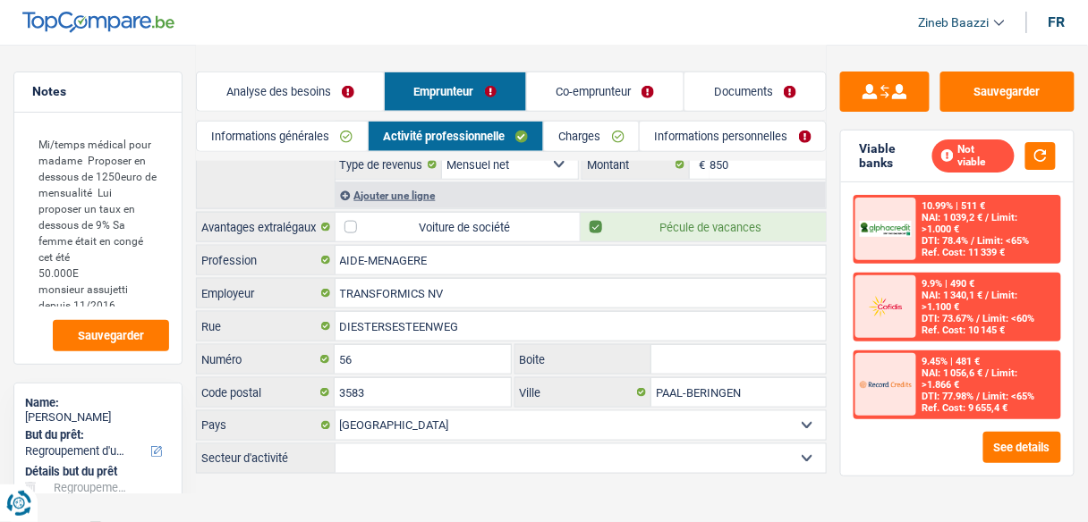
click at [294, 133] on link "Informations générales" at bounding box center [282, 137] width 171 height 30
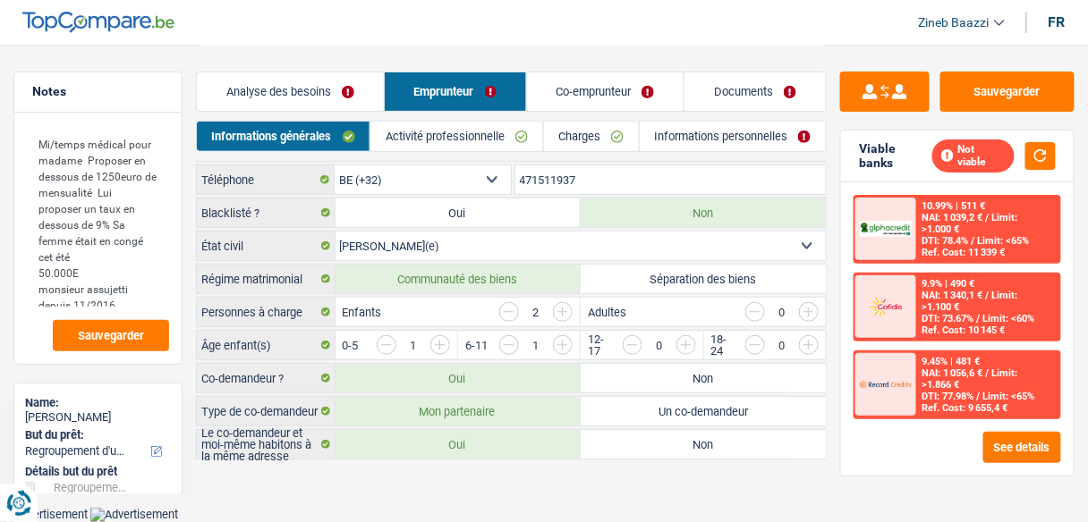
scroll to position [87, 0]
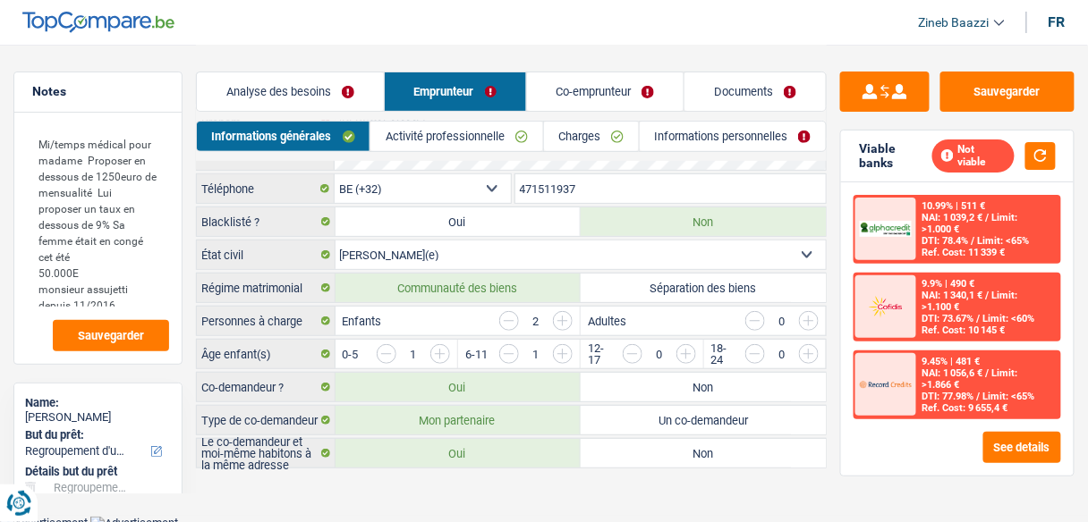
click at [606, 142] on link "Charges" at bounding box center [591, 137] width 95 height 30
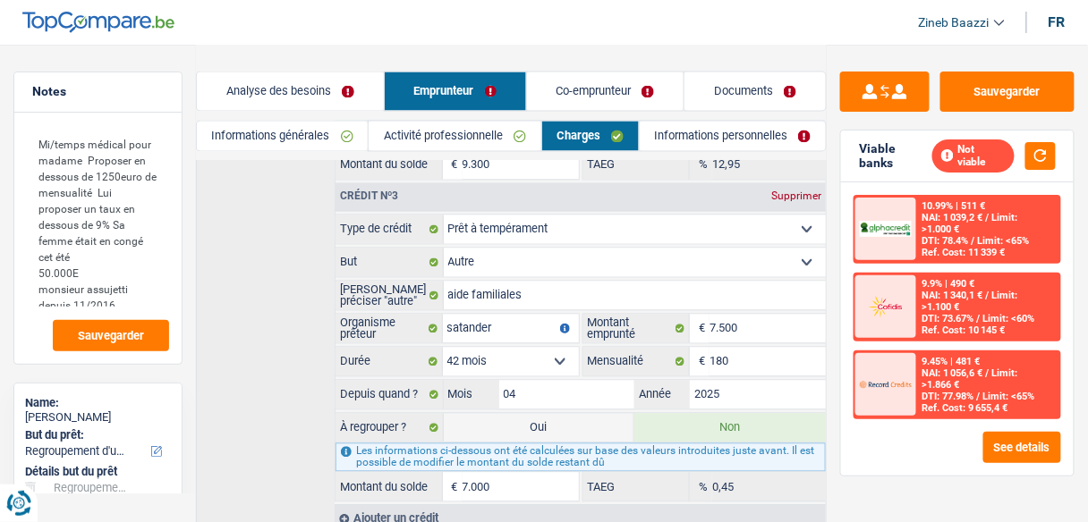
scroll to position [731, 0]
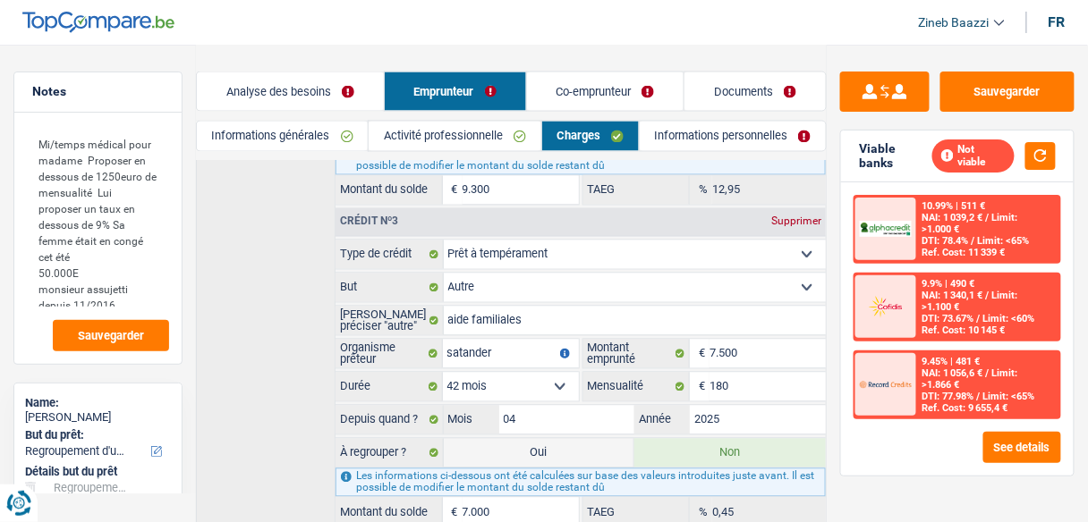
click at [590, 96] on link "Co-emprunteur" at bounding box center [605, 91] width 157 height 38
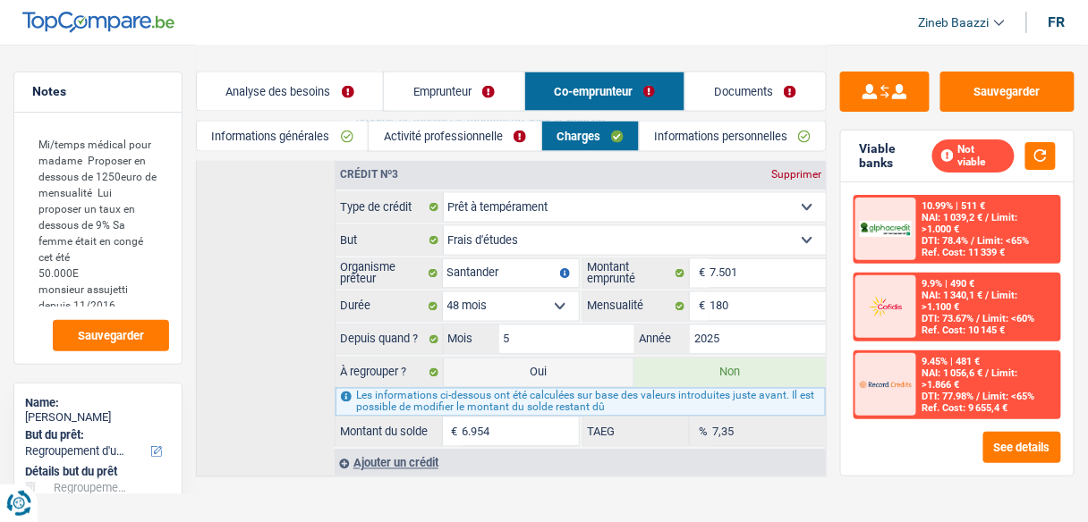
click at [483, 90] on link "Emprunteur" at bounding box center [454, 91] width 140 height 38
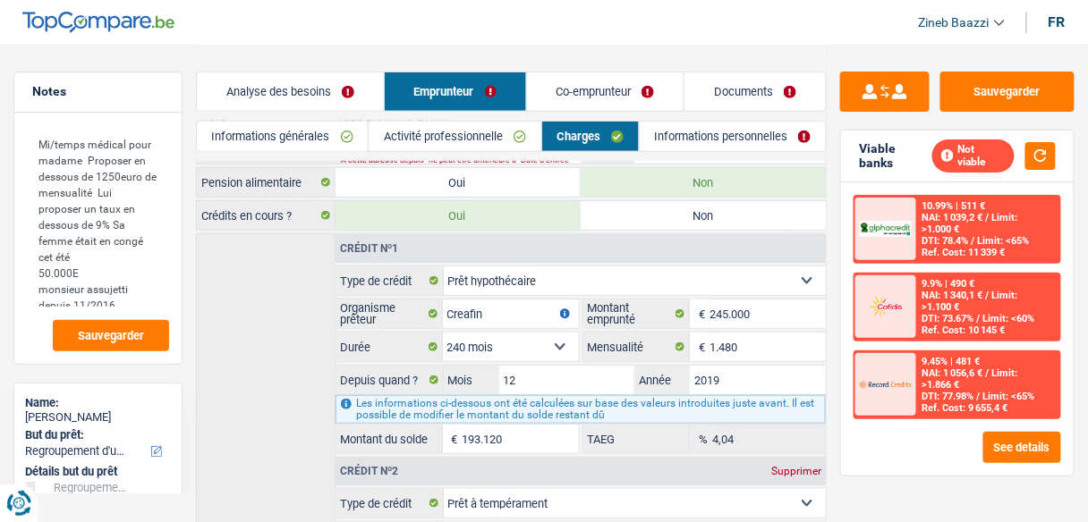
scroll to position [286, 0]
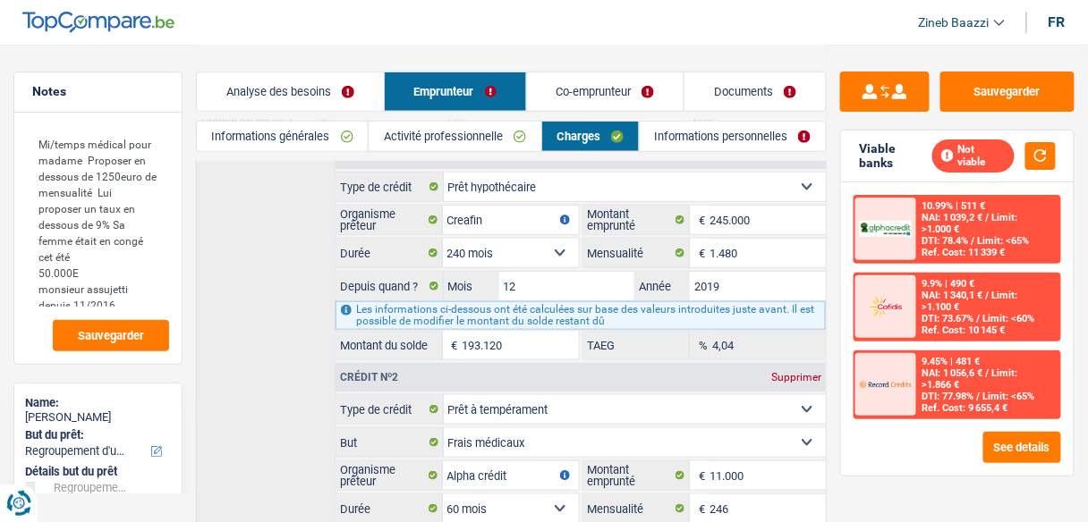
click at [606, 98] on link "Co-emprunteur" at bounding box center [605, 91] width 157 height 38
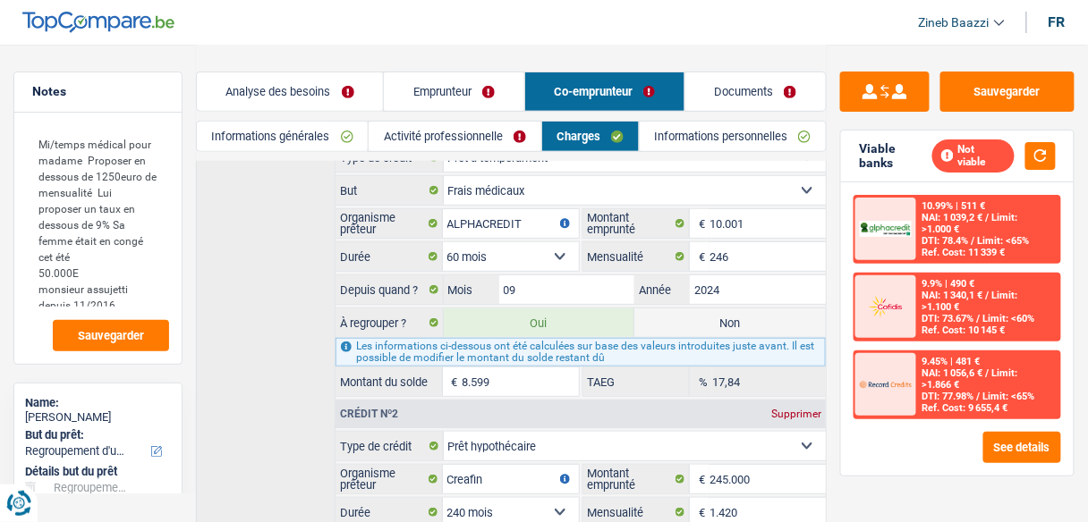
scroll to position [358, 0]
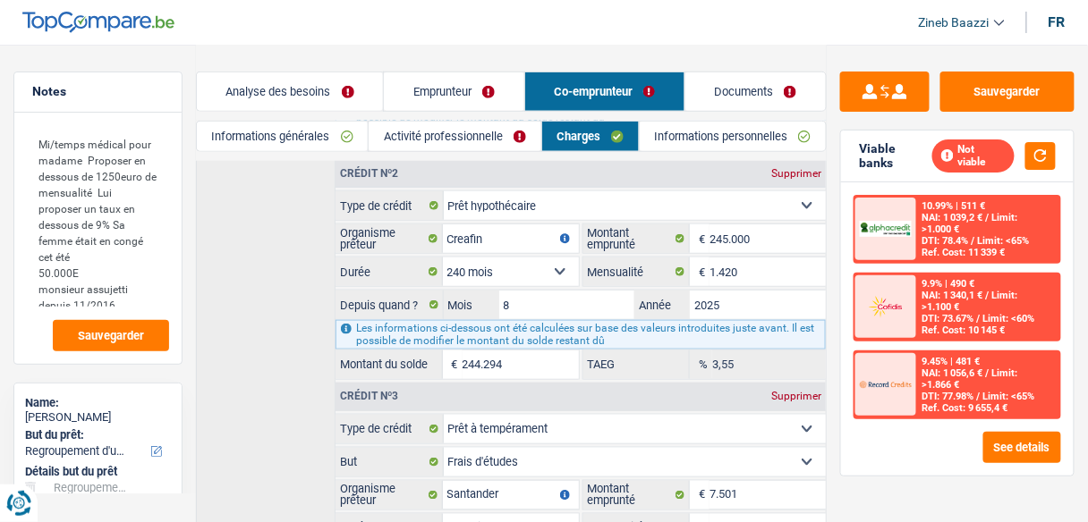
click at [459, 90] on link "Emprunteur" at bounding box center [454, 91] width 140 height 38
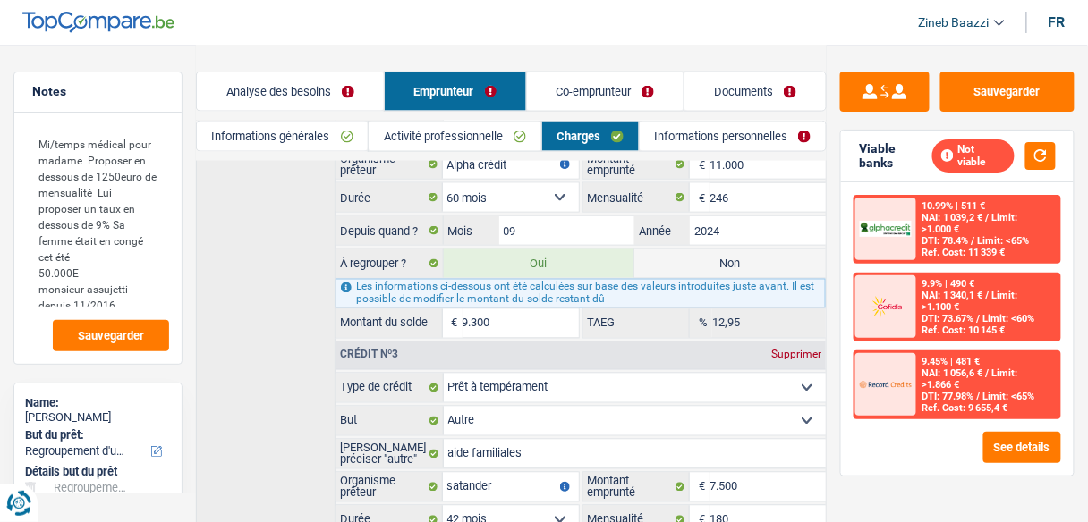
scroll to position [716, 0]
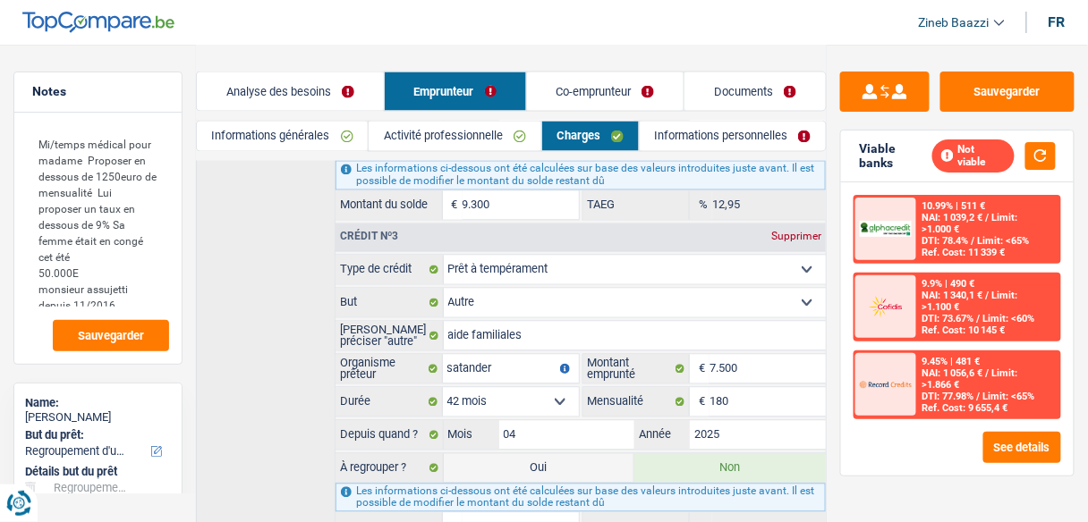
click at [625, 85] on link "Co-emprunteur" at bounding box center [605, 91] width 157 height 38
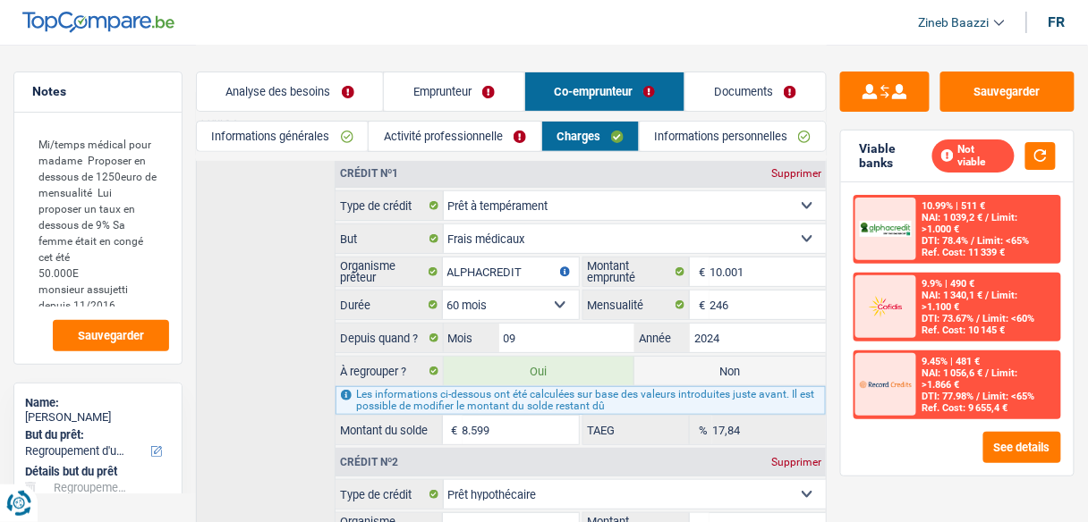
scroll to position [0, 0]
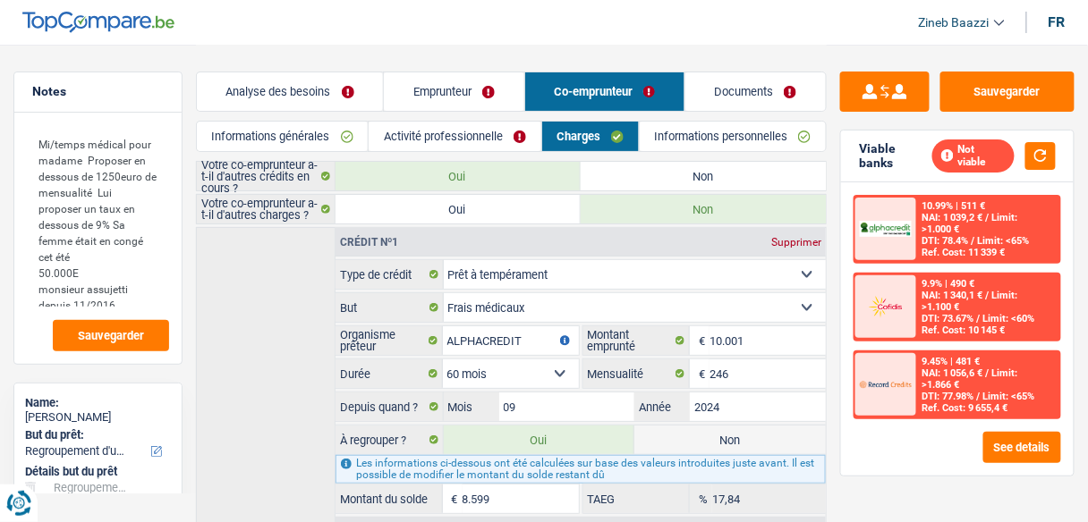
click at [465, 98] on link "Emprunteur" at bounding box center [454, 91] width 140 height 38
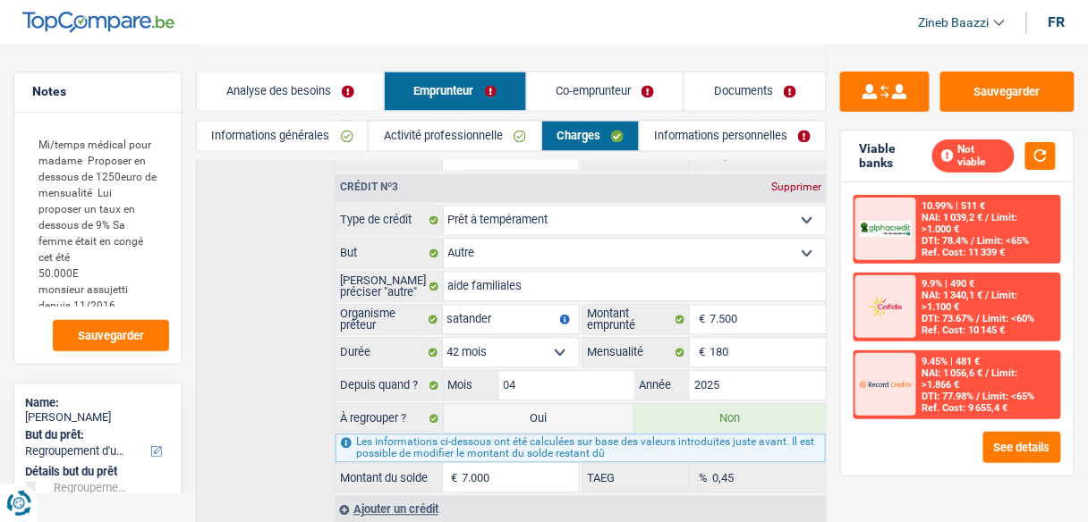
scroll to position [787, 0]
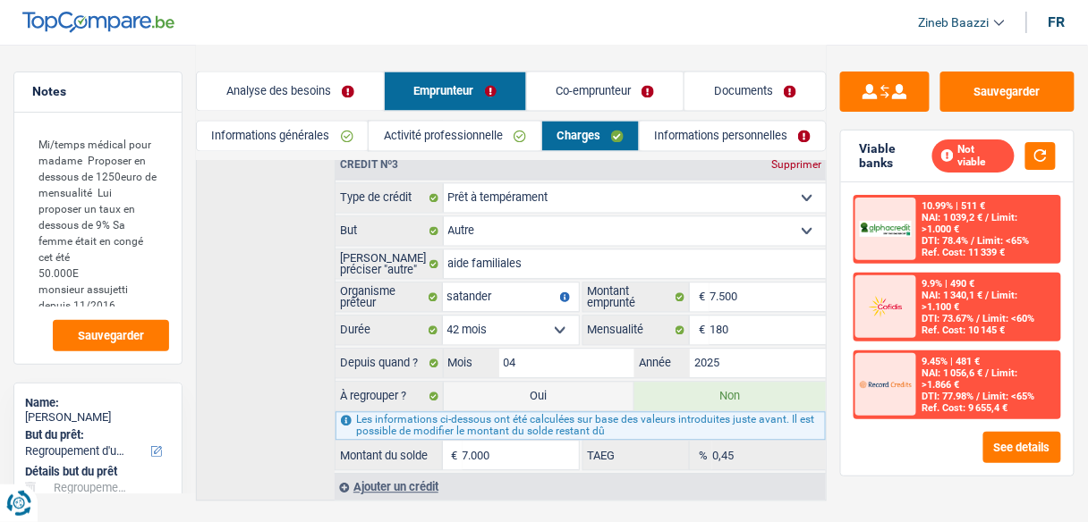
click at [502, 221] on select "Confort maison: meubles, textile, peinture, électroménager, outillage non-profe…" at bounding box center [635, 231] width 383 height 29
click at [268, 192] on div "Crédit nº1 Carte ou ouverture de crédit Prêt hypothécaire Vente à tempérament P…" at bounding box center [511, 70] width 631 height 863
click at [476, 317] on select "12 mois 18 mois 24 mois 30 mois 36 mois 42 mois Sélectionner une option" at bounding box center [511, 331] width 136 height 29
click at [765, 286] on input "7.500" at bounding box center [767, 298] width 116 height 29
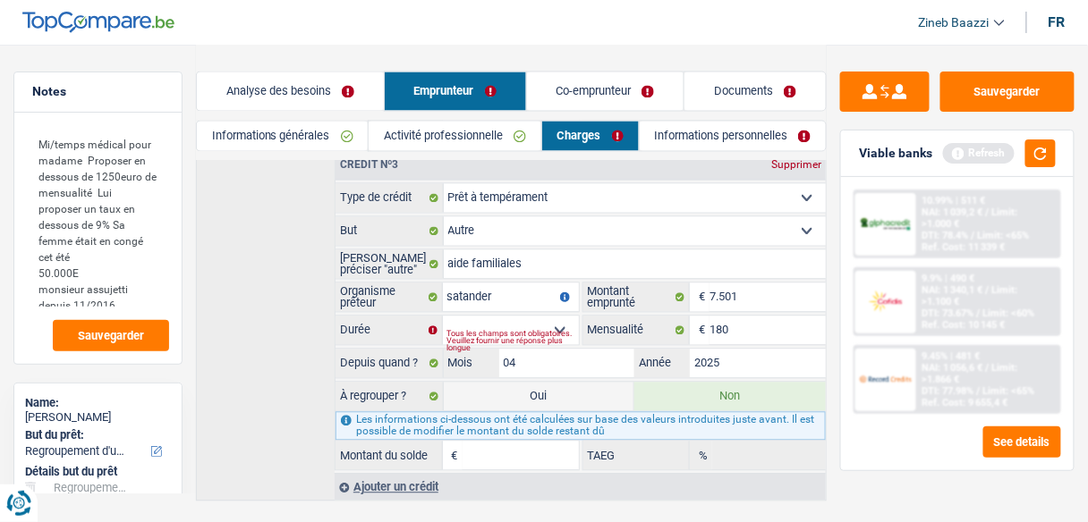
drag, startPoint x: 922, startPoint y: 520, endPoint x: 643, endPoint y: 318, distance: 344.7
click at [542, 338] on div "Tous les champs sont obligatoires. Veuillez fournir une réponse plus longue" at bounding box center [513, 341] width 132 height 7
click at [545, 338] on div "Tous les champs sont obligatoires. Veuillez fournir une réponse plus longue" at bounding box center [513, 341] width 132 height 7
drag, startPoint x: 555, startPoint y: 305, endPoint x: 555, endPoint y: 321, distance: 16.1
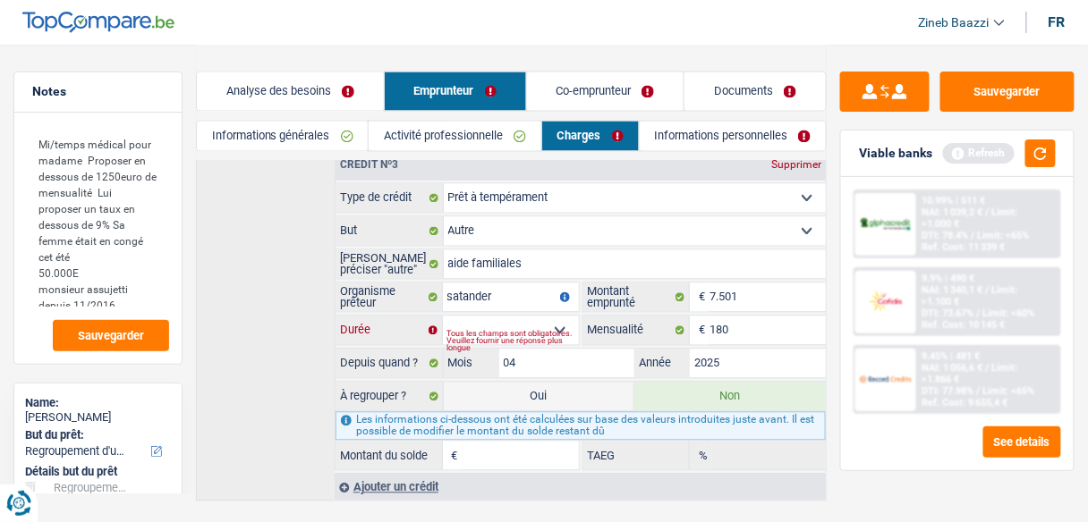
click at [555, 317] on select "12 mois 18 mois 24 mois 30 mois 36 mois 42 mois 48 mois Sélectionner une option" at bounding box center [511, 331] width 136 height 29
click at [443, 317] on select "12 mois 18 mois 24 mois 30 mois 36 mois 42 mois 48 mois Sélectionner une option" at bounding box center [511, 331] width 136 height 29
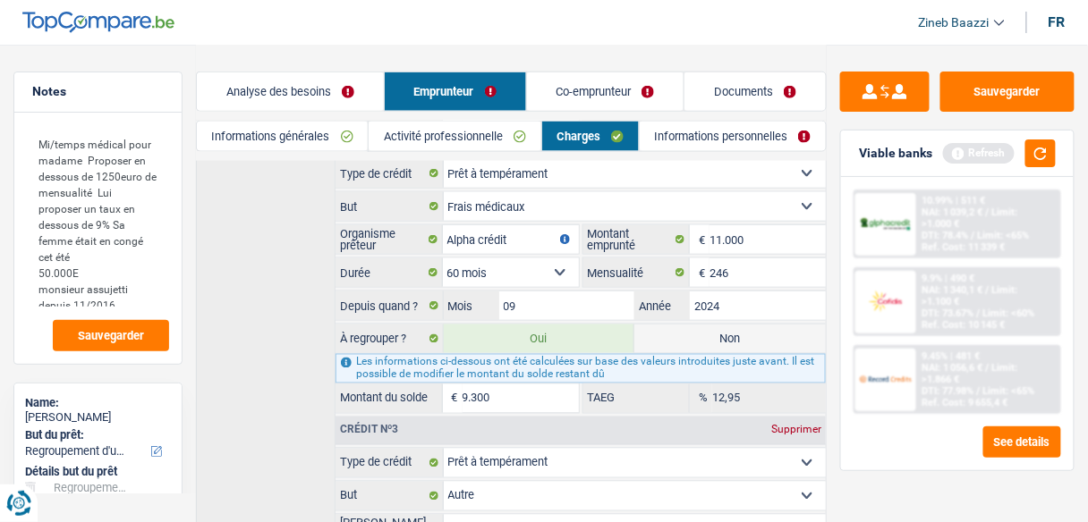
scroll to position [501, 0]
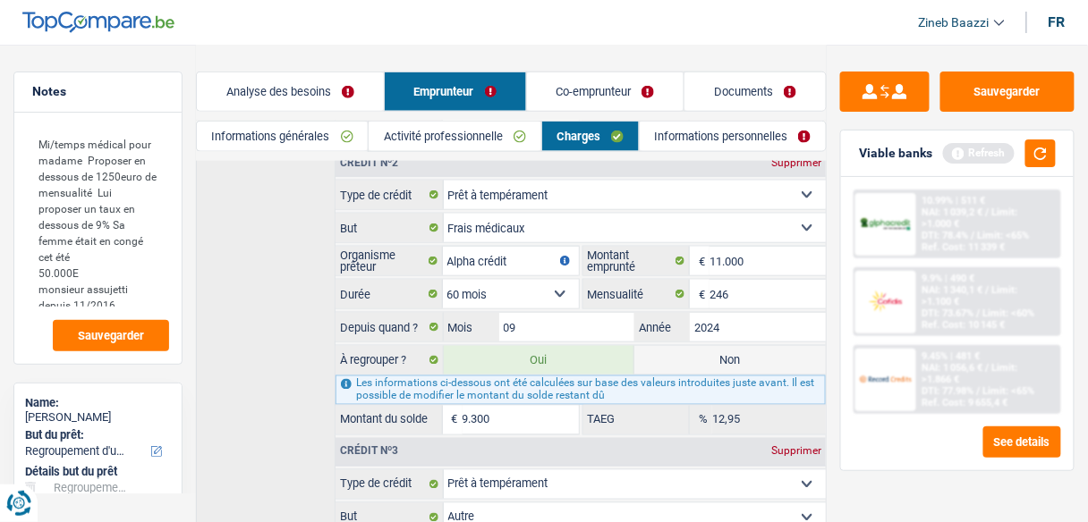
click at [569, 94] on link "Co-emprunteur" at bounding box center [605, 91] width 157 height 38
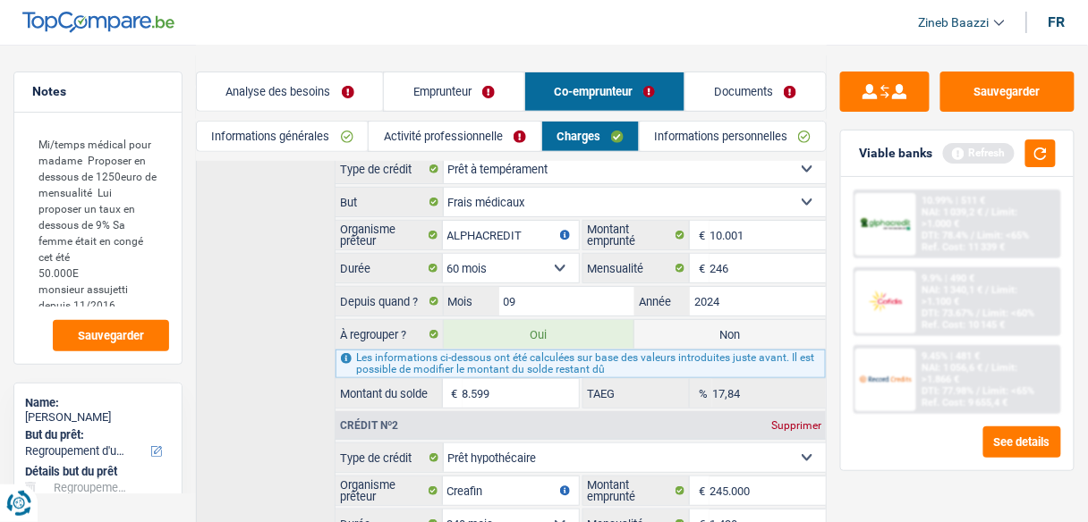
scroll to position [72, 0]
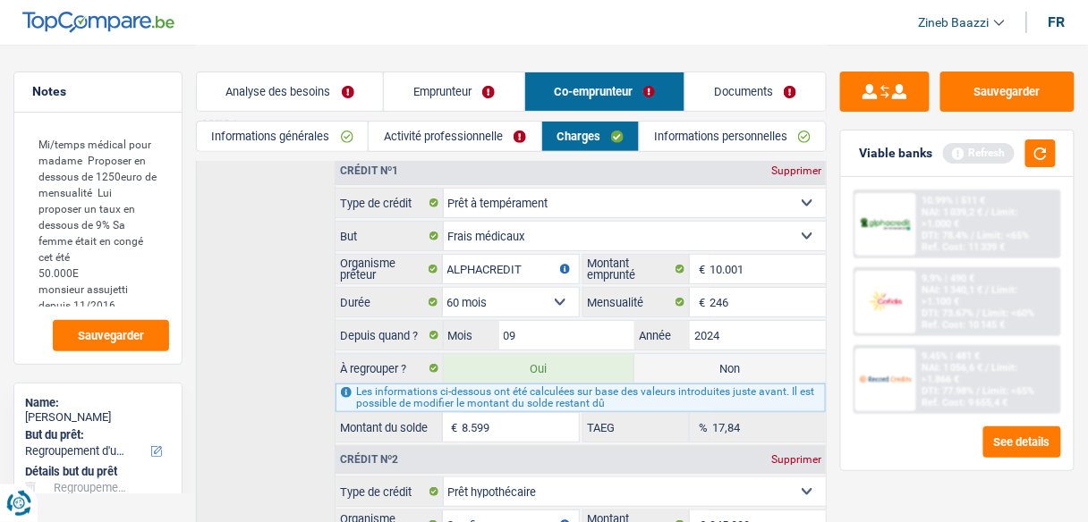
click at [493, 98] on link "Emprunteur" at bounding box center [454, 91] width 140 height 38
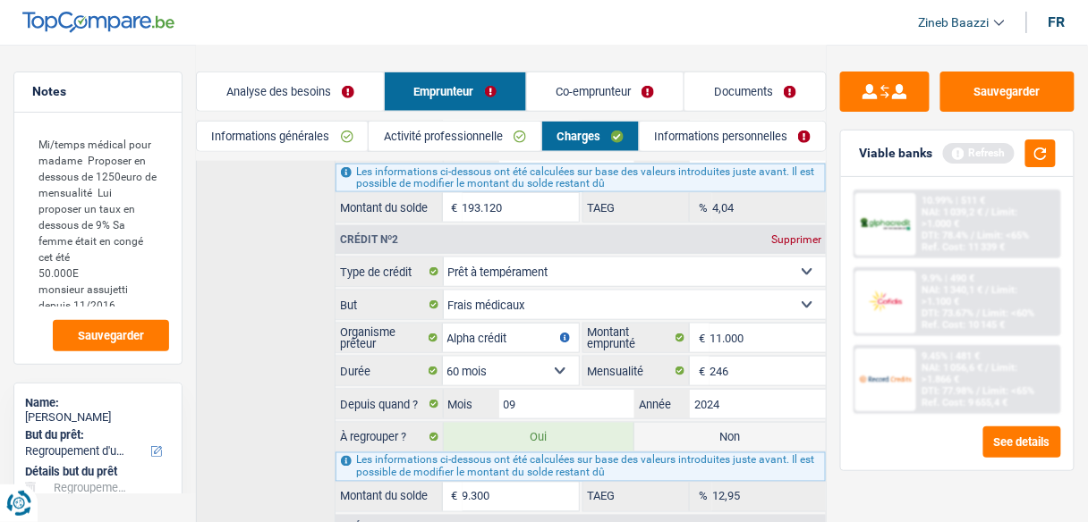
scroll to position [429, 0]
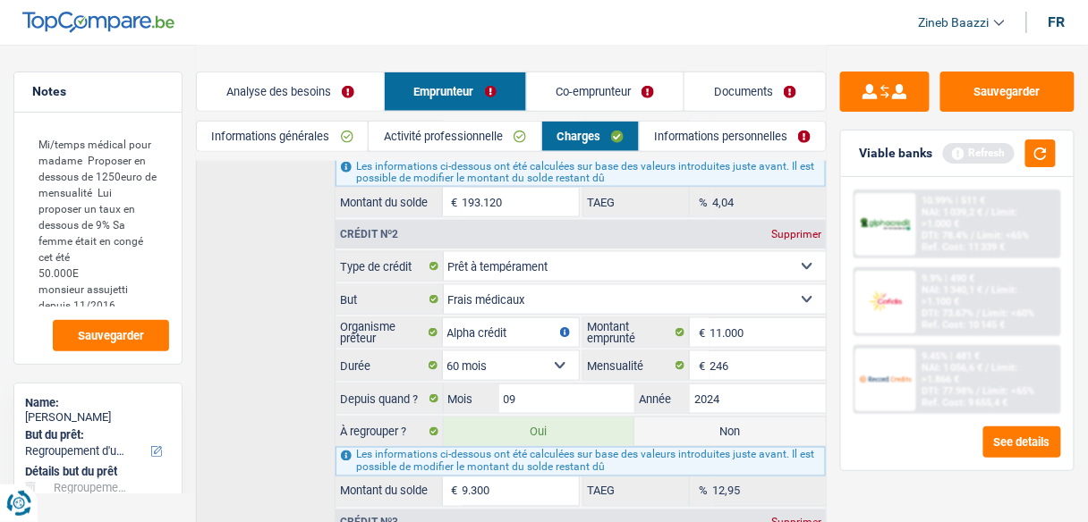
click at [625, 89] on link "Co-emprunteur" at bounding box center [605, 91] width 157 height 38
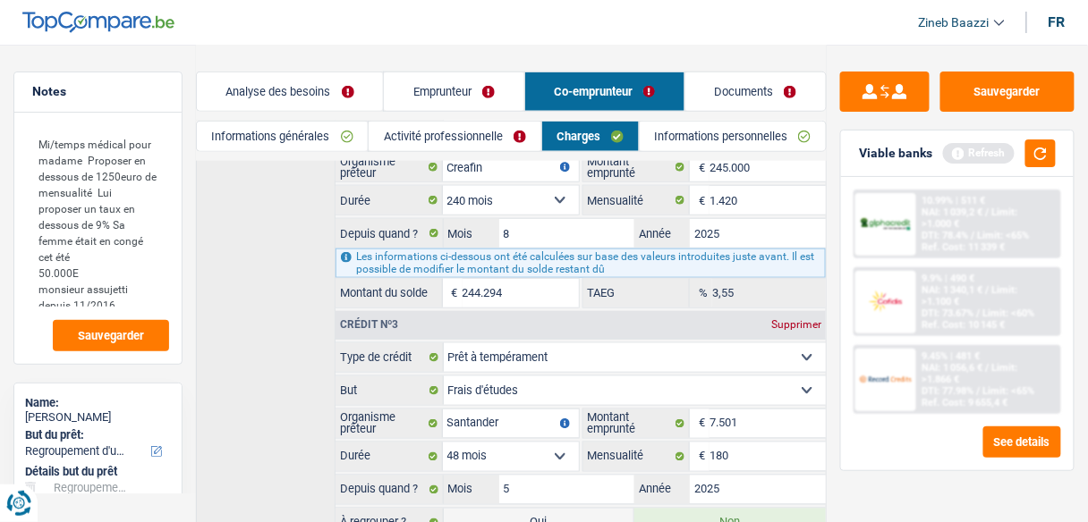
click at [480, 88] on link "Emprunteur" at bounding box center [454, 91] width 140 height 38
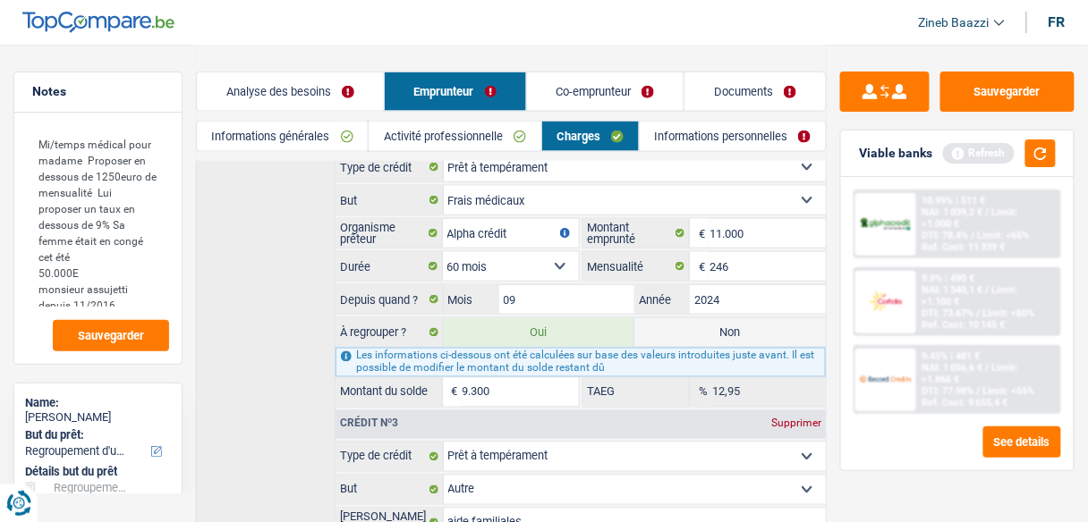
scroll to position [716, 0]
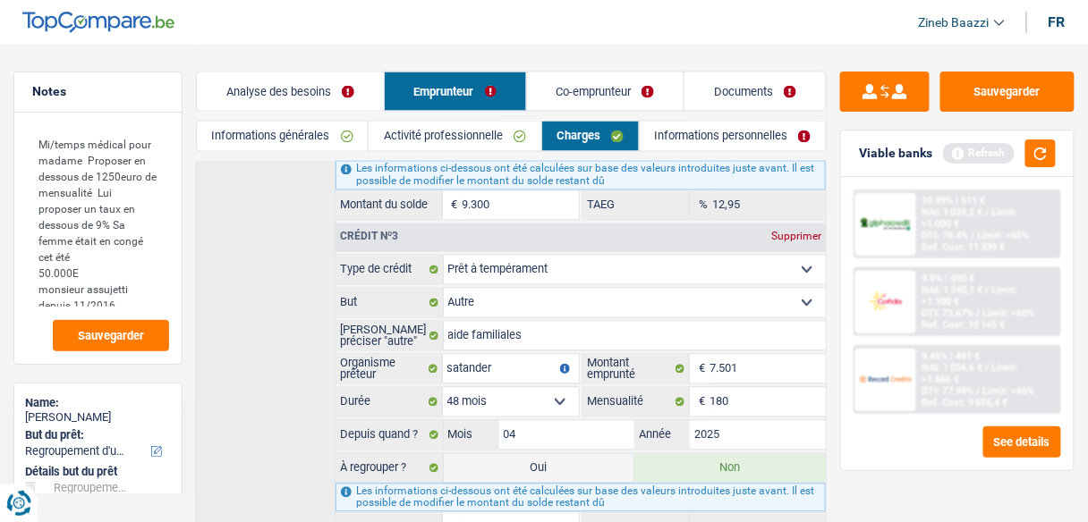
click at [598, 86] on link "Co-emprunteur" at bounding box center [605, 91] width 157 height 38
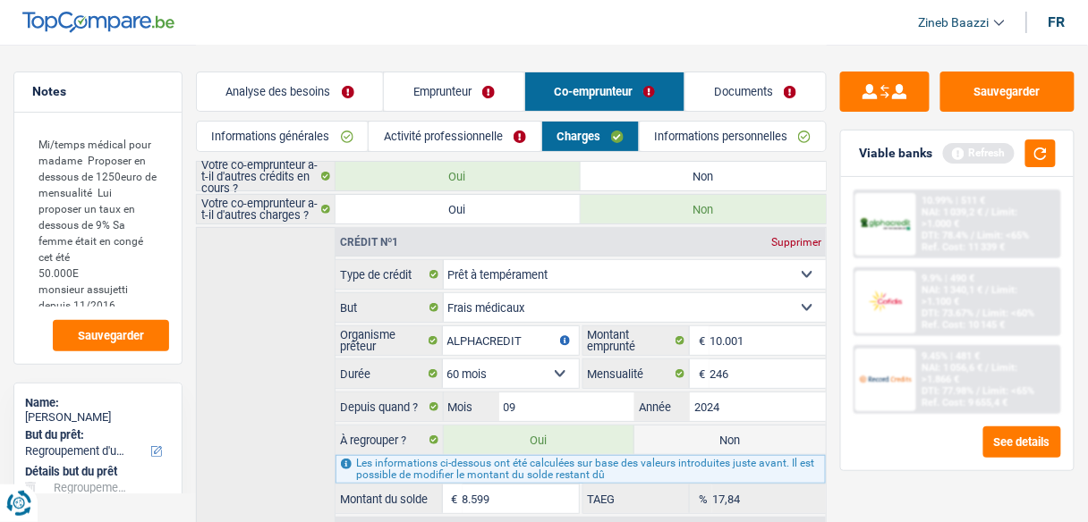
scroll to position [0, 0]
click at [794, 237] on div "Supprimer" at bounding box center [796, 242] width 59 height 11
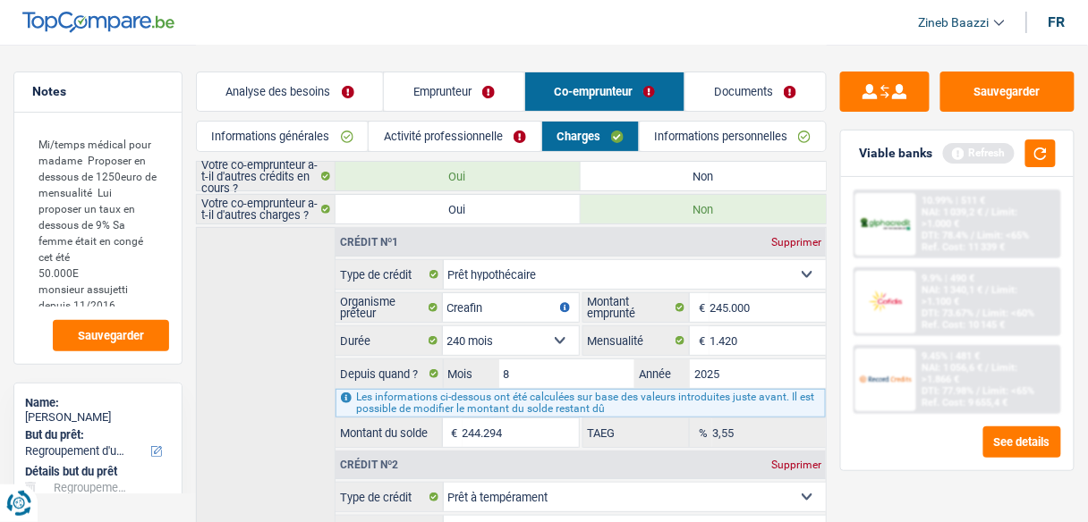
click at [794, 237] on div "Supprimer" at bounding box center [796, 242] width 59 height 11
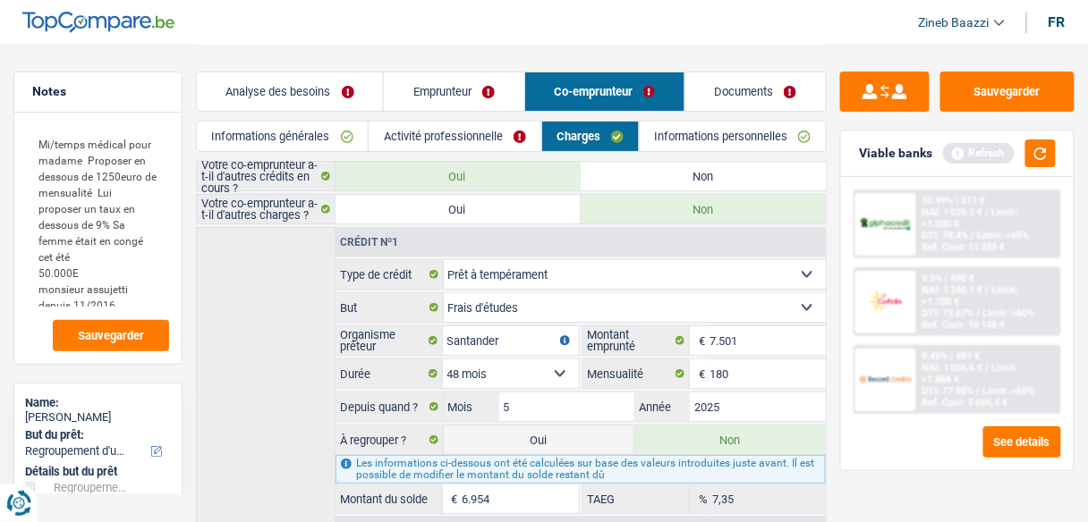
click at [718, 184] on label "Non" at bounding box center [703, 176] width 245 height 29
click at [718, 184] on input "Non" at bounding box center [703, 176] width 245 height 29
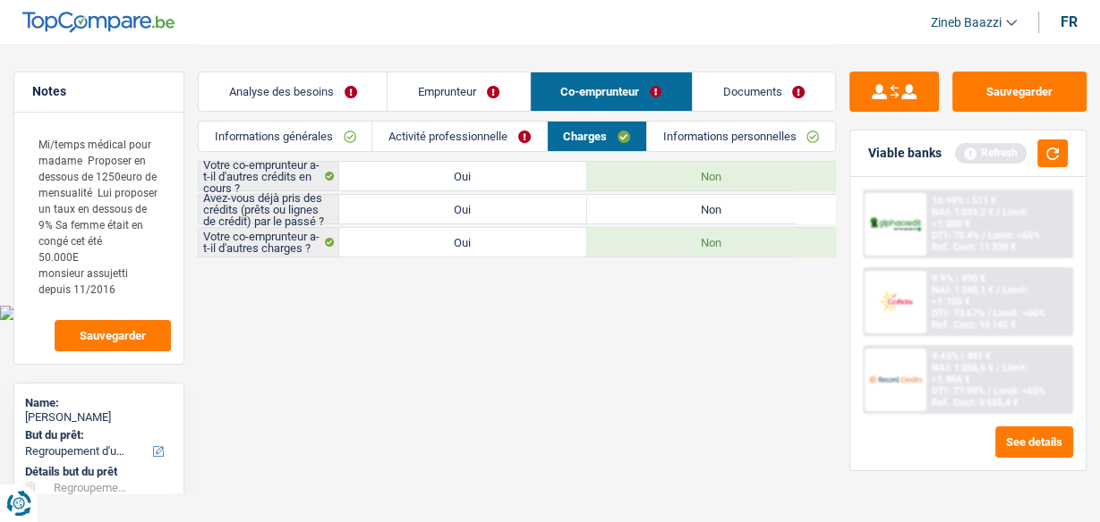
click at [518, 212] on label "Oui" at bounding box center [463, 209] width 248 height 29
click at [518, 212] on input "Oui" at bounding box center [463, 209] width 248 height 29
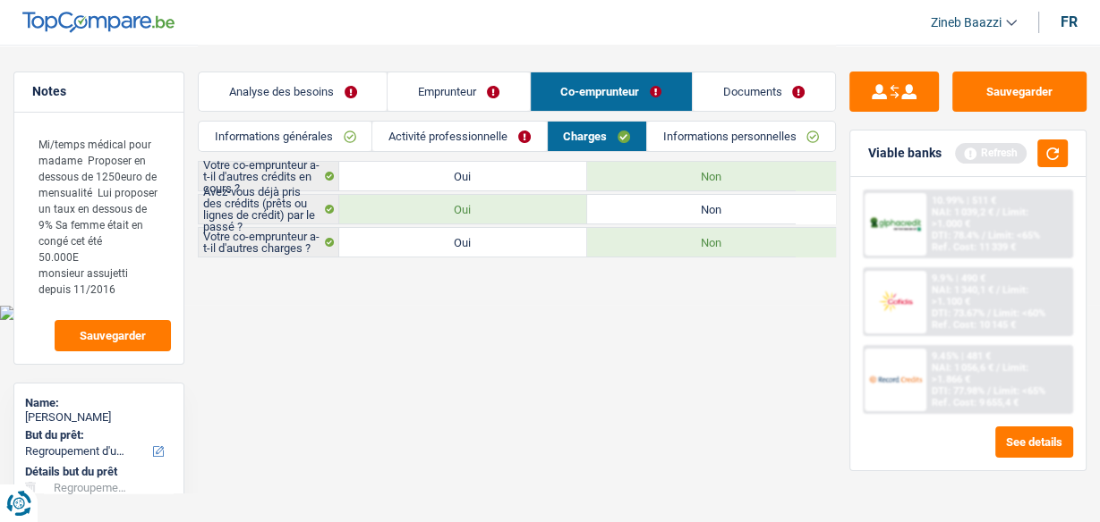
click at [497, 73] on link "Emprunteur" at bounding box center [457, 91] width 141 height 38
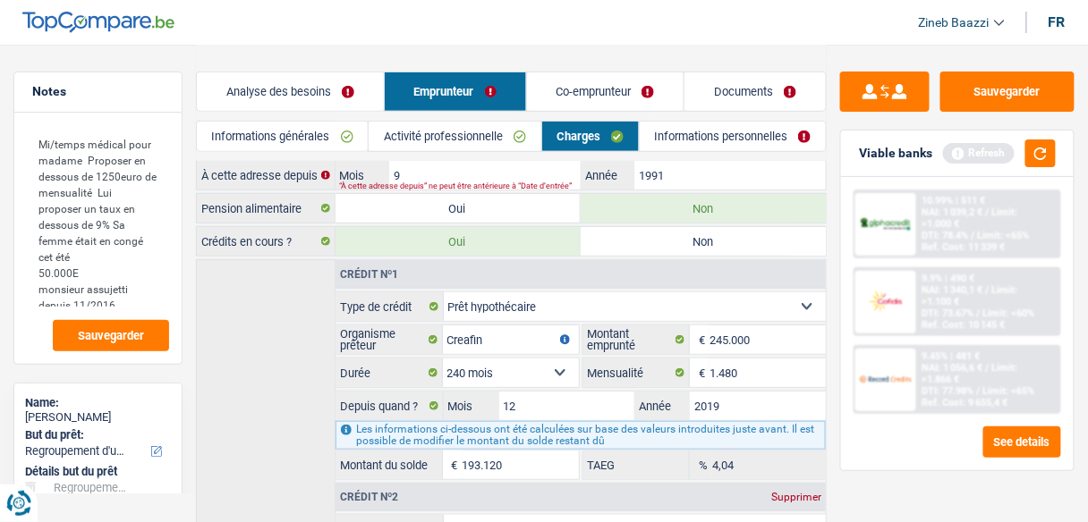
scroll to position [286, 0]
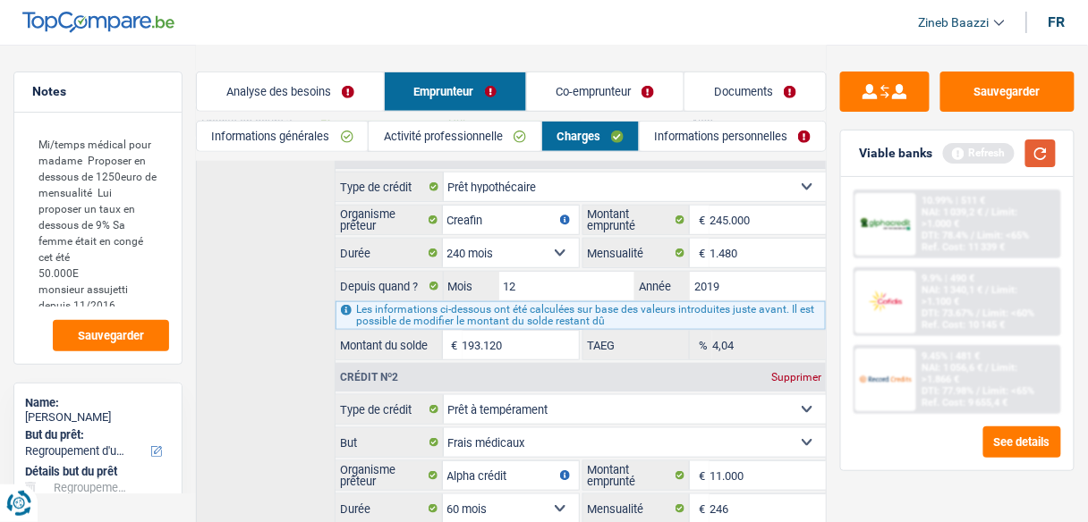
click at [1054, 151] on button "button" at bounding box center [1040, 154] width 30 height 28
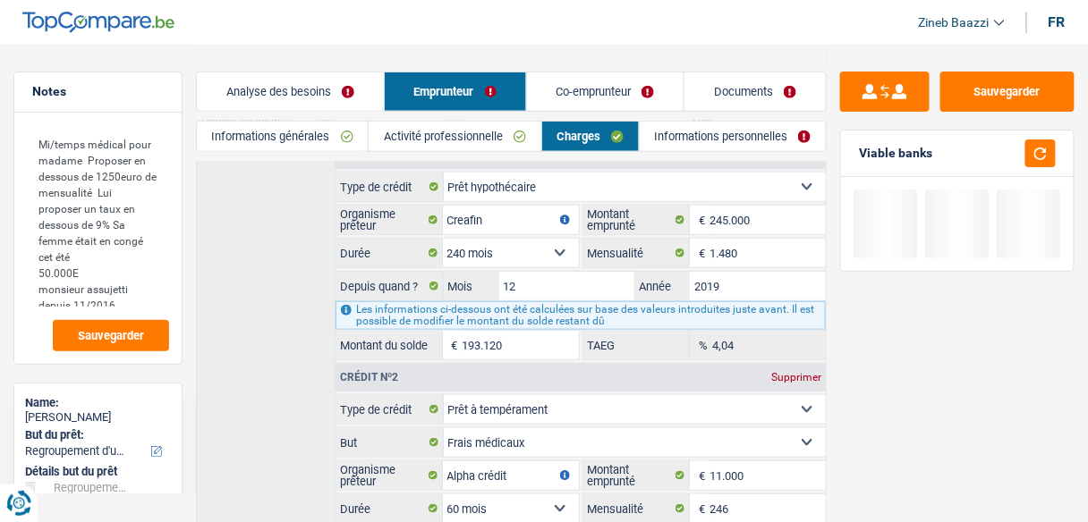
click at [330, 87] on link "Analyse des besoins" at bounding box center [290, 91] width 187 height 38
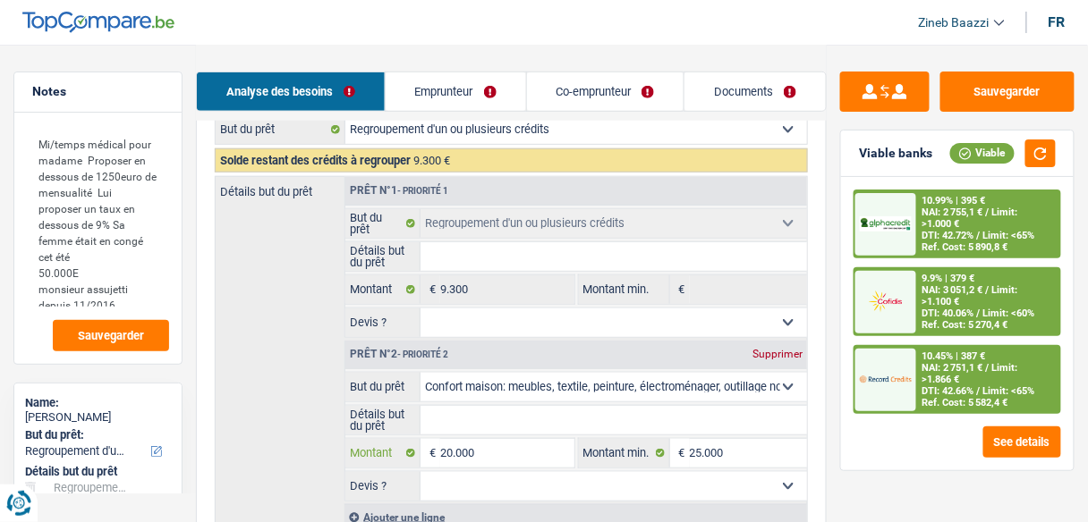
click at [494, 456] on input "20.000" at bounding box center [506, 453] width 133 height 29
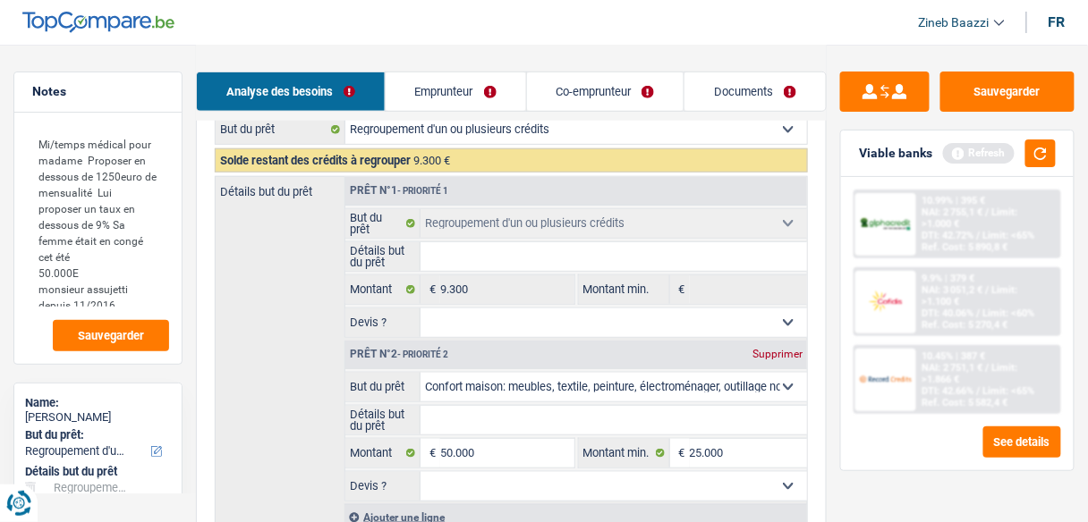
click at [471, 94] on link "Emprunteur" at bounding box center [456, 91] width 140 height 38
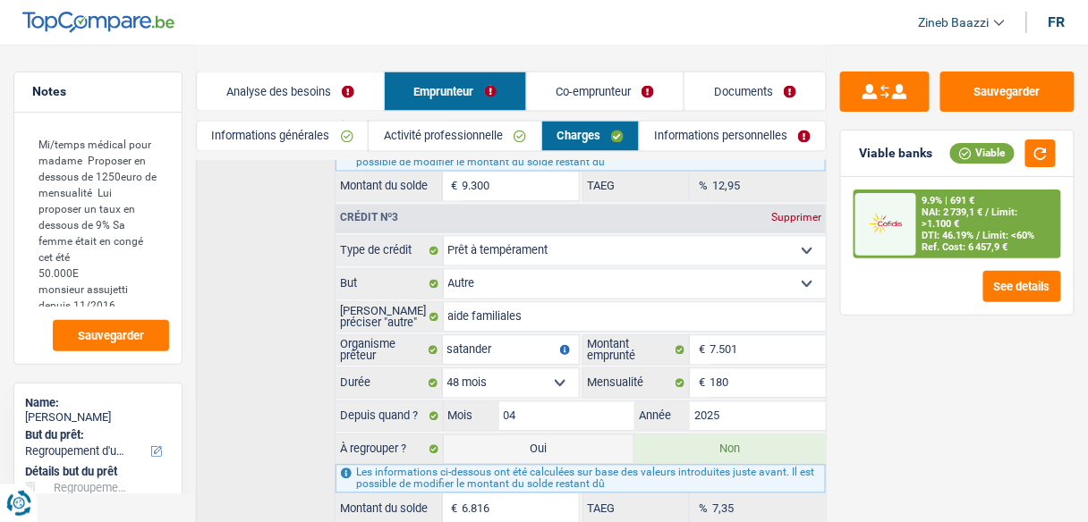
scroll to position [807, 0]
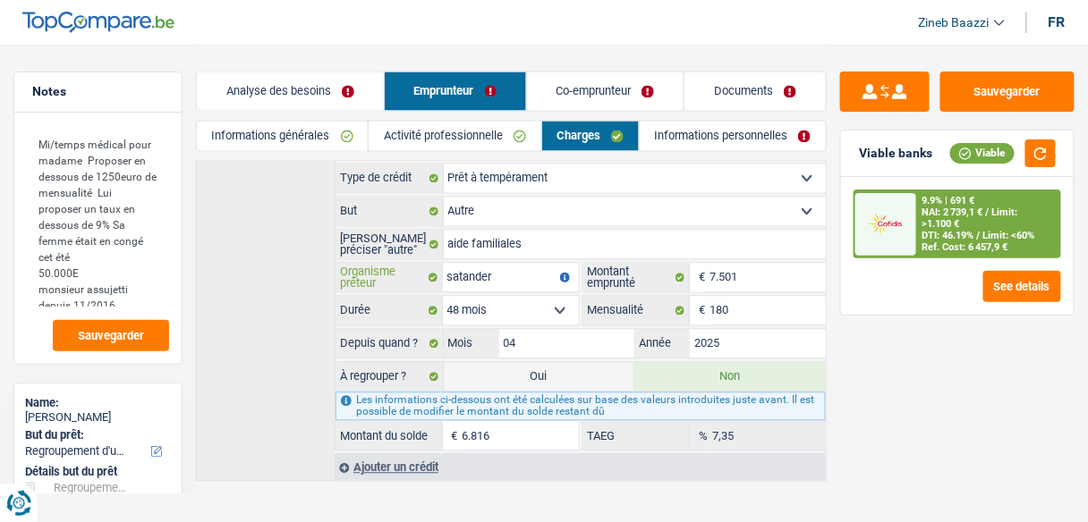
click at [514, 264] on input "satander" at bounding box center [511, 278] width 136 height 29
click at [622, 331] on input "04" at bounding box center [567, 344] width 136 height 29
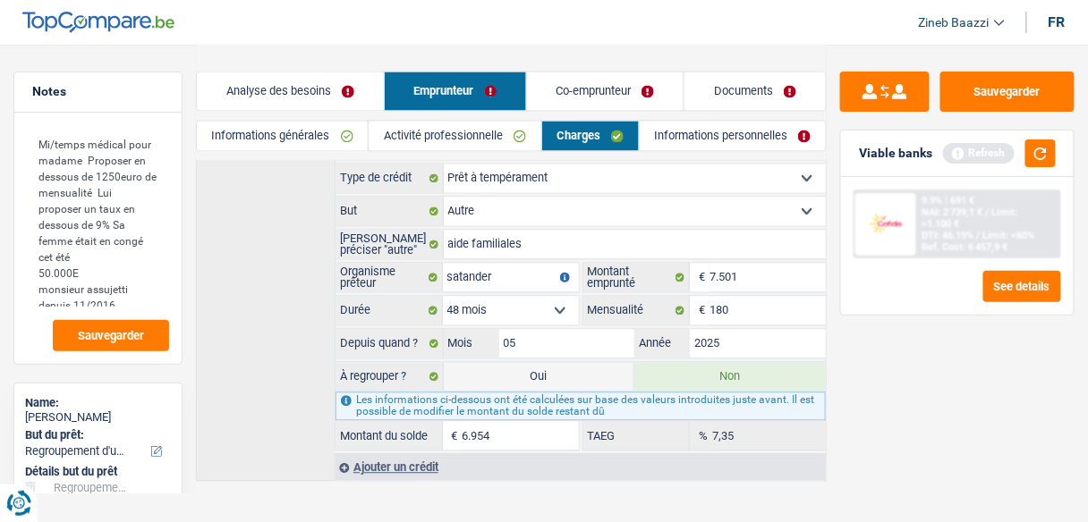
click at [1017, 359] on div "Sauvegarder Viable banks Refresh 9.9% | 691 € NAI: 2 739,1 € / Limit: >1.100 € …" at bounding box center [957, 283] width 261 height 422
click at [1046, 161] on button "button" at bounding box center [1040, 154] width 30 height 28
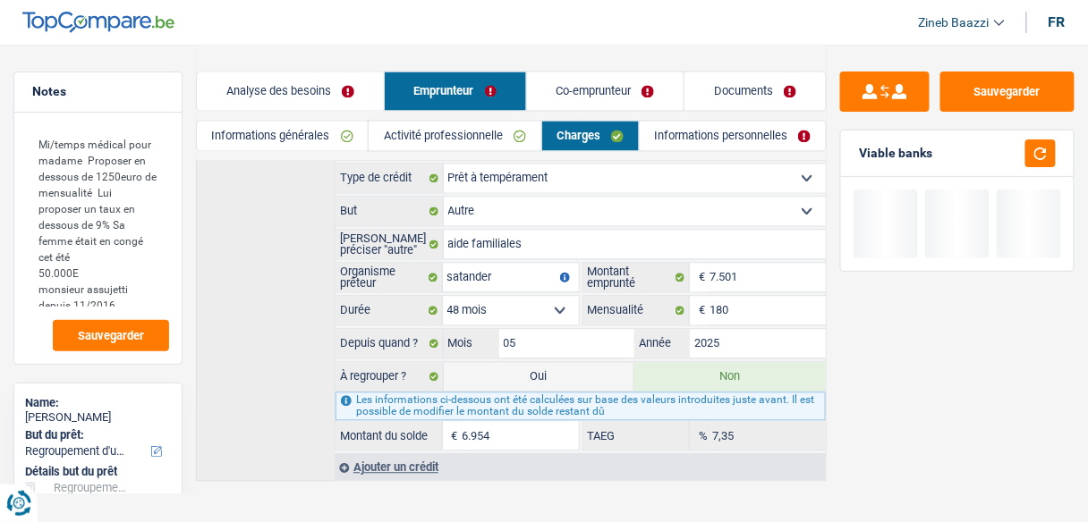
click at [678, 144] on link "Informations personnelles" at bounding box center [733, 137] width 186 height 30
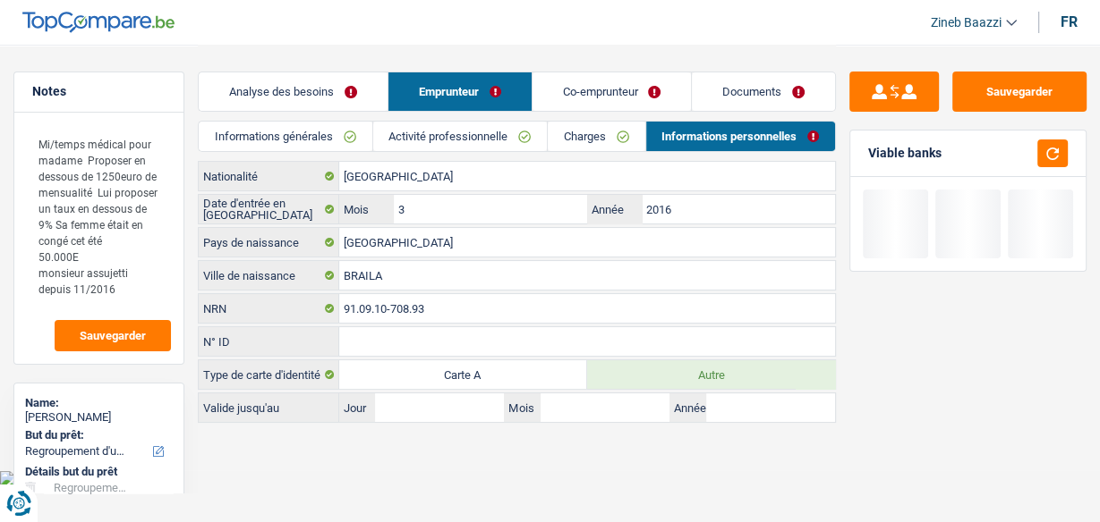
click at [312, 82] on link "Analyse des besoins" at bounding box center [293, 91] width 189 height 38
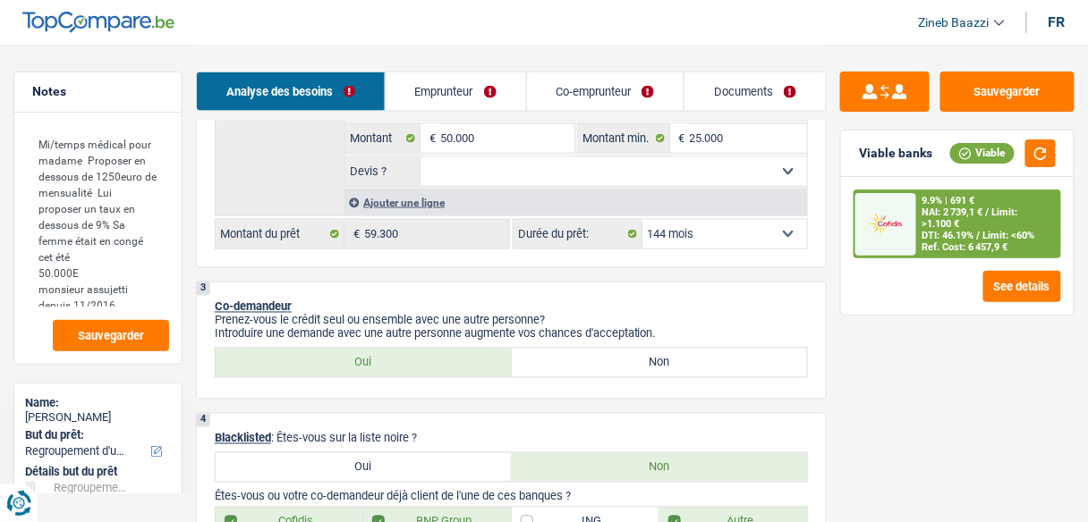
scroll to position [358, 0]
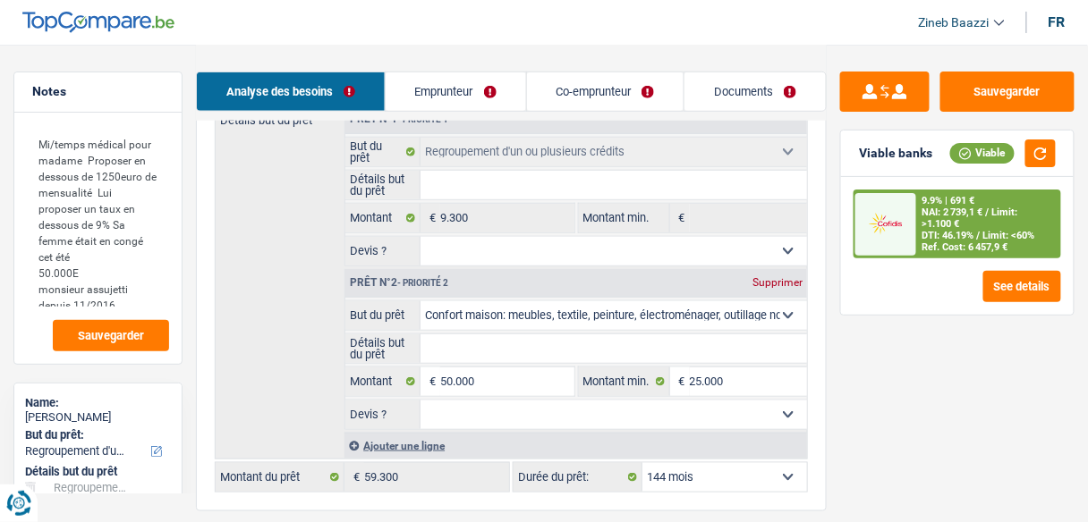
click at [716, 479] on select "12 mois 18 mois 24 mois 30 mois 36 mois 42 mois 48 mois 60 mois 72 mois 84 mois…" at bounding box center [724, 477] width 165 height 29
click at [642, 463] on select "12 mois 18 mois 24 mois 30 mois 36 mois 42 mois 48 mois 60 mois 72 mois 84 mois…" at bounding box center [724, 477] width 165 height 29
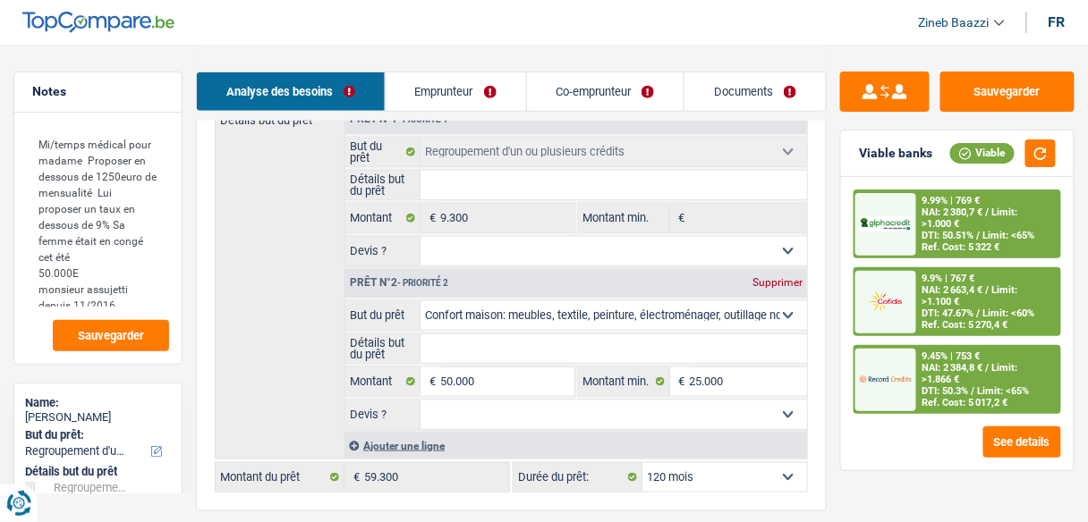
drag, startPoint x: 481, startPoint y: 80, endPoint x: 573, endPoint y: 106, distance: 96.0
click at [481, 80] on link "Emprunteur" at bounding box center [456, 91] width 140 height 38
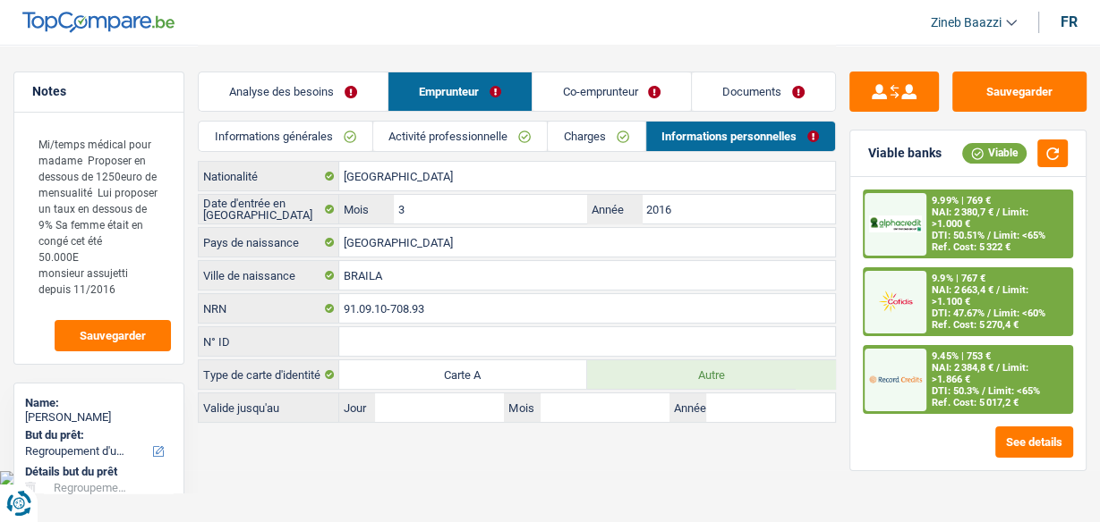
click at [577, 131] on link "Charges" at bounding box center [596, 137] width 97 height 30
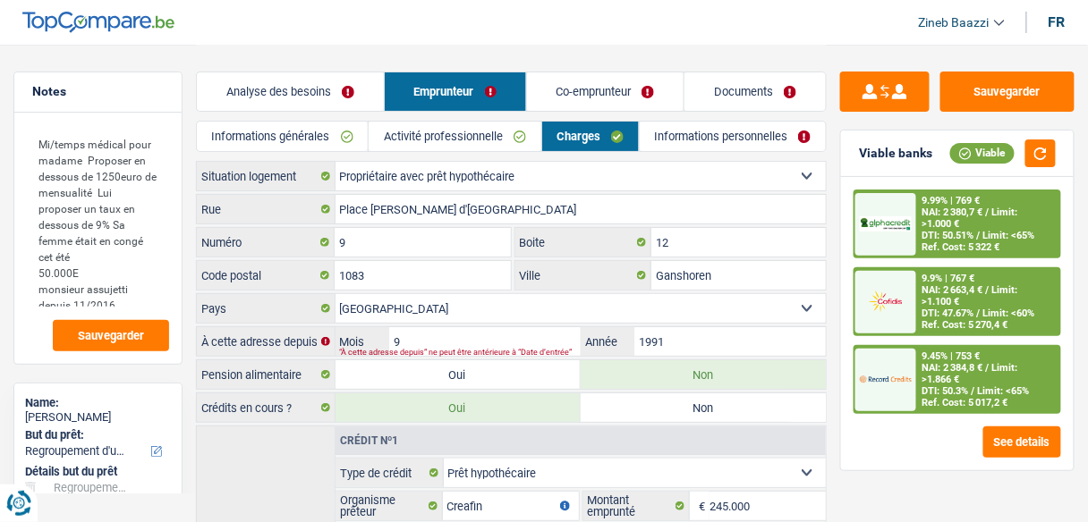
click at [357, 104] on link "Analyse des besoins" at bounding box center [290, 91] width 187 height 38
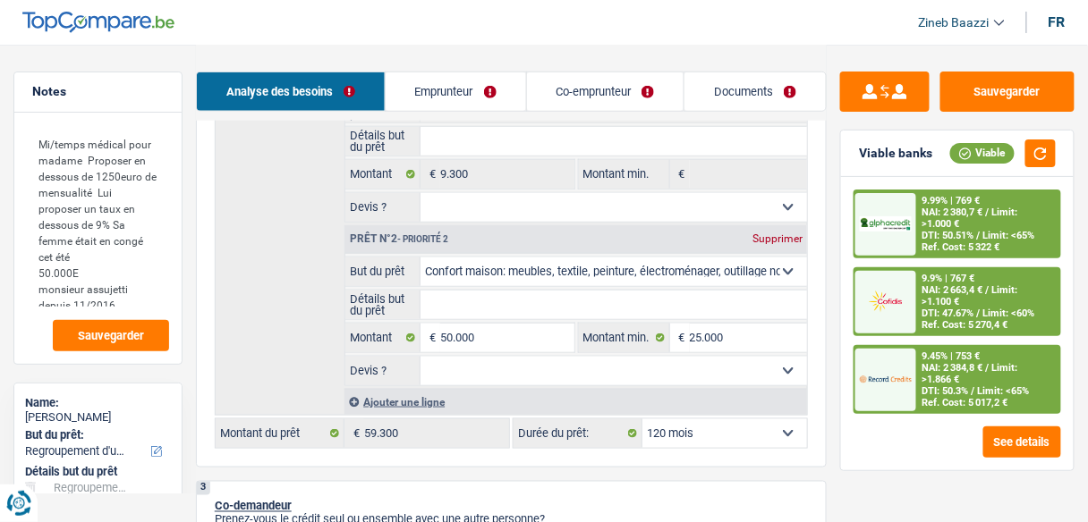
scroll to position [429, 0]
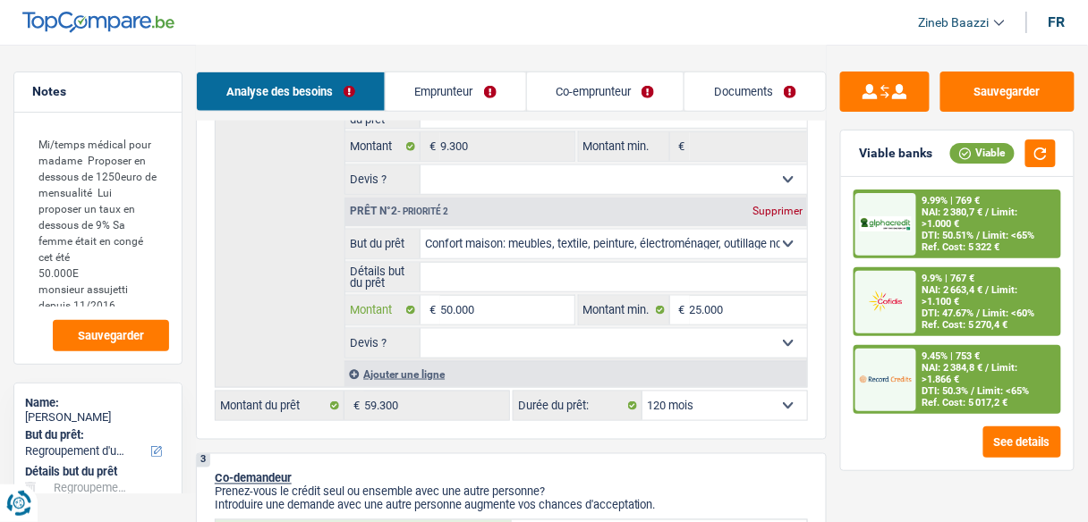
click at [493, 308] on input "50.000" at bounding box center [506, 310] width 133 height 29
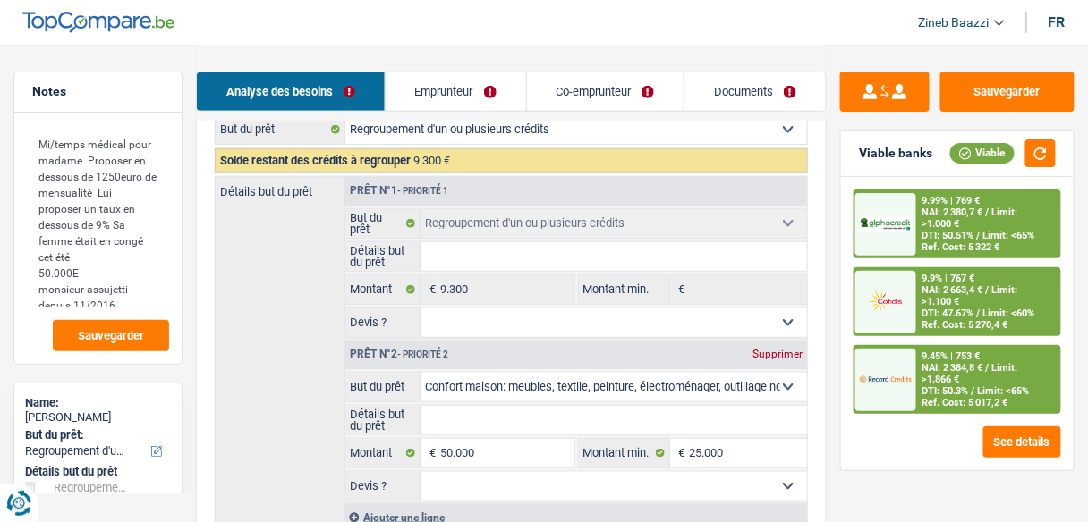
click at [448, 263] on input "Détails but du prêt" at bounding box center [613, 256] width 386 height 29
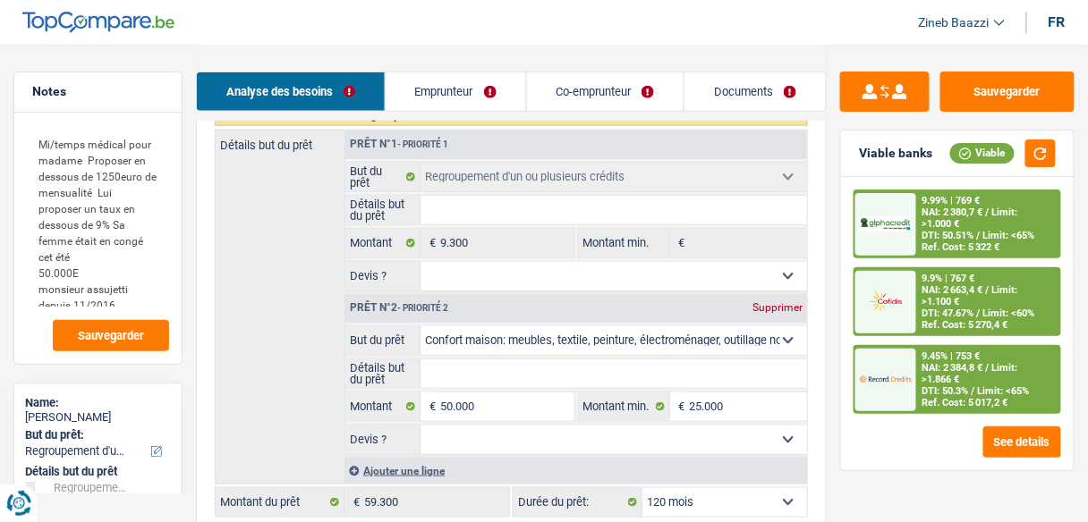
scroll to position [358, 0]
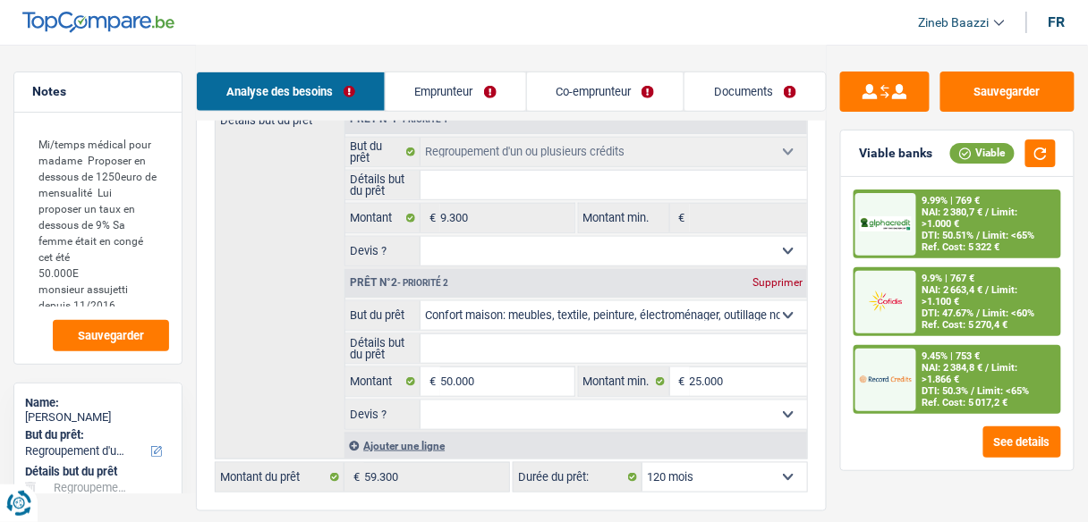
click at [461, 345] on input "Détails but du prêt" at bounding box center [613, 349] width 386 height 29
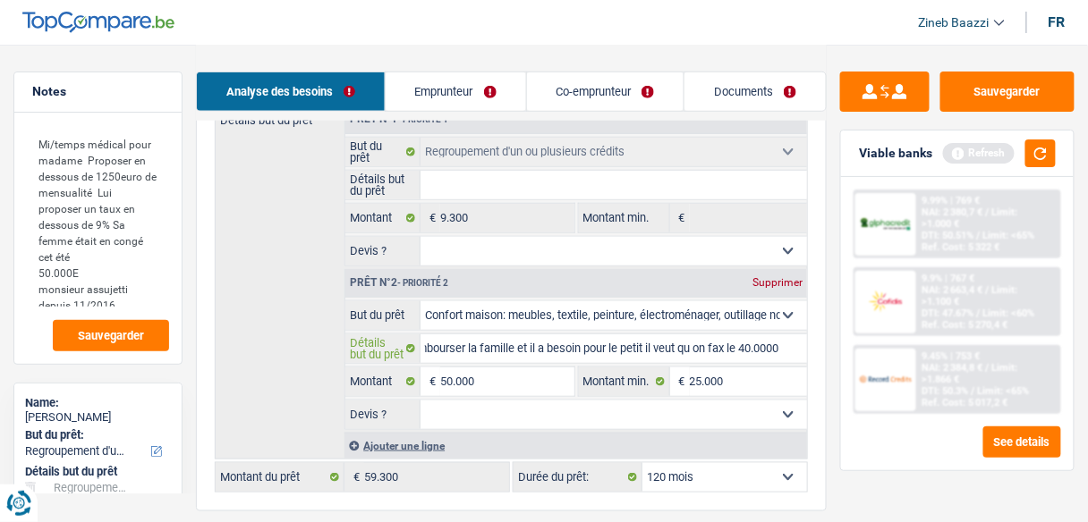
scroll to position [0, 0]
click at [466, 242] on select "Oui Non Non répondu Sélectionner une option" at bounding box center [613, 251] width 386 height 29
click at [305, 244] on div "Détails but du prêt Prêt n°1 - Priorité 1 Confort maison: meubles, textile, pei…" at bounding box center [511, 282] width 593 height 355
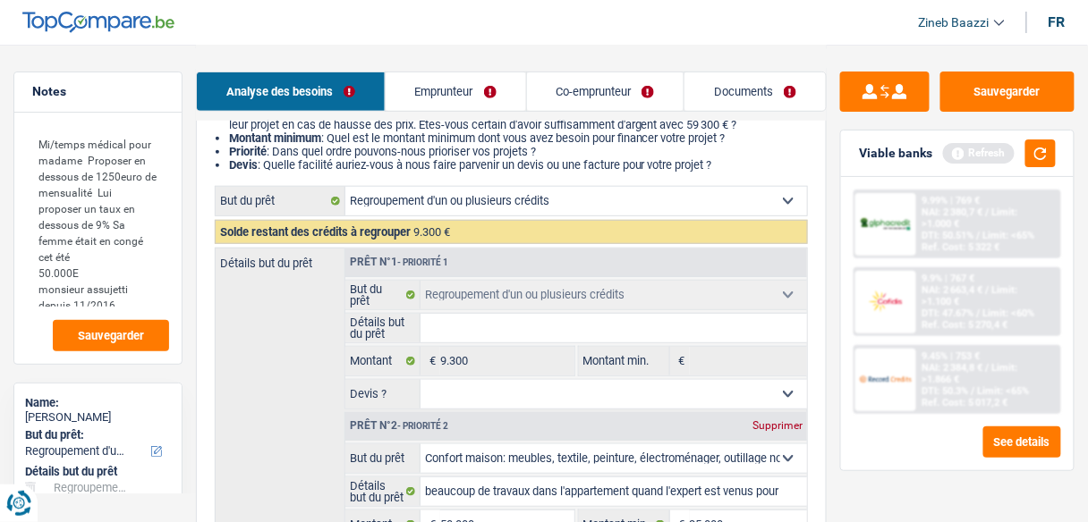
scroll to position [358, 0]
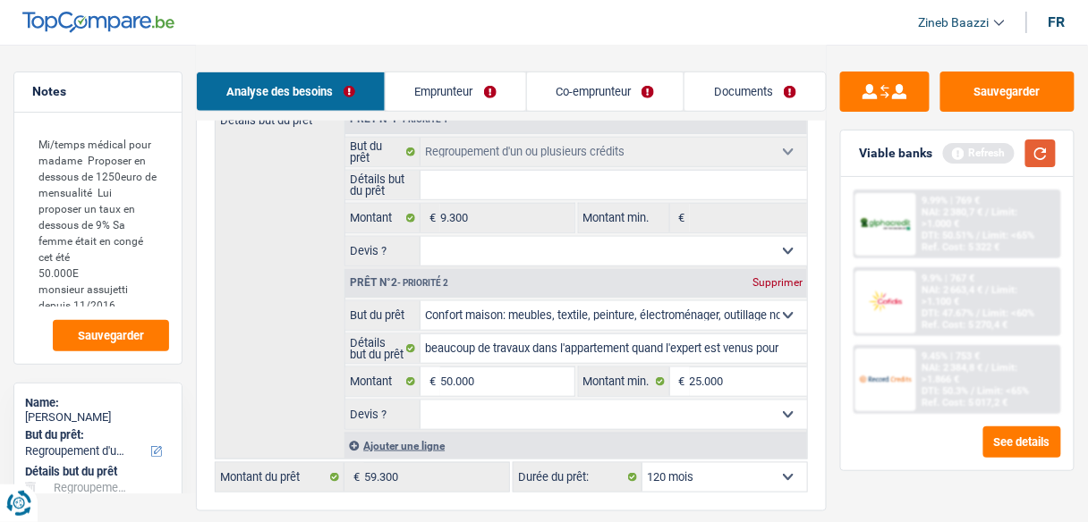
click at [1048, 163] on button "button" at bounding box center [1040, 154] width 30 height 28
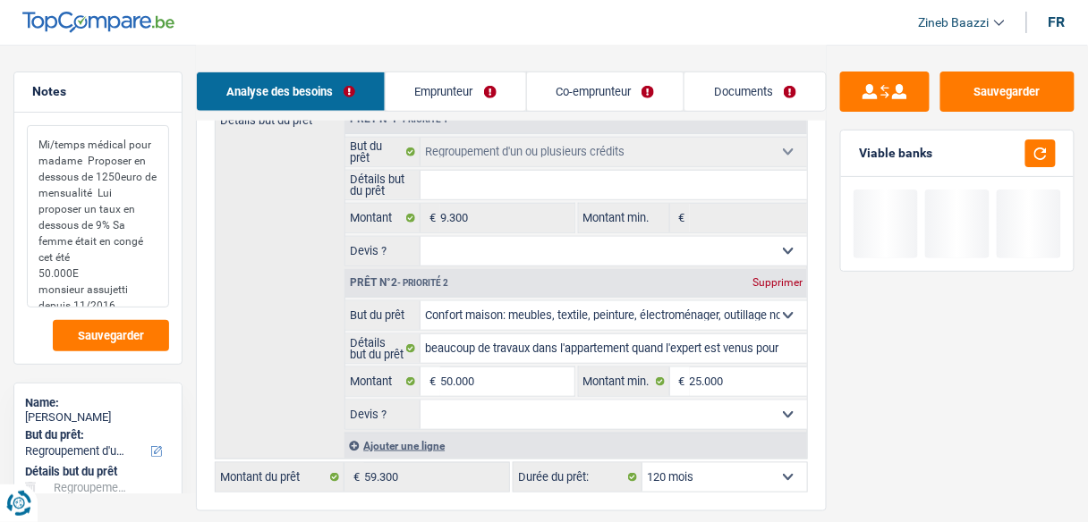
click at [141, 296] on textarea "Mi/temps médical pour madame Proposer en dessous de 1250euro de mensualité Lui …" at bounding box center [98, 216] width 142 height 183
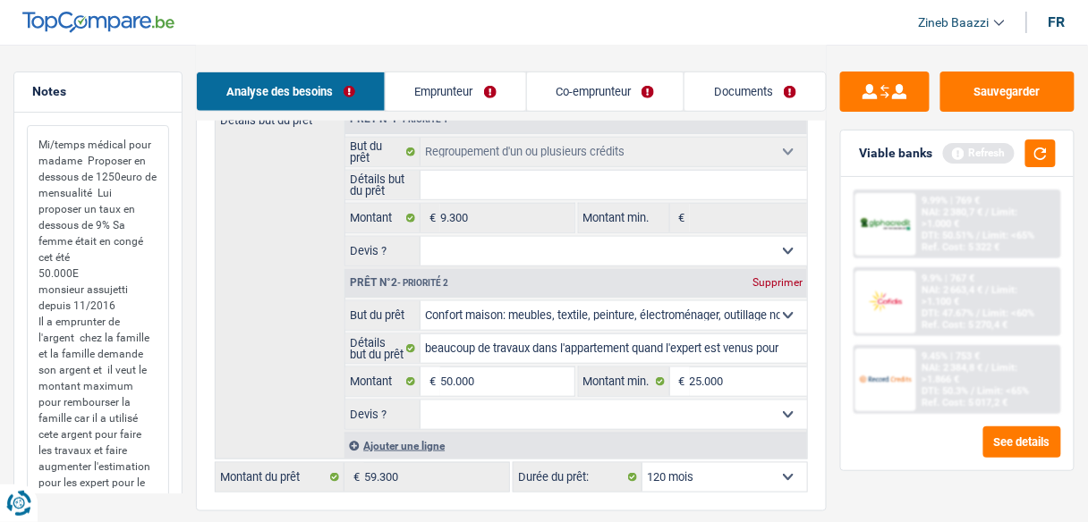
scroll to position [11, 0]
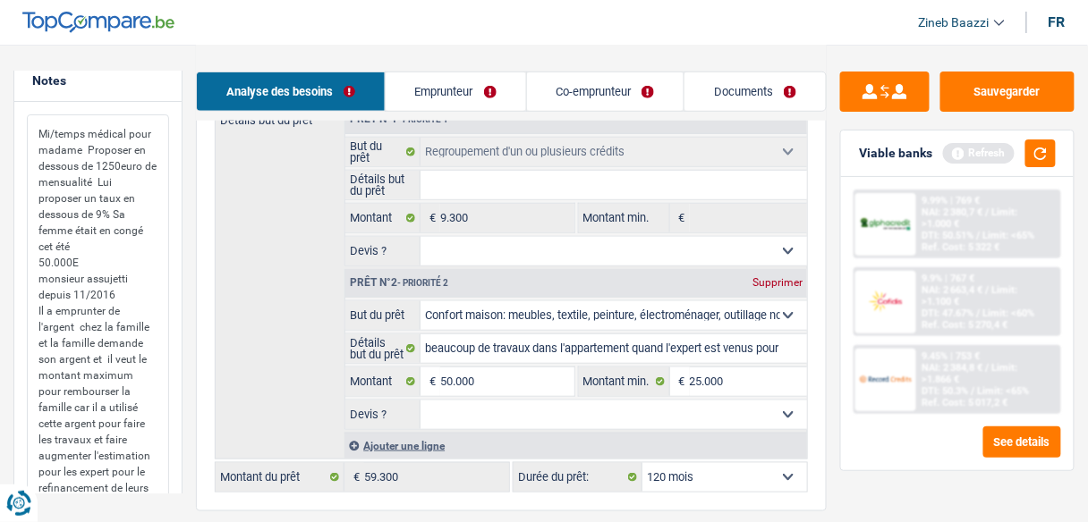
click at [132, 489] on textarea "Mi/temps médical pour madame Proposer en dessous de 1250euro de mensualité Lui …" at bounding box center [98, 311] width 142 height 392
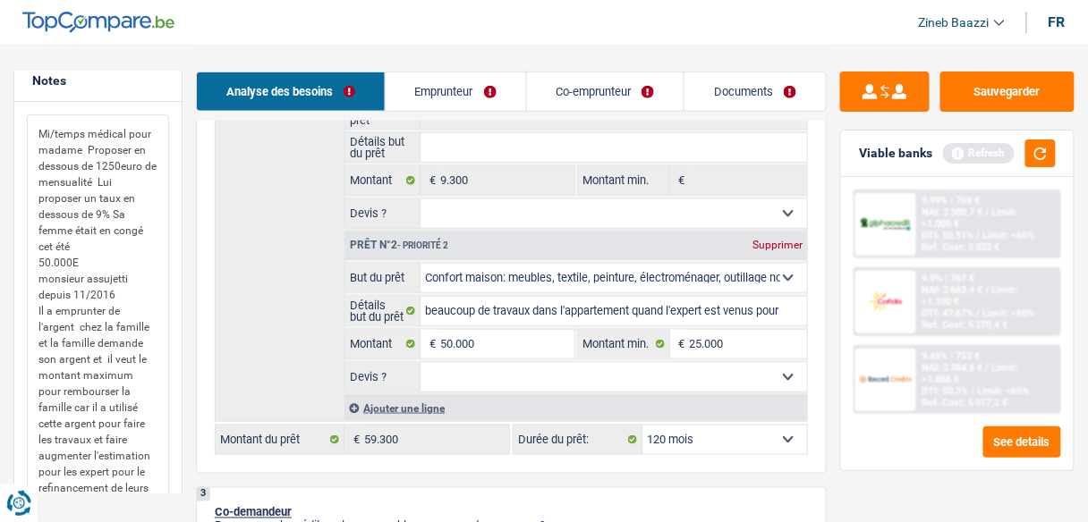
scroll to position [429, 0]
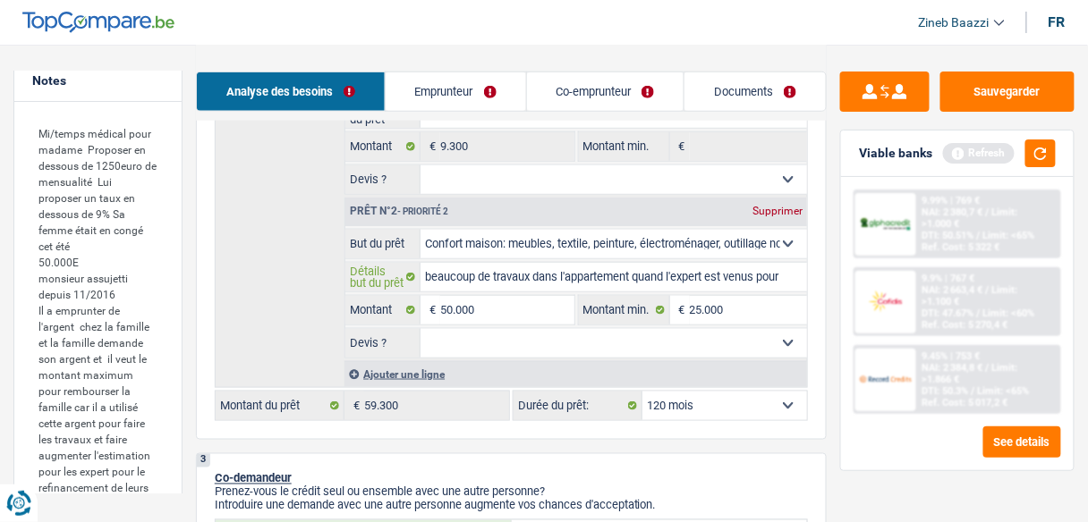
click at [530, 278] on input "beaucoup de travaux dans l'appartement quand l'expert est venus pour monter la …" at bounding box center [613, 277] width 386 height 29
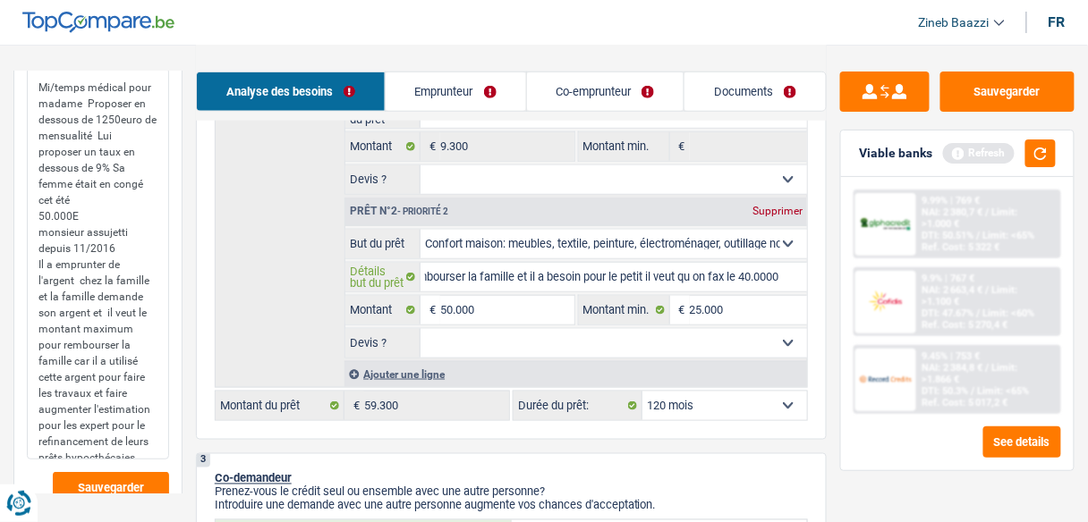
scroll to position [82, 0]
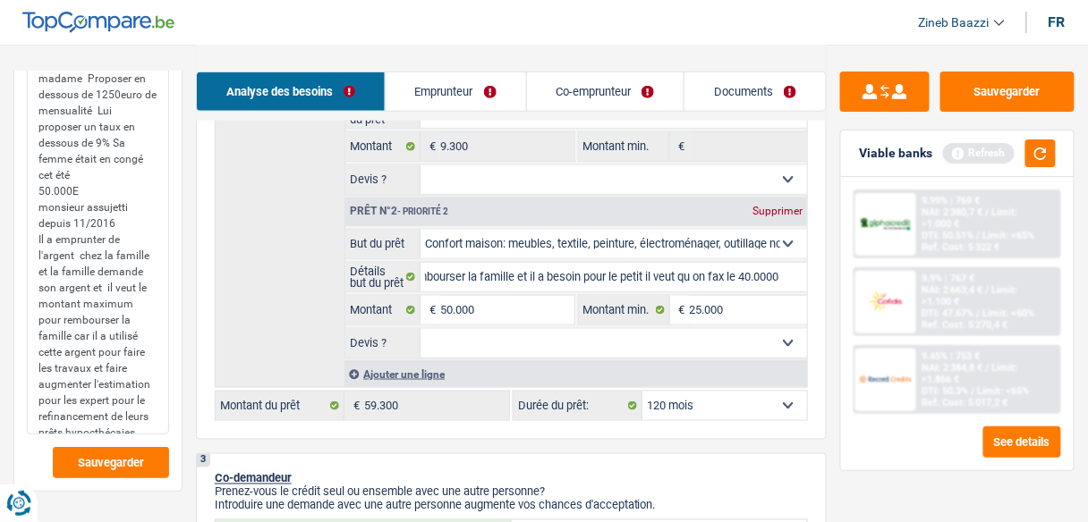
click at [144, 412] on textarea "Mi/temps médical pour madame Proposer en dessous de 1250euro de mensualité Lui …" at bounding box center [98, 239] width 142 height 392
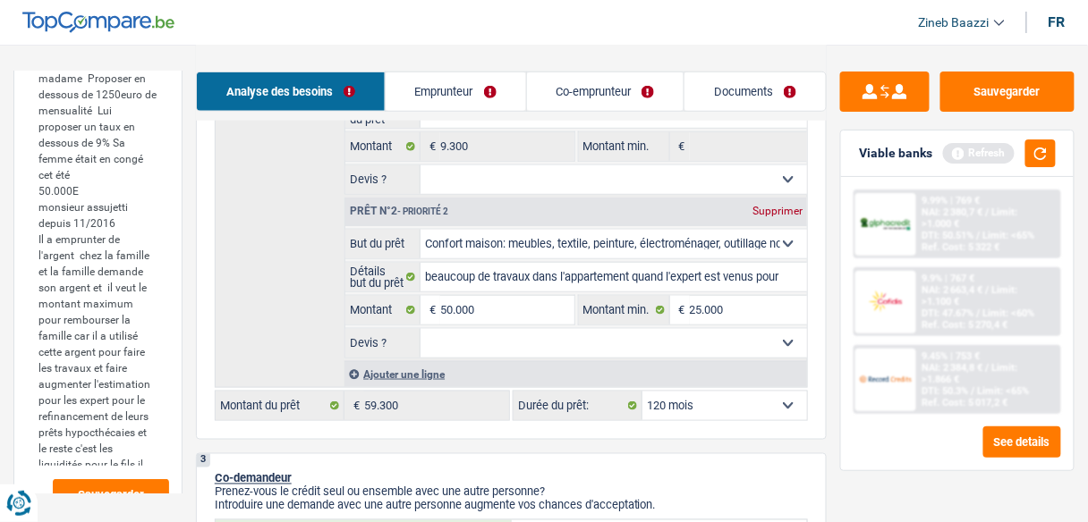
click at [556, 85] on link "Co-emprunteur" at bounding box center [605, 91] width 157 height 38
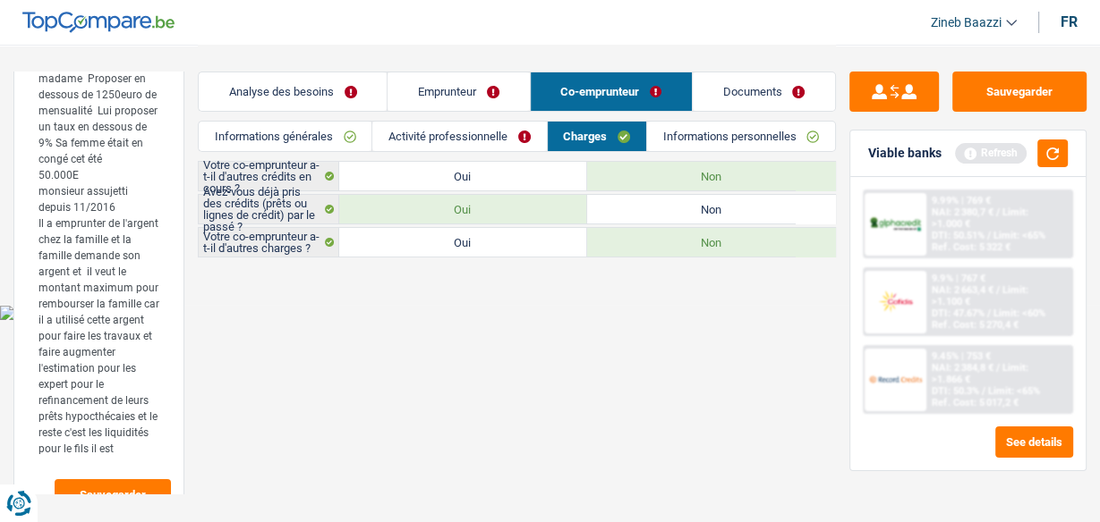
click at [485, 137] on link "Activité professionnelle" at bounding box center [459, 137] width 174 height 30
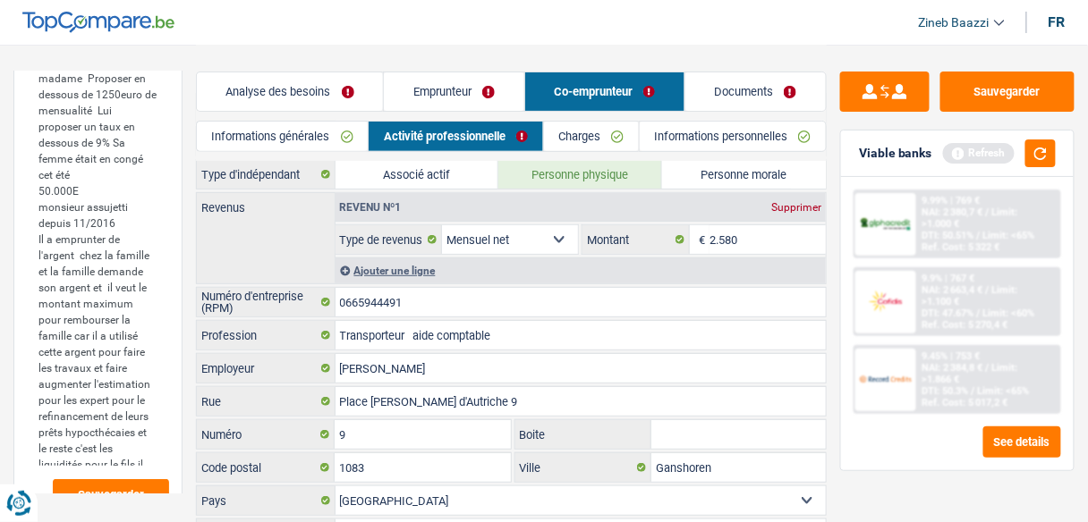
scroll to position [148, 0]
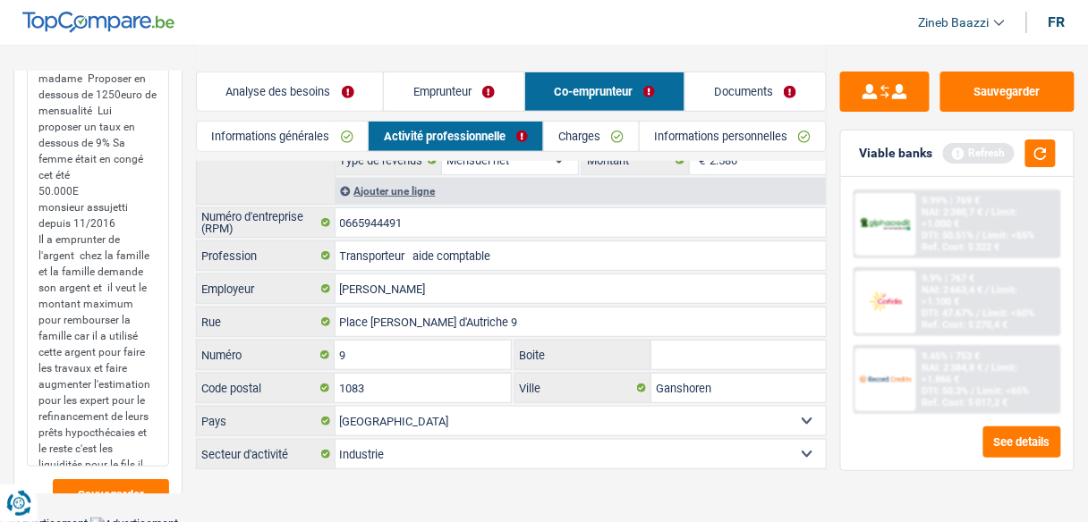
click at [138, 458] on textarea "Mi/temps médical pour madame Proposer en dessous de 1250euro de mensualité Lui …" at bounding box center [98, 255] width 142 height 424
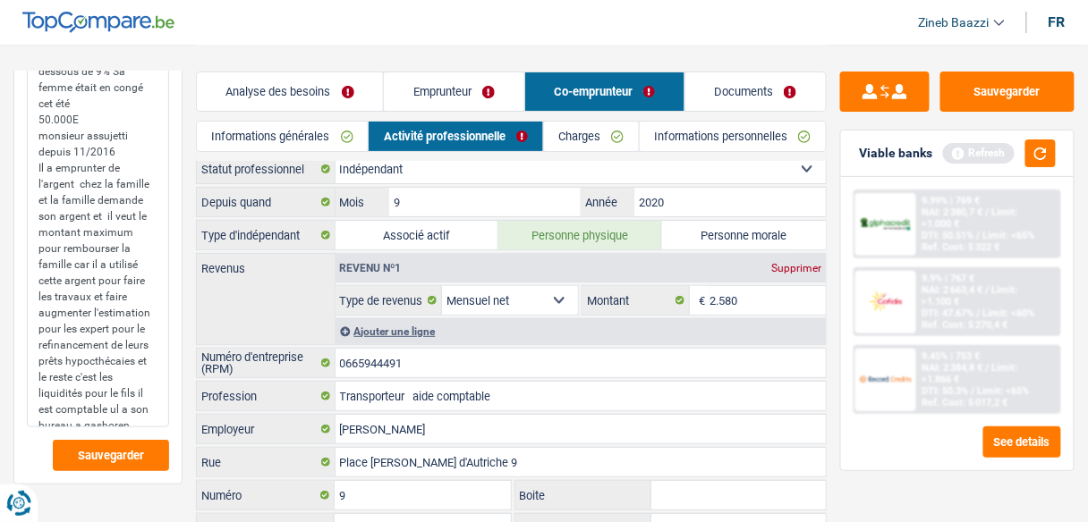
scroll to position [0, 0]
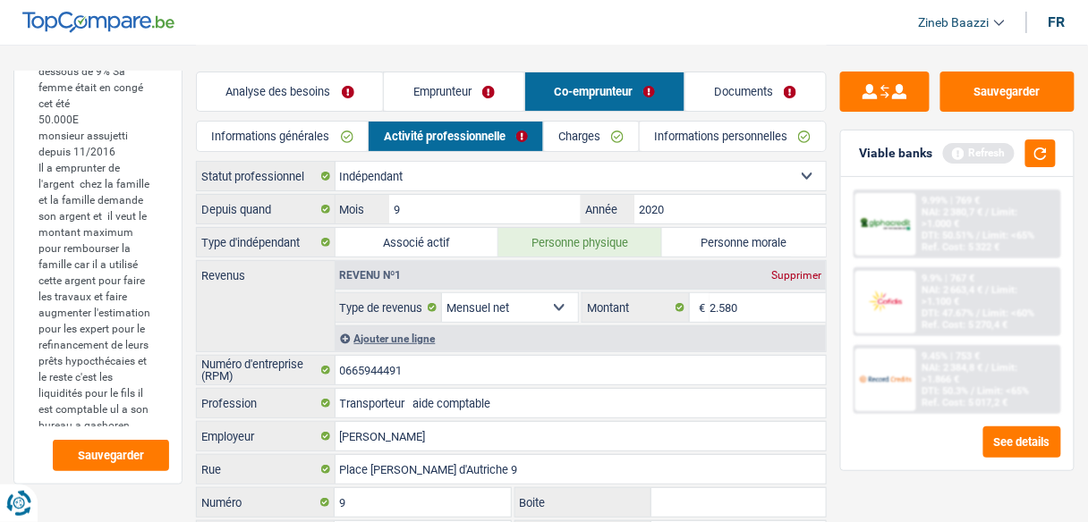
click at [427, 82] on link "Emprunteur" at bounding box center [454, 91] width 140 height 38
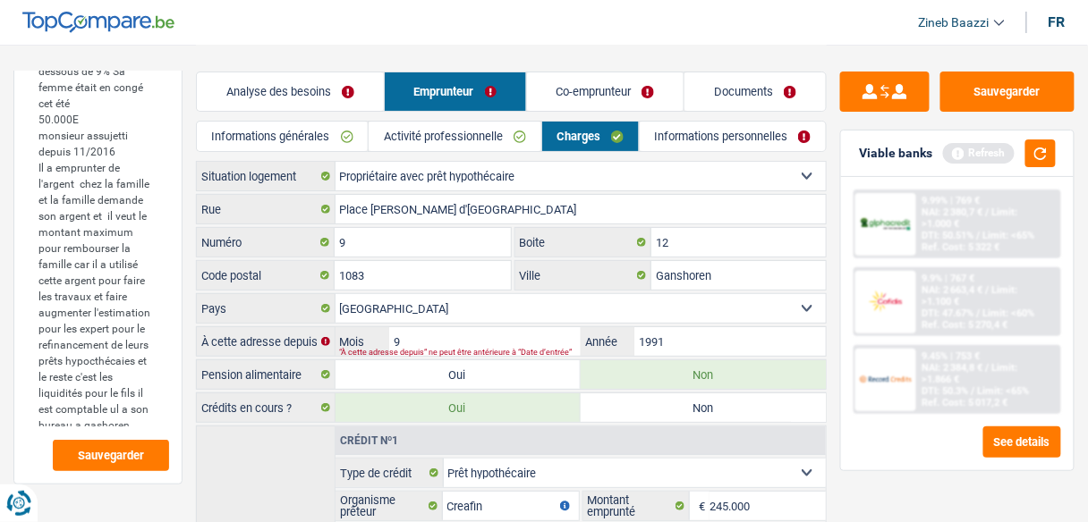
click at [287, 86] on link "Analyse des besoins" at bounding box center [290, 91] width 187 height 38
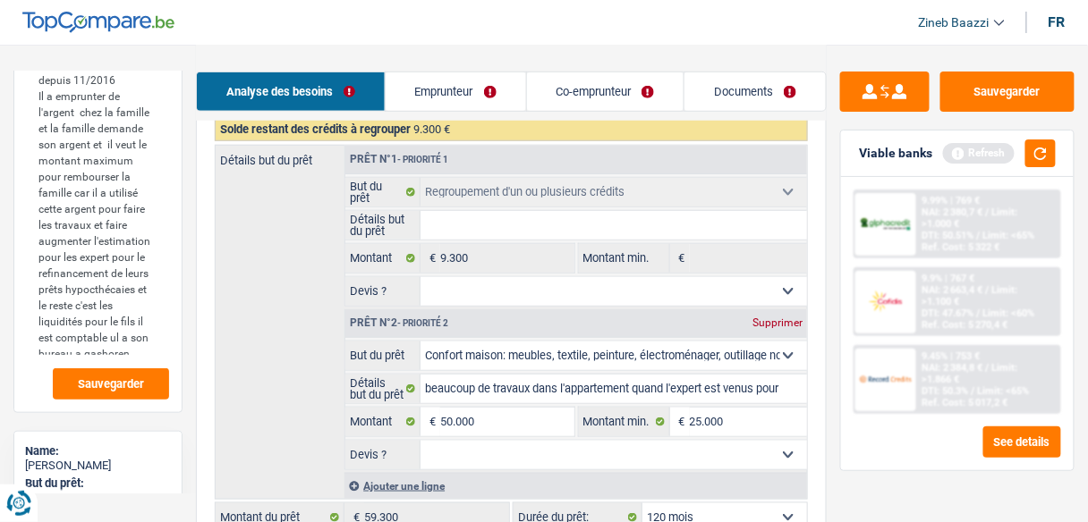
scroll to position [286, 0]
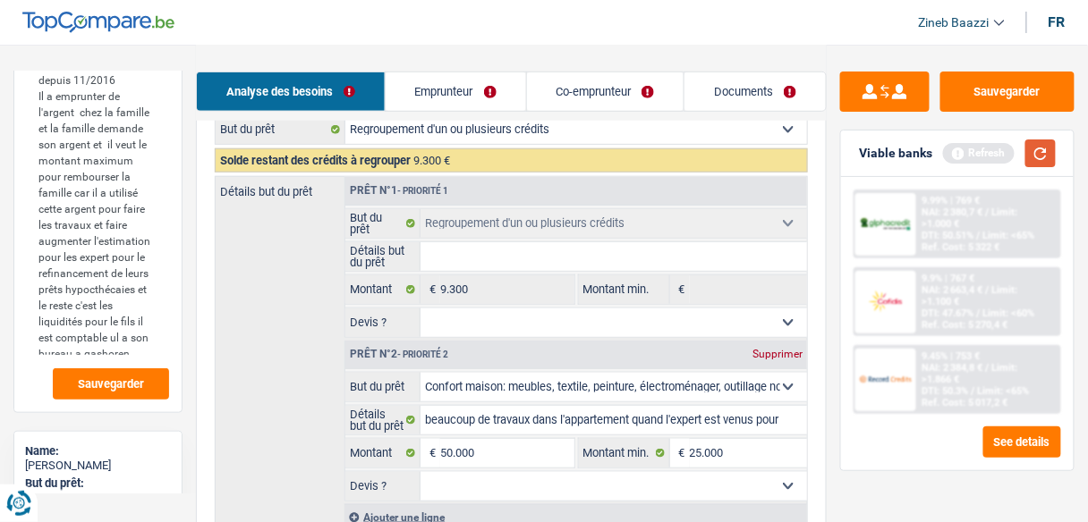
click at [1046, 153] on button "button" at bounding box center [1040, 154] width 30 height 28
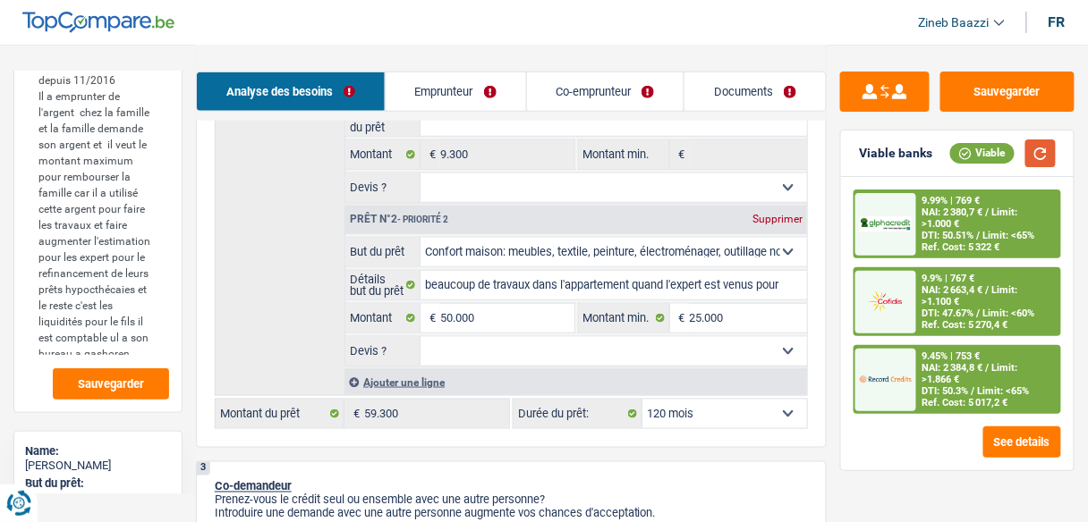
scroll to position [644, 0]
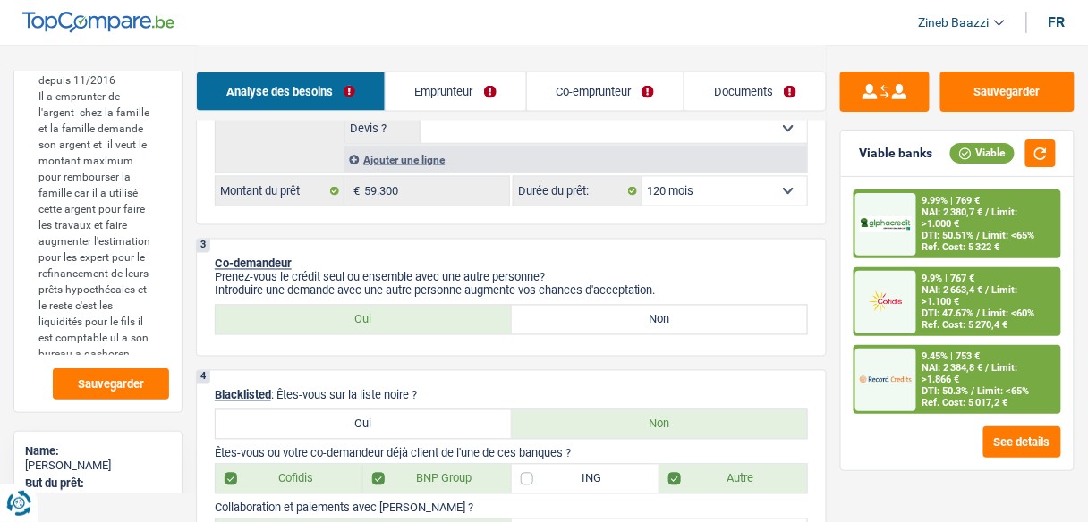
click at [423, 160] on div "Ajouter une ligne" at bounding box center [575, 160] width 463 height 26
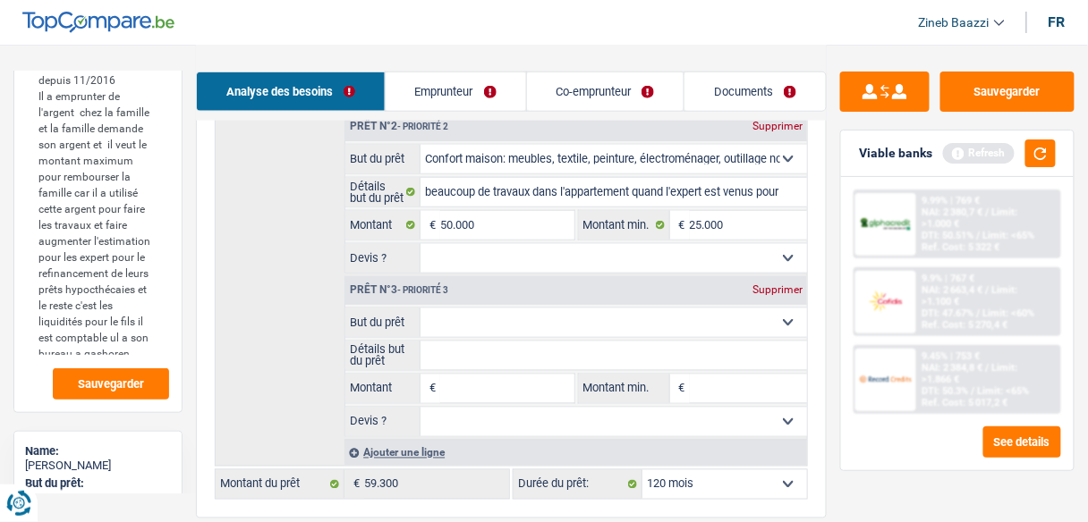
scroll to position [501, 0]
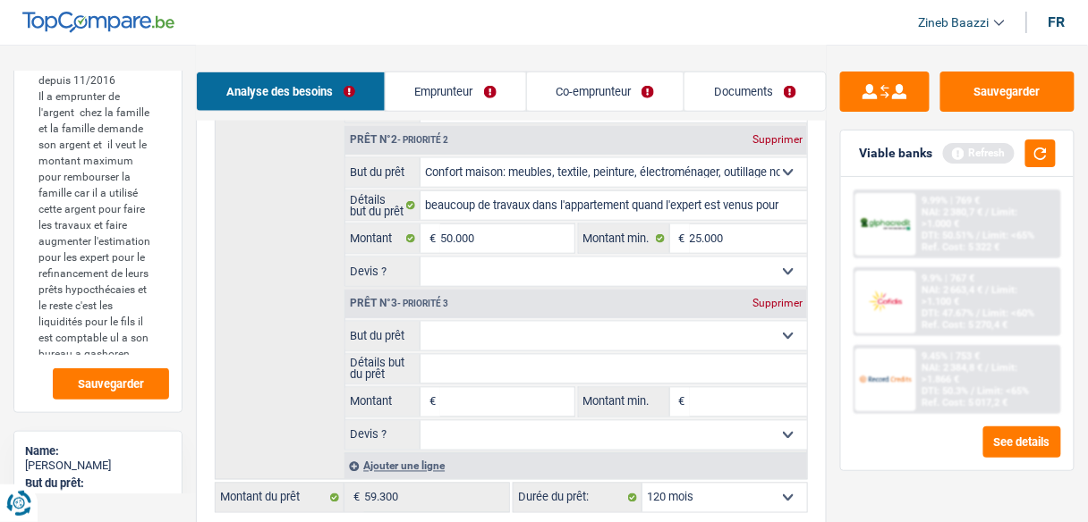
click at [451, 339] on select "Confort maison: meubles, textile, peinture, électroménager, outillage non-profe…" at bounding box center [613, 336] width 386 height 29
click at [420, 322] on select "Confort maison: meubles, textile, peinture, électroménager, outillage non-profe…" at bounding box center [613, 336] width 386 height 29
click at [533, 166] on select "Confort maison: meubles, textile, peinture, électroménager, outillage non-profe…" at bounding box center [613, 172] width 386 height 29
click at [420, 158] on select "Confort maison: meubles, textile, peinture, électroménager, outillage non-profe…" at bounding box center [613, 172] width 386 height 29
click at [296, 233] on div "Détails but du prêt Prêt n°1 - Priorité 1 Confort maison: meubles, textile, pei…" at bounding box center [511, 221] width 593 height 519
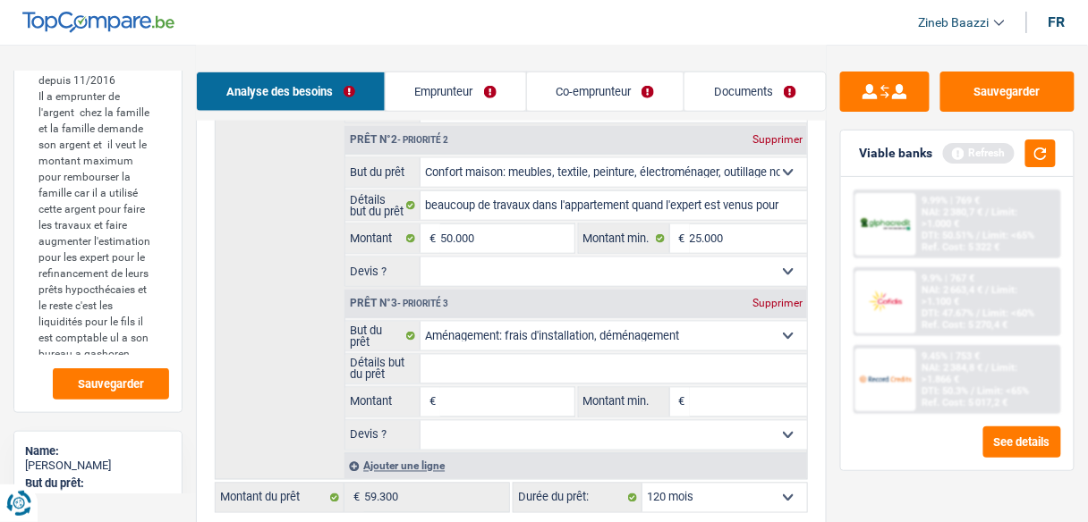
click at [486, 378] on fieldset "Confort maison: meubles, textile, peinture, électroménager, outillage non-profe…" at bounding box center [576, 386] width 462 height 130
click at [481, 397] on input "Montant" at bounding box center [506, 402] width 133 height 29
click at [473, 240] on input "50.000" at bounding box center [506, 239] width 133 height 29
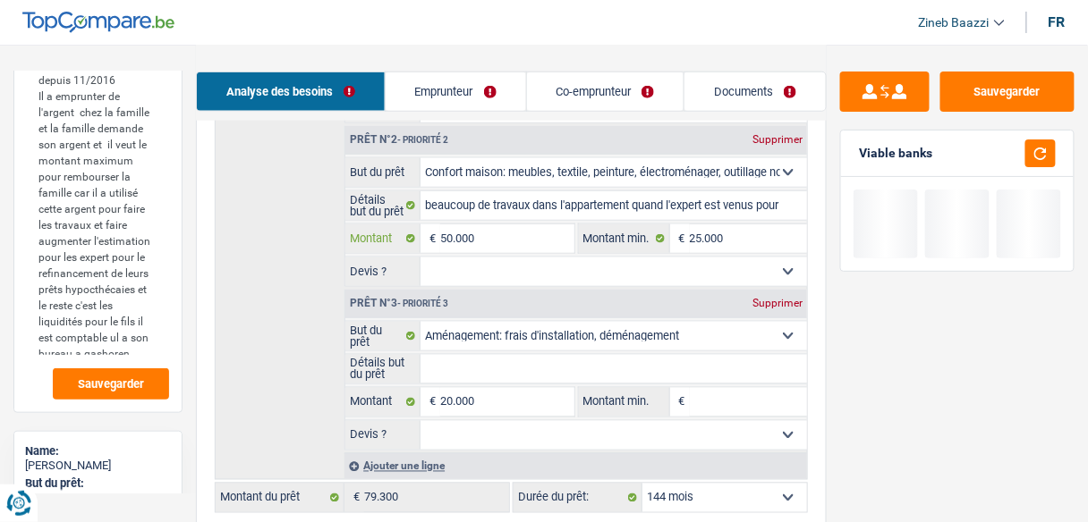
click at [473, 240] on input "50.000" at bounding box center [506, 239] width 133 height 29
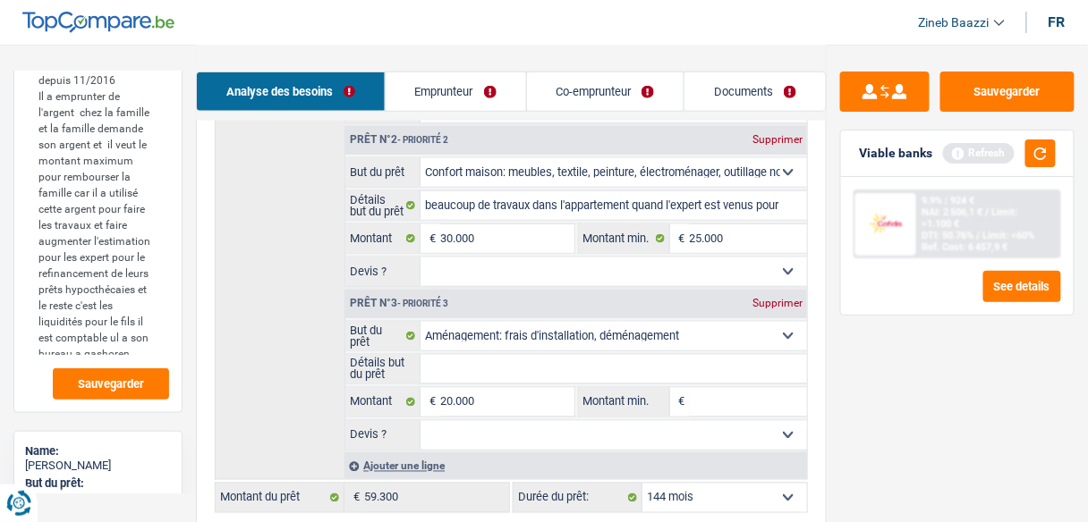
click at [276, 174] on div "Détails but du prêt Prêt n°1 - Priorité 1 Confort maison: meubles, textile, pei…" at bounding box center [511, 221] width 593 height 519
click at [1048, 156] on button "button" at bounding box center [1040, 154] width 30 height 28
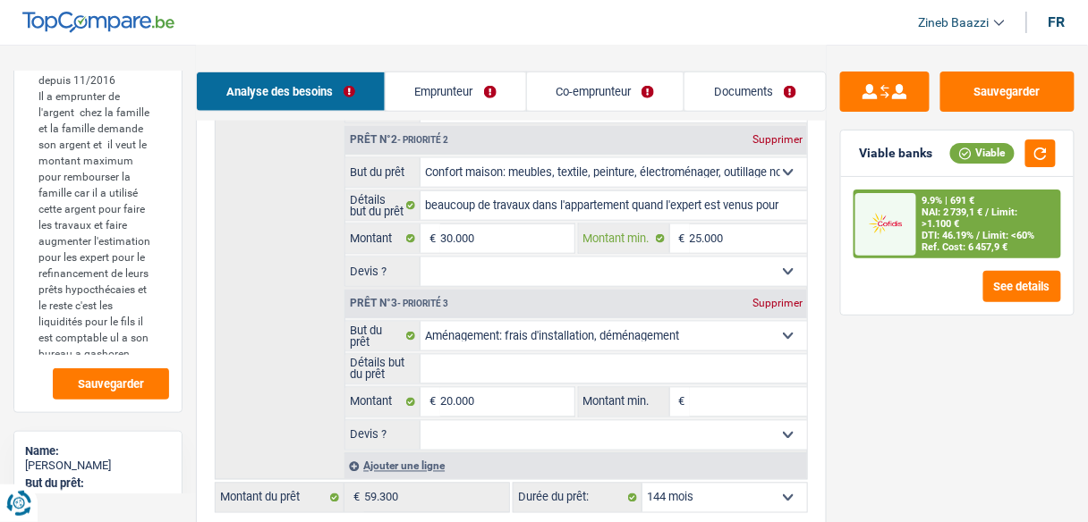
click at [731, 247] on input "25.000" at bounding box center [748, 239] width 117 height 29
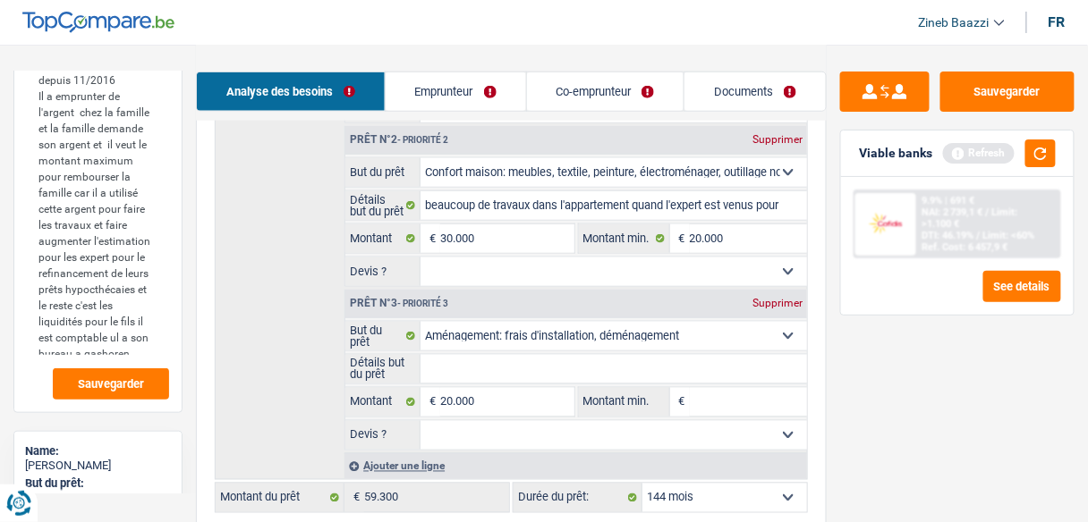
click at [735, 402] on input "Montant min." at bounding box center [748, 402] width 117 height 29
click at [710, 237] on input "20.000" at bounding box center [748, 239] width 117 height 29
click at [717, 388] on input "Montant min." at bounding box center [748, 402] width 117 height 29
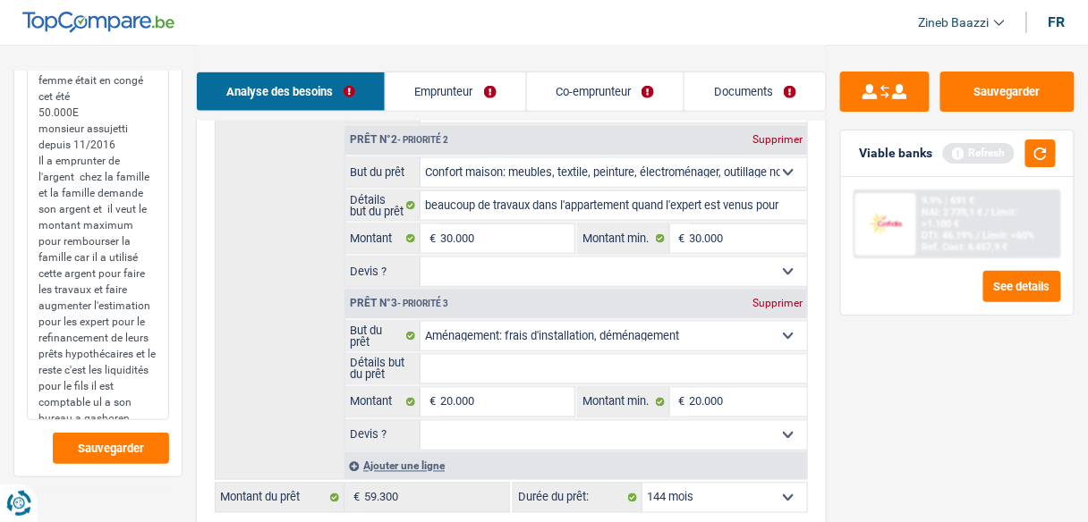
scroll to position [154, 0]
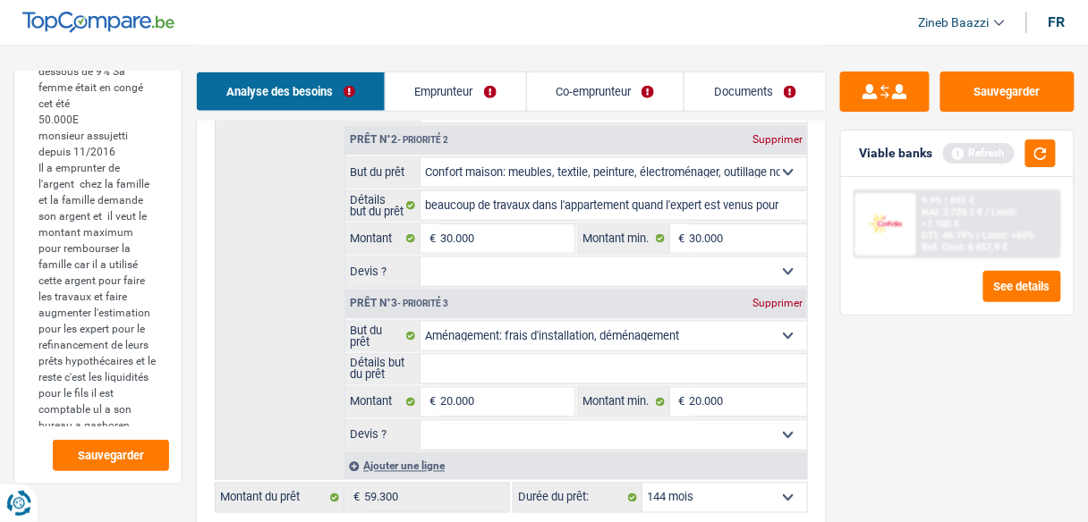
drag, startPoint x: 91, startPoint y: 390, endPoint x: 237, endPoint y: 436, distance: 152.8
click at [237, 436] on div "Détails but du prêt Prêt n°1 - Priorité 1 Confort maison: meubles, textile, pei…" at bounding box center [511, 221] width 593 height 519
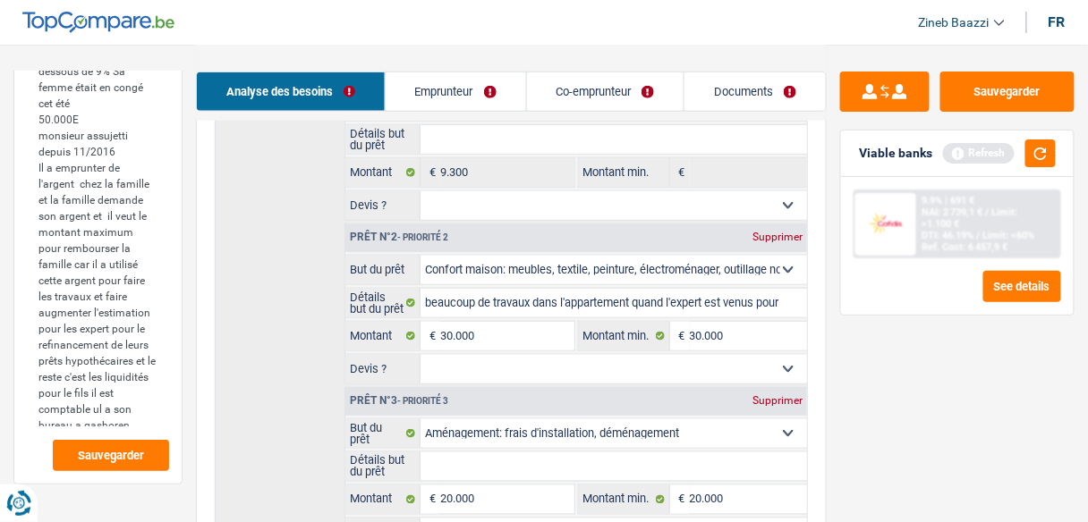
scroll to position [429, 0]
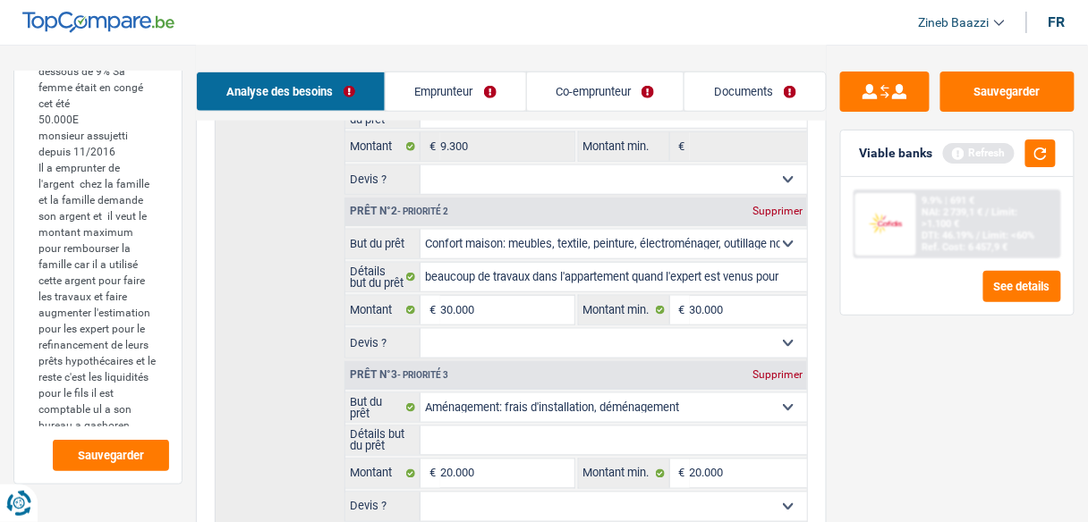
click at [483, 398] on select "Confort maison: meubles, textile, peinture, électroménager, outillage non-profe…" at bounding box center [613, 408] width 386 height 29
click at [420, 394] on select "Confort maison: meubles, textile, peinture, électroménager, outillage non-profe…" at bounding box center [613, 408] width 386 height 29
click at [314, 334] on div "Détails but du prêt Prêt n°1 - Priorité 1 Confort maison: meubles, textile, pei…" at bounding box center [511, 292] width 593 height 519
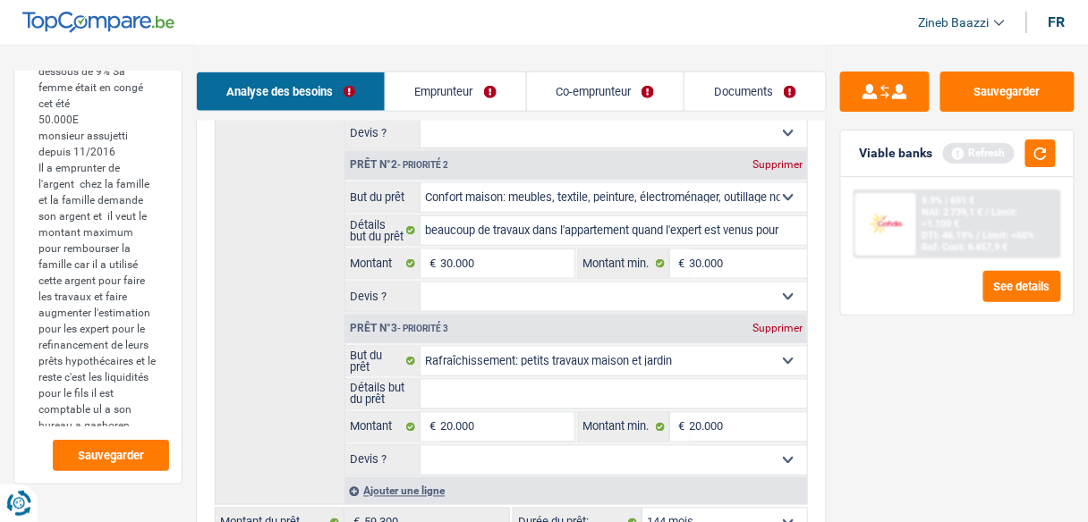
scroll to position [501, 0]
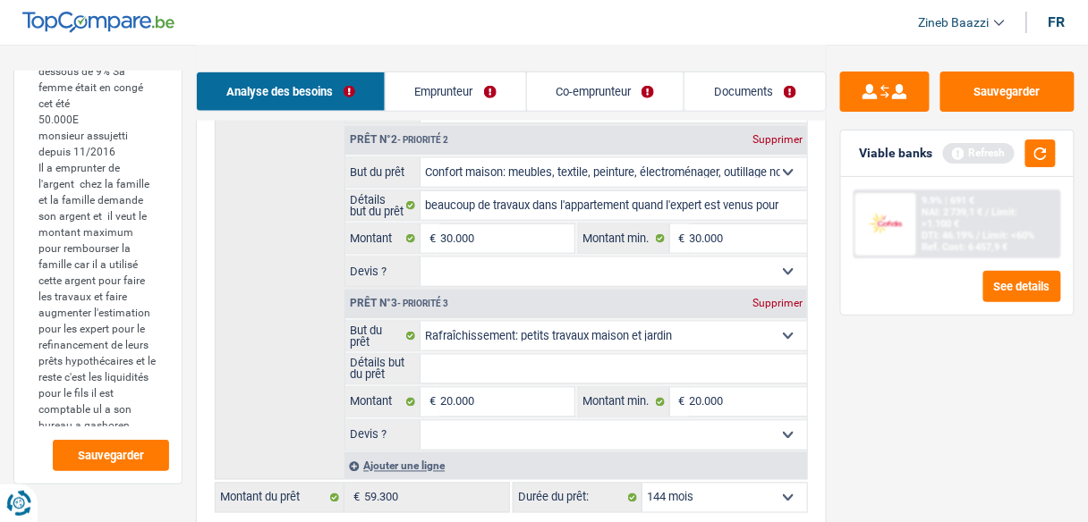
click at [446, 369] on input "Détails but du prêt" at bounding box center [613, 369] width 386 height 29
click at [1045, 149] on button "button" at bounding box center [1040, 154] width 30 height 28
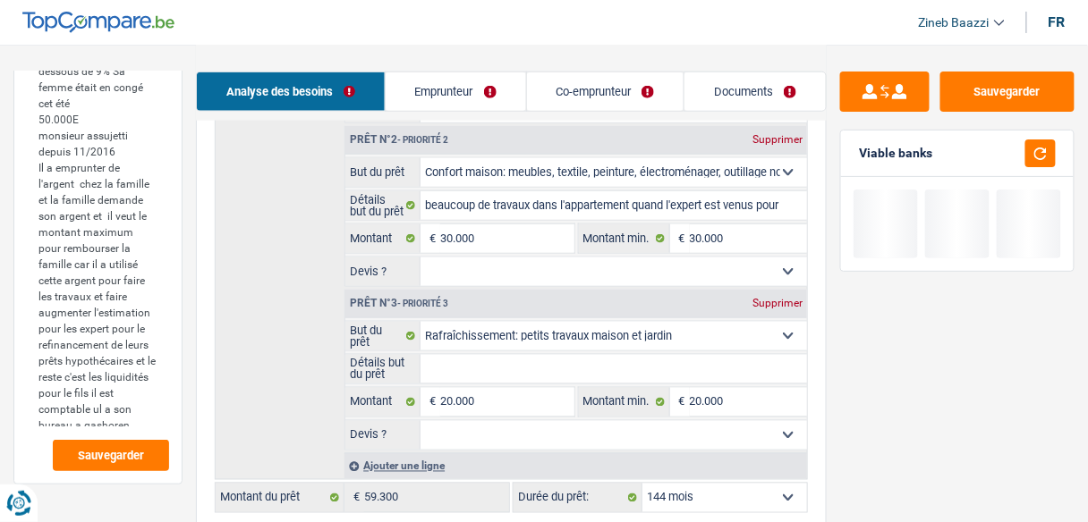
click at [597, 362] on input "Détails but du prêt" at bounding box center [613, 369] width 386 height 29
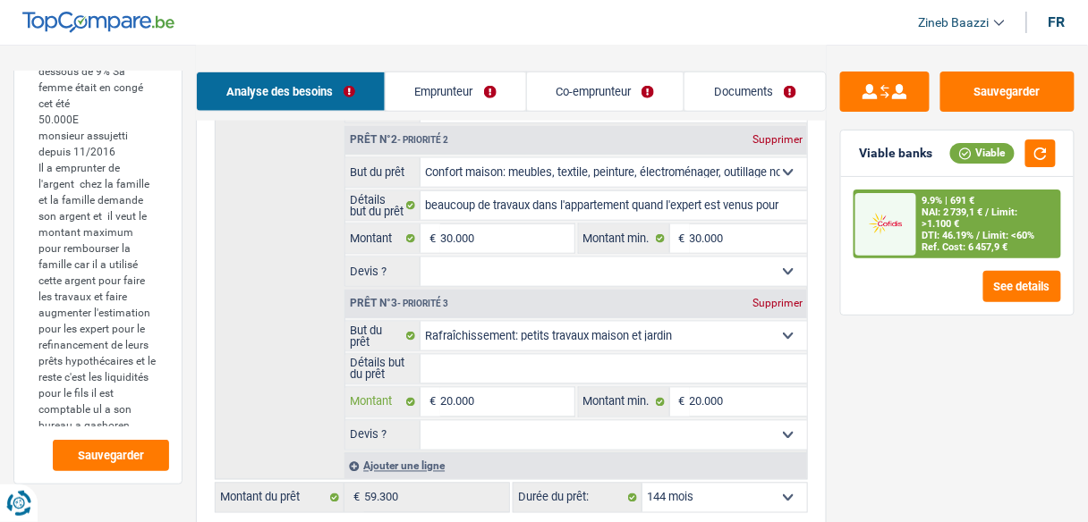
click at [508, 390] on input "20.000" at bounding box center [506, 402] width 133 height 29
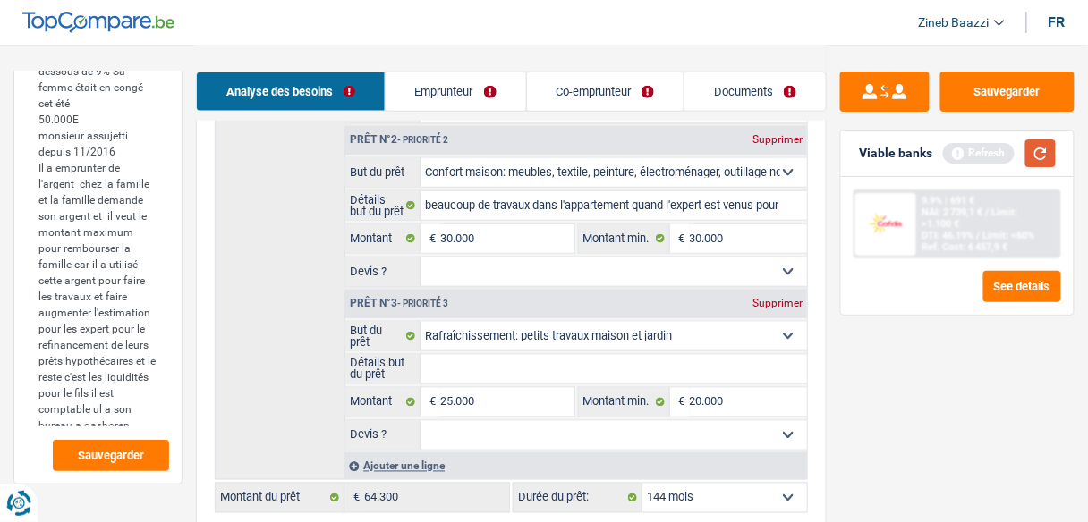
click at [1045, 162] on button "button" at bounding box center [1040, 154] width 30 height 28
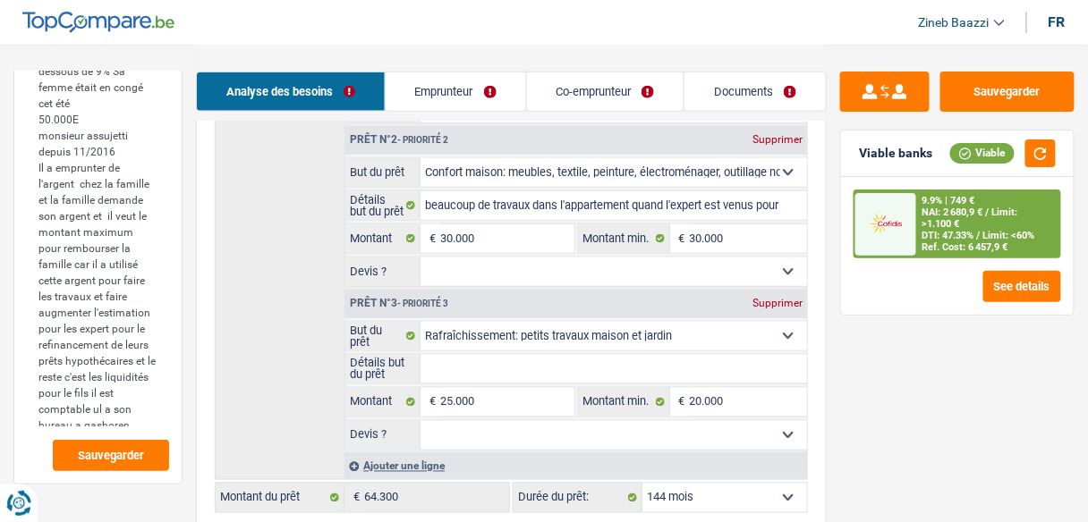
click at [724, 374] on input "Détails but du prêt" at bounding box center [613, 369] width 386 height 29
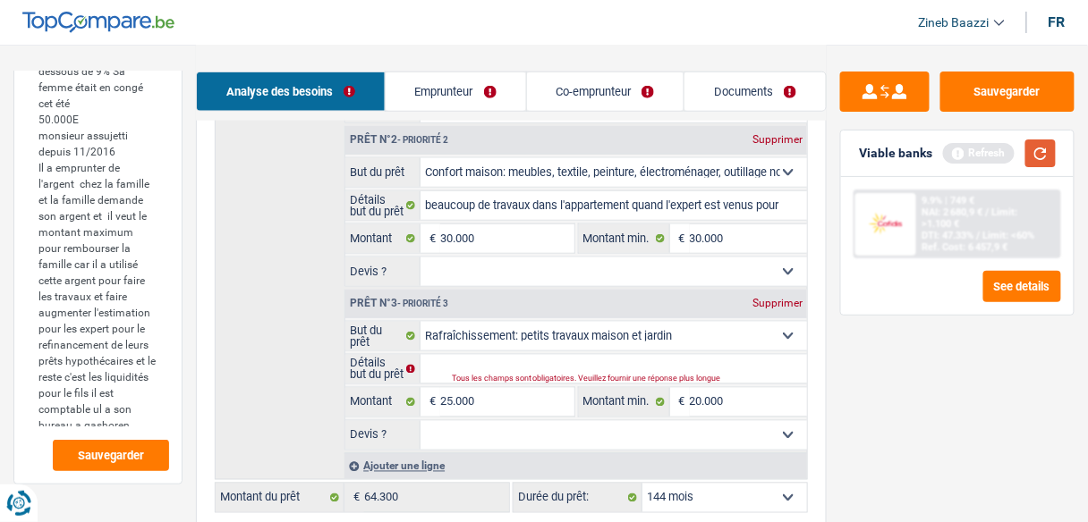
click at [1027, 151] on button "button" at bounding box center [1040, 154] width 30 height 28
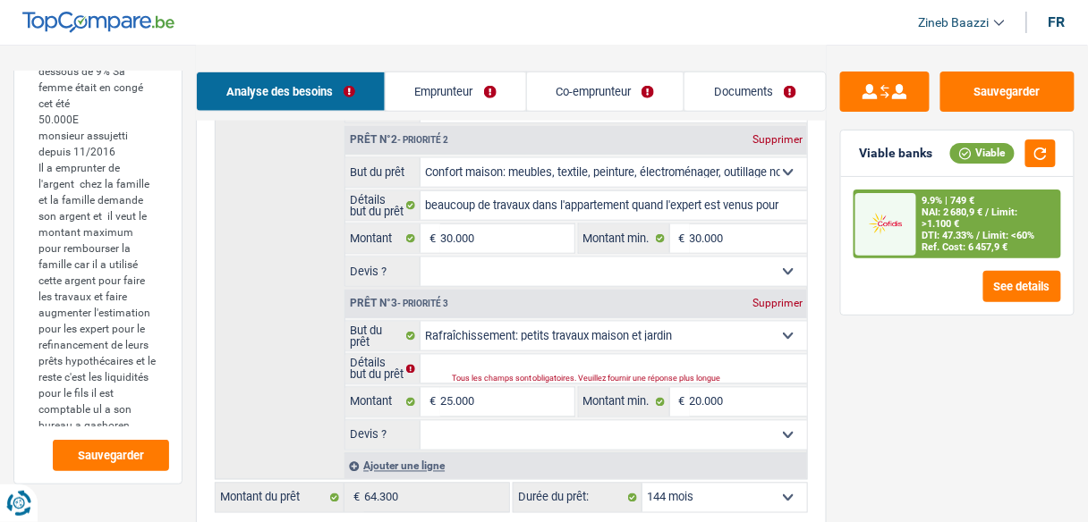
click at [745, 497] on select "12 mois 18 mois 24 mois 30 mois 36 mois 42 mois 48 mois 60 mois 72 mois 84 mois…" at bounding box center [724, 498] width 165 height 29
click at [642, 484] on select "12 mois 18 mois 24 mois 30 mois 36 mois 42 mois 48 mois 60 mois 72 mois 84 mois…" at bounding box center [724, 498] width 165 height 29
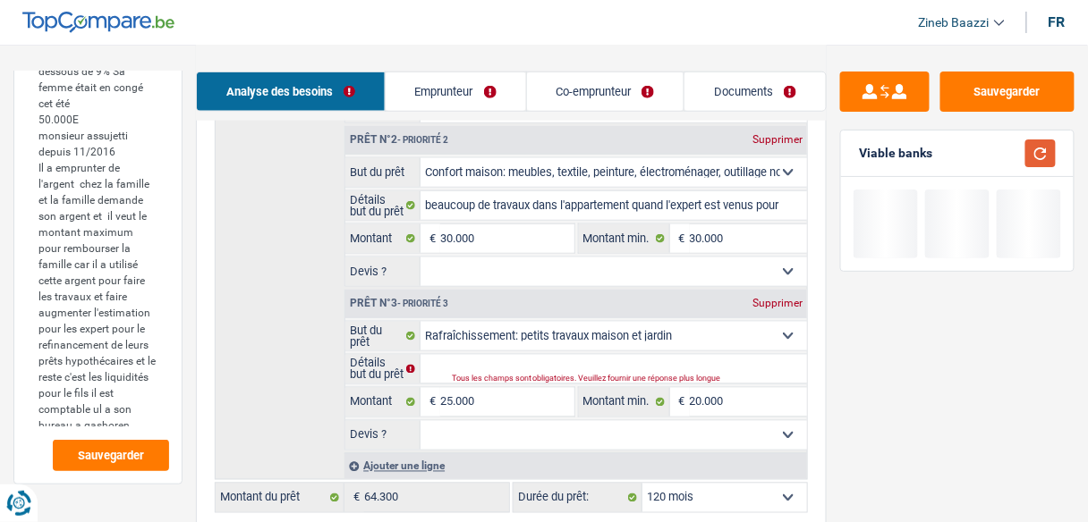
click at [1048, 157] on button "button" at bounding box center [1040, 154] width 30 height 28
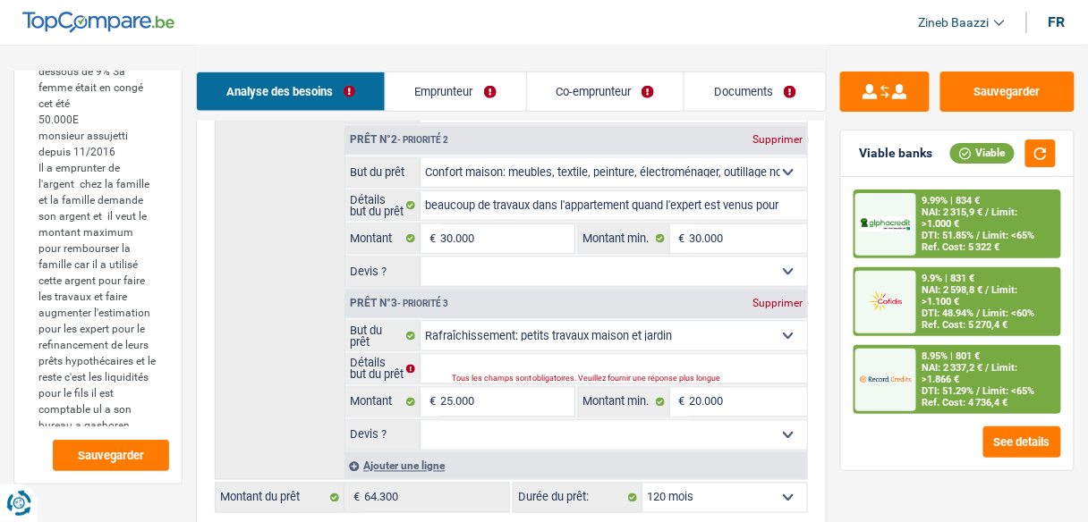
click at [895, 395] on div at bounding box center [885, 380] width 61 height 63
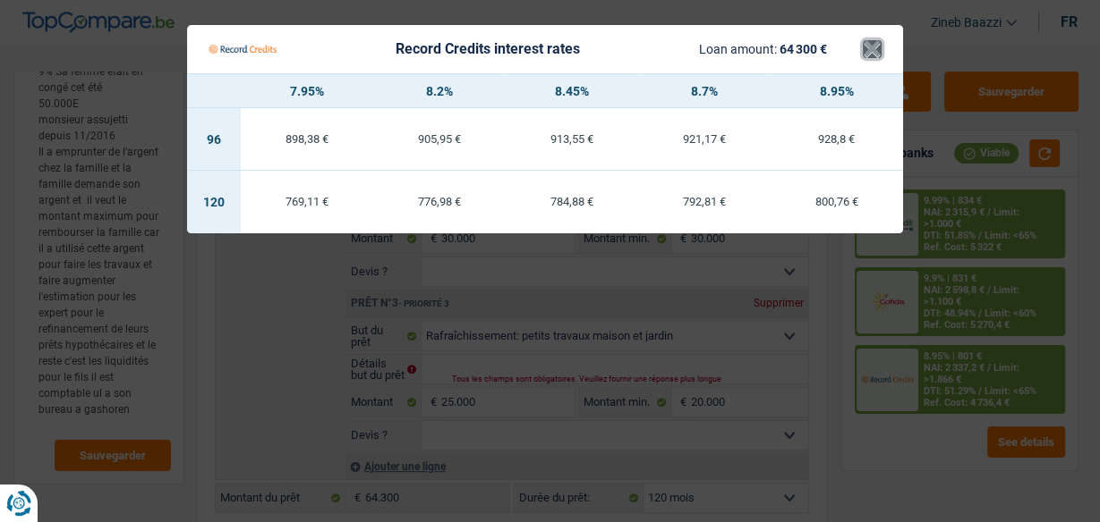
click at [871, 55] on button "×" at bounding box center [871, 49] width 19 height 18
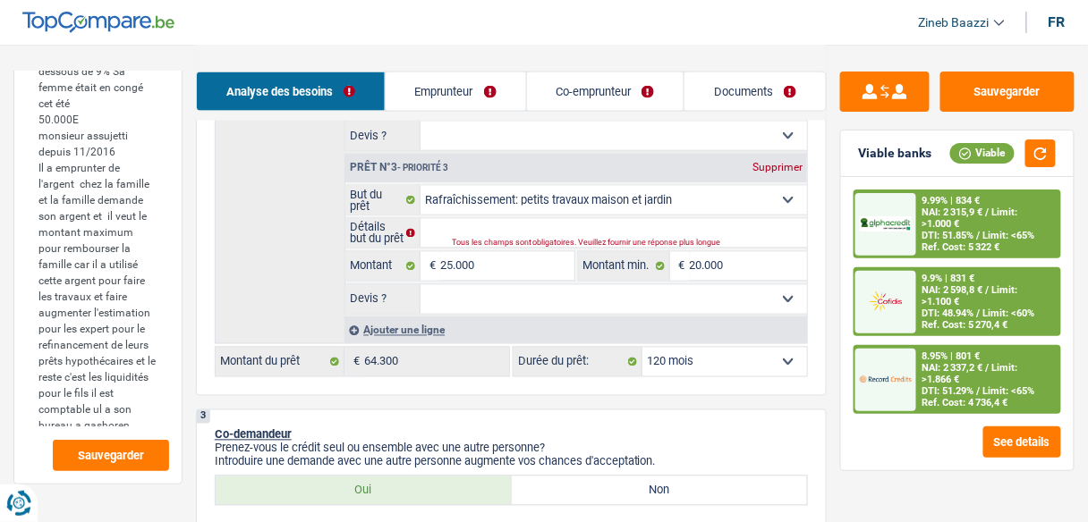
scroll to position [644, 0]
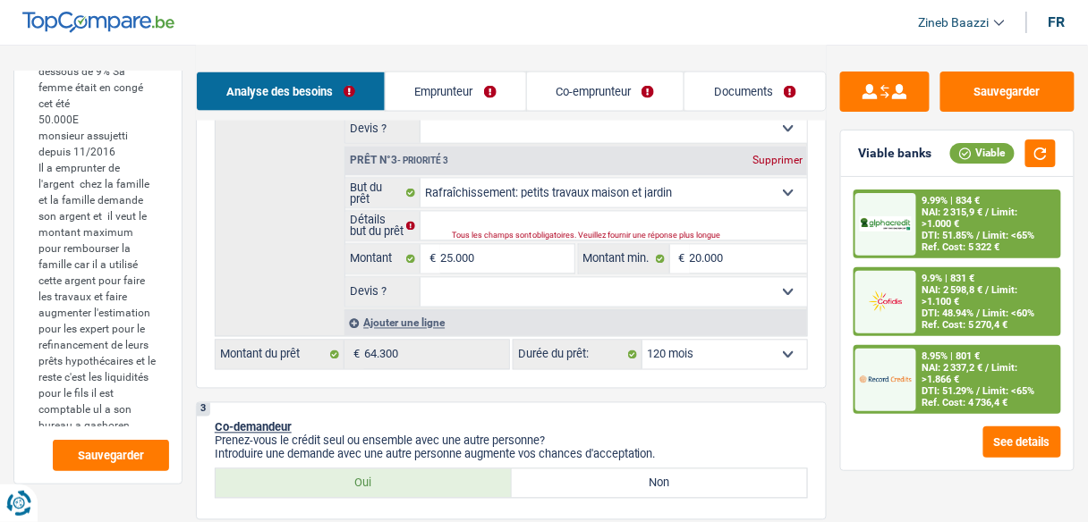
click at [727, 347] on select "12 mois 18 mois 24 mois 30 mois 36 mois 42 mois 48 mois 60 mois 72 mois 84 mois…" at bounding box center [724, 355] width 165 height 29
click at [716, 349] on select "12 mois 18 mois 24 mois 30 mois 36 mois 42 mois 48 mois 60 mois 72 mois 84 mois…" at bounding box center [724, 355] width 165 height 29
click at [716, 350] on select "12 mois 18 mois 24 mois 30 mois 36 mois 42 mois 48 mois 60 mois 72 mois 84 mois…" at bounding box center [724, 355] width 165 height 29
click at [642, 341] on select "12 mois 18 mois 24 mois 30 mois 36 mois 42 mois 48 mois 60 mois 72 mois 84 mois…" at bounding box center [724, 355] width 165 height 29
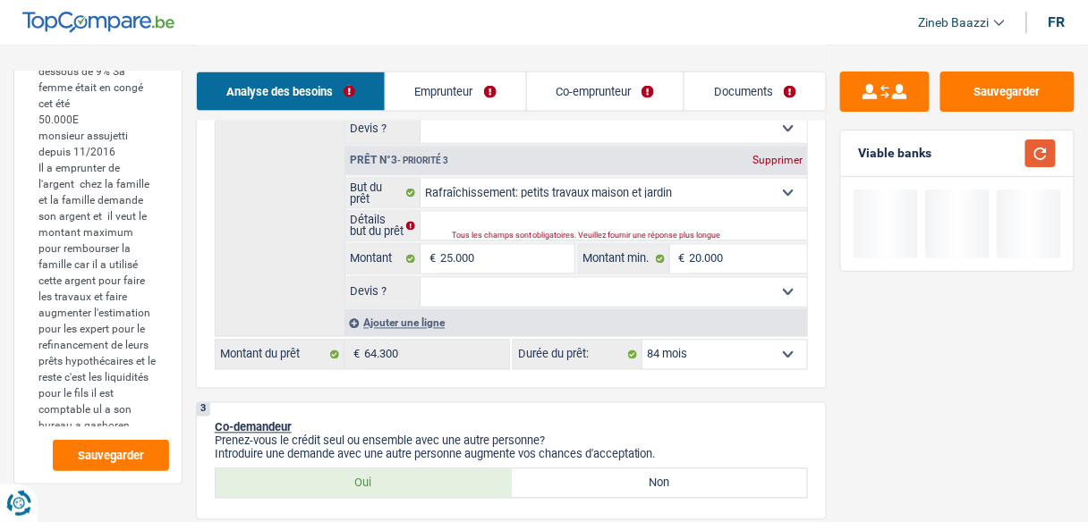
click at [1037, 151] on button "button" at bounding box center [1040, 154] width 30 height 28
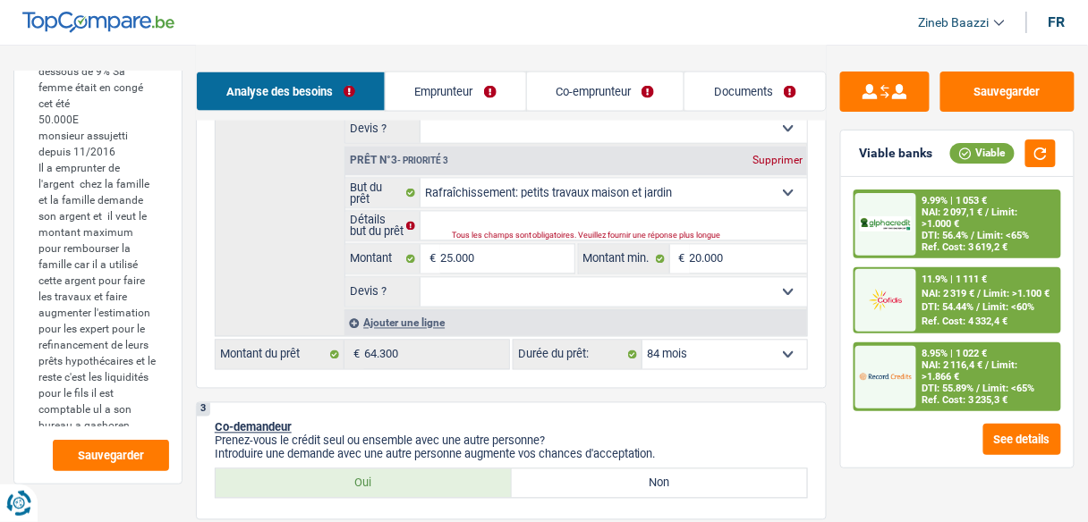
click at [773, 345] on select "12 mois 18 mois 24 mois 30 mois 36 mois 42 mois 48 mois 60 mois 72 mois 84 mois…" at bounding box center [724, 355] width 165 height 29
click at [642, 341] on select "12 mois 18 mois 24 mois 30 mois 36 mois 42 mois 48 mois 60 mois 72 mois 84 mois…" at bounding box center [724, 355] width 165 height 29
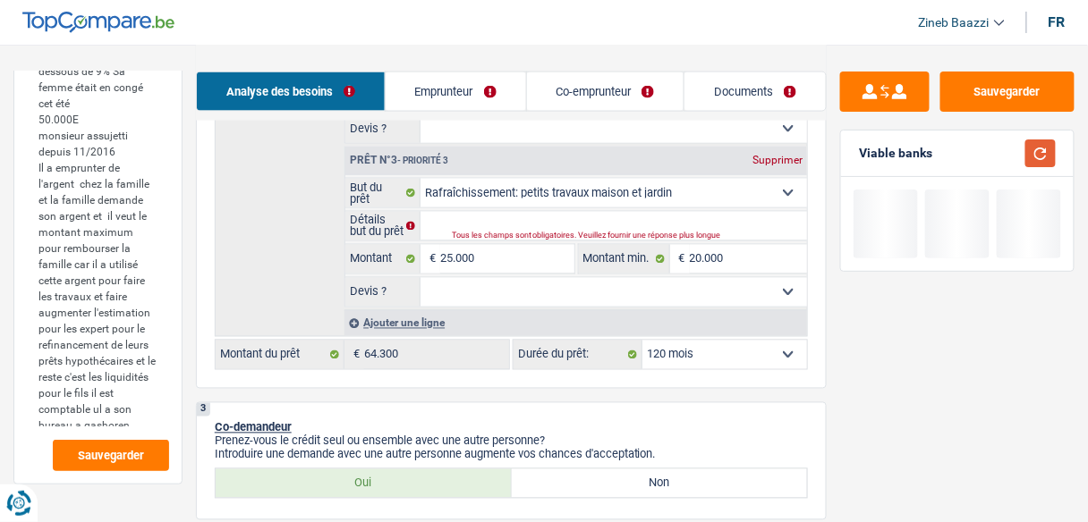
click at [1039, 162] on button "button" at bounding box center [1040, 154] width 30 height 28
click at [854, 388] on div "Sauvegarder Viable banks" at bounding box center [957, 283] width 261 height 422
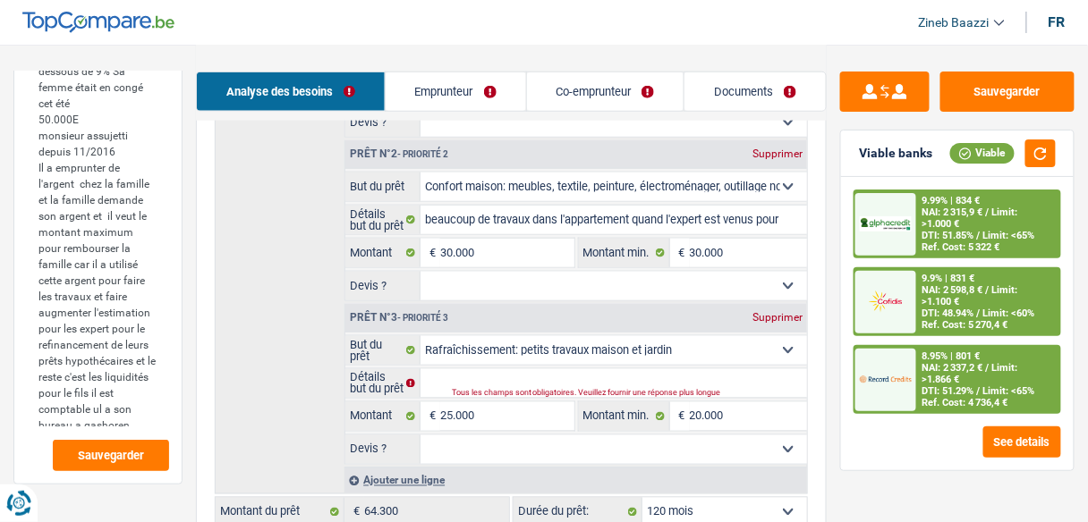
scroll to position [501, 0]
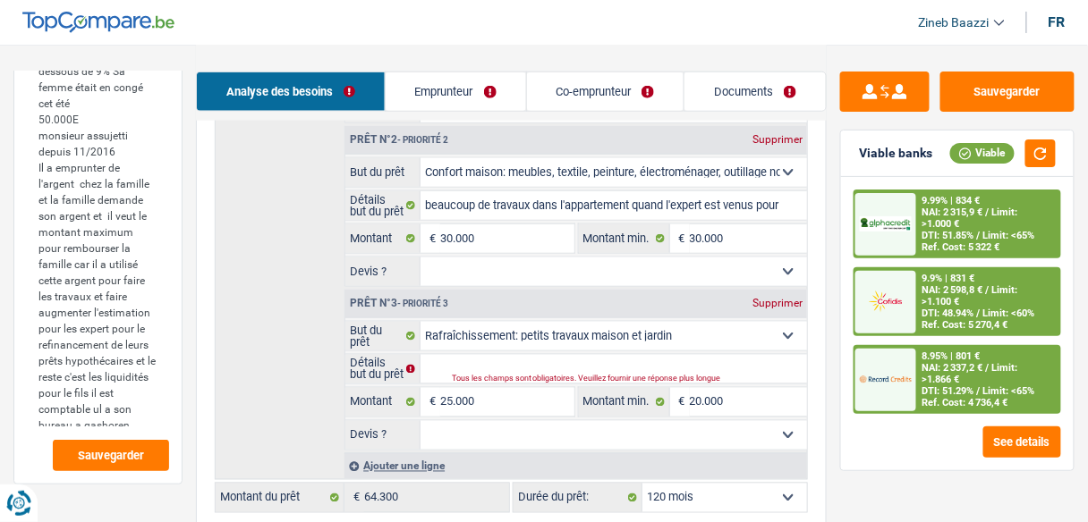
click at [689, 377] on div "Tous les champs sont obligatoires. Veuillez fournir une réponse plus longue" at bounding box center [611, 380] width 318 height 7
click at [690, 364] on input "Détails but du prêt" at bounding box center [613, 369] width 386 height 29
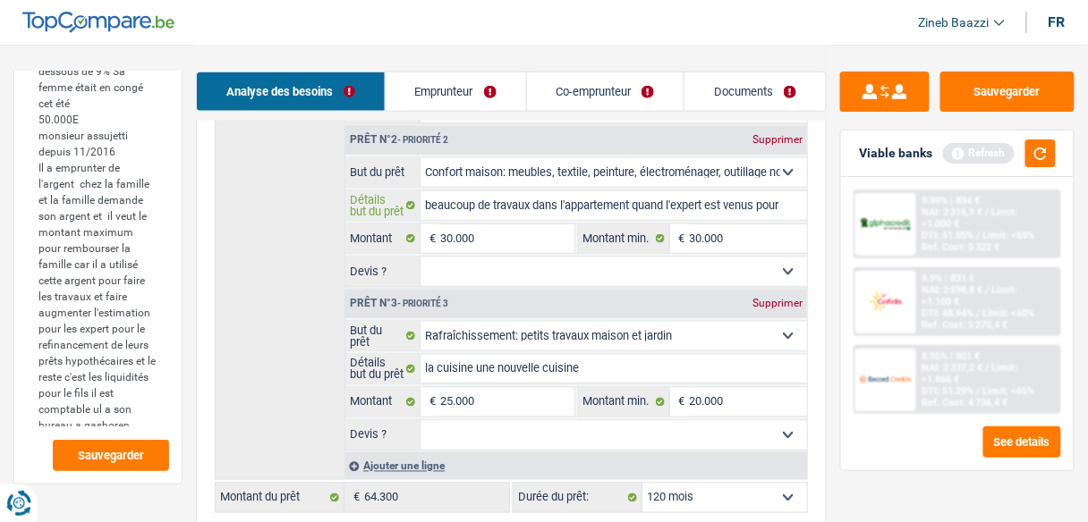
click at [635, 213] on input "beaucoup de travaux dans l'appartement quand l'expert est venus pour monter la …" at bounding box center [613, 205] width 386 height 29
click at [443, 208] on input "beaucoup de travaux dans l'appartement quand l'expert est venus pour monter la …" at bounding box center [613, 205] width 386 height 29
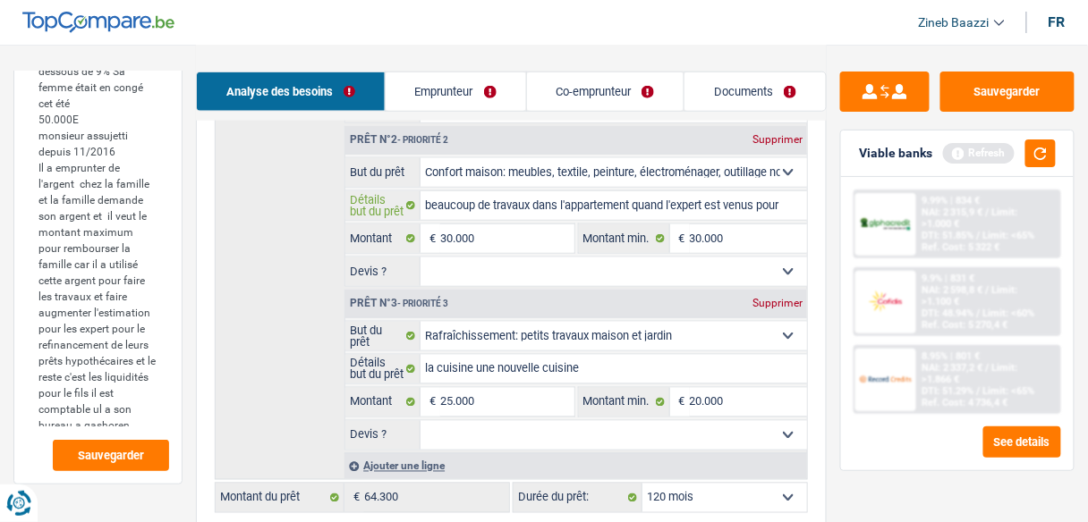
click at [443, 208] on input "beaucoup de travaux dans l'appartement quand l'expert est venus pour monter la …" at bounding box center [613, 205] width 386 height 29
click at [695, 360] on input "la cuisine une nouvelle cuisine" at bounding box center [613, 369] width 386 height 29
click at [1034, 157] on button "button" at bounding box center [1040, 154] width 30 height 28
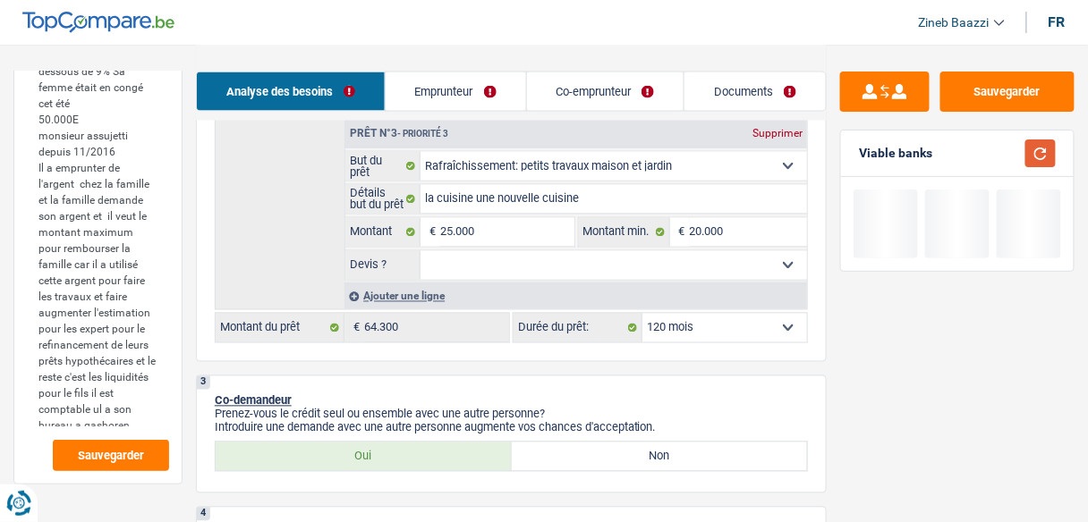
scroll to position [716, 0]
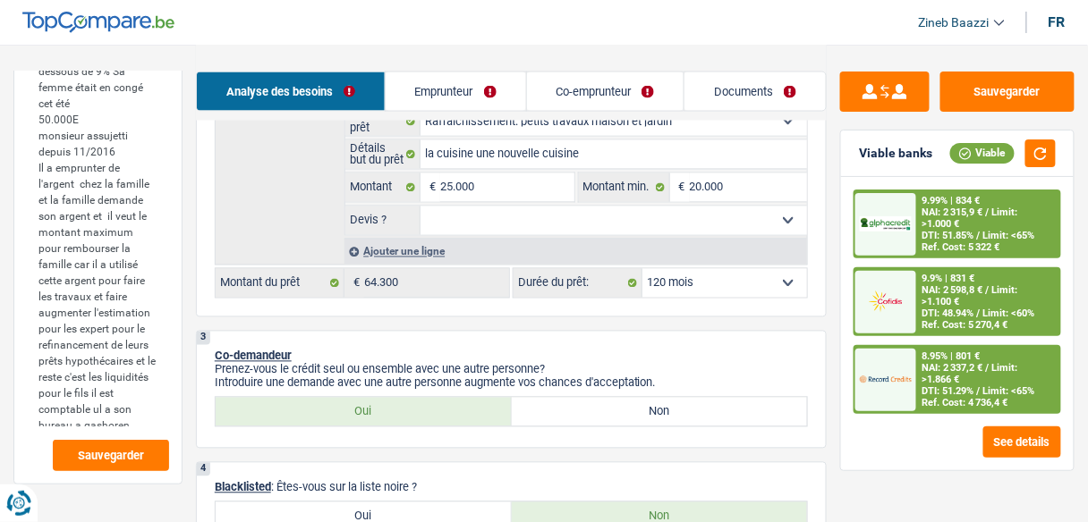
click at [830, 326] on div "Sauvegarder Viable banks Viable 9.99% | 834 € NAI: 2 315,9 € / Limit: >1.000 € …" at bounding box center [957, 283] width 261 height 422
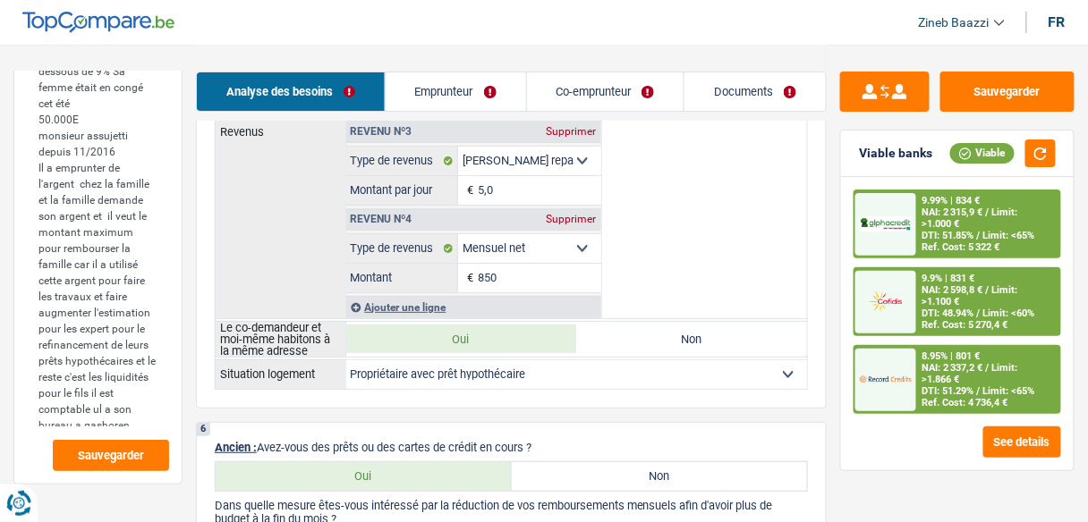
scroll to position [1789, 0]
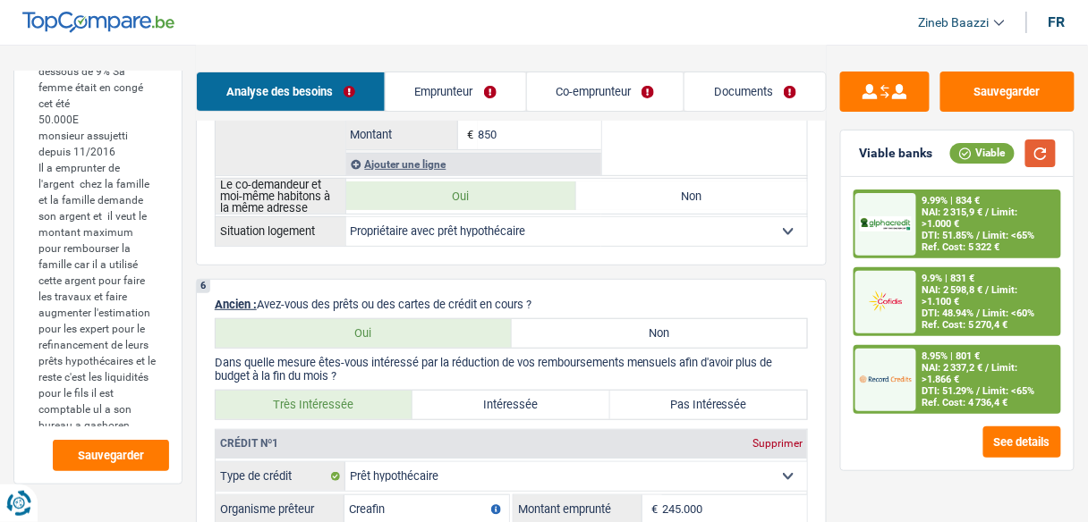
click at [1049, 147] on button "button" at bounding box center [1040, 154] width 30 height 28
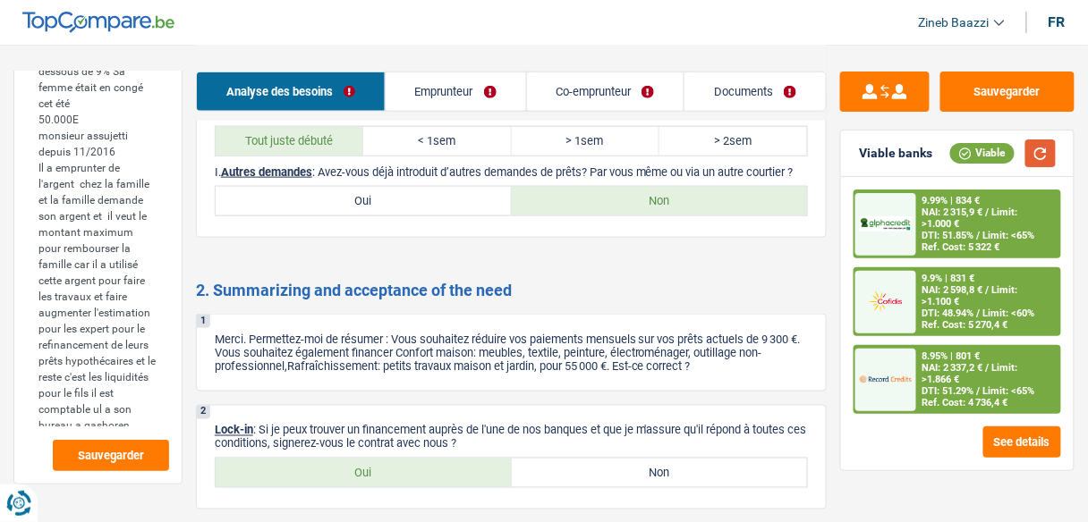
scroll to position [3936, 0]
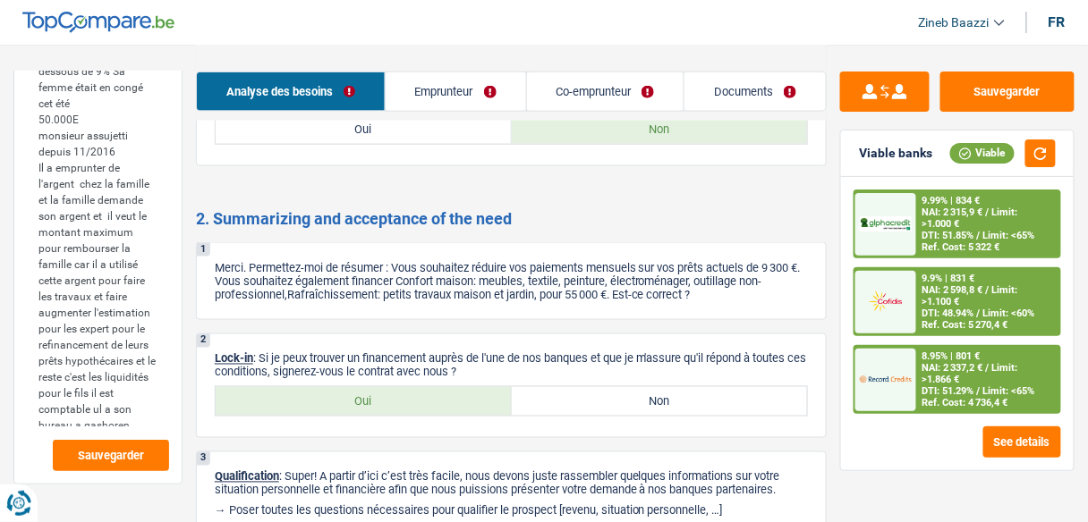
click at [584, 95] on link "Co-emprunteur" at bounding box center [605, 91] width 157 height 38
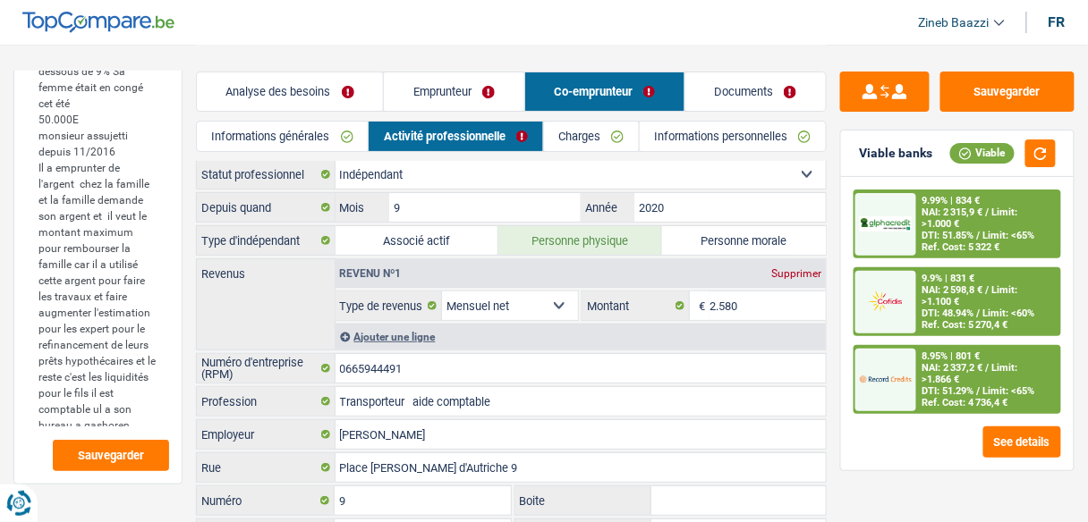
scroll to position [0, 0]
click at [582, 154] on div "Informations générales Activité professionnelle Charges Informations personnell…" at bounding box center [511, 141] width 631 height 40
click at [583, 143] on link "Charges" at bounding box center [591, 137] width 95 height 30
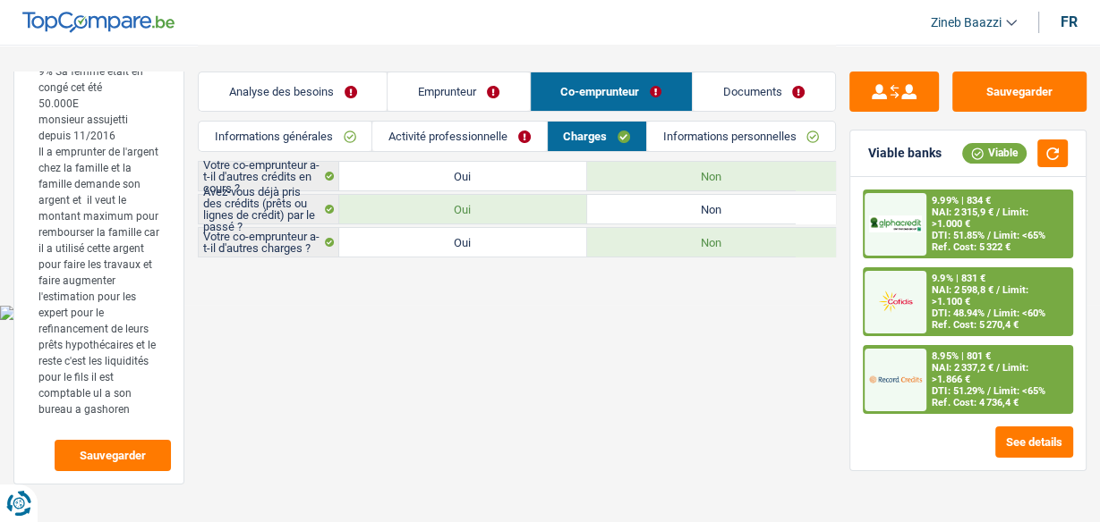
click at [459, 139] on link "Activité professionnelle" at bounding box center [459, 137] width 174 height 30
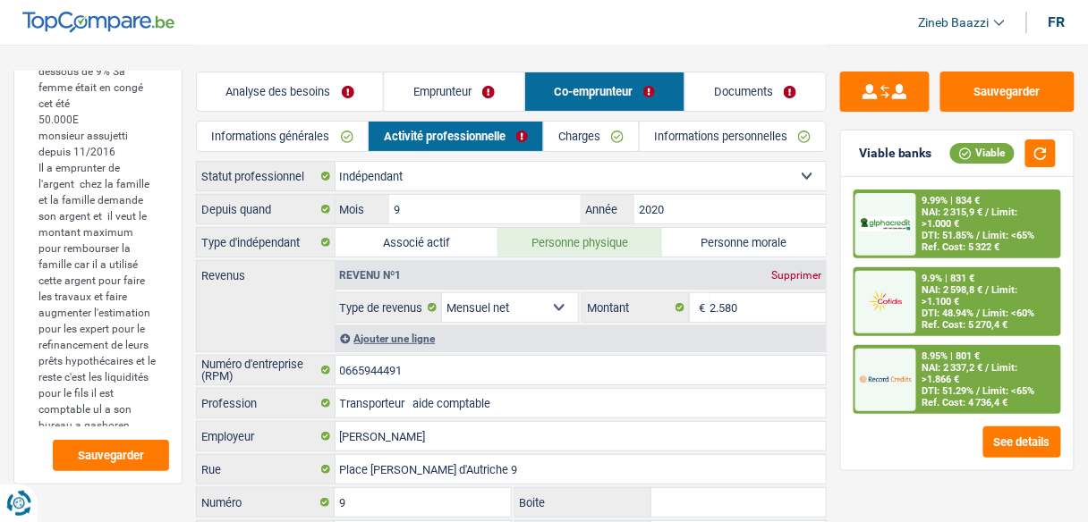
click at [445, 102] on link "Emprunteur" at bounding box center [454, 91] width 140 height 38
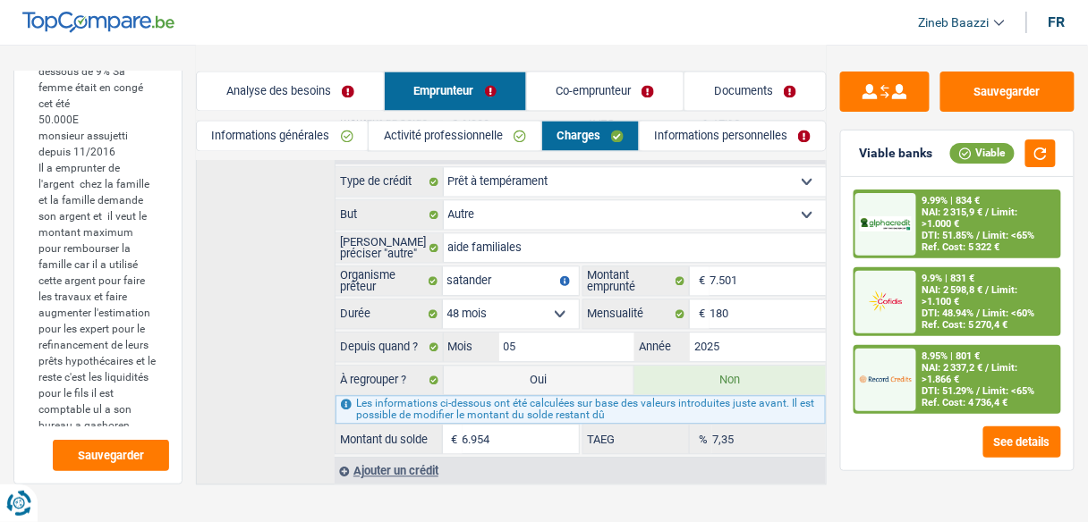
scroll to position [807, 0]
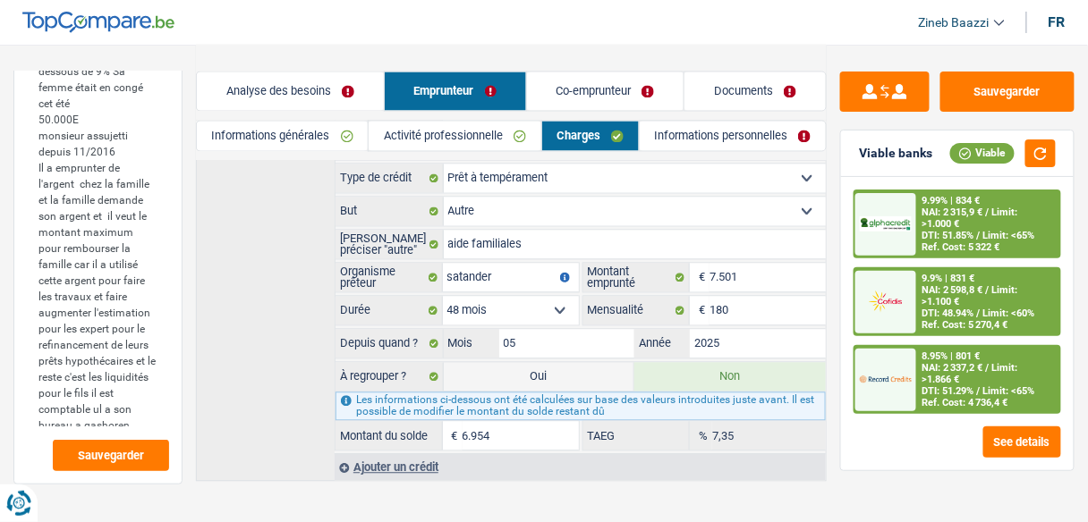
click at [264, 94] on link "Analyse des besoins" at bounding box center [290, 91] width 187 height 38
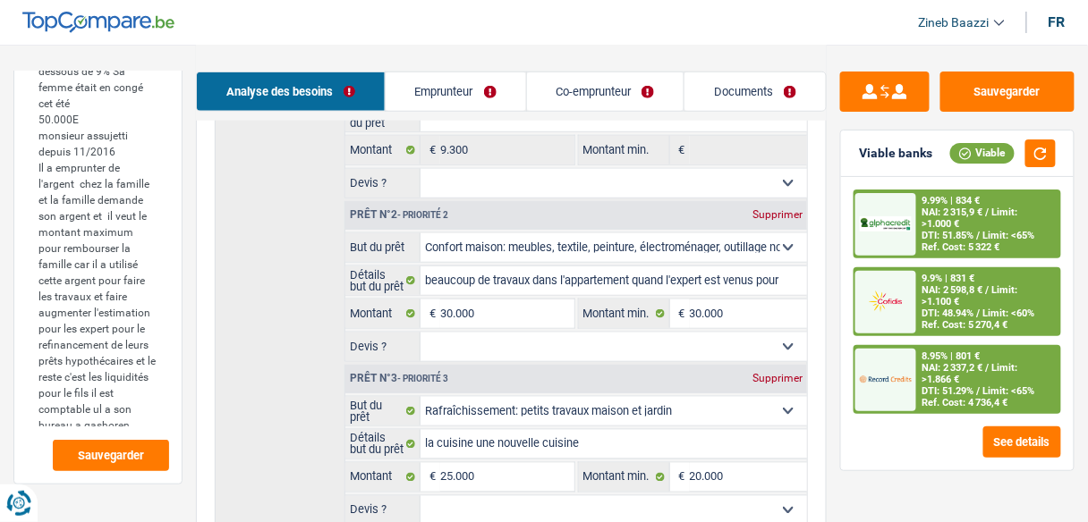
scroll to position [521, 0]
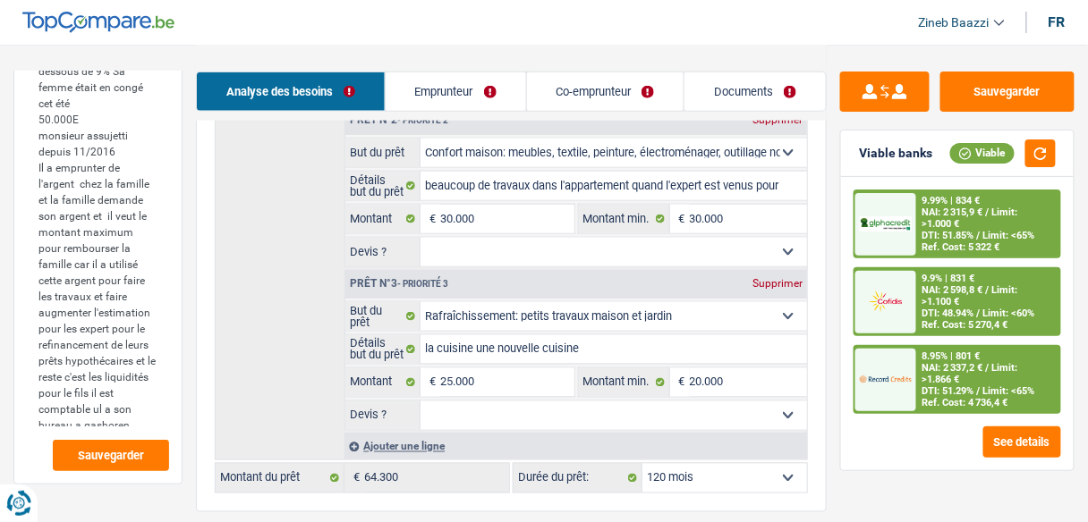
click at [649, 253] on select "Oui Non Non répondu Sélectionner une option" at bounding box center [613, 252] width 386 height 29
click at [420, 238] on select "Oui Non Non répondu Sélectionner une option" at bounding box center [613, 252] width 386 height 29
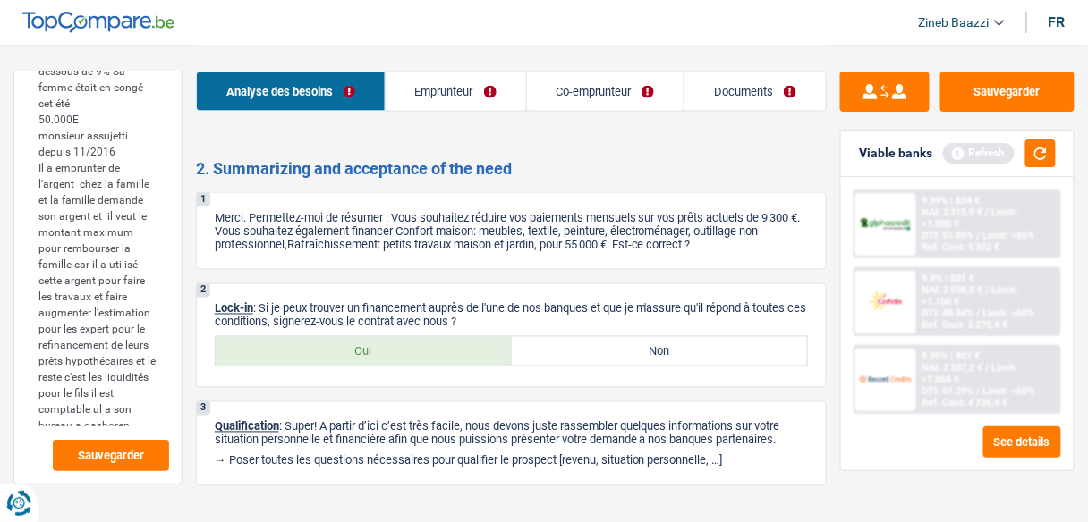
scroll to position [3990, 0]
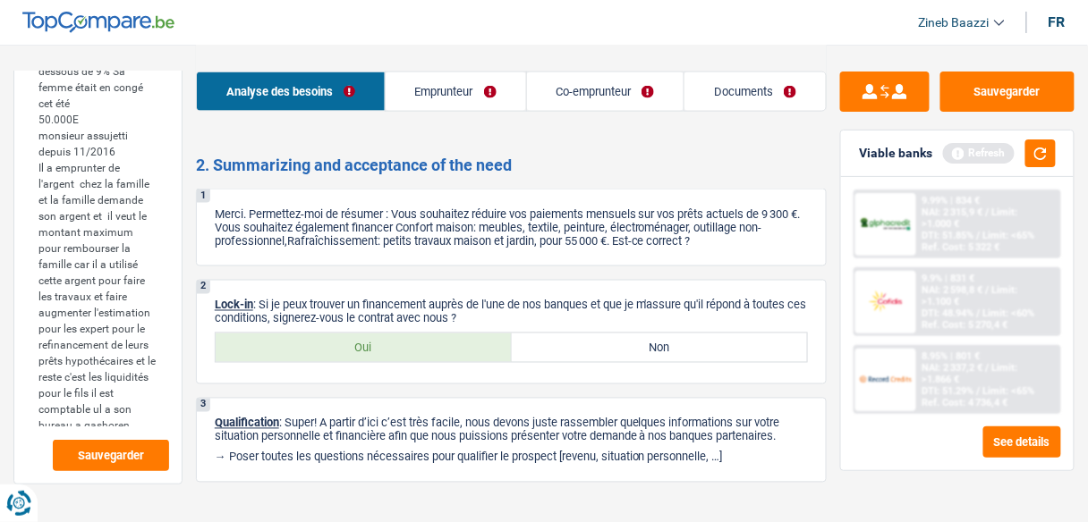
click at [714, 94] on link "Documents" at bounding box center [754, 91] width 141 height 38
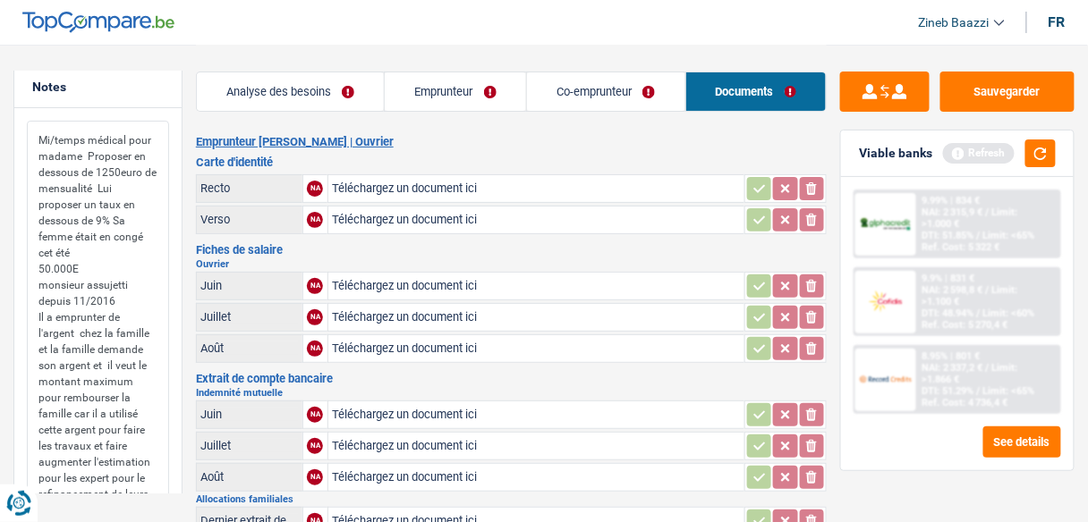
scroll to position [0, 0]
click at [1039, 147] on button "button" at bounding box center [1040, 154] width 30 height 28
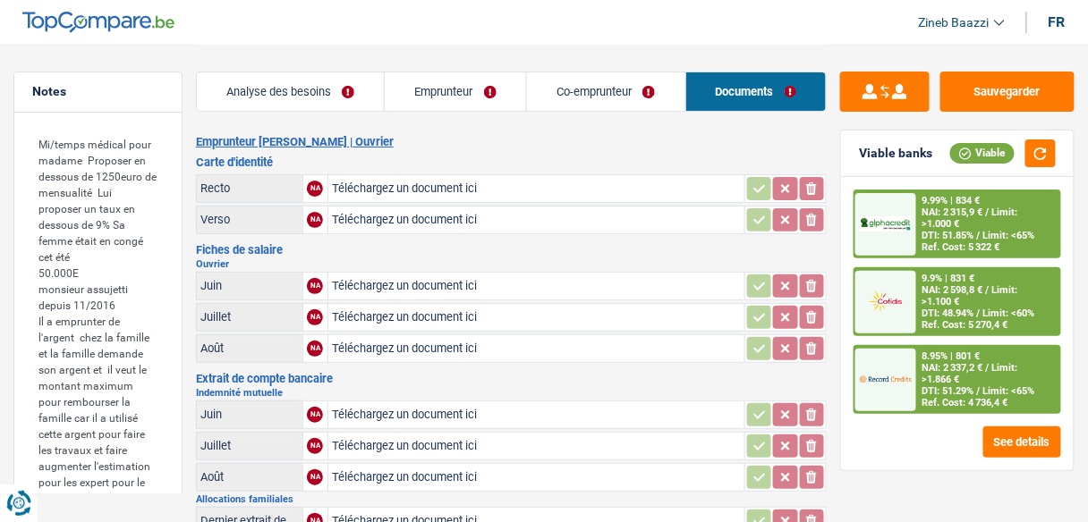
click at [581, 101] on link "Co-emprunteur" at bounding box center [606, 91] width 158 height 38
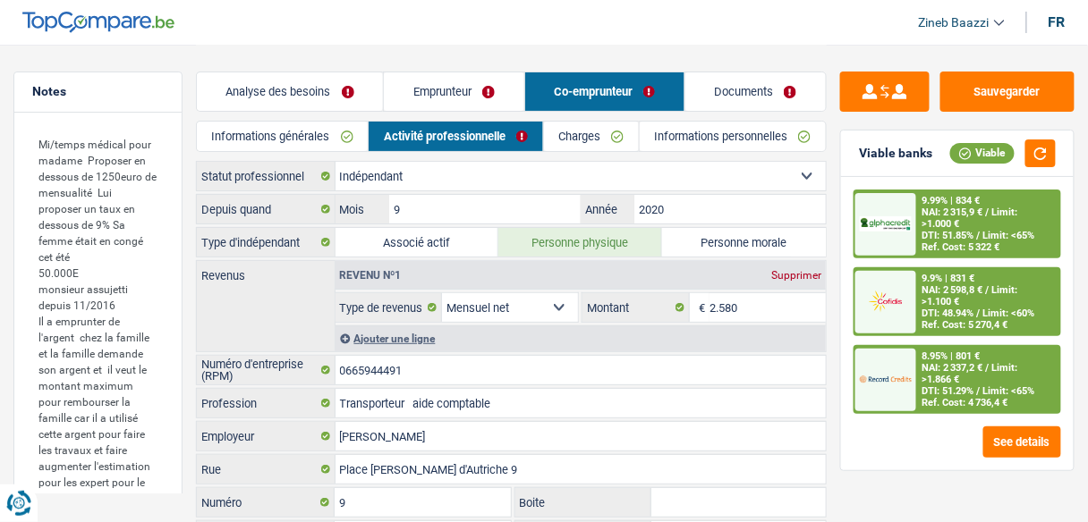
click at [733, 88] on link "Documents" at bounding box center [755, 91] width 140 height 38
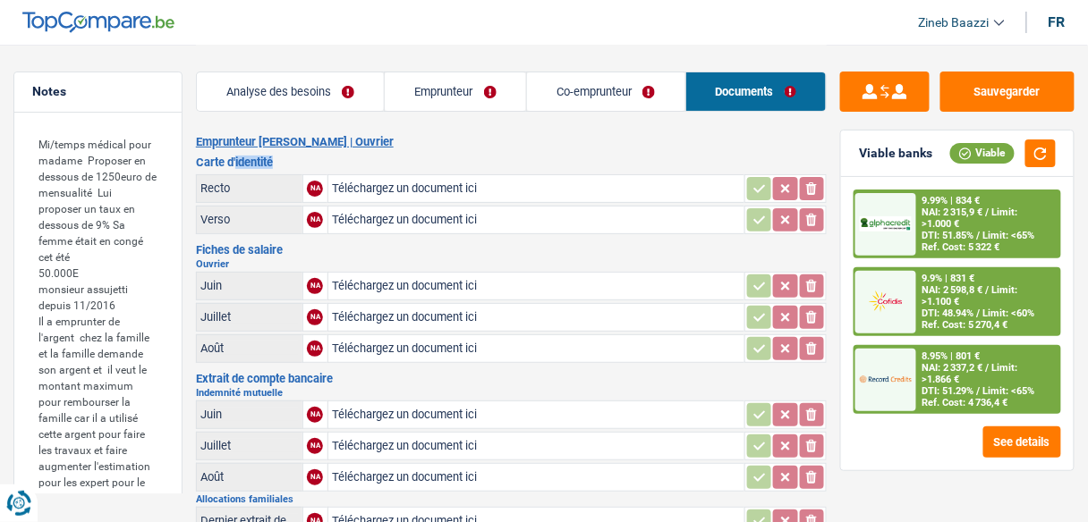
drag, startPoint x: 284, startPoint y: 159, endPoint x: 237, endPoint y: 159, distance: 46.5
click at [235, 162] on h3 "Carte d'identité" at bounding box center [511, 163] width 631 height 12
click at [551, 72] on li "Co-emprunteur" at bounding box center [605, 92] width 159 height 40
click at [556, 92] on link "Co-emprunteur" at bounding box center [606, 91] width 158 height 38
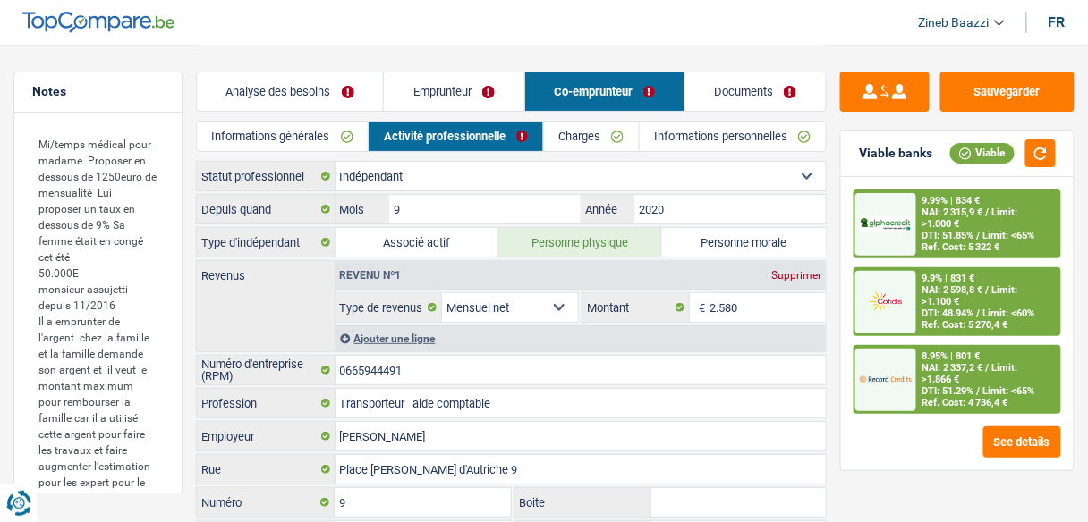
click at [442, 84] on link "Emprunteur" at bounding box center [454, 91] width 140 height 38
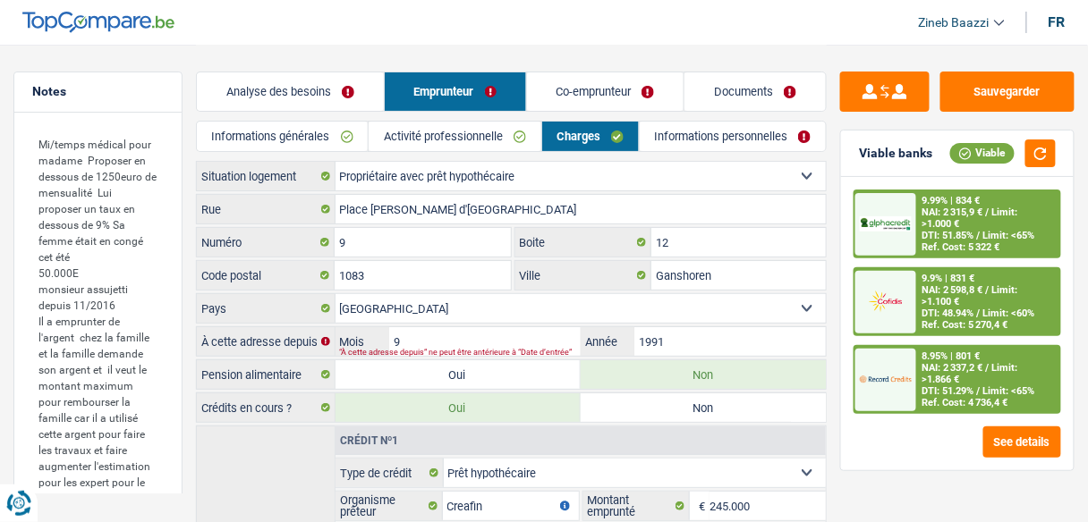
click at [327, 72] on link "Analyse des besoins" at bounding box center [290, 91] width 187 height 38
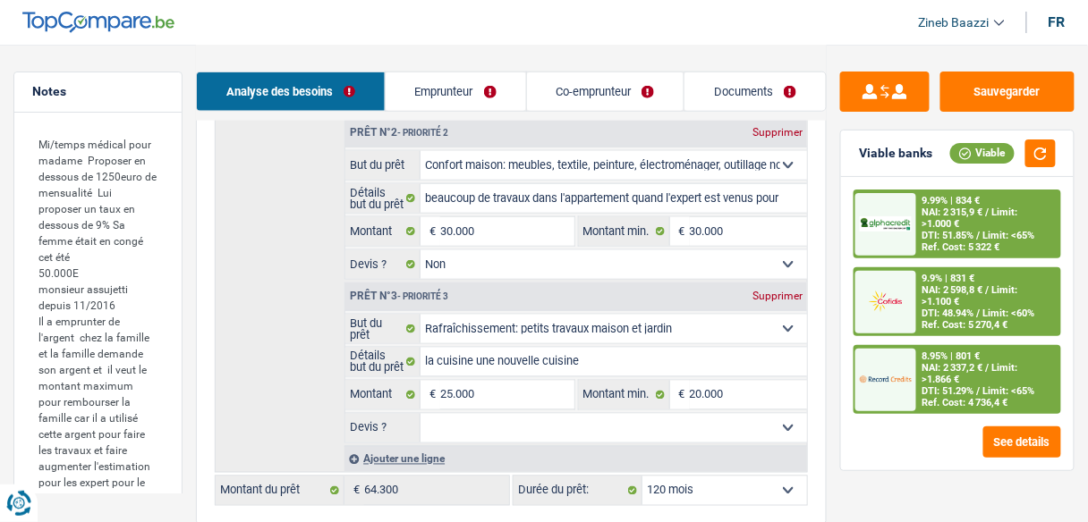
scroll to position [501, 0]
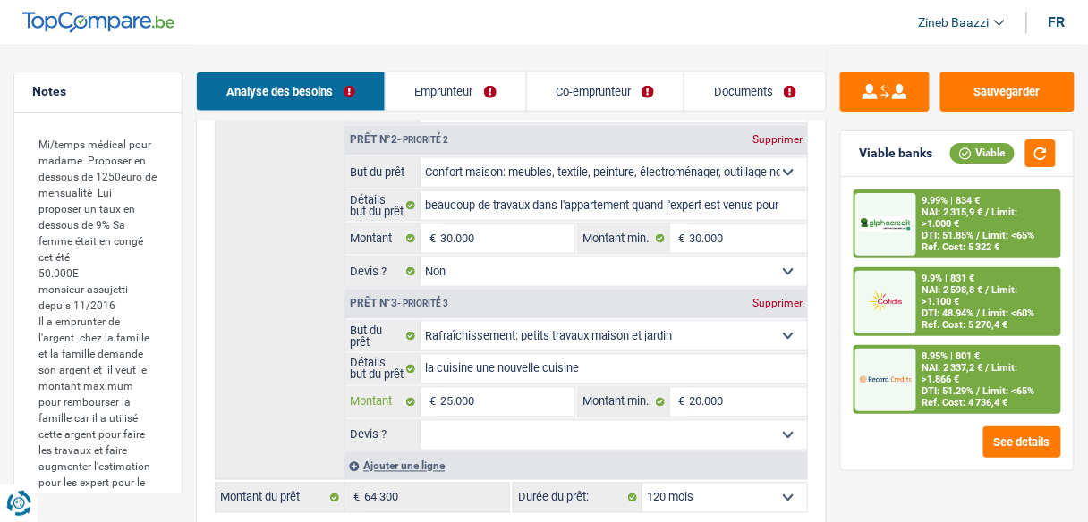
click at [458, 395] on input "25.000" at bounding box center [506, 402] width 133 height 29
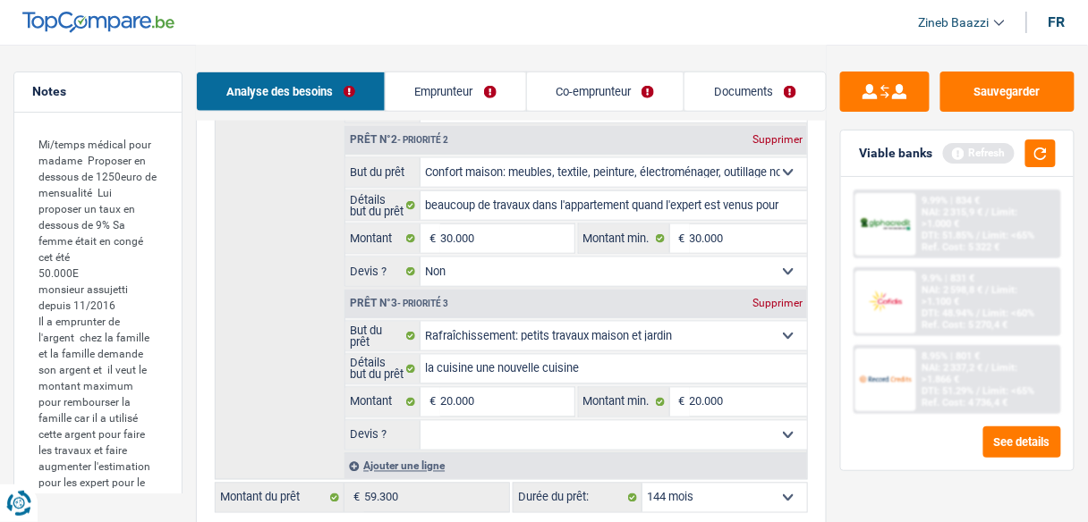
drag, startPoint x: 1063, startPoint y: 161, endPoint x: 1041, endPoint y: 177, distance: 26.8
click at [1064, 161] on div "Viable banks Refresh" at bounding box center [957, 154] width 233 height 47
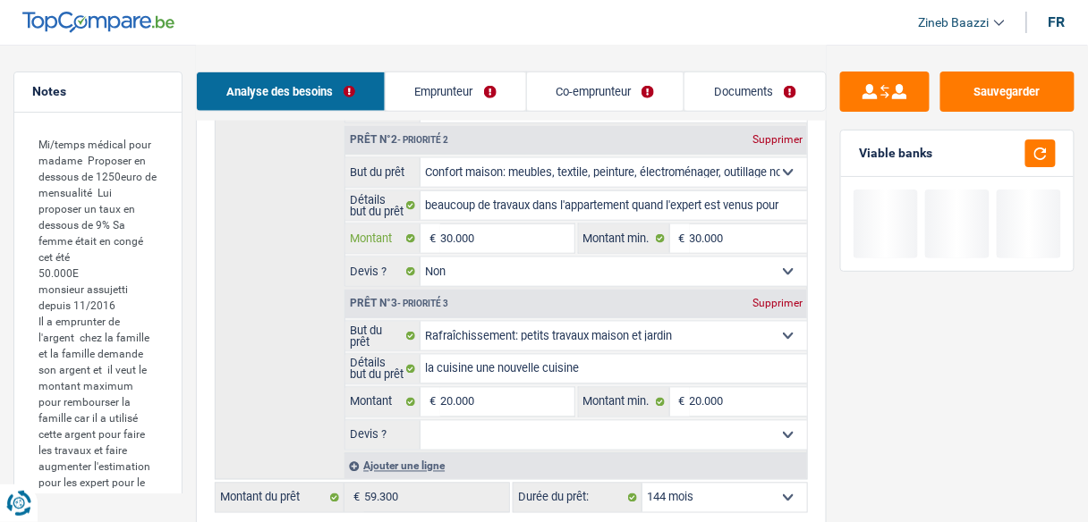
click at [458, 233] on input "30.000" at bounding box center [506, 239] width 133 height 29
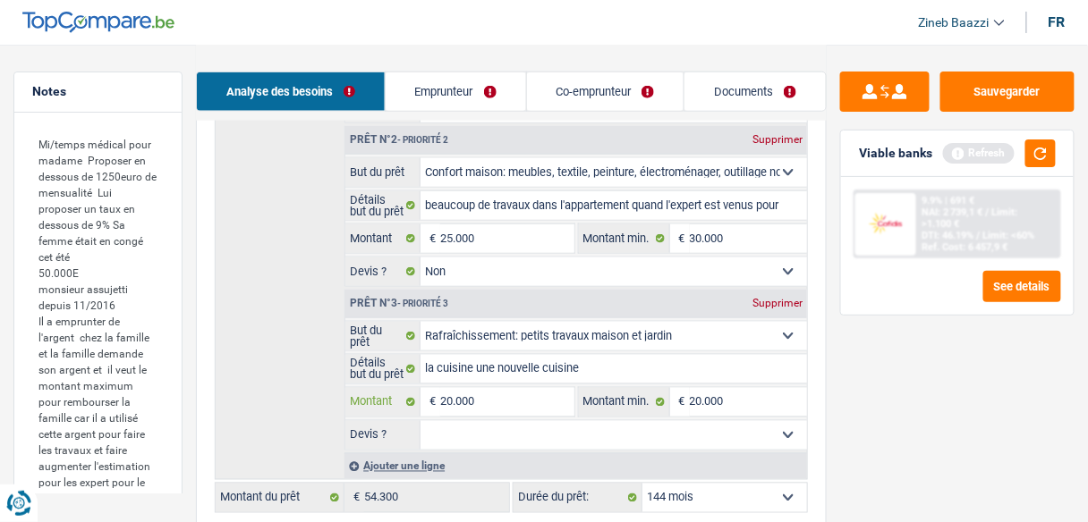
click at [474, 393] on input "20.000" at bounding box center [506, 402] width 133 height 29
click at [737, 235] on input "30.000" at bounding box center [748, 239] width 117 height 29
click at [726, 395] on input "20.000" at bounding box center [748, 402] width 117 height 29
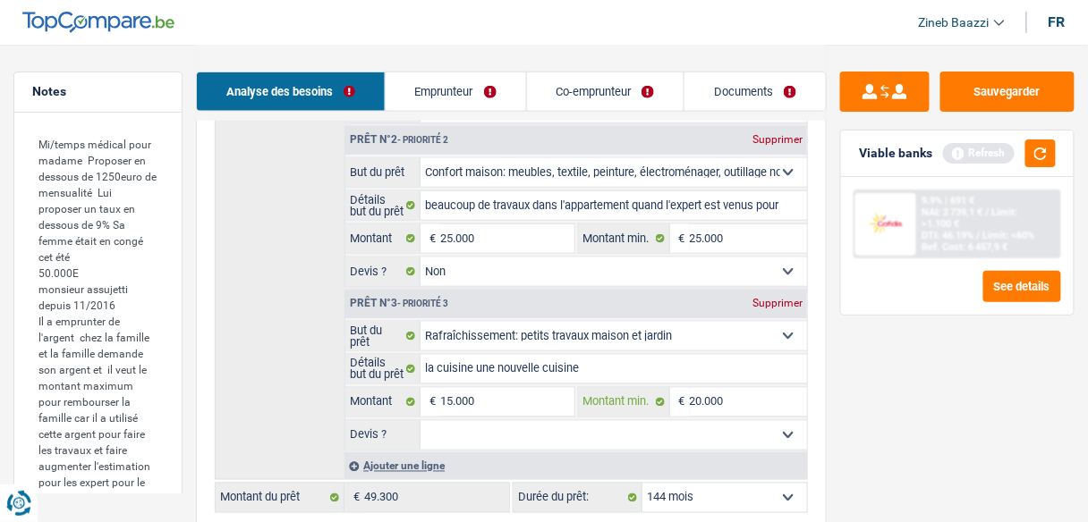
click at [726, 395] on input "20.000" at bounding box center [748, 402] width 117 height 29
click at [893, 417] on div "Sauvegarder Viable banks Refresh 9.9% | 691 € NAI: 2 739,1 € / Limit: >1.100 € …" at bounding box center [957, 283] width 261 height 422
click at [1038, 166] on div "Viable banks Refresh" at bounding box center [957, 154] width 233 height 47
click at [1040, 154] on button "button" at bounding box center [1040, 154] width 30 height 28
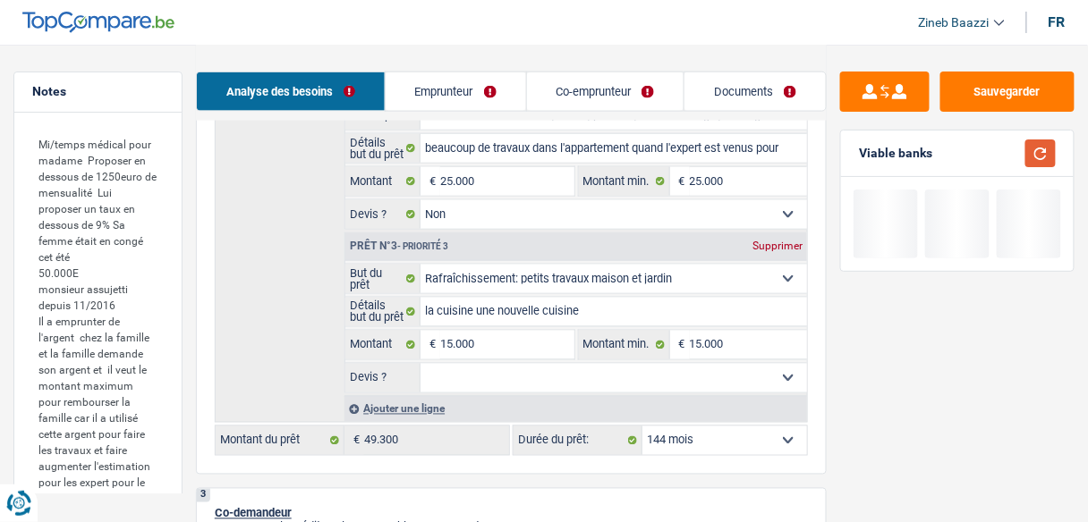
scroll to position [644, 0]
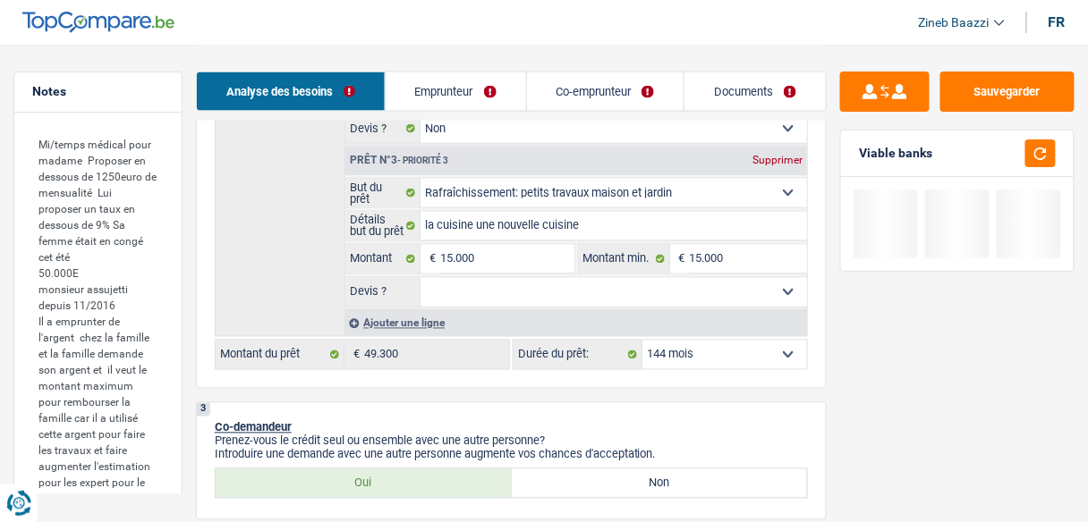
click at [710, 341] on select "12 mois 18 mois 24 mois 30 mois 36 mois 42 mois 48 mois 60 mois 72 mois 84 mois…" at bounding box center [724, 355] width 165 height 29
click at [642, 341] on select "12 mois 18 mois 24 mois 30 mois 36 mois 42 mois 48 mois 60 mois 72 mois 84 mois…" at bounding box center [724, 355] width 165 height 29
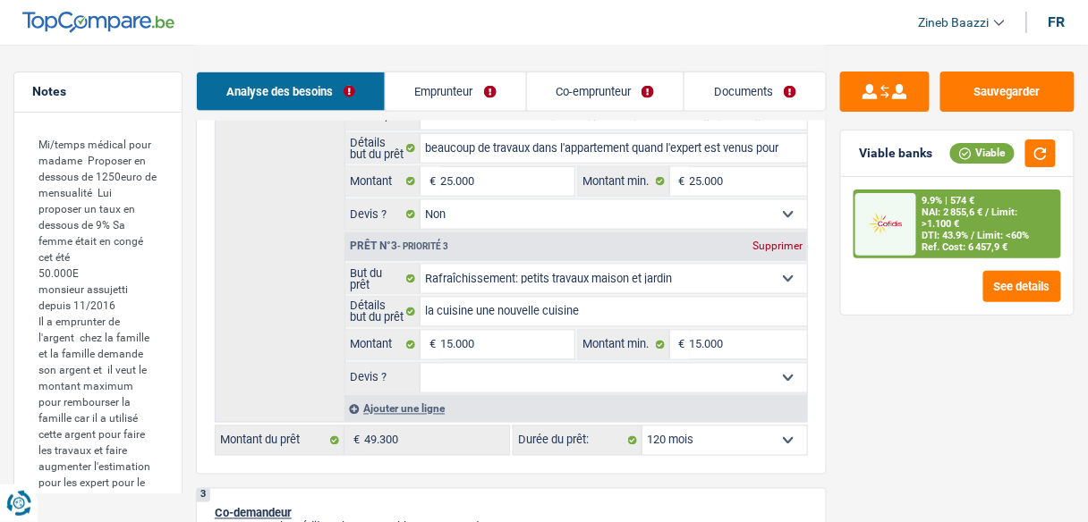
scroll to position [573, 0]
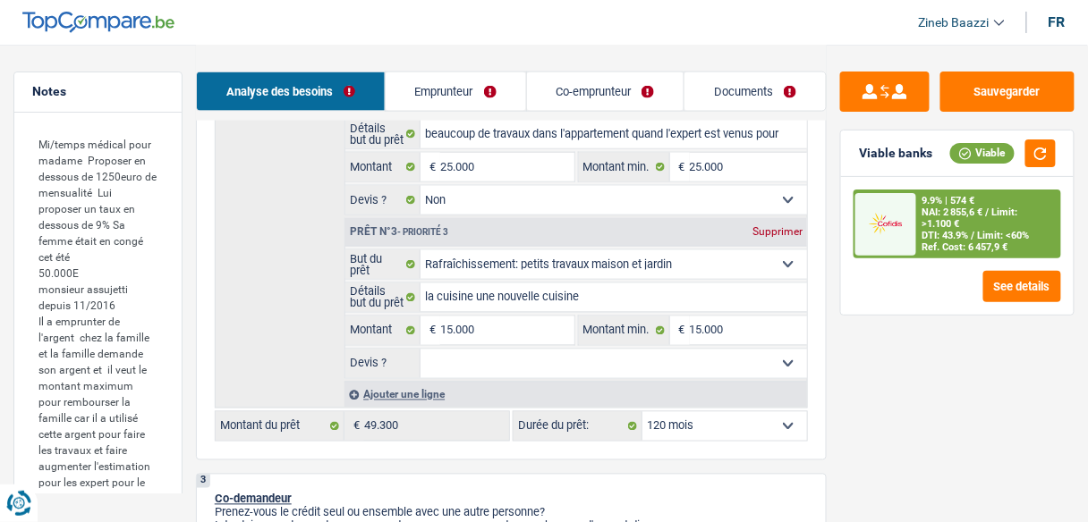
drag, startPoint x: 729, startPoint y: 354, endPoint x: 723, endPoint y: 362, distance: 10.2
click at [729, 354] on select "Oui Non Non répondu Sélectionner une option" at bounding box center [613, 364] width 386 height 29
click at [420, 350] on select "Oui Non Non répondu Sélectionner une option" at bounding box center [613, 364] width 386 height 29
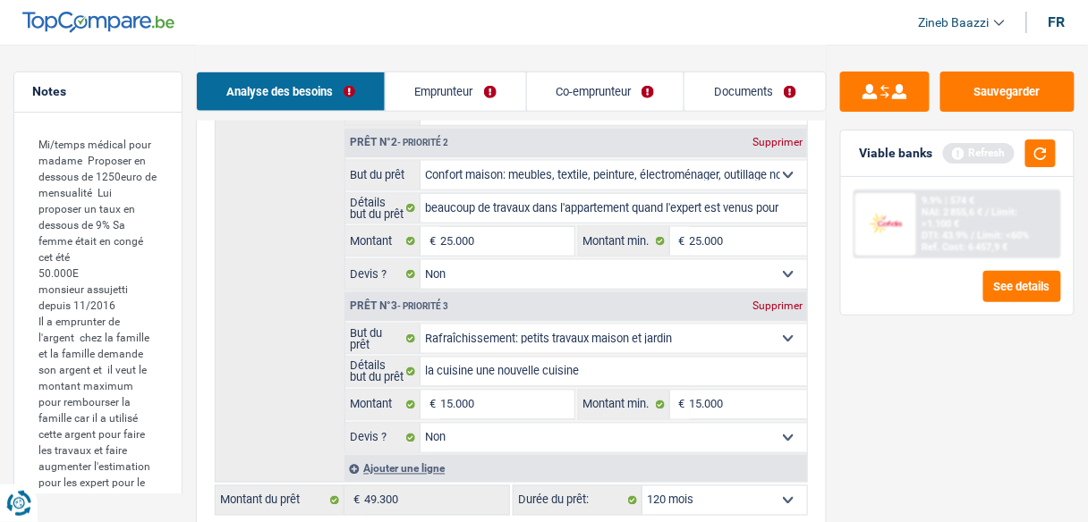
scroll to position [501, 0]
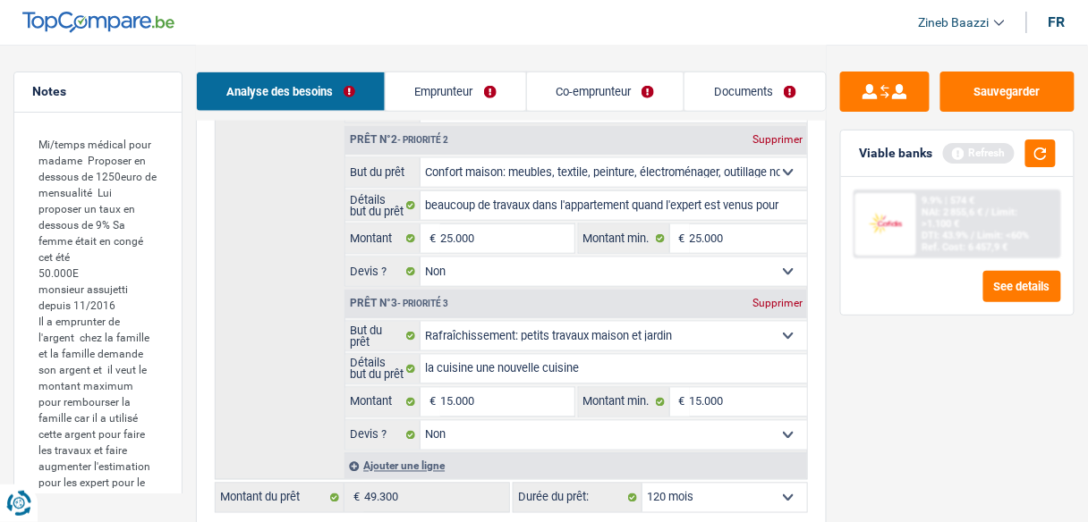
drag, startPoint x: 510, startPoint y: 263, endPoint x: 510, endPoint y: 276, distance: 12.5
click at [510, 263] on select "Oui Non Non répondu Sélectionner une option" at bounding box center [613, 272] width 386 height 29
click at [420, 258] on select "Oui Non Non répondu Sélectionner une option" at bounding box center [613, 272] width 386 height 29
click at [508, 434] on select "Oui Non Non répondu Sélectionner une option" at bounding box center [613, 435] width 386 height 29
click at [420, 421] on select "Oui Non Non répondu Sélectionner une option" at bounding box center [613, 435] width 386 height 29
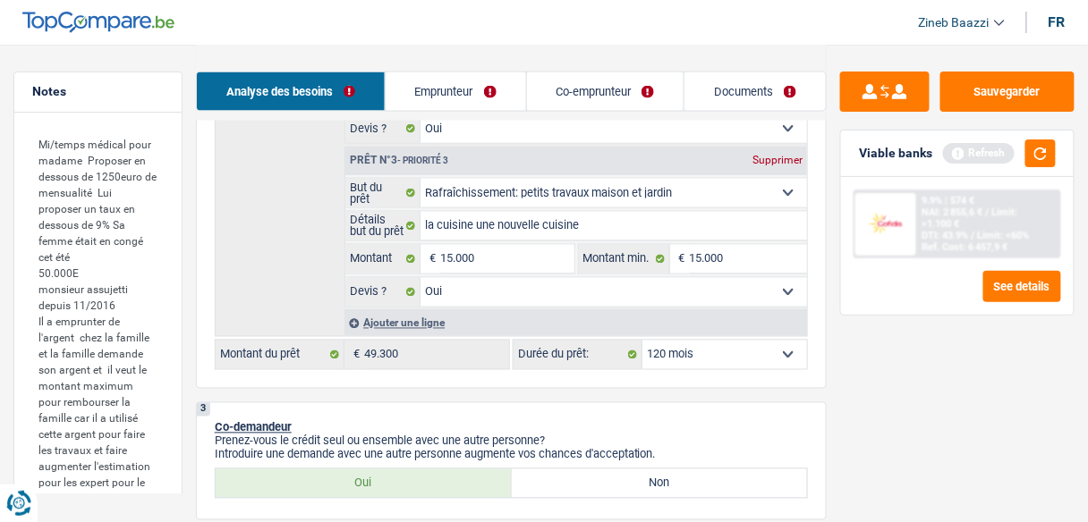
click at [316, 279] on div "Détails but du prêt Prêt n°1 - Priorité 1 Confort maison: meubles, textile, pei…" at bounding box center [511, 77] width 593 height 519
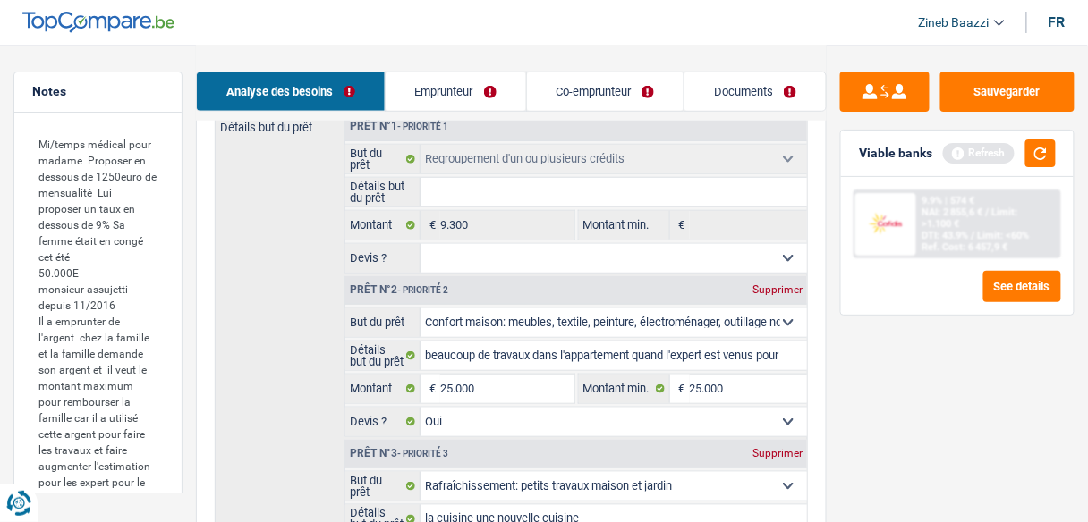
scroll to position [429, 0]
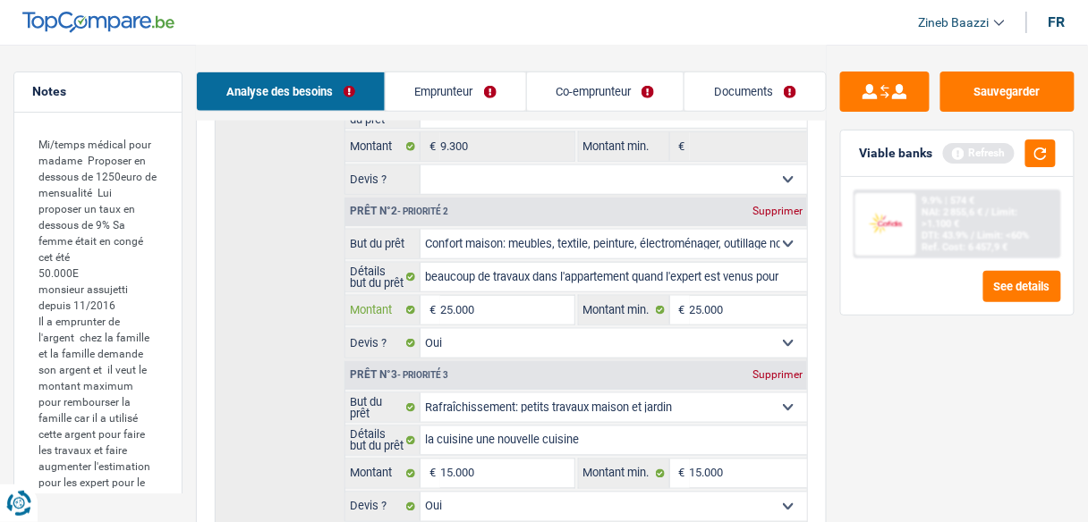
click at [463, 310] on input "25.000" at bounding box center [506, 310] width 133 height 29
click at [318, 366] on div "Détails but du prêt Prêt n°1 - Priorité 1 Confort maison: meubles, textile, pei…" at bounding box center [511, 292] width 593 height 519
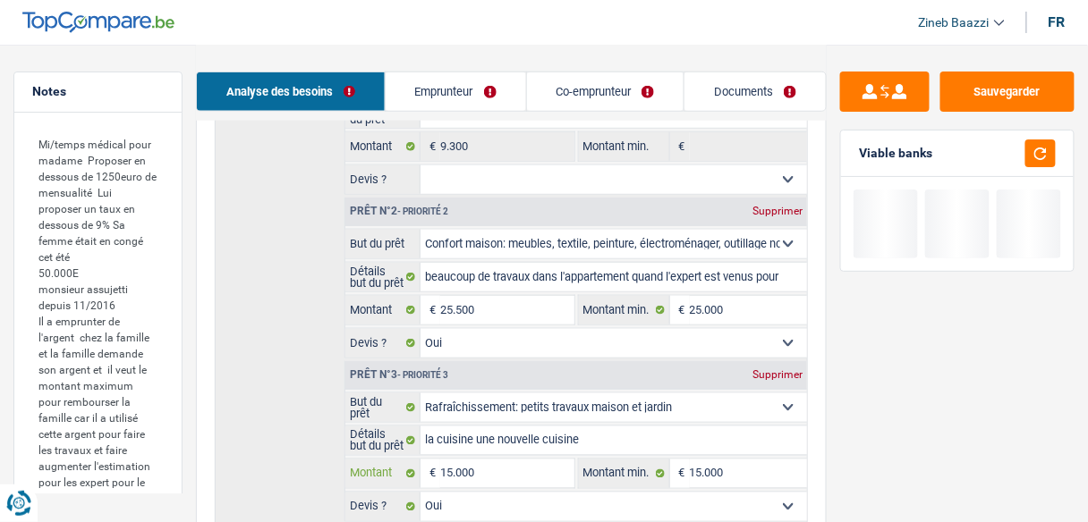
click at [462, 474] on input "15.000" at bounding box center [506, 474] width 133 height 29
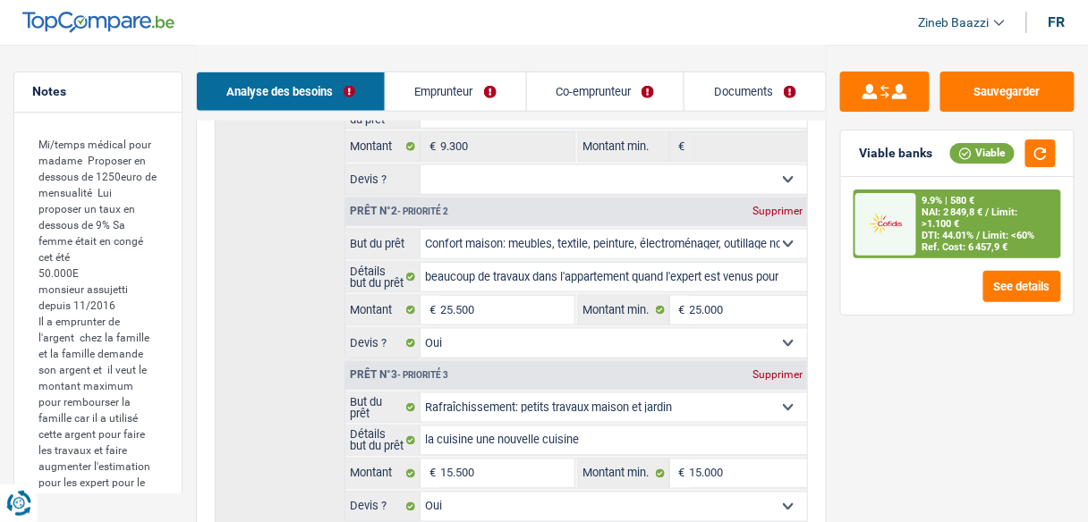
click at [857, 434] on div "Sauvegarder Viable banks Viable 9.9% | 580 € NAI: 2 849,8 € / Limit: >1.100 € D…" at bounding box center [957, 283] width 261 height 422
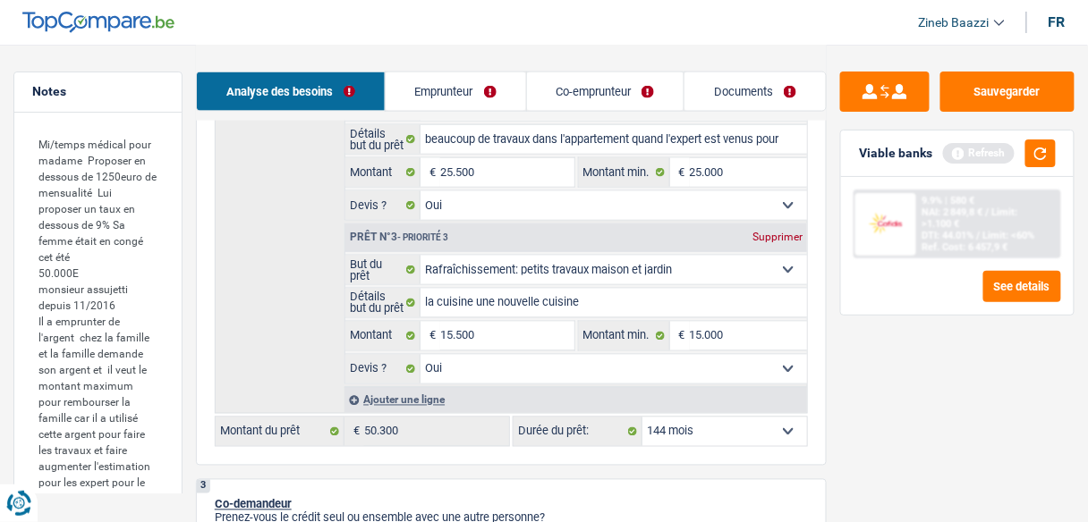
scroll to position [573, 0]
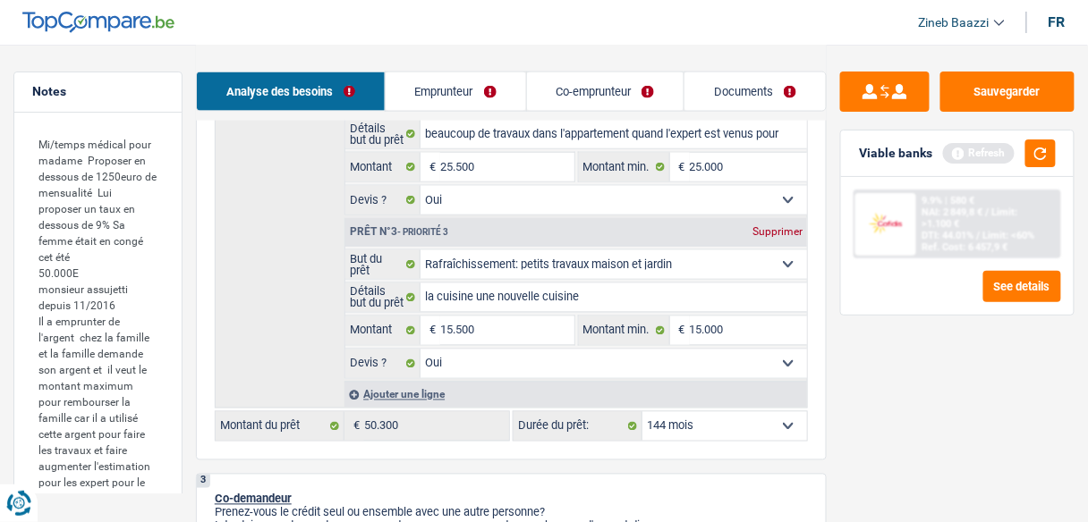
click at [700, 412] on select "12 mois 18 mois 24 mois 30 mois 36 mois 42 mois 48 mois 60 mois 72 mois 84 mois…" at bounding box center [724, 426] width 165 height 29
click at [642, 412] on select "12 mois 18 mois 24 mois 30 mois 36 mois 42 mois 48 mois 60 mois 72 mois 84 mois…" at bounding box center [724, 426] width 165 height 29
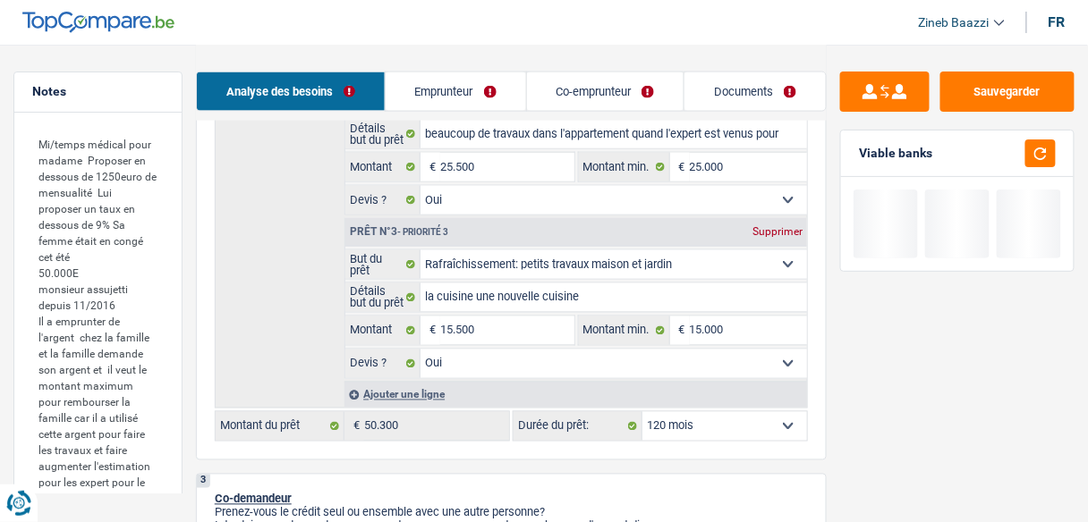
click at [1037, 177] on div at bounding box center [957, 224] width 233 height 94
click at [1040, 159] on button "button" at bounding box center [1040, 154] width 30 height 28
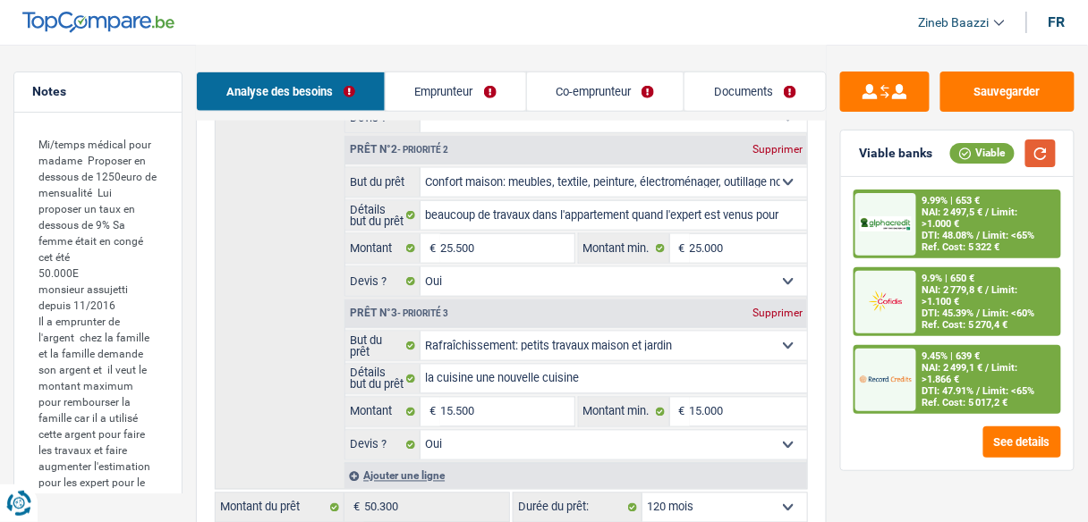
scroll to position [501, 0]
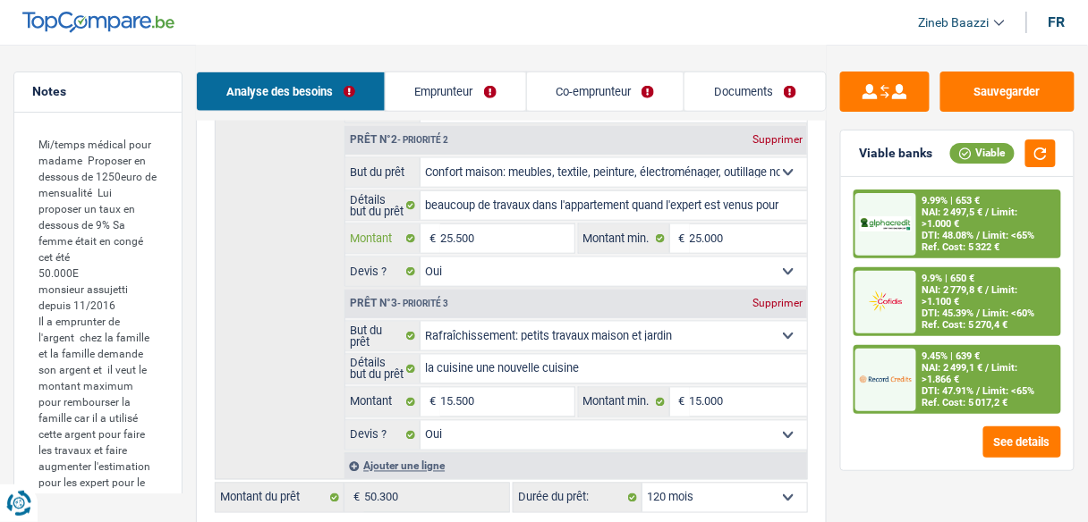
click at [460, 236] on input "25.500" at bounding box center [506, 239] width 133 height 29
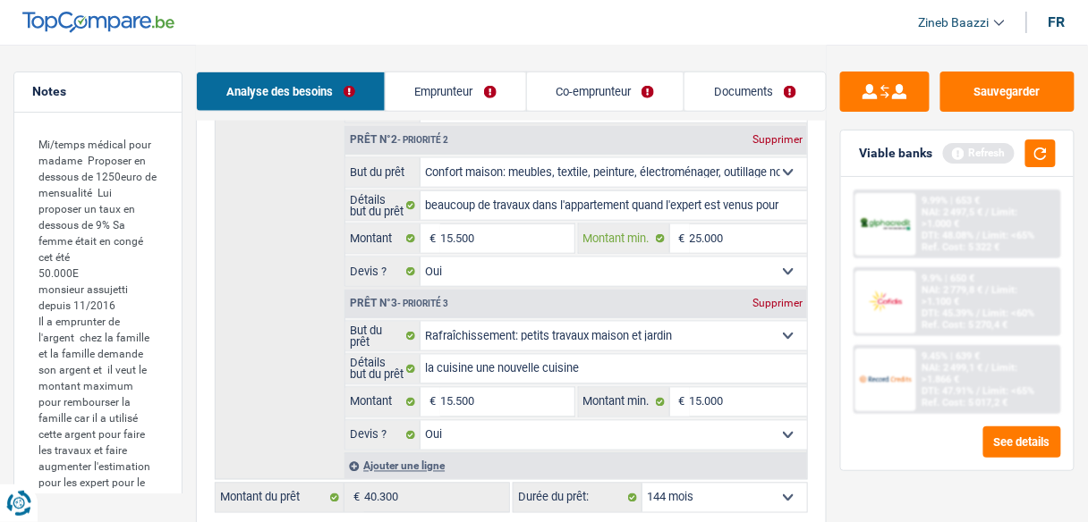
click at [707, 233] on input "25.000" at bounding box center [748, 239] width 117 height 29
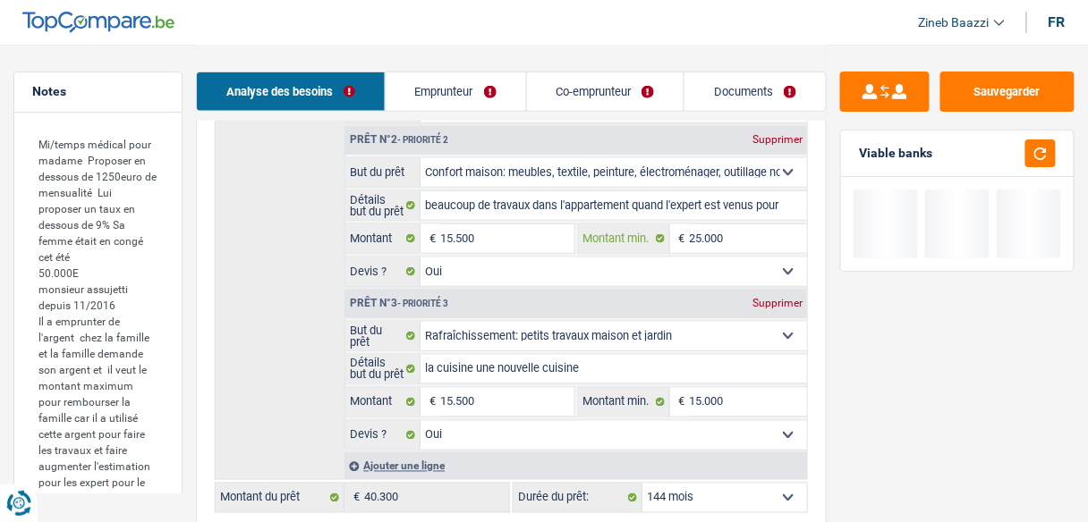
click at [707, 233] on input "25.000" at bounding box center [748, 239] width 117 height 29
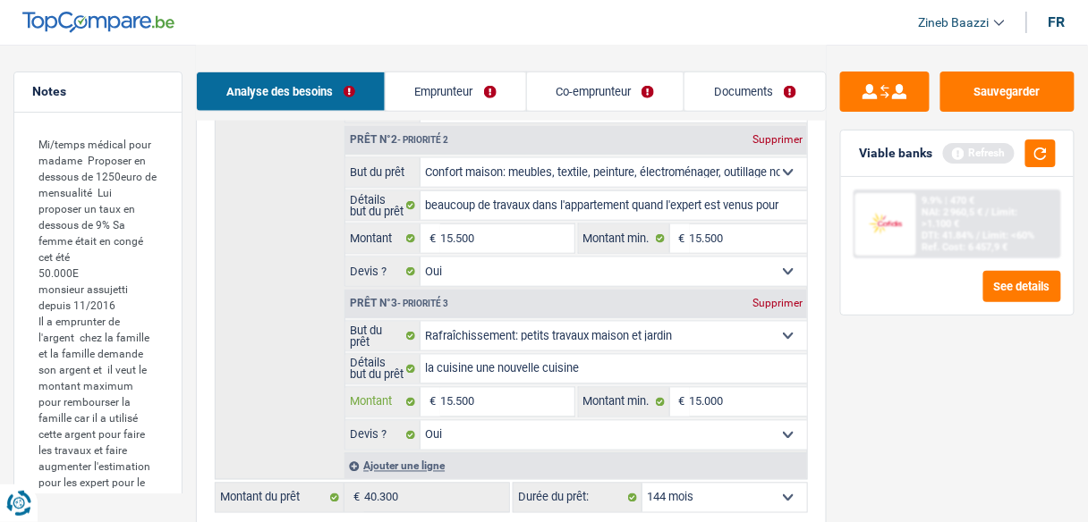
click at [498, 395] on input "15.500" at bounding box center [506, 402] width 133 height 29
click at [704, 389] on input "15.000" at bounding box center [748, 402] width 117 height 29
click at [930, 412] on div "Sauvegarder Viable banks Refresh 9.9% | 470 € NAI: 2 960,5 € / Limit: >1.100 € …" at bounding box center [957, 283] width 261 height 422
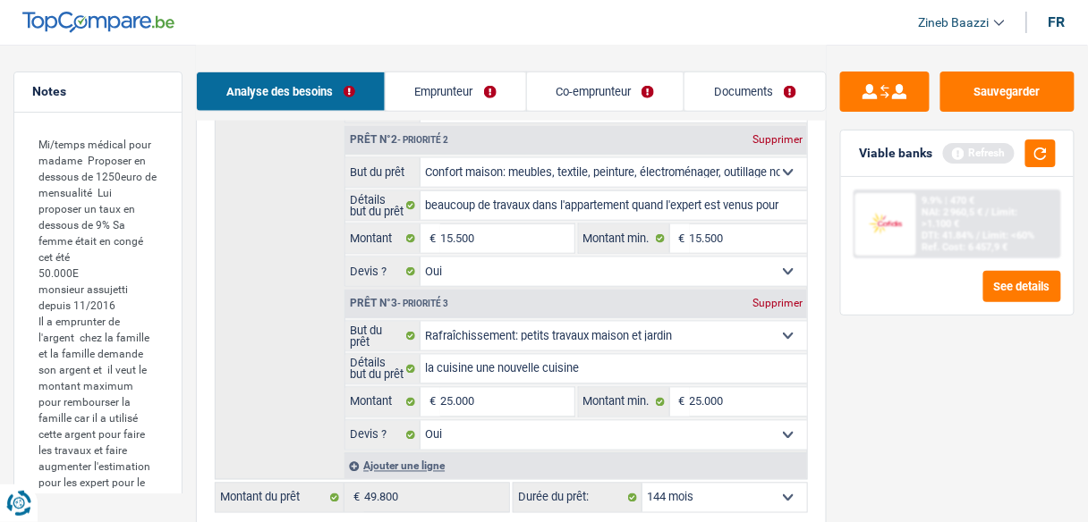
drag, startPoint x: 675, startPoint y: 491, endPoint x: 678, endPoint y: 477, distance: 14.6
click at [675, 491] on select "12 mois 18 mois 24 mois 30 mois 36 mois 42 mois 48 mois 60 mois 72 mois 84 mois…" at bounding box center [724, 498] width 165 height 29
click at [642, 484] on select "12 mois 18 mois 24 mois 30 mois 36 mois 42 mois 48 mois 60 mois 72 mois 84 mois…" at bounding box center [724, 498] width 165 height 29
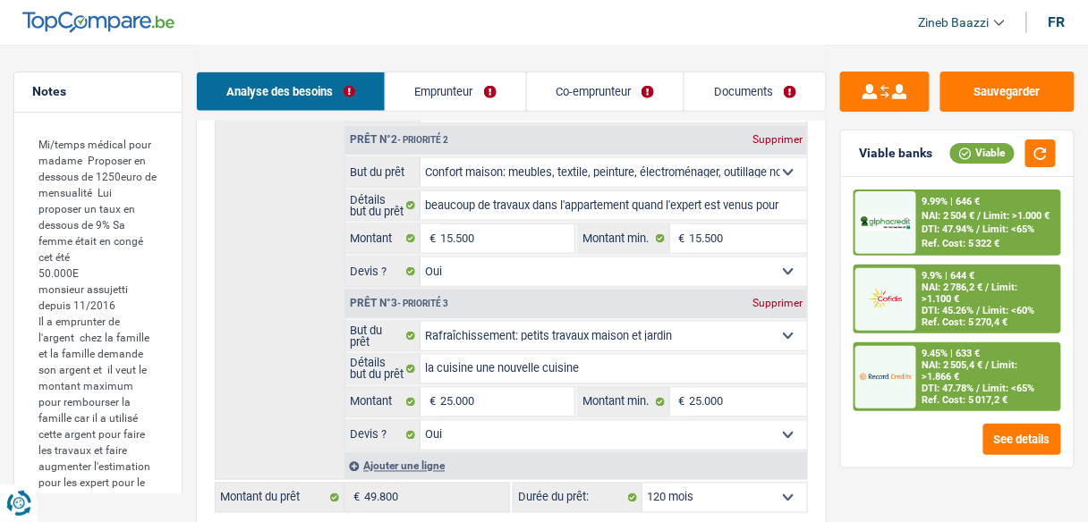
scroll to position [573, 0]
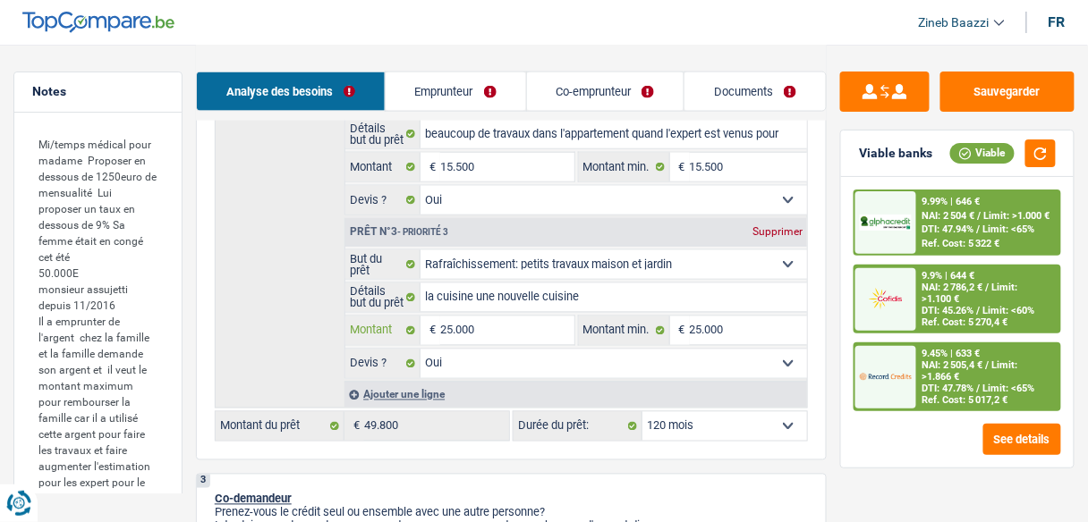
click at [453, 325] on input "25.000" at bounding box center [506, 331] width 133 height 29
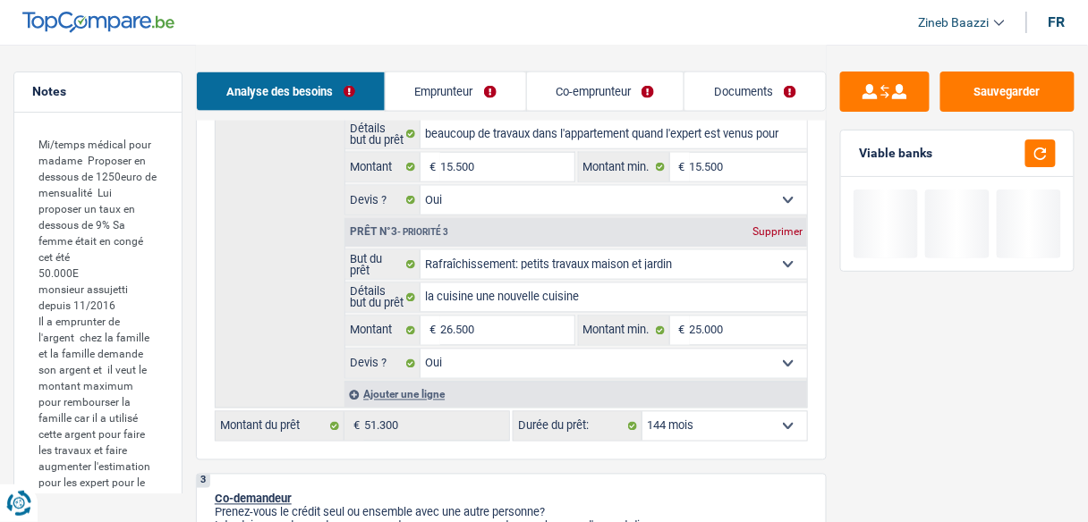
click at [314, 286] on div "Détails but du prêt Prêt n°1 - Priorité 1 Confort maison: meubles, textile, pei…" at bounding box center [511, 149] width 593 height 519
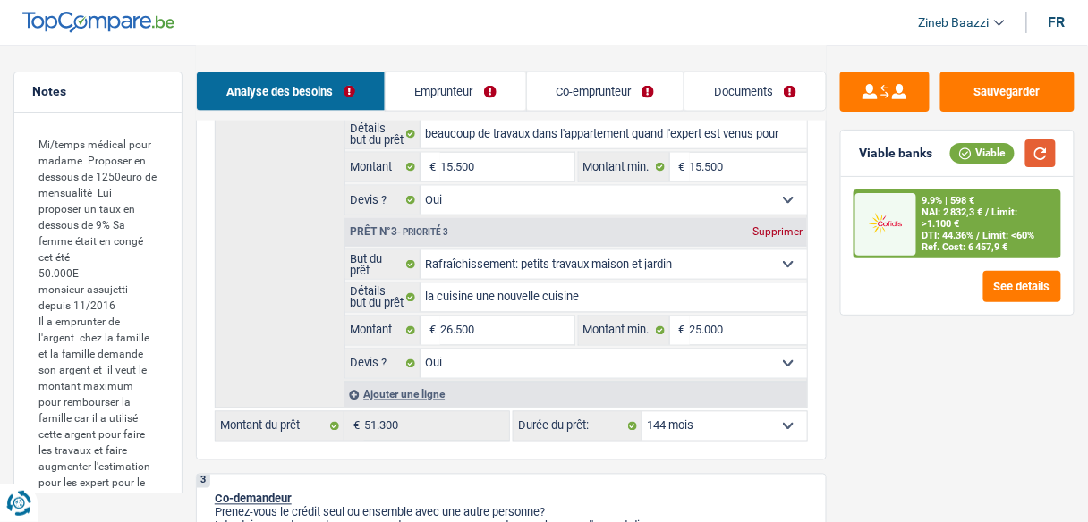
click at [1035, 157] on button "button" at bounding box center [1040, 154] width 30 height 28
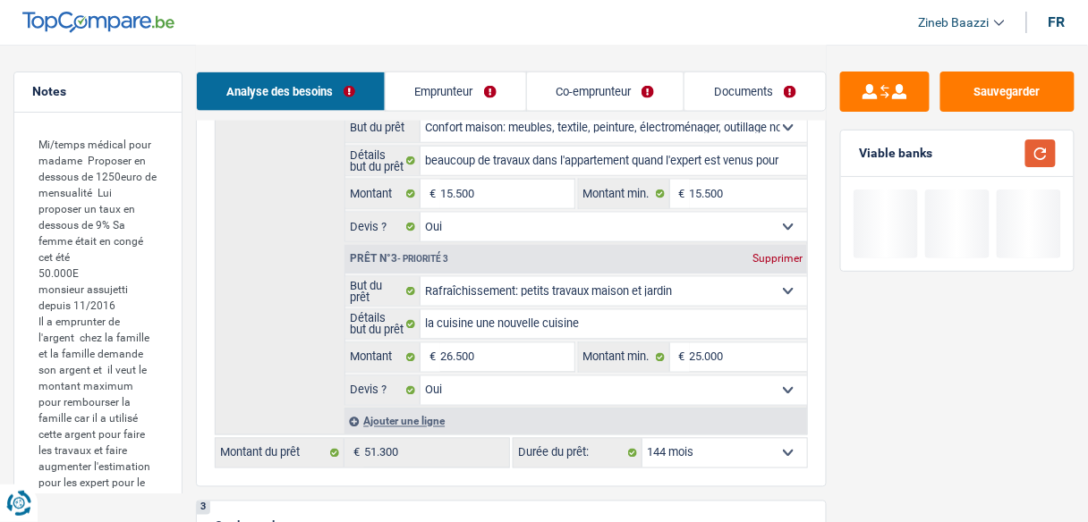
scroll to position [501, 0]
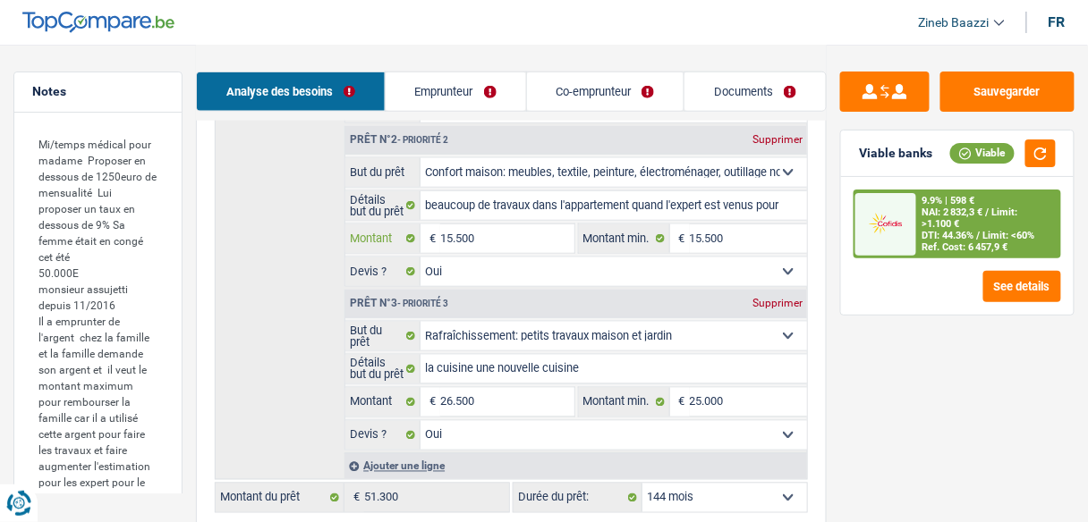
click at [521, 240] on input "15.500" at bounding box center [506, 239] width 133 height 29
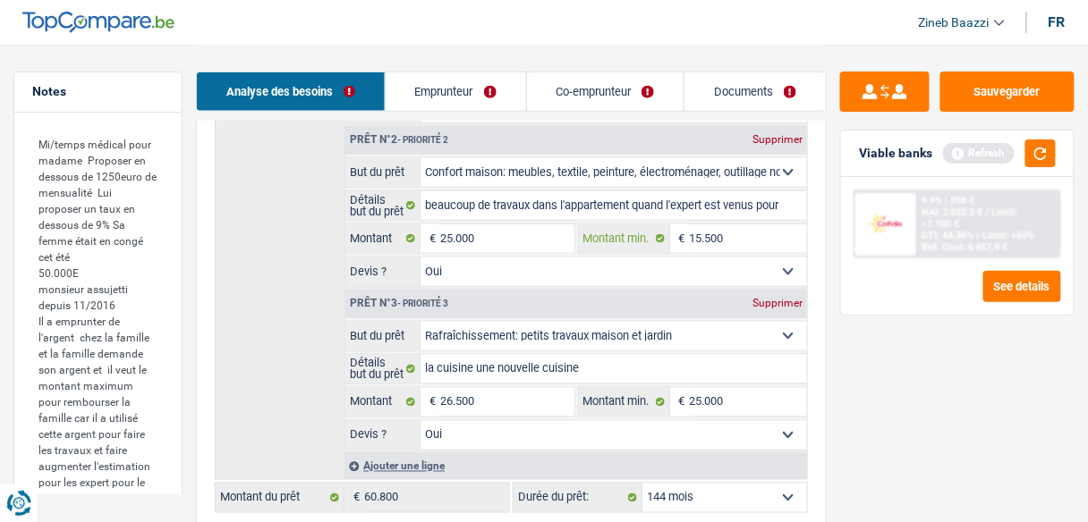
click at [700, 227] on input "15.500" at bounding box center [748, 239] width 117 height 29
click at [499, 388] on input "26.500" at bounding box center [506, 402] width 133 height 29
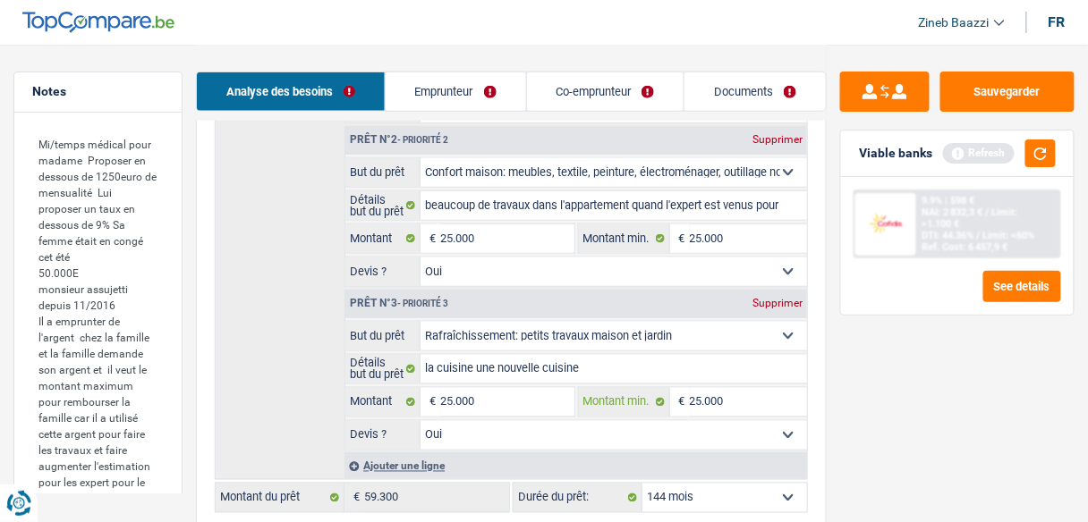
click at [722, 397] on input "25.000" at bounding box center [748, 402] width 117 height 29
click at [817, 422] on div "2 Projet : Quel projet souhaitez-vous financer pour 59 300 € ? Montant supérieu…" at bounding box center [511, 155] width 631 height 753
click at [1045, 154] on div "Viable banks Refresh" at bounding box center [957, 154] width 233 height 47
click at [1048, 153] on button "button" at bounding box center [1040, 154] width 30 height 28
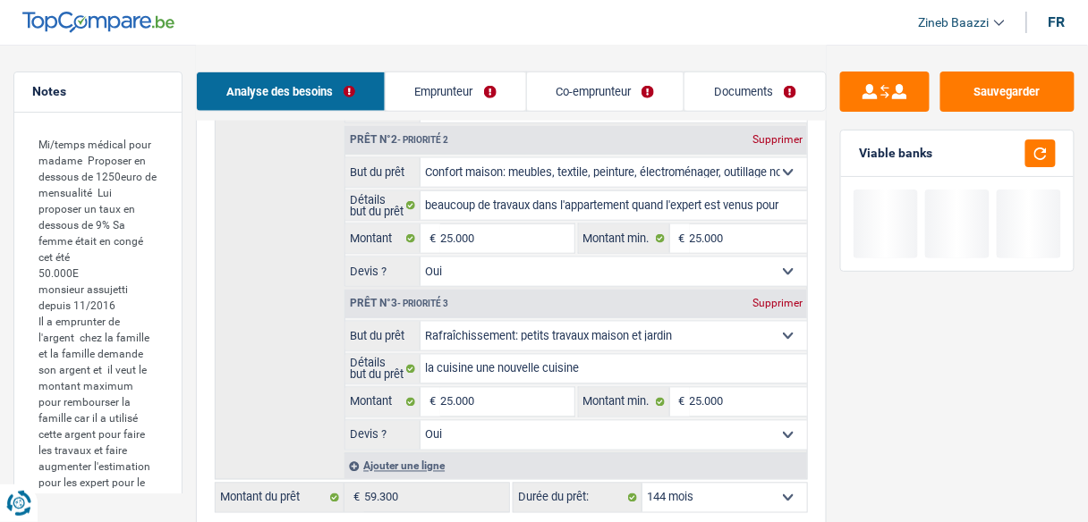
click at [761, 493] on select "12 mois 18 mois 24 mois 30 mois 36 mois 42 mois 48 mois 60 mois 72 mois 84 mois…" at bounding box center [724, 498] width 165 height 29
click at [642, 484] on select "12 mois 18 mois 24 mois 30 mois 36 mois 42 mois 48 mois 60 mois 72 mois 84 mois…" at bounding box center [724, 498] width 165 height 29
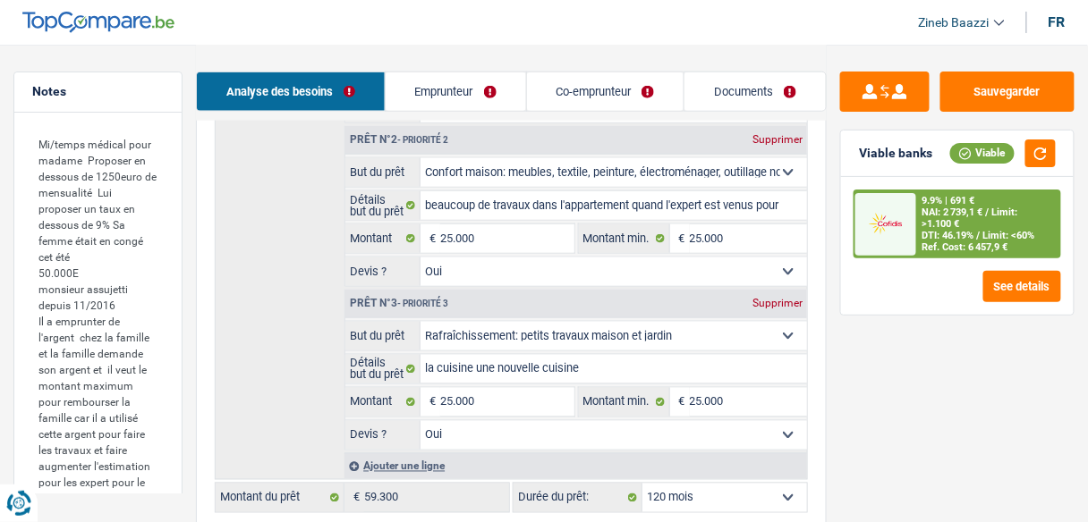
click at [972, 412] on div "Sauvegarder Viable banks Viable 9.9% | 691 € NAI: 2 739,1 € / Limit: >1.100 € D…" at bounding box center [957, 283] width 261 height 422
click at [910, 223] on img at bounding box center [886, 224] width 52 height 26
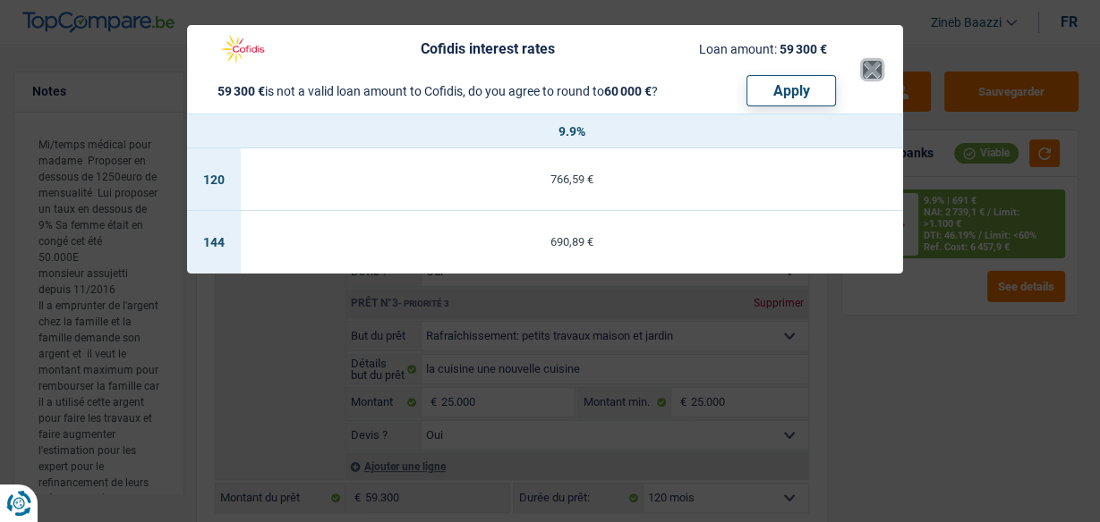
click at [870, 64] on button "×" at bounding box center [871, 70] width 19 height 18
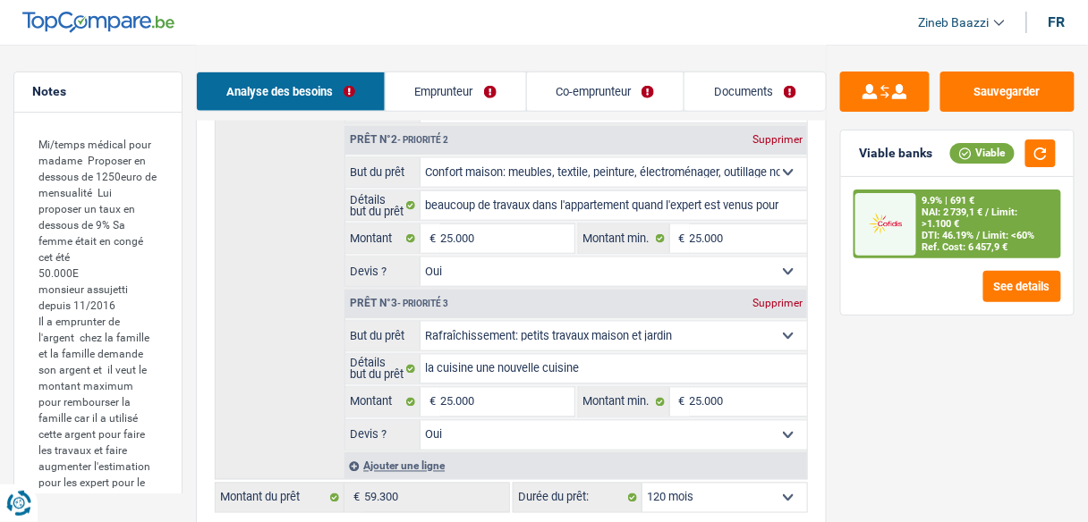
click at [930, 230] on span "DTI: 46.19%" at bounding box center [948, 236] width 52 height 12
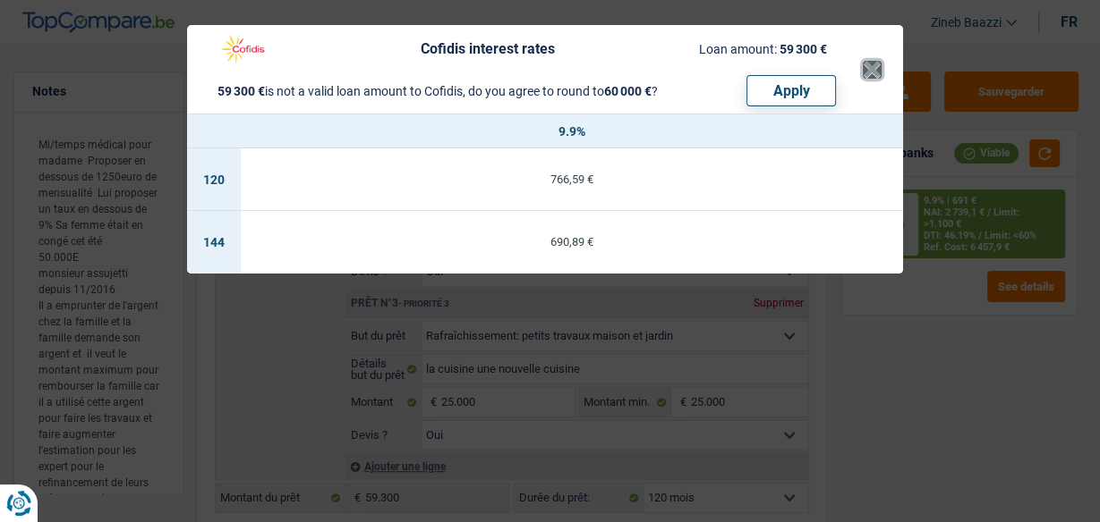
click at [878, 70] on button "×" at bounding box center [871, 70] width 19 height 18
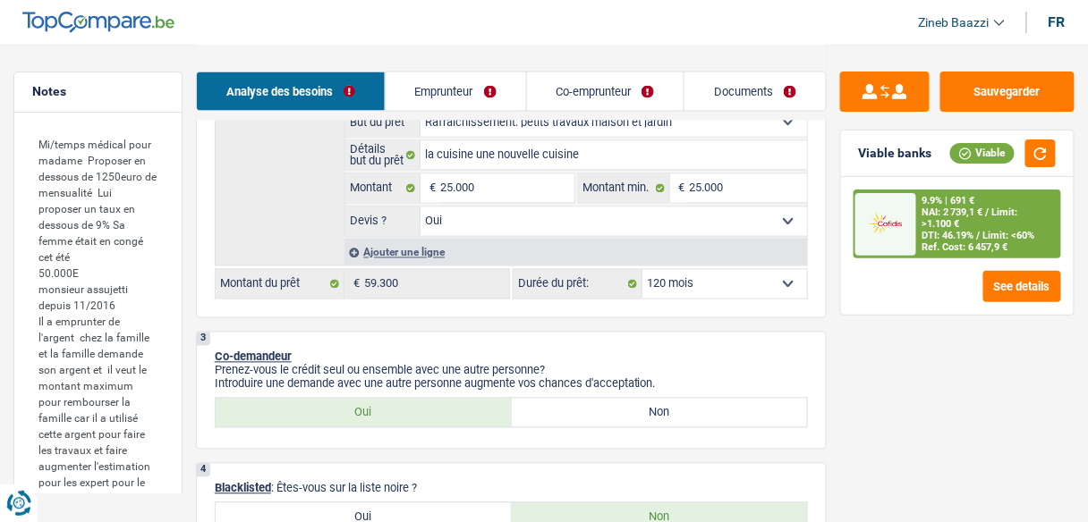
scroll to position [716, 0]
click at [692, 282] on select "12 mois 18 mois 24 mois 30 mois 36 mois 42 mois 48 mois 60 mois 72 mois 84 mois…" at bounding box center [724, 283] width 165 height 29
click at [737, 269] on select "12 mois 18 mois 24 mois 30 mois 36 mois 42 mois 48 mois 60 mois 72 mois 84 mois…" at bounding box center [724, 283] width 165 height 29
click at [642, 269] on select "12 mois 18 mois 24 mois 30 mois 36 mois 42 mois 48 mois 60 mois 72 mois 84 mois…" at bounding box center [724, 283] width 165 height 29
click at [974, 238] on span "DTI: 46.19%" at bounding box center [948, 236] width 52 height 12
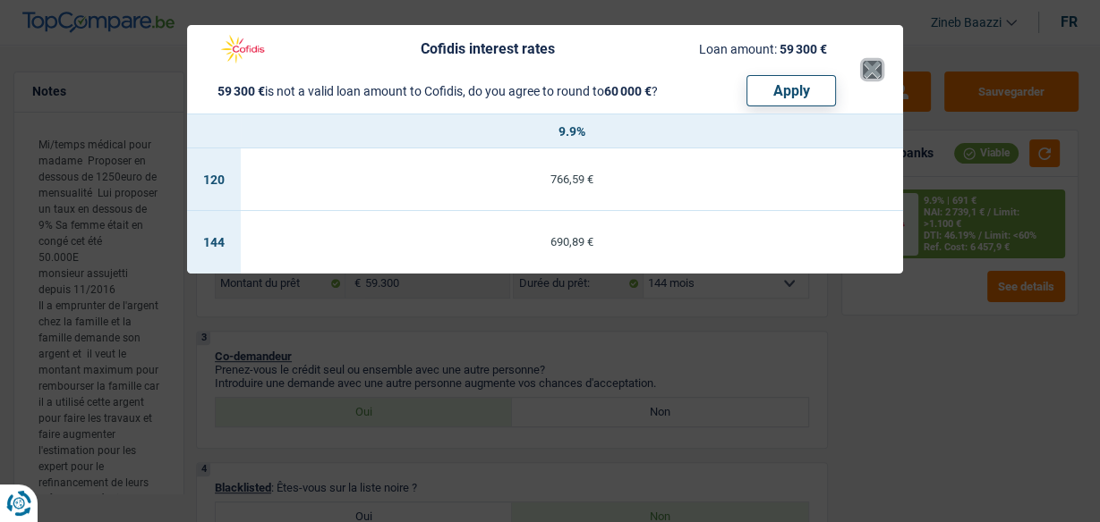
click at [868, 70] on button "×" at bounding box center [871, 70] width 19 height 18
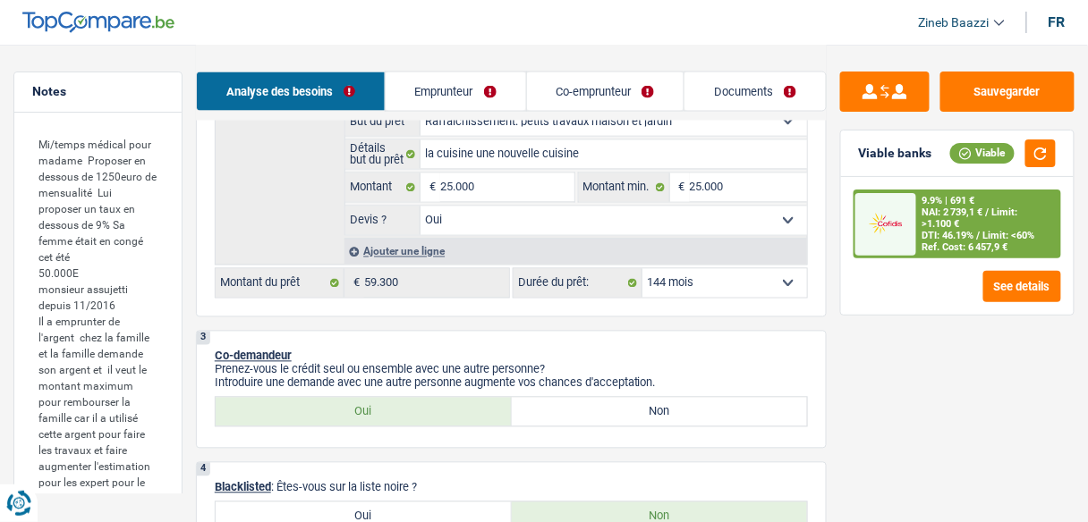
click at [669, 285] on select "12 mois 18 mois 24 mois 30 mois 36 mois 42 mois 48 mois 60 mois 72 mois 84 mois…" at bounding box center [724, 283] width 165 height 29
click at [642, 269] on select "12 mois 18 mois 24 mois 30 mois 36 mois 42 mois 48 mois 60 mois 72 mois 84 mois…" at bounding box center [724, 283] width 165 height 29
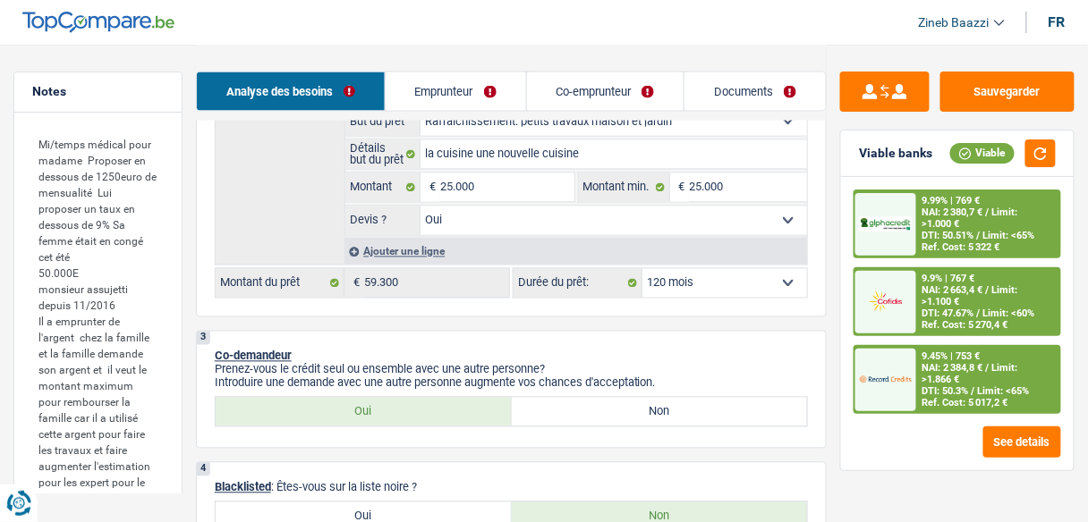
click at [937, 376] on span "Limit: >1.866 €" at bounding box center [970, 373] width 96 height 23
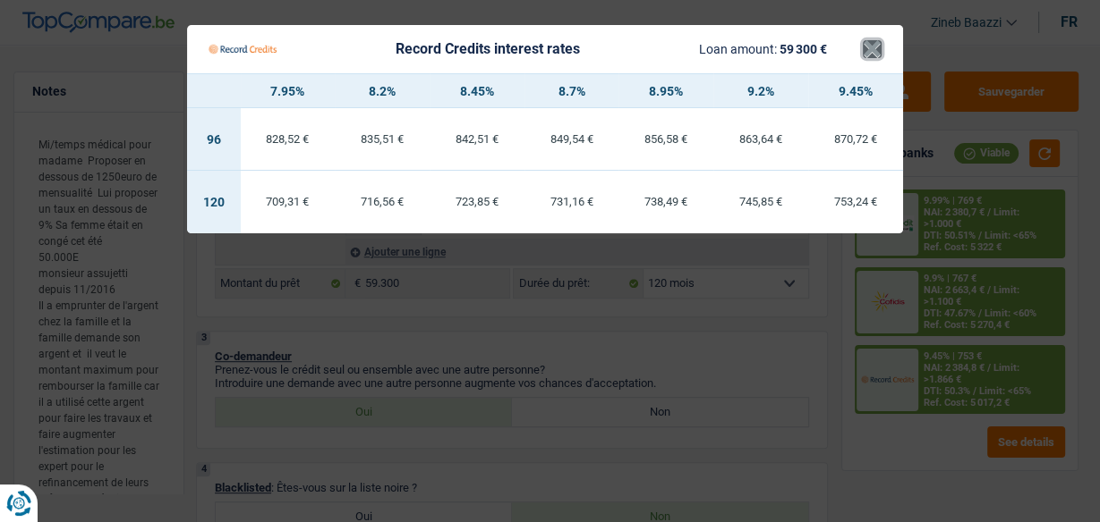
click at [873, 40] on button "×" at bounding box center [871, 49] width 19 height 18
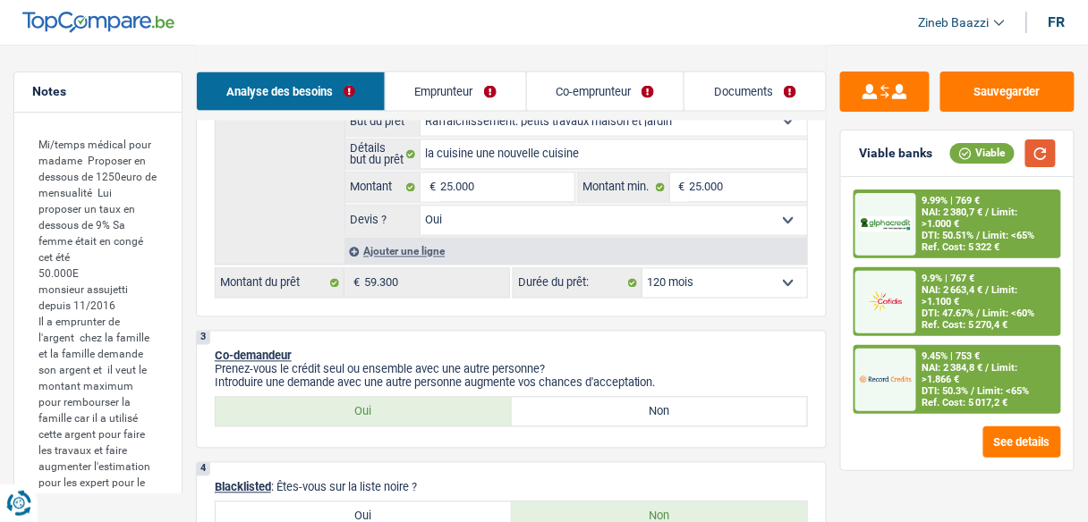
click at [1046, 162] on button "button" at bounding box center [1040, 154] width 30 height 28
click at [1051, 157] on button "button" at bounding box center [1040, 154] width 30 height 28
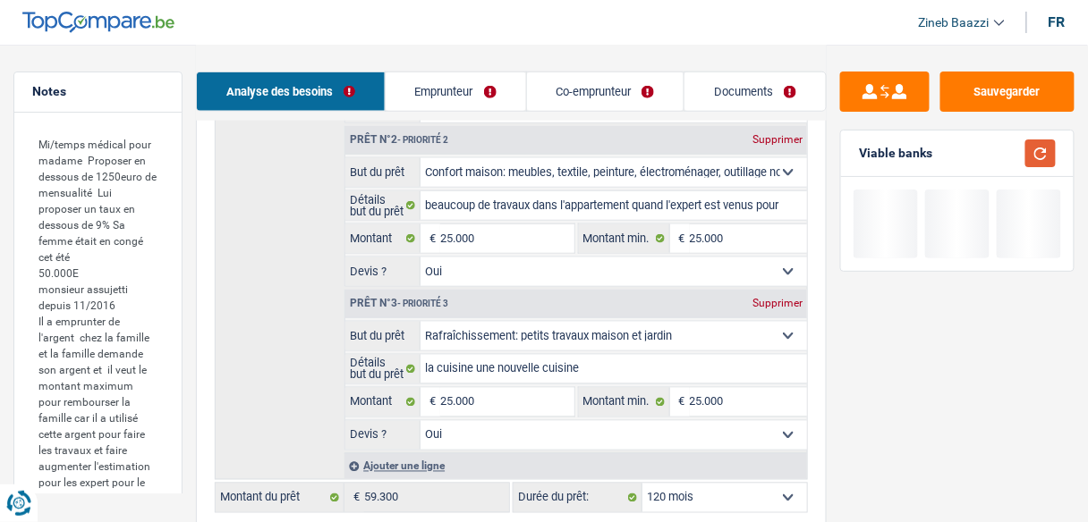
scroll to position [286, 0]
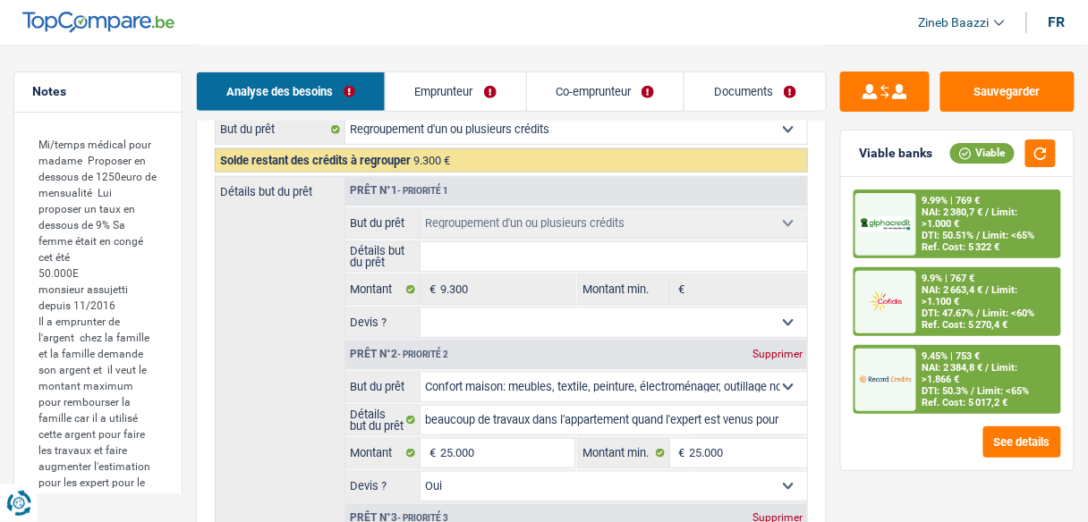
click at [545, 259] on input "Détails but du prêt" at bounding box center [613, 256] width 386 height 29
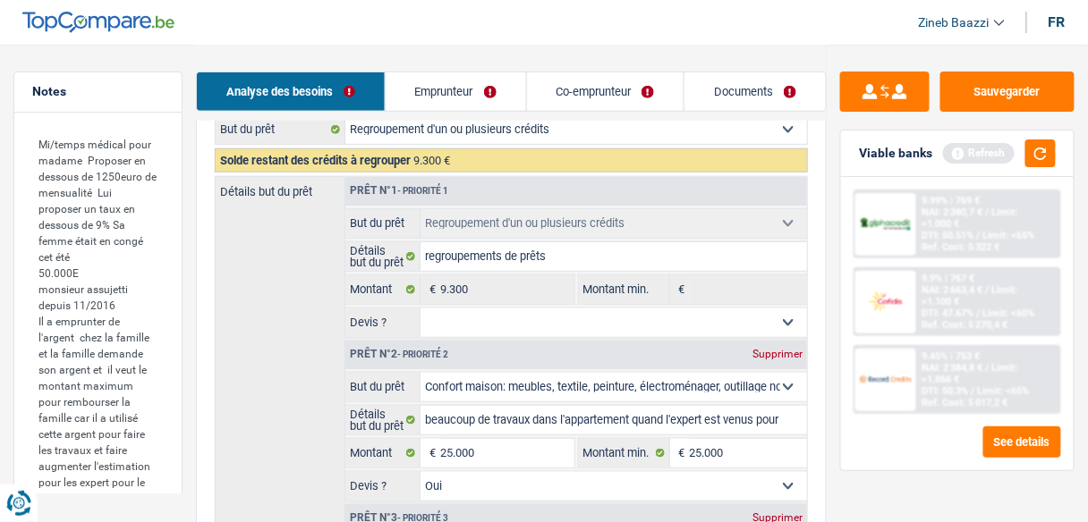
click at [511, 324] on select "Oui Non Non répondu Sélectionner une option" at bounding box center [613, 323] width 386 height 29
click at [420, 309] on select "Oui Non Non répondu Sélectionner une option" at bounding box center [613, 323] width 386 height 29
click at [986, 89] on button "Sauvegarder" at bounding box center [1007, 92] width 134 height 40
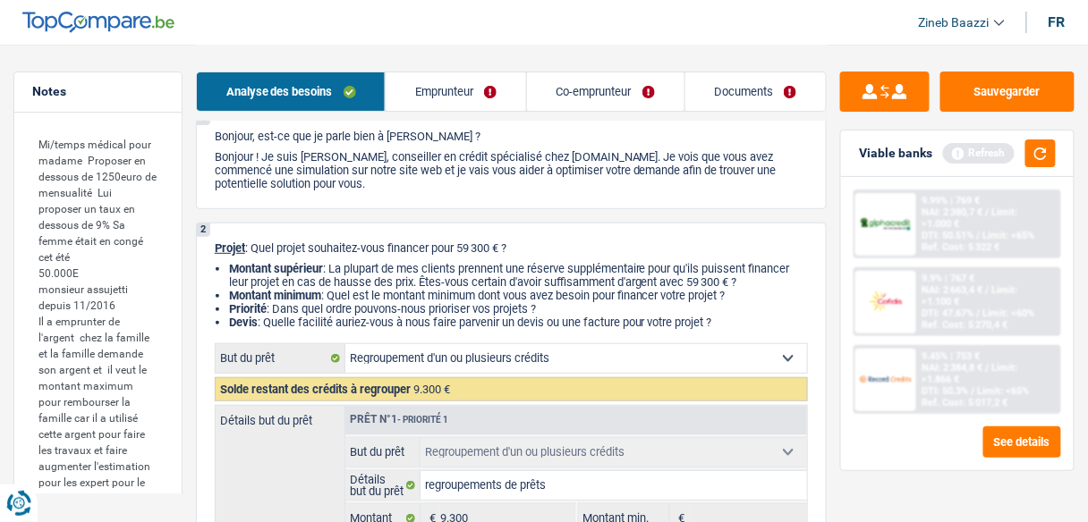
scroll to position [0, 0]
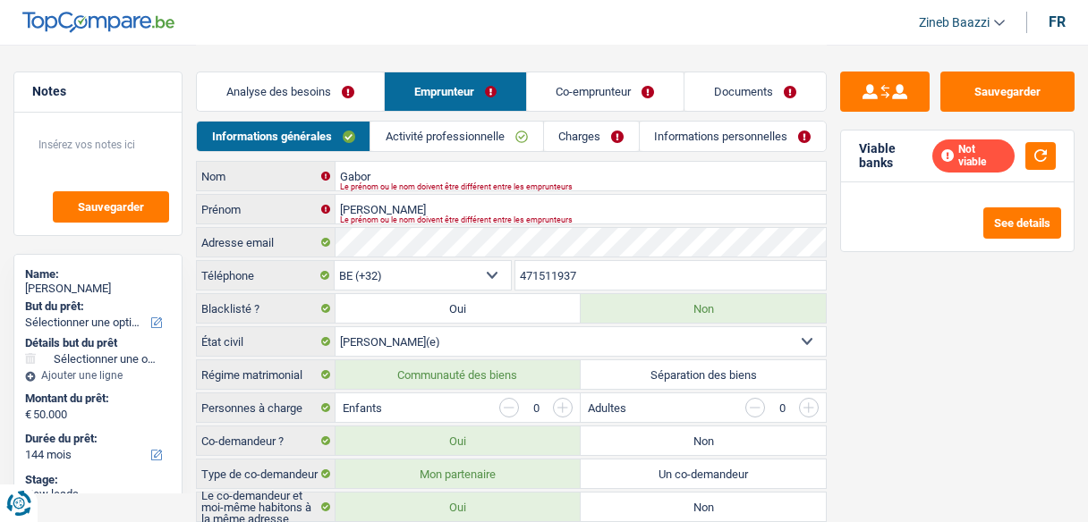
select select "144"
select select "32"
select select "married"
click at [760, 80] on link "Documents" at bounding box center [754, 91] width 141 height 38
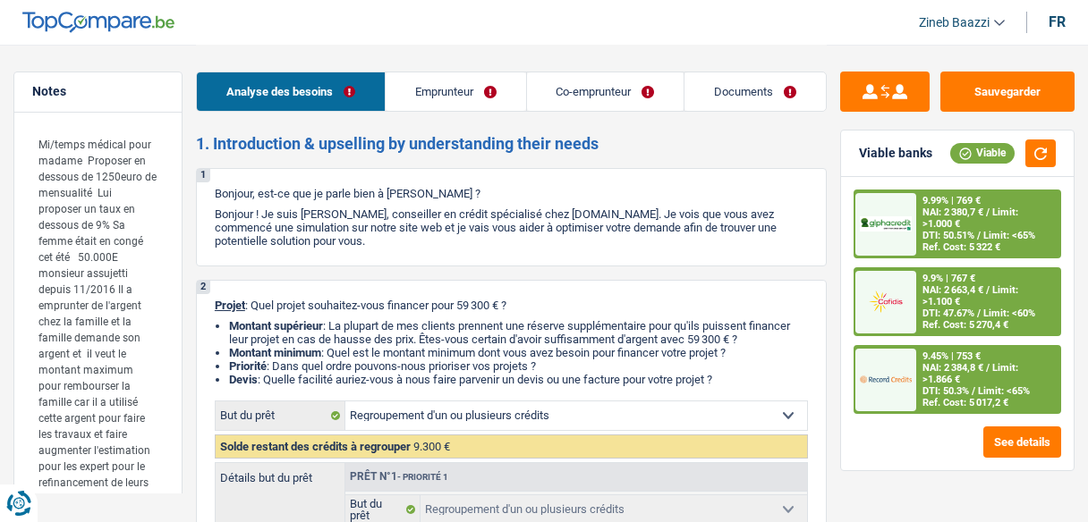
select select "refinancing"
select select "household"
select select "houseOrGarden"
select select "120"
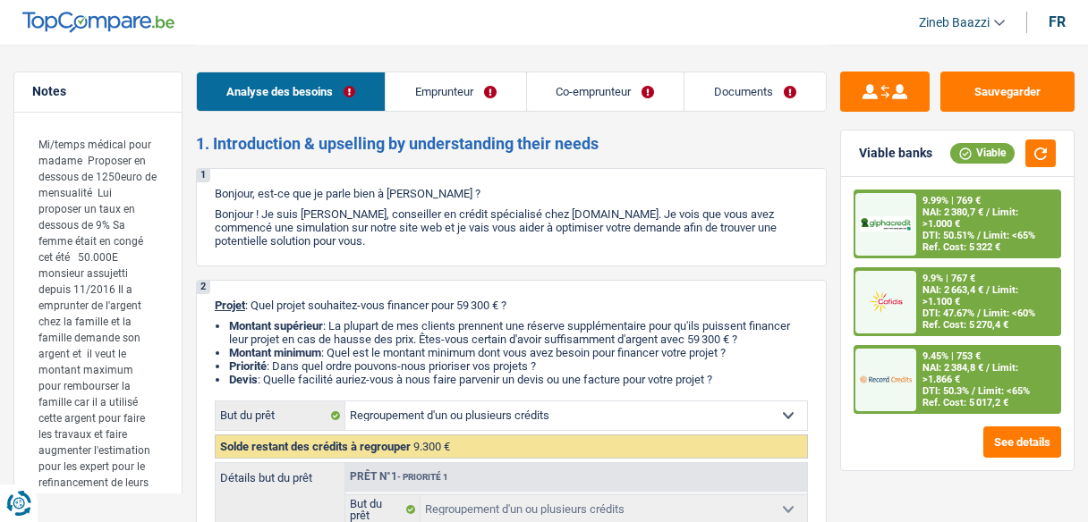
select select "refinancing"
select select "yes"
select select "household"
select select "yes"
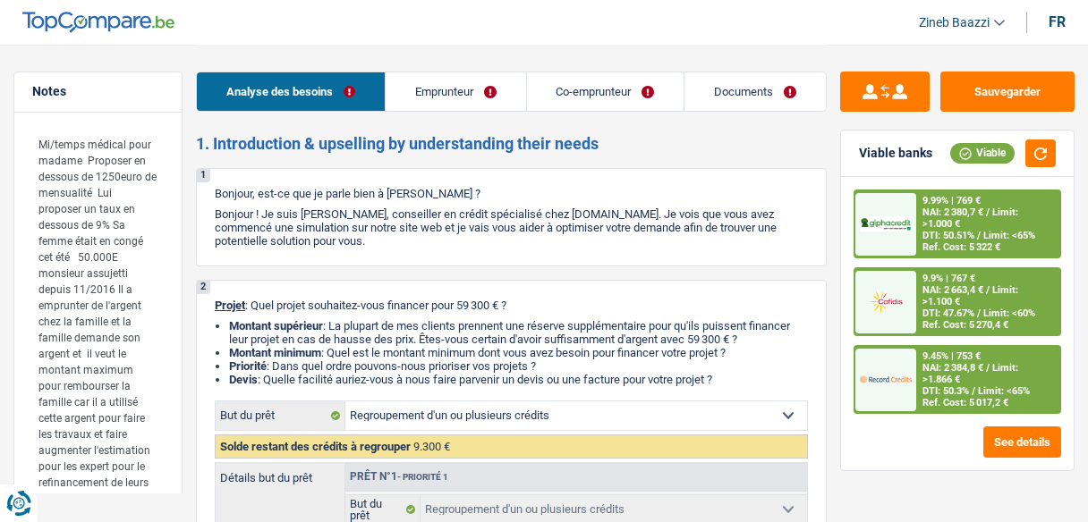
select select "houseOrGarden"
select select "yes"
select select "120"
select select "worker"
select select "independent"
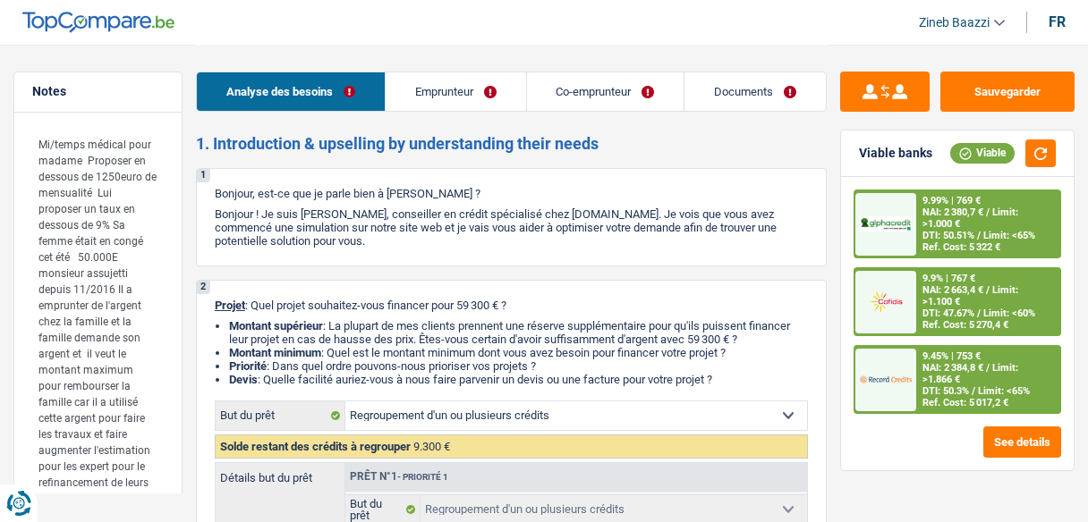
select select "familyAllowances"
select select "mutualityIndemnity"
select select "mealVouchers"
select select "netSalary"
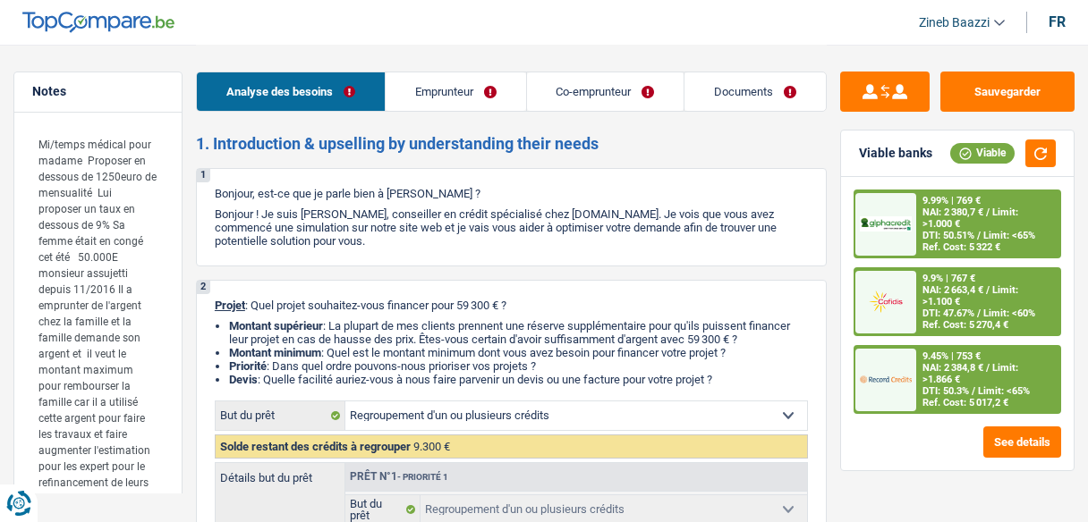
select select "familyAllowances"
select select "ownerWithMortgage"
select select "mortgage"
select select "240"
select select "personalLoan"
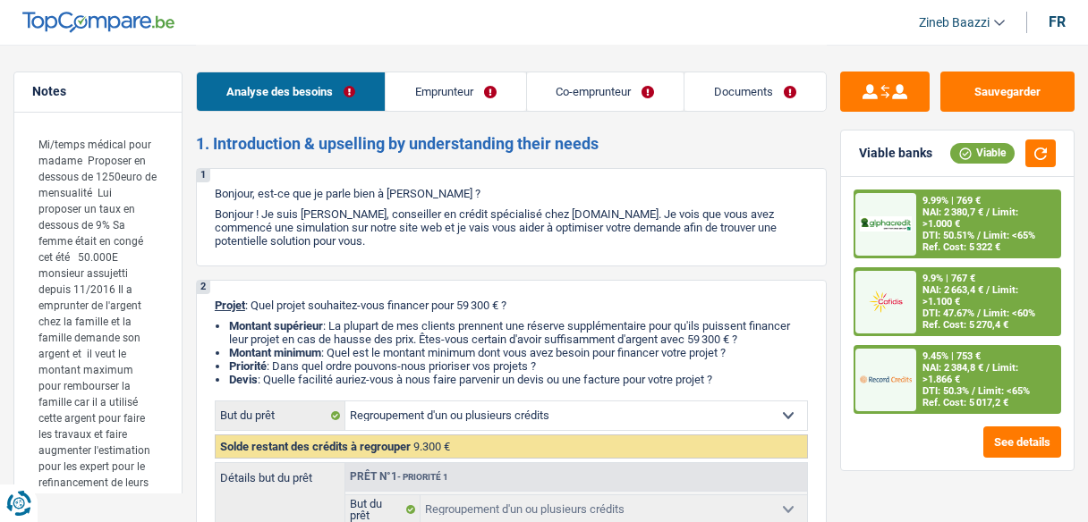
select select "medicalFees"
select select "60"
select select "personalLoan"
select select "other"
select select "48"
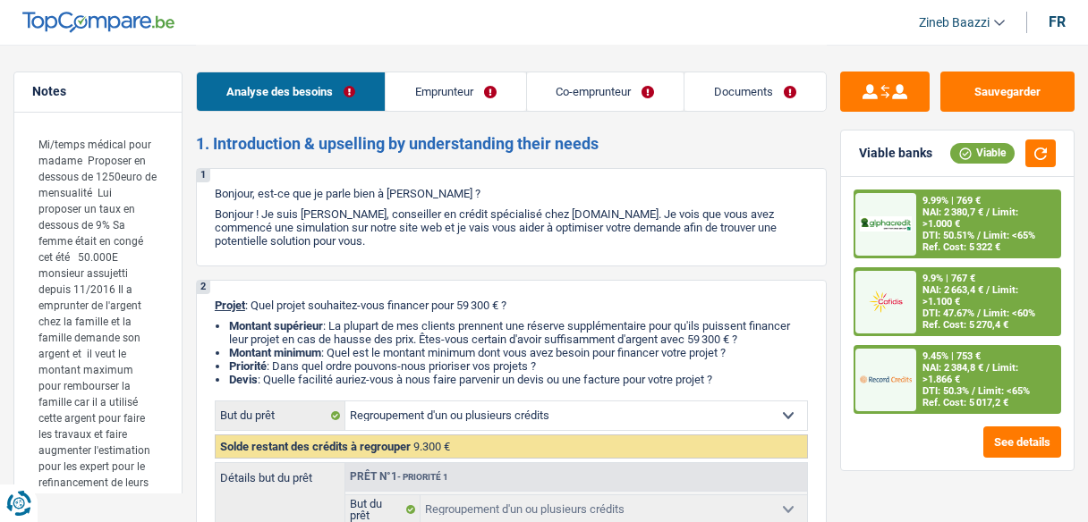
select select "refinancing"
select select "yes"
select select "household"
select select "yes"
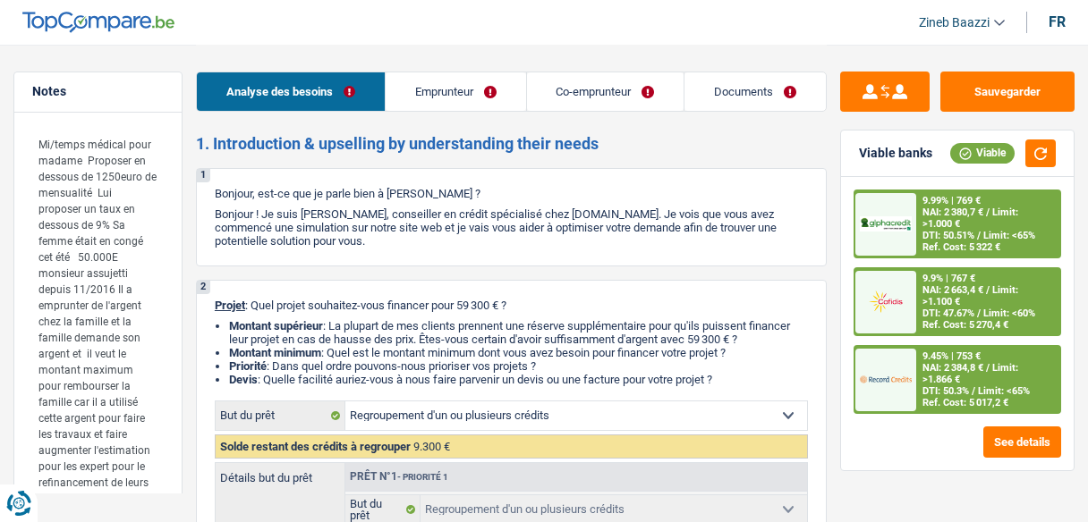
select select "houseOrGarden"
select select "yes"
select select "120"
select select "refinancing"
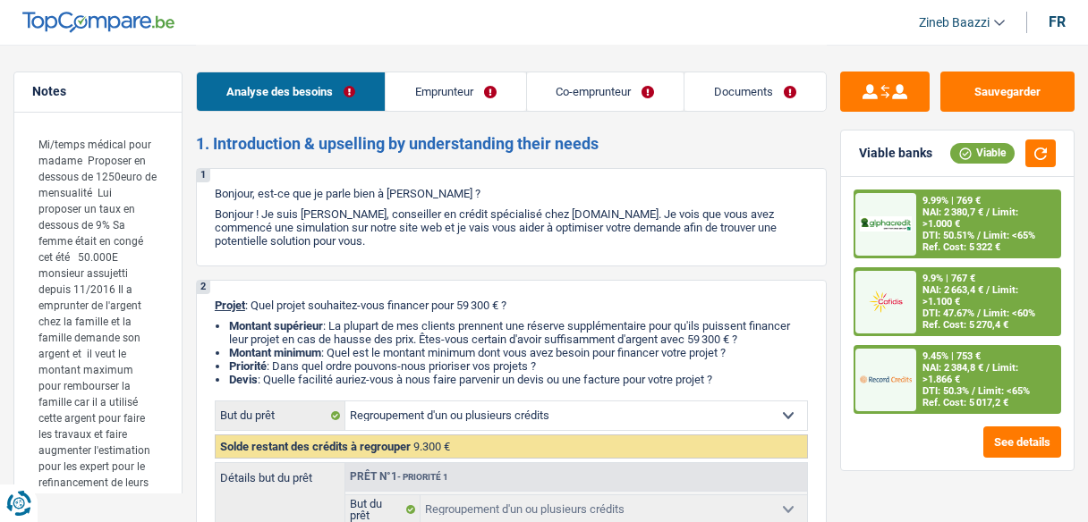
select select "household"
select select "houseOrGarden"
select select "120"
select select "refinancing"
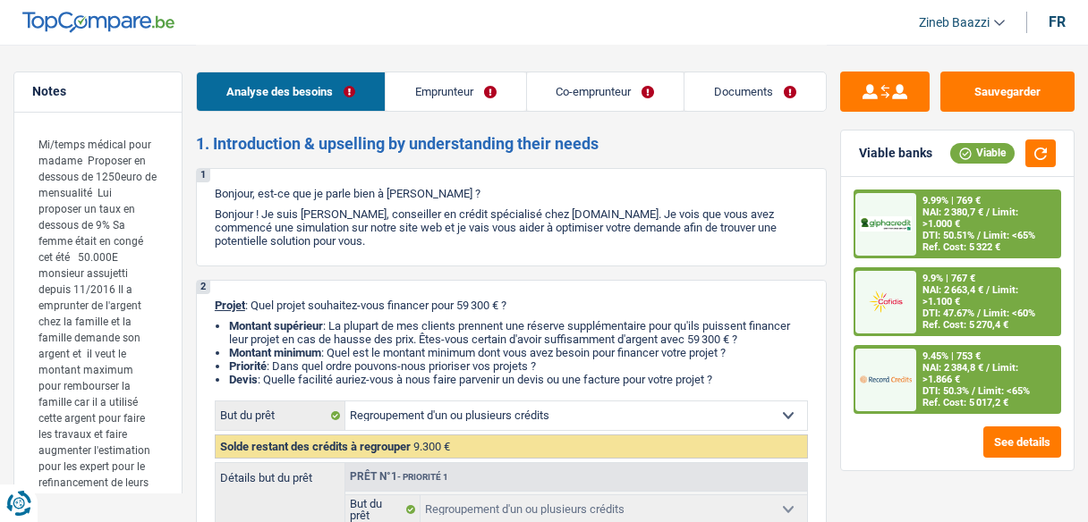
select select "yes"
select select "household"
select select "yes"
select select "houseOrGarden"
select select "yes"
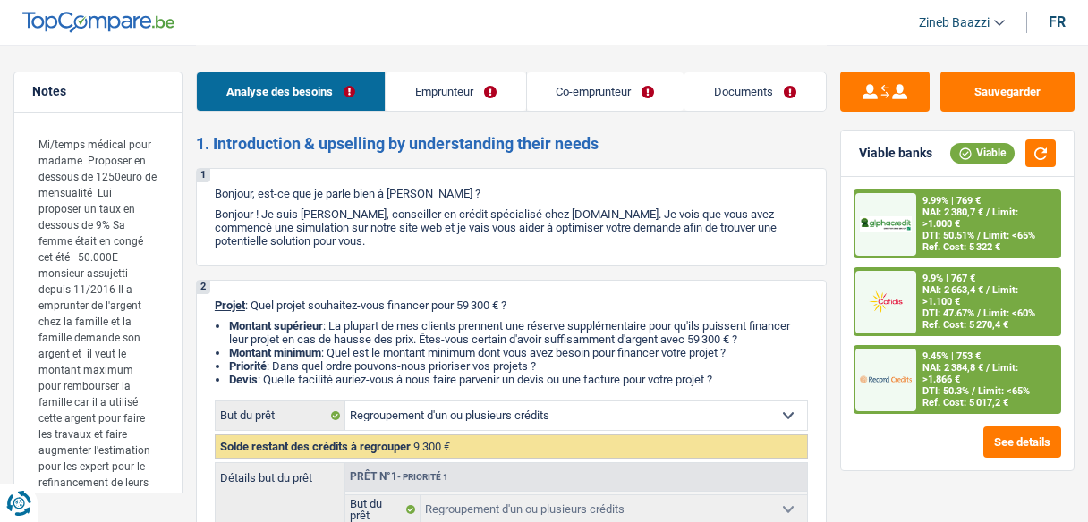
select select "120"
select select "worker"
select select "independent"
select select "familyAllowances"
select select "mutualityIndemnity"
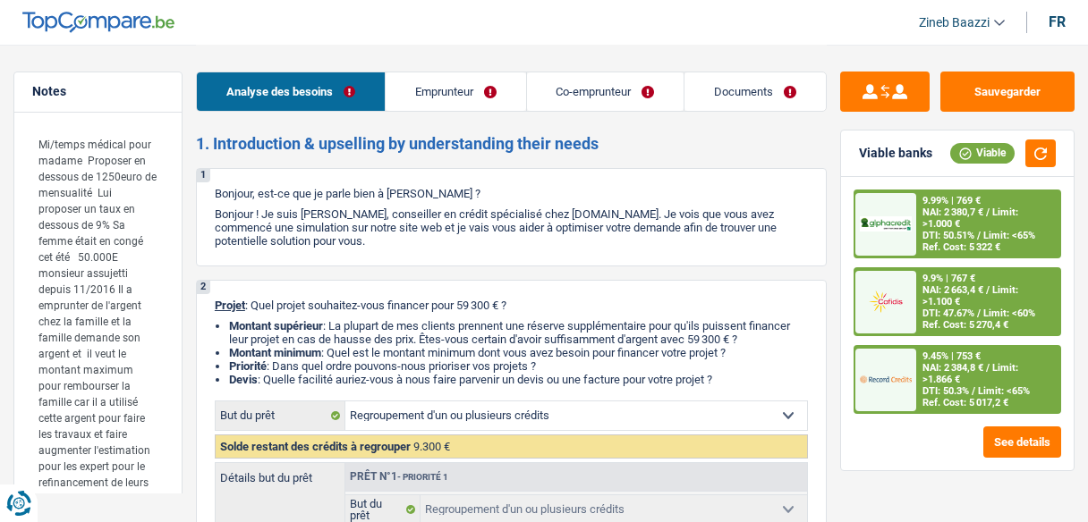
select select "mealVouchers"
select select "netSalary"
select select "familyAllowances"
select select "ownerWithMortgage"
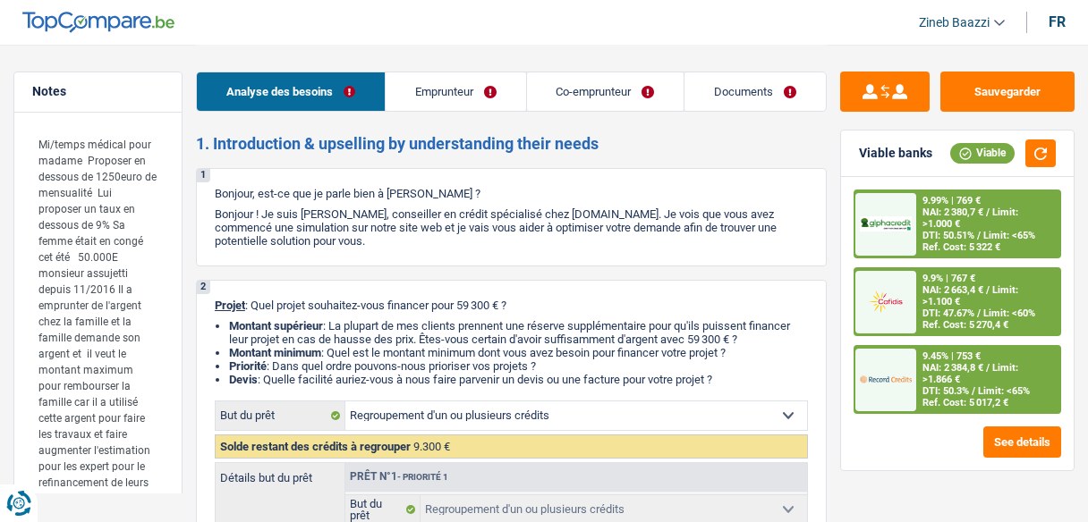
select select "mortgage"
select select "240"
select select "personalLoan"
select select "medicalFees"
select select "60"
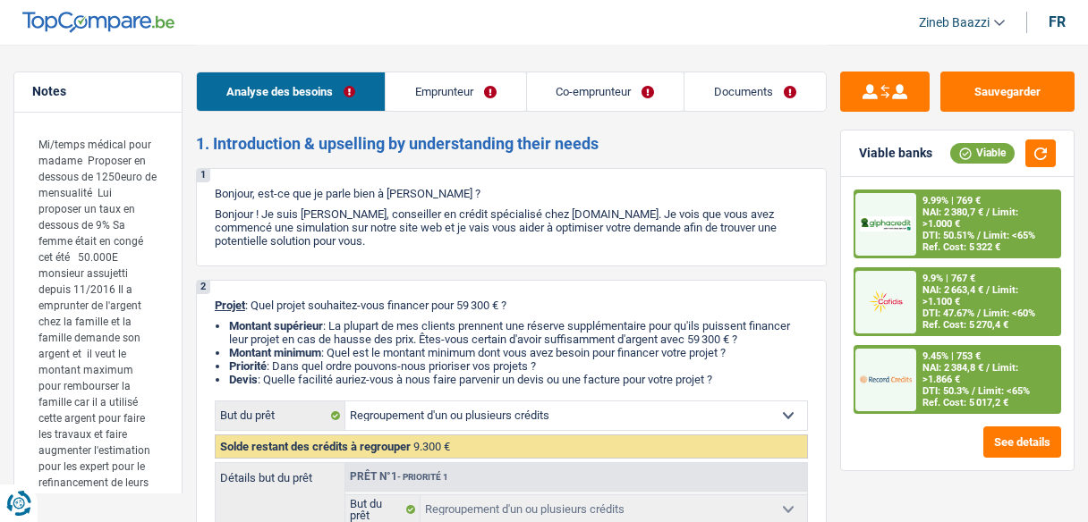
select select "personalLoan"
select select "other"
select select "48"
select select "refinancing"
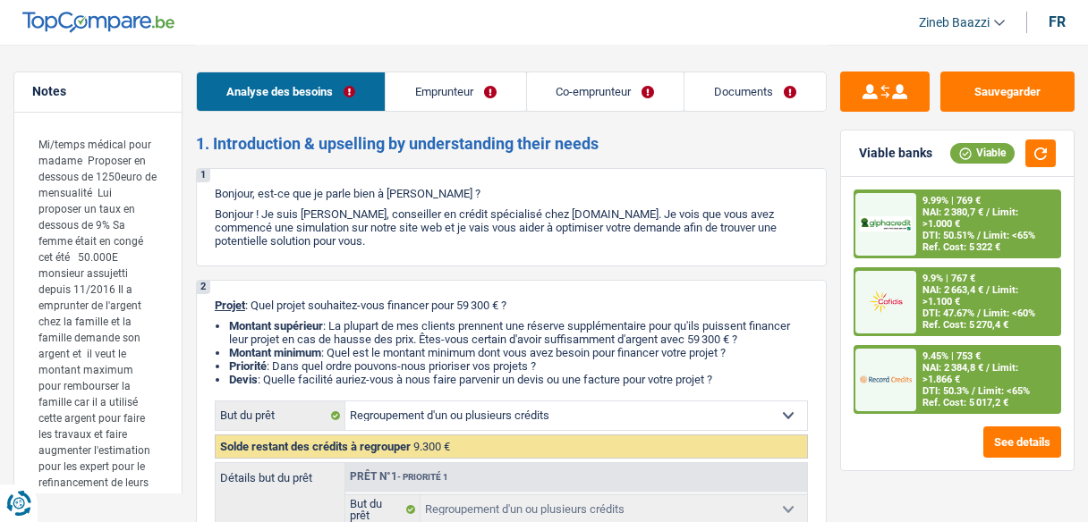
select select "yes"
select select "household"
select select "yes"
select select "houseOrGarden"
select select "yes"
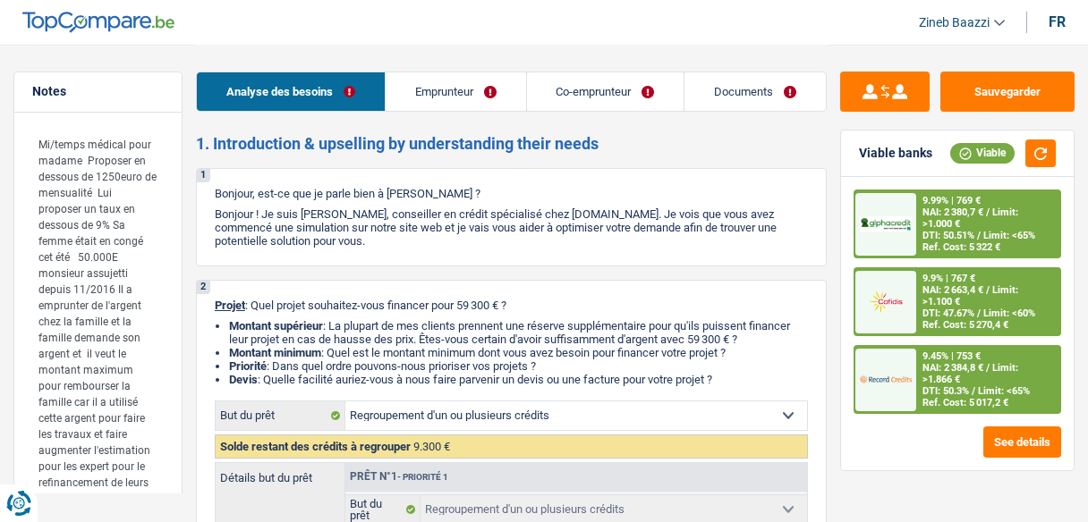
select select "120"
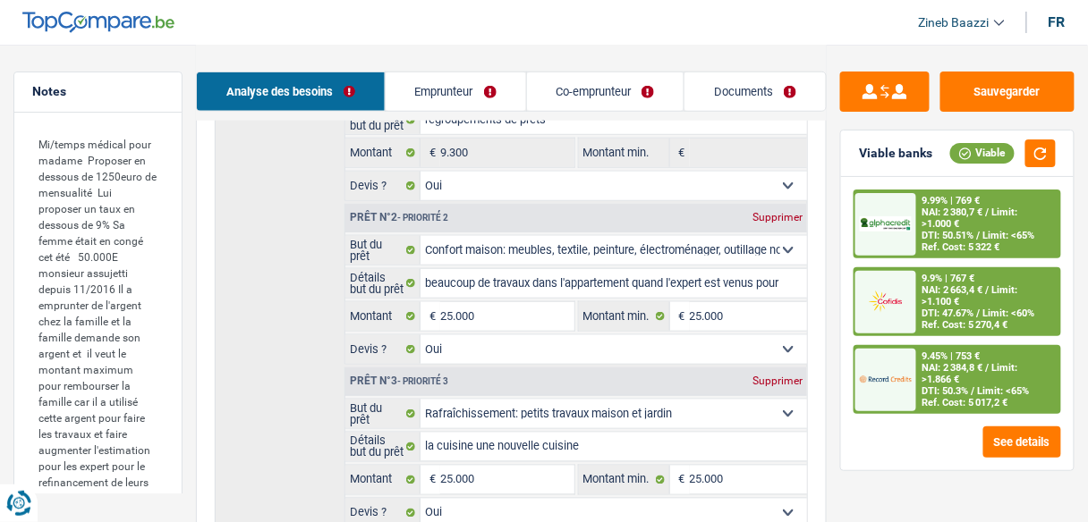
scroll to position [429, 0]
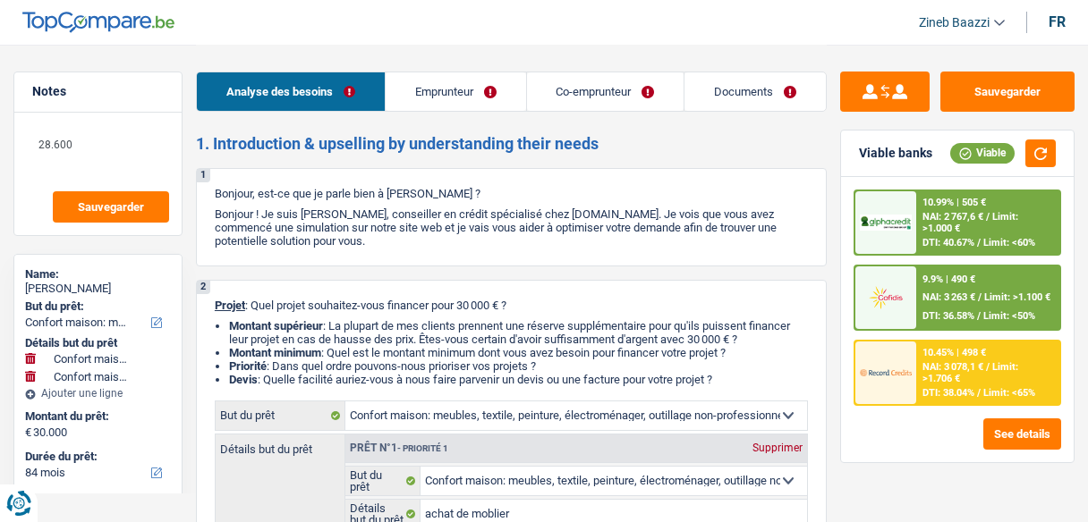
select select "household"
select select "84"
select select "household"
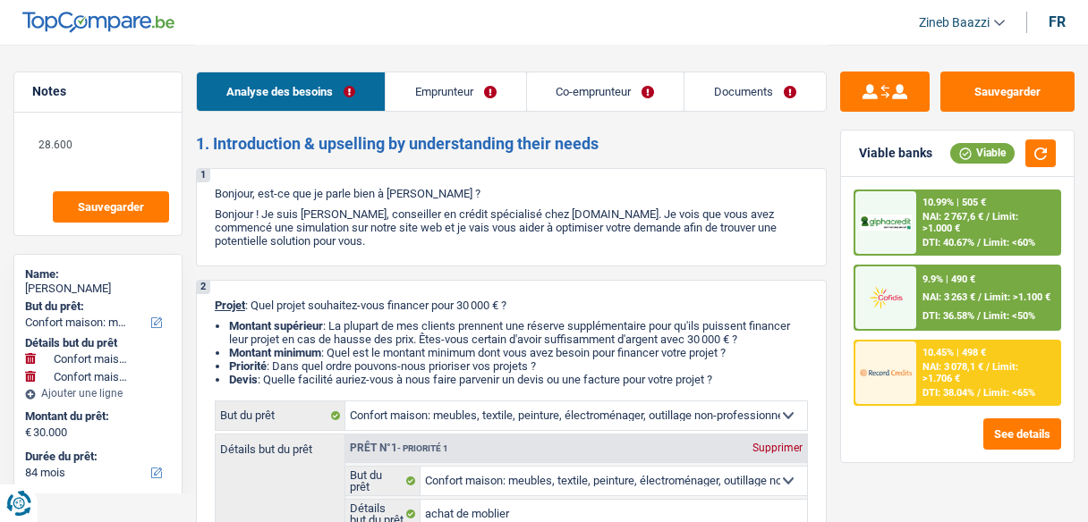
select select "household"
select select "false"
select select "household"
select select "yes"
select select "84"
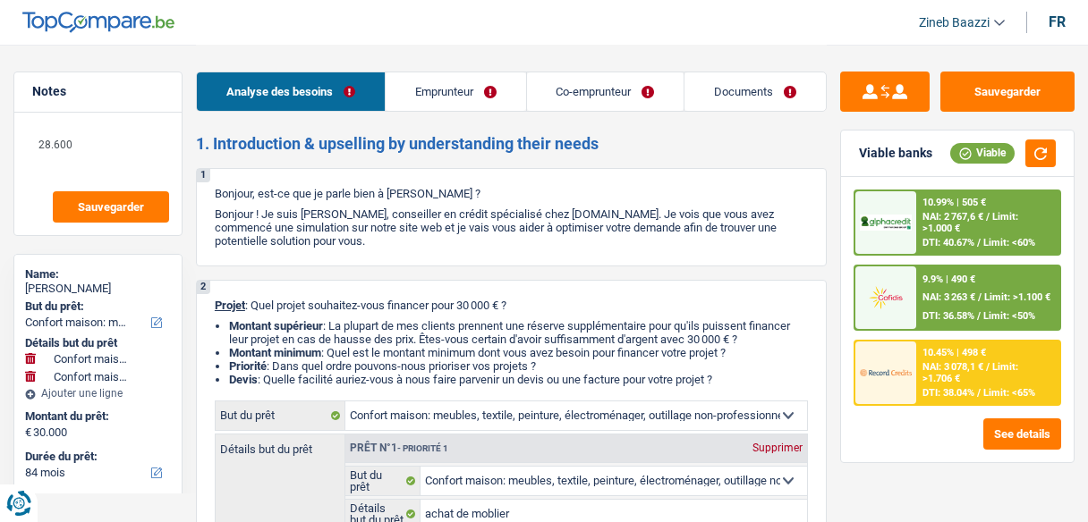
select select "privateEmployee"
select select "worker"
select select "familyAllowances"
select select "netSalary"
select select "mealVouchers"
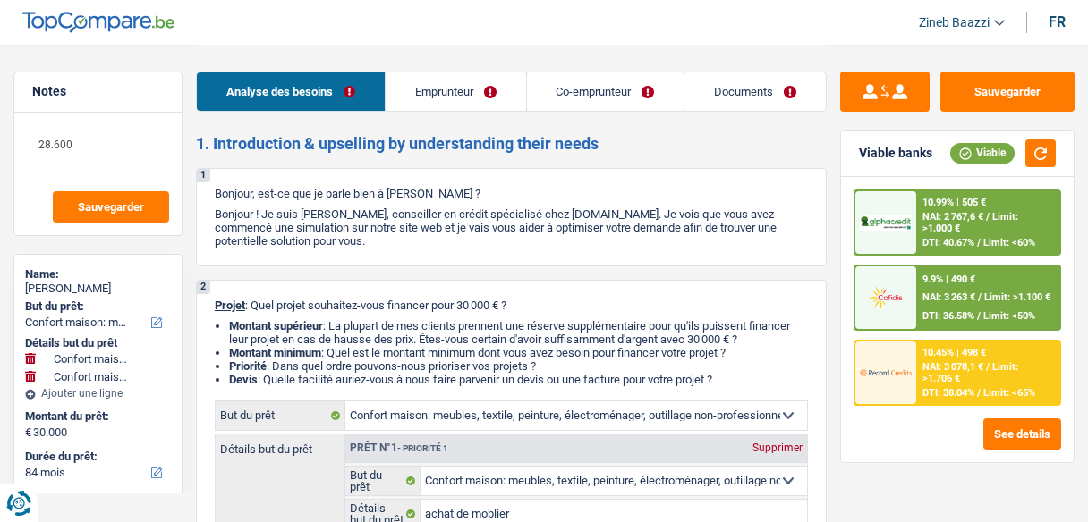
select select "netSalary"
select select "mealVouchers"
select select "rents"
select select "carLoan"
select select "60"
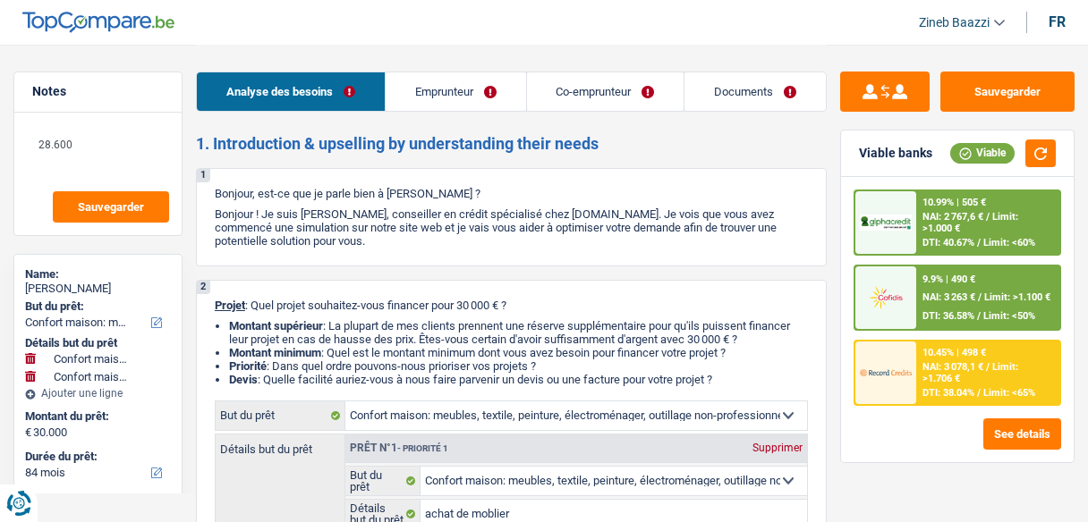
select select "personalLoan"
select select "homeFurnishingOrRelocation"
select select "36"
select select "household"
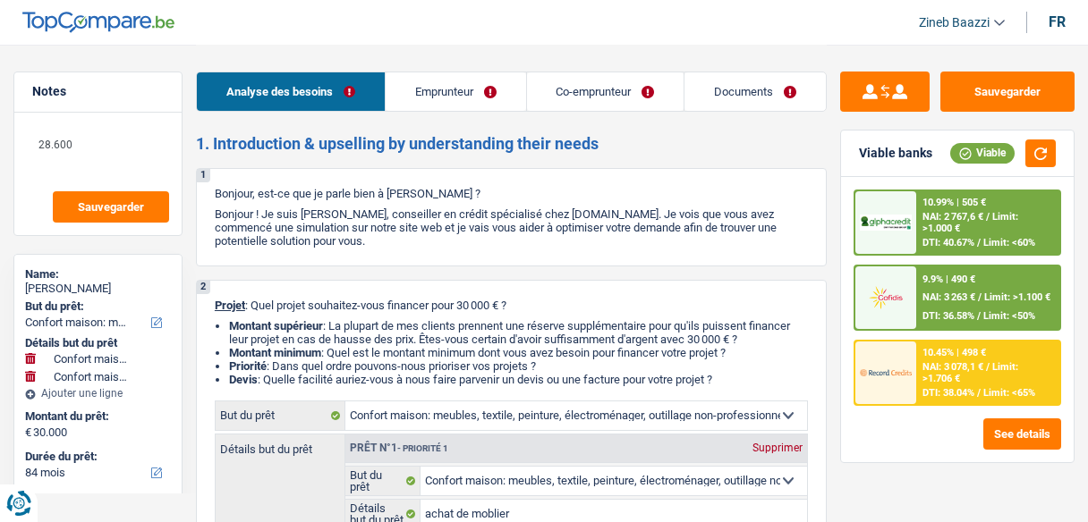
select select "false"
select select "household"
select select "yes"
select select "84"
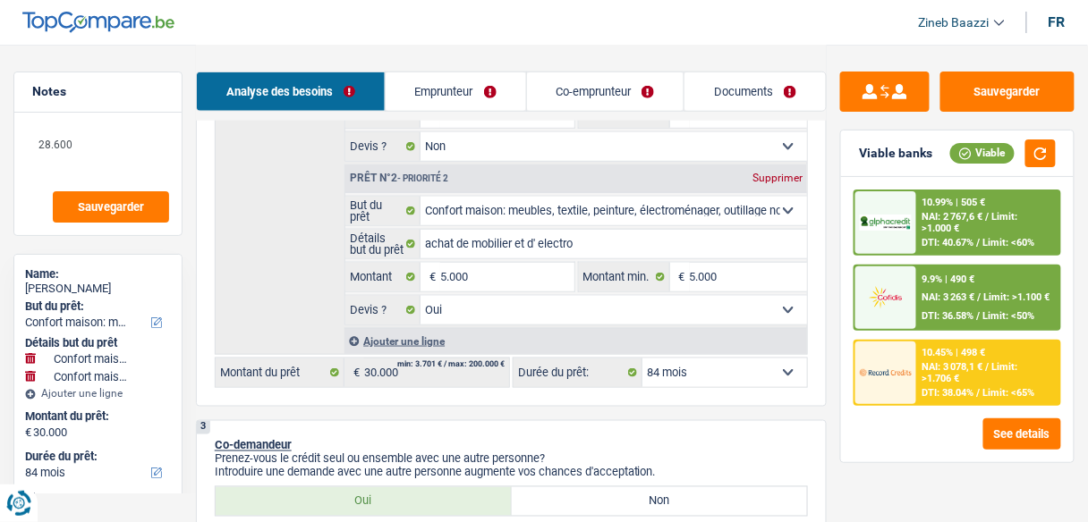
scroll to position [429, 0]
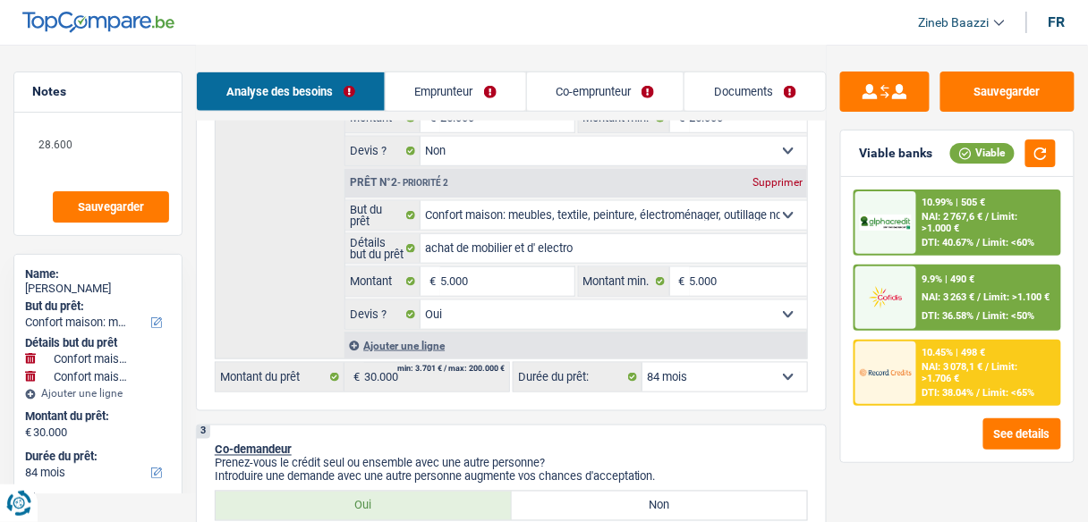
click at [302, 237] on div "Détails but du prêt Prêt n°1 - Priorité 1 Supprimer Confort maison: meubles, te…" at bounding box center [511, 181] width 593 height 355
click at [717, 108] on link "Documents" at bounding box center [754, 91] width 141 height 38
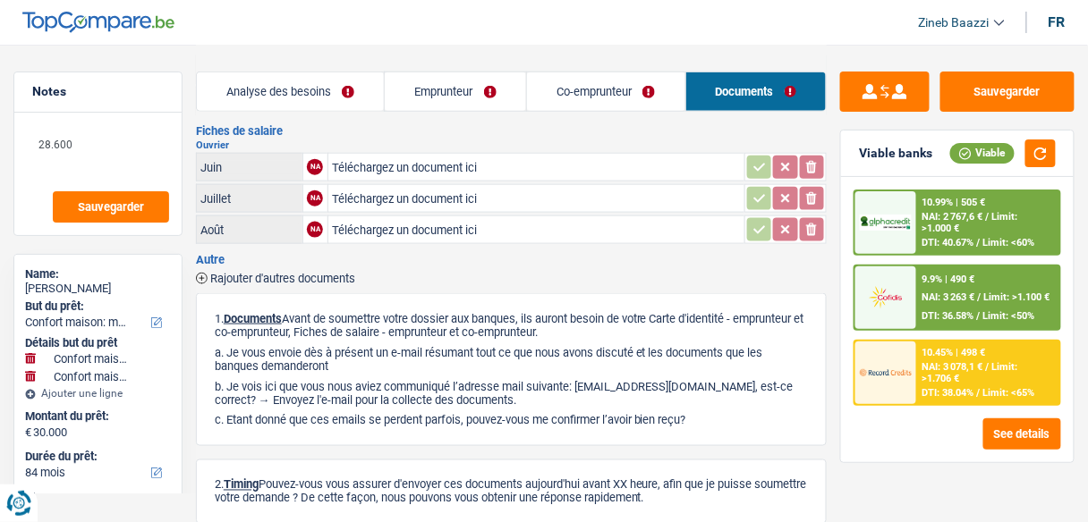
drag, startPoint x: 618, startPoint y: 91, endPoint x: 489, endPoint y: 76, distance: 129.7
click at [616, 92] on link "Co-emprunteur" at bounding box center [606, 91] width 158 height 38
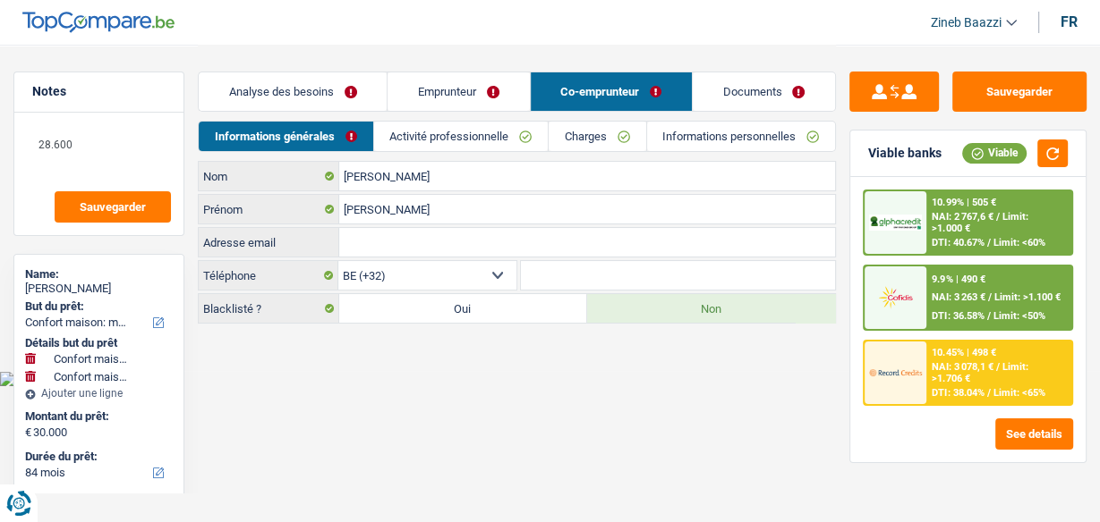
click at [476, 98] on link "Emprunteur" at bounding box center [457, 91] width 141 height 38
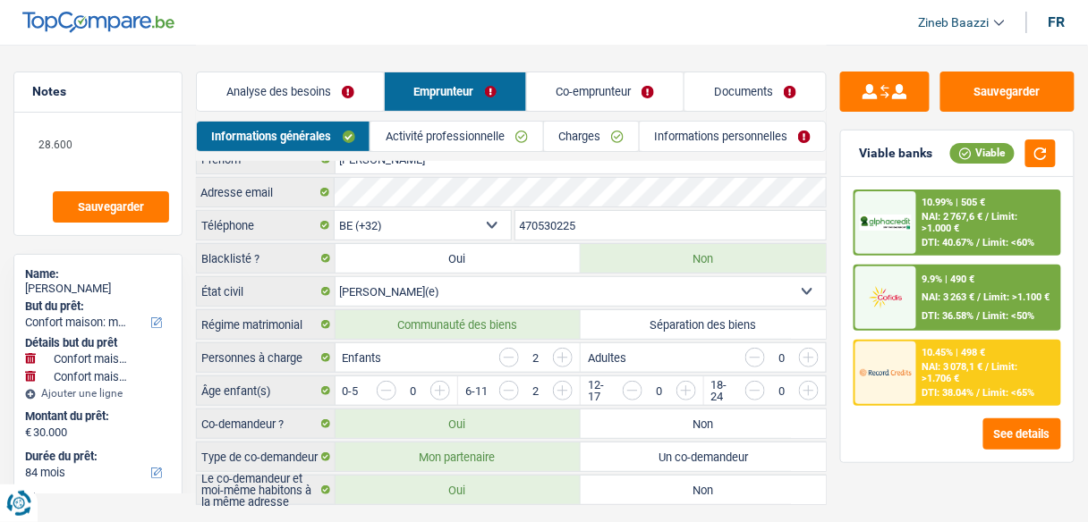
scroll to position [87, 0]
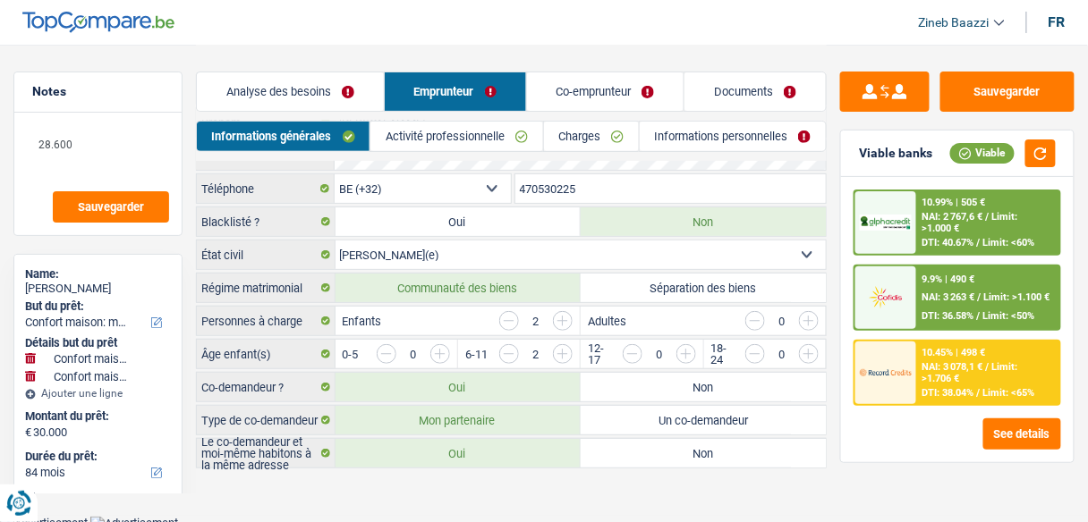
click at [485, 123] on link "Activité professionnelle" at bounding box center [456, 137] width 172 height 30
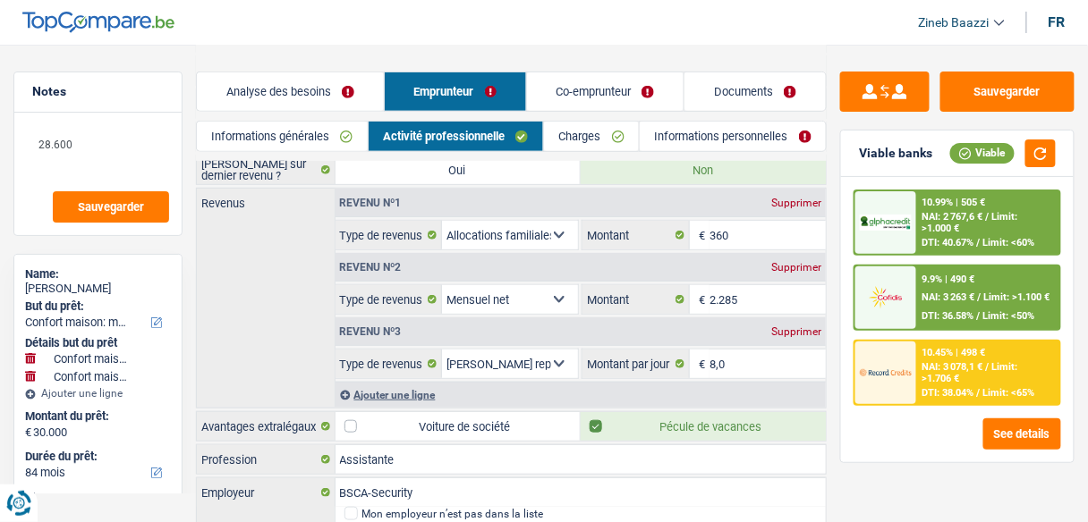
scroll to position [232, 0]
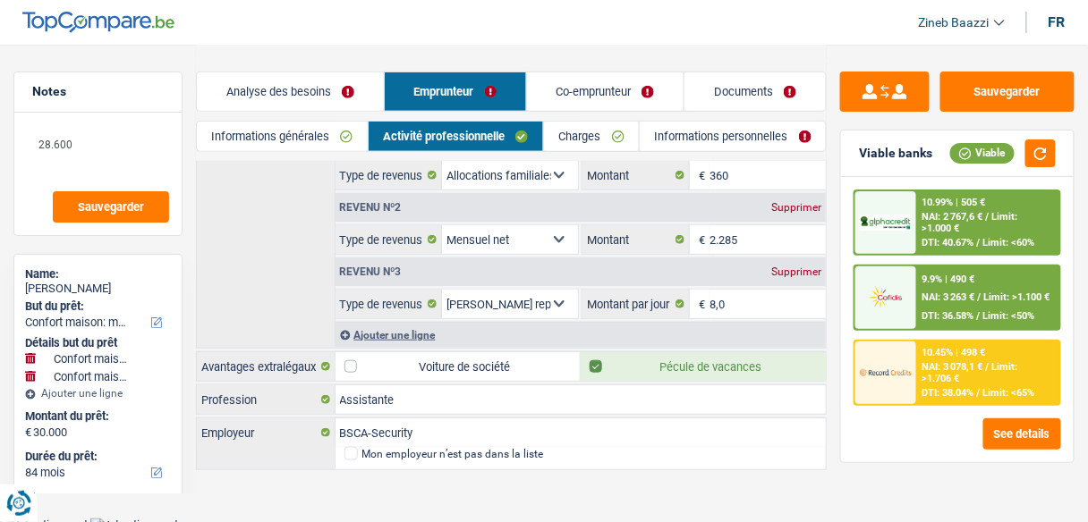
click at [281, 91] on link "Analyse des besoins" at bounding box center [290, 91] width 187 height 38
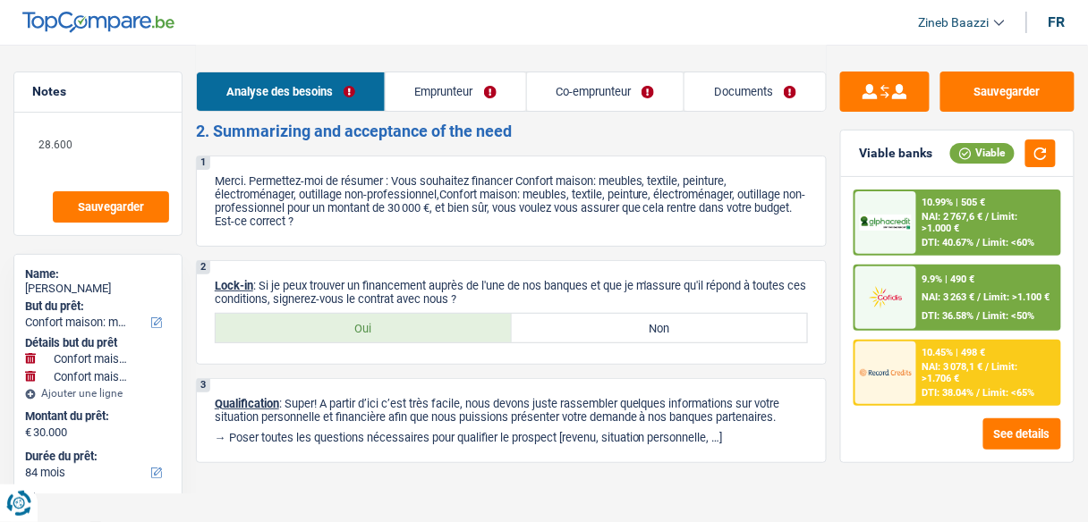
scroll to position [3417, 0]
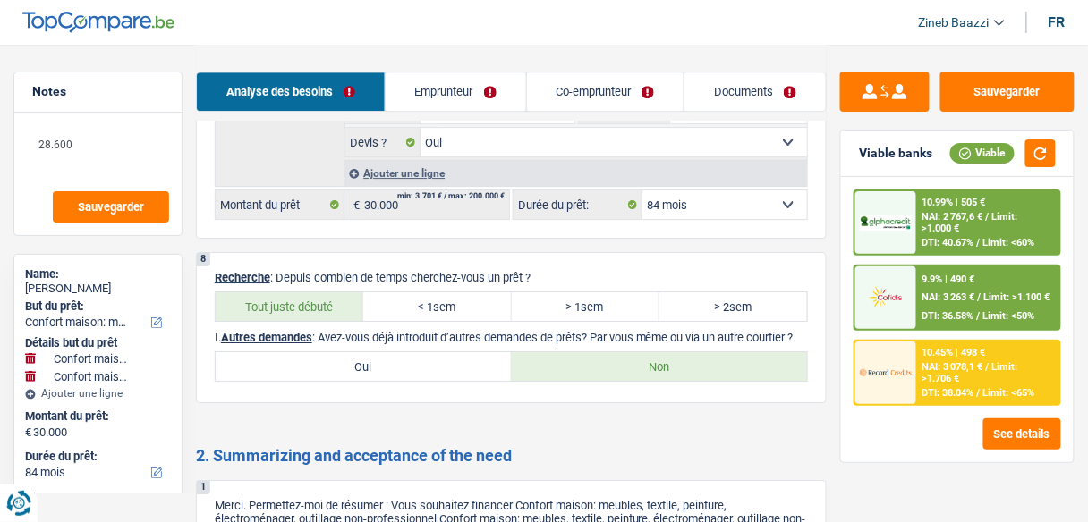
click at [721, 80] on link "Documents" at bounding box center [754, 91] width 141 height 38
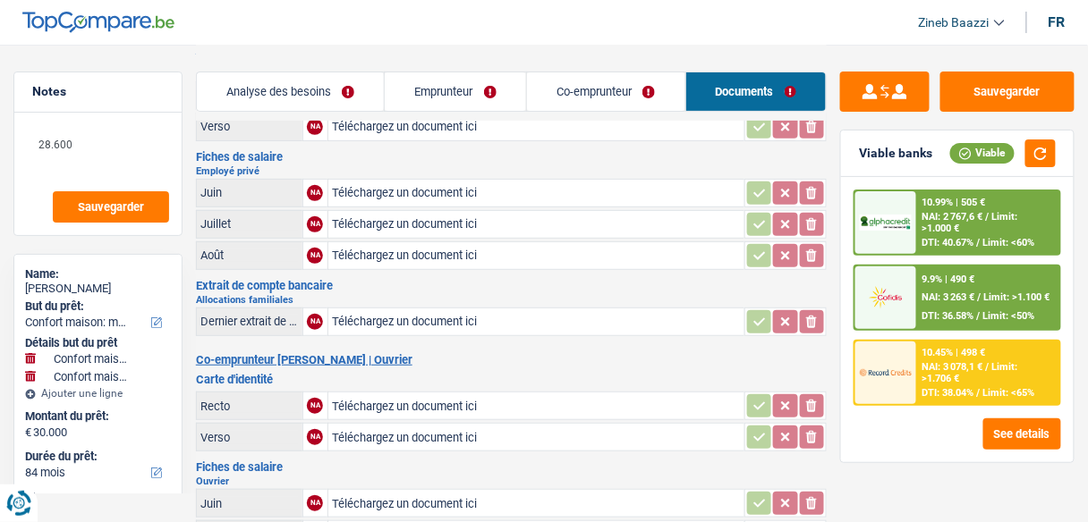
scroll to position [0, 0]
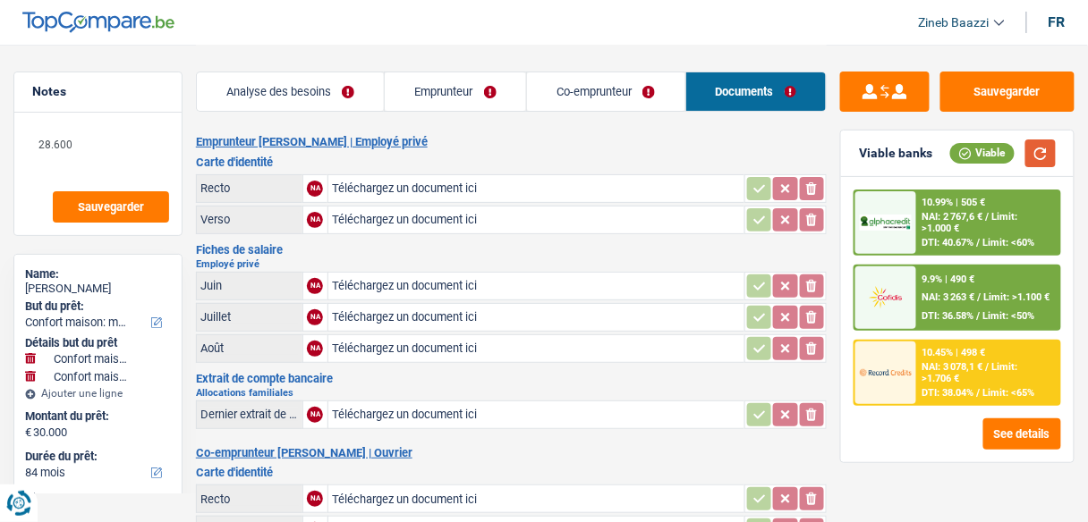
click at [1026, 141] on button "button" at bounding box center [1040, 154] width 30 height 28
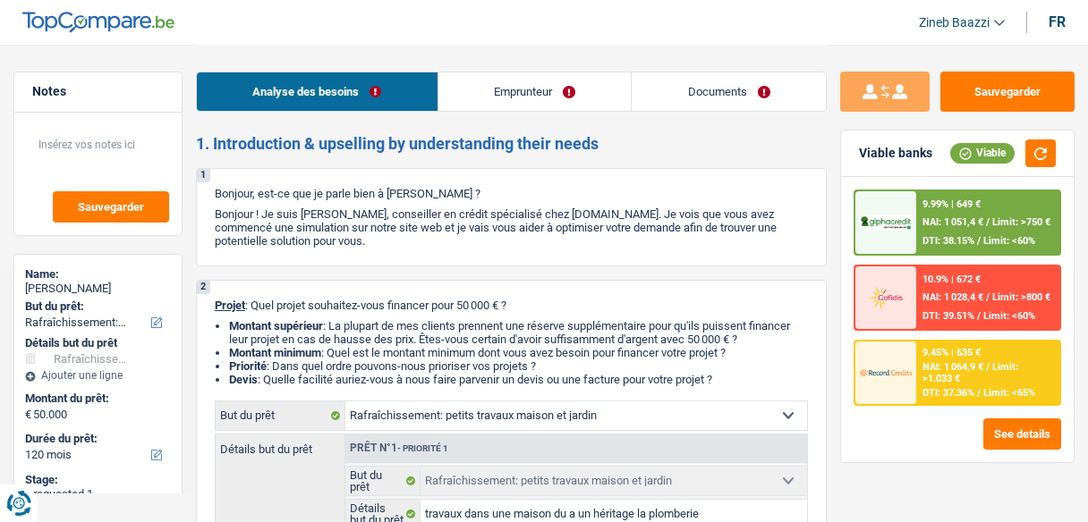
select select "houseOrGarden"
select select "120"
select select "houseOrGarden"
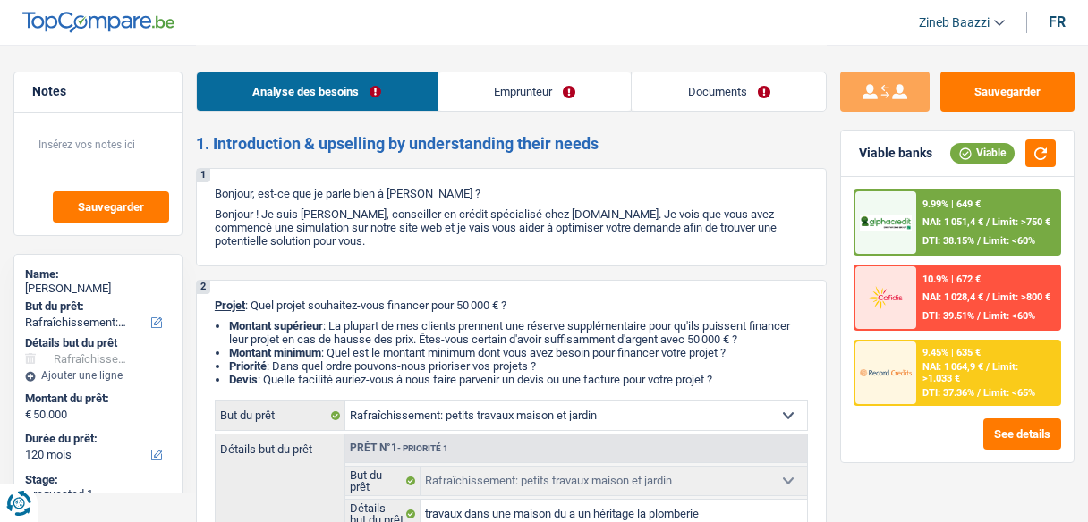
select select "false"
select select "120"
select select "privateEmployee"
select select "netSalary"
select select "mealVouchers"
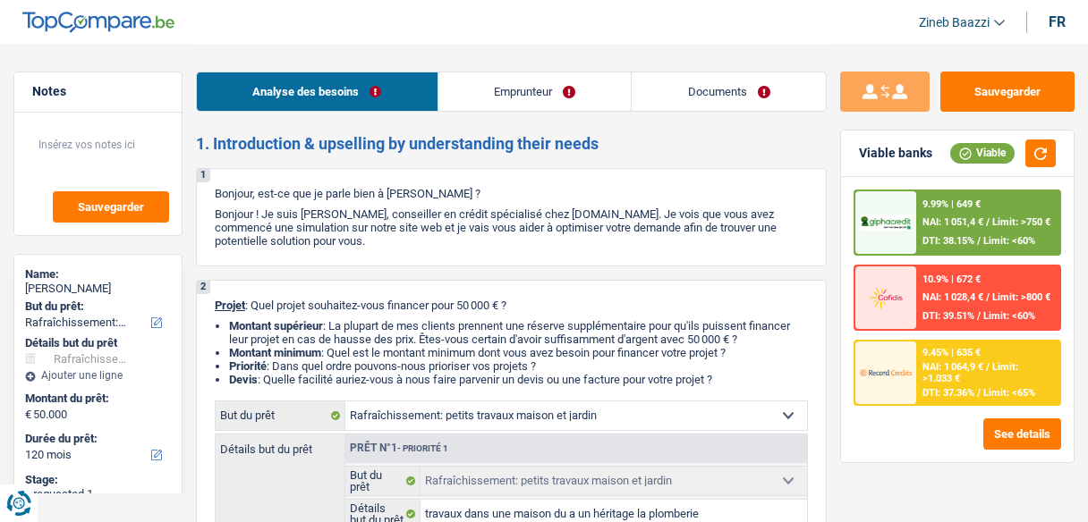
select select "ownerWithoutMortgage"
select select "houseOrGarden"
select select "false"
select select "120"
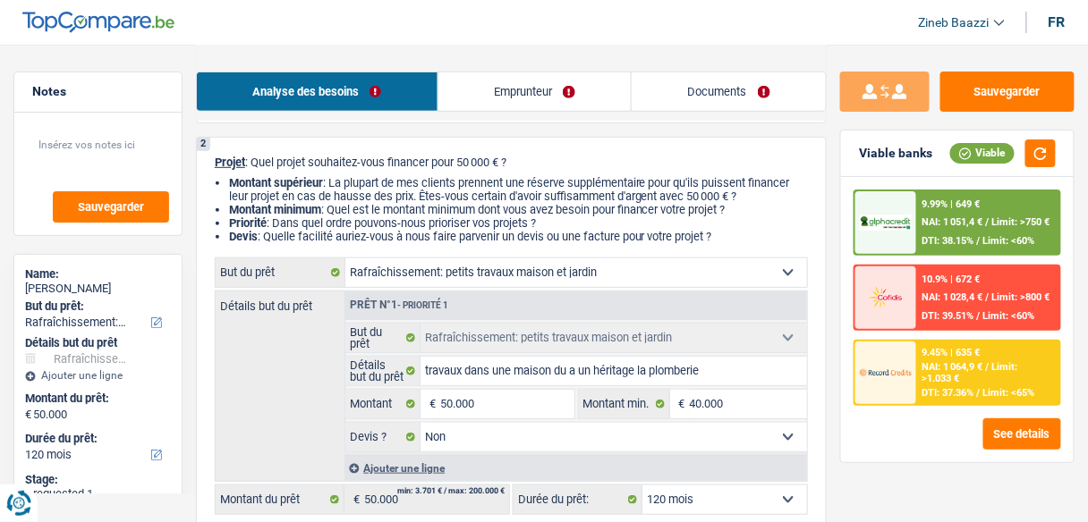
scroll to position [286, 0]
